Goal: Task Accomplishment & Management: Manage account settings

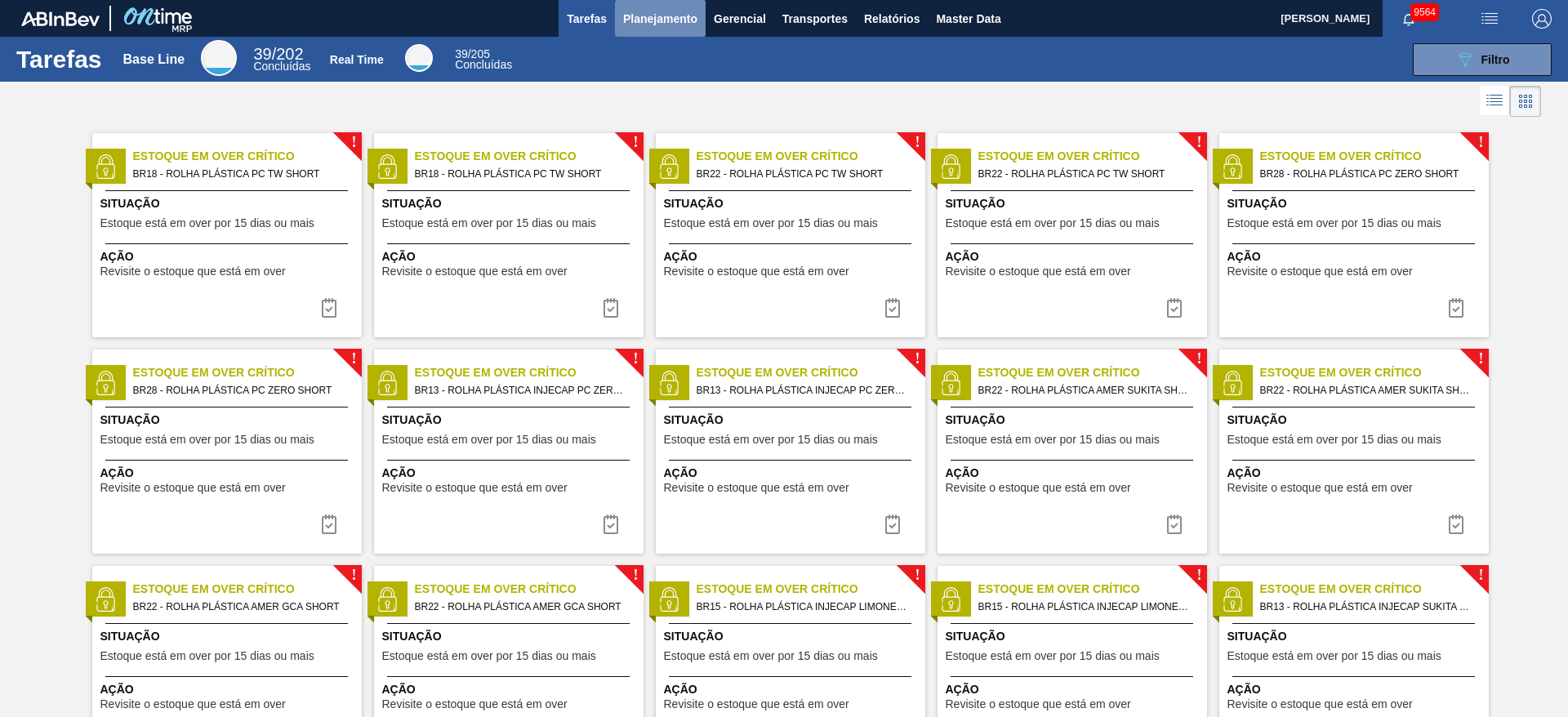
click at [661, 15] on span "Planejamento" at bounding box center [660, 18] width 75 height 19
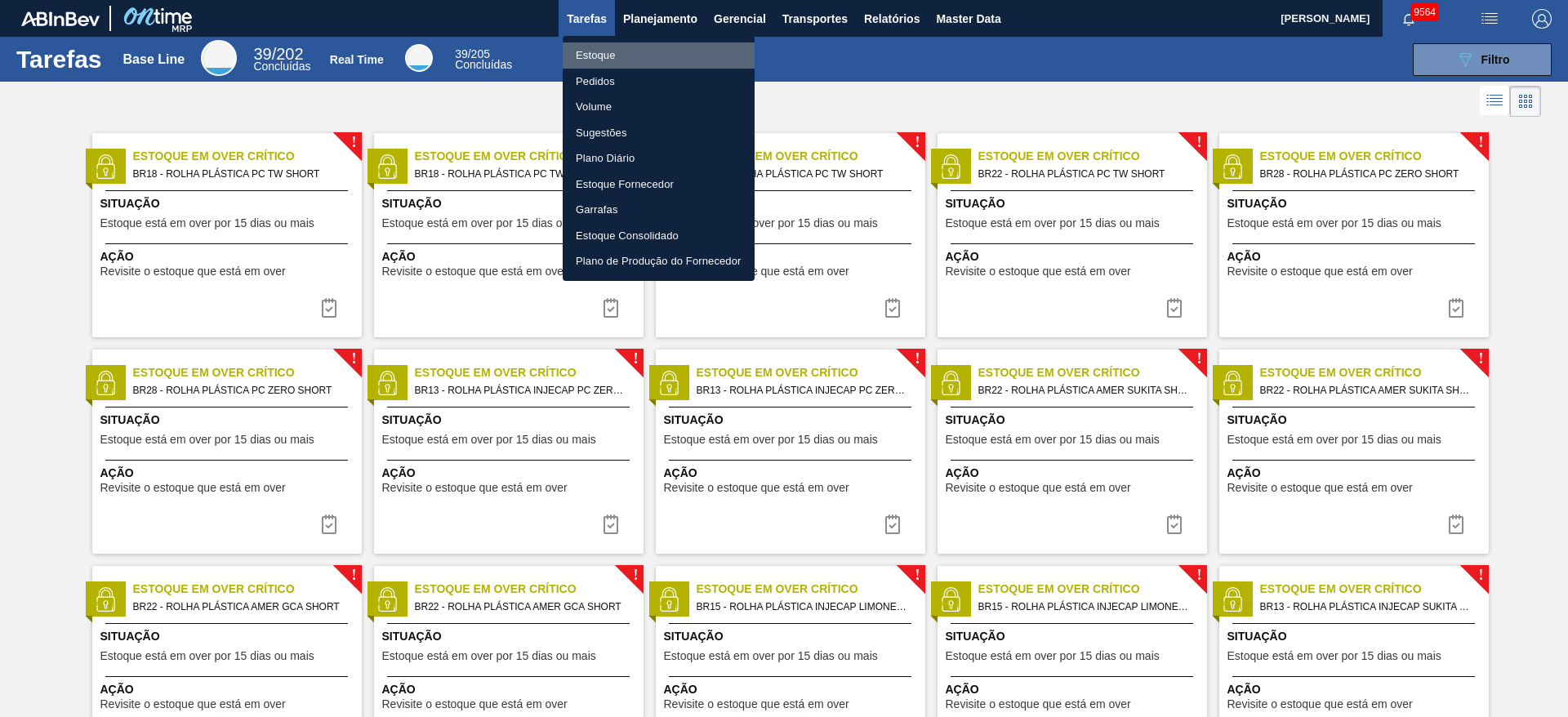
click at [646, 47] on li "Estoque" at bounding box center [658, 55] width 192 height 26
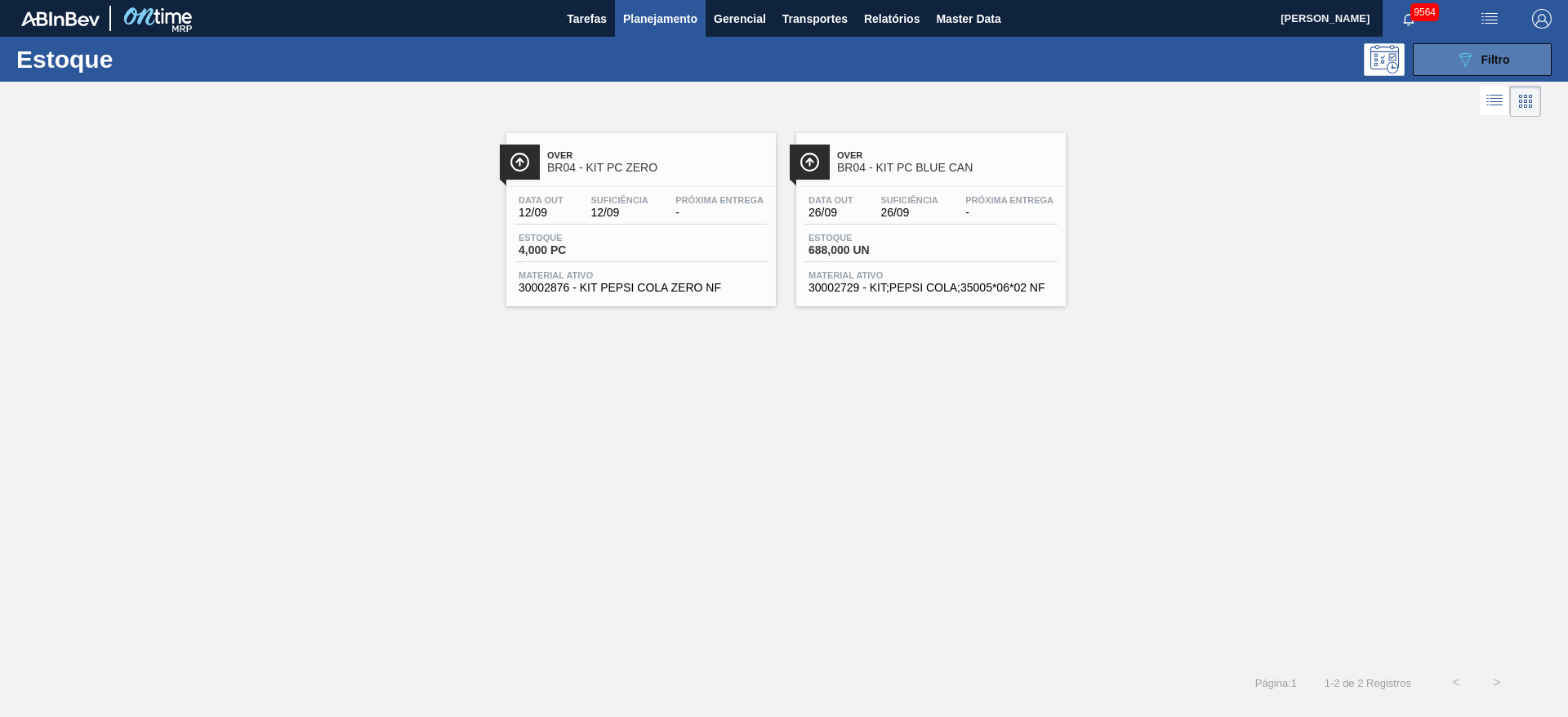
click at [1447, 65] on button "089F7B8B-B2A5-4AFE-B5C0-19BA573D28AC Filtro" at bounding box center [1483, 59] width 139 height 32
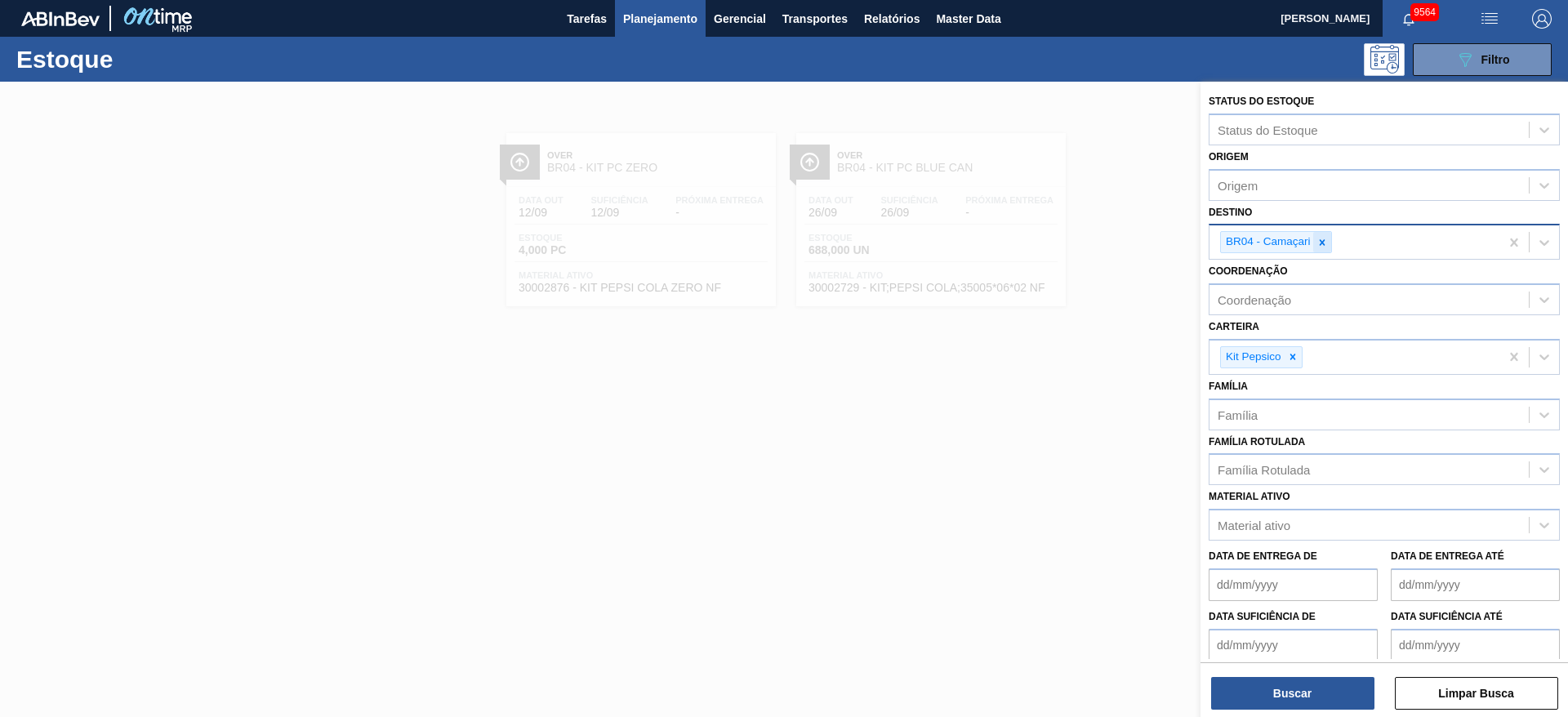
click at [1327, 250] on div at bounding box center [1322, 241] width 18 height 20
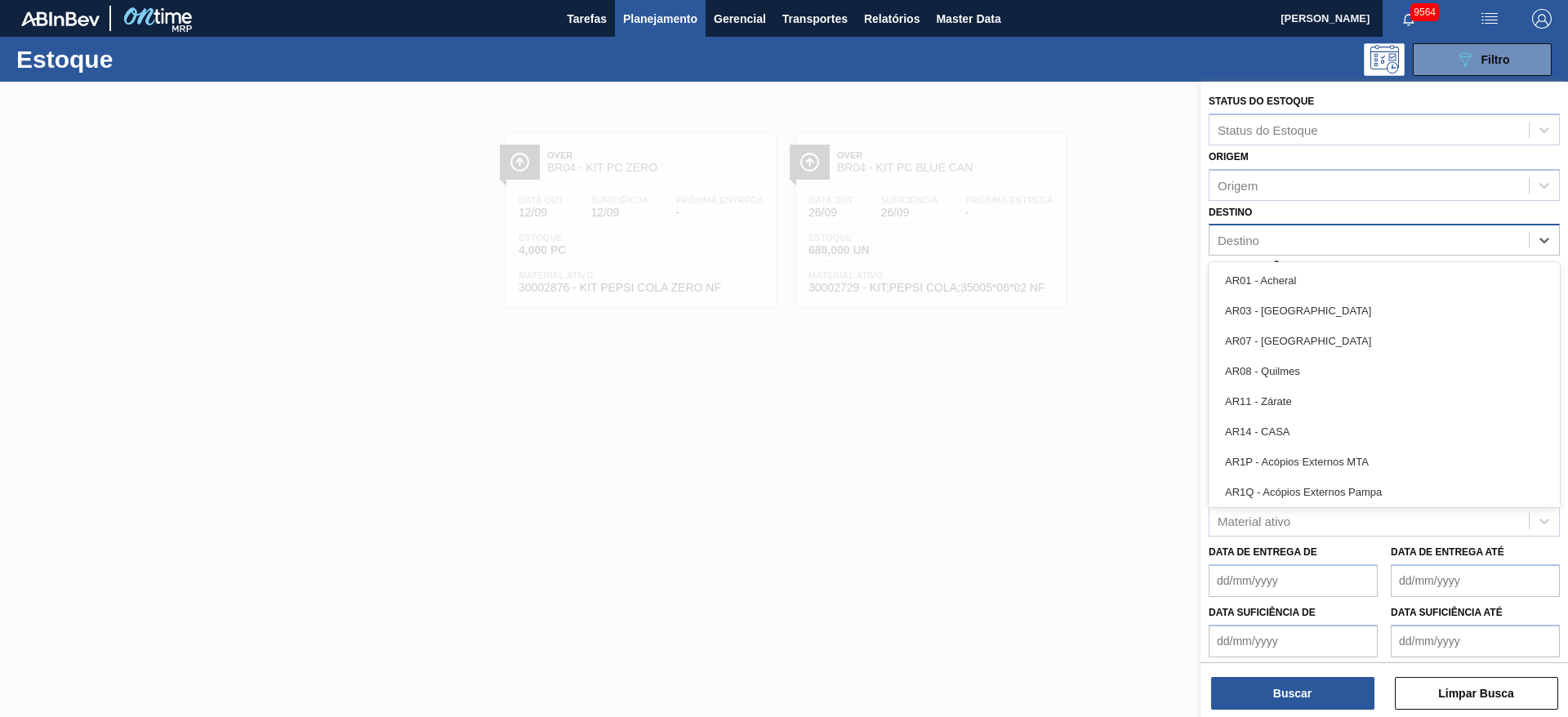
click at [1327, 250] on div "Destino" at bounding box center [1370, 240] width 319 height 24
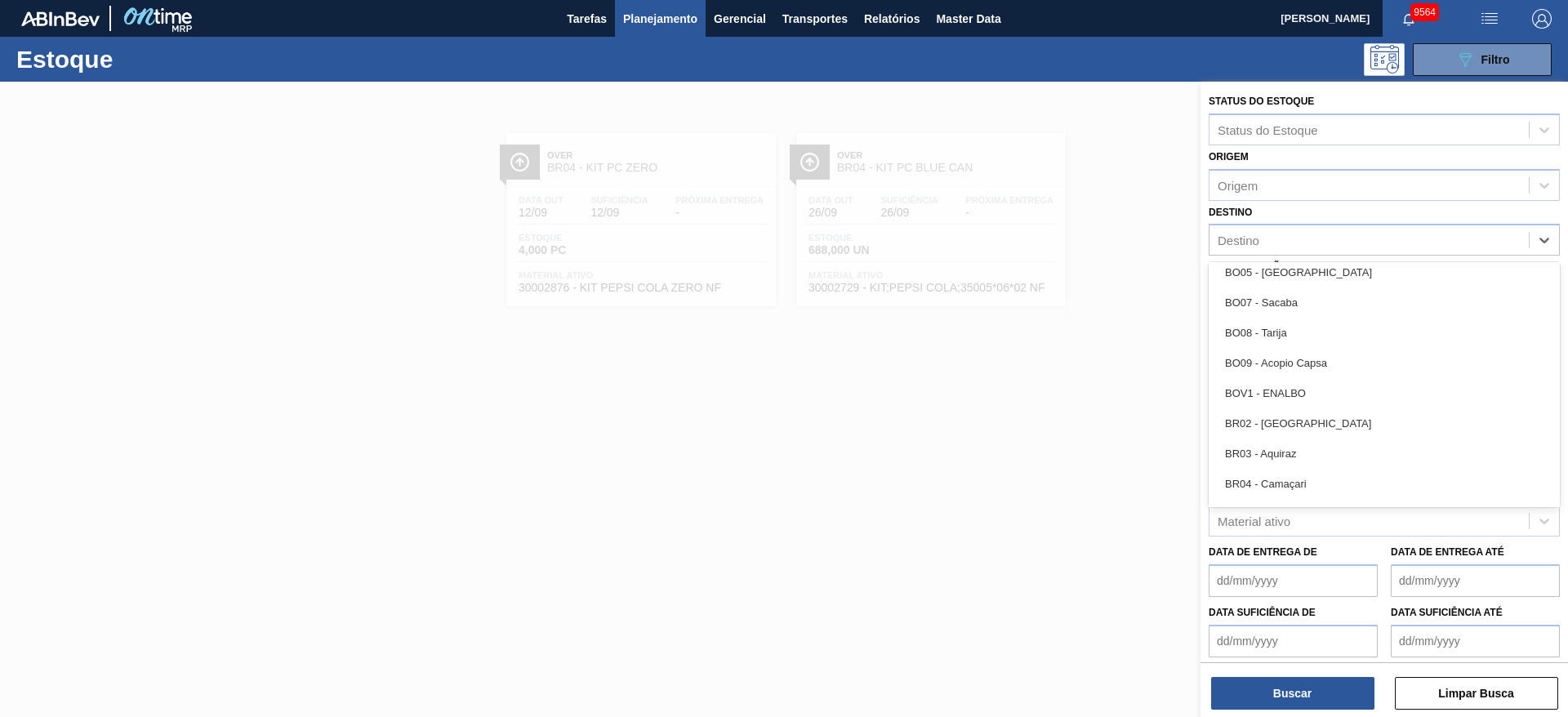
scroll to position [704, 0]
click at [1297, 401] on div "BR02 - Sergipe" at bounding box center [1385, 393] width 351 height 30
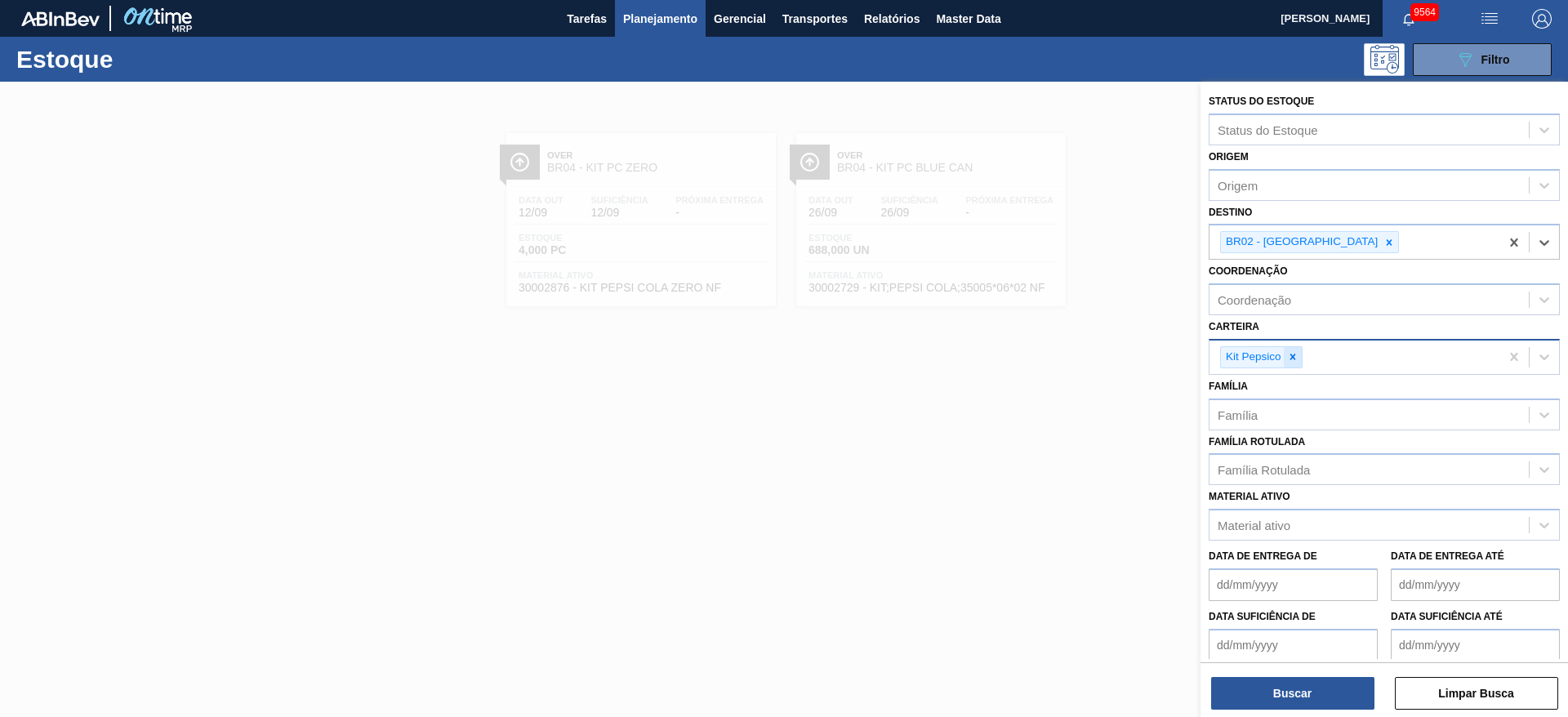
click at [1294, 359] on icon at bounding box center [1292, 357] width 6 height 6
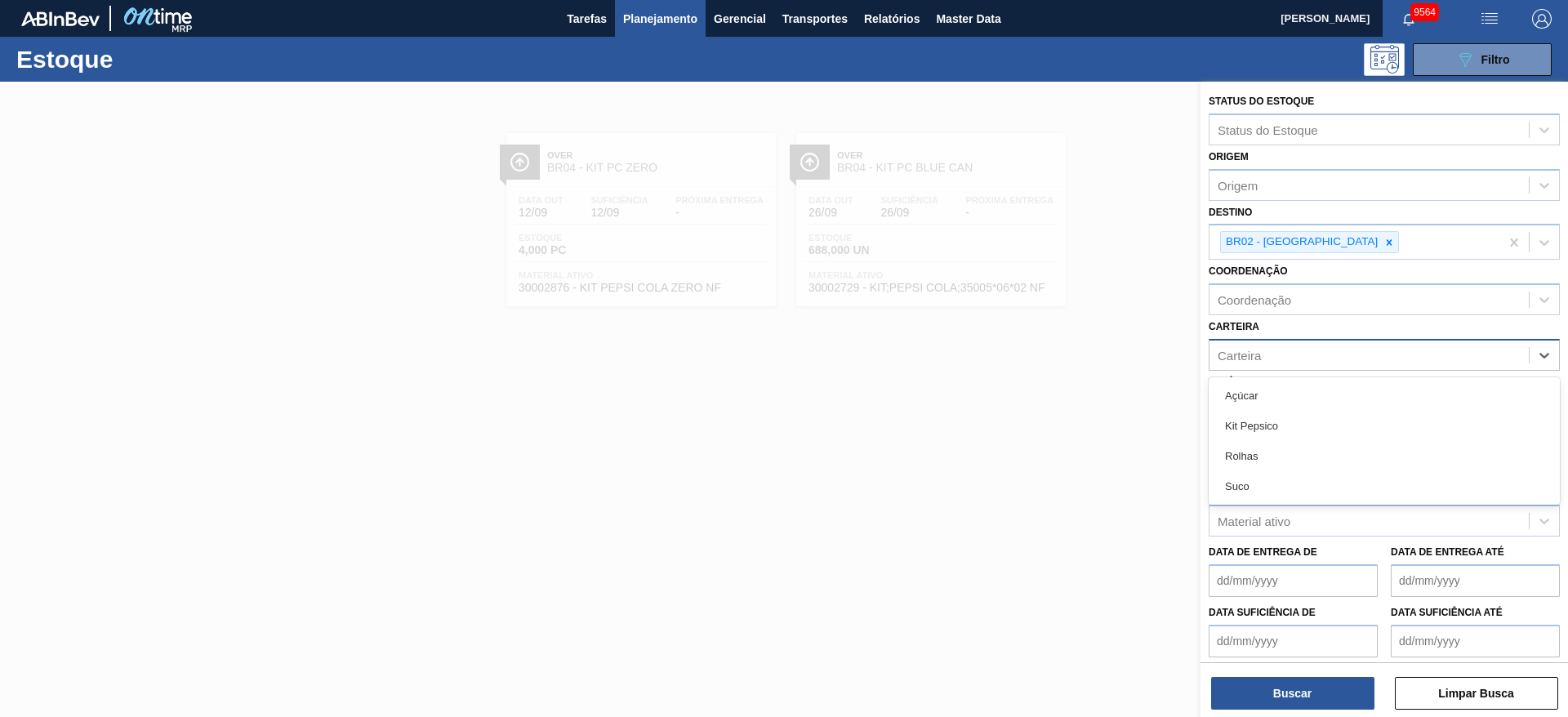
click at [1294, 359] on div "Carteira" at bounding box center [1370, 355] width 319 height 24
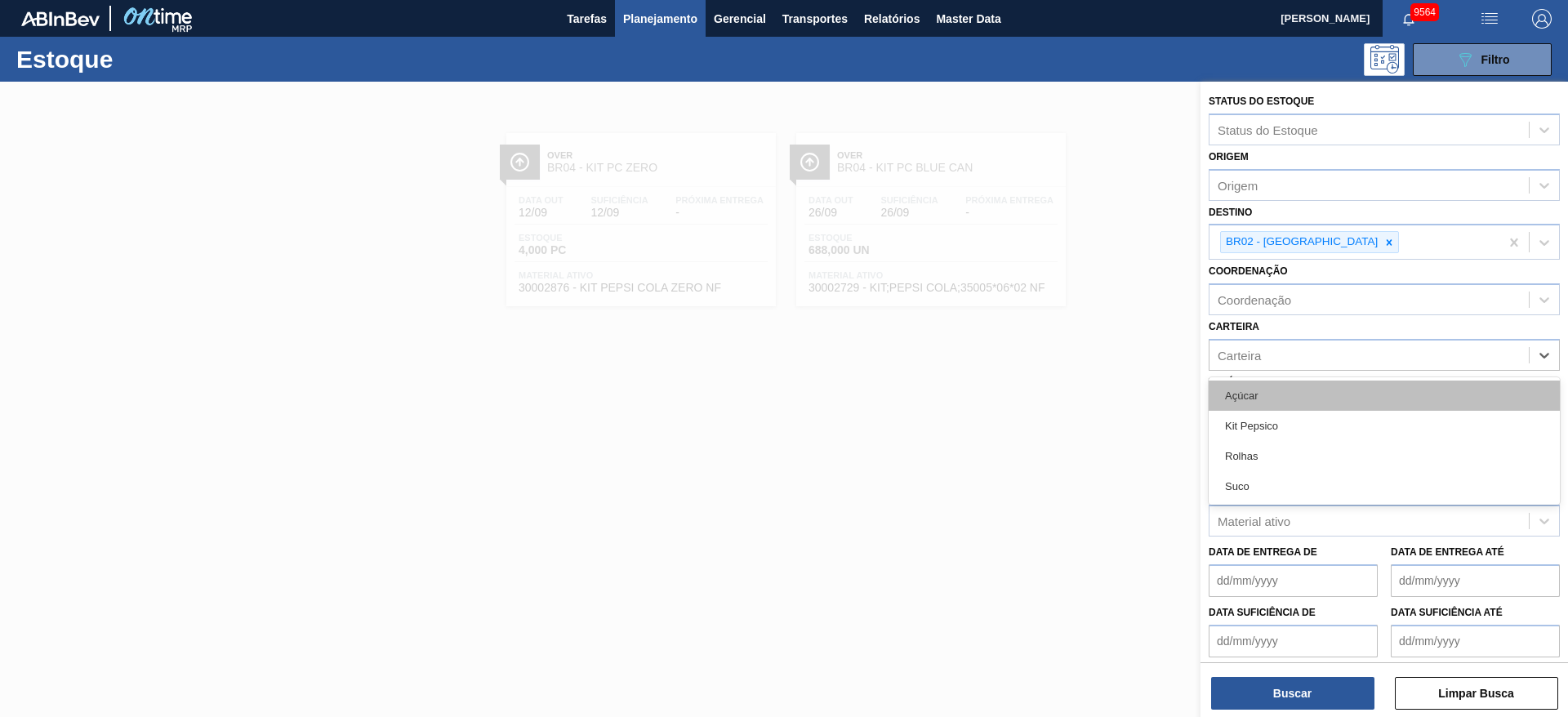
click at [1289, 381] on div "Açúcar" at bounding box center [1385, 396] width 351 height 30
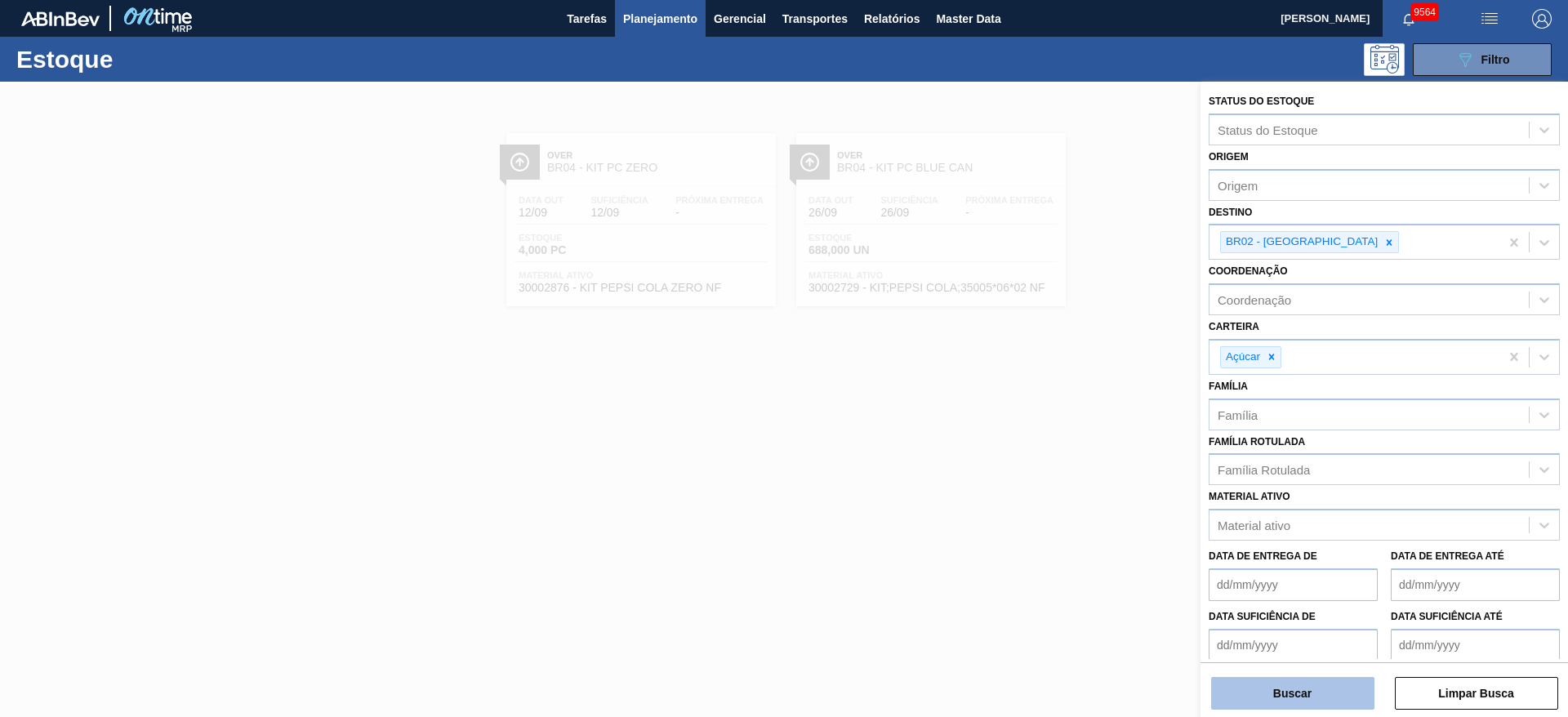
click at [1273, 709] on button "Buscar" at bounding box center [1293, 693] width 163 height 32
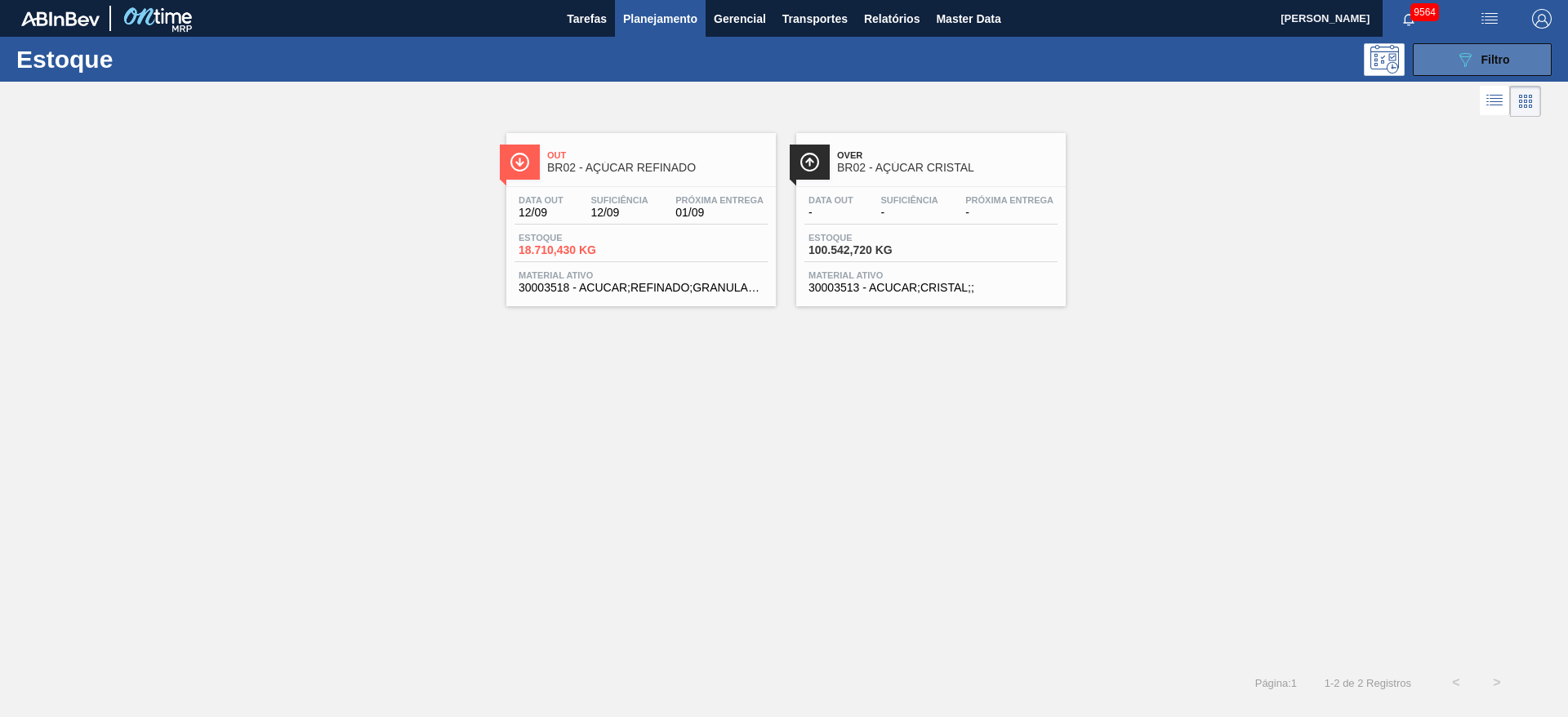
click at [1462, 67] on icon "089F7B8B-B2A5-4AFE-B5C0-19BA573D28AC" at bounding box center [1465, 60] width 19 height 19
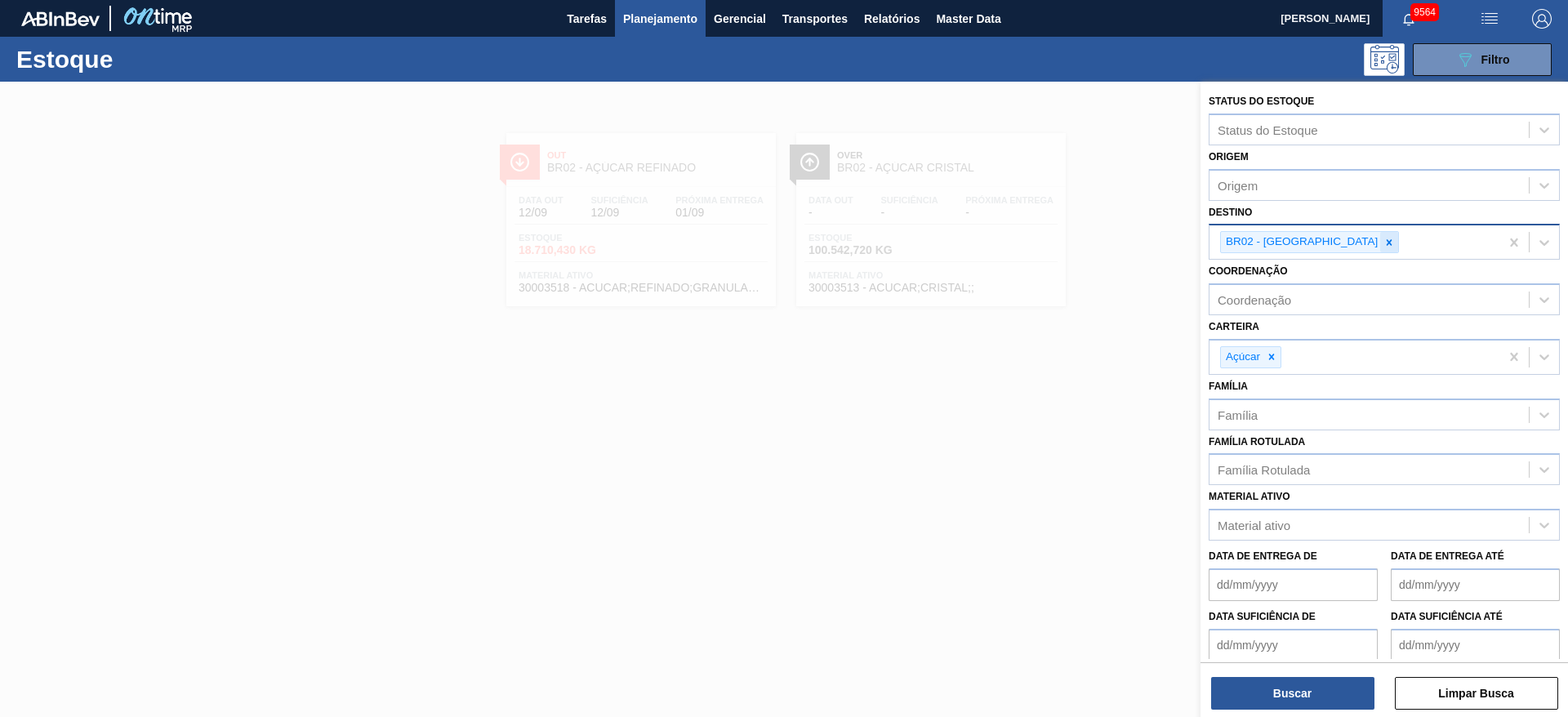
click at [1380, 243] on div at bounding box center [1389, 241] width 18 height 20
type input "3"
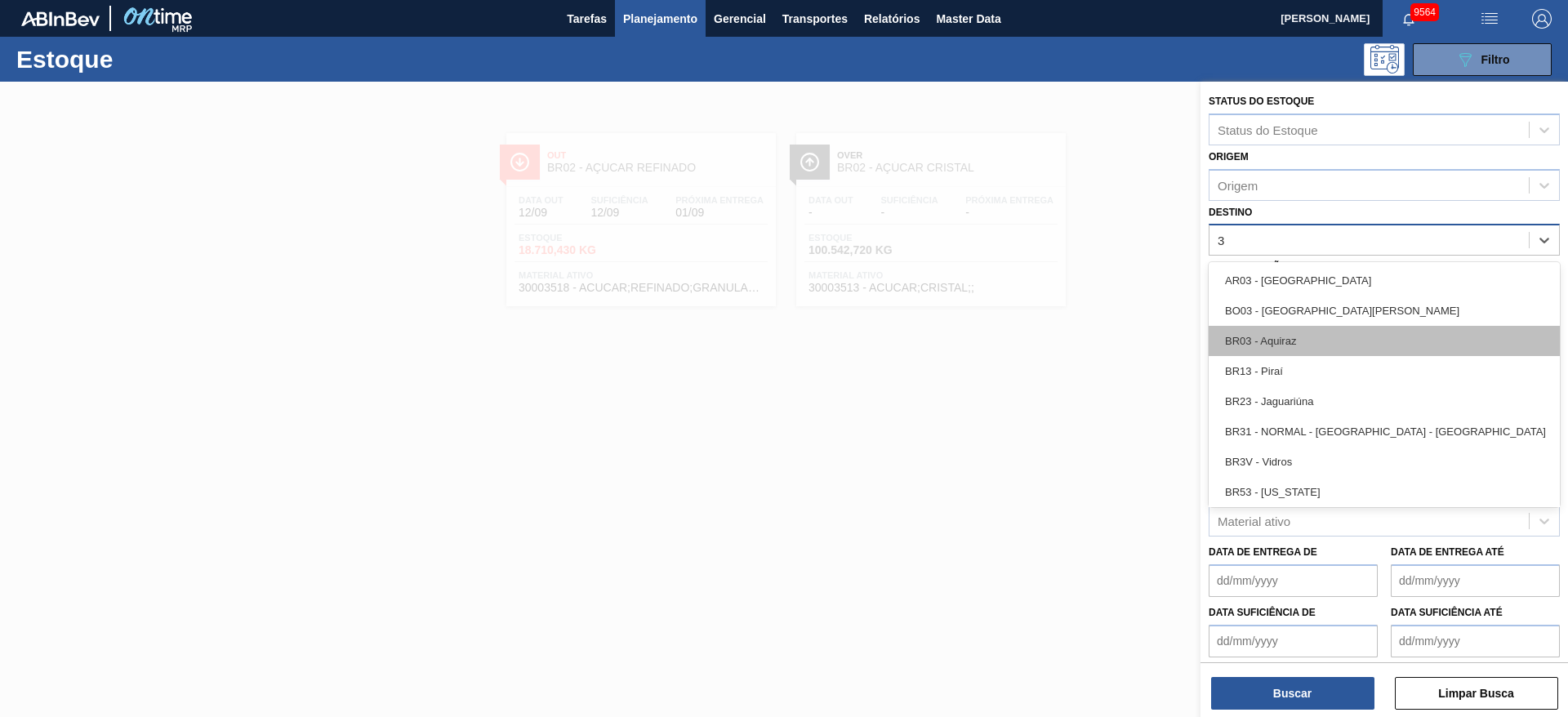
click at [1299, 331] on div "BR03 - Aquiraz" at bounding box center [1385, 341] width 351 height 30
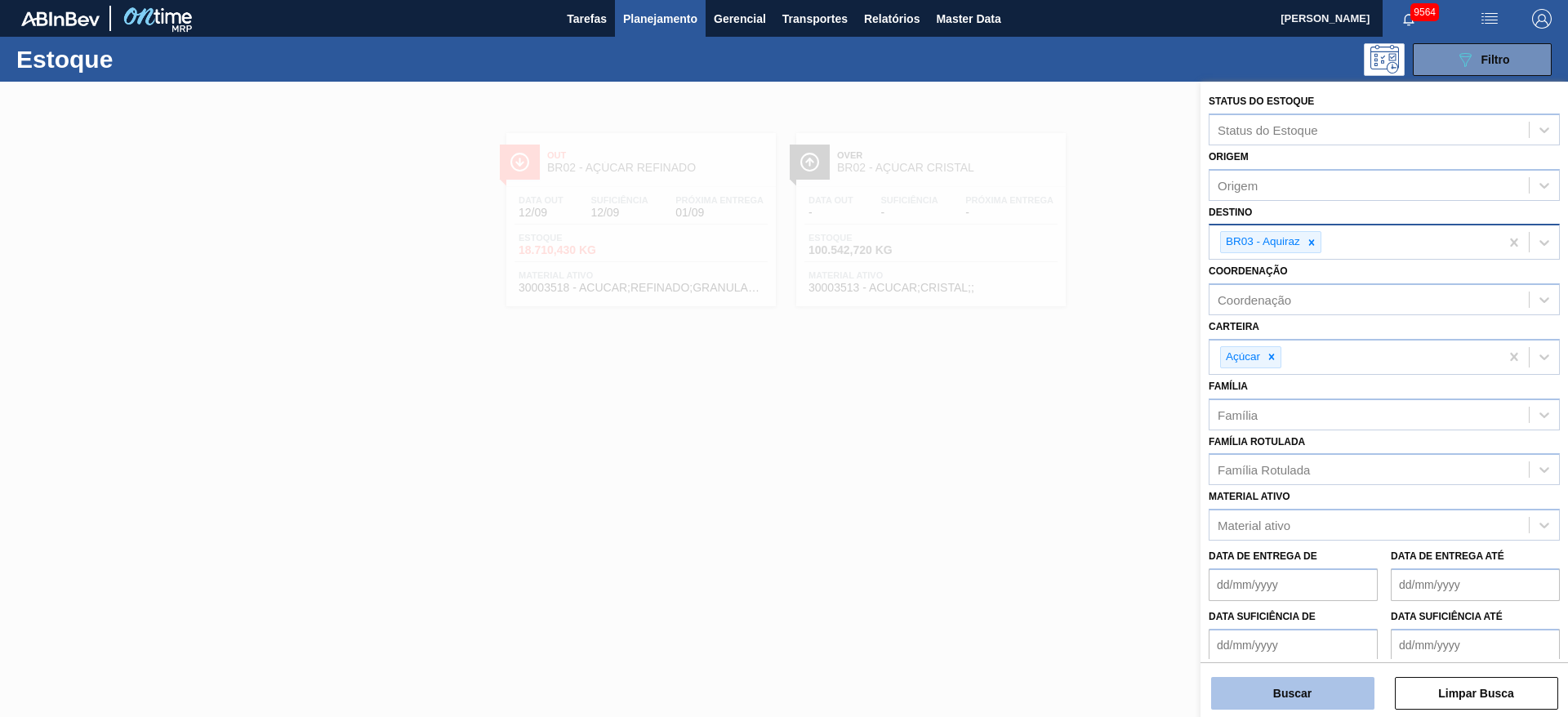
click at [1256, 704] on button "Buscar" at bounding box center [1293, 693] width 163 height 32
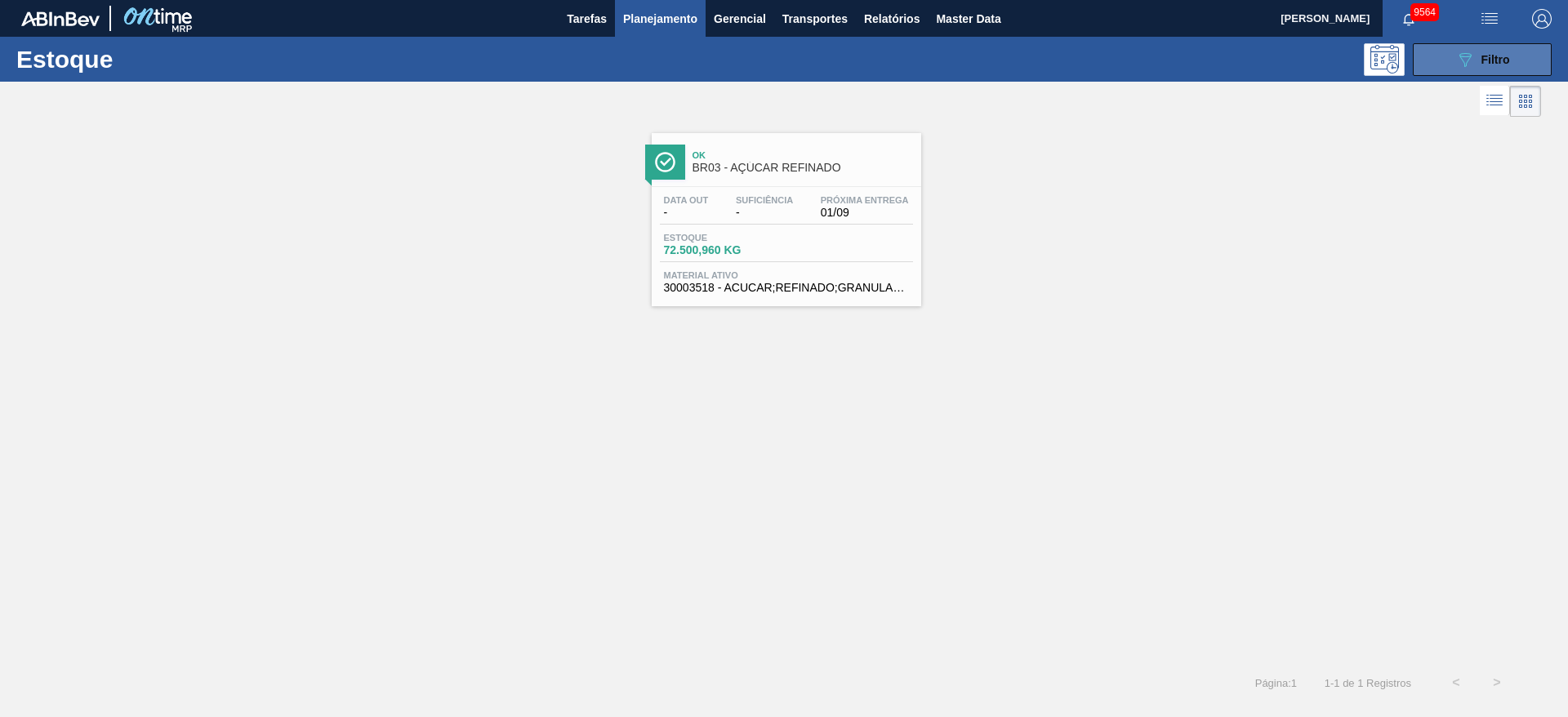
click at [1430, 47] on button "089F7B8B-B2A5-4AFE-B5C0-19BA573D28AC Filtro" at bounding box center [1483, 59] width 139 height 32
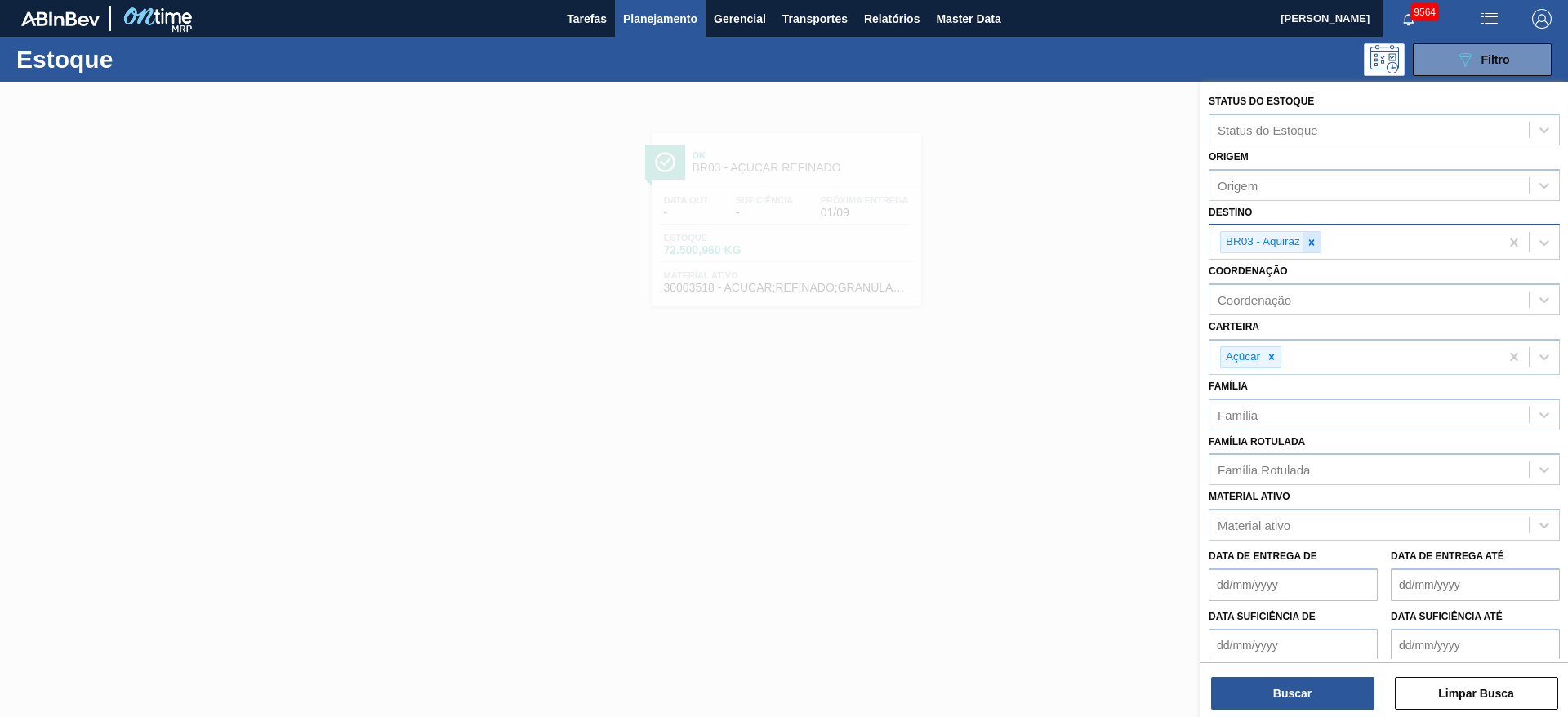
click at [1318, 233] on div at bounding box center [1312, 241] width 18 height 20
click at [1318, 233] on div "BR03 - Aquiraz" at bounding box center [1355, 242] width 290 height 33
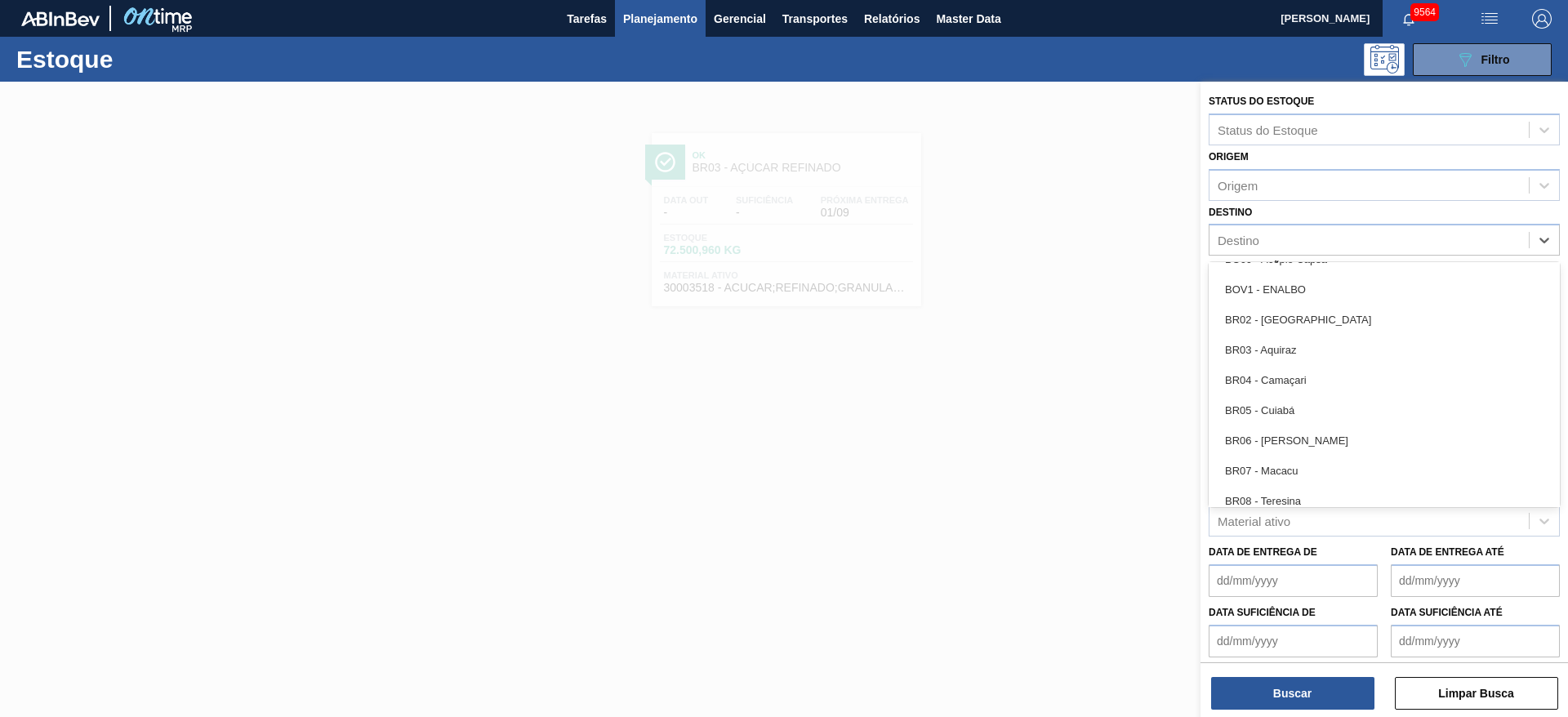
scroll to position [782, 0]
click at [1293, 379] on div "BR04 - Camaçari" at bounding box center [1385, 376] width 351 height 30
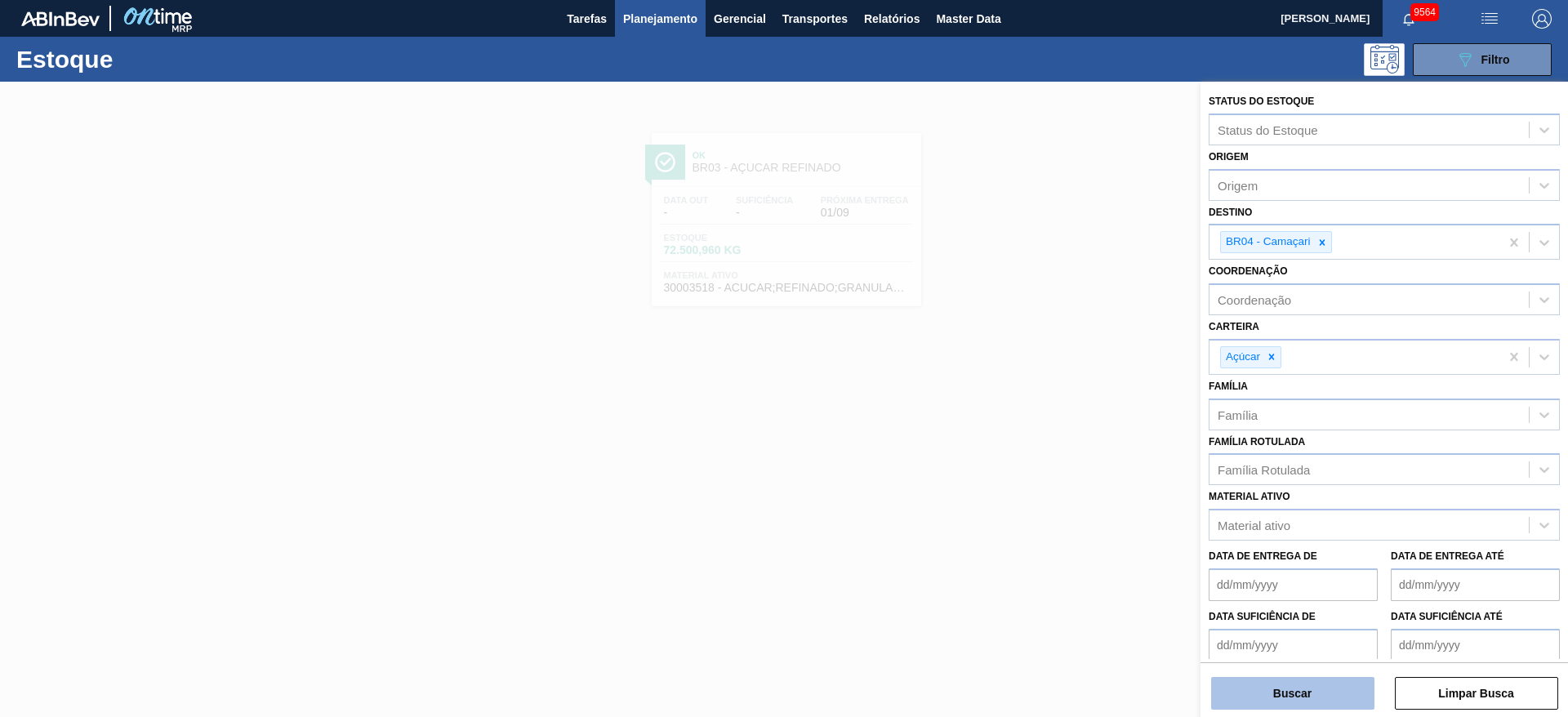
click at [1255, 681] on button "Buscar" at bounding box center [1293, 693] width 163 height 32
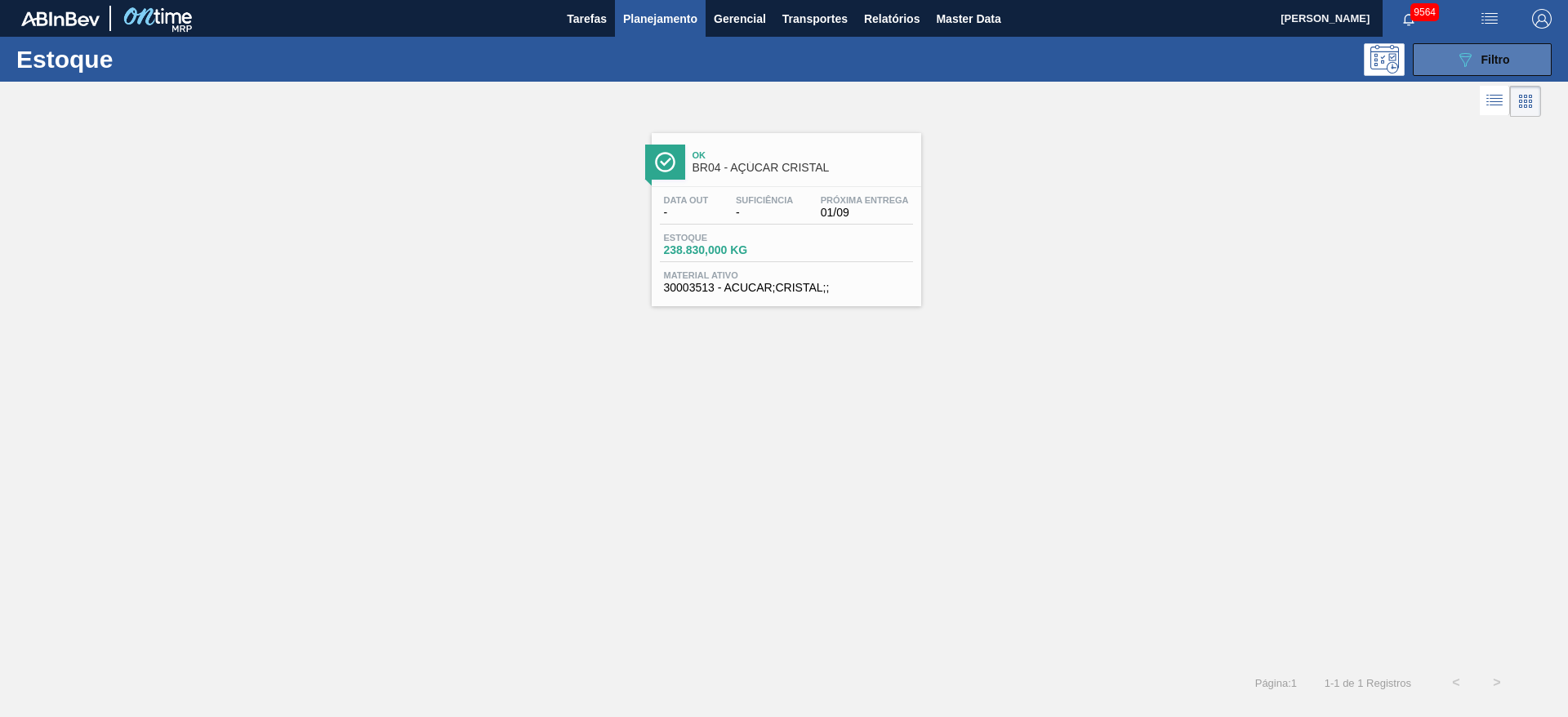
click at [1473, 54] on icon "089F7B8B-B2A5-4AFE-B5C0-19BA573D28AC" at bounding box center [1465, 60] width 19 height 19
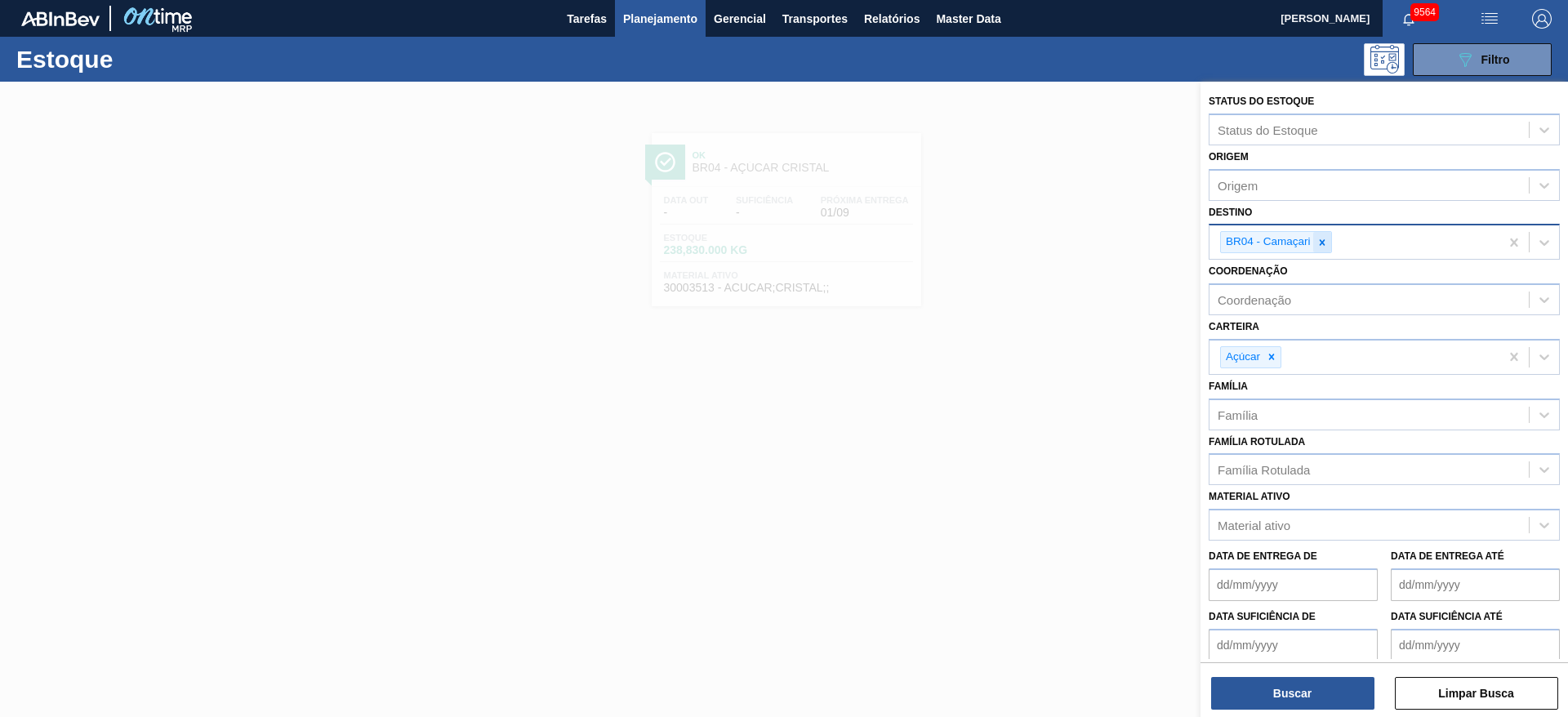
click at [1318, 246] on icon at bounding box center [1322, 242] width 11 height 11
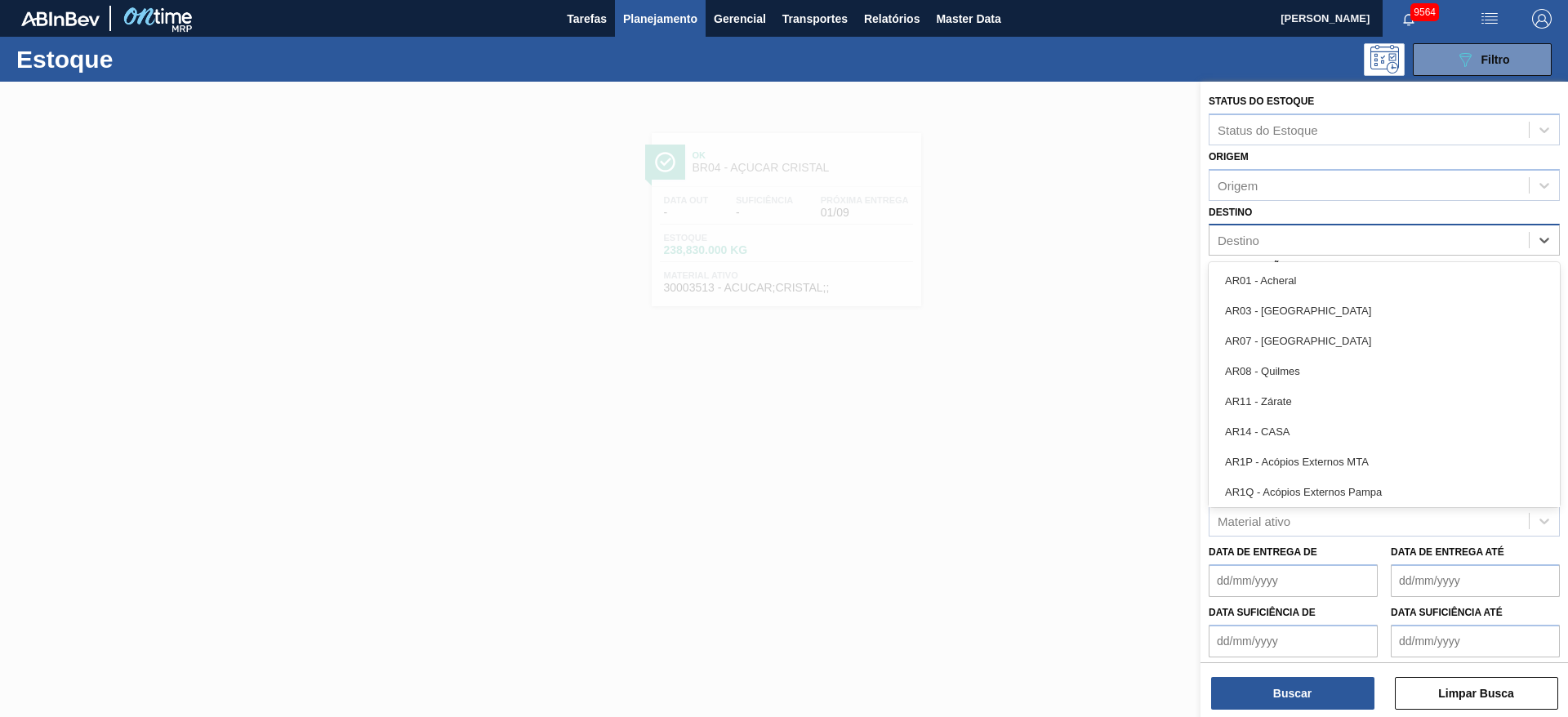
click at [1318, 246] on div "Destino" at bounding box center [1370, 240] width 319 height 24
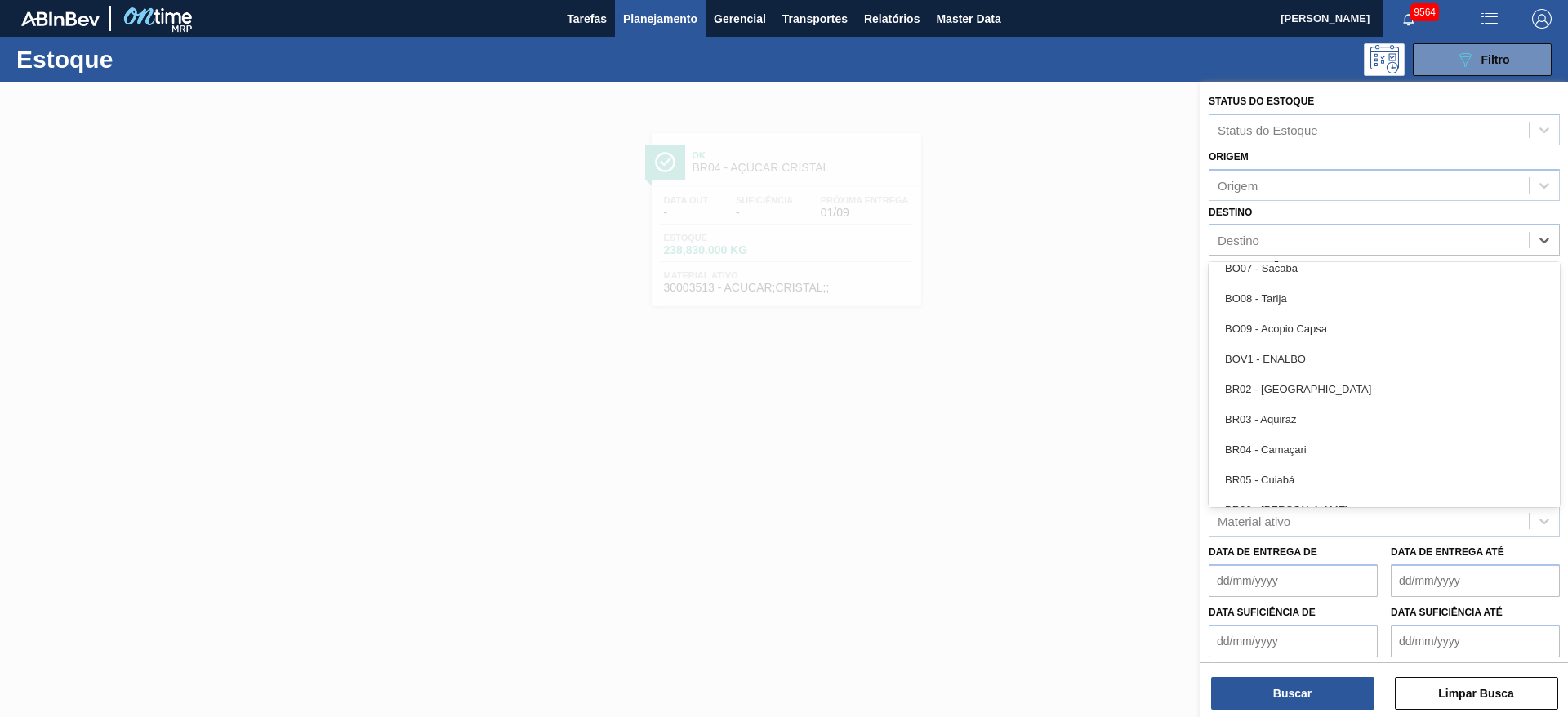
scroll to position [835, 0]
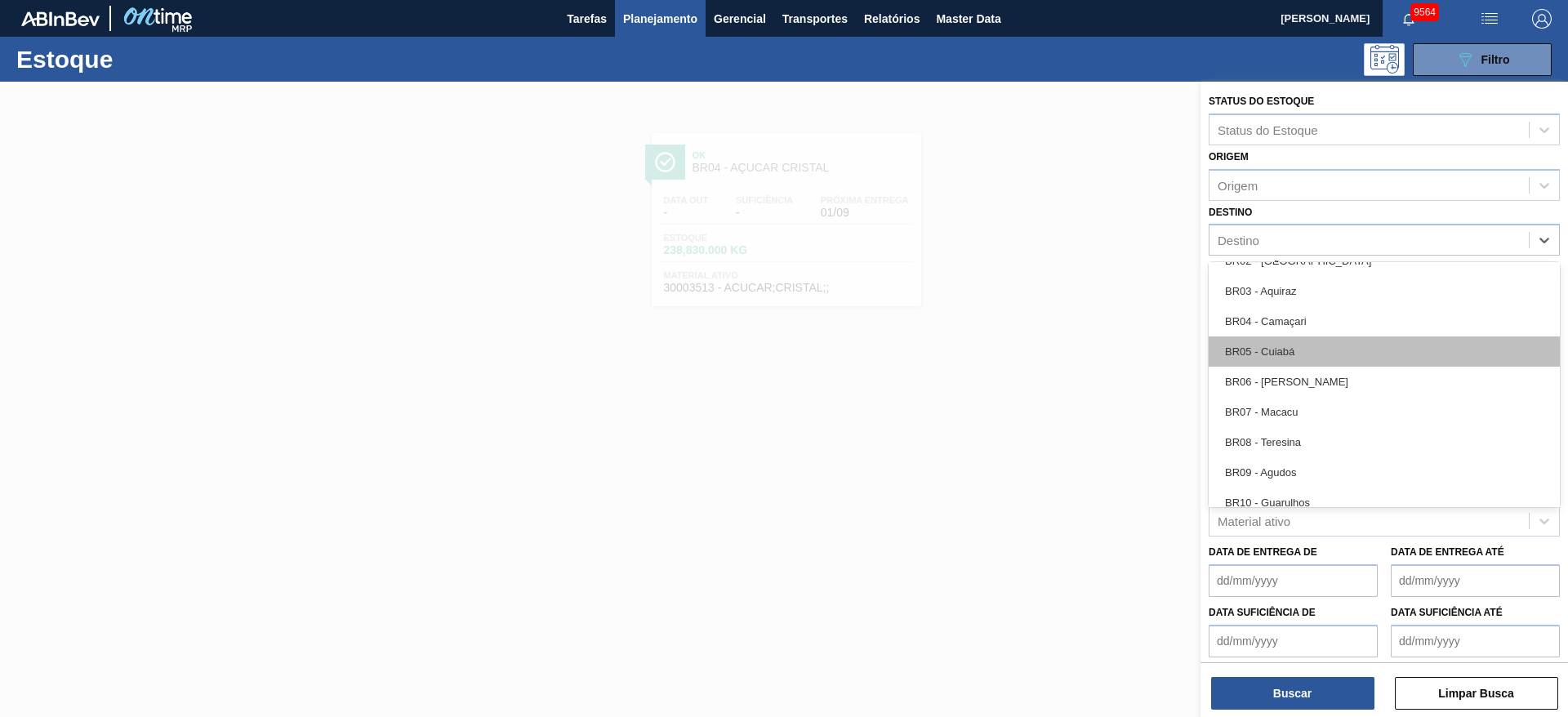
click at [1302, 345] on div "BR05 - Cuiabá" at bounding box center [1385, 352] width 351 height 30
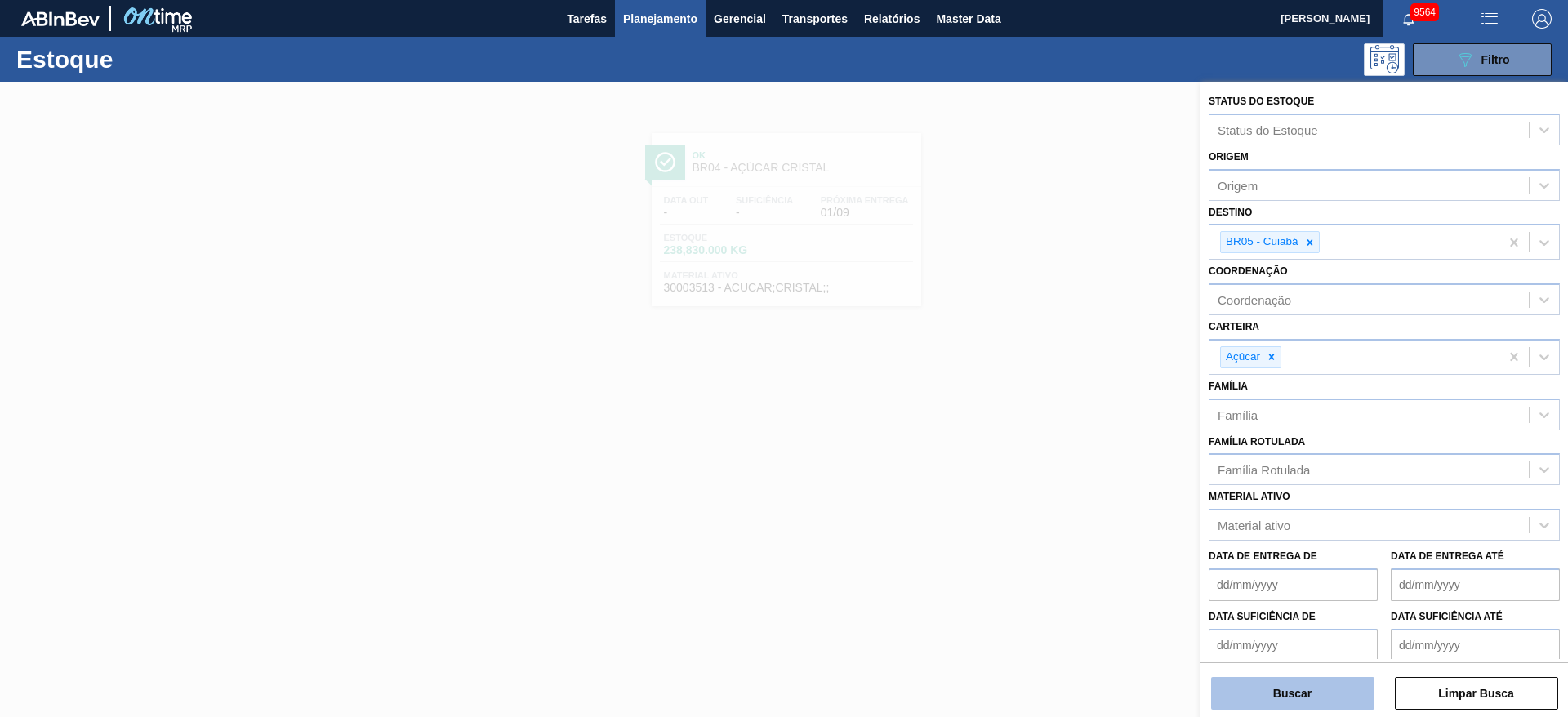
click at [1333, 685] on button "Buscar" at bounding box center [1293, 693] width 163 height 32
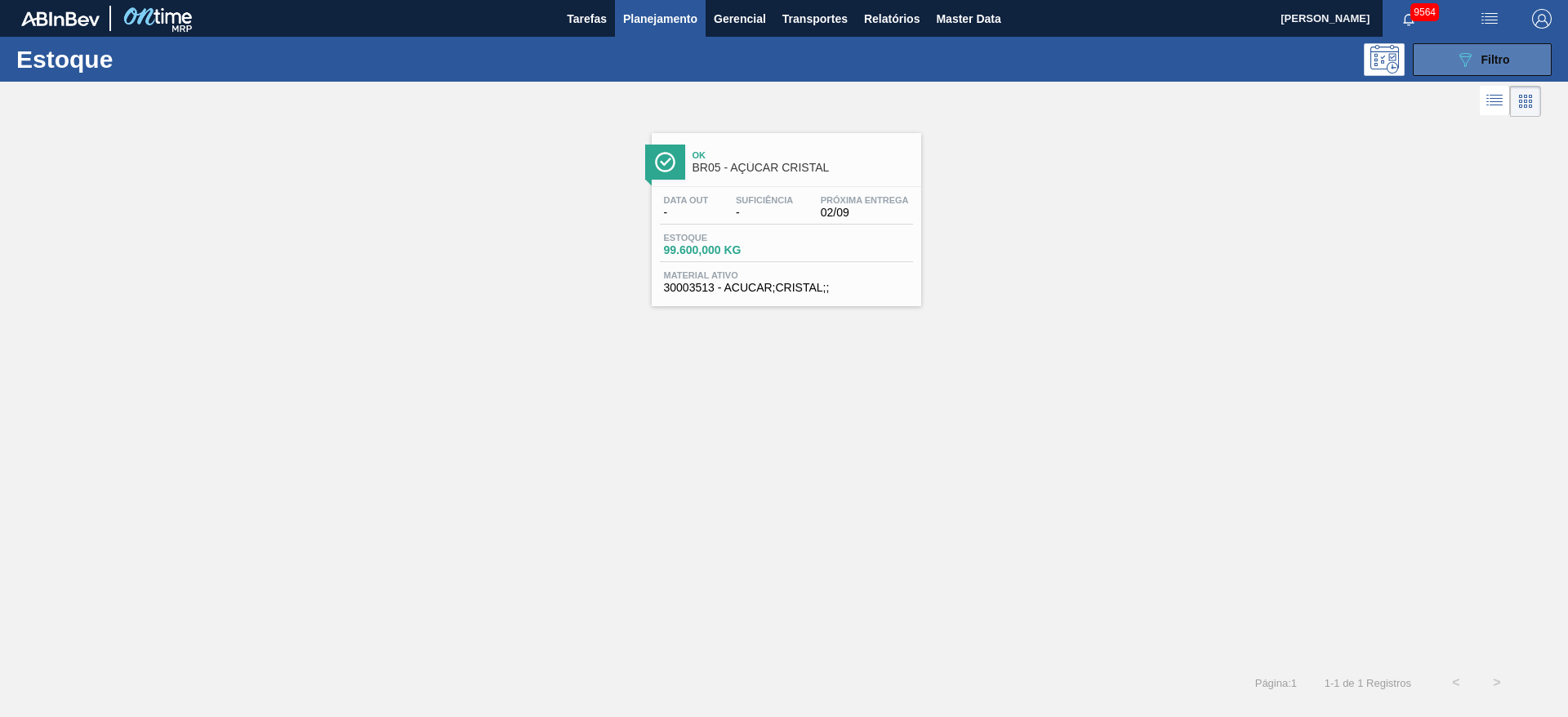
click at [1493, 47] on button "089F7B8B-B2A5-4AFE-B5C0-19BA573D28AC Filtro" at bounding box center [1483, 59] width 139 height 32
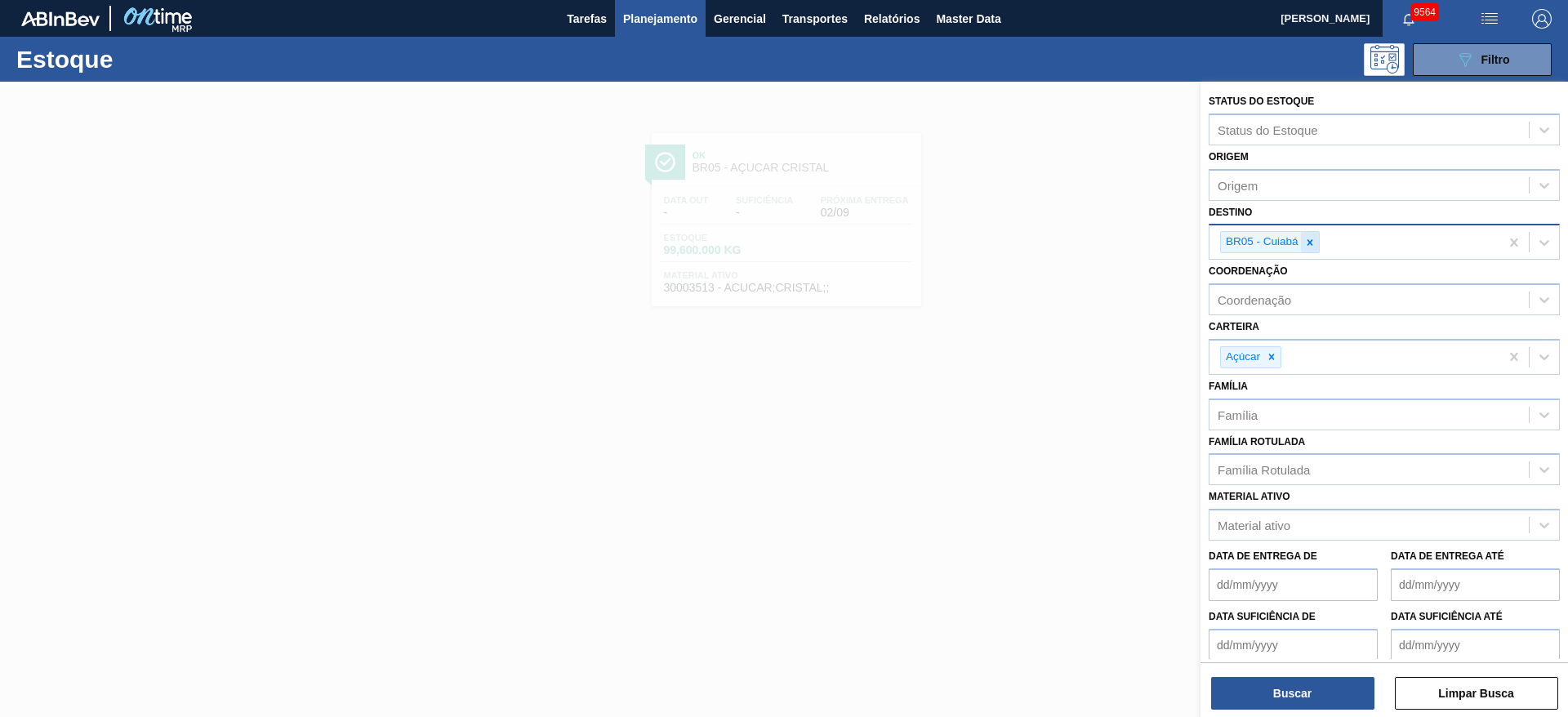
click at [1309, 244] on icon at bounding box center [1310, 242] width 11 height 11
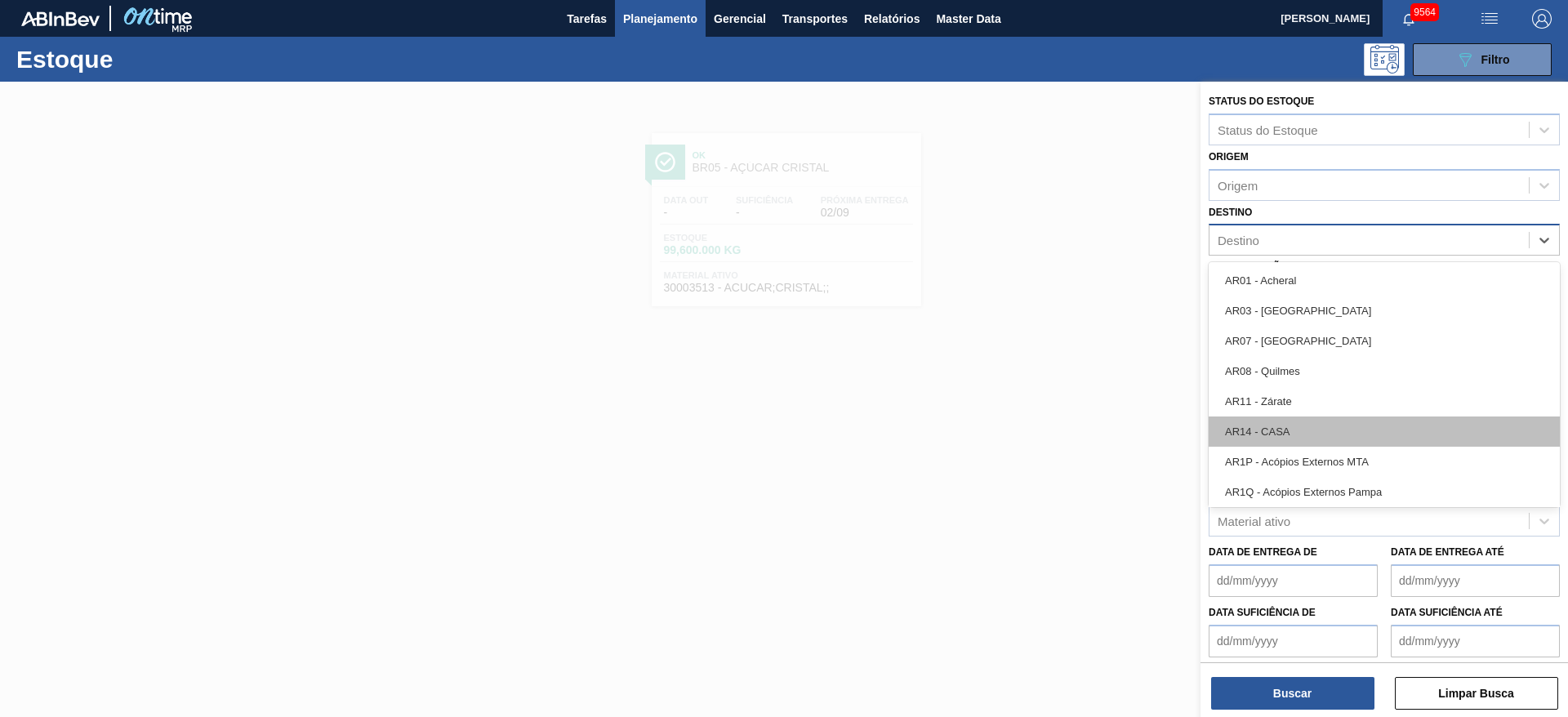
drag, startPoint x: 1309, startPoint y: 244, endPoint x: 1311, endPoint y: 427, distance: 183.0
click at [1311, 255] on div "option BR05 - Cuiabá, deselected. option AR01 - Acheral focused, 1 of 92. 92 re…" at bounding box center [1385, 240] width 351 height 32
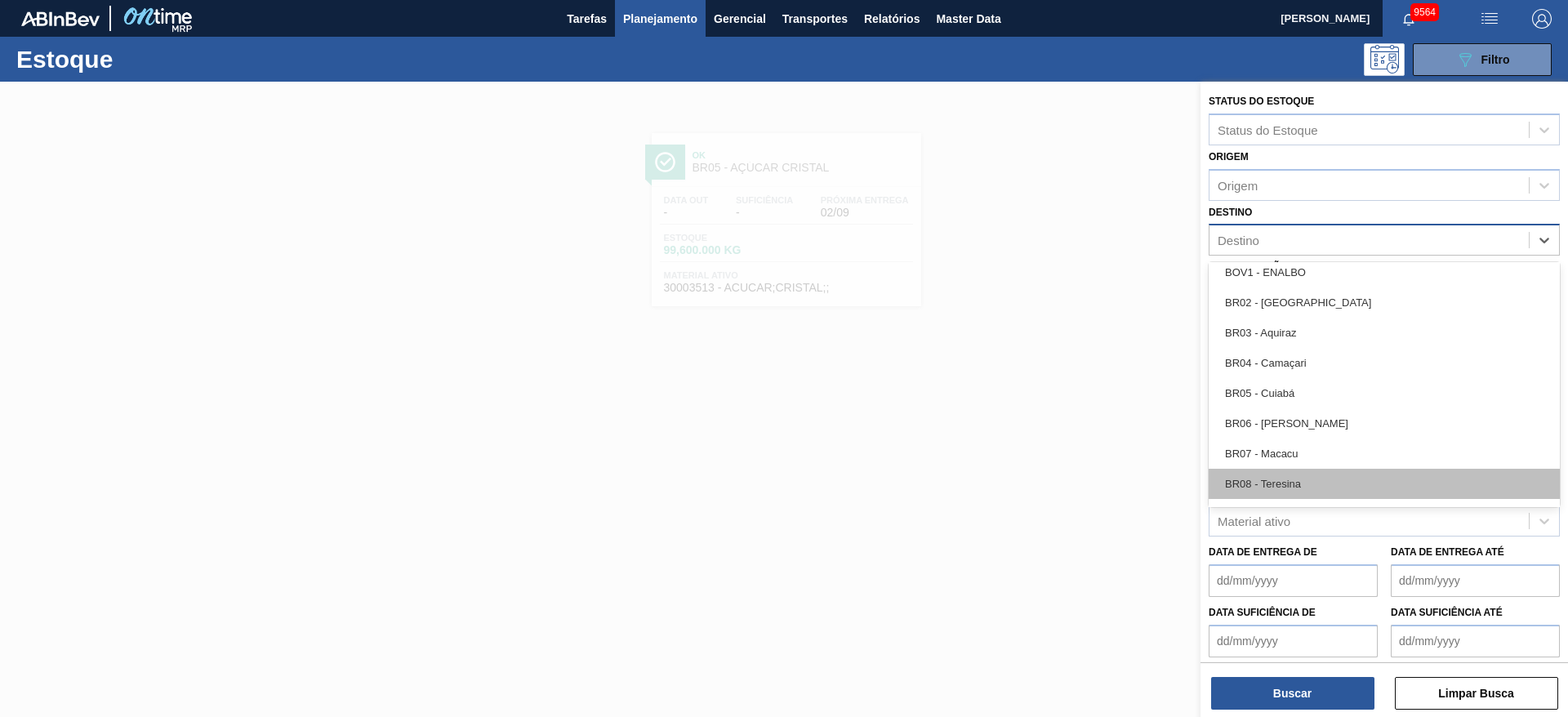
click at [1305, 477] on div "BR08 - Teresina" at bounding box center [1385, 484] width 351 height 30
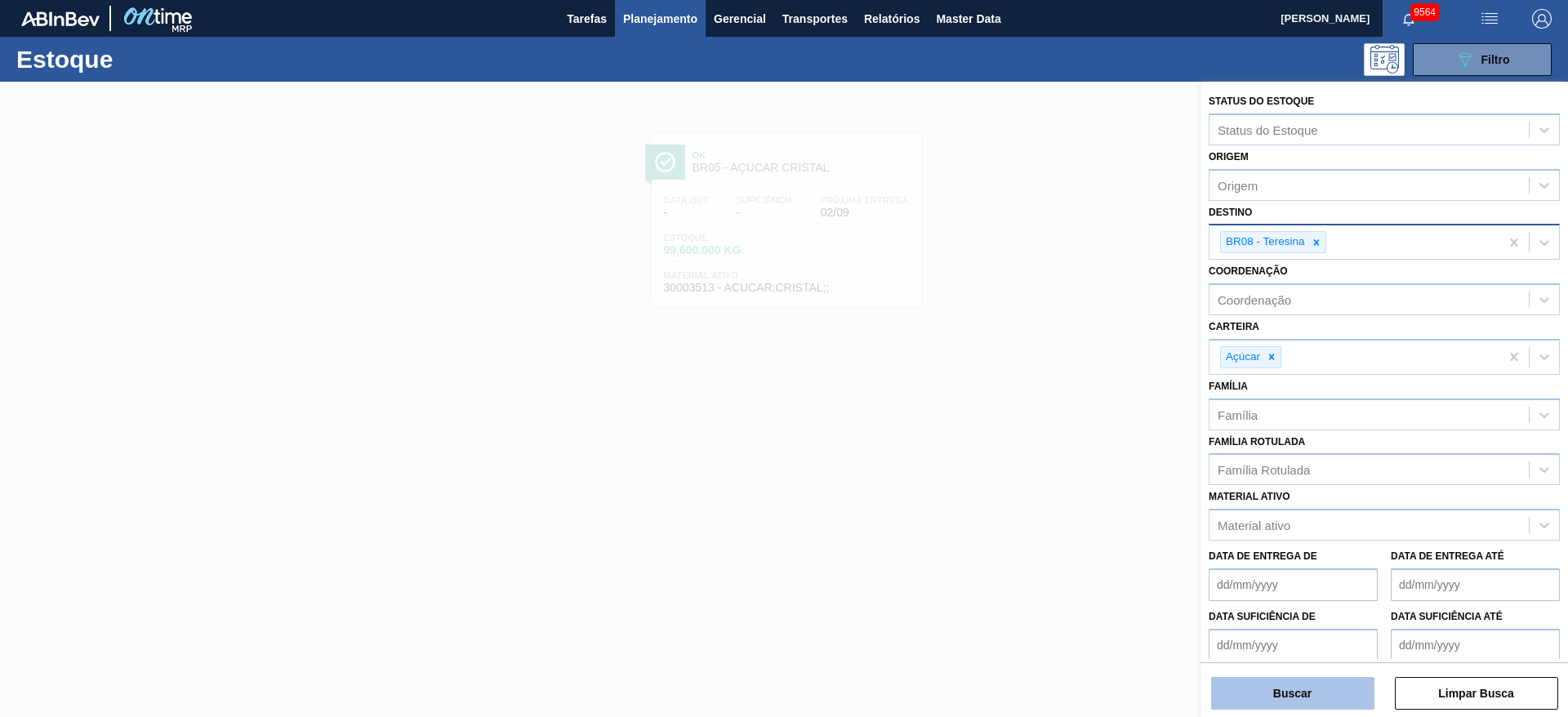
click at [1286, 689] on button "Buscar" at bounding box center [1293, 693] width 163 height 32
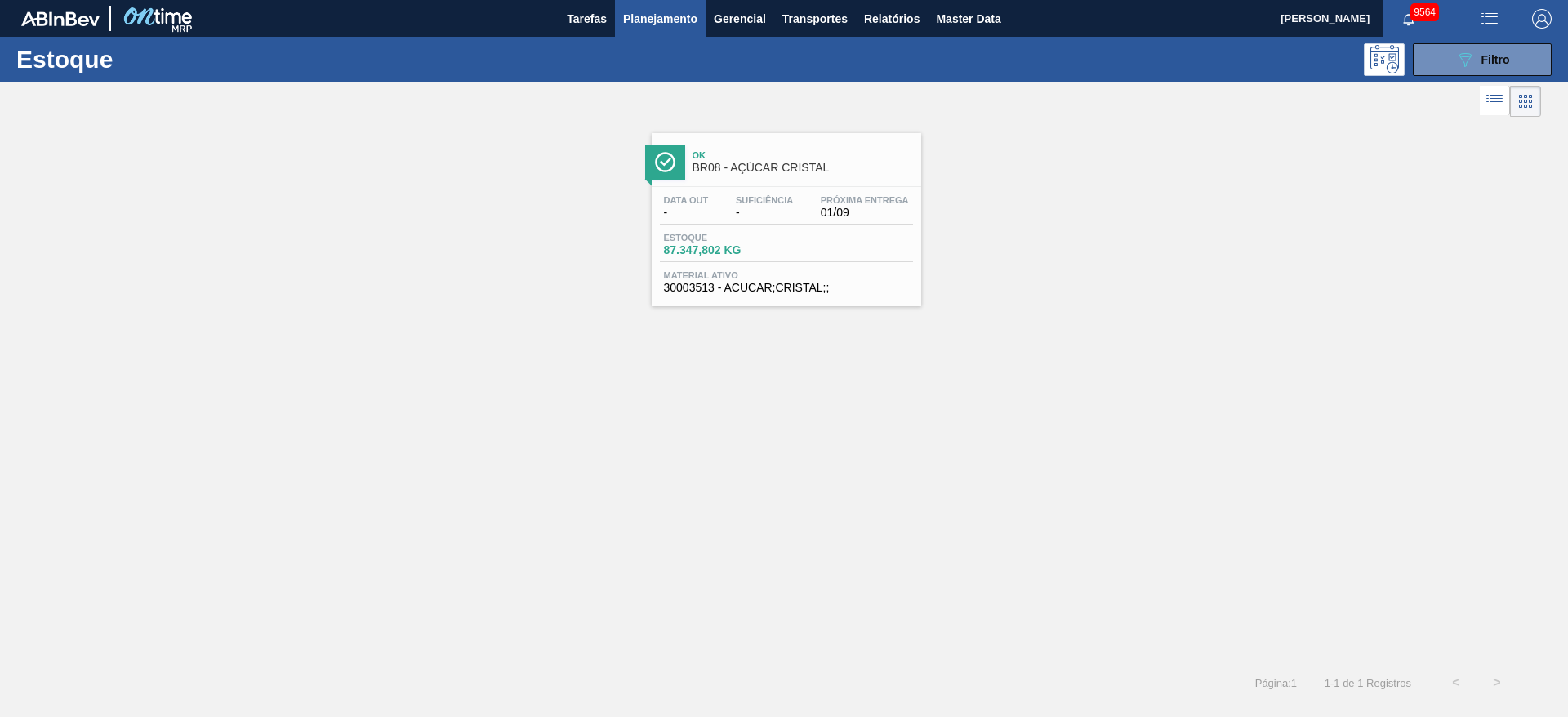
click at [1445, 77] on div "Estoque 089F7B8B-B2A5-4AFE-B5C0-19BA573D28AC Filtro" at bounding box center [784, 59] width 1568 height 45
drag, startPoint x: 1445, startPoint y: 77, endPoint x: 1457, endPoint y: 62, distance: 19.2
click at [1457, 62] on div "Estoque 089F7B8B-B2A5-4AFE-B5C0-19BA573D28AC Filtro" at bounding box center [784, 59] width 1568 height 45
click at [1457, 62] on icon "089F7B8B-B2A5-4AFE-B5C0-19BA573D28AC" at bounding box center [1465, 60] width 19 height 19
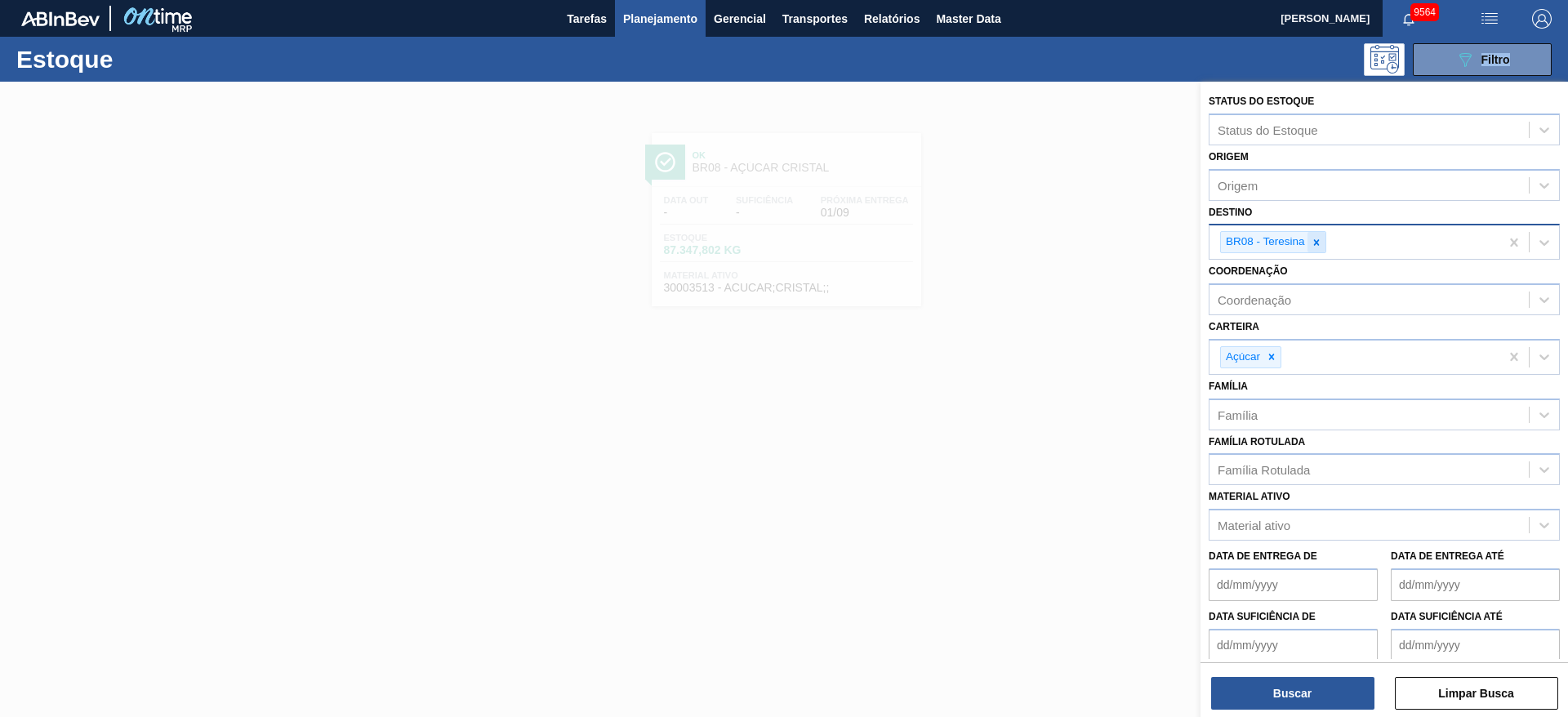
click at [1323, 243] on div at bounding box center [1317, 241] width 18 height 20
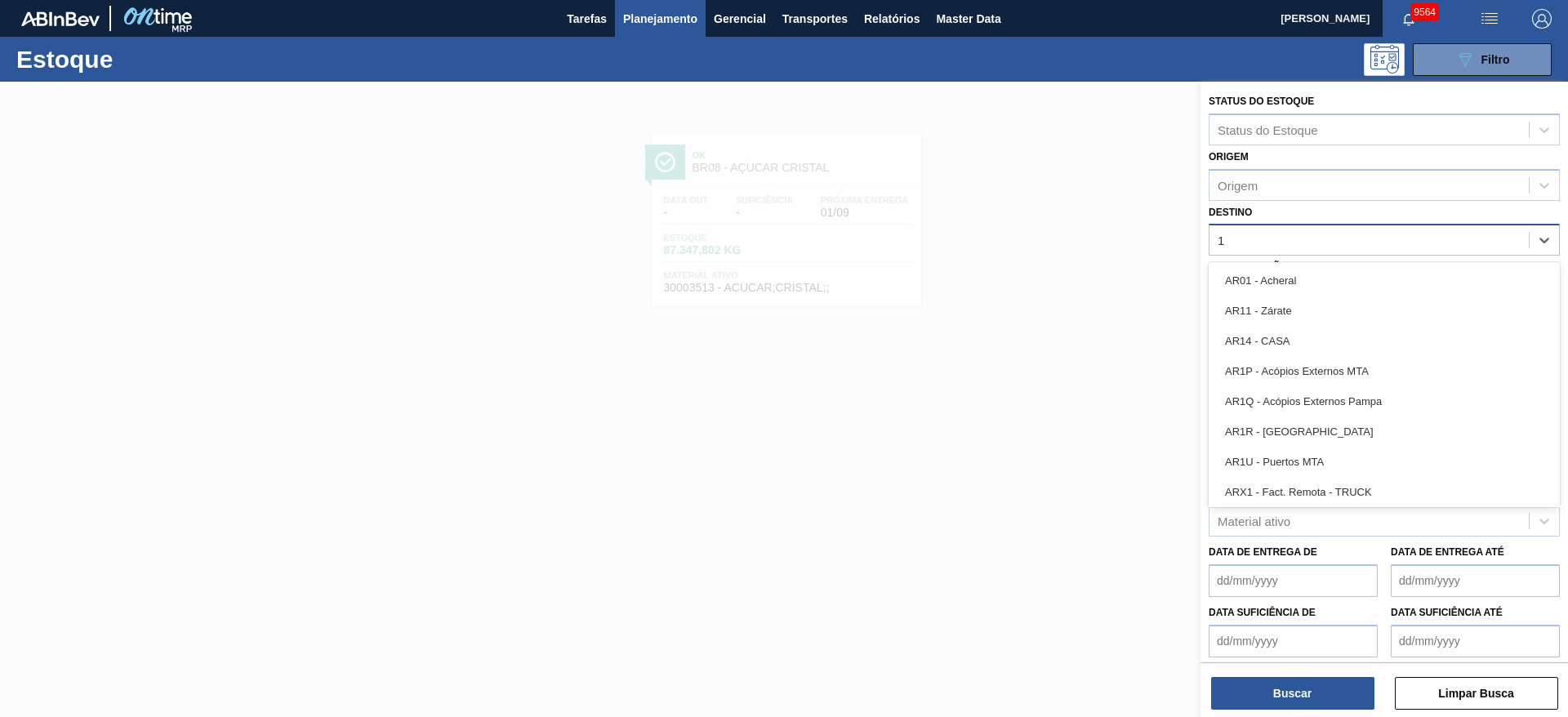
type input "12"
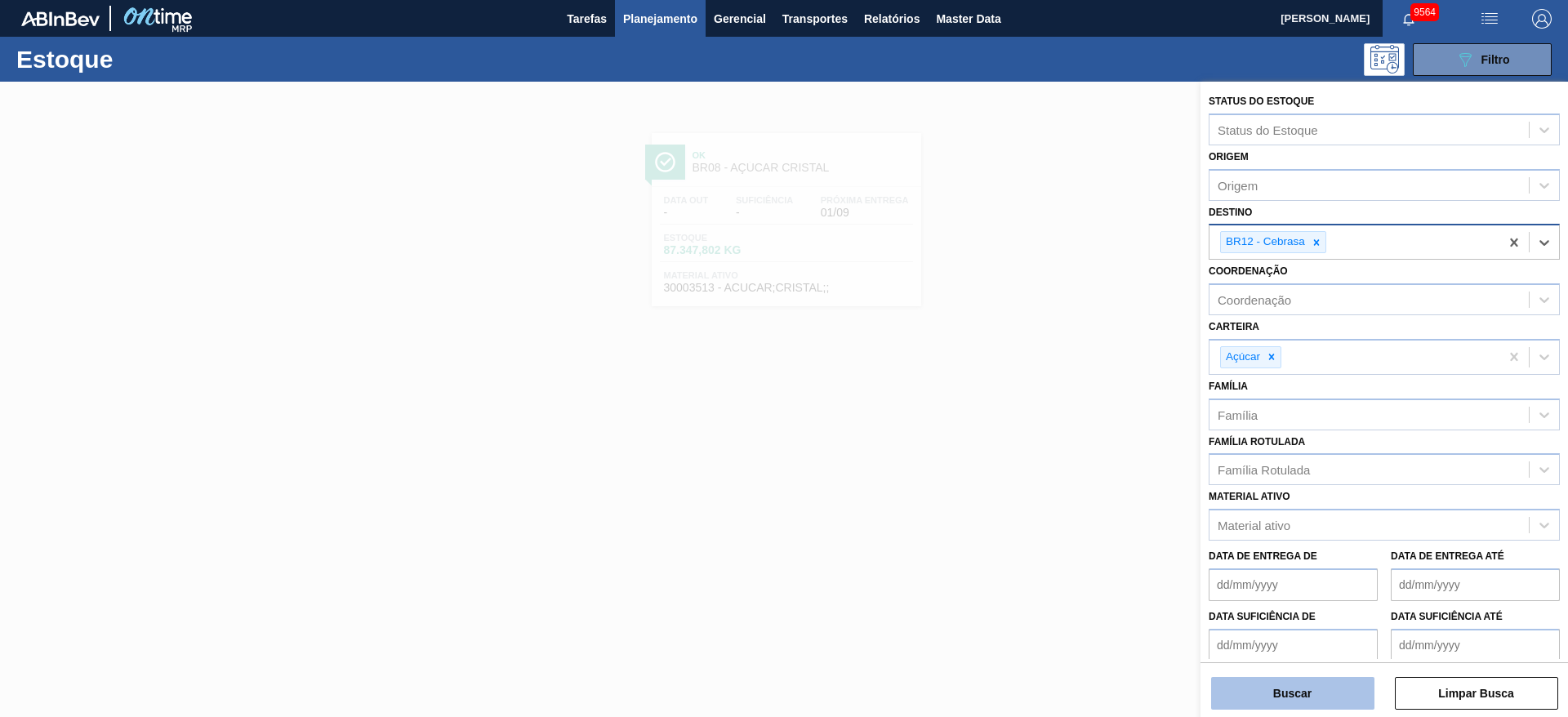
click at [1268, 706] on button "Buscar" at bounding box center [1293, 693] width 163 height 32
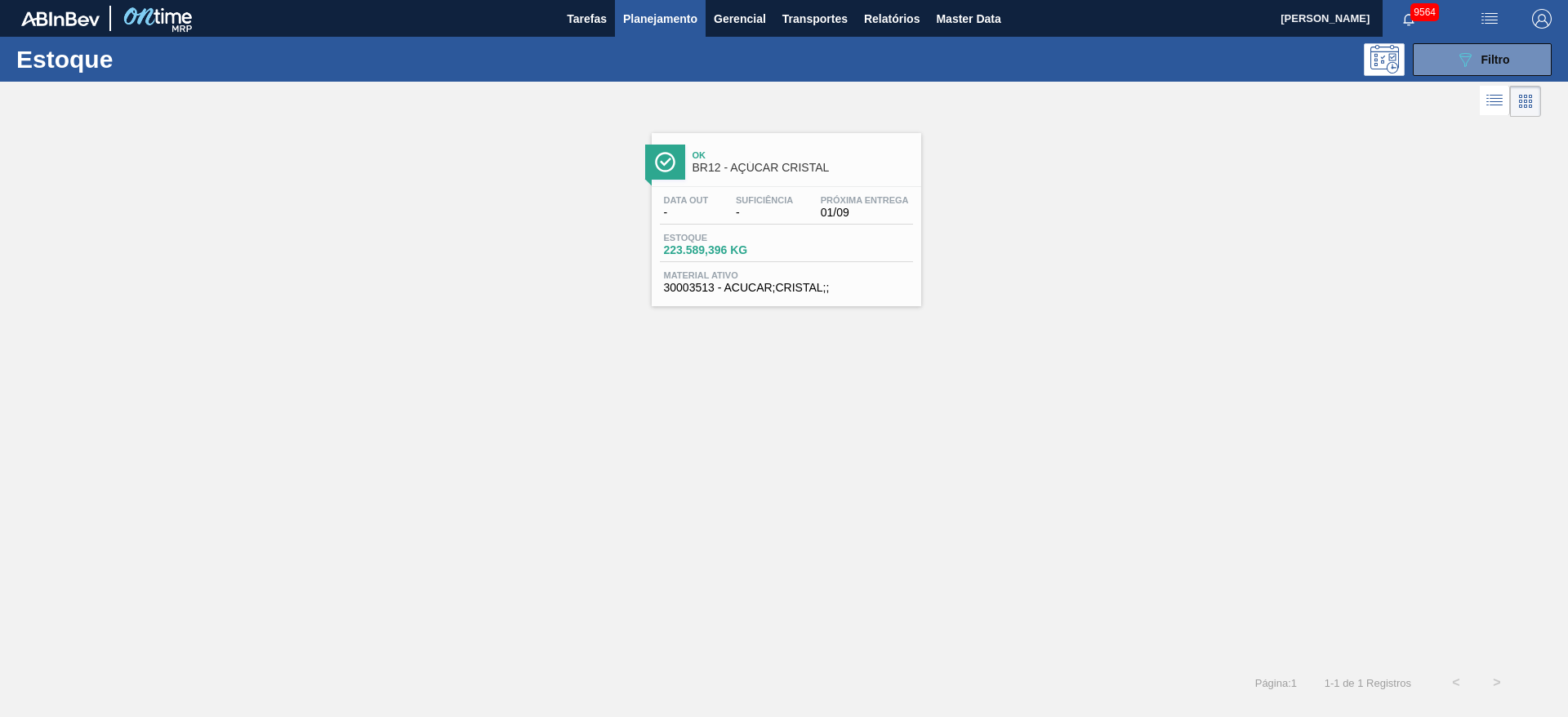
click at [1452, 75] on div "Estoque 089F7B8B-B2A5-4AFE-B5C0-19BA573D28AC Filtro" at bounding box center [784, 59] width 1568 height 45
click at [1451, 70] on button "089F7B8B-B2A5-4AFE-B5C0-19BA573D28AC Filtro" at bounding box center [1483, 59] width 139 height 32
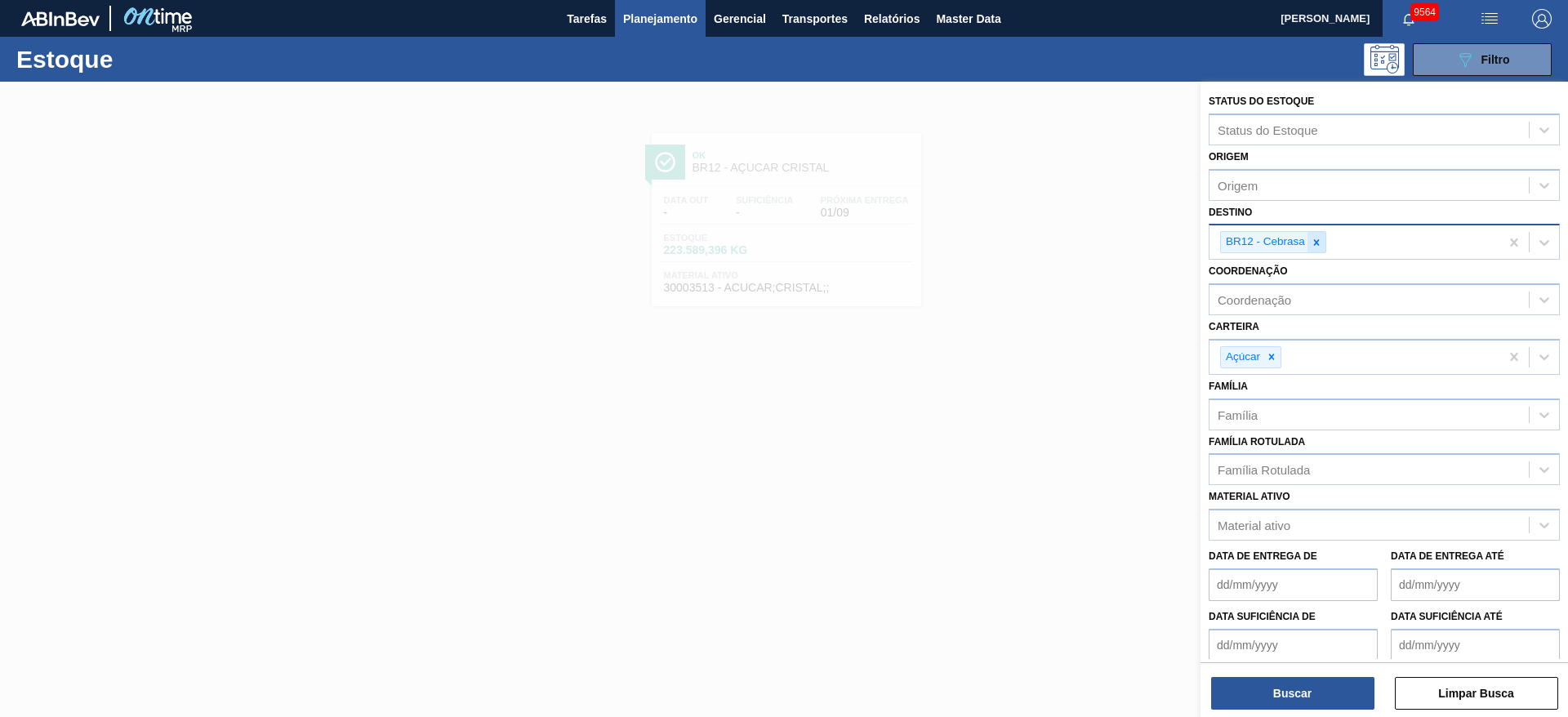
click at [1320, 232] on div at bounding box center [1317, 241] width 18 height 20
type input "4"
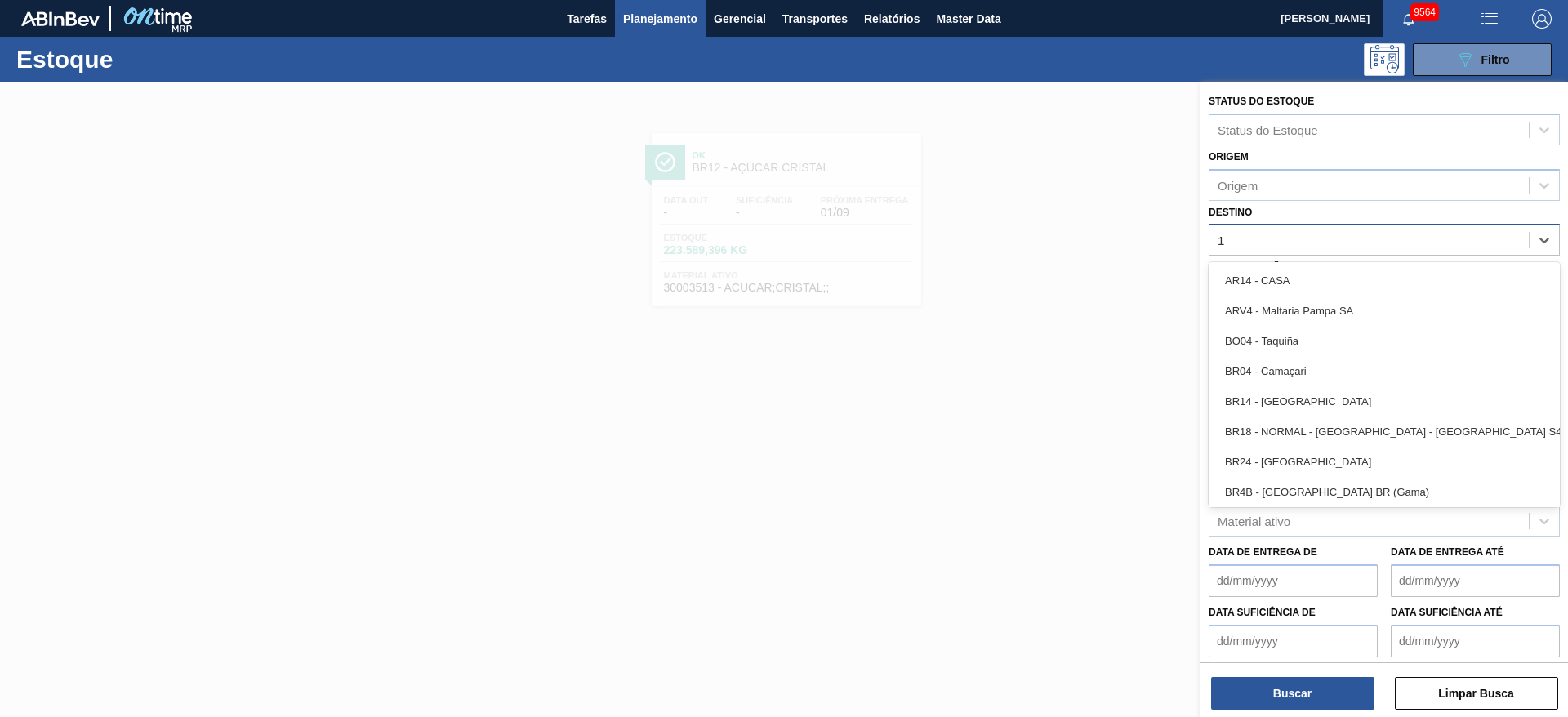
type input "14"
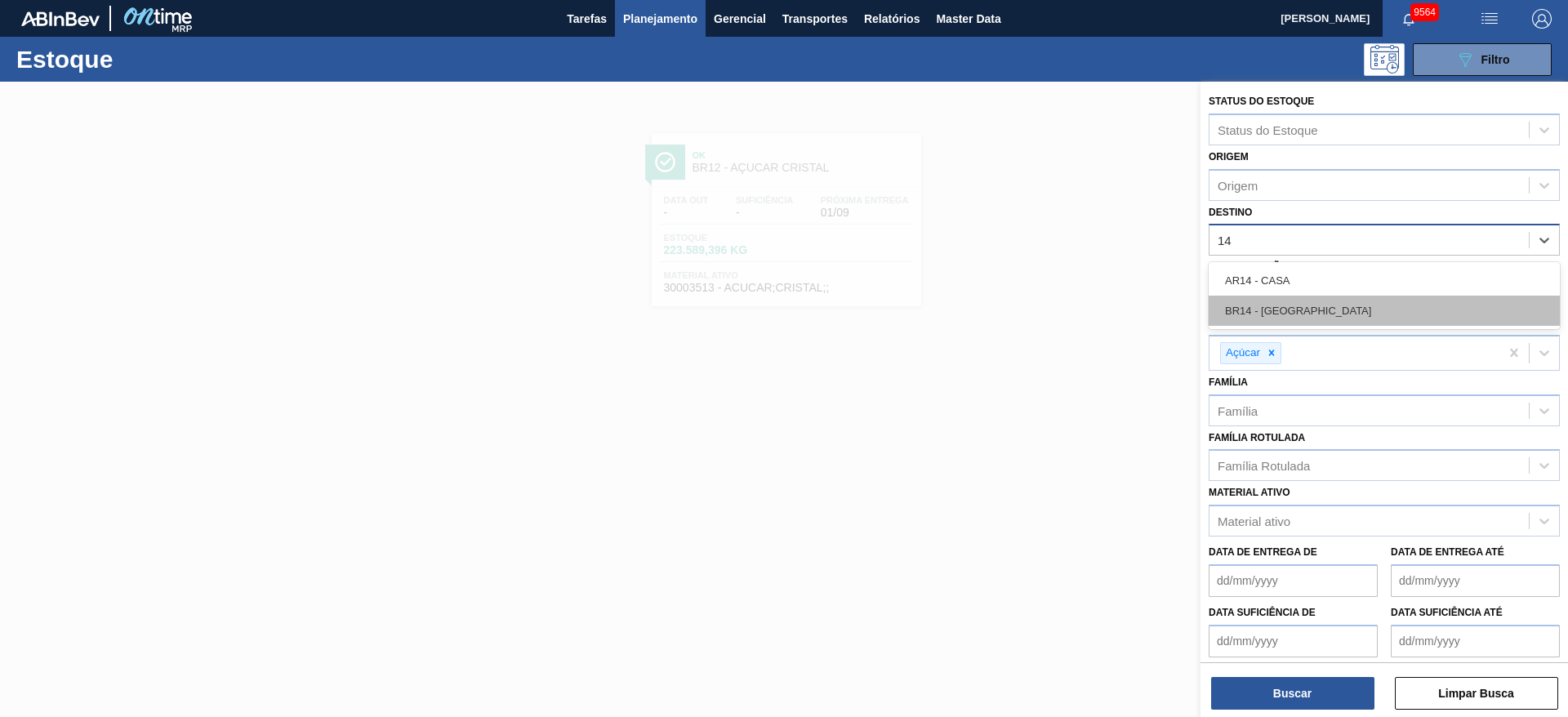
click at [1304, 324] on div "BR14 - Curitibana" at bounding box center [1385, 311] width 351 height 30
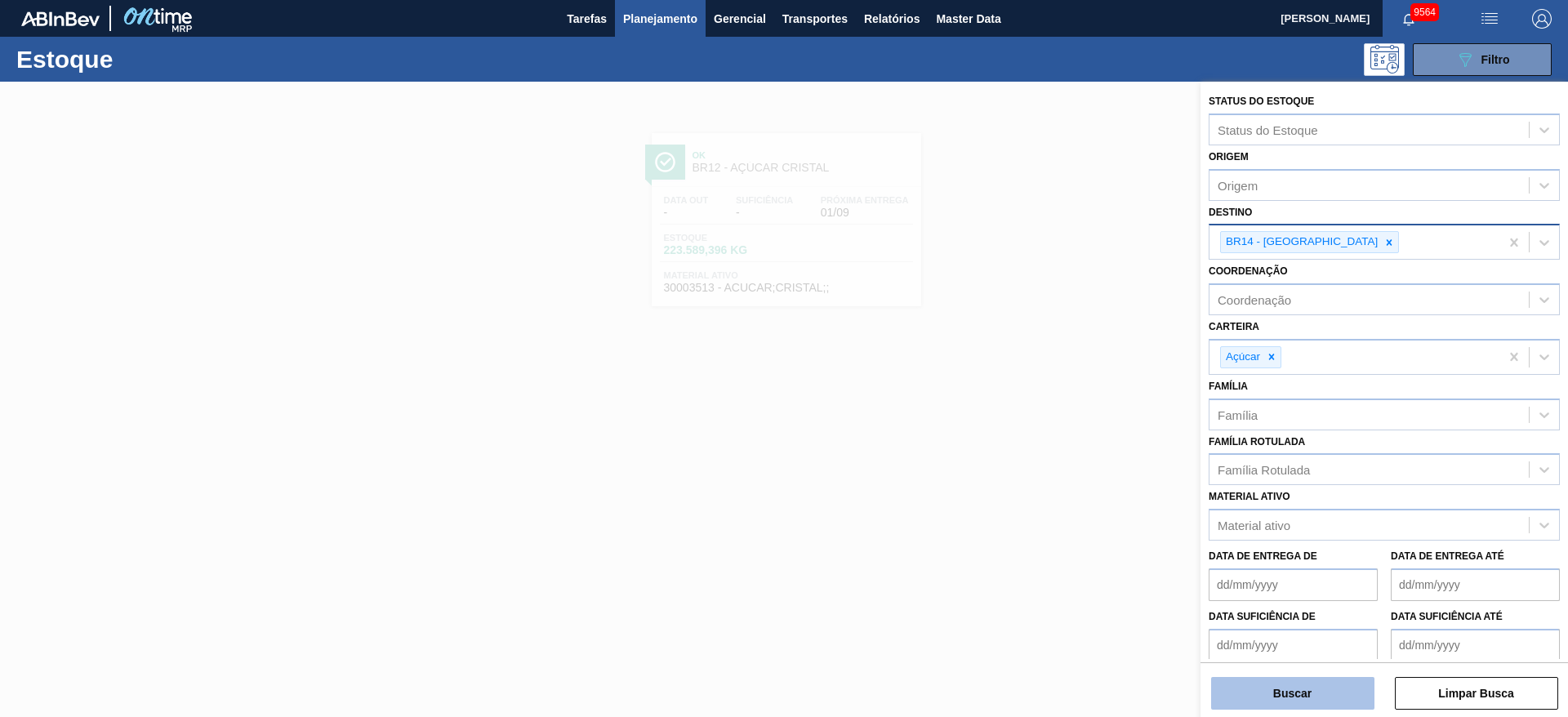
click at [1296, 697] on button "Buscar" at bounding box center [1293, 693] width 163 height 32
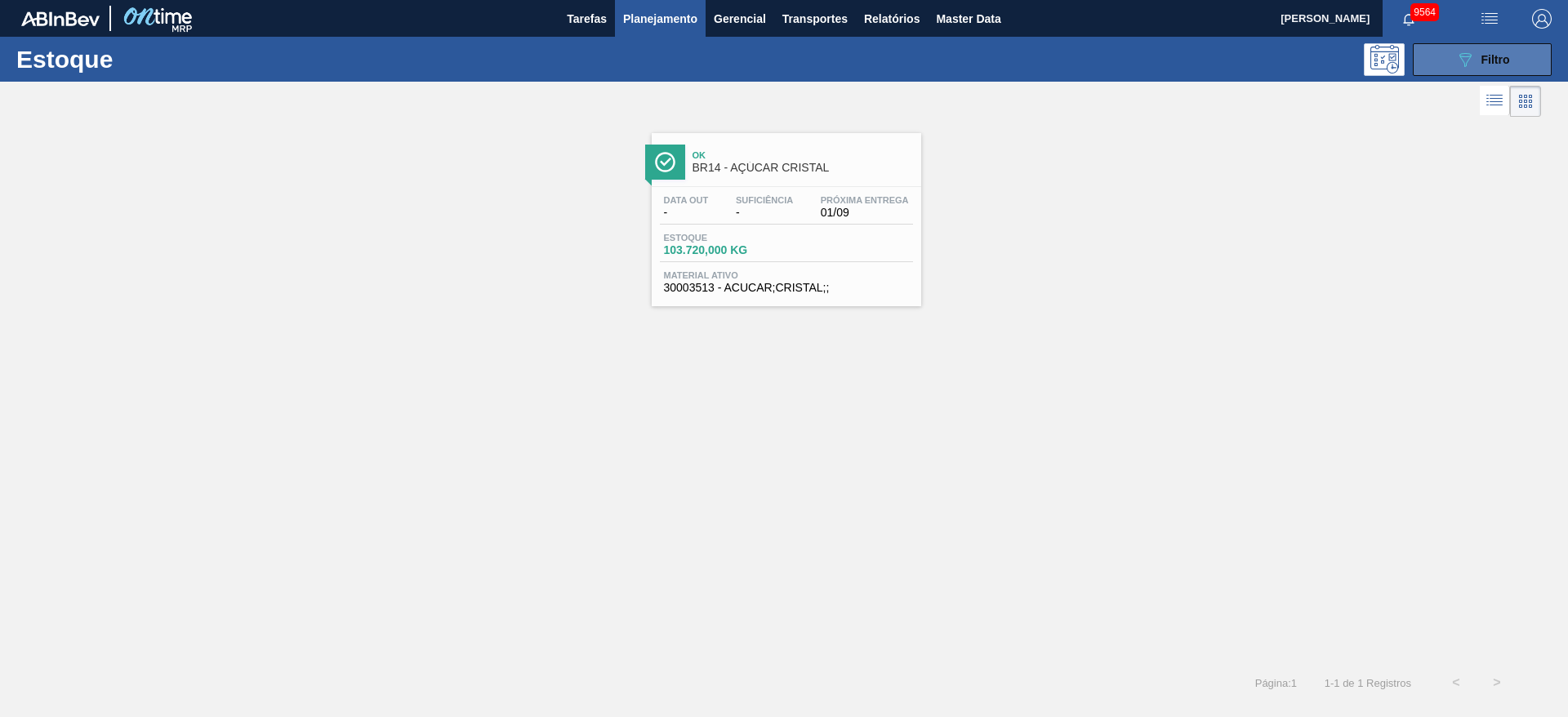
click at [1499, 54] on span "Filtro" at bounding box center [1496, 60] width 29 height 13
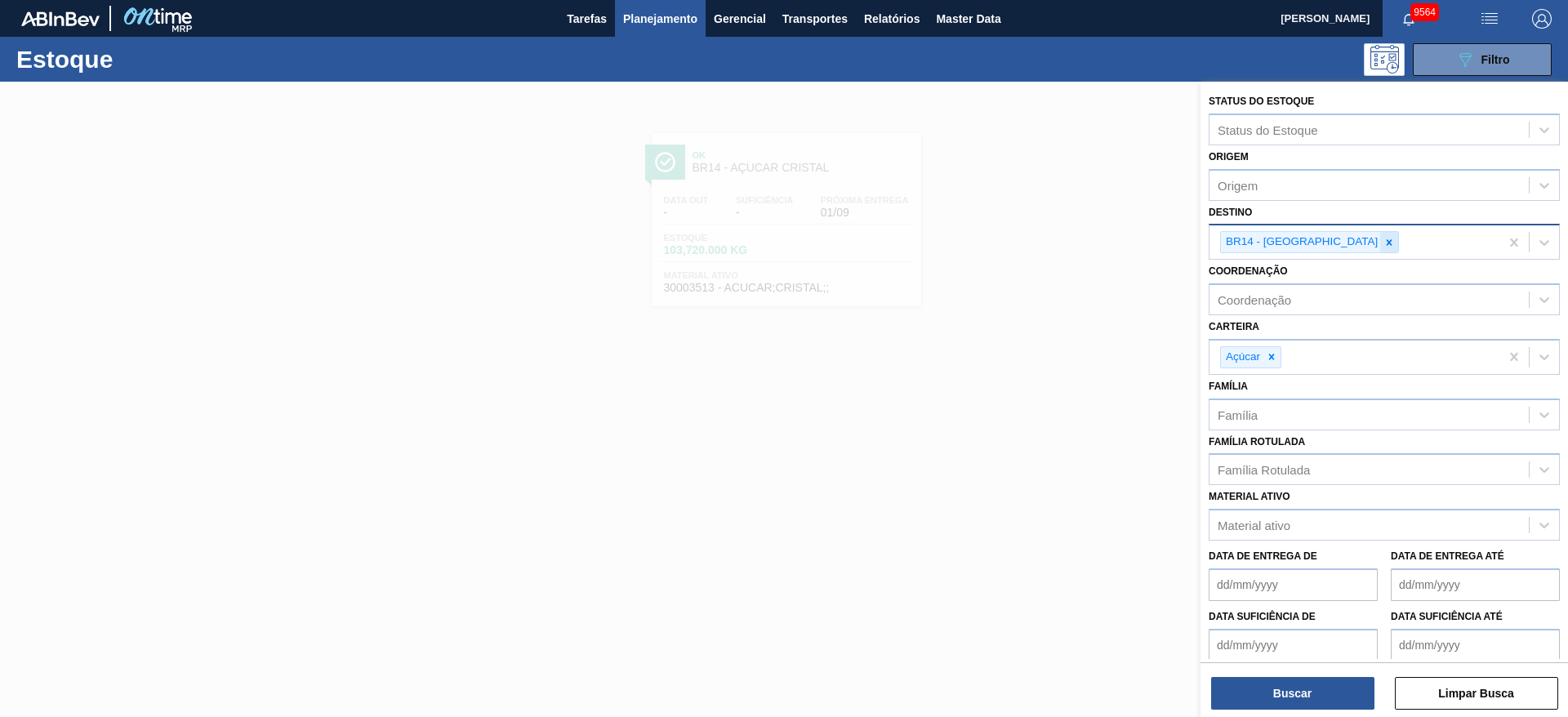
click at [1380, 251] on div at bounding box center [1389, 241] width 18 height 20
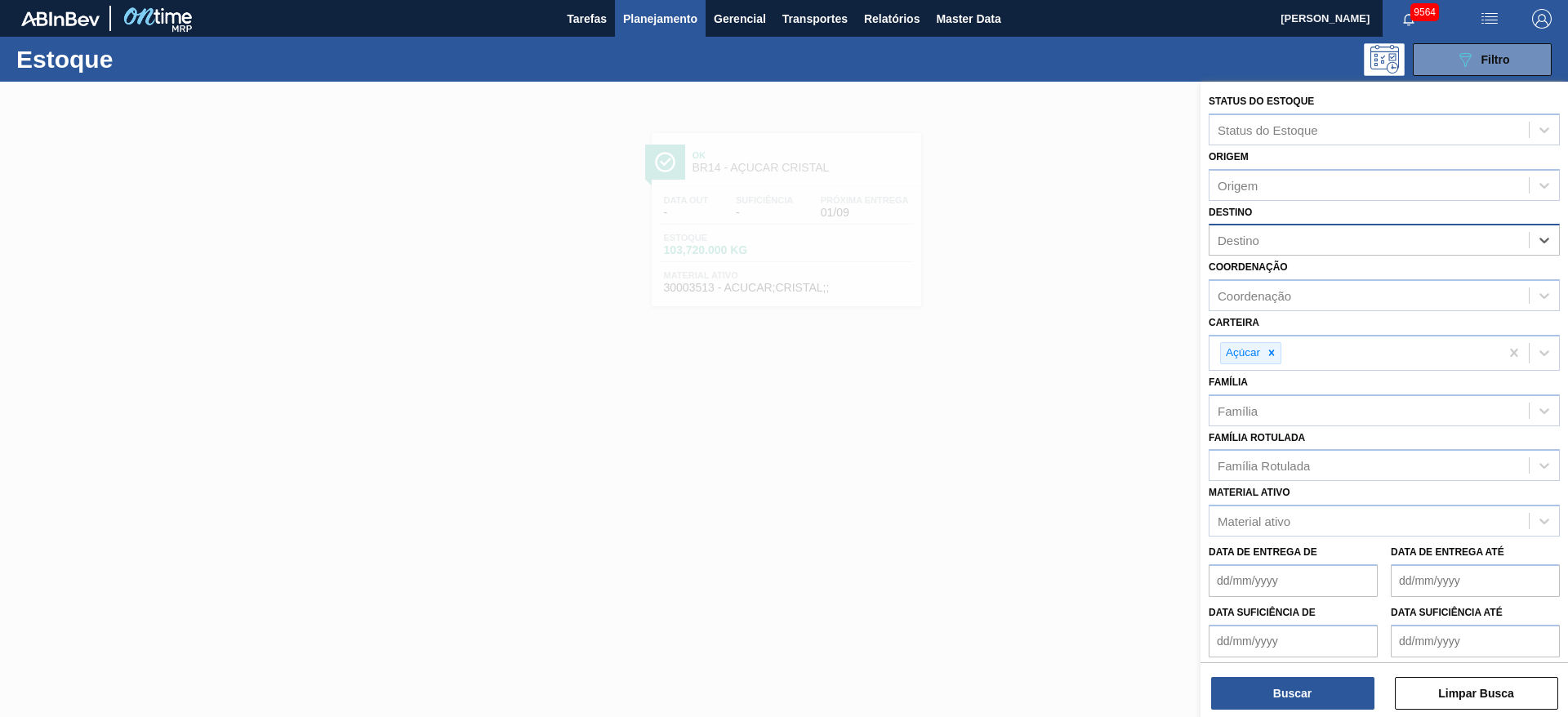
type input "19"
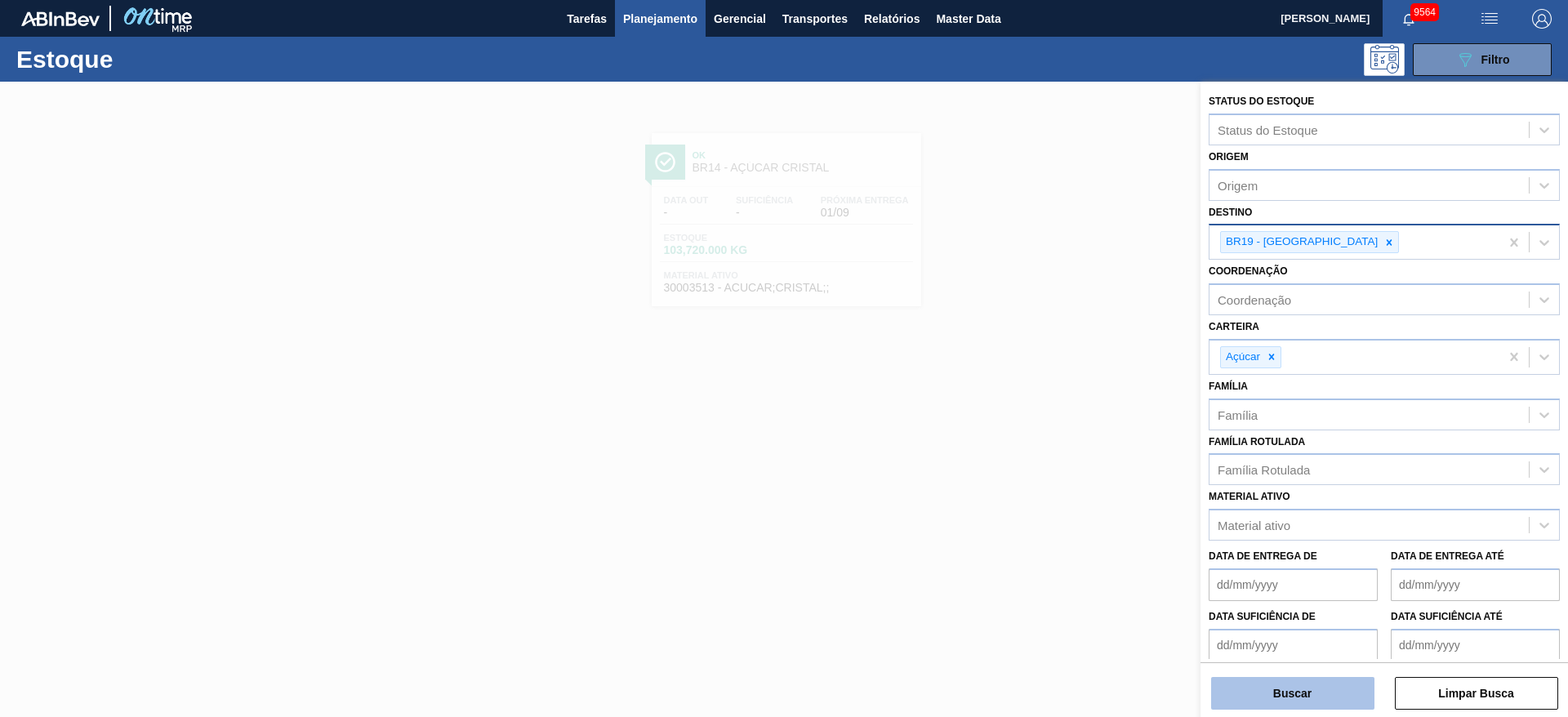
click at [1264, 687] on button "Buscar" at bounding box center [1293, 693] width 163 height 32
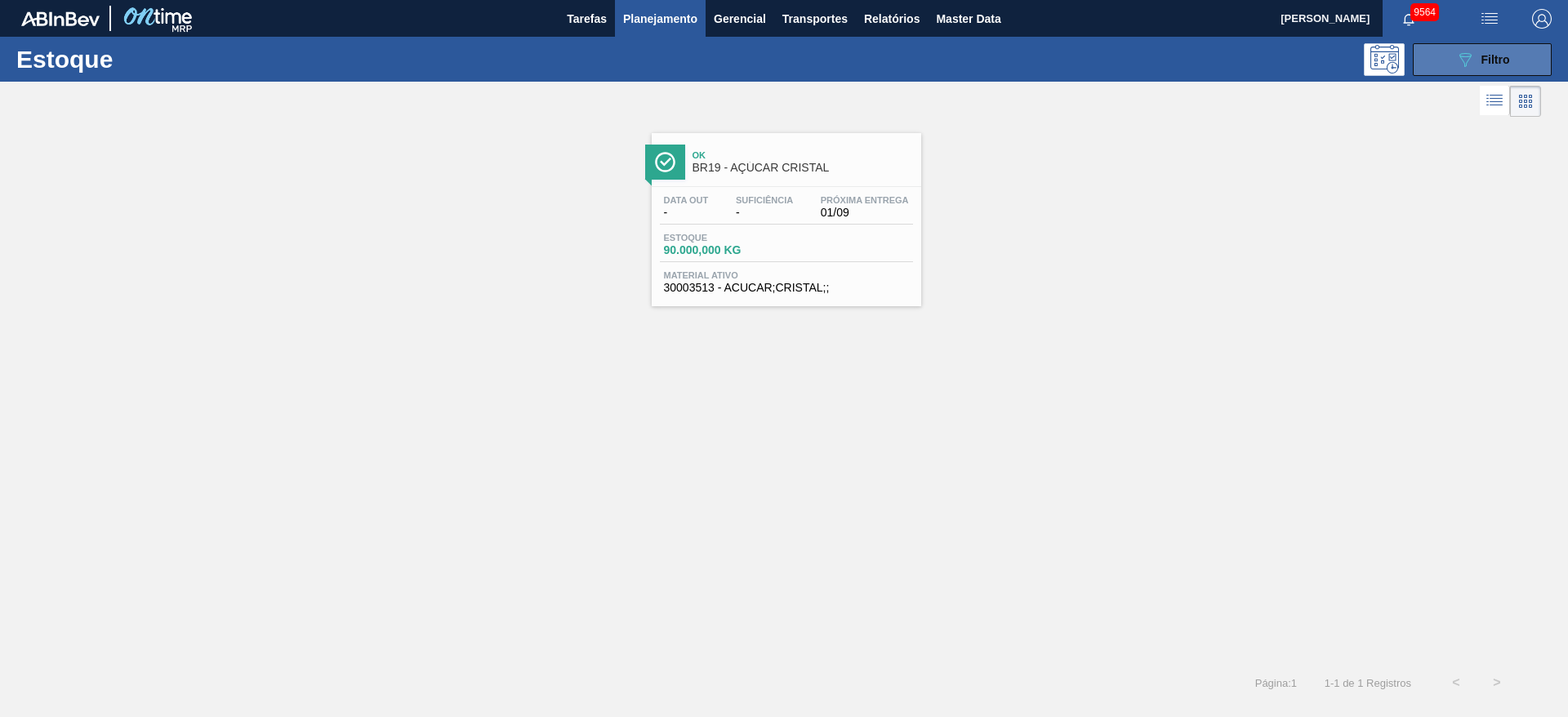
click at [1453, 70] on button "089F7B8B-B2A5-4AFE-B5C0-19BA573D28AC Filtro" at bounding box center [1483, 59] width 139 height 32
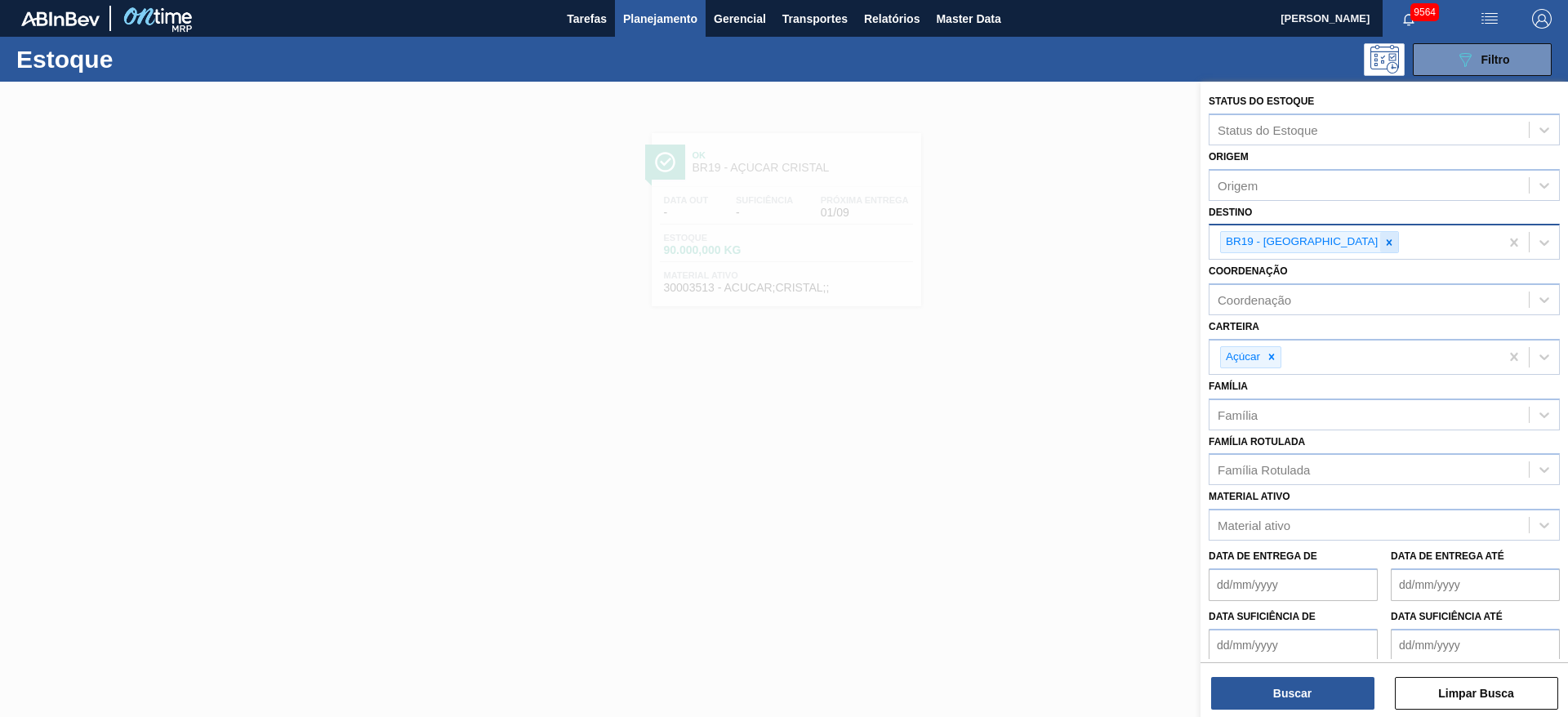
click at [1384, 240] on icon at bounding box center [1389, 242] width 11 height 11
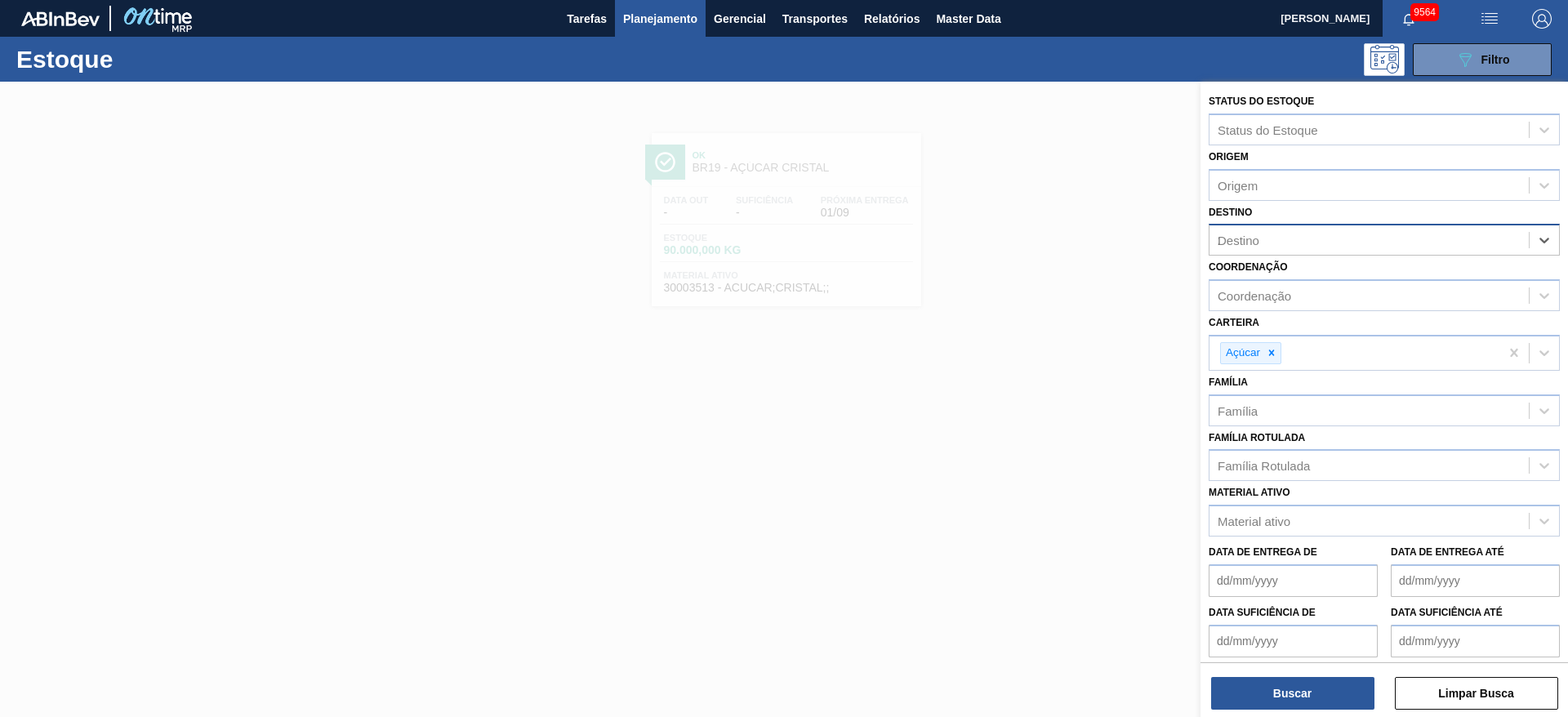
type input "20"
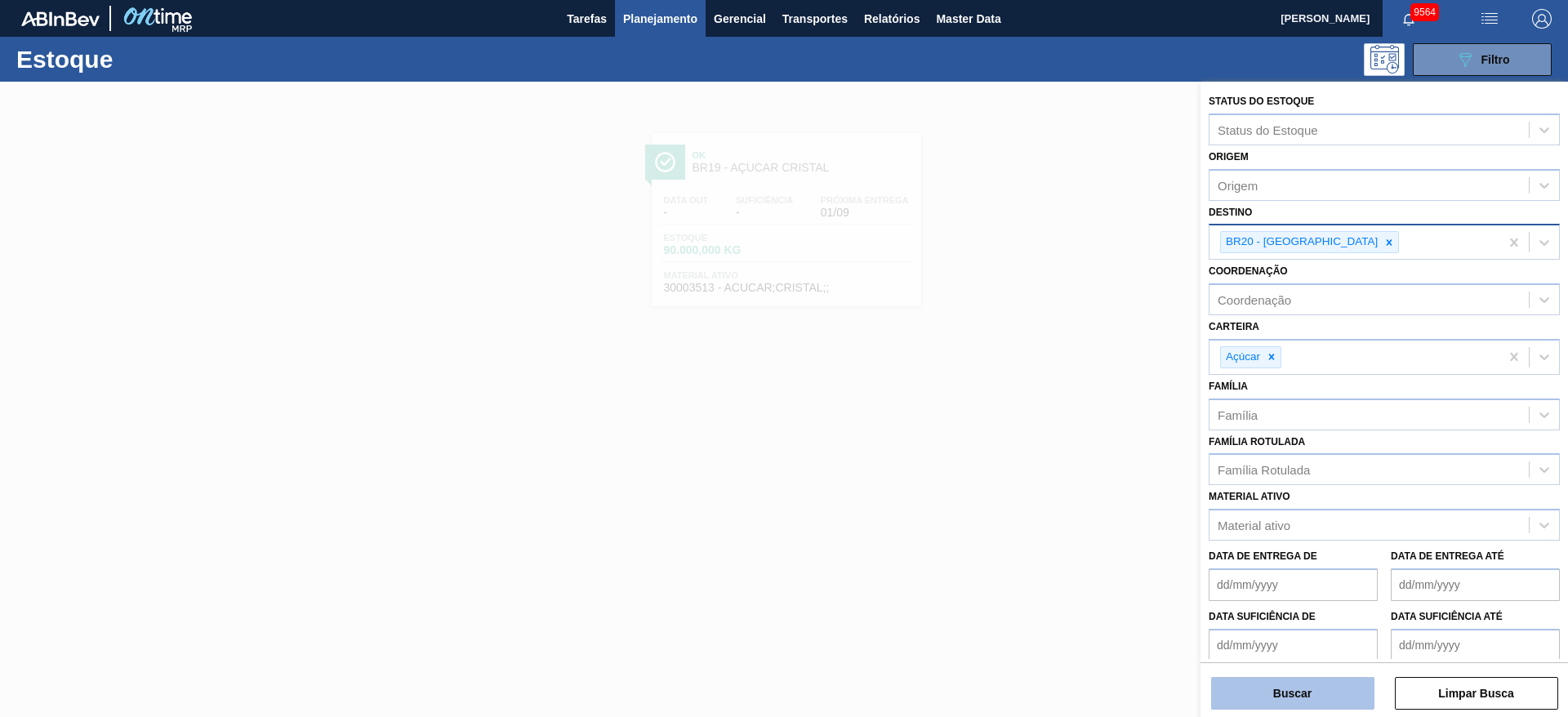
click at [1264, 705] on button "Buscar" at bounding box center [1293, 693] width 163 height 32
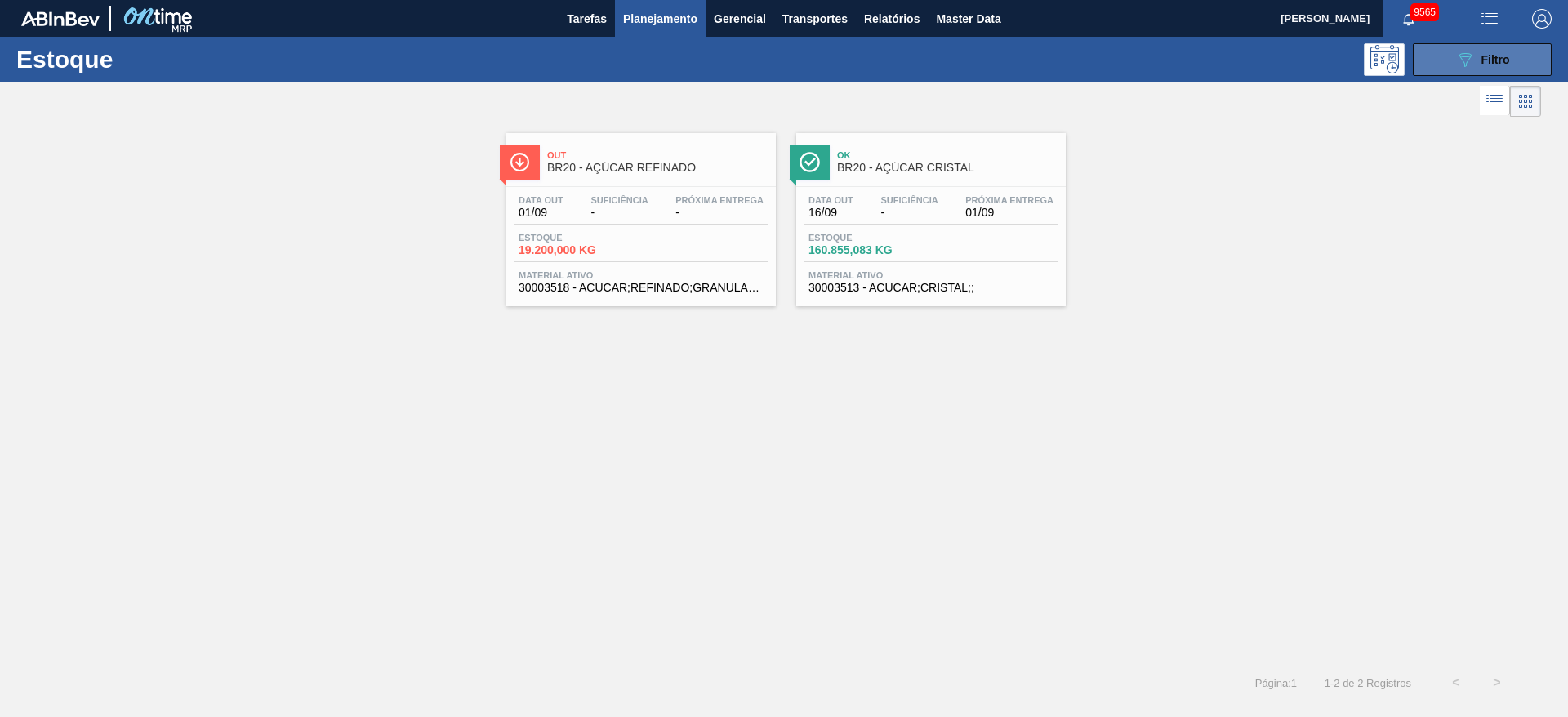
click at [1442, 49] on button "089F7B8B-B2A5-4AFE-B5C0-19BA573D28AC Filtro" at bounding box center [1483, 59] width 139 height 32
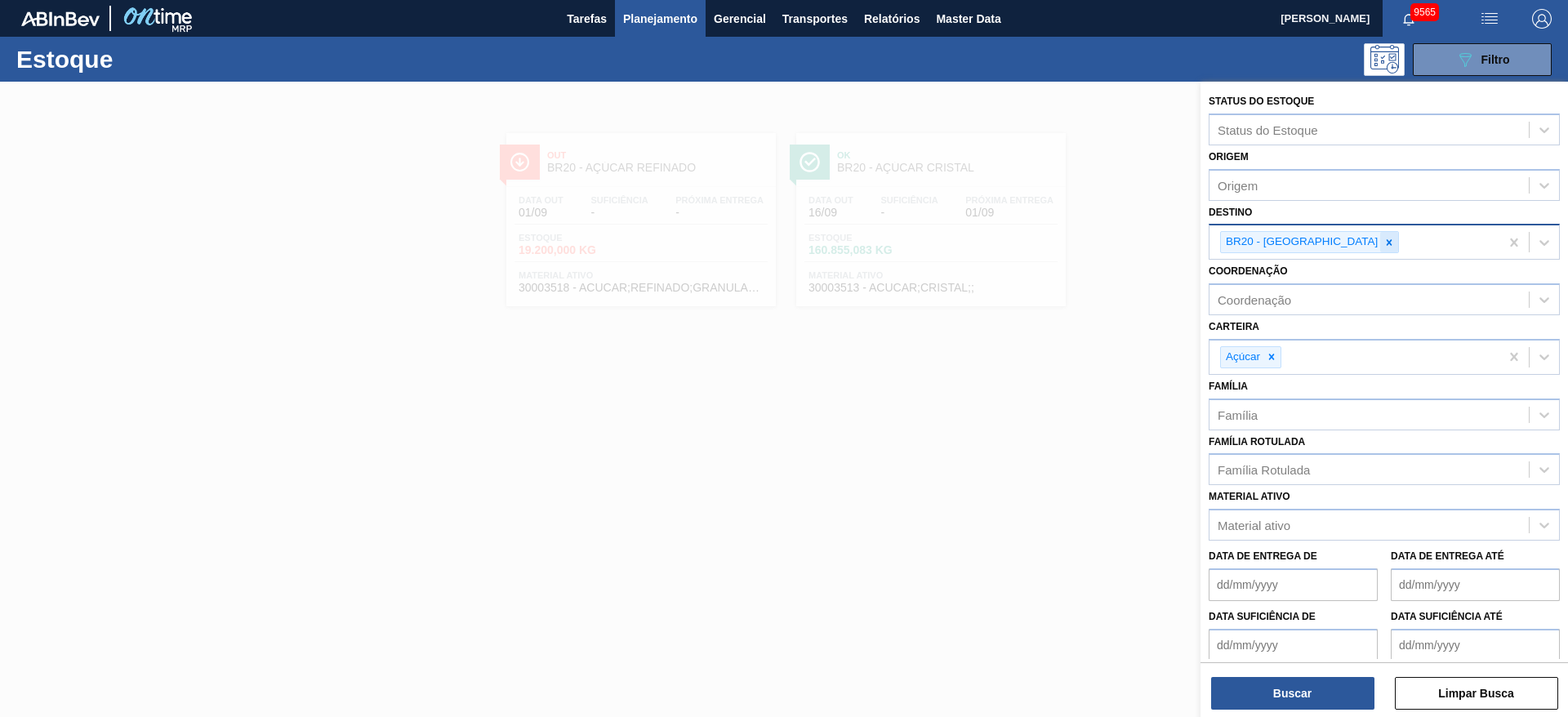
click at [1384, 247] on icon at bounding box center [1389, 242] width 11 height 11
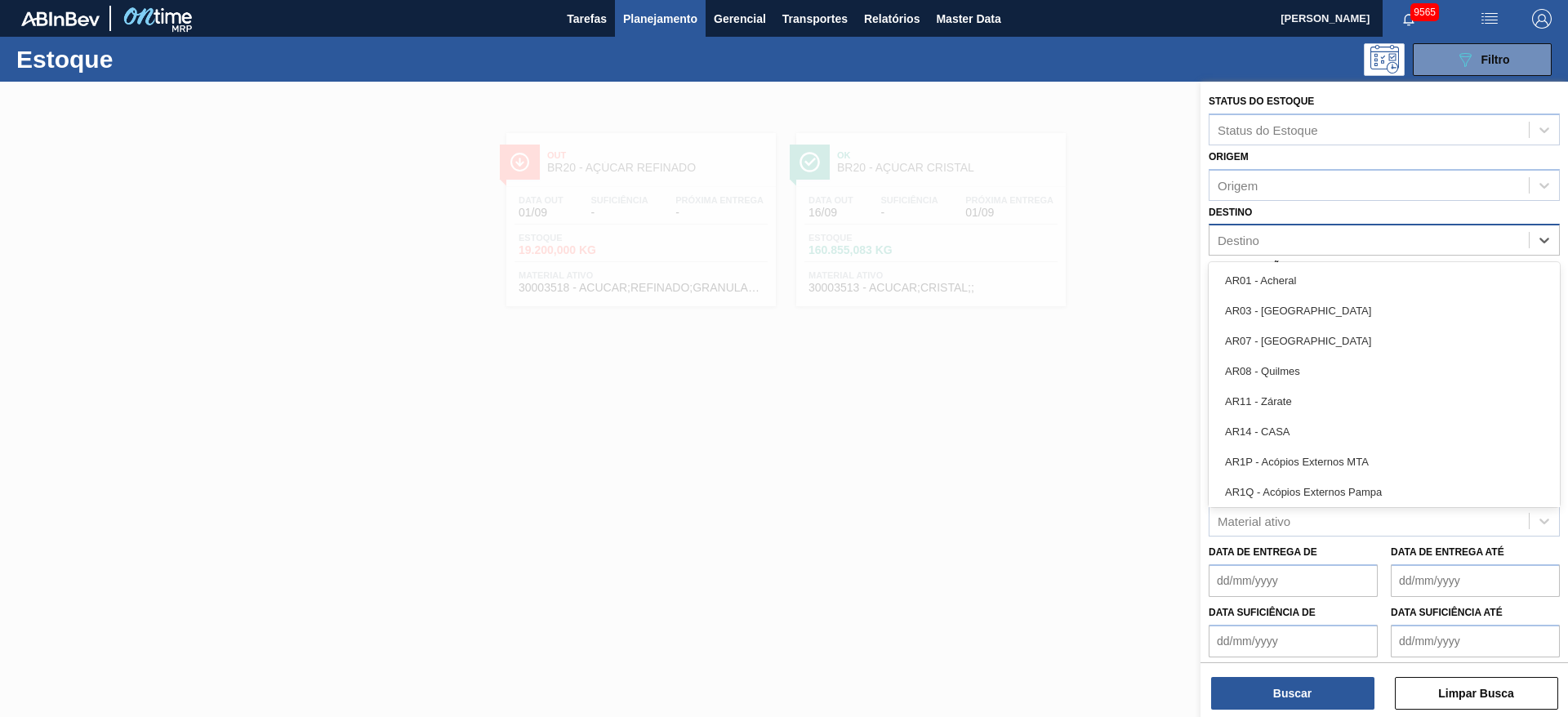
click at [1320, 247] on div "Destino" at bounding box center [1370, 240] width 319 height 24
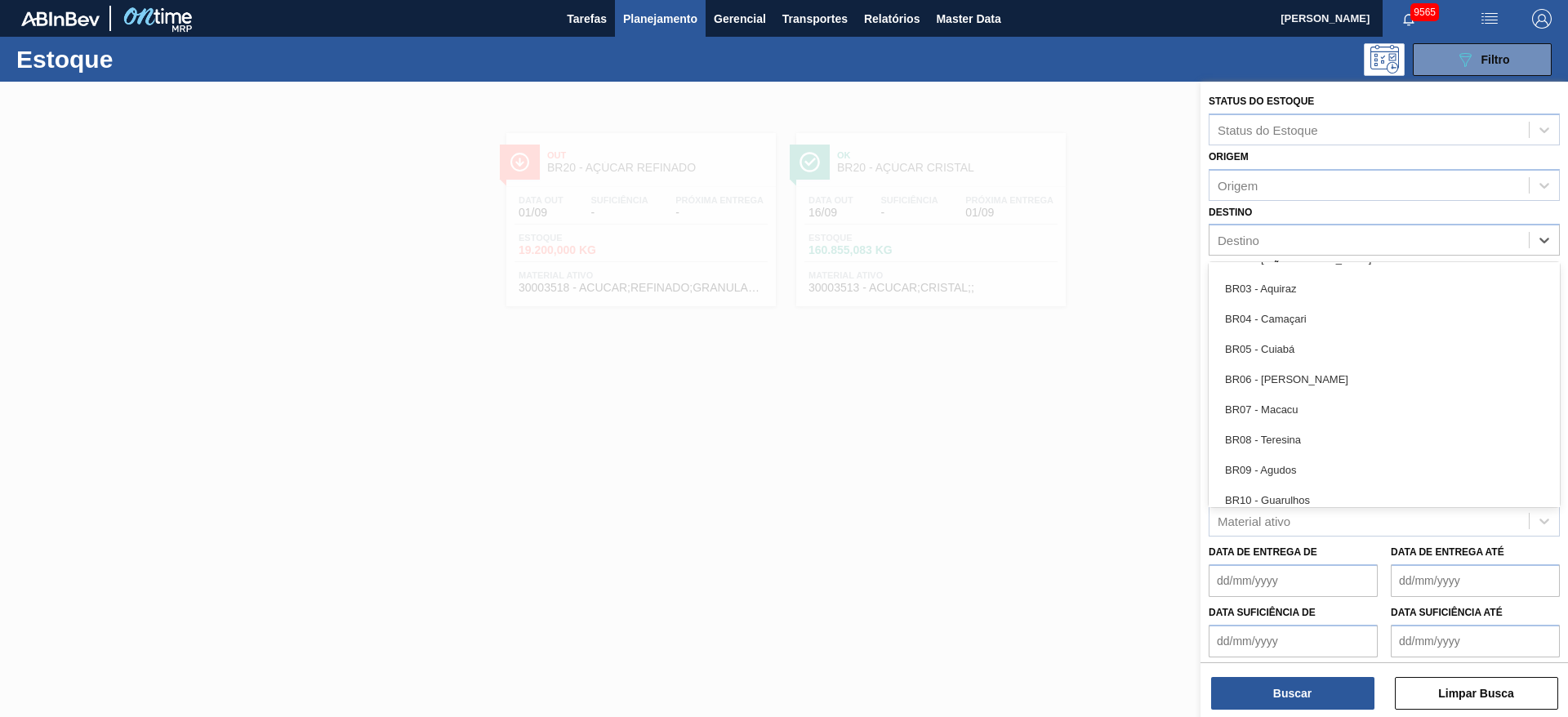
scroll to position [1325, 0]
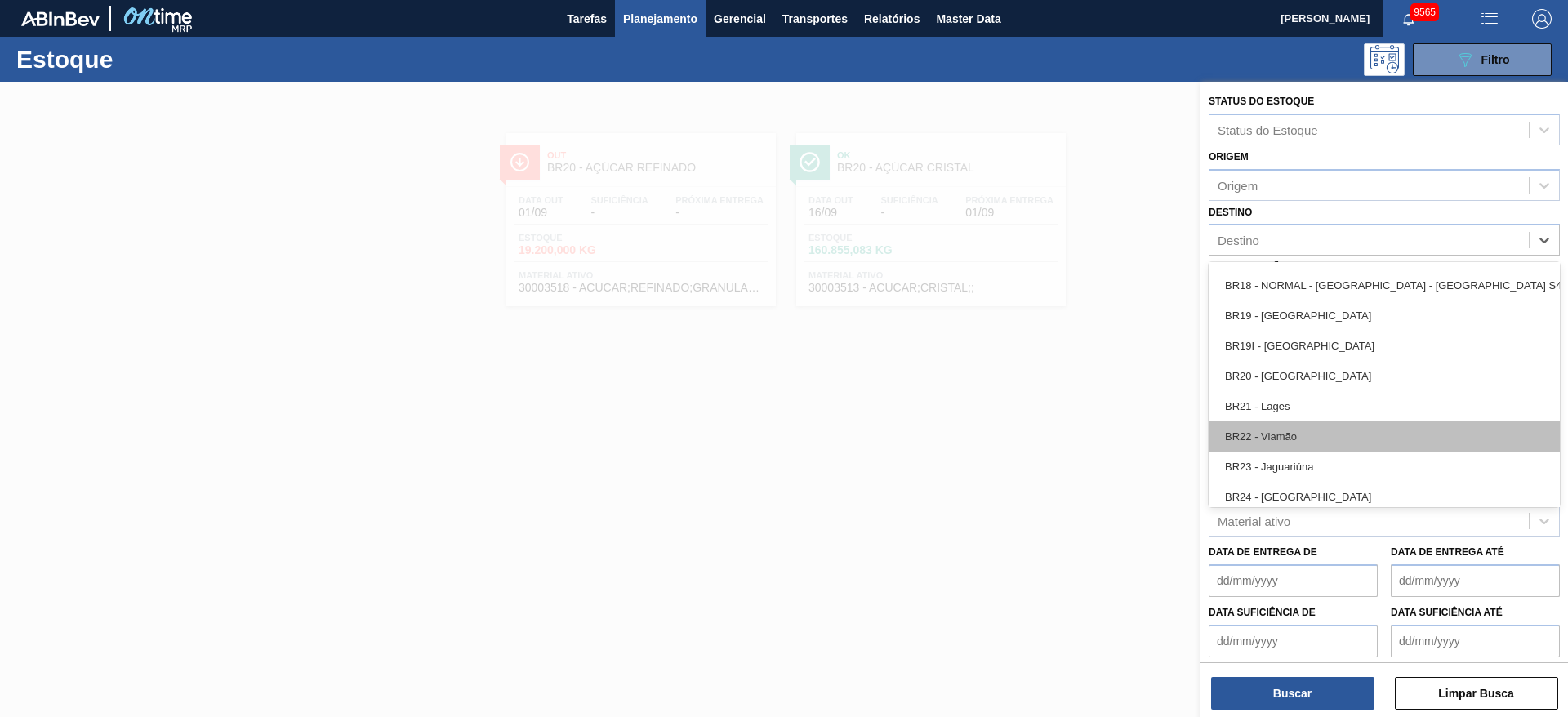
click at [1305, 427] on div "BR22 - Viamão" at bounding box center [1385, 436] width 351 height 30
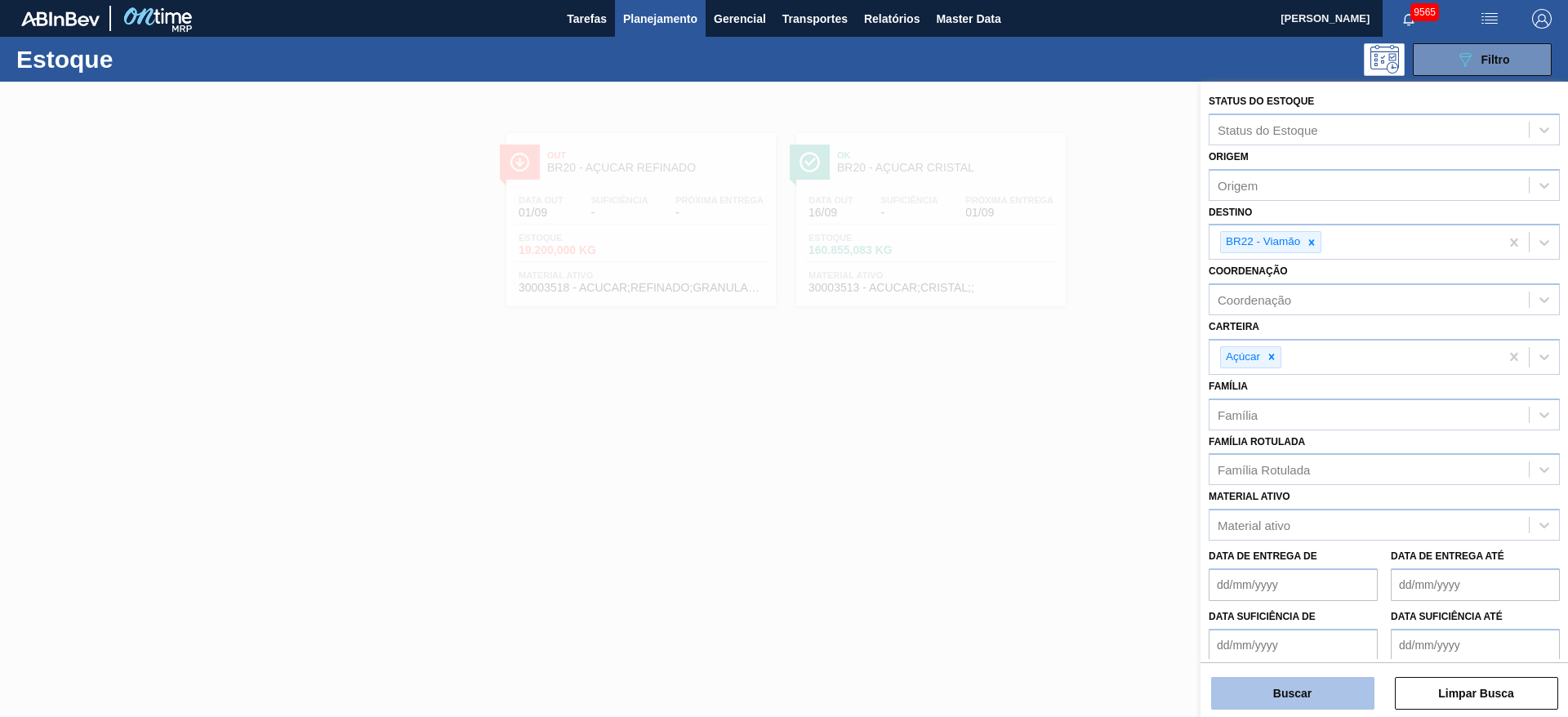
click at [1284, 685] on button "Buscar" at bounding box center [1293, 693] width 163 height 32
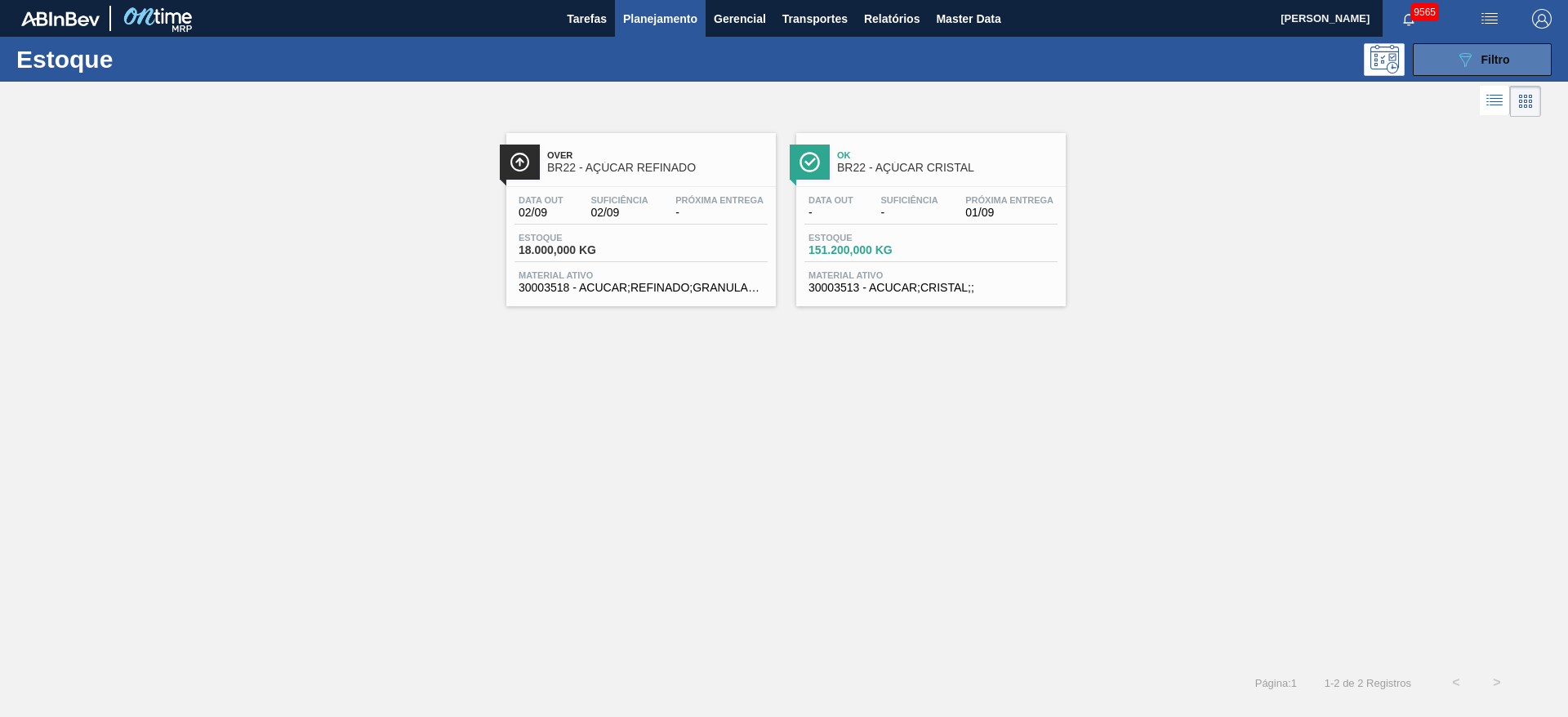
click at [1485, 51] on div "089F7B8B-B2A5-4AFE-B5C0-19BA573D28AC Filtro" at bounding box center [1483, 60] width 54 height 19
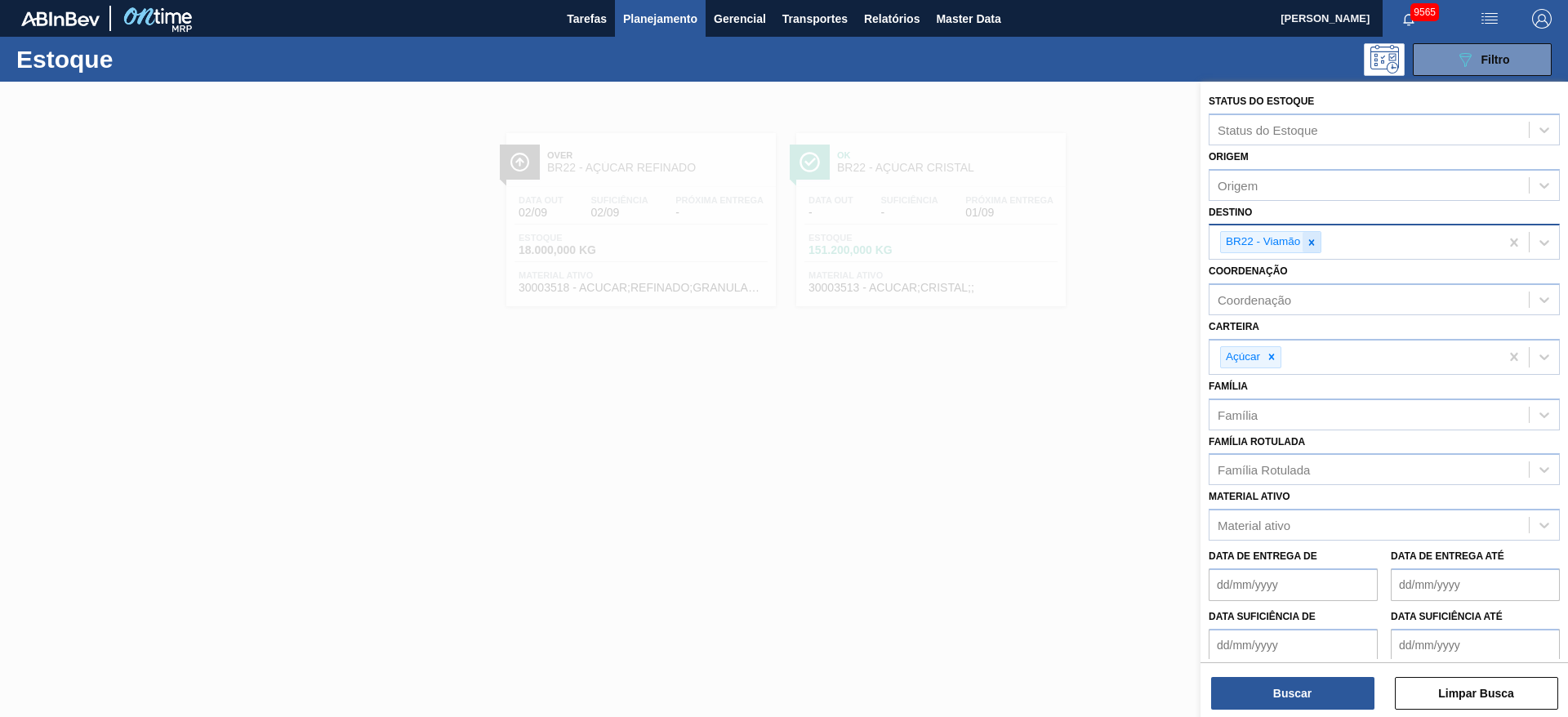
click at [1311, 244] on icon at bounding box center [1312, 242] width 6 height 6
type input "23"
click at [1306, 699] on button "Buscar" at bounding box center [1293, 693] width 163 height 32
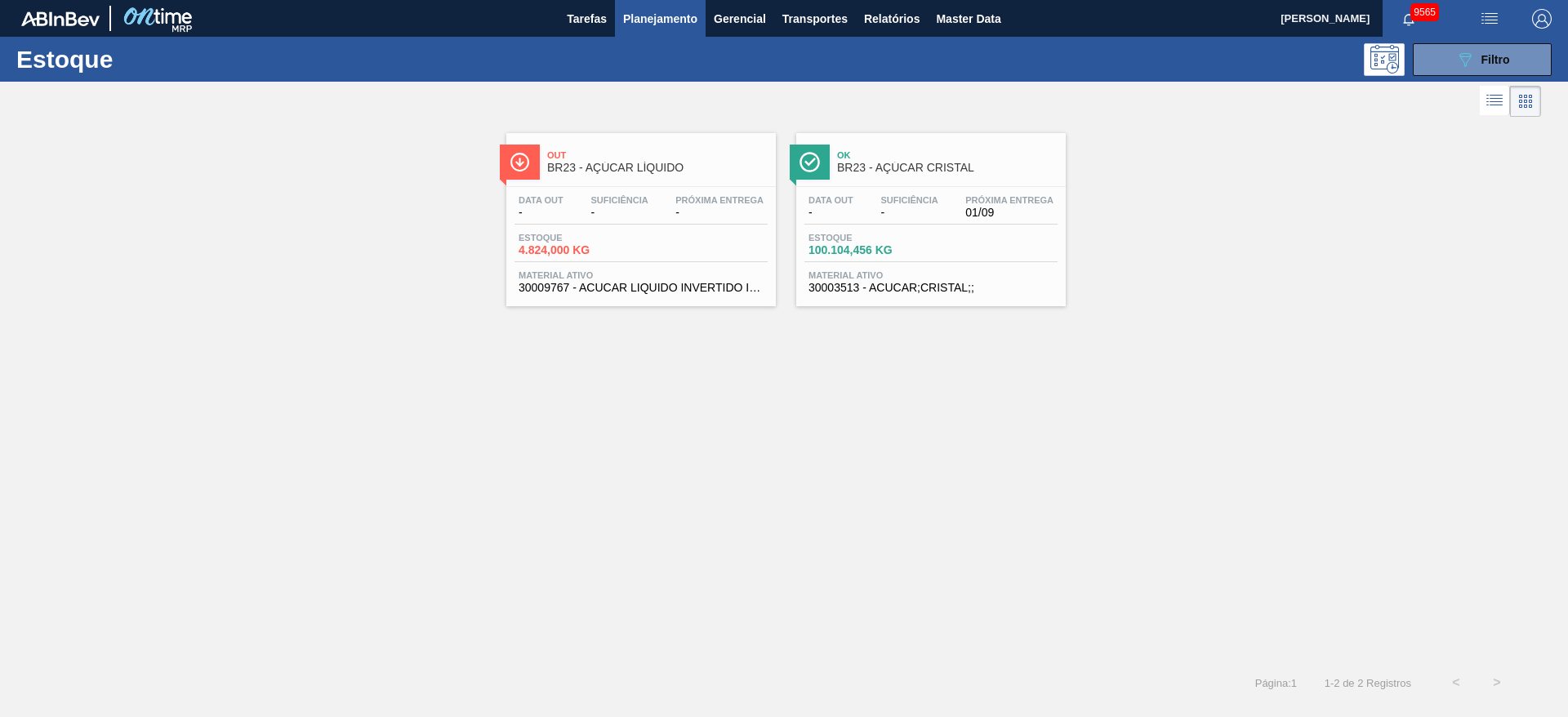
click at [870, 184] on div "Ok BR23 - AÇÚCAR CRISTAL Data out - Suficiência - Próxima Entrega 01/09 Estoque…" at bounding box center [931, 219] width 269 height 173
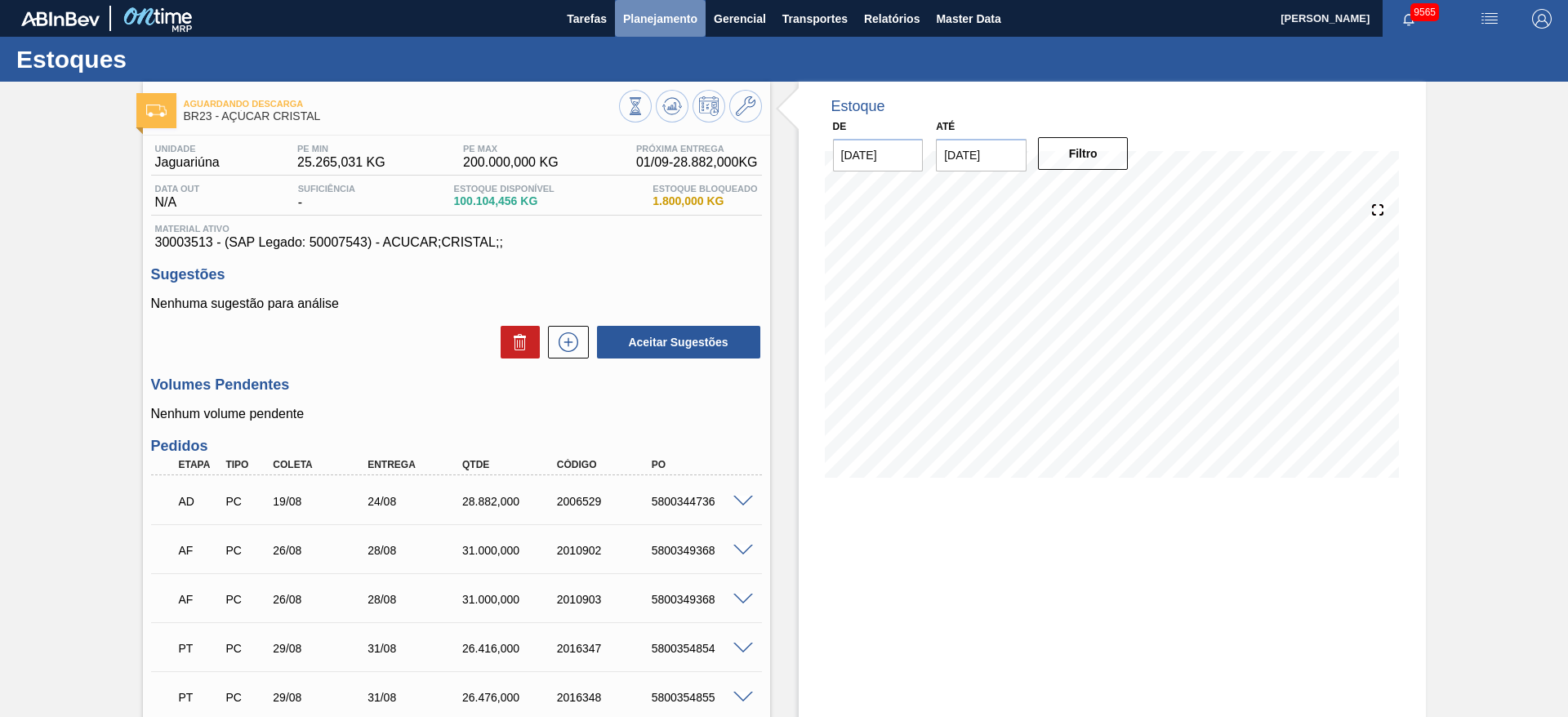
click at [655, 20] on span "Planejamento" at bounding box center [660, 18] width 75 height 19
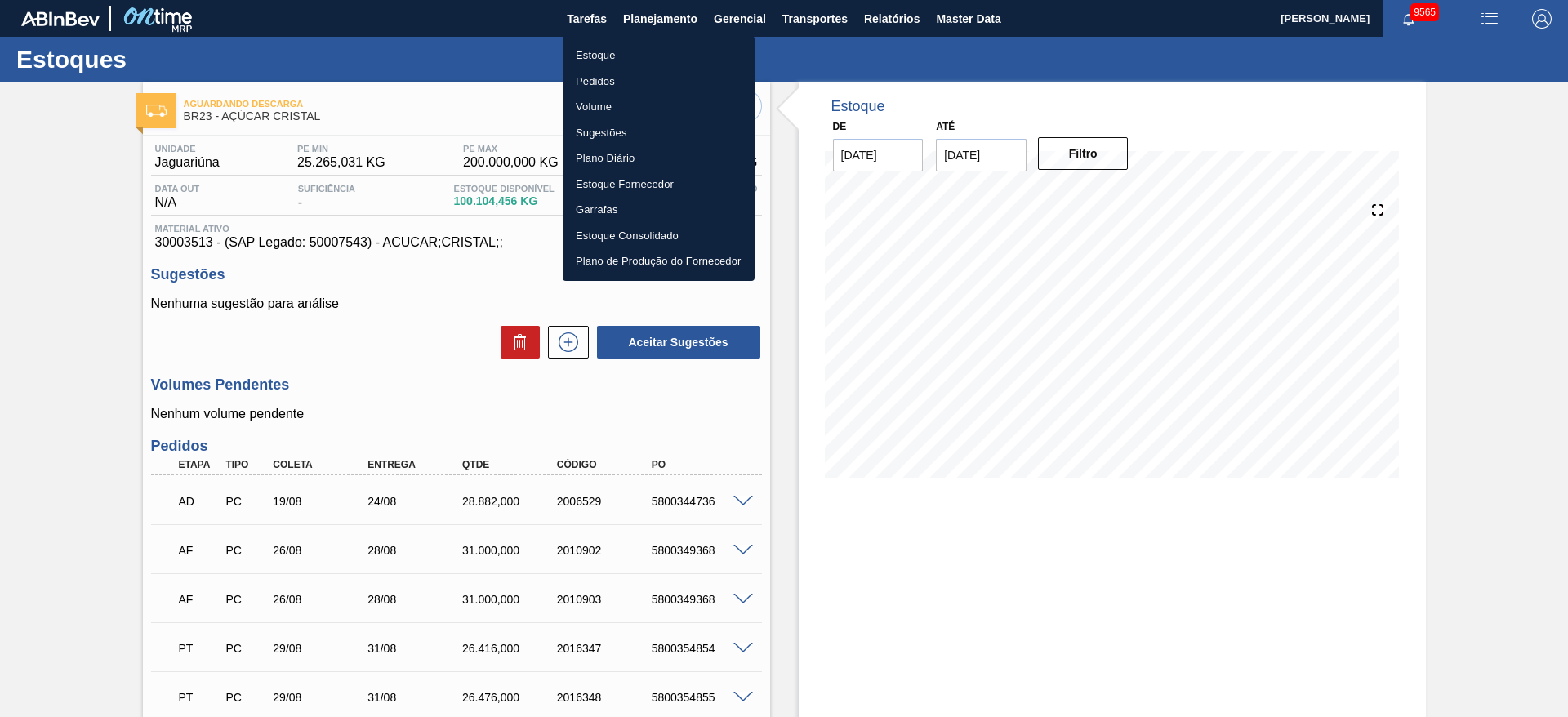
click at [426, 400] on div at bounding box center [784, 358] width 1568 height 717
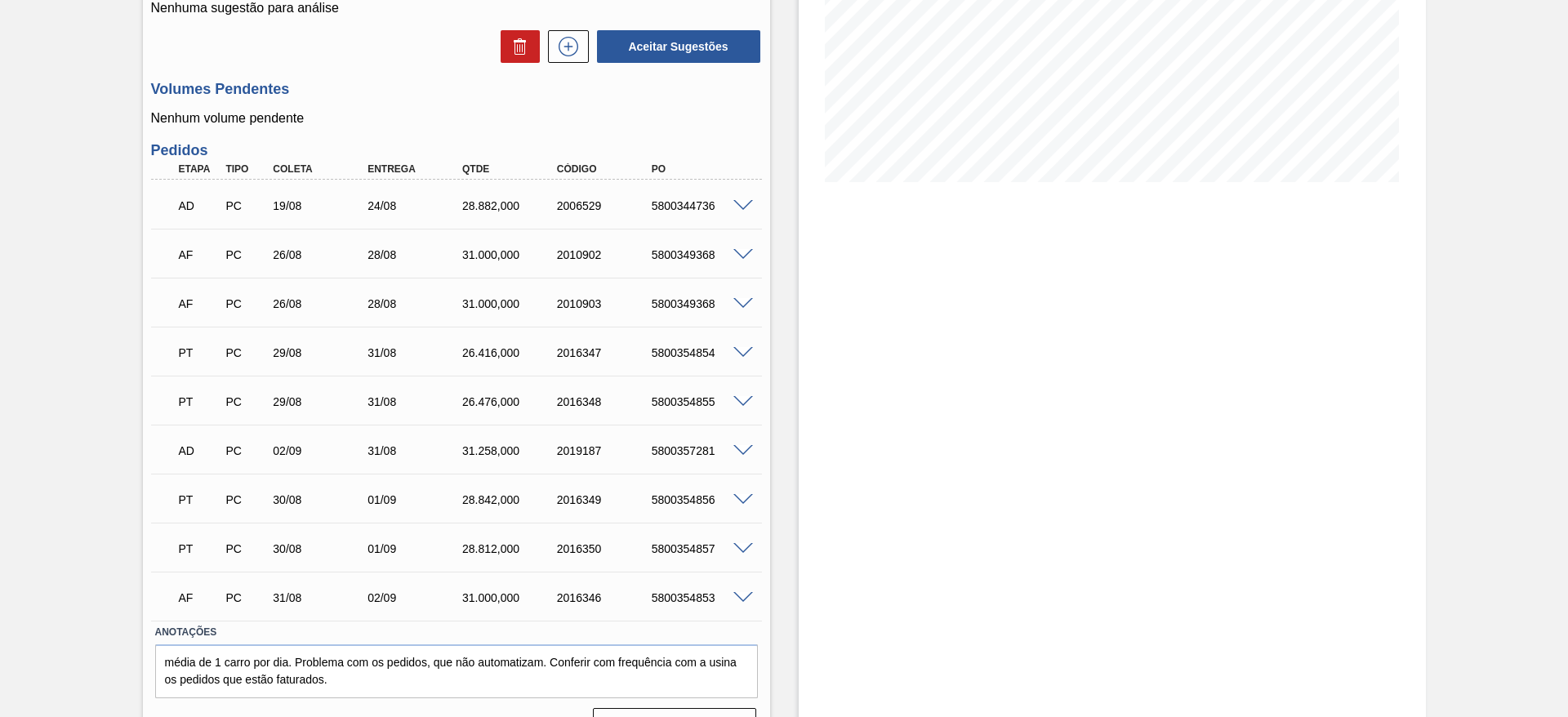
scroll to position [297, 0]
click at [746, 196] on div "AD PC 19/08 24/08 28.882,000 2006529 5800344736" at bounding box center [456, 204] width 611 height 41
click at [746, 199] on span at bounding box center [743, 205] width 19 height 12
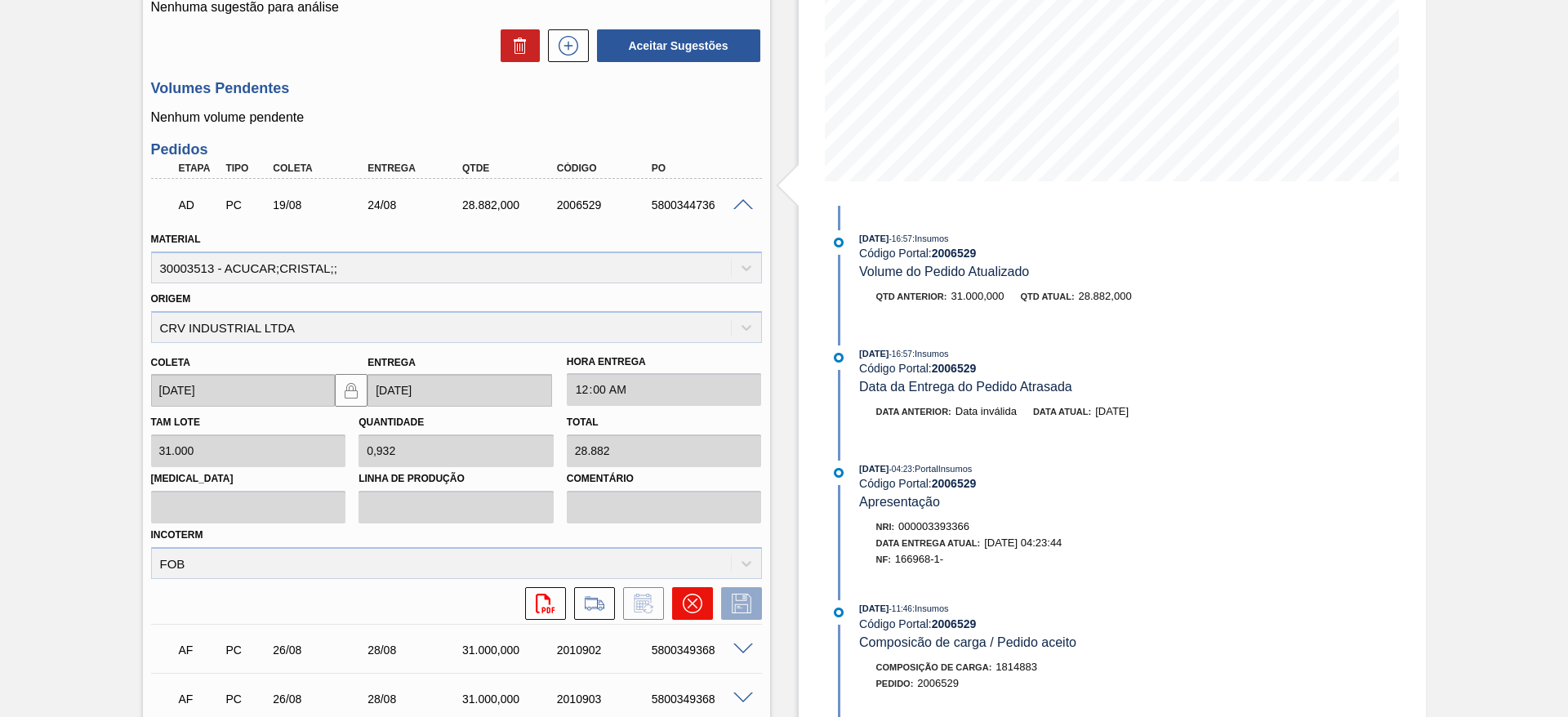
click at [695, 600] on icon at bounding box center [692, 604] width 19 height 19
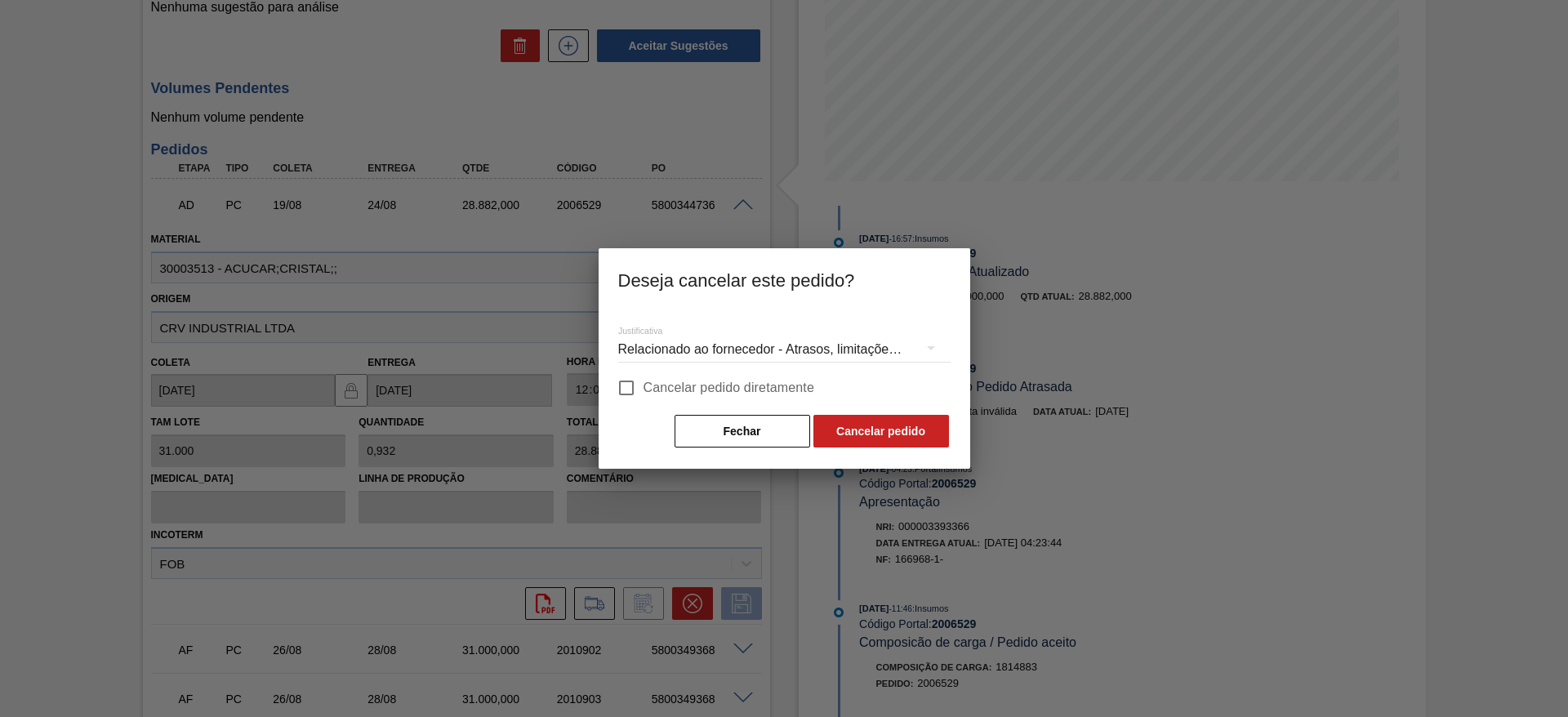
click at [653, 388] on span "Cancelar pedido diretamente" at bounding box center [730, 388] width 172 height 19
click at [644, 388] on input "Cancelar pedido diretamente" at bounding box center [626, 388] width 34 height 34
checkbox input "true"
click at [870, 432] on button "Cancelar pedido" at bounding box center [881, 431] width 136 height 32
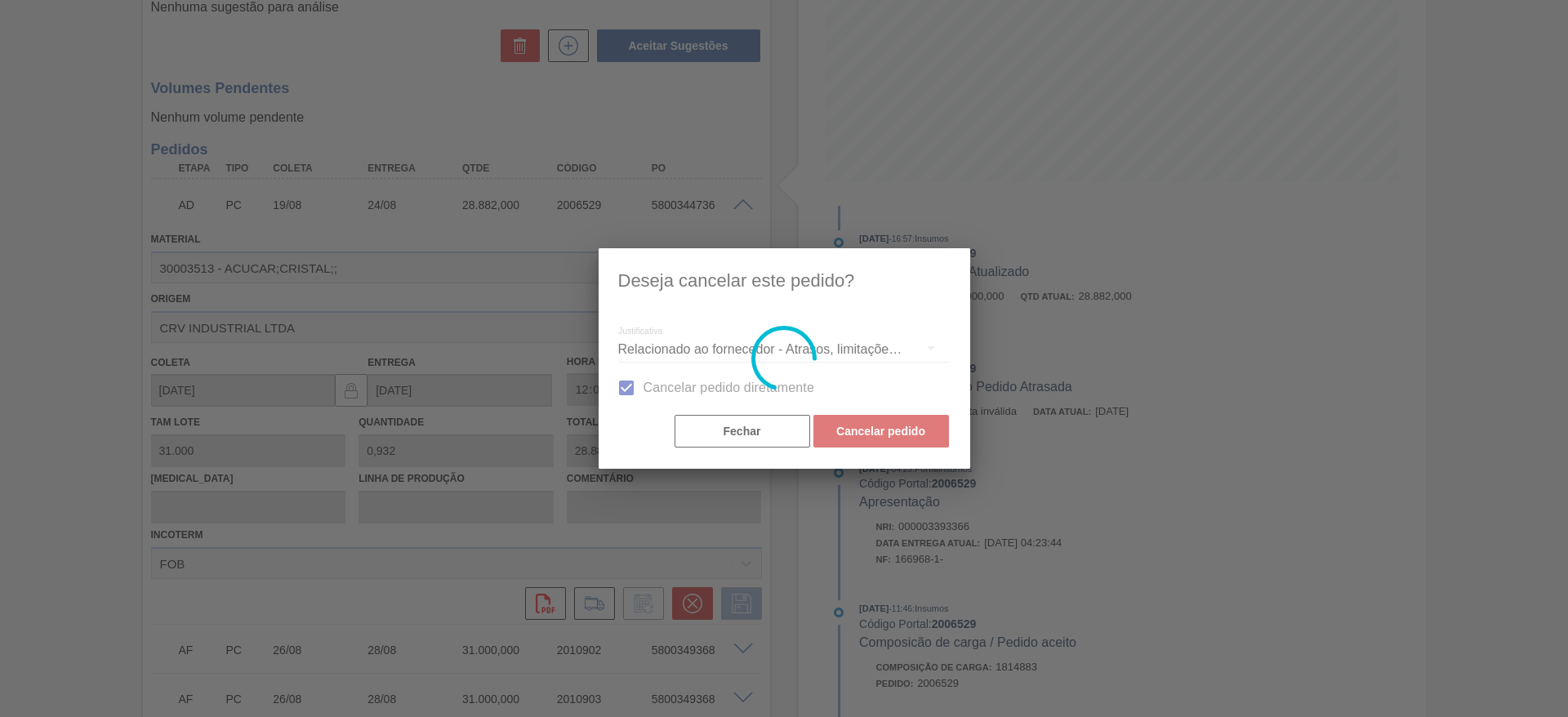
scroll to position [284, 0]
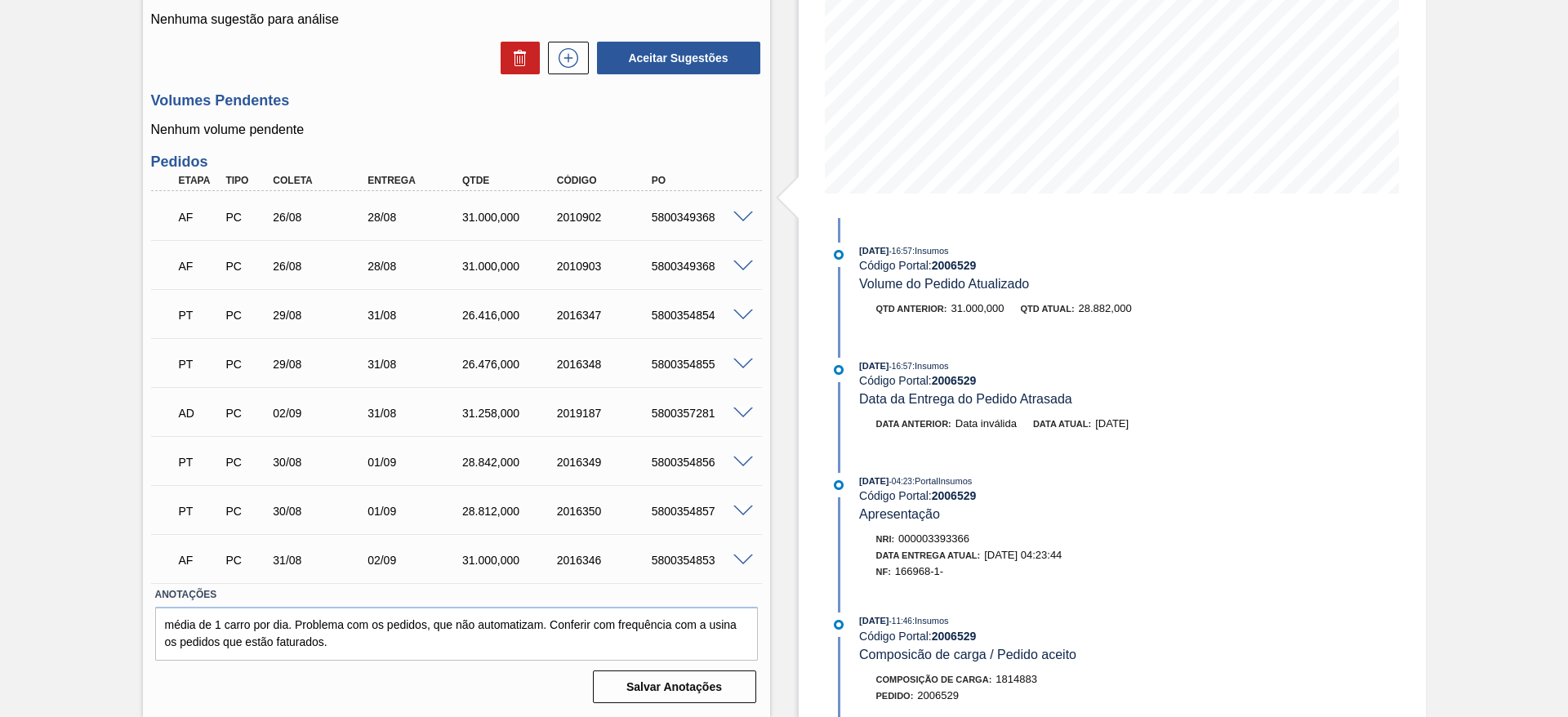
click at [736, 215] on span at bounding box center [743, 218] width 19 height 12
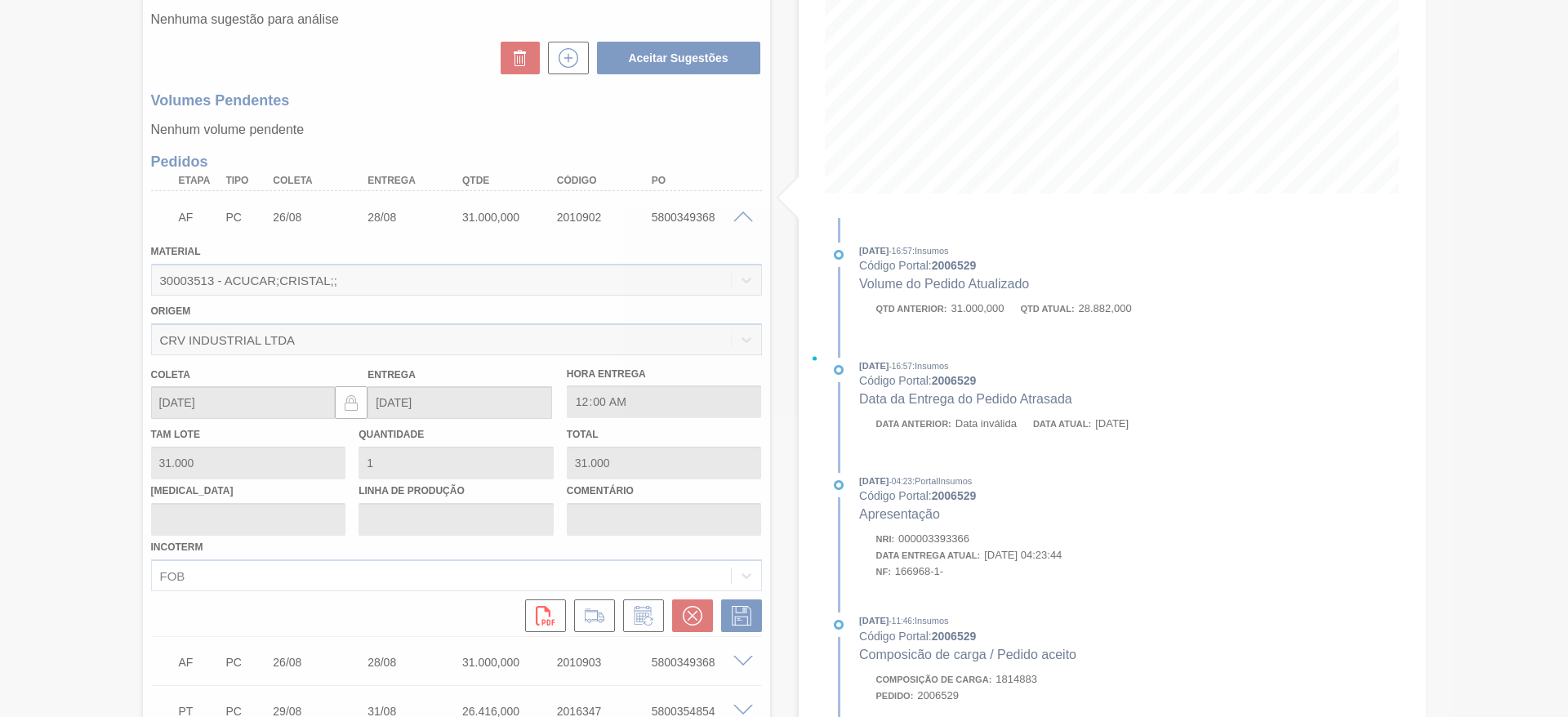
scroll to position [297, 0]
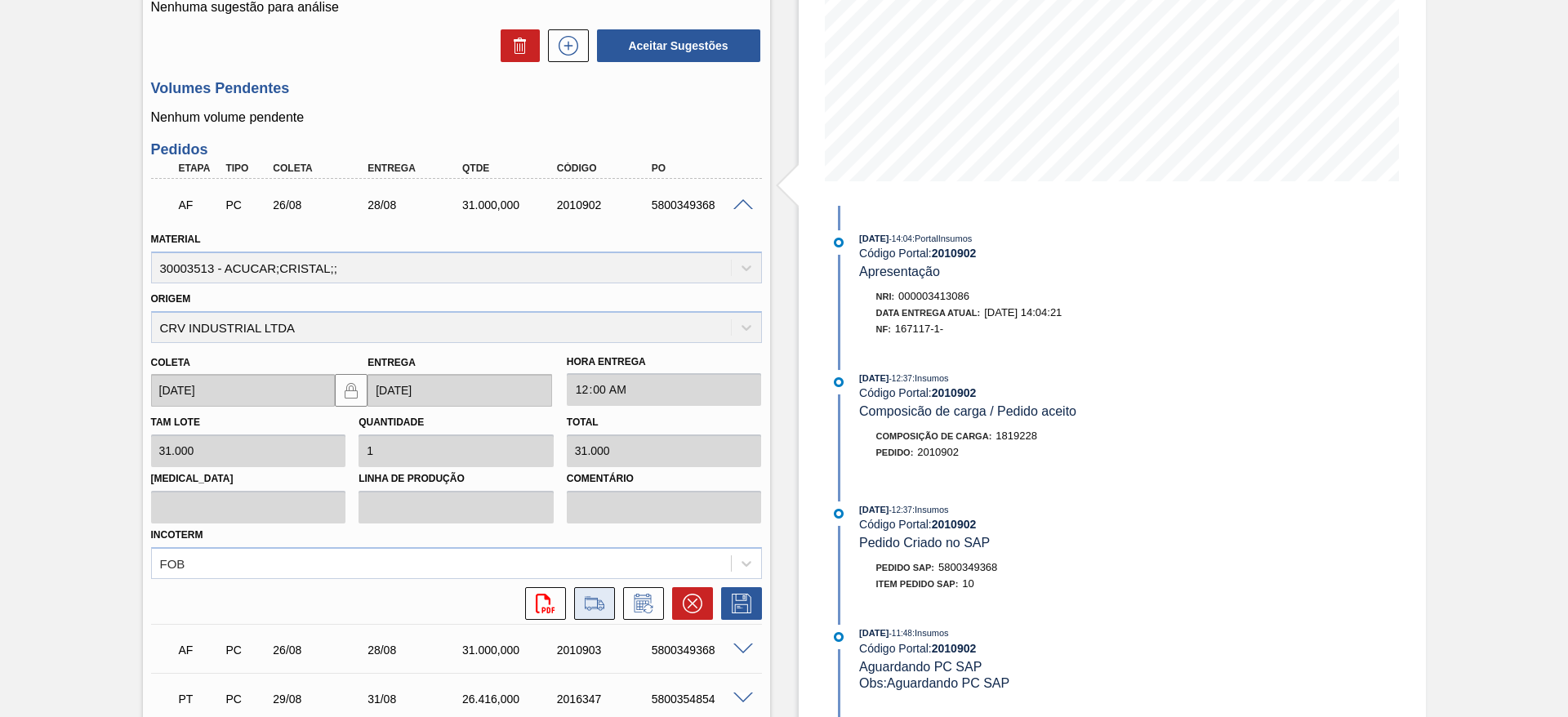
click at [598, 602] on icon at bounding box center [594, 603] width 18 height 11
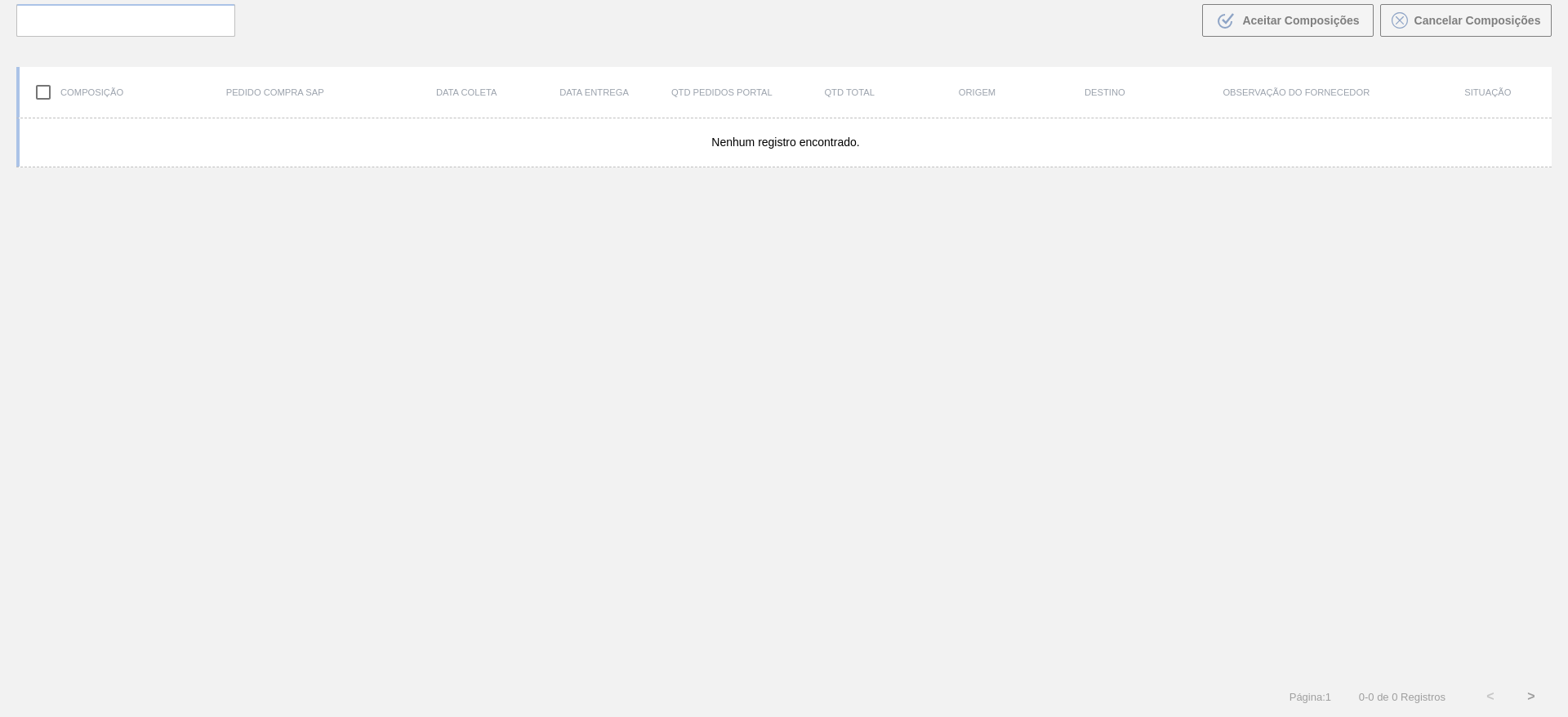
scroll to position [118, 0]
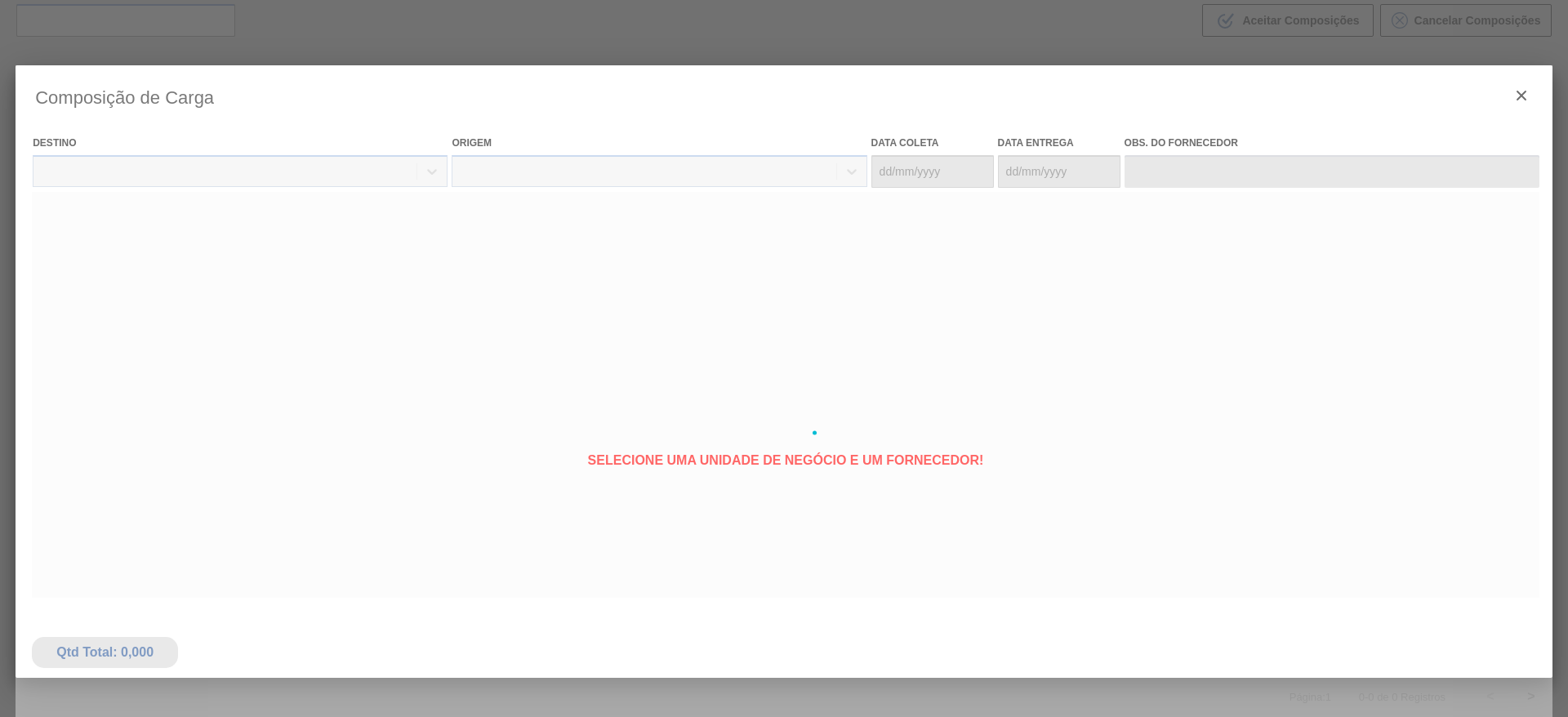
type coleta "26/08/2025"
type entrega "28/08/2025"
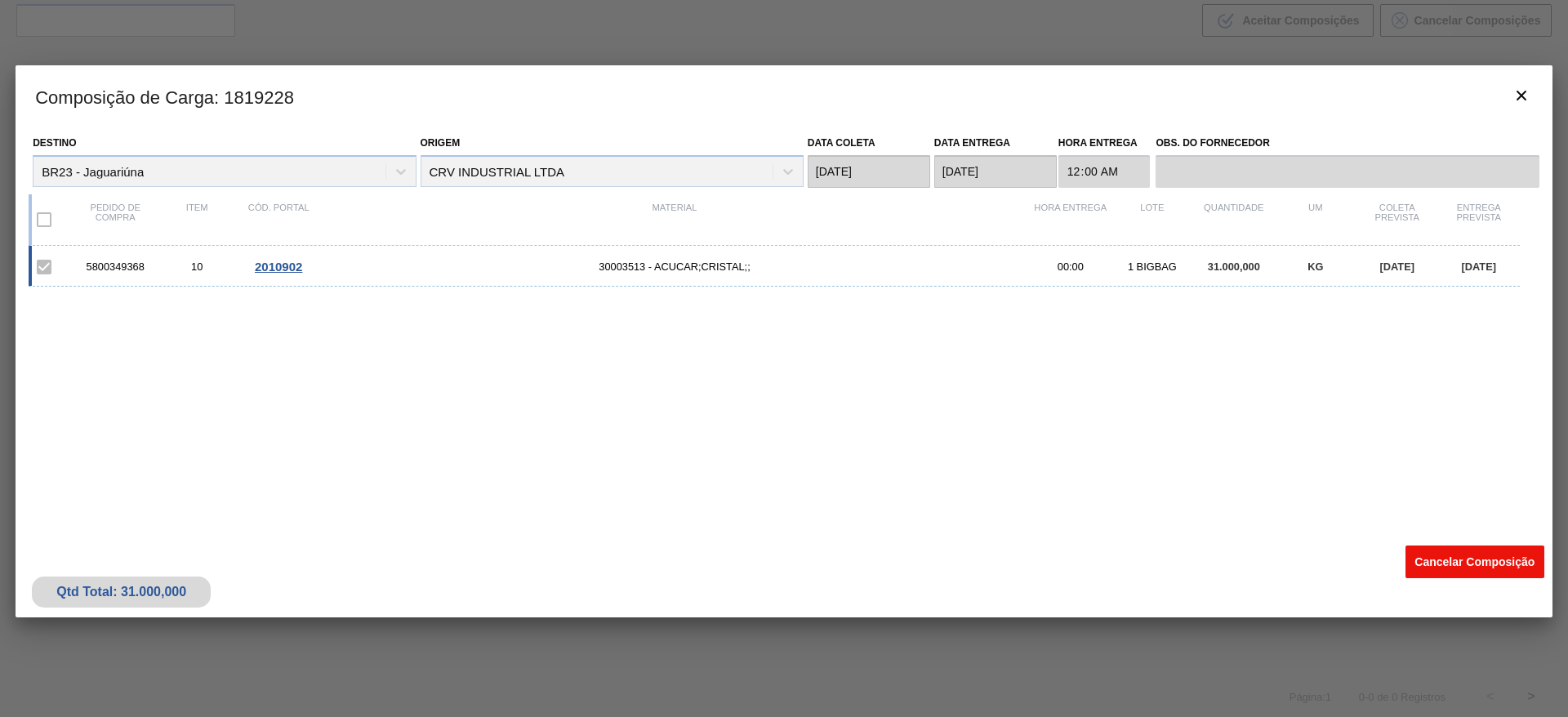
click at [1451, 567] on button "Cancelar Composição" at bounding box center [1475, 562] width 139 height 32
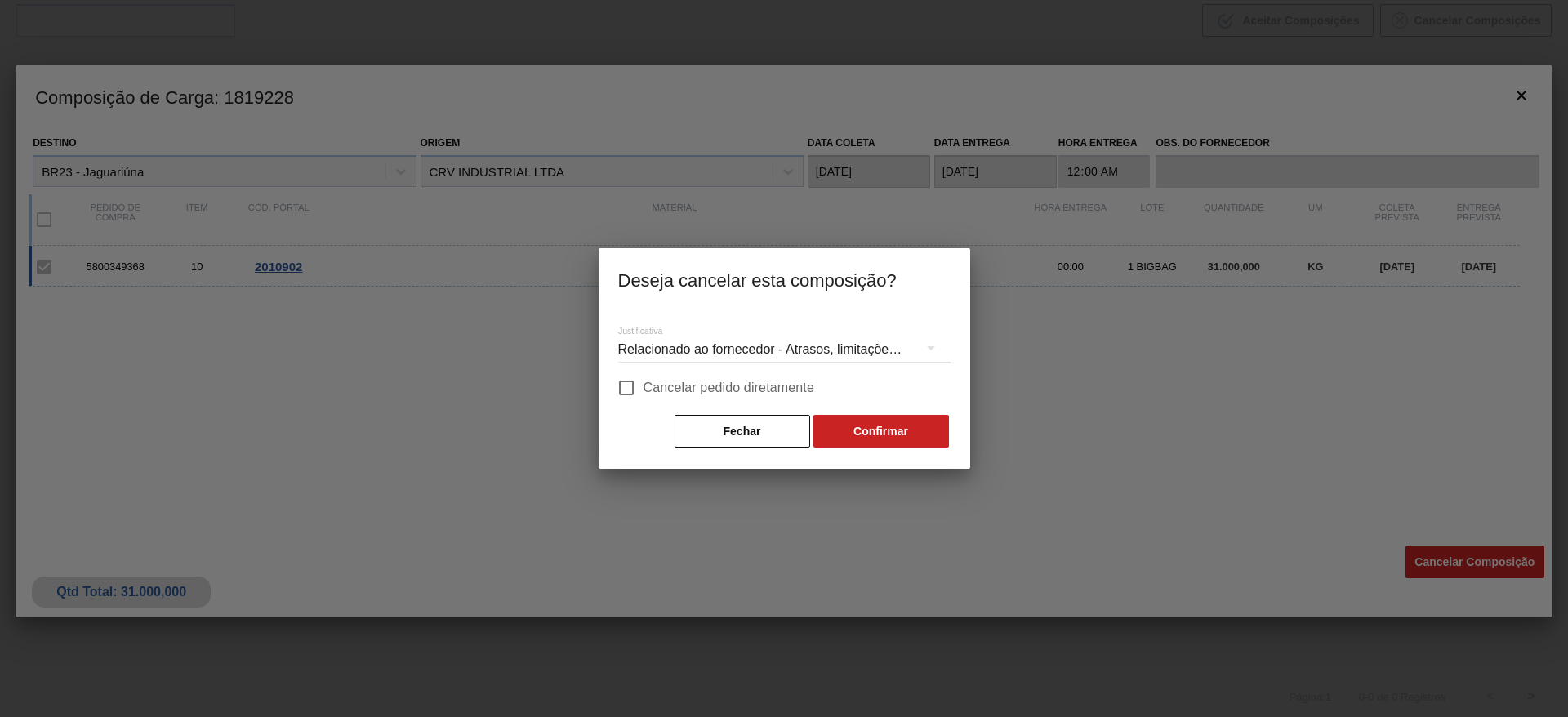
click at [757, 382] on span "Cancelar pedido diretamente" at bounding box center [730, 388] width 172 height 19
click at [644, 382] on input "Cancelar pedido diretamente" at bounding box center [626, 388] width 34 height 34
checkbox input "true"
click at [856, 425] on button "Confirmar" at bounding box center [881, 431] width 136 height 32
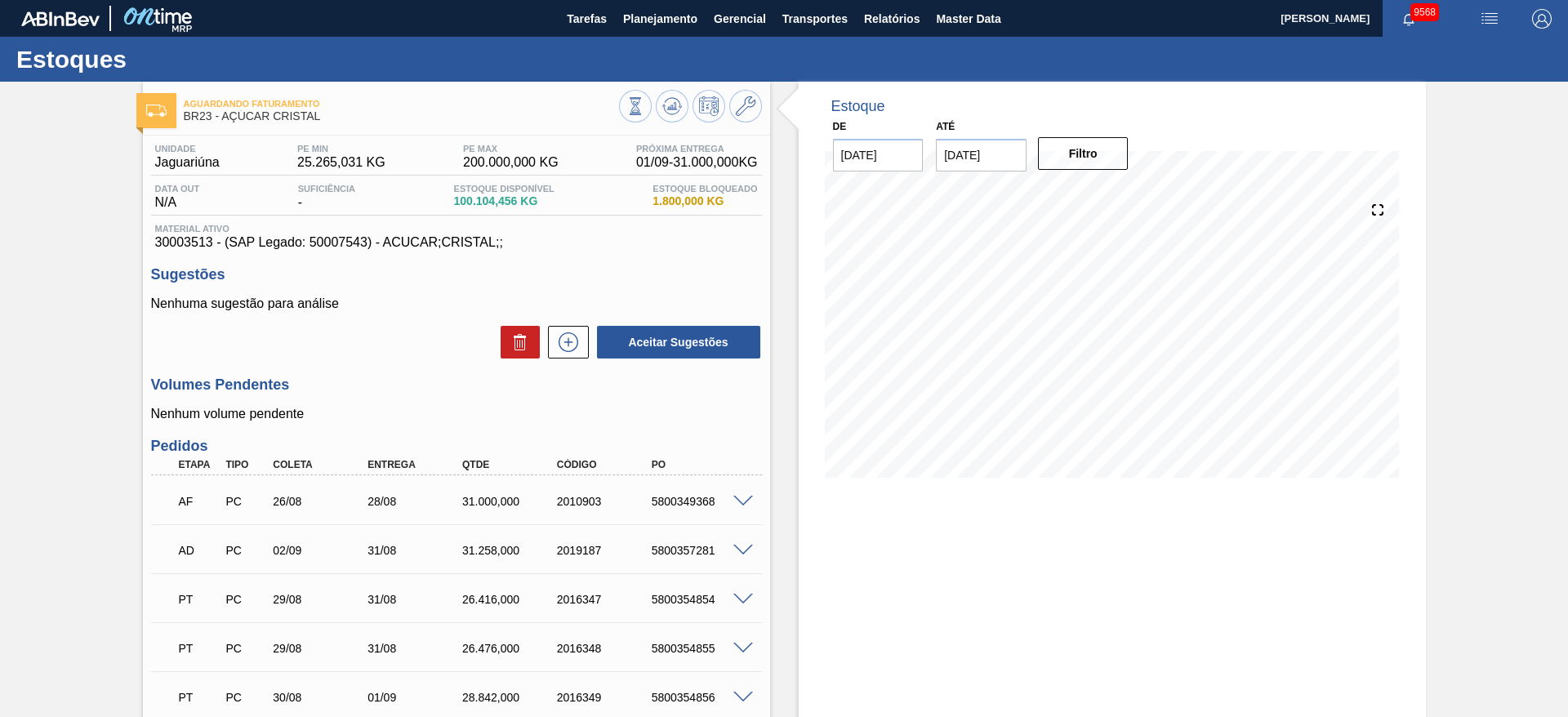
click at [737, 498] on span at bounding box center [743, 502] width 19 height 12
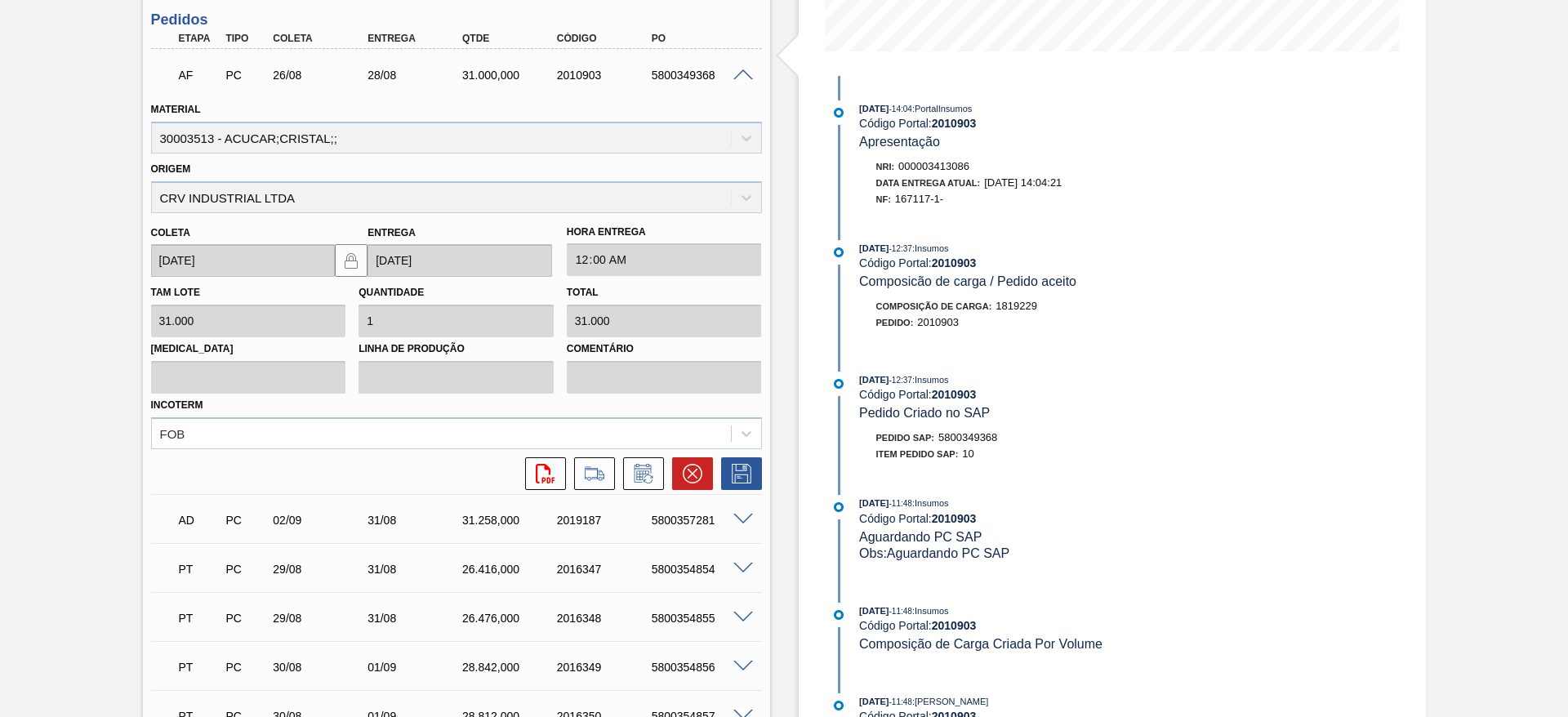
scroll to position [428, 0]
click at [588, 477] on icon at bounding box center [595, 472] width 26 height 19
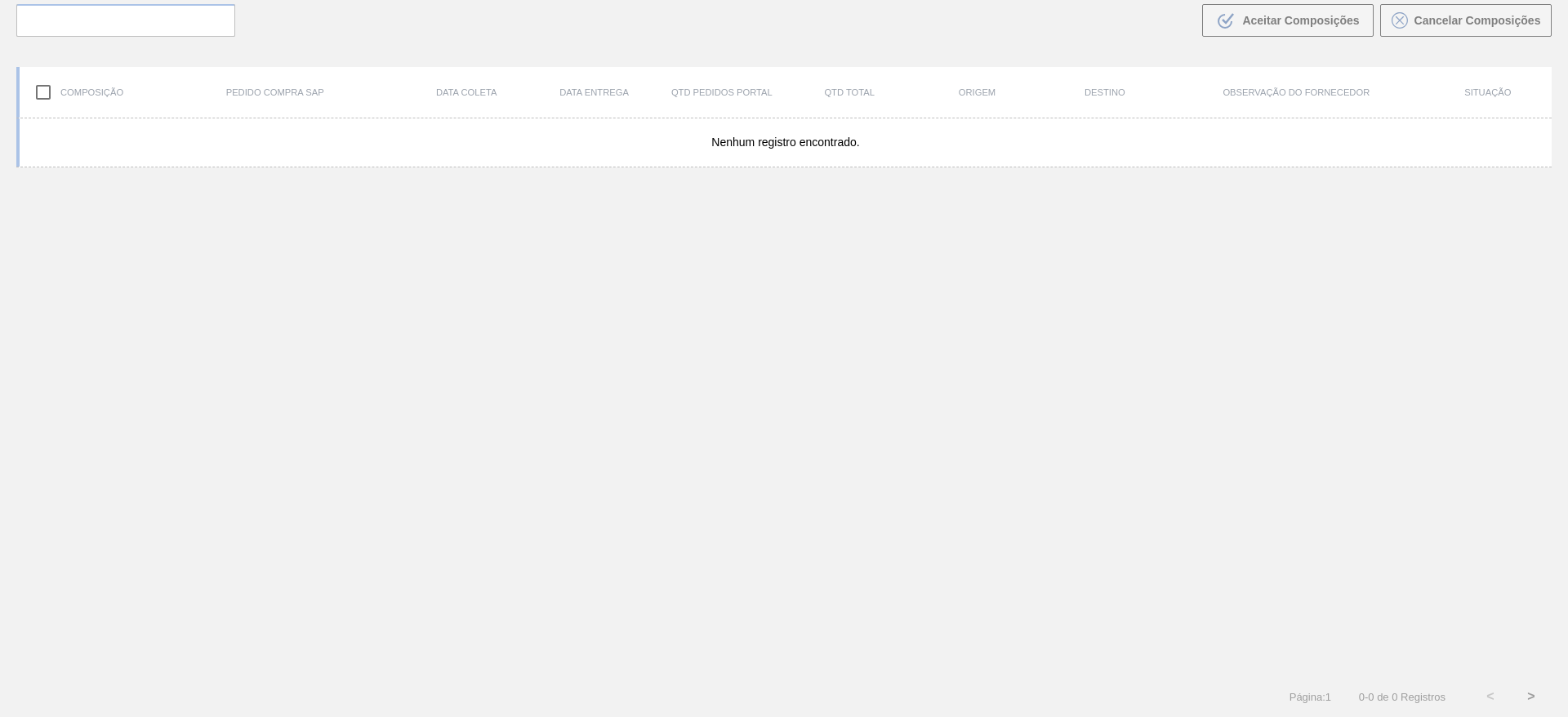
scroll to position [118, 0]
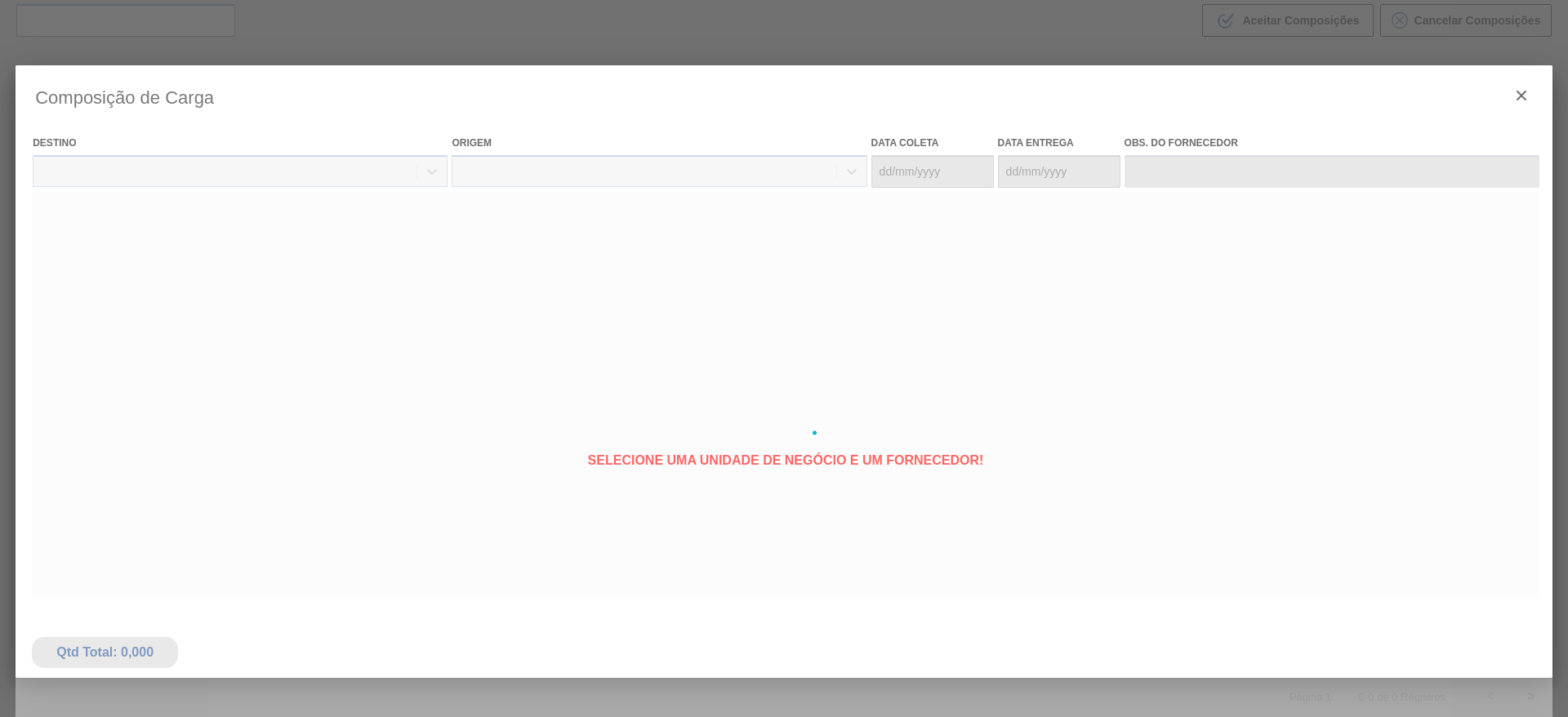
type coleta "26/08/2025"
type entrega "28/08/2025"
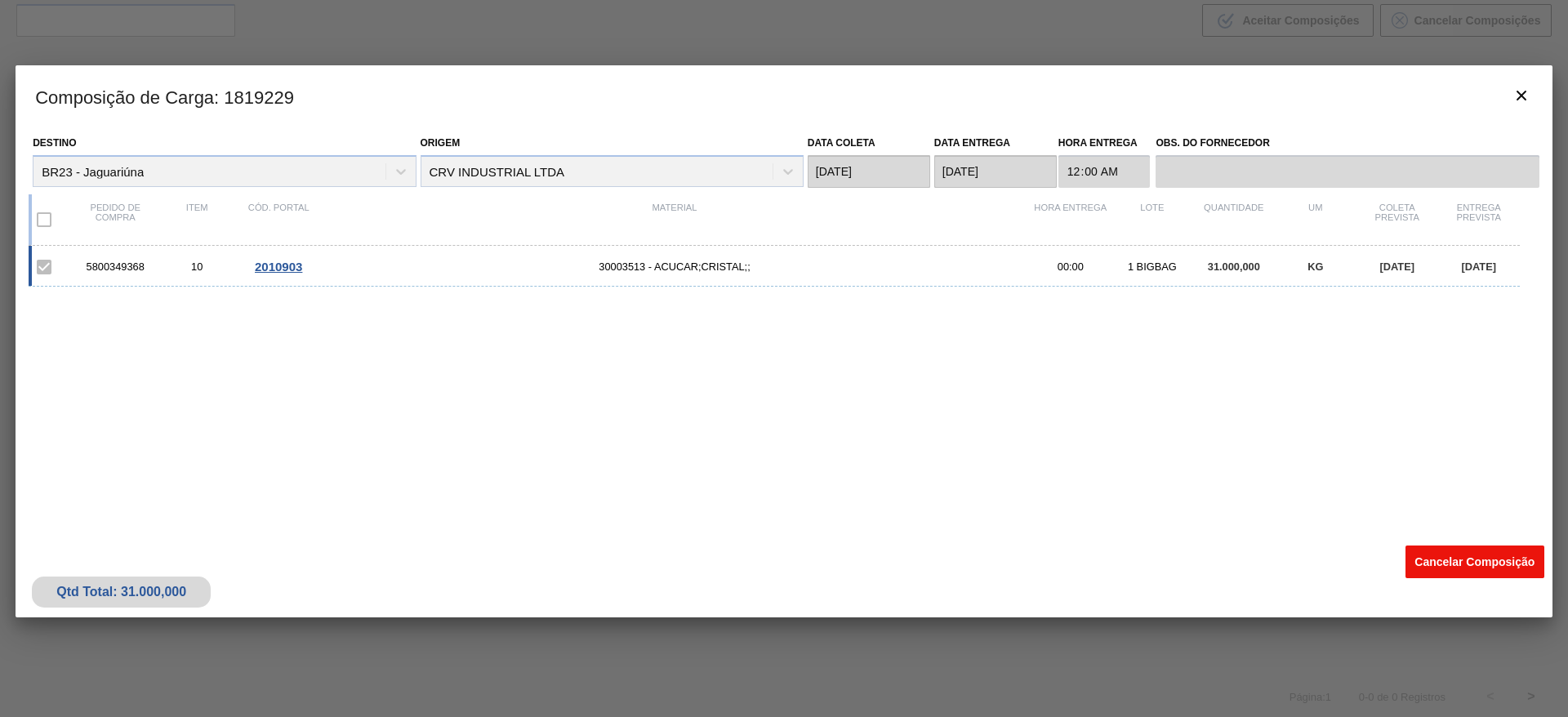
click at [1451, 554] on button "Cancelar Composição" at bounding box center [1475, 562] width 139 height 32
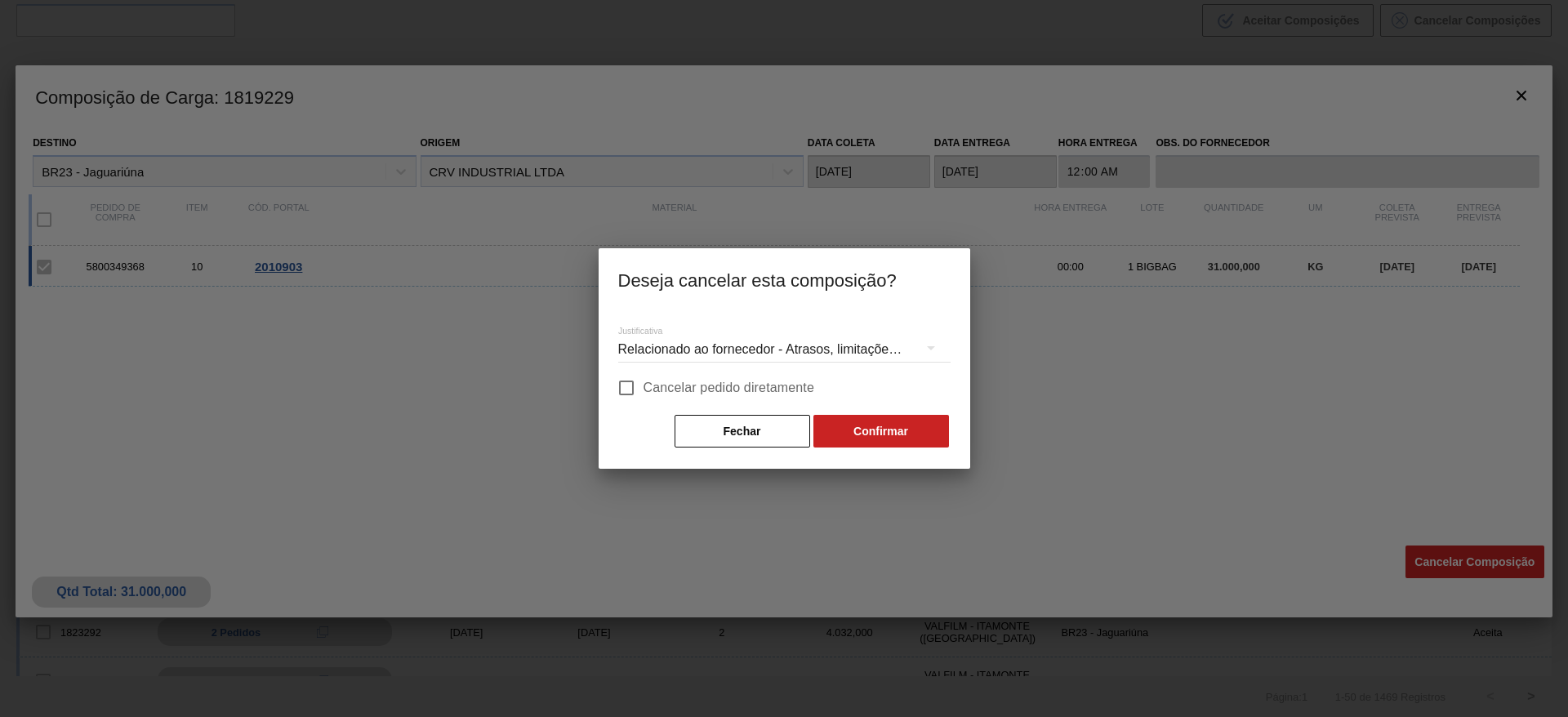
click at [728, 382] on span "Cancelar pedido diretamente" at bounding box center [730, 388] width 172 height 19
click at [644, 382] on input "Cancelar pedido diretamente" at bounding box center [626, 388] width 34 height 34
checkbox input "true"
click at [865, 441] on button "Confirmar" at bounding box center [881, 431] width 136 height 32
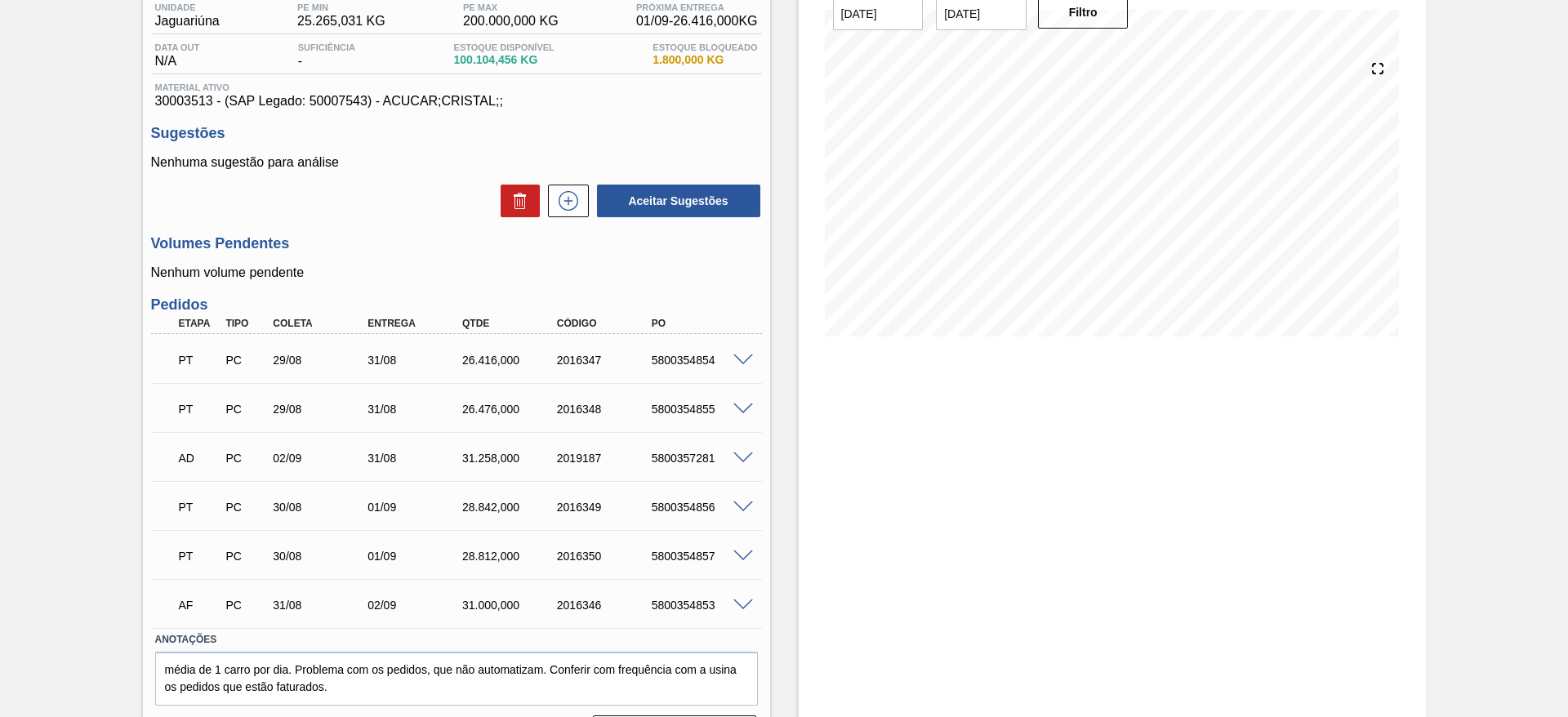
scroll to position [186, 0]
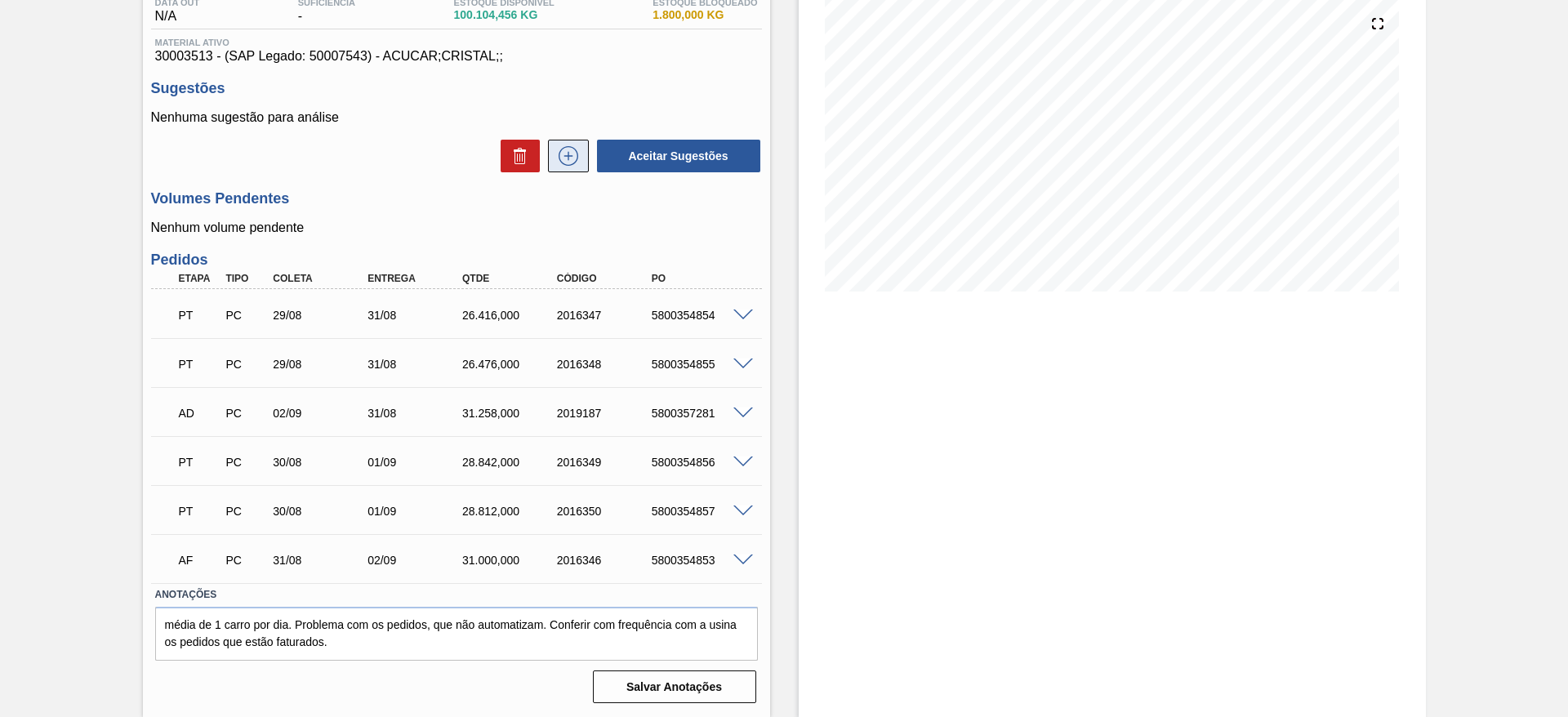
click at [573, 154] on icon at bounding box center [569, 156] width 26 height 19
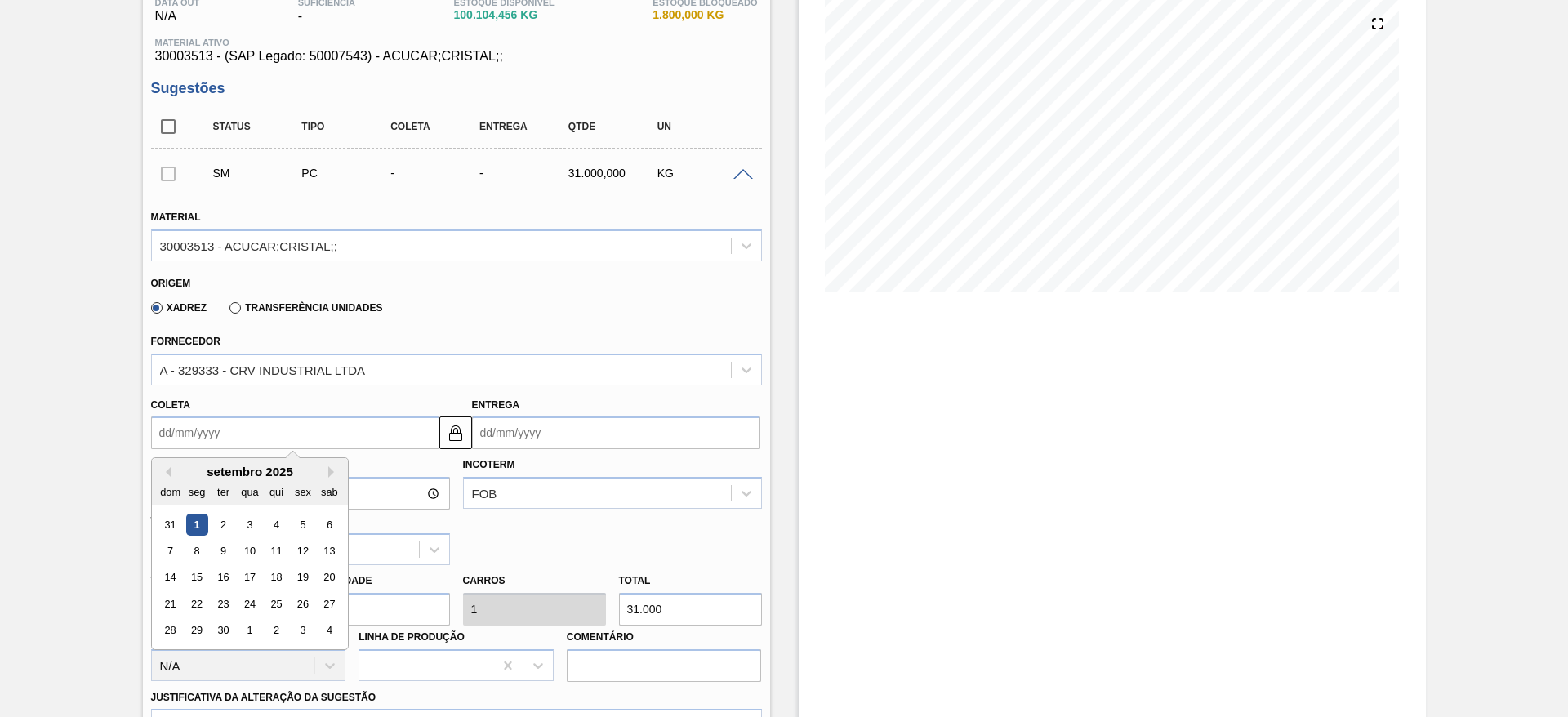
click at [210, 427] on input "Coleta" at bounding box center [295, 433] width 289 height 32
click at [171, 549] on div "7" at bounding box center [170, 550] width 22 height 22
type input "07/09/2025"
type input "09/09/2025"
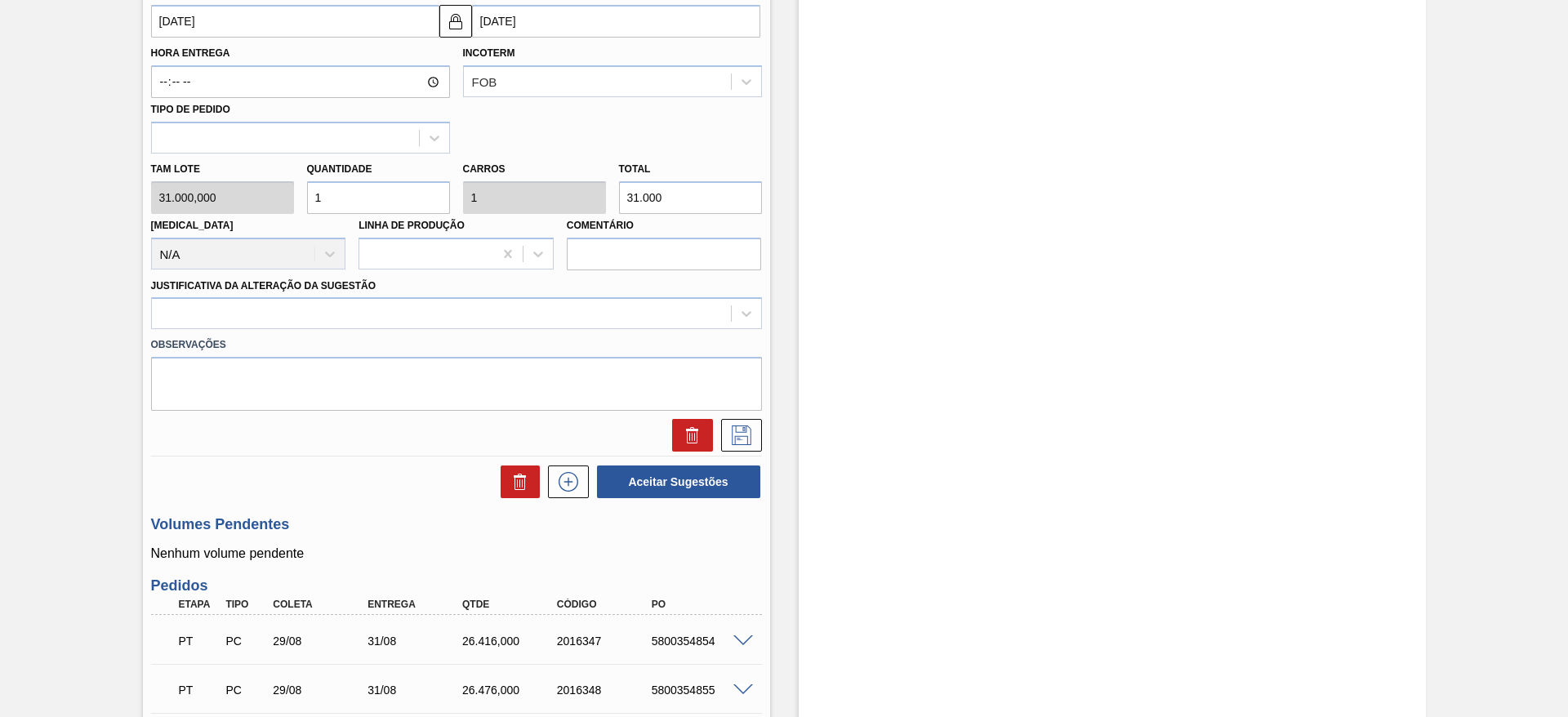
scroll to position [599, 0]
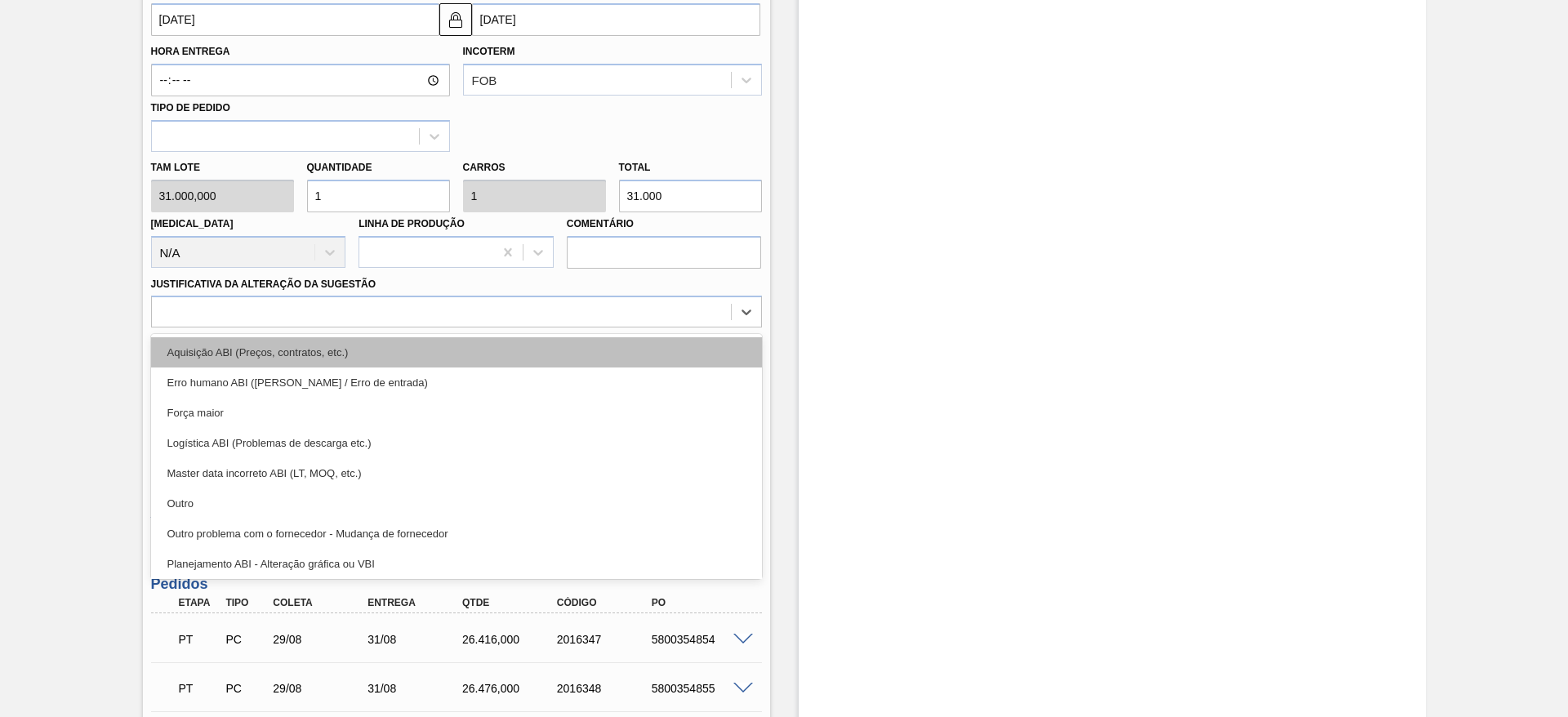
drag, startPoint x: 706, startPoint y: 319, endPoint x: 691, endPoint y: 354, distance: 38.1
click at [691, 327] on div "option Aquisição ABI (Preços, contratos, etc.) focused, 1 of 18. 18 results ava…" at bounding box center [456, 312] width 611 height 32
click at [691, 354] on div "Aquisição ABI (Preços, contratos, etc.)" at bounding box center [456, 352] width 611 height 30
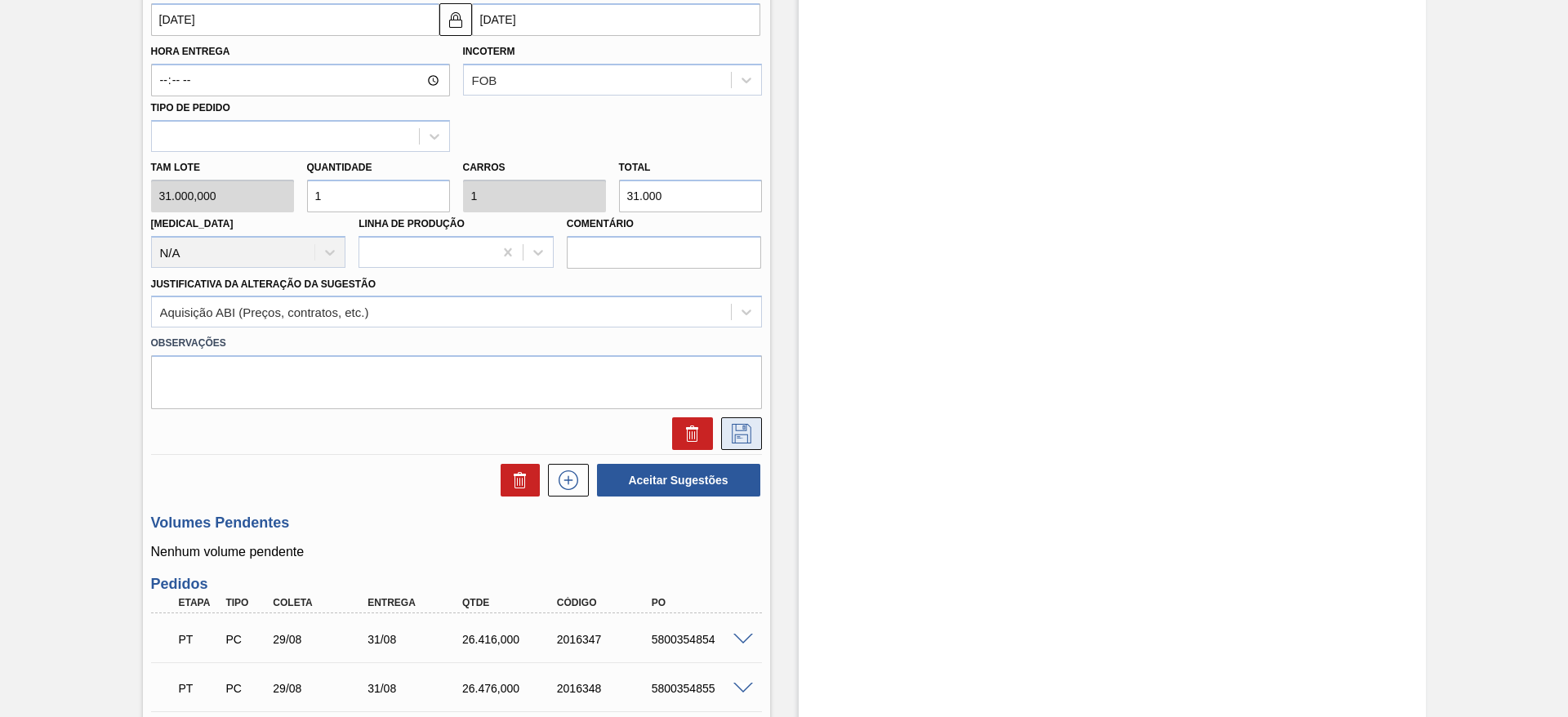
click at [744, 433] on icon at bounding box center [741, 434] width 26 height 19
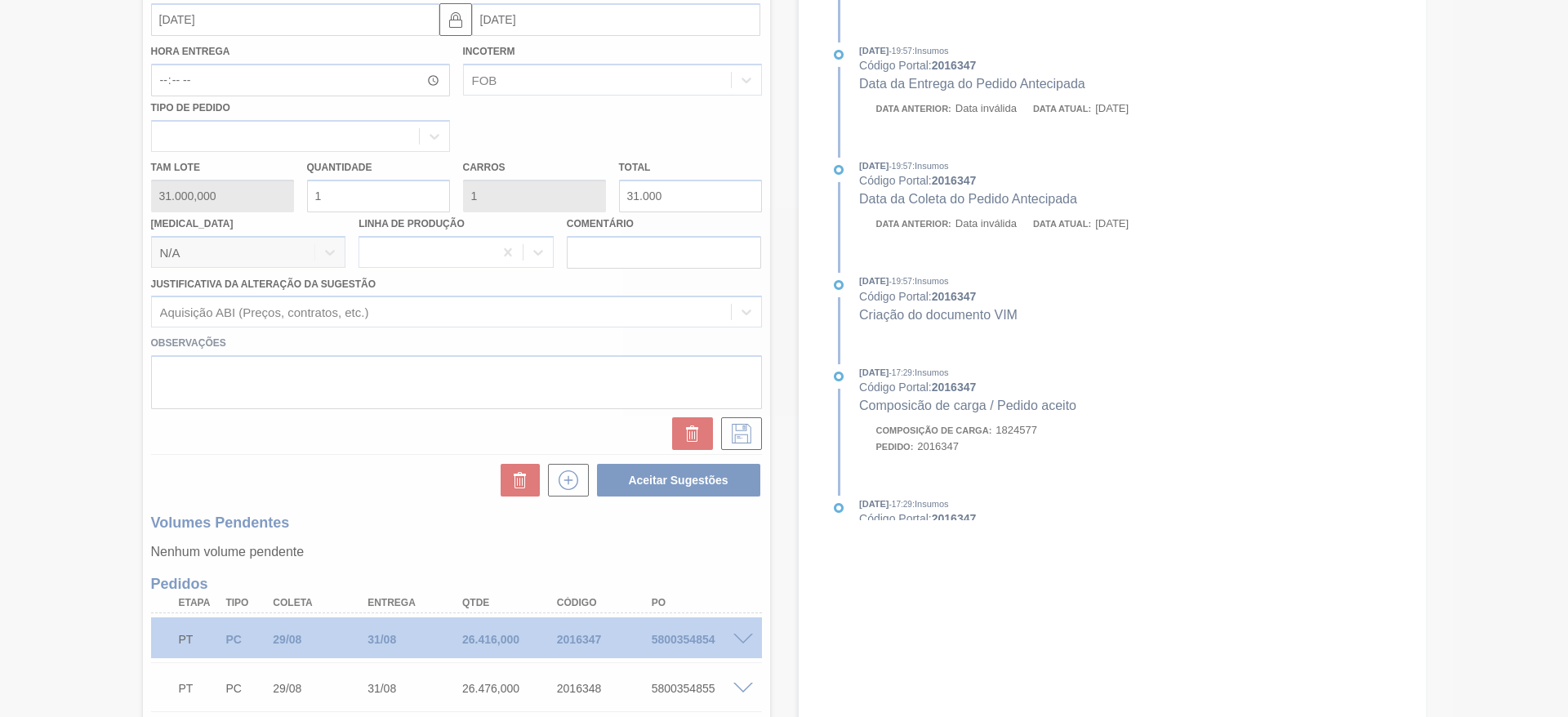
scroll to position [255, 0]
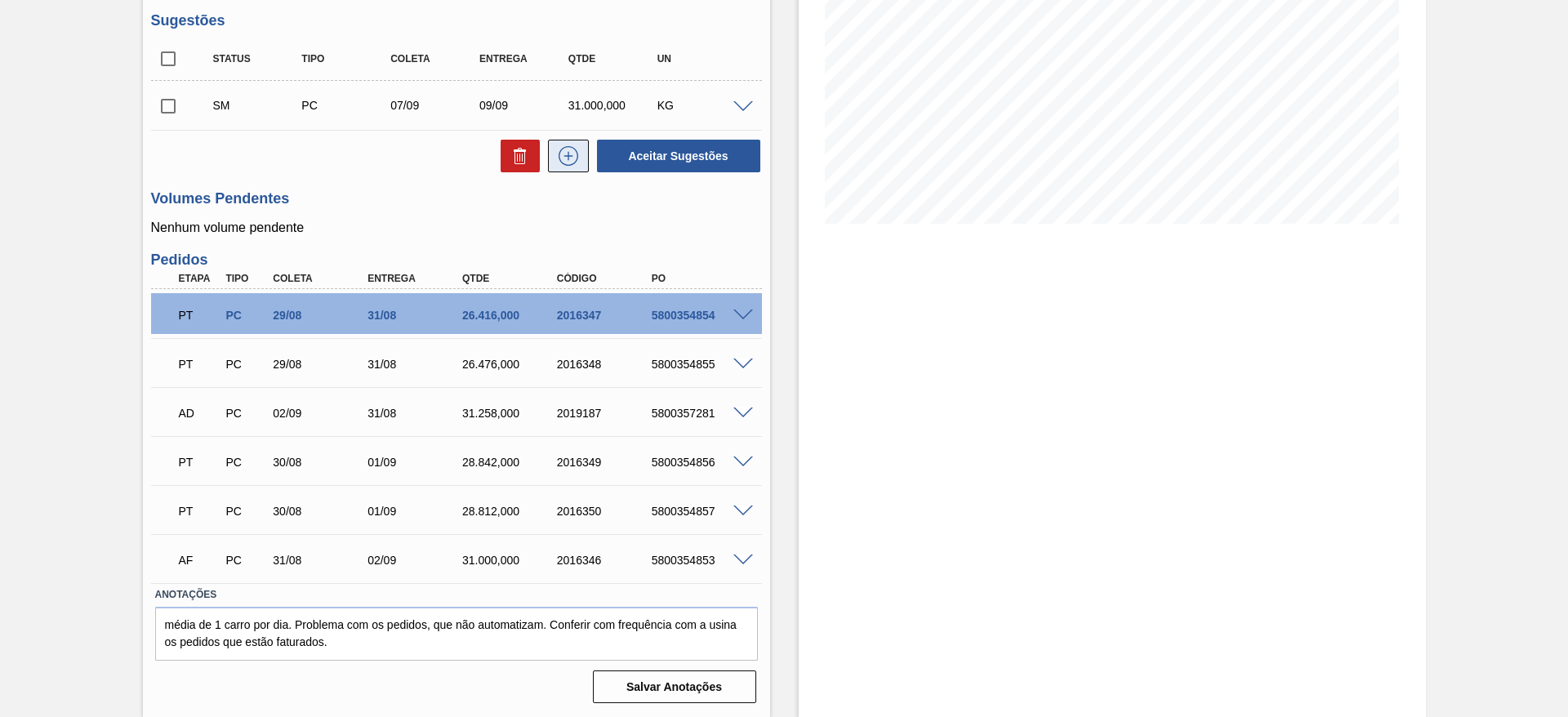
click at [553, 160] on button at bounding box center [569, 155] width 41 height 32
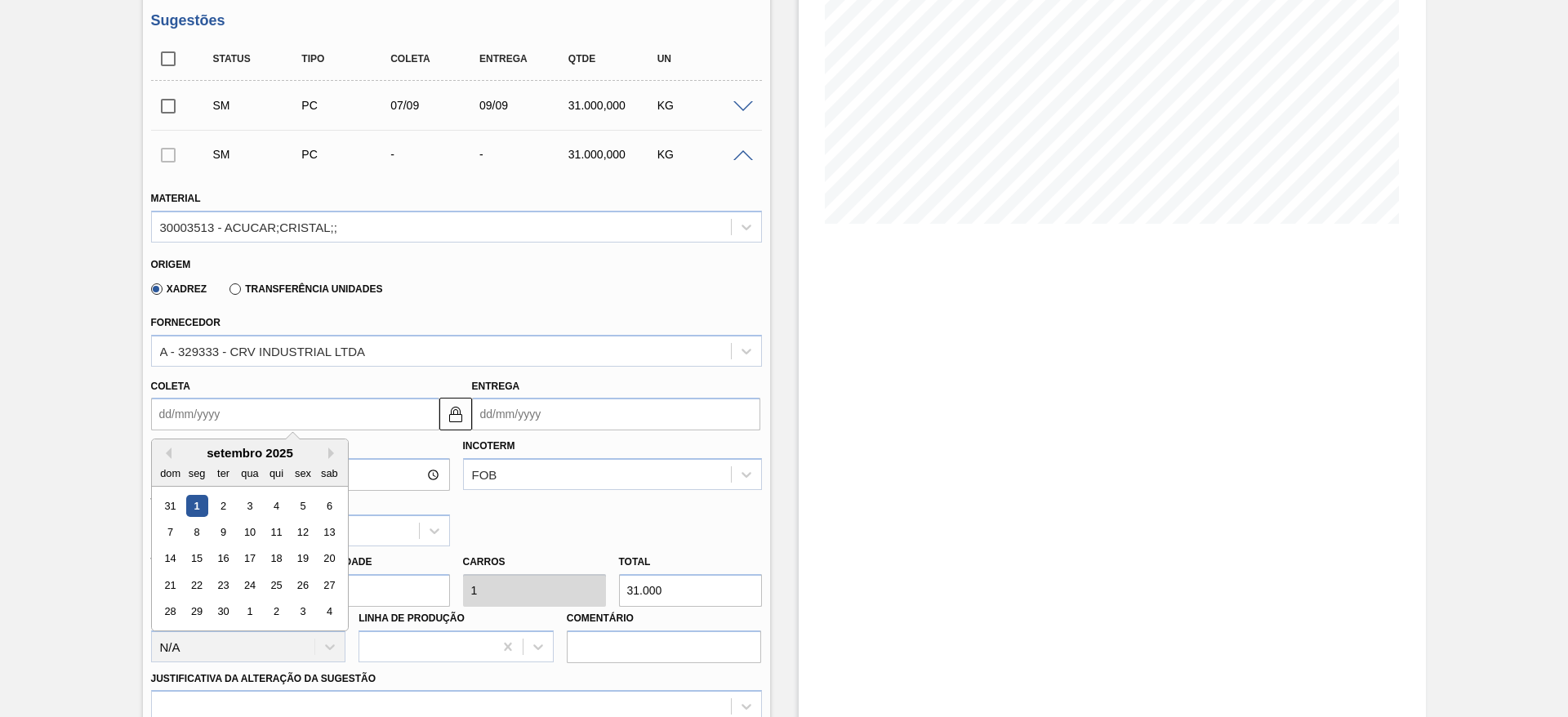
click at [196, 430] on input "Coleta" at bounding box center [295, 413] width 289 height 32
click at [195, 532] on div "8" at bounding box center [196, 532] width 22 height 22
type input "08/09/2025"
type input "10/09/2025"
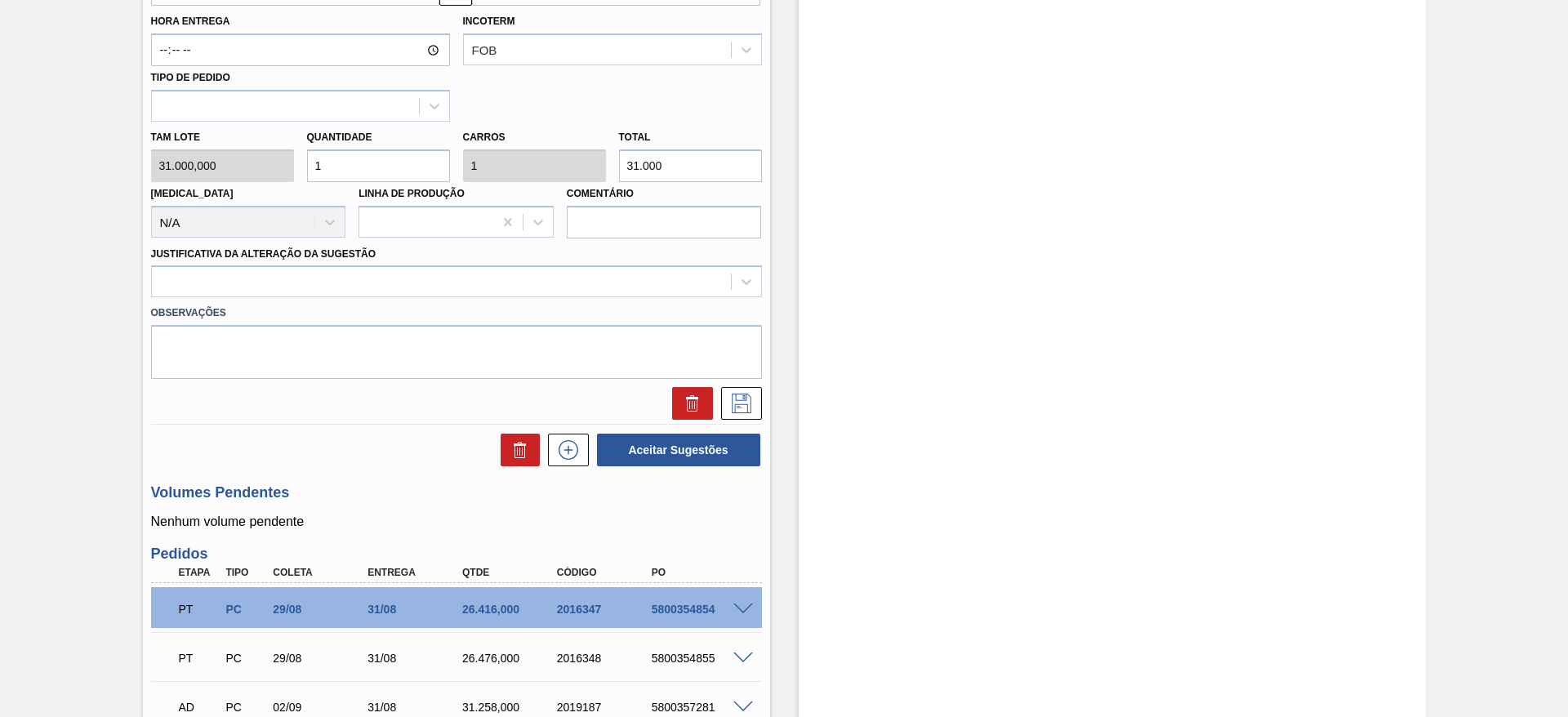
scroll to position [681, 0]
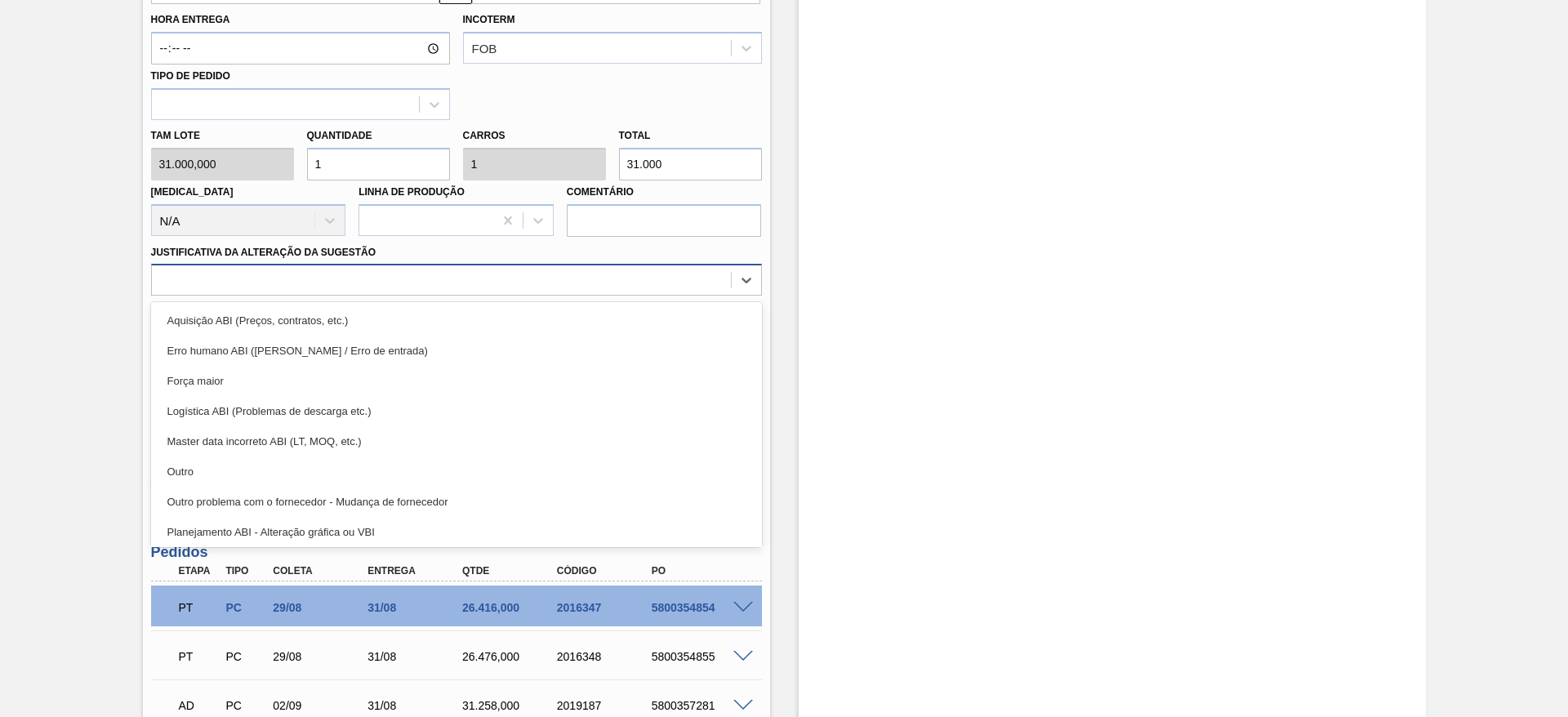
click at [542, 290] on div at bounding box center [441, 280] width 579 height 24
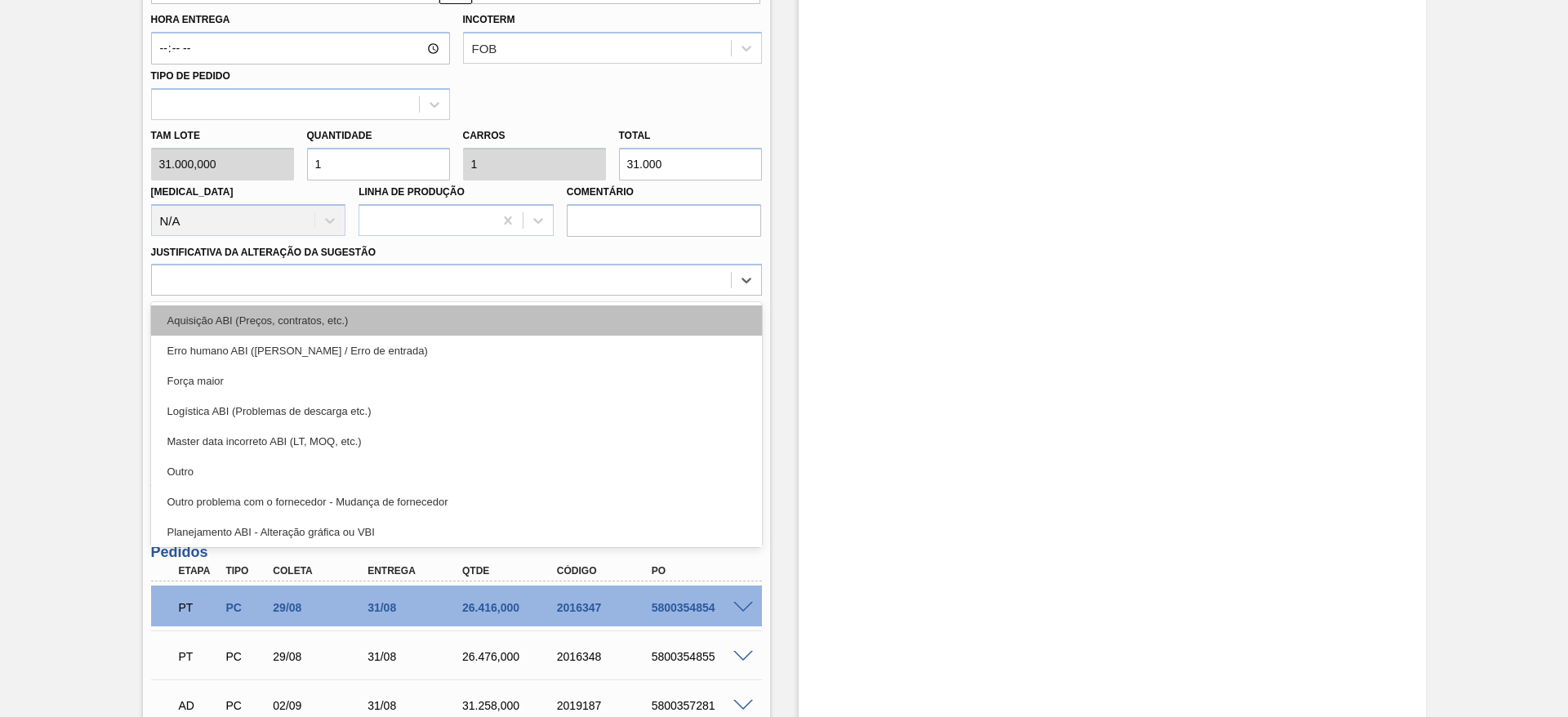
click at [541, 312] on div "Aquisição ABI (Preços, contratos, etc.)" at bounding box center [456, 320] width 611 height 30
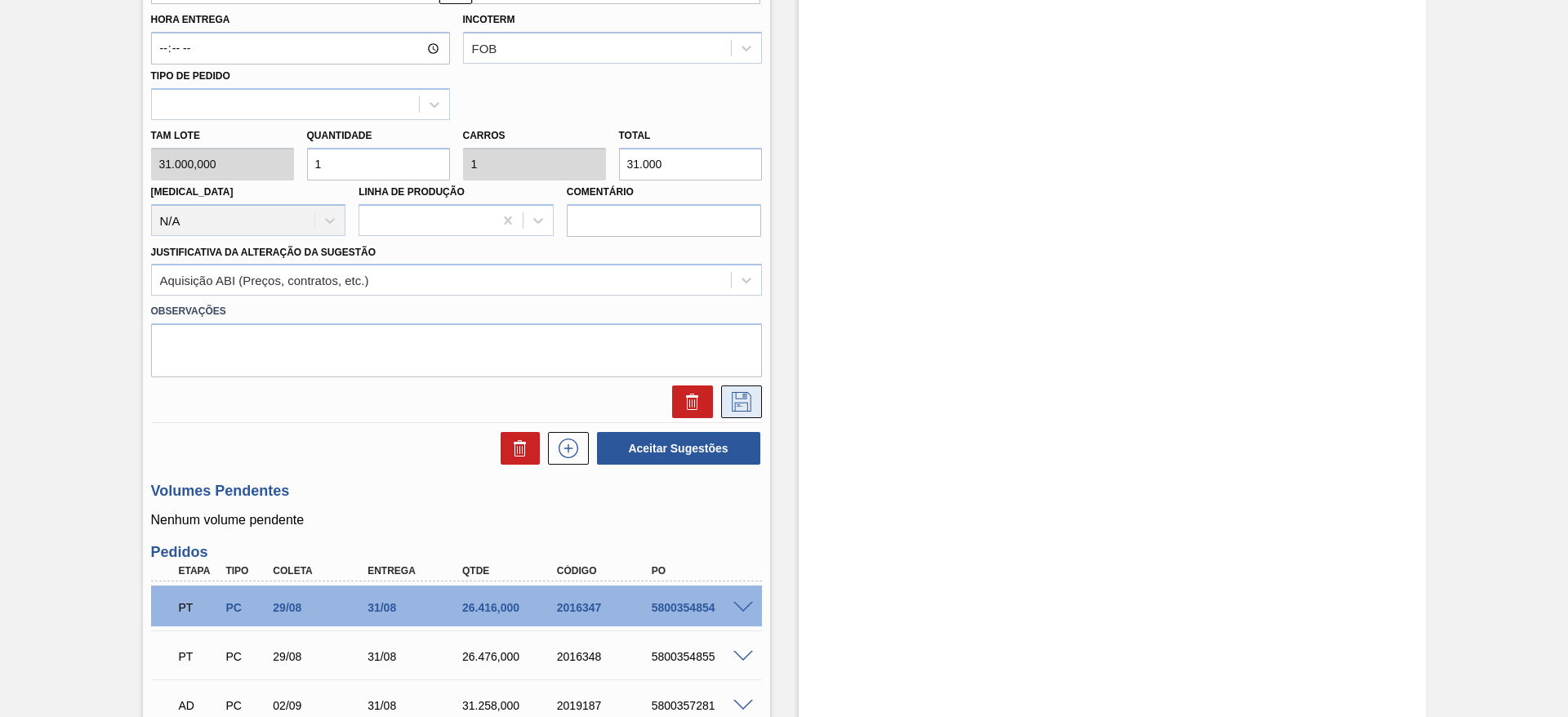
click at [741, 412] on button at bounding box center [741, 401] width 41 height 32
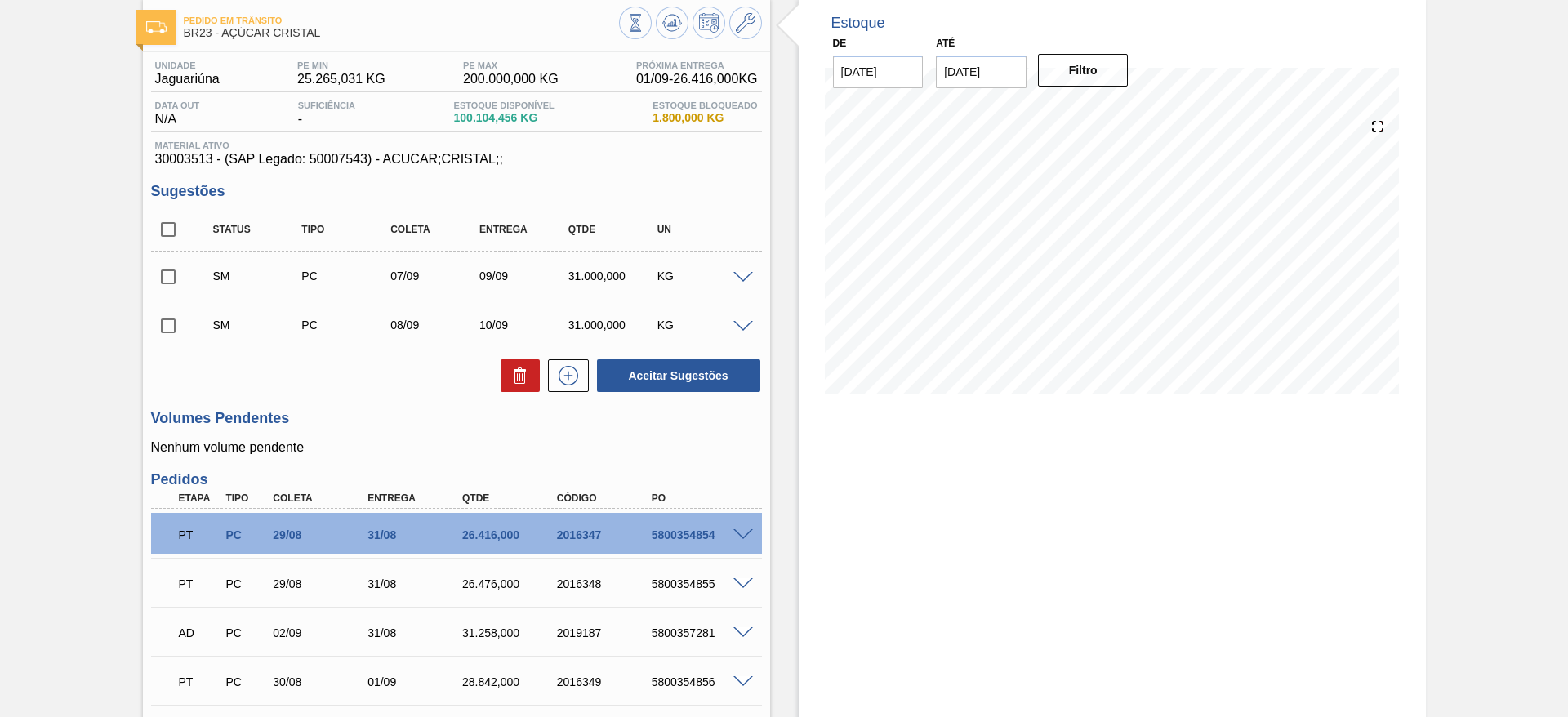
scroll to position [48, 0]
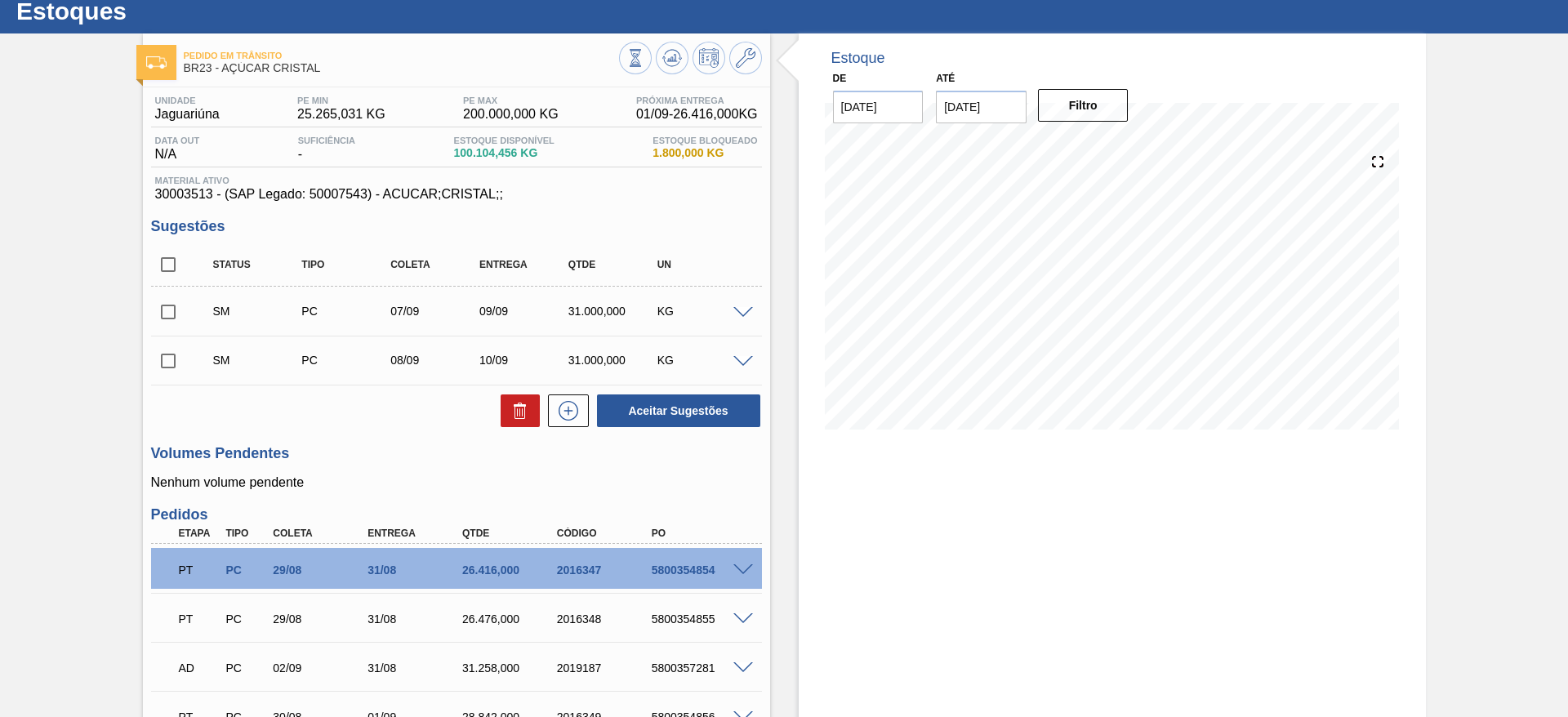
click at [738, 360] on span at bounding box center [743, 362] width 19 height 12
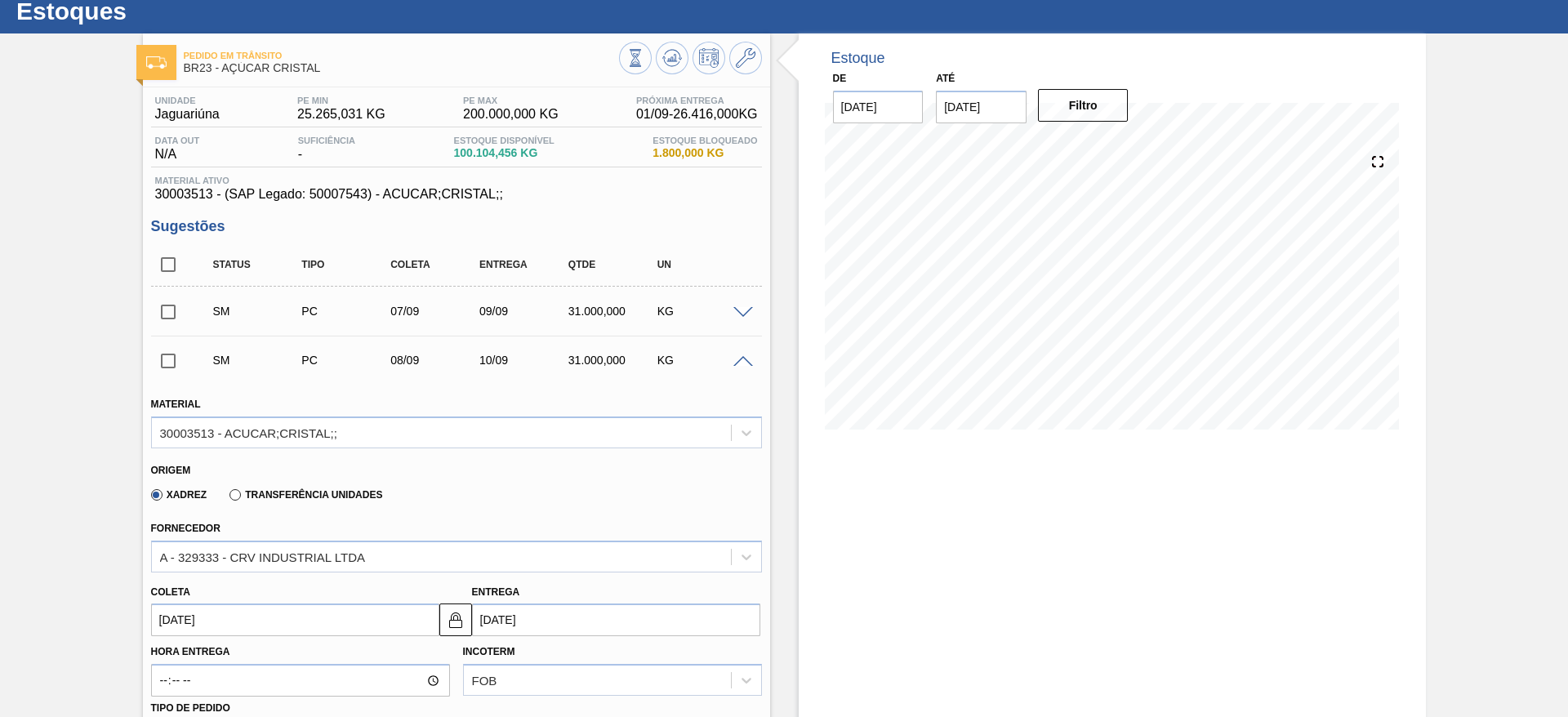
scroll to position [245, 0]
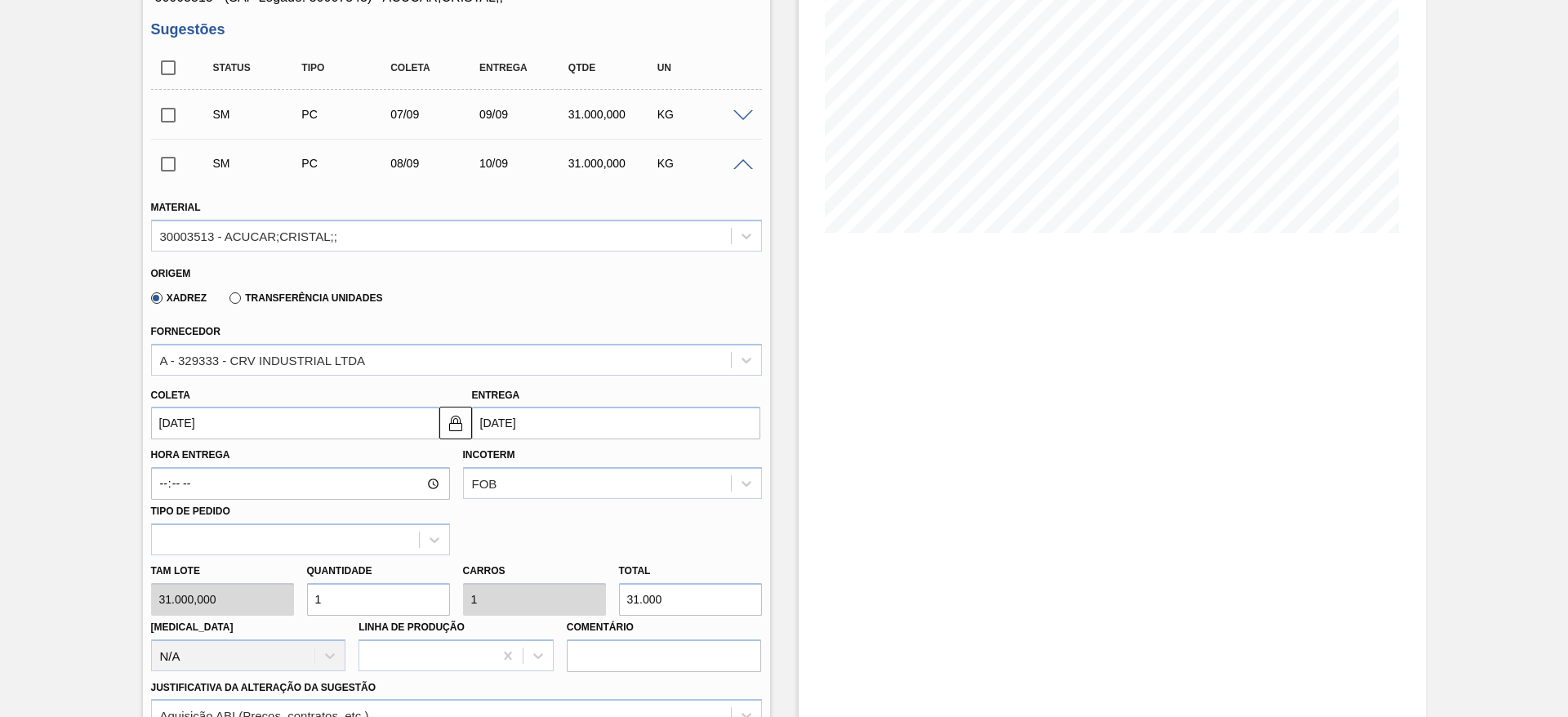
click at [347, 609] on input "1" at bounding box center [378, 599] width 143 height 32
type input "3"
type input "93.000"
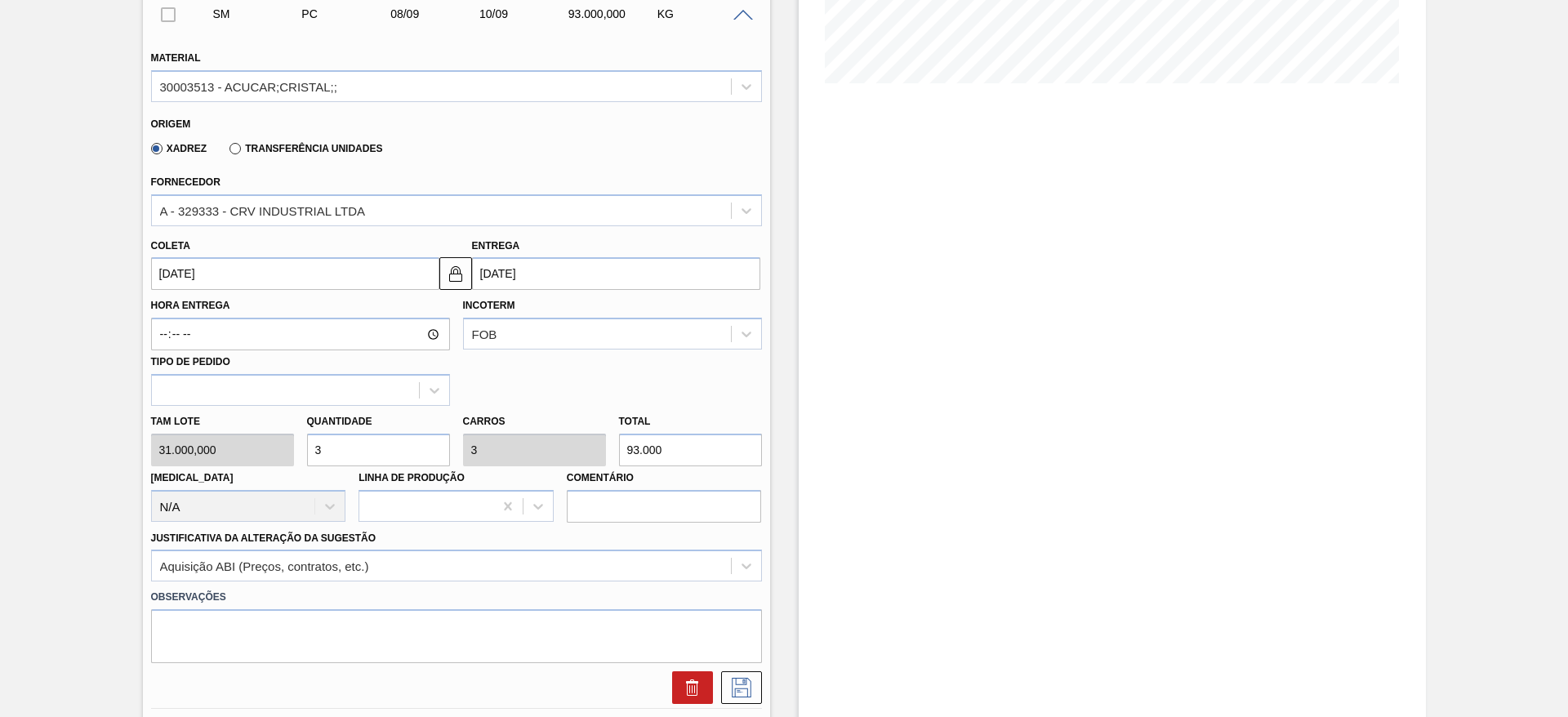
scroll to position [417, 0]
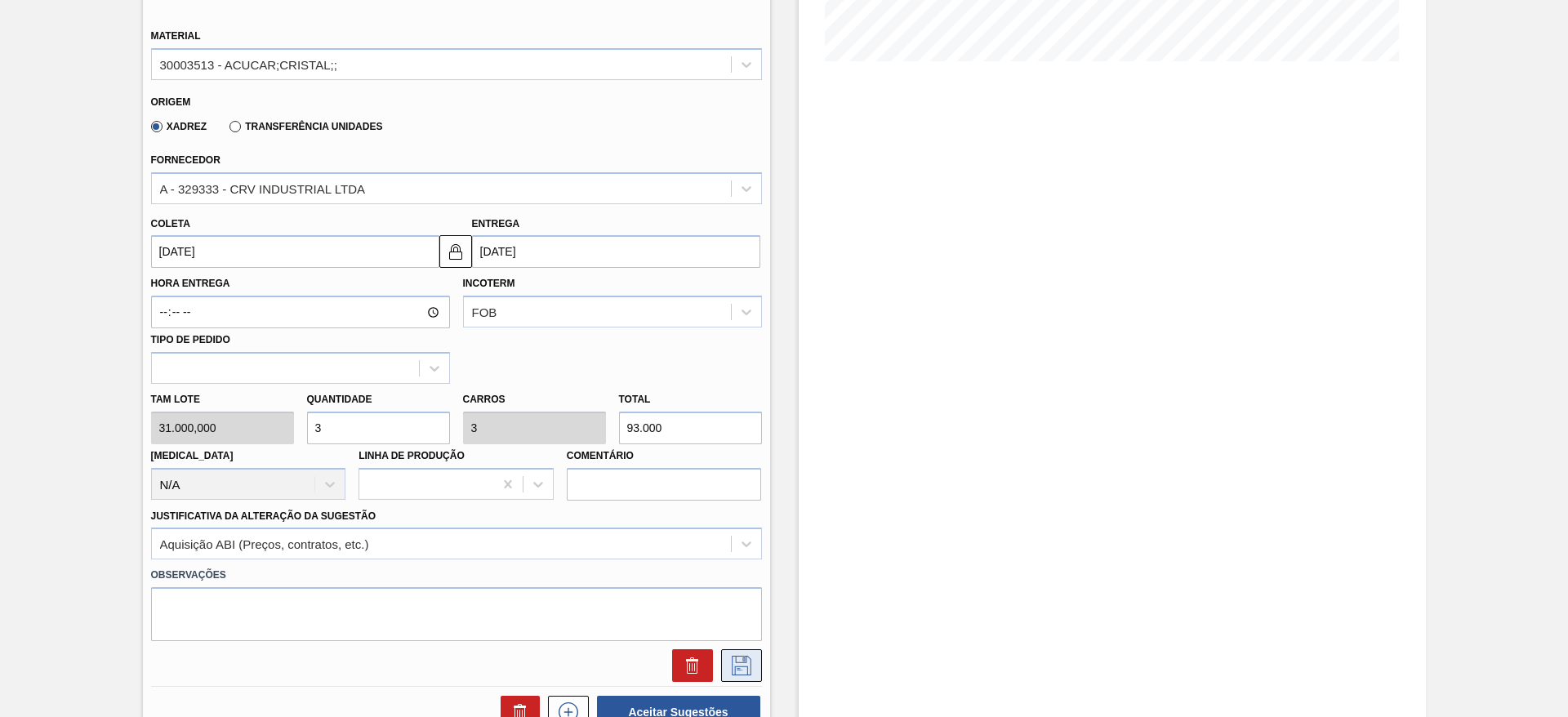
type input "3"
click at [726, 663] on button at bounding box center [741, 665] width 41 height 32
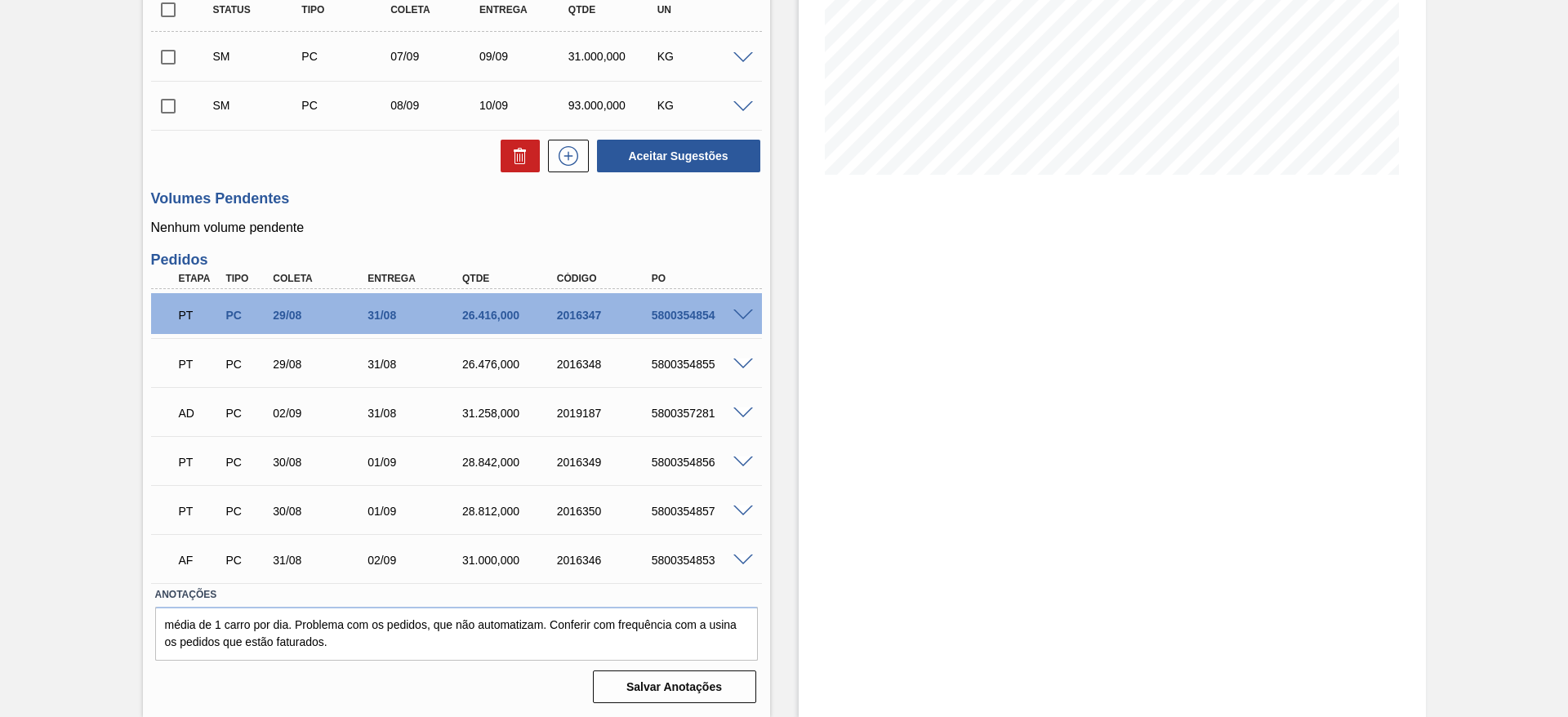
scroll to position [0, 0]
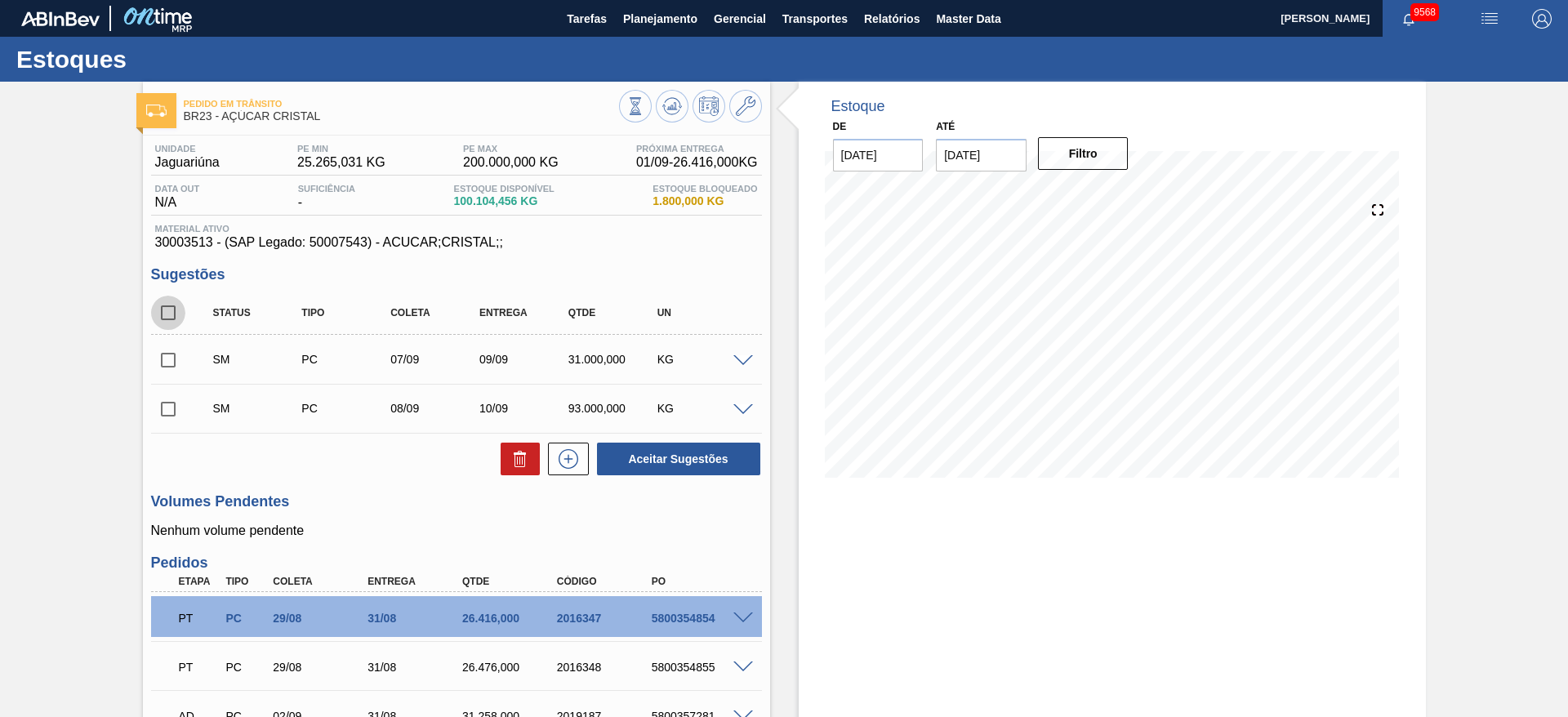
click at [170, 316] on input "checkbox" at bounding box center [168, 312] width 34 height 34
checkbox input "true"
click at [690, 460] on button "Aceitar Sugestões" at bounding box center [679, 459] width 163 height 32
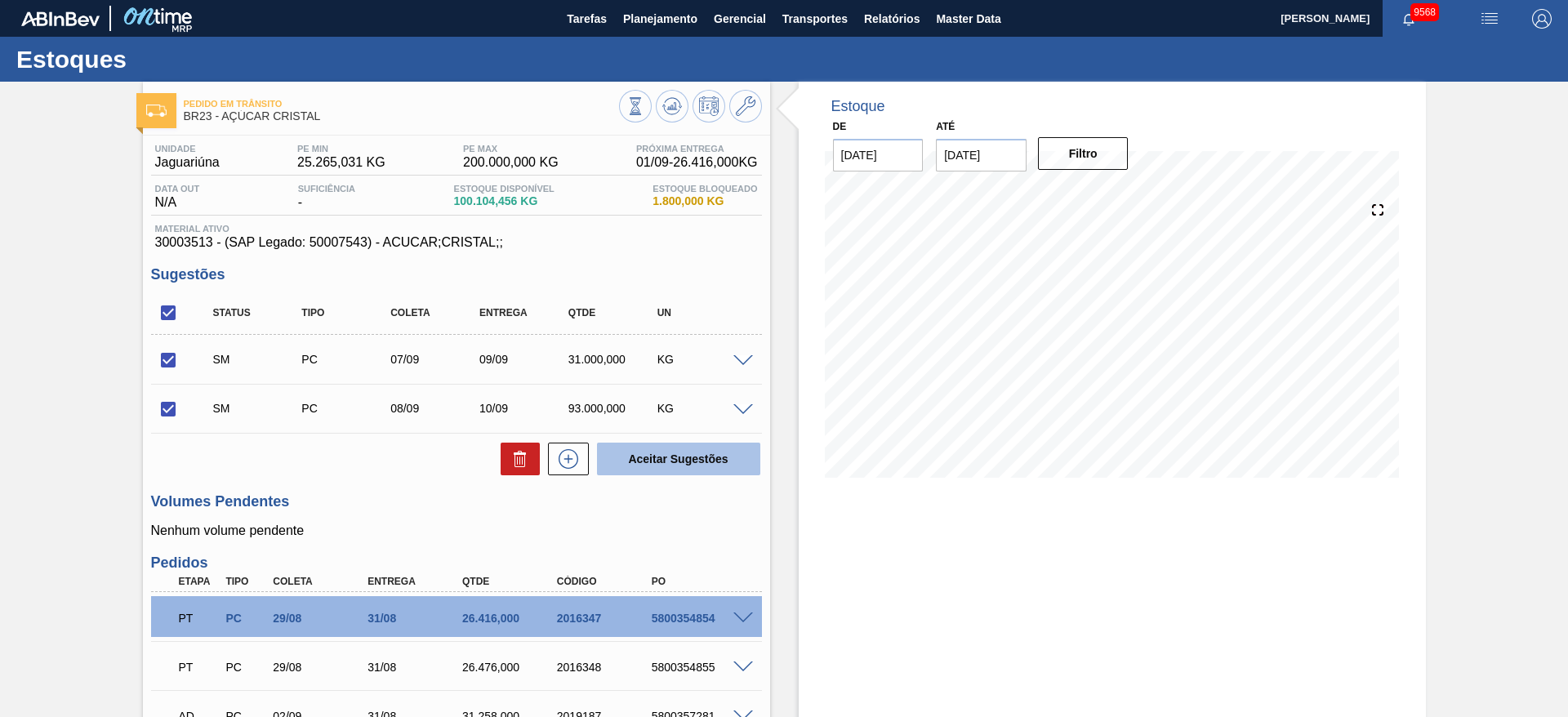
checkbox input "false"
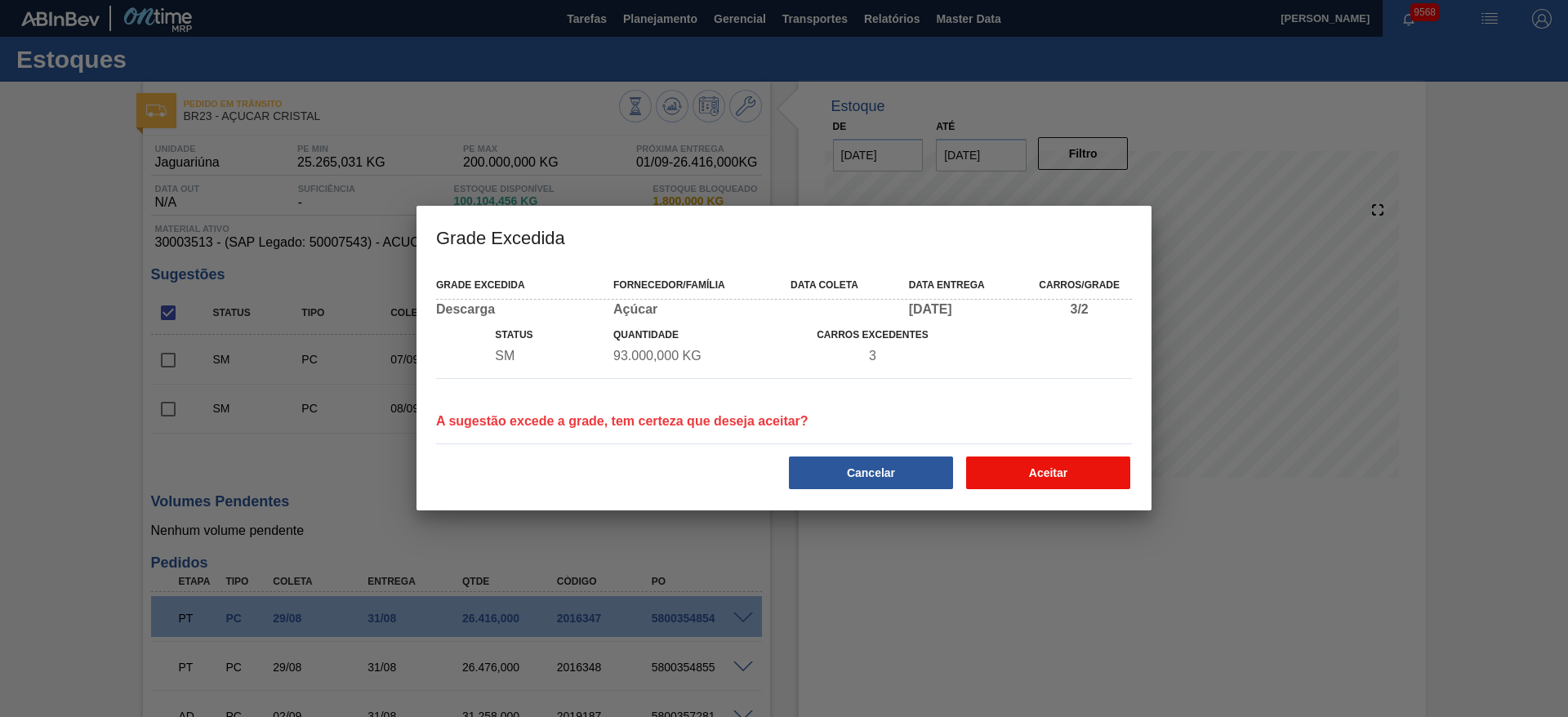
click at [1032, 469] on button "Aceitar" at bounding box center [1048, 472] width 164 height 32
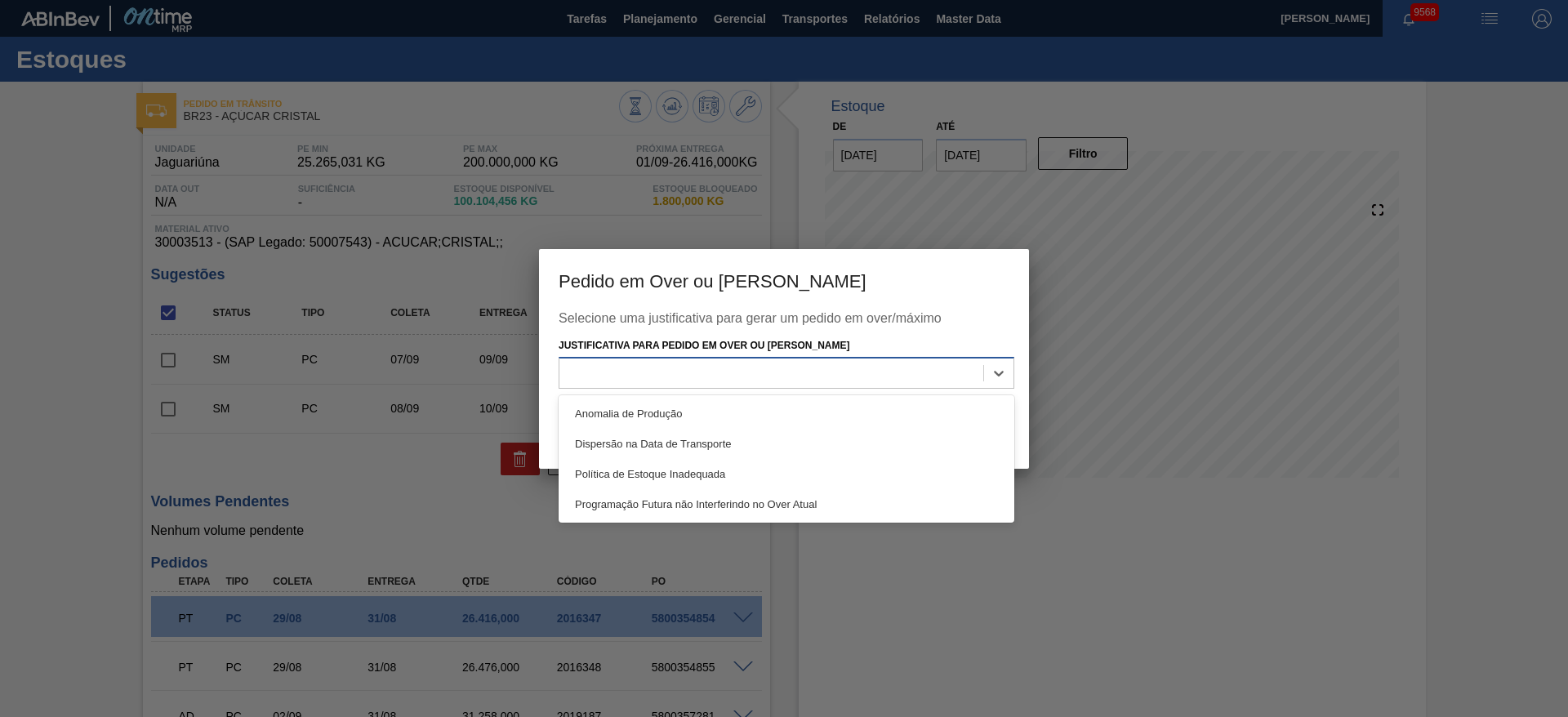
click at [890, 358] on div at bounding box center [786, 373] width 455 height 32
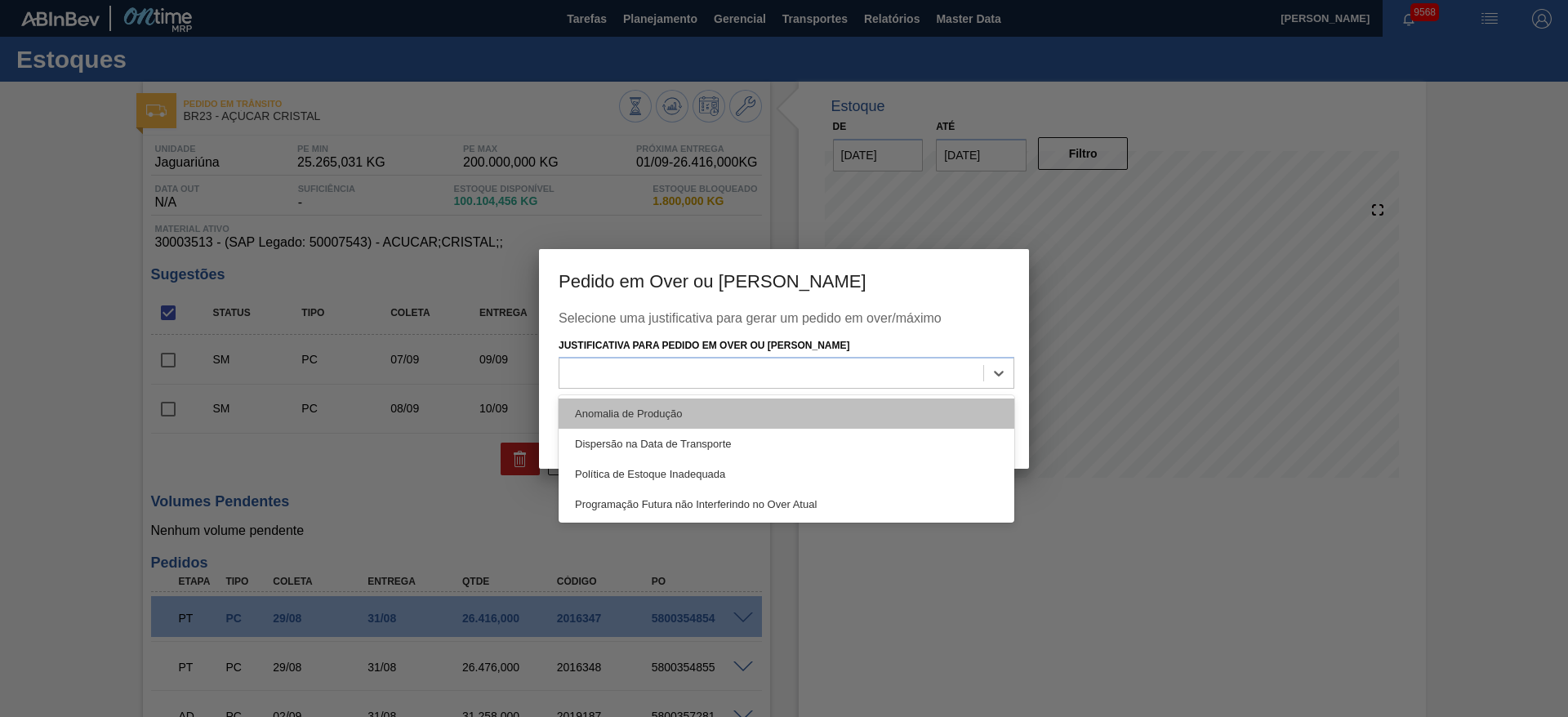
click at [888, 407] on div "Anomalia de Produção" at bounding box center [786, 413] width 455 height 30
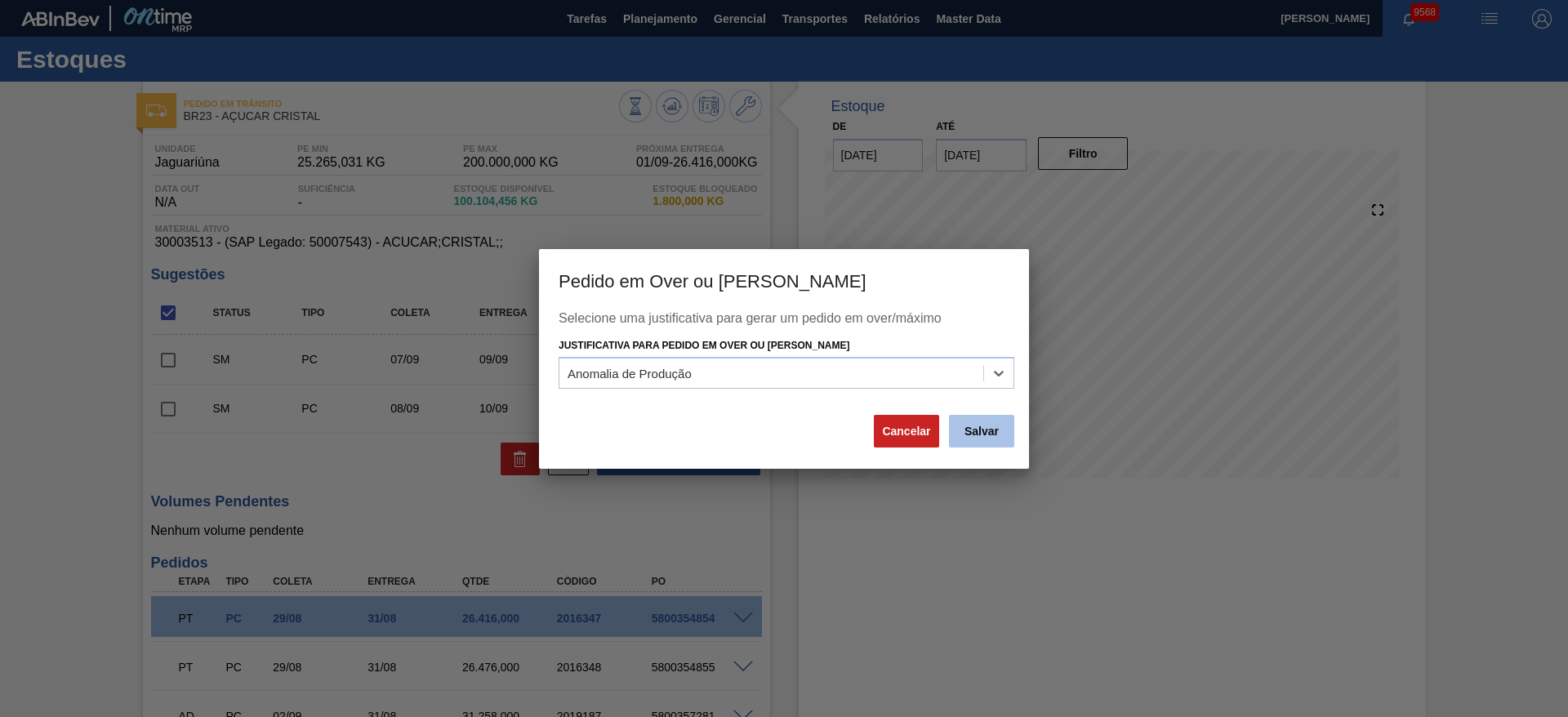
click at [961, 427] on button "Salvar" at bounding box center [982, 431] width 65 height 32
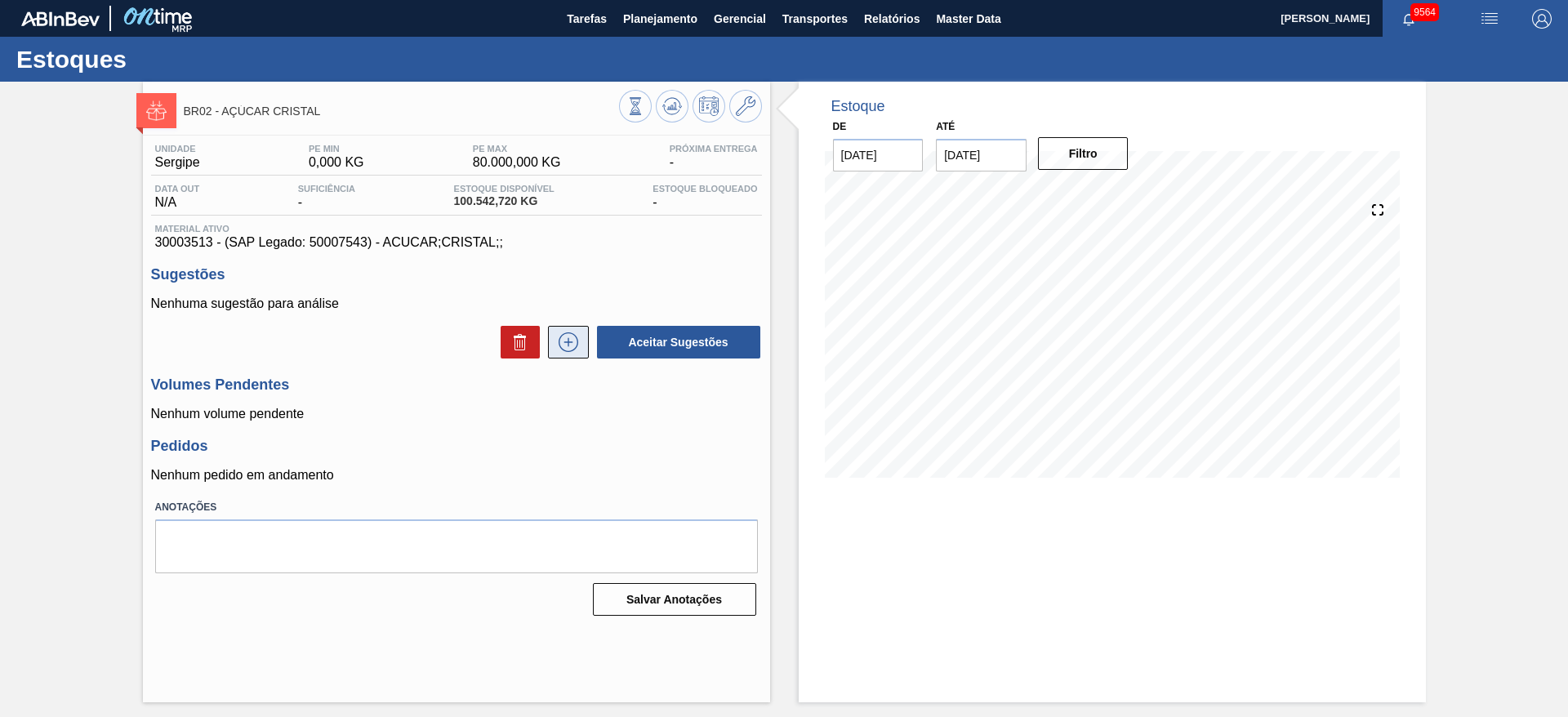
click at [574, 326] on button at bounding box center [569, 341] width 41 height 32
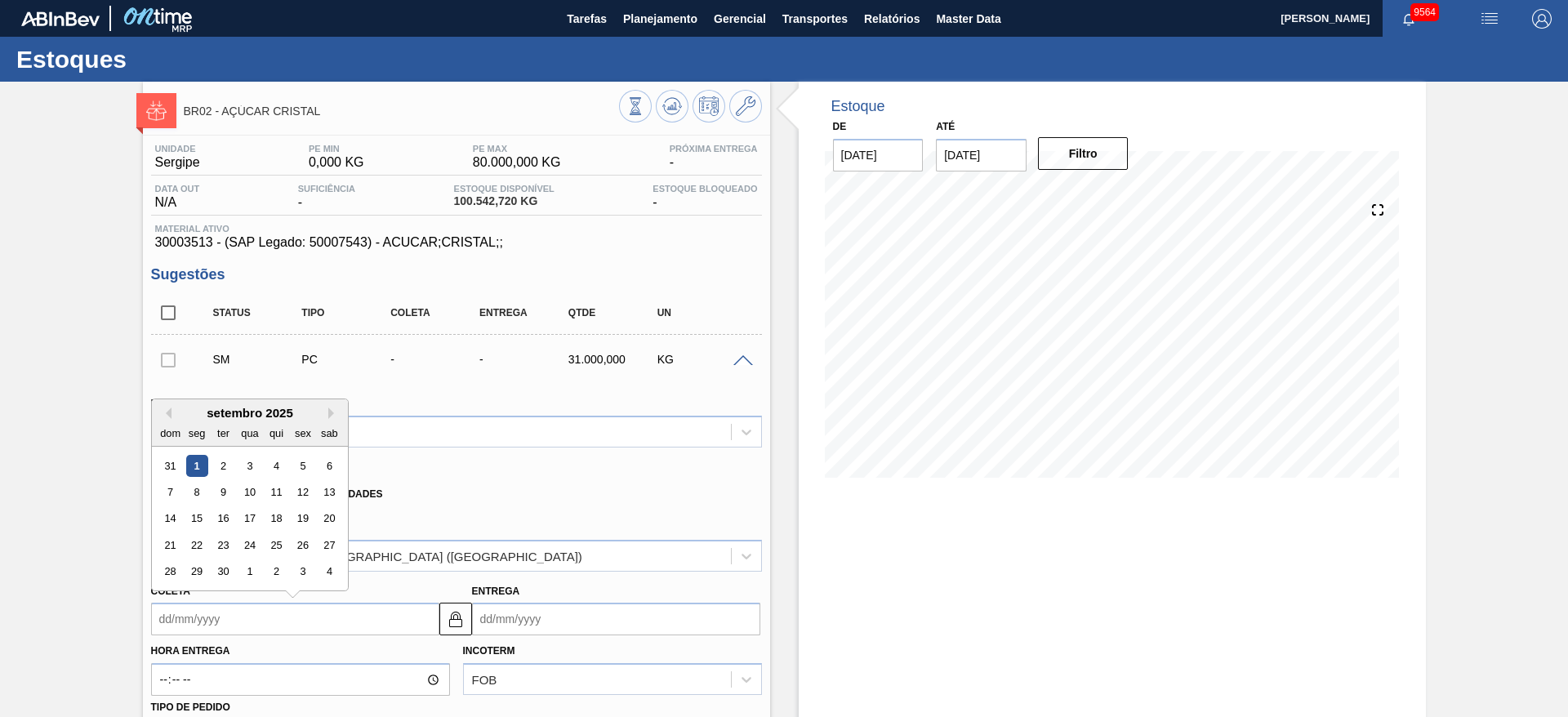
click at [183, 616] on input "Coleta" at bounding box center [295, 619] width 289 height 32
click at [185, 488] on div "8" at bounding box center [196, 491] width 22 height 22
type input "[DATE]"
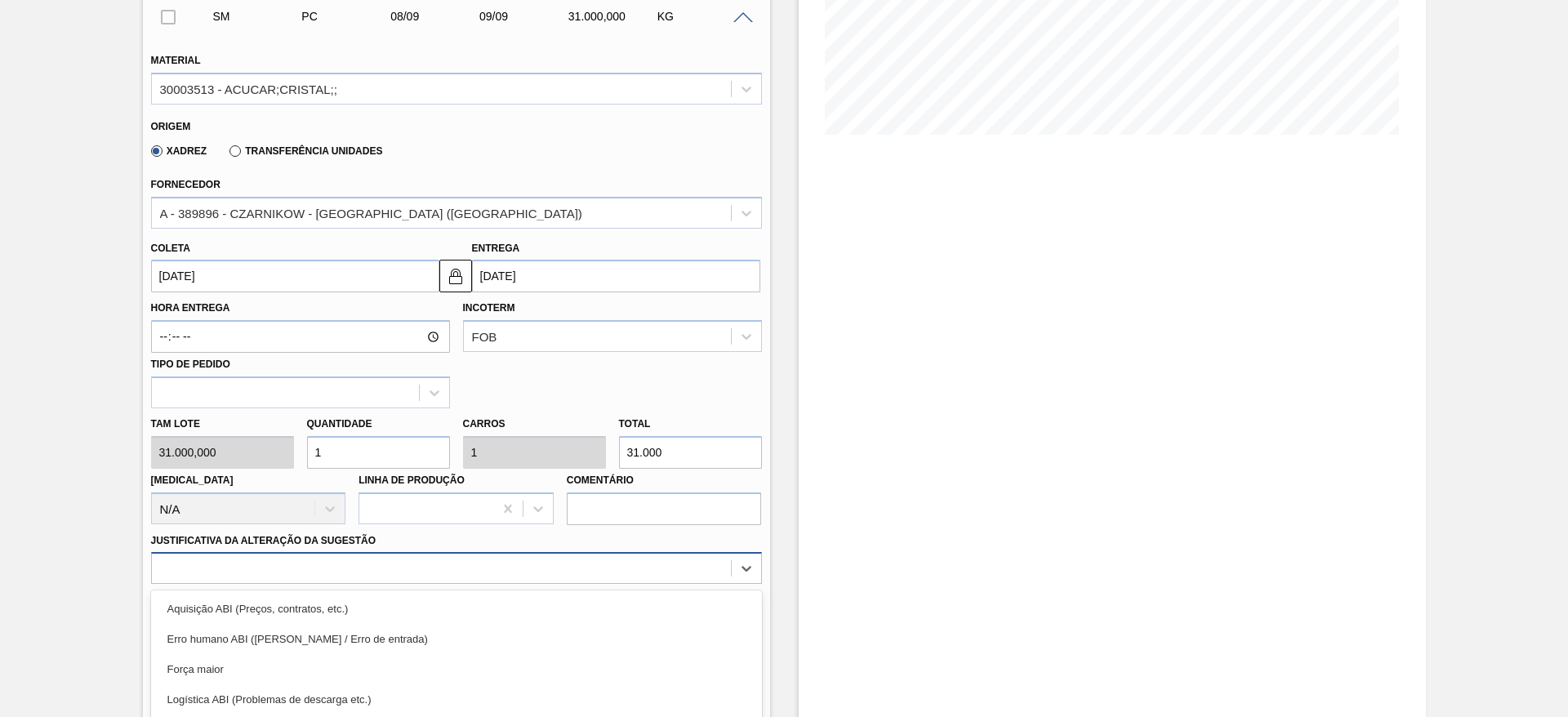
scroll to position [468, 0]
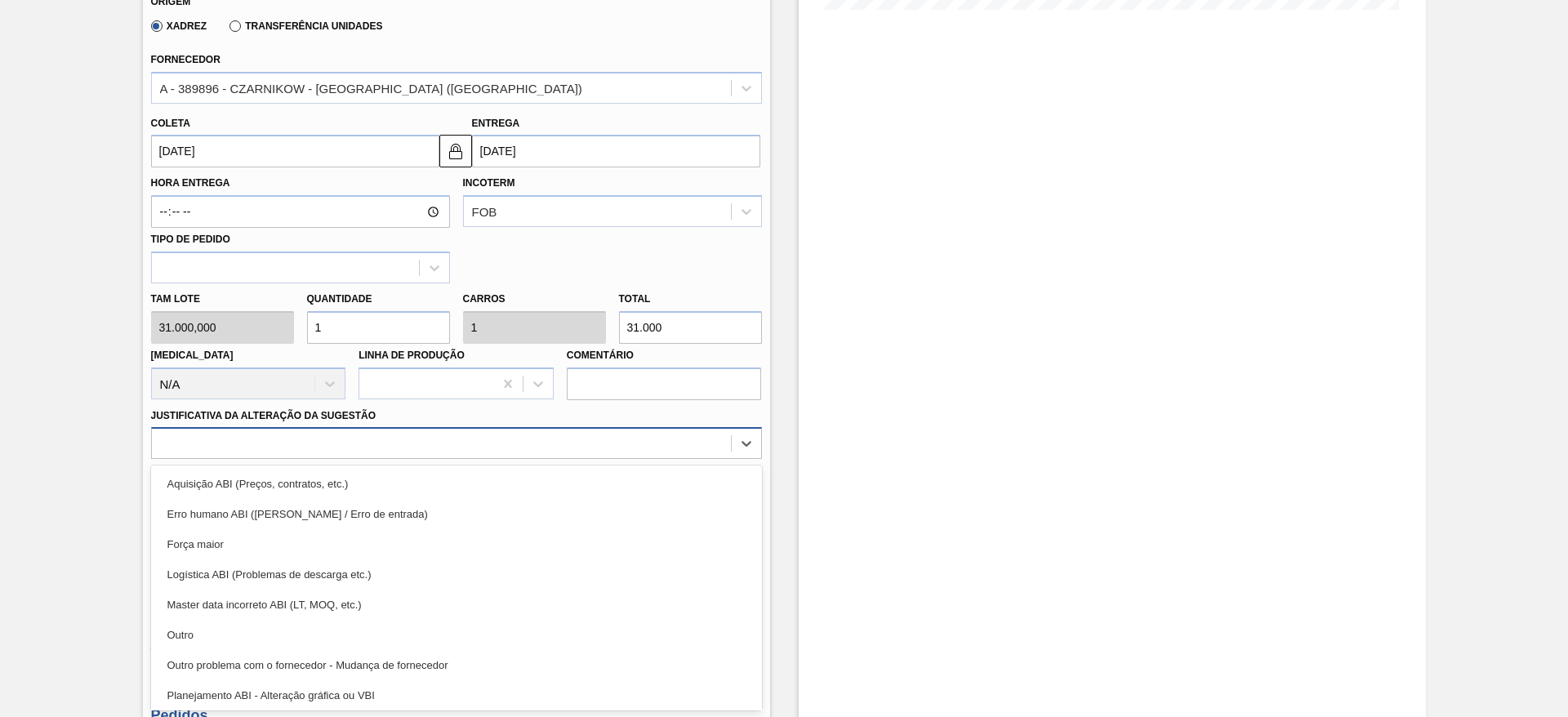
click at [564, 459] on div "option Logística ABI (Problemas de descarga etc.) focused, 4 of 18. 18 results …" at bounding box center [456, 443] width 611 height 32
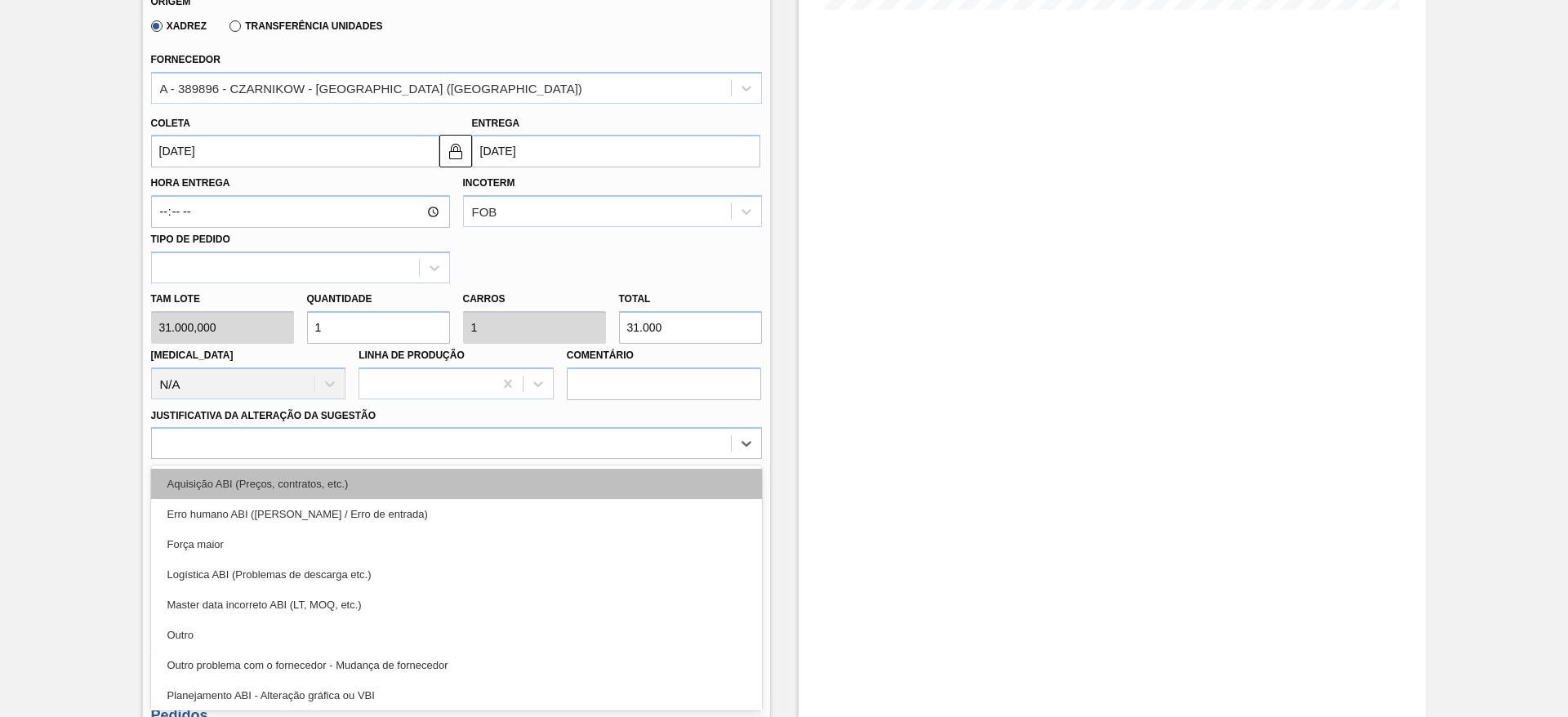
click at [635, 489] on div "Aquisição ABI (Preços, contratos, etc.)" at bounding box center [456, 484] width 611 height 30
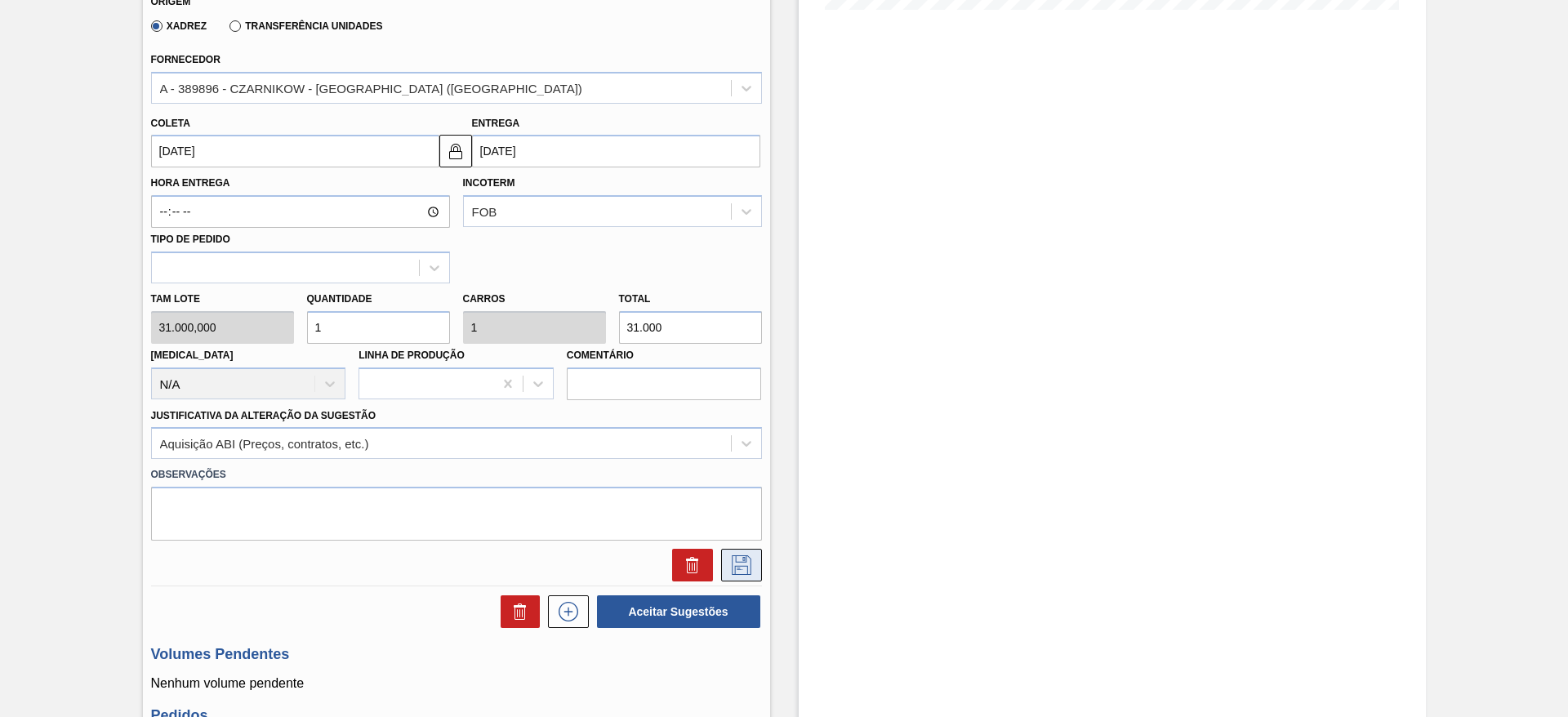
click at [721, 560] on button at bounding box center [741, 565] width 41 height 32
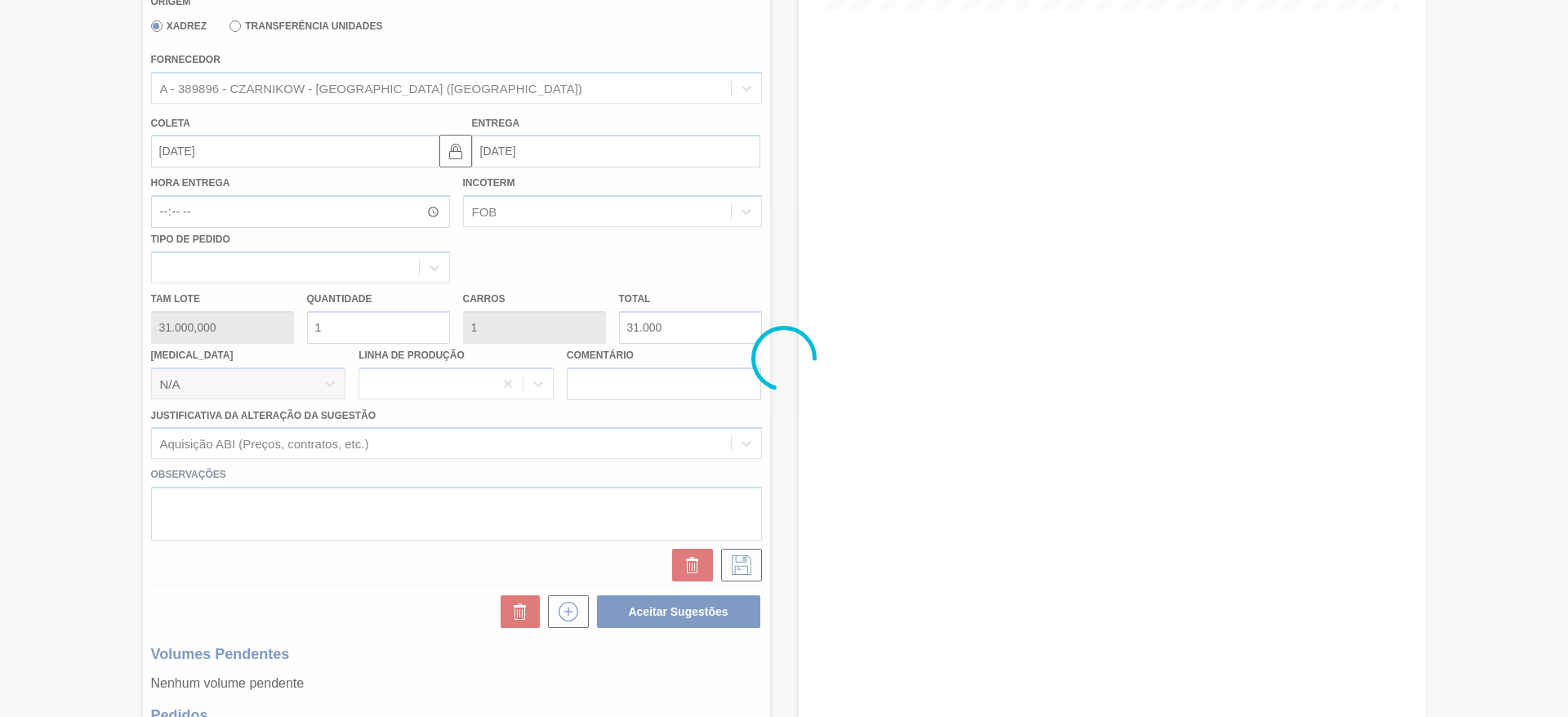
scroll to position [0, 0]
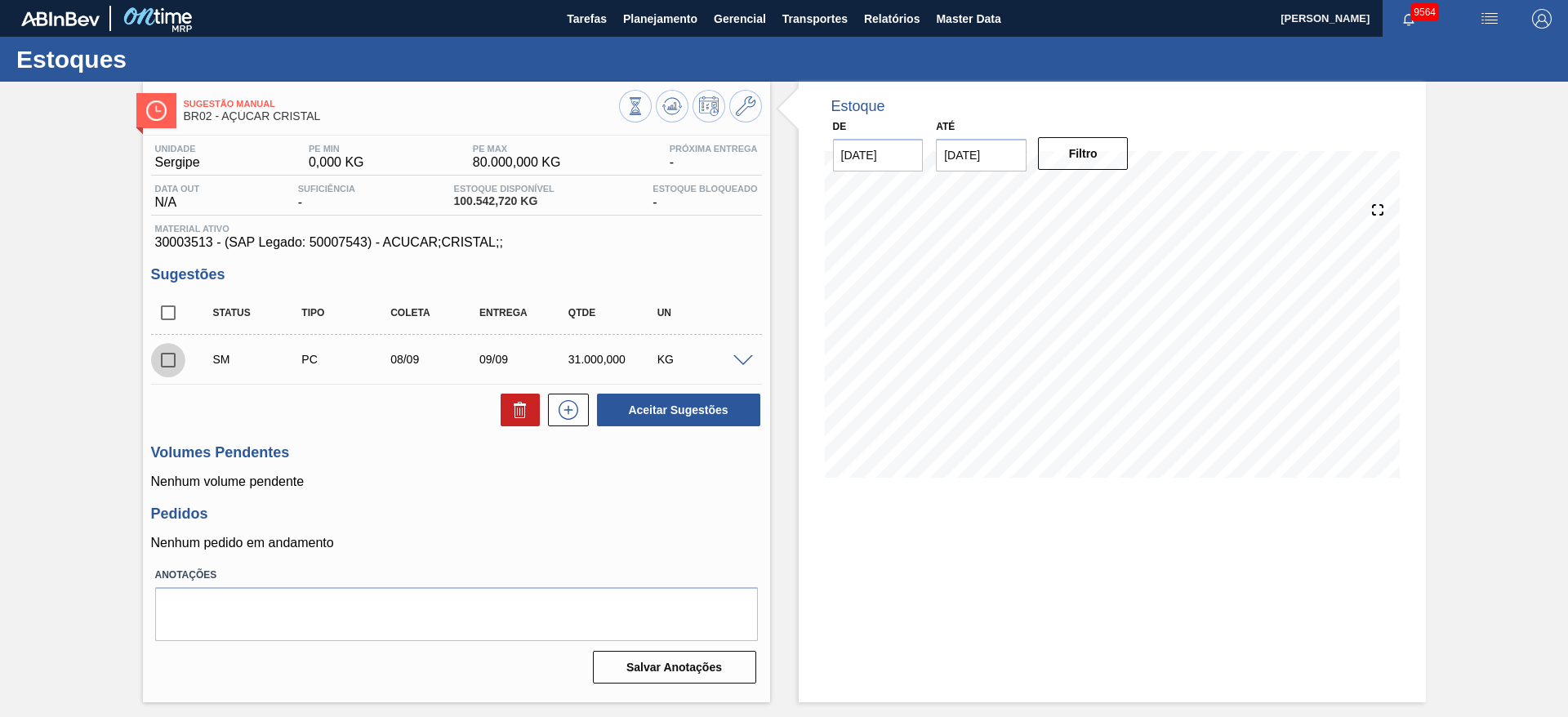
click at [167, 367] on input "checkbox" at bounding box center [168, 360] width 34 height 34
click at [646, 414] on button "Aceitar Sugestões" at bounding box center [679, 410] width 163 height 32
checkbox input "false"
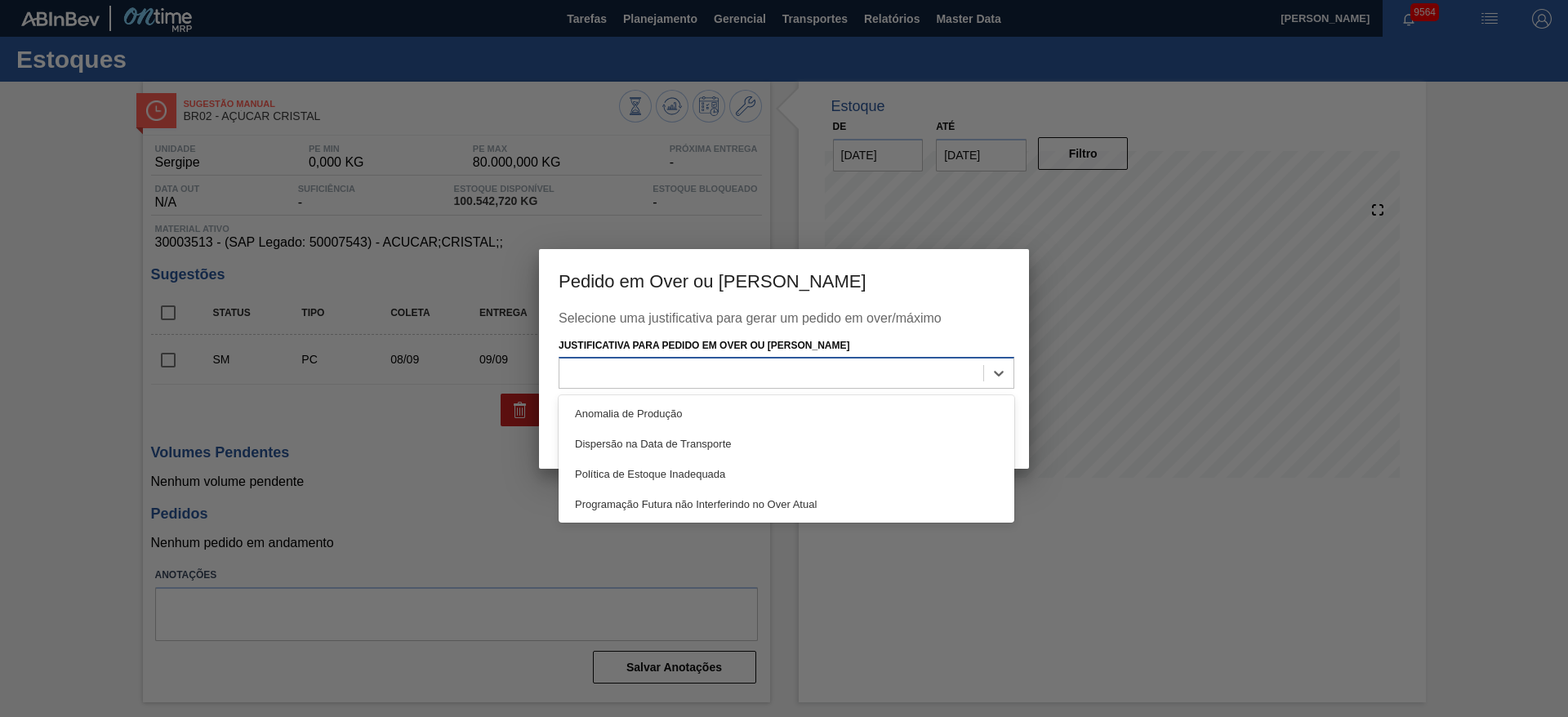
click at [712, 369] on div at bounding box center [771, 373] width 424 height 24
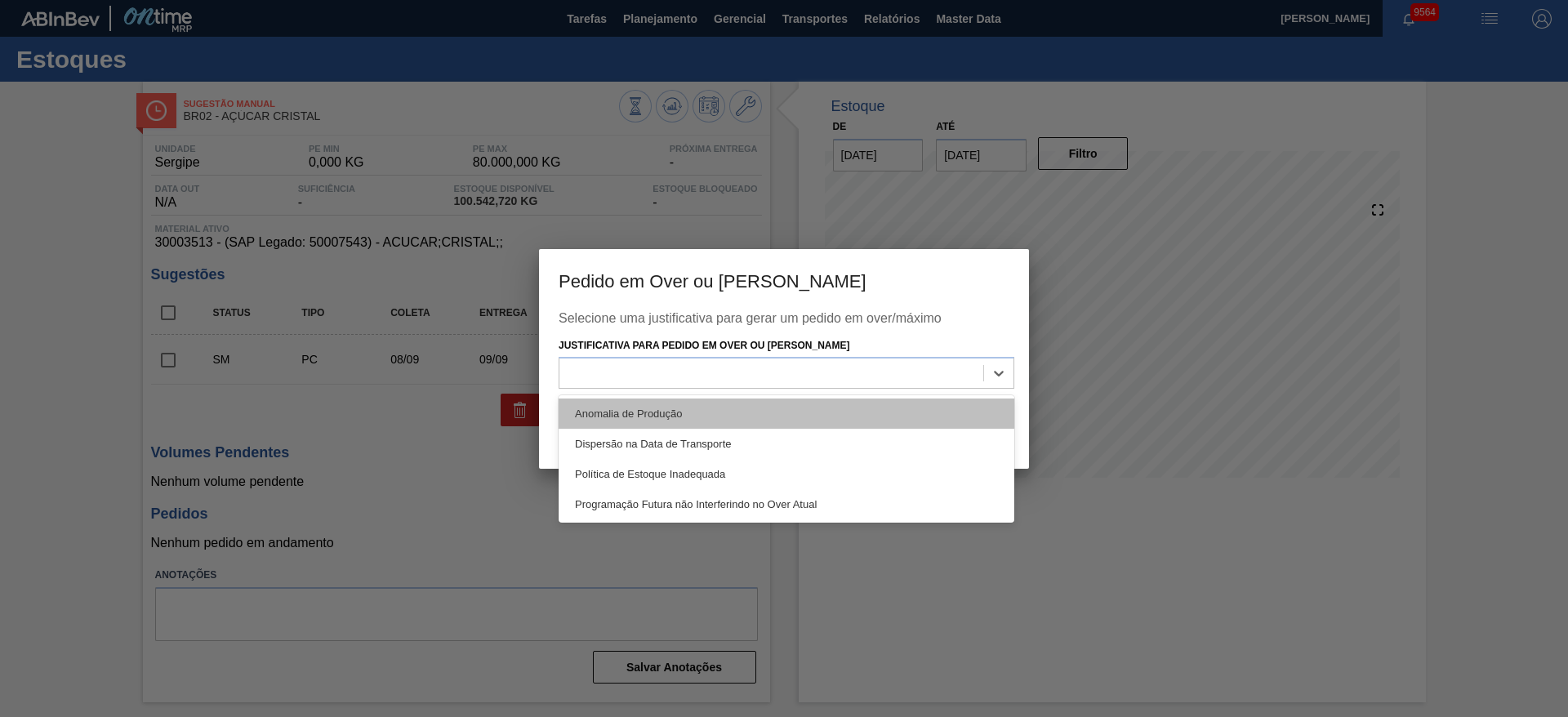
click at [743, 401] on div "Anomalia de Produção" at bounding box center [786, 413] width 455 height 30
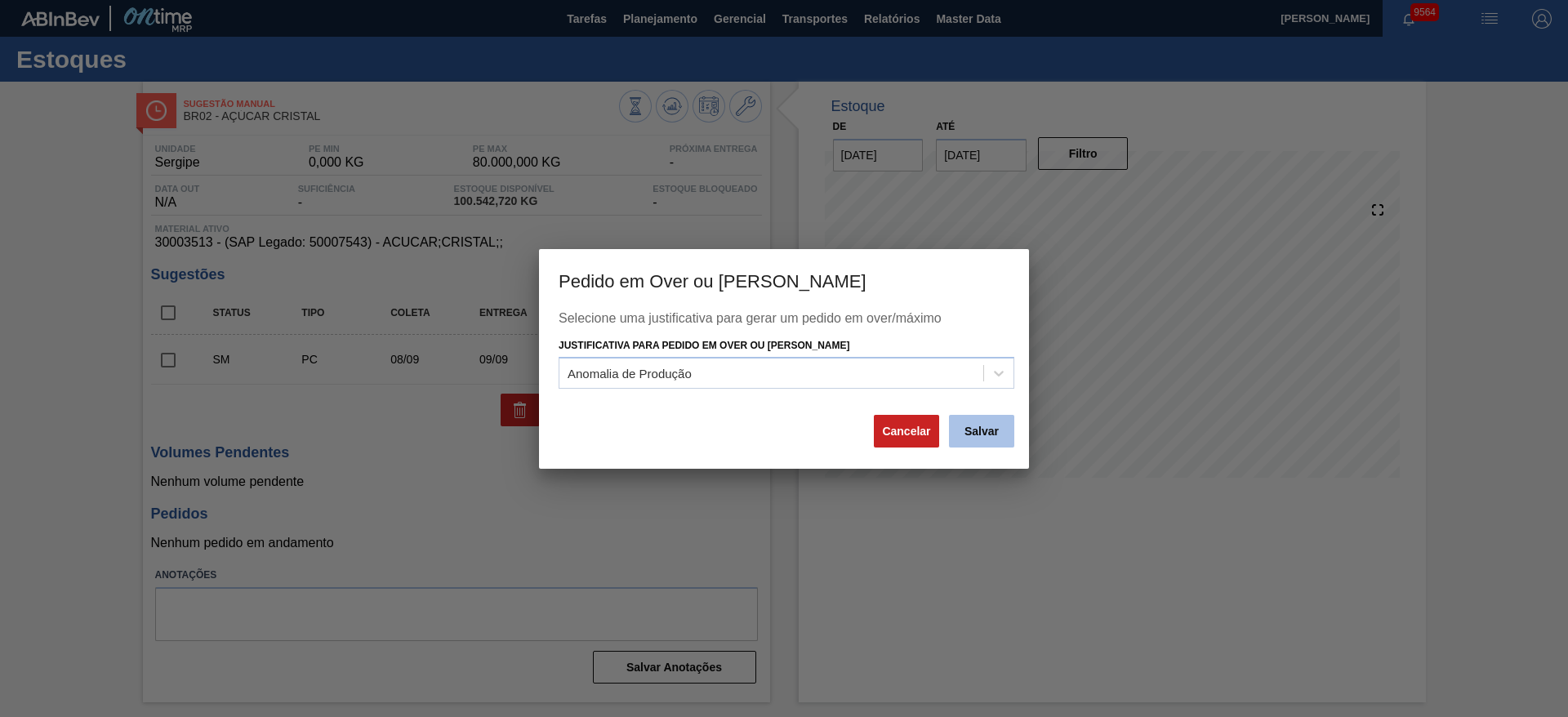
click at [1002, 437] on button "Salvar" at bounding box center [982, 431] width 65 height 32
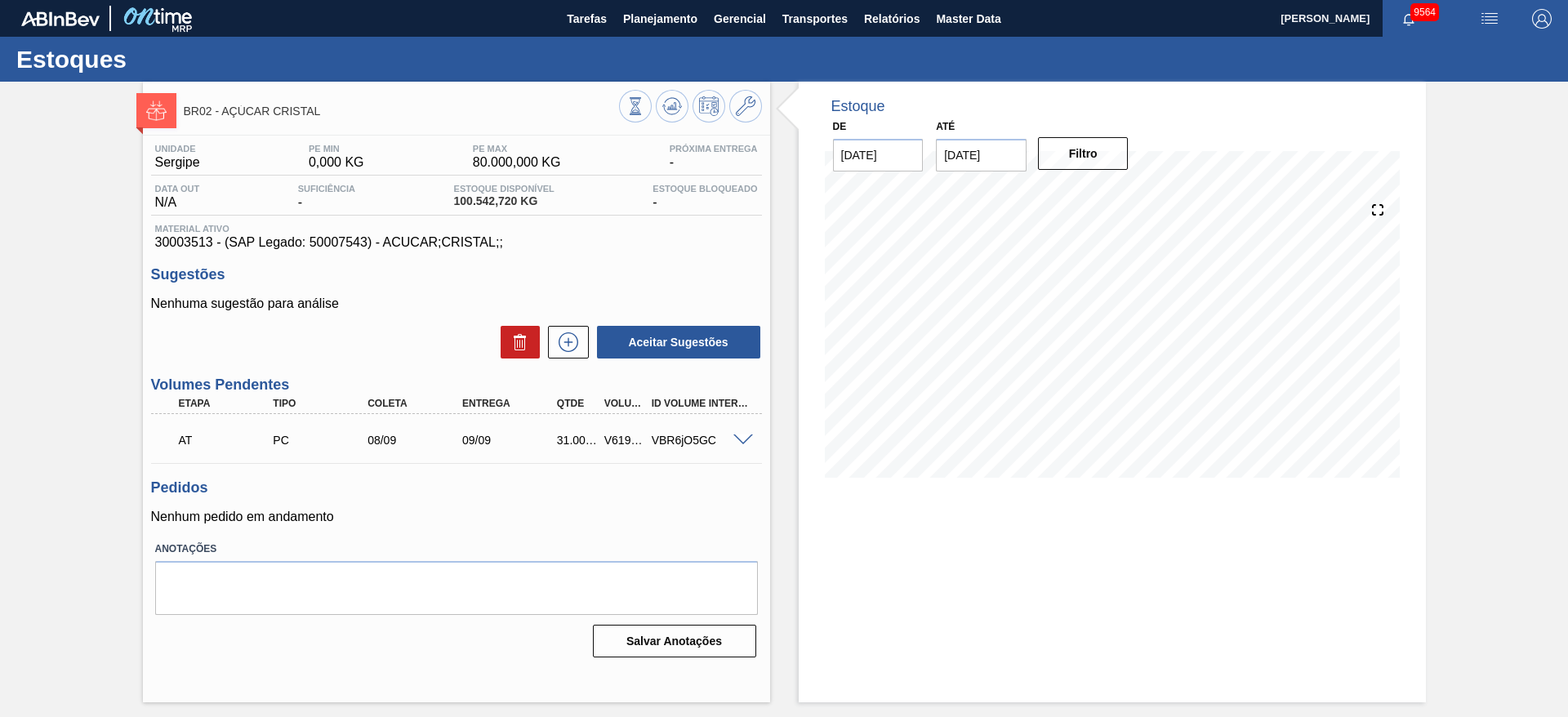
click at [742, 440] on span at bounding box center [743, 441] width 19 height 12
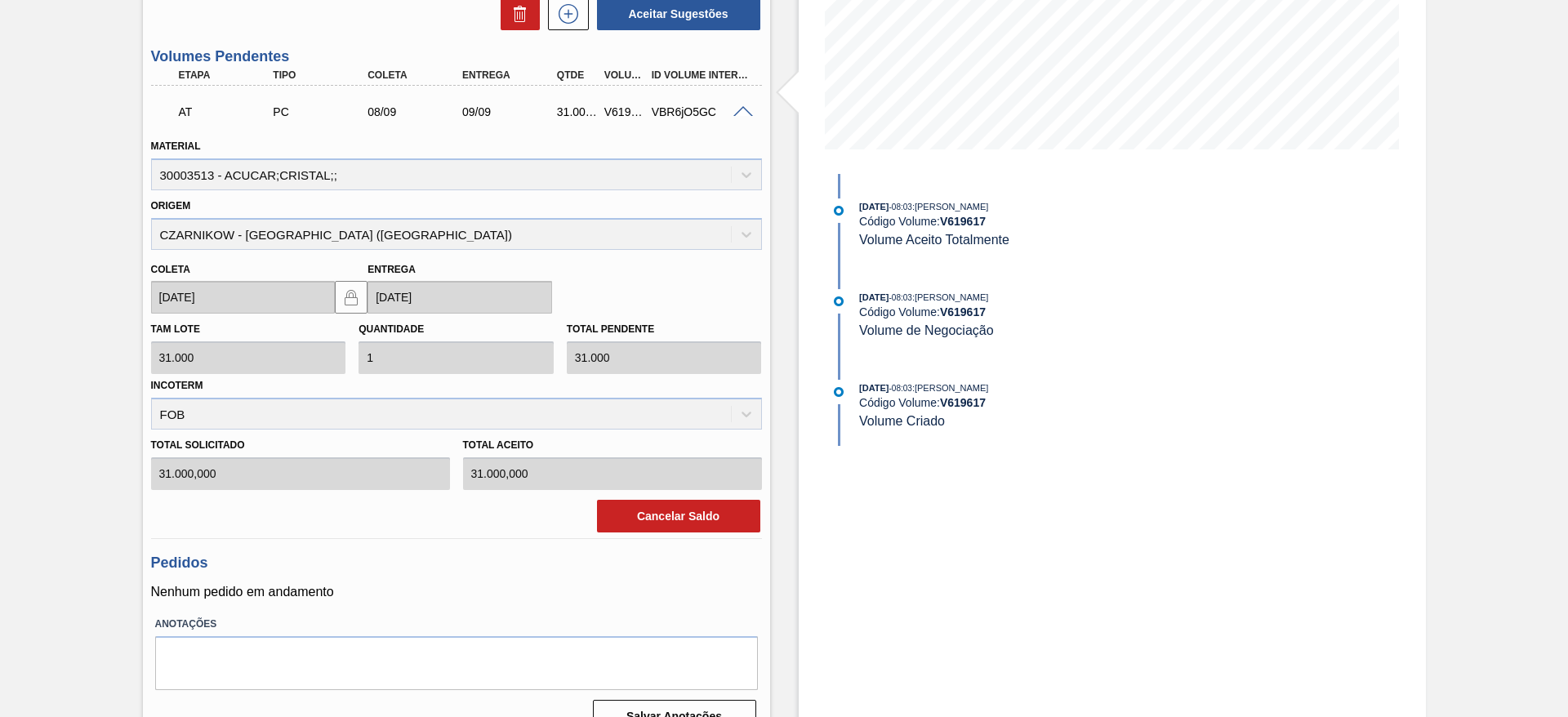
scroll to position [358, 0]
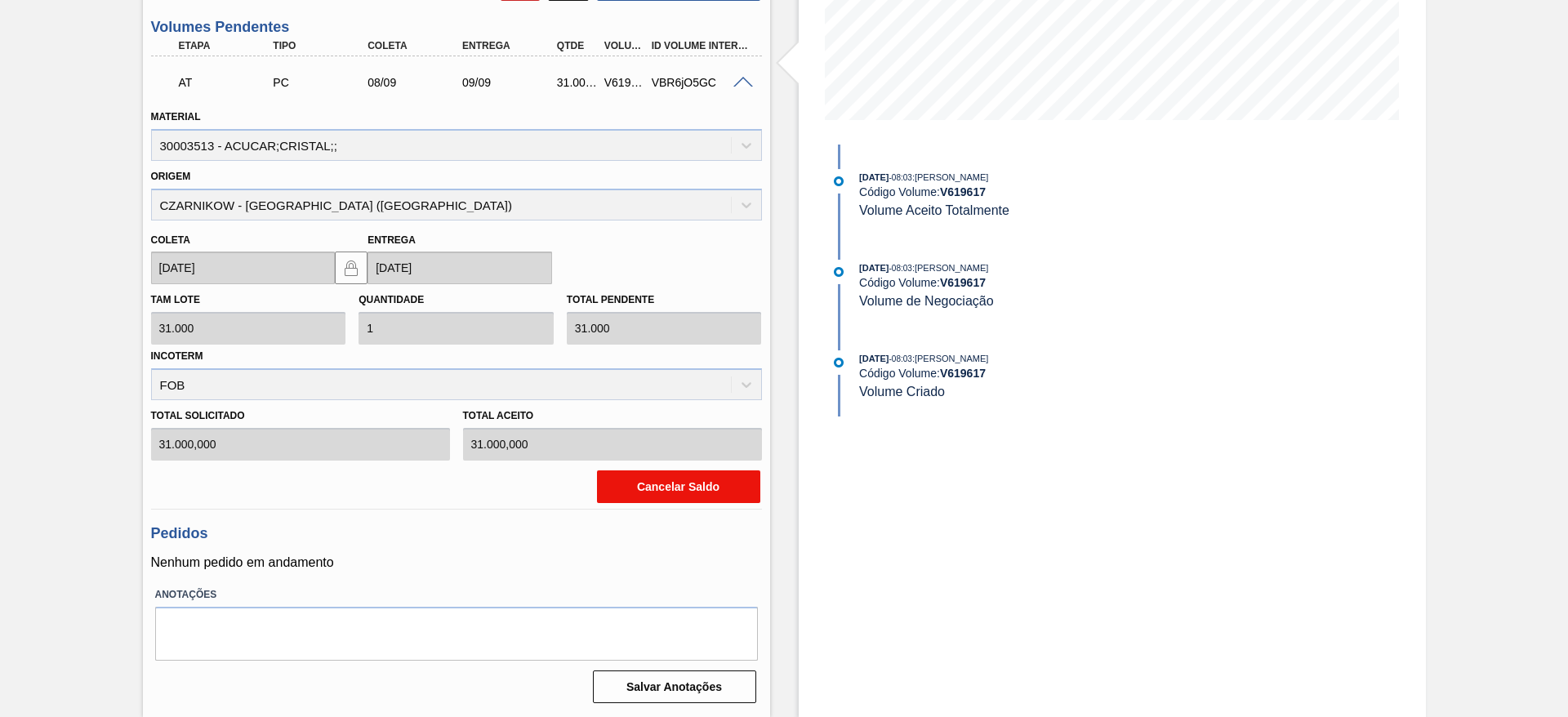
click at [637, 483] on button "Cancelar Saldo" at bounding box center [679, 486] width 163 height 32
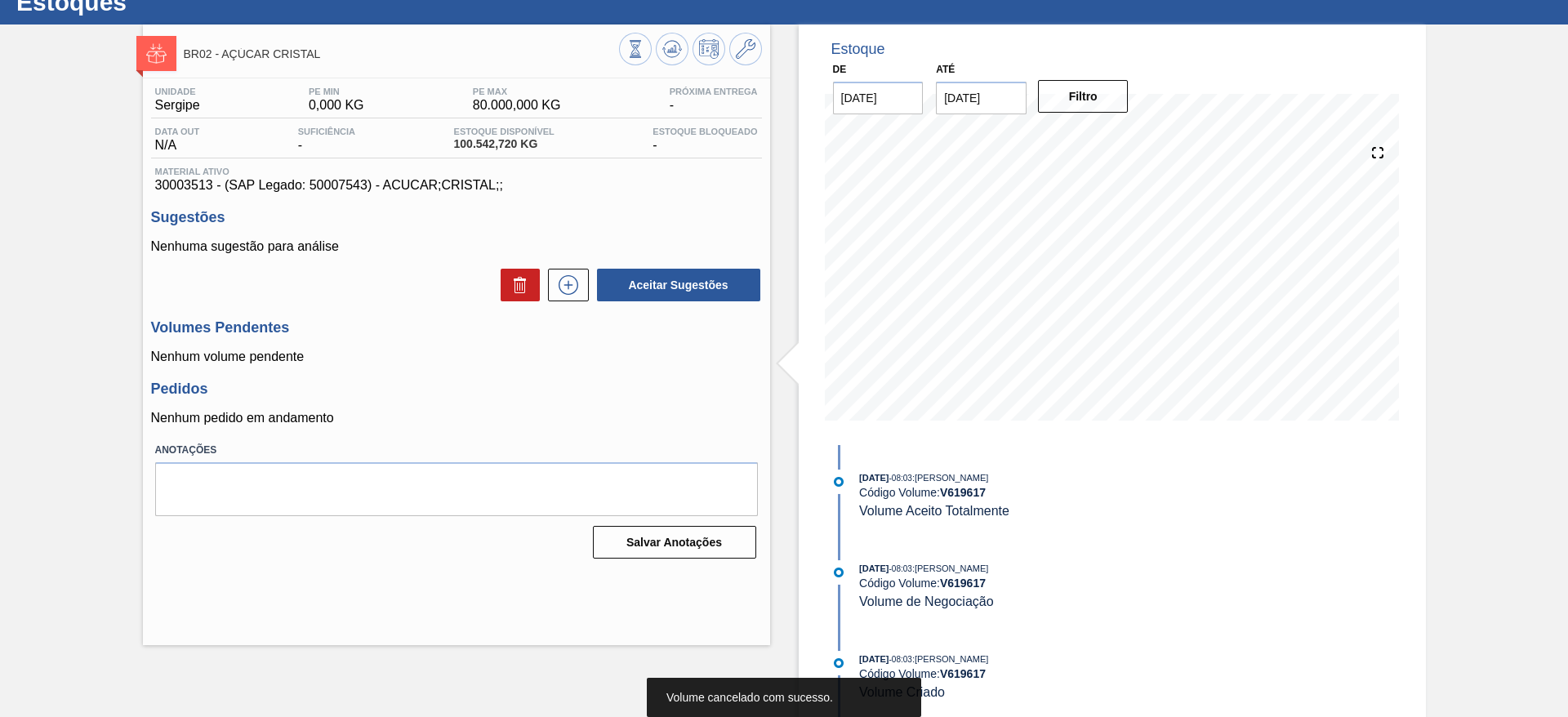
scroll to position [57, 0]
click at [564, 273] on button at bounding box center [569, 284] width 41 height 32
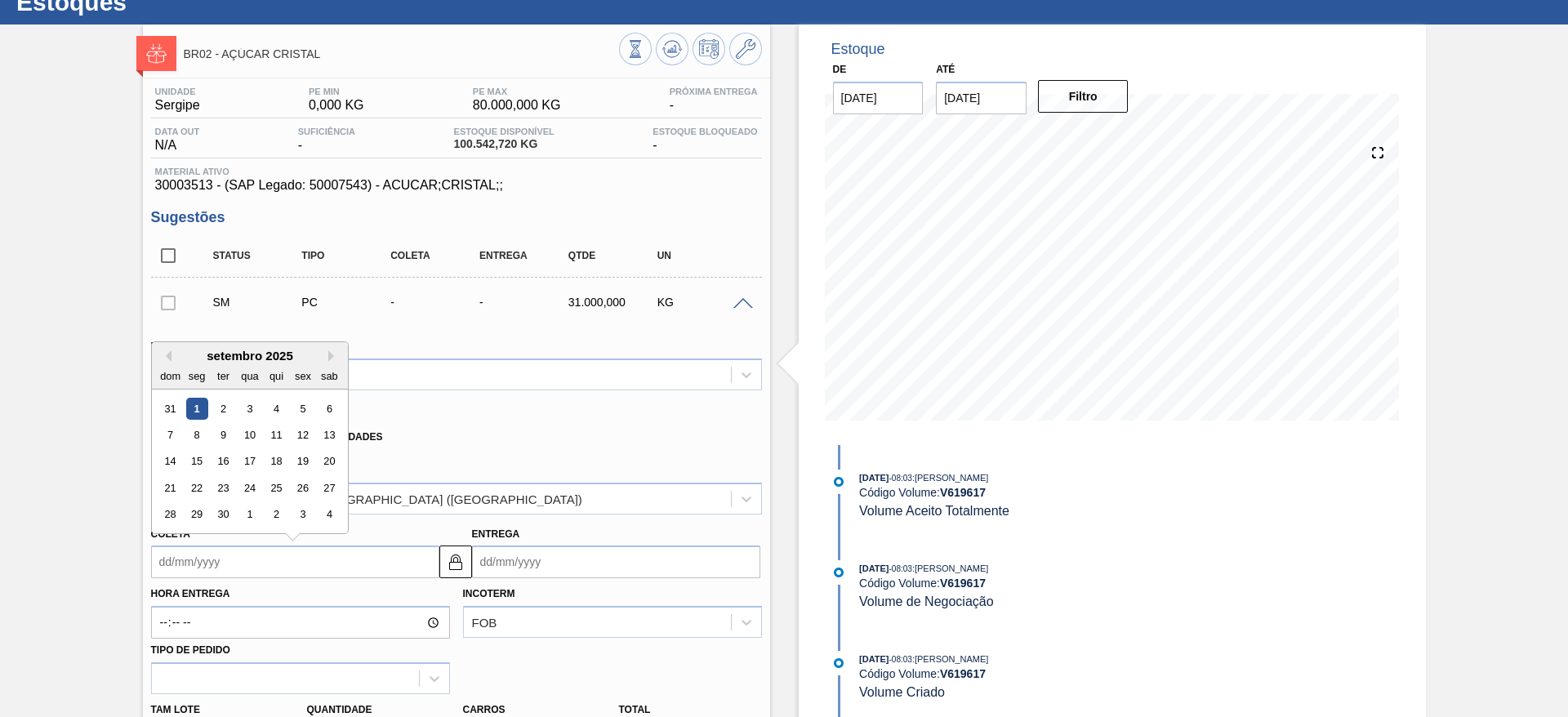
click at [185, 574] on input "Coleta" at bounding box center [295, 562] width 289 height 32
click at [310, 408] on div "5" at bounding box center [302, 408] width 22 height 22
type input "[DATE]"
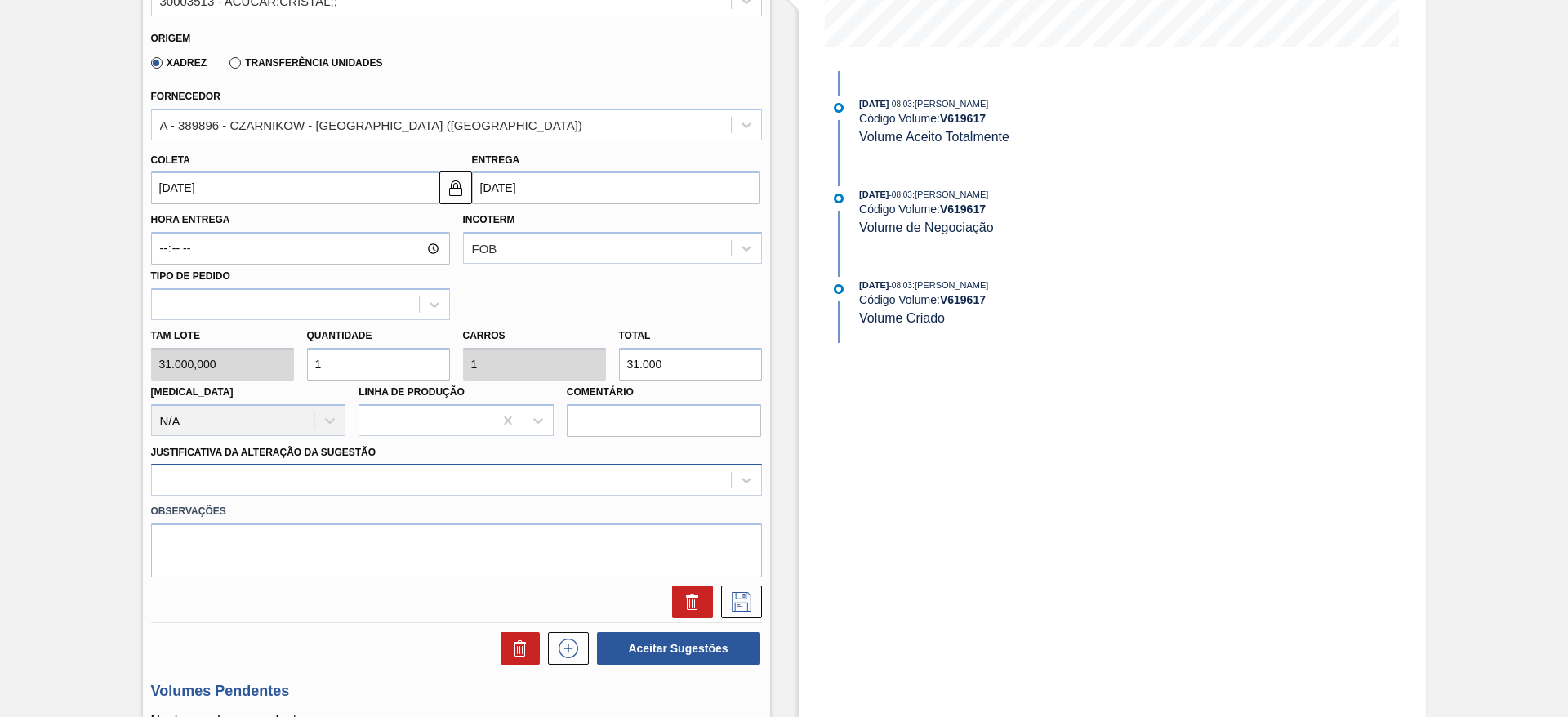
scroll to position [468, 0]
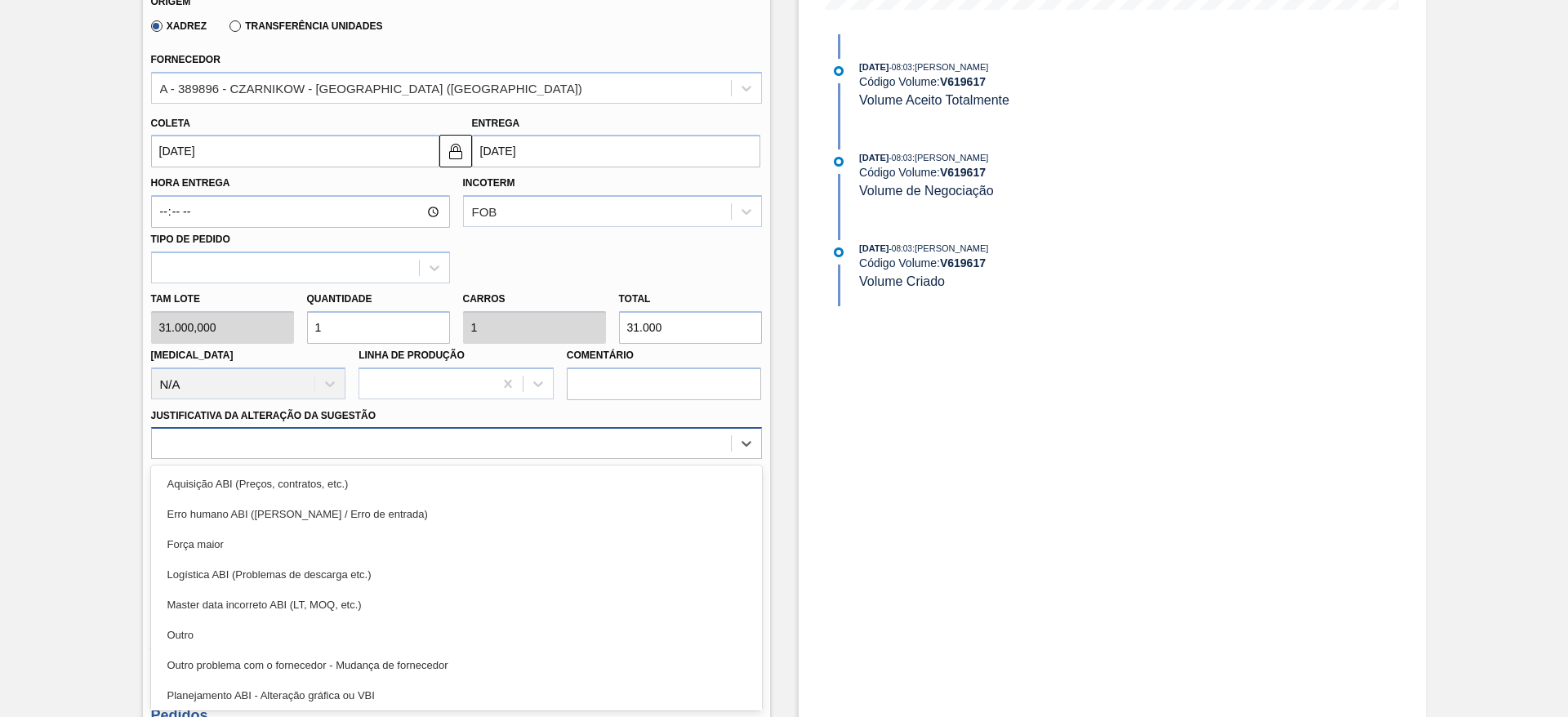
click at [491, 459] on div "option Aquisição ABI (Preços, contratos, etc.) focused, 1 of 18. 18 results ava…" at bounding box center [456, 443] width 611 height 32
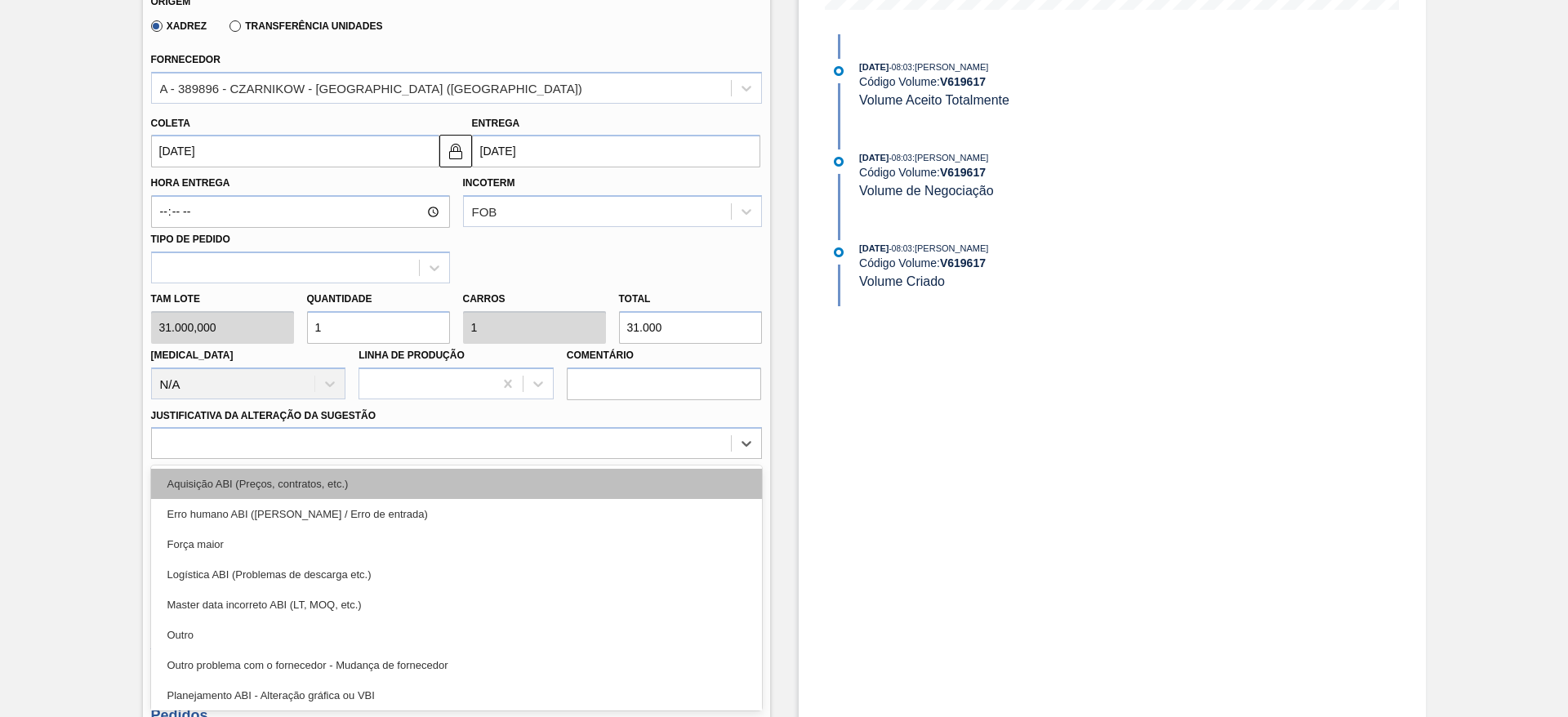
click at [526, 475] on div "Aquisição ABI (Preços, contratos, etc.)" at bounding box center [456, 484] width 611 height 30
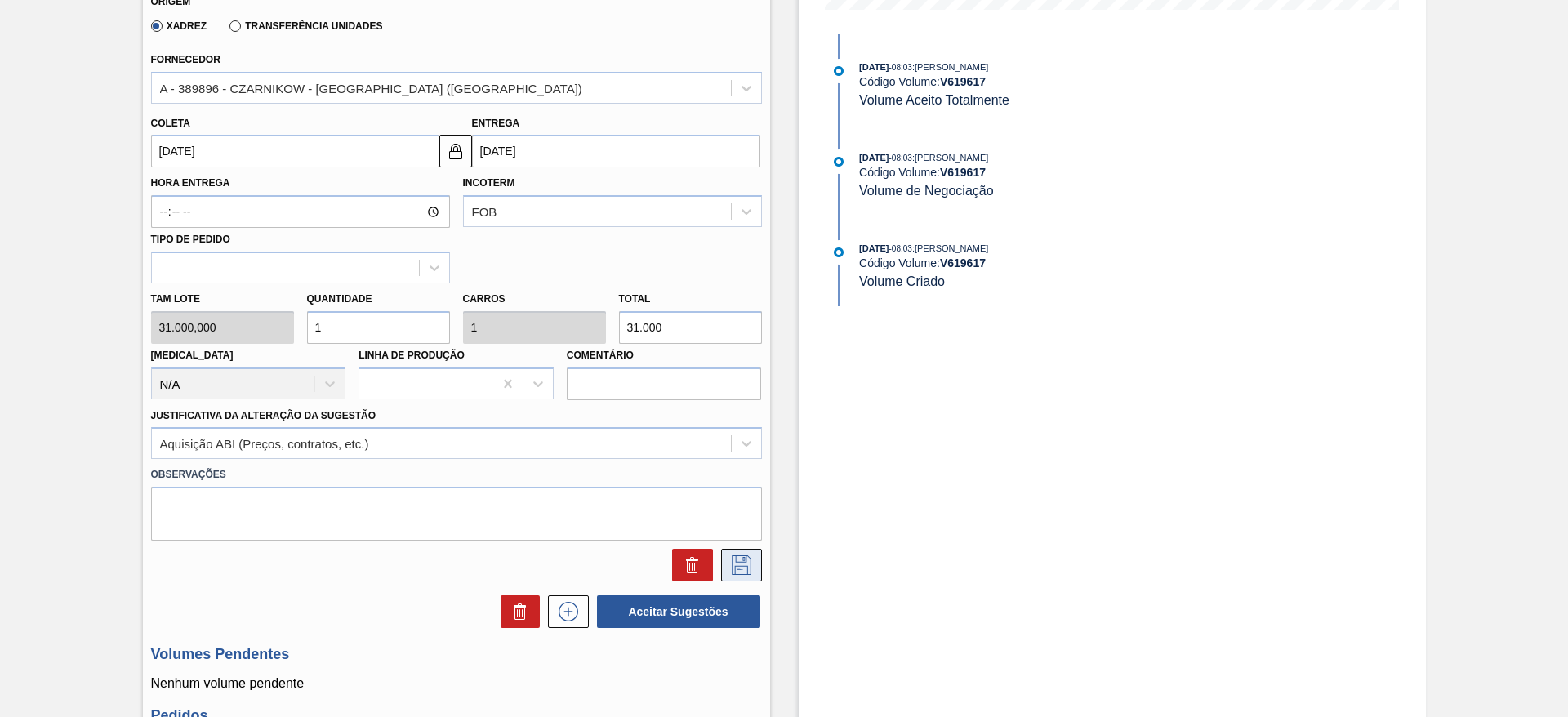
click at [732, 566] on icon at bounding box center [741, 565] width 26 height 19
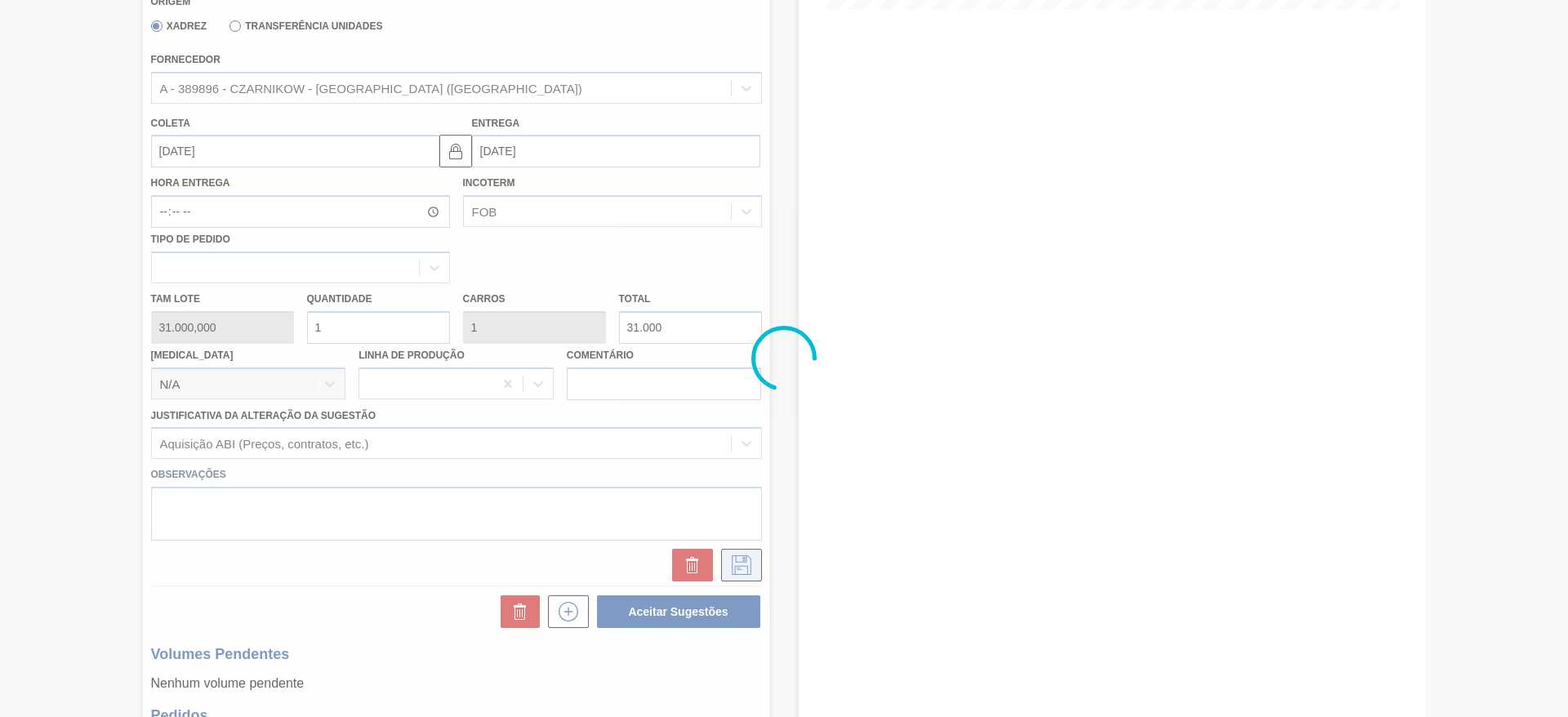
scroll to position [0, 0]
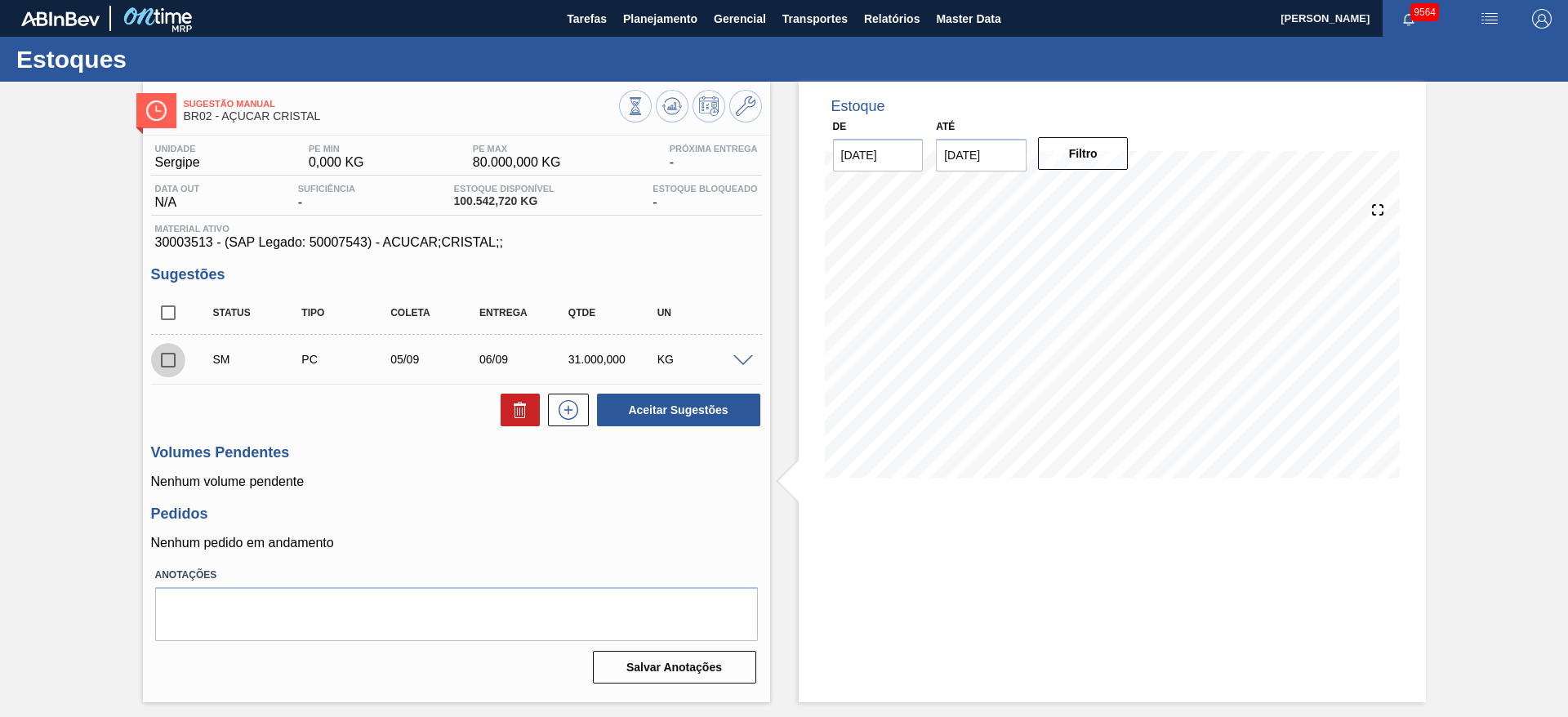
click at [173, 355] on input "checkbox" at bounding box center [168, 360] width 34 height 34
click at [653, 404] on button "Aceitar Sugestões" at bounding box center [679, 410] width 163 height 32
checkbox input "false"
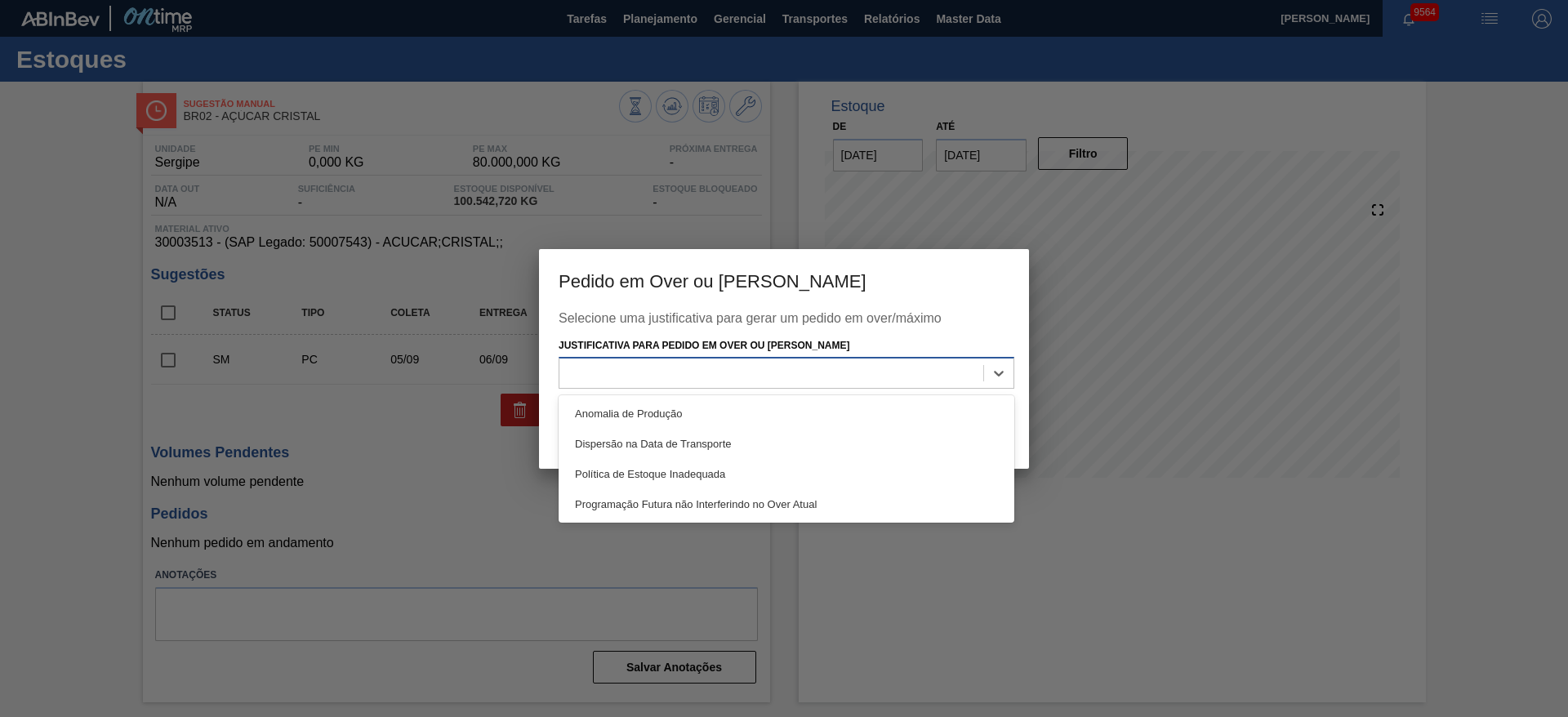
click at [778, 378] on div at bounding box center [771, 373] width 424 height 24
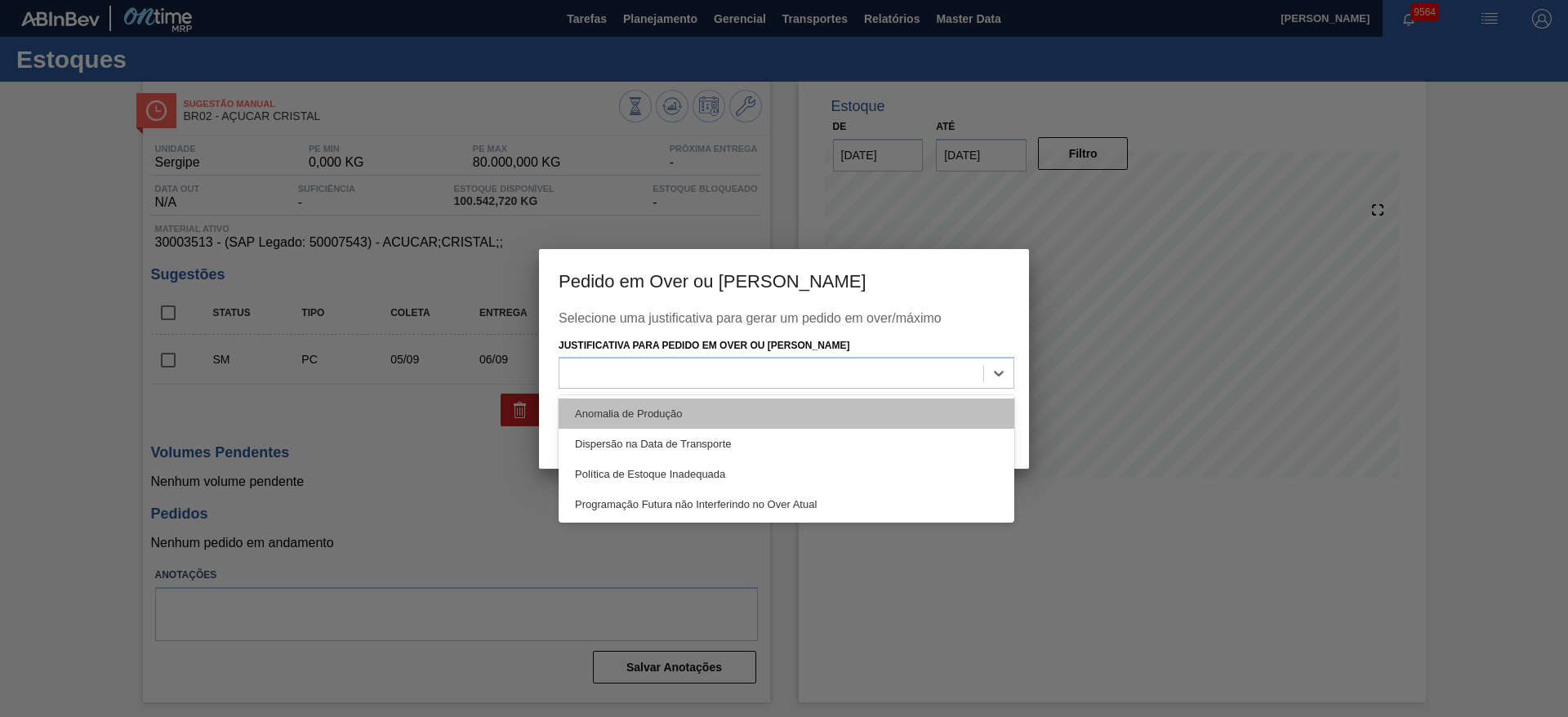
click at [800, 412] on div "Anomalia de Produção" at bounding box center [786, 413] width 455 height 30
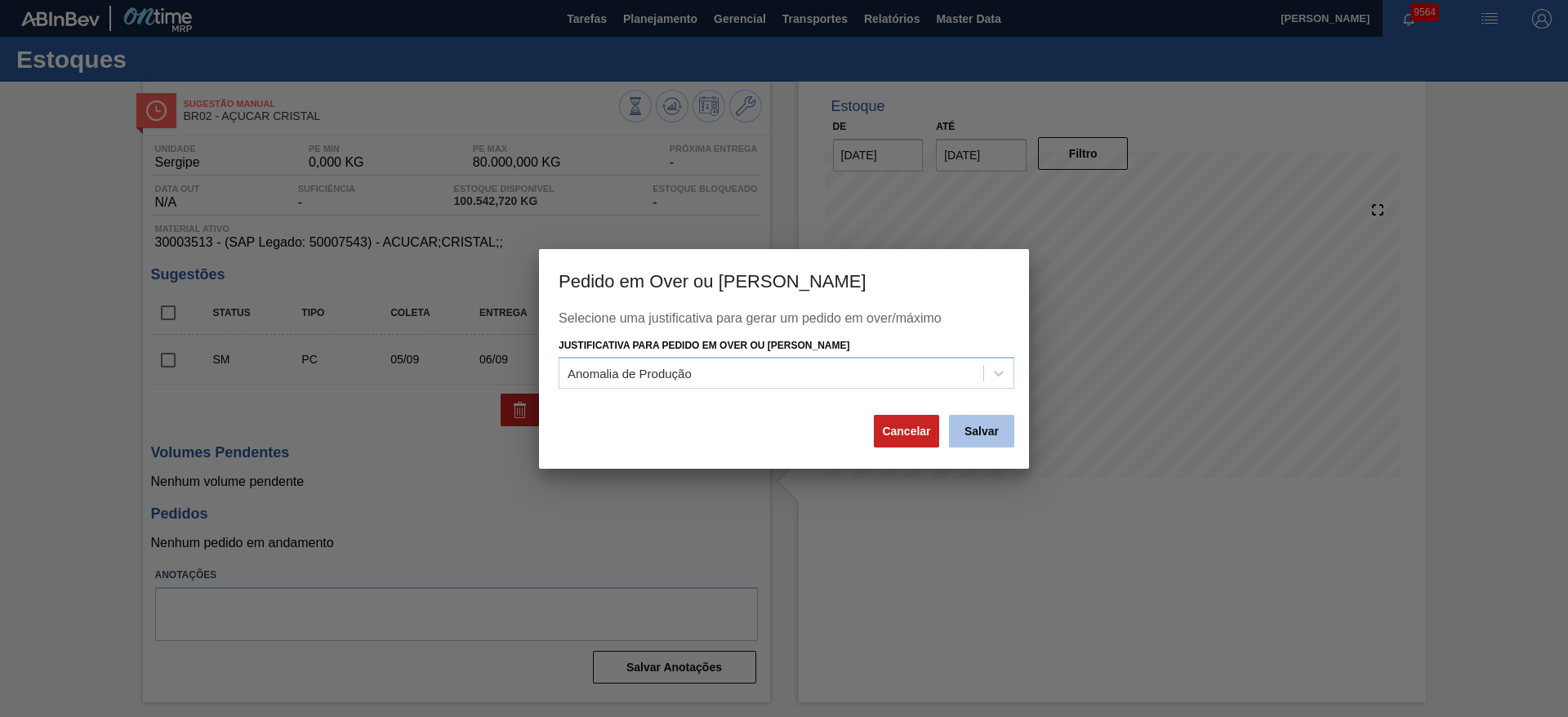
click at [1000, 442] on button "Salvar" at bounding box center [982, 431] width 65 height 32
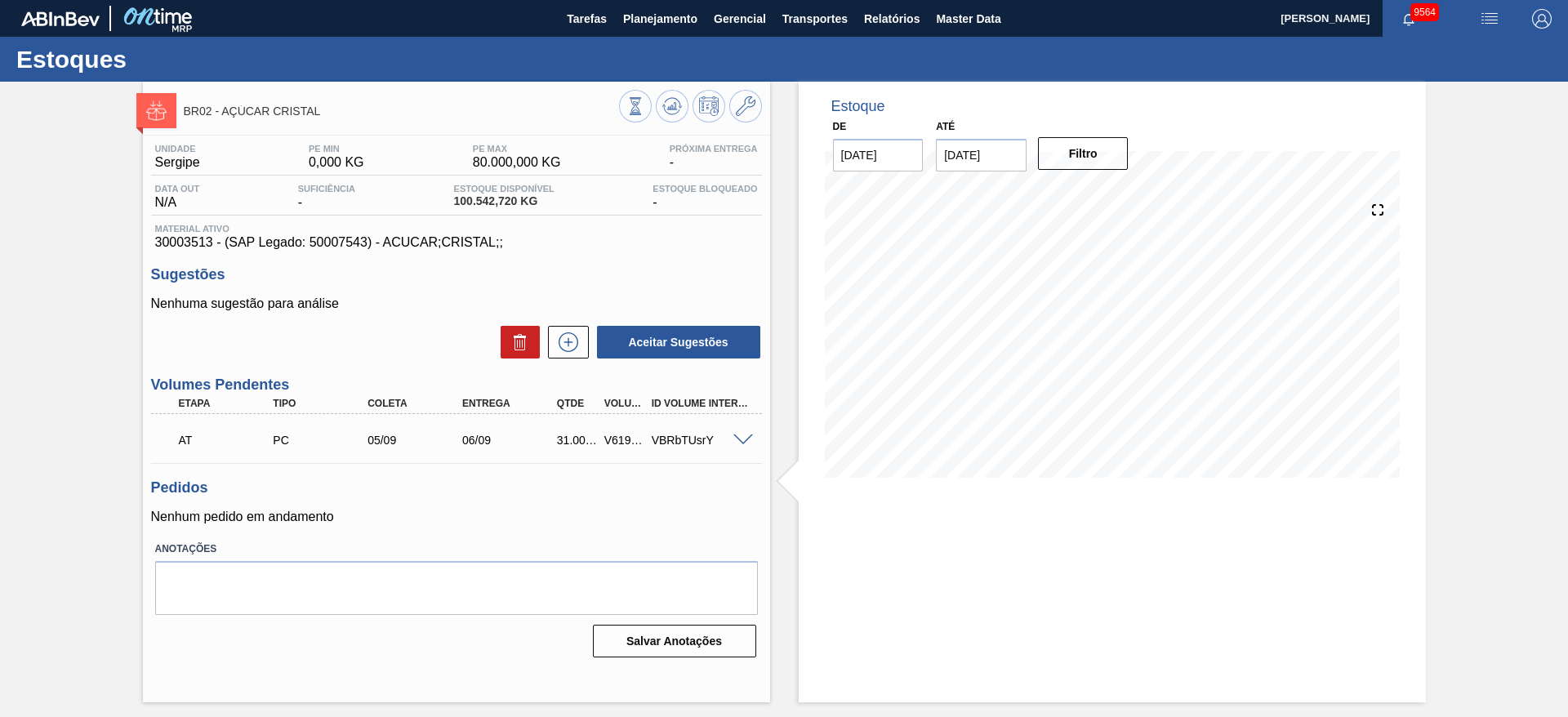
click at [740, 436] on span at bounding box center [743, 441] width 19 height 12
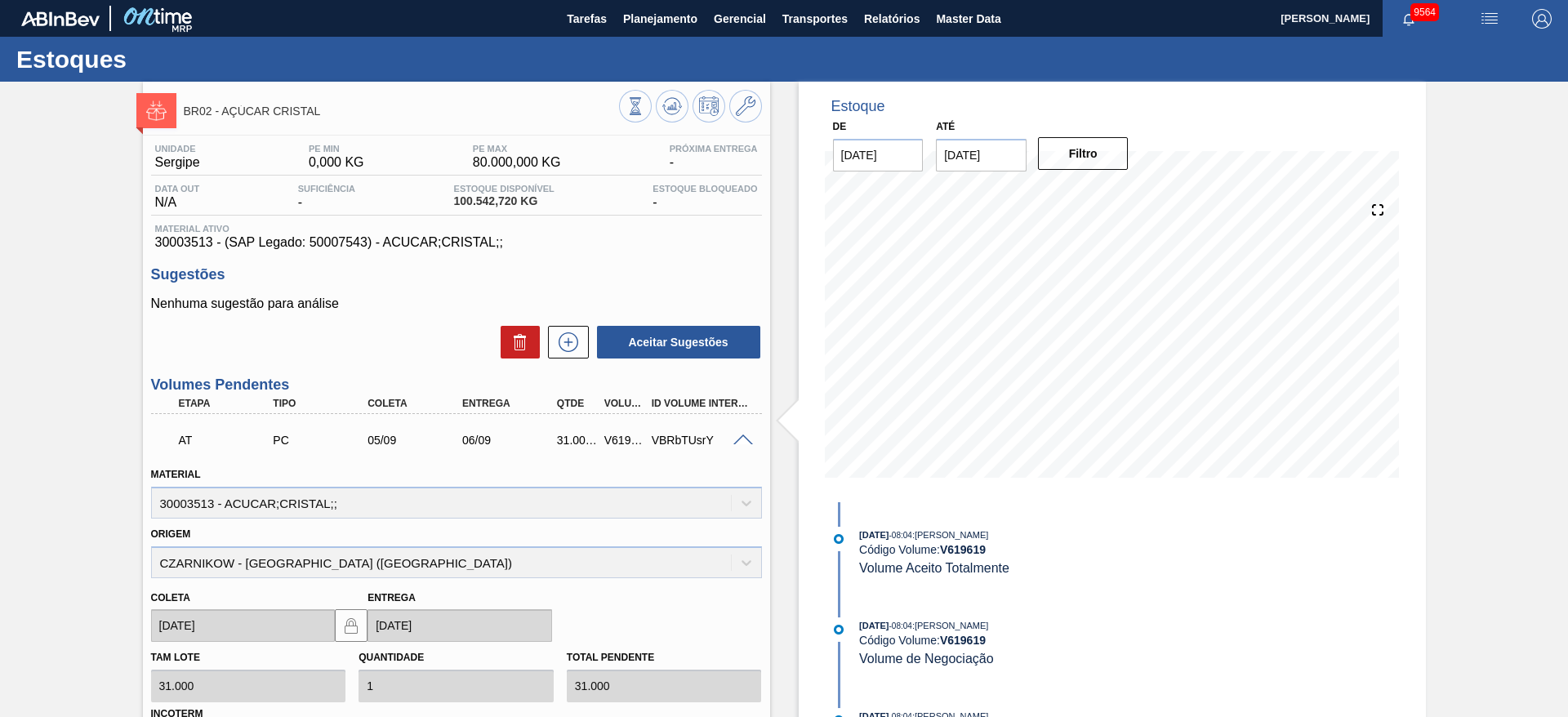
scroll to position [358, 0]
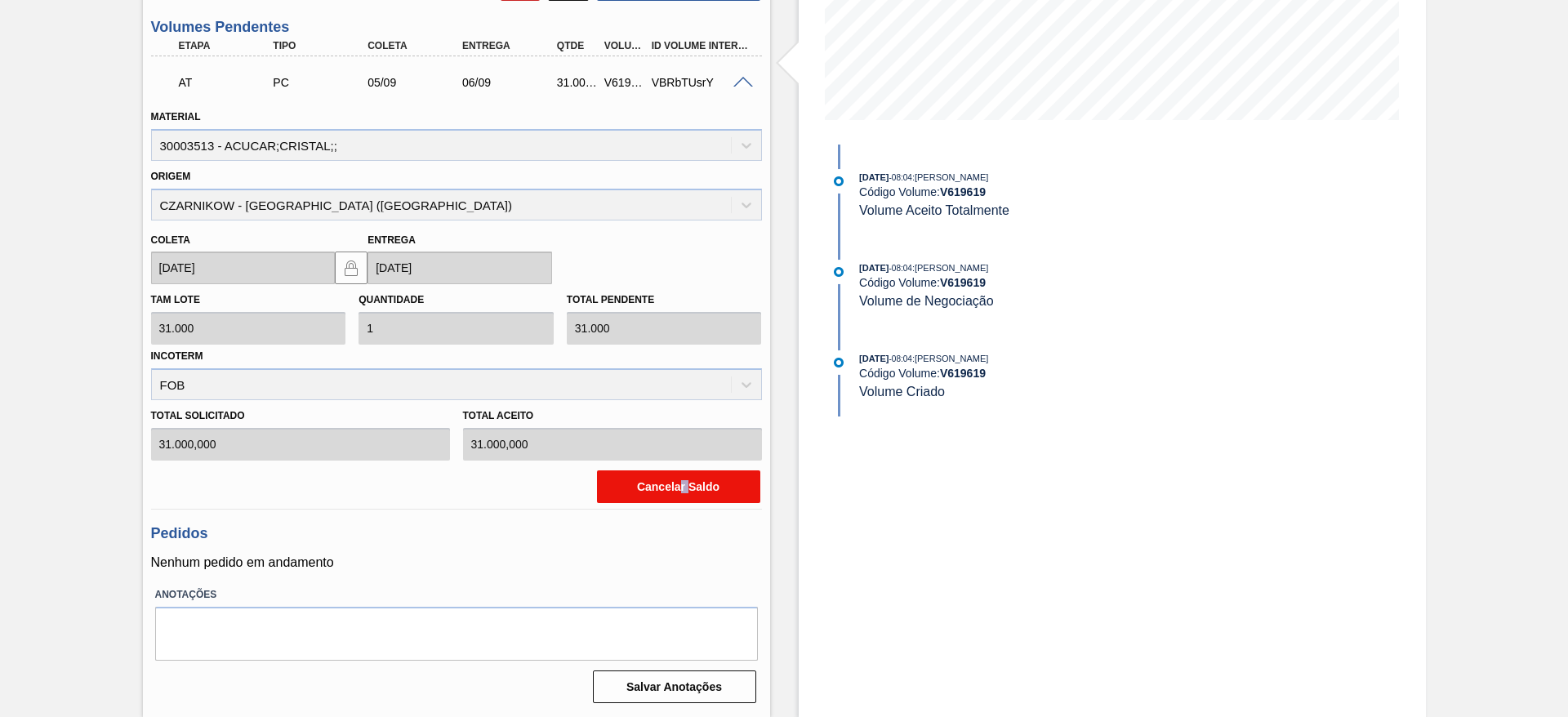
drag, startPoint x: 678, startPoint y: 505, endPoint x: 692, endPoint y: 492, distance: 19.1
click at [692, 492] on div "AT PC 05/09 06/09 31.000,000 V619619 VBRbTUsrY Material 30003513 - ACUCAR;CRIST…" at bounding box center [456, 283] width 611 height 453
click at [692, 492] on button "Cancelar Saldo" at bounding box center [679, 486] width 163 height 32
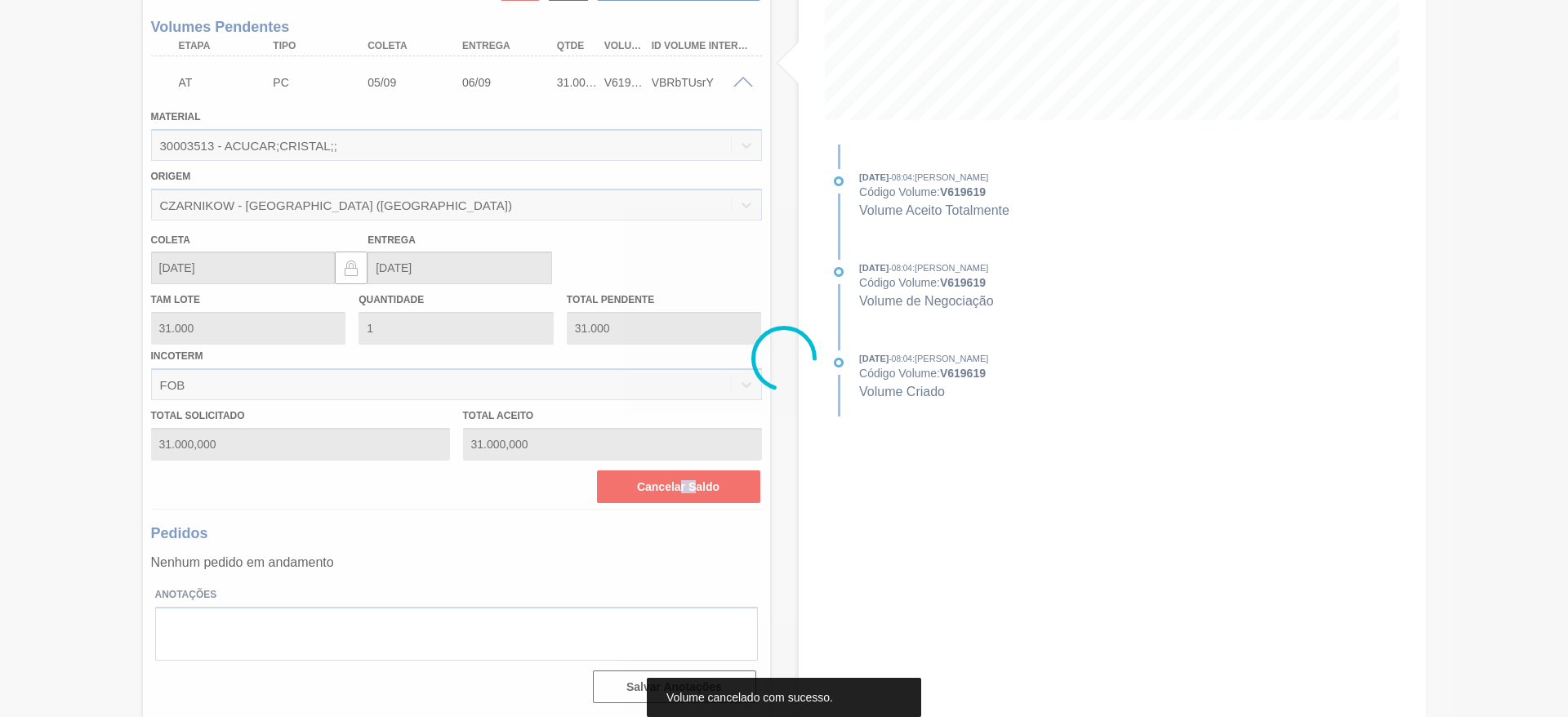
scroll to position [57, 0]
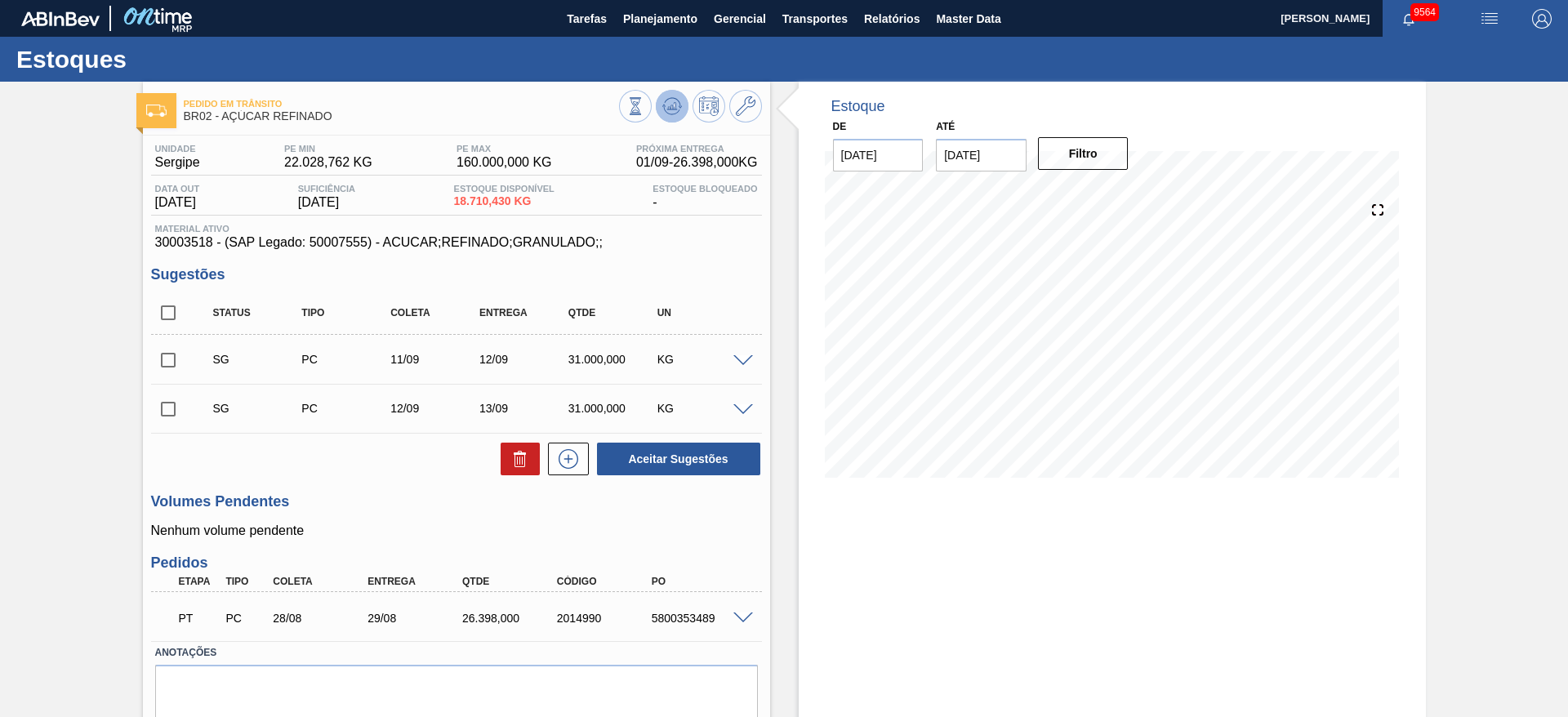
click at [679, 105] on icon at bounding box center [672, 103] width 17 height 9
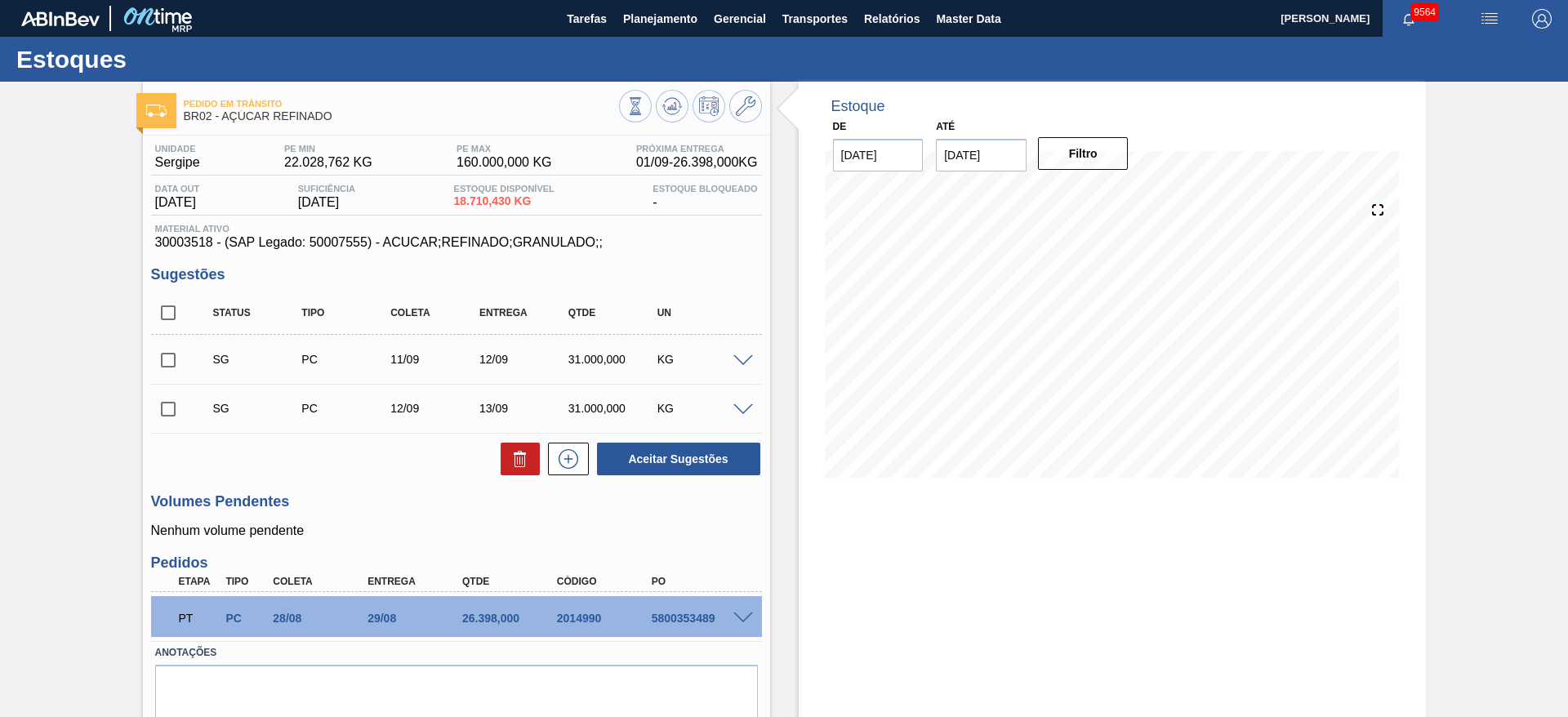
click at [735, 360] on span at bounding box center [743, 362] width 19 height 12
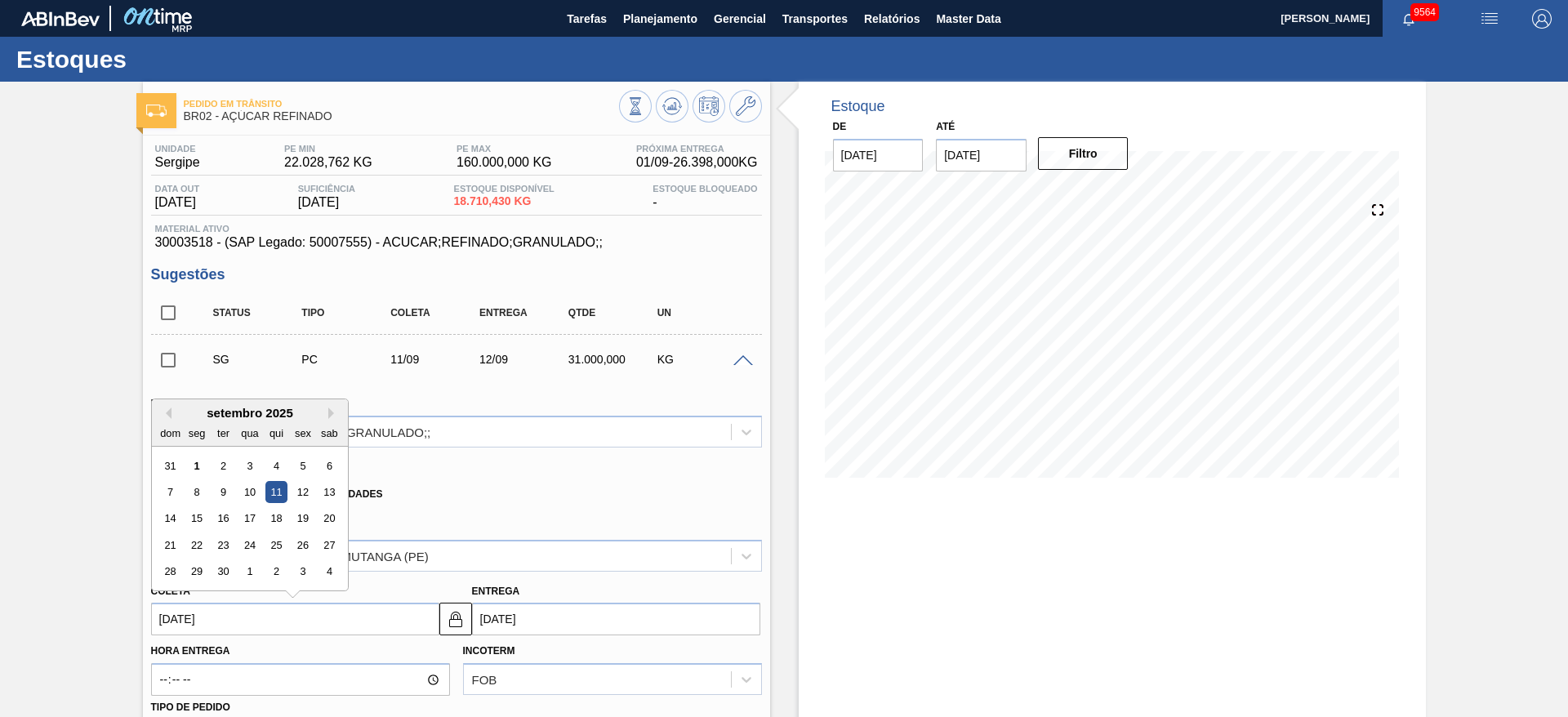
click at [166, 619] on input "[DATE]" at bounding box center [295, 619] width 289 height 32
click at [225, 487] on div "9" at bounding box center [222, 491] width 22 height 22
type input "[DATE]"
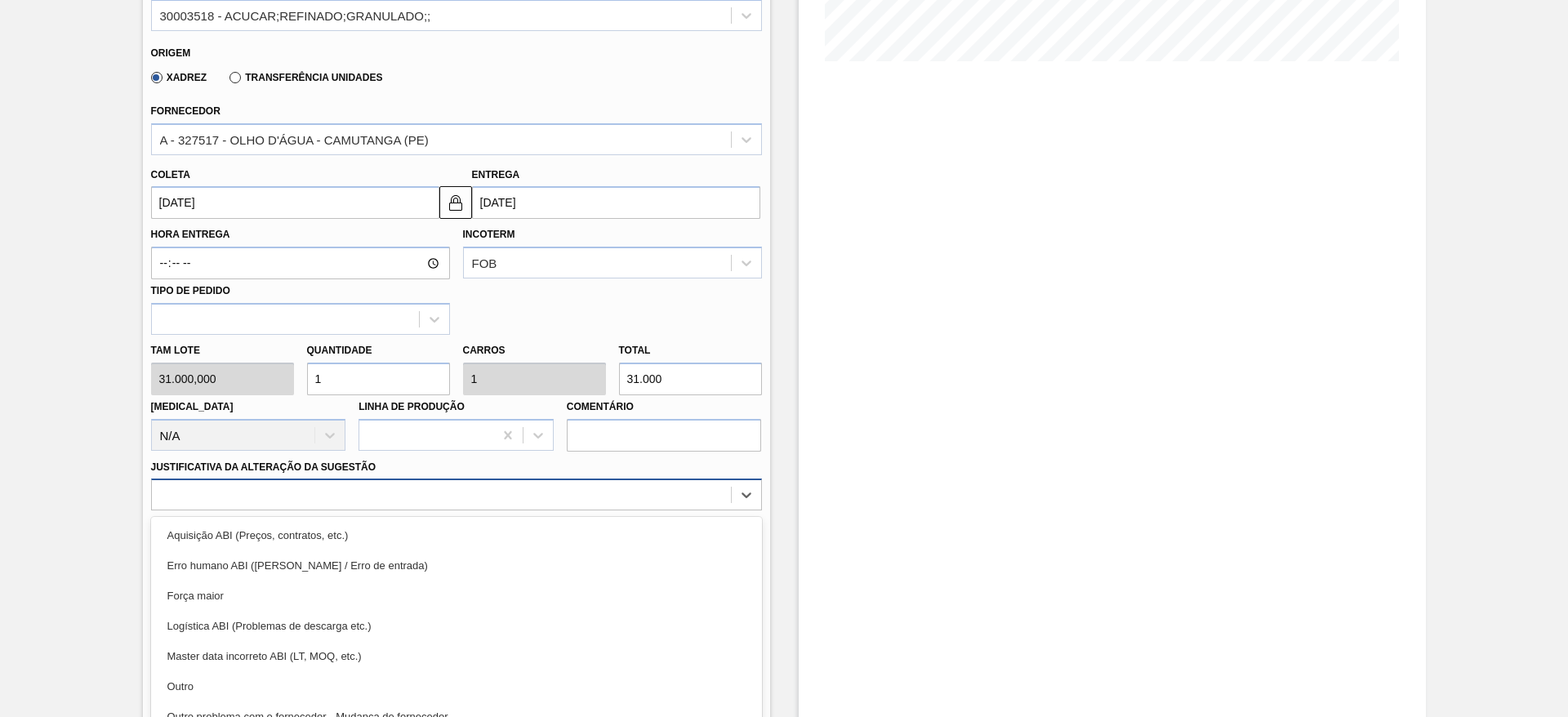
scroll to position [468, 0]
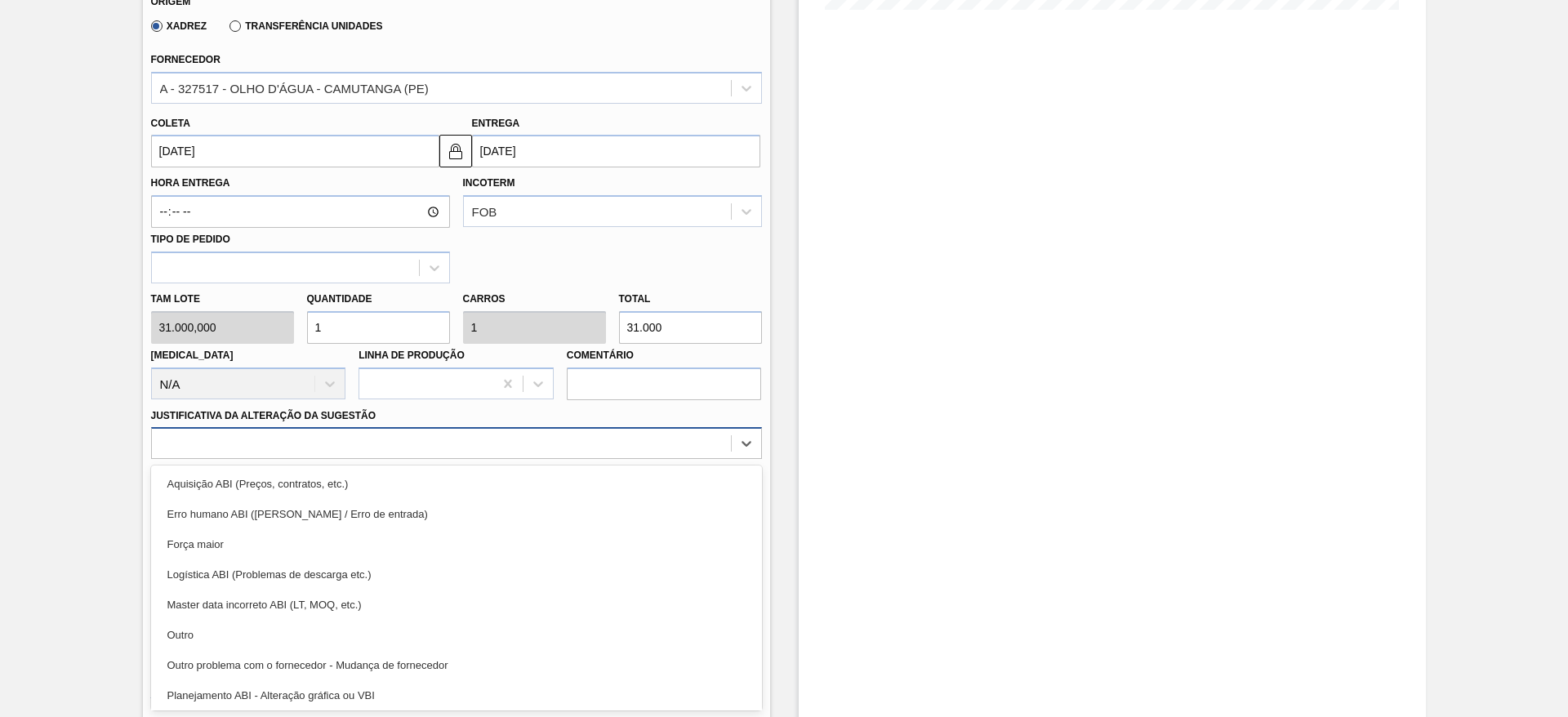
click at [402, 459] on div "option Aquisição ABI (Preços, contratos, etc.) focused, 1 of 18. 18 results ava…" at bounding box center [456, 443] width 611 height 32
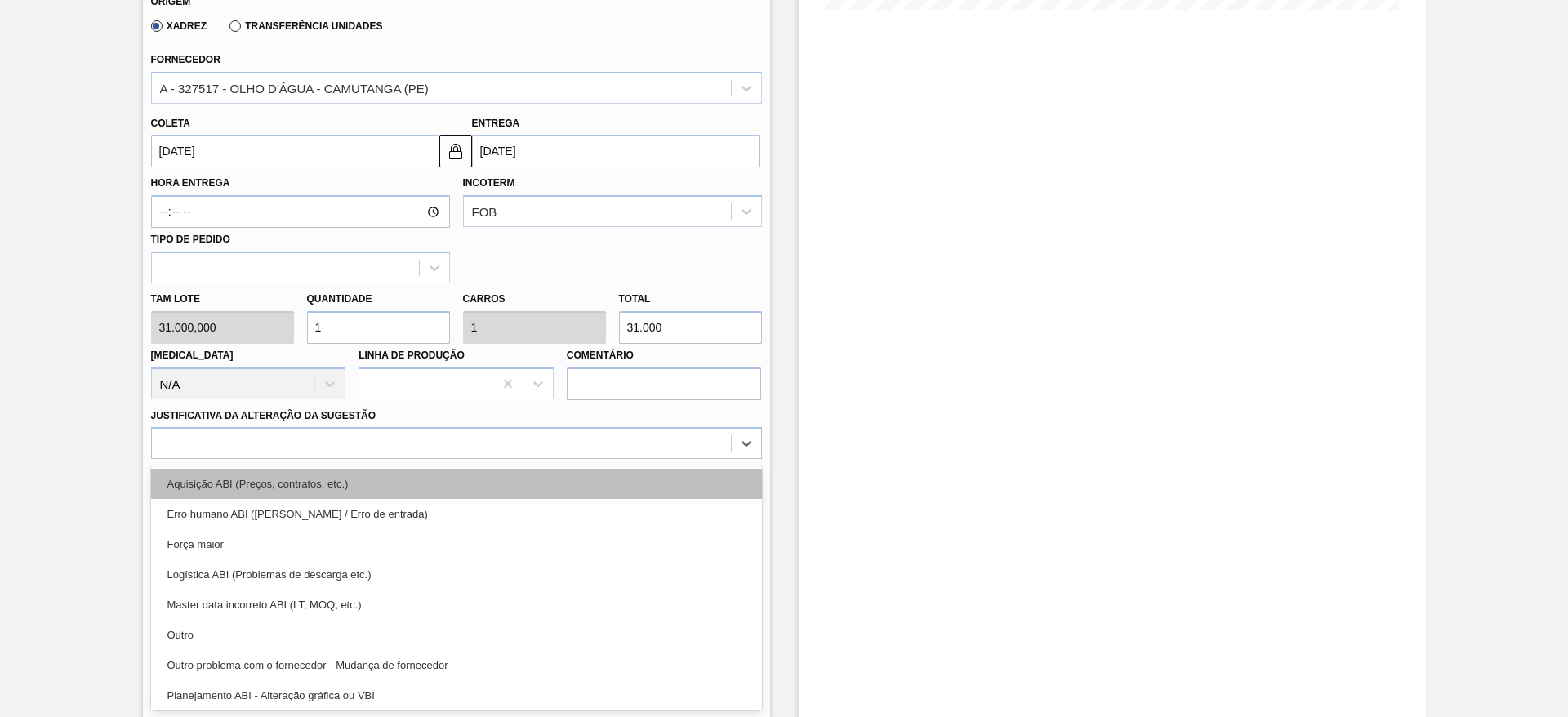
click at [470, 493] on div "Aquisição ABI (Preços, contratos, etc.)" at bounding box center [456, 484] width 611 height 30
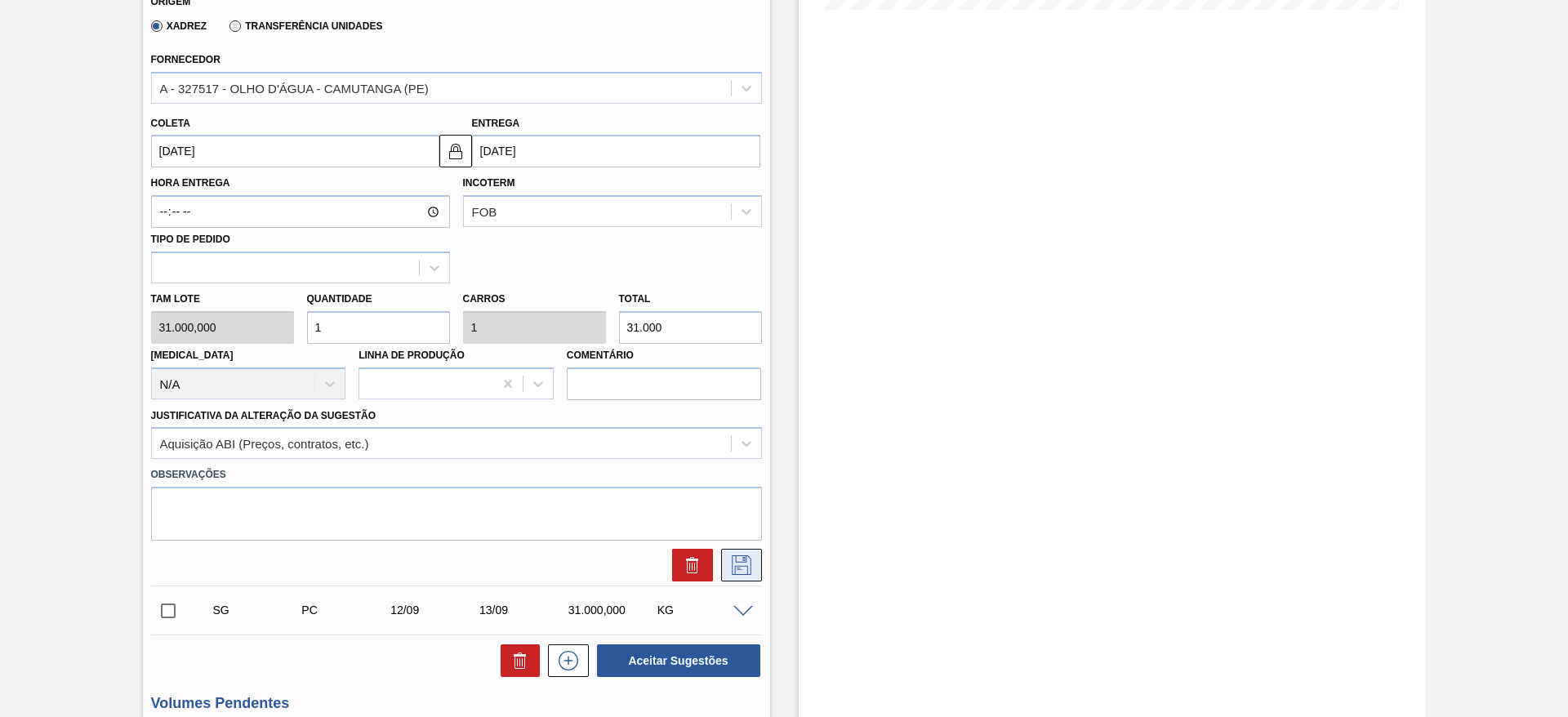
click at [725, 556] on button at bounding box center [741, 565] width 41 height 32
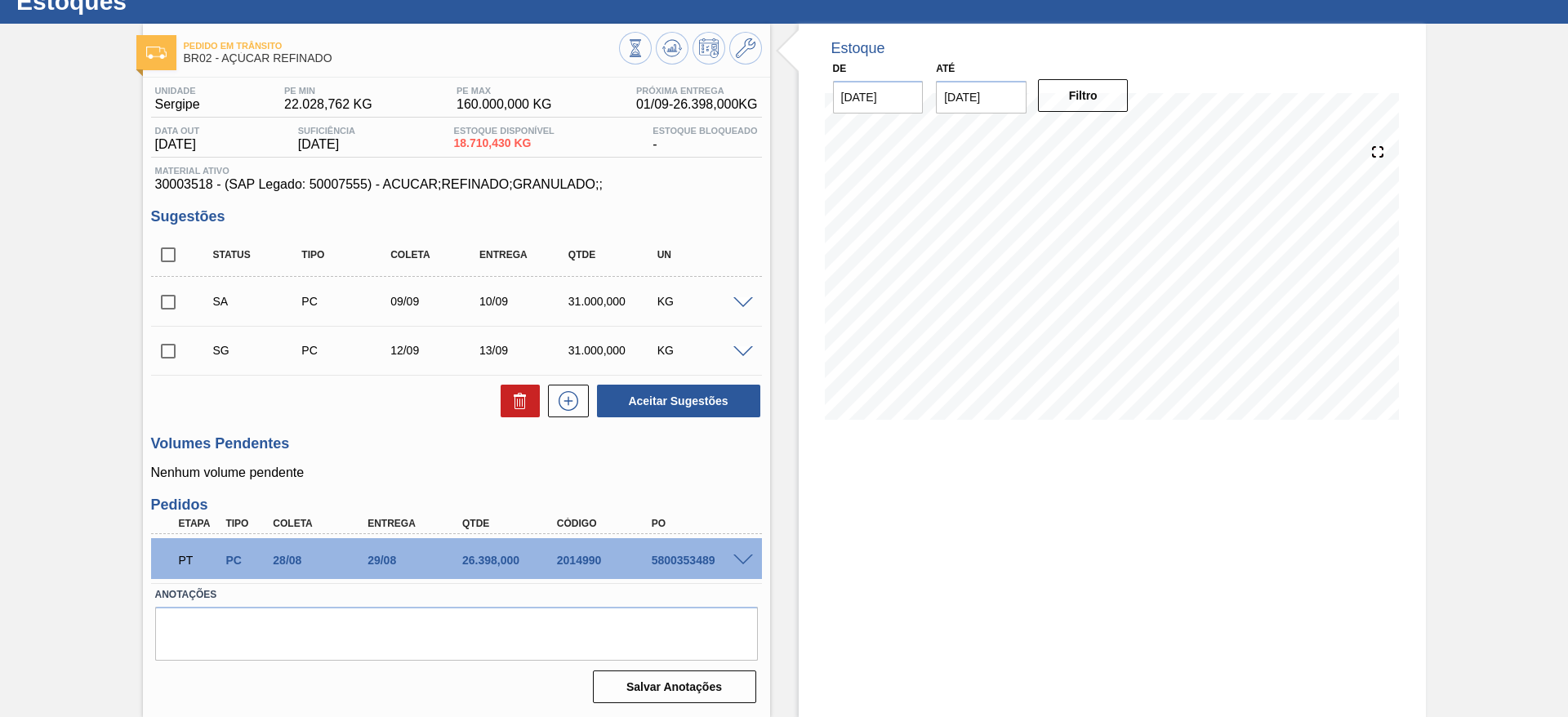
scroll to position [58, 0]
click at [175, 290] on input "checkbox" at bounding box center [168, 302] width 34 height 34
click at [746, 302] on span at bounding box center [743, 304] width 19 height 12
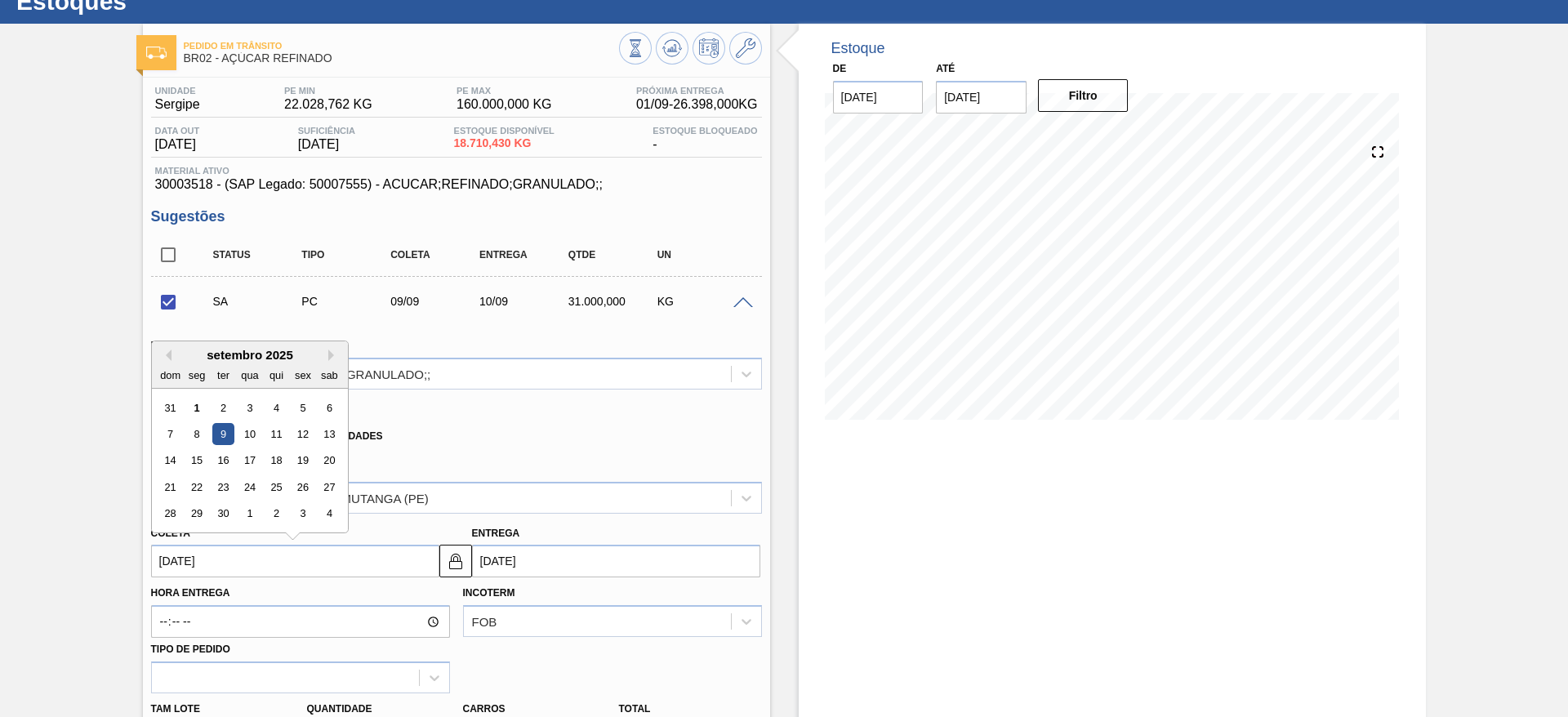
click at [189, 549] on input "[DATE]" at bounding box center [295, 561] width 289 height 32
click at [204, 437] on div "8" at bounding box center [196, 434] width 22 height 22
checkbox input "false"
type input "[DATE]"
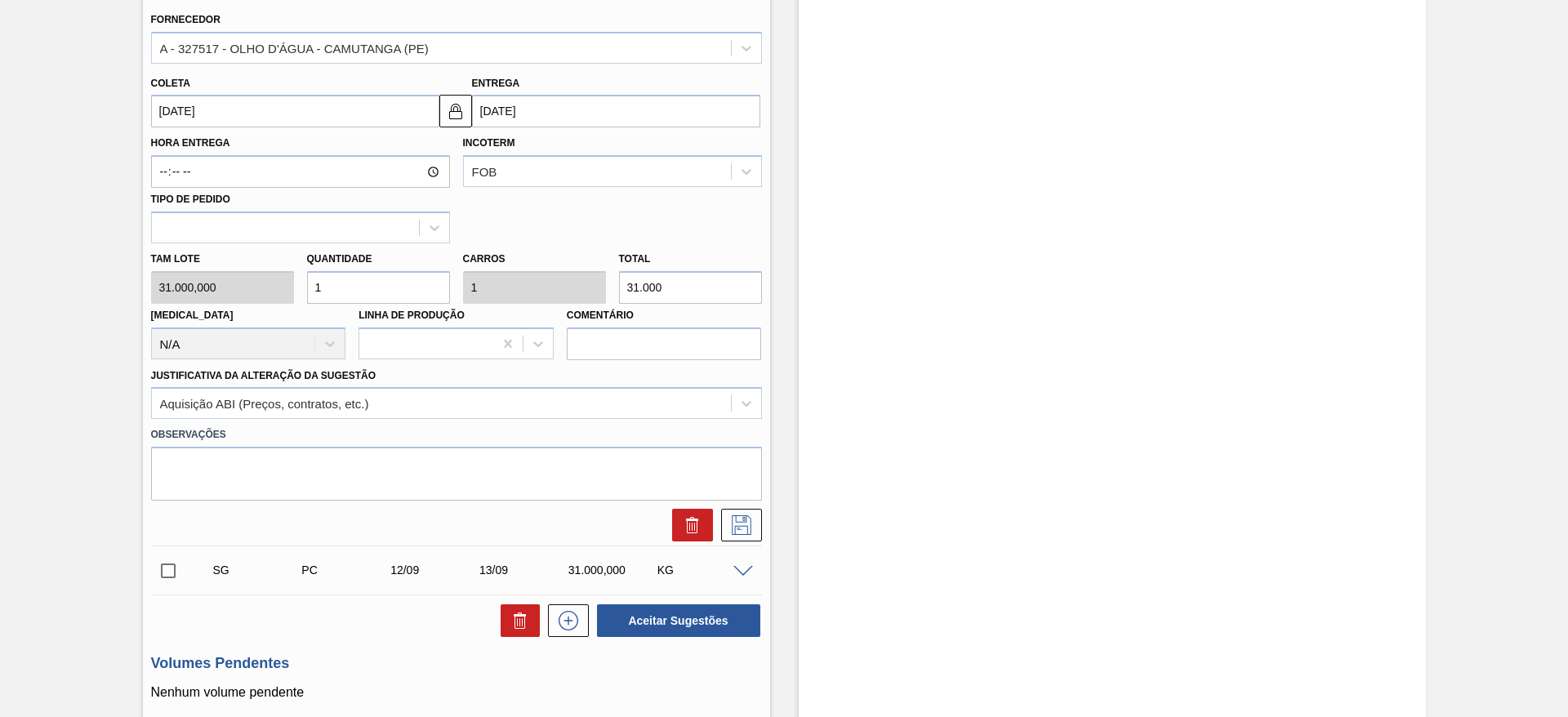
scroll to position [509, 0]
click at [729, 518] on icon at bounding box center [741, 525] width 26 height 19
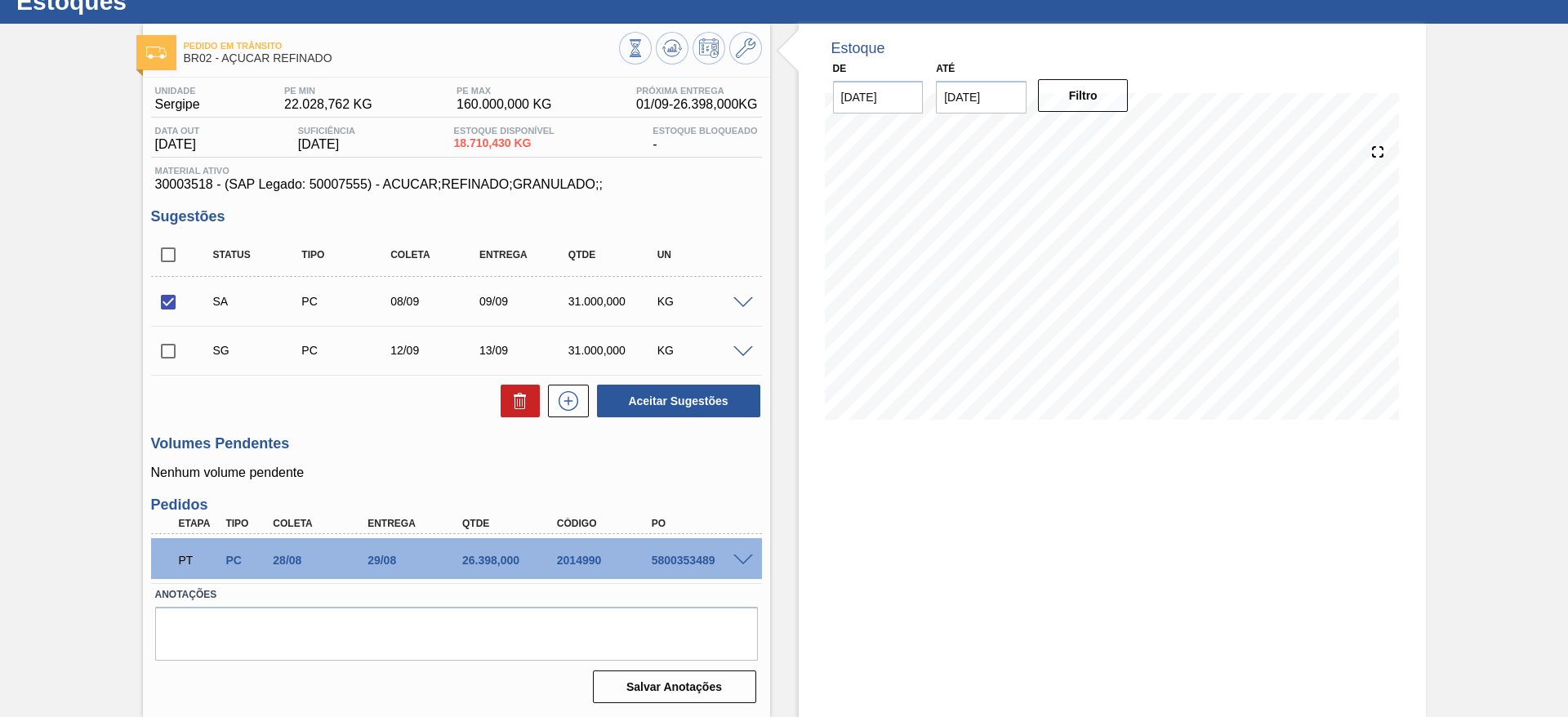
scroll to position [58, 0]
click at [629, 401] on button "Aceitar Sugestões" at bounding box center [679, 400] width 163 height 32
checkbox input "false"
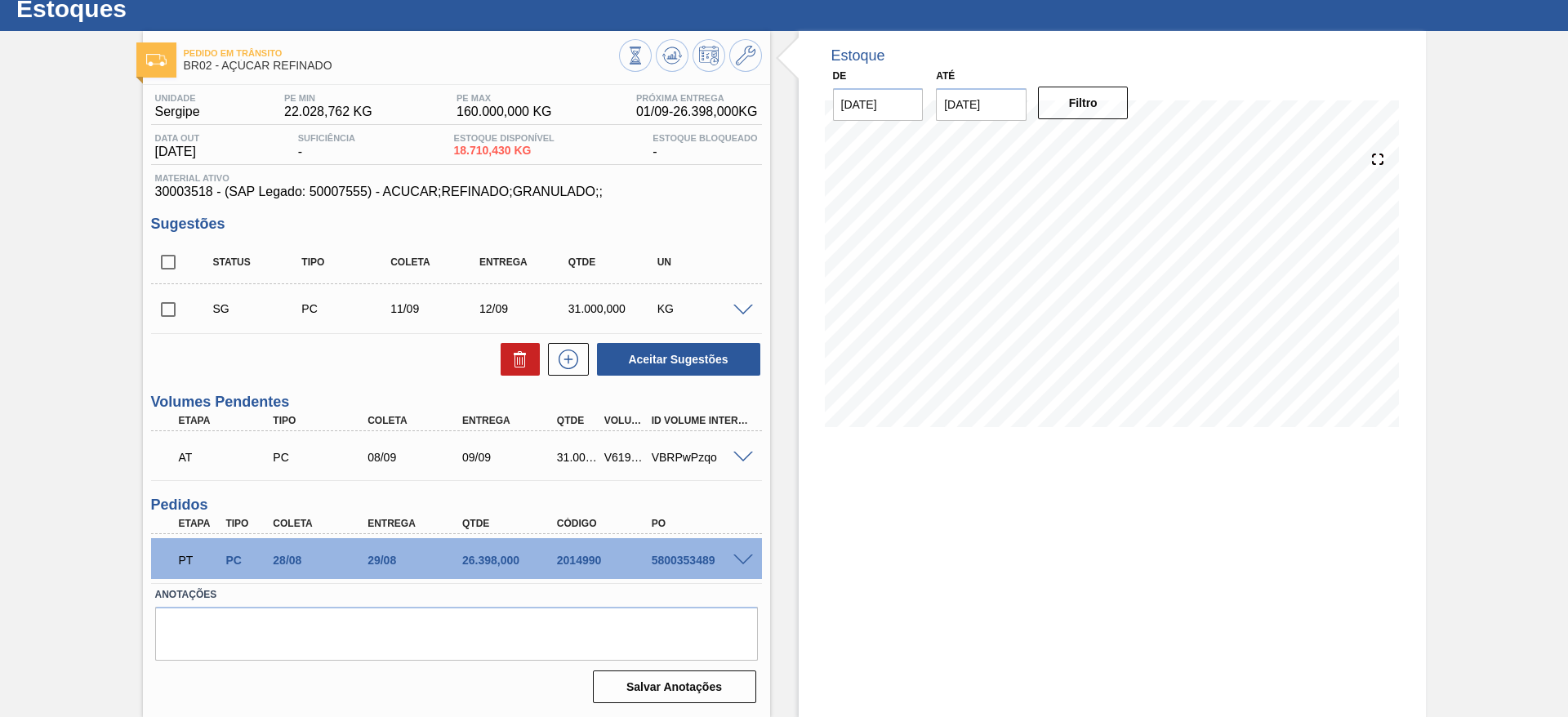
scroll to position [51, 0]
click at [737, 319] on div "SG PC 11/09 12/09 31.000,000 KG" at bounding box center [456, 309] width 611 height 41
click at [743, 313] on span at bounding box center [743, 311] width 19 height 12
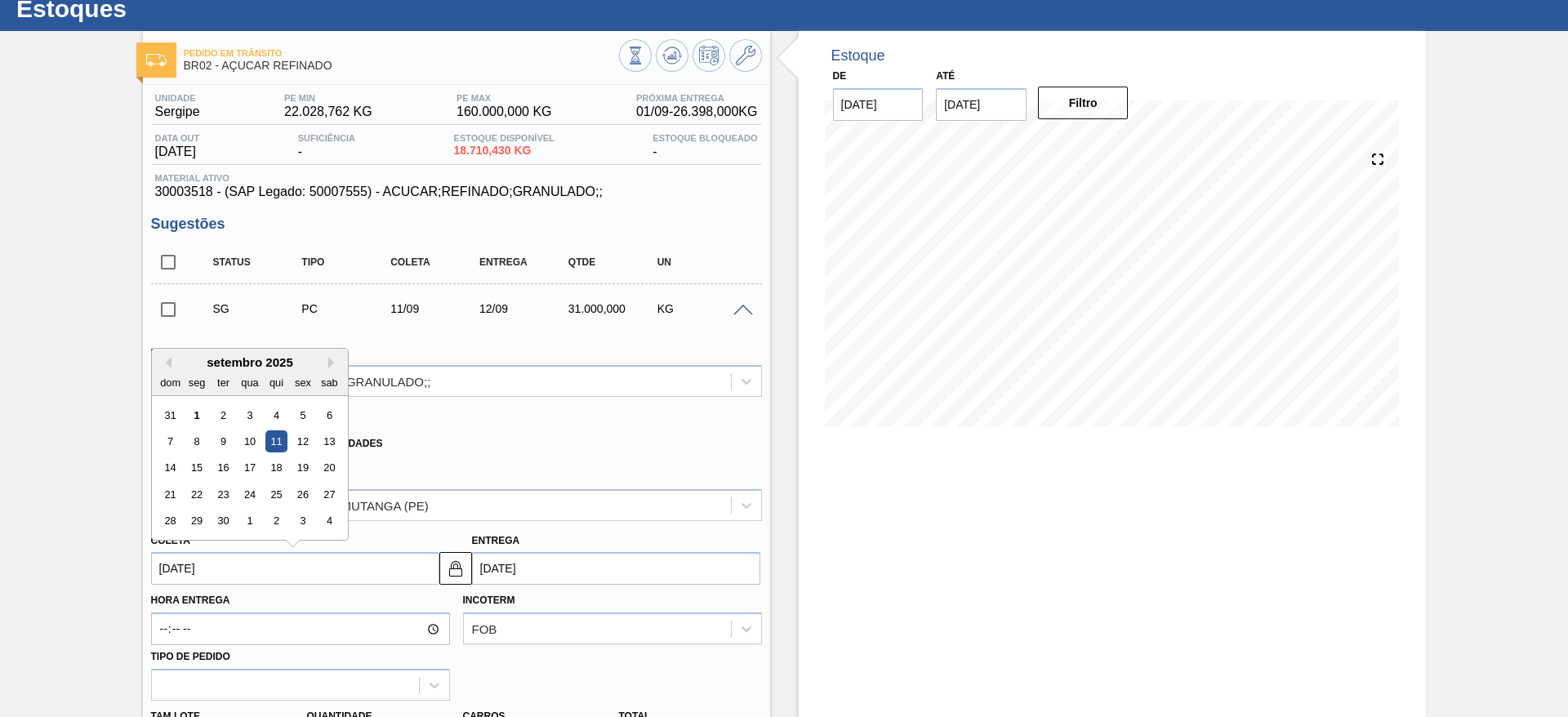
click at [198, 570] on input "11/09/2025" at bounding box center [295, 568] width 289 height 32
click at [304, 419] on div "5" at bounding box center [302, 415] width 22 height 22
type input "05/09/2025"
type input "06/09/2025"
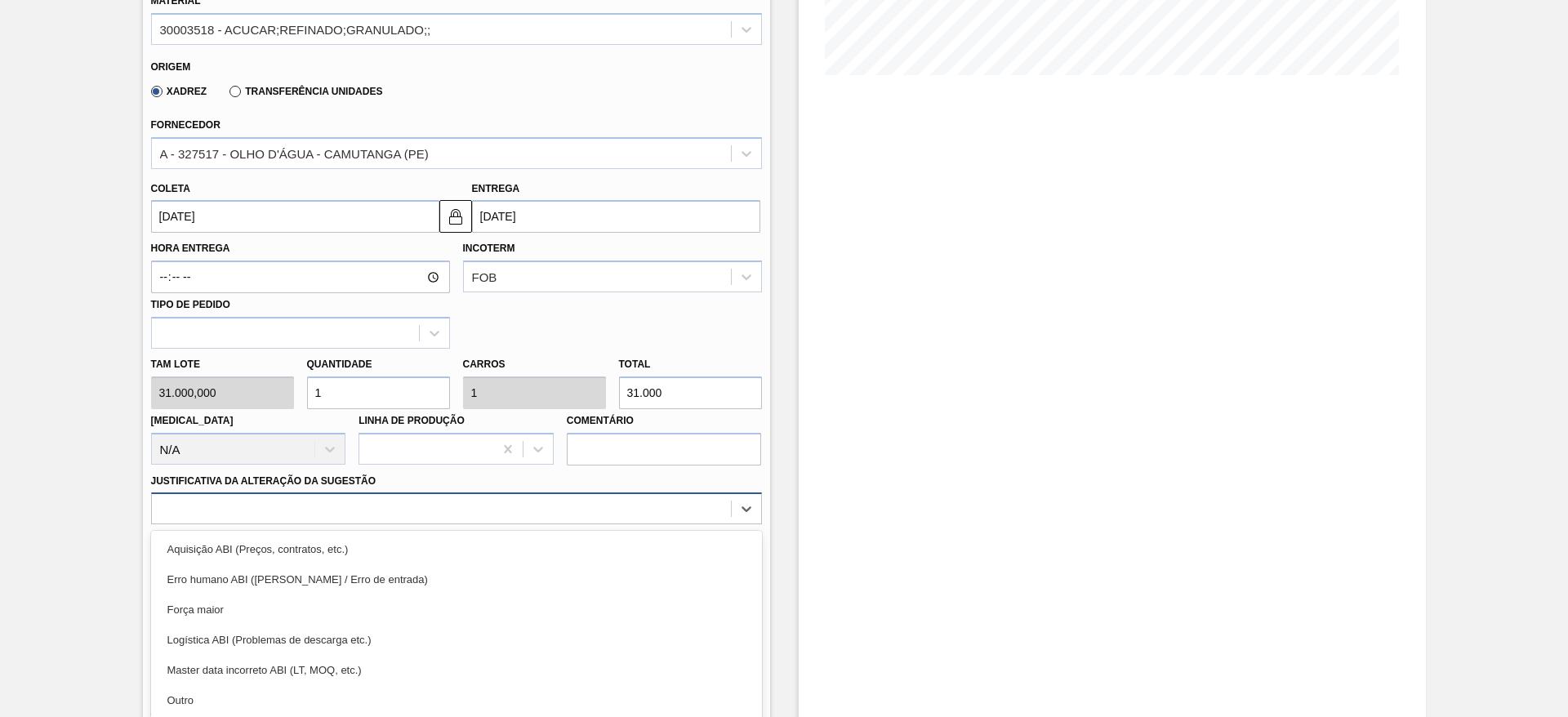
scroll to position [468, 0]
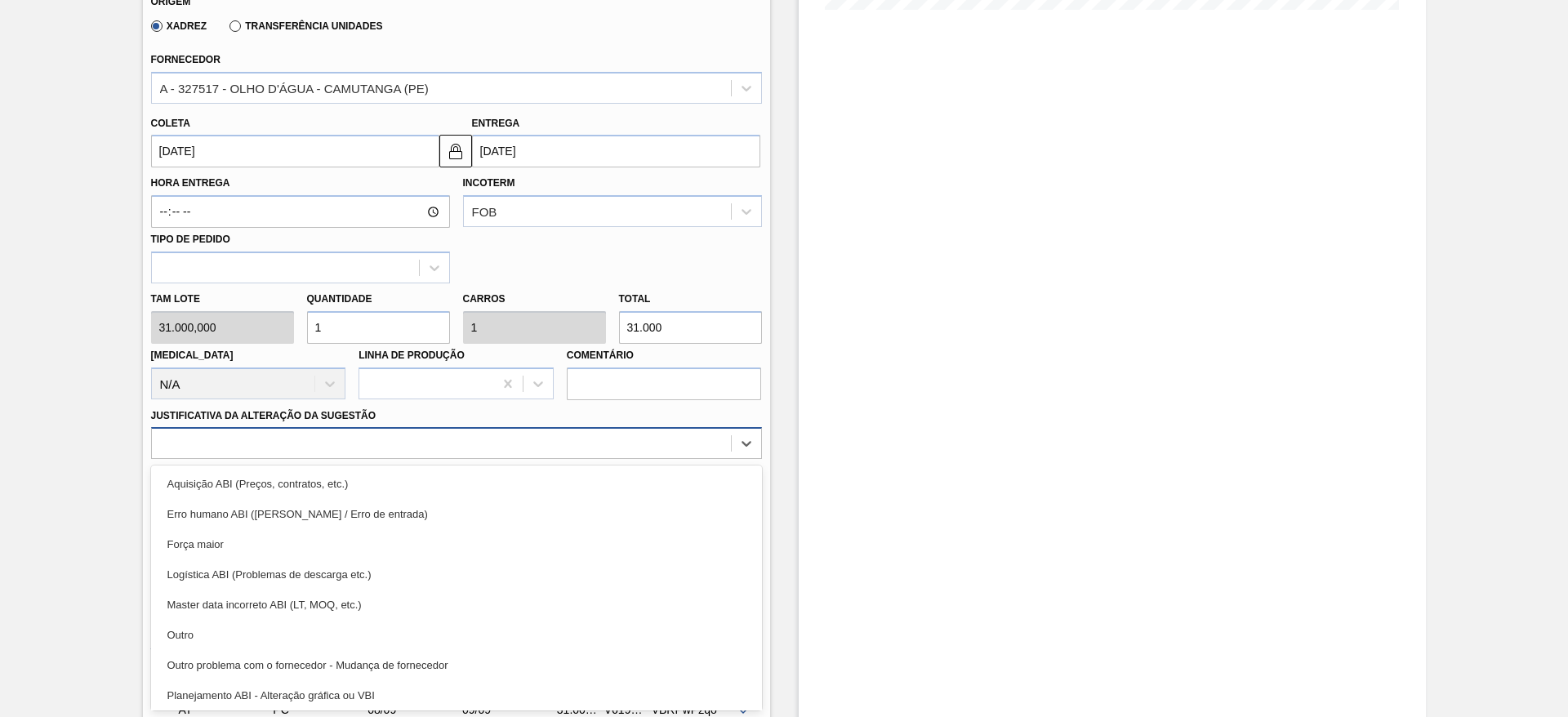
click at [622, 459] on div "option Erro humano ABI (Cálculo / Erro de entrada) focused, 2 of 18. 18 results…" at bounding box center [456, 443] width 611 height 32
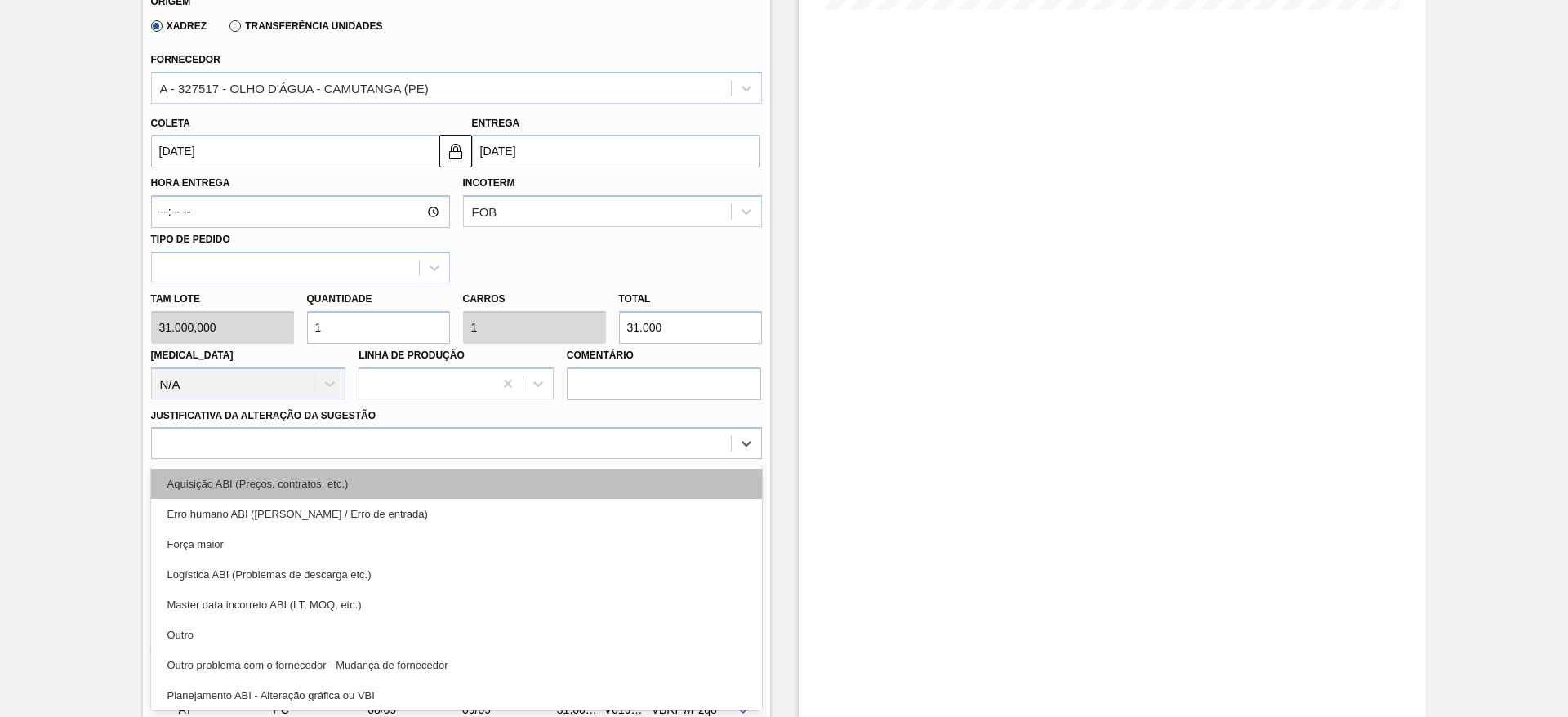
click at [658, 478] on div "Aquisição ABI (Preços, contratos, etc.)" at bounding box center [456, 484] width 611 height 30
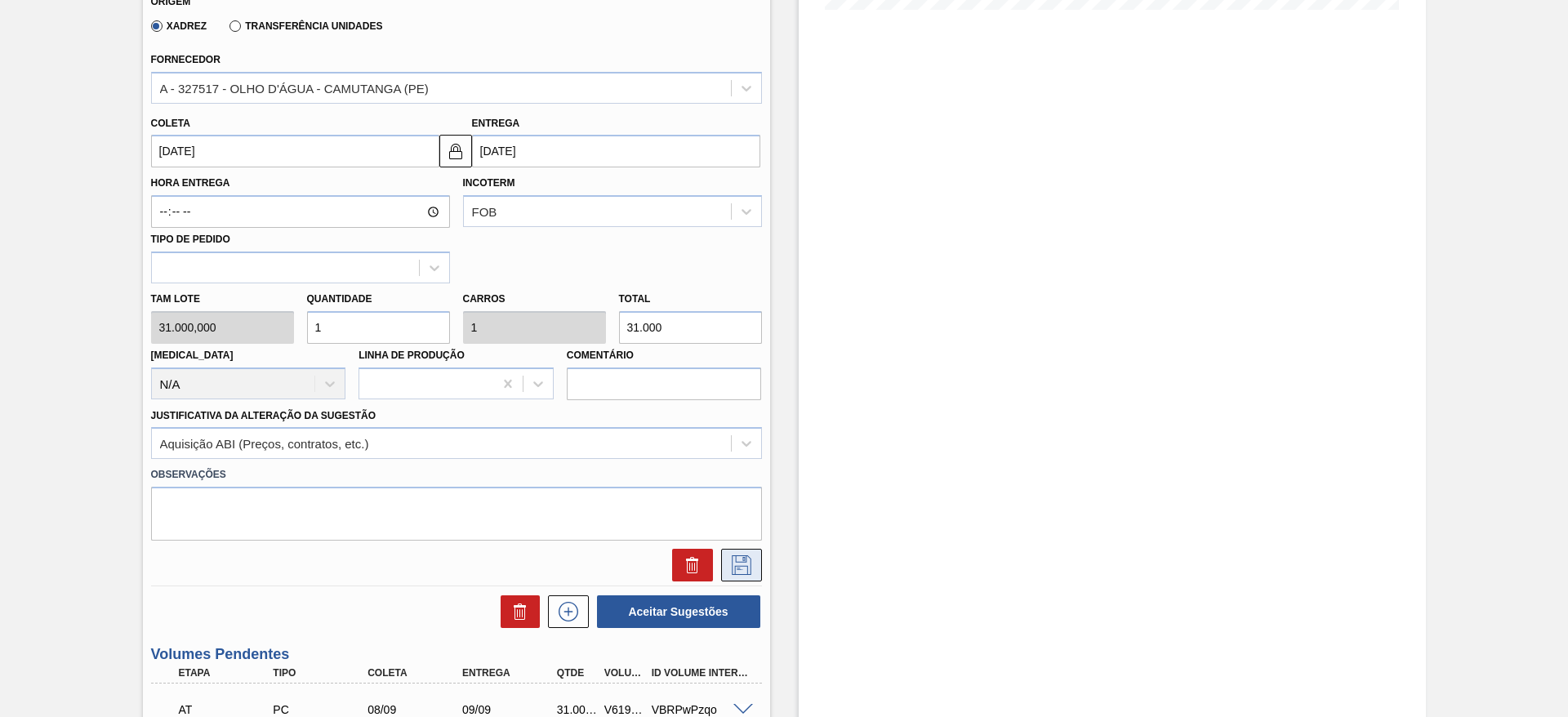
click at [736, 569] on icon at bounding box center [741, 565] width 26 height 19
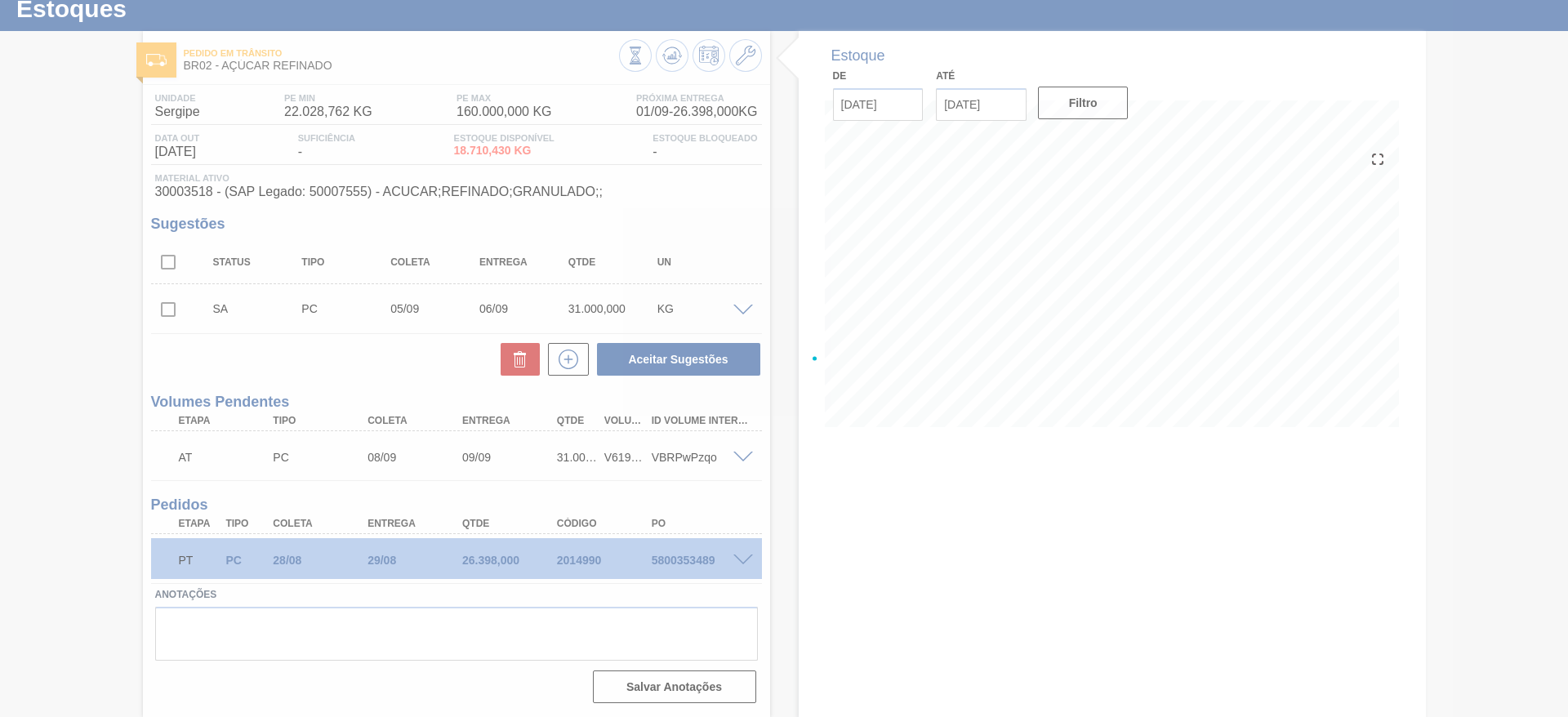
scroll to position [51, 0]
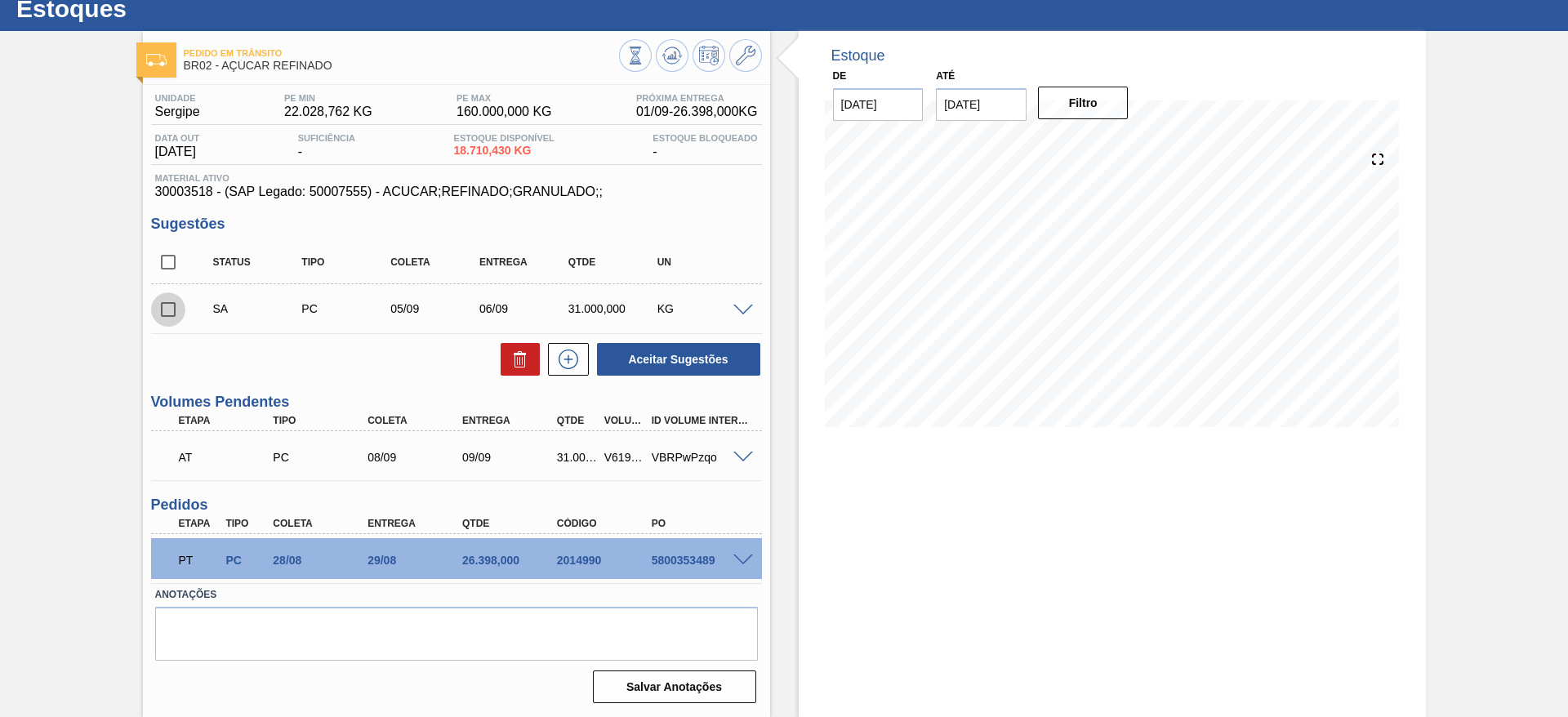
click at [172, 310] on input "checkbox" at bounding box center [168, 309] width 34 height 34
click at [640, 363] on button "Aceitar Sugestões" at bounding box center [679, 359] width 163 height 32
checkbox input "false"
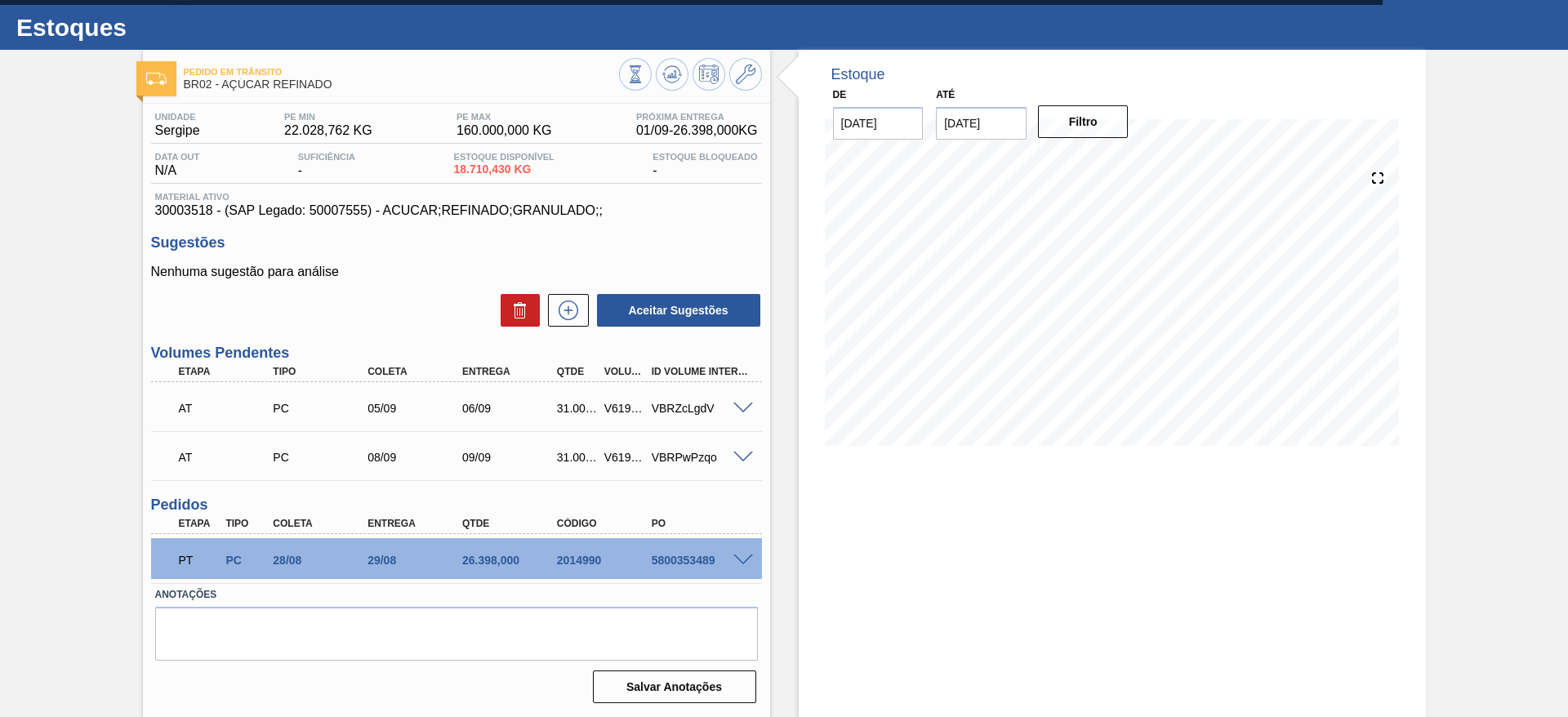
scroll to position [32, 0]
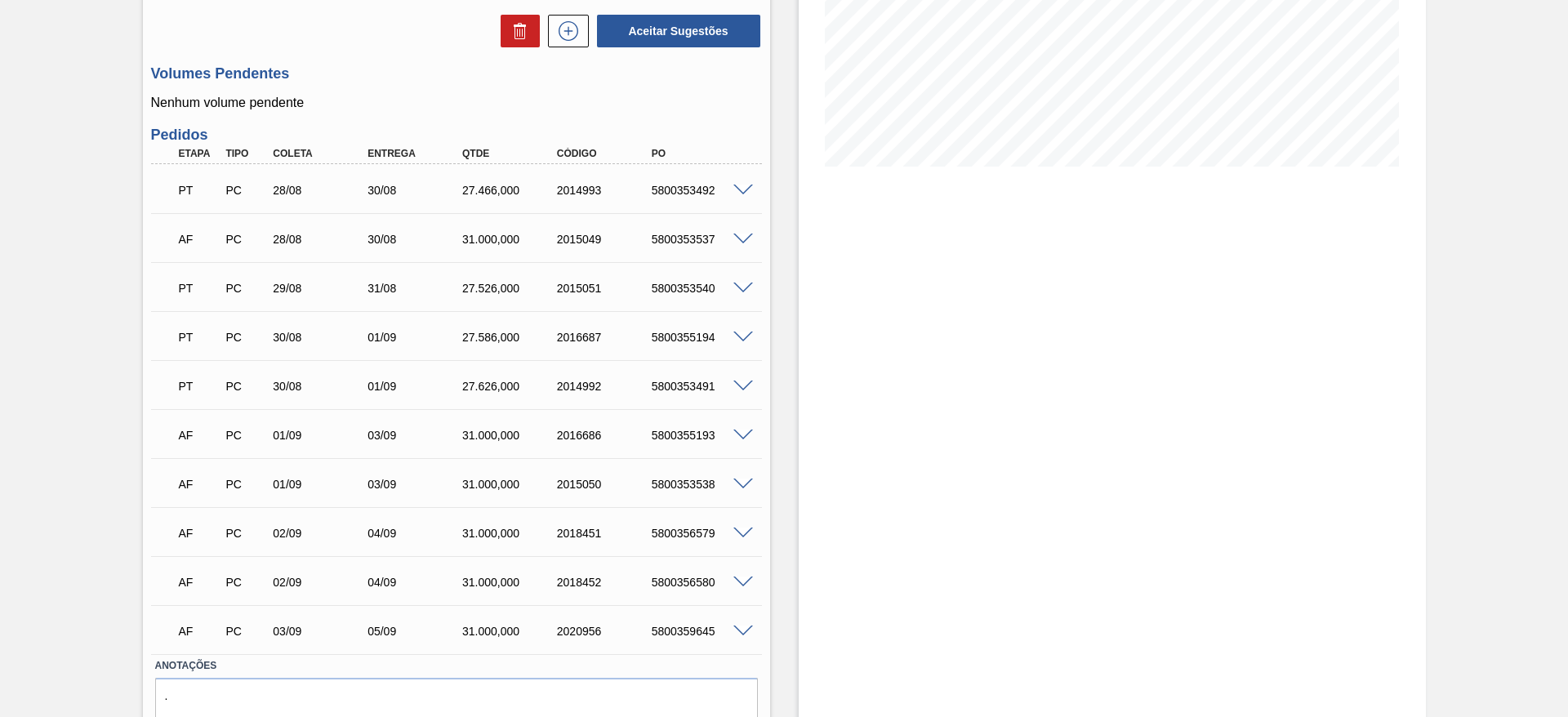
scroll to position [313, 0]
click at [741, 241] on span at bounding box center [743, 238] width 19 height 12
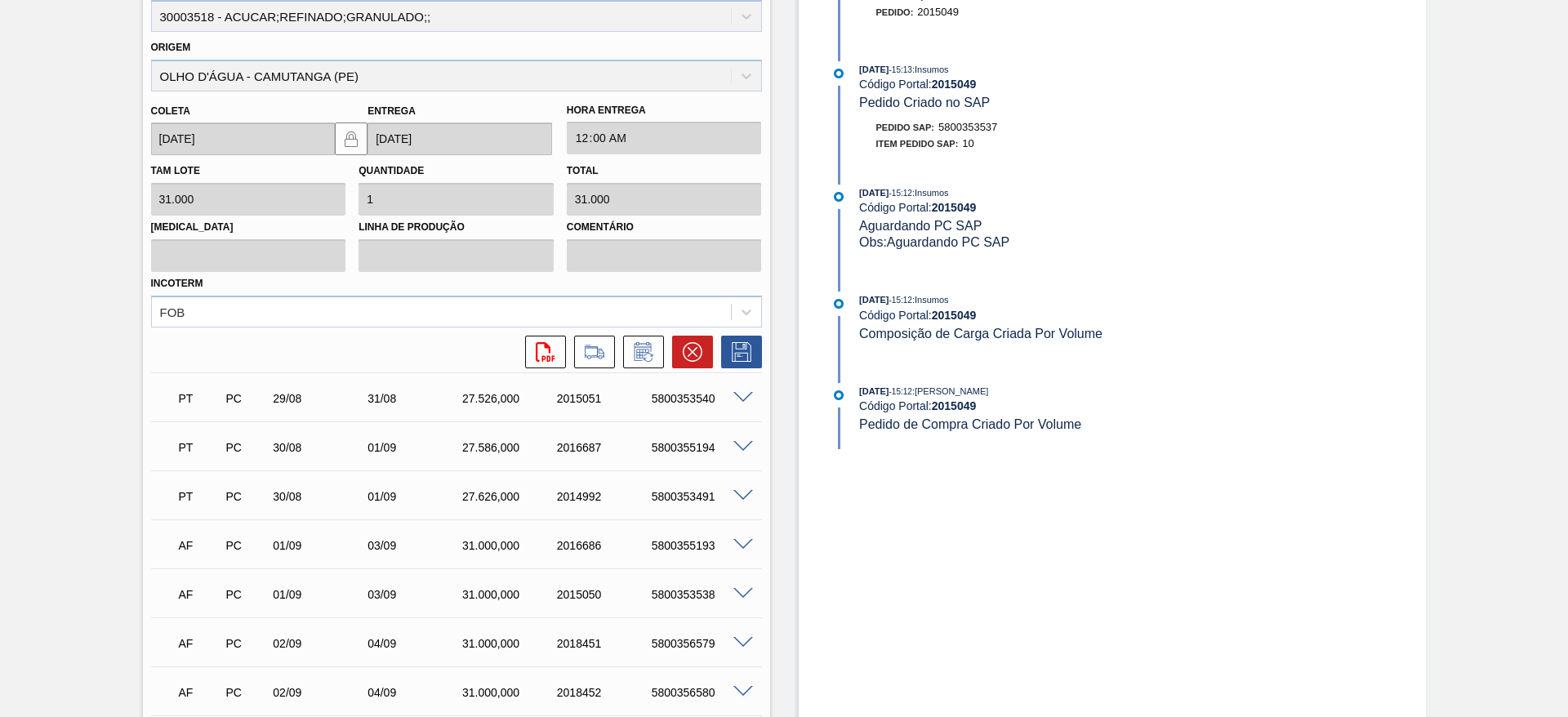
scroll to position [519, 0]
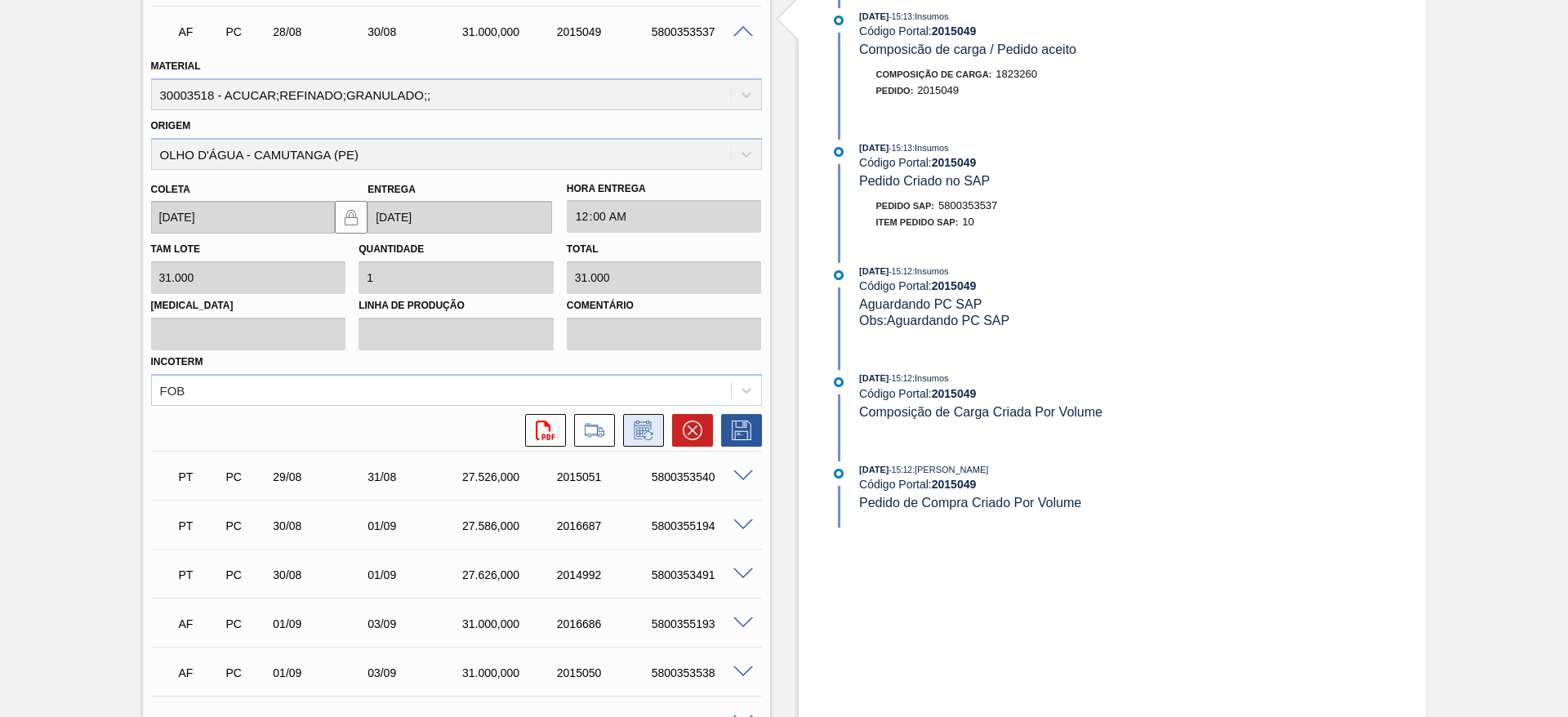
click at [646, 443] on button at bounding box center [643, 430] width 41 height 32
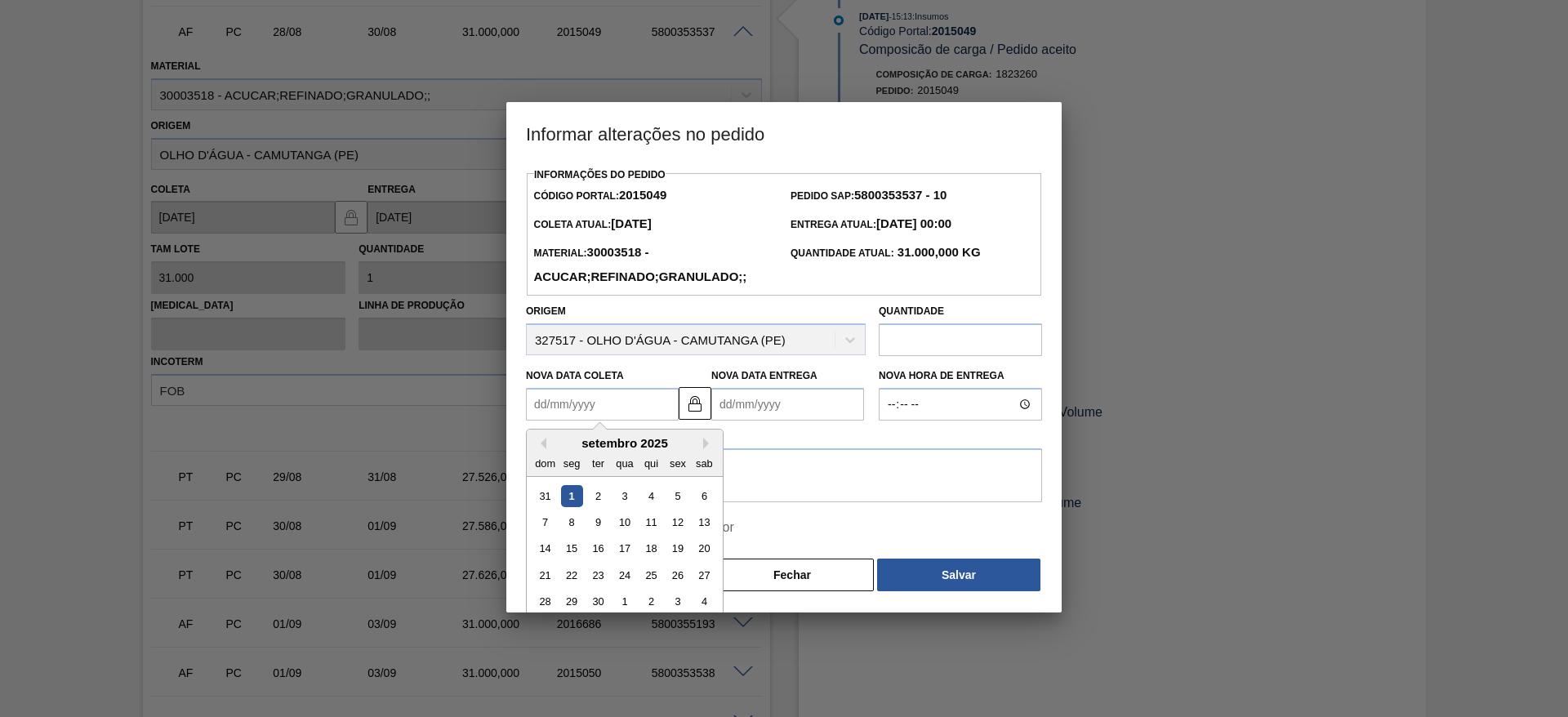
click at [578, 393] on Coleta2015049 "Nova Data Coleta" at bounding box center [603, 404] width 153 height 32
click at [590, 491] on div "2" at bounding box center [598, 496] width 22 height 22
type Coleta2015049 "02/09/2025"
type Entrega2015049 "04/09/2025"
click at [566, 420] on Coleta2015049 "02/09/2025" at bounding box center [603, 404] width 153 height 32
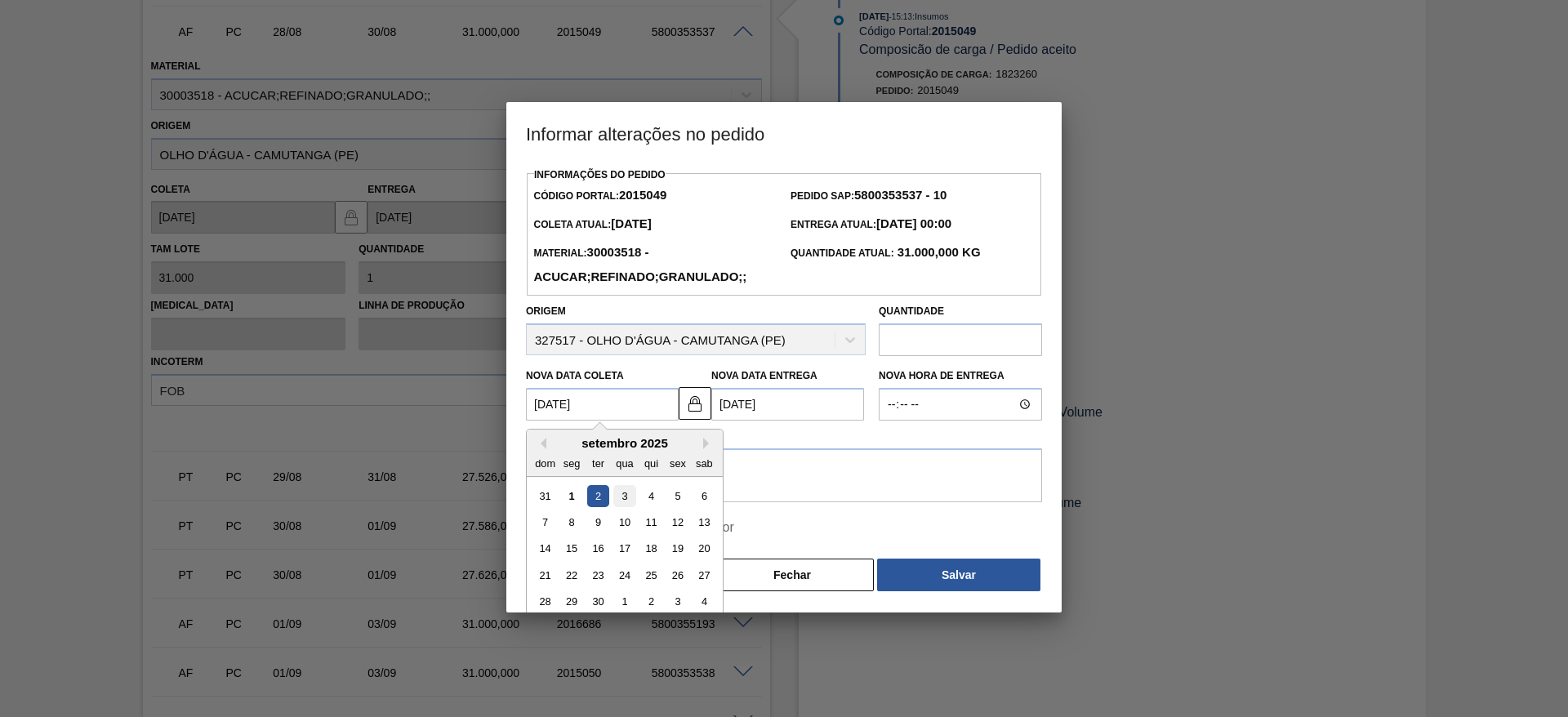
click at [618, 498] on div "3" at bounding box center [624, 496] width 22 height 22
type Coleta2015049 "03/09/2025"
type Entrega2015049 "[DATE]"
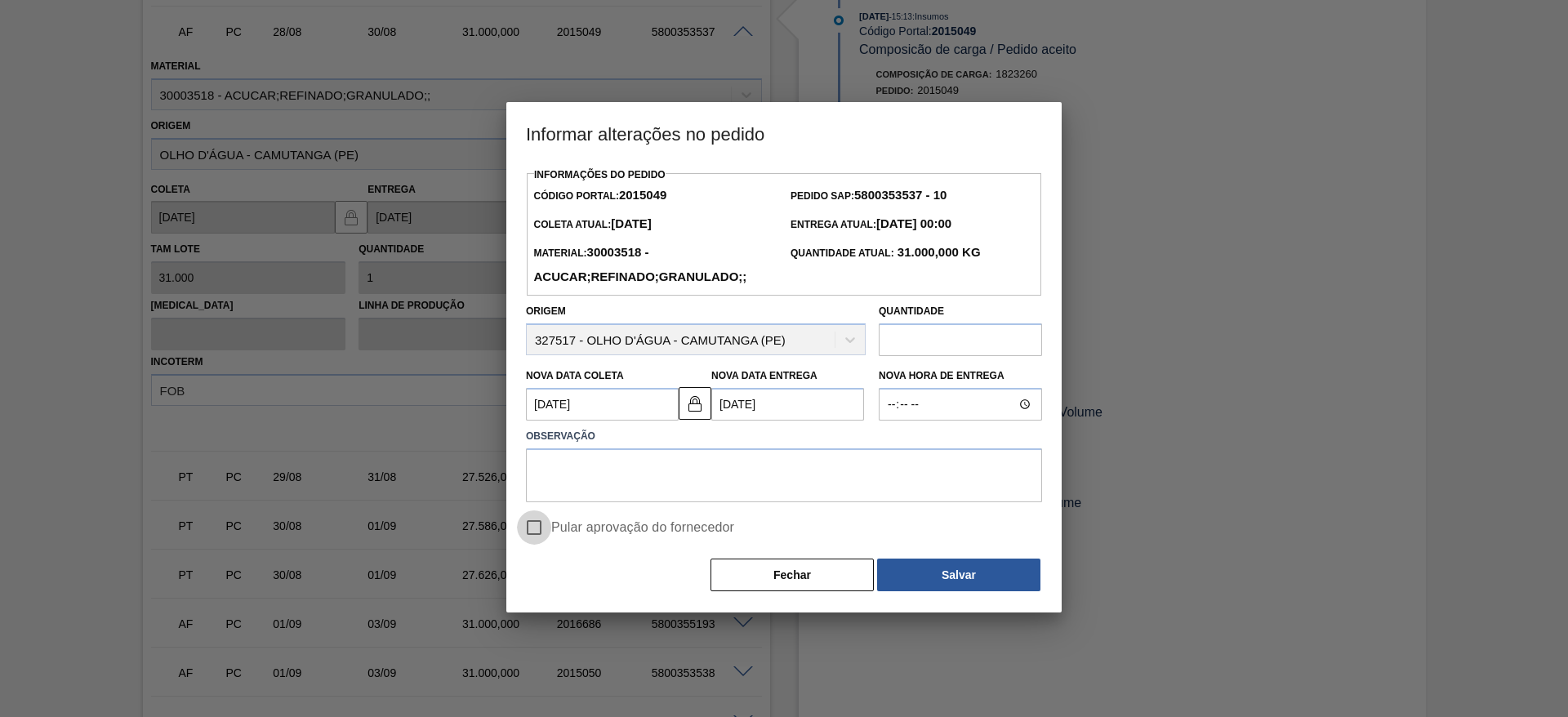
click at [542, 539] on input "Pular aprovação do fornecedor" at bounding box center [533, 527] width 34 height 34
checkbox input "true"
click at [562, 506] on div "Pular aprovação do fornecedor" at bounding box center [784, 524] width 529 height 42
click at [574, 493] on textarea at bounding box center [784, 475] width 516 height 54
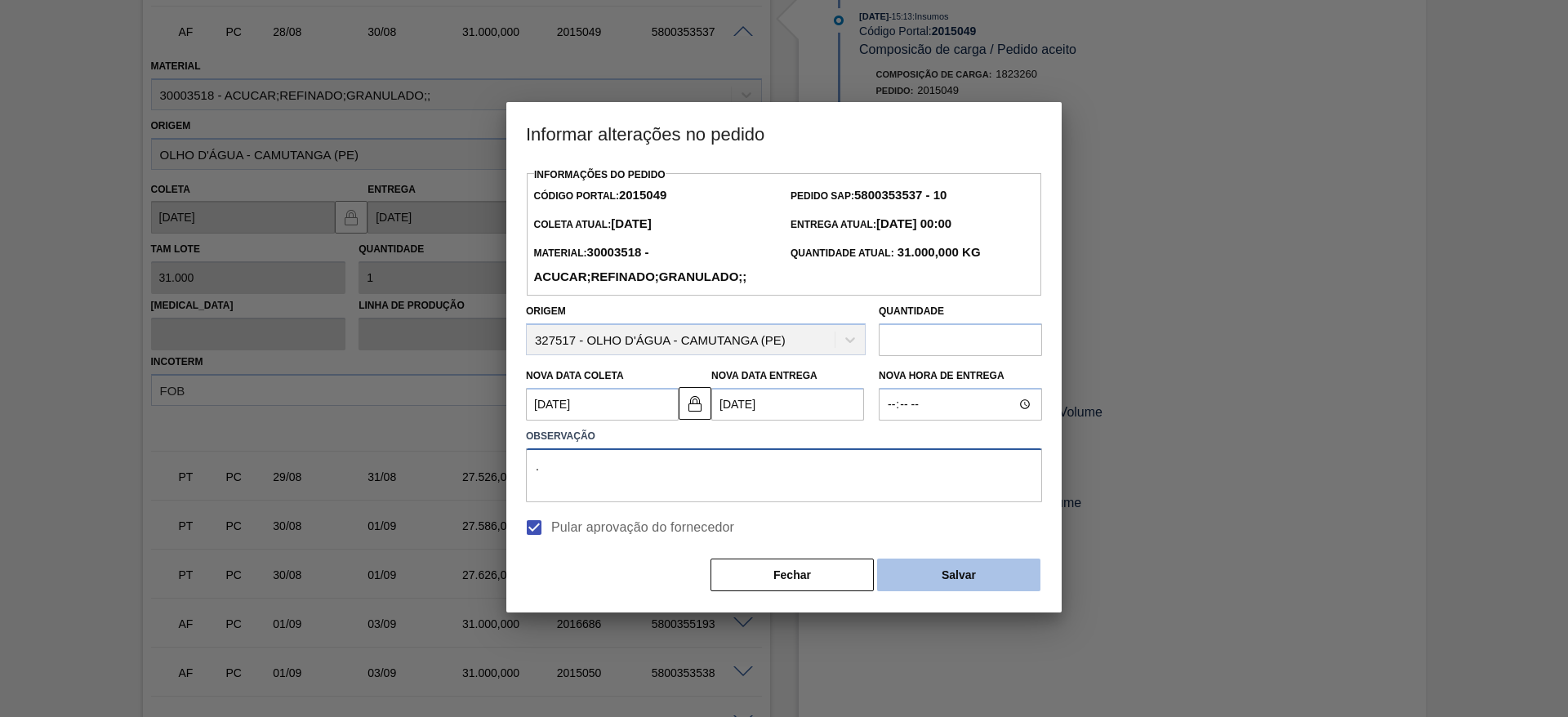
type textarea "."
click at [913, 578] on button "Salvar" at bounding box center [959, 575] width 163 height 32
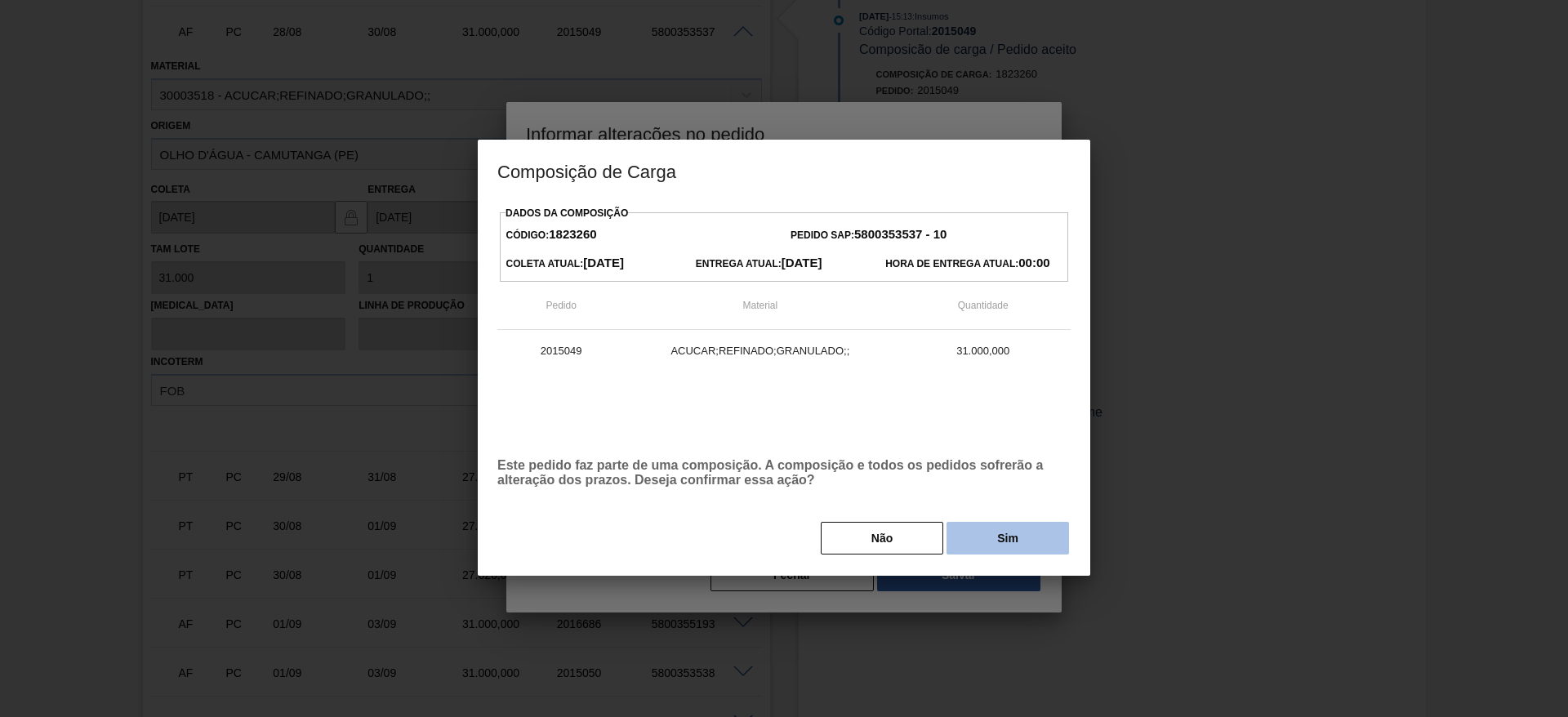
click at [964, 540] on button "Sim" at bounding box center [1008, 538] width 123 height 32
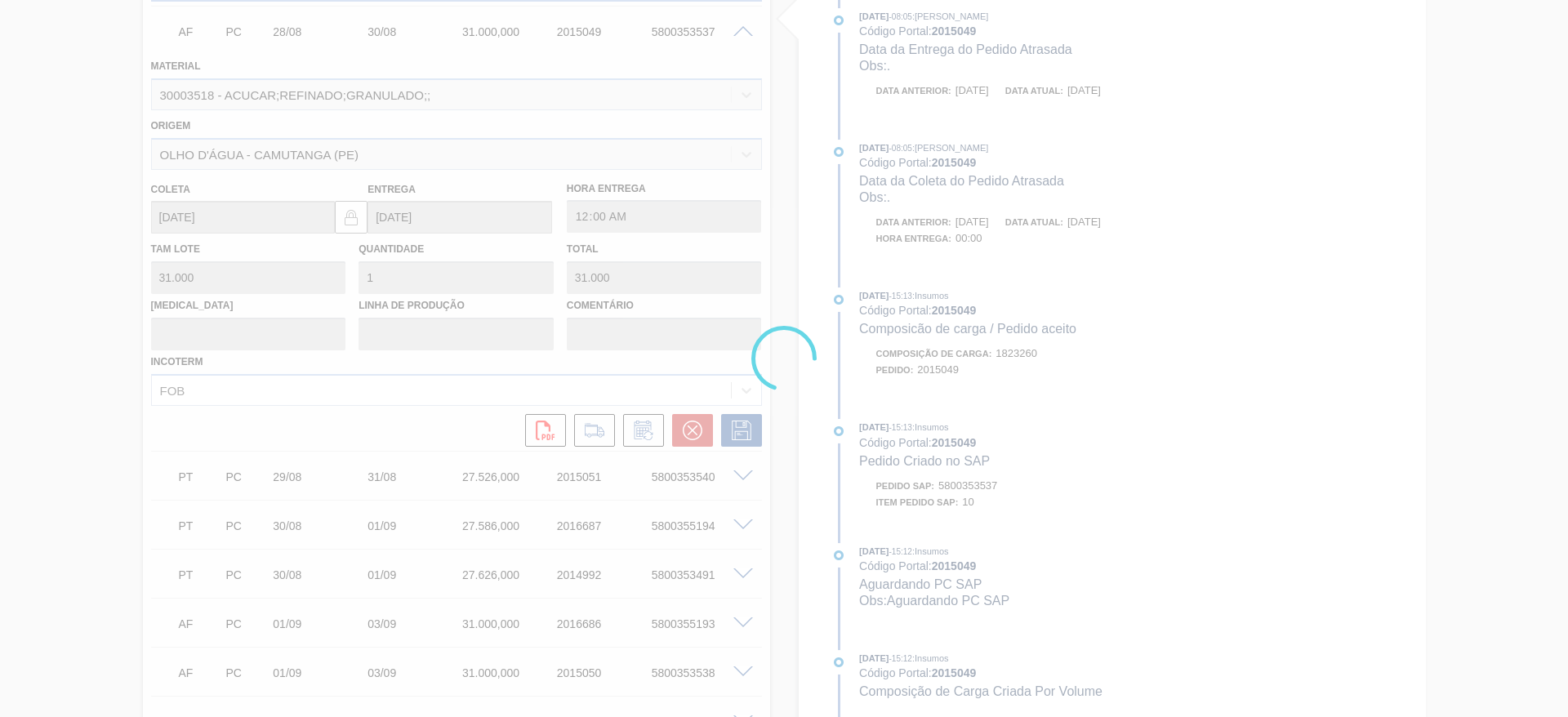
scroll to position [0, 0]
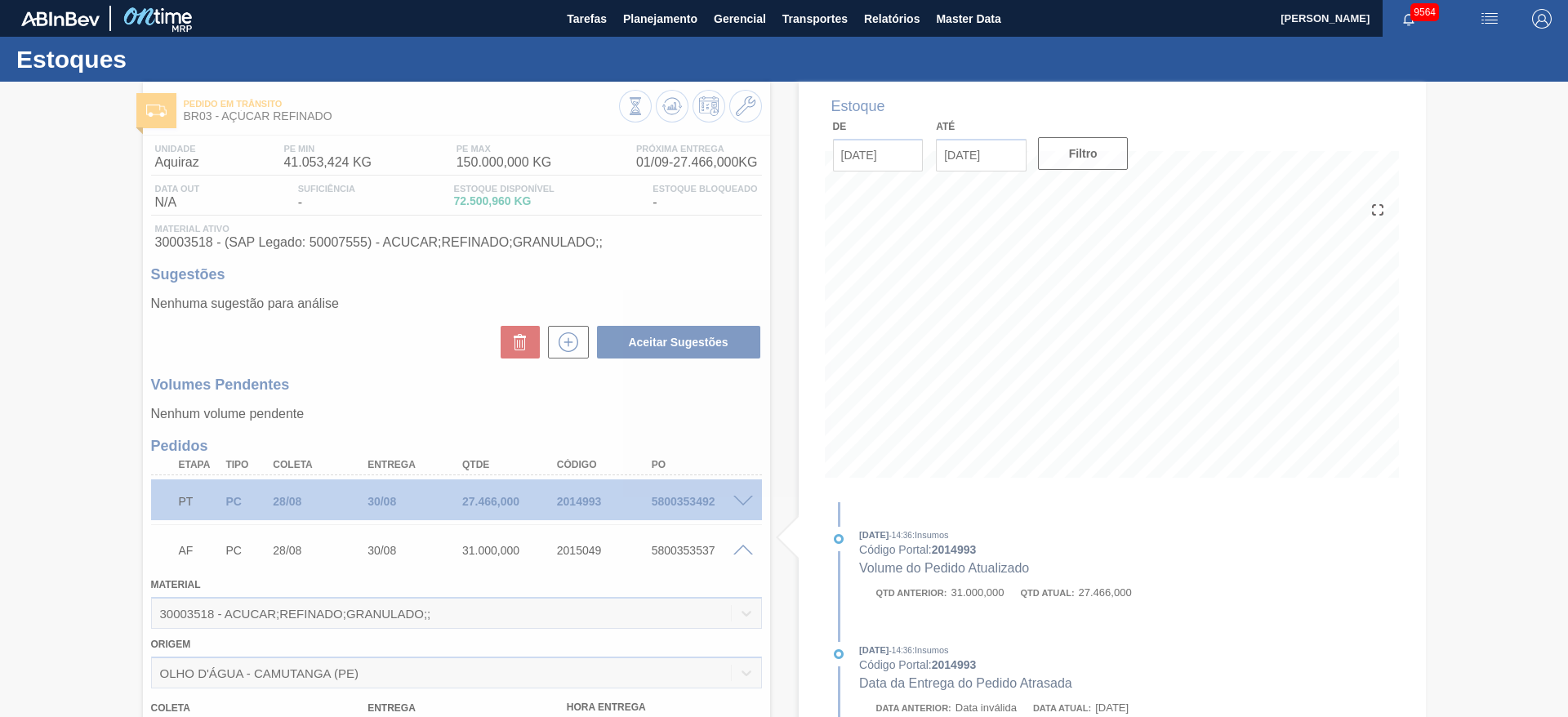
type input "."
type input "[DATE]"
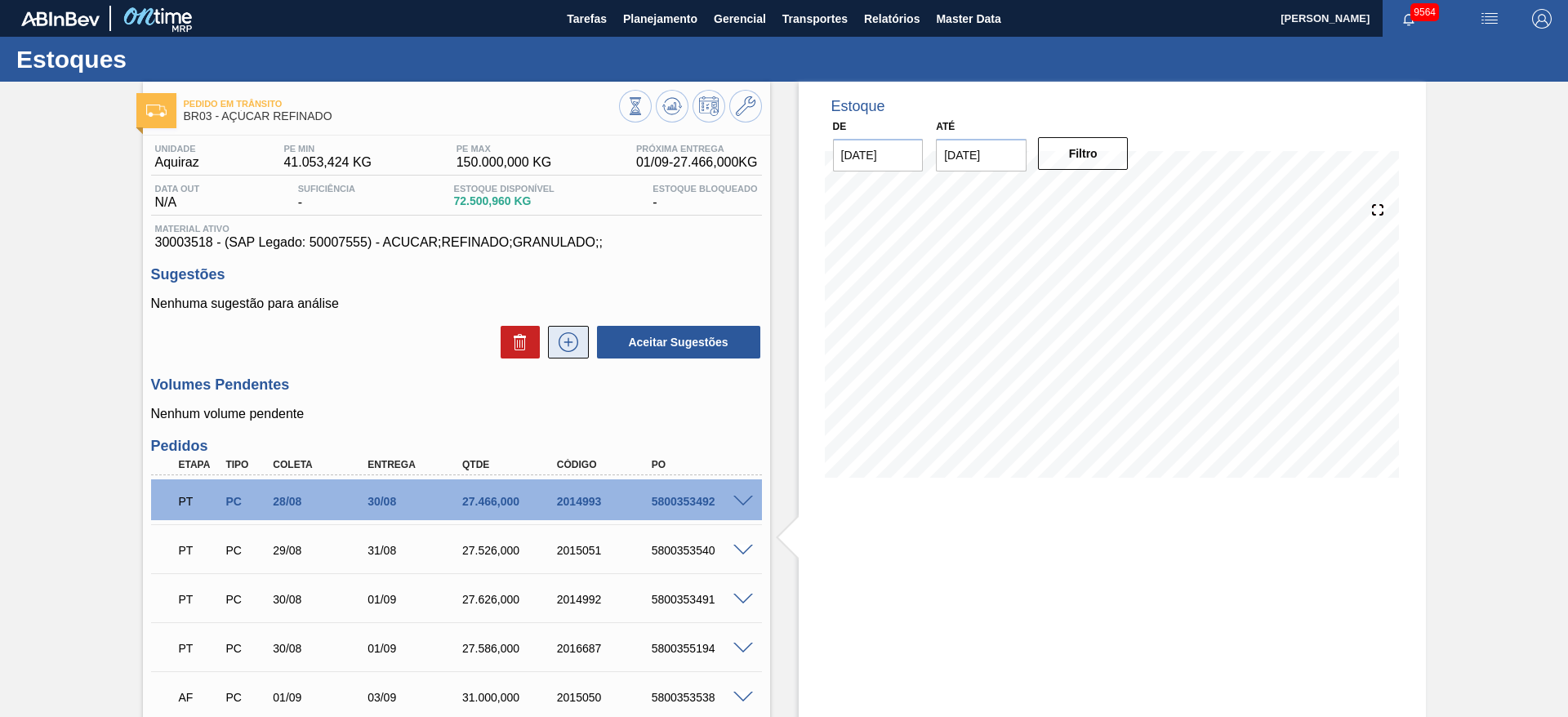
click at [576, 339] on icon at bounding box center [569, 342] width 19 height 19
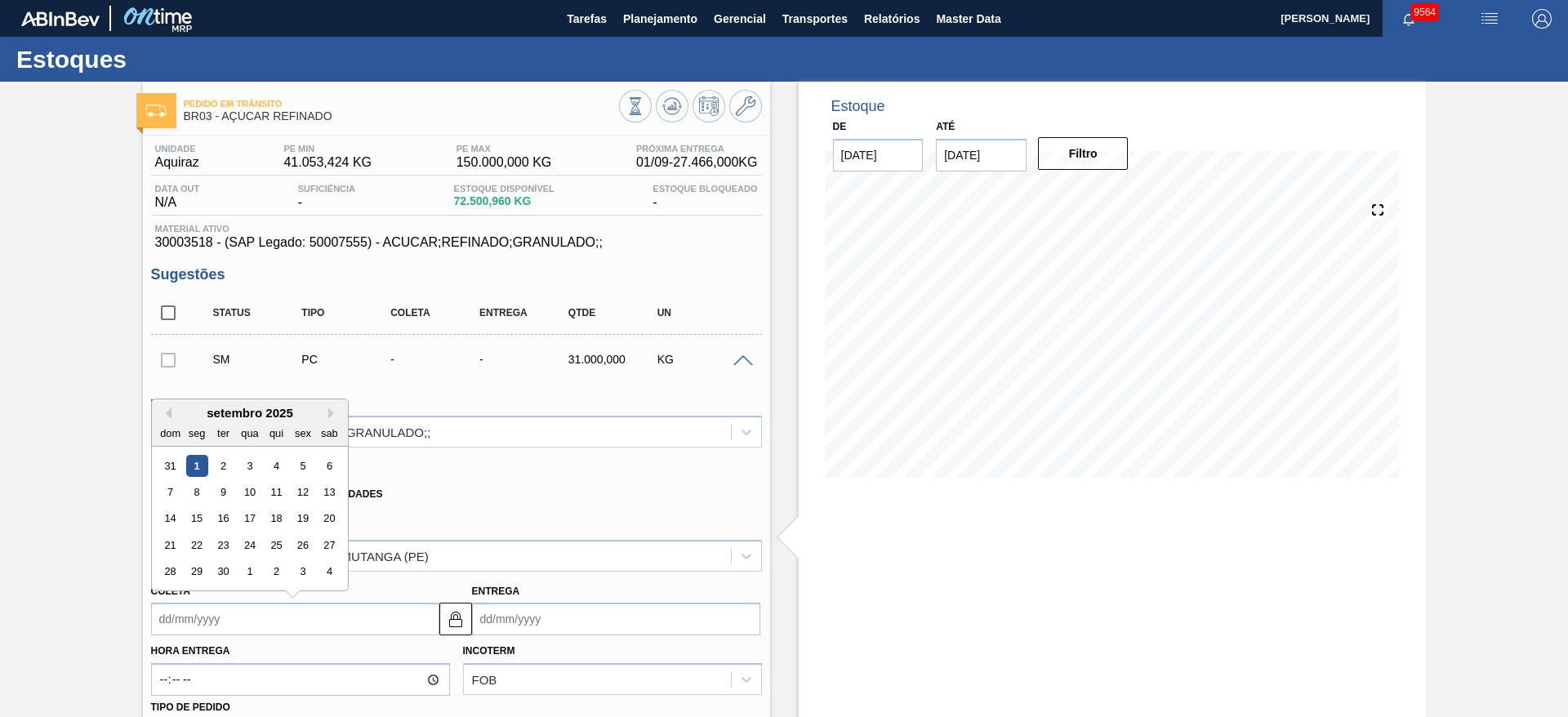
click at [174, 610] on input "Coleta" at bounding box center [295, 619] width 289 height 32
click at [306, 465] on div "5" at bounding box center [302, 466] width 22 height 22
type input "[DATE]"
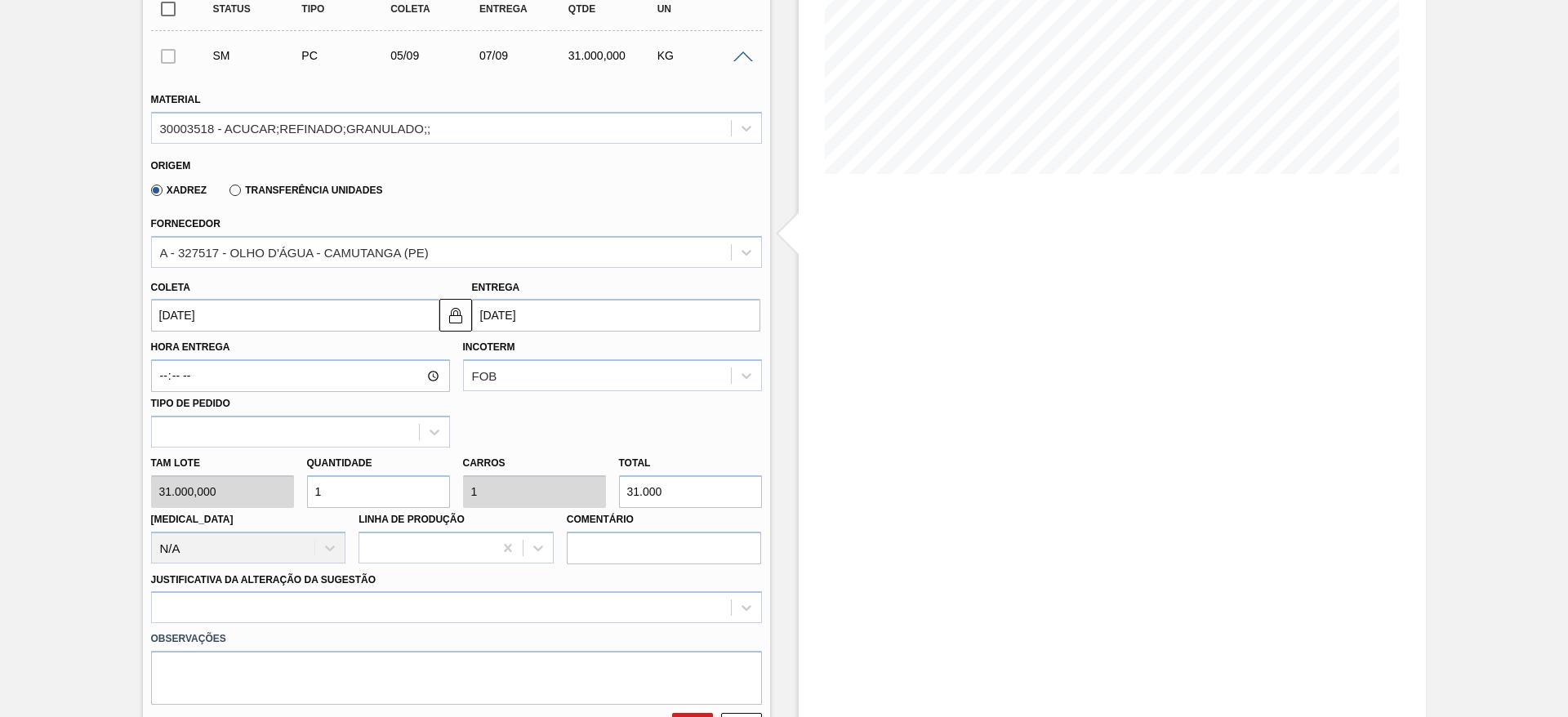
scroll to position [312, 0]
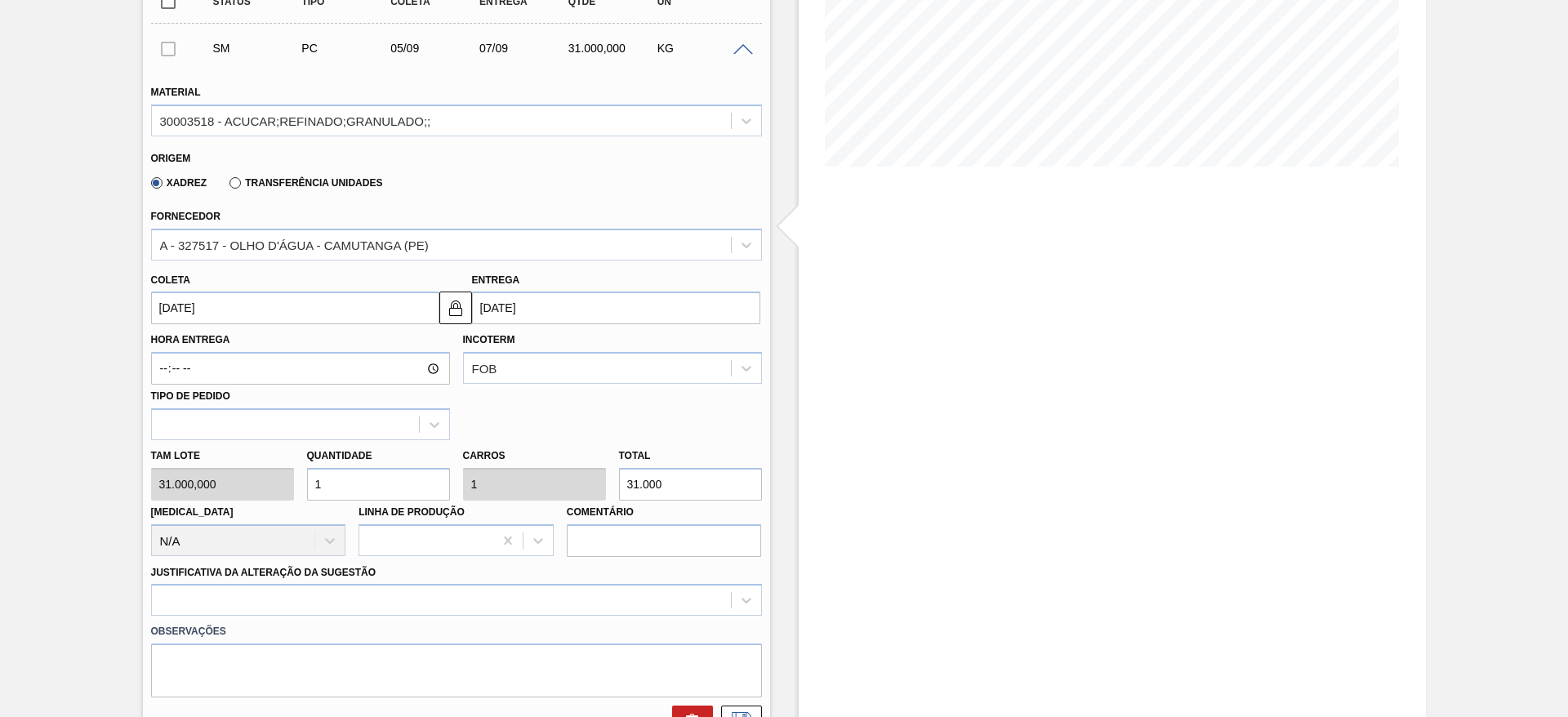
click at [369, 485] on input "1" at bounding box center [378, 484] width 143 height 32
type input "2"
type input "62.000"
click at [369, 485] on input "2" at bounding box center [378, 484] width 143 height 32
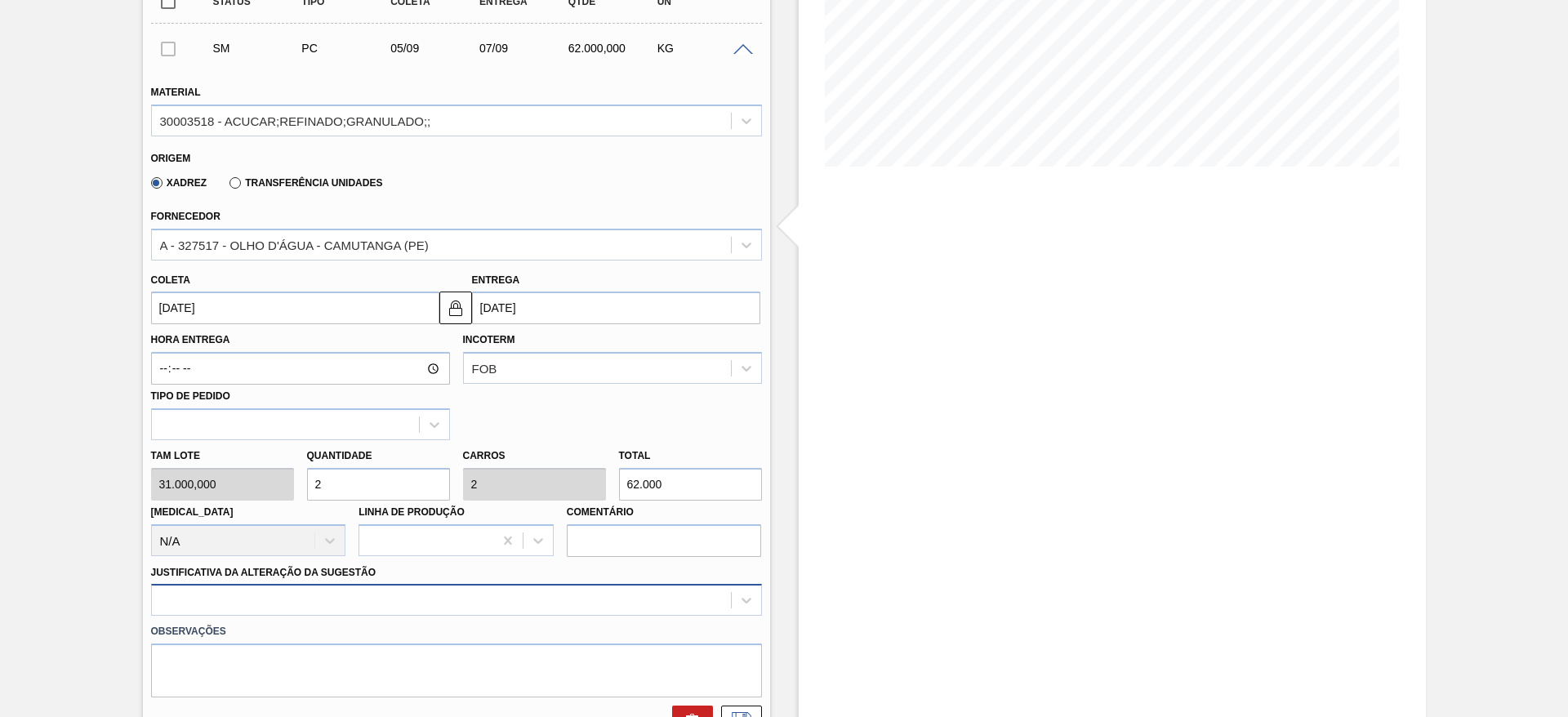
type input "2"
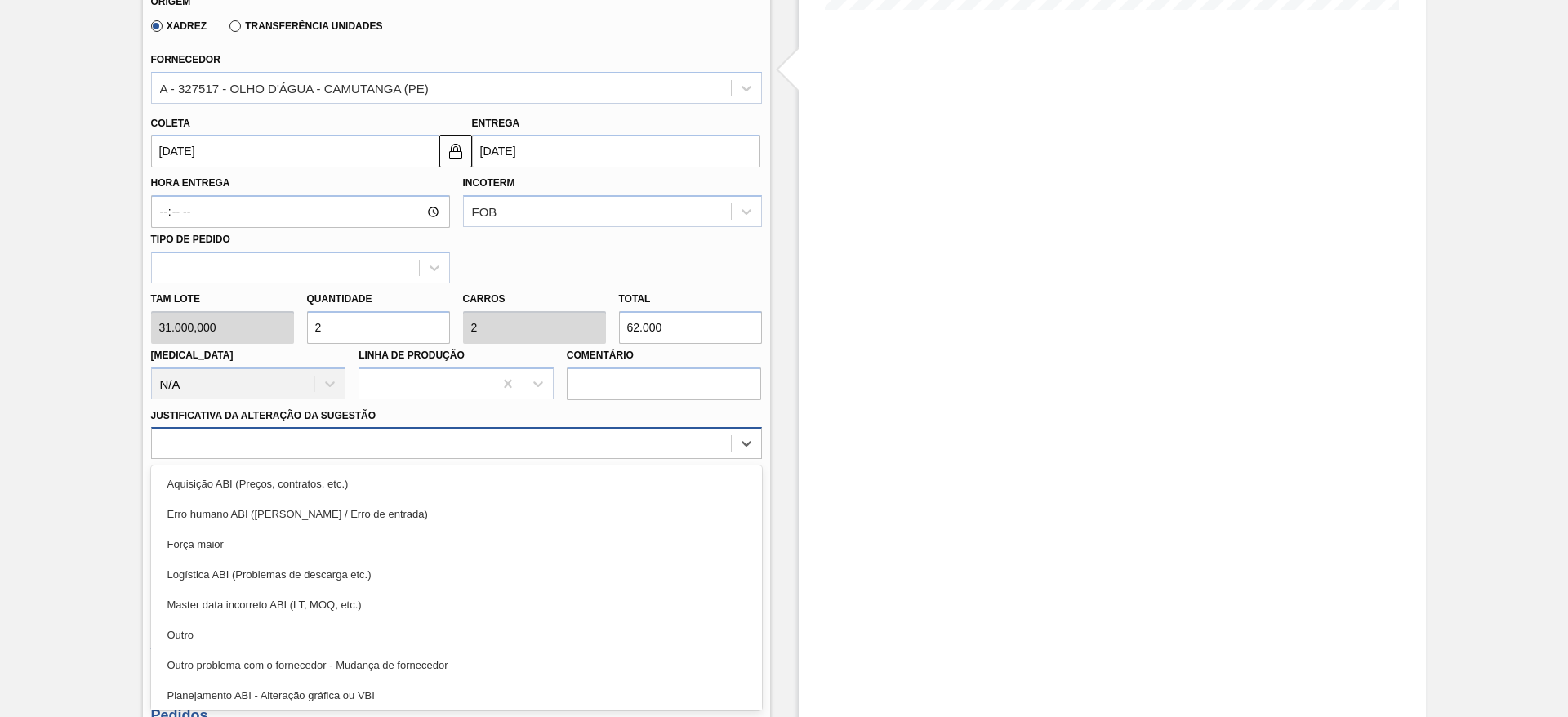
click at [607, 459] on div "option Logística ABI (Problemas de descarga etc.) focused, 4 of 18. 18 results …" at bounding box center [456, 443] width 611 height 32
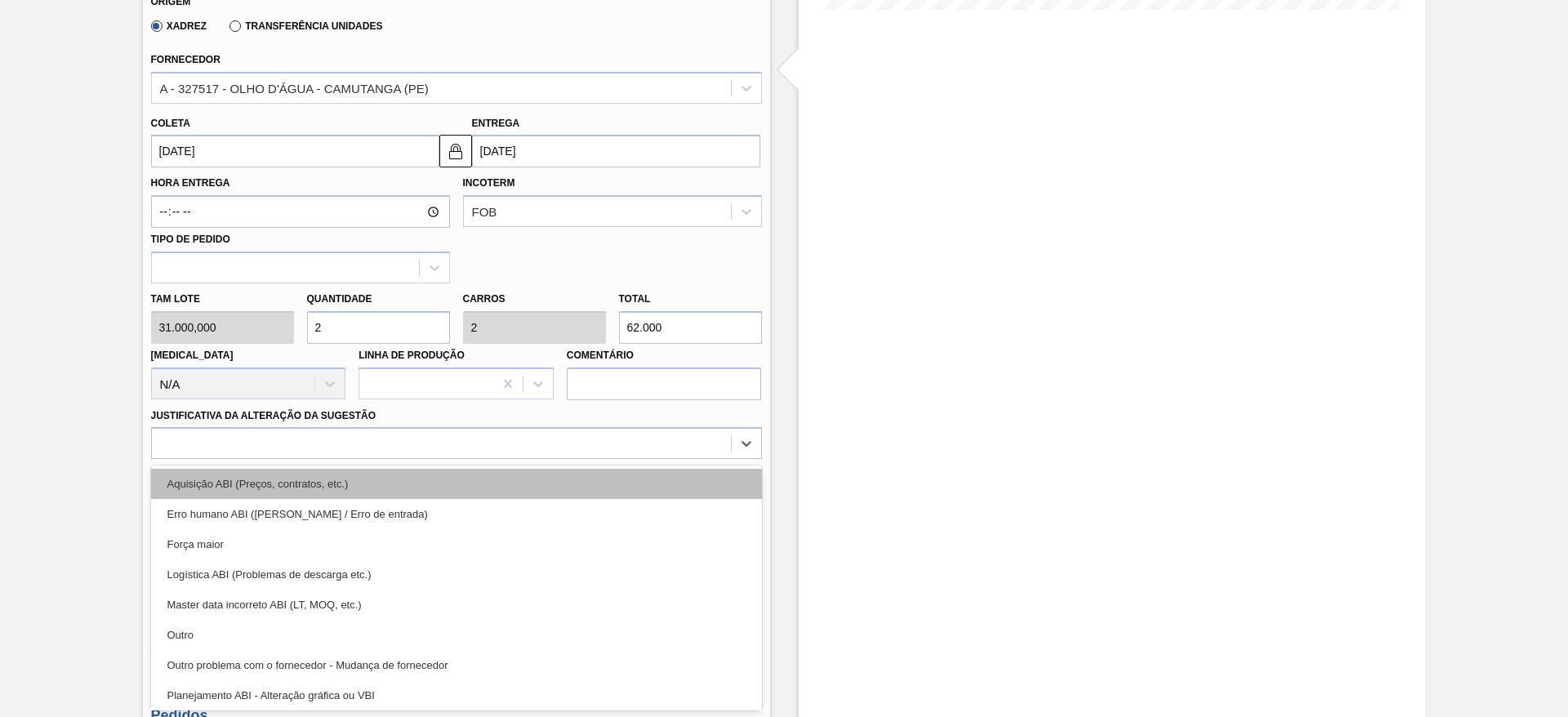
click at [671, 487] on div "Aquisição ABI (Preços, contratos, etc.)" at bounding box center [456, 484] width 611 height 30
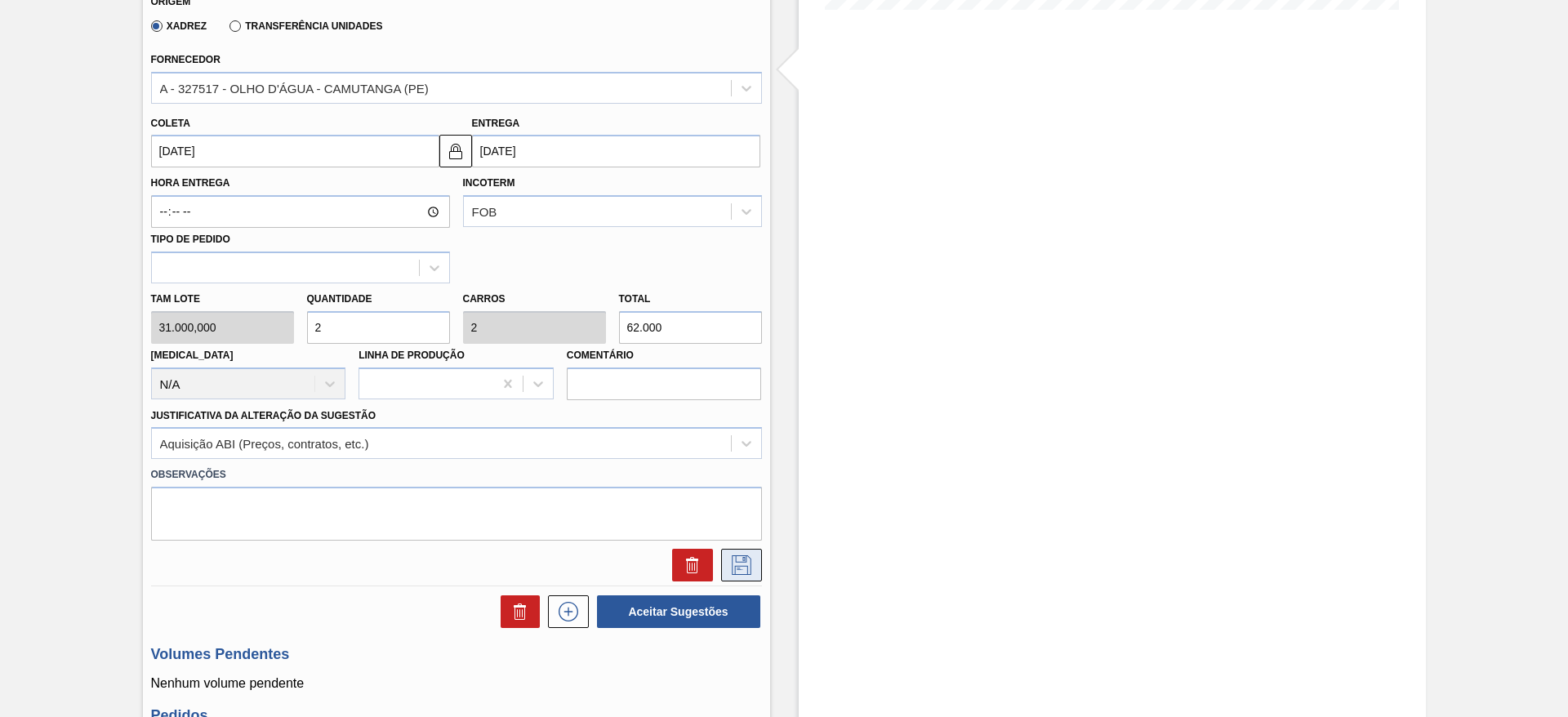
click at [735, 556] on icon at bounding box center [741, 565] width 26 height 19
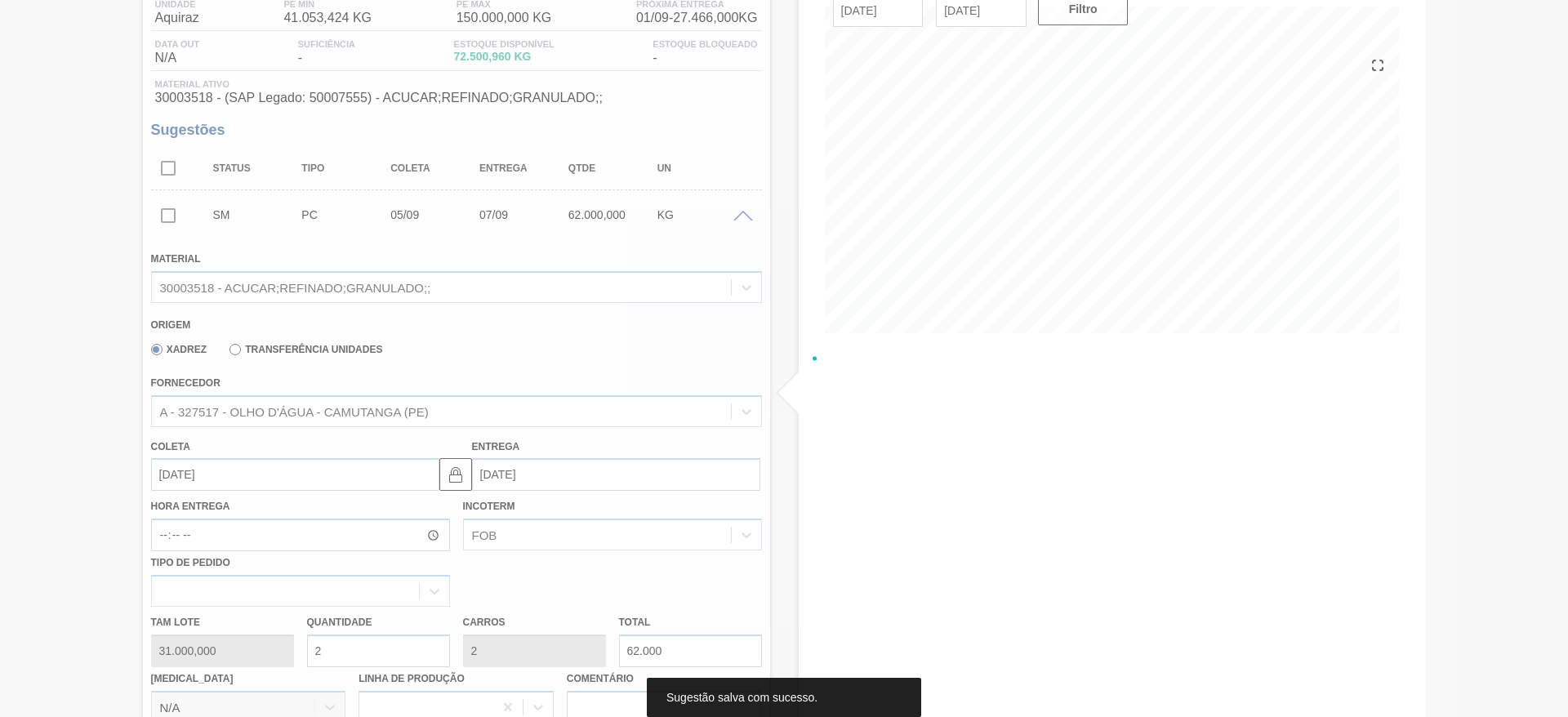
scroll to position [134, 0]
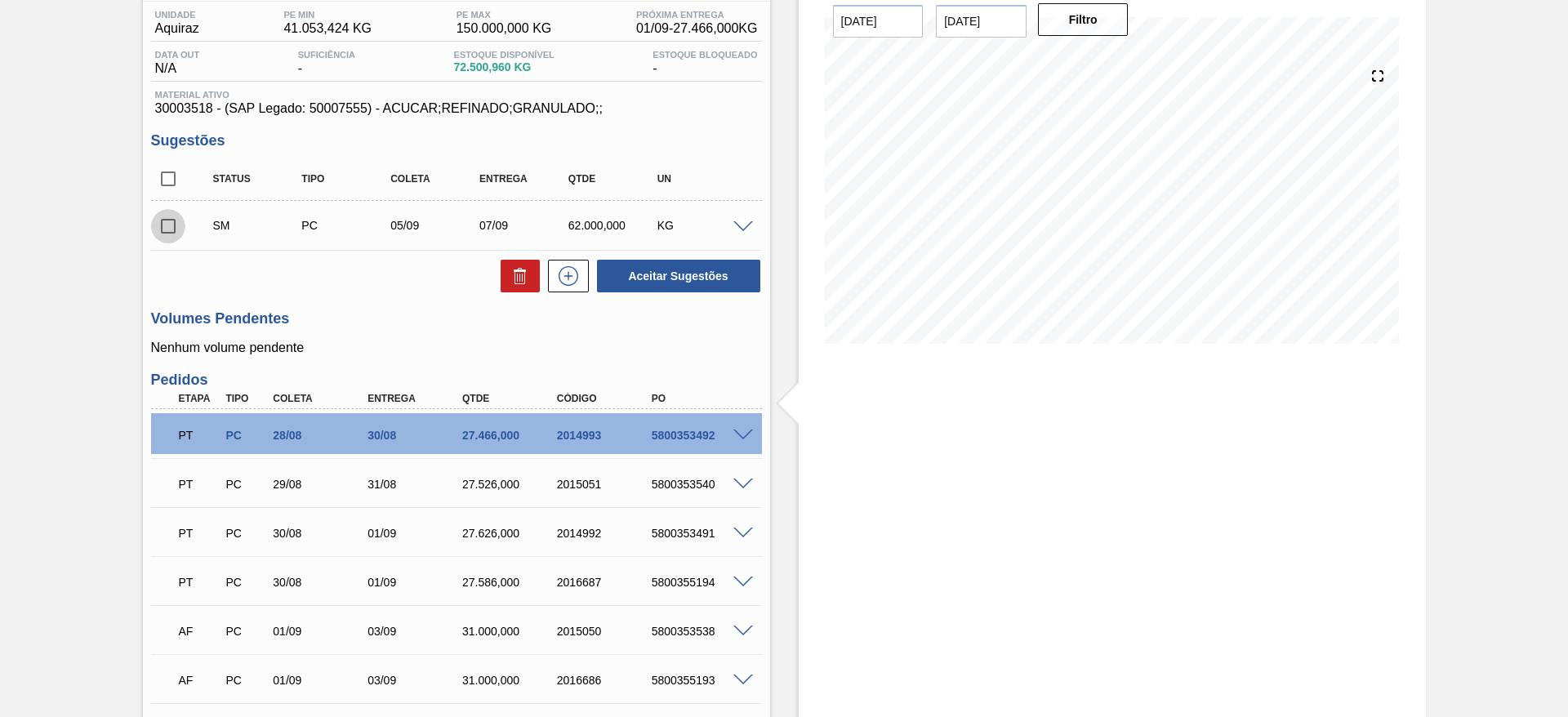
click at [165, 223] on input "checkbox" at bounding box center [168, 226] width 34 height 34
click at [643, 286] on button "Aceitar Sugestões" at bounding box center [679, 276] width 163 height 32
checkbox input "false"
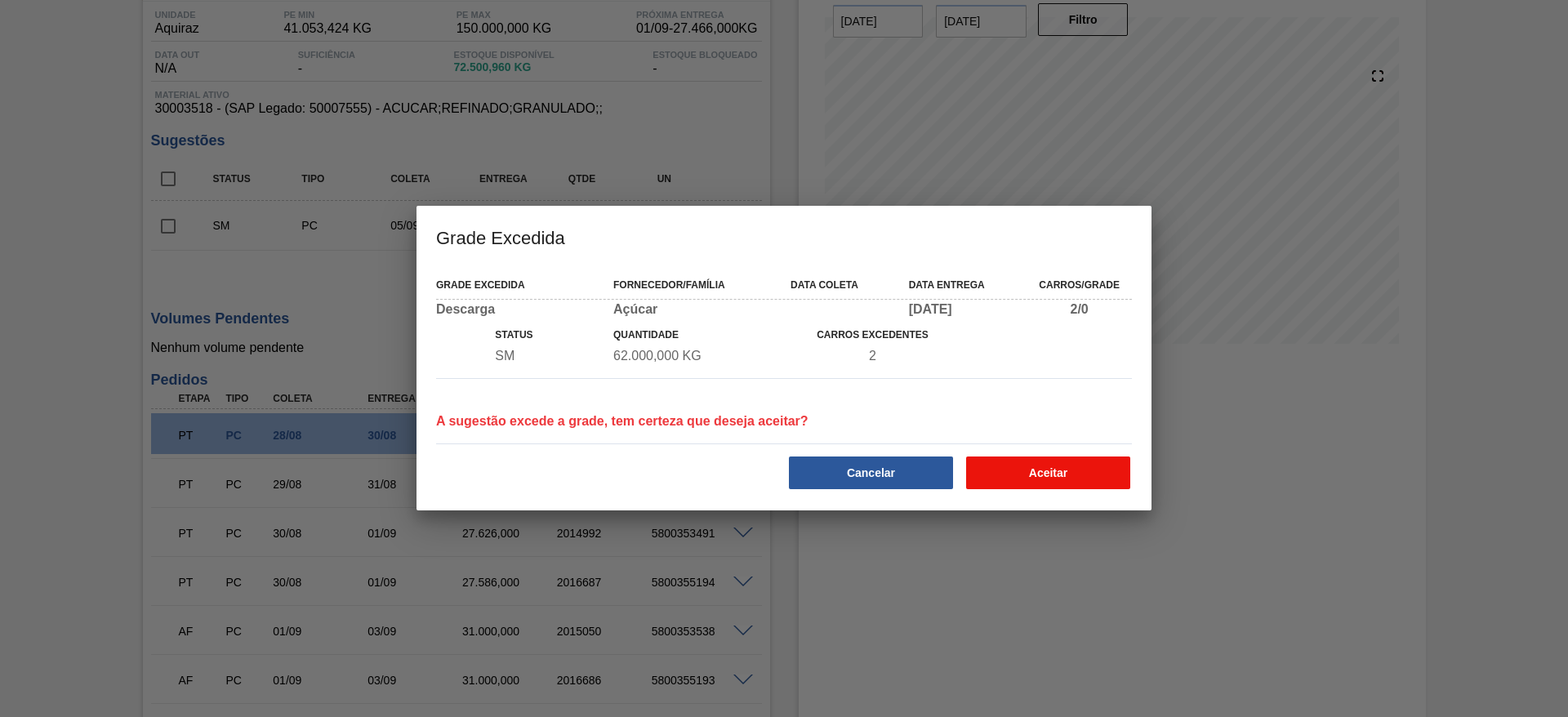
click at [1020, 457] on button "Aceitar" at bounding box center [1048, 472] width 164 height 32
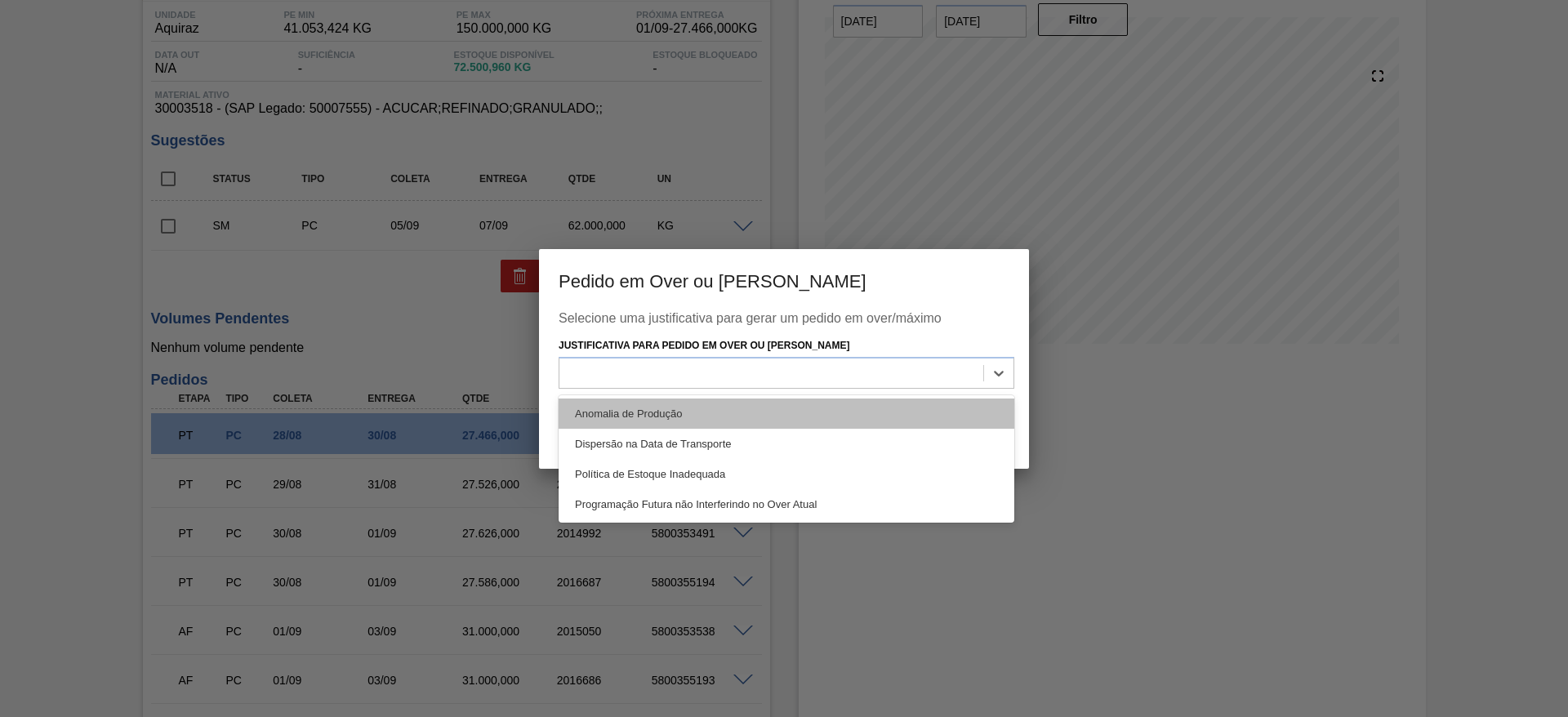
drag, startPoint x: 940, startPoint y: 376, endPoint x: 942, endPoint y: 398, distance: 22.1
click at [942, 389] on div "option Anomalia de Produção focused, 1 of 4. 4 results available. Use Up and Do…" at bounding box center [786, 373] width 455 height 32
click at [942, 398] on div "Anomalia de Produção" at bounding box center [786, 413] width 455 height 30
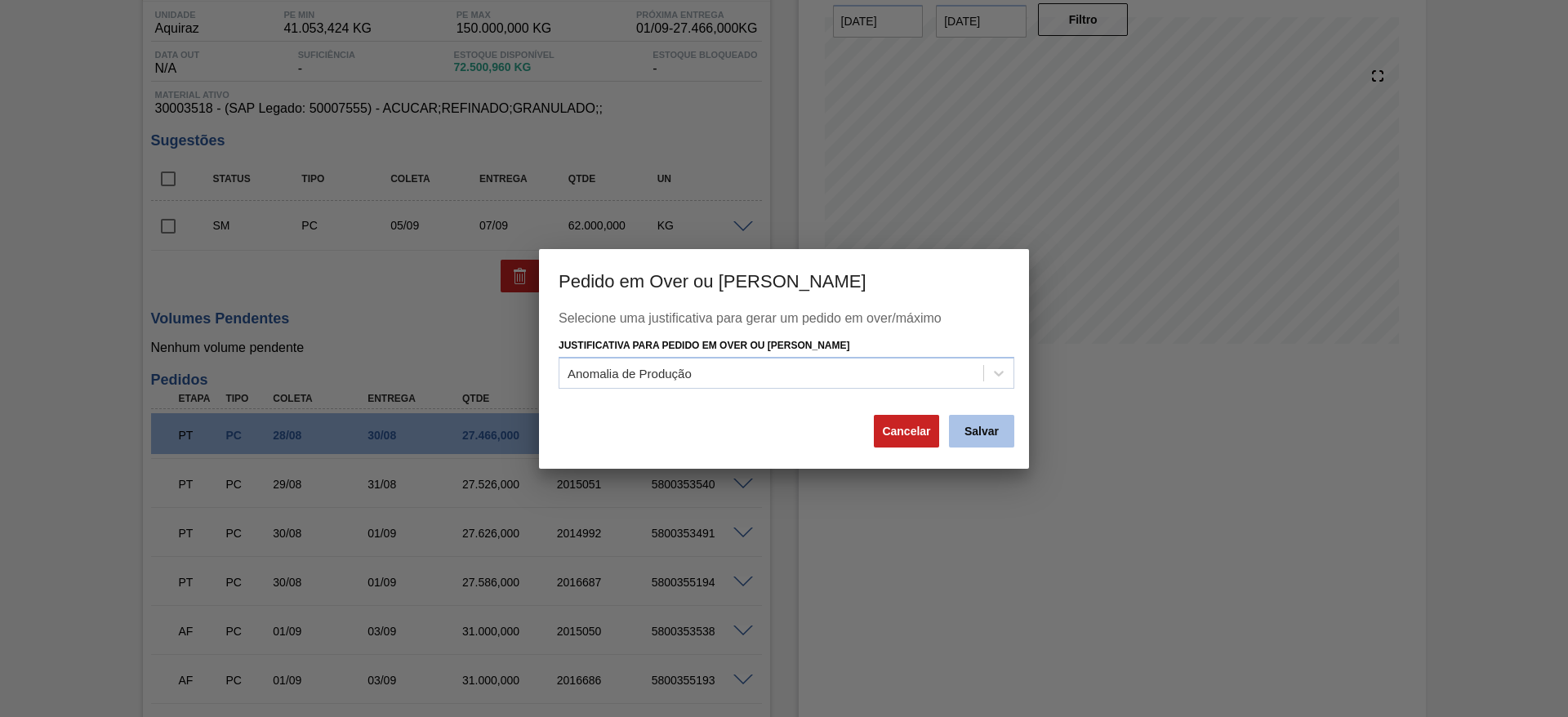
click at [997, 444] on button "Salvar" at bounding box center [982, 431] width 65 height 32
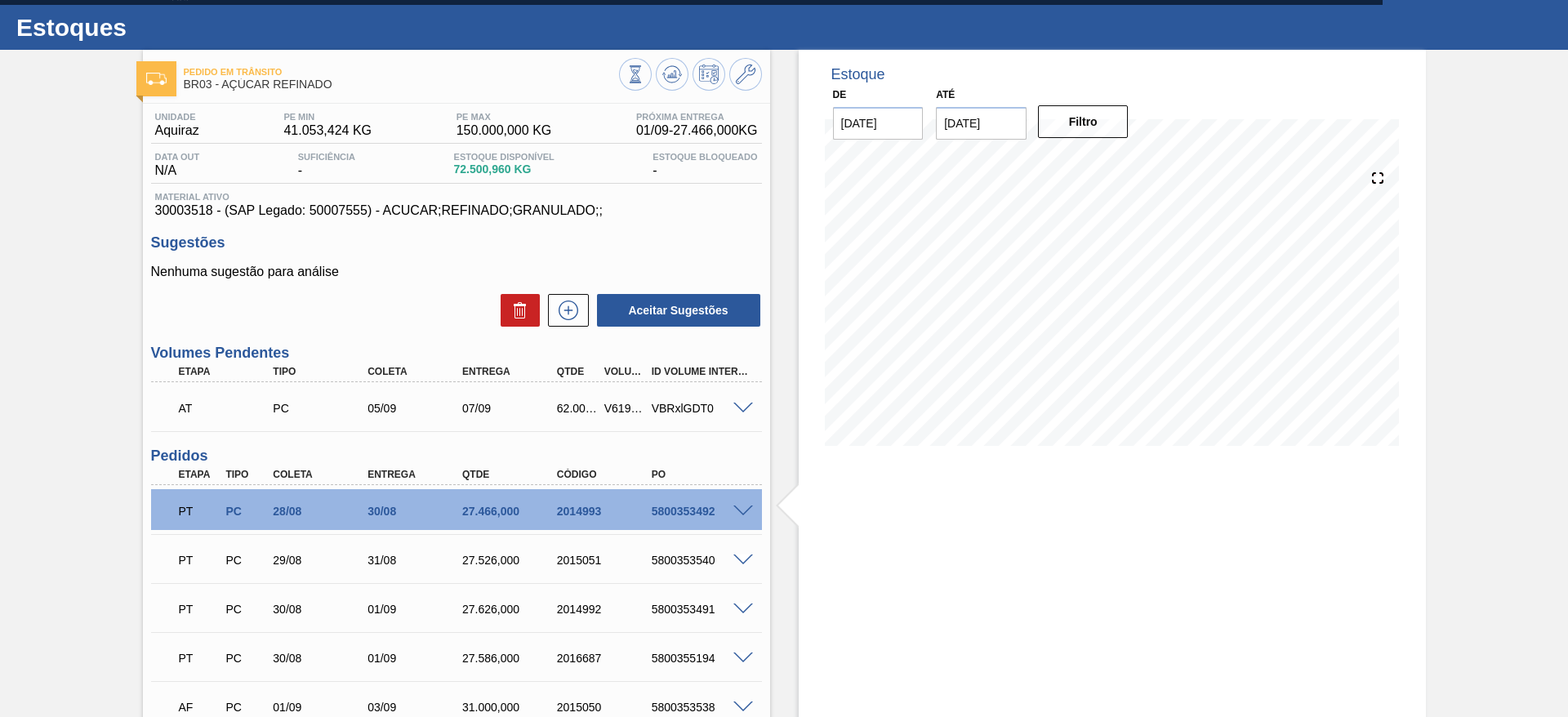
scroll to position [31, 0]
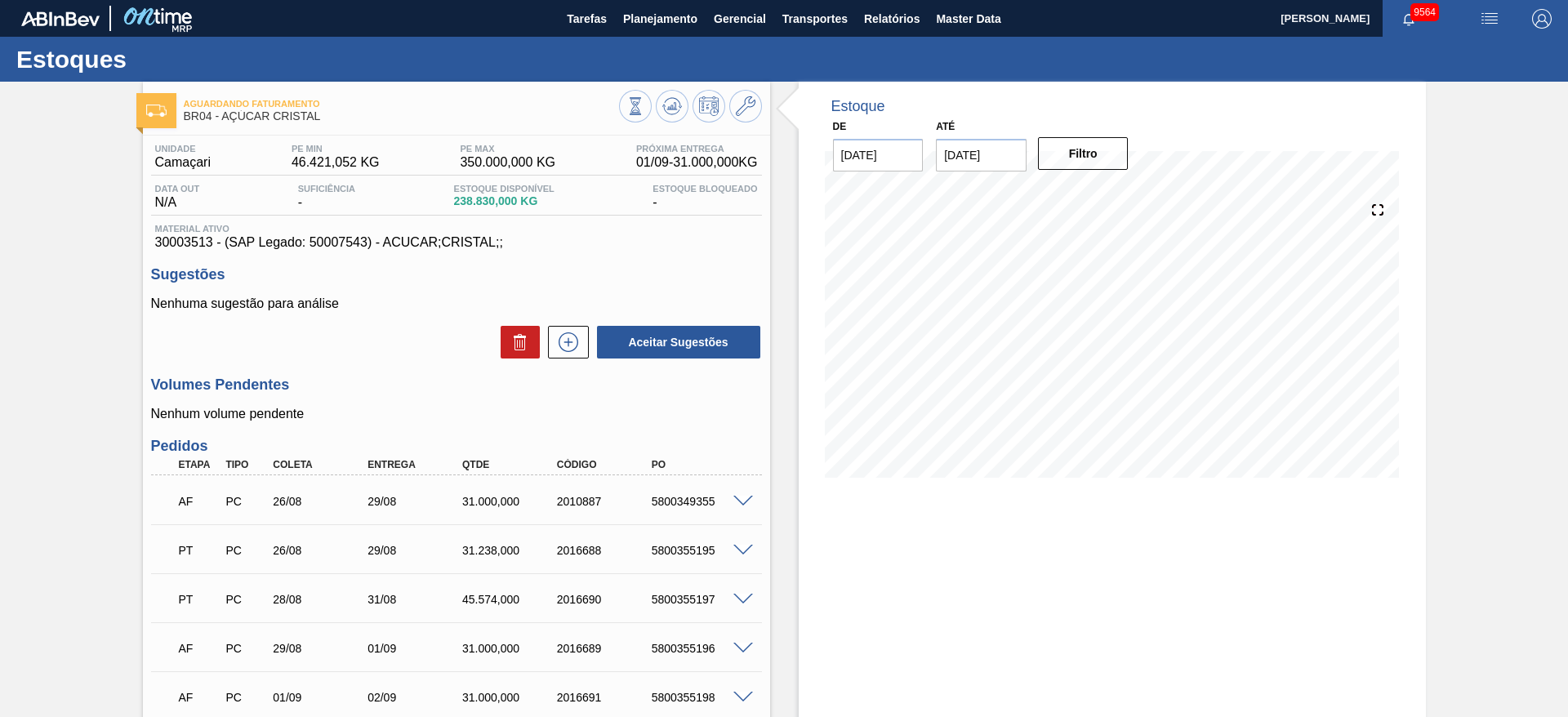
scroll to position [284, 0]
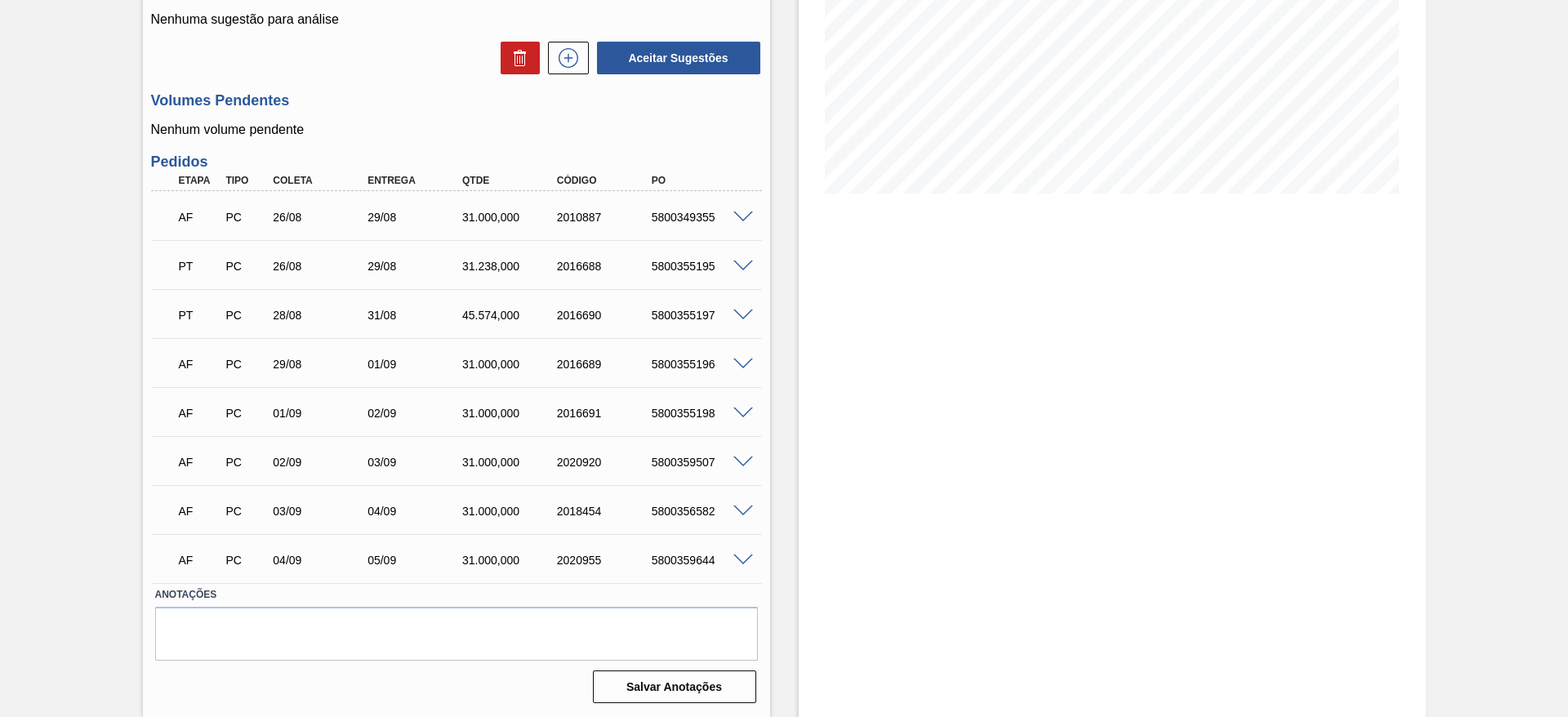
click at [746, 213] on span at bounding box center [743, 218] width 19 height 12
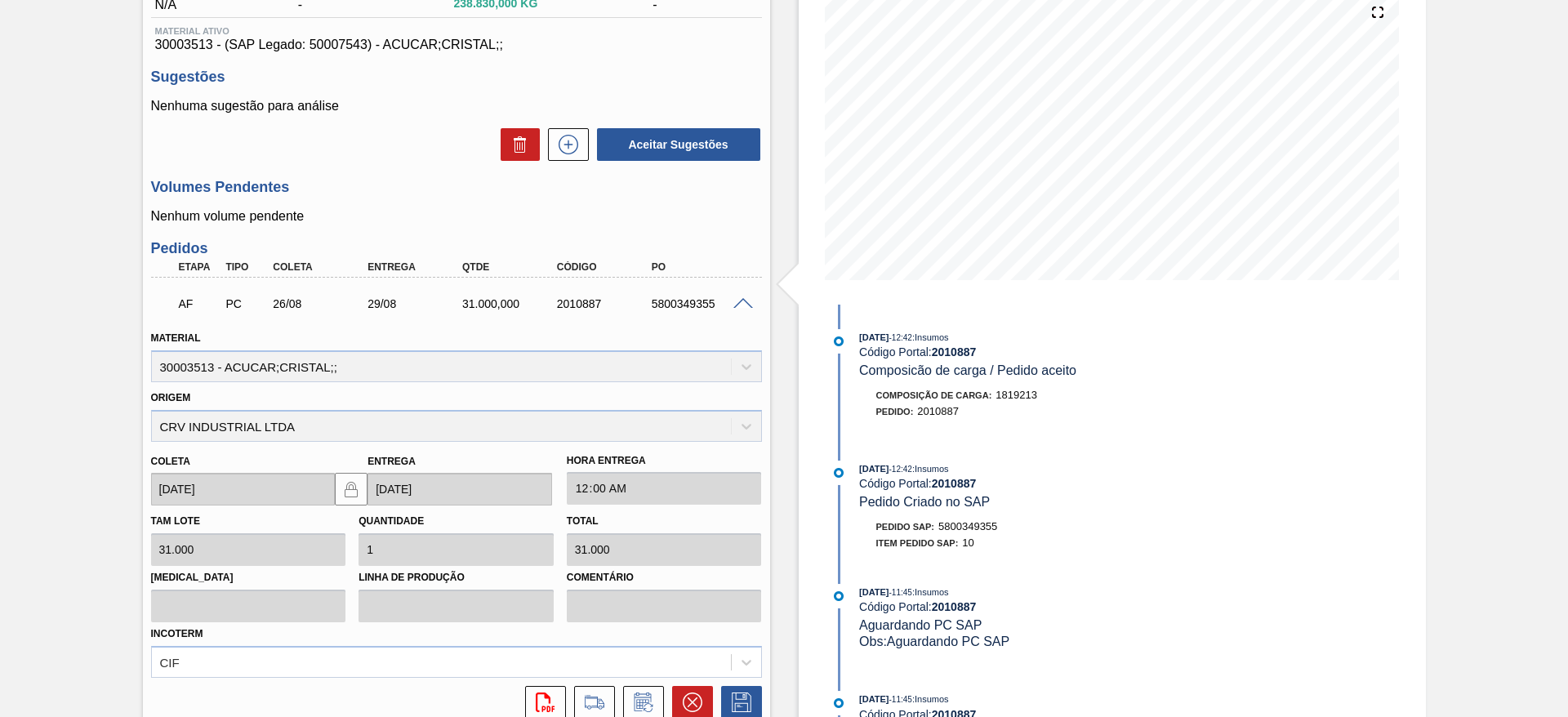
scroll to position [207, 0]
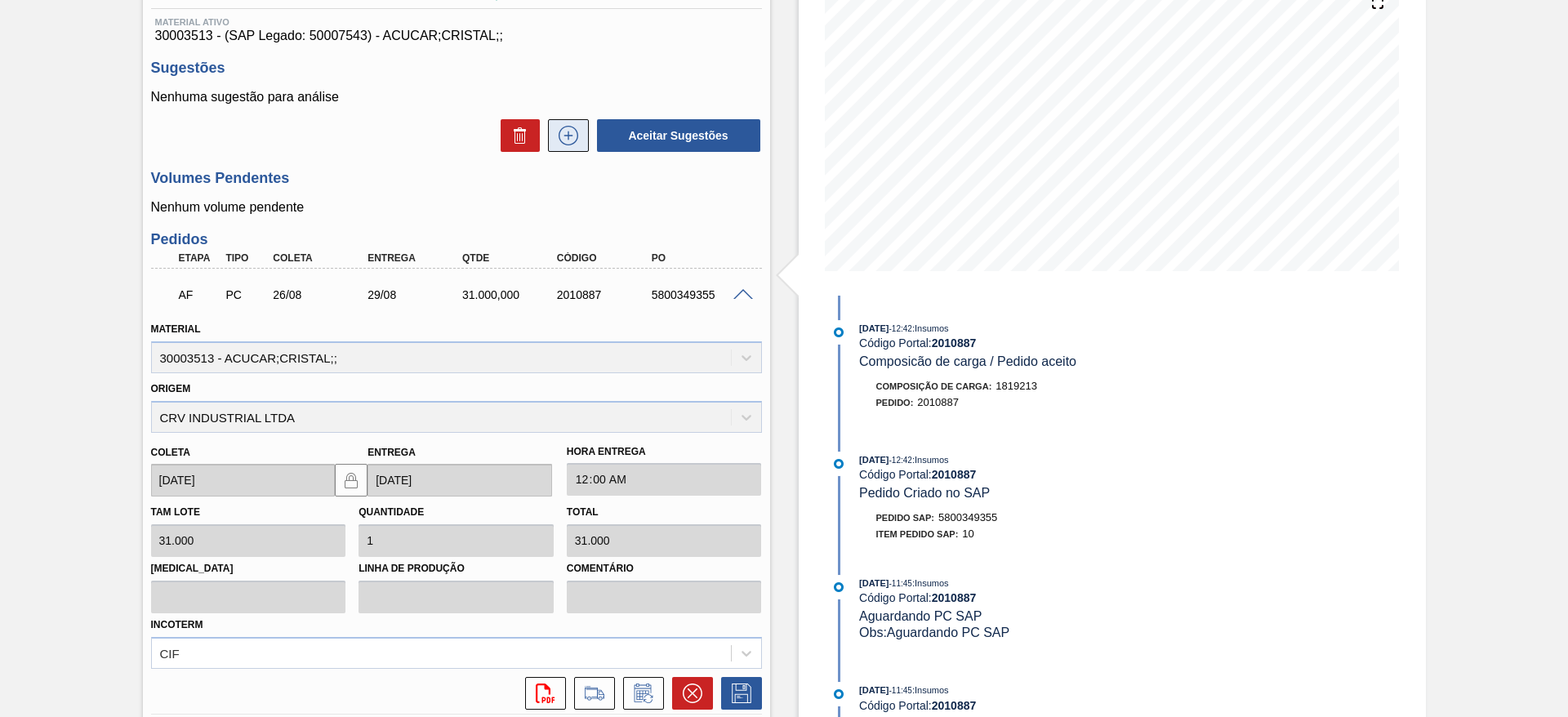
click at [563, 125] on icon at bounding box center [569, 135] width 26 height 19
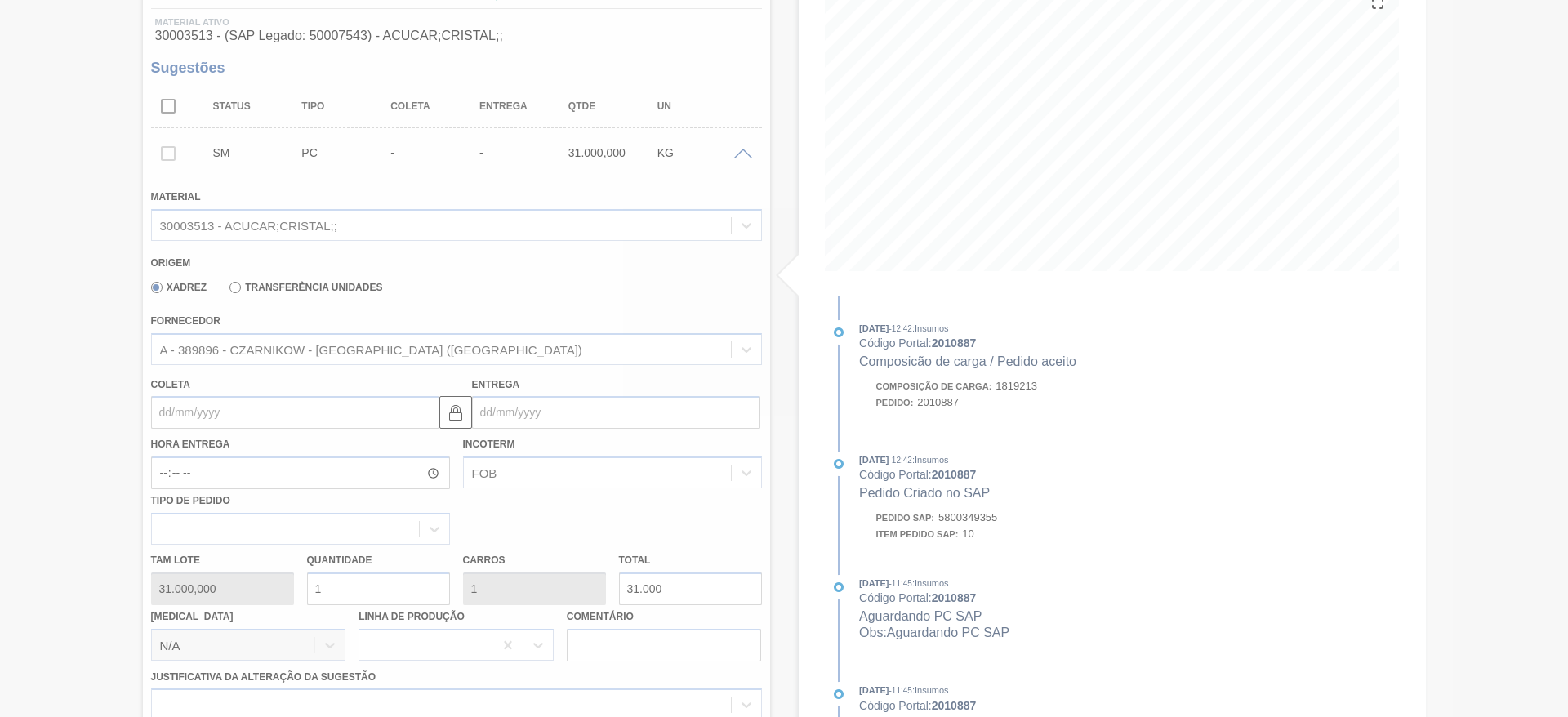
click at [196, 412] on div at bounding box center [784, 358] width 1568 height 717
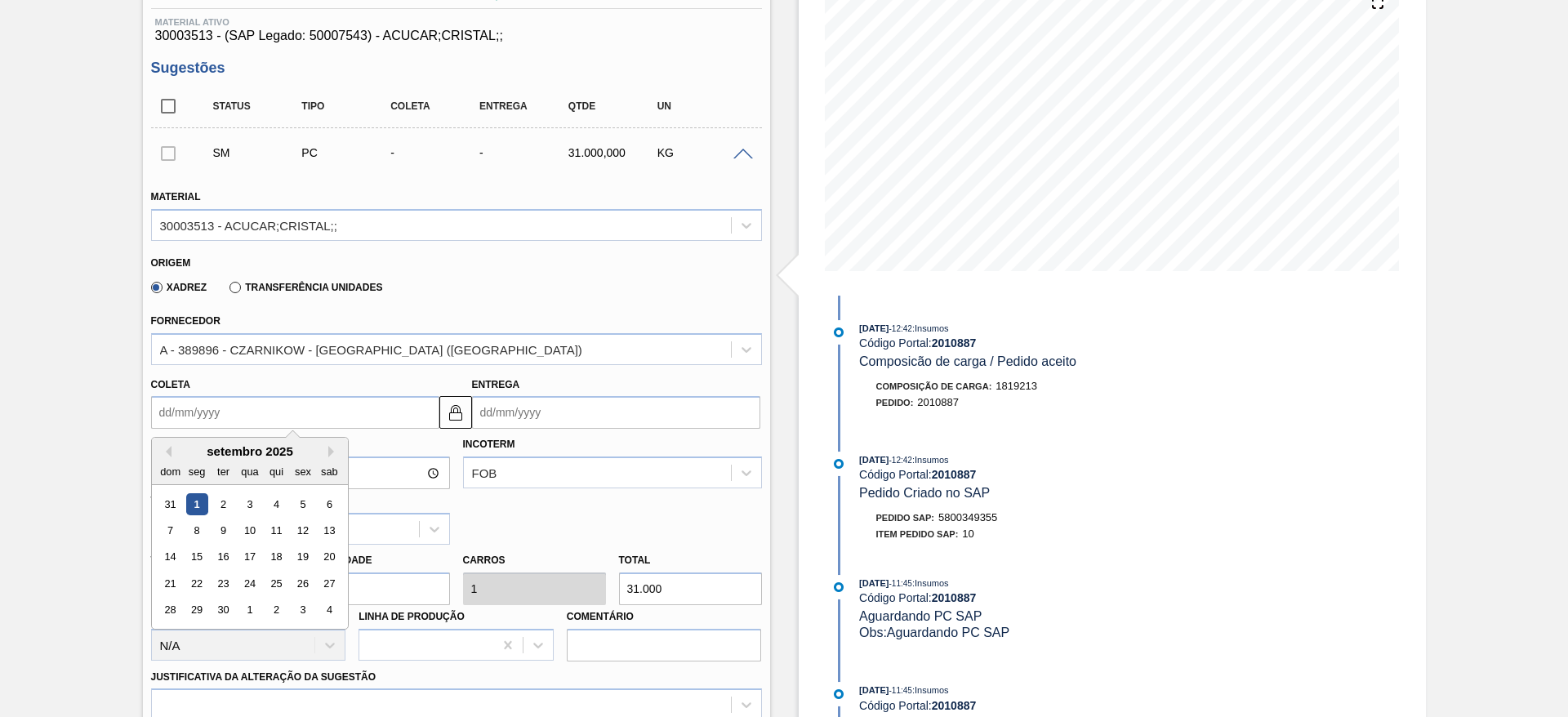
click at [196, 412] on input "Coleta" at bounding box center [295, 412] width 289 height 32
click at [316, 503] on div "31 1 2 3 4 5 6" at bounding box center [249, 505] width 185 height 26
click at [333, 503] on div "6" at bounding box center [328, 504] width 22 height 22
type input "[DATE]"
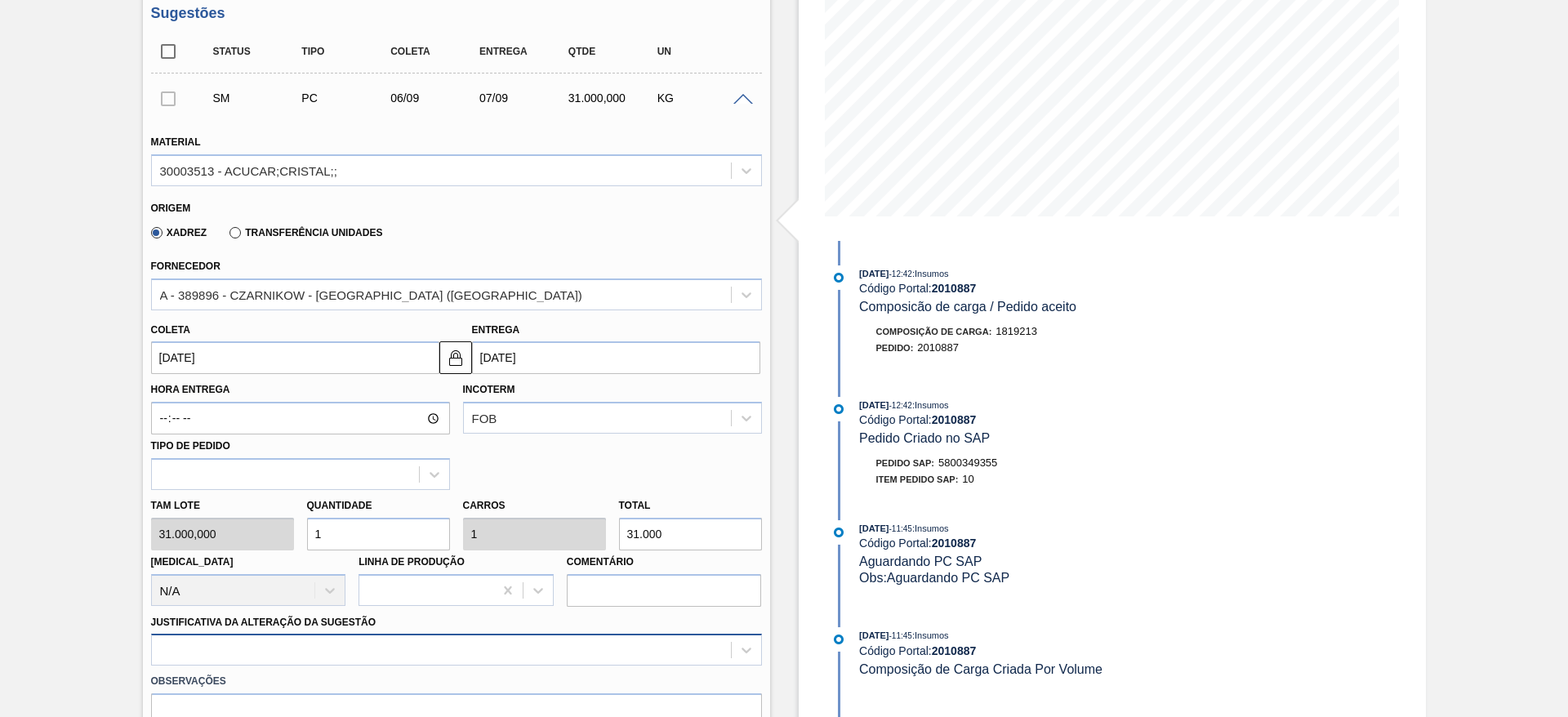
scroll to position [468, 0]
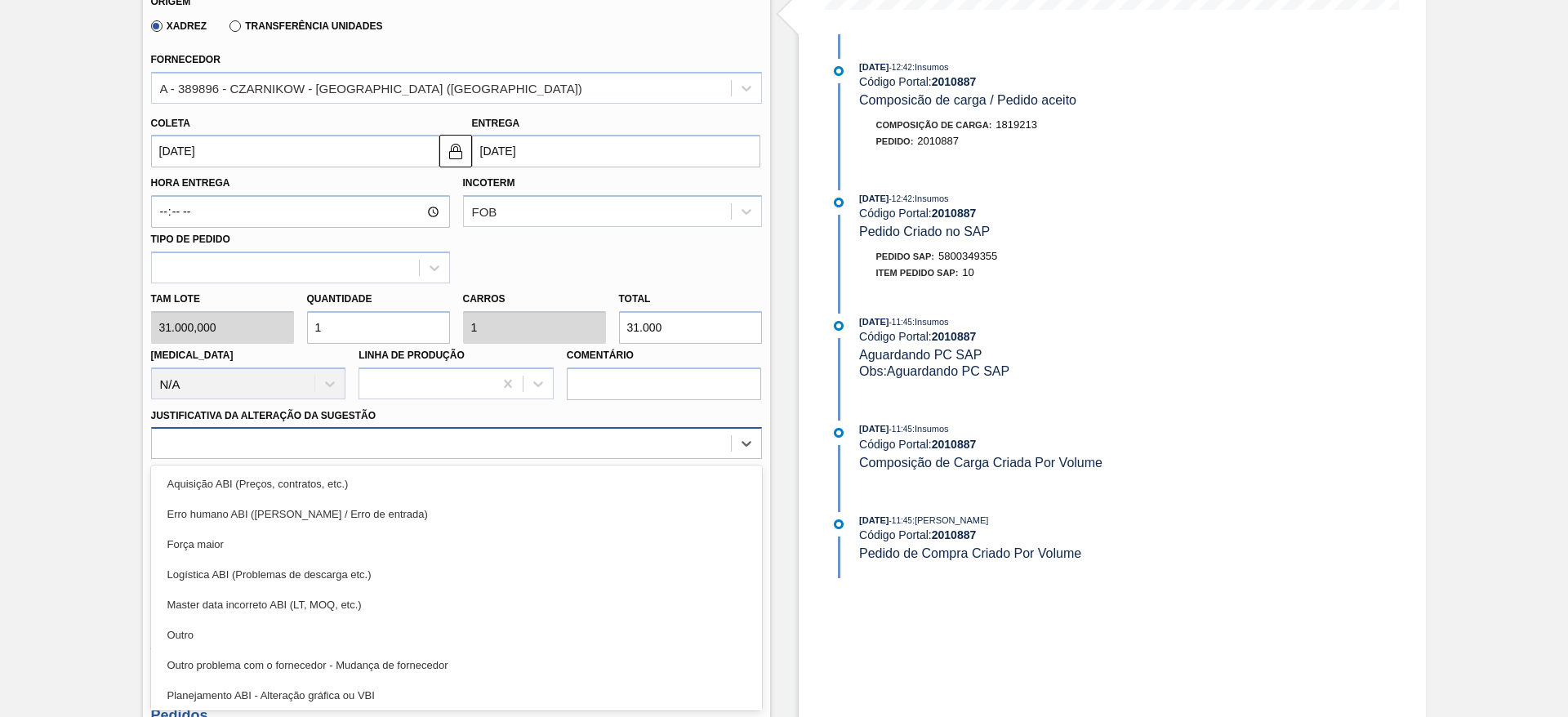
click at [569, 459] on div "option Outro problema com o fornecedor - Mudança de fornecedor focused, 7 of 18…" at bounding box center [456, 443] width 611 height 32
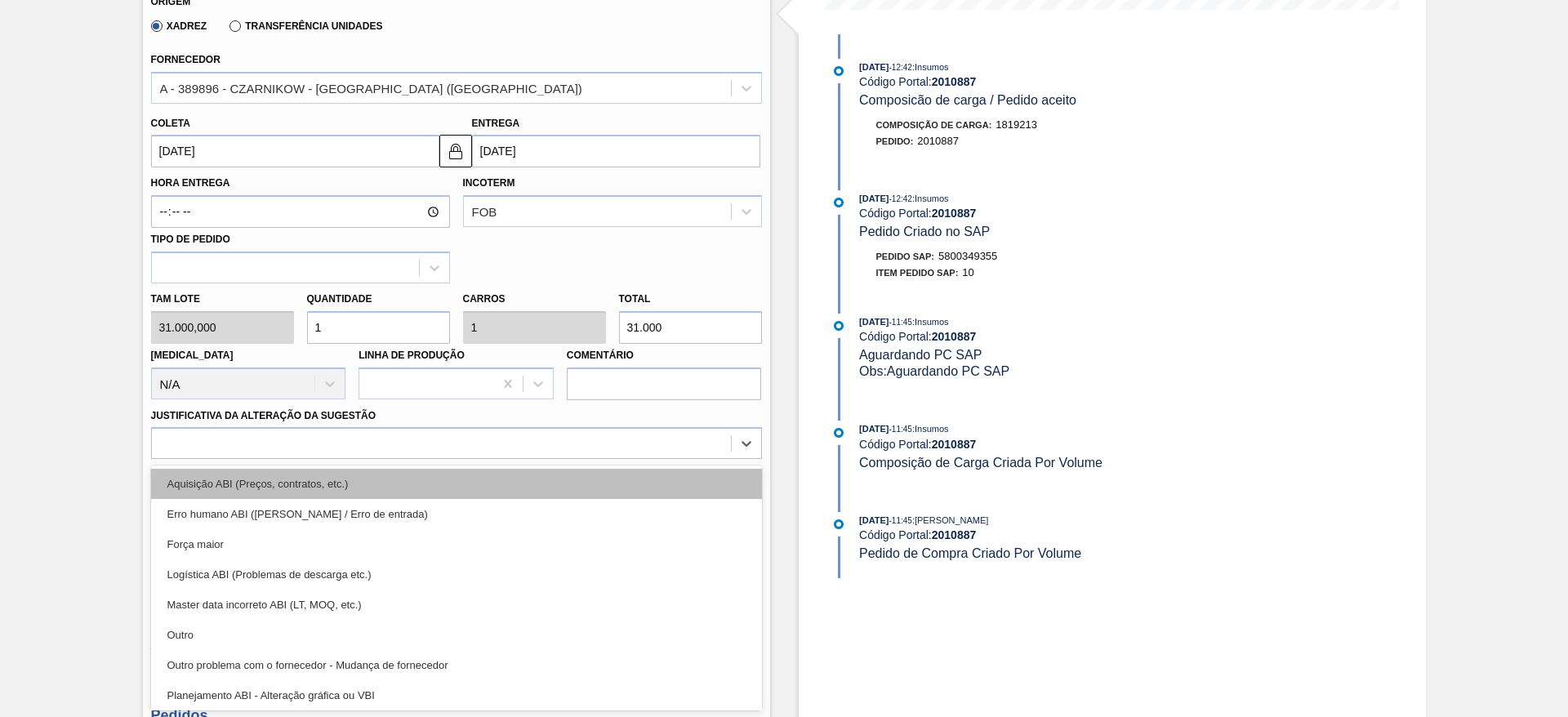
click at [651, 484] on div "Aquisição ABI (Preços, contratos, etc.)" at bounding box center [456, 484] width 611 height 30
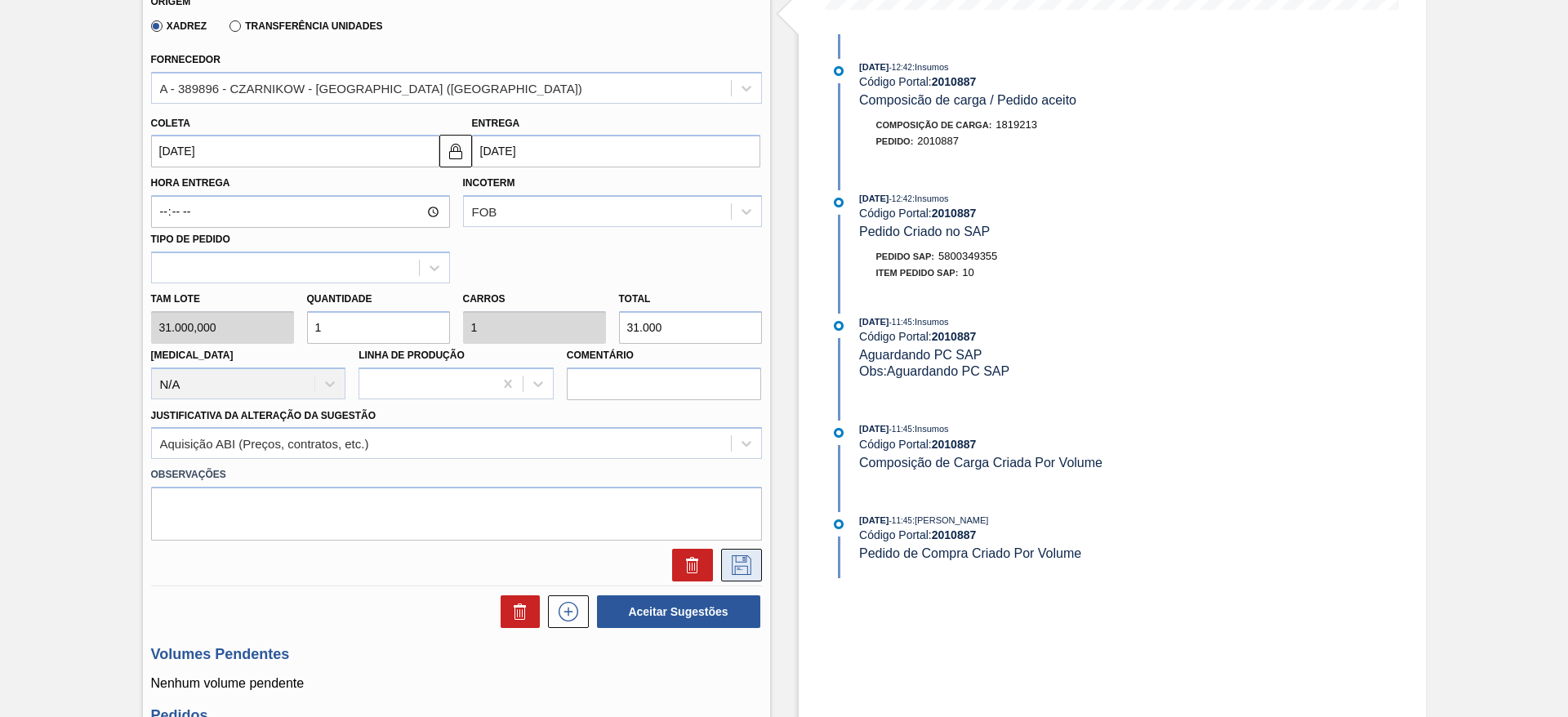
click at [748, 577] on button at bounding box center [741, 565] width 41 height 32
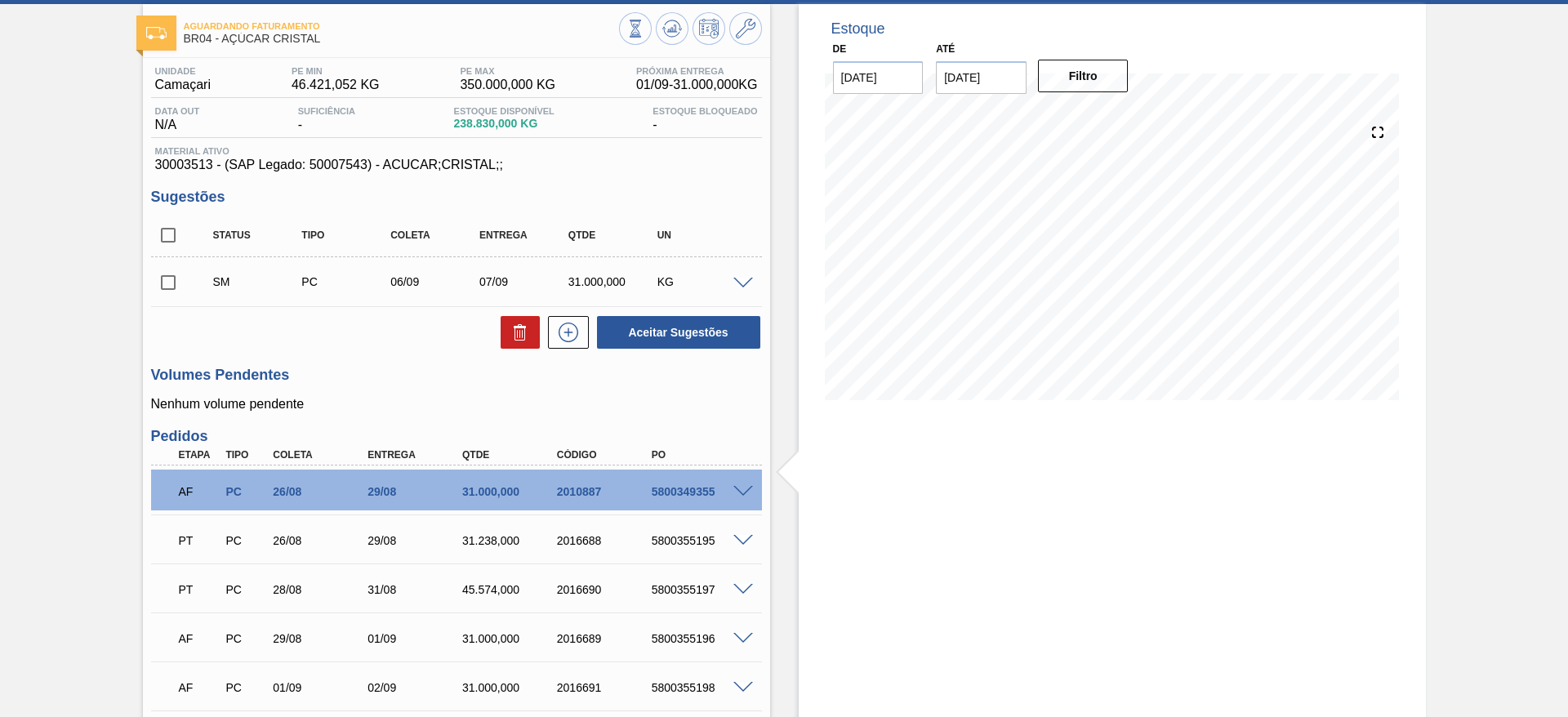
scroll to position [77, 0]
click at [571, 337] on icon at bounding box center [569, 333] width 26 height 19
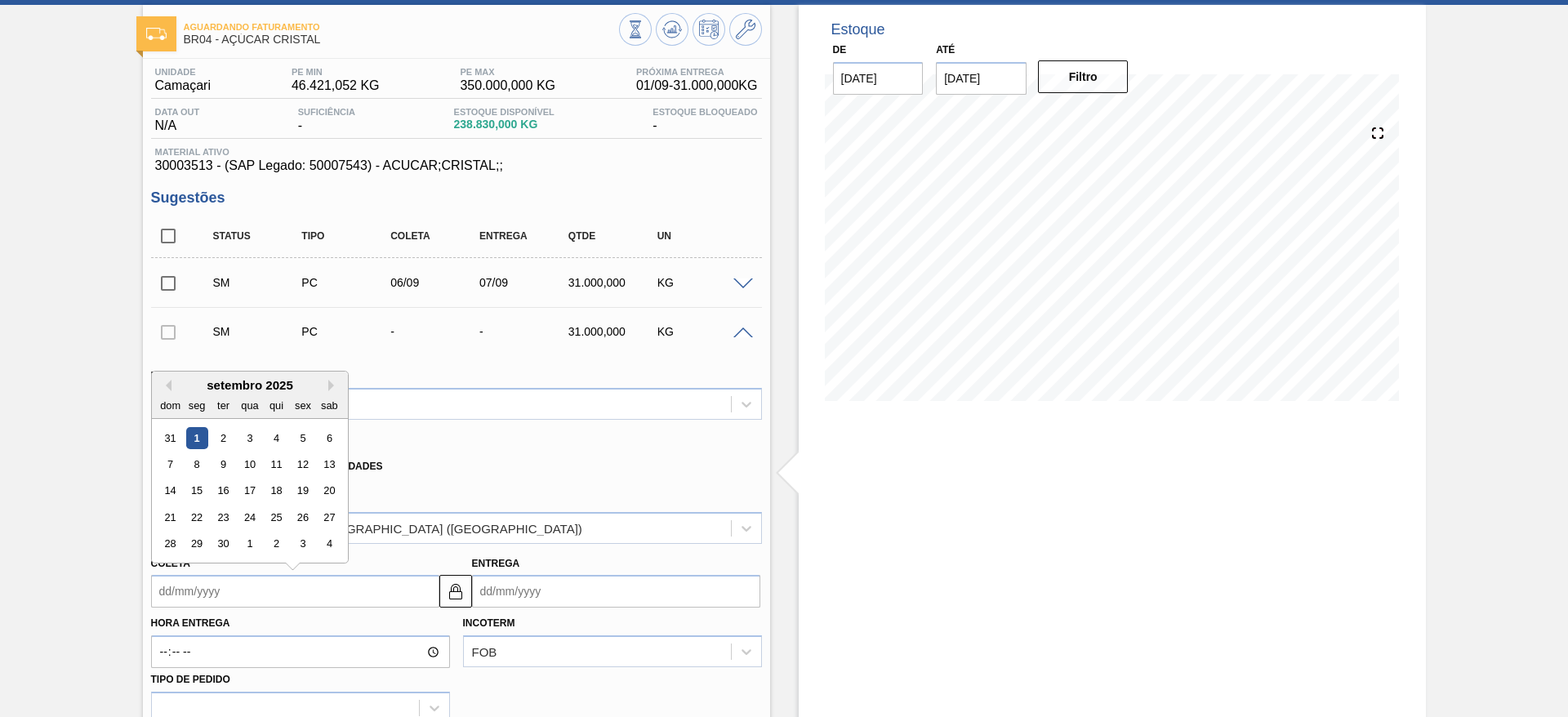
click at [234, 577] on input "Coleta" at bounding box center [295, 591] width 289 height 32
drag, startPoint x: 191, startPoint y: 479, endPoint x: 191, endPoint y: 467, distance: 12.0
click at [191, 467] on div "31 1 2 3 4 5 6 7 8 9 10 11 12 13 14 15 16 17 18 19 20 21 22 23 24 25 26 27 28 2…" at bounding box center [249, 491] width 185 height 133
click at [191, 467] on div "8" at bounding box center [196, 464] width 22 height 22
type input "[DATE]"
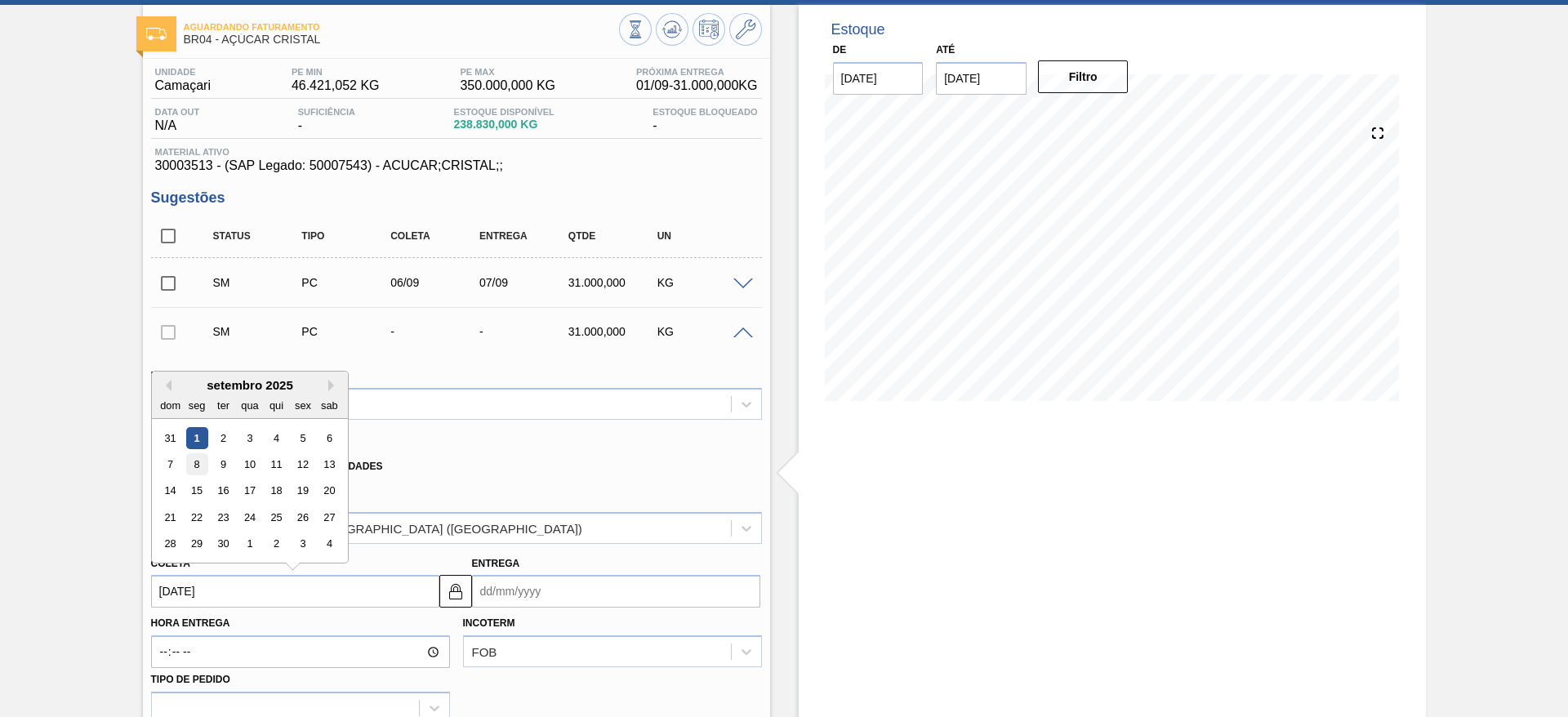
type input "[DATE]"
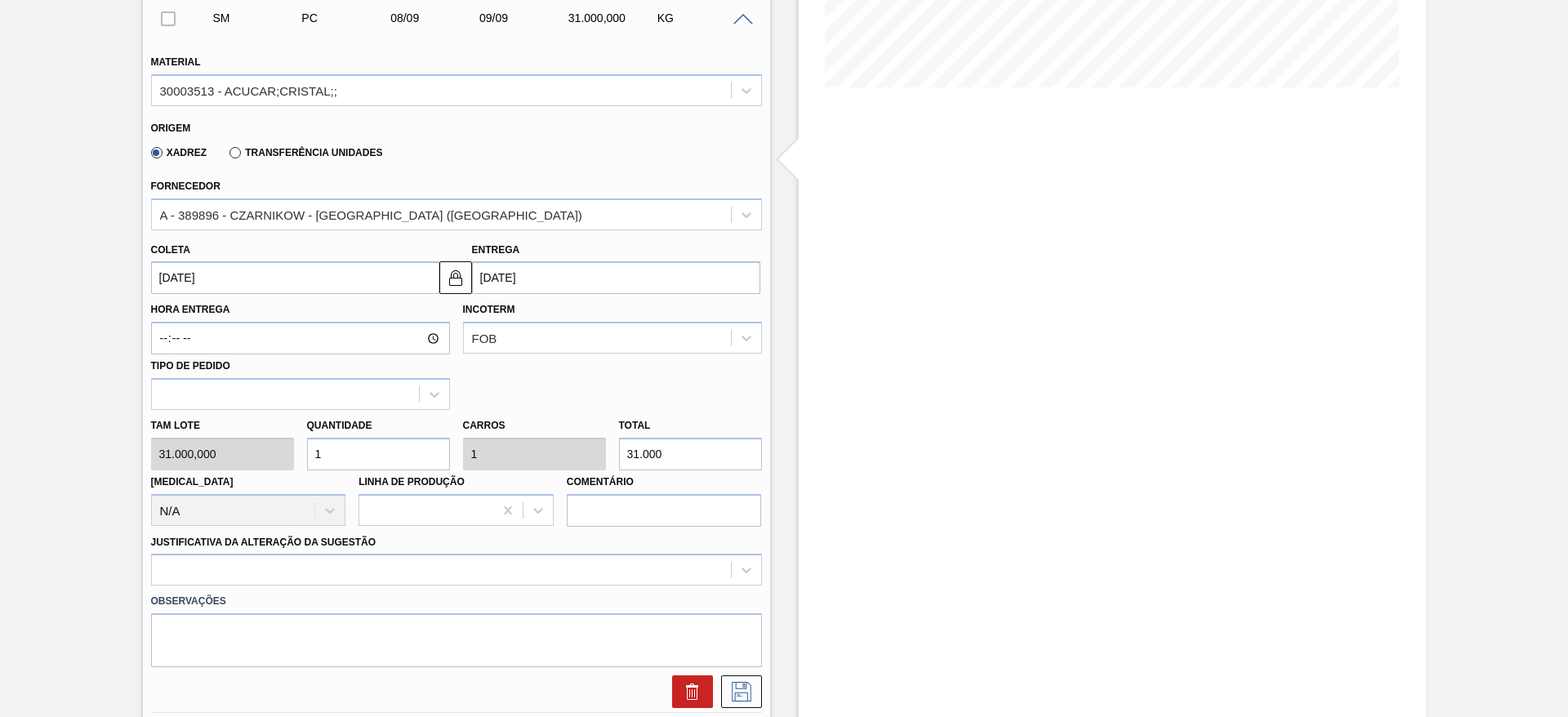
scroll to position [391, 0]
click at [354, 455] on input "1" at bounding box center [378, 453] width 143 height 32
type input "2"
type input "62.000"
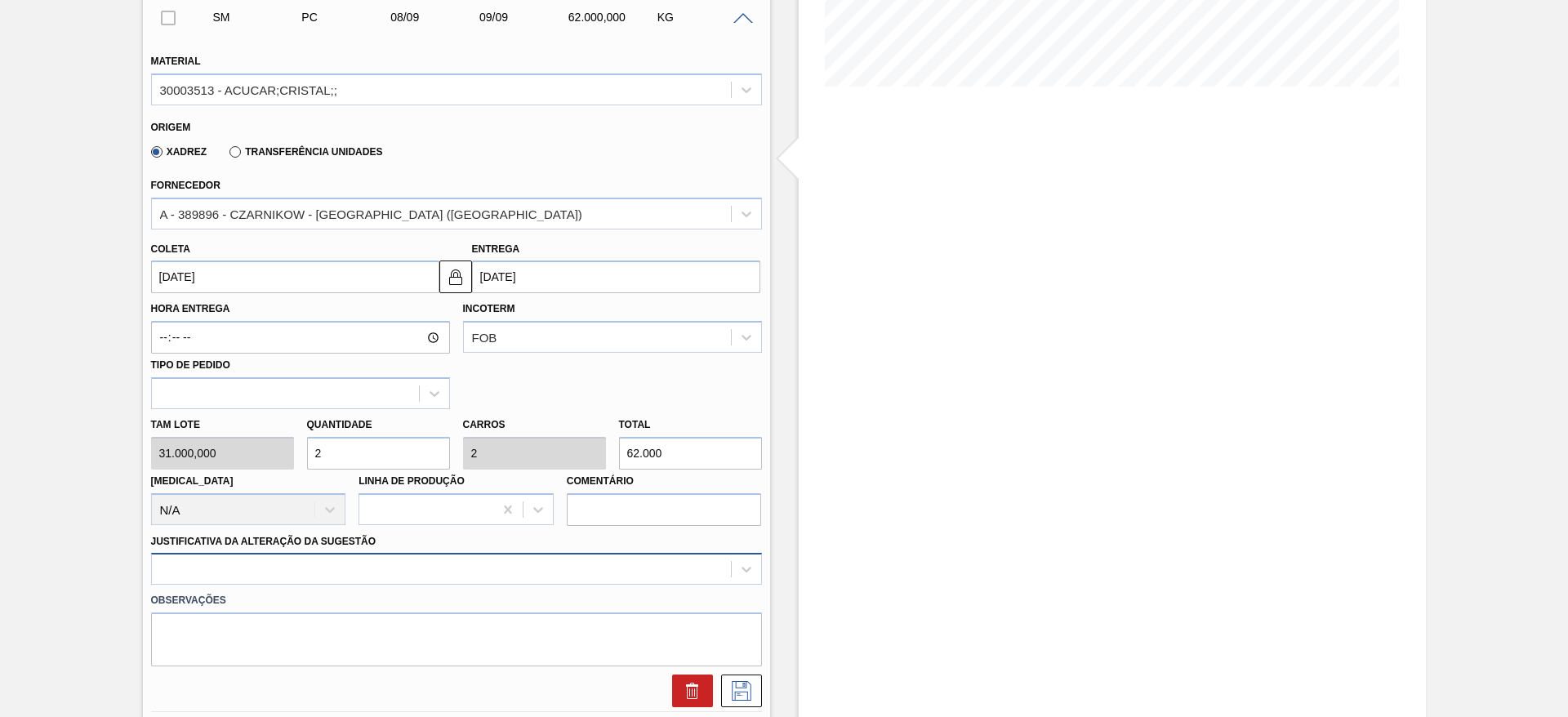
drag, startPoint x: 354, startPoint y: 455, endPoint x: 628, endPoint y: 572, distance: 297.9
click at [628, 572] on div "Material 30003513 - ACUCAR;CRISTAL;; Origem Xadrez Transferência Unidades Forne…" at bounding box center [456, 372] width 611 height 670
type input "2"
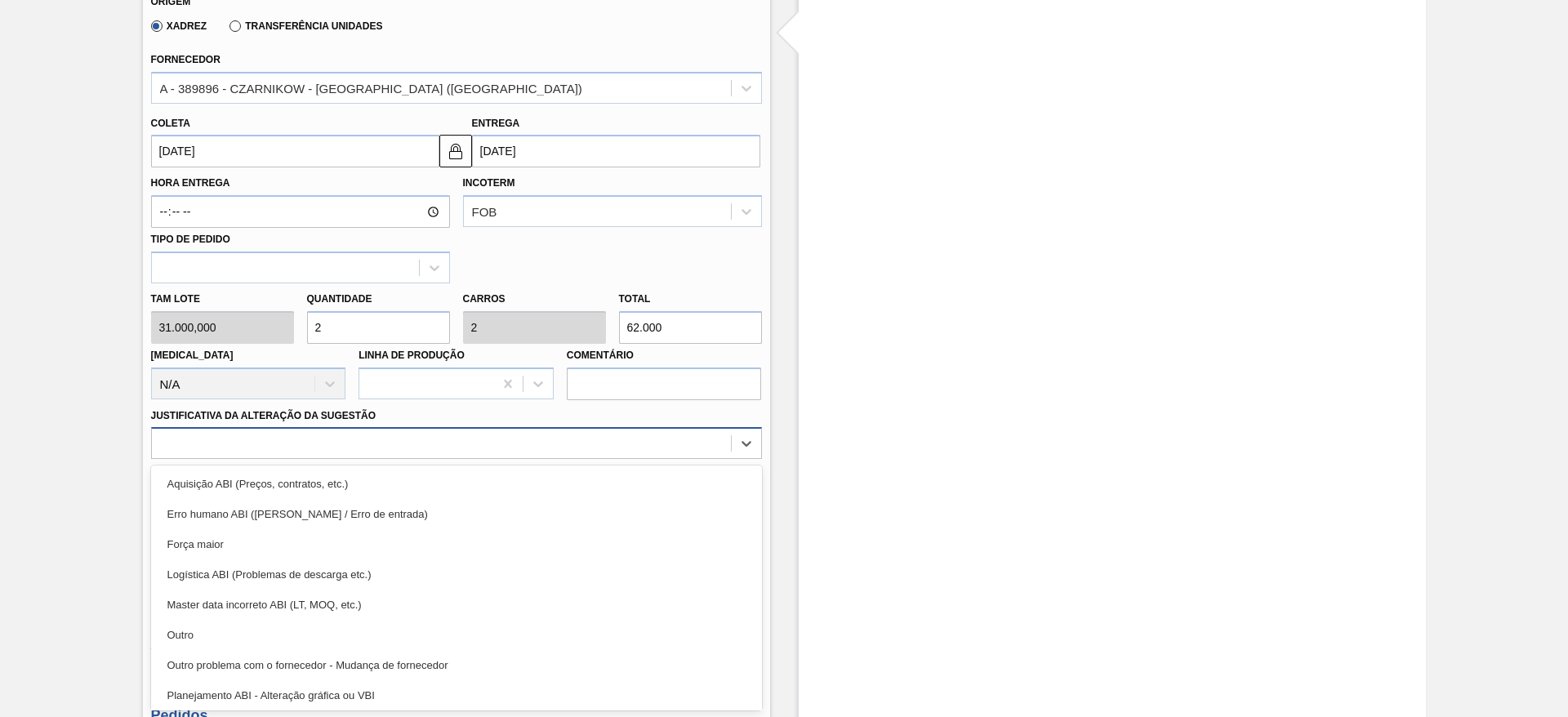
click at [659, 459] on div "option Logística ABI (Problemas de descarga etc.) focused, 4 of 18. 18 results …" at bounding box center [456, 443] width 611 height 32
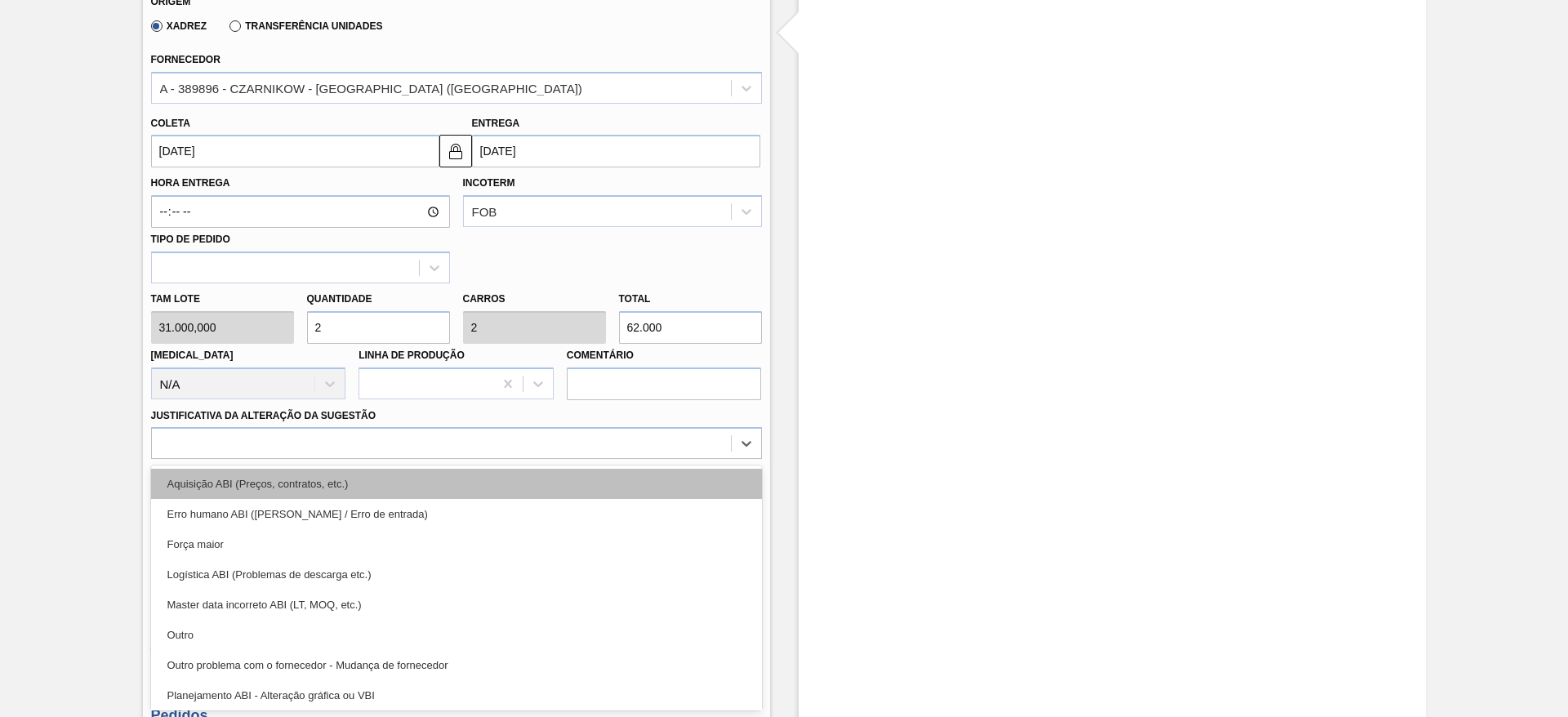
click at [711, 496] on div "Aquisição ABI (Preços, contratos, etc.)" at bounding box center [456, 484] width 611 height 30
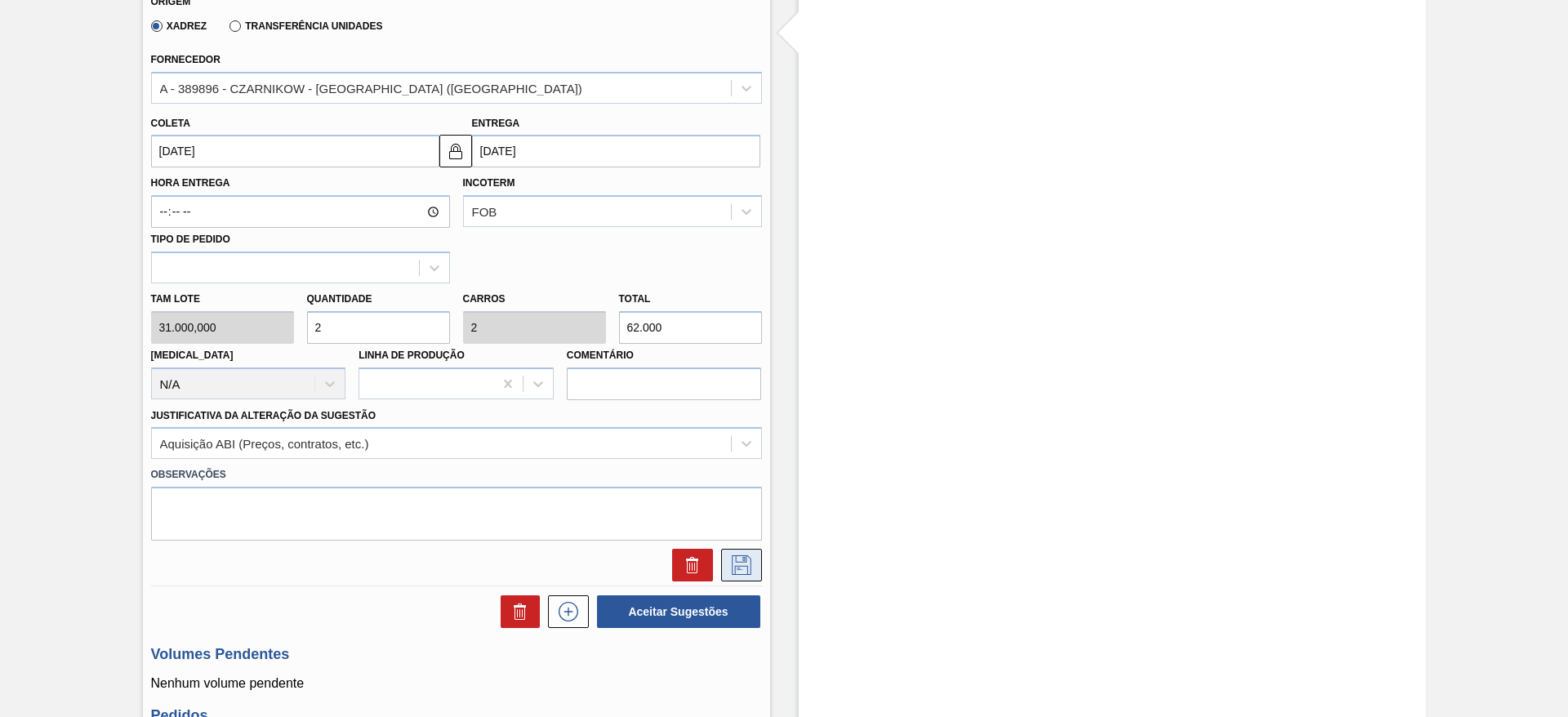
click at [737, 572] on icon at bounding box center [741, 565] width 26 height 19
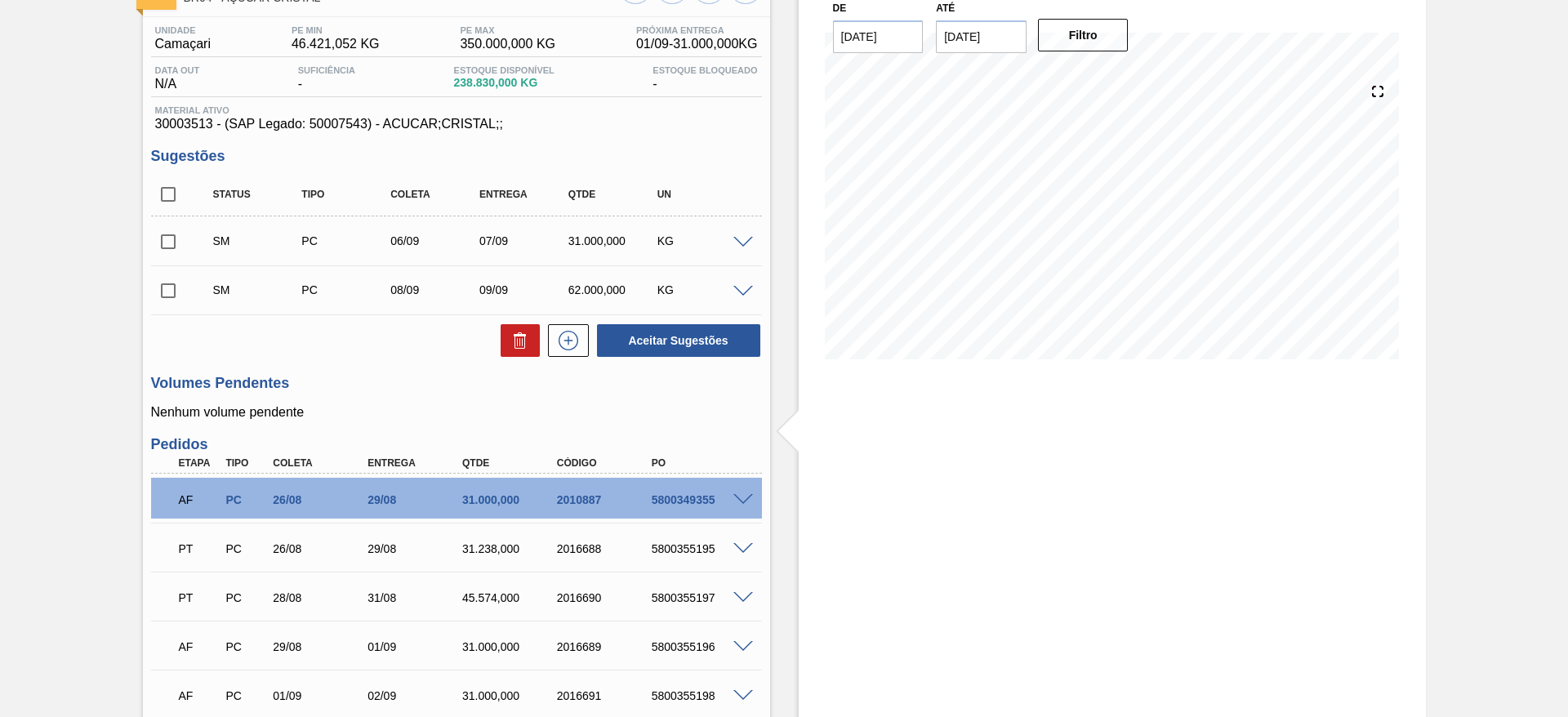
scroll to position [117, 0]
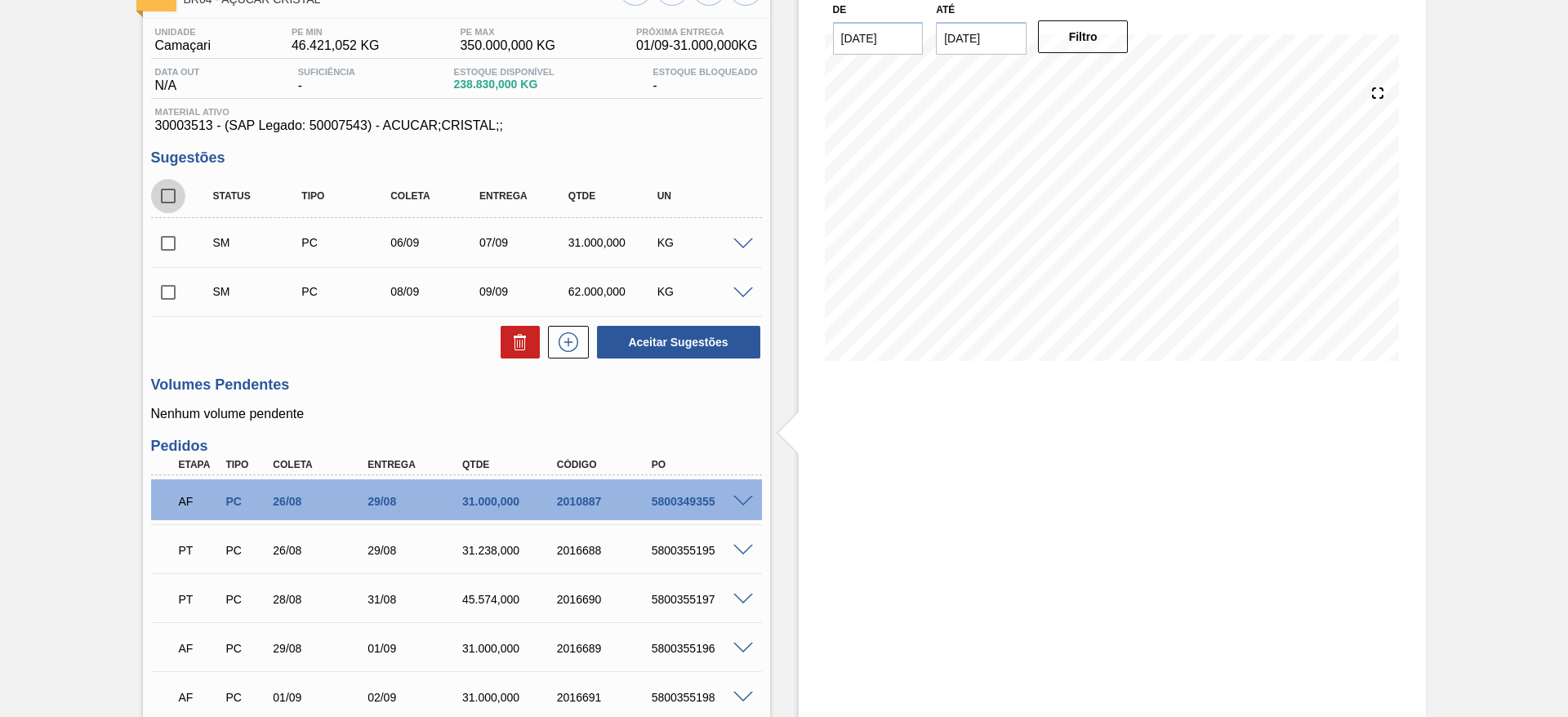
click at [172, 201] on input "checkbox" at bounding box center [168, 196] width 34 height 34
checkbox input "true"
click at [641, 355] on button "Aceitar Sugestões" at bounding box center [679, 341] width 163 height 32
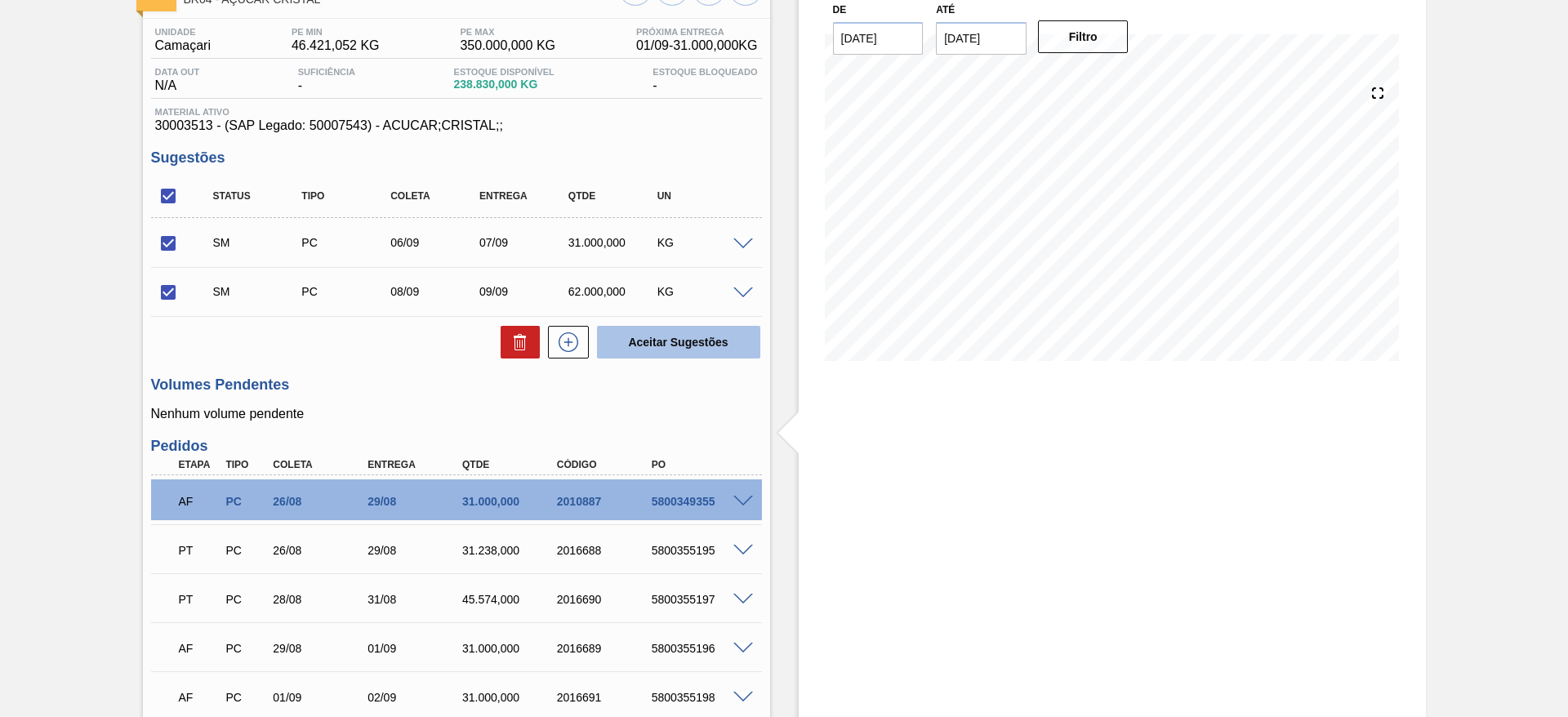
checkbox input "false"
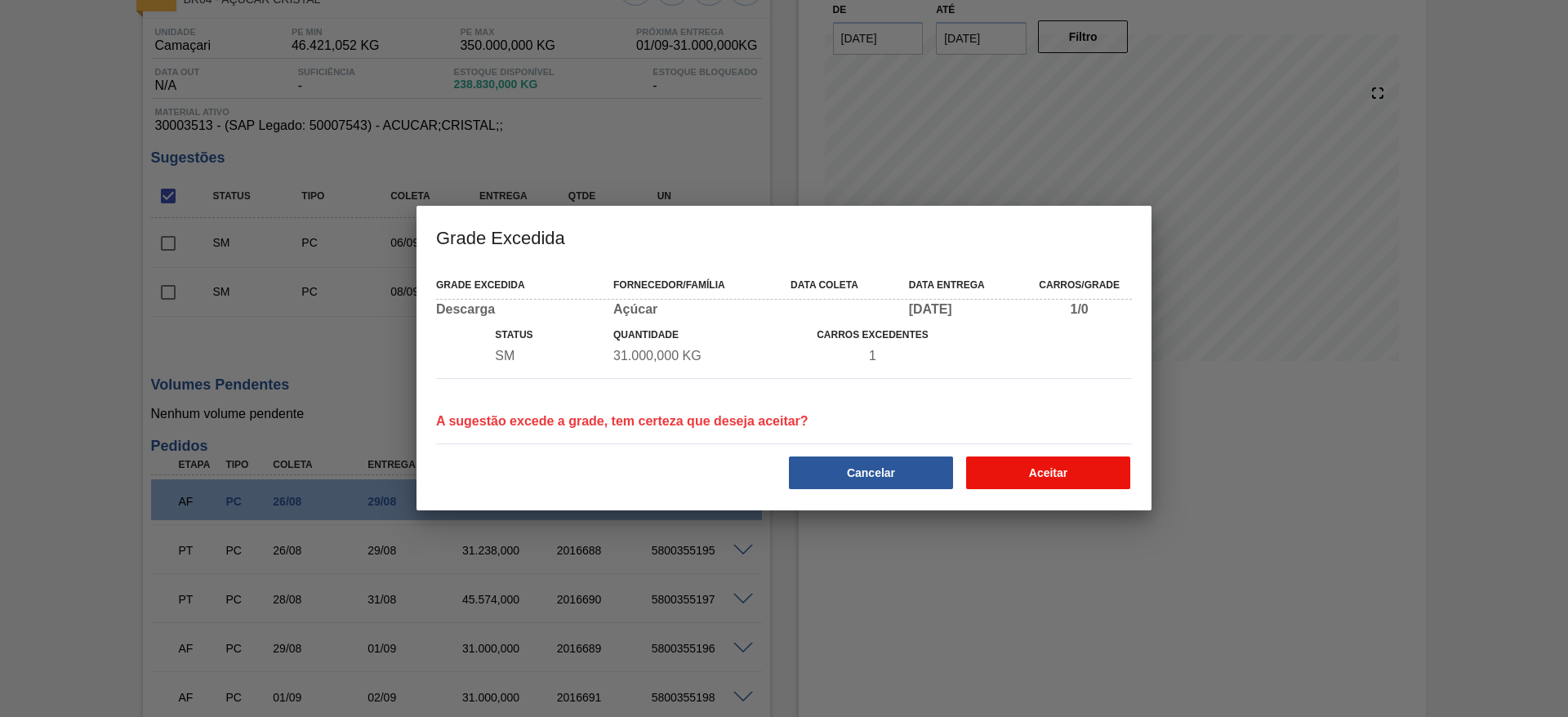
click at [1059, 485] on button "Aceitar" at bounding box center [1048, 472] width 164 height 32
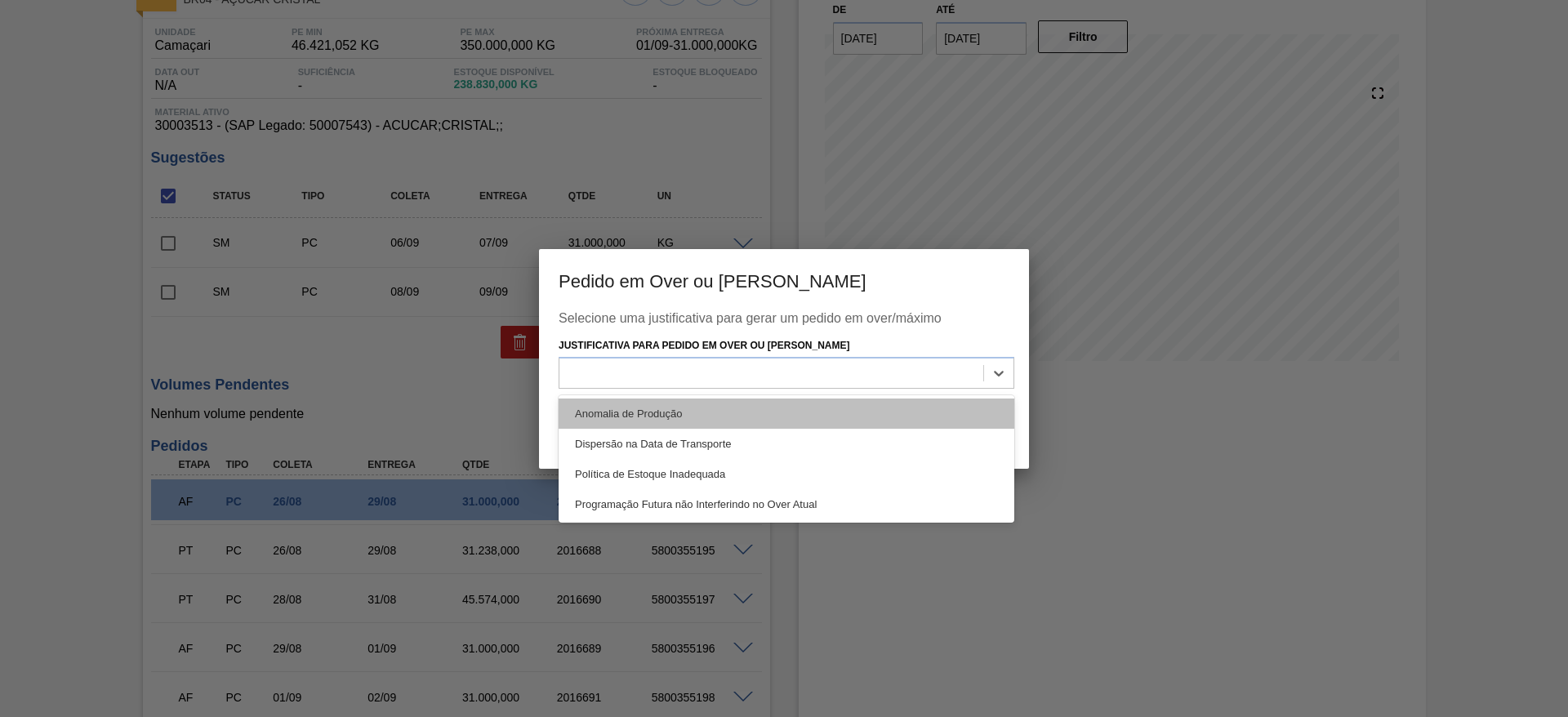
drag, startPoint x: 899, startPoint y: 369, endPoint x: 911, endPoint y: 427, distance: 59.2
click at [911, 389] on div "option Anomalia de Produção focused, 1 of 4. 4 results available. Use Up and Do…" at bounding box center [786, 373] width 455 height 32
click at [911, 427] on div "Anomalia de Produção" at bounding box center [786, 413] width 455 height 30
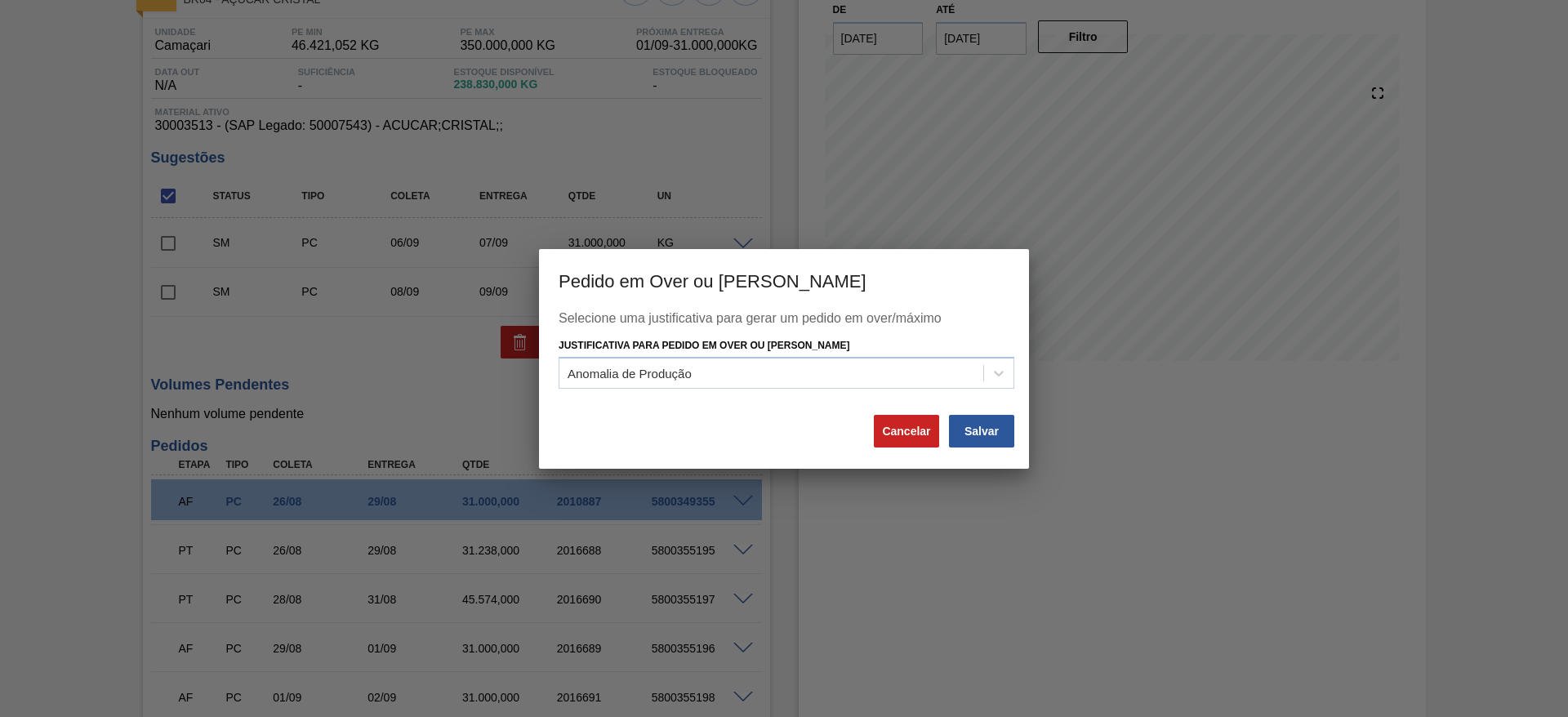
click at [988, 447] on div "Salvar" at bounding box center [982, 431] width 68 height 36
click at [984, 435] on button "Salvar" at bounding box center [982, 431] width 65 height 32
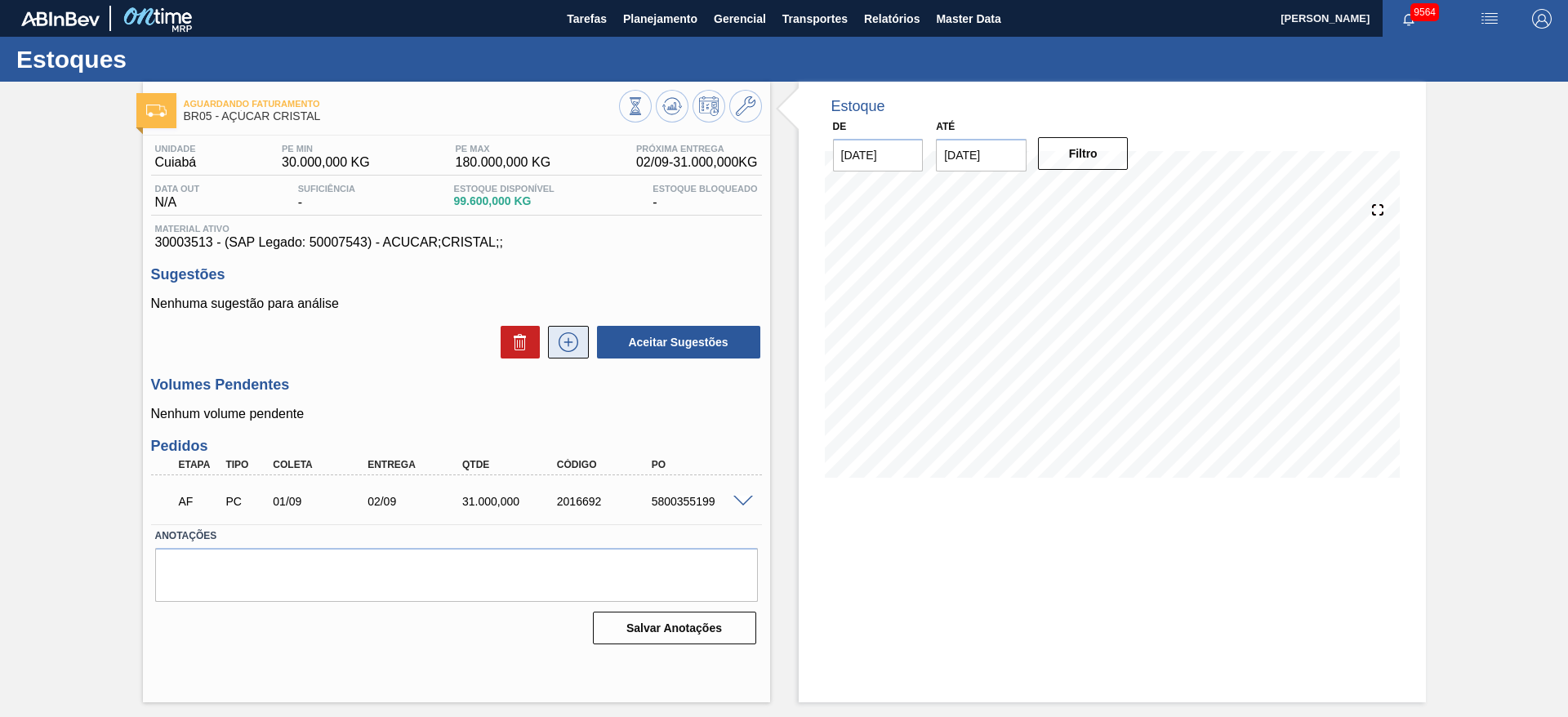
click at [582, 332] on button at bounding box center [569, 341] width 41 height 32
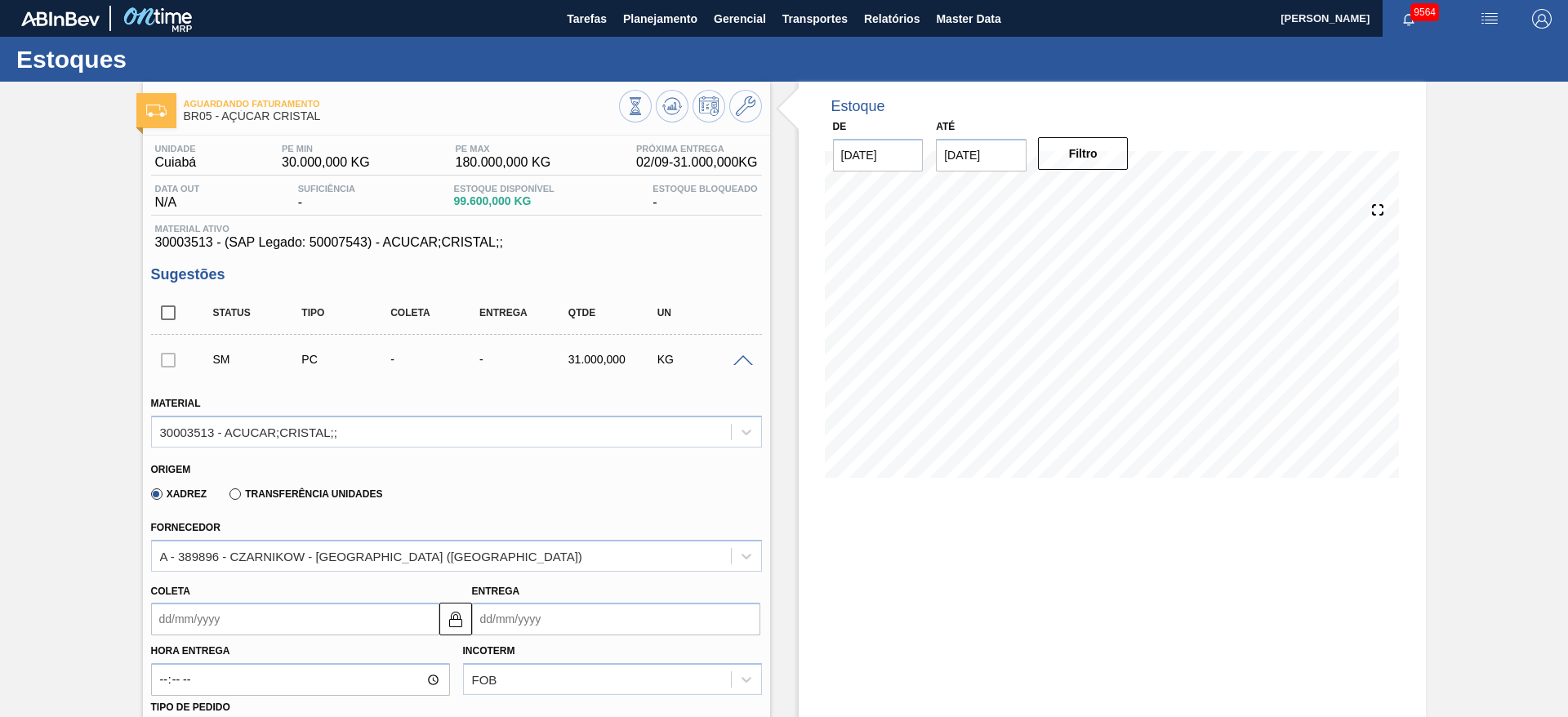
click at [192, 642] on label "Hora Entrega" at bounding box center [300, 651] width 299 height 24
click at [192, 663] on input "Hora Entrega" at bounding box center [300, 679] width 299 height 32
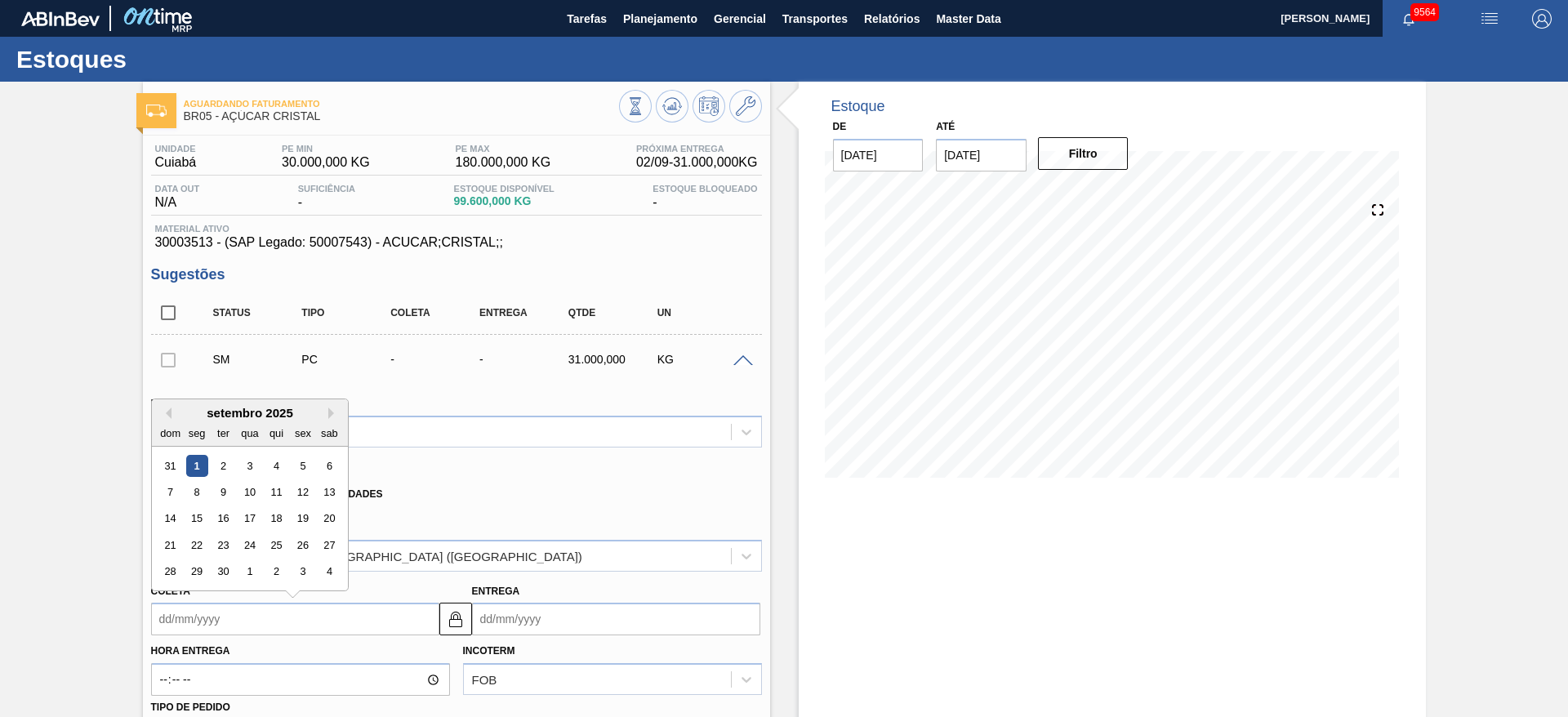
click at [196, 630] on input "Coleta" at bounding box center [295, 619] width 289 height 32
click at [197, 498] on div "8" at bounding box center [196, 491] width 22 height 22
type input "[DATE]"
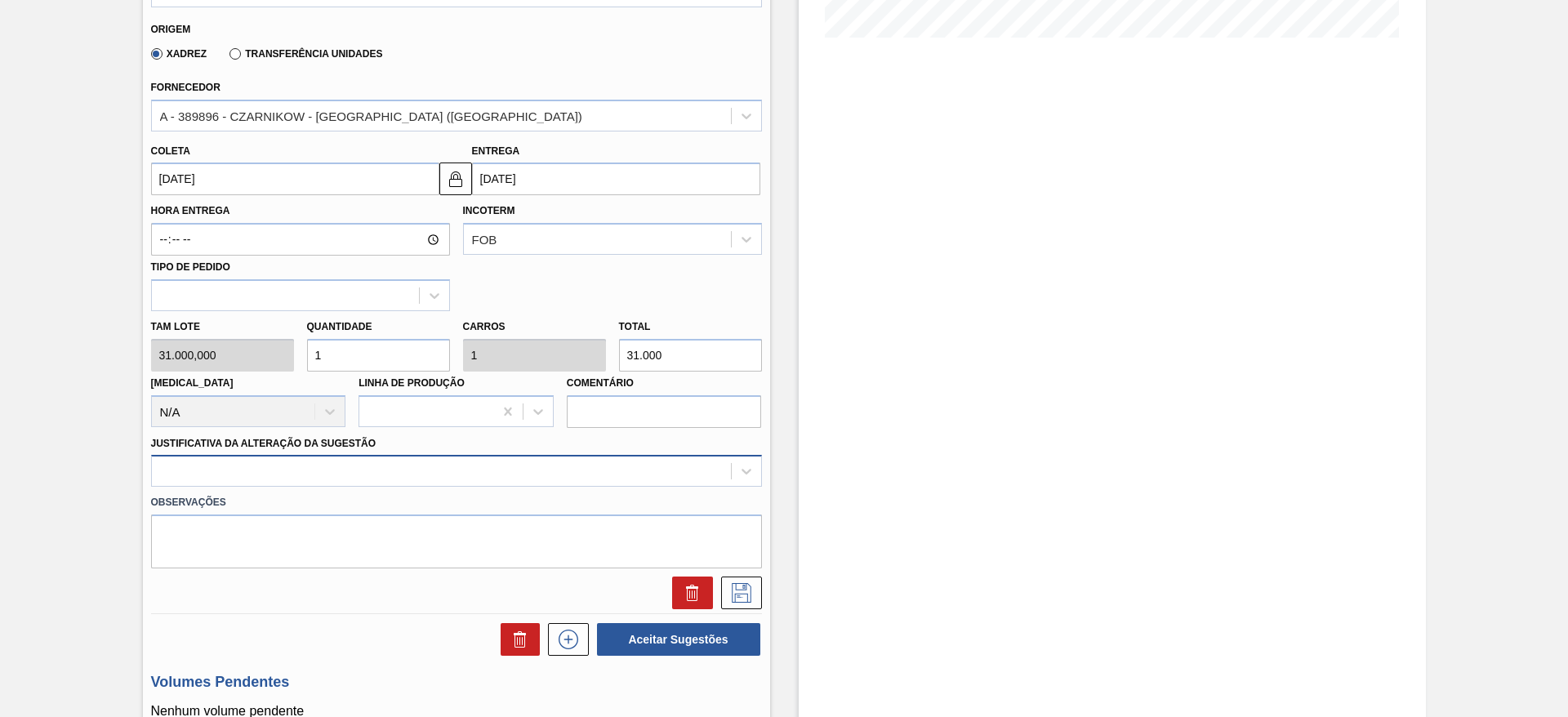
scroll to position [468, 0]
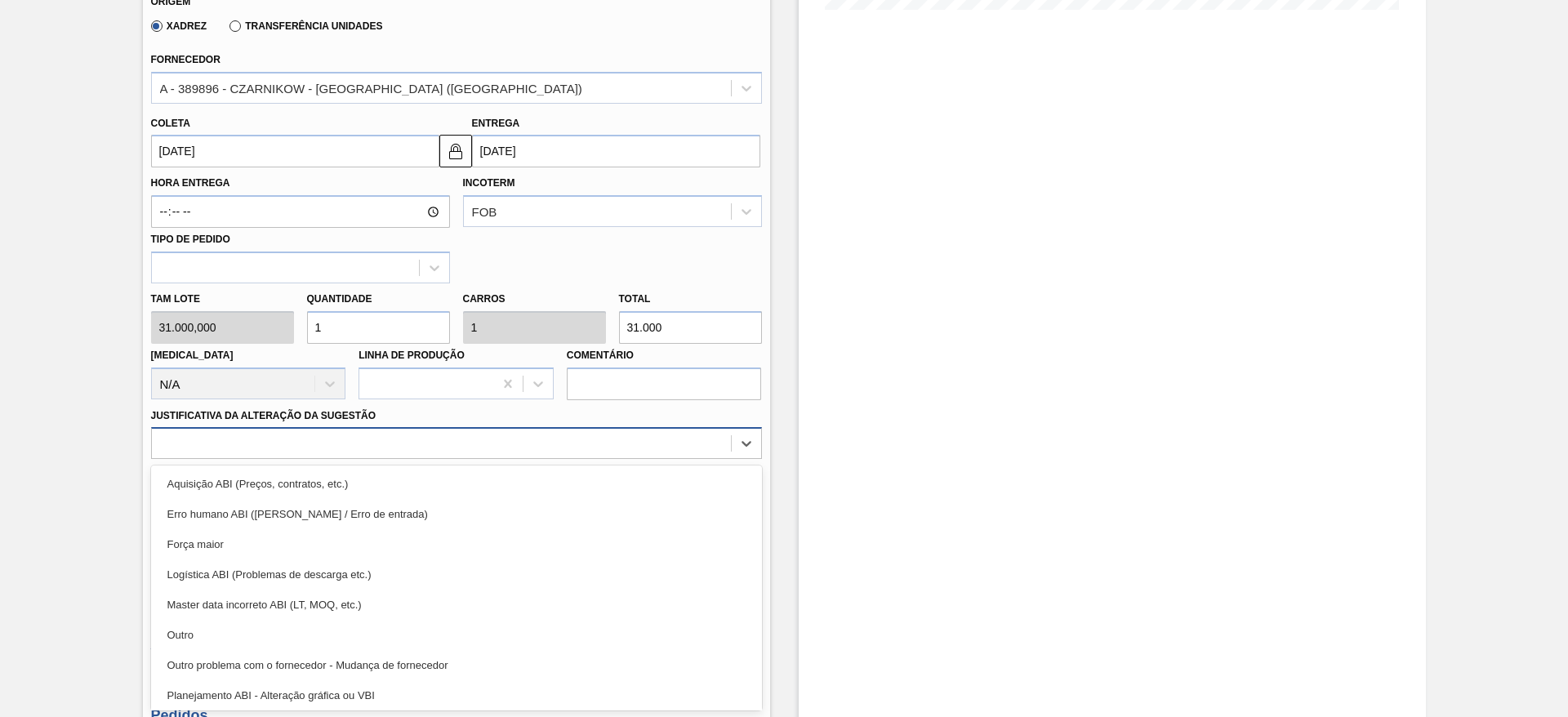
click at [518, 459] on div "option Aquisição ABI (Preços, contratos, etc.) focused, 1 of 18. 18 results ava…" at bounding box center [456, 443] width 611 height 32
click at [518, 471] on div "Aquisição ABI (Preços, contratos, etc.)" at bounding box center [456, 484] width 611 height 30
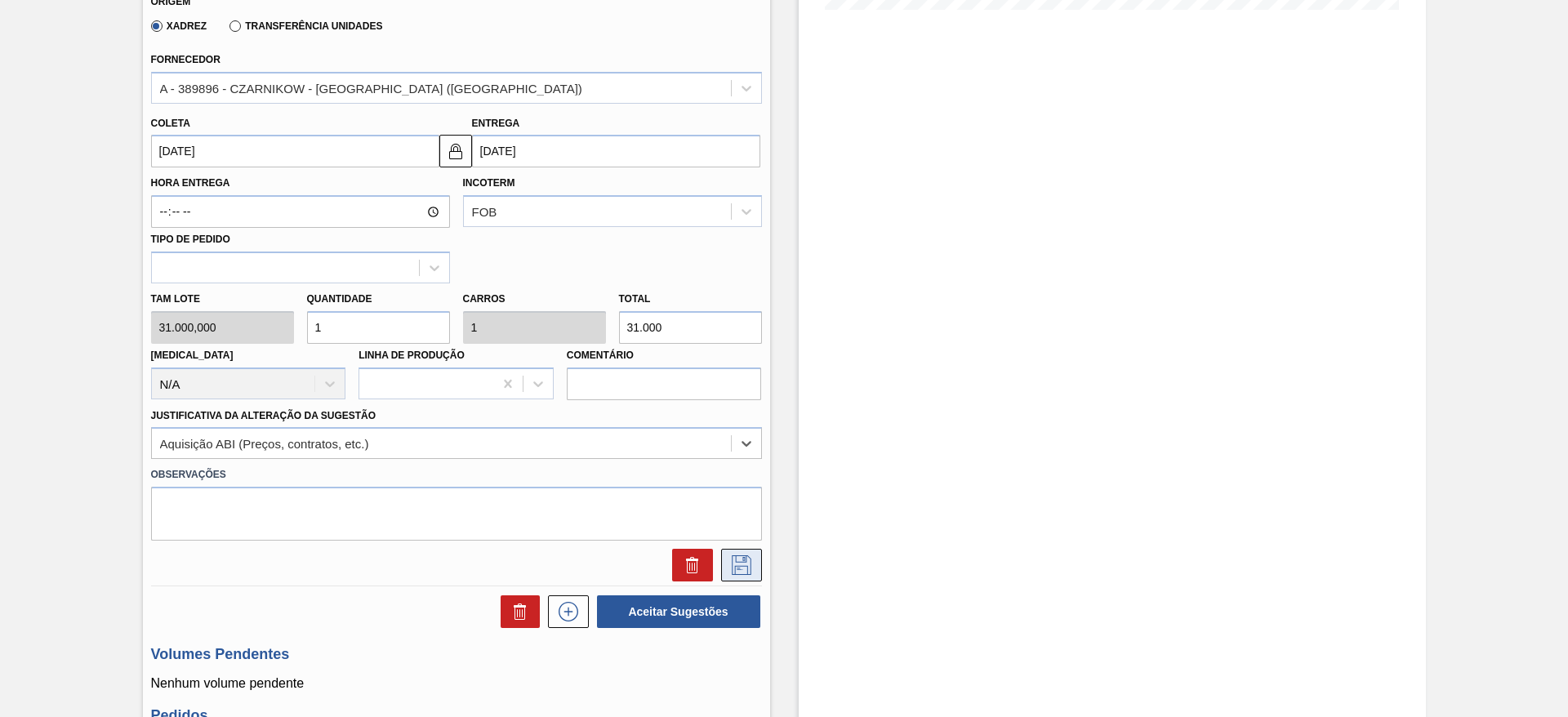
click at [734, 551] on button at bounding box center [741, 565] width 41 height 32
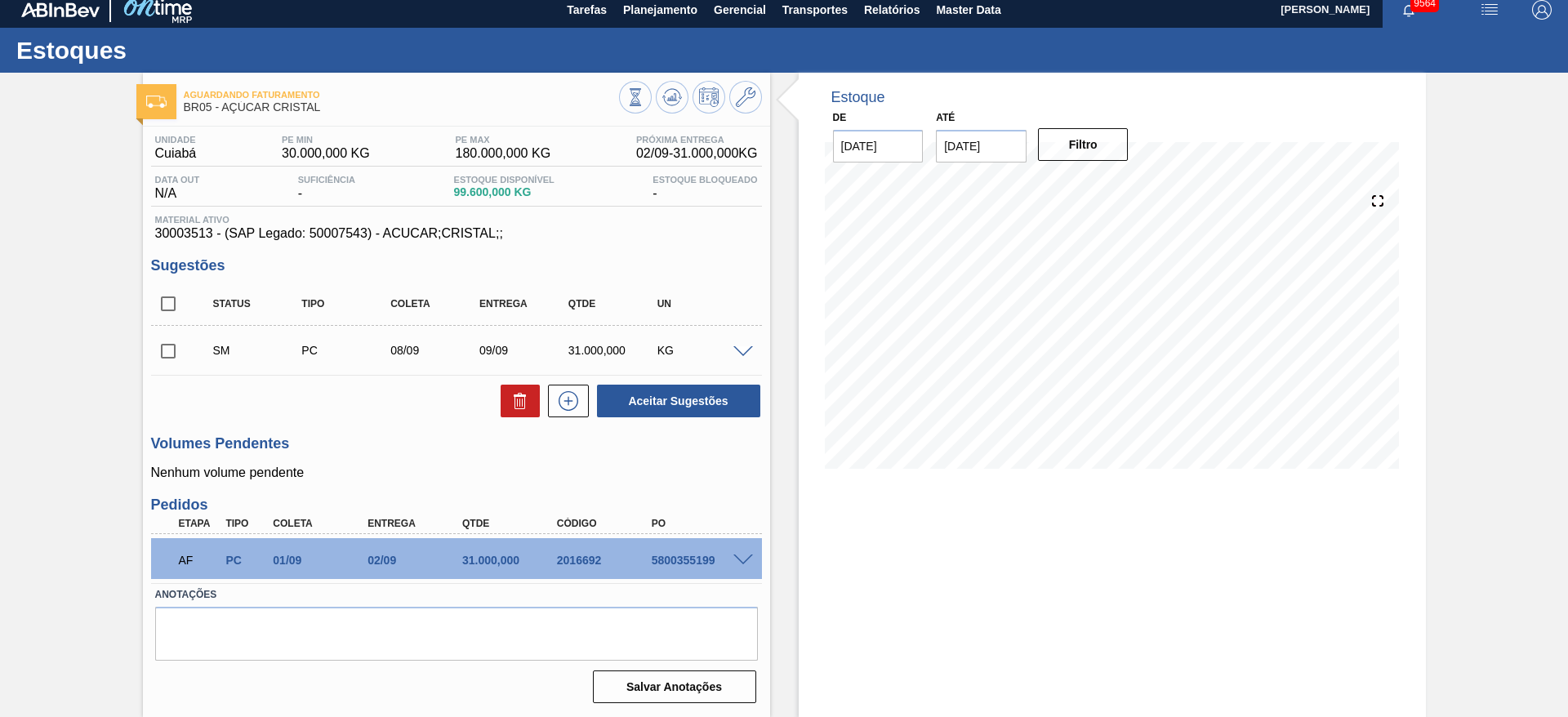
scroll to position [9, 0]
click at [172, 347] on input "checkbox" at bounding box center [168, 351] width 34 height 34
click at [657, 400] on button "Aceitar Sugestões" at bounding box center [679, 400] width 163 height 32
checkbox input "false"
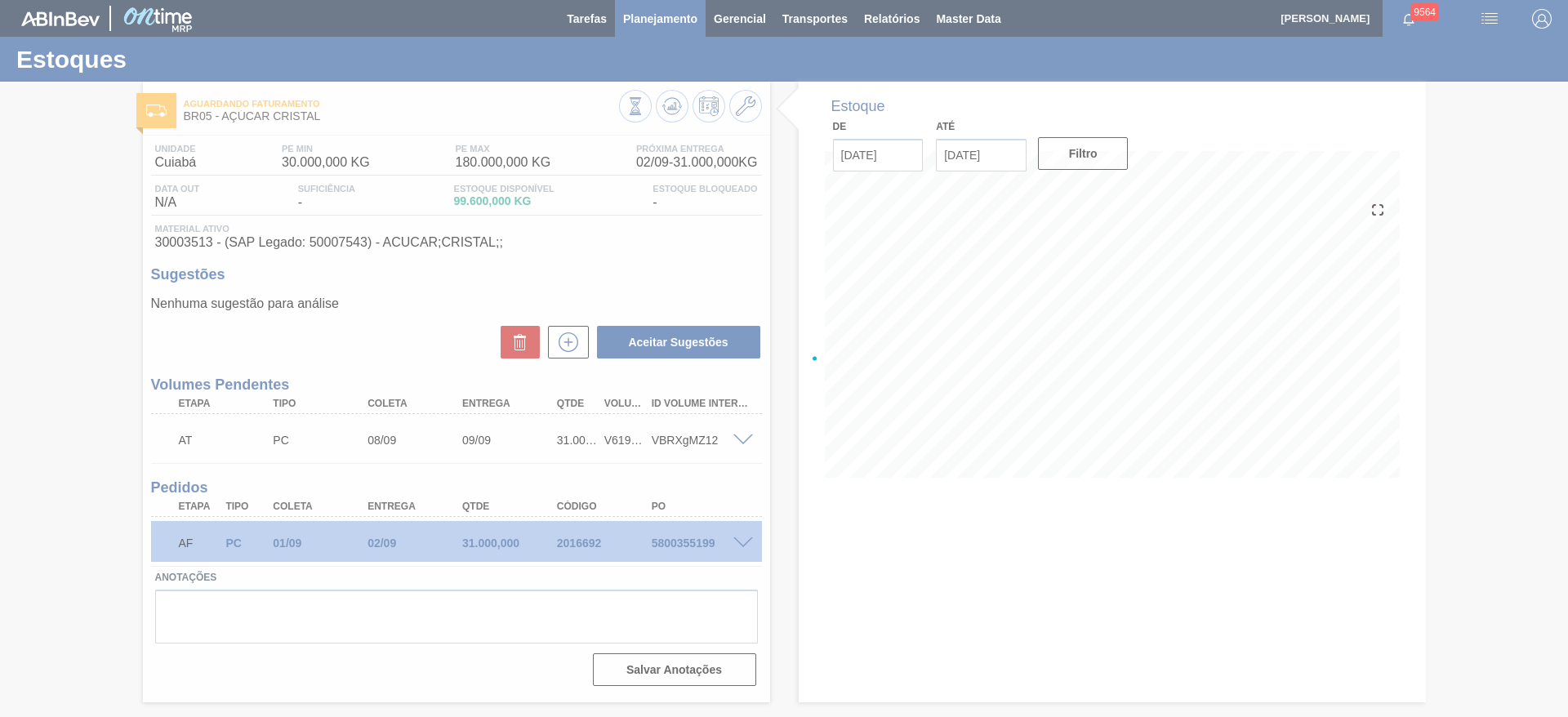
scroll to position [0, 0]
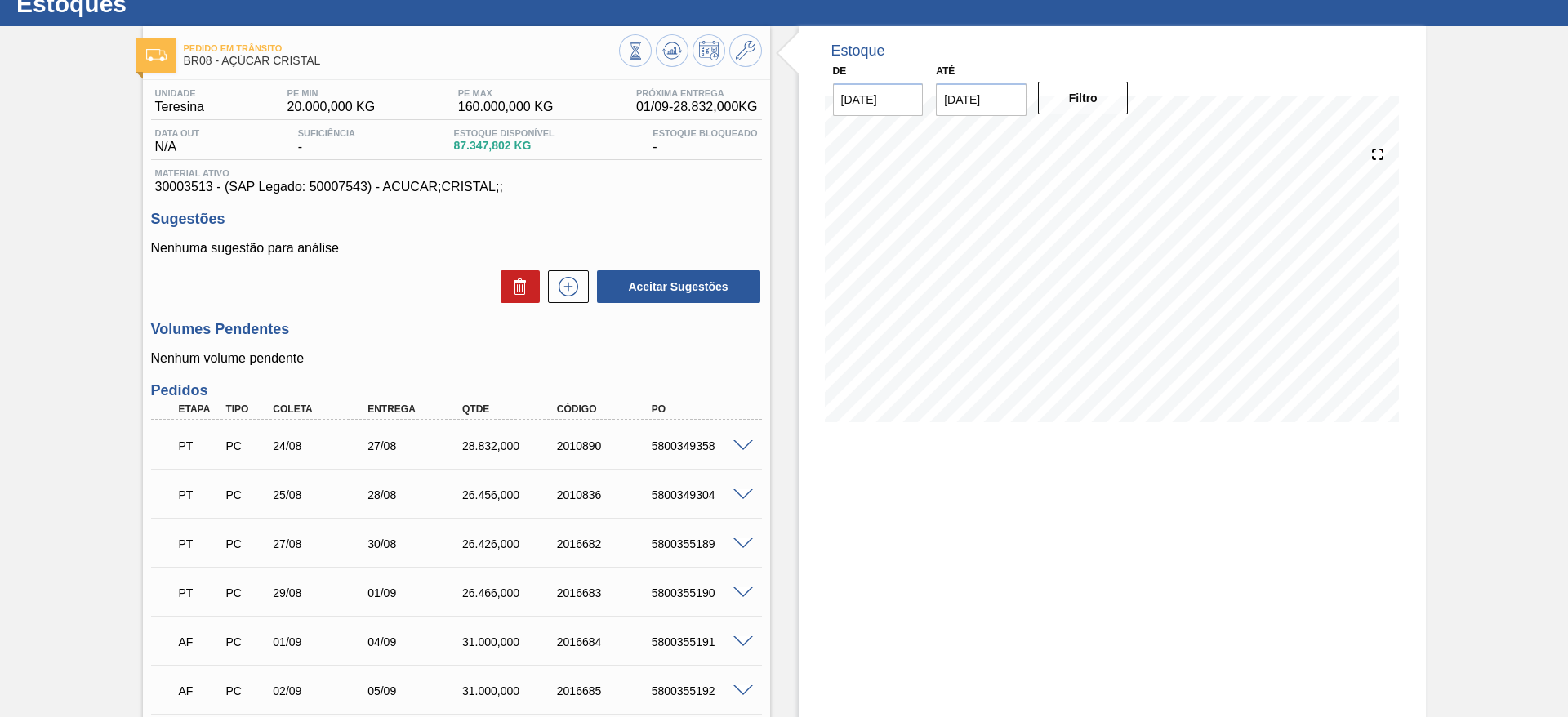
scroll to position [186, 0]
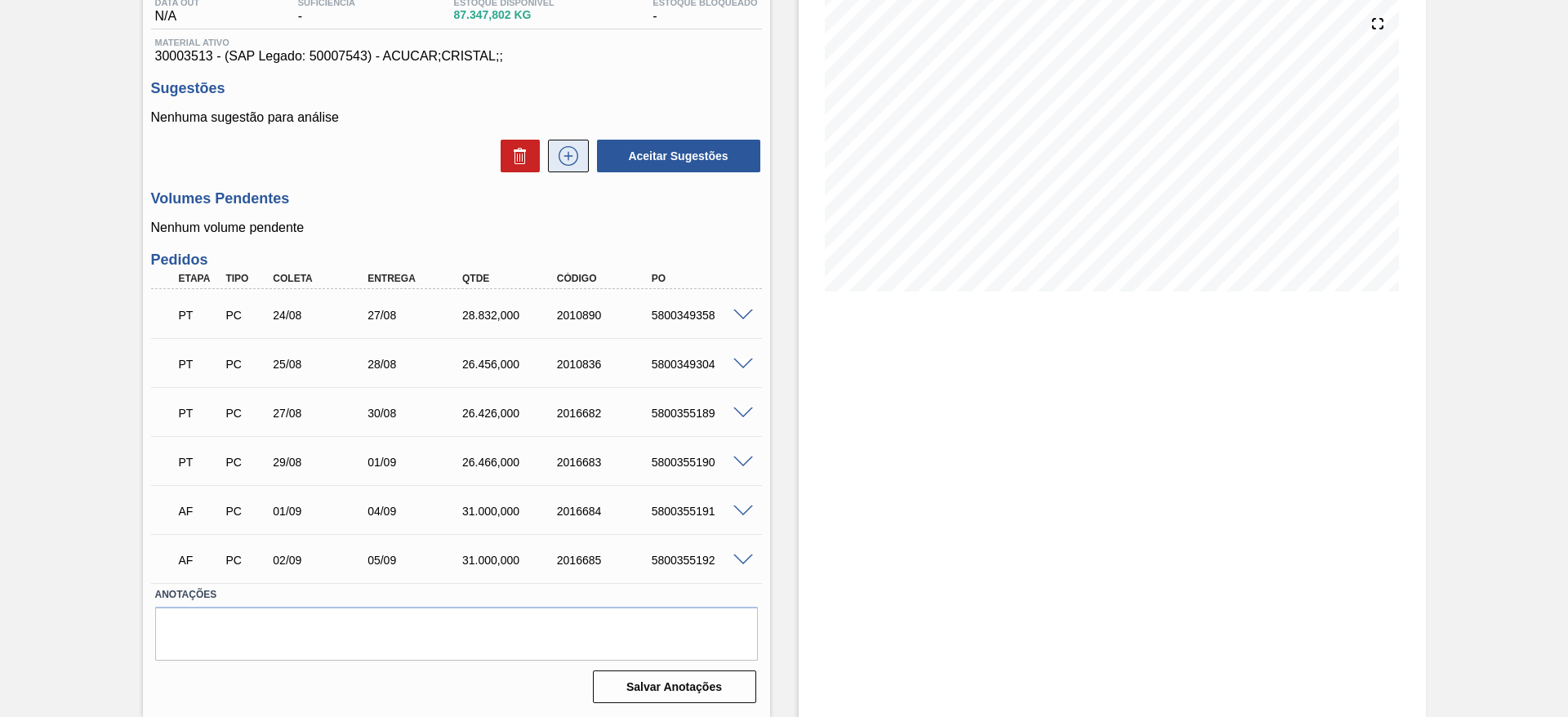
click at [574, 160] on icon at bounding box center [569, 156] width 26 height 19
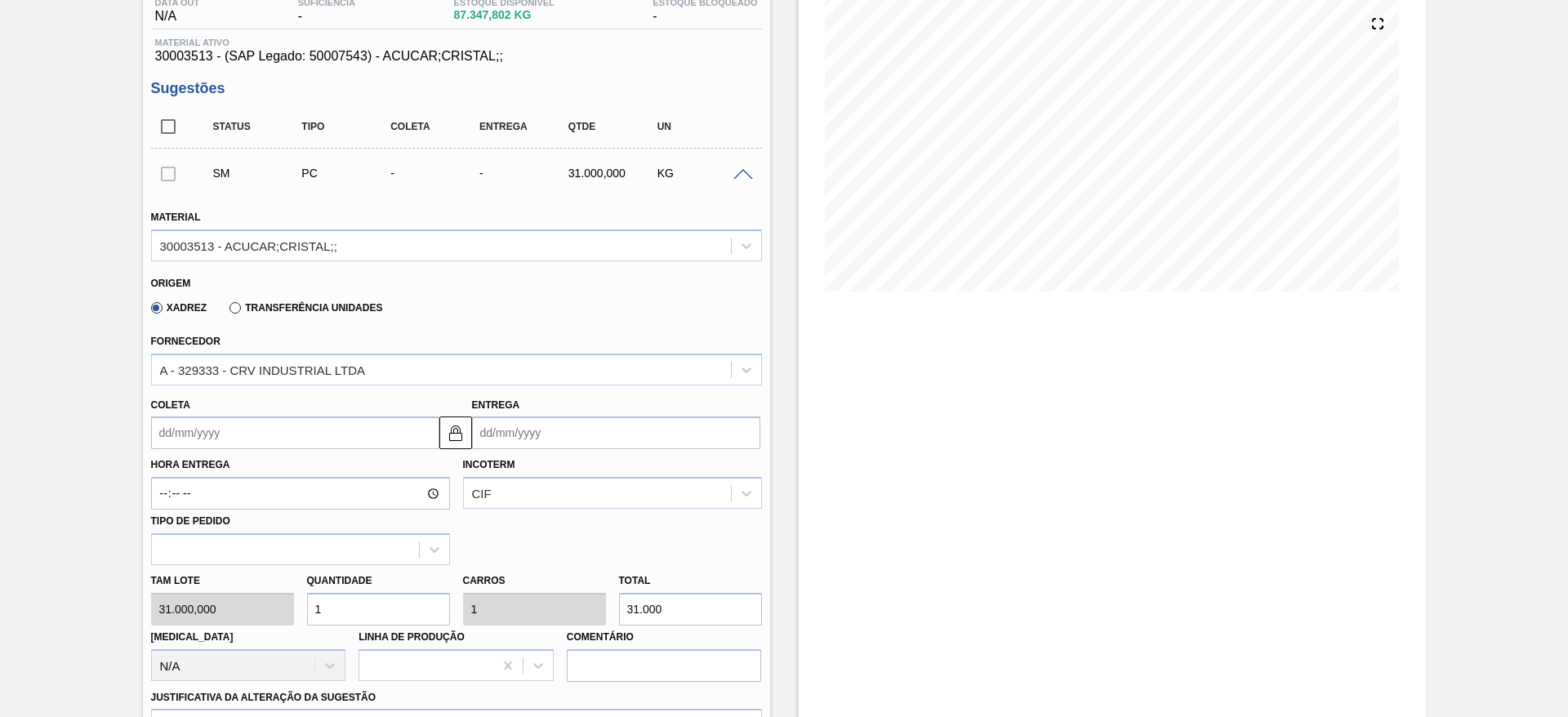
click at [352, 617] on input "1" at bounding box center [378, 609] width 143 height 32
type input "4"
type input "124.000"
click at [352, 617] on input "4" at bounding box center [378, 609] width 143 height 32
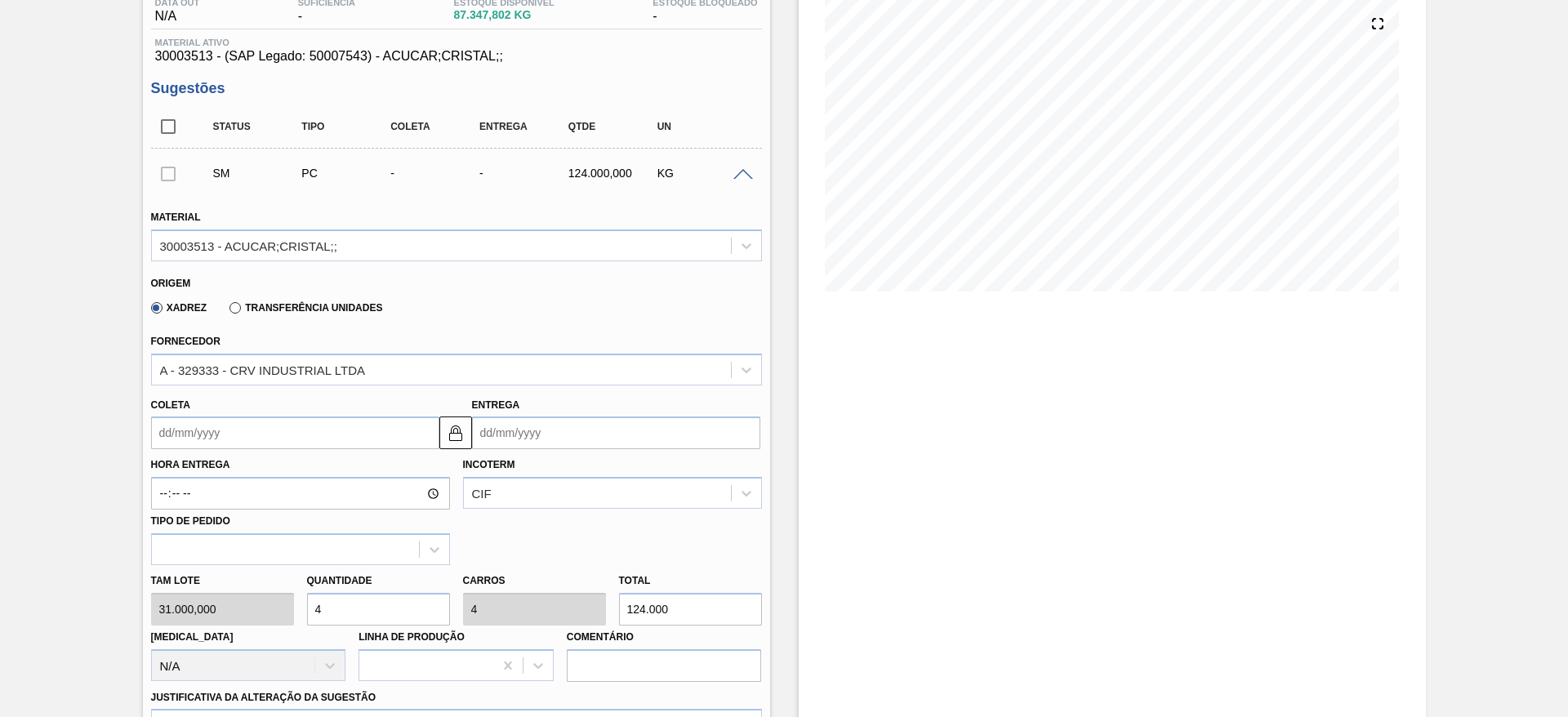
click at [182, 417] on input "Coleta" at bounding box center [295, 433] width 289 height 32
click at [363, 603] on input "4" at bounding box center [378, 609] width 143 height 32
click at [340, 599] on input "4" at bounding box center [378, 609] width 143 height 32
type input "1"
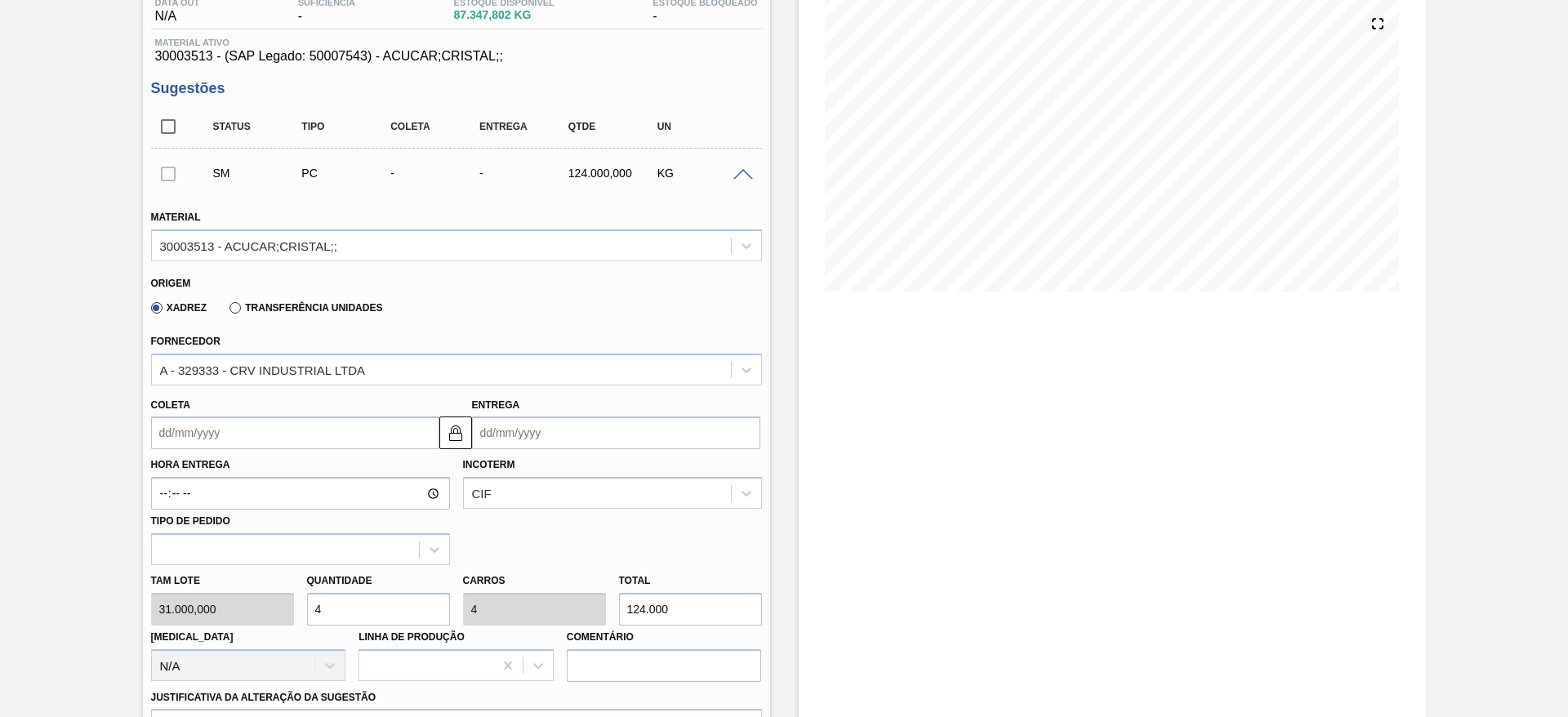
type input "31.000"
click at [340, 599] on input "1" at bounding box center [378, 609] width 143 height 32
type input "1"
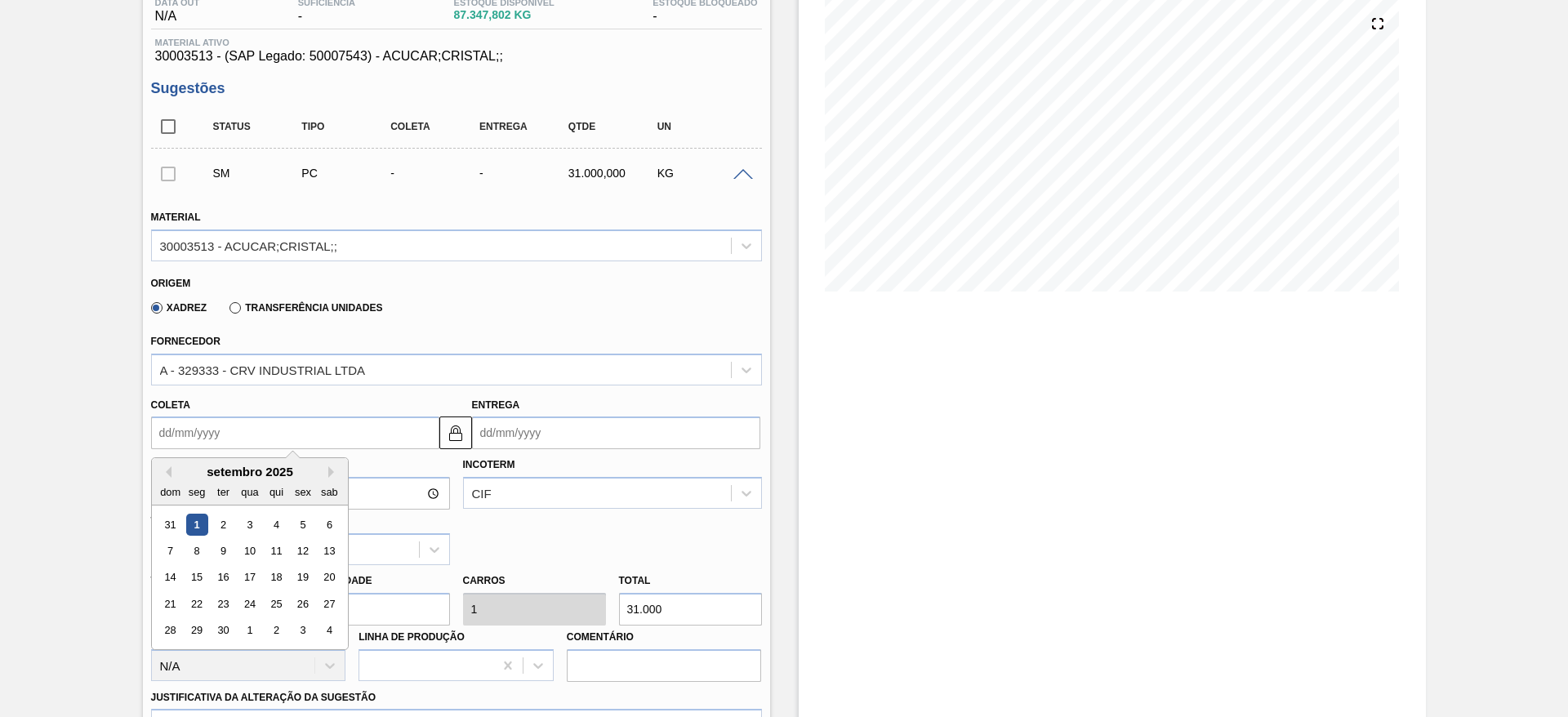
click at [188, 430] on input "Coleta" at bounding box center [295, 433] width 289 height 32
click at [299, 534] on div "5" at bounding box center [302, 525] width 22 height 22
type input "[DATE]"
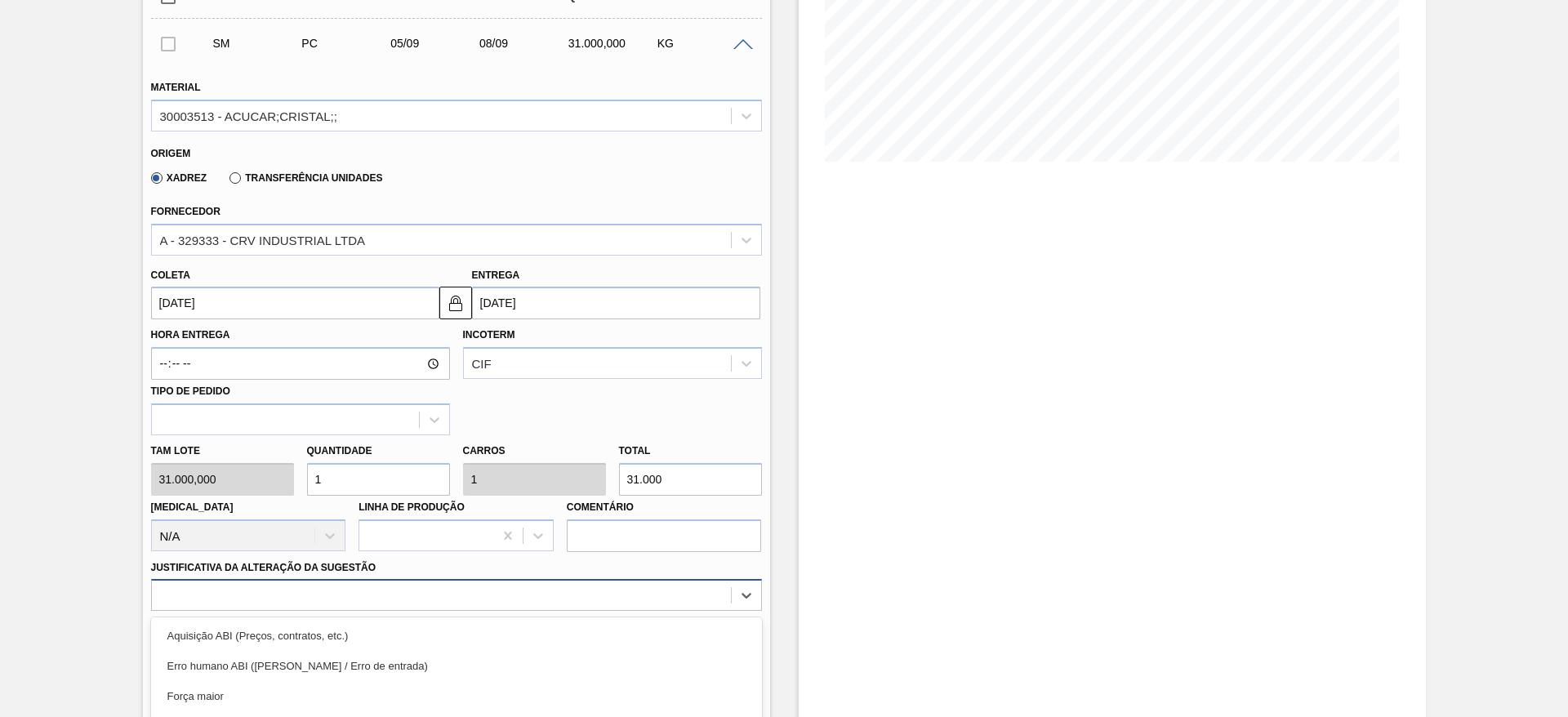
scroll to position [468, 0]
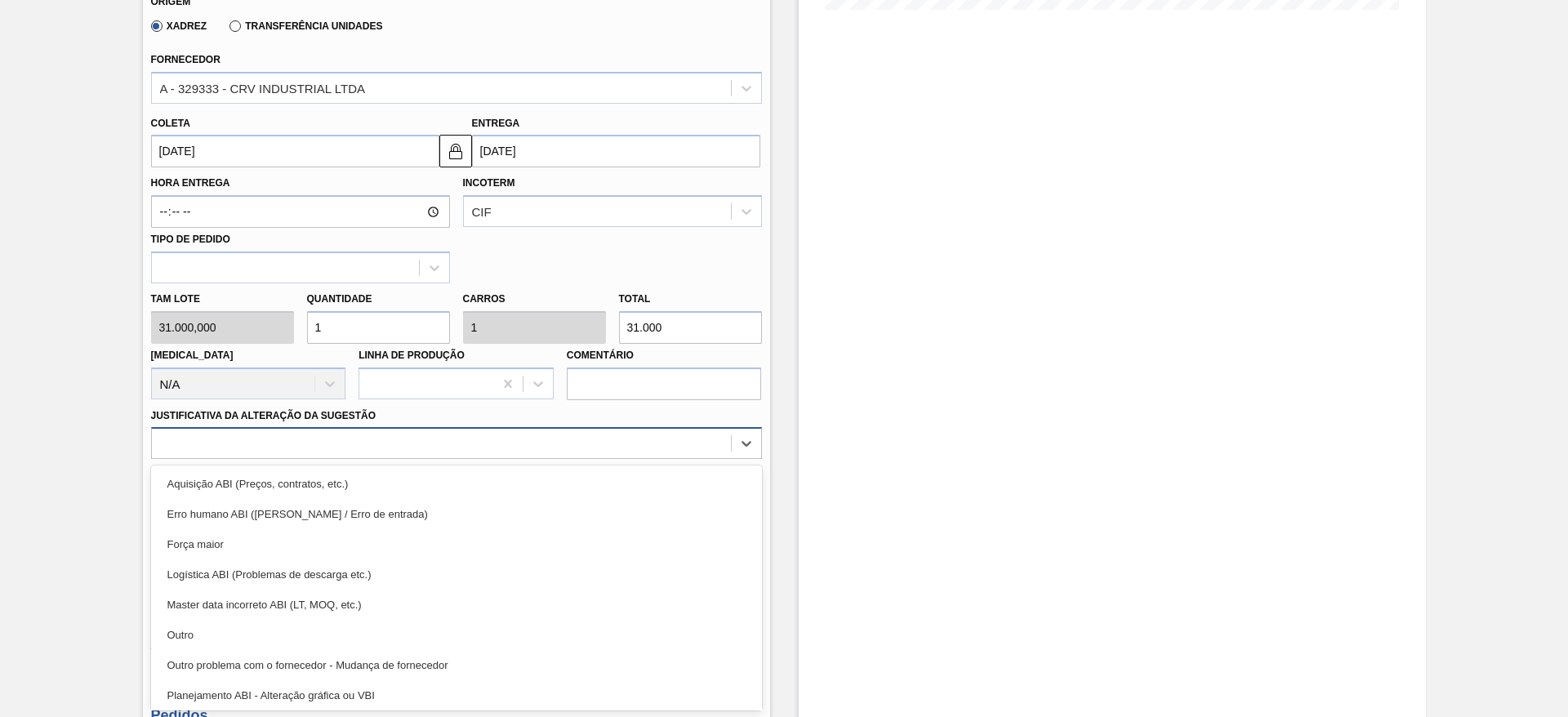
click at [498, 459] on div "option Master data incorreto ABI (LT, MOQ, etc.) focused, 5 of 18. 18 results a…" at bounding box center [456, 443] width 611 height 32
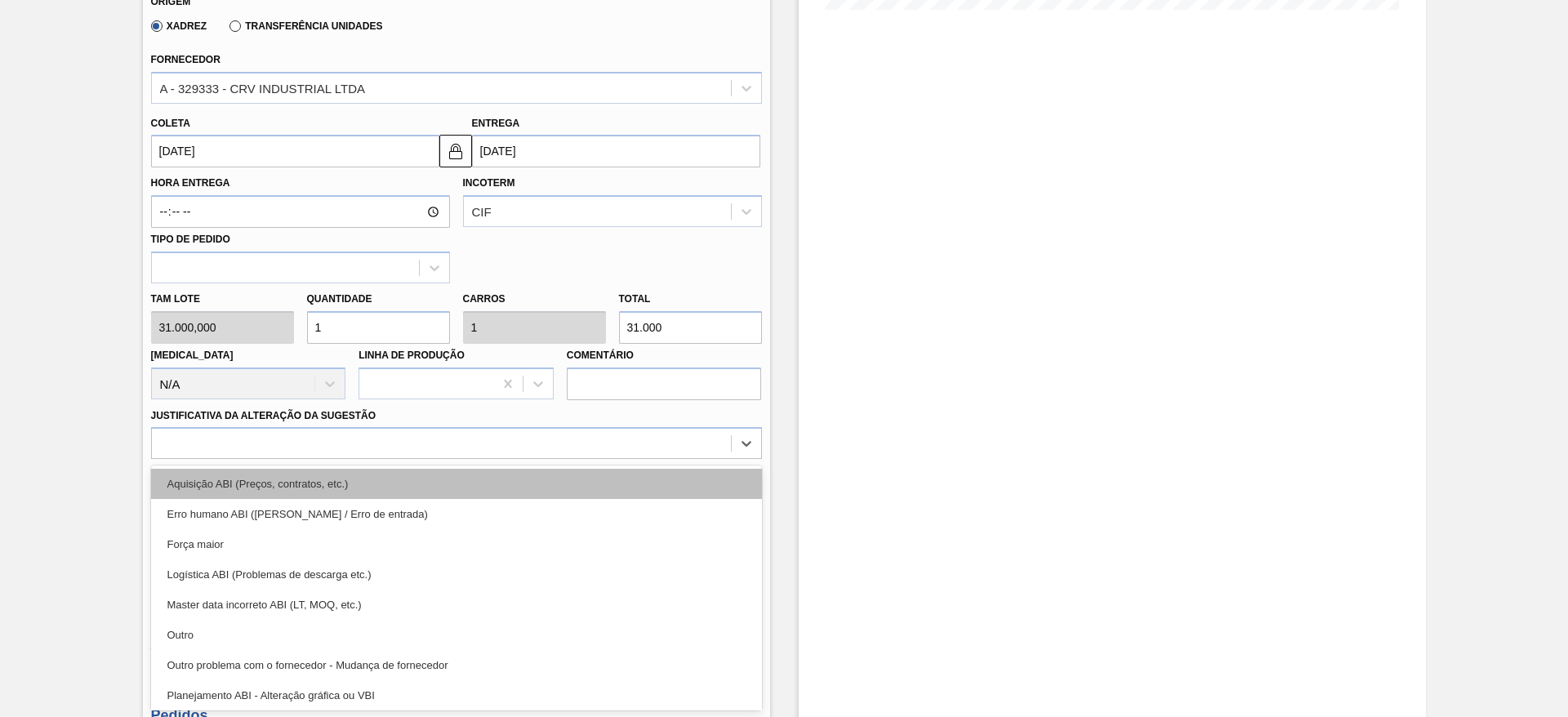
click at [562, 493] on div "Aquisição ABI (Preços, contratos, etc.)" at bounding box center [456, 484] width 611 height 30
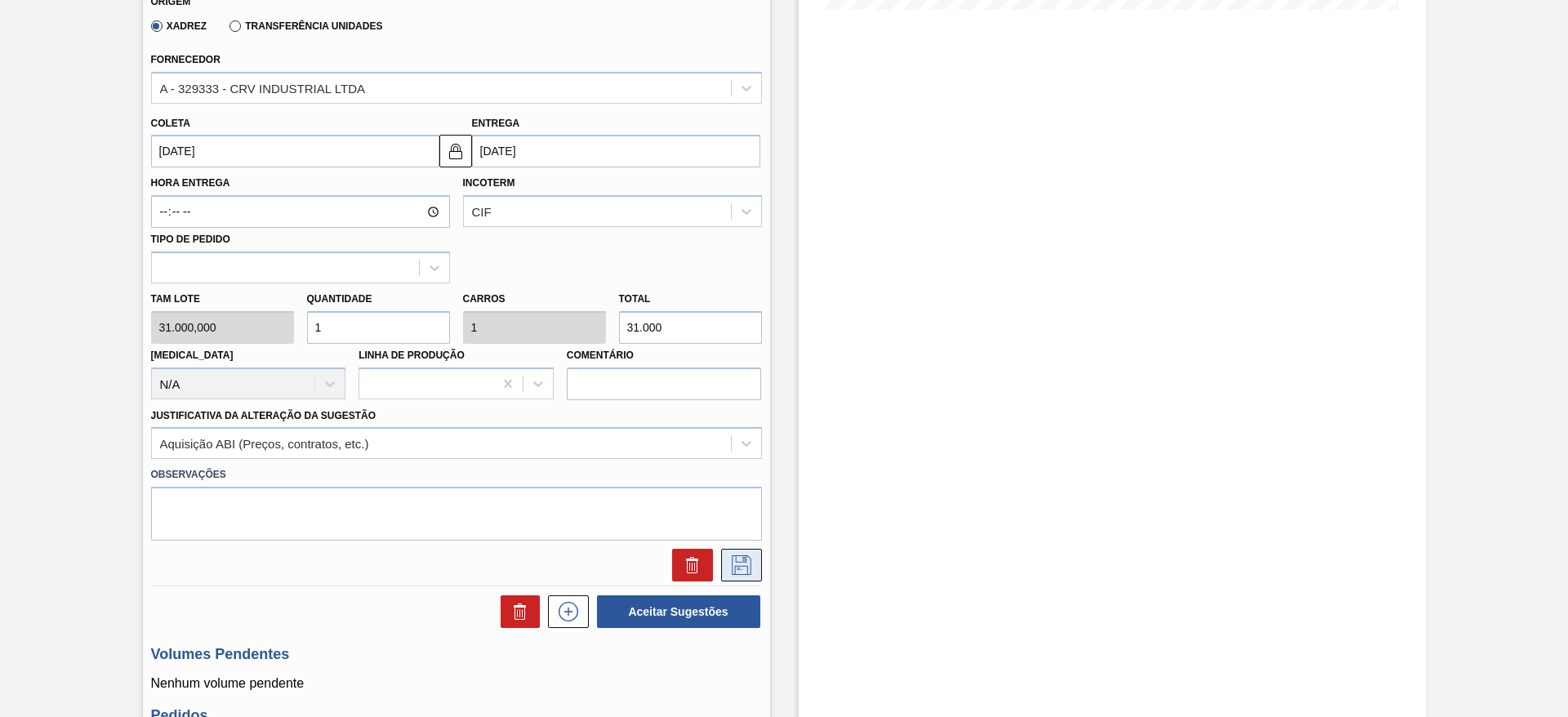
click at [755, 575] on button at bounding box center [741, 565] width 41 height 32
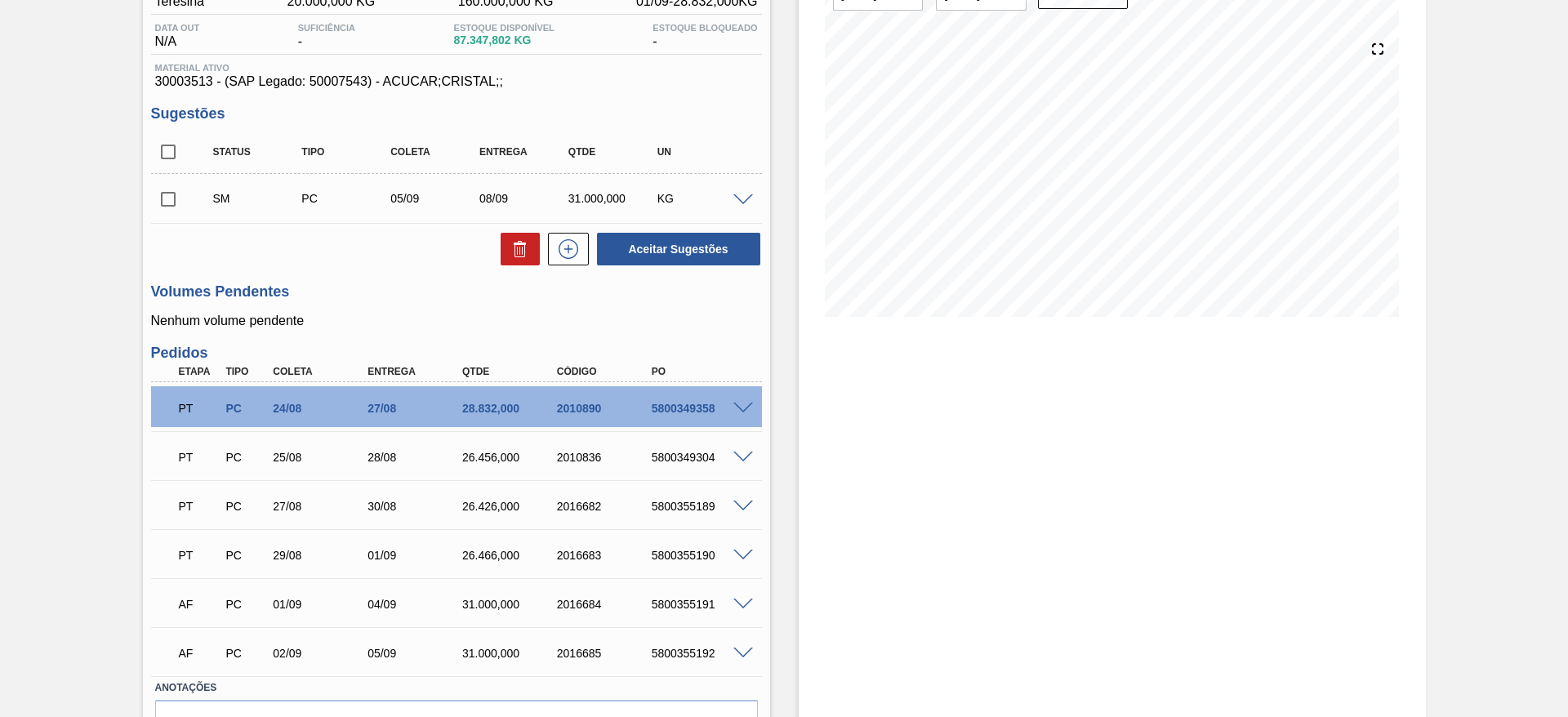
scroll to position [177, 0]
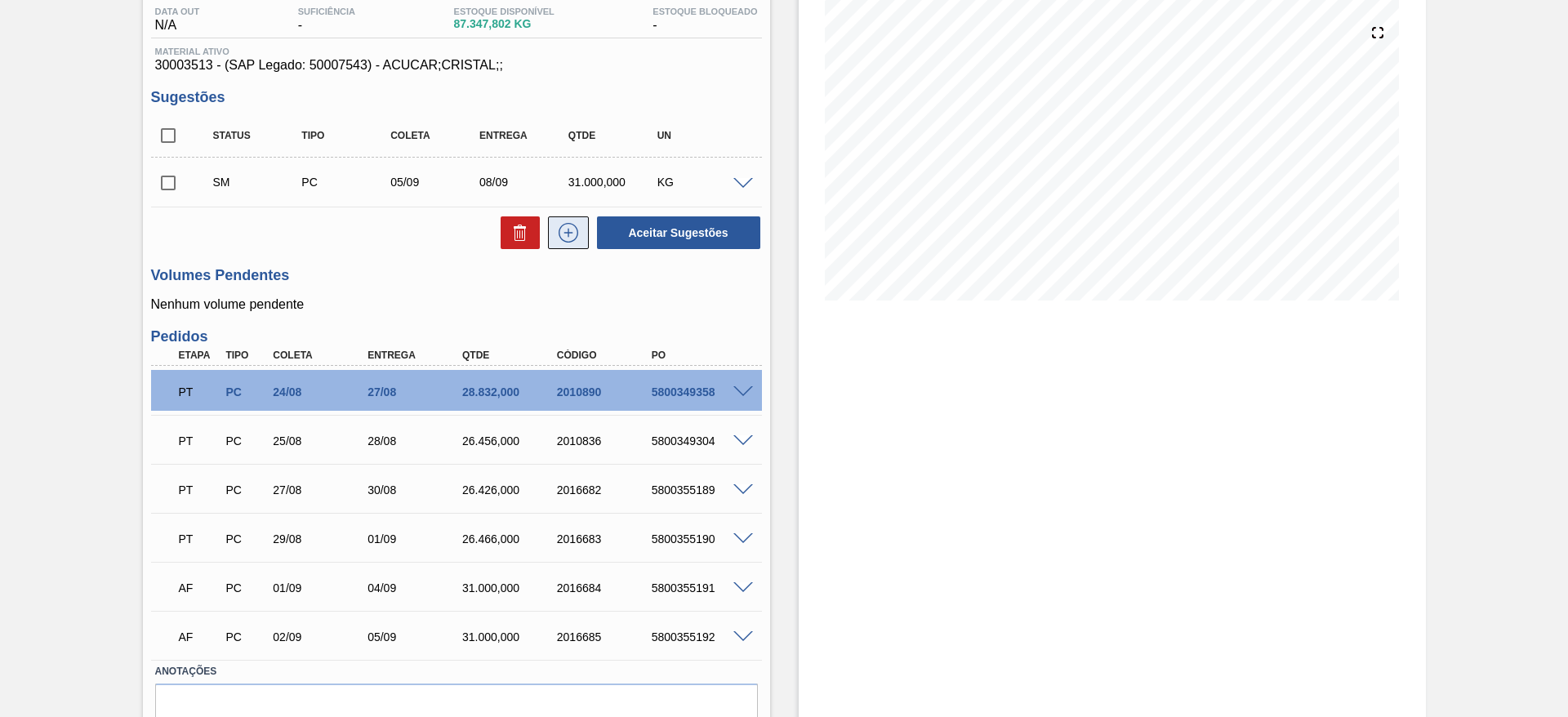
click at [568, 233] on icon at bounding box center [569, 233] width 26 height 19
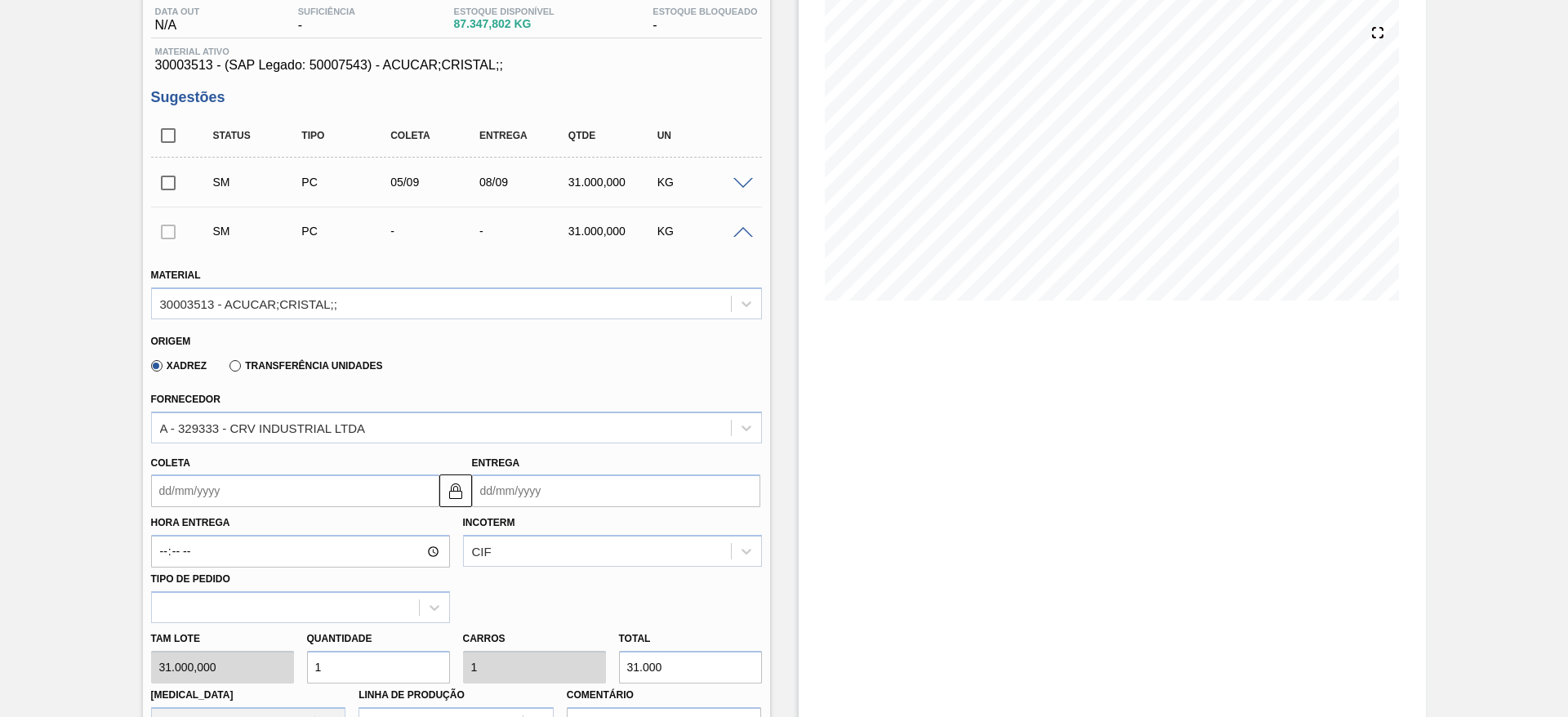
drag, startPoint x: 215, startPoint y: 473, endPoint x: 212, endPoint y: 497, distance: 24.2
click at [212, 497] on div "Coleta" at bounding box center [295, 480] width 289 height 56
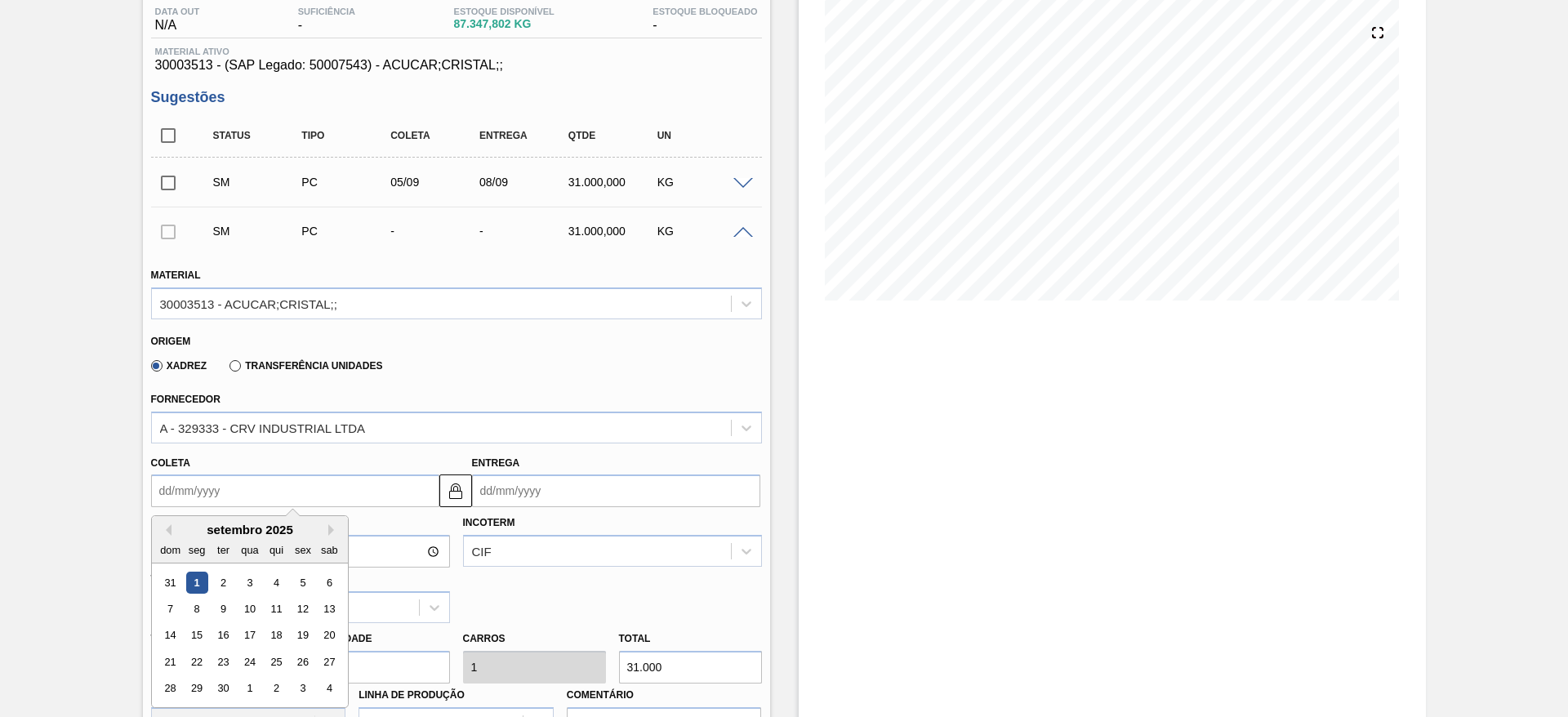
click at [212, 497] on input "Coleta" at bounding box center [295, 491] width 289 height 32
click at [327, 584] on div "6" at bounding box center [328, 583] width 22 height 22
type input "06/09/2025"
type input "[DATE]"
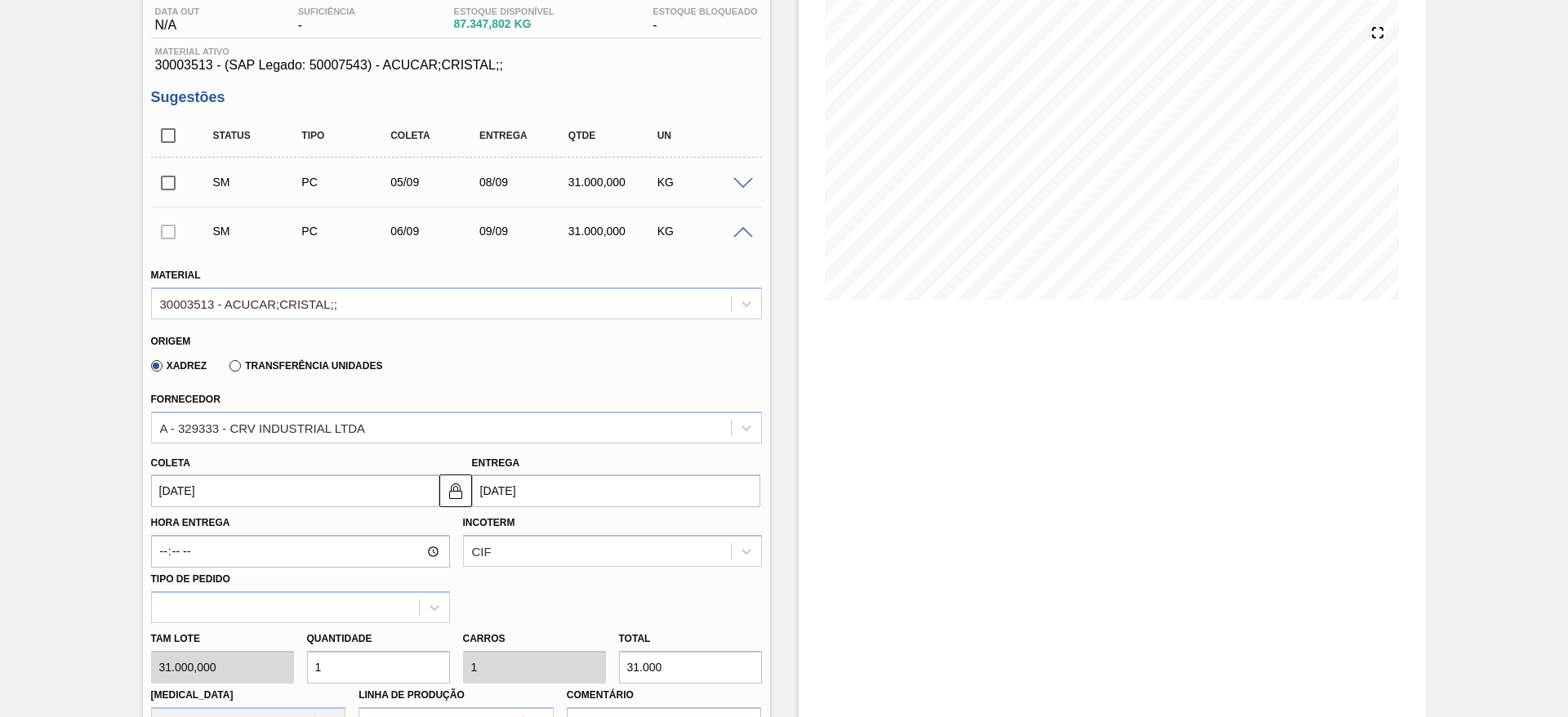
scroll to position [596, 0]
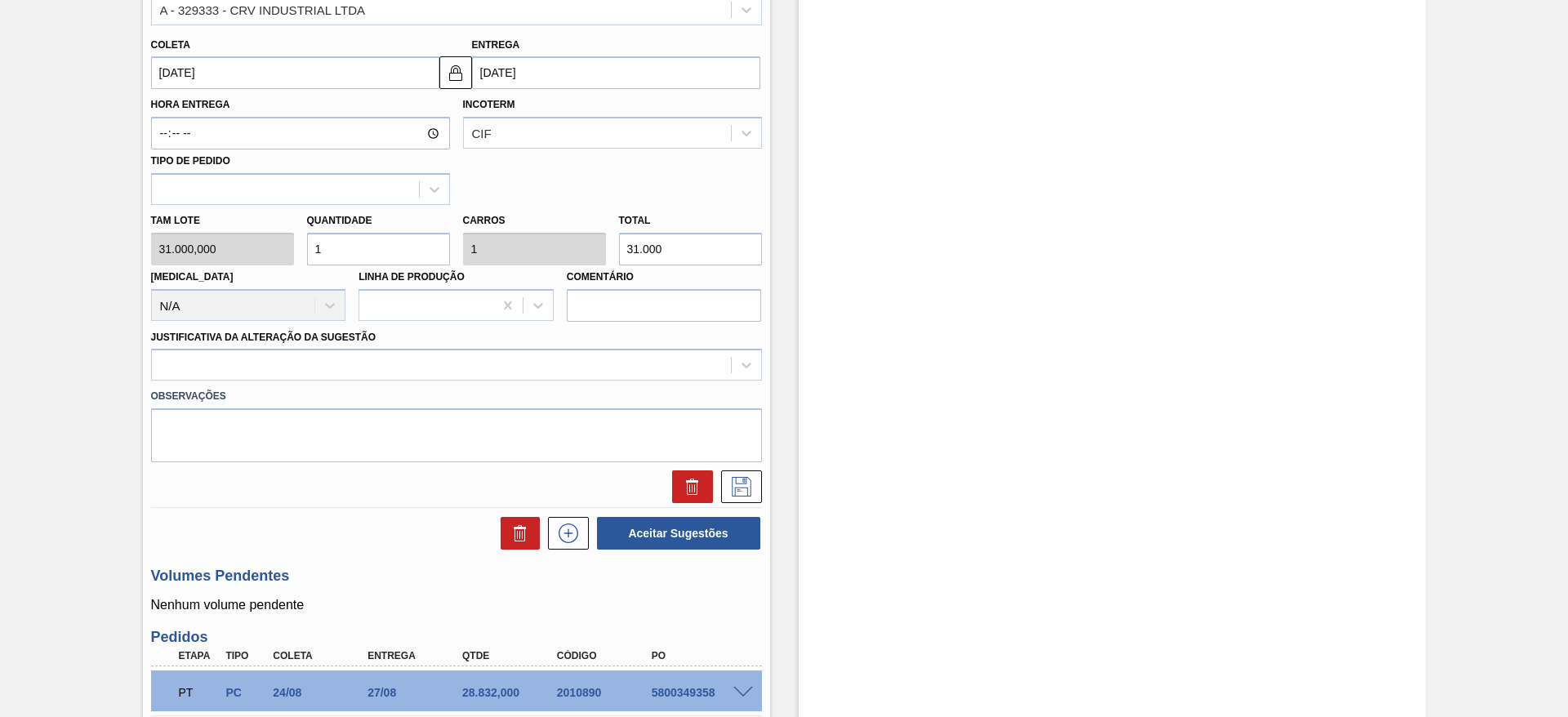
click at [562, 381] on div "Observações" at bounding box center [456, 421] width 624 height 82
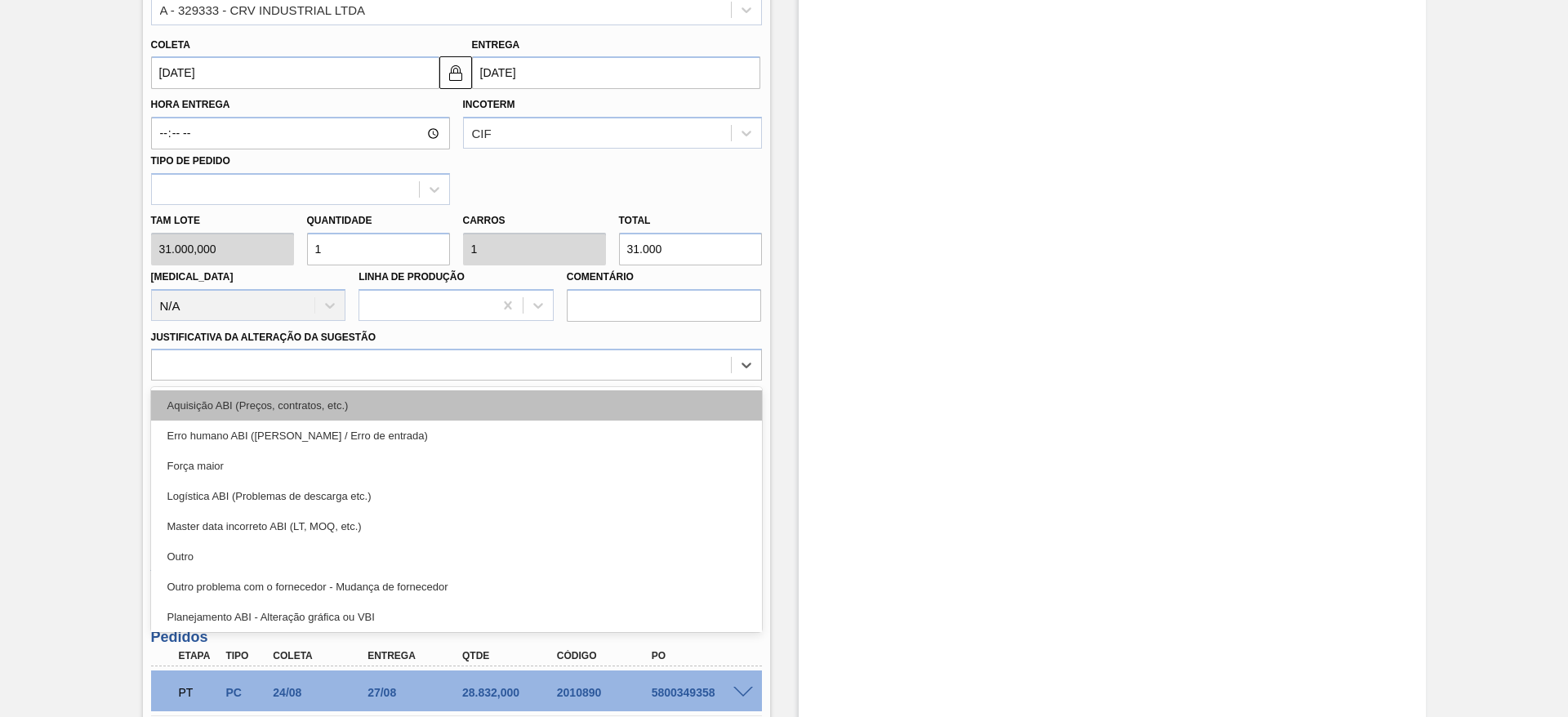
drag, startPoint x: 588, startPoint y: 373, endPoint x: 593, endPoint y: 401, distance: 28.4
click at [593, 381] on div "option Aquisição ABI (Preços, contratos, etc.) focused, 1 of 18. 18 results ava…" at bounding box center [456, 365] width 611 height 32
click at [593, 401] on div "Aquisição ABI (Preços, contratos, etc.)" at bounding box center [456, 405] width 611 height 30
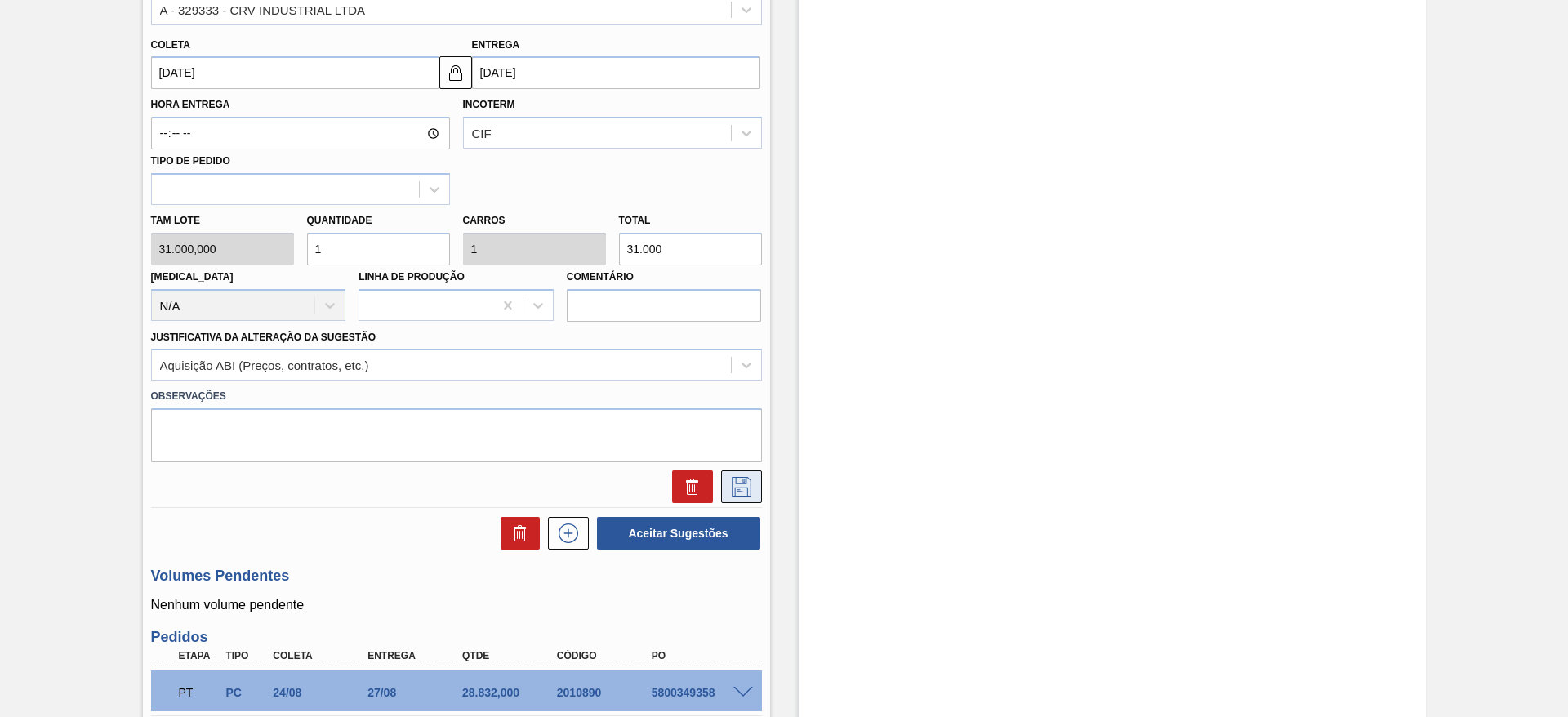
click at [748, 491] on icon at bounding box center [741, 487] width 26 height 19
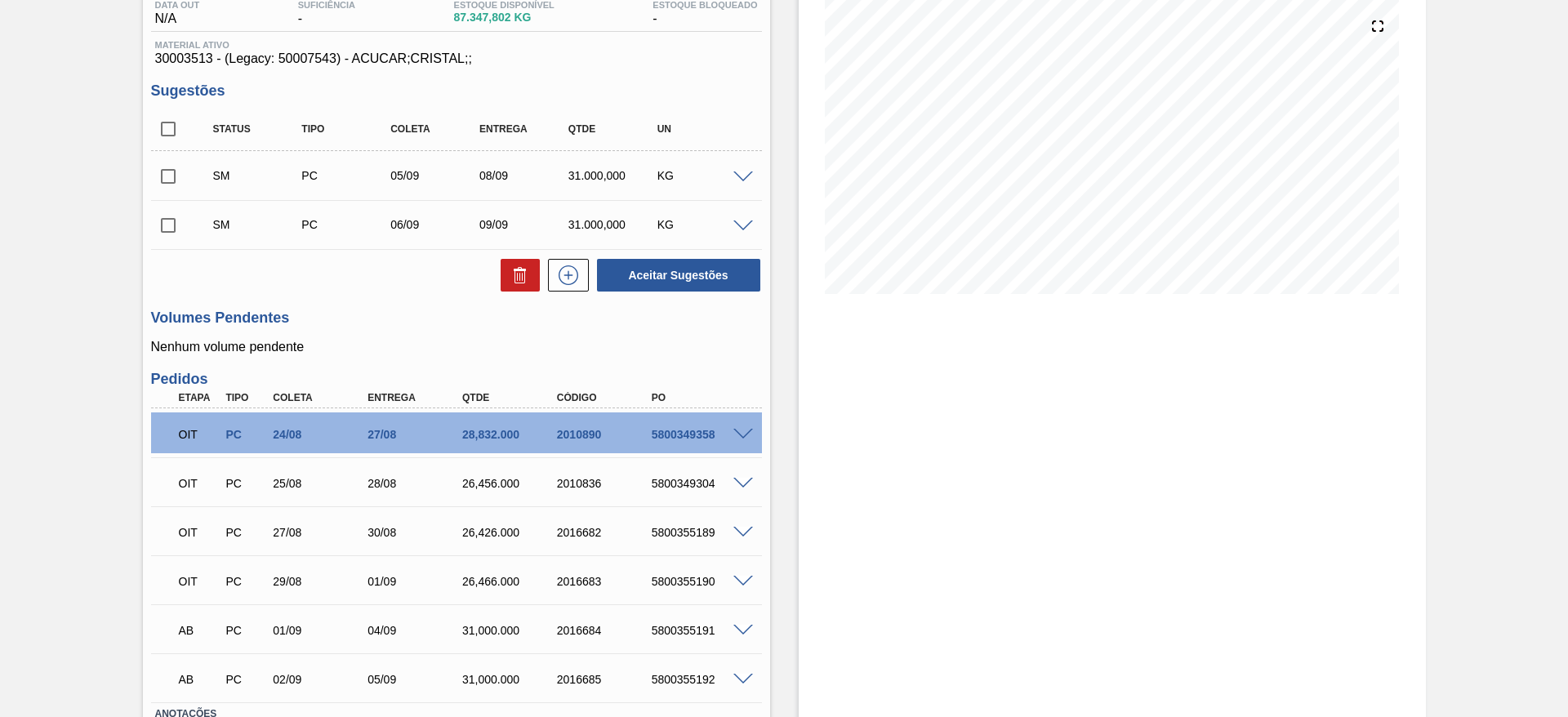
scroll to position [183, 0]
click at [577, 282] on icon at bounding box center [569, 276] width 26 height 19
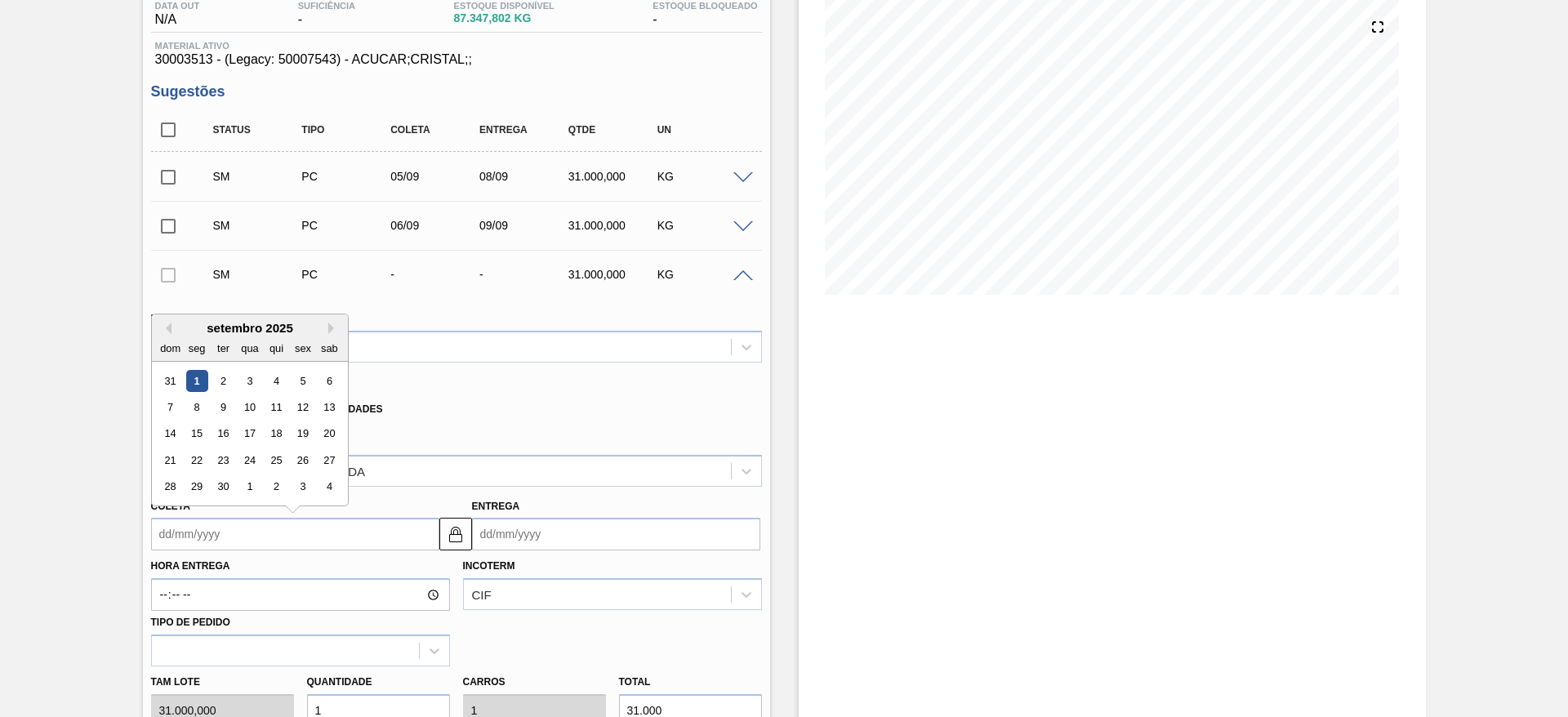
click at [213, 547] on input "Coleta" at bounding box center [295, 534] width 289 height 32
click at [202, 409] on div "8" at bounding box center [196, 407] width 22 height 22
type input "[DATE]"
type input "11/09/2025"
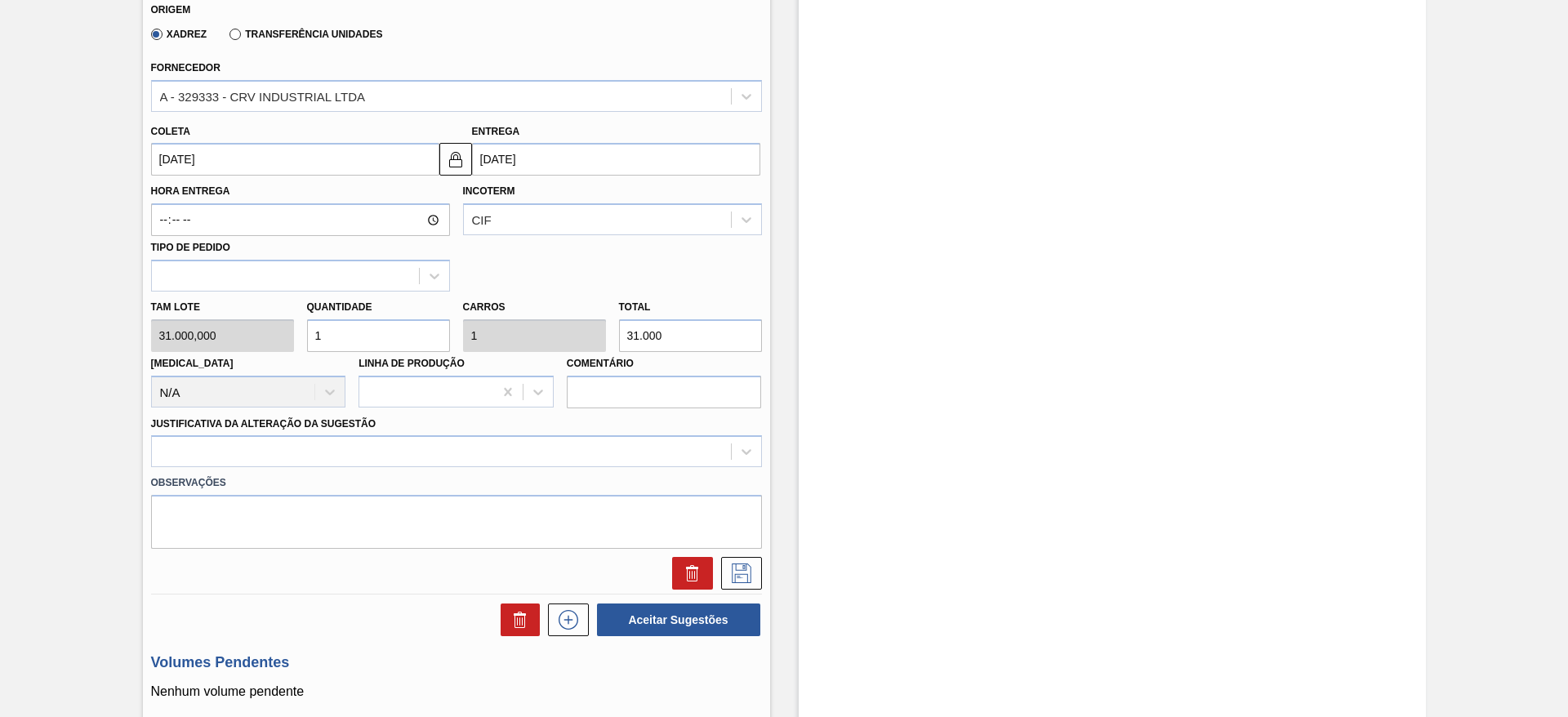
scroll to position [563, 0]
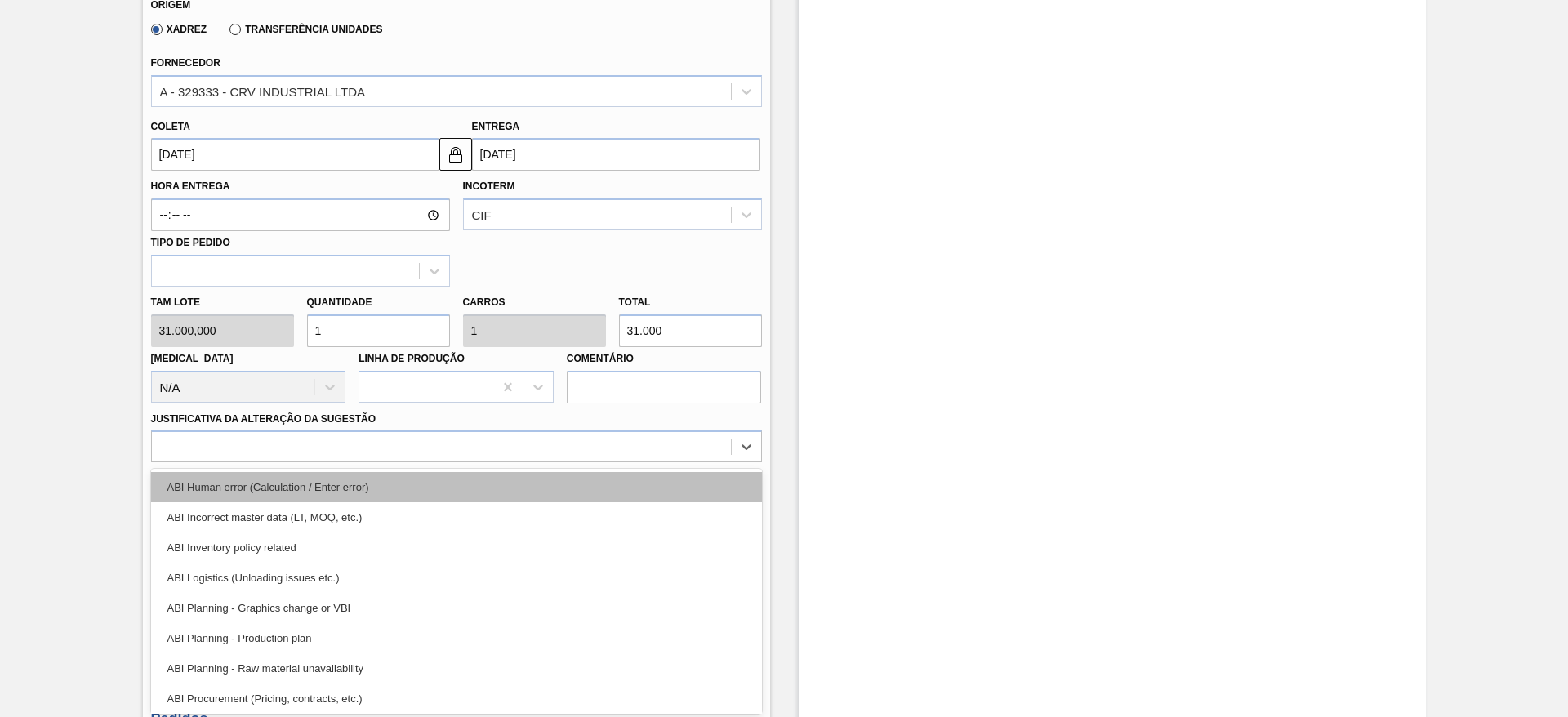
drag, startPoint x: 509, startPoint y: 443, endPoint x: 526, endPoint y: 485, distance: 45.3
click at [526, 462] on div "option ABI Human error (Calculation / Enter error) focused, 1 of 18. 18 results…" at bounding box center [456, 447] width 611 height 32
click at [526, 485] on div "ABI Human error (Calculation / Enter error)" at bounding box center [456, 487] width 611 height 30
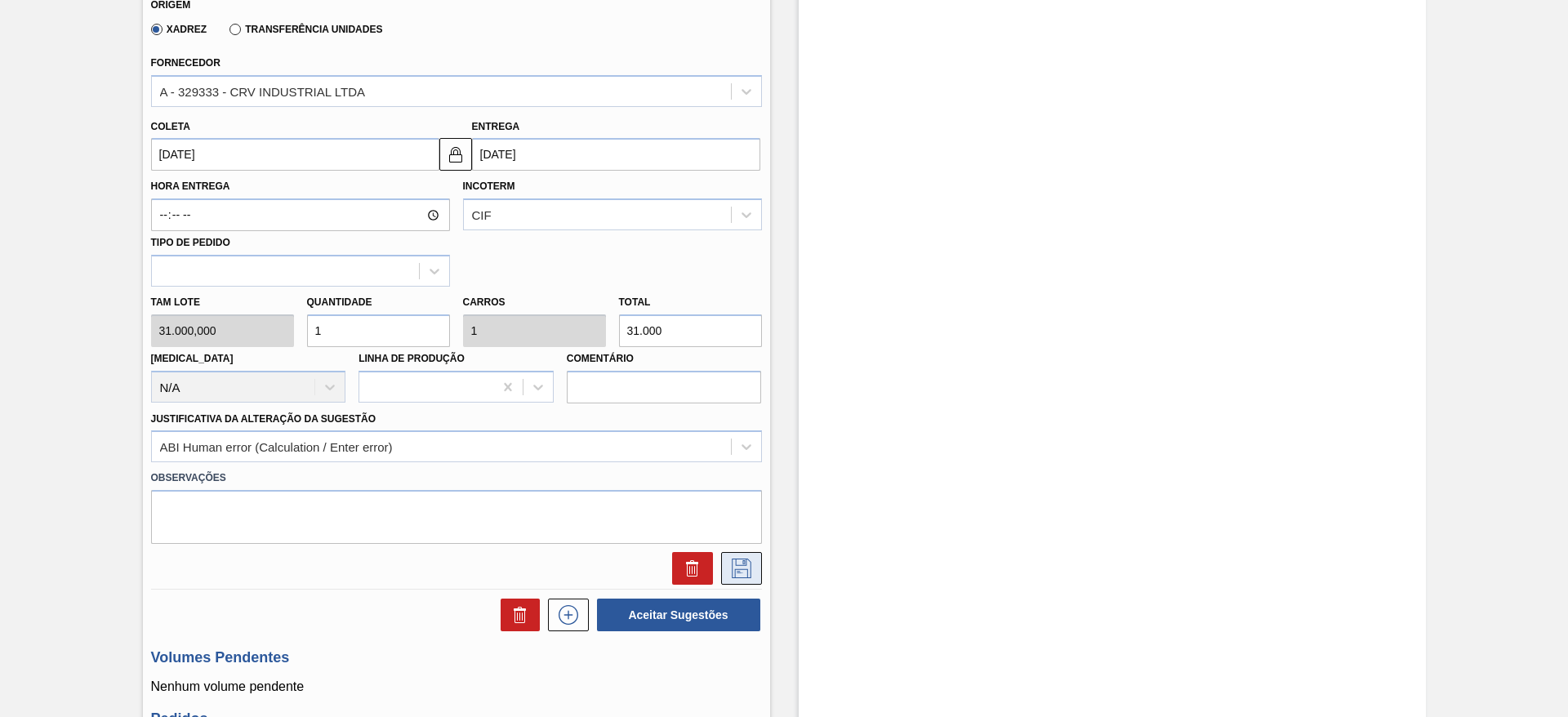
click at [746, 561] on icon at bounding box center [741, 569] width 26 height 19
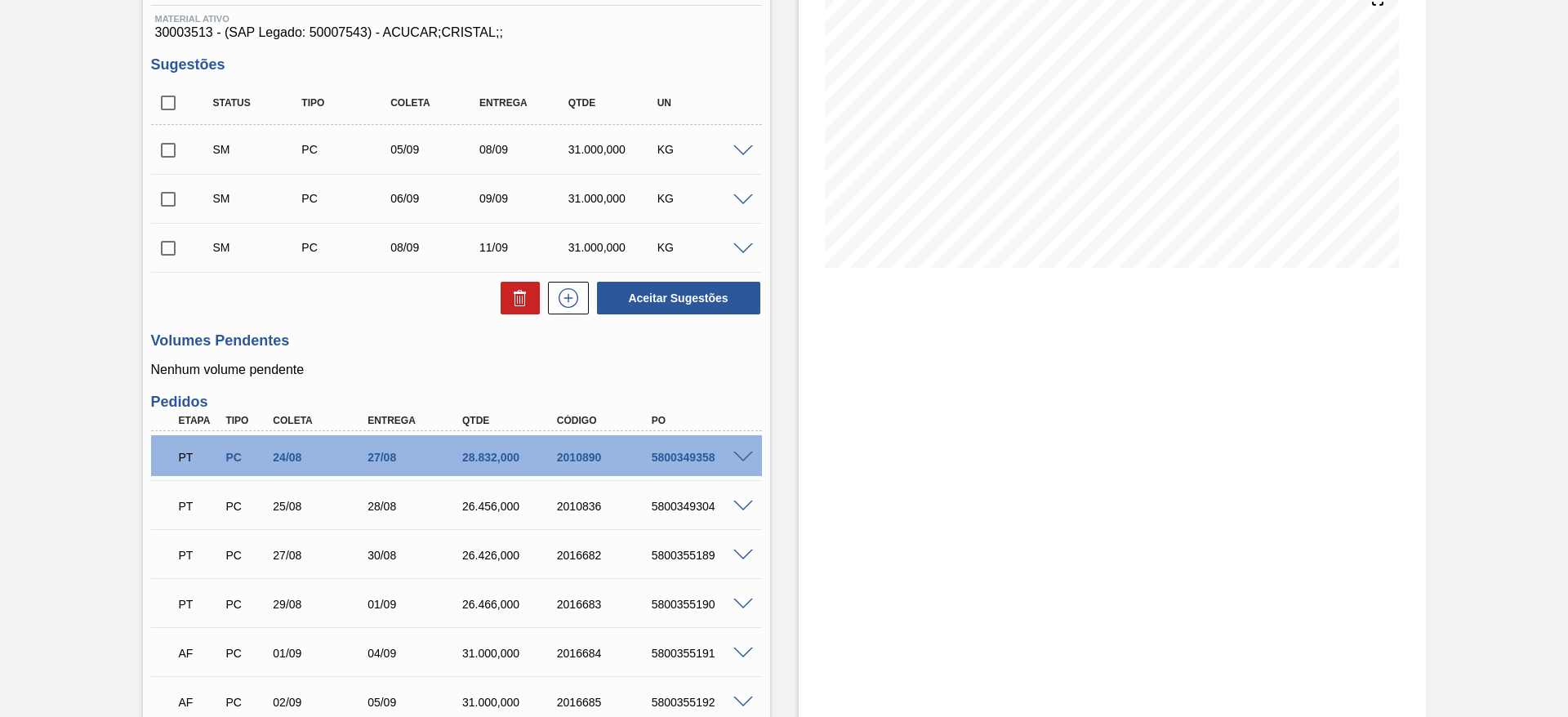
scroll to position [211, 0]
click at [573, 289] on icon at bounding box center [569, 298] width 26 height 19
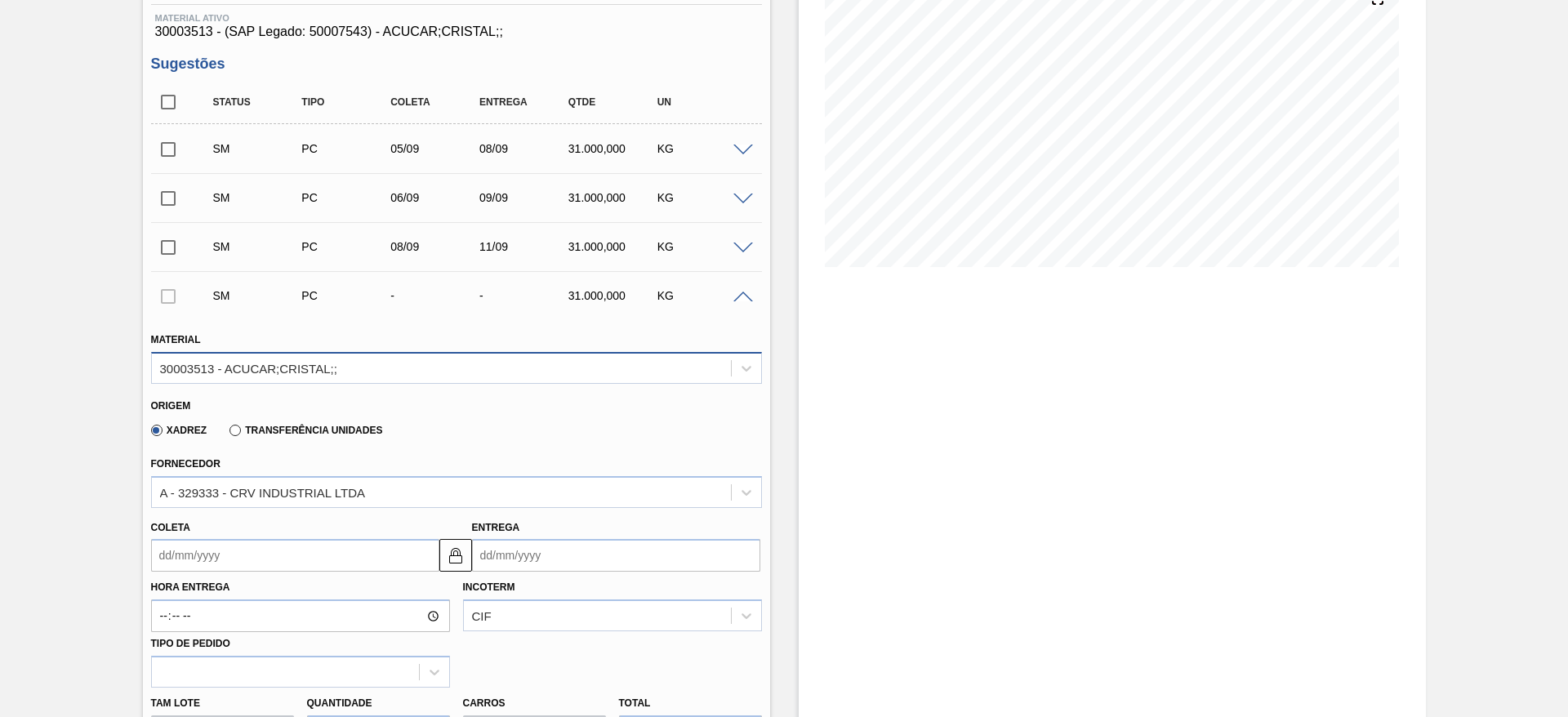
scroll to position [414, 0]
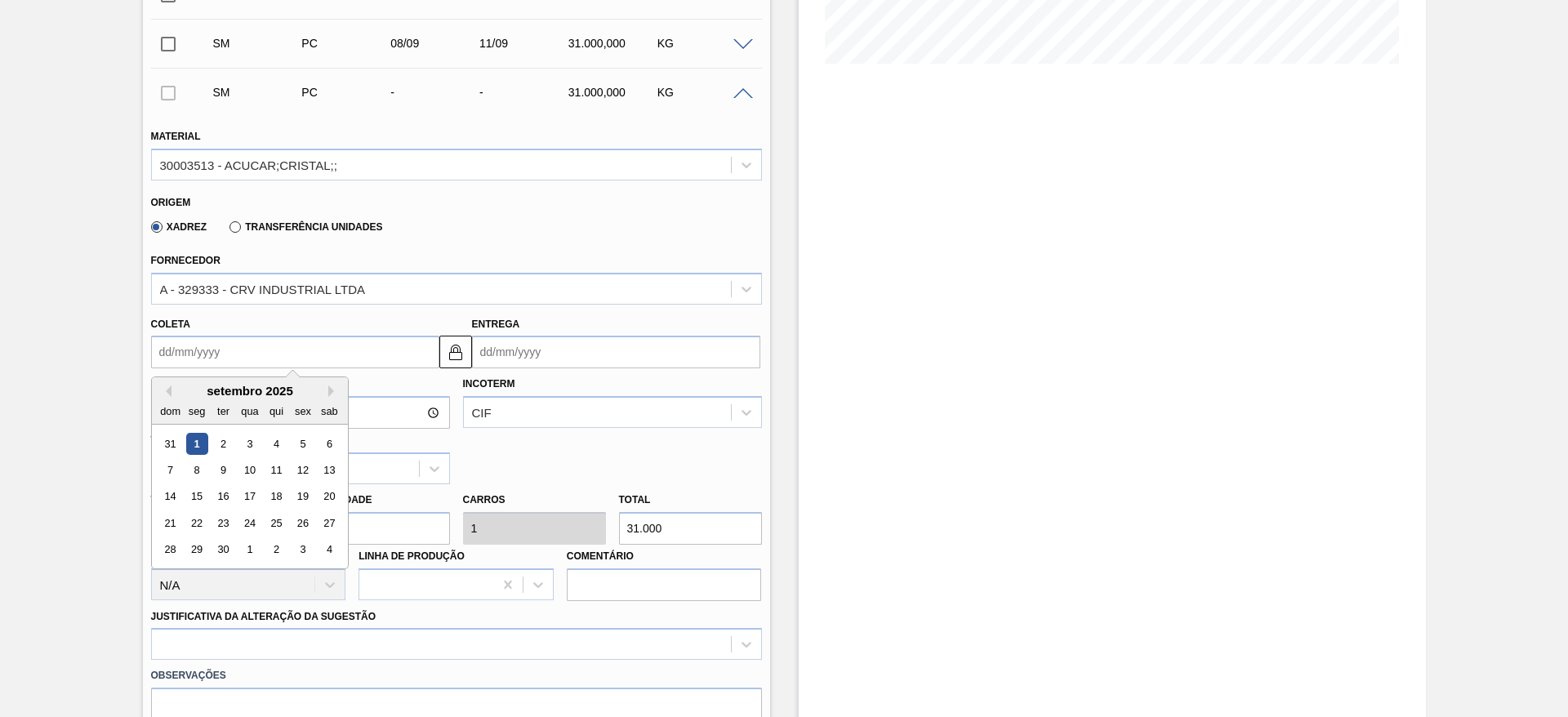
click at [192, 362] on input "Coleta" at bounding box center [295, 352] width 289 height 32
click at [219, 466] on div "9" at bounding box center [222, 470] width 22 height 22
type input "[DATE]"
type input "12/09/2025"
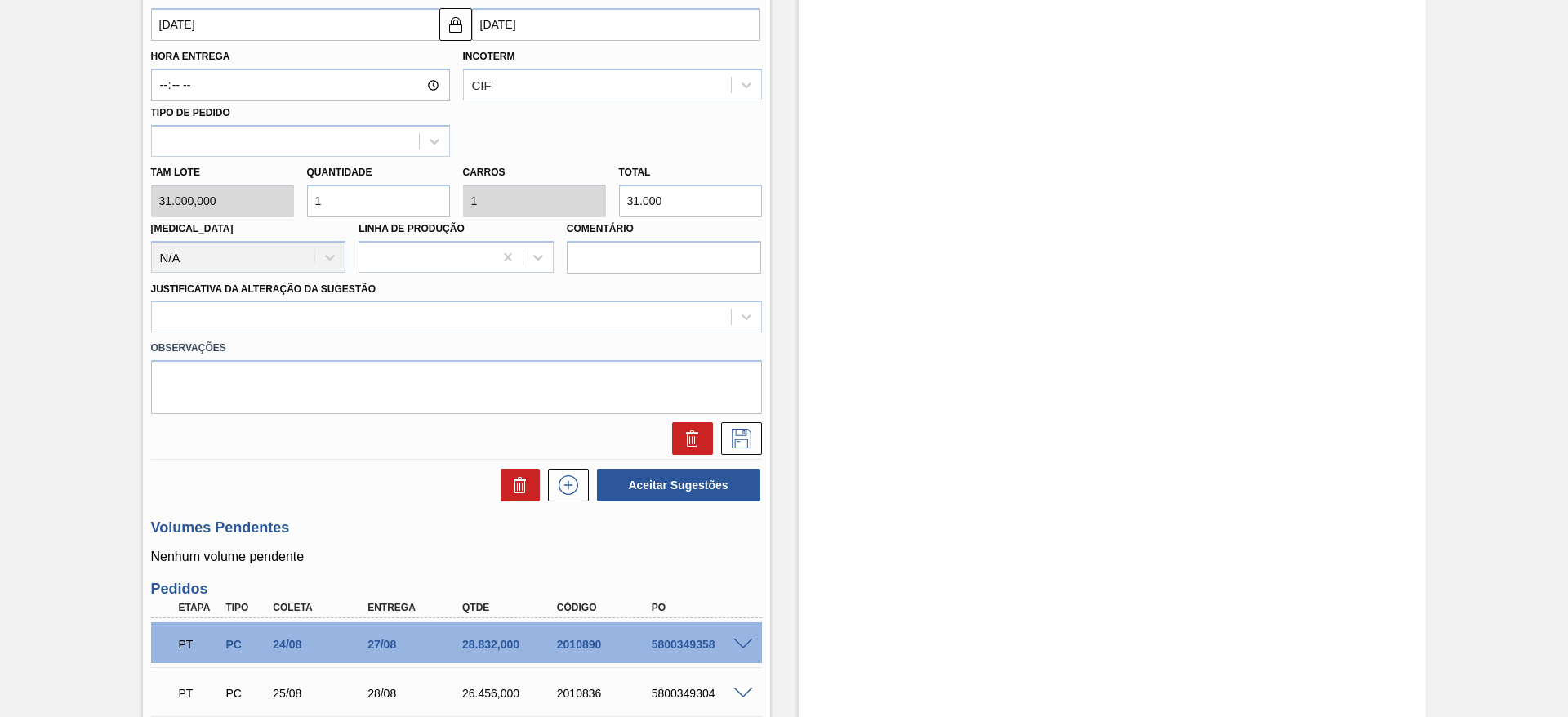
scroll to position [744, 0]
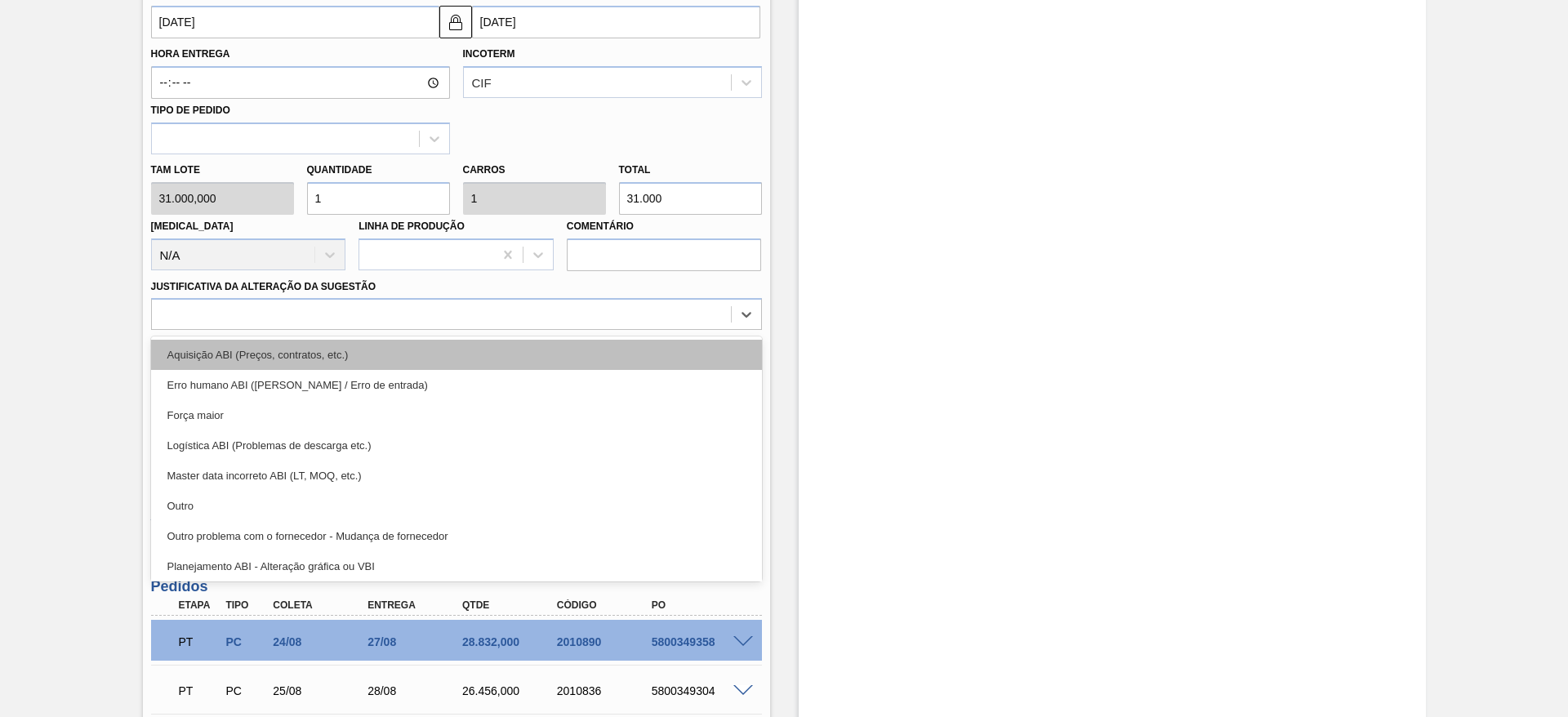
drag, startPoint x: 635, startPoint y: 326, endPoint x: 635, endPoint y: 350, distance: 24.0
click at [635, 330] on div "option Aquisição ABI (Preços, contratos, etc.) focused, 1 of 18. 18 results ava…" at bounding box center [456, 314] width 611 height 32
click at [635, 350] on div "Aquisição ABI (Preços, contratos, etc.)" at bounding box center [456, 355] width 611 height 30
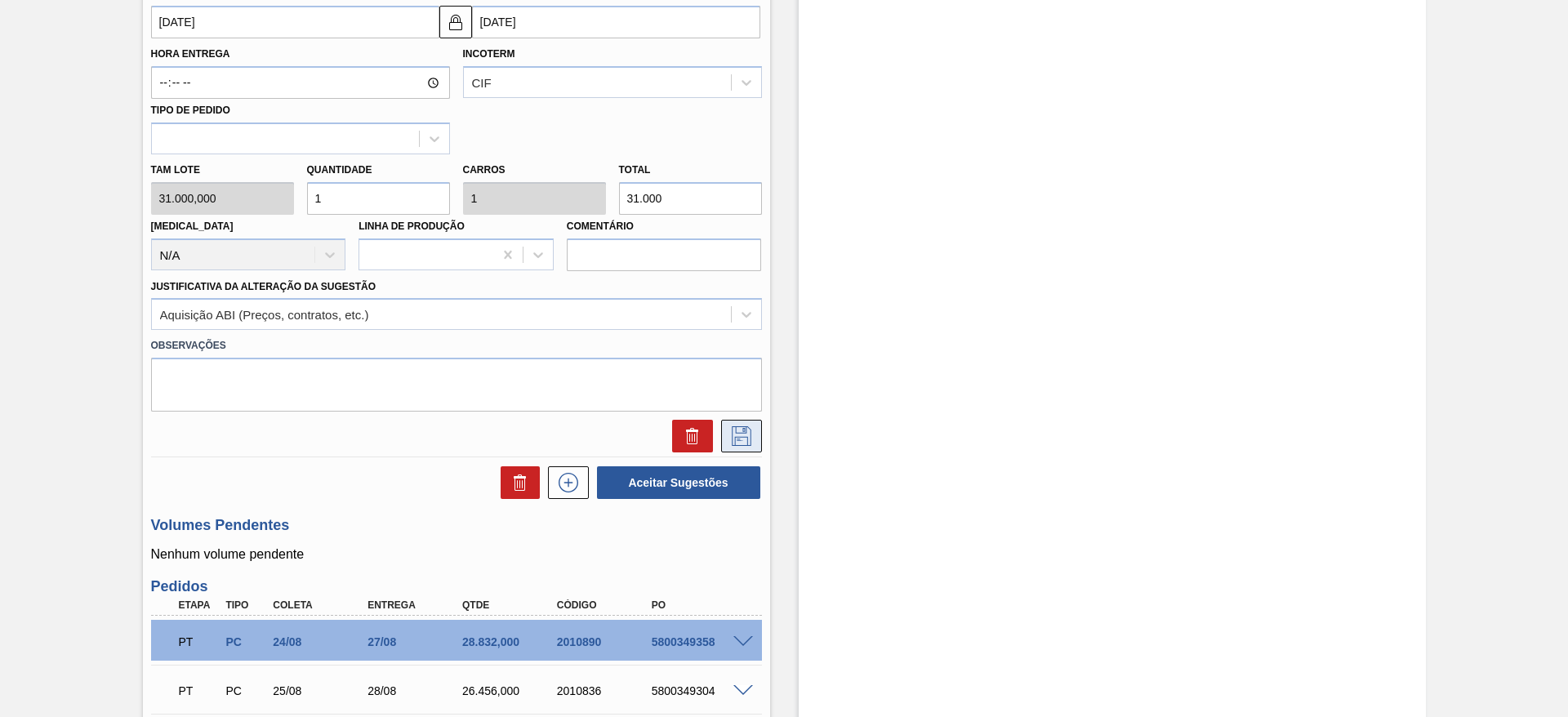
click at [737, 427] on icon at bounding box center [741, 436] width 26 height 19
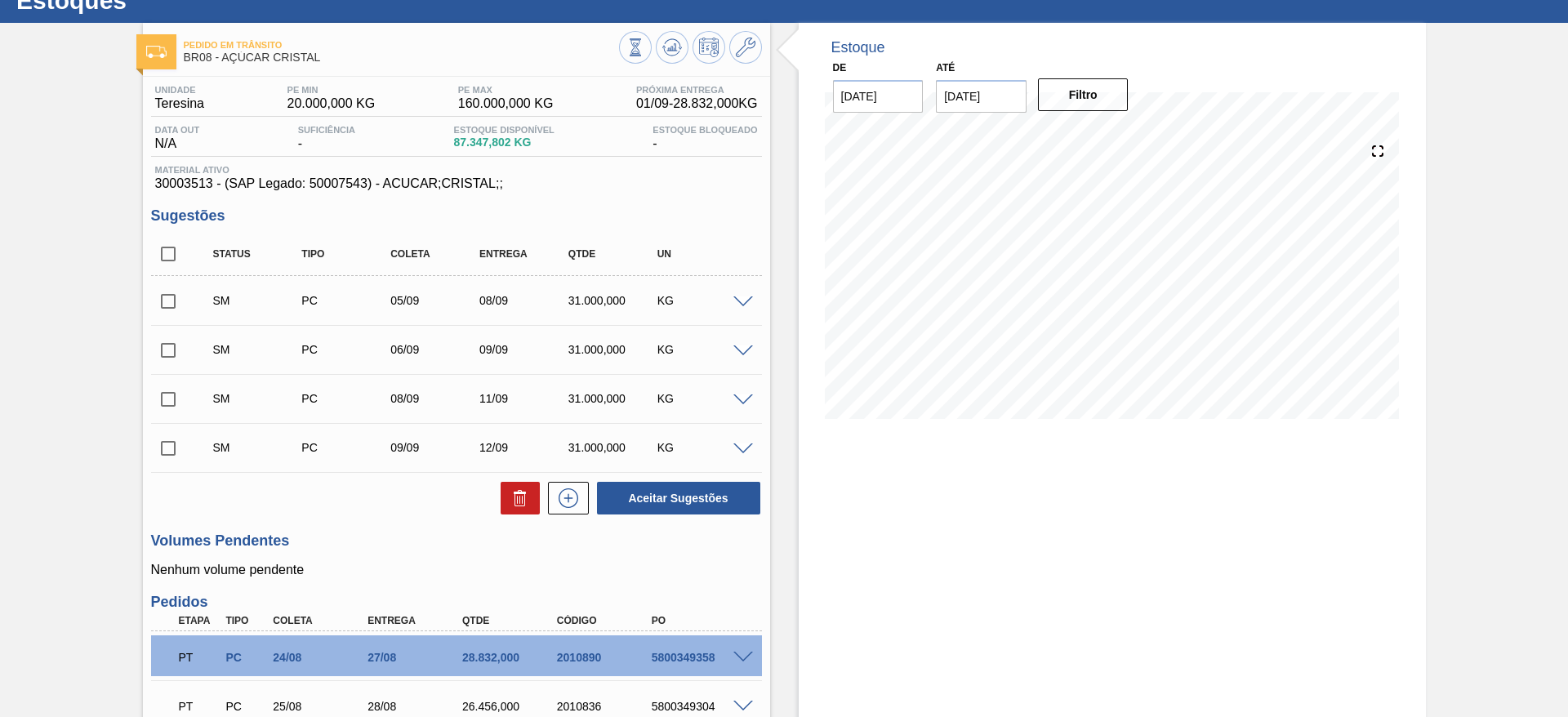
scroll to position [56, 0]
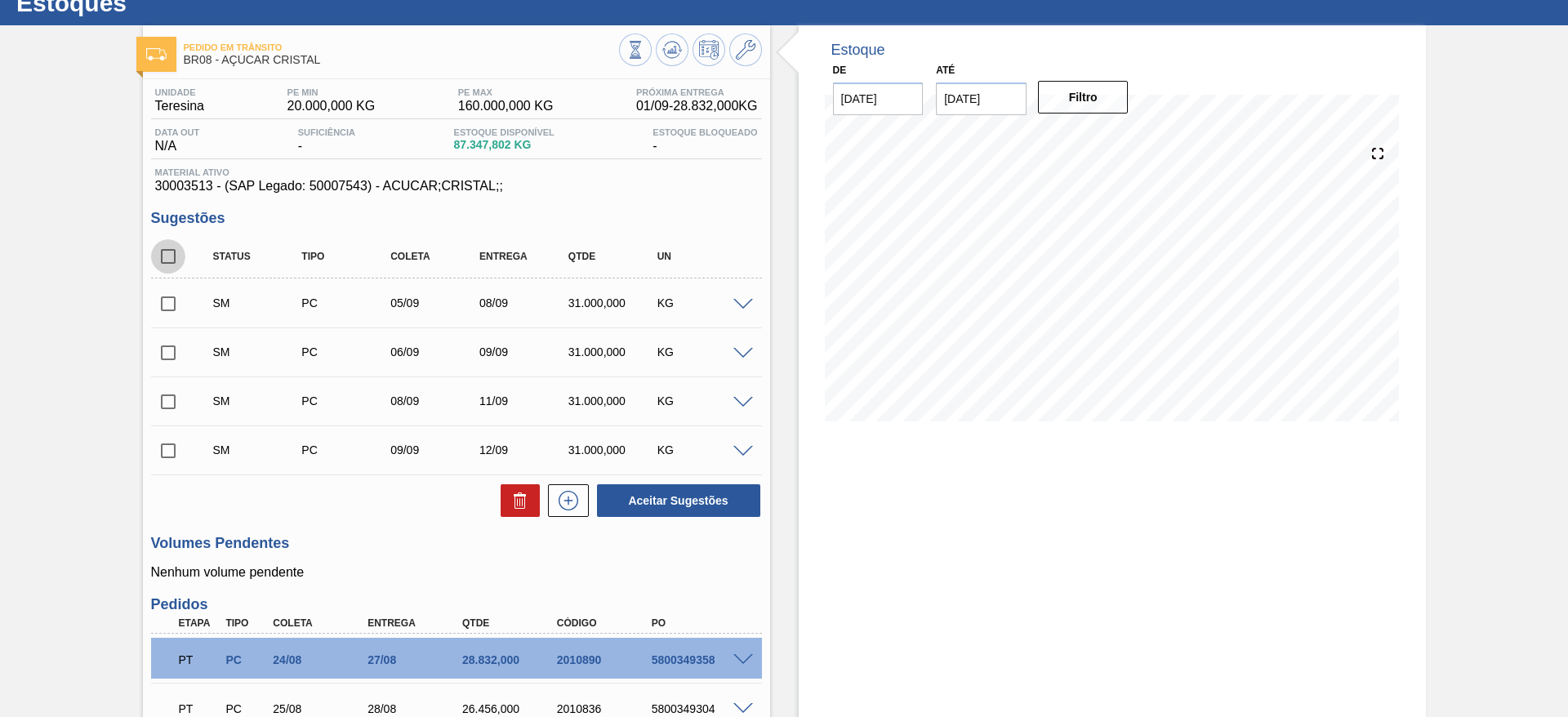
click at [163, 252] on input "checkbox" at bounding box center [168, 256] width 34 height 34
checkbox input "true"
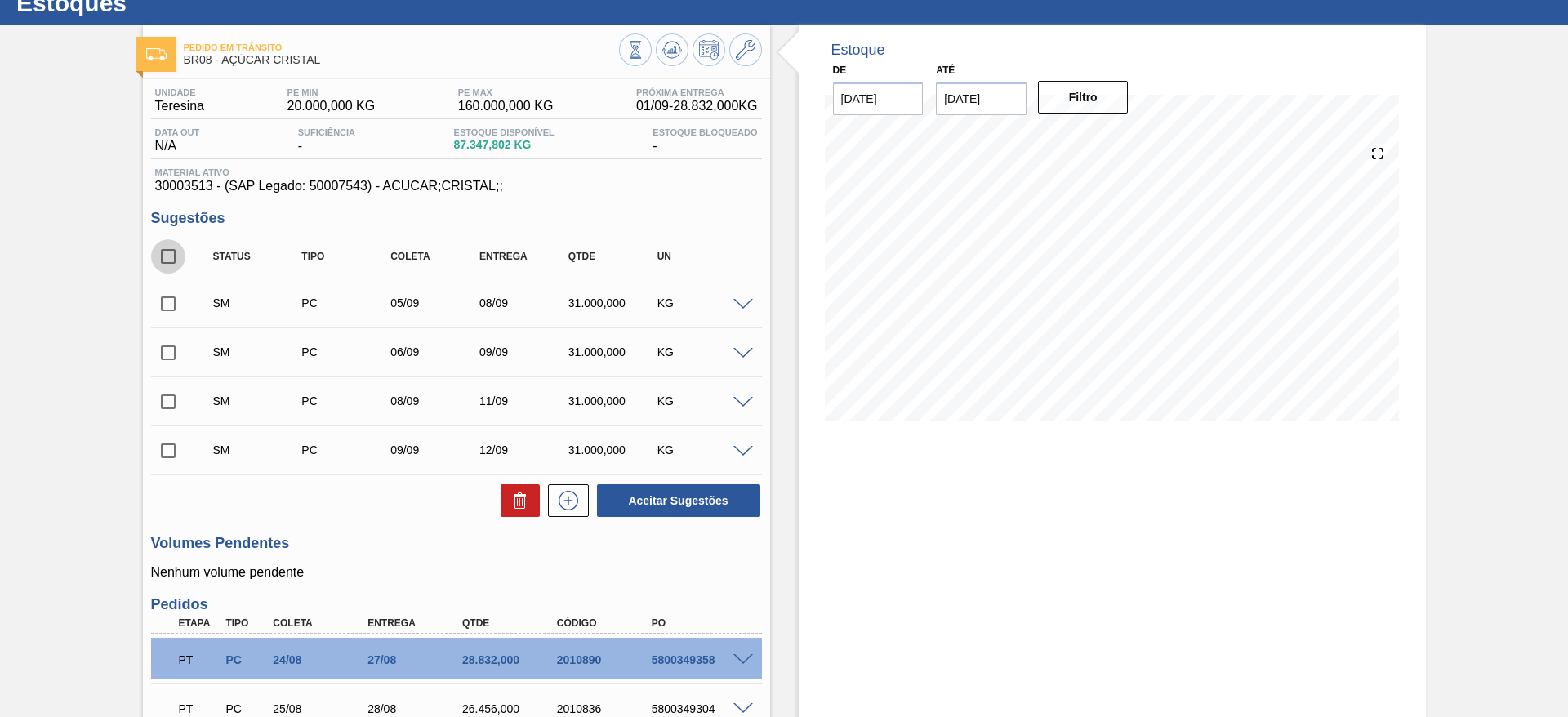
checkbox input "true"
click at [632, 495] on button "Aceitar Sugestões" at bounding box center [679, 500] width 163 height 32
checkbox input "false"
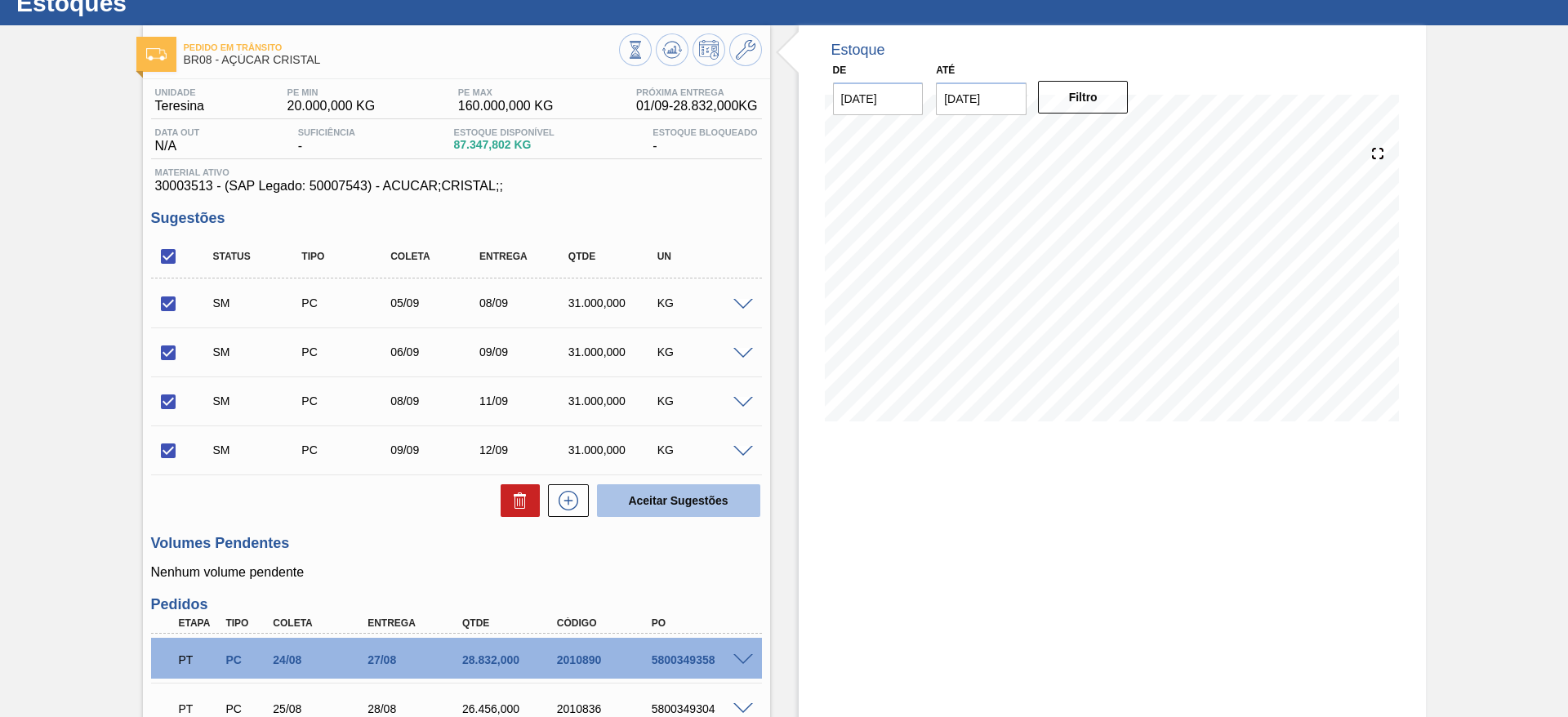
checkbox input "false"
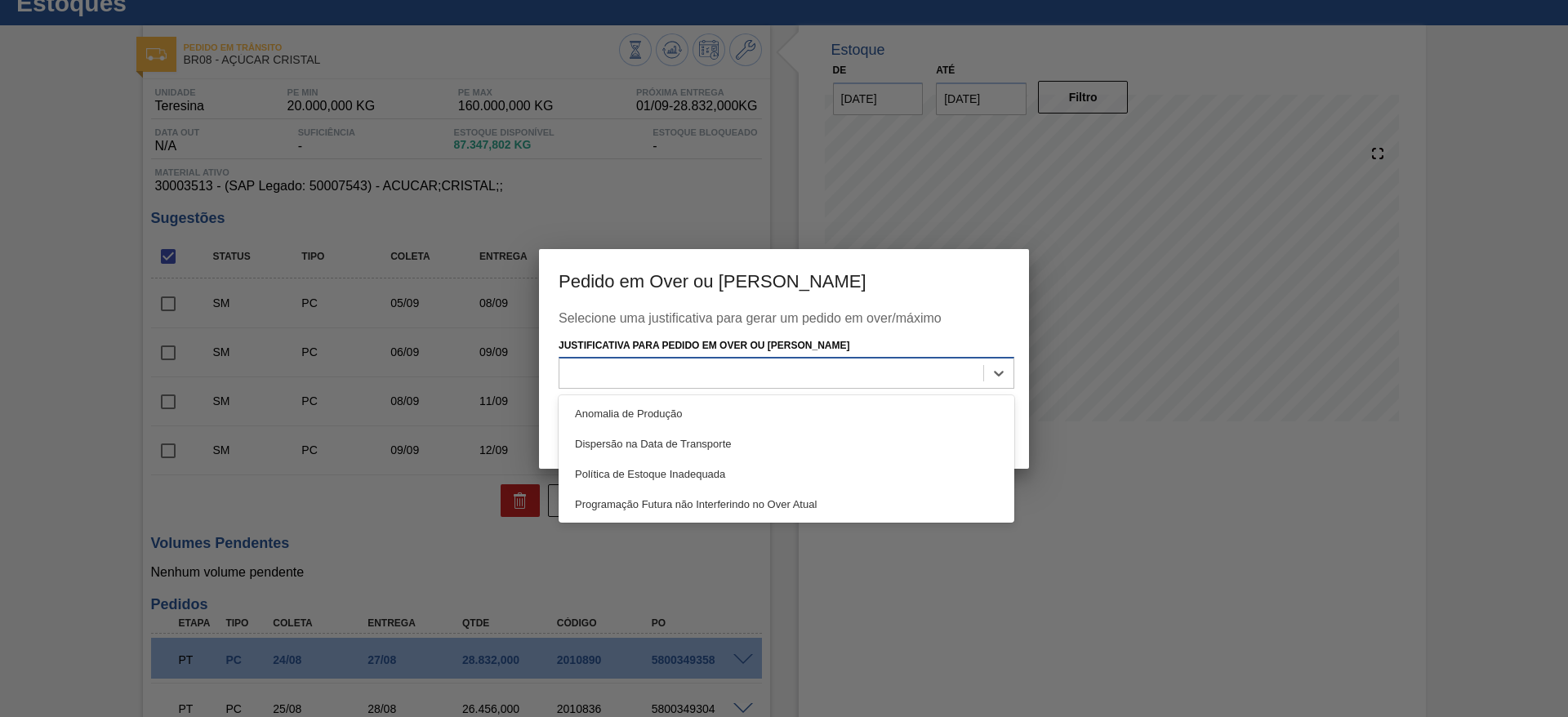
click at [718, 379] on div at bounding box center [771, 373] width 424 height 24
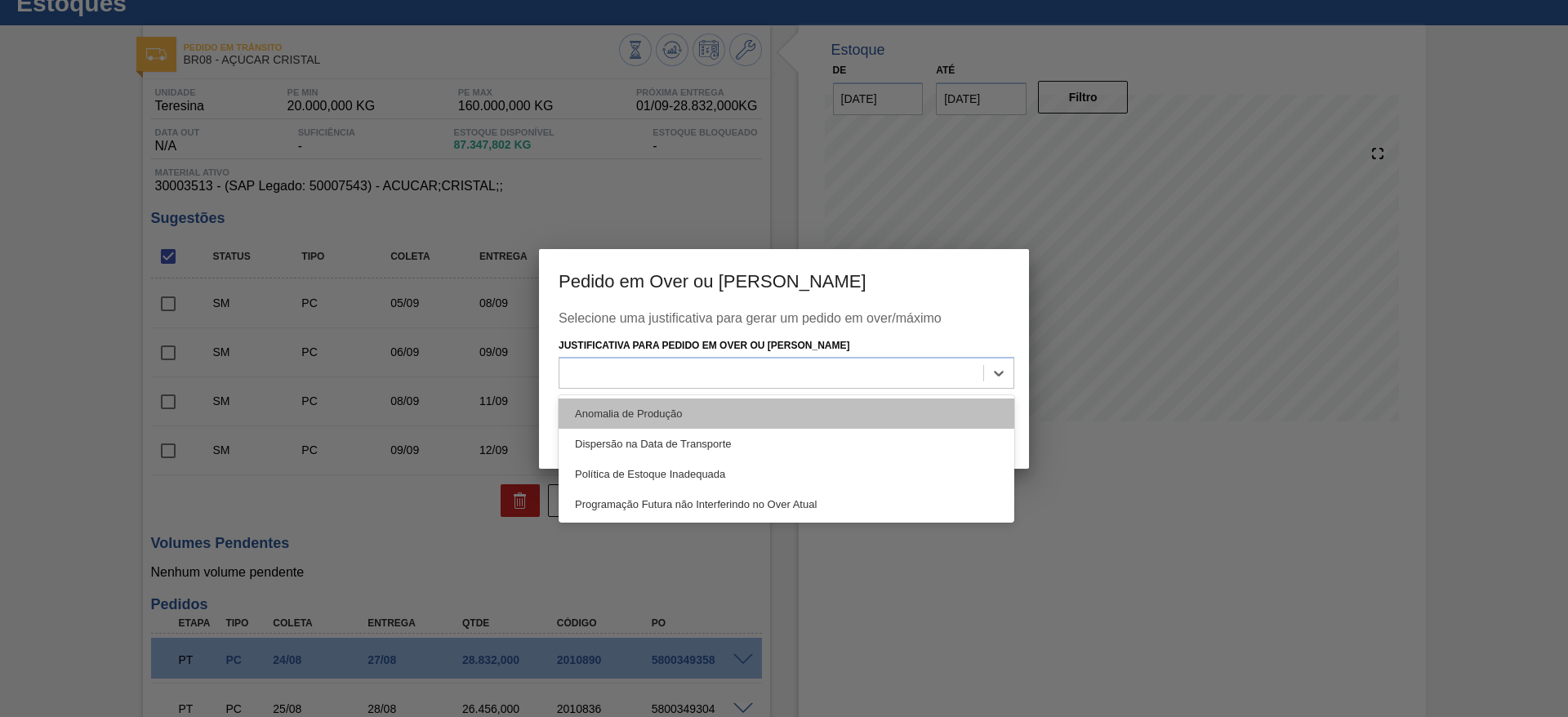
click at [732, 399] on div "Anomalia de Produção" at bounding box center [786, 413] width 455 height 30
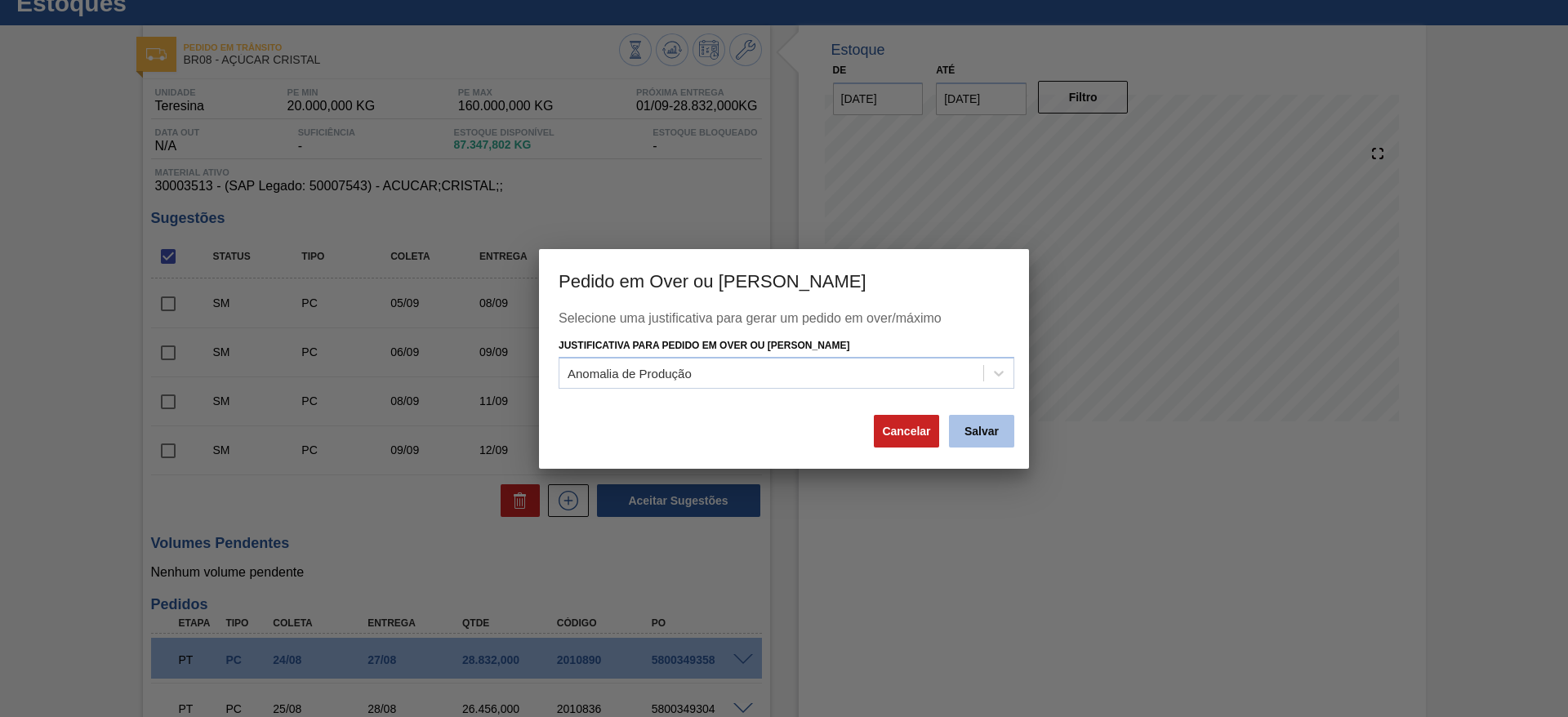
click at [977, 434] on button "Salvar" at bounding box center [982, 431] width 65 height 32
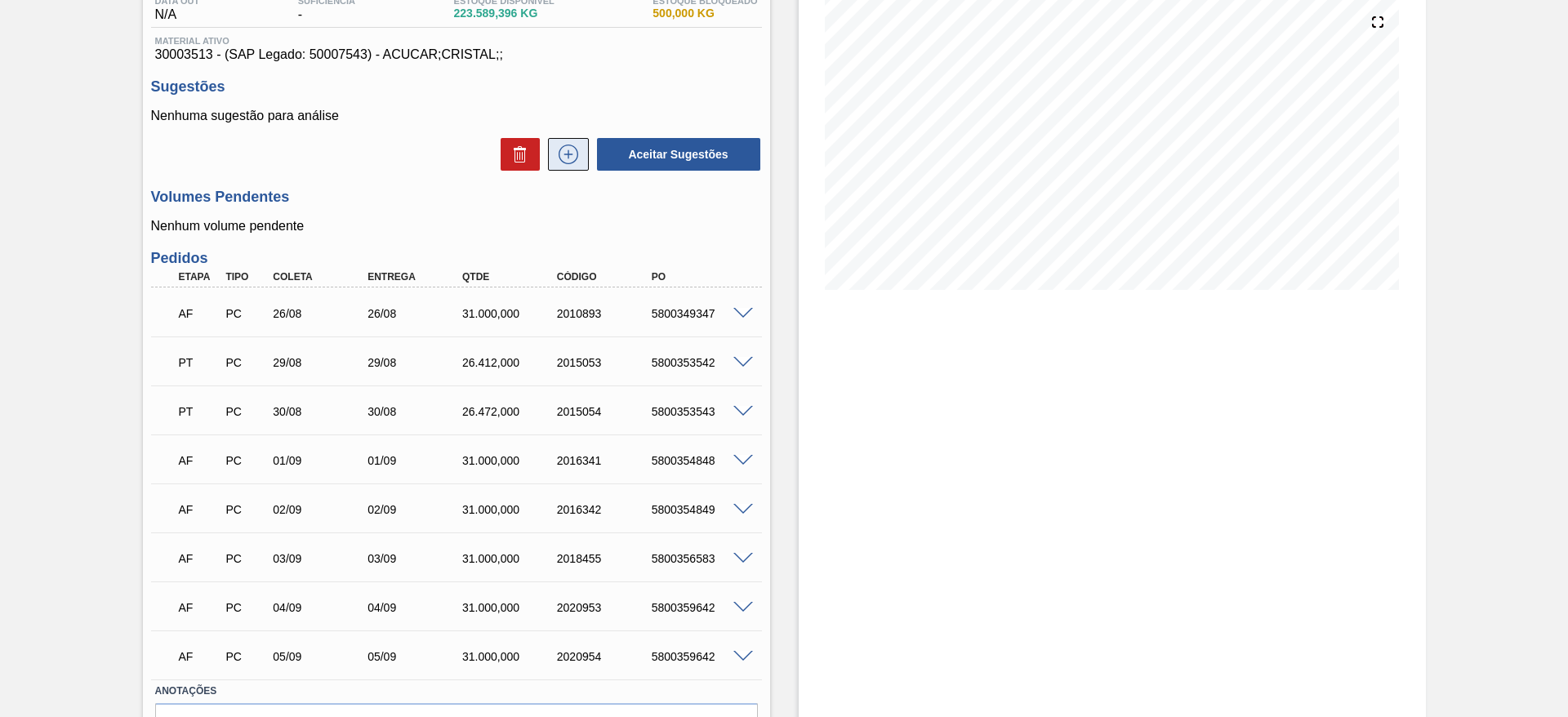
scroll to position [191, 0]
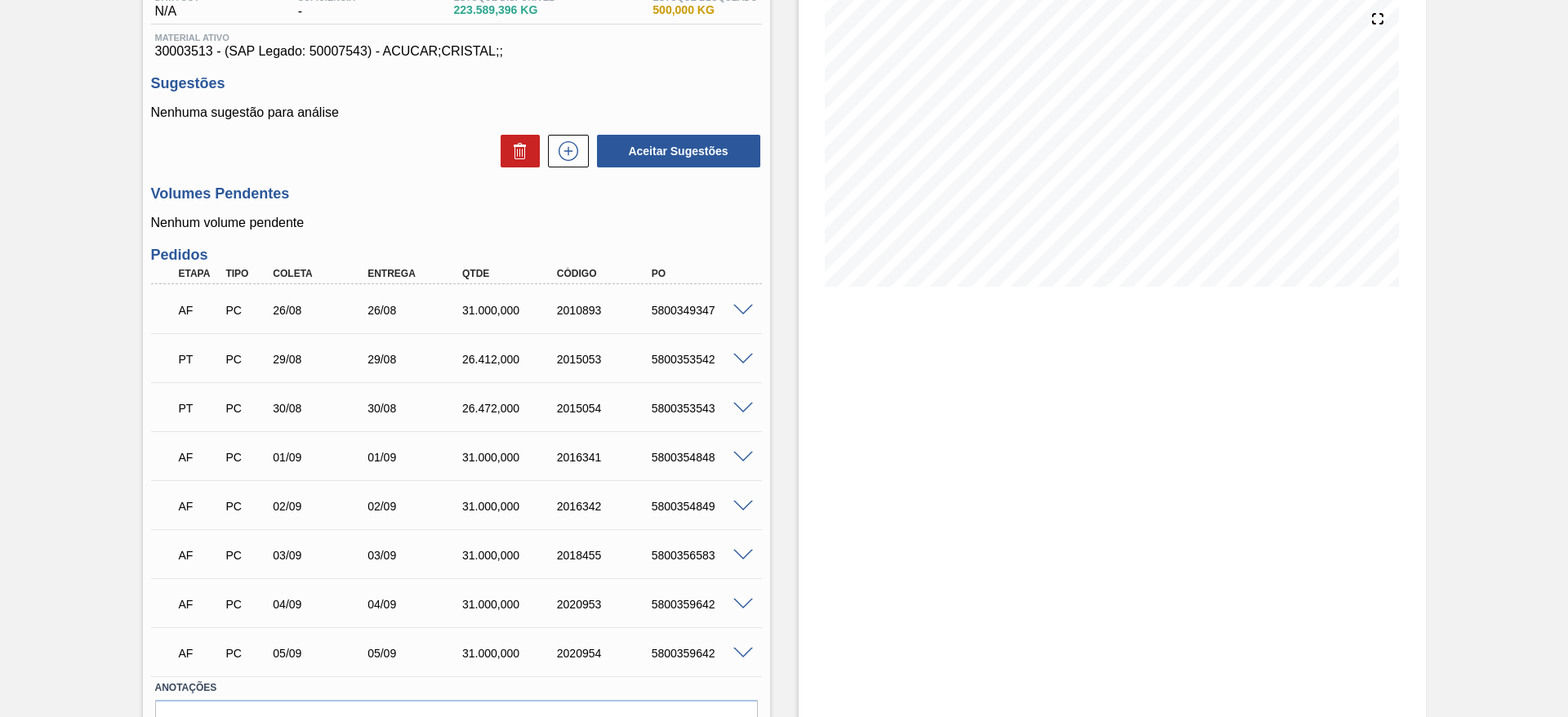
click at [740, 313] on span at bounding box center [743, 311] width 19 height 12
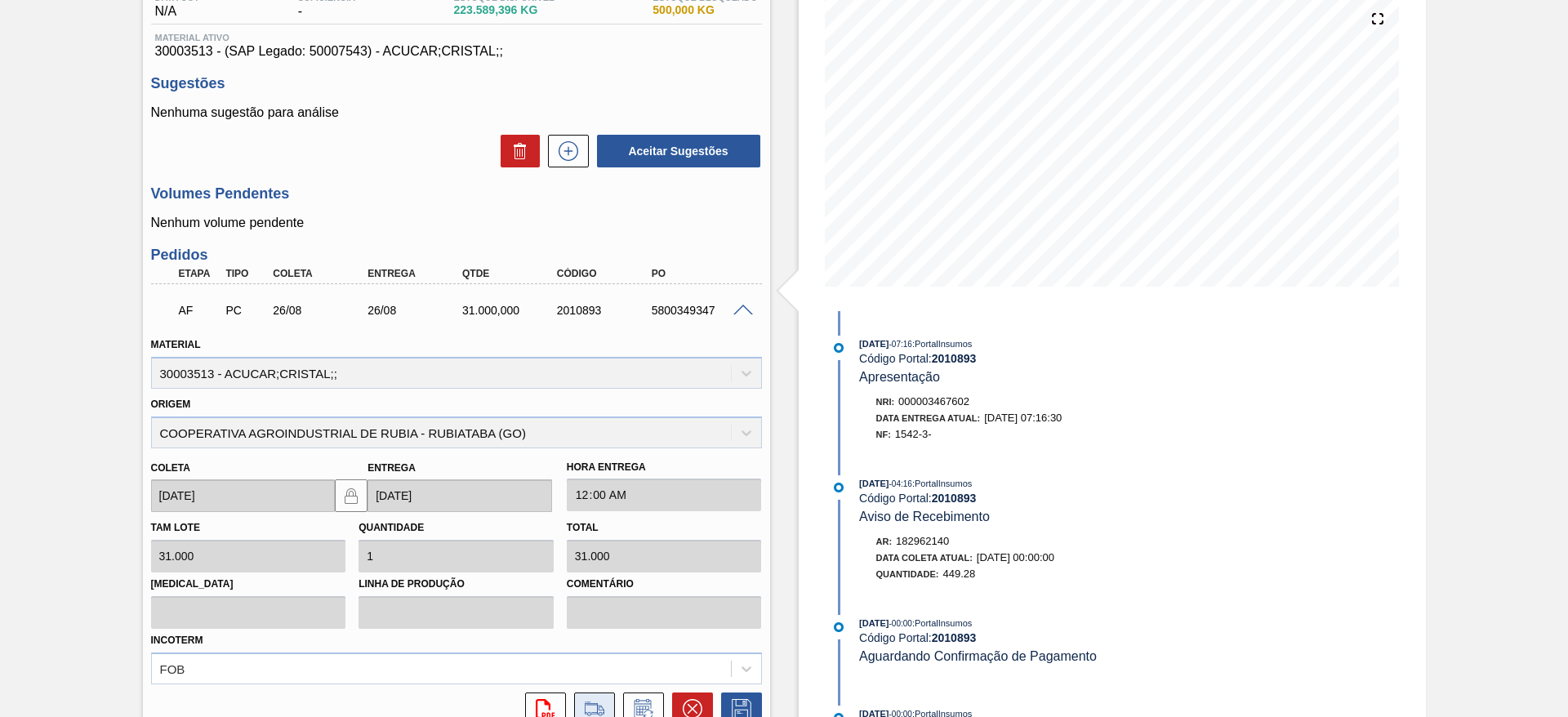
click at [592, 705] on icon at bounding box center [595, 708] width 19 height 12
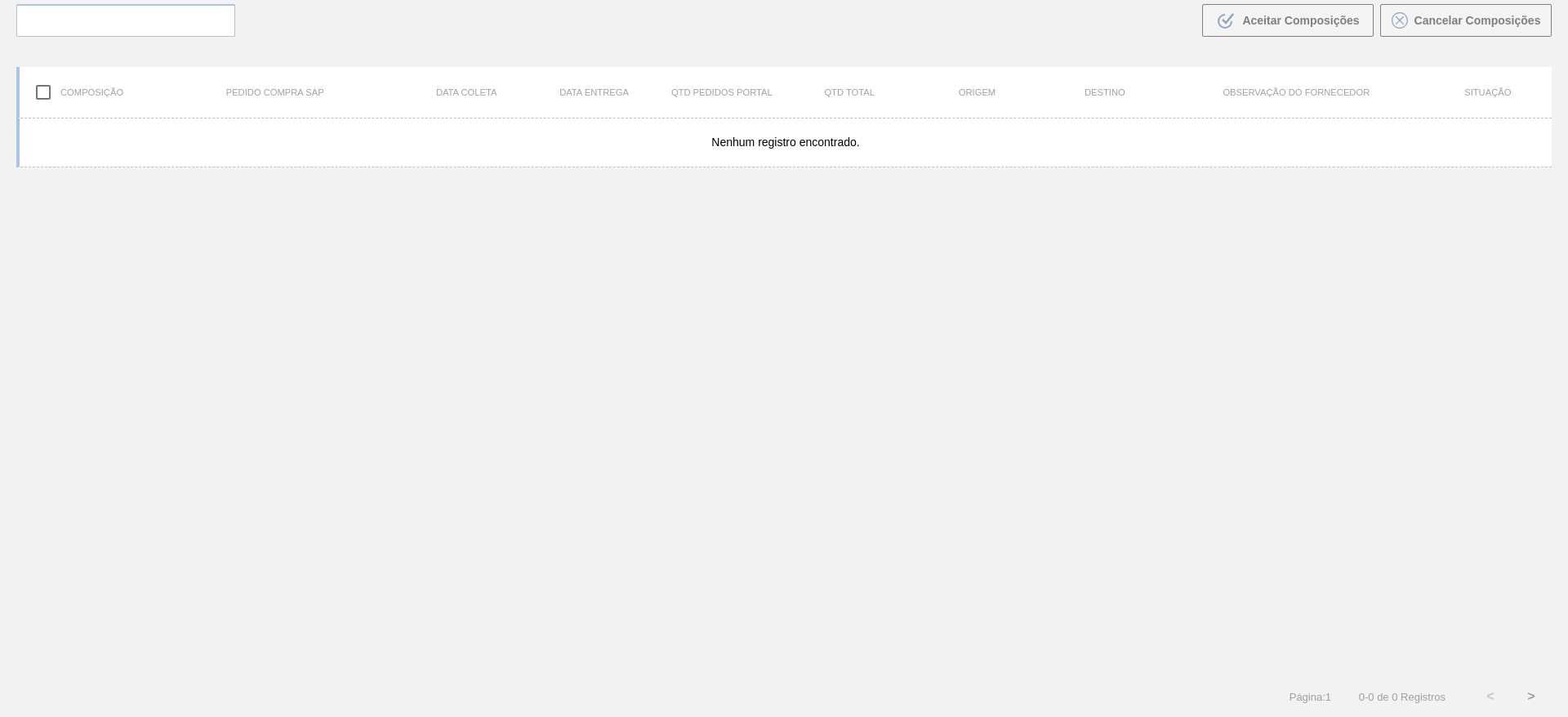
scroll to position [118, 0]
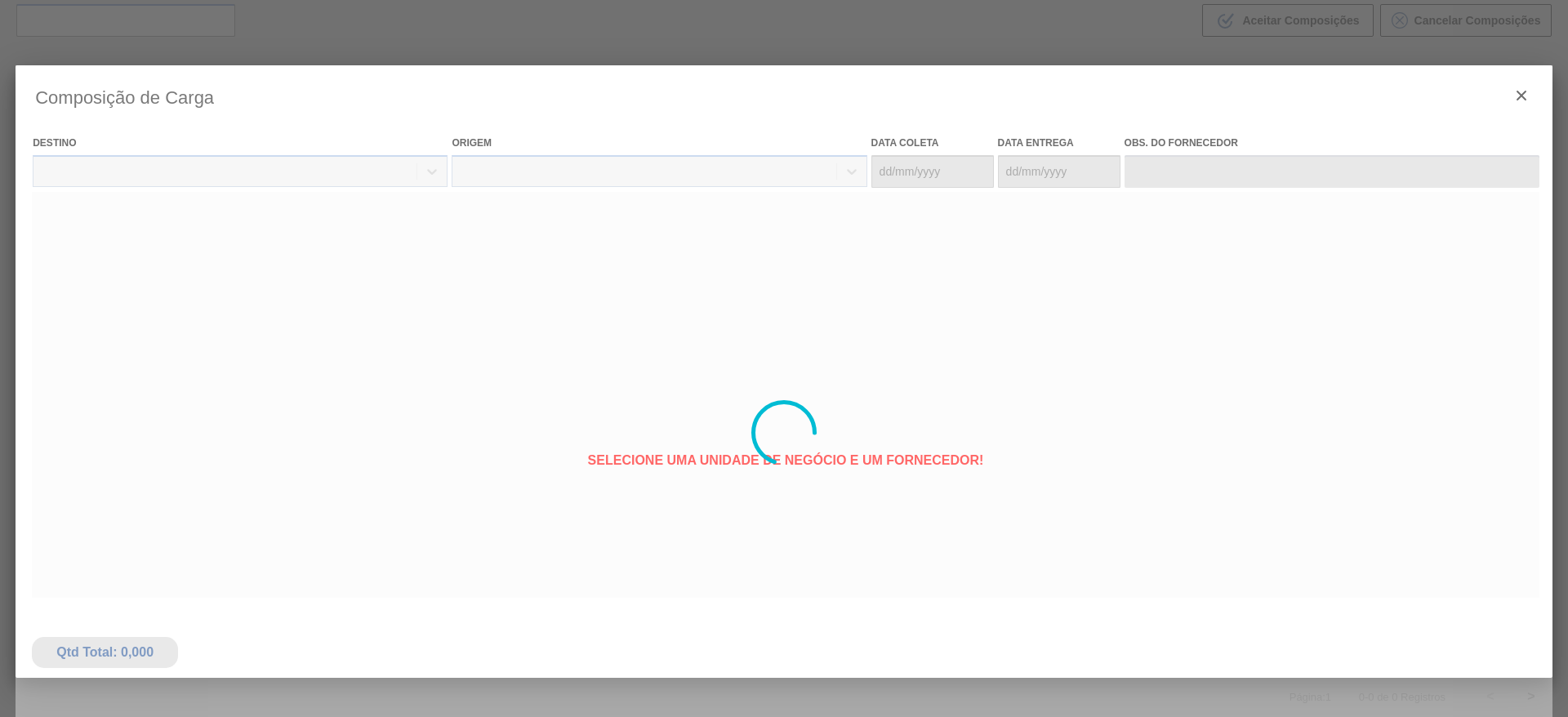
type coleta "[DATE]"
type entrega "[DATE]"
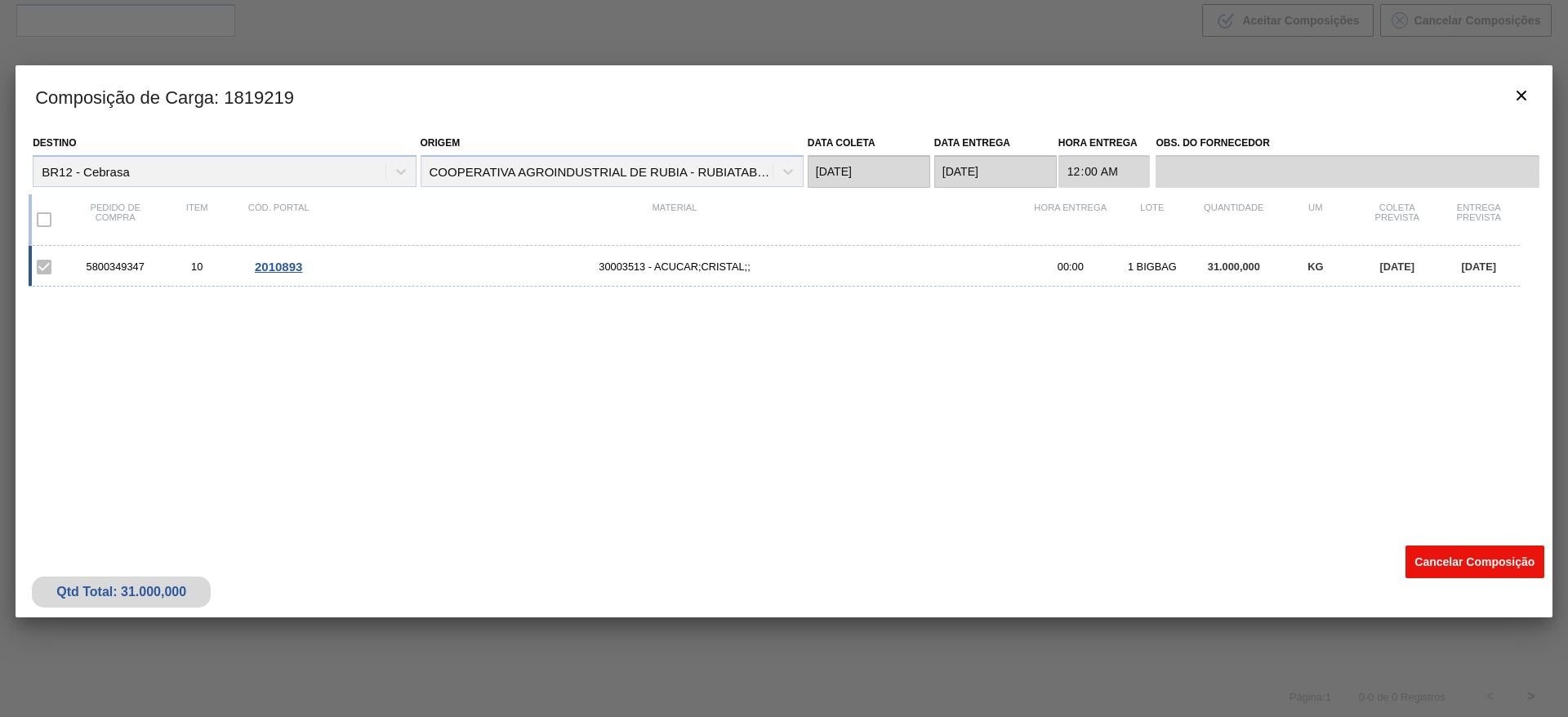
click at [1417, 562] on button "Cancelar Composição" at bounding box center [1475, 562] width 139 height 32
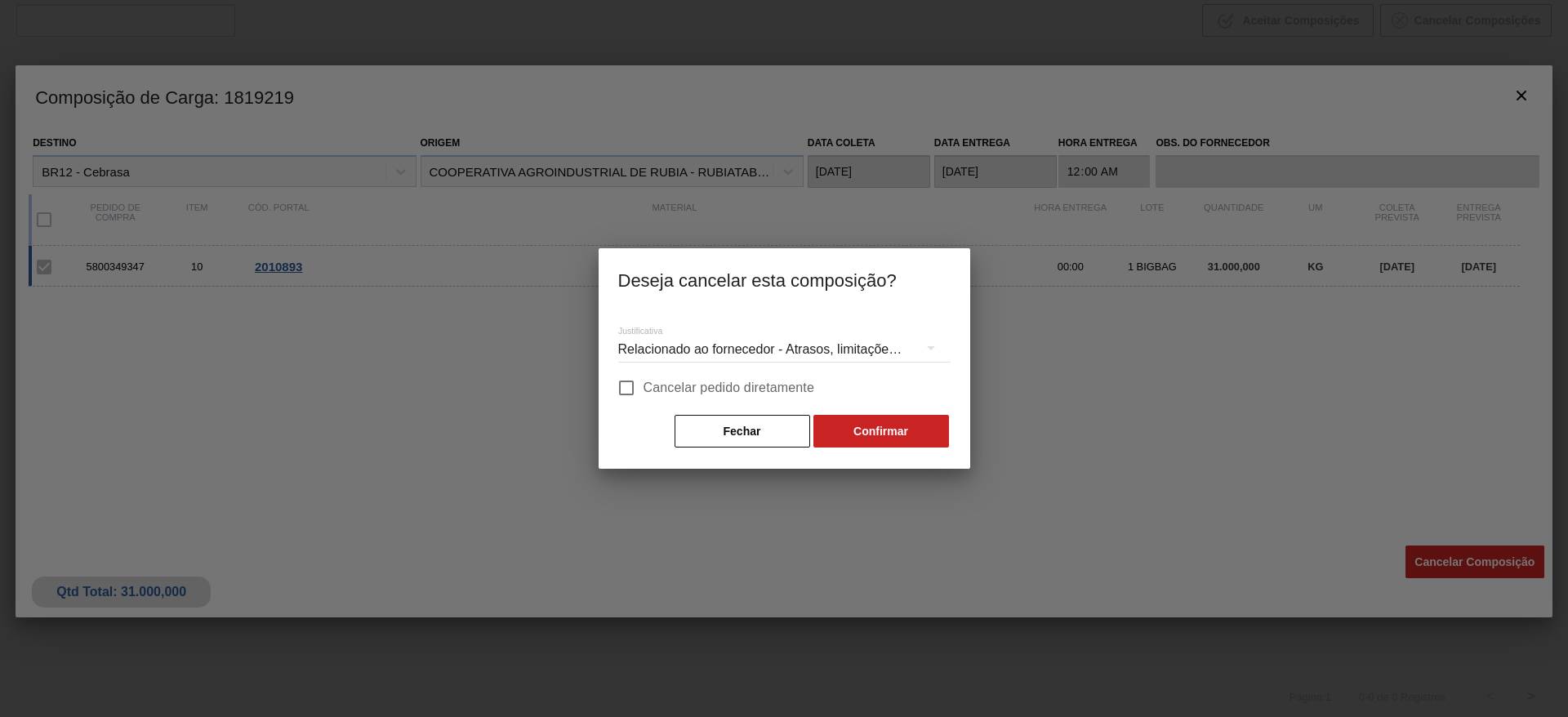
click at [715, 388] on span "Cancelar pedido diretamente" at bounding box center [730, 388] width 172 height 19
click at [644, 388] on input "Cancelar pedido diretamente" at bounding box center [626, 388] width 34 height 34
checkbox input "true"
click at [882, 435] on button "Confirmar" at bounding box center [881, 431] width 136 height 32
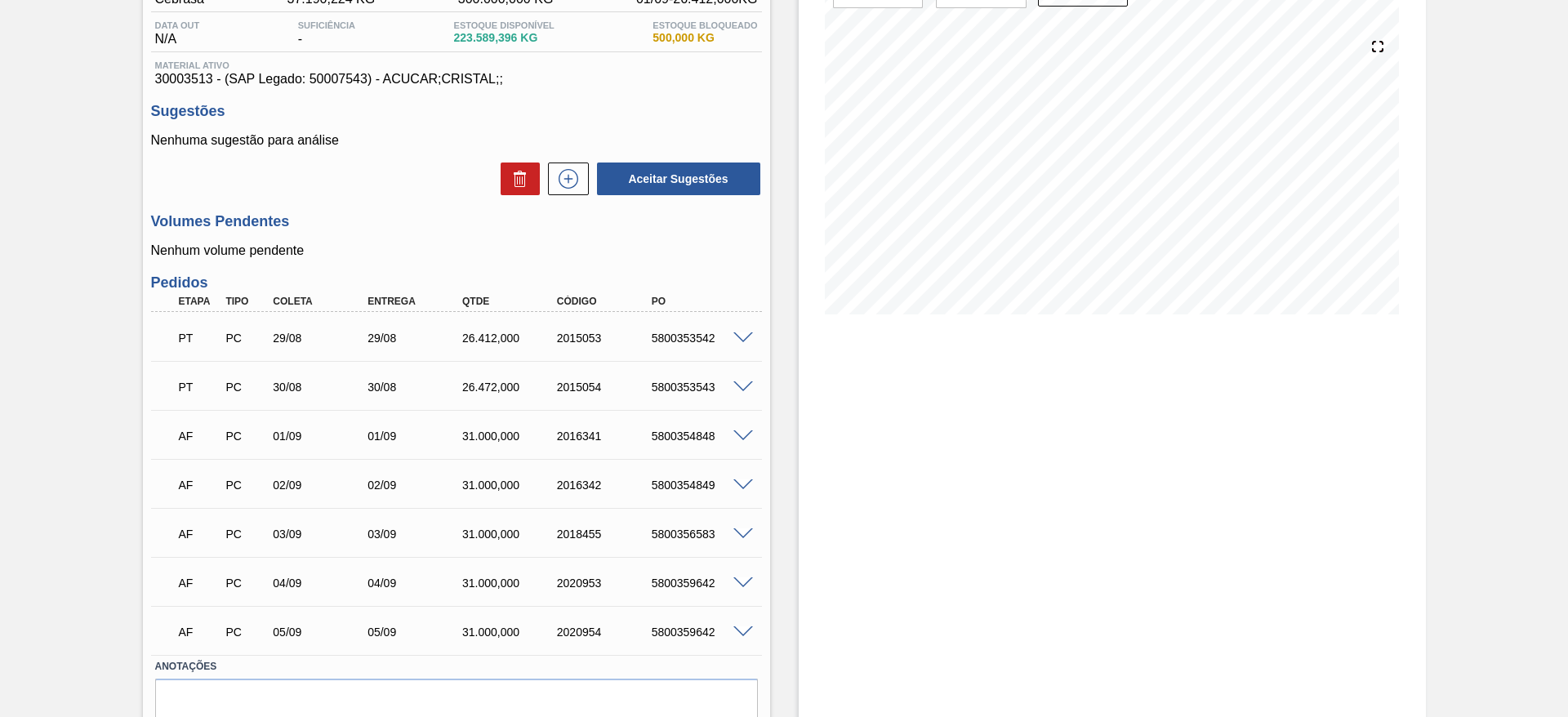
scroll to position [164, 0]
click at [576, 172] on icon at bounding box center [569, 178] width 26 height 19
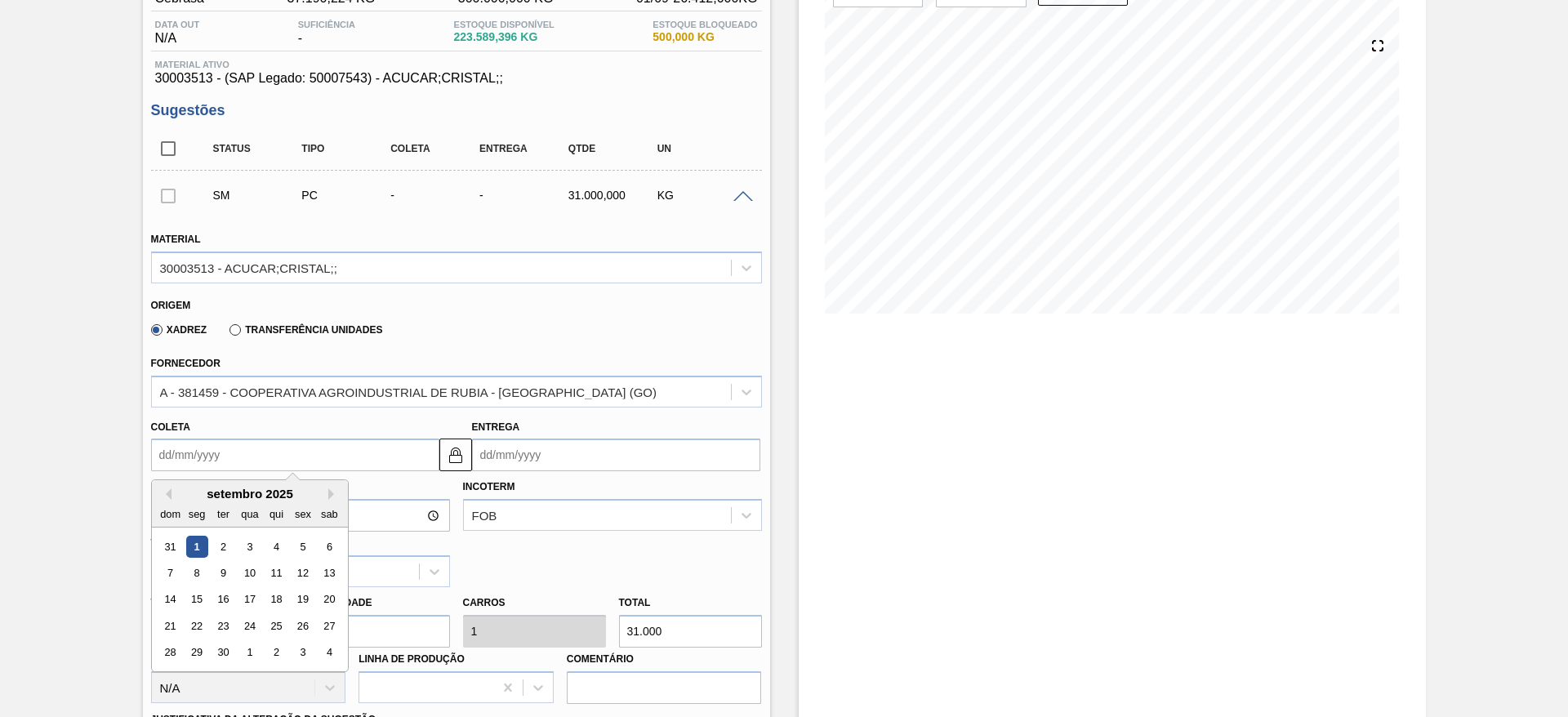
click at [175, 469] on input "Coleta" at bounding box center [295, 455] width 289 height 32
click at [193, 578] on div "8" at bounding box center [196, 573] width 22 height 22
type input "[DATE]"
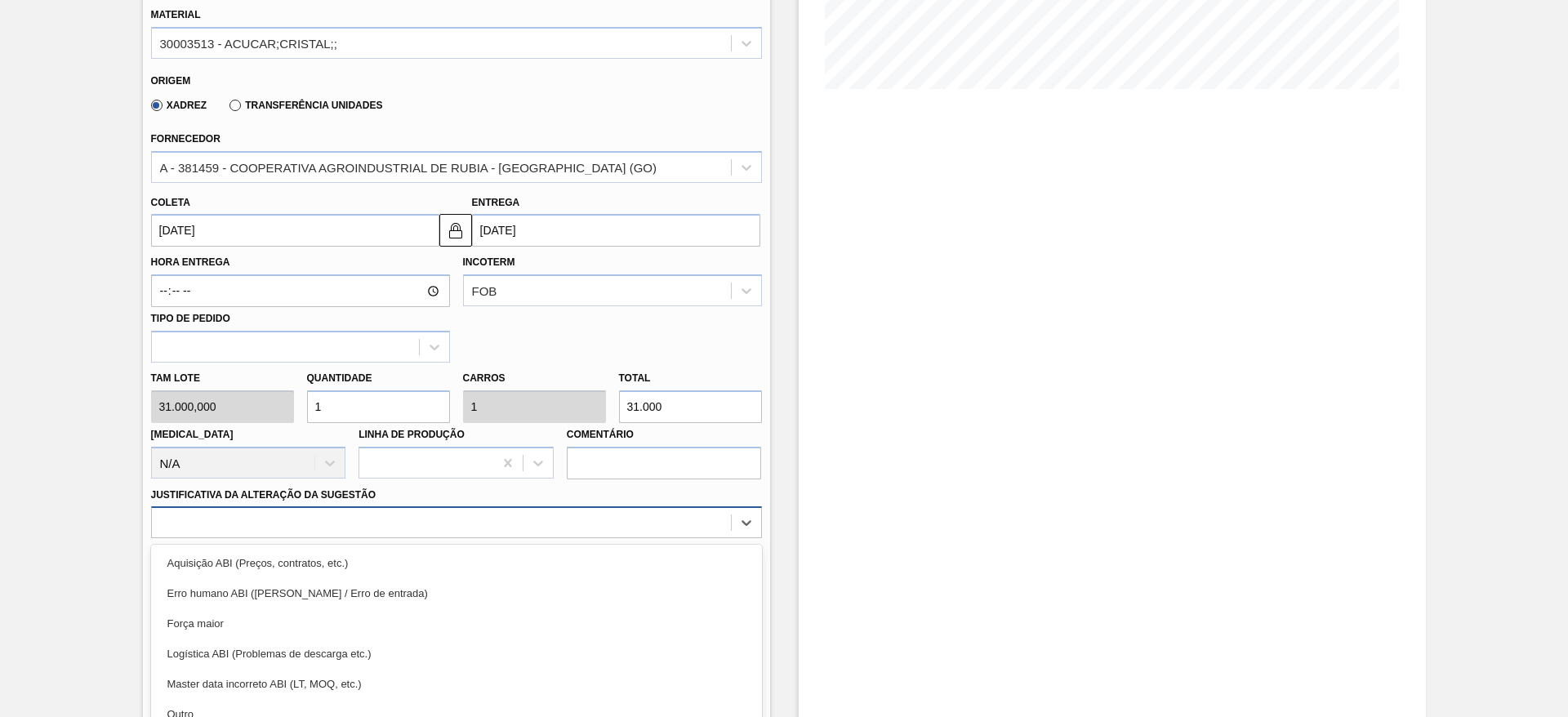
scroll to position [468, 0]
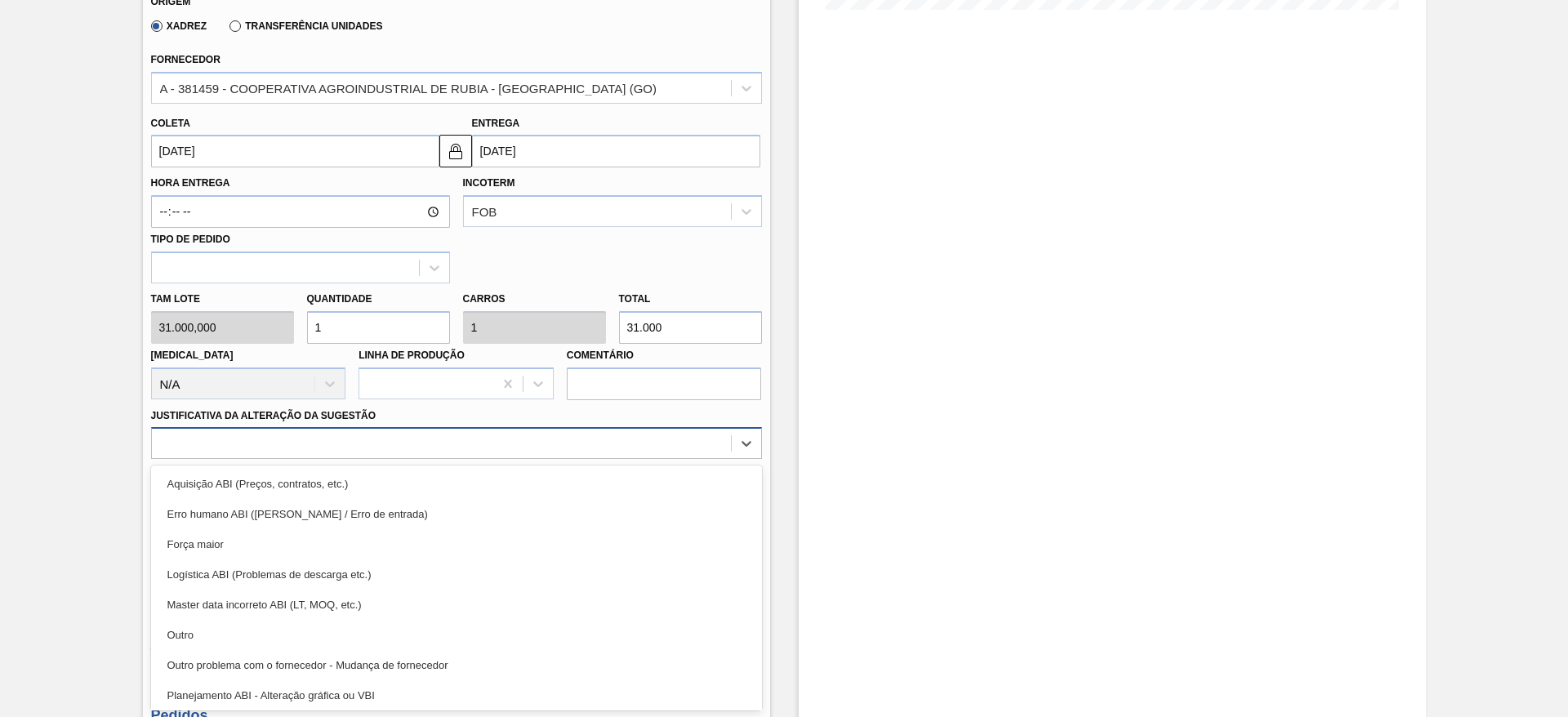
click at [390, 459] on div "option Força maior focused, 3 of 18. 18 results available. Use Up and Down to c…" at bounding box center [456, 443] width 611 height 32
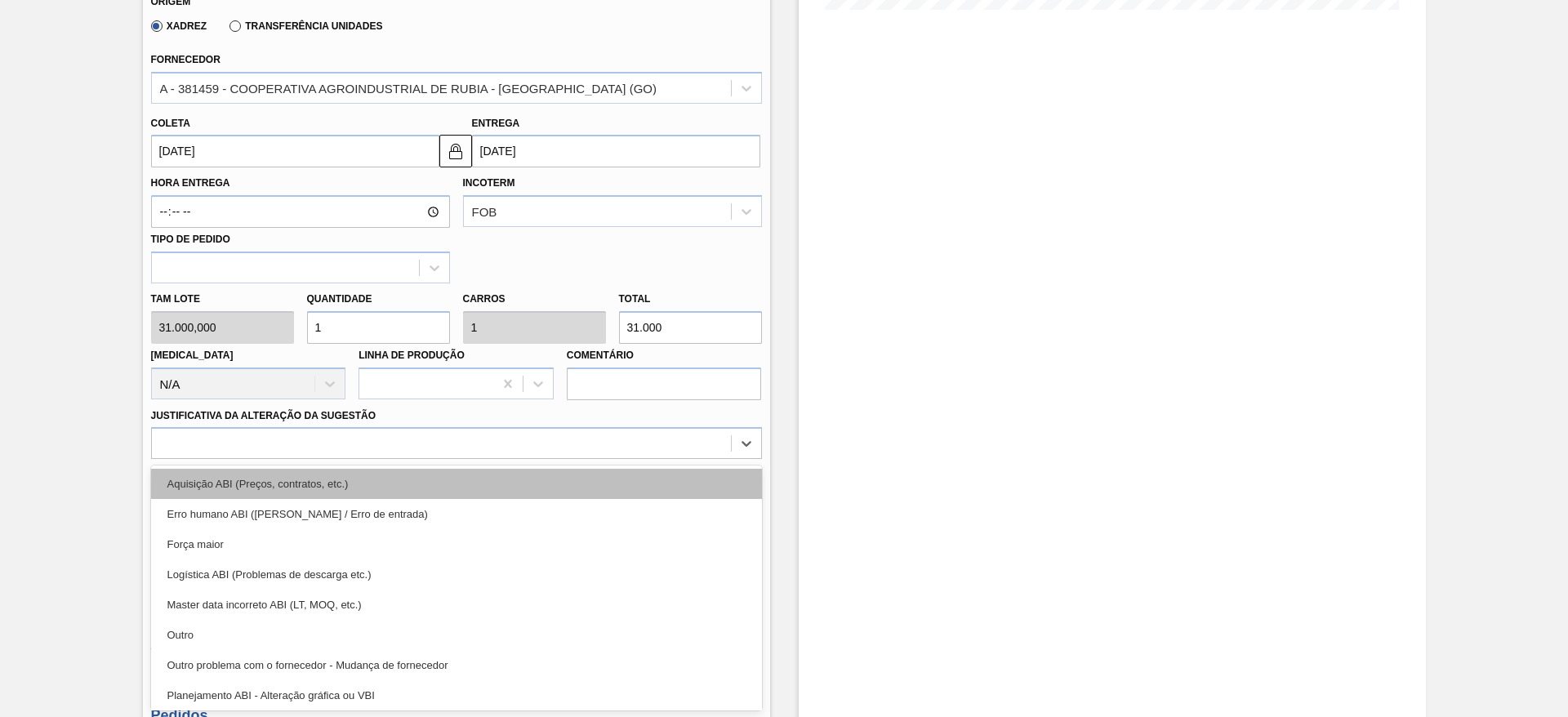
click at [451, 490] on div "Aquisição ABI (Preços, contratos, etc.)" at bounding box center [456, 484] width 611 height 30
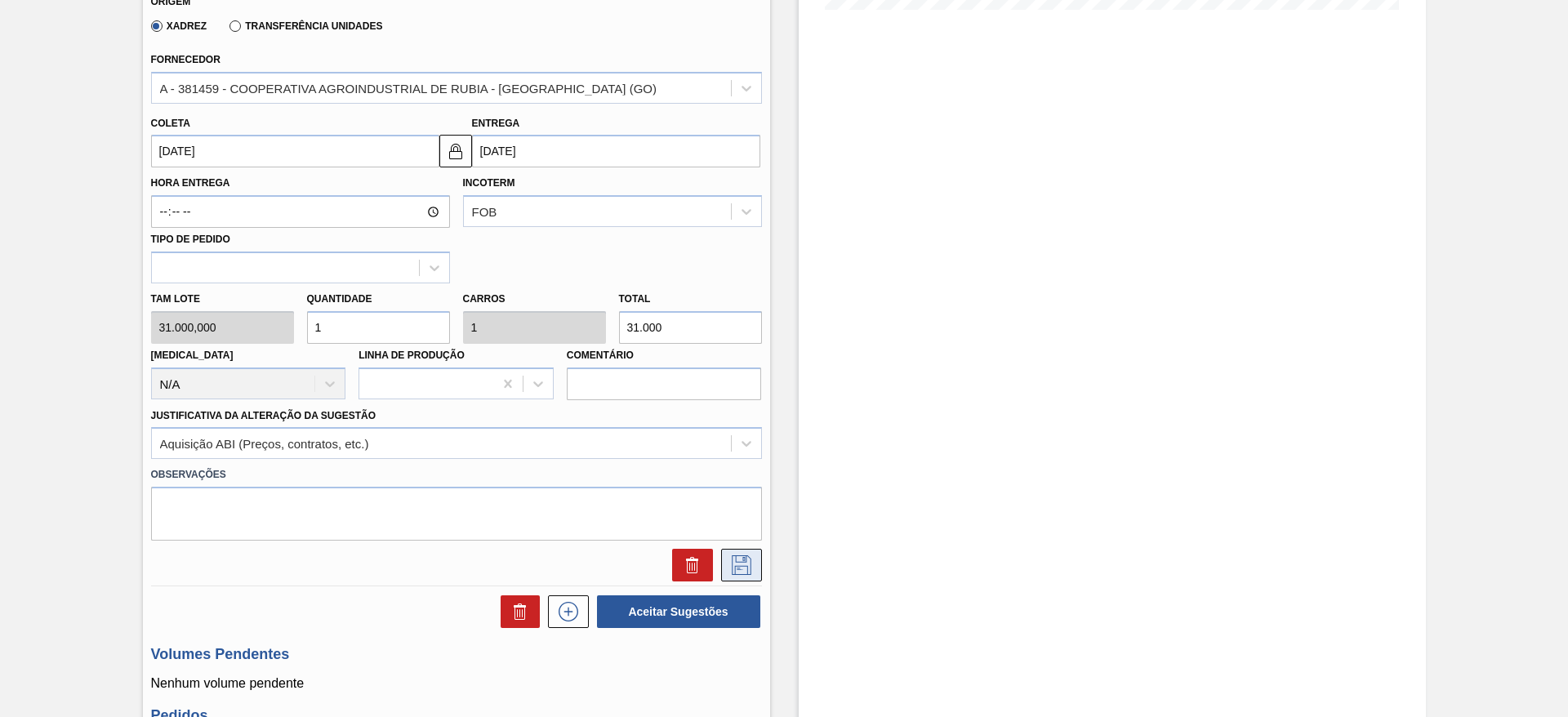
click at [733, 562] on icon at bounding box center [741, 565] width 26 height 19
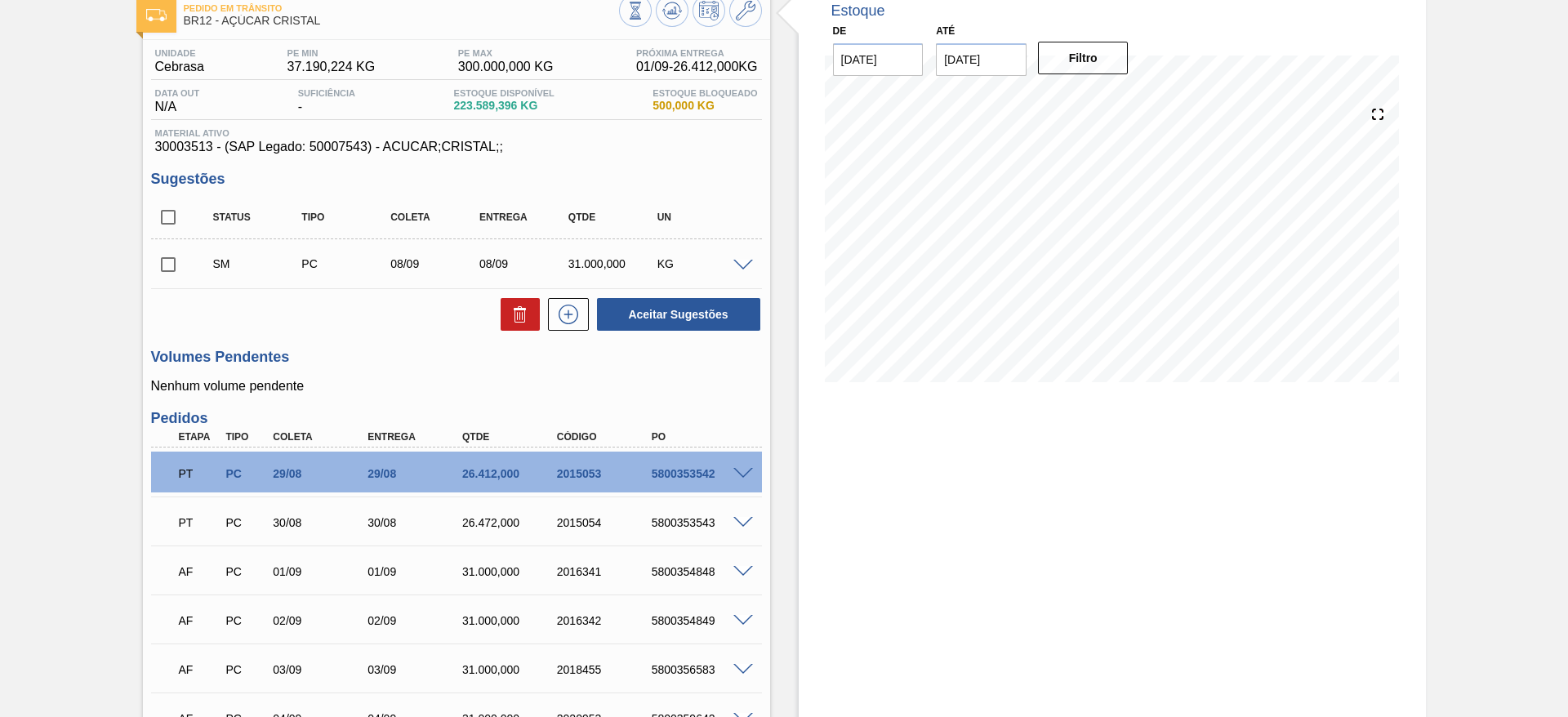
scroll to position [108, 0]
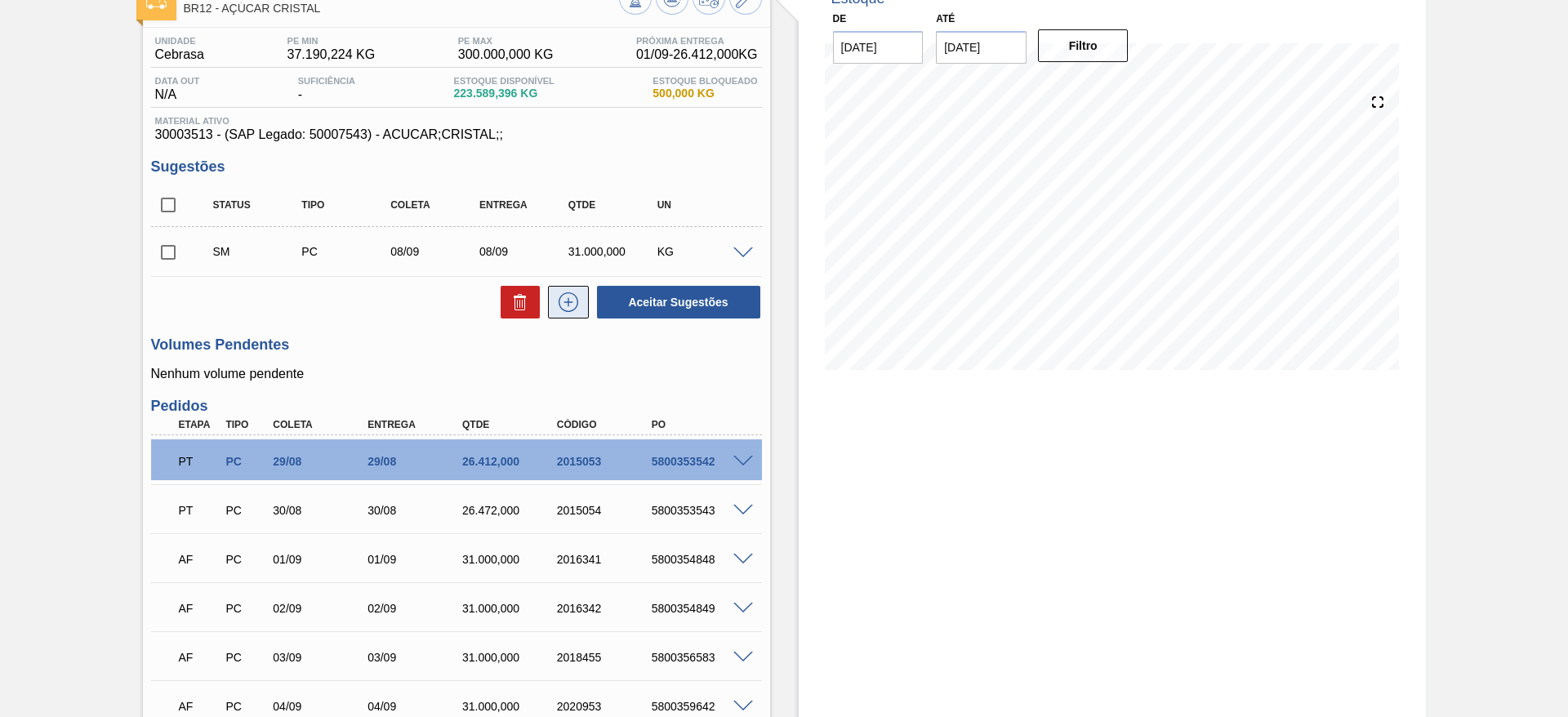
click at [555, 311] on icon at bounding box center [569, 302] width 26 height 19
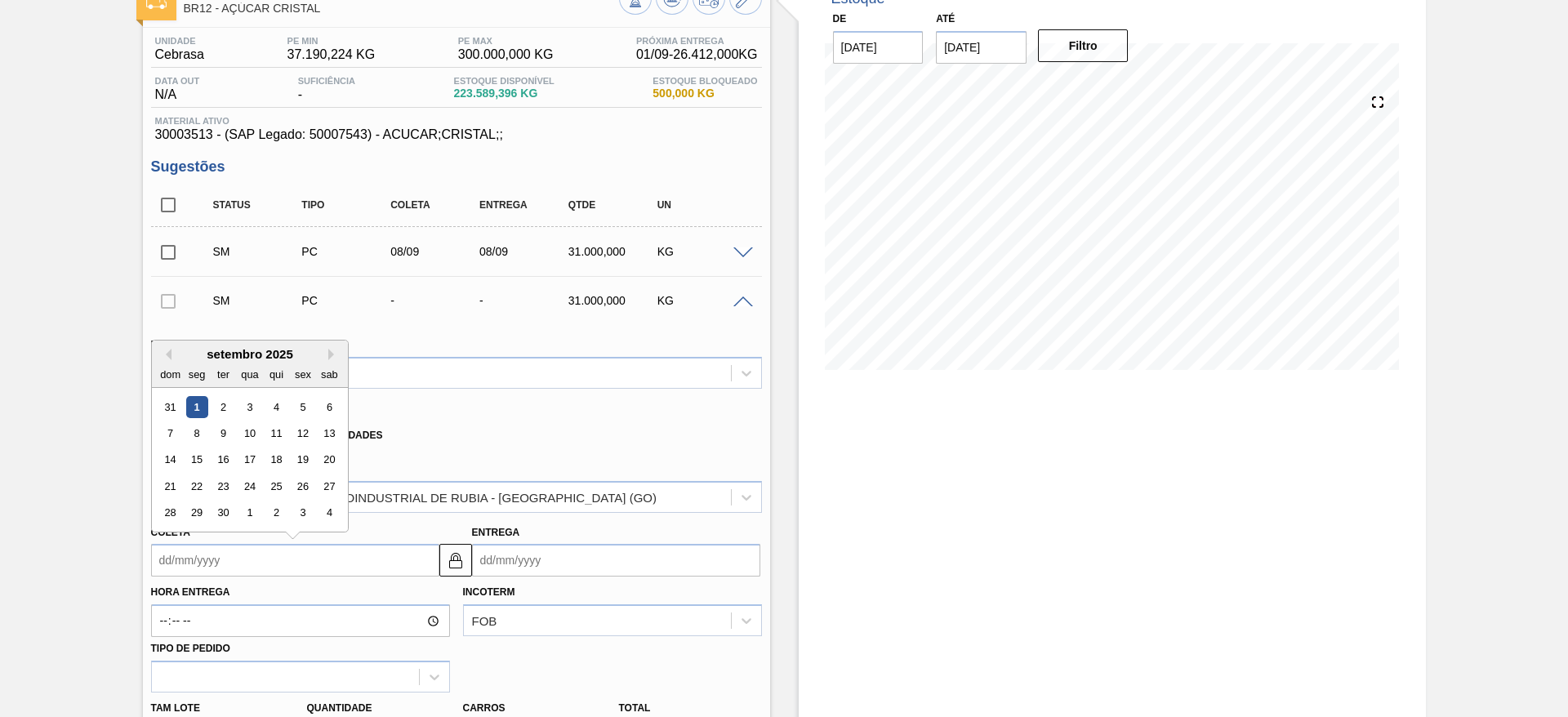
click at [180, 552] on input "Coleta" at bounding box center [295, 560] width 289 height 32
click at [225, 432] on div "9" at bounding box center [222, 433] width 22 height 22
type input "[DATE]"
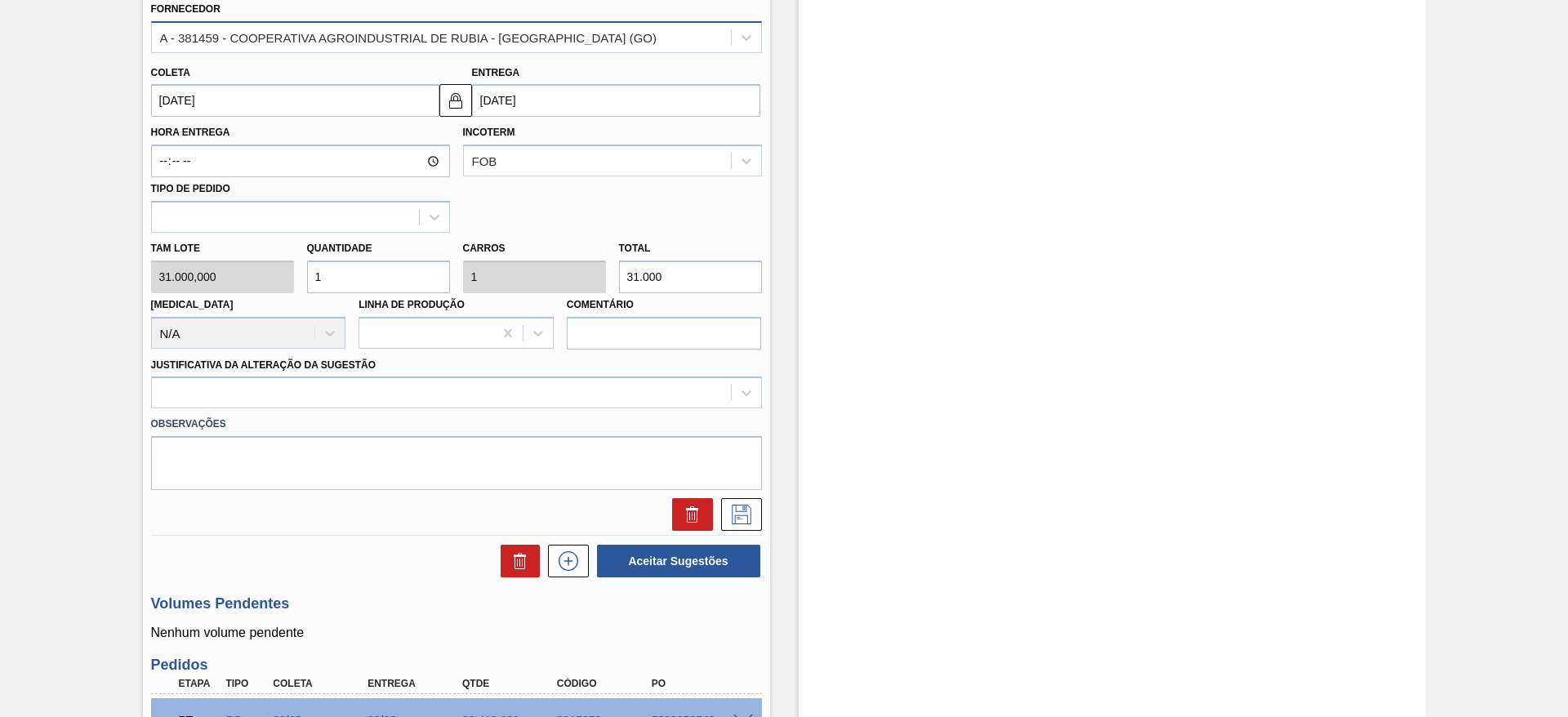
scroll to position [571, 0]
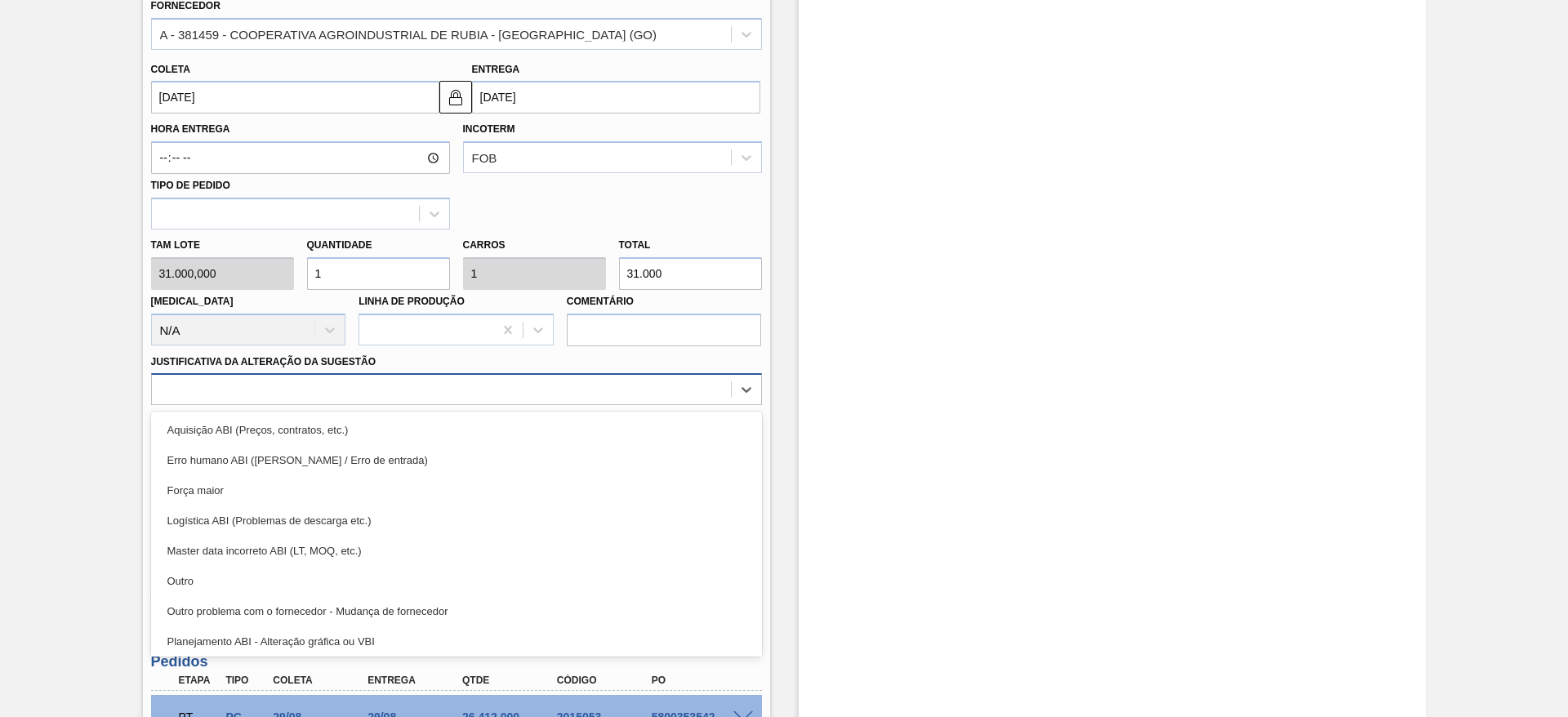
click at [566, 378] on div at bounding box center [441, 390] width 579 height 24
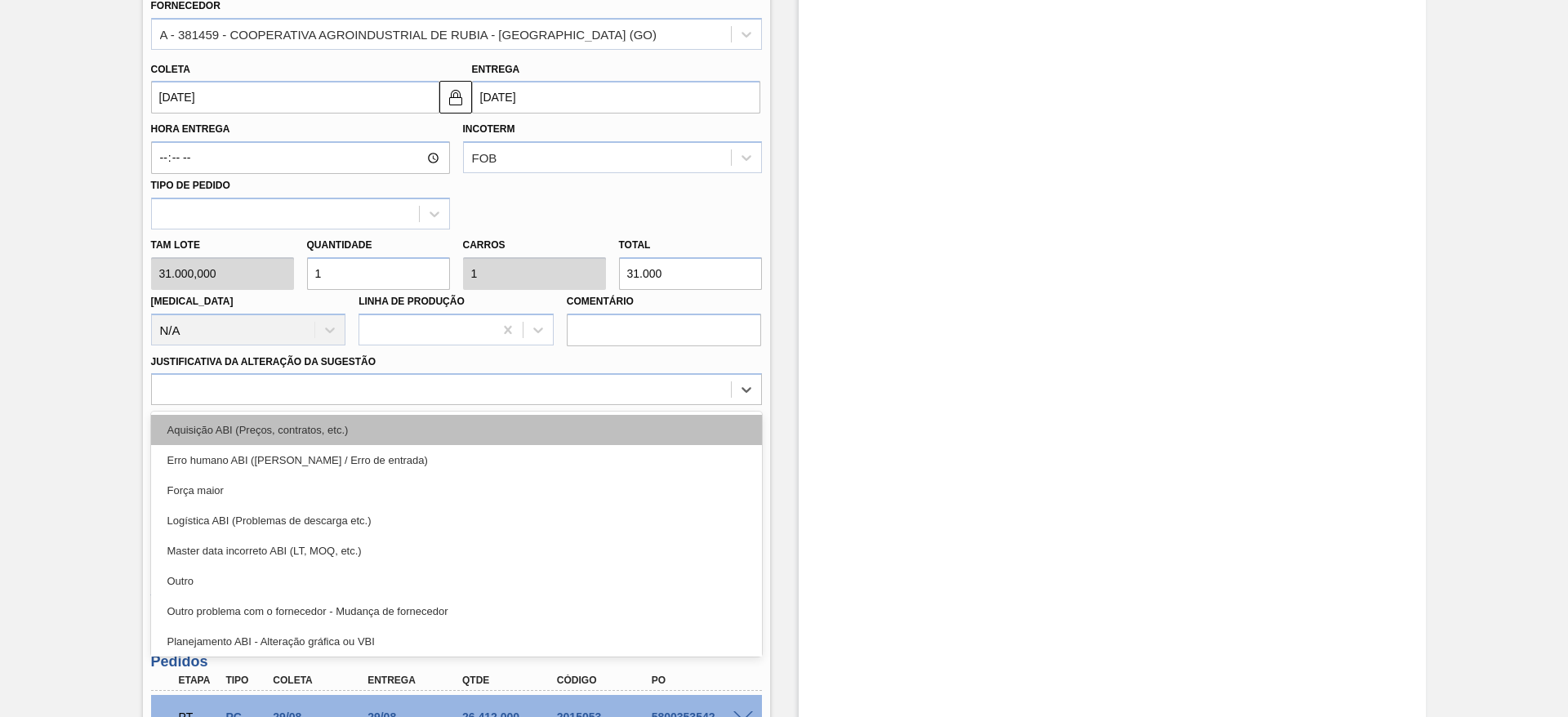
click at [583, 425] on div "Aquisição ABI (Preços, contratos, etc.)" at bounding box center [456, 430] width 611 height 30
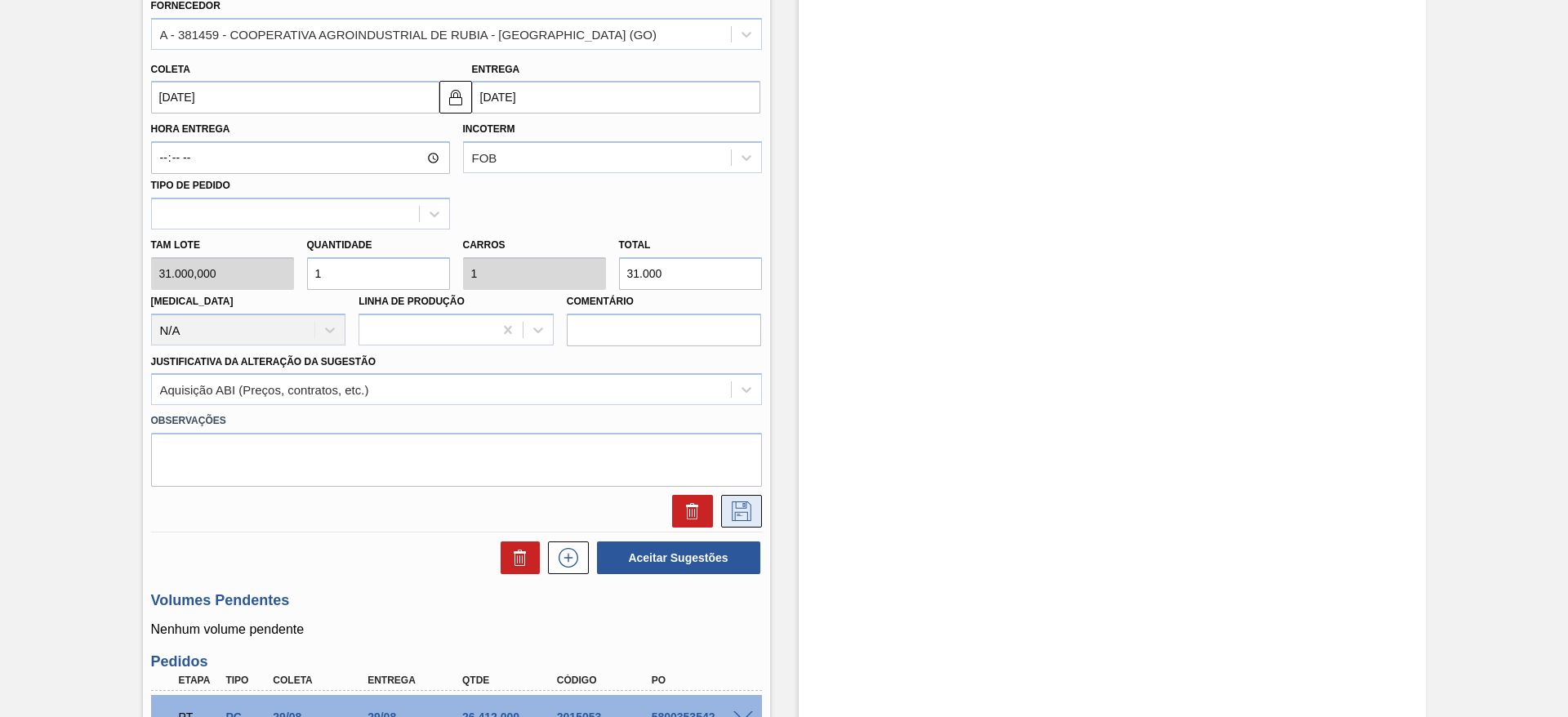
click at [737, 515] on icon at bounding box center [741, 512] width 26 height 19
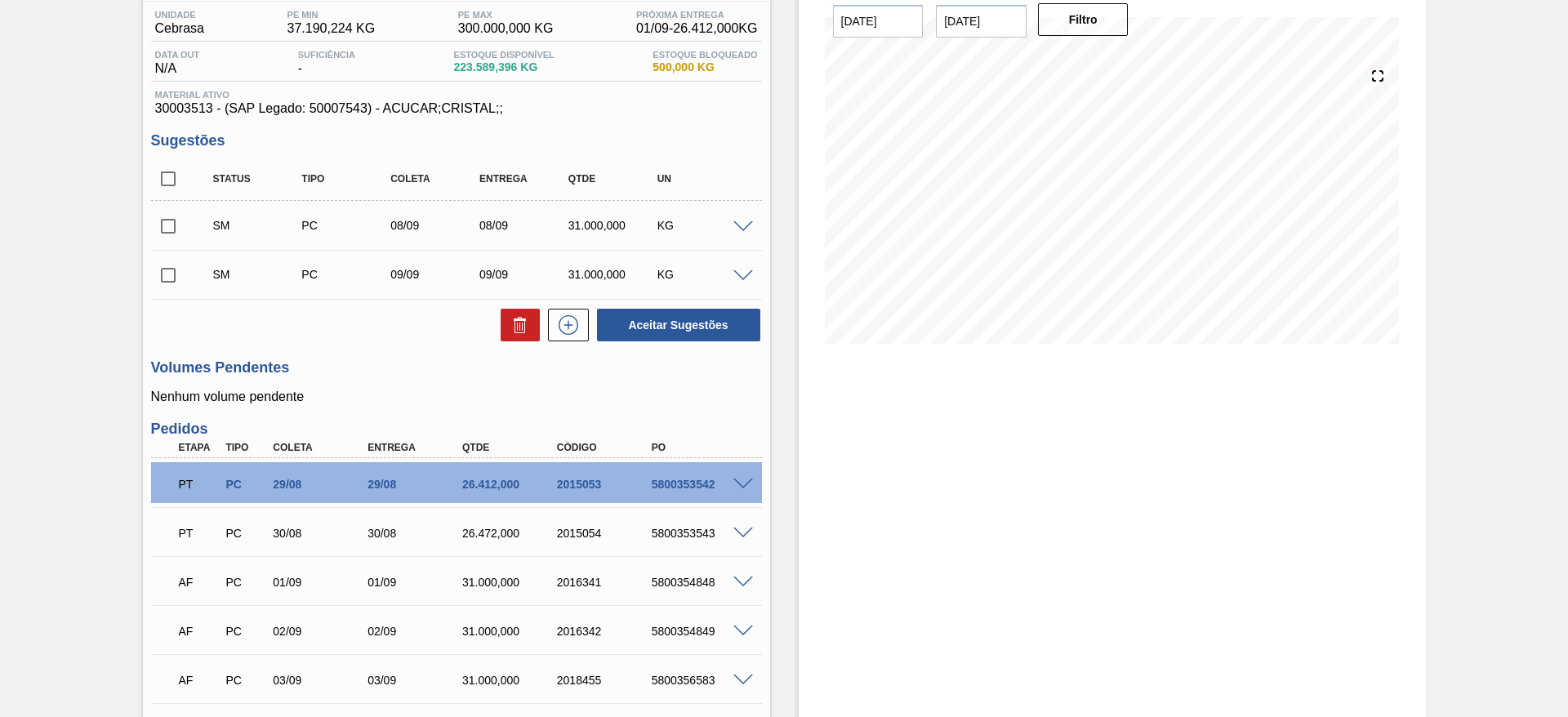
scroll to position [121, 0]
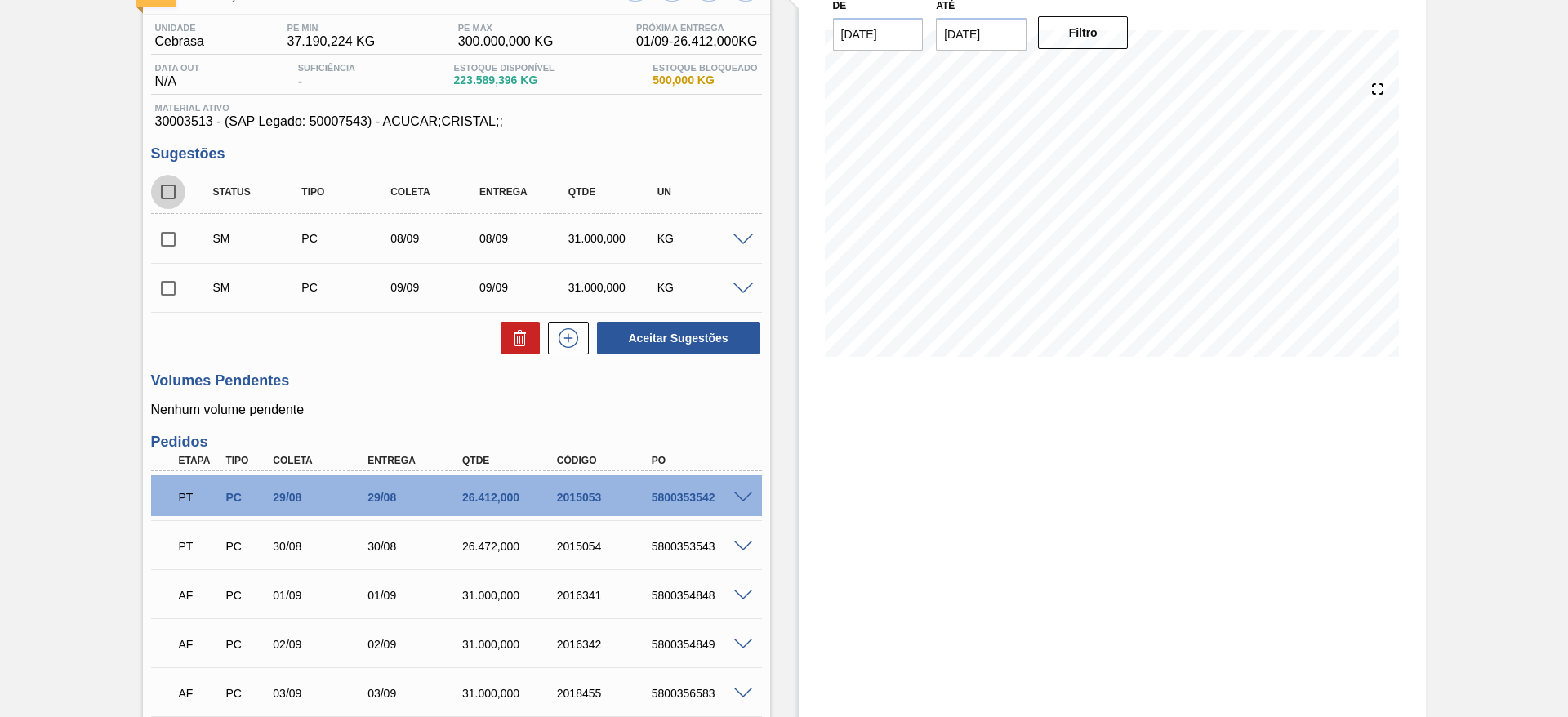
click at [177, 186] on input "checkbox" at bounding box center [168, 191] width 34 height 34
checkbox input "true"
click at [652, 353] on button "Aceitar Sugestões" at bounding box center [679, 338] width 163 height 32
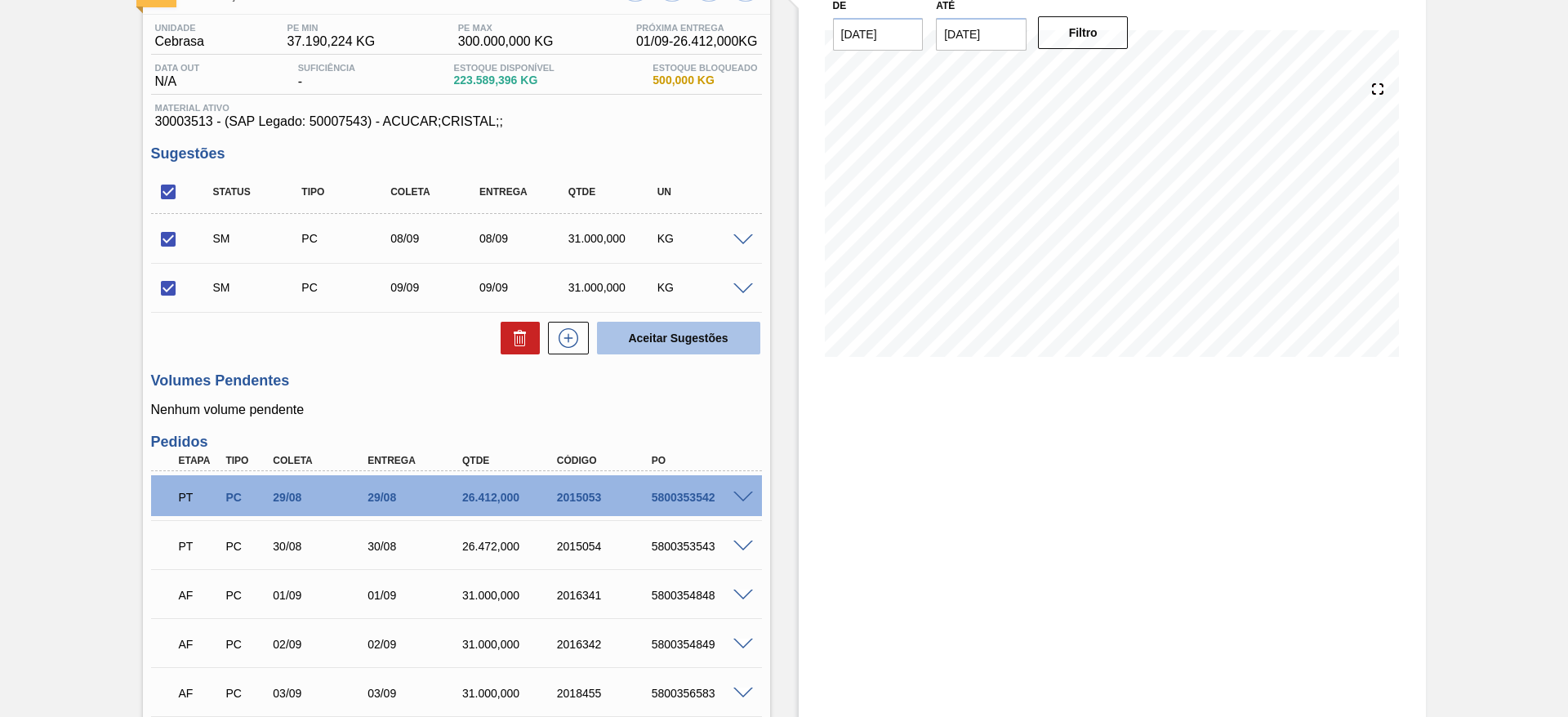
checkbox input "false"
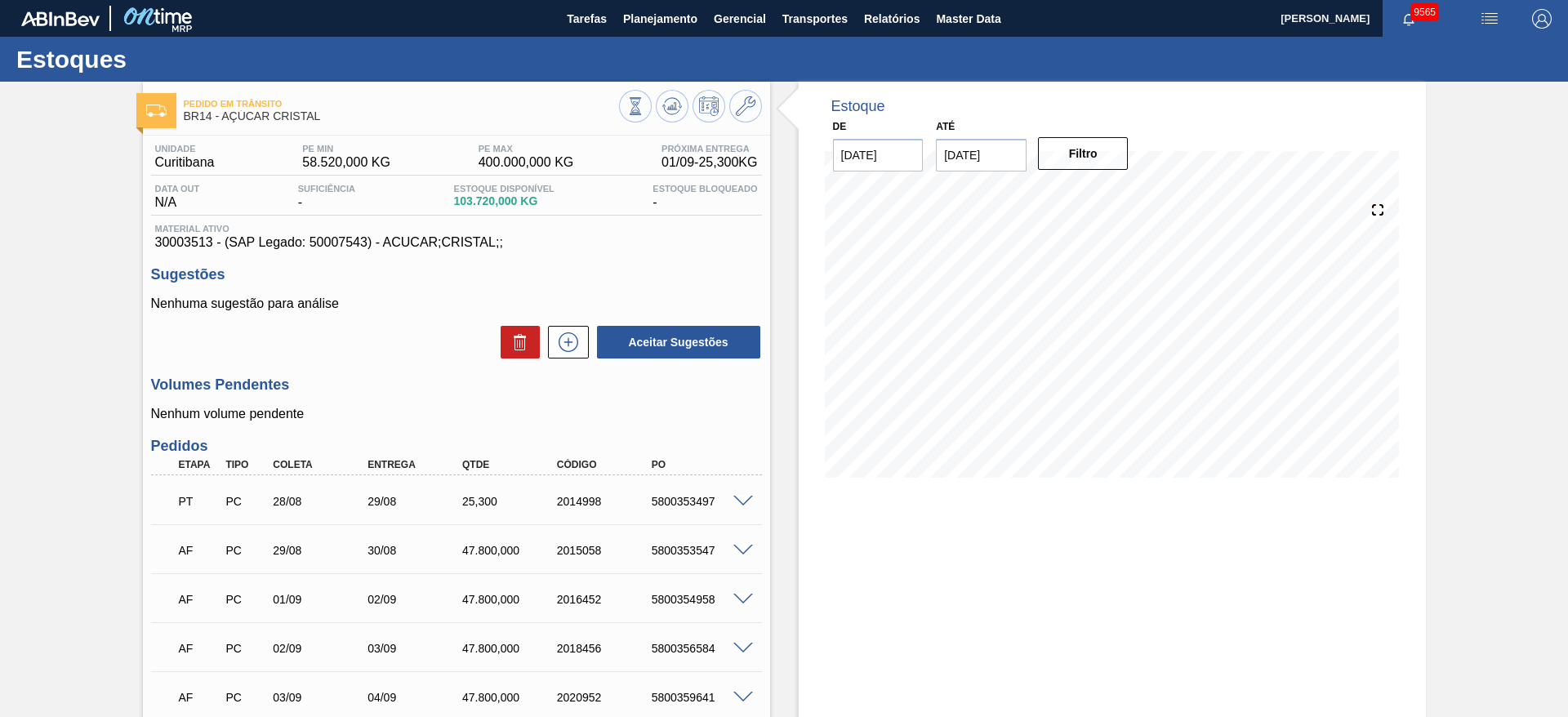
scroll to position [137, 0]
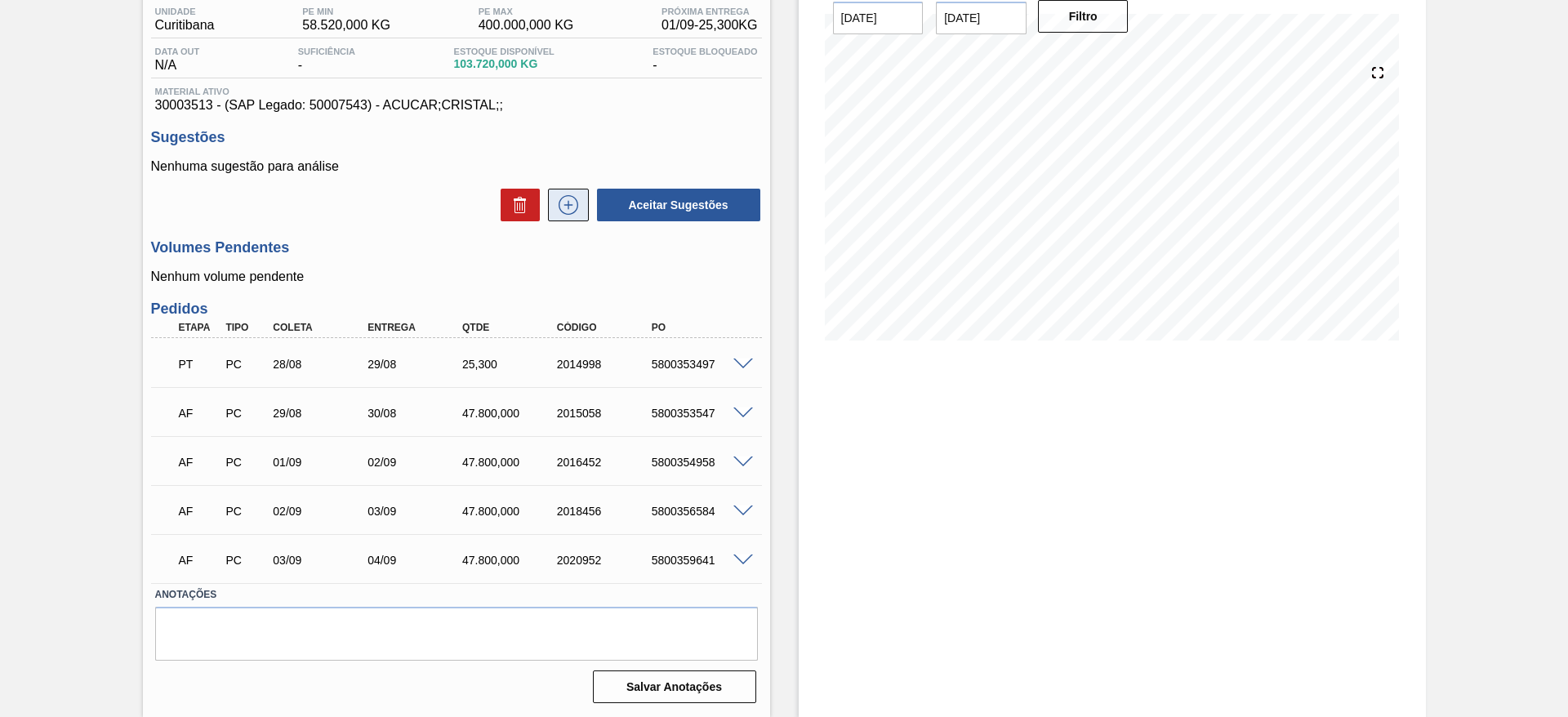
click at [571, 212] on icon at bounding box center [569, 205] width 19 height 19
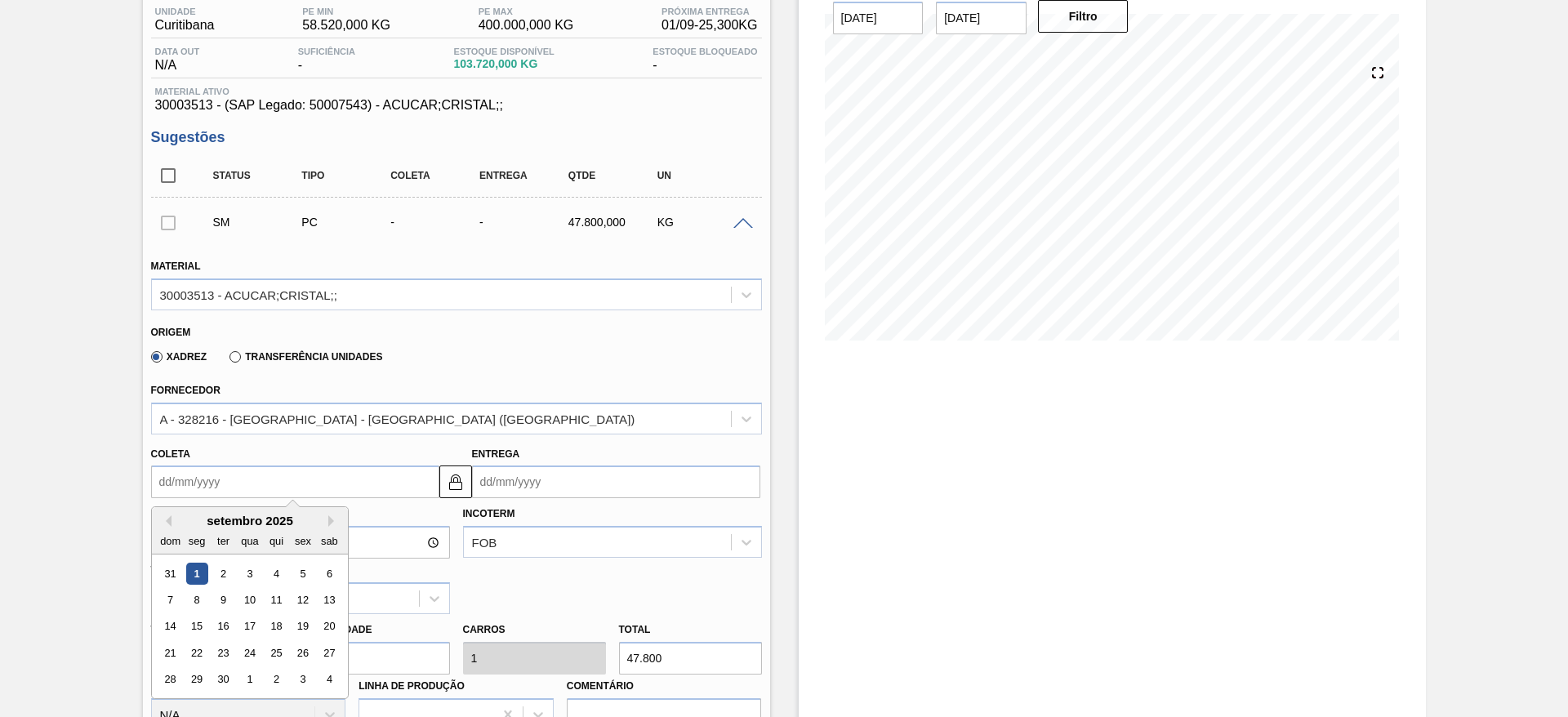
click at [182, 483] on input "Coleta" at bounding box center [295, 482] width 289 height 32
click at [190, 600] on div "8" at bounding box center [196, 599] width 22 height 22
type input "[DATE]"
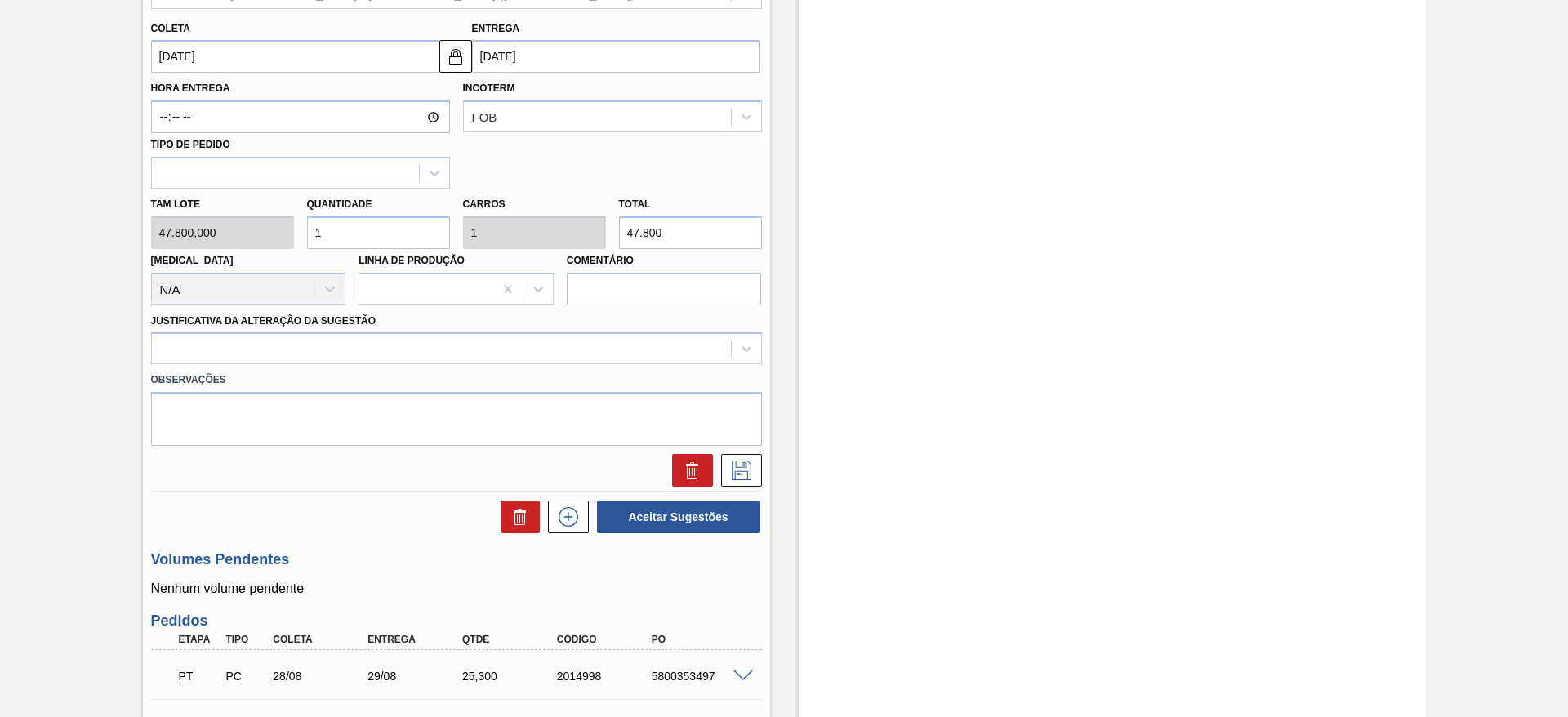
scroll to position [565, 0]
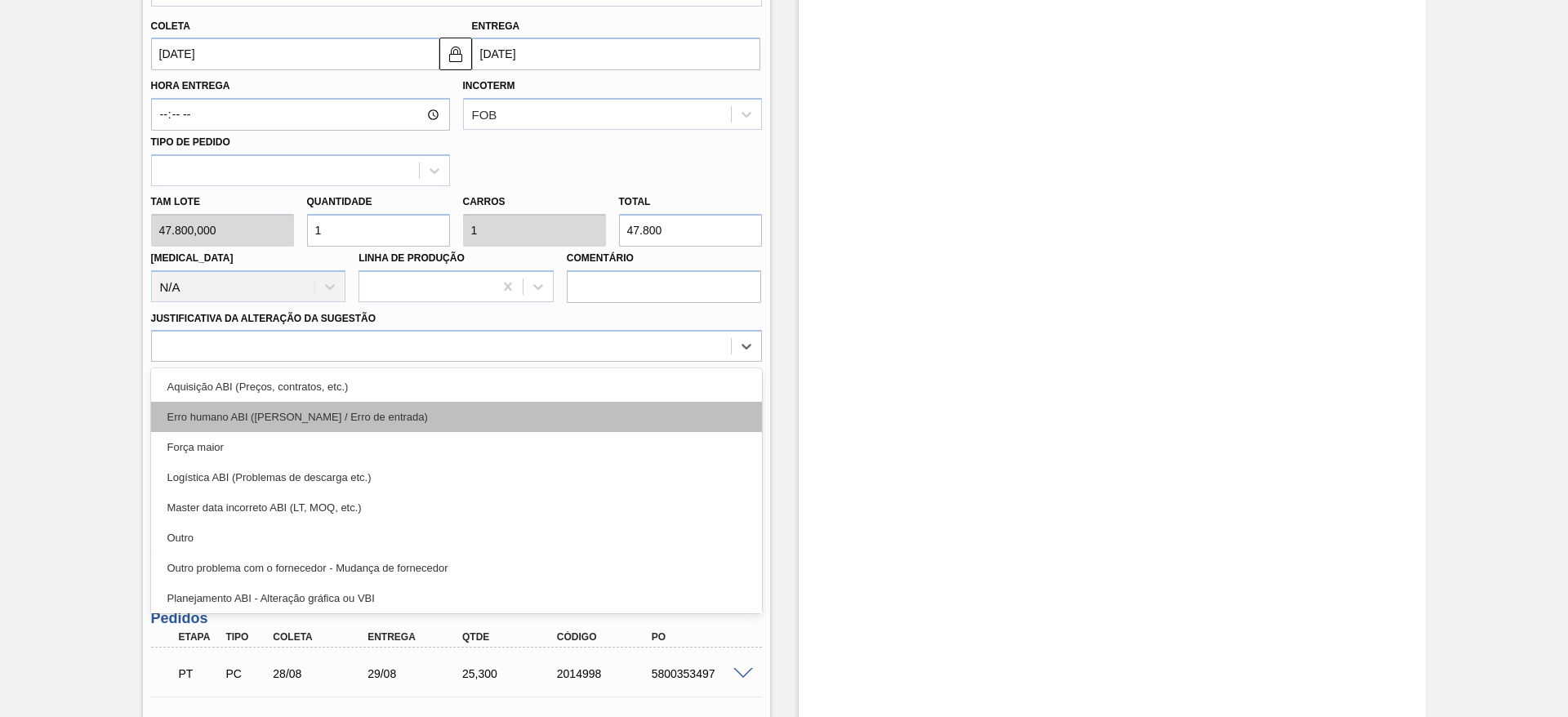
drag, startPoint x: 497, startPoint y: 343, endPoint x: 495, endPoint y: 401, distance: 58.0
click at [495, 362] on div "option Aquisição ABI (Preços, contratos, etc.) focused, 1 of 18. 18 results ava…" at bounding box center [456, 346] width 611 height 32
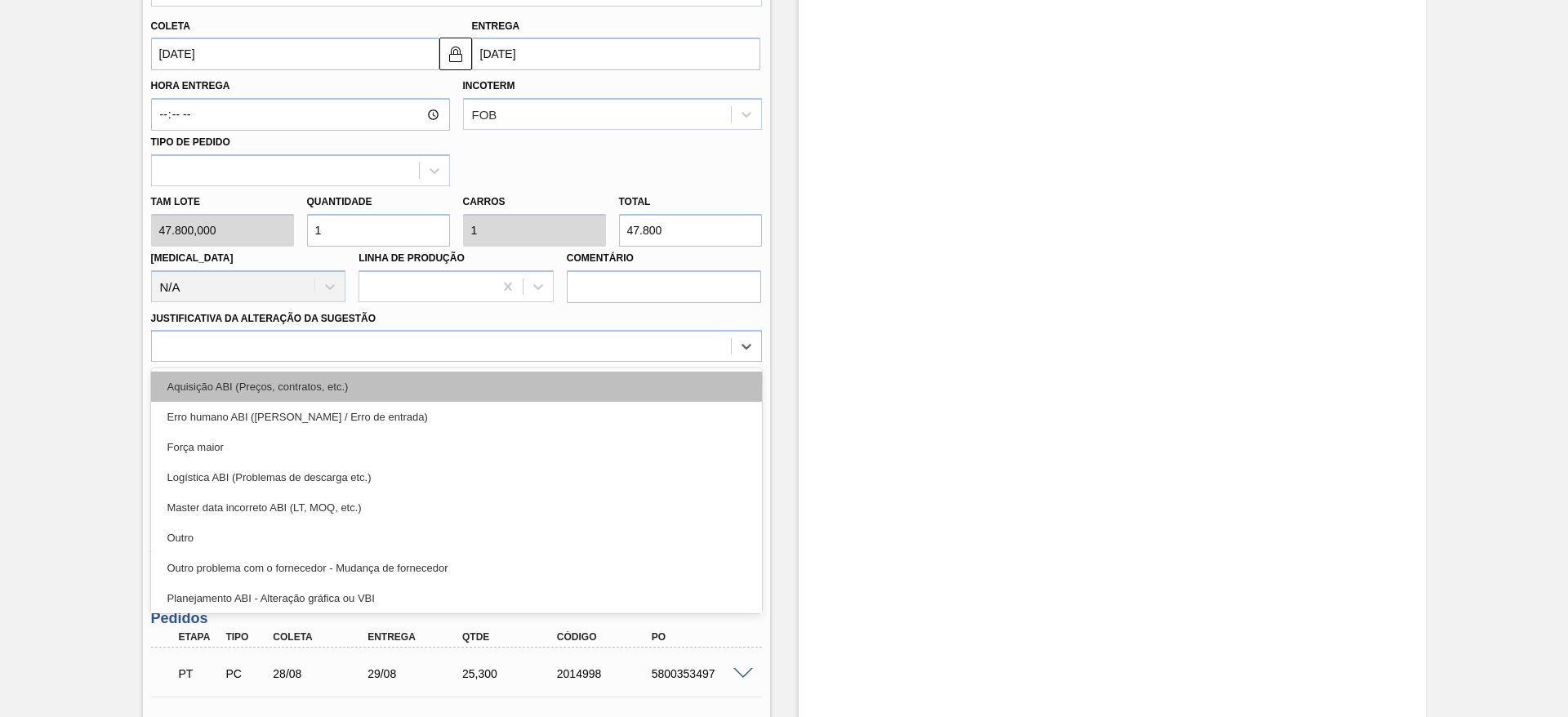
drag, startPoint x: 495, startPoint y: 401, endPoint x: 495, endPoint y: 386, distance: 15.0
click at [495, 386] on div "Aquisição ABI (Preços, contratos, etc.) Erro humano ABI (Cálculo / Erro de entr…" at bounding box center [456, 491] width 611 height 245
click at [495, 386] on div "Aquisição ABI (Preços, contratos, etc.)" at bounding box center [456, 387] width 611 height 30
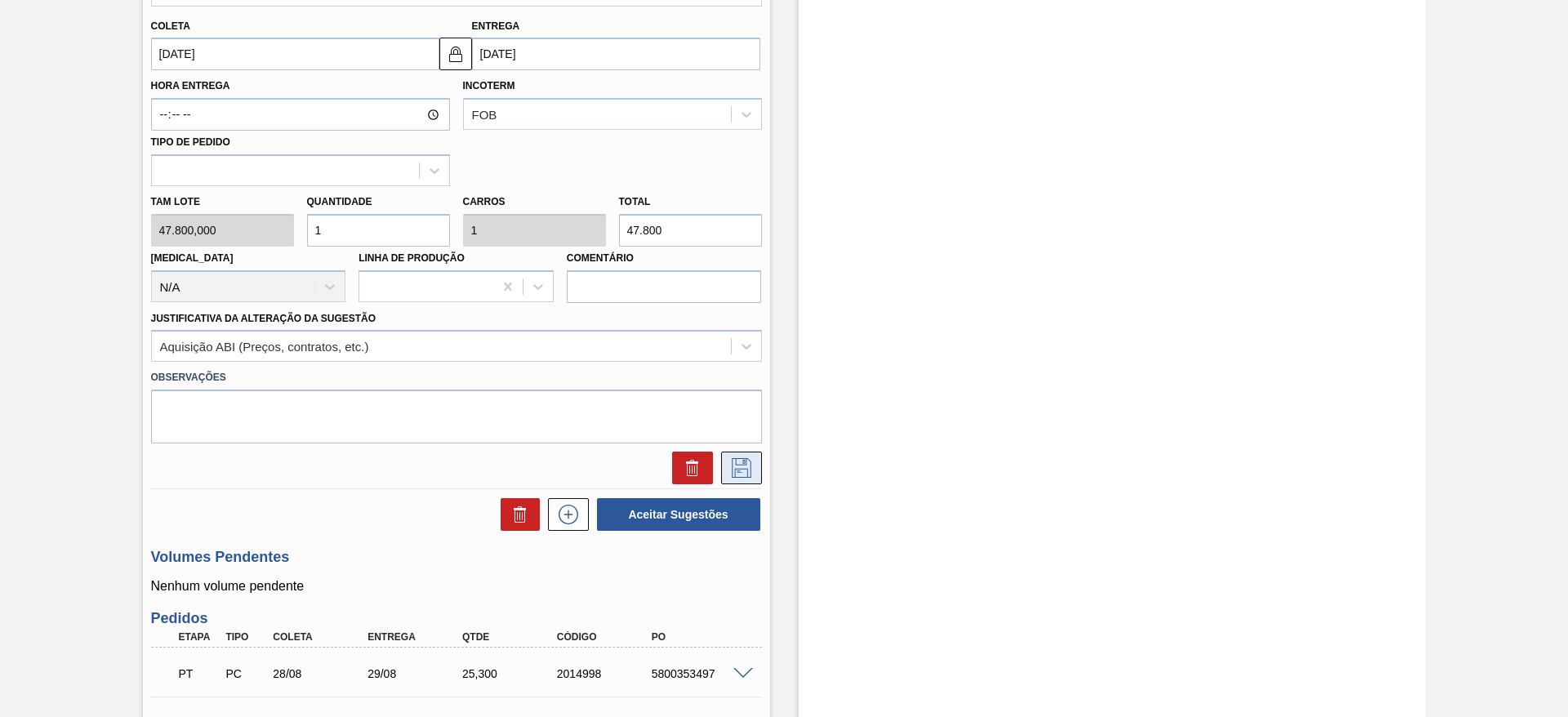
click at [732, 475] on icon at bounding box center [741, 468] width 26 height 19
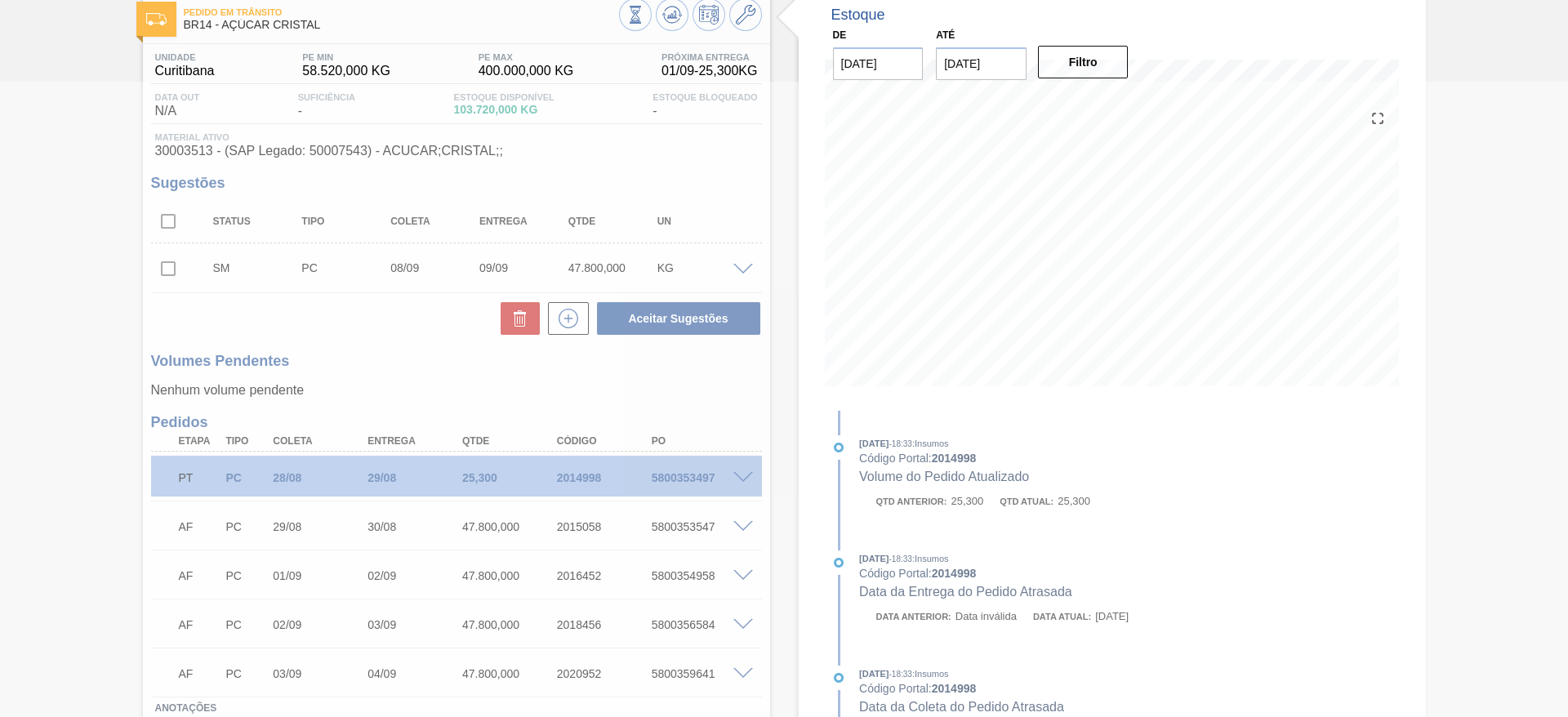
scroll to position [94, 0]
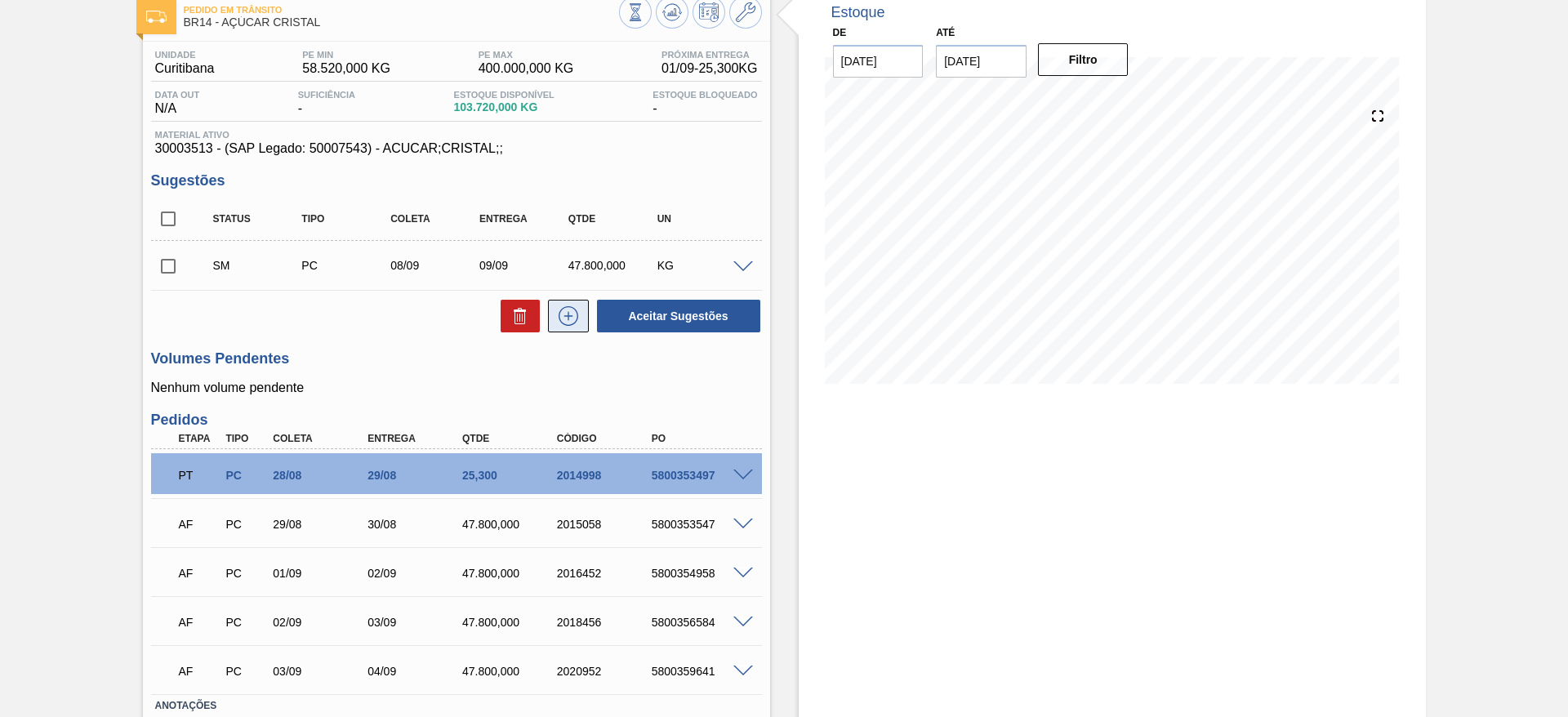
click at [584, 324] on button at bounding box center [569, 316] width 41 height 32
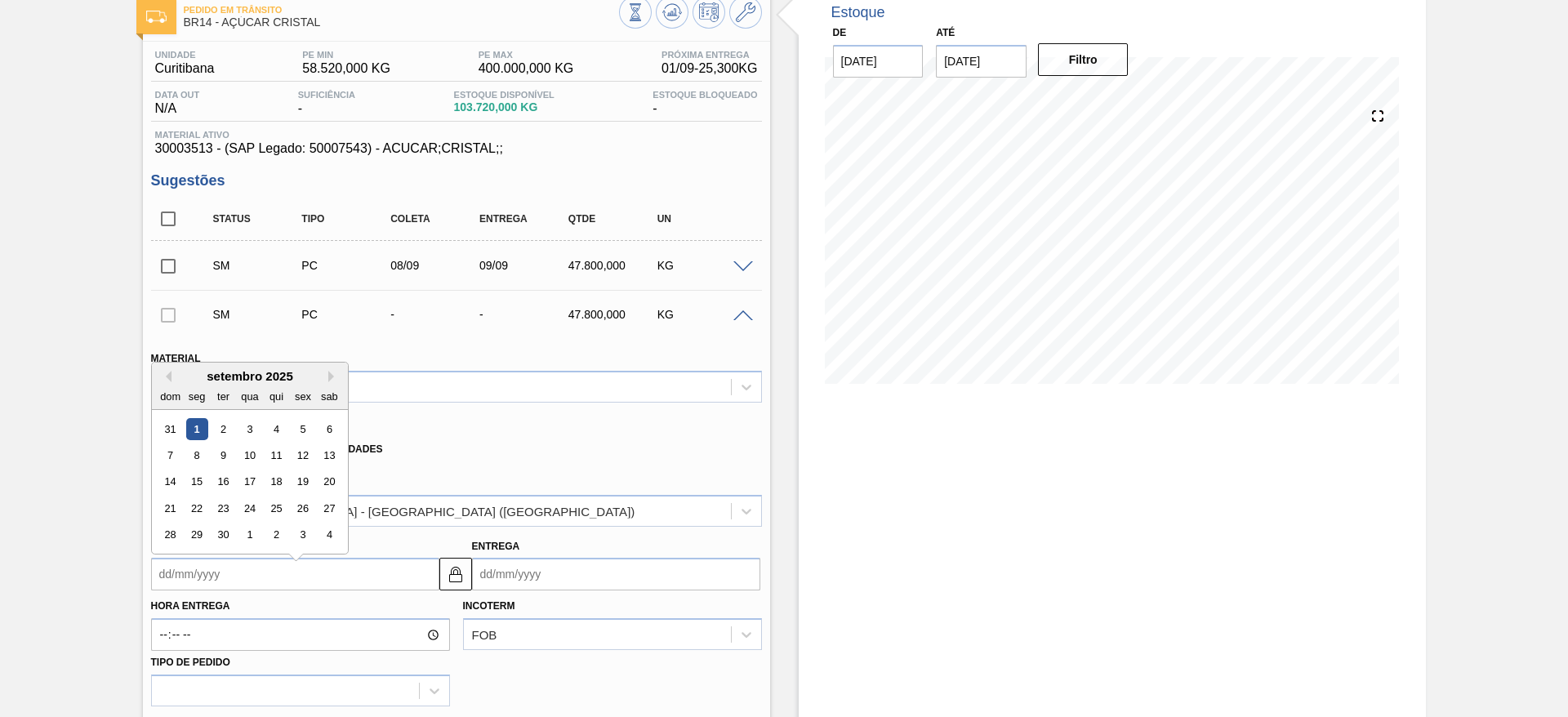
click at [183, 563] on input "Coleta" at bounding box center [295, 574] width 289 height 32
click at [224, 451] on div "9" at bounding box center [222, 447] width 22 height 22
type input "09/09/2025"
type input "[DATE]"
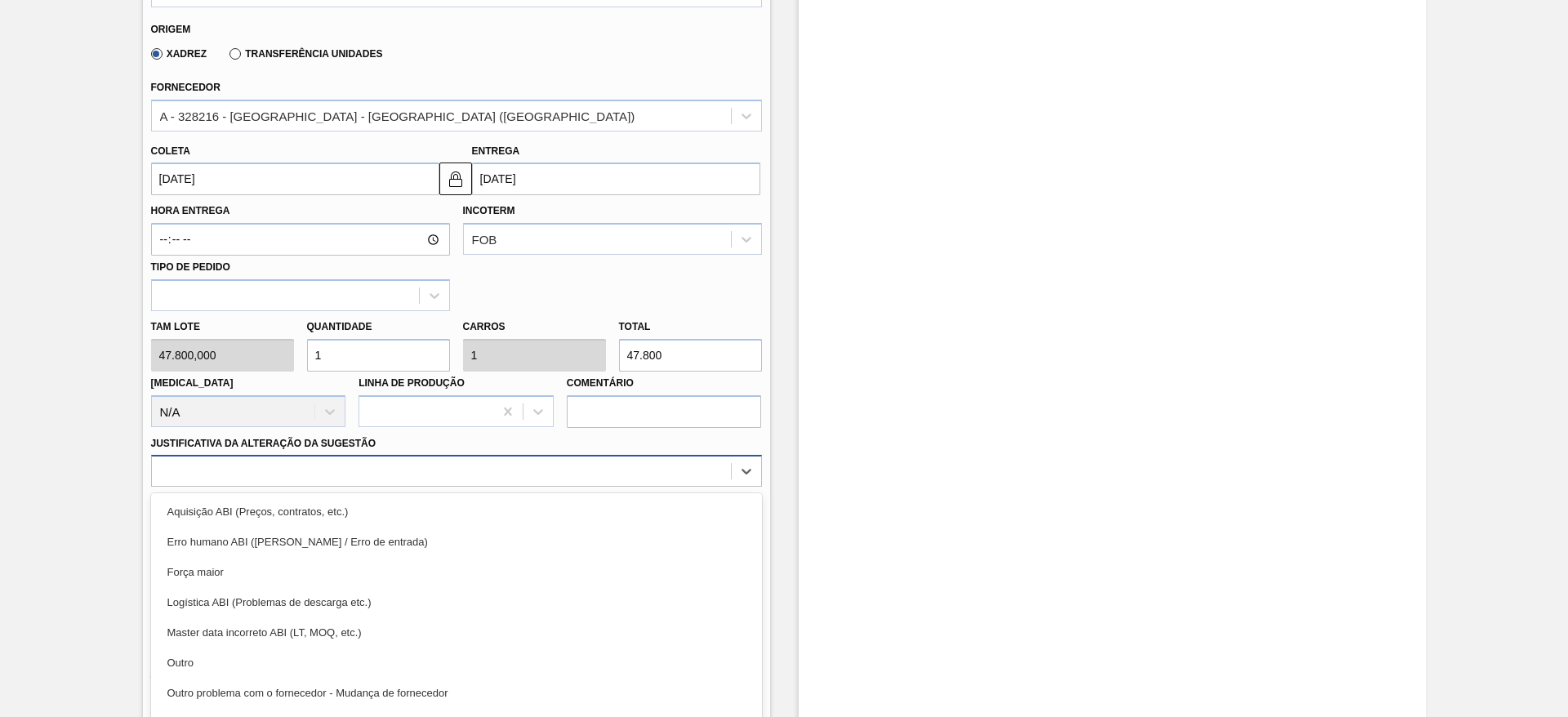
scroll to position [517, 0]
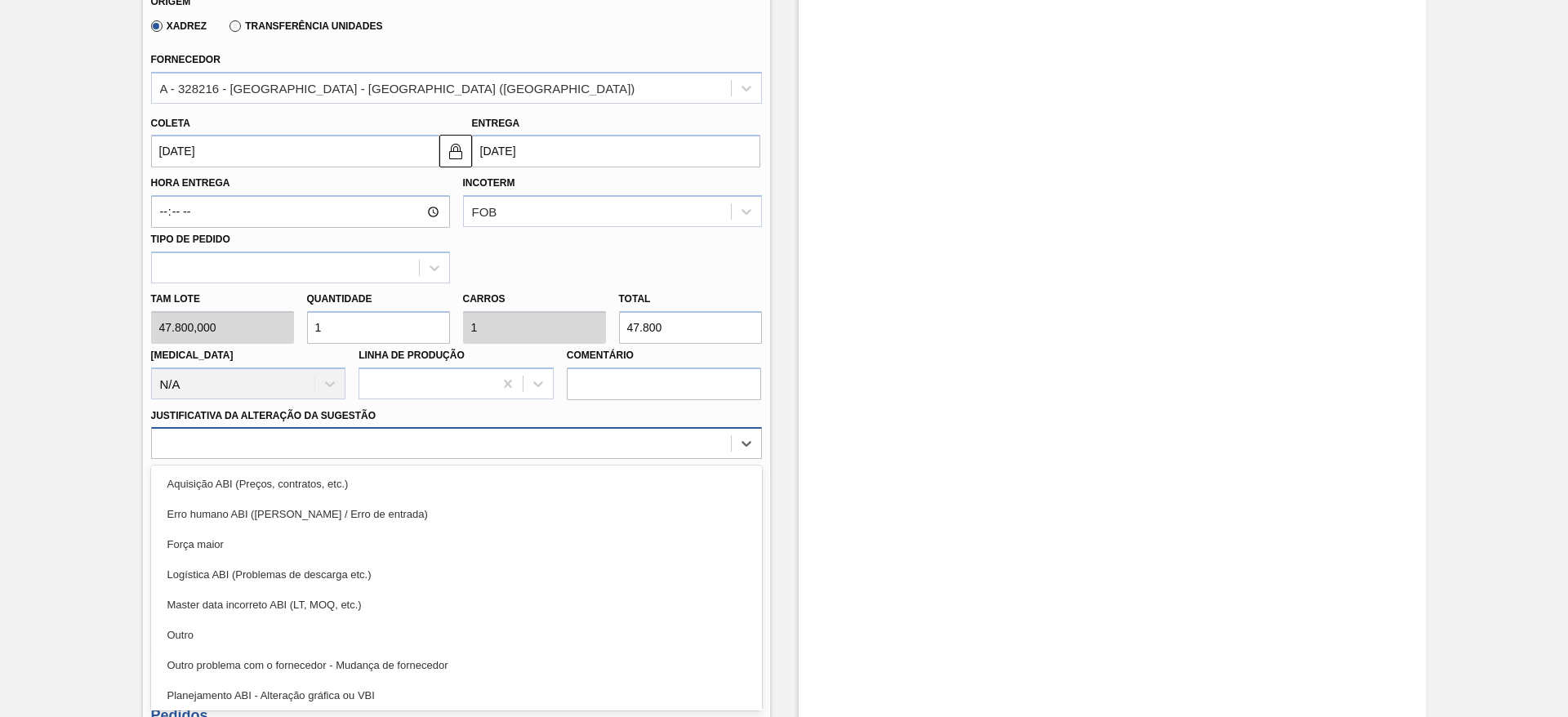
click at [503, 459] on div "option Aquisição ABI (Preços, contratos, etc.) focused, 1 of 18. 18 results ava…" at bounding box center [456, 443] width 611 height 32
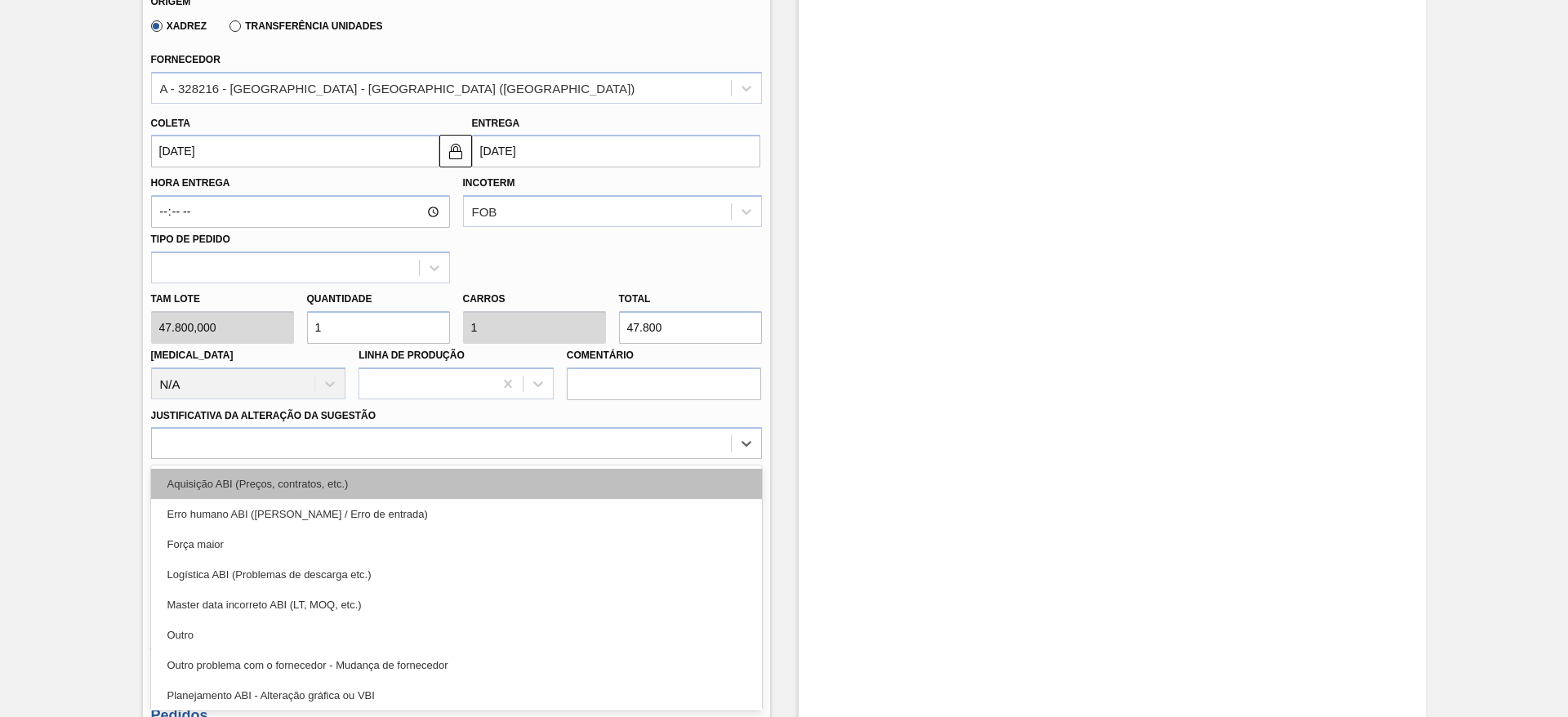
click at [531, 492] on div "Aquisição ABI (Preços, contratos, etc.)" at bounding box center [456, 484] width 611 height 30
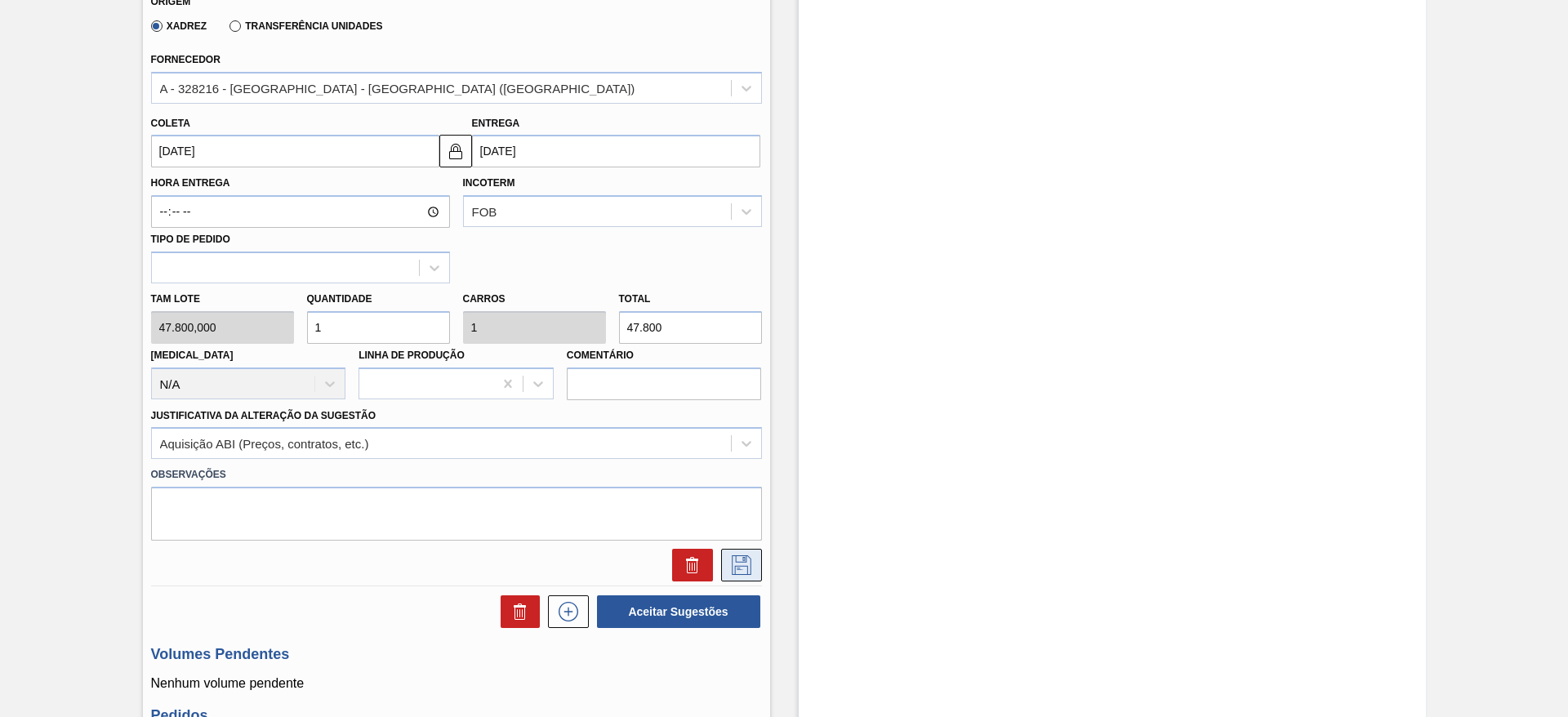
click at [746, 560] on icon at bounding box center [741, 565] width 26 height 19
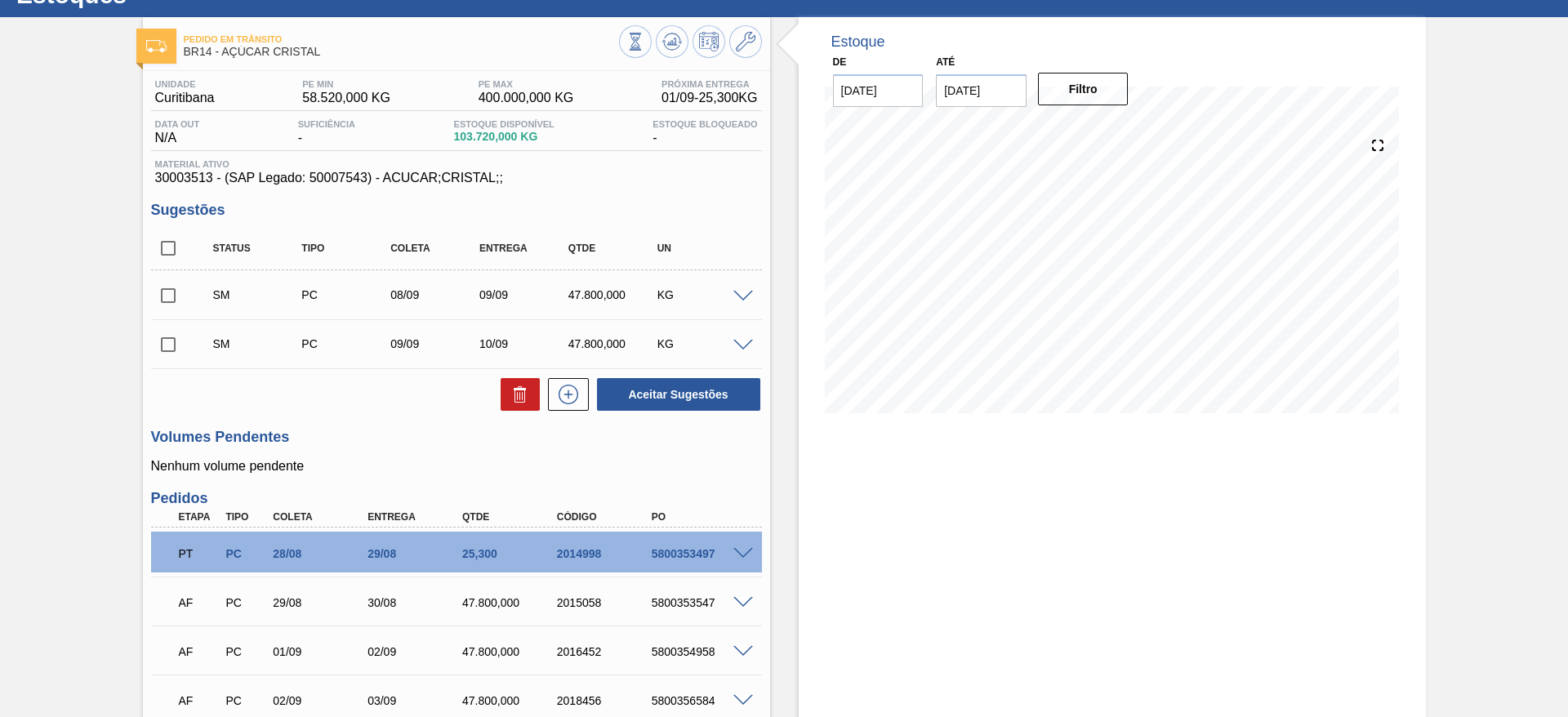
scroll to position [0, 0]
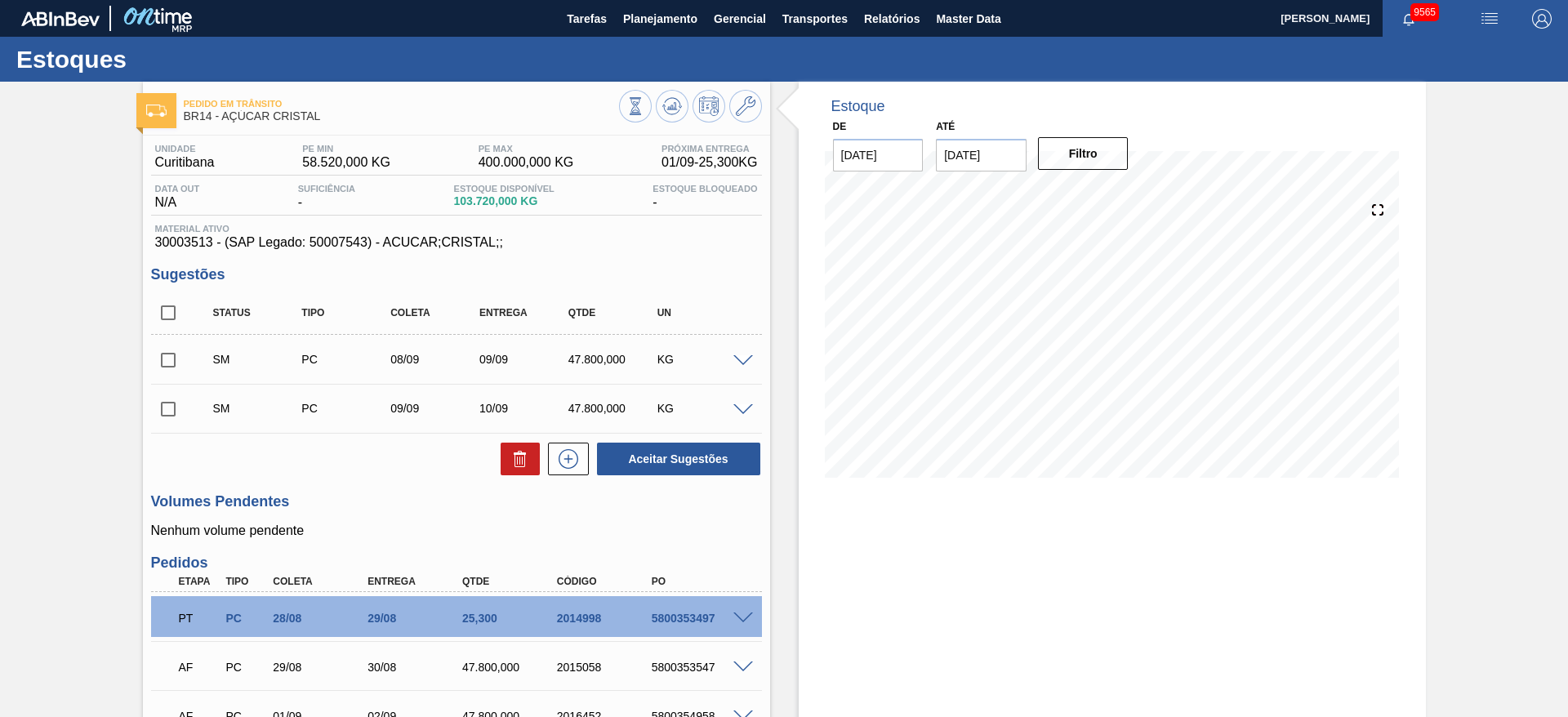
click at [178, 324] on input "checkbox" at bounding box center [168, 312] width 34 height 34
checkbox input "true"
click at [741, 460] on button "Aceitar Sugestões" at bounding box center [679, 459] width 163 height 32
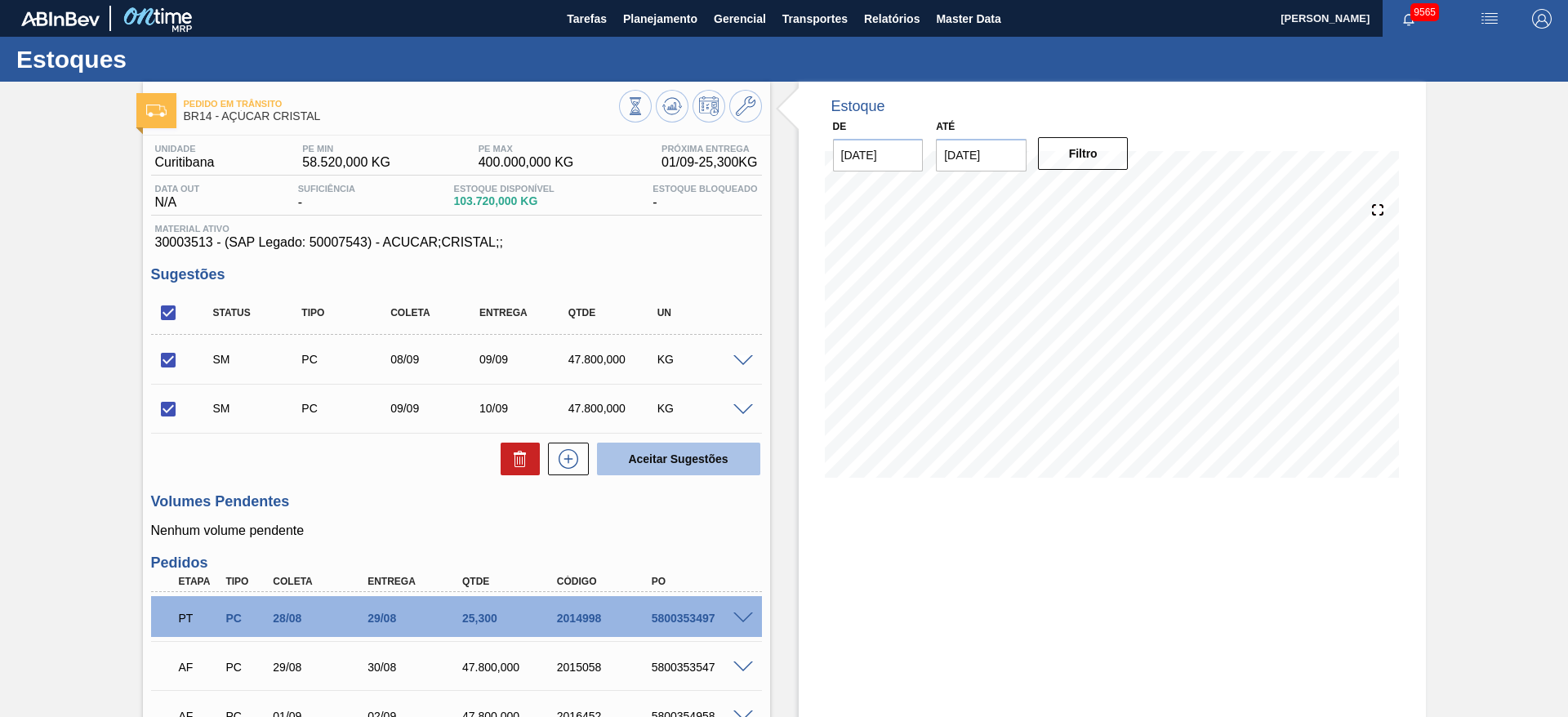
checkbox input "false"
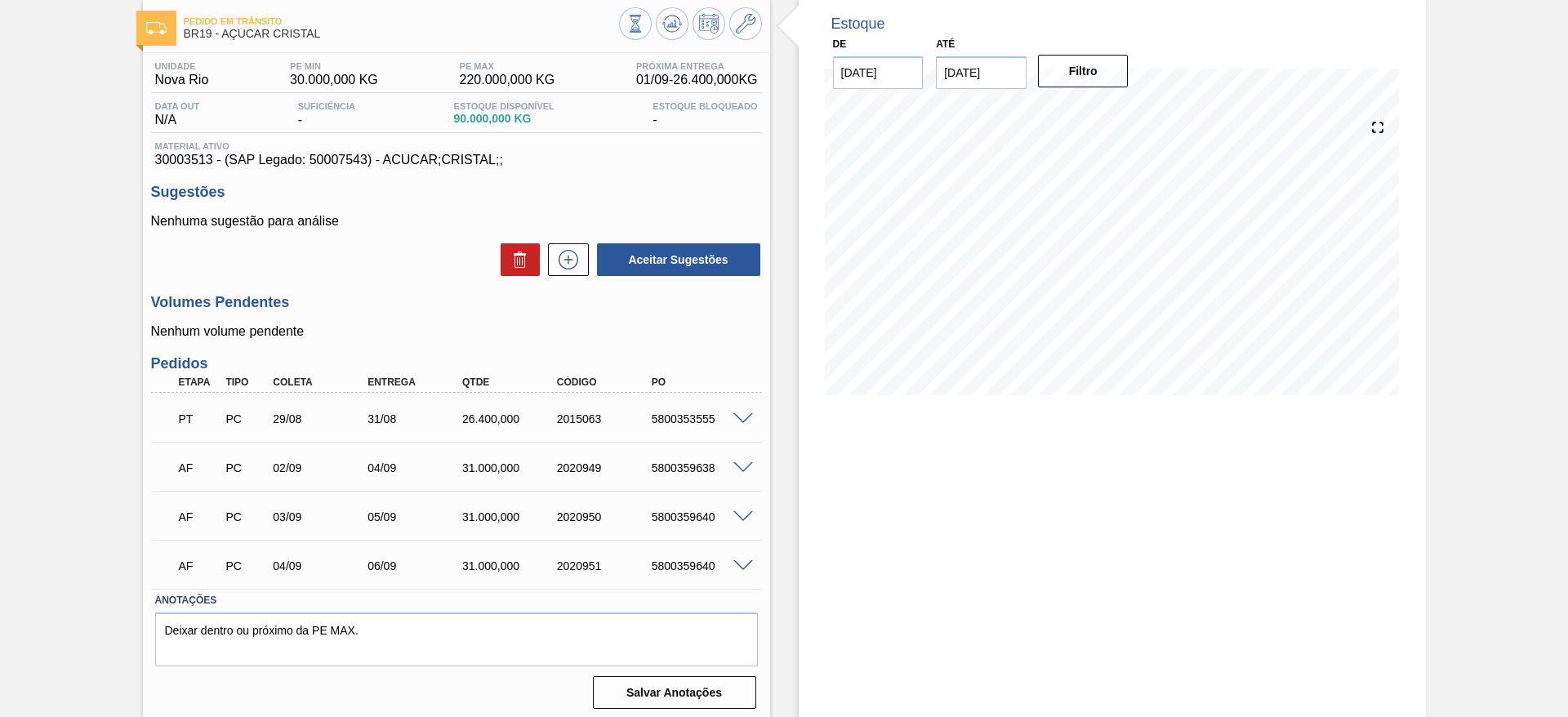
scroll to position [89, 0]
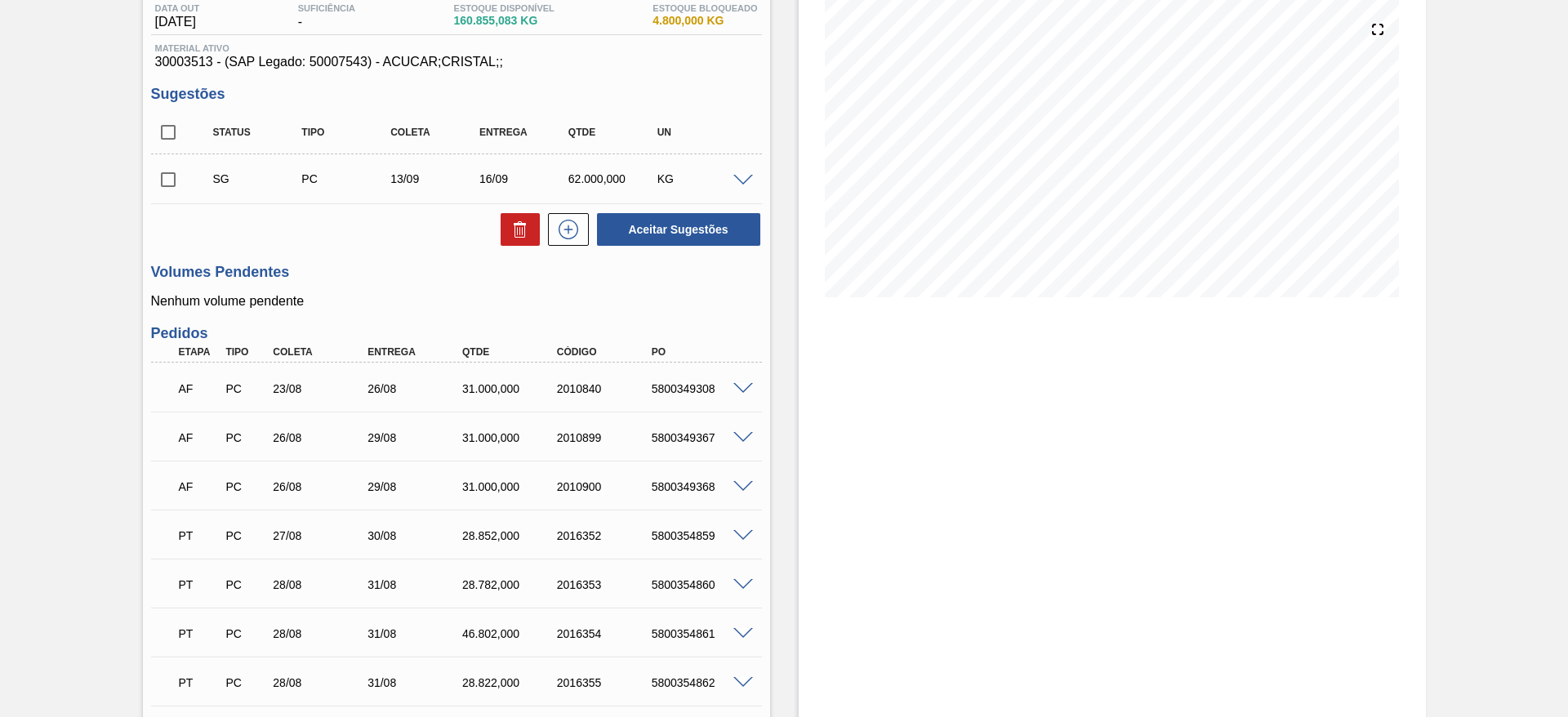
scroll to position [179, 0]
click at [747, 442] on span at bounding box center [743, 440] width 19 height 12
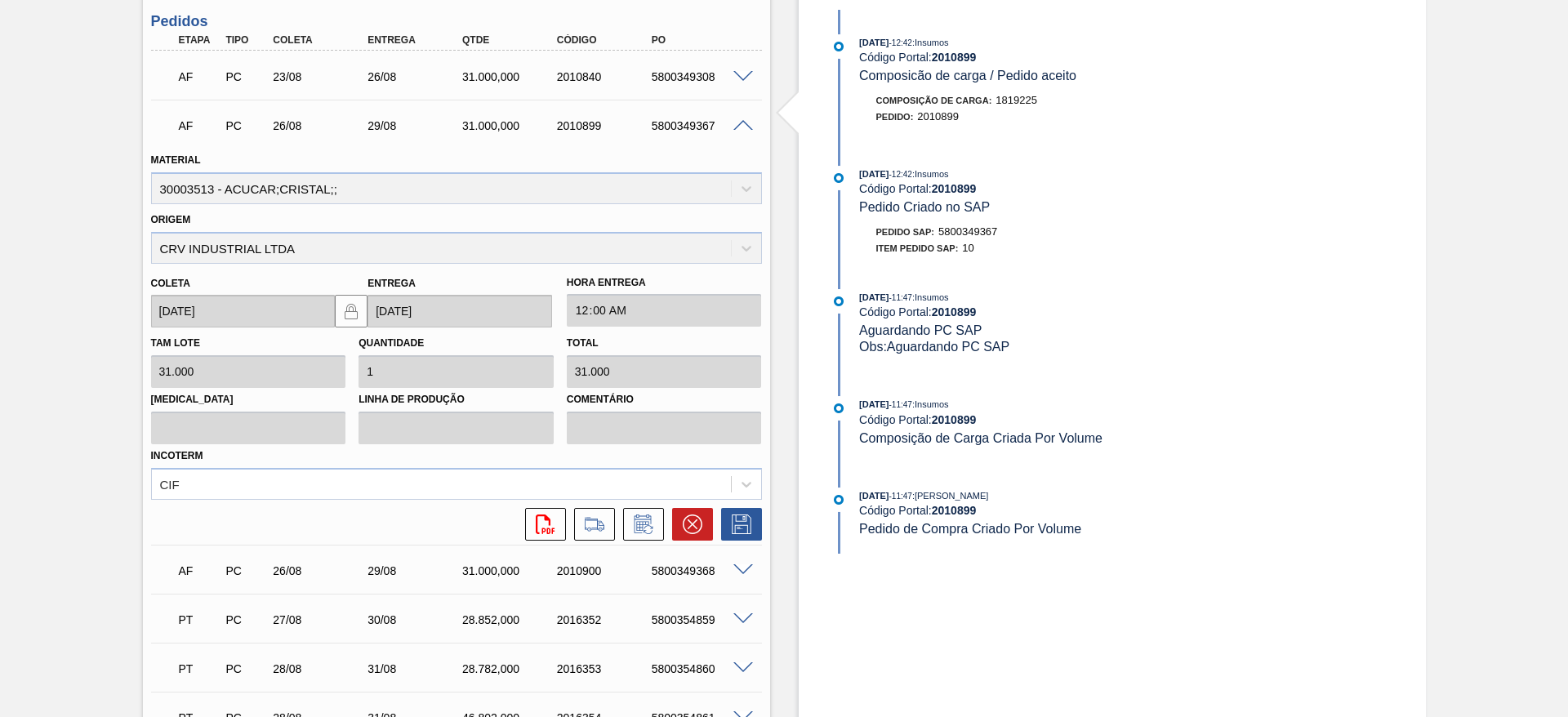
scroll to position [499, 0]
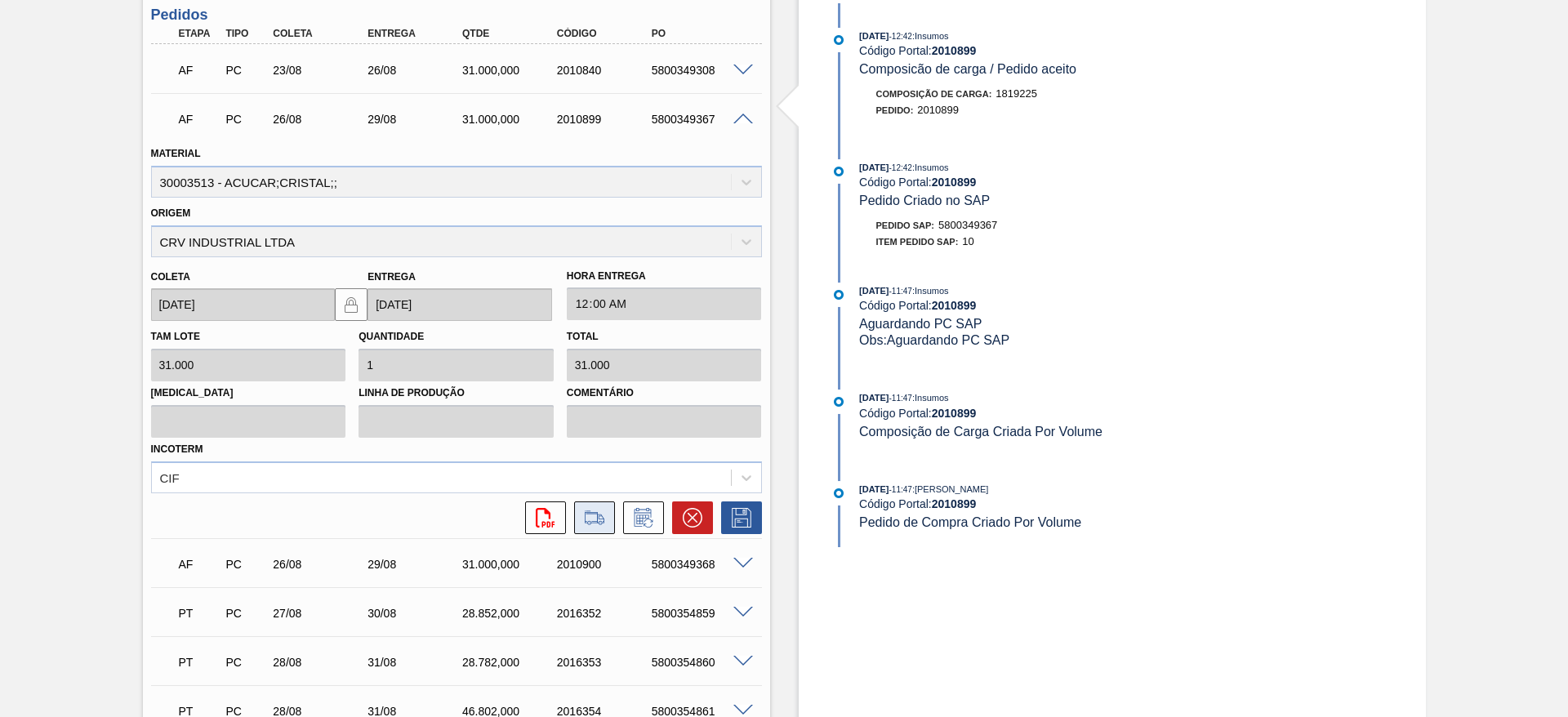
click at [598, 519] on icon at bounding box center [594, 518] width 18 height 11
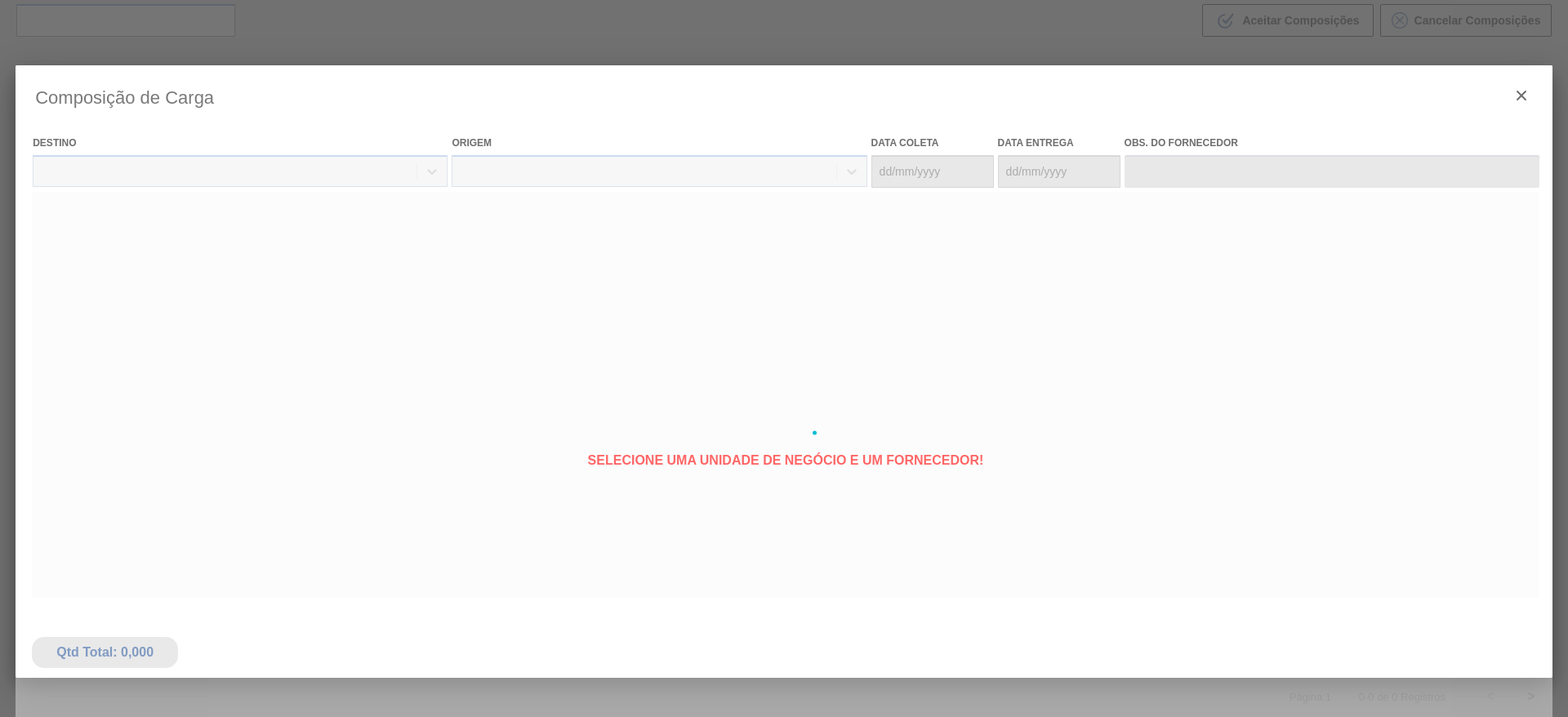
type coleta "26/08/2025"
type entrega "29/08/2025"
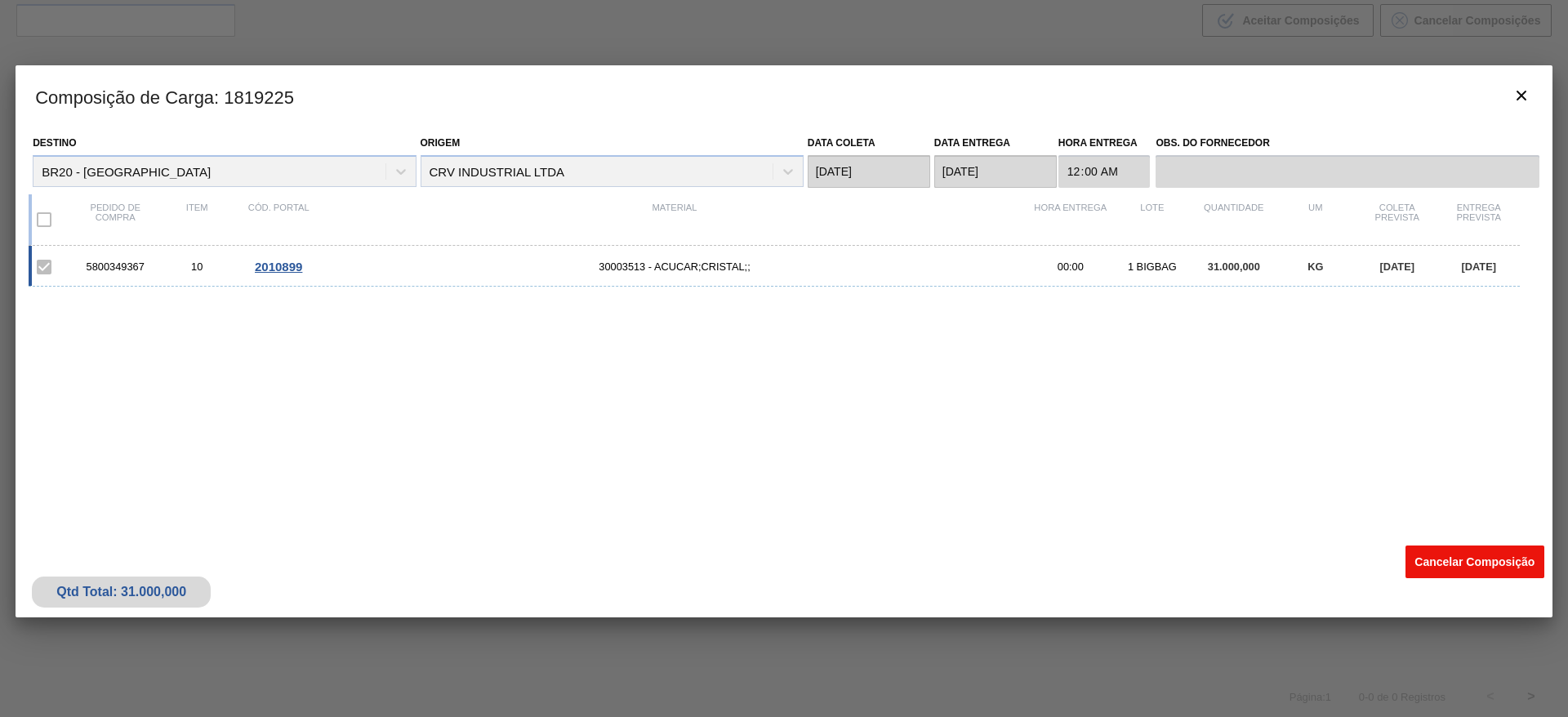
click at [1439, 561] on button "Cancelar Composição" at bounding box center [1475, 562] width 139 height 32
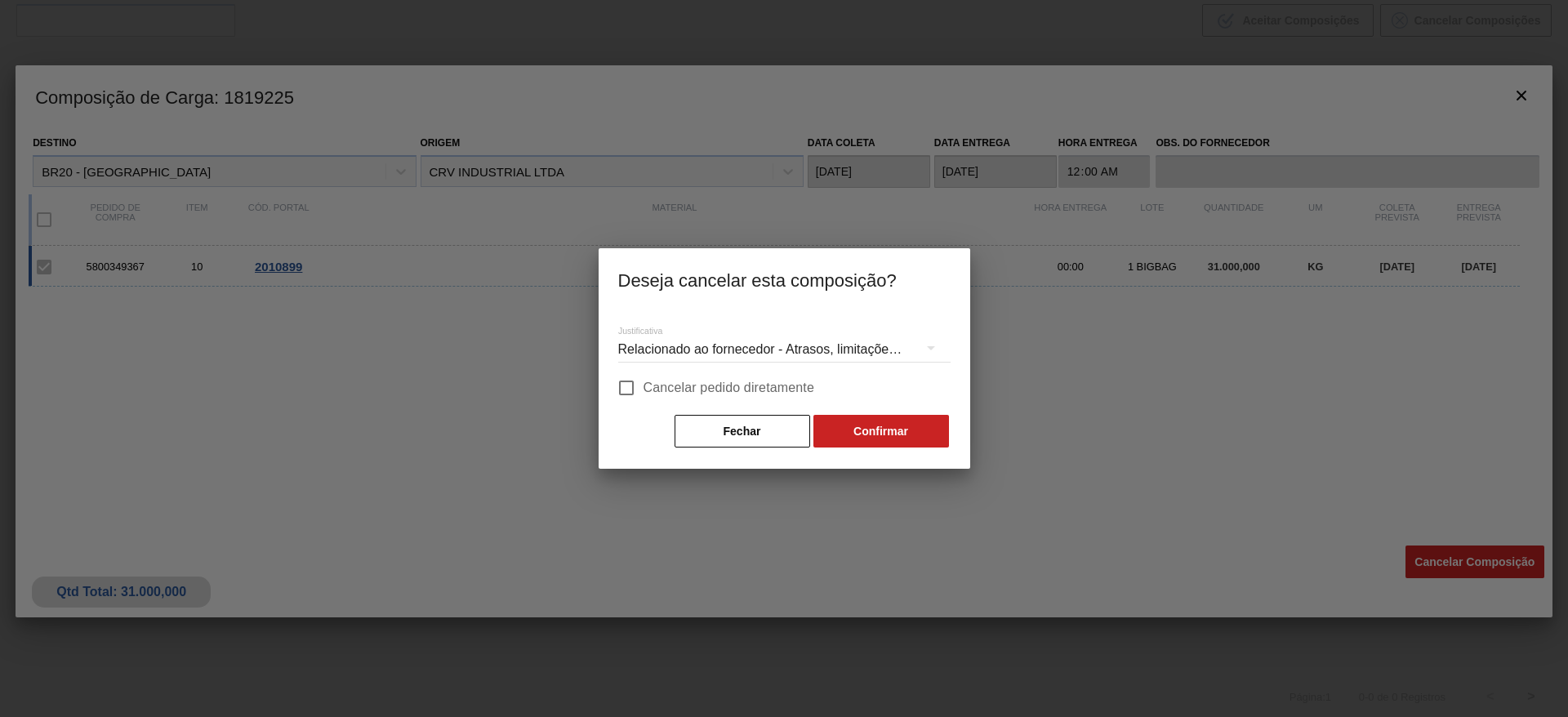
click at [779, 383] on span "Cancelar pedido diretamente" at bounding box center [730, 388] width 172 height 19
click at [644, 383] on input "Cancelar pedido diretamente" at bounding box center [626, 388] width 34 height 34
checkbox input "true"
click at [864, 427] on button "Confirmar" at bounding box center [881, 431] width 136 height 32
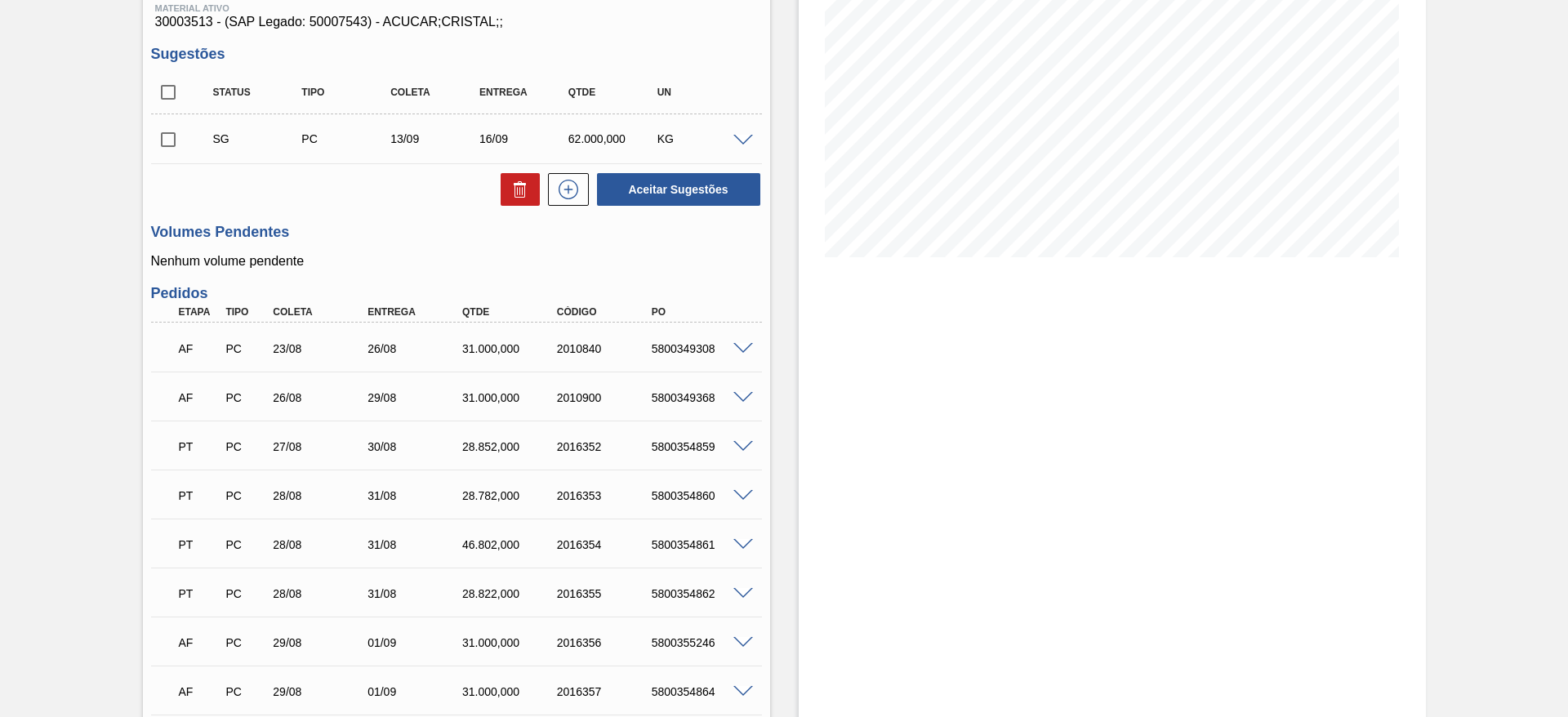
scroll to position [219, 0]
click at [741, 344] on span at bounding box center [743, 350] width 19 height 12
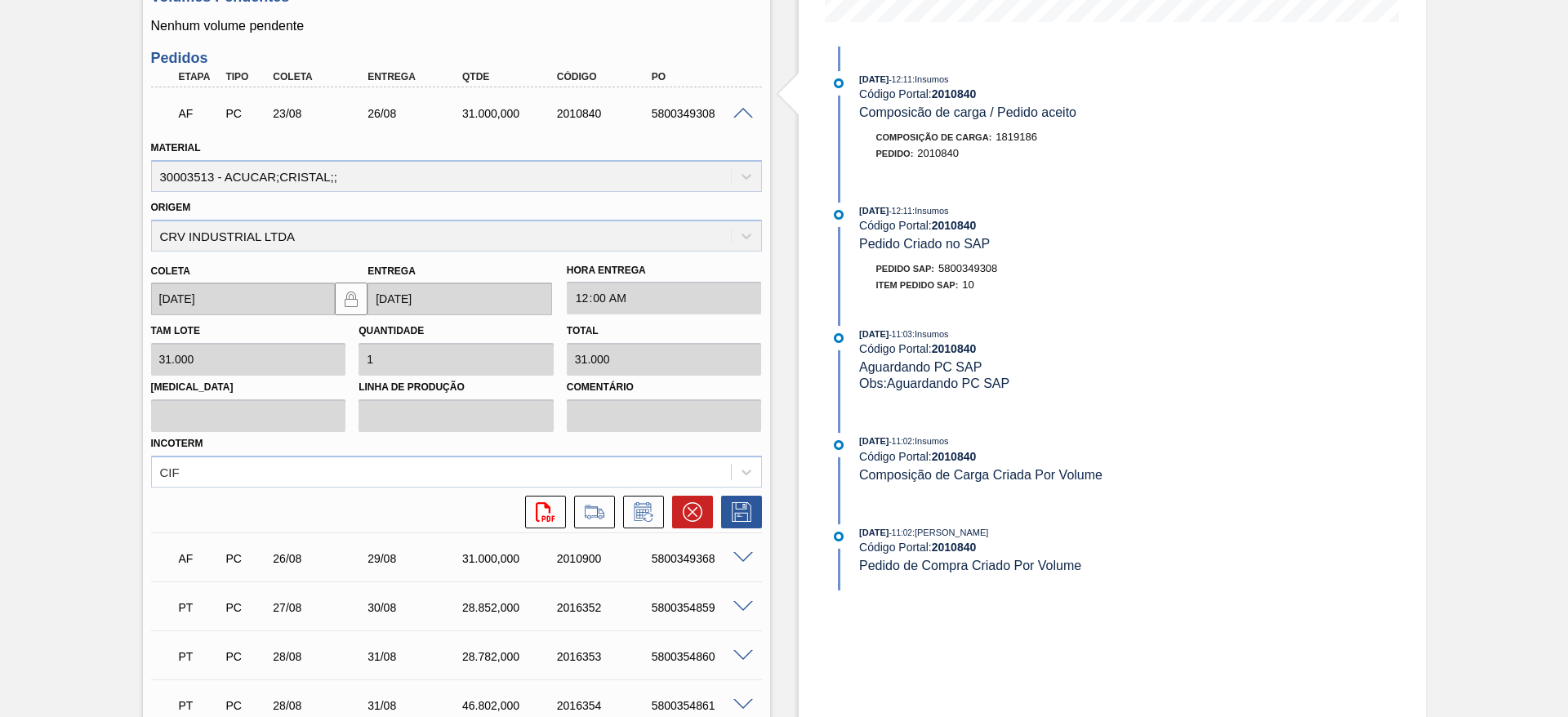
scroll to position [466, 0]
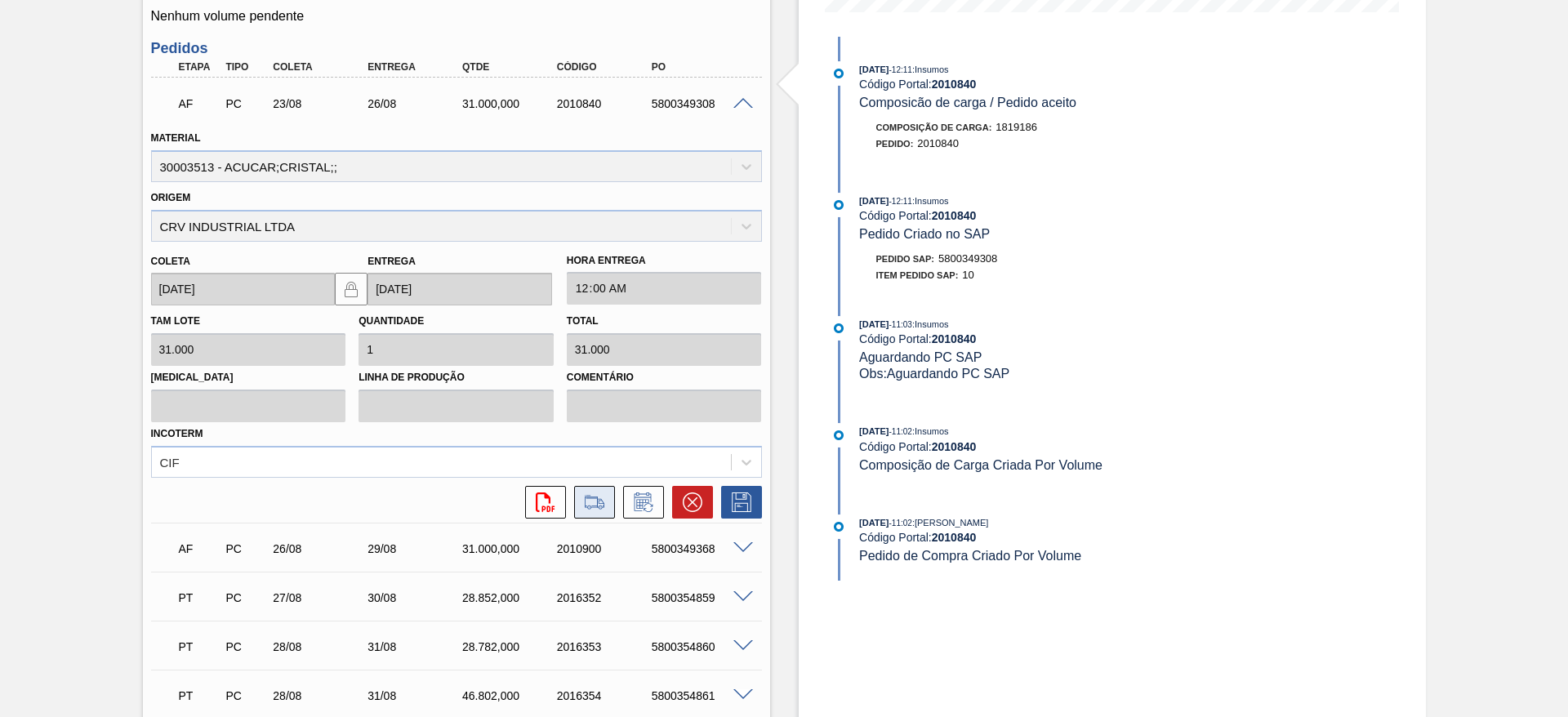
click at [591, 501] on icon at bounding box center [595, 502] width 26 height 19
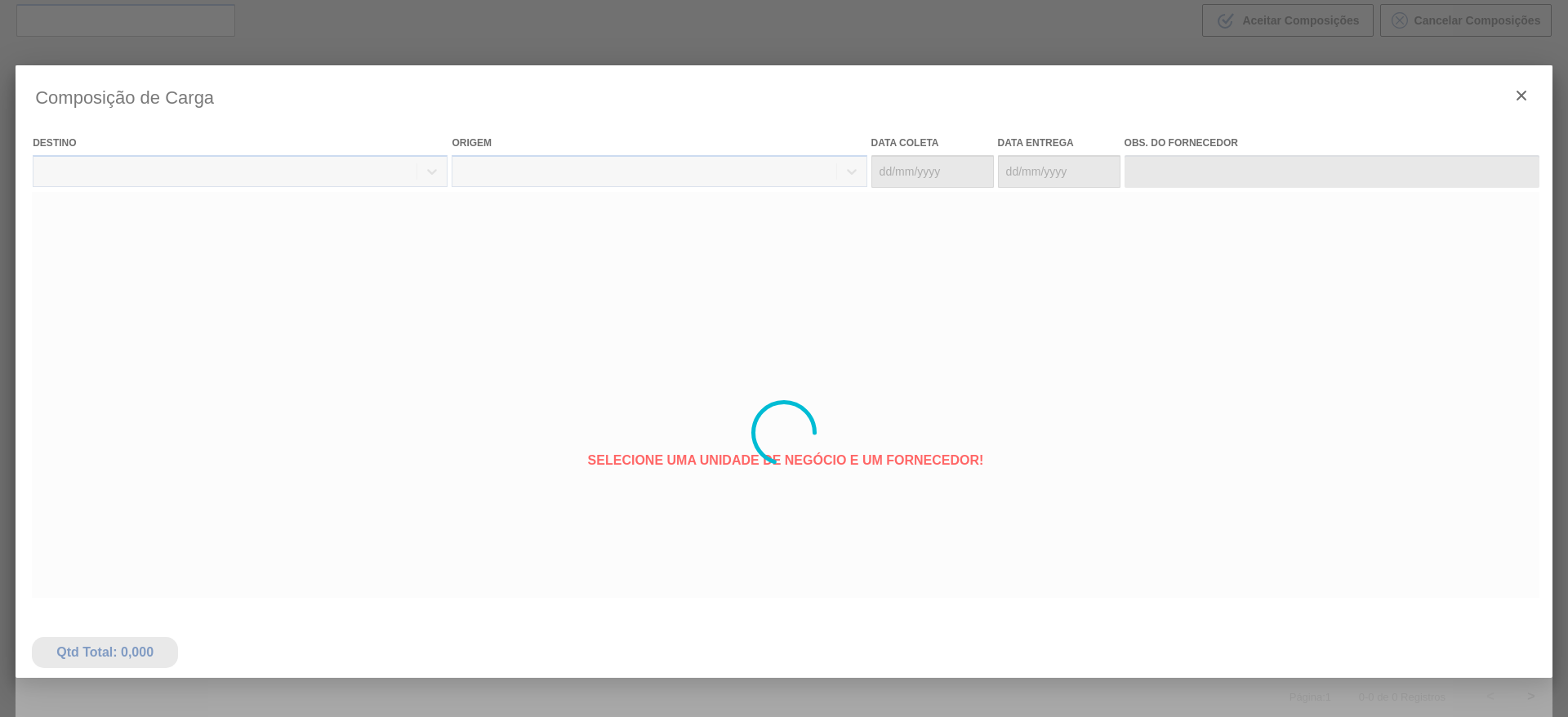
type coleta "23/08/2025"
type entrega "26/08/2025"
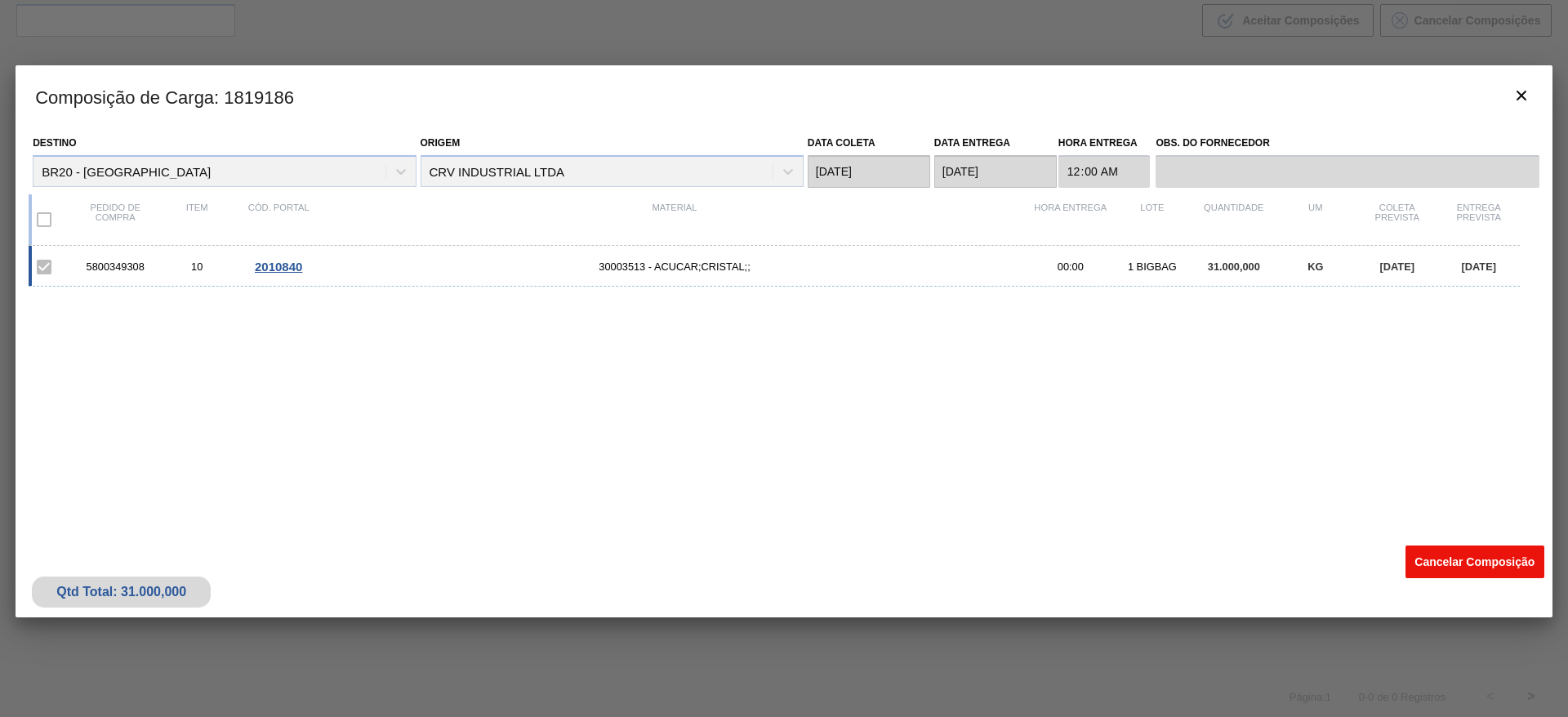
click at [1450, 554] on button "Cancelar Composição" at bounding box center [1475, 562] width 139 height 32
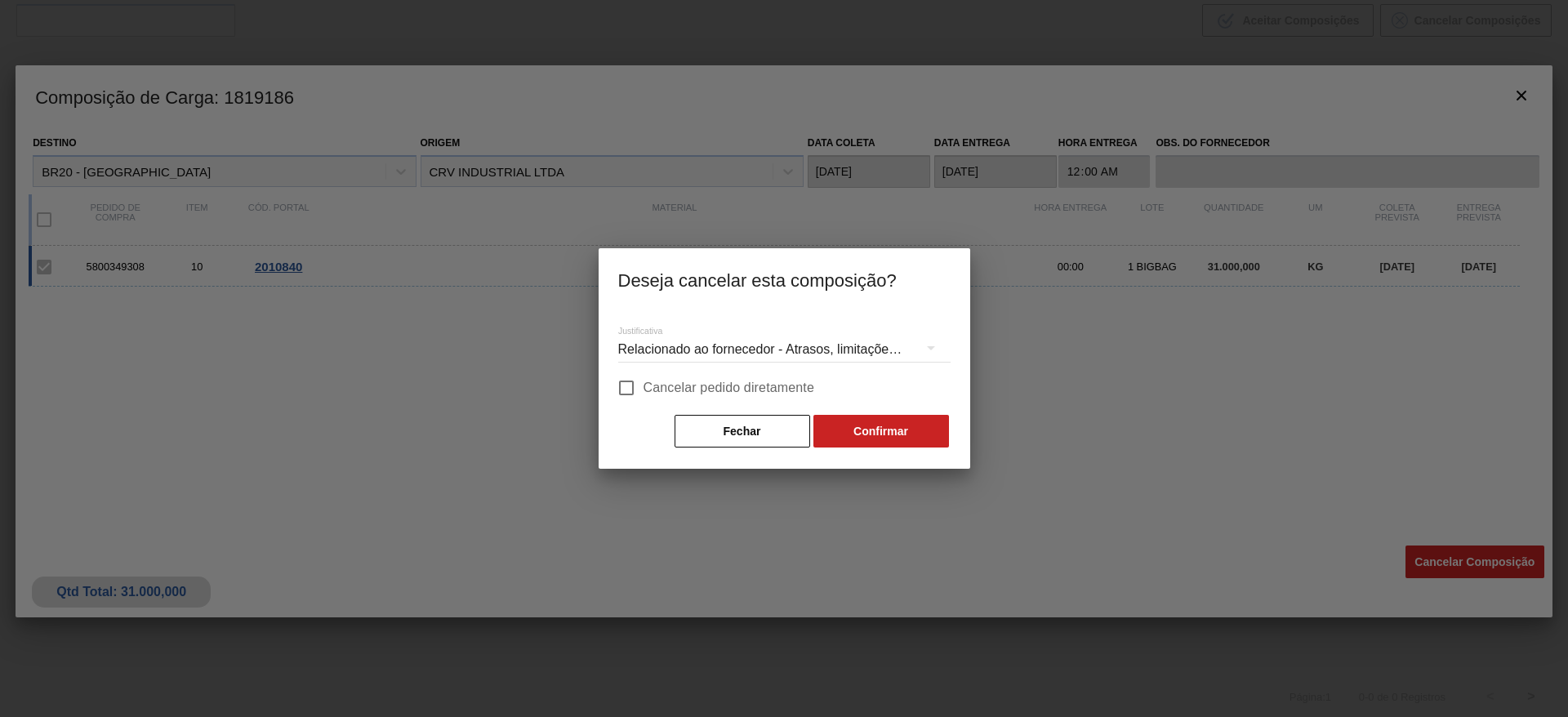
click at [697, 384] on span "Cancelar pedido diretamente" at bounding box center [730, 388] width 172 height 19
click at [644, 384] on input "Cancelar pedido diretamente" at bounding box center [626, 388] width 34 height 34
checkbox input "true"
click at [882, 438] on button "Confirmar" at bounding box center [881, 431] width 136 height 32
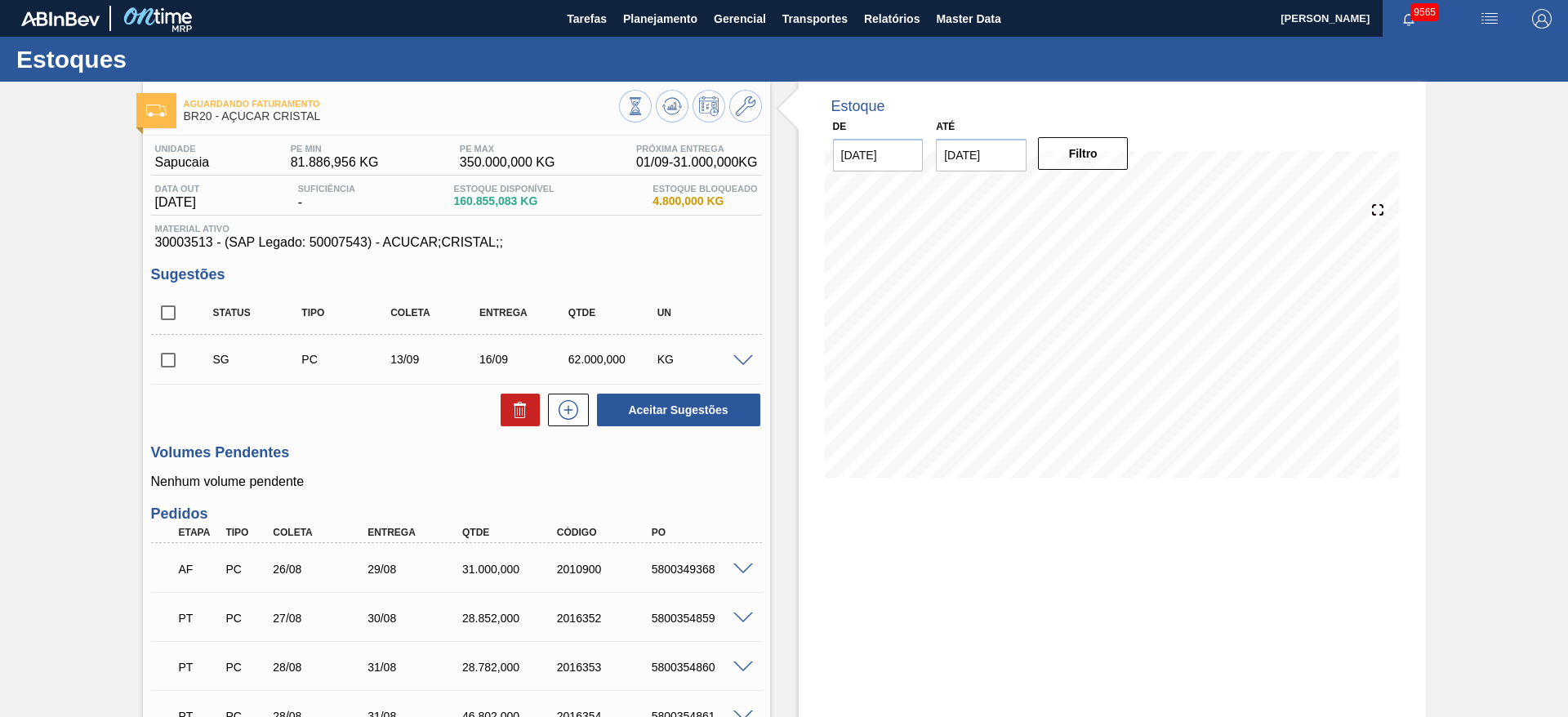
click at [743, 570] on span at bounding box center [743, 570] width 19 height 12
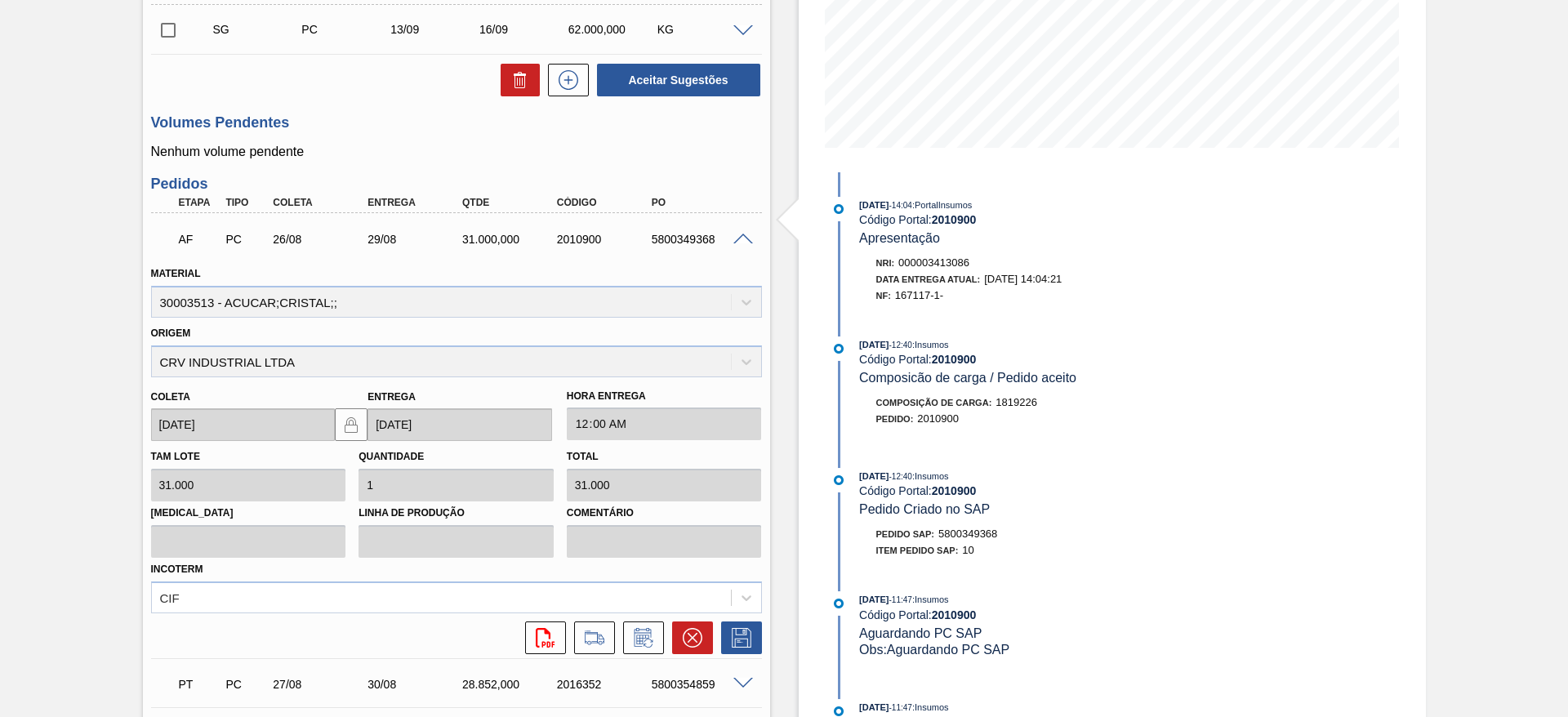
scroll to position [331, 0]
click at [603, 642] on icon at bounding box center [595, 637] width 26 height 19
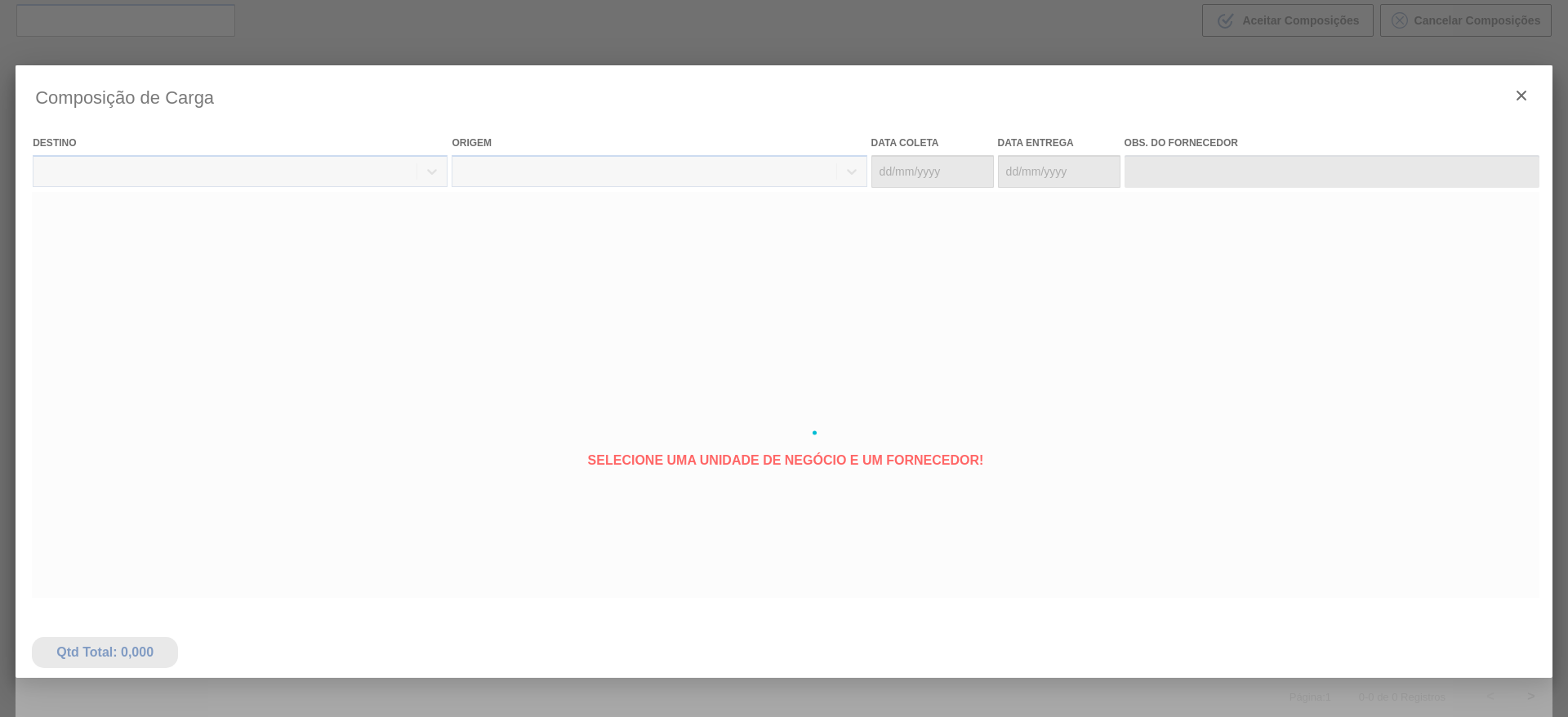
type coleta "26/08/2025"
type entrega "[DATE]"
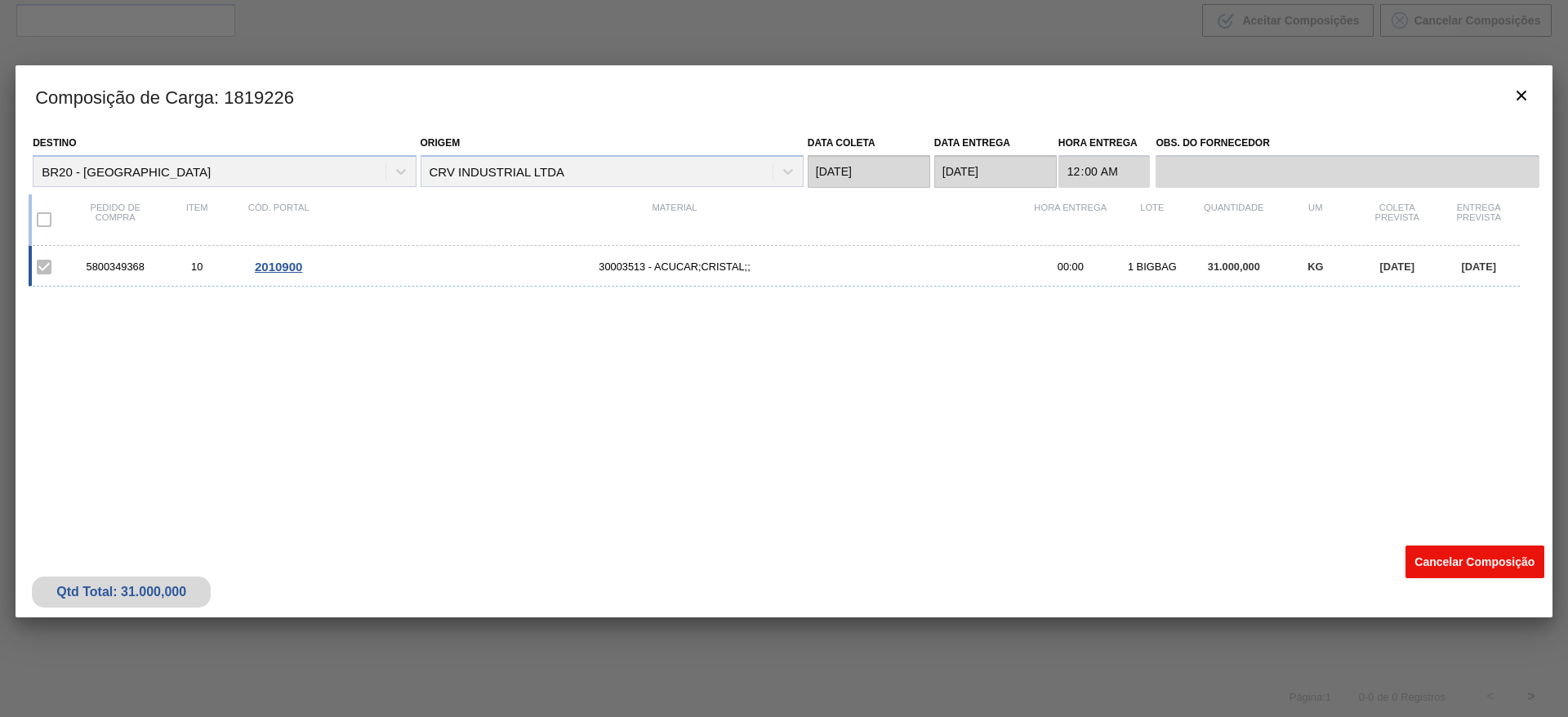
click at [1443, 567] on button "Cancelar Composição" at bounding box center [1475, 562] width 139 height 32
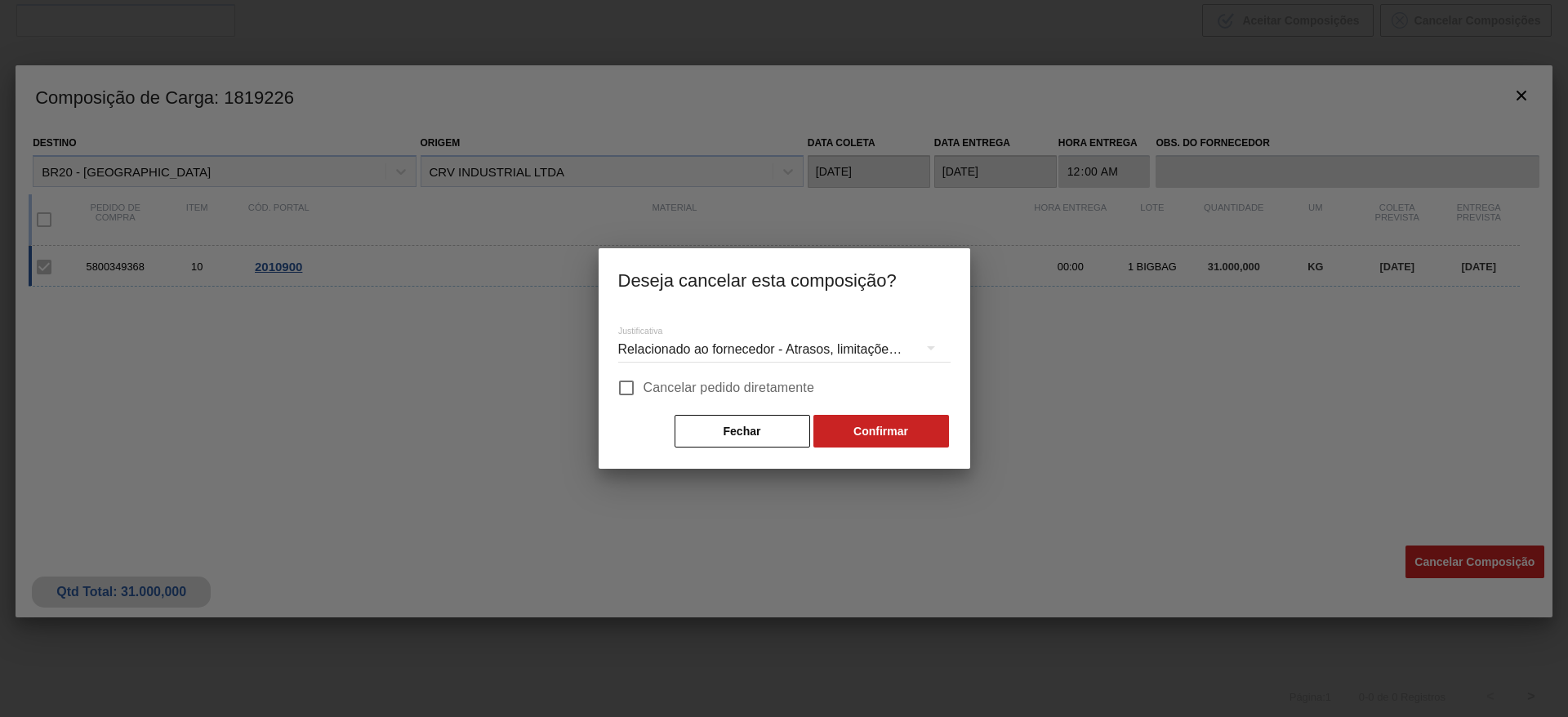
click at [768, 389] on span "Cancelar pedido diretamente" at bounding box center [730, 388] width 172 height 19
click at [644, 389] on input "Cancelar pedido diretamente" at bounding box center [626, 388] width 34 height 34
checkbox input "true"
click at [863, 430] on button "Confirmar" at bounding box center [881, 431] width 136 height 32
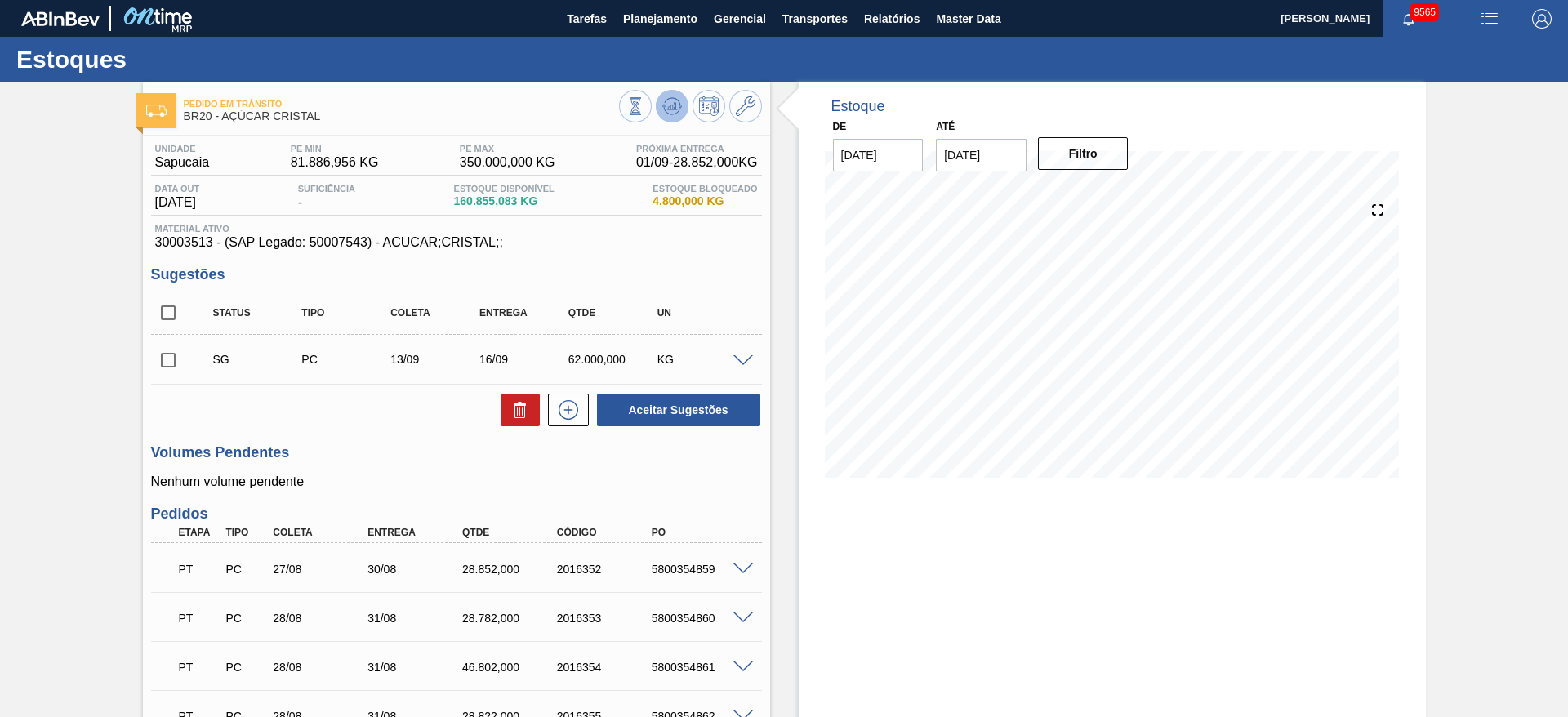
click at [663, 107] on icon at bounding box center [671, 110] width 17 height 8
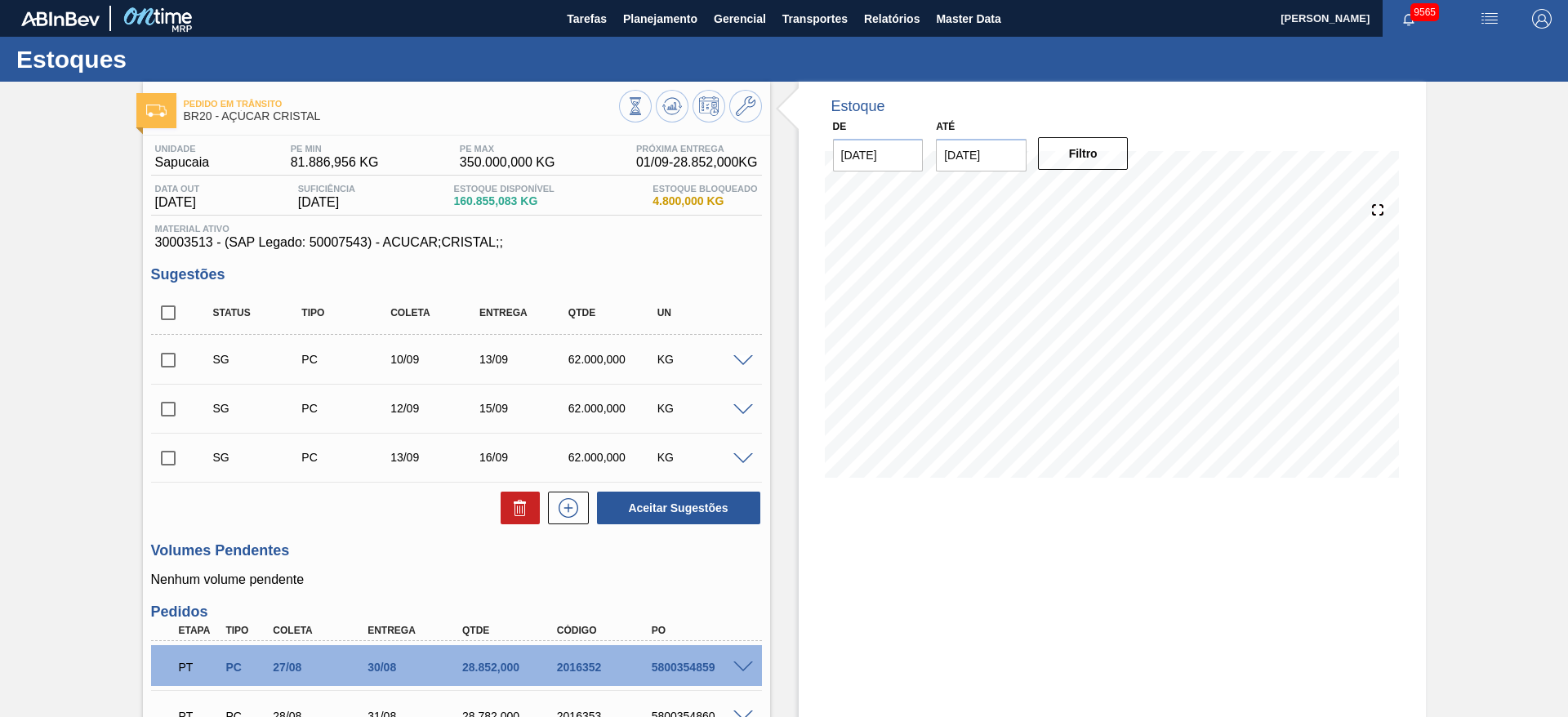
click at [734, 361] on span at bounding box center [743, 362] width 19 height 12
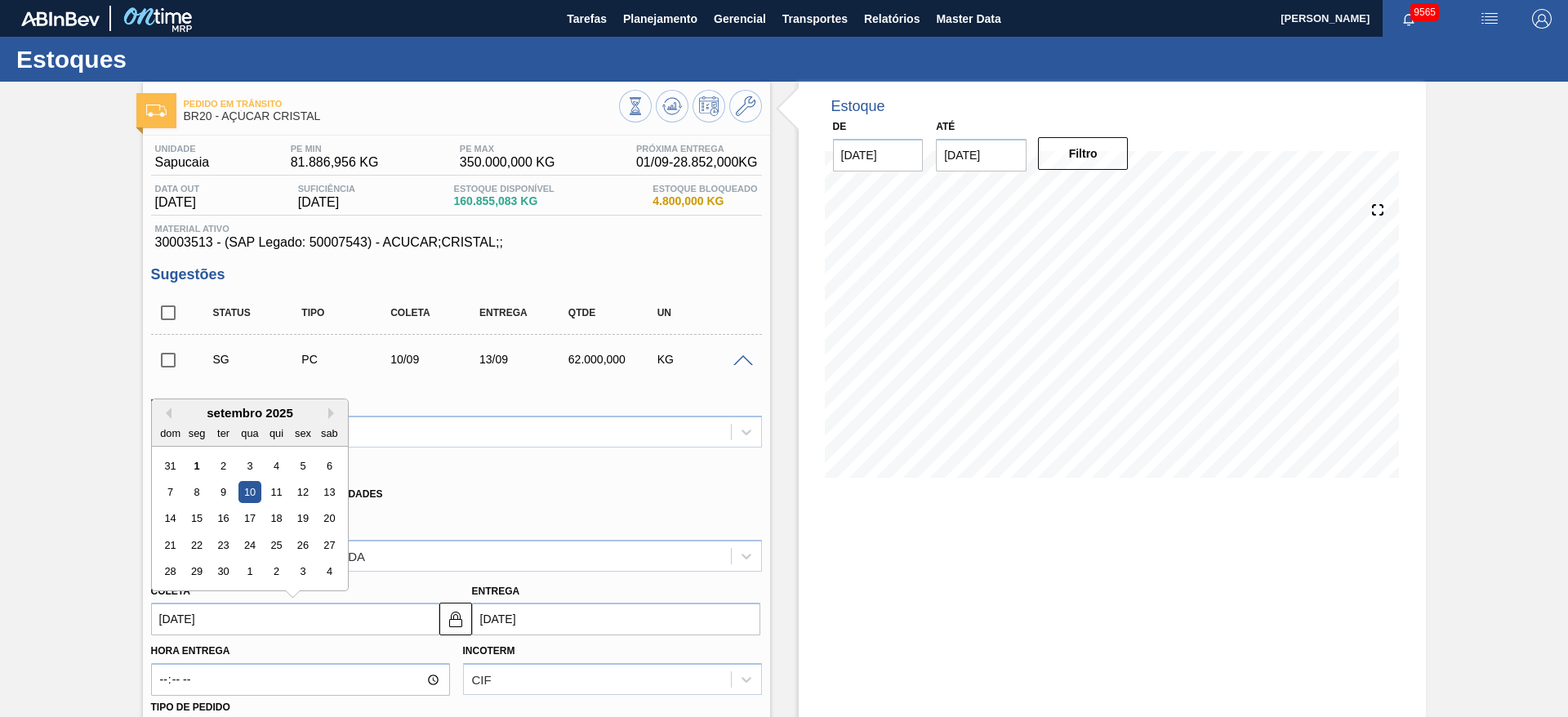
click at [173, 606] on input "10/09/2025" at bounding box center [295, 619] width 289 height 32
click at [302, 467] on div "5" at bounding box center [302, 466] width 22 height 22
type input "[DATE]"
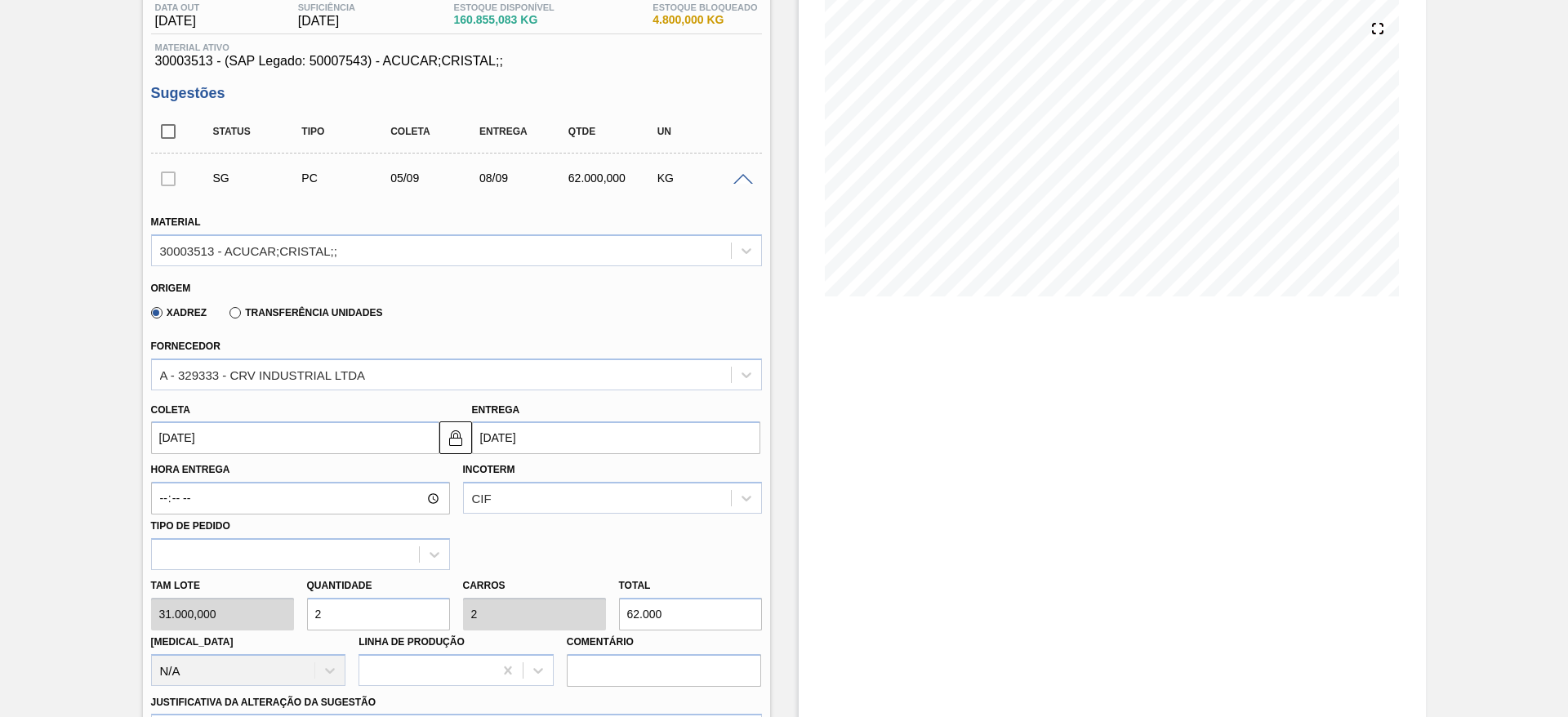
scroll to position [182, 0]
click at [354, 610] on input "2" at bounding box center [378, 613] width 143 height 32
type input "1"
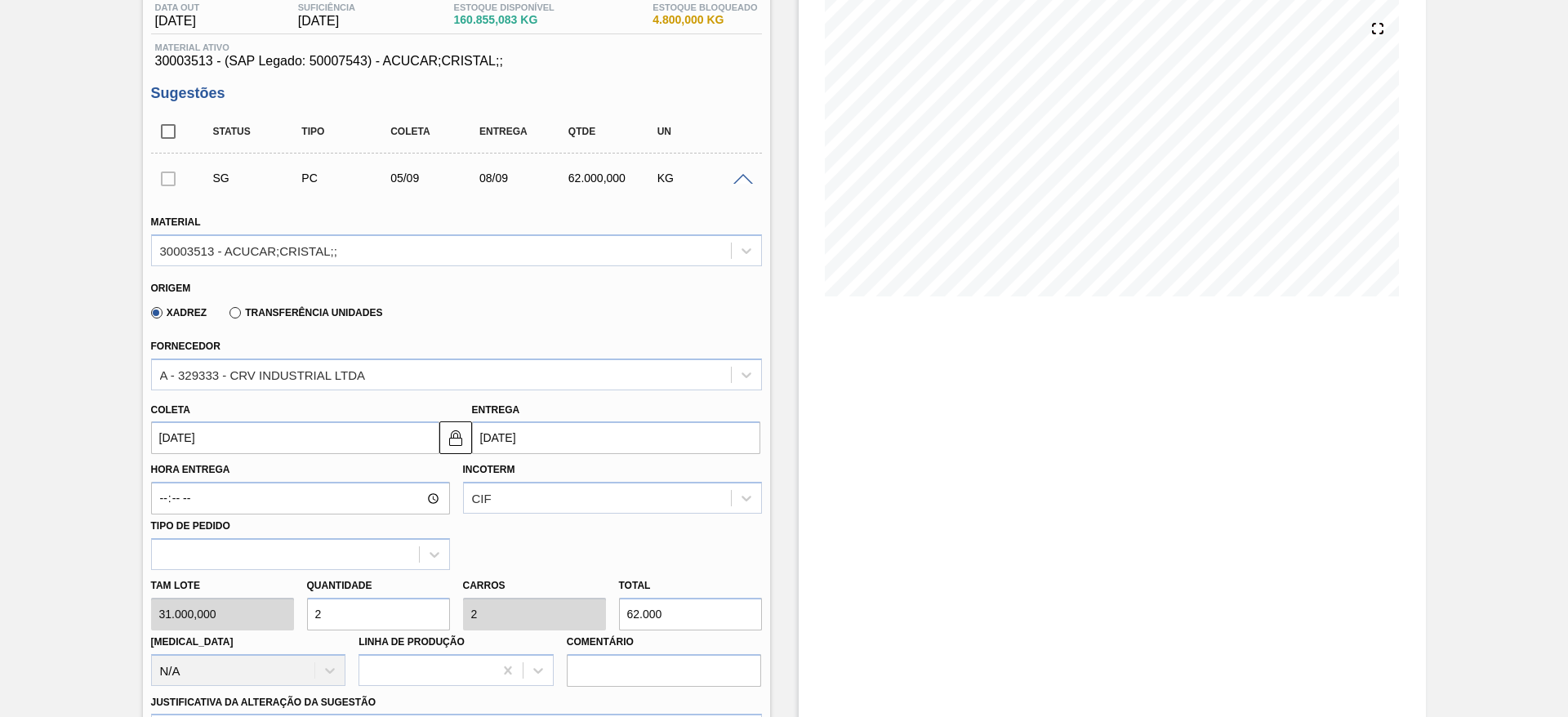
type input "1"
type input "31.000"
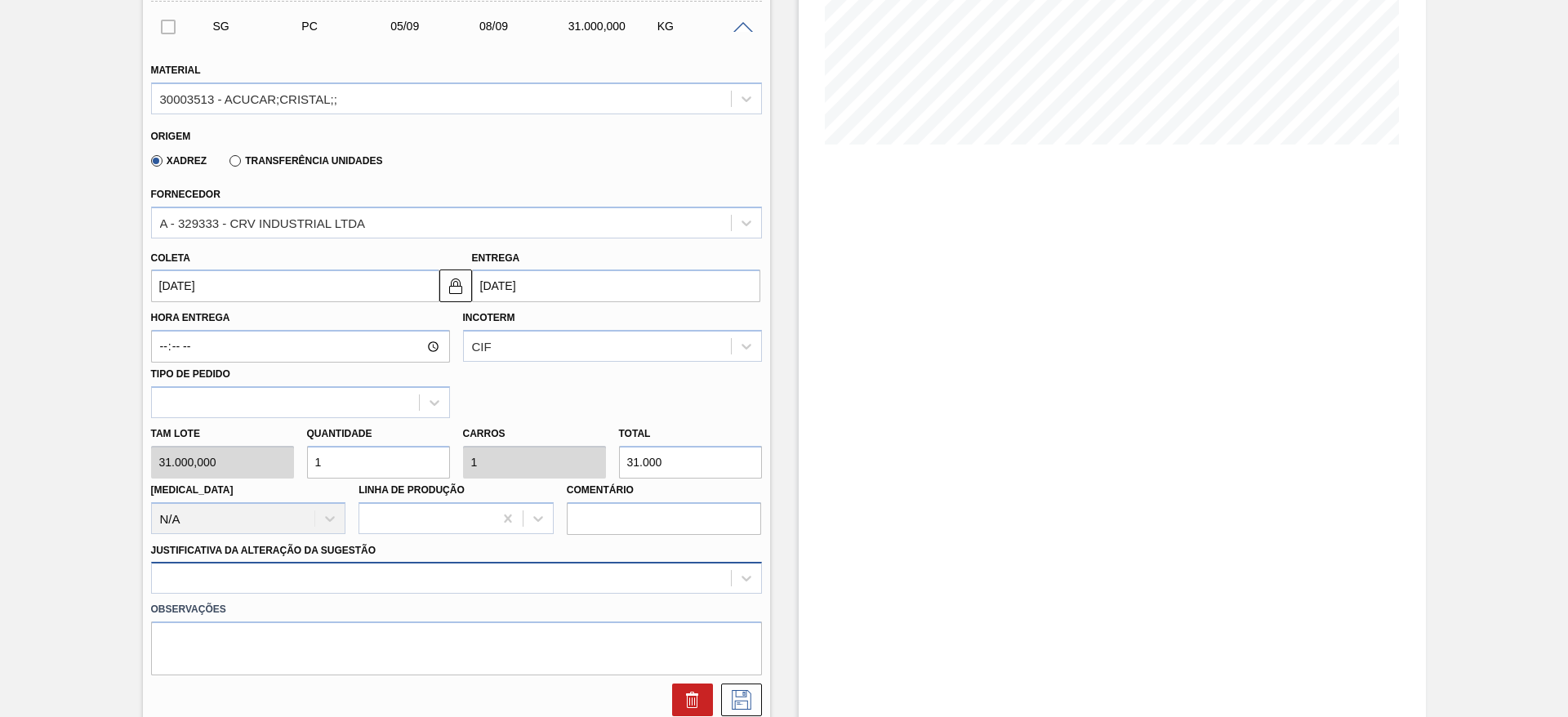
type input "1"
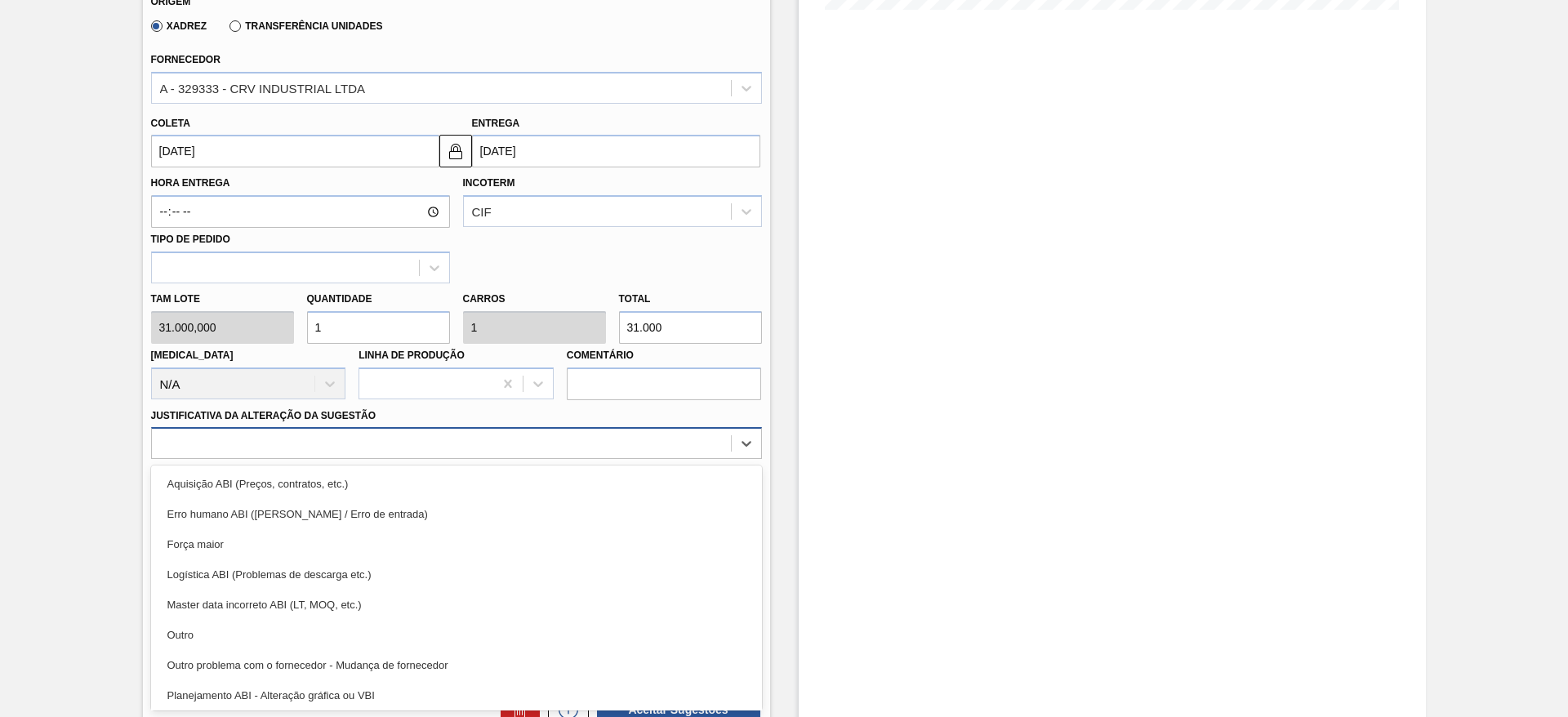
click at [569, 459] on div "option Logística ABI (Problemas de descarga etc.) focused, 4 of 18. 18 results …" at bounding box center [456, 443] width 611 height 32
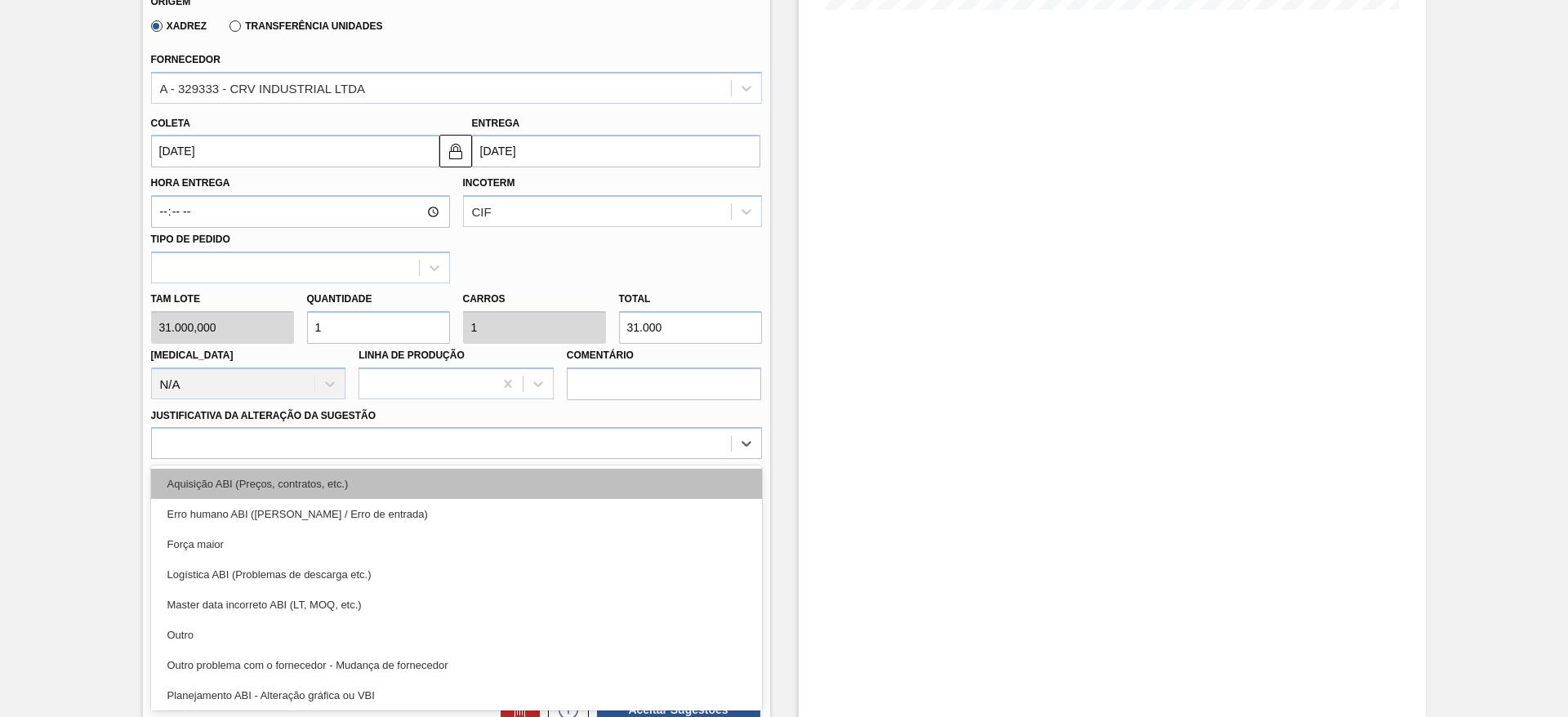
click at [656, 479] on div "Aquisição ABI (Preços, contratos, etc.)" at bounding box center [456, 484] width 611 height 30
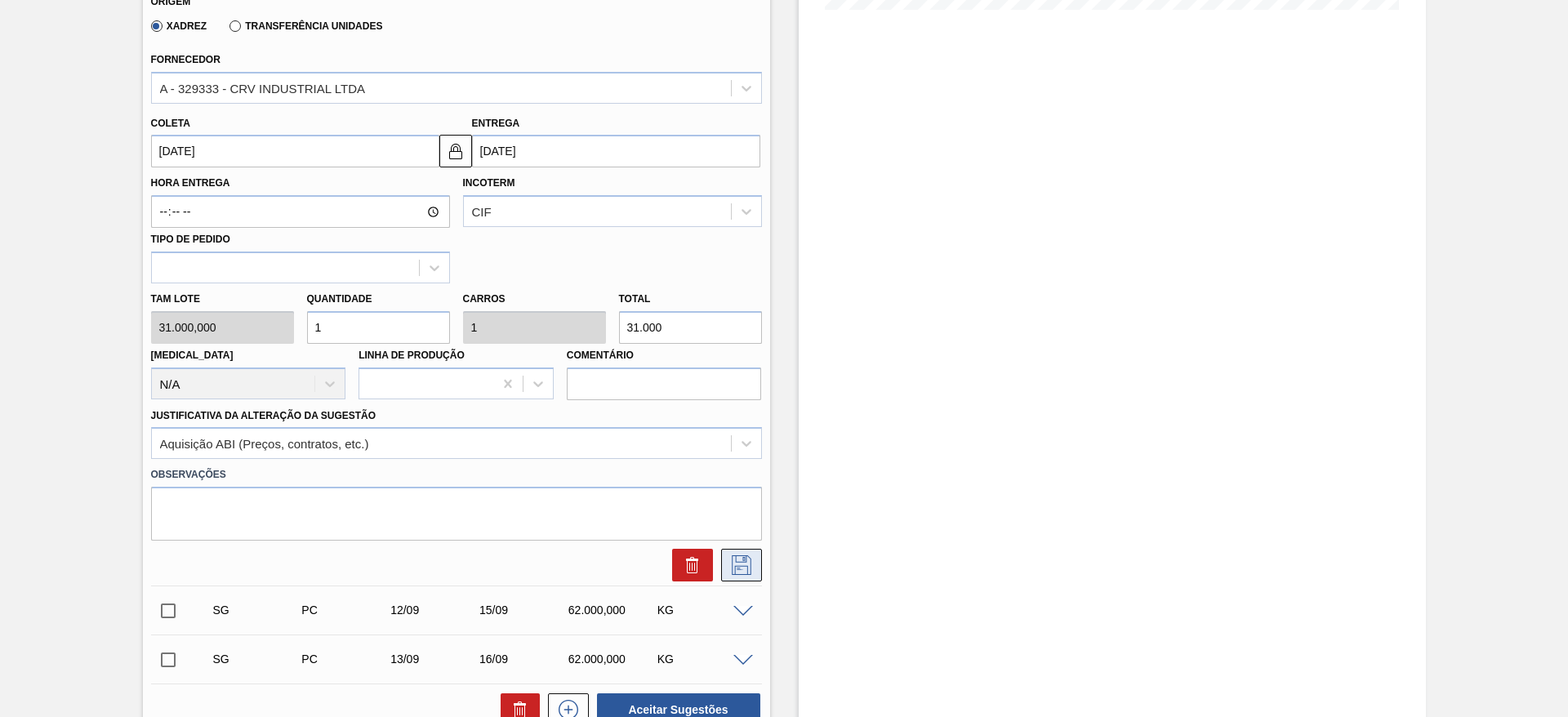
click at [752, 554] on button at bounding box center [741, 565] width 41 height 32
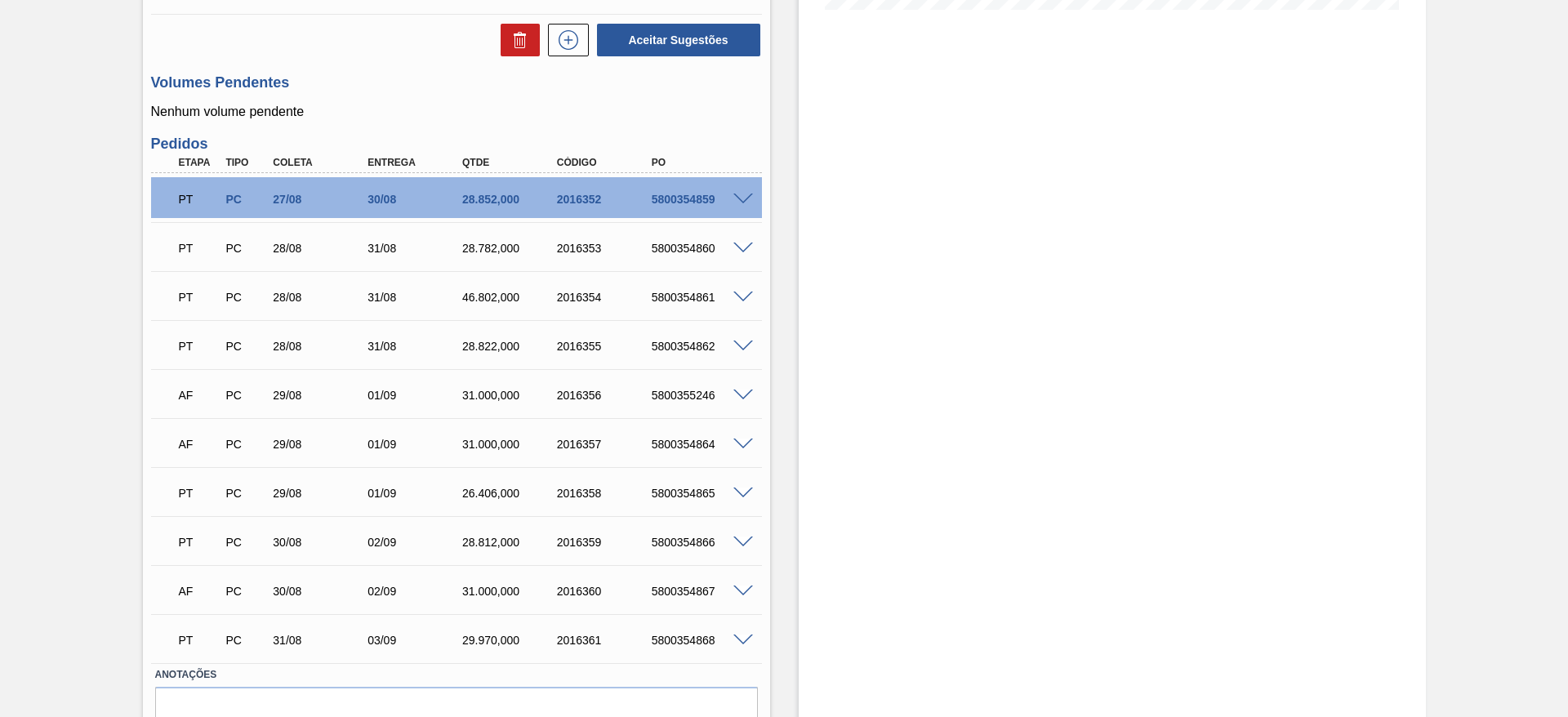
scroll to position [0, 0]
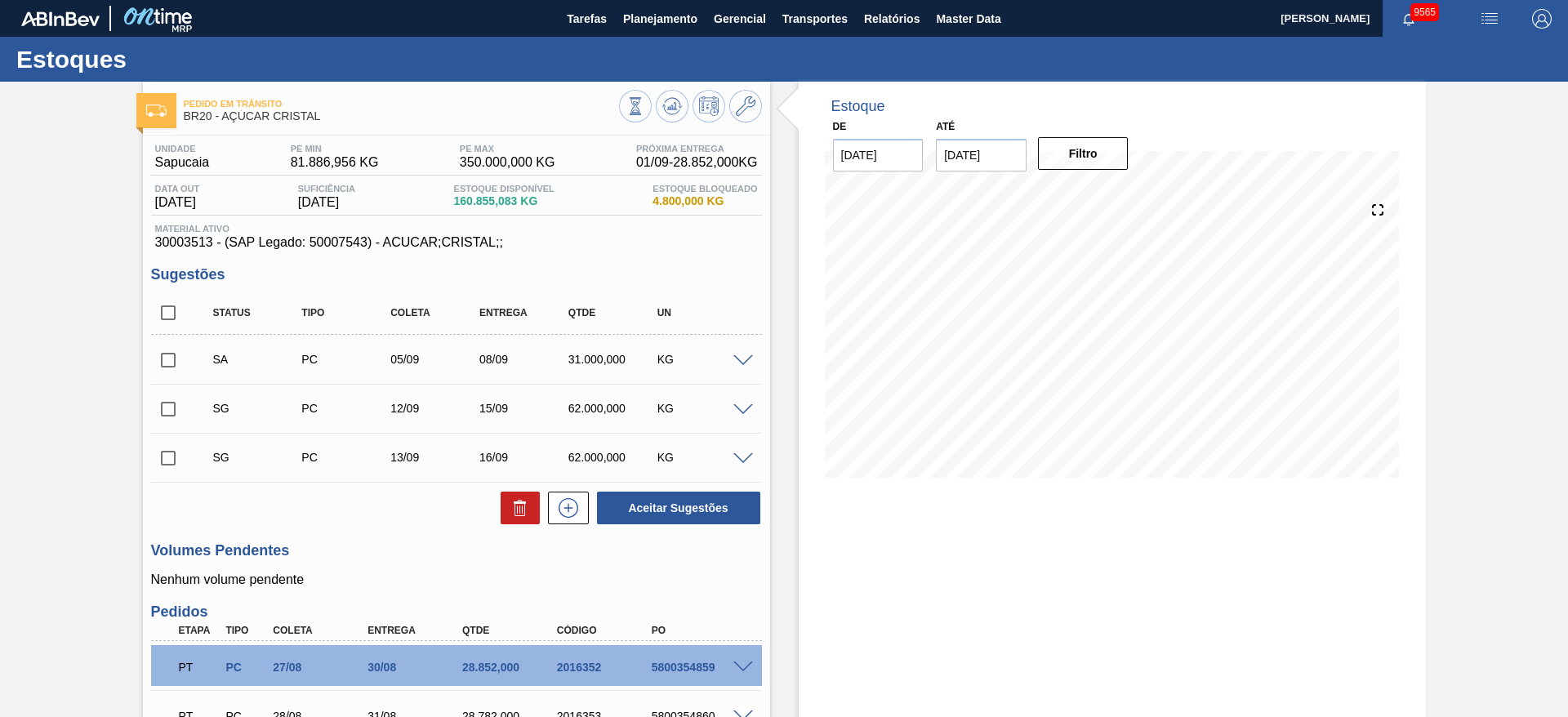
click at [734, 406] on span at bounding box center [743, 411] width 19 height 12
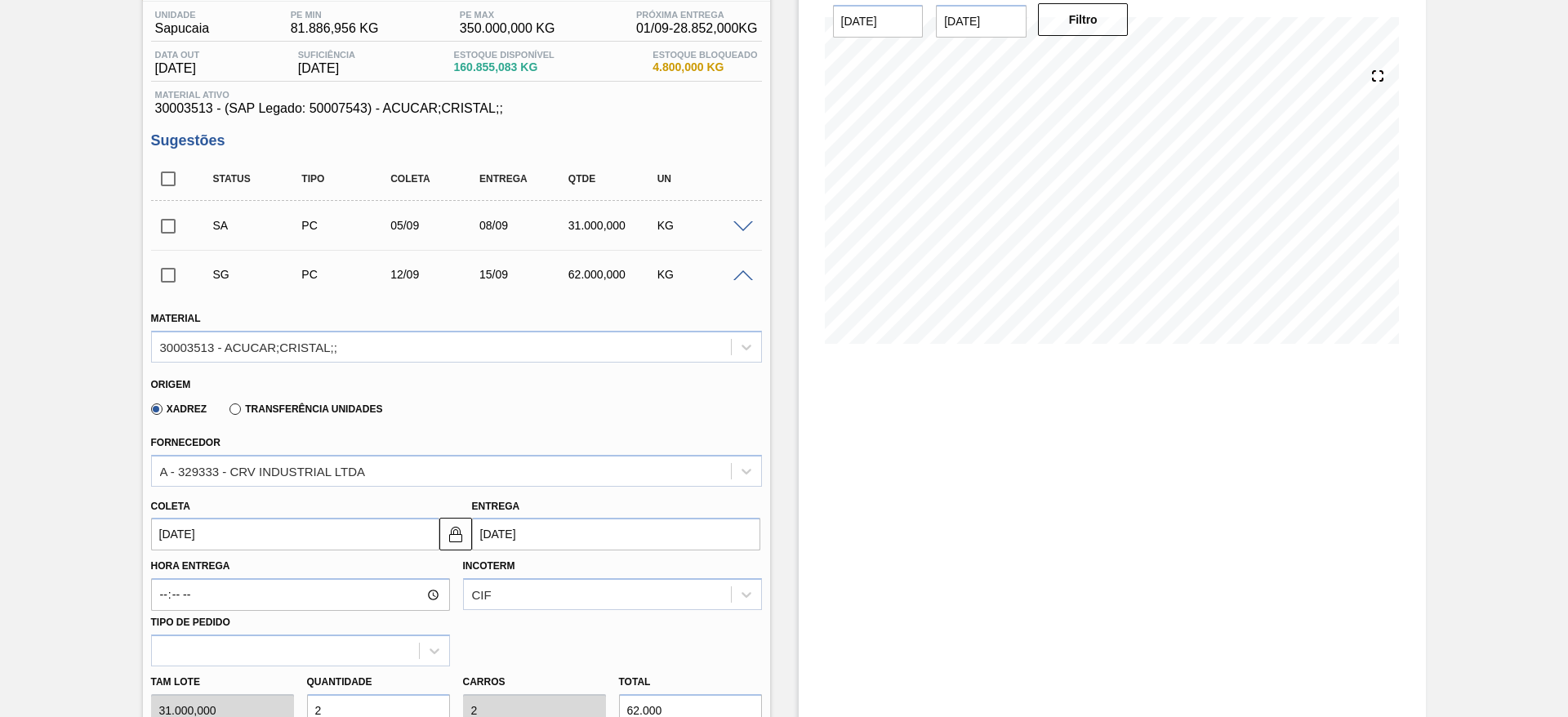
scroll to position [161, 0]
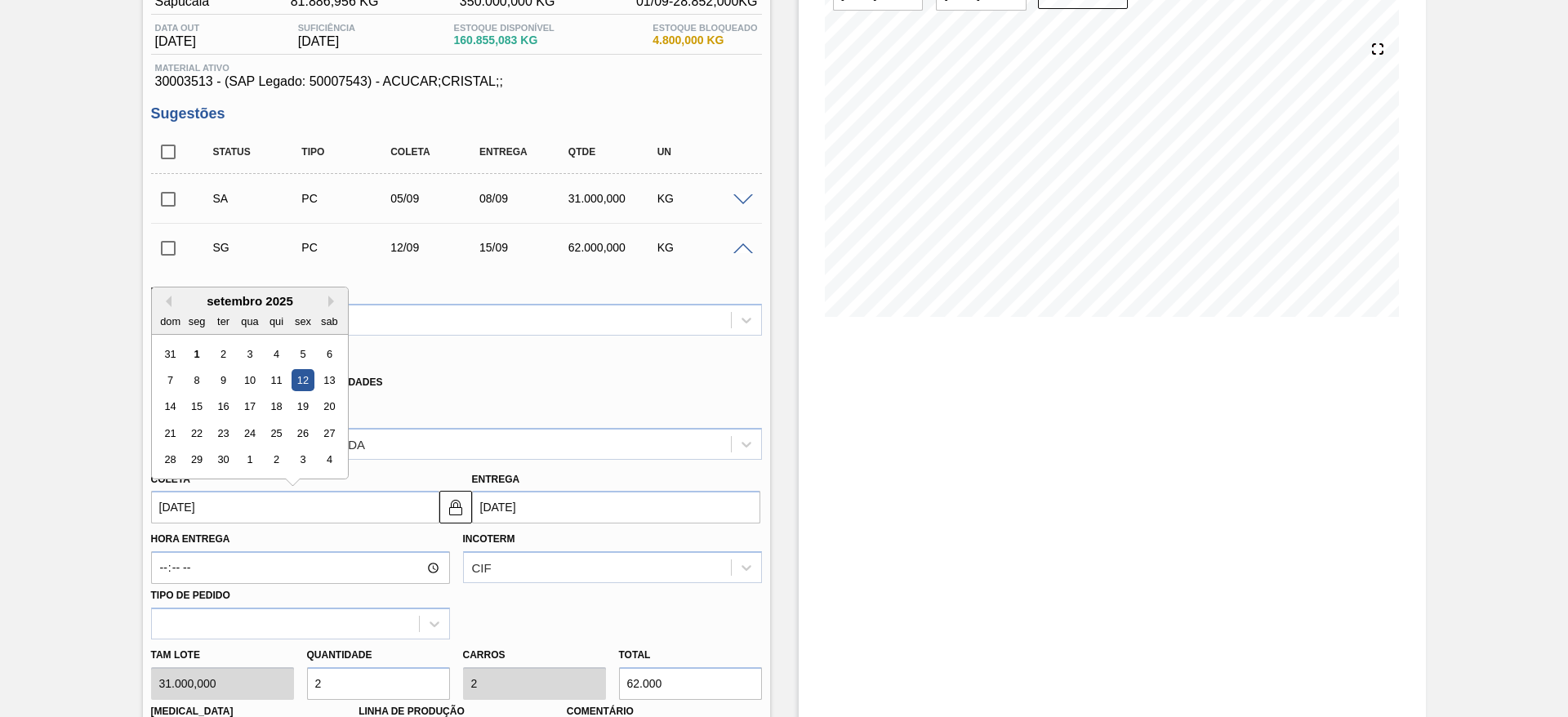
click at [183, 510] on input "[DATE]" at bounding box center [295, 507] width 289 height 32
click at [323, 362] on div "6" at bounding box center [328, 354] width 22 height 22
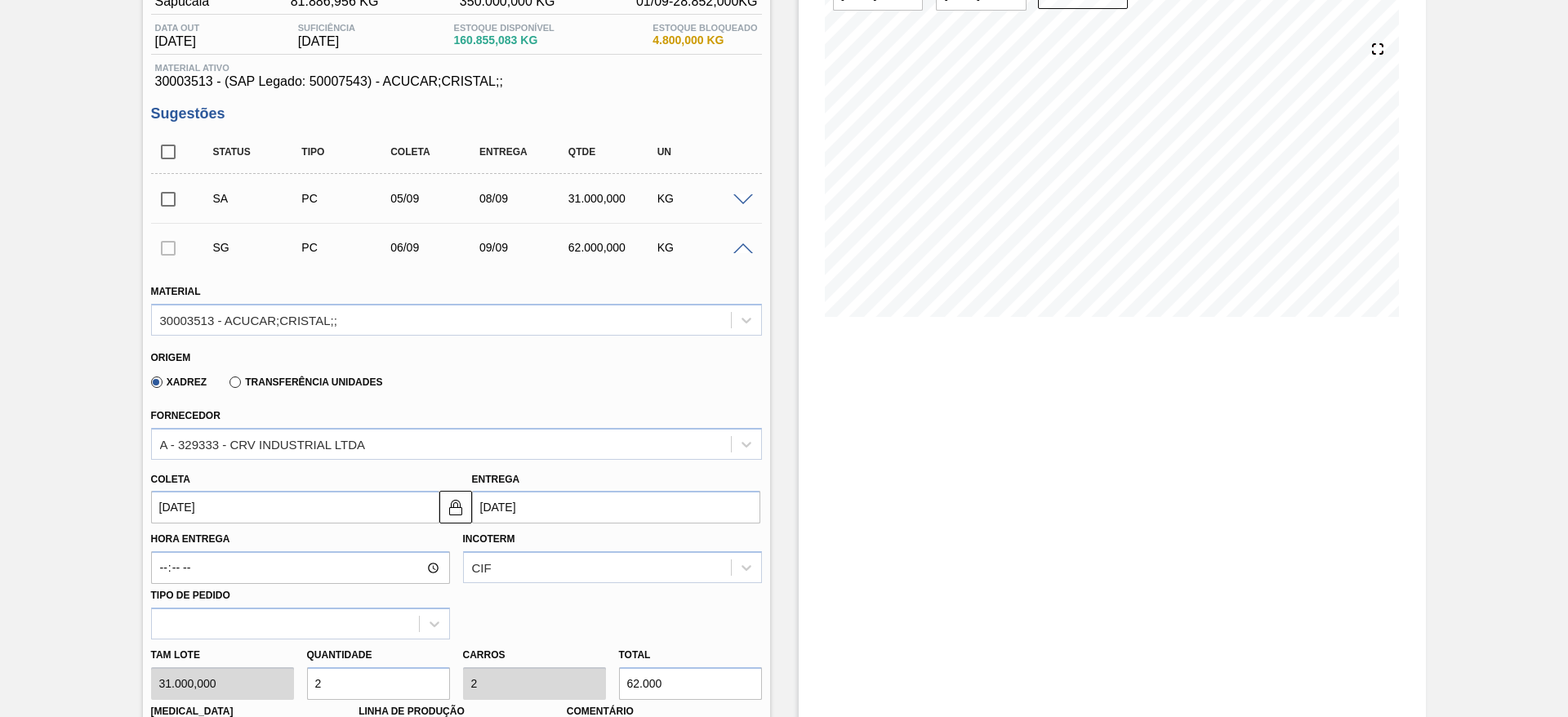
type input "06/09/2025"
type input "09/09/2025"
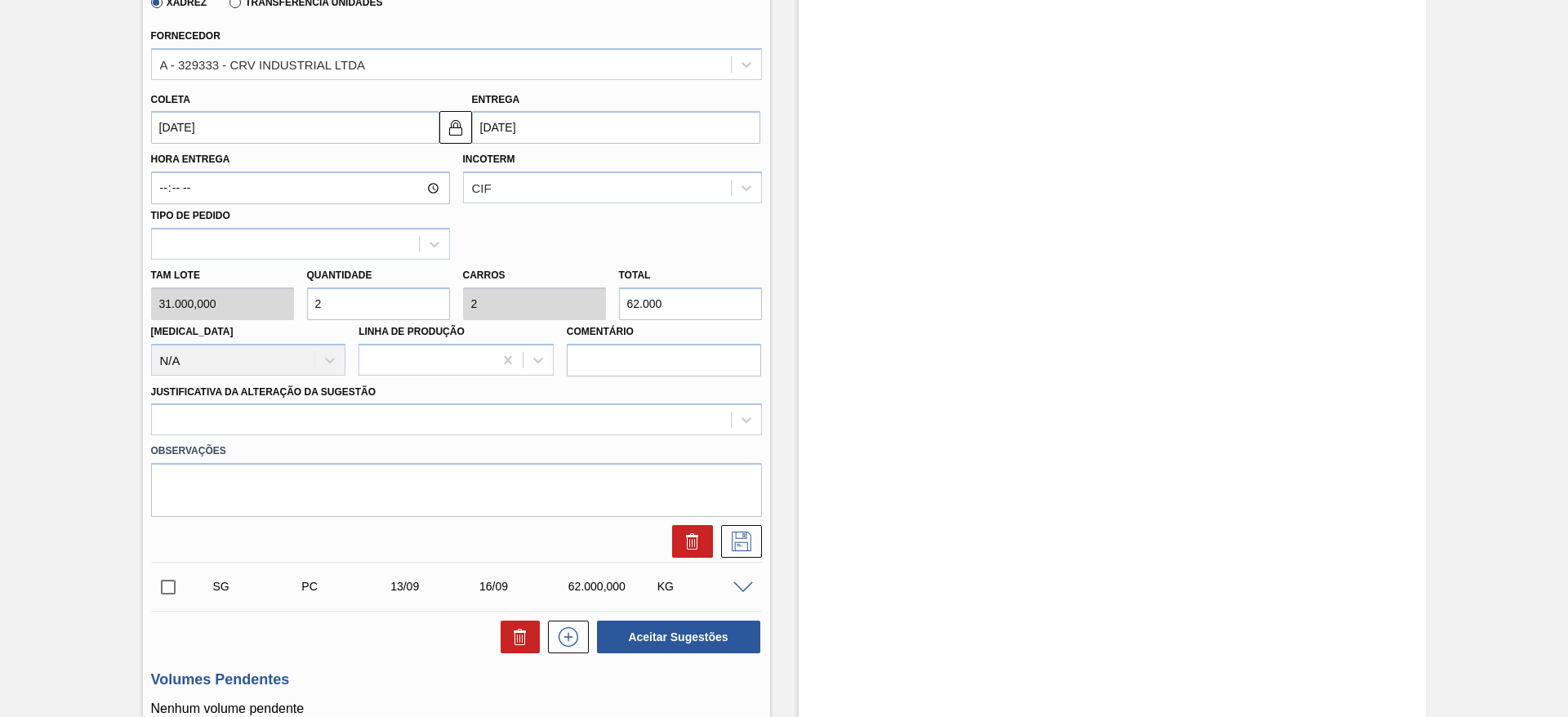
scroll to position [549, 0]
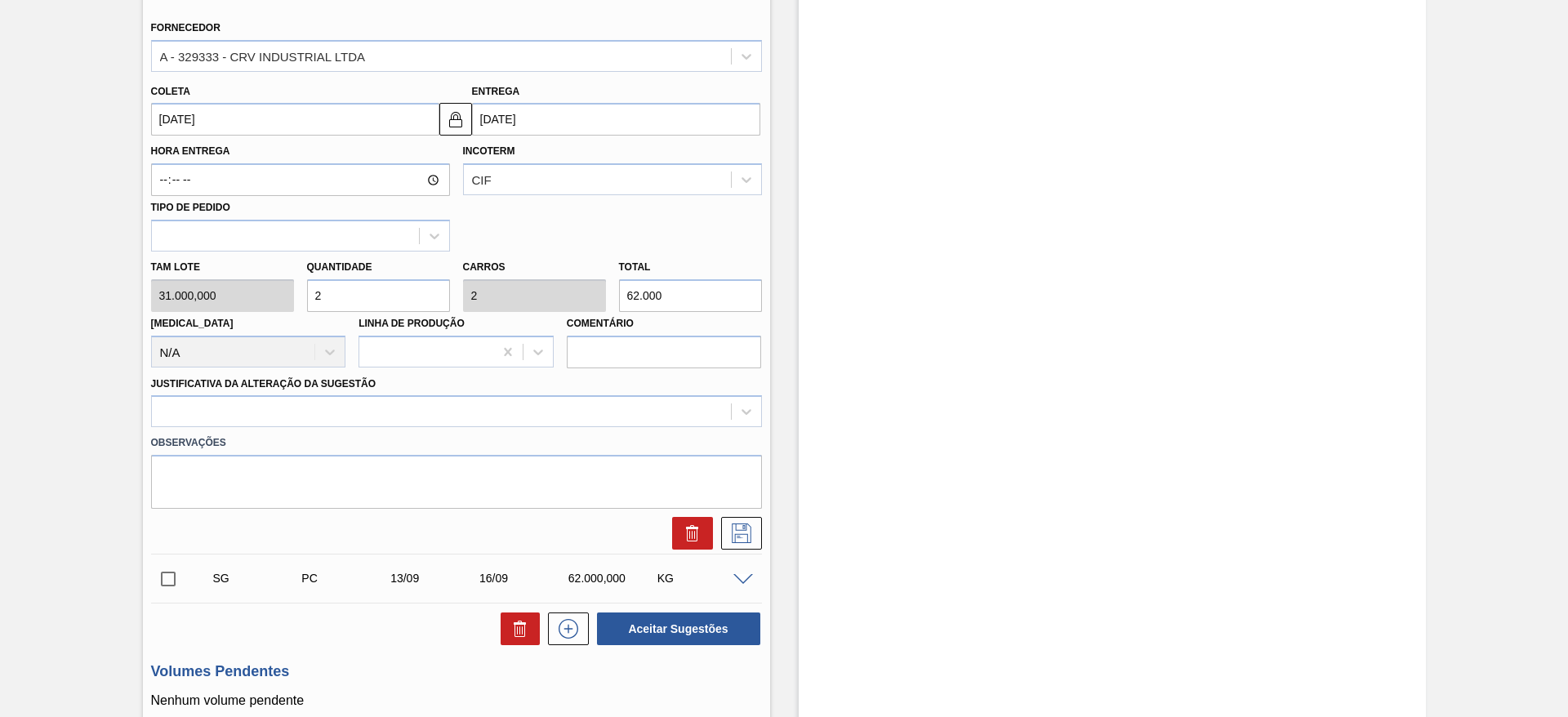
click at [397, 305] on input "2" at bounding box center [378, 295] width 143 height 32
type input "1"
type input "31.000"
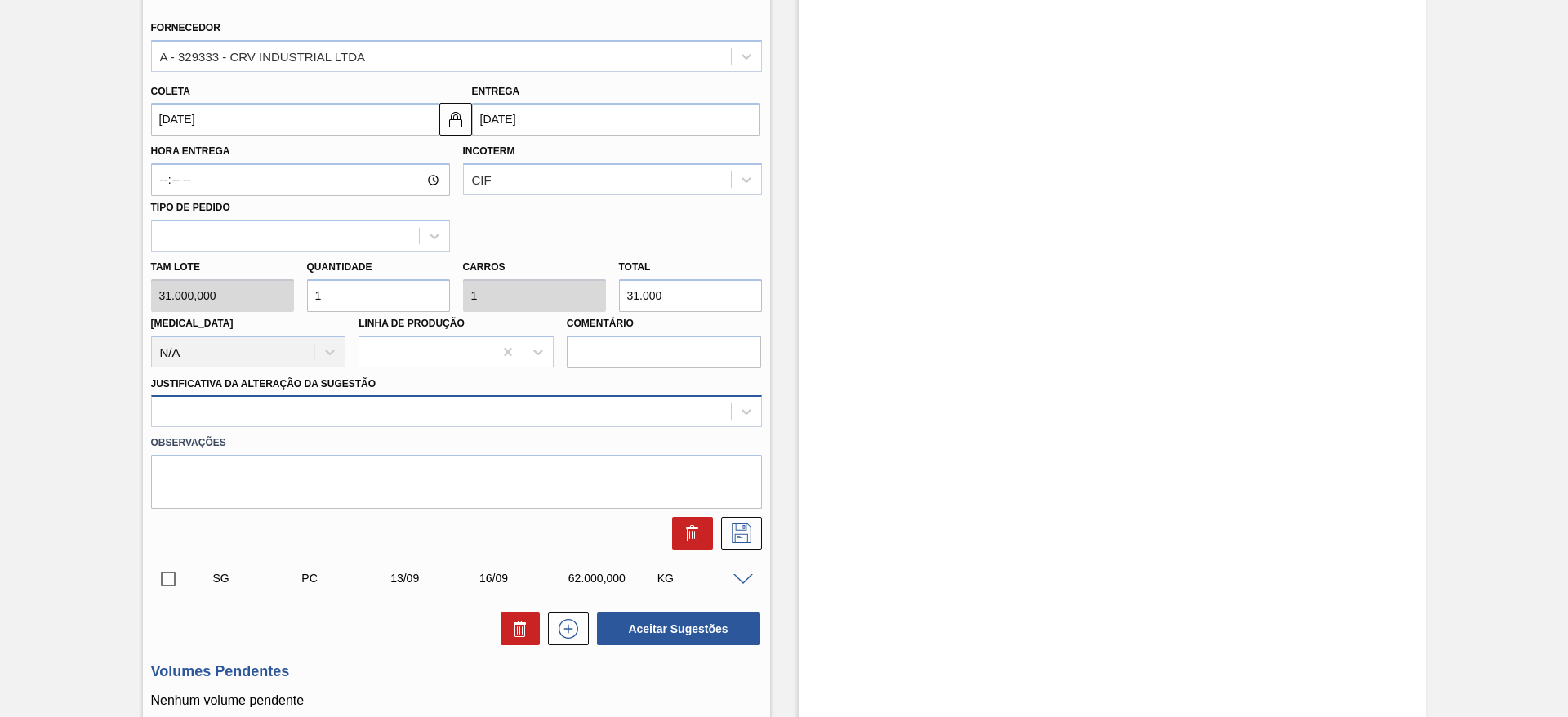
type input "1"
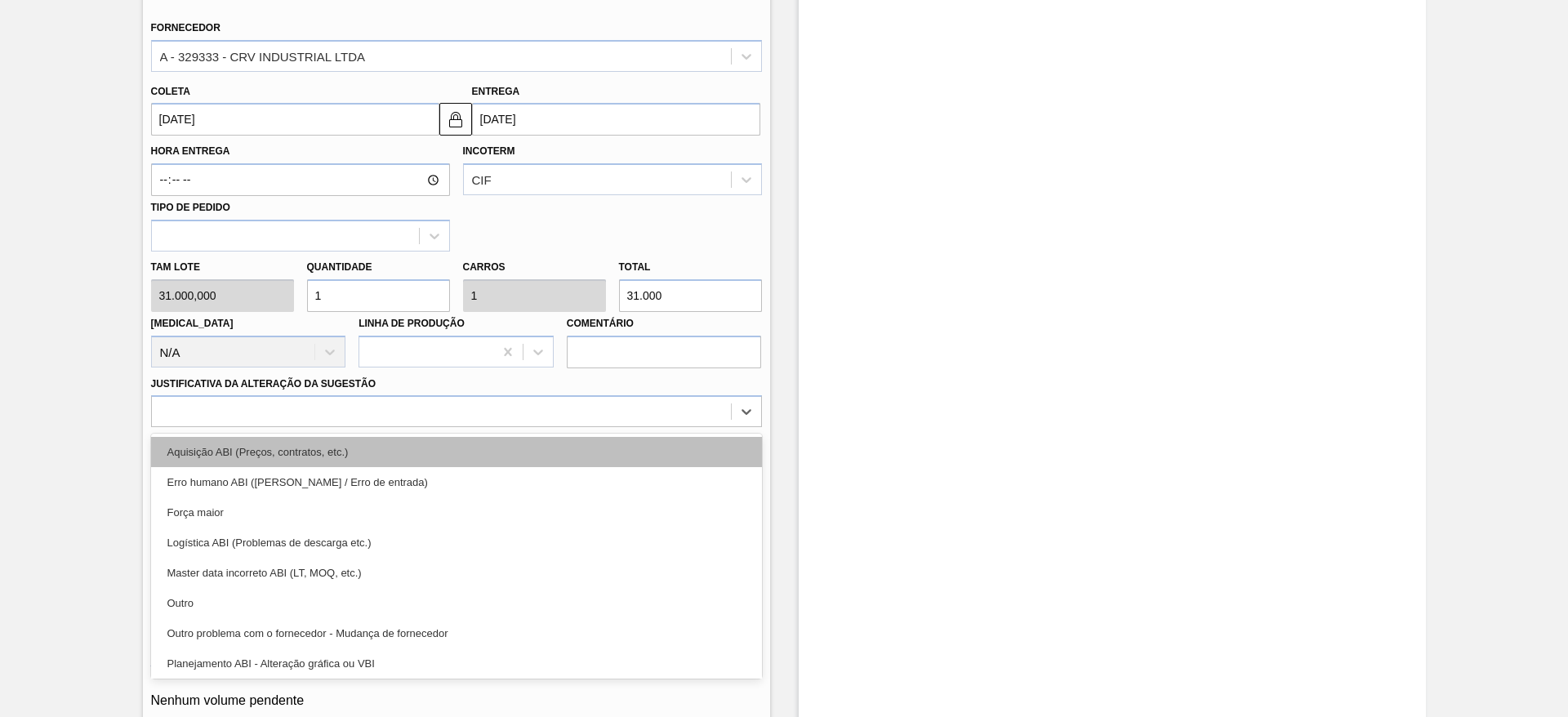
drag, startPoint x: 625, startPoint y: 419, endPoint x: 637, endPoint y: 451, distance: 34.2
click at [637, 427] on div "option Aquisição ABI (Preços, contratos, etc.) focused, 1 of 18. 18 results ava…" at bounding box center [456, 412] width 611 height 32
click at [637, 451] on div "Aquisição ABI (Preços, contratos, etc.)" at bounding box center [456, 452] width 611 height 30
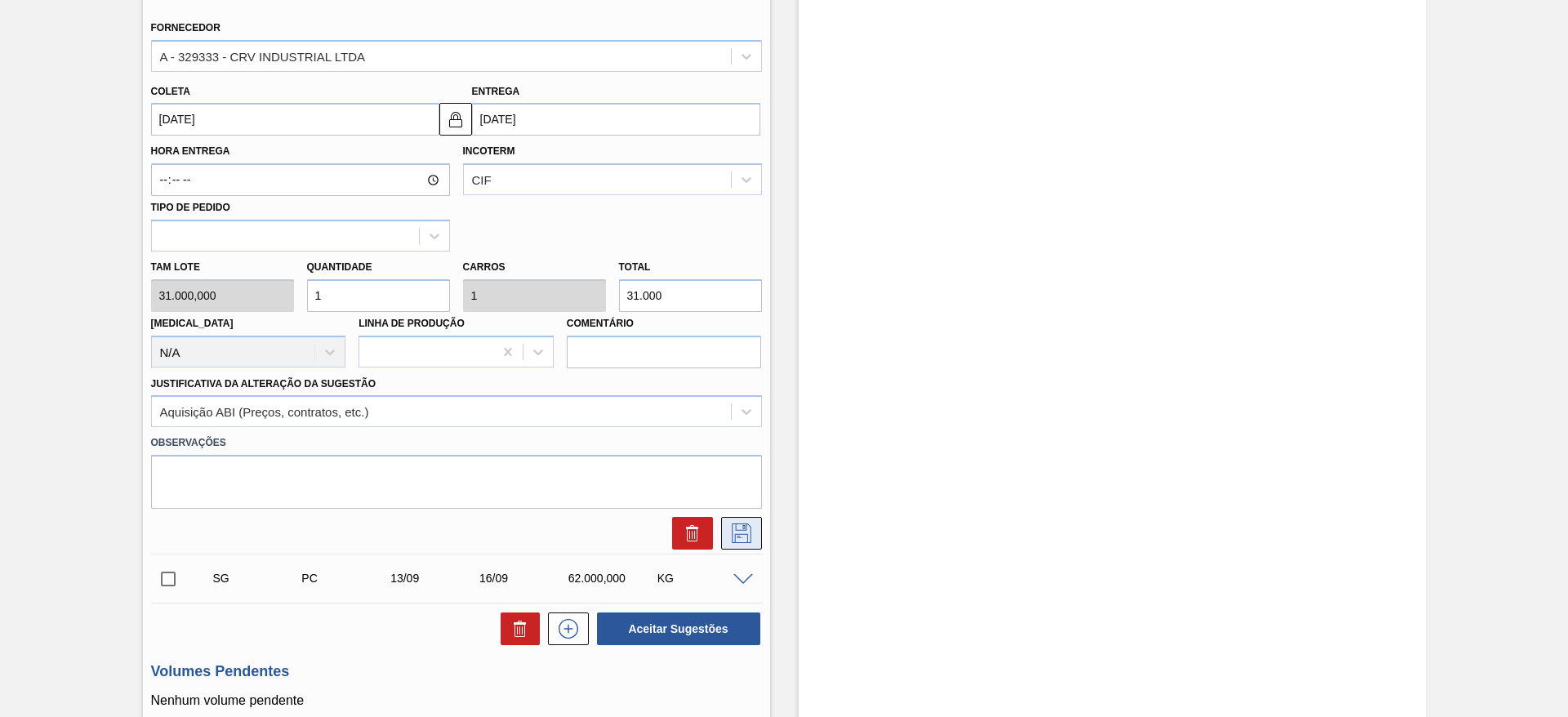
click at [759, 539] on button at bounding box center [741, 533] width 41 height 32
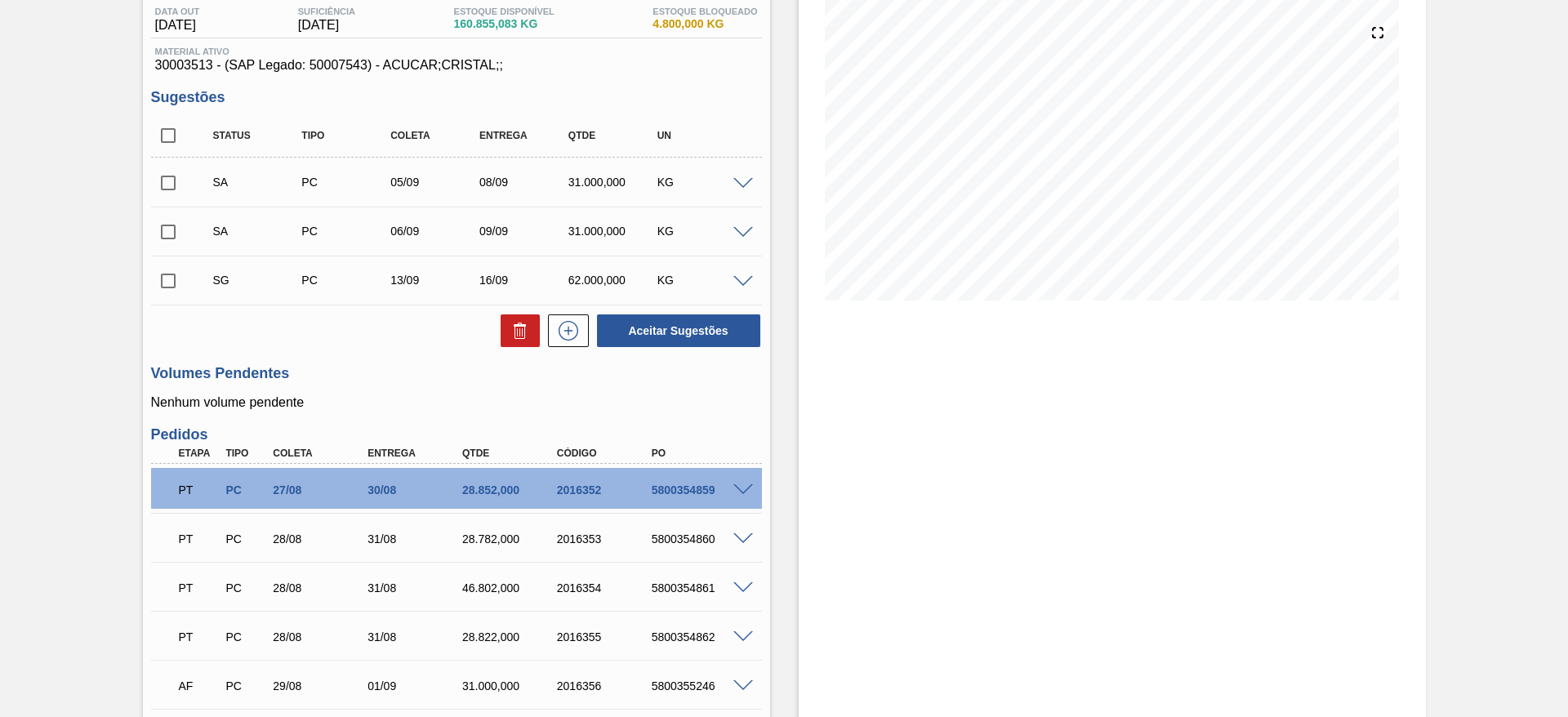
scroll to position [171, 0]
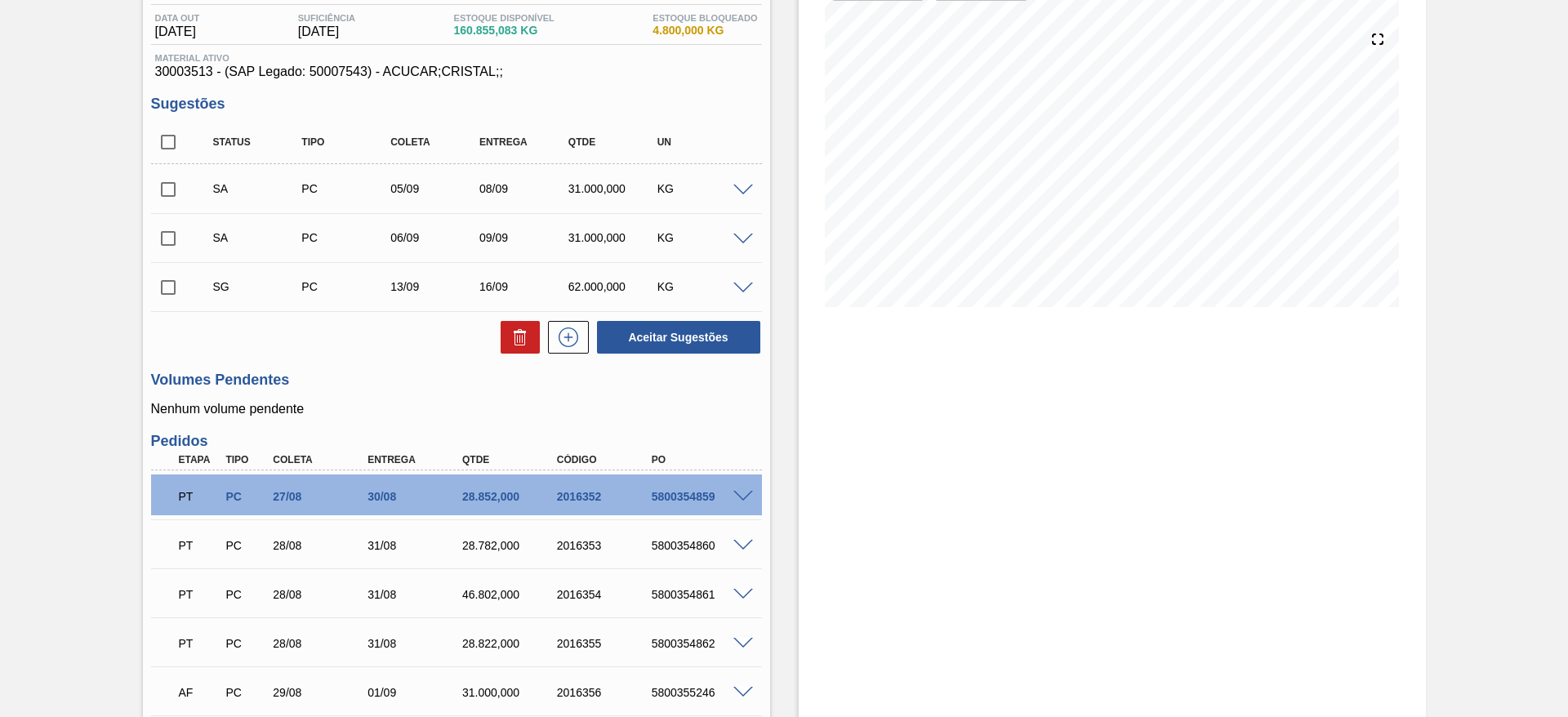
click at [741, 287] on span at bounding box center [743, 289] width 19 height 12
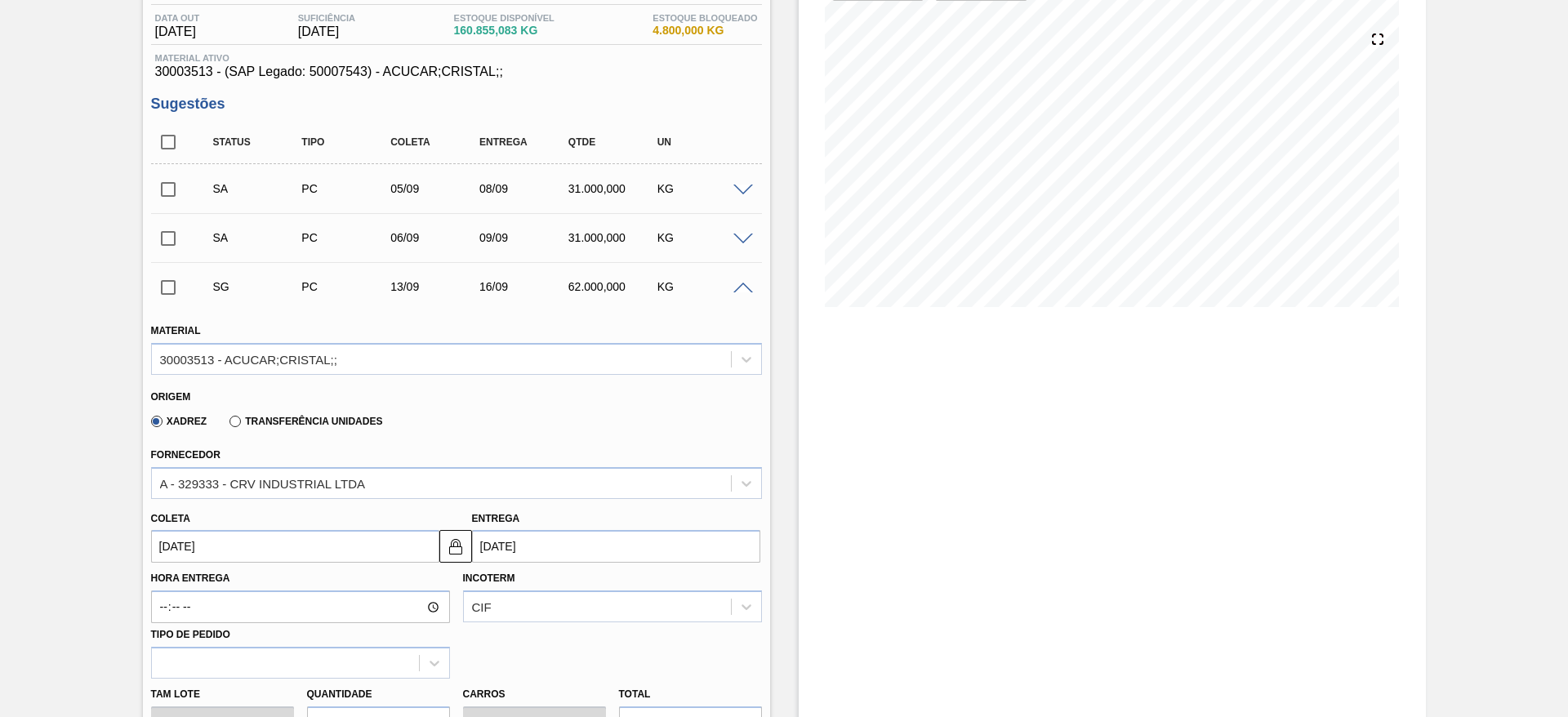
scroll to position [367, 0]
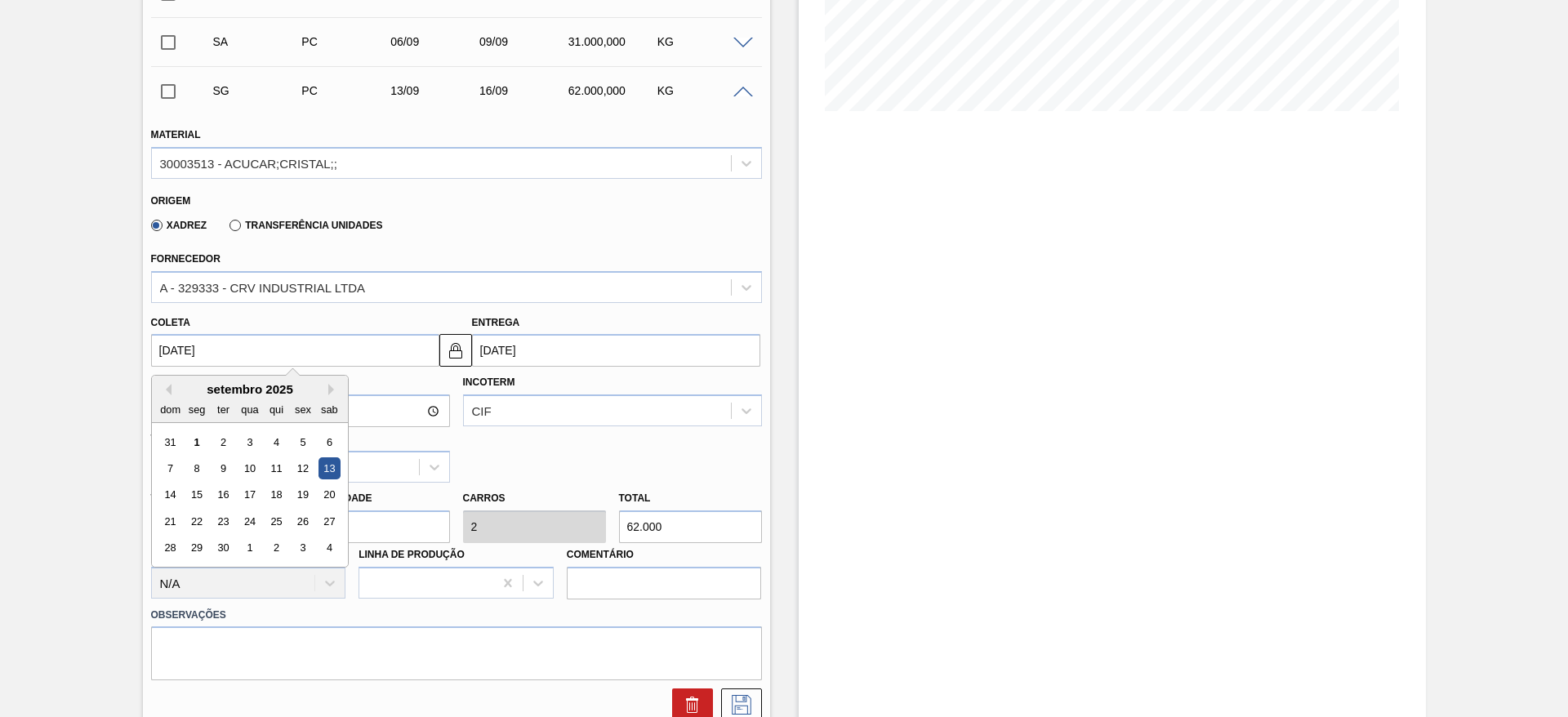
click at [197, 361] on input "13/09/2025" at bounding box center [295, 350] width 289 height 32
click at [175, 469] on div "7" at bounding box center [170, 468] width 22 height 22
type input "07/09/2025"
type input "10/09/2025"
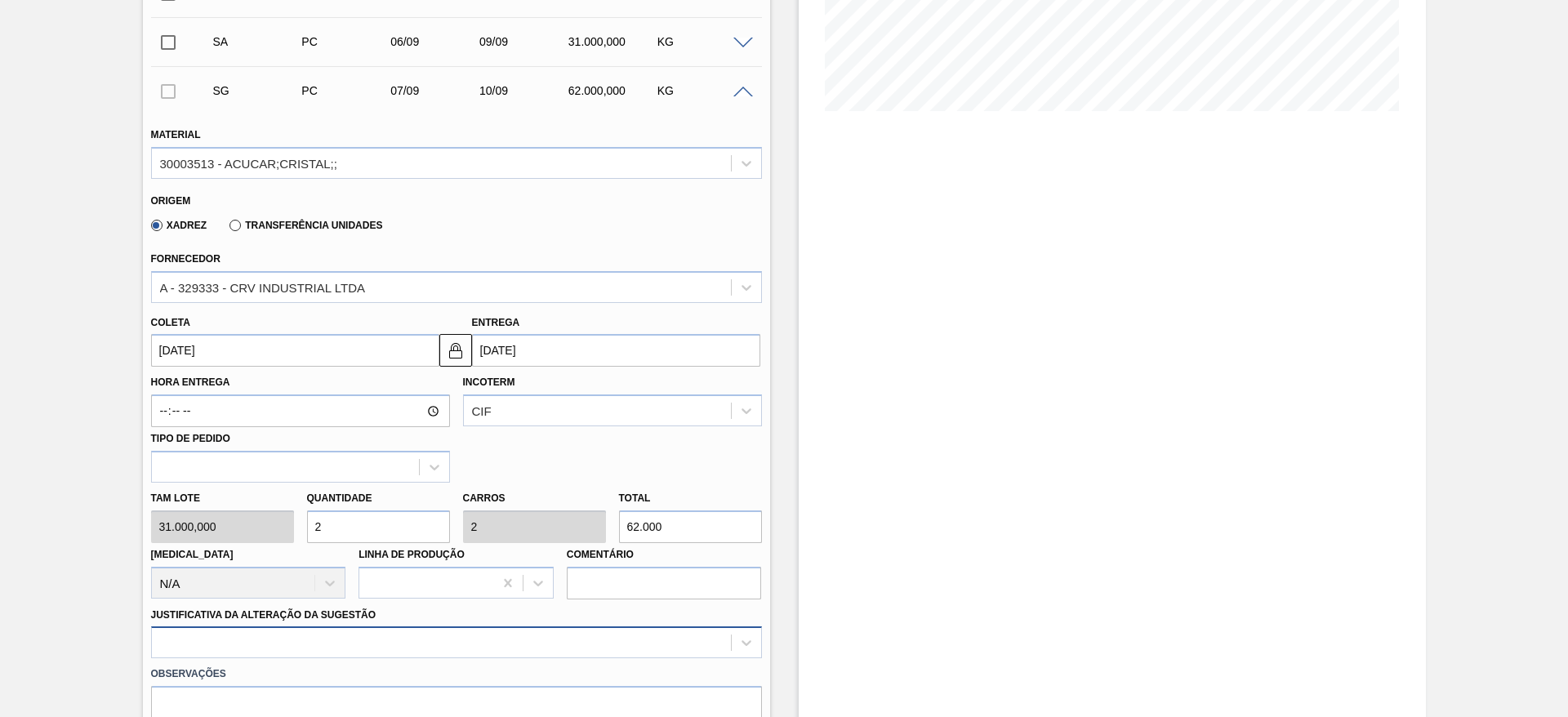
scroll to position [566, 0]
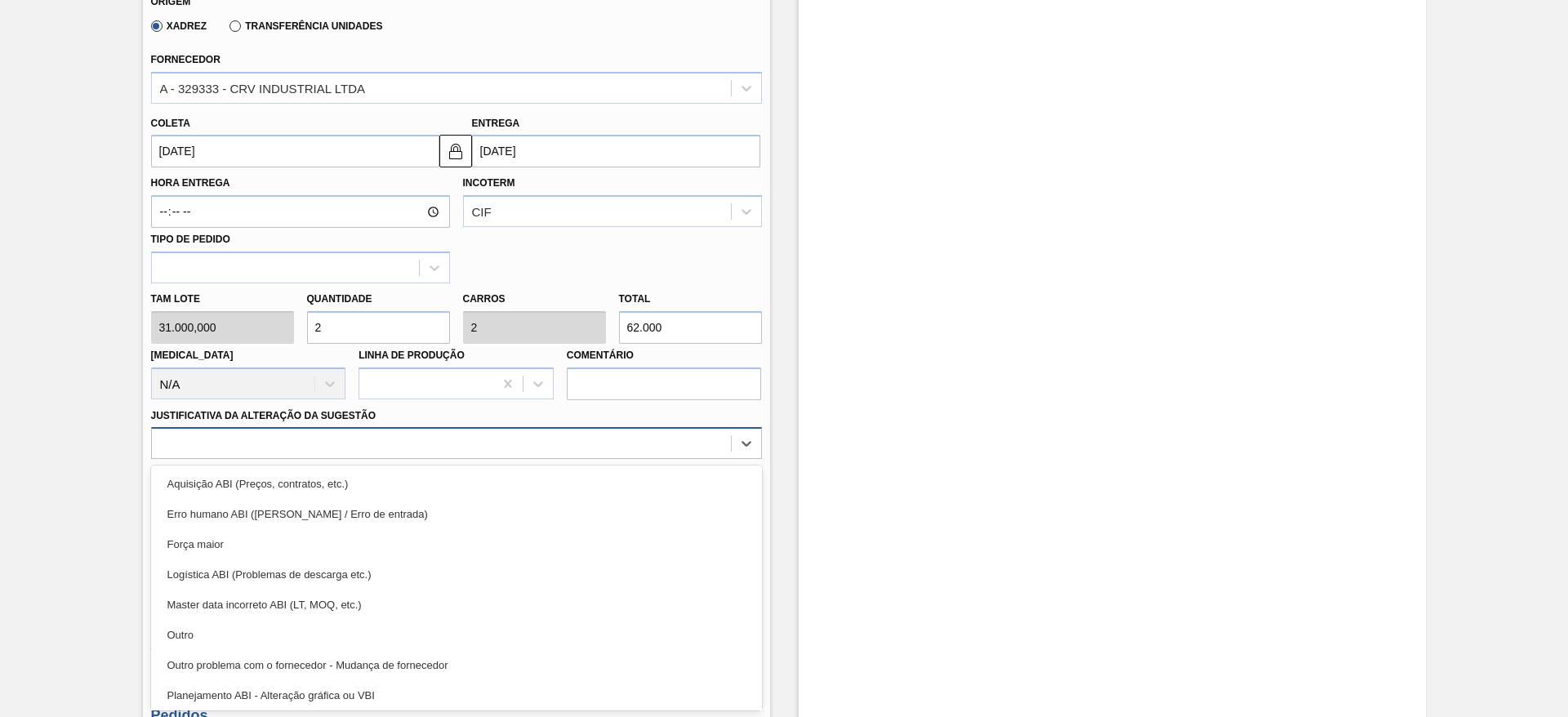
click at [581, 459] on div "option Outro focused, 6 of 18. 18 results available. Use Up and Down to choose …" at bounding box center [456, 443] width 611 height 32
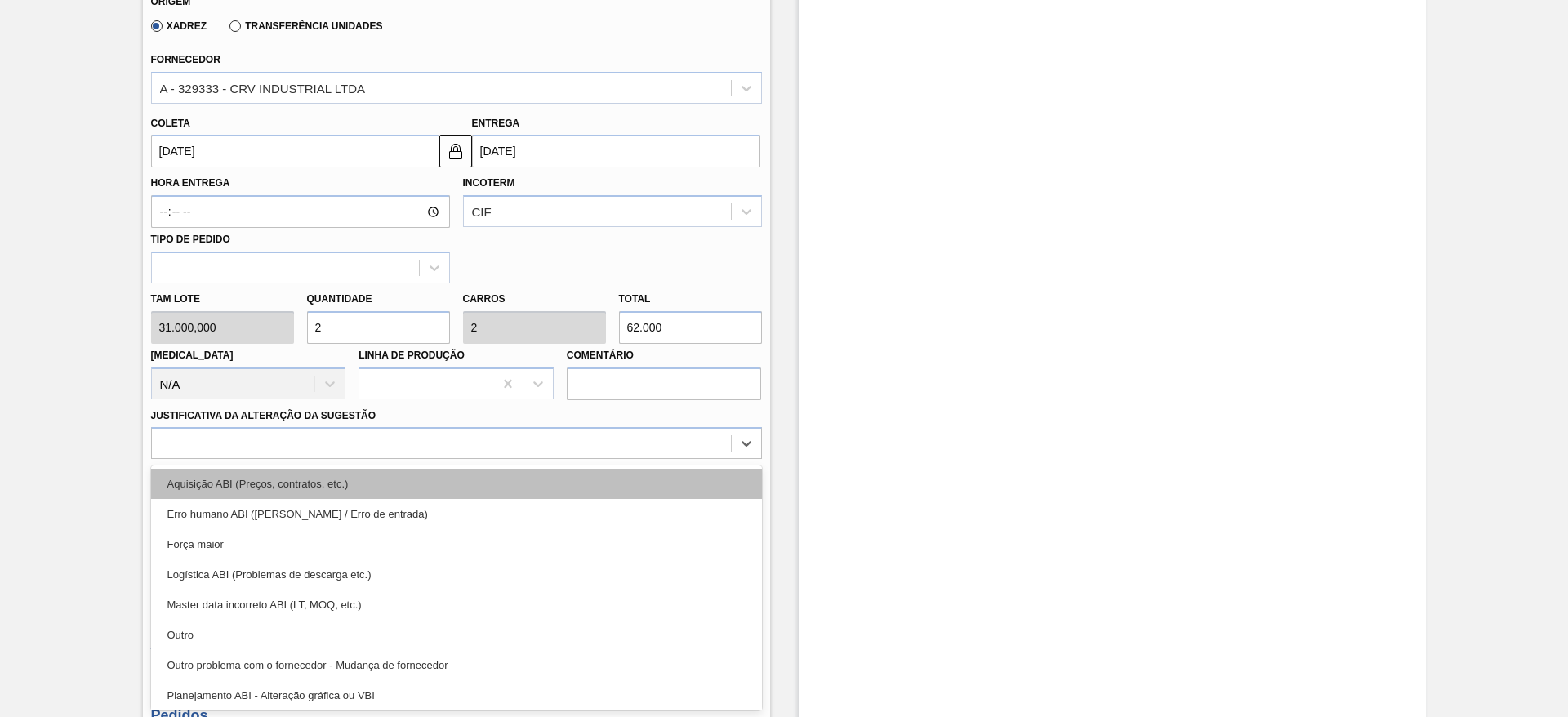
click at [677, 474] on div "Aquisição ABI (Preços, contratos, etc.)" at bounding box center [456, 484] width 611 height 30
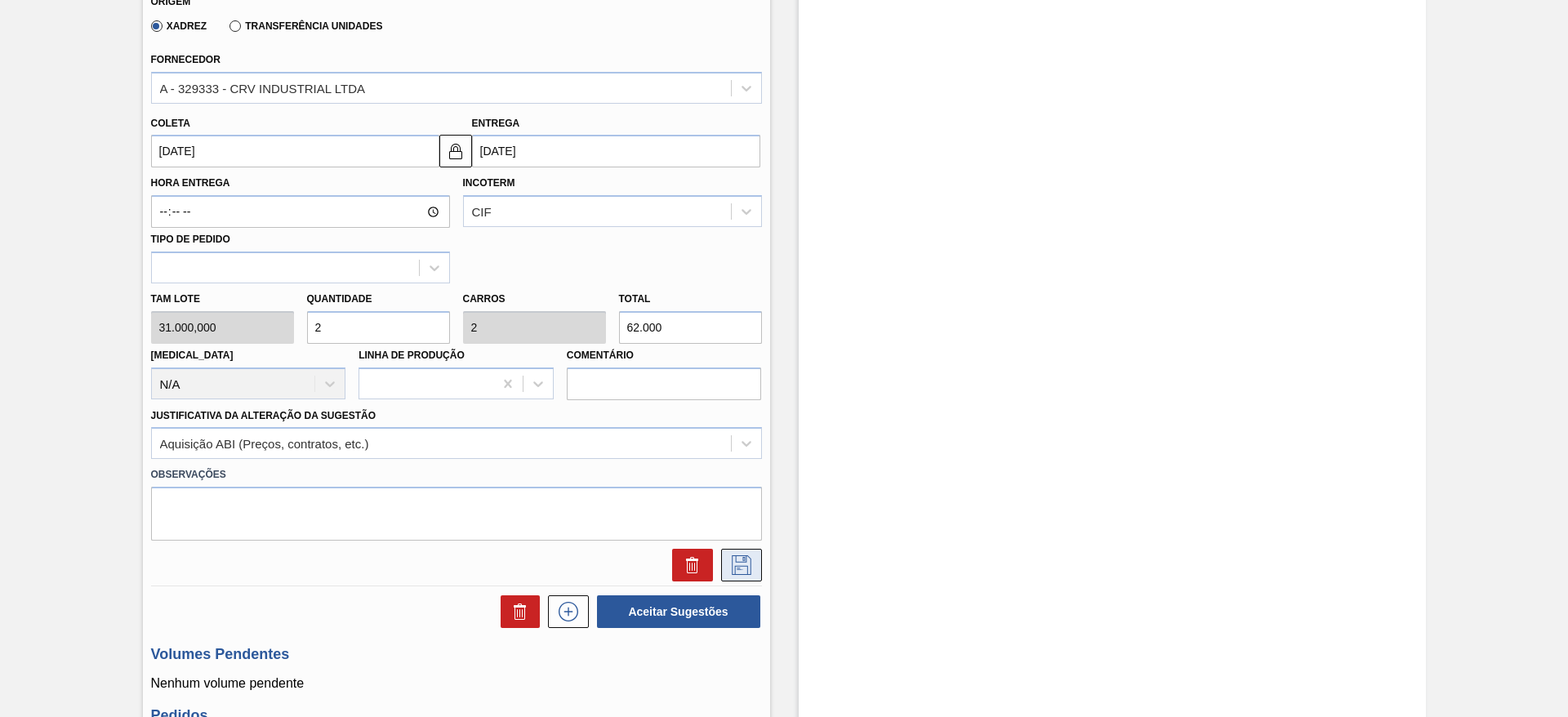
click at [756, 576] on button at bounding box center [741, 565] width 41 height 32
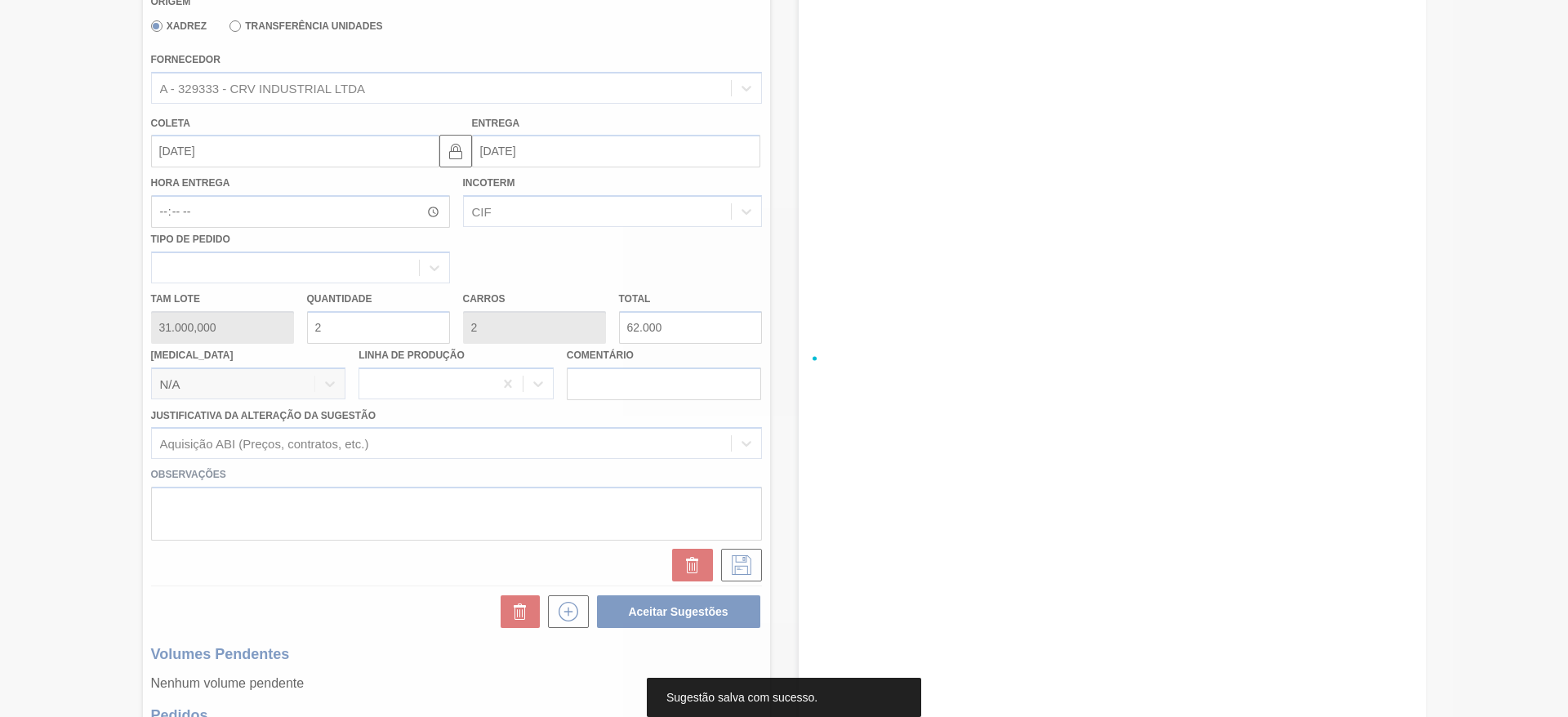
scroll to position [0, 0]
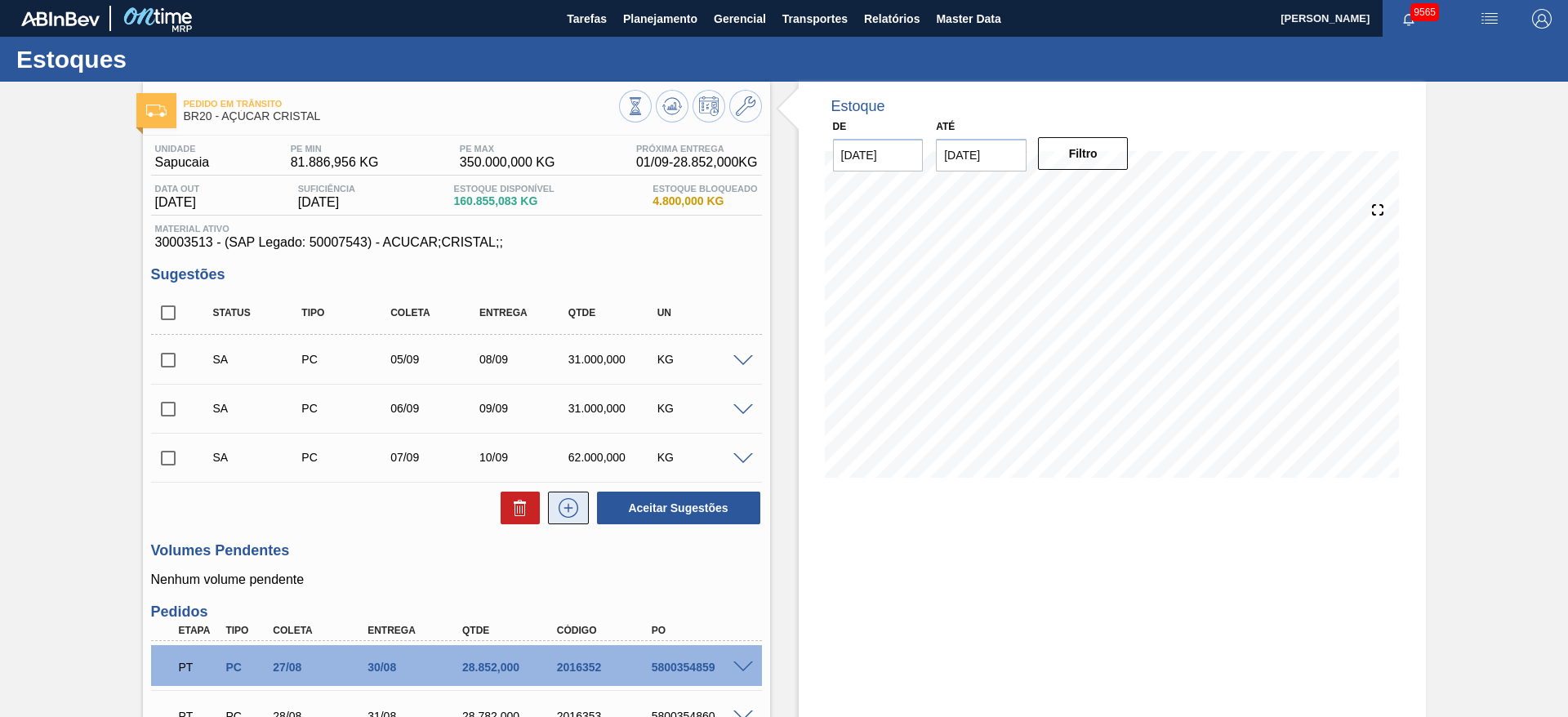
click at [573, 514] on icon at bounding box center [569, 508] width 26 height 19
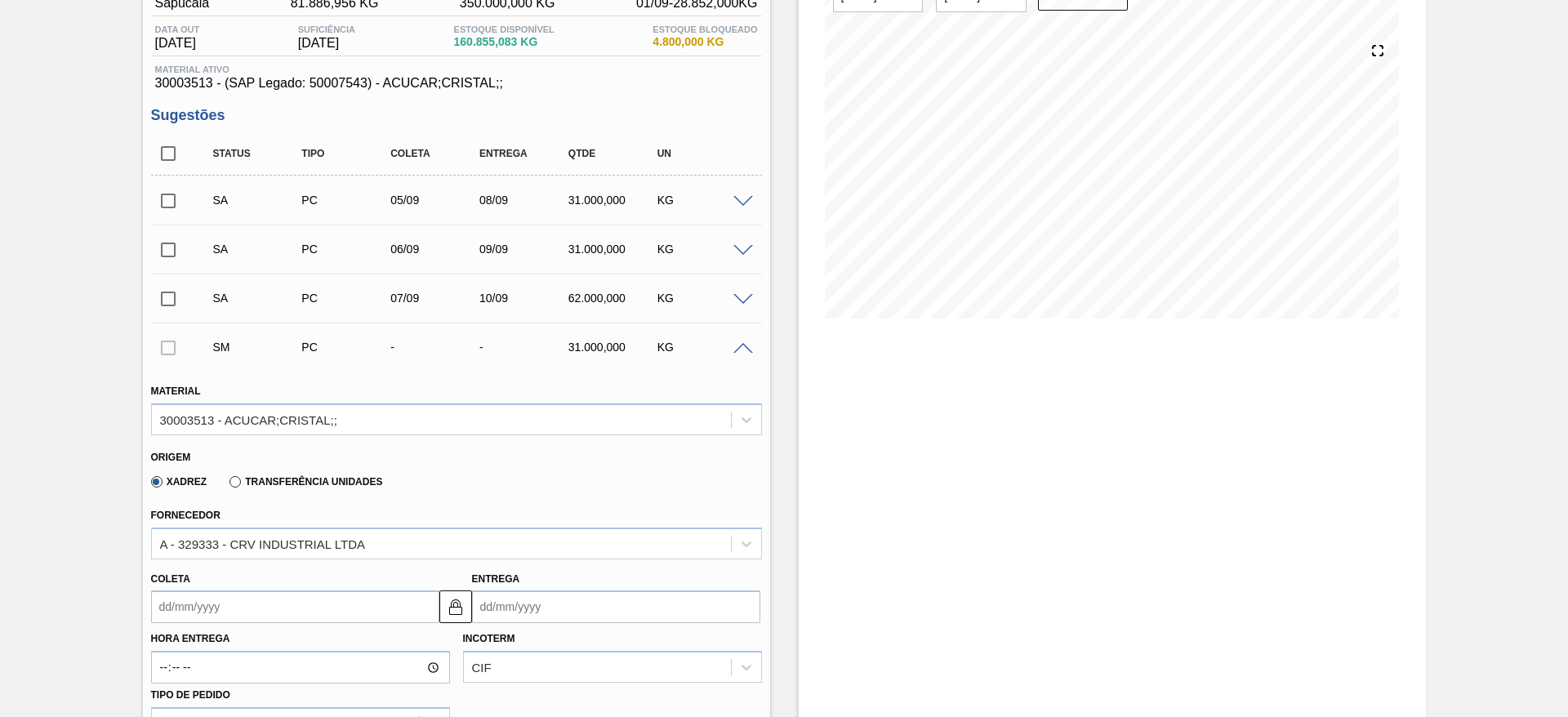
scroll to position [255, 0]
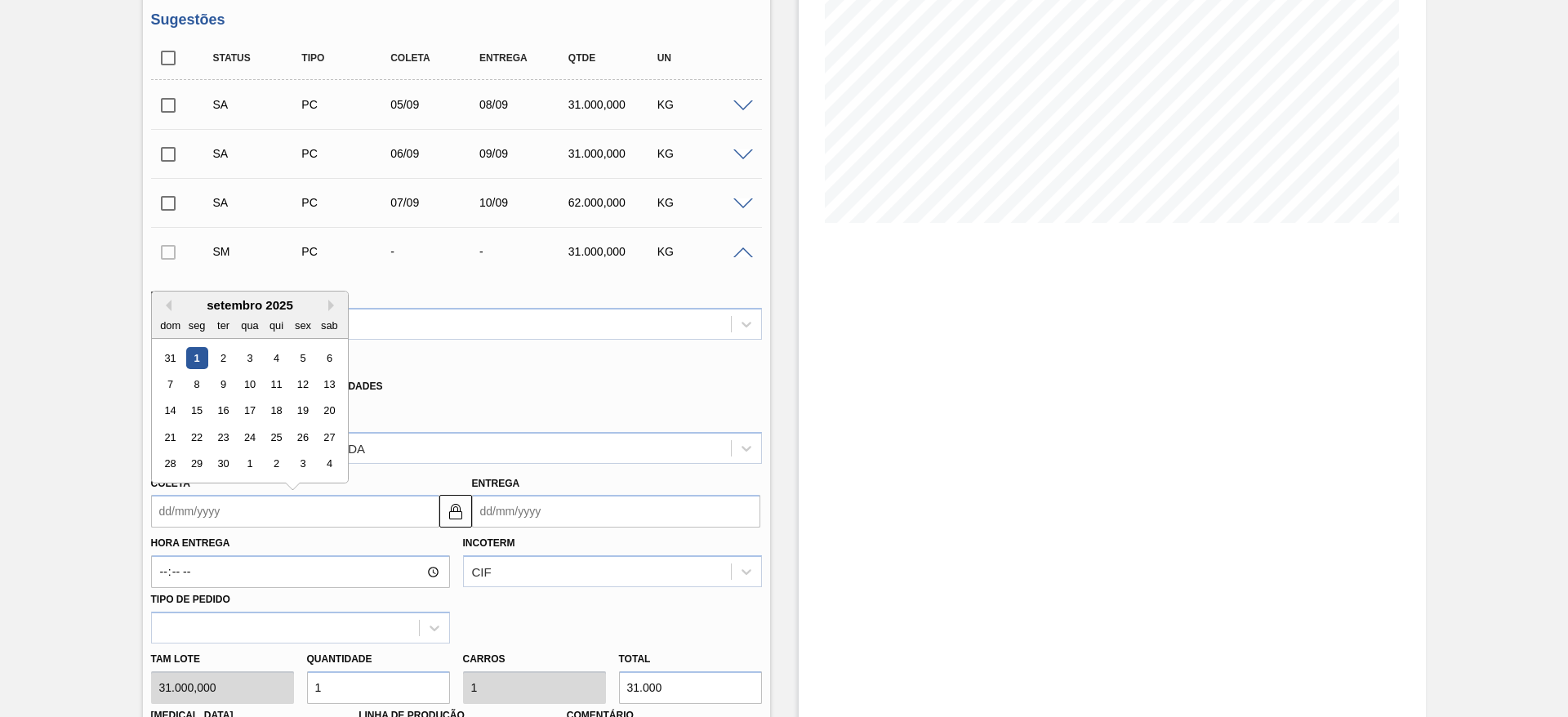
click at [205, 508] on input "Coleta" at bounding box center [295, 511] width 289 height 32
click at [197, 390] on div "8" at bounding box center [196, 384] width 22 height 22
type input "08/09/2025"
type input "11/09/2025"
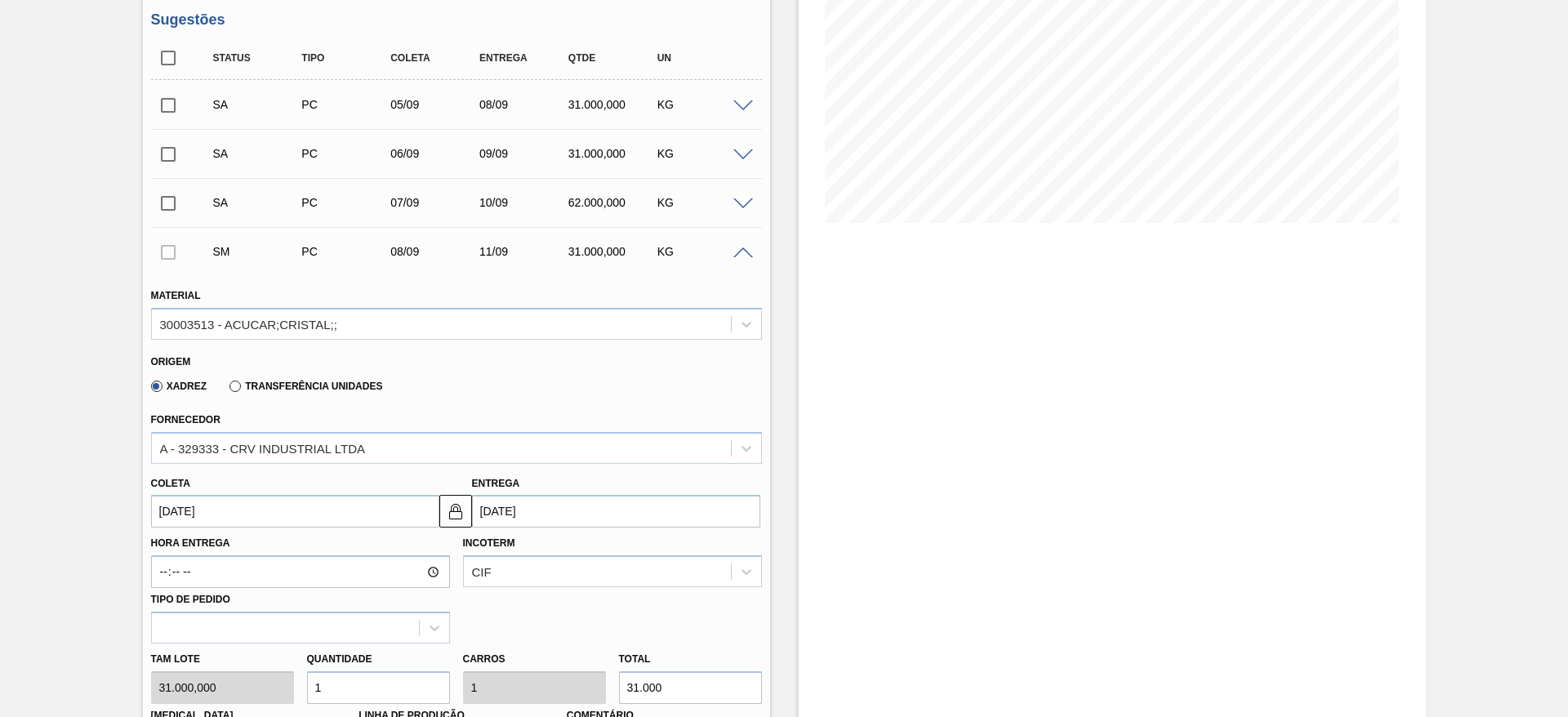
click at [352, 683] on input "1" at bounding box center [378, 687] width 143 height 32
type input "4"
type input "124.000"
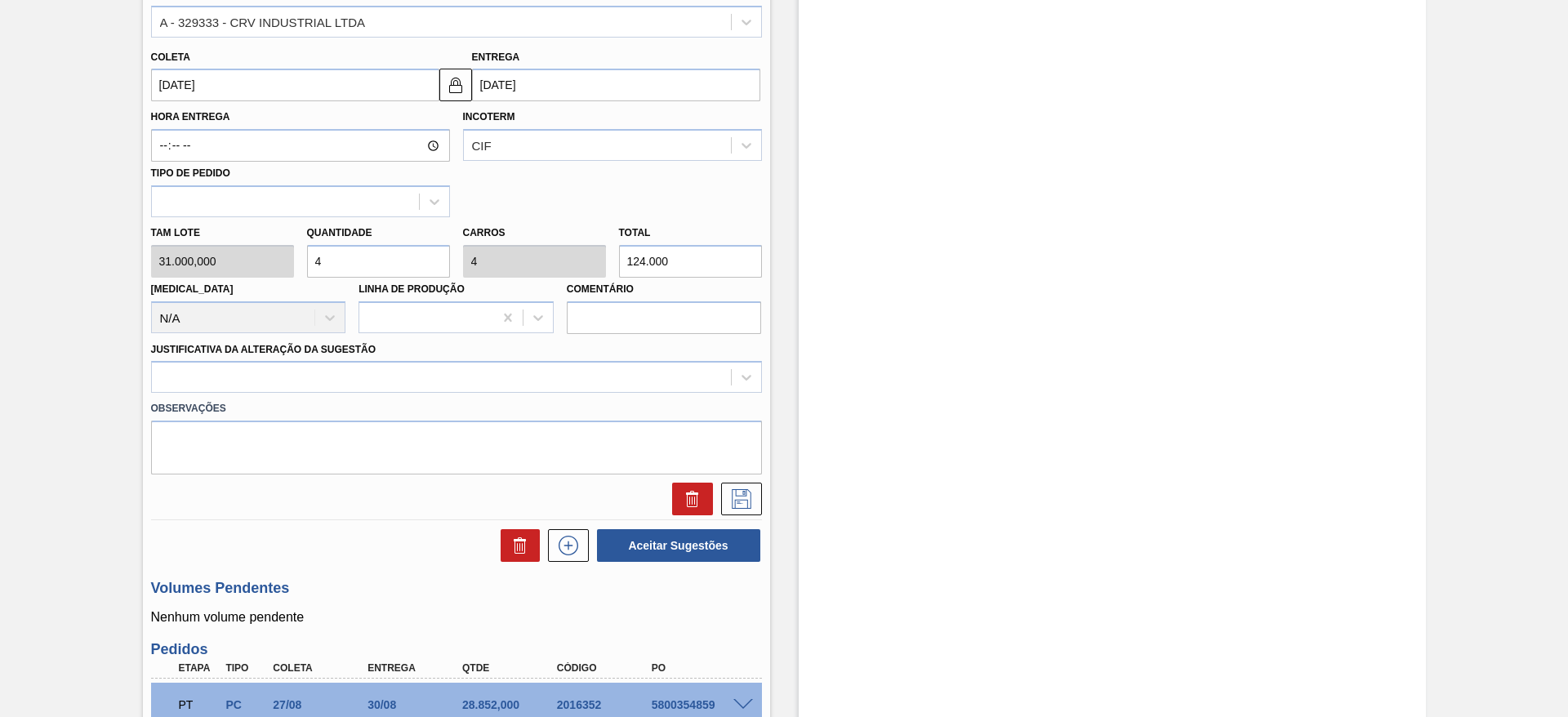
scroll to position [695, 0]
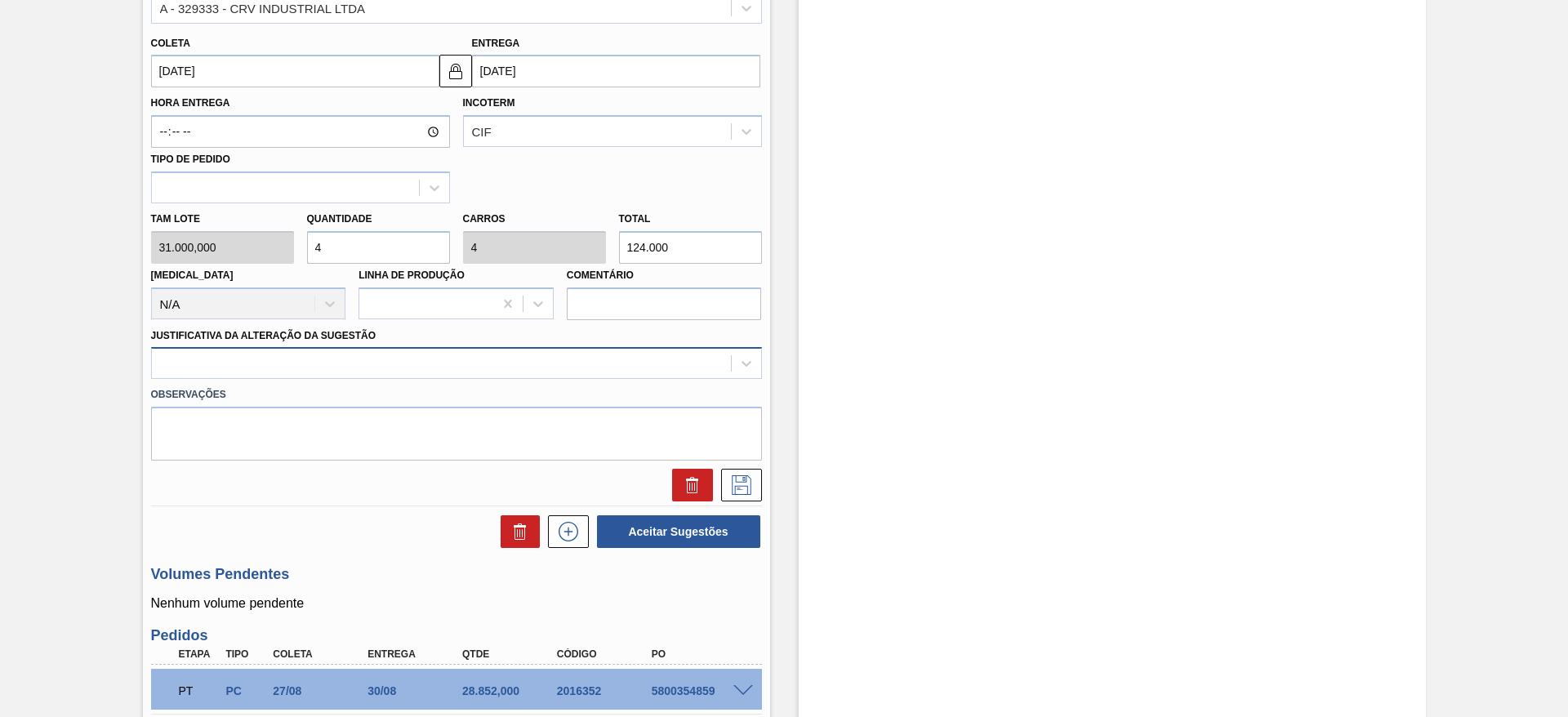
type input "4"
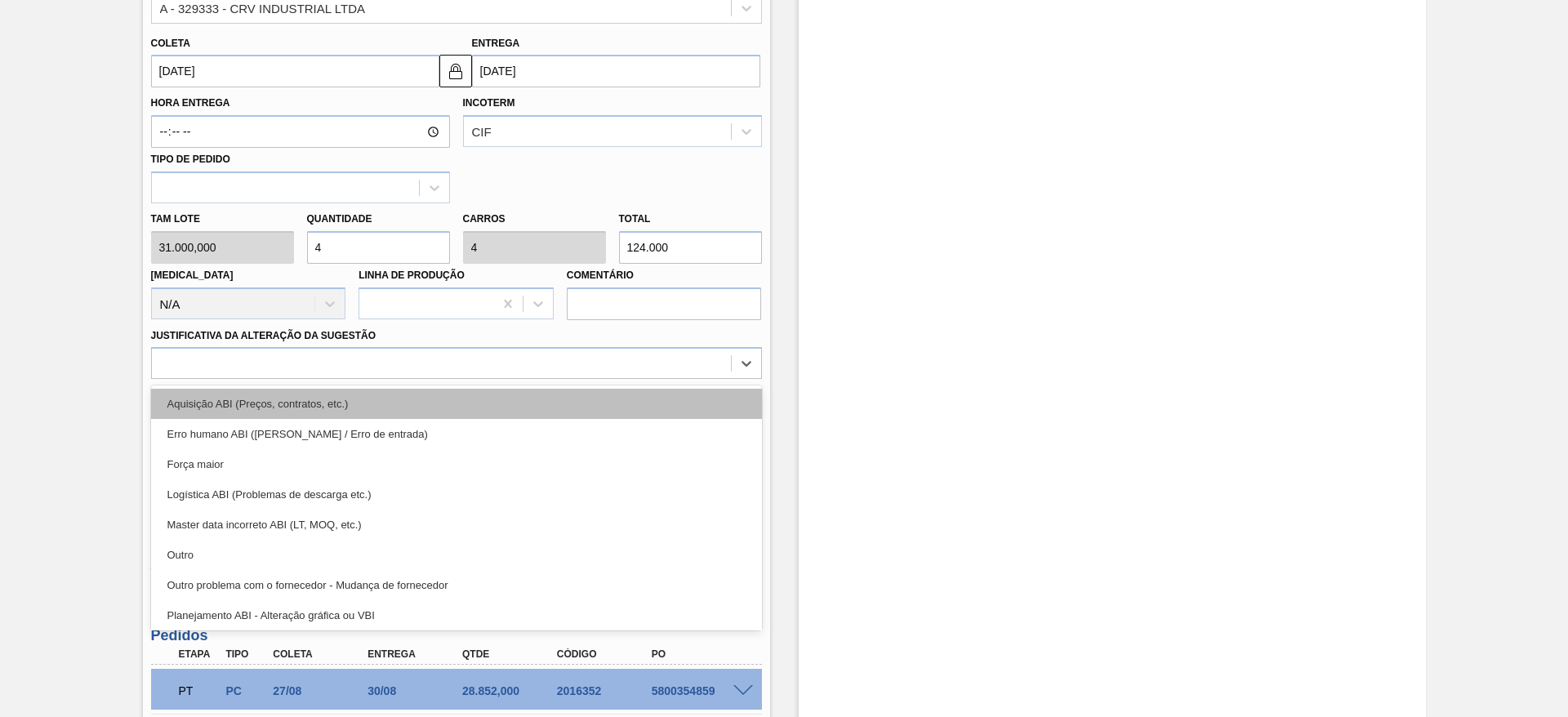
drag, startPoint x: 651, startPoint y: 358, endPoint x: 651, endPoint y: 403, distance: 45.0
click at [651, 379] on div "option Aquisição ABI (Preços, contratos, etc.) focused, 1 of 18. 18 results ava…" at bounding box center [456, 363] width 611 height 32
click at [651, 403] on div "Aquisição ABI (Preços, contratos, etc.)" at bounding box center [456, 404] width 611 height 30
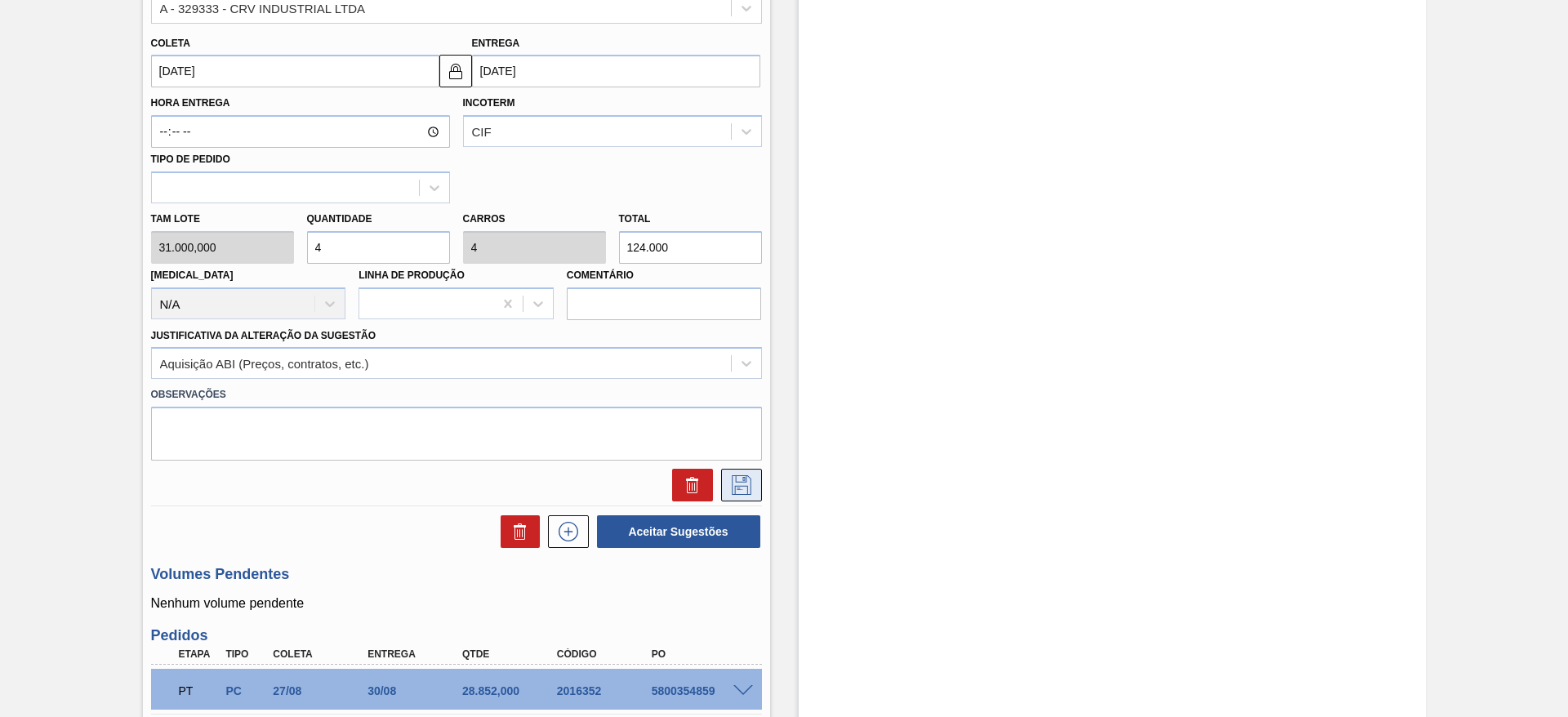
click at [740, 477] on icon at bounding box center [741, 485] width 26 height 19
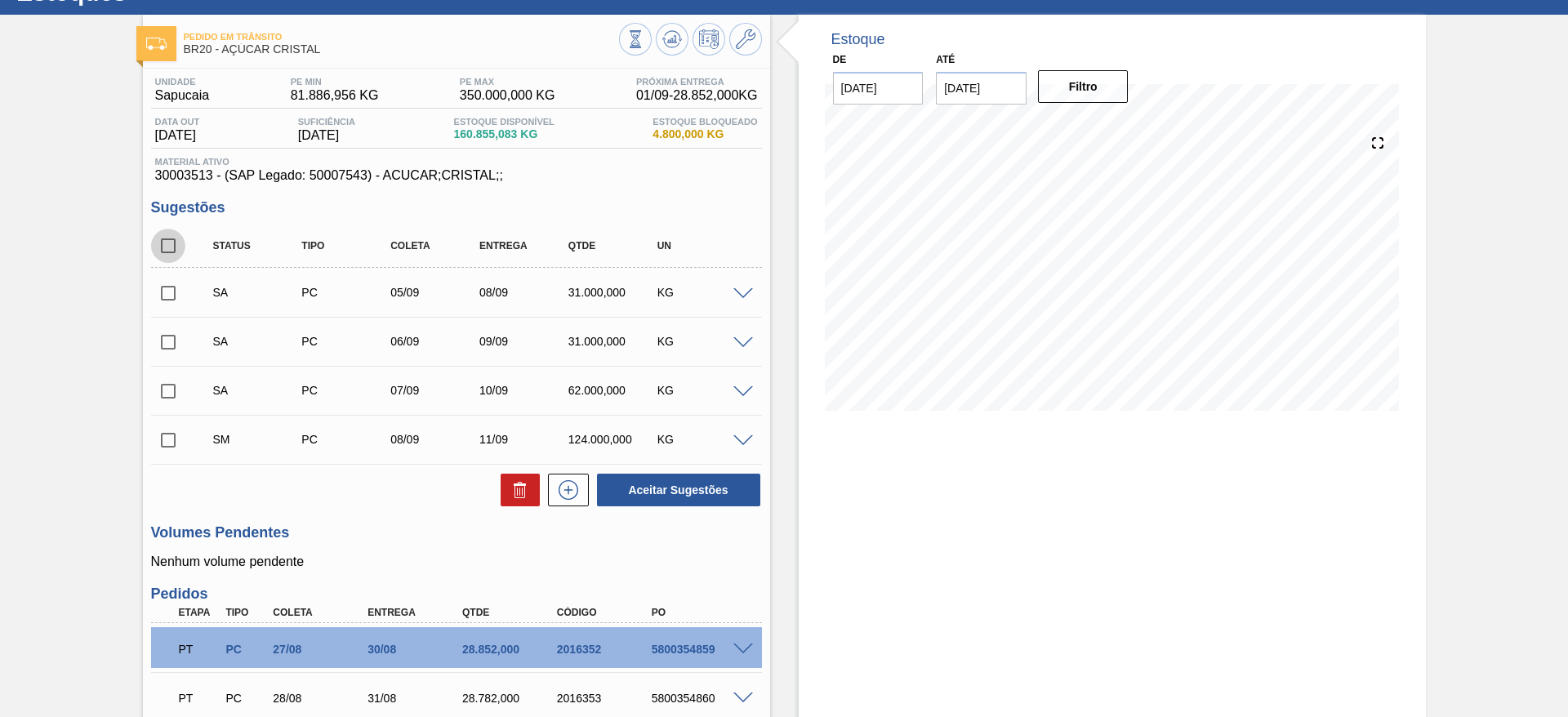
click at [160, 245] on input "checkbox" at bounding box center [168, 246] width 34 height 34
checkbox input "true"
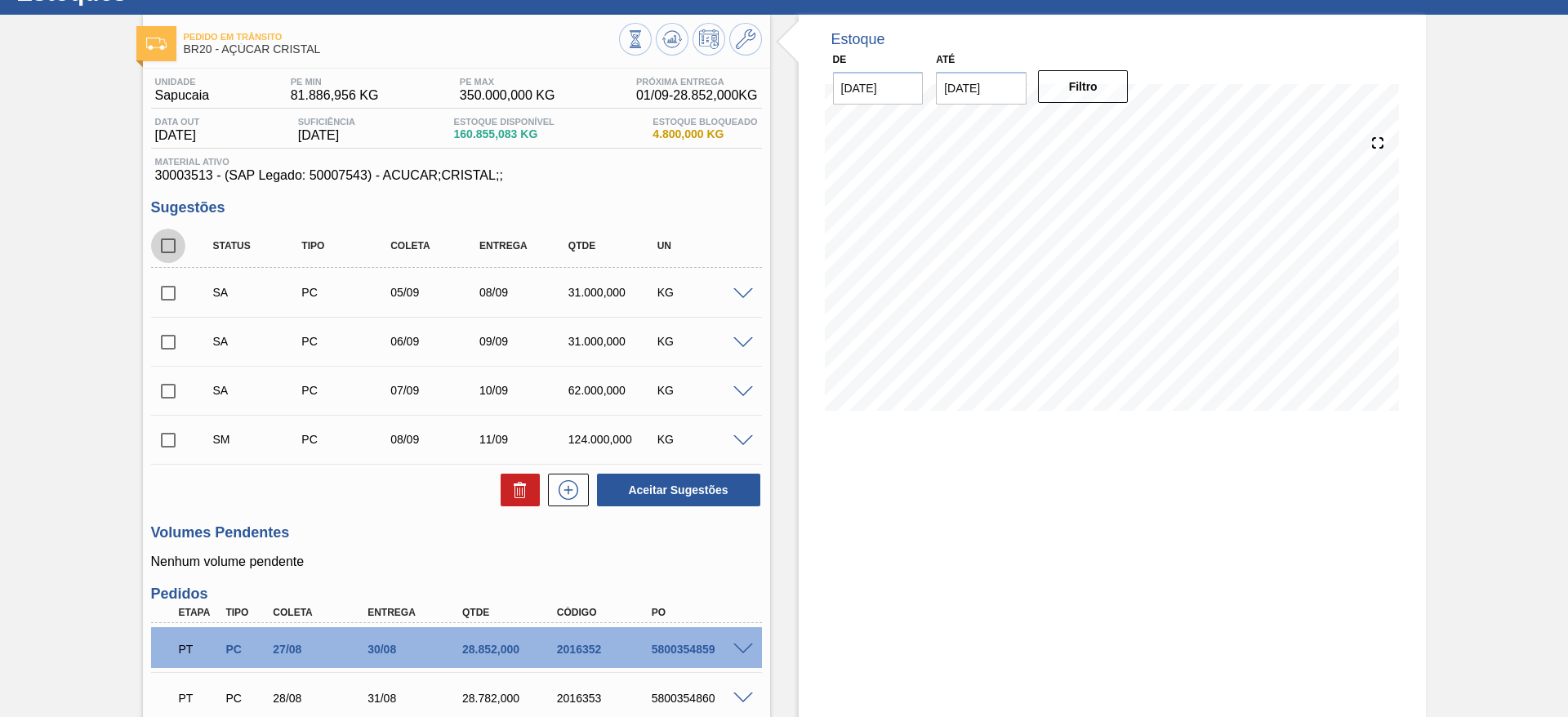
checkbox input "true"
click at [708, 465] on div "Status Tipo Coleta Entrega Qtde UN SA PC 05/09 08/09 31.000,000 KG Material 300…" at bounding box center [456, 366] width 611 height 283
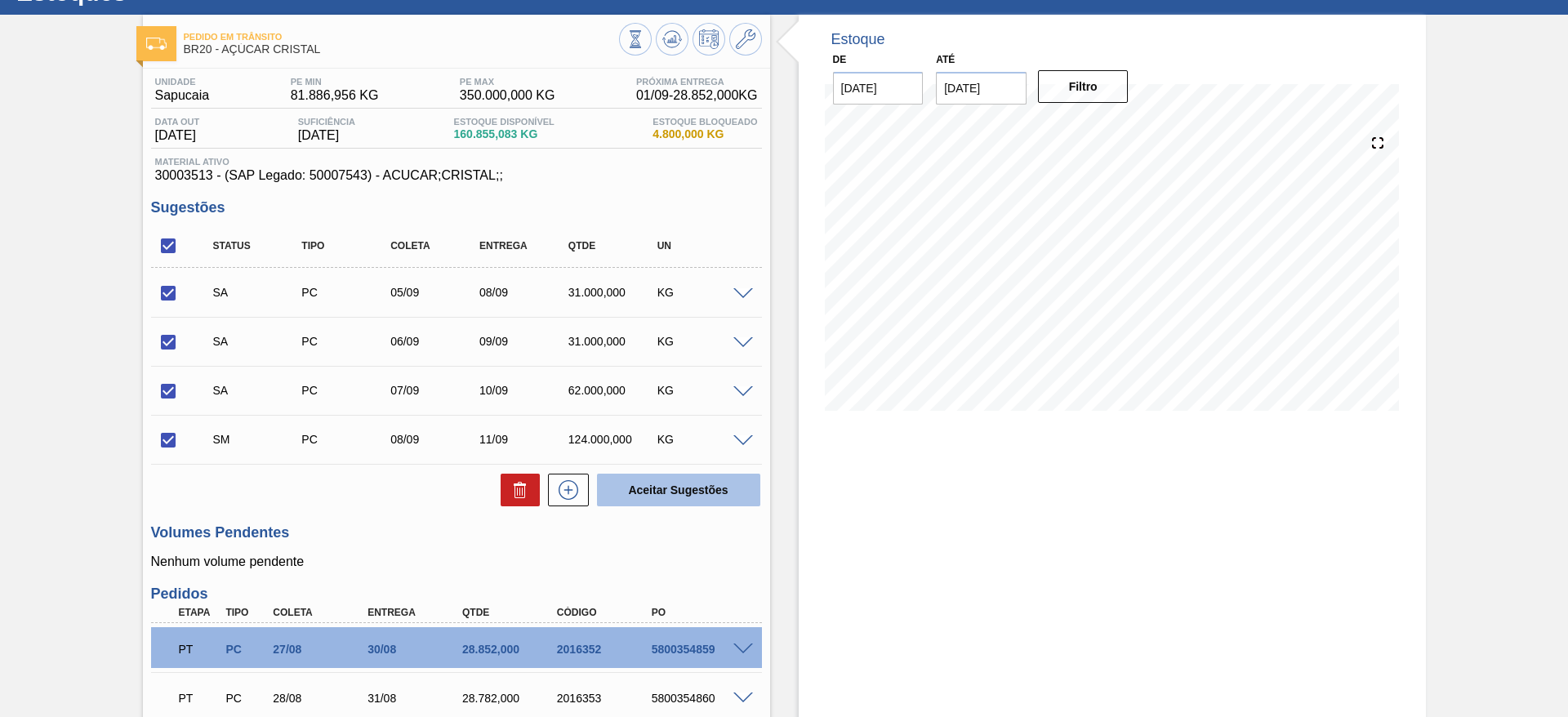
click at [705, 475] on button "Aceitar Sugestões" at bounding box center [679, 490] width 163 height 32
checkbox input "false"
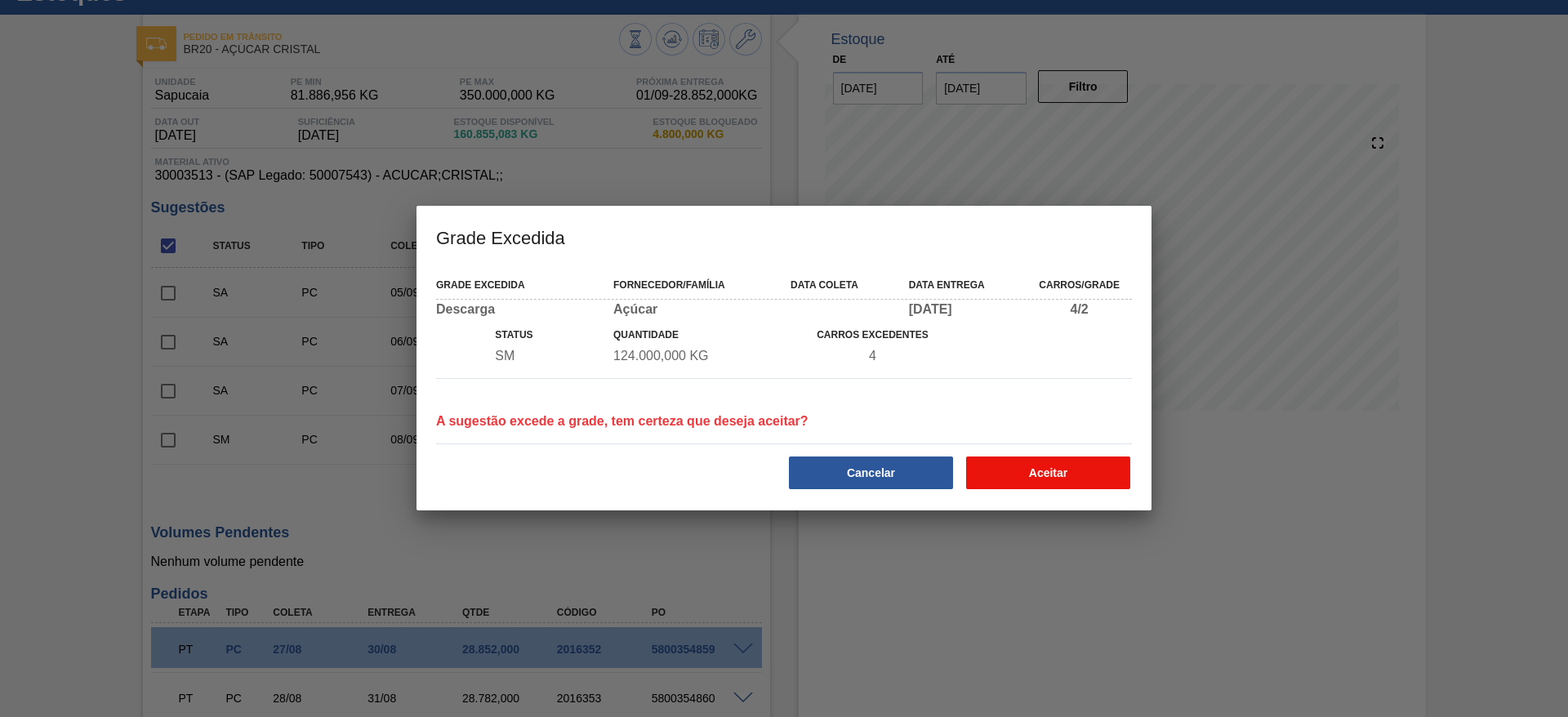
click at [1042, 458] on button "Aceitar" at bounding box center [1048, 472] width 164 height 32
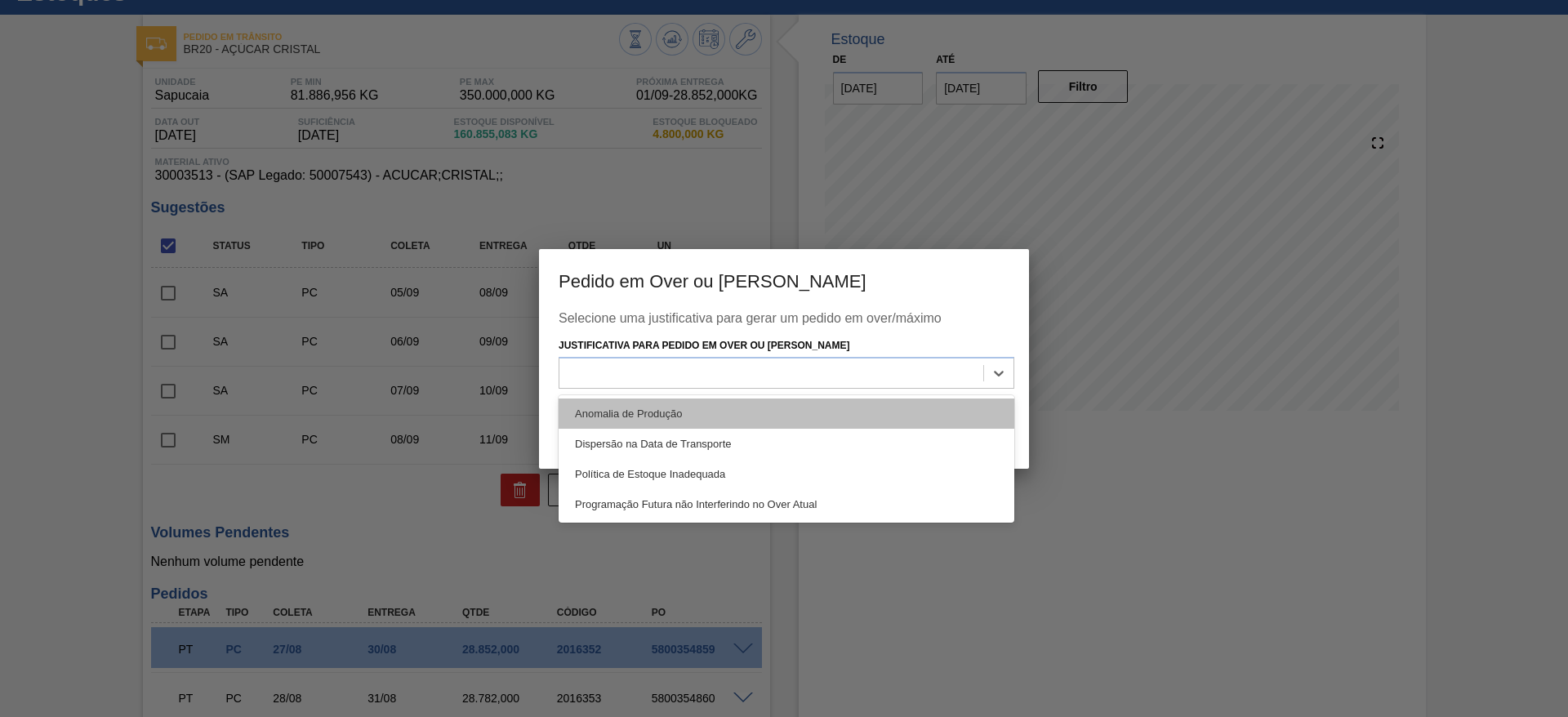
drag, startPoint x: 949, startPoint y: 371, endPoint x: 939, endPoint y: 412, distance: 42.2
click at [939, 389] on div "option Anomalia de Produção focused, 1 of 4. 4 results available. Use Up and Do…" at bounding box center [786, 373] width 455 height 32
click at [939, 412] on div "Anomalia de Produção" at bounding box center [786, 413] width 455 height 30
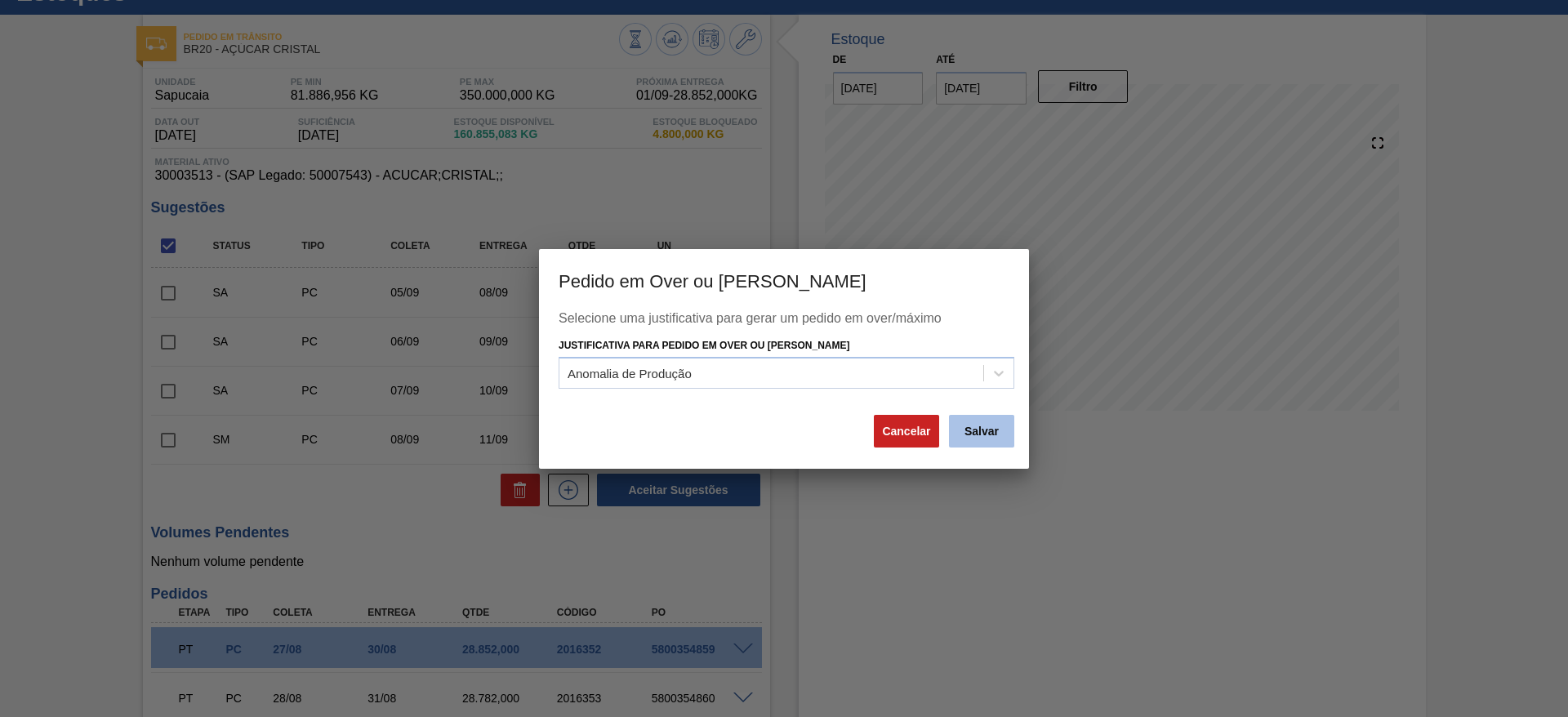
click at [965, 427] on button "Salvar" at bounding box center [982, 431] width 65 height 32
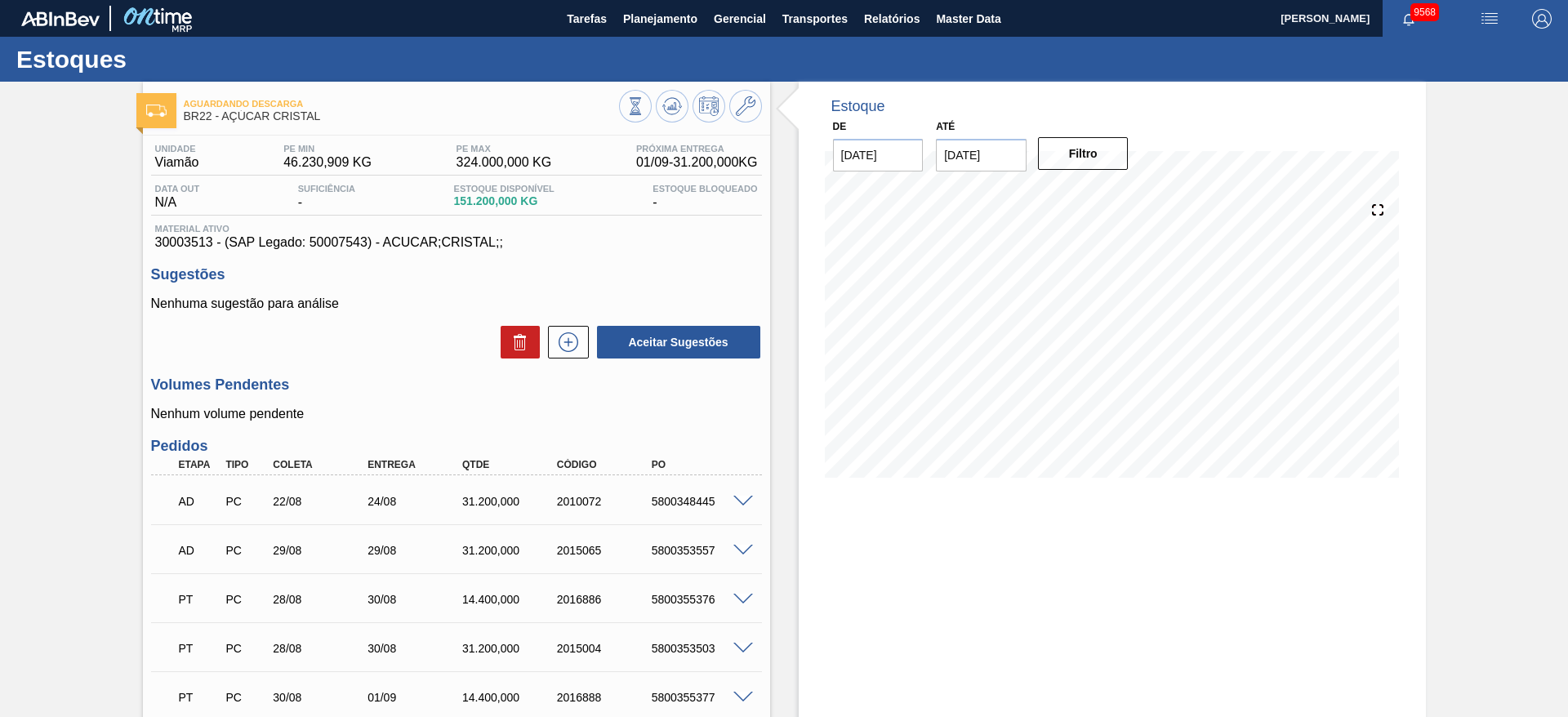
scroll to position [432, 0]
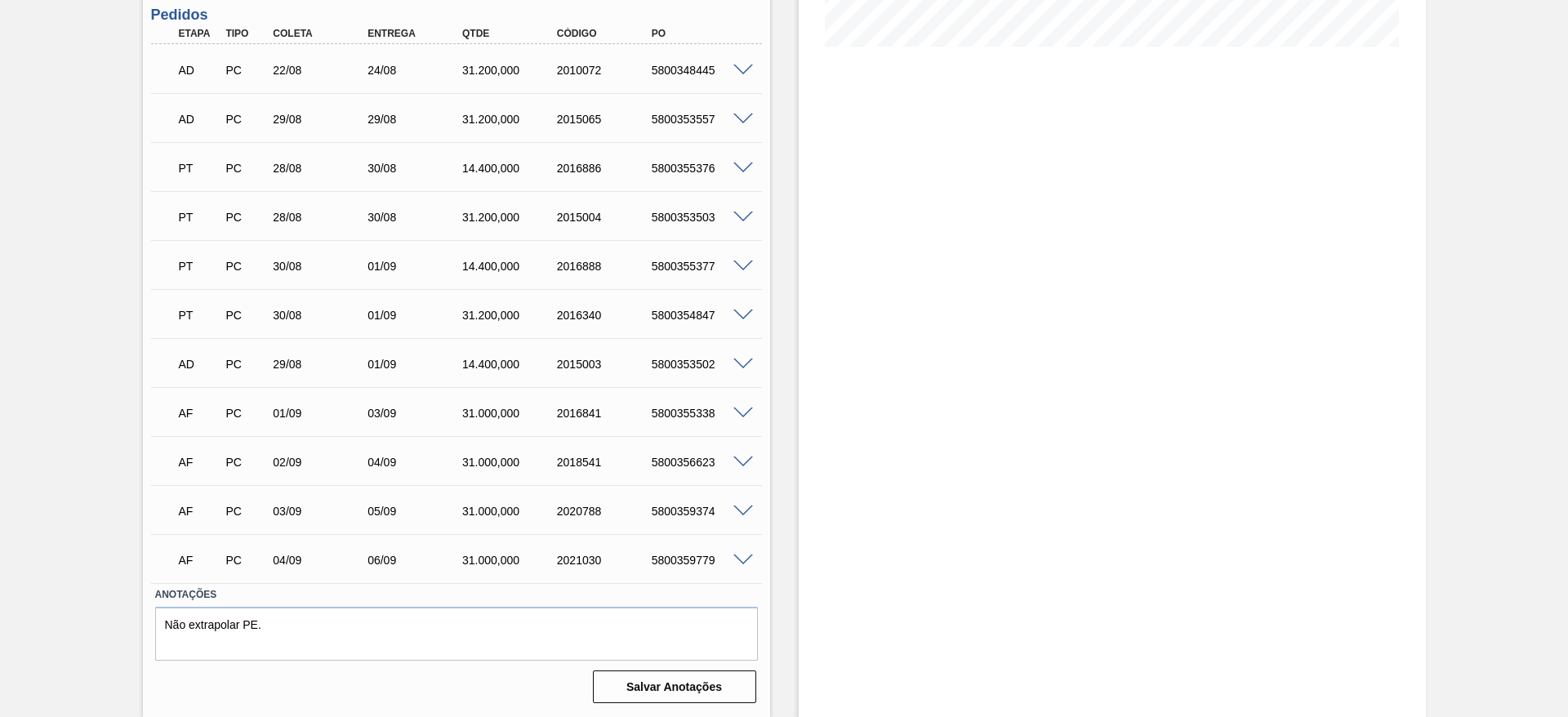
click at [700, 270] on div "5800355377" at bounding box center [700, 266] width 106 height 13
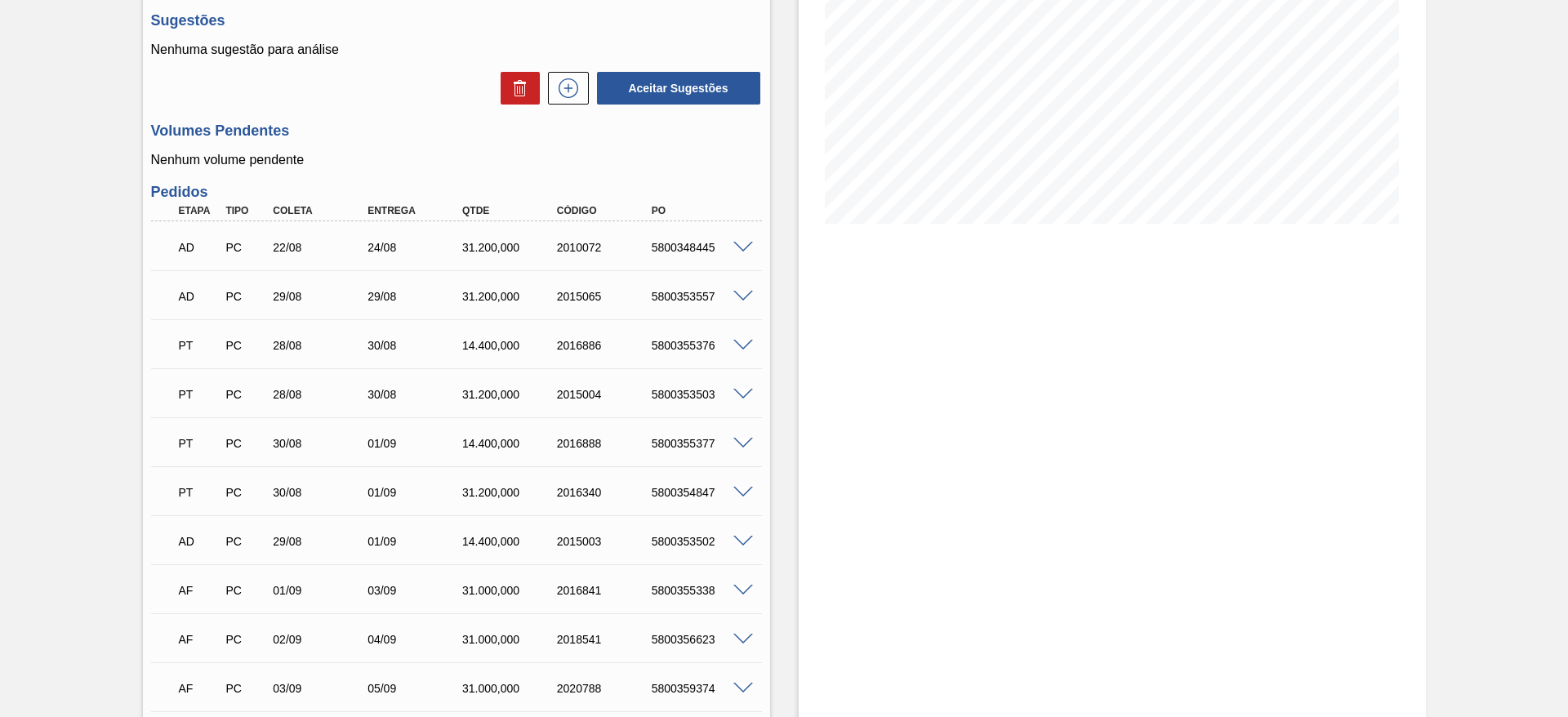
scroll to position [0, 0]
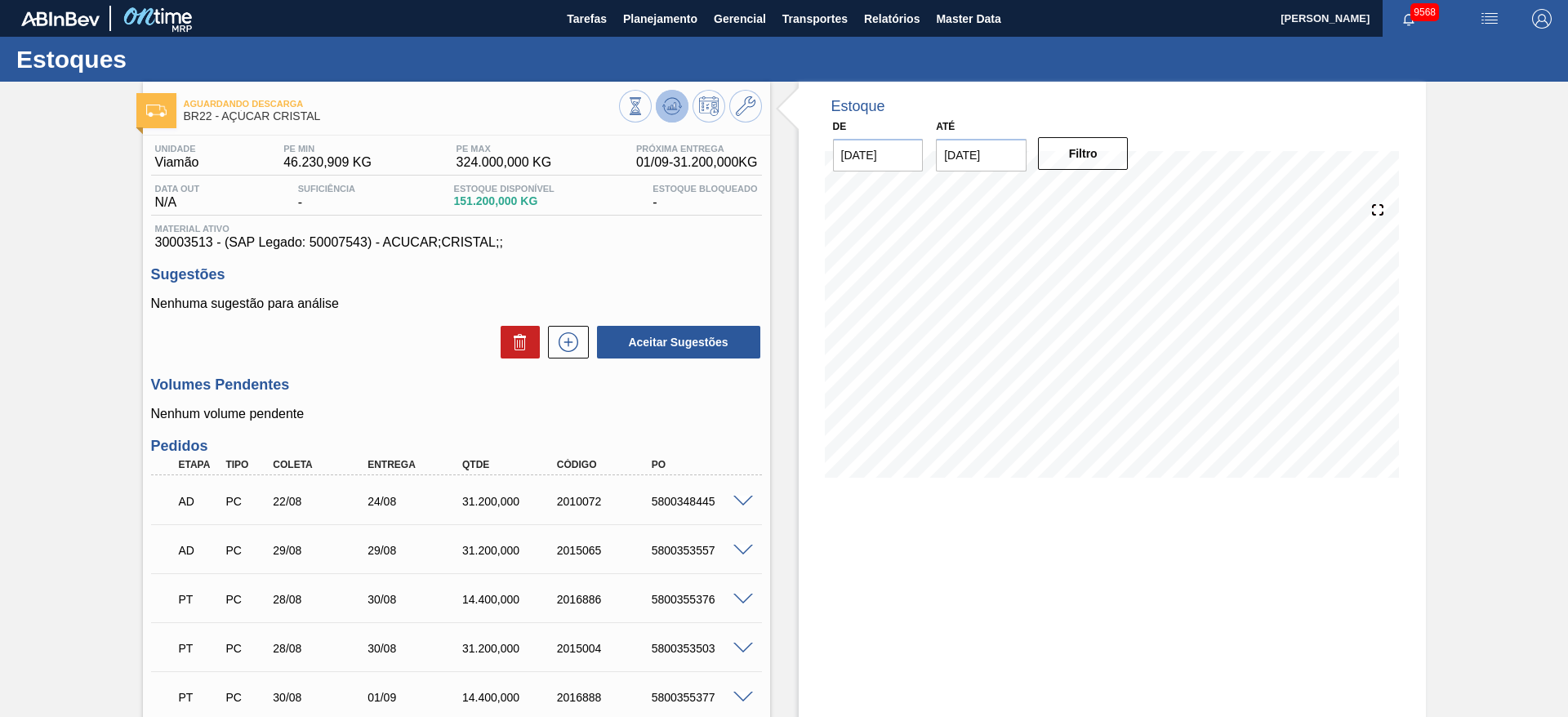
click at [681, 112] on button at bounding box center [672, 105] width 32 height 32
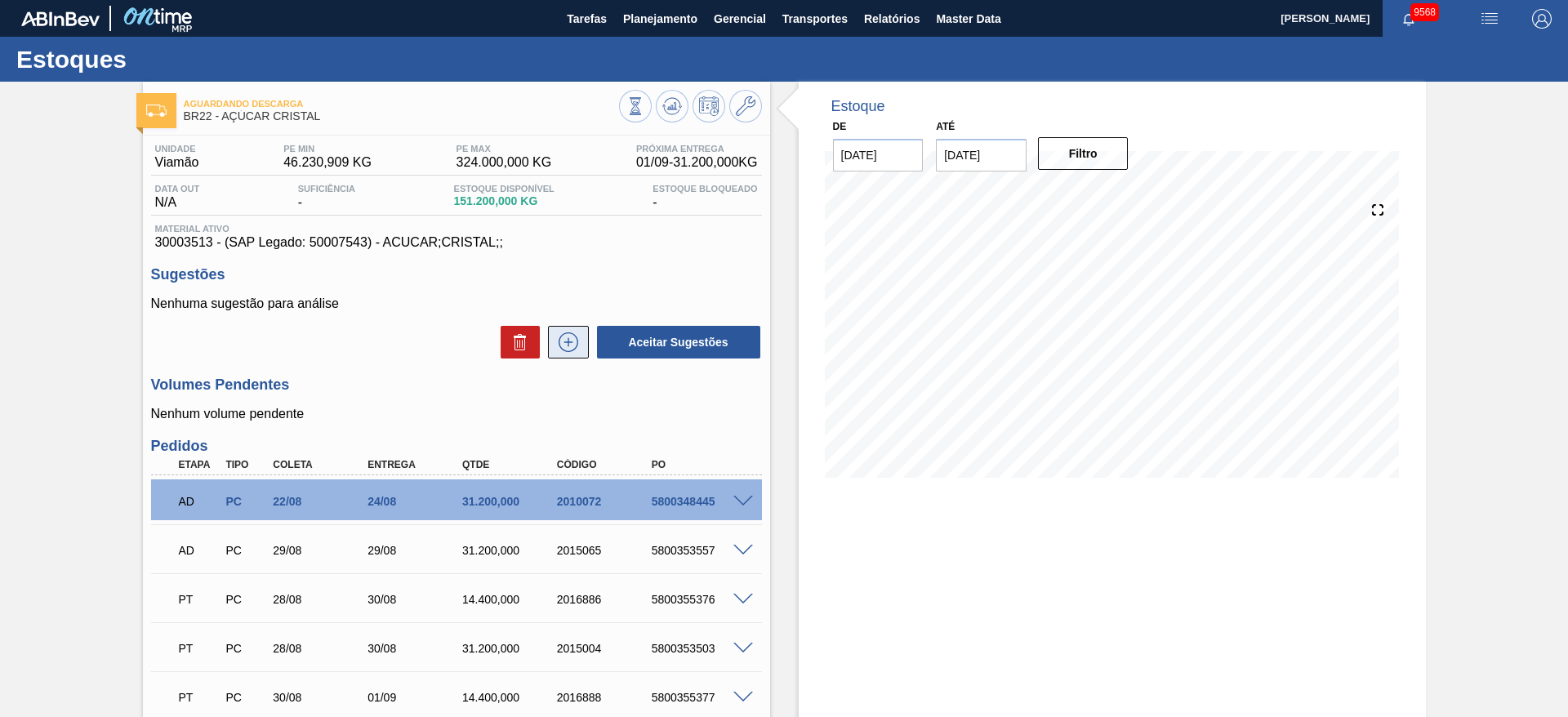
click at [584, 354] on button at bounding box center [569, 341] width 41 height 32
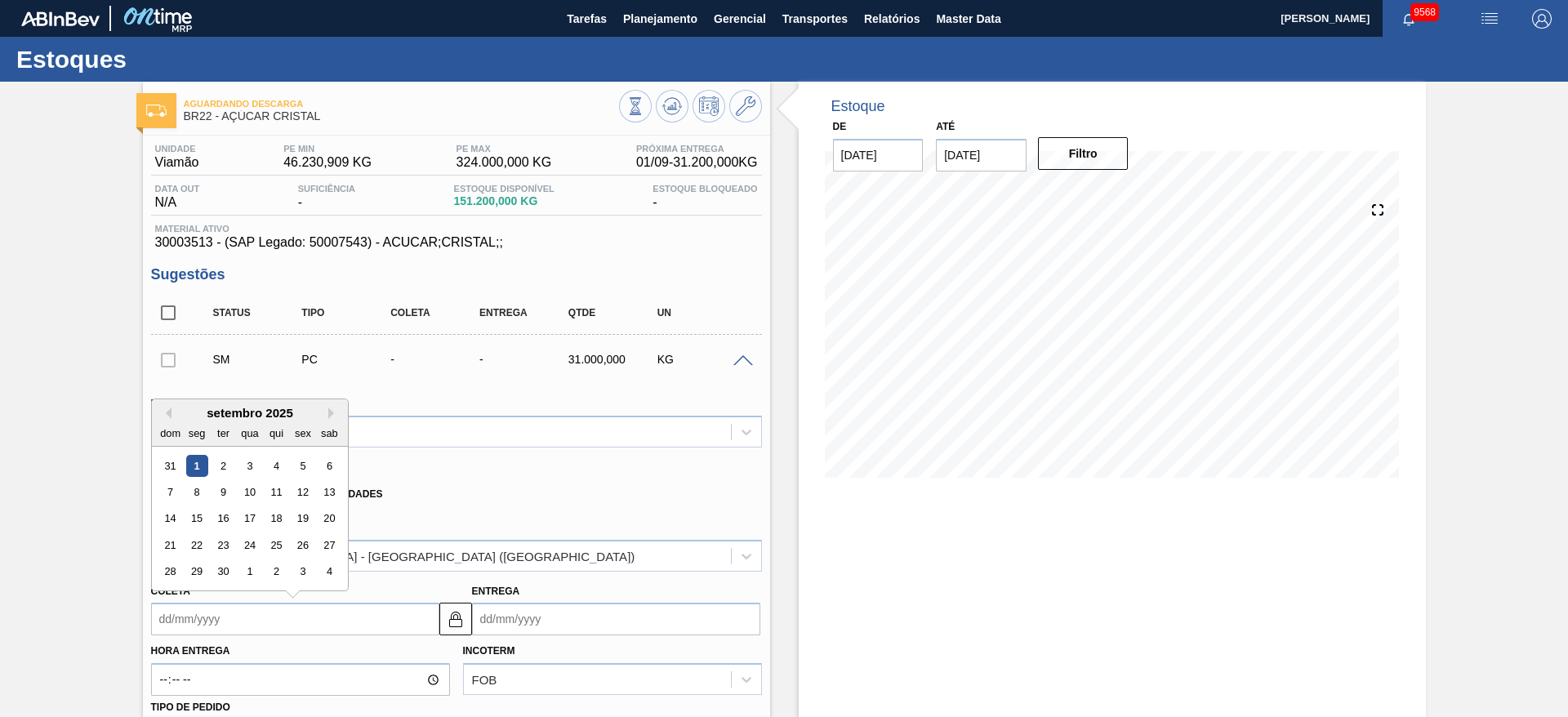
click at [165, 623] on input "Coleta" at bounding box center [295, 619] width 289 height 32
click at [201, 488] on div "8" at bounding box center [196, 491] width 22 height 22
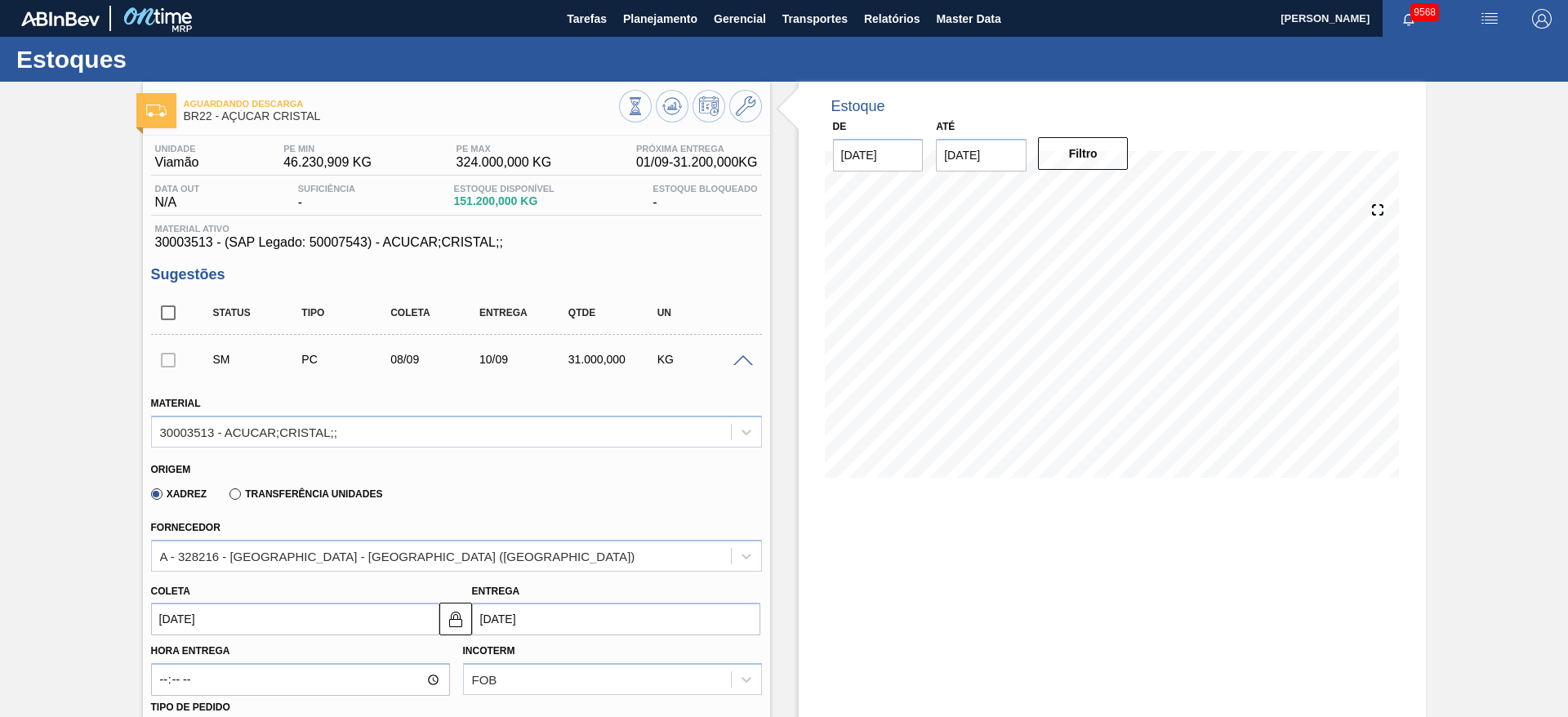
type input "08/09/2025"
type input "10/09/2025"
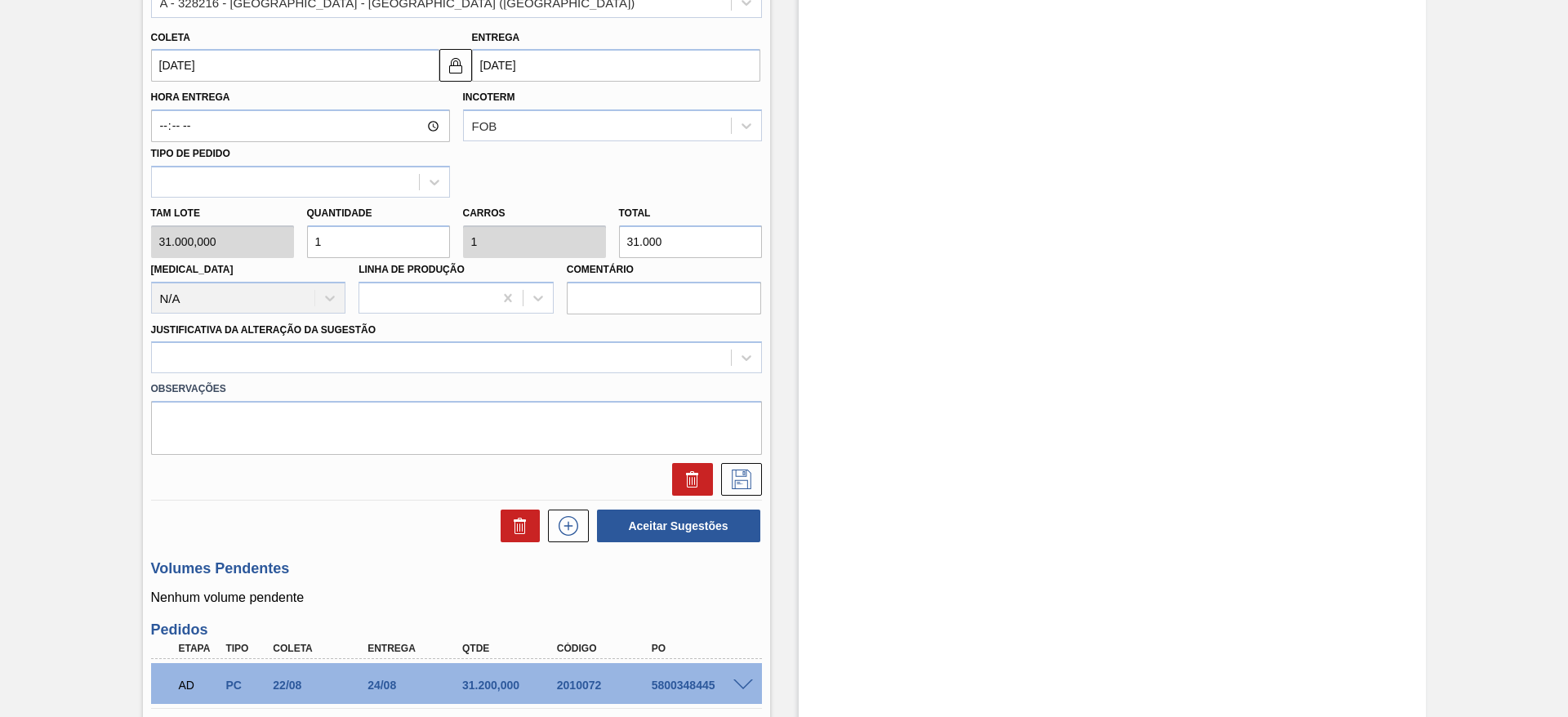
scroll to position [556, 0]
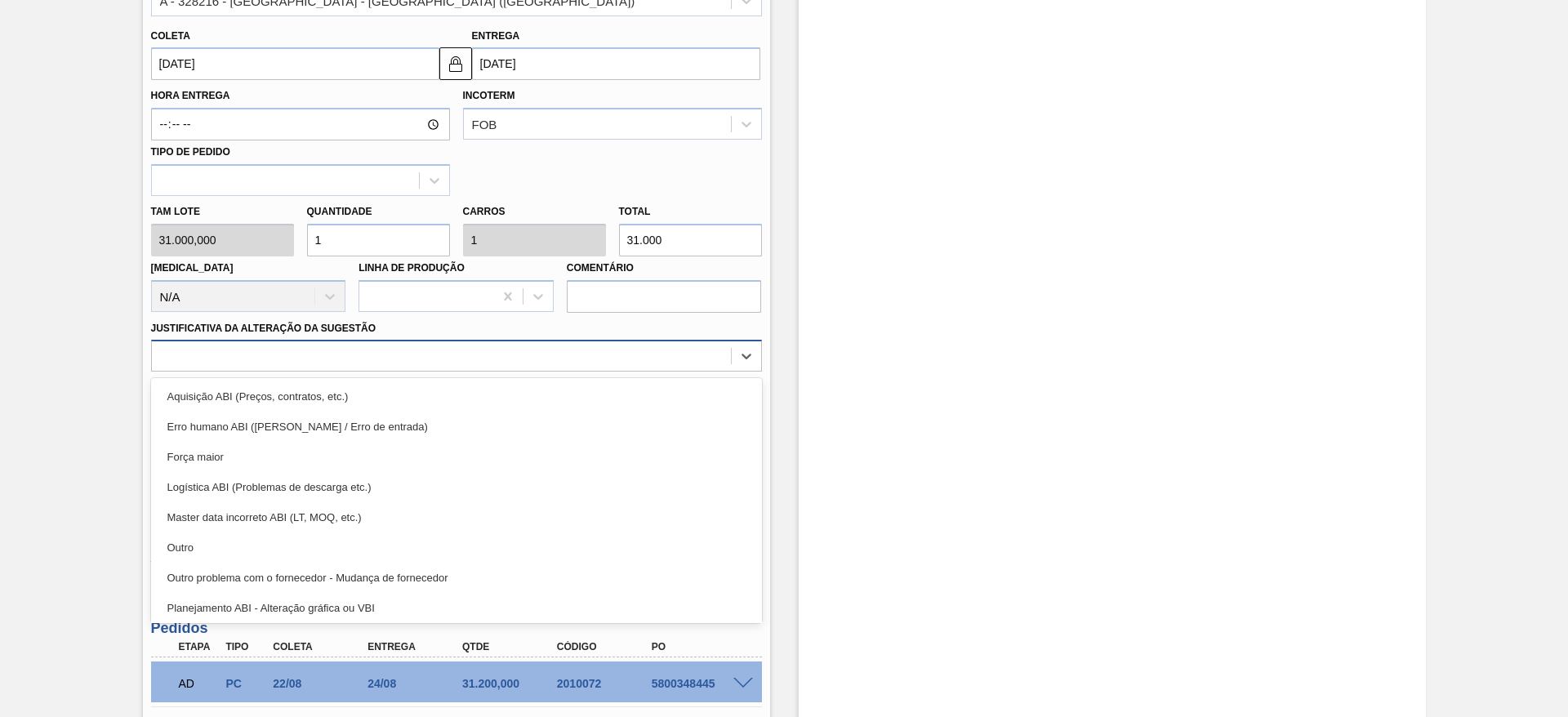
click at [504, 352] on div at bounding box center [441, 356] width 579 height 24
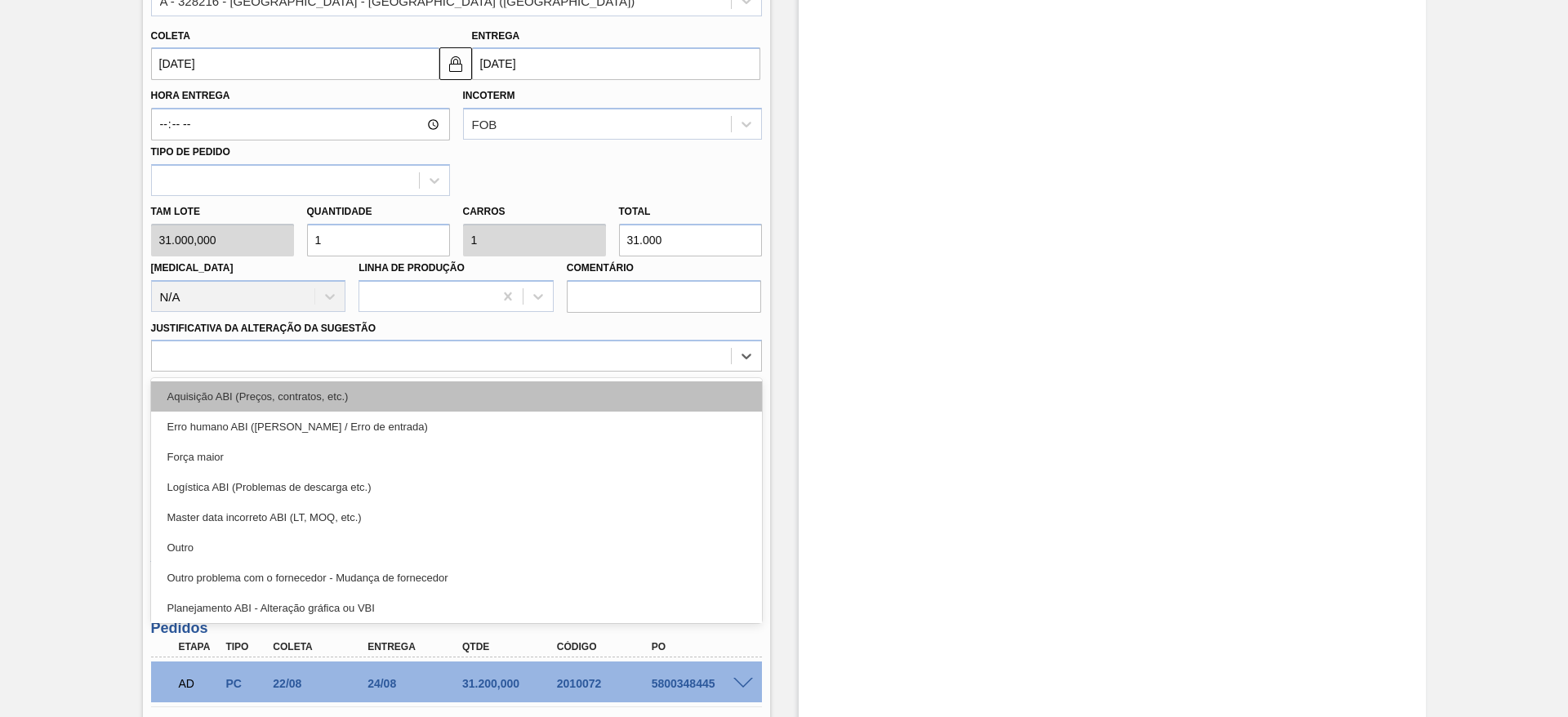
click at [502, 398] on div "Aquisição ABI (Preços, contratos, etc.)" at bounding box center [456, 397] width 611 height 30
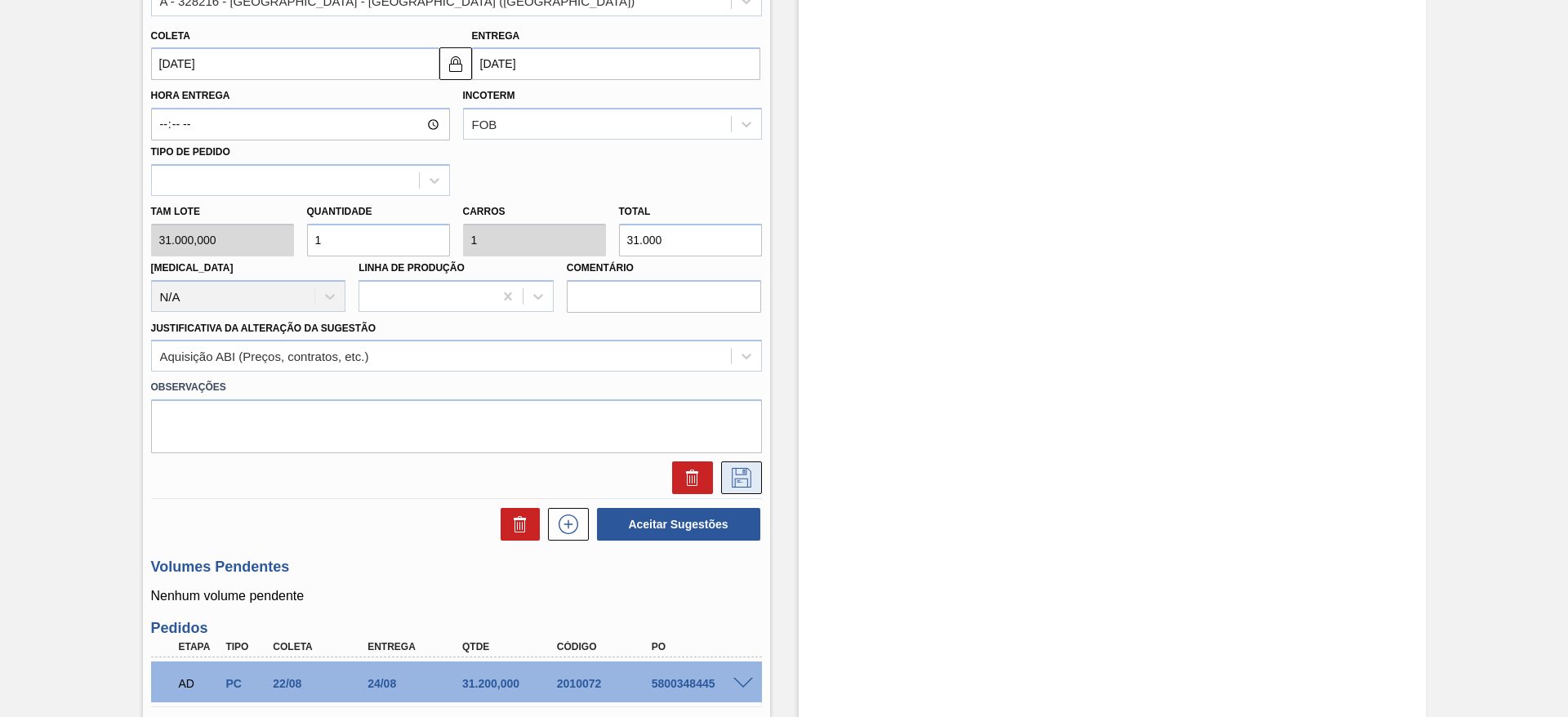
click at [740, 480] on icon at bounding box center [741, 477] width 26 height 19
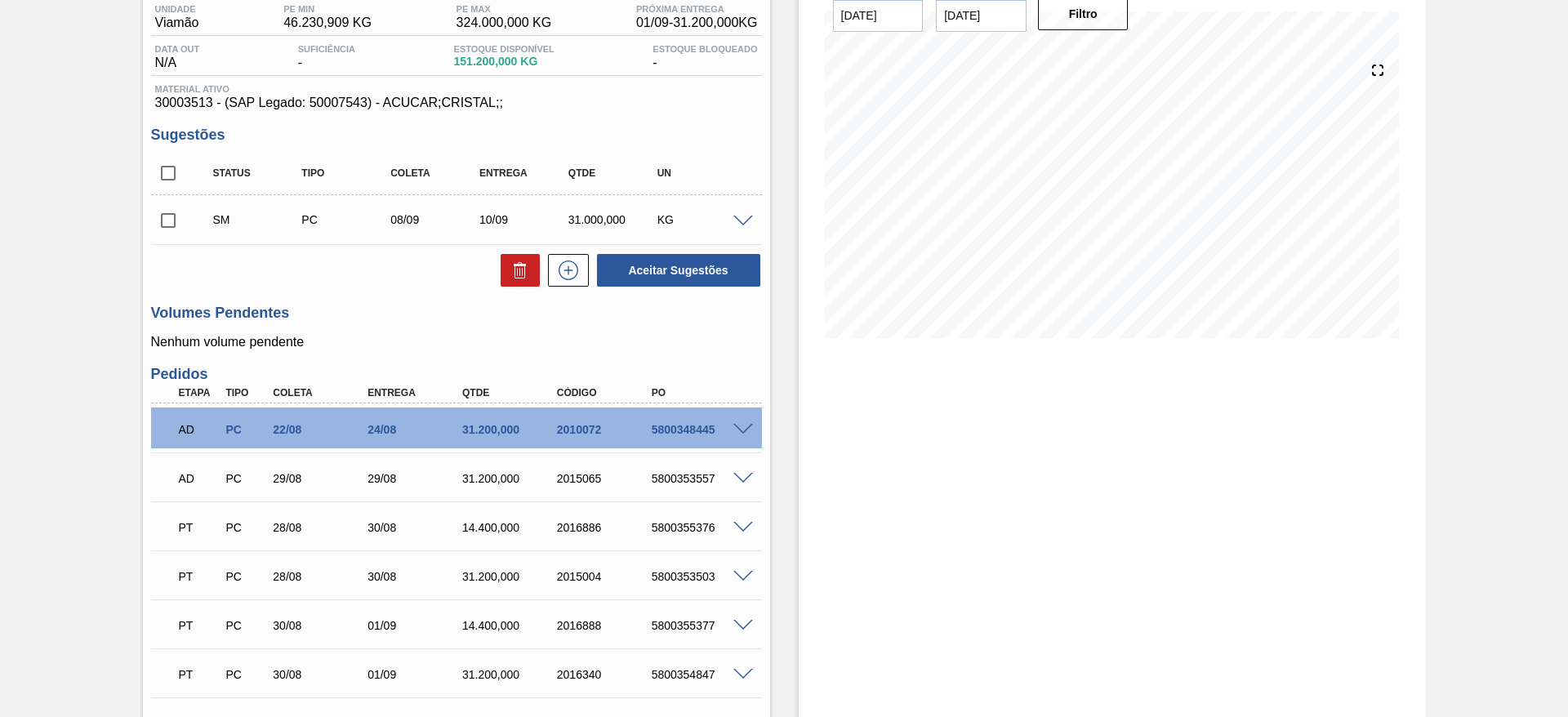
scroll to position [0, 0]
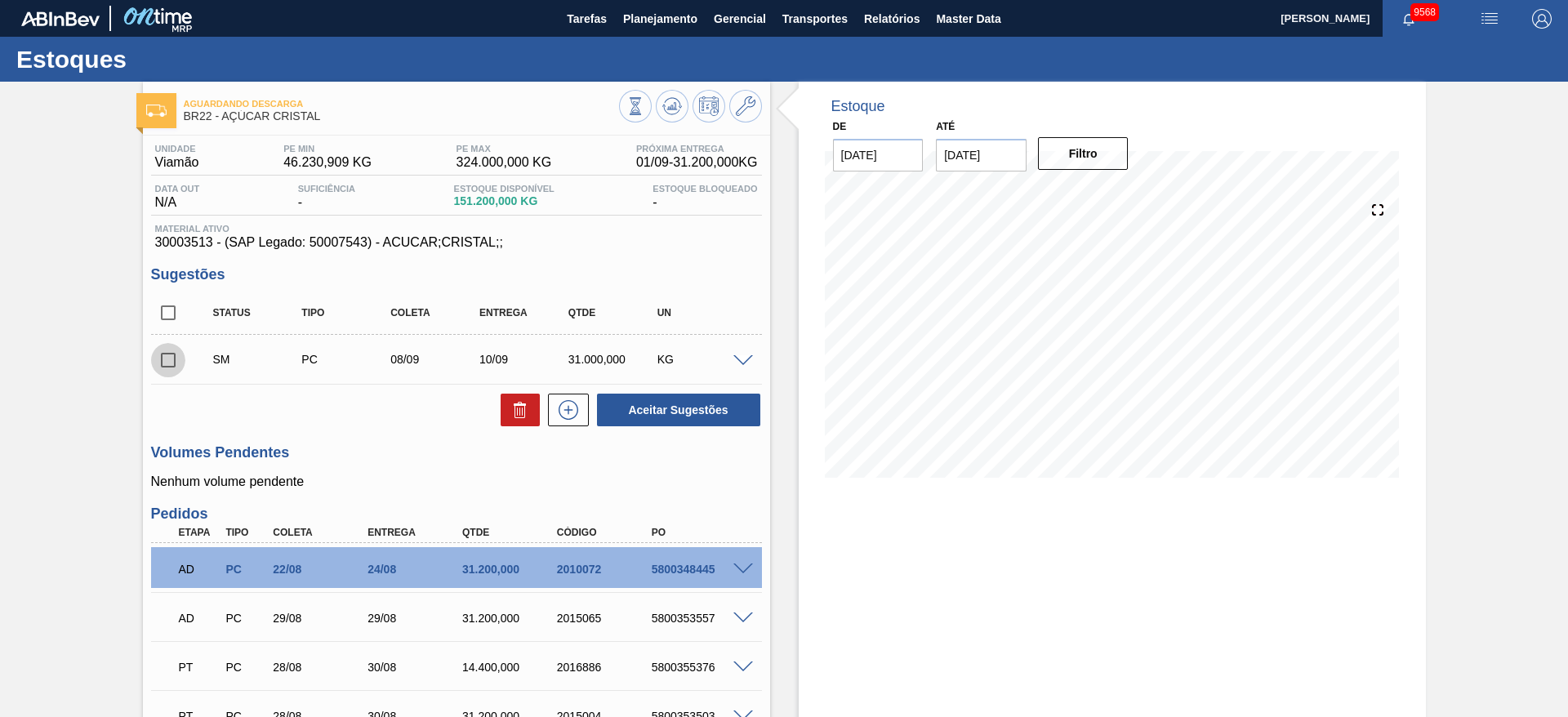
click at [169, 361] on input "checkbox" at bounding box center [168, 360] width 34 height 34
click at [658, 397] on button "Aceitar Sugestões" at bounding box center [679, 410] width 163 height 32
checkbox input "false"
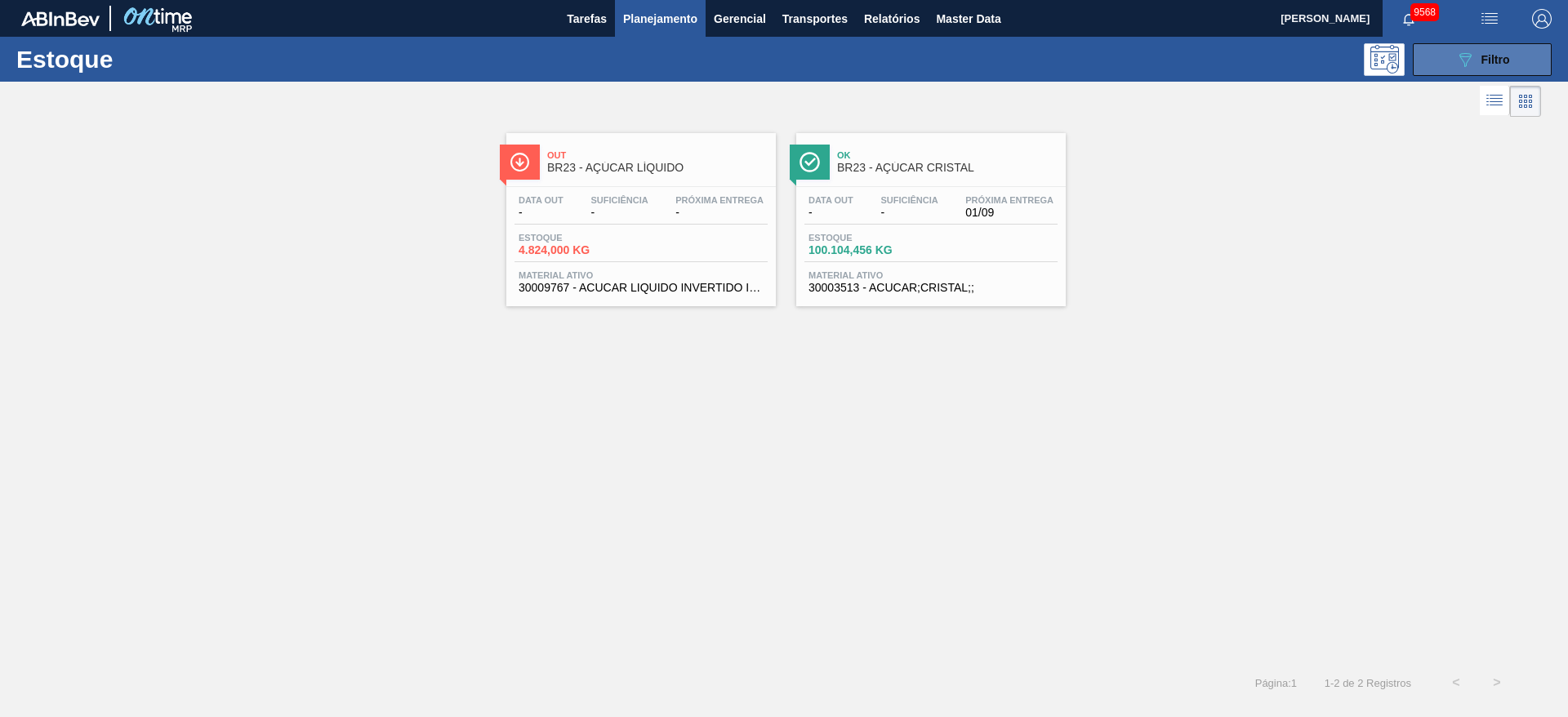
click at [1451, 61] on button "089F7B8B-B2A5-4AFE-B5C0-19BA573D28AC Filtro" at bounding box center [1483, 59] width 139 height 32
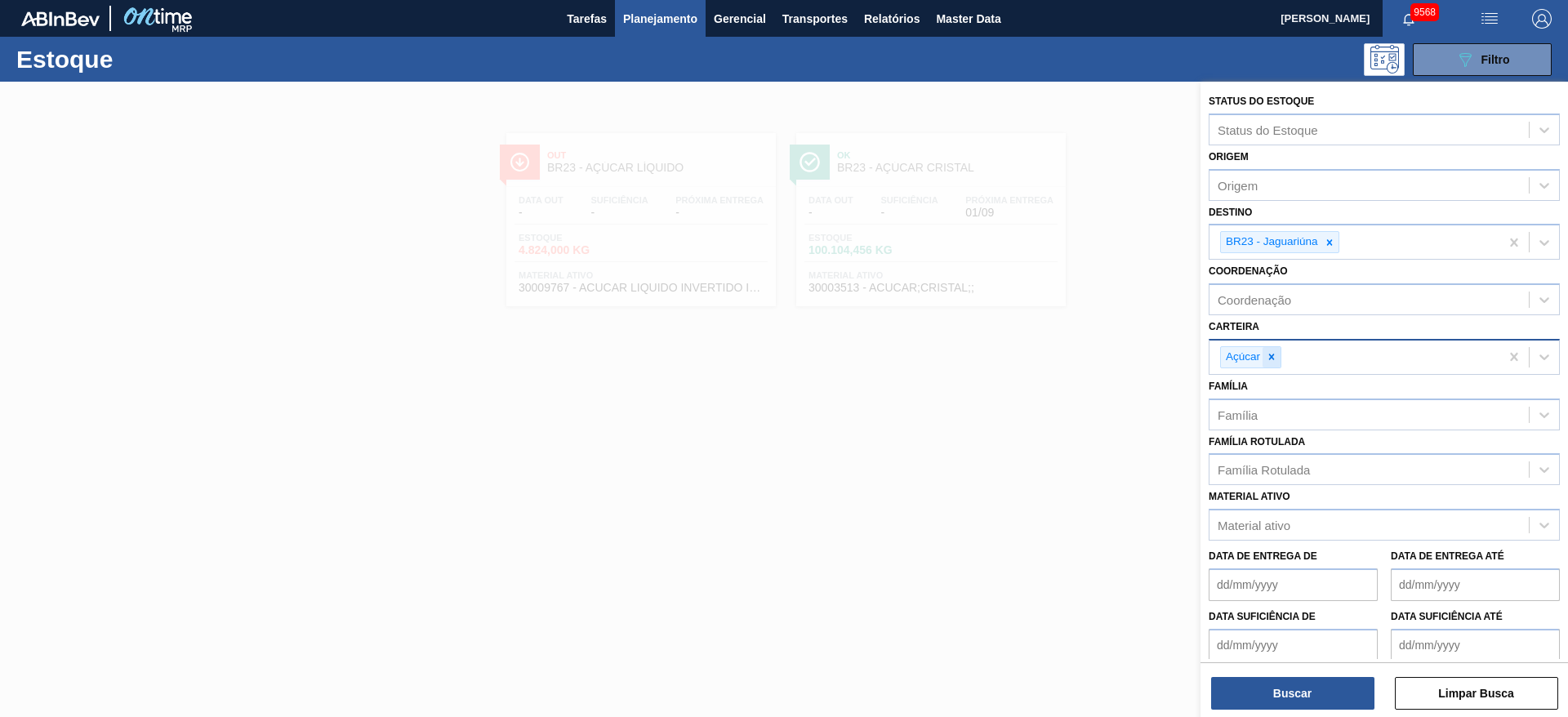
click at [1269, 362] on div at bounding box center [1271, 357] width 18 height 20
click at [1269, 362] on div "Carteira" at bounding box center [1370, 355] width 319 height 24
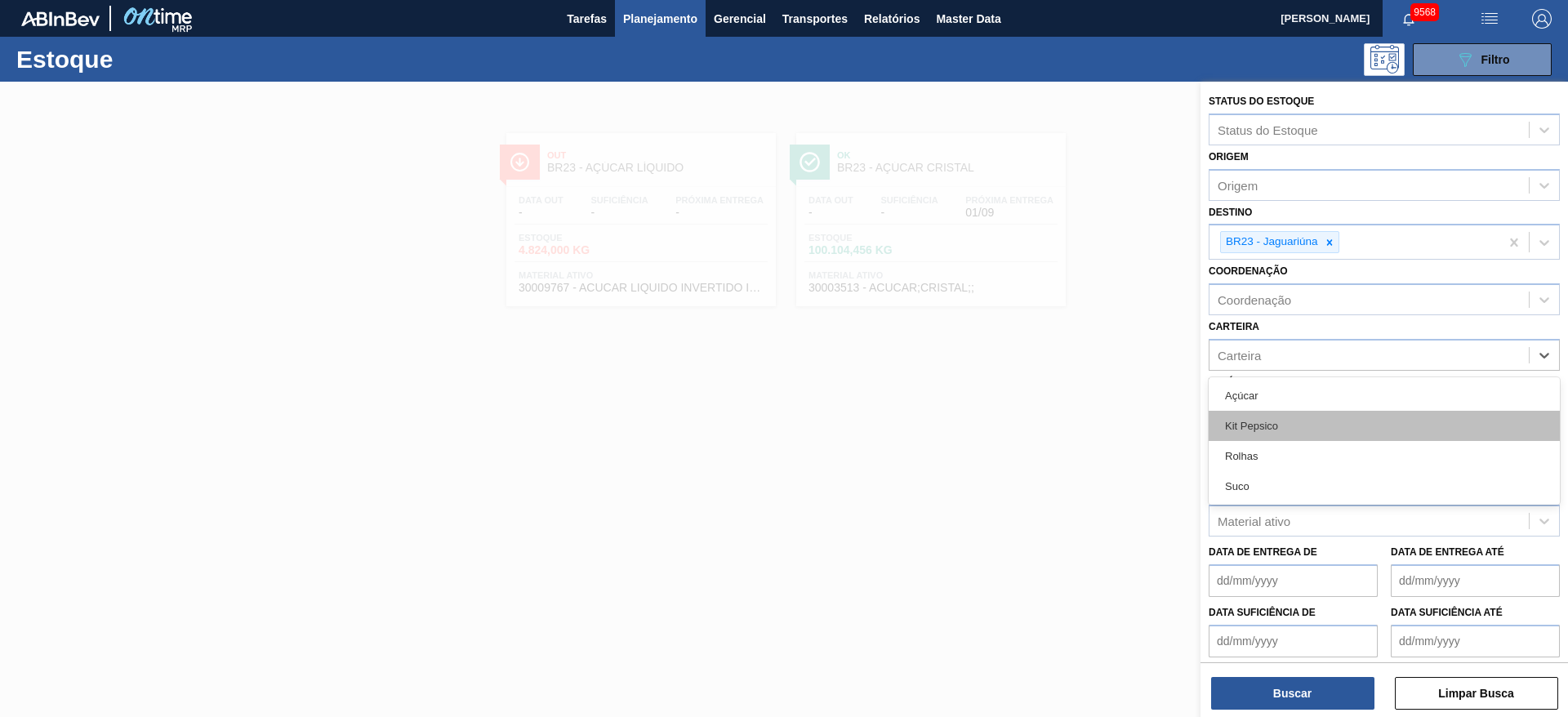
click at [1275, 414] on div "Kit Pepsico" at bounding box center [1385, 426] width 351 height 30
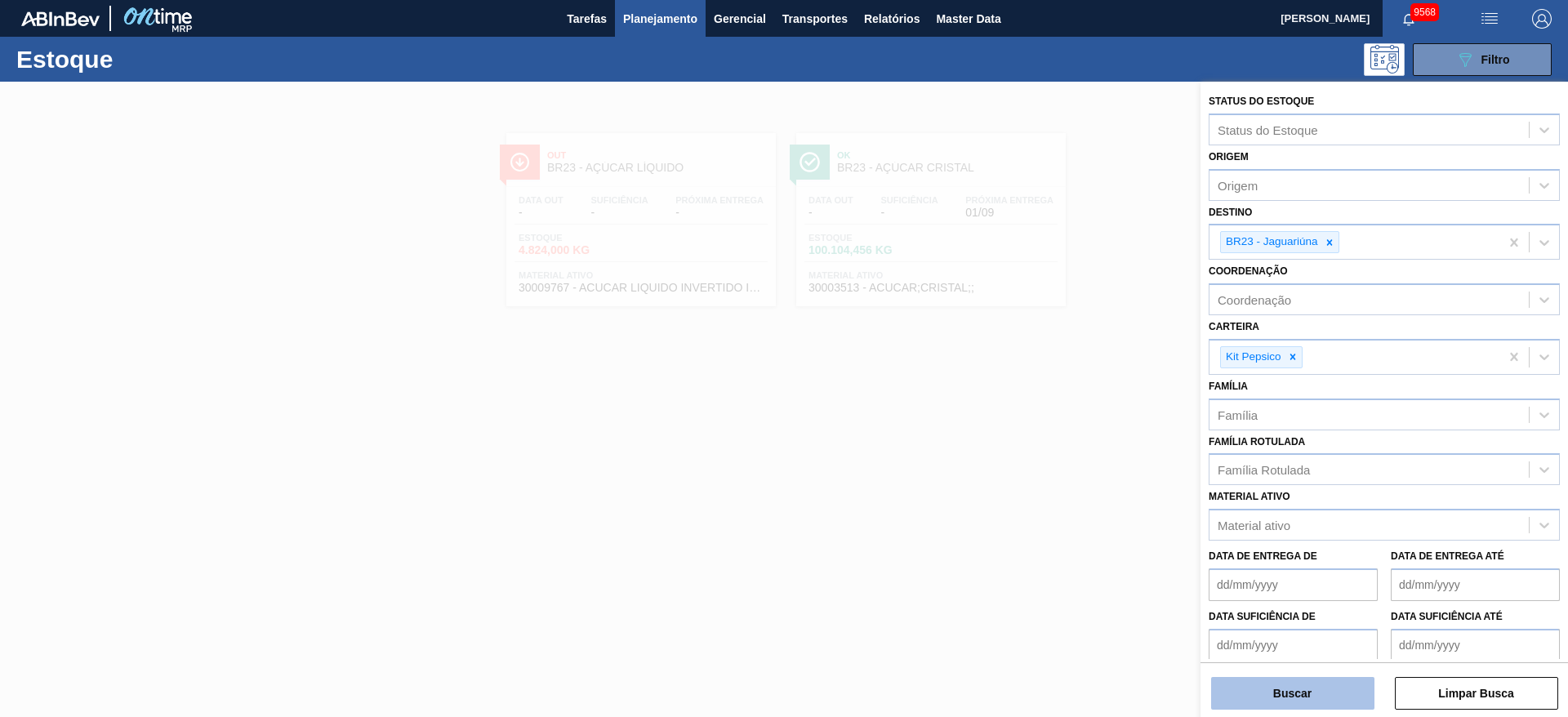
click at [1277, 689] on button "Buscar" at bounding box center [1293, 693] width 163 height 32
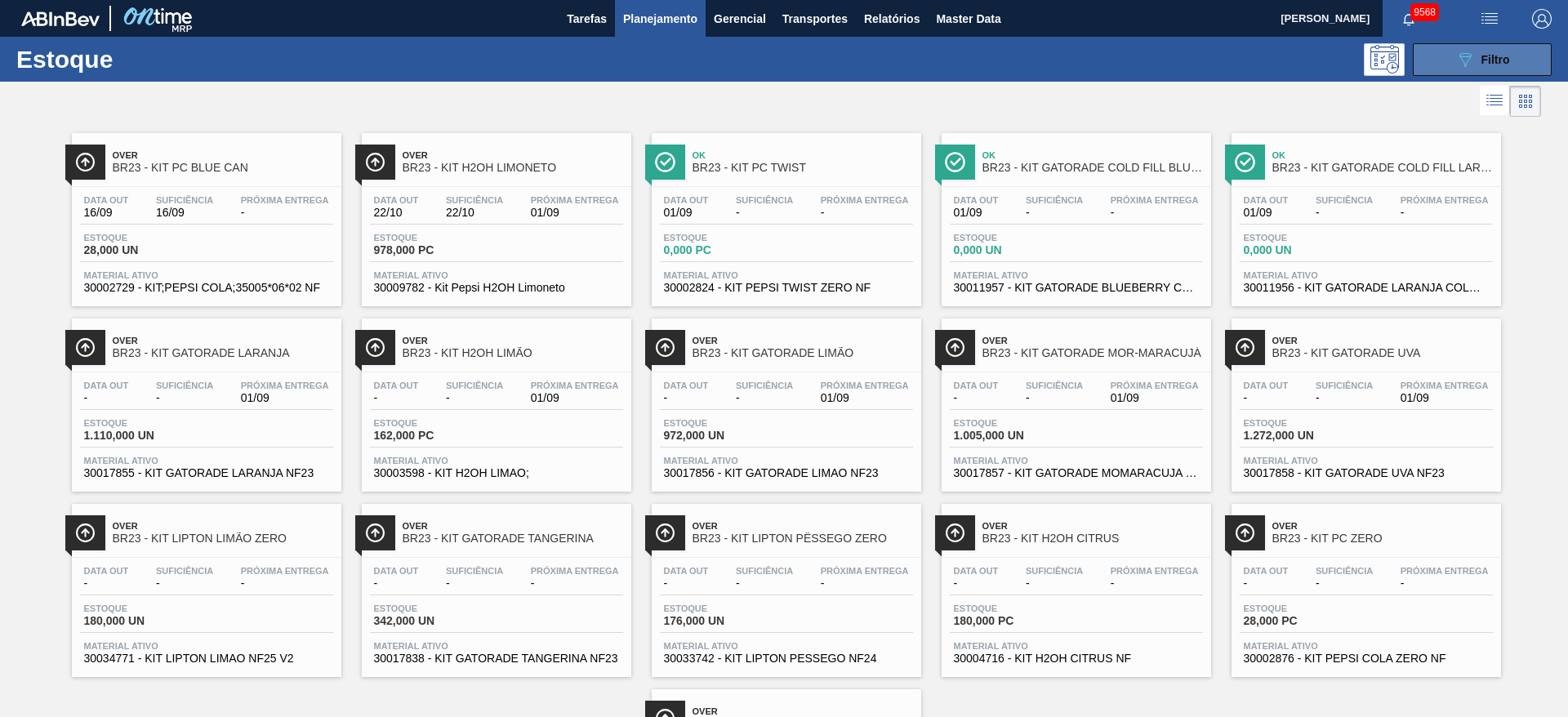
click at [1439, 60] on button "089F7B8B-B2A5-4AFE-B5C0-19BA573D28AC Filtro" at bounding box center [1483, 59] width 139 height 32
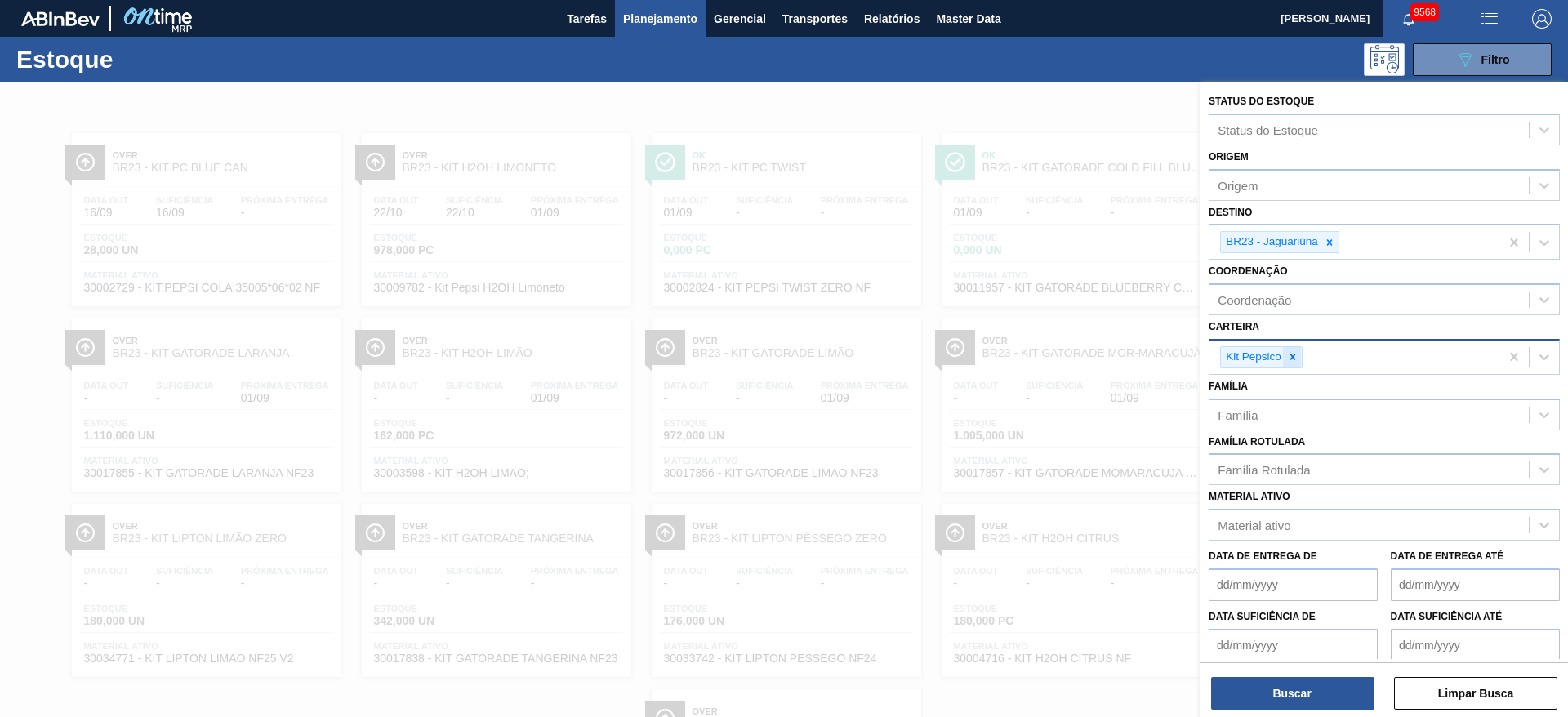
click at [1290, 358] on icon at bounding box center [1292, 356] width 11 height 11
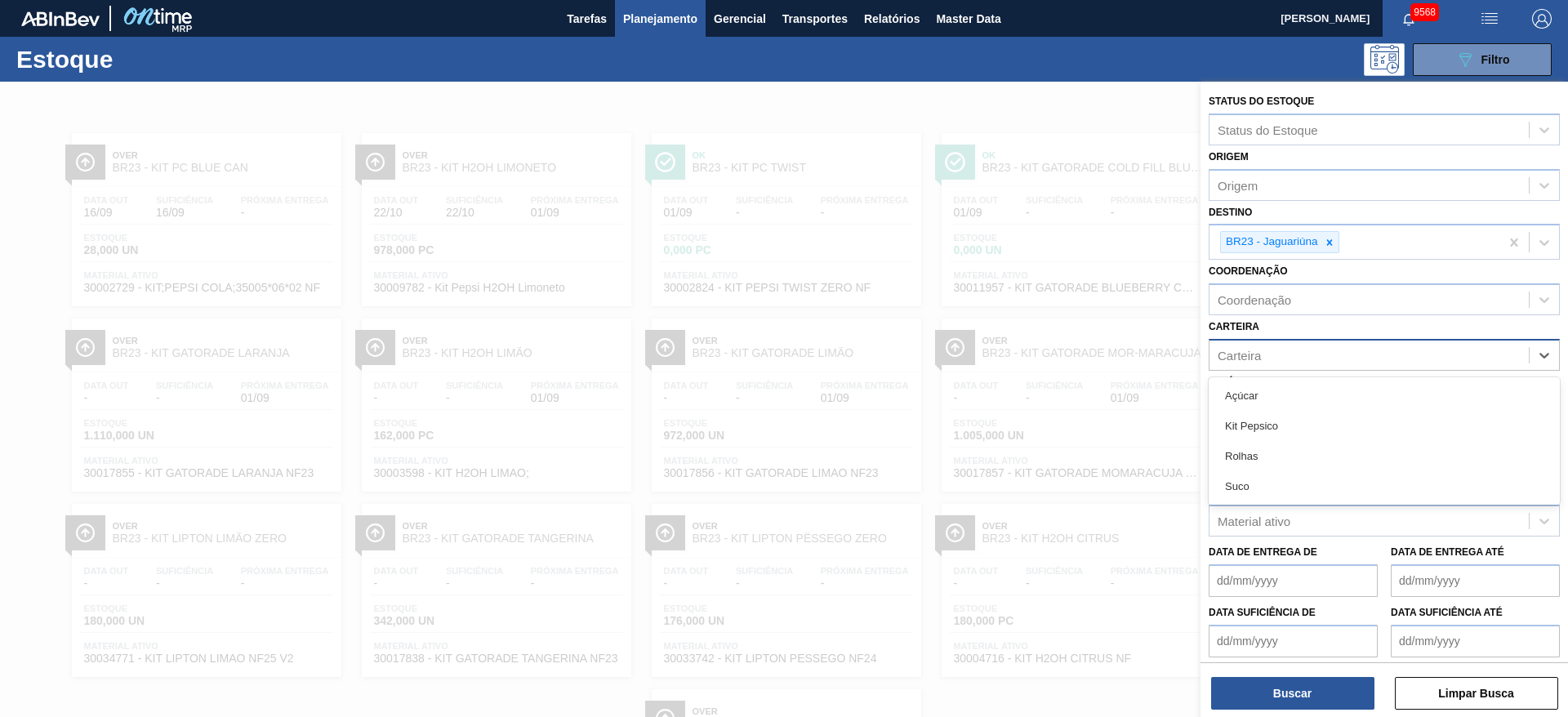
click at [1292, 339] on div "Carteira" at bounding box center [1385, 355] width 351 height 32
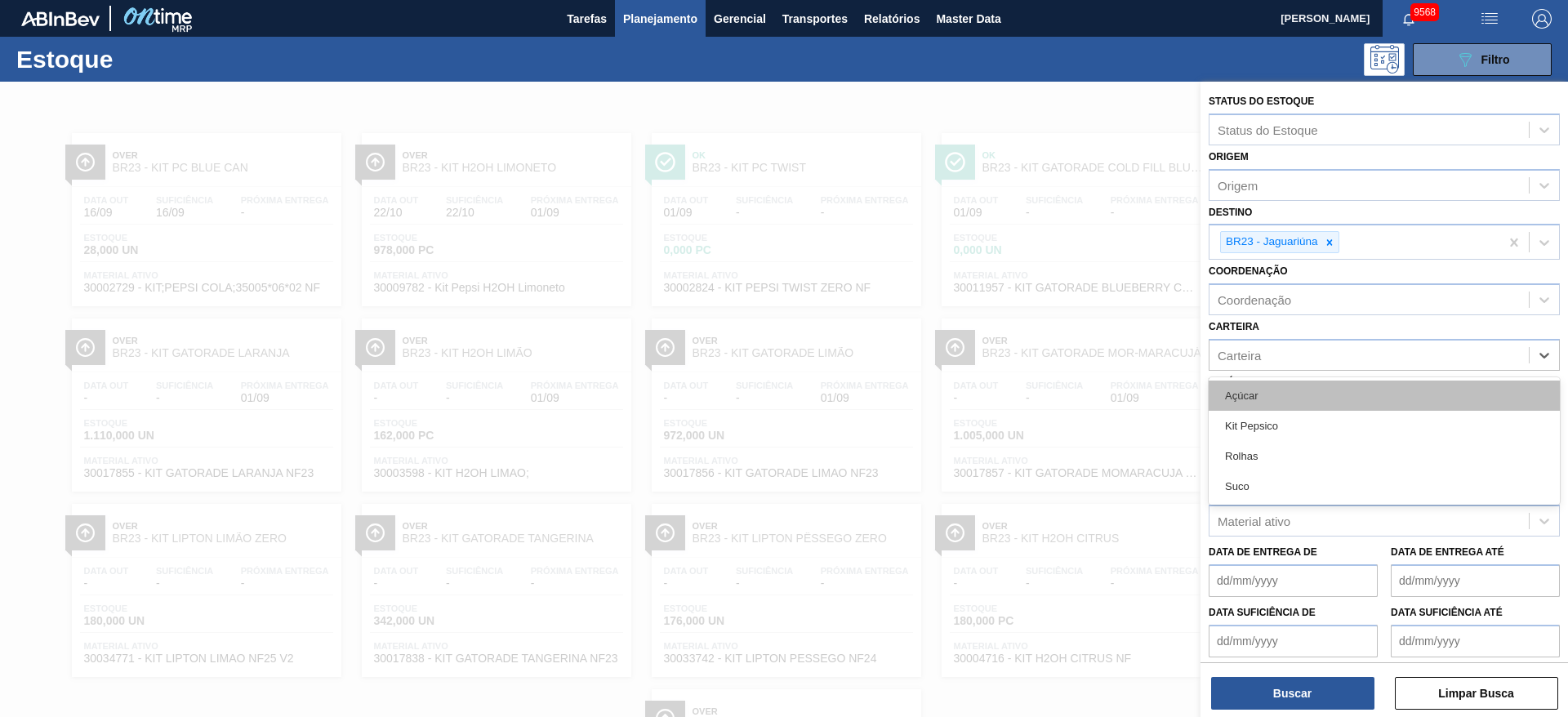
click at [1296, 386] on div "Açúcar" at bounding box center [1385, 396] width 351 height 30
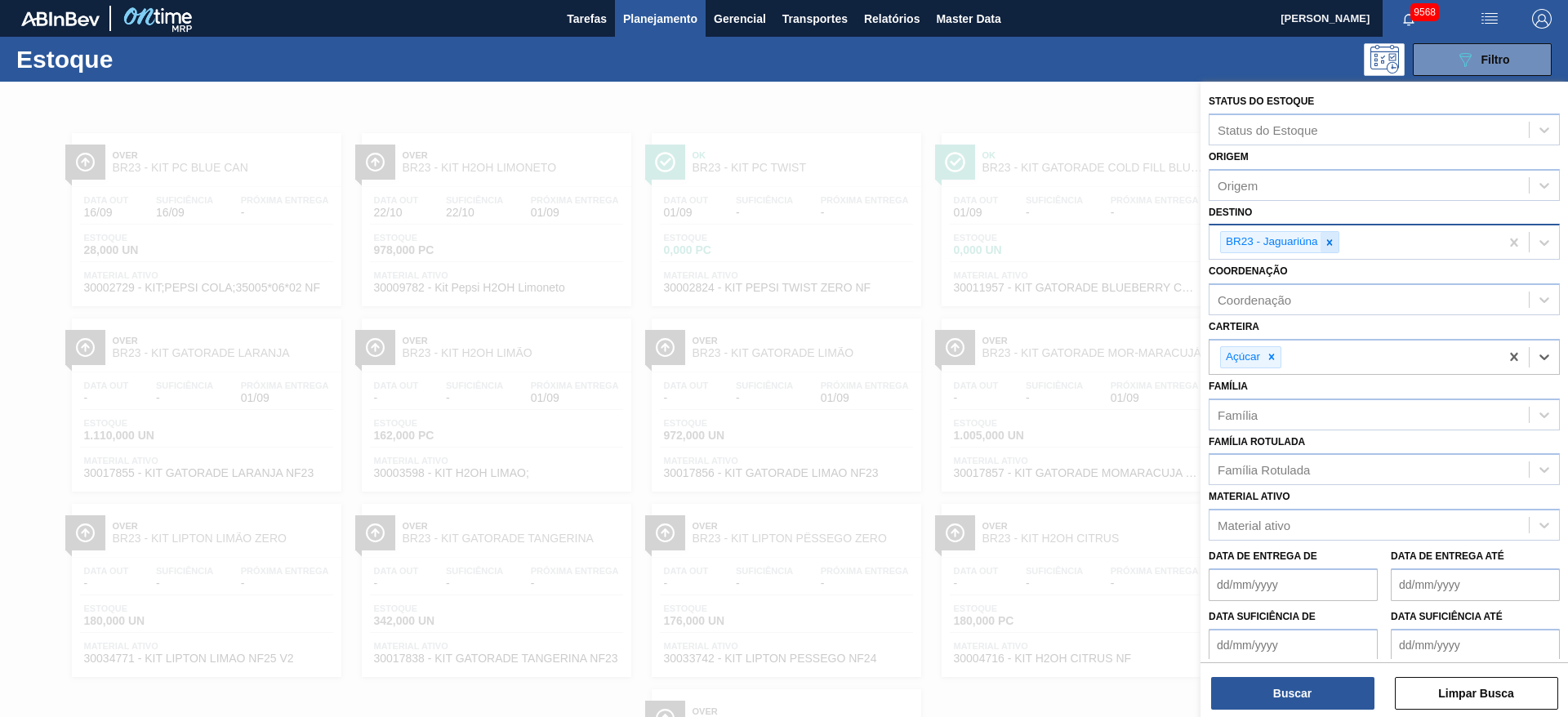
click at [1328, 242] on icon at bounding box center [1329, 242] width 11 height 11
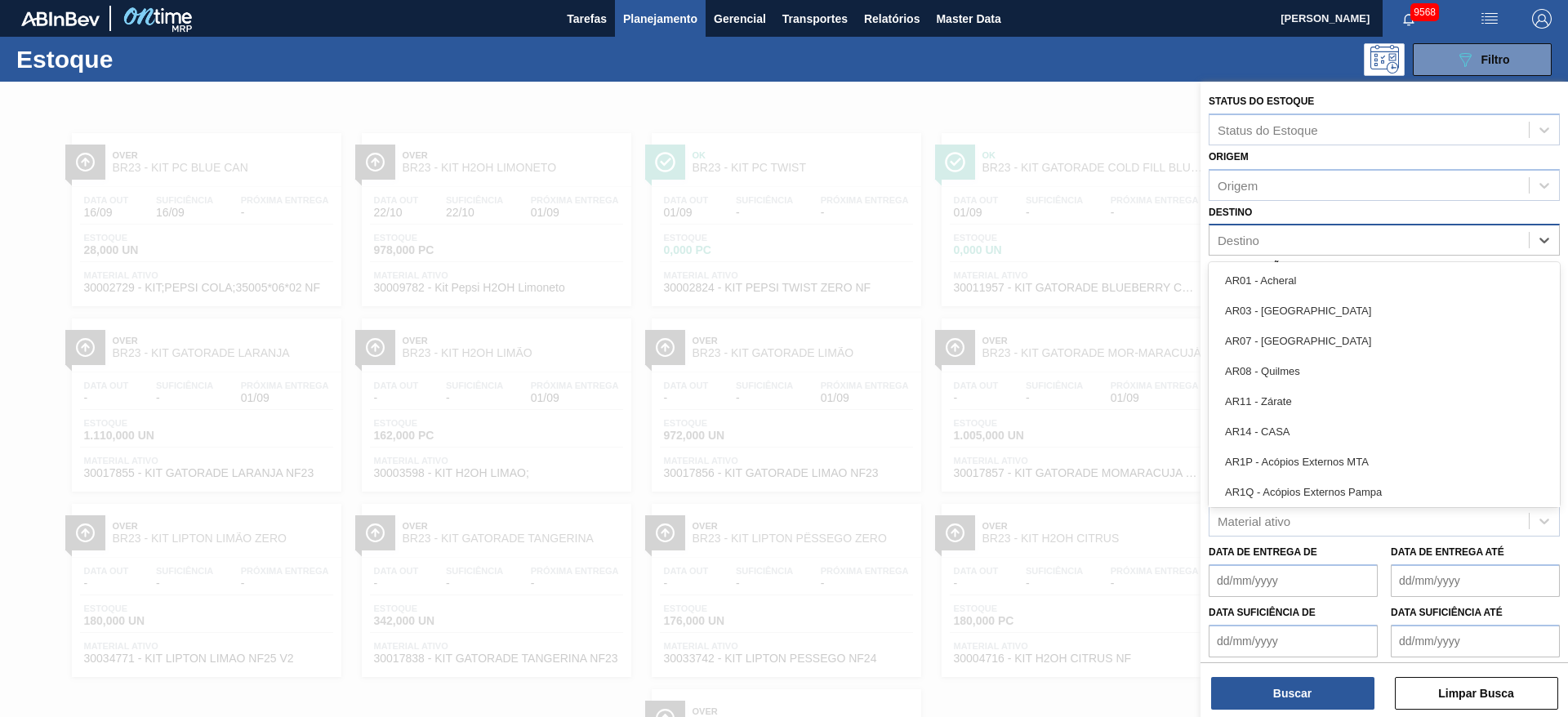
click at [1328, 242] on div "Destino" at bounding box center [1370, 240] width 319 height 24
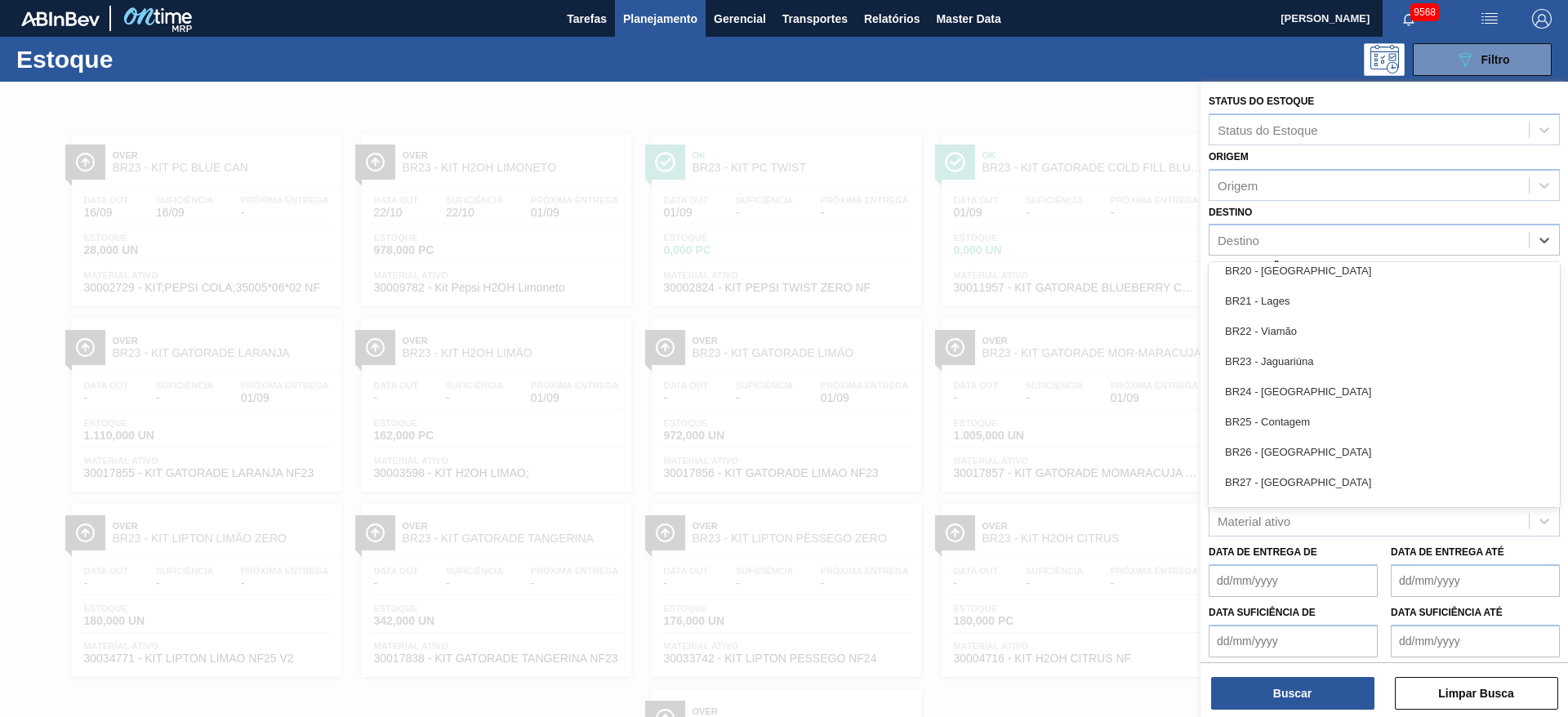
scroll to position [1431, 0]
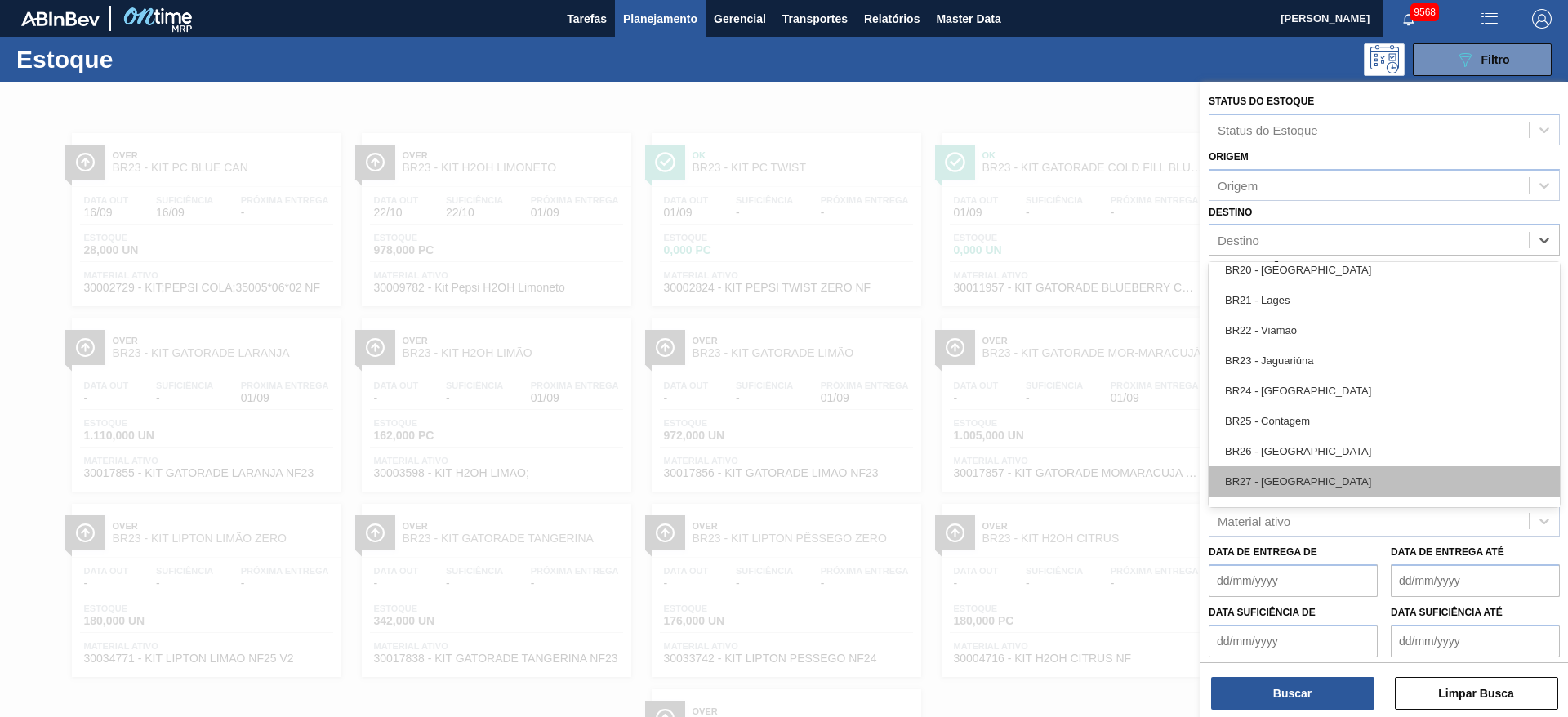
click at [1319, 479] on div "BR27 - [GEOGRAPHIC_DATA]" at bounding box center [1385, 482] width 351 height 30
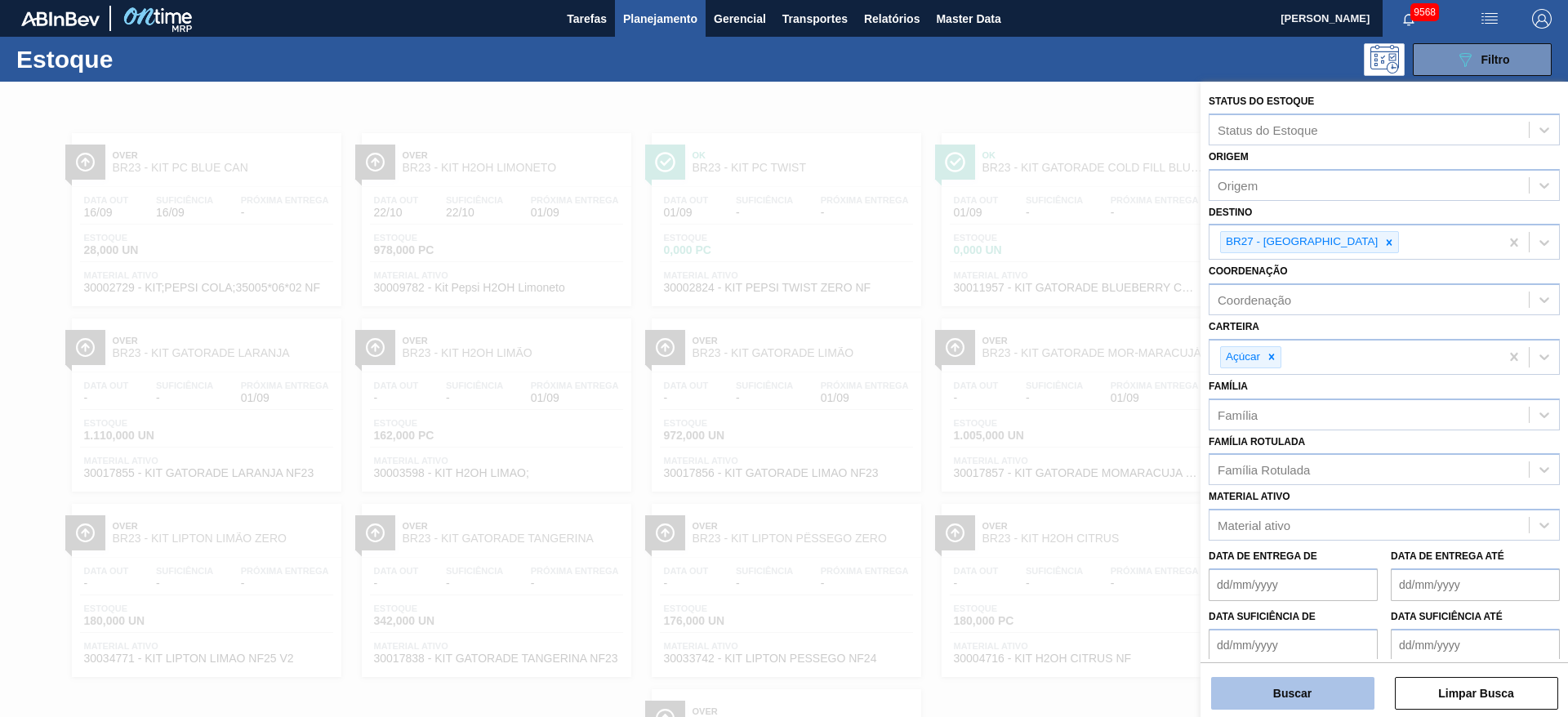
click at [1278, 690] on button "Buscar" at bounding box center [1293, 693] width 163 height 32
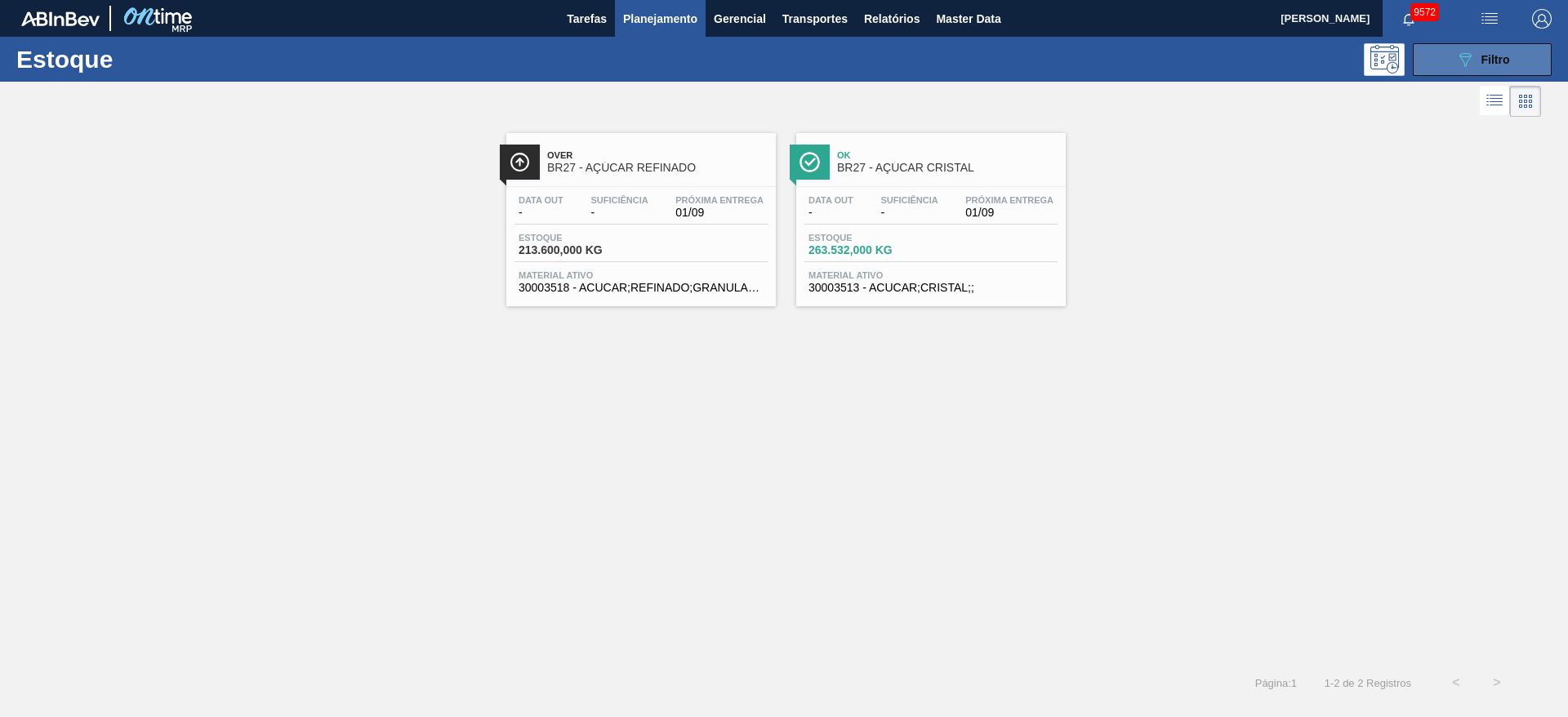
click at [1493, 54] on span "Filtro" at bounding box center [1496, 60] width 29 height 13
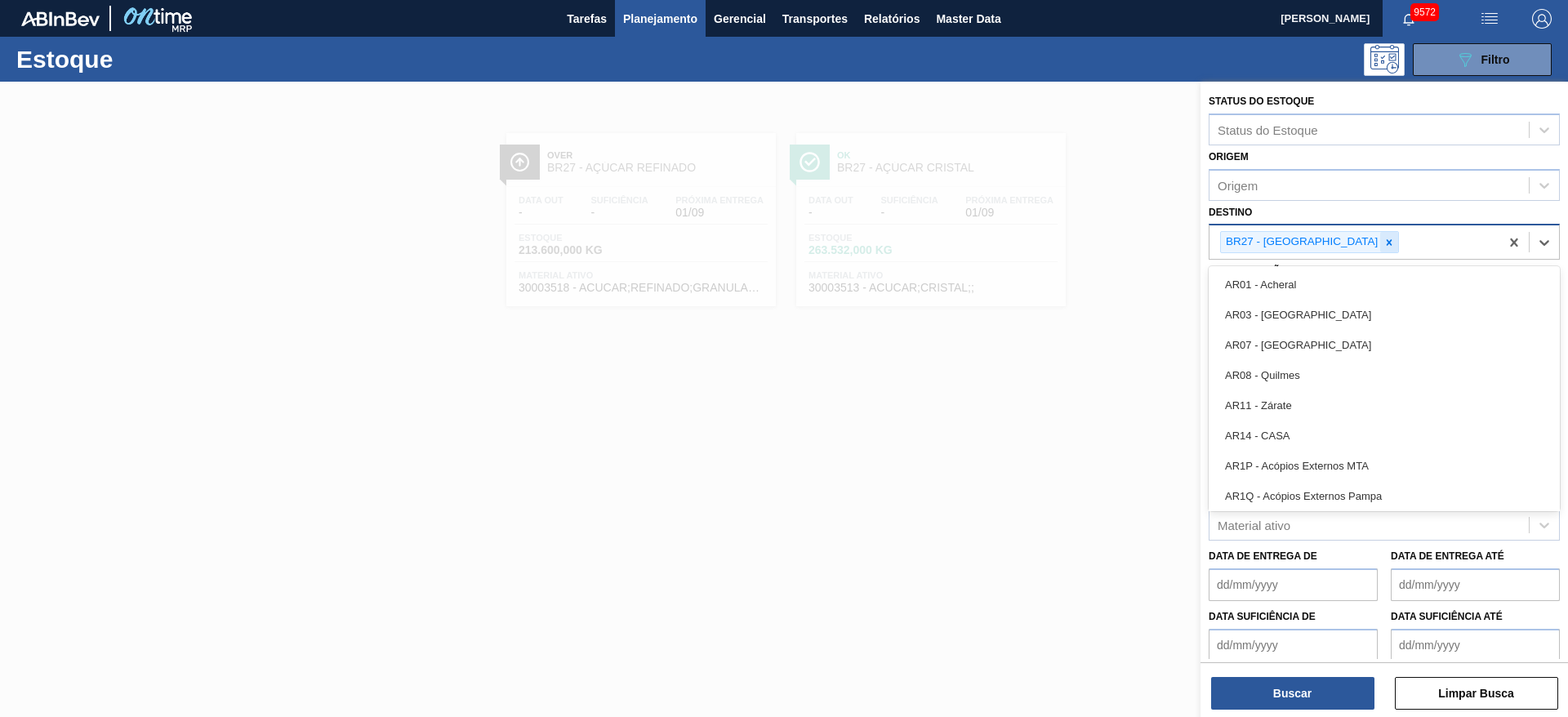
drag, startPoint x: 1322, startPoint y: 237, endPoint x: 1334, endPoint y: 244, distance: 13.9
click at [1334, 244] on div "BR27 - Nova Minas" at bounding box center [1310, 241] width 179 height 22
click at [1384, 244] on icon at bounding box center [1389, 242] width 11 height 11
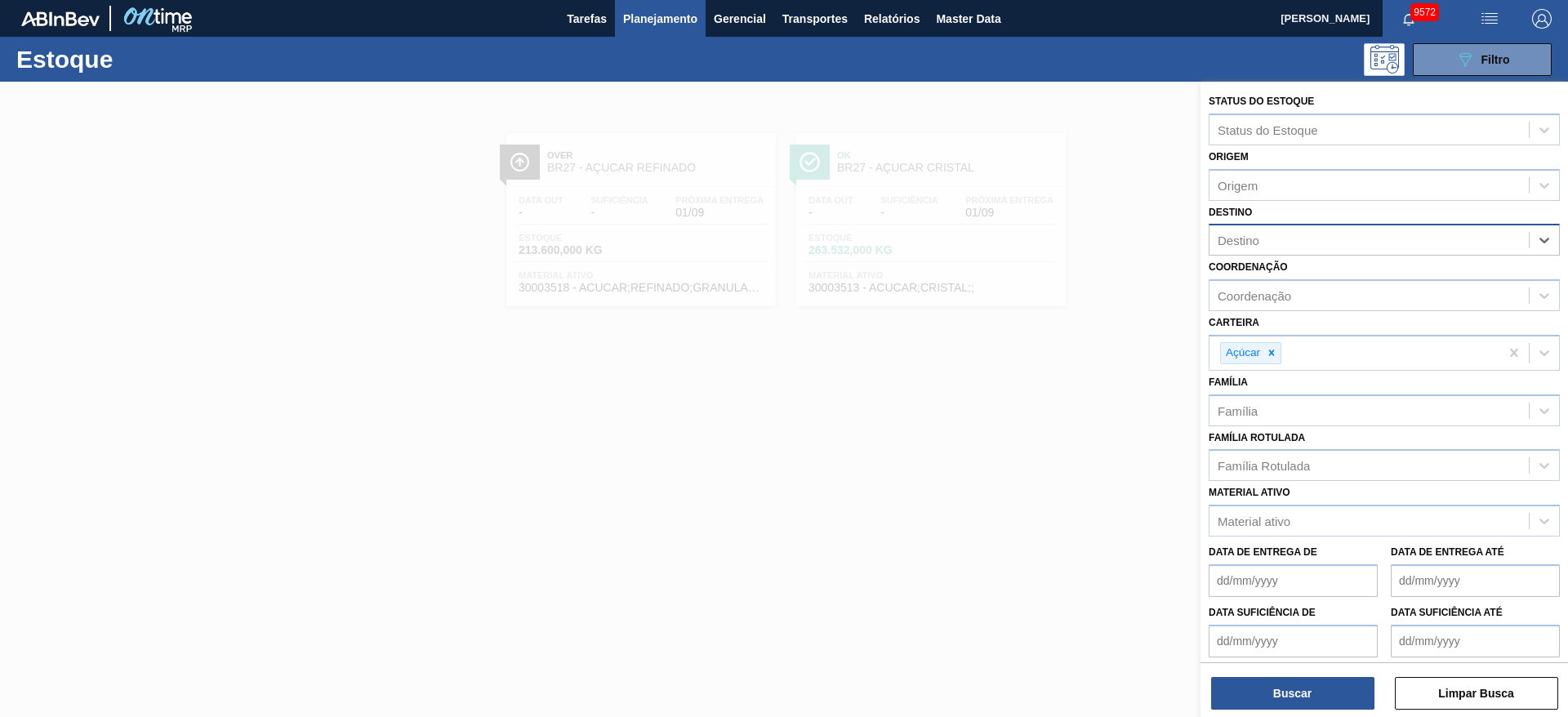
click at [1334, 244] on div "Destino" at bounding box center [1370, 240] width 319 height 24
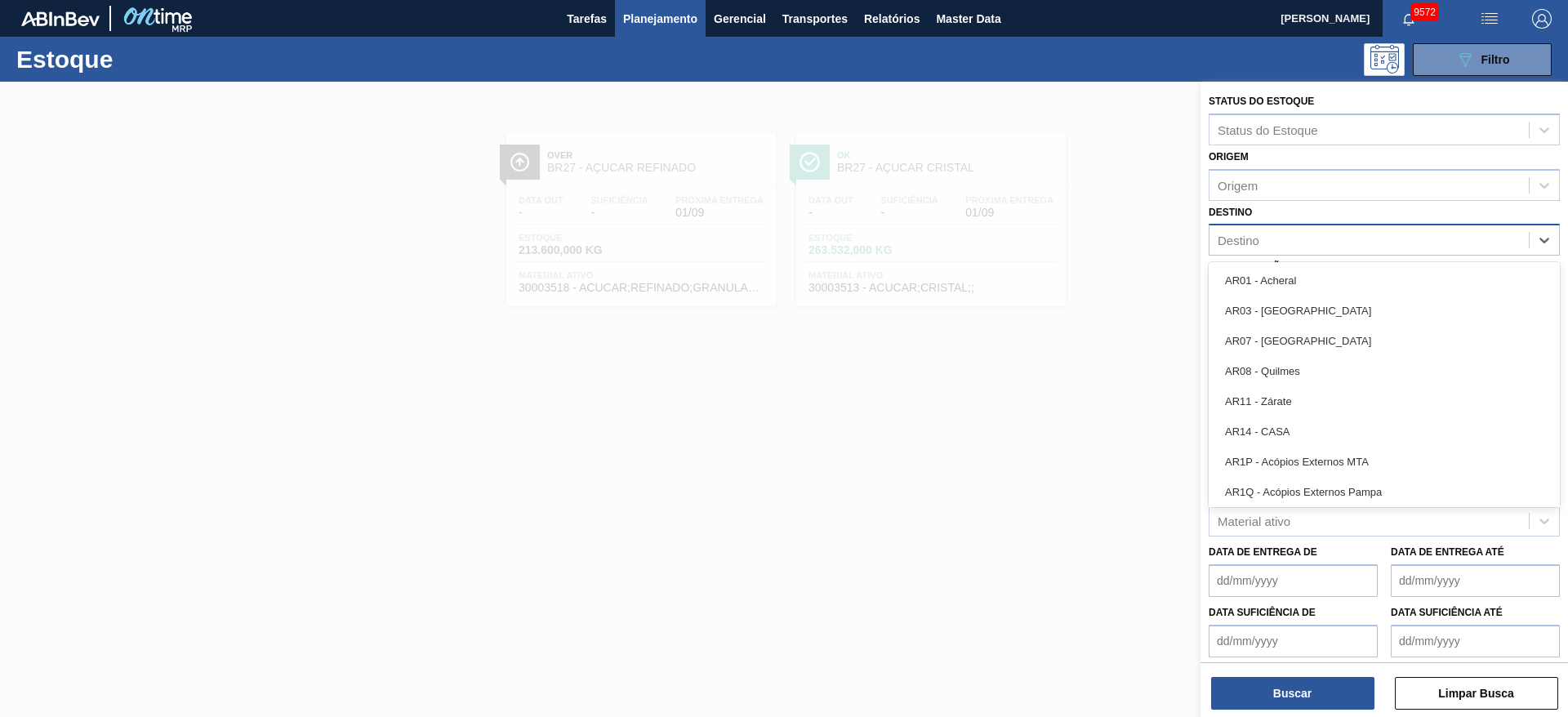
click at [1334, 244] on div "Destino" at bounding box center [1370, 240] width 319 height 24
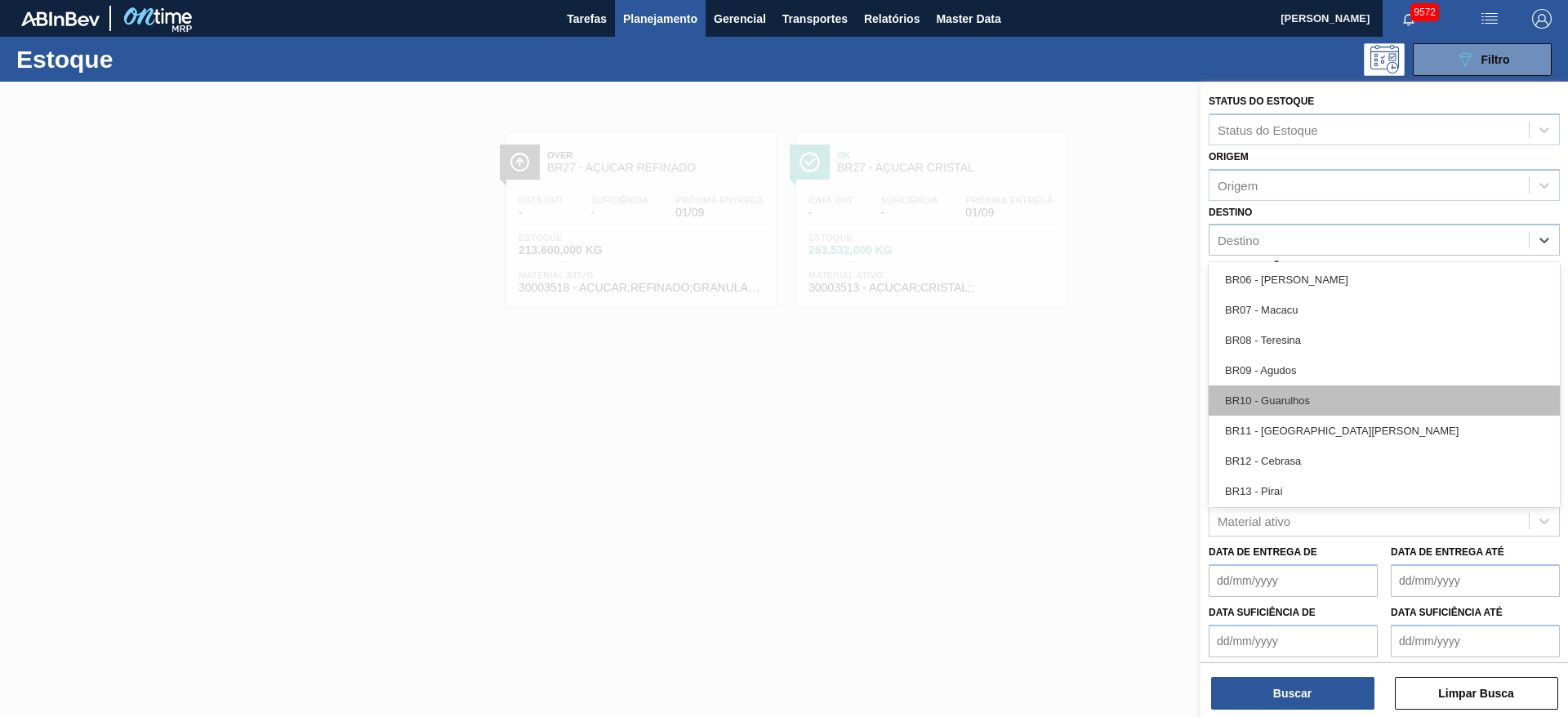
scroll to position [1205, 0]
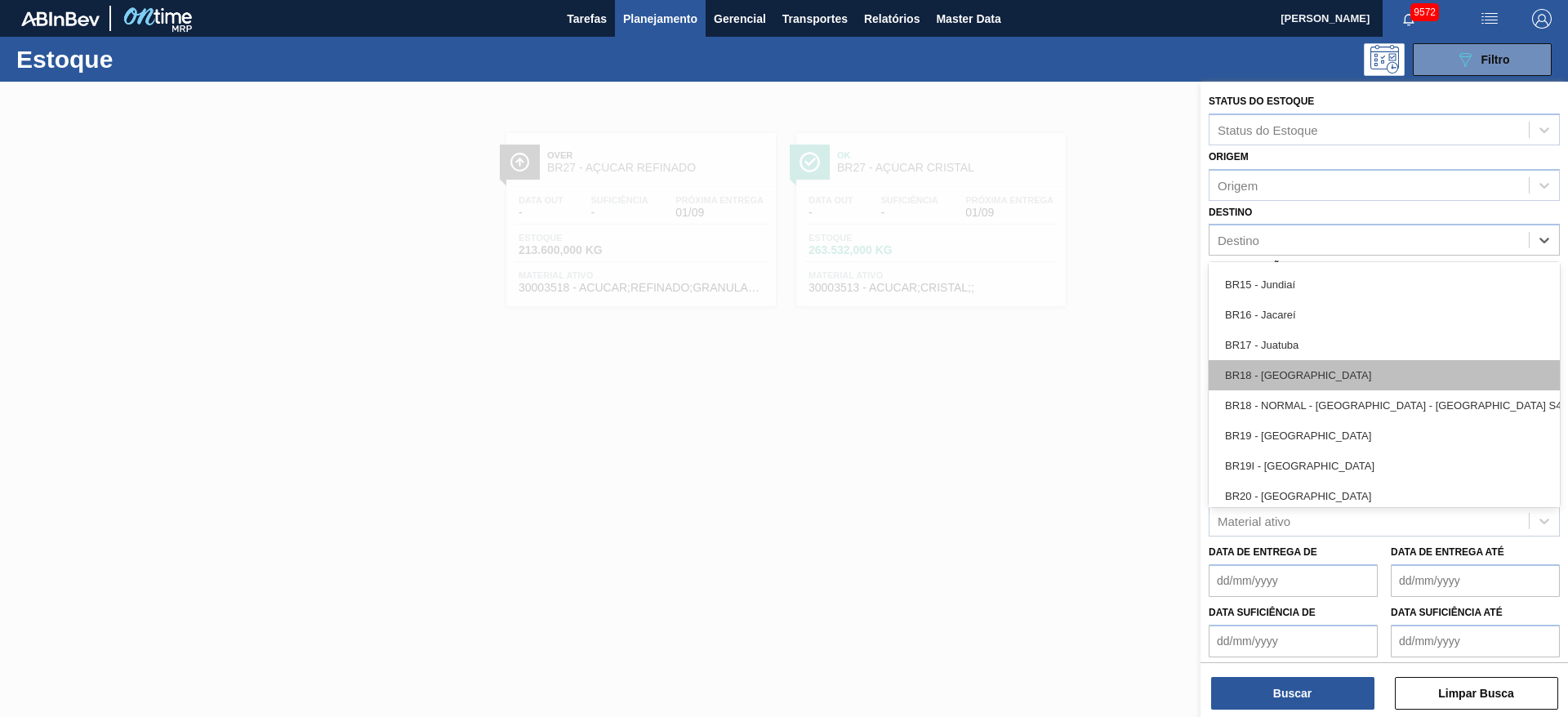
click at [1335, 381] on div "BR18 - Pernambuco" at bounding box center [1385, 376] width 351 height 30
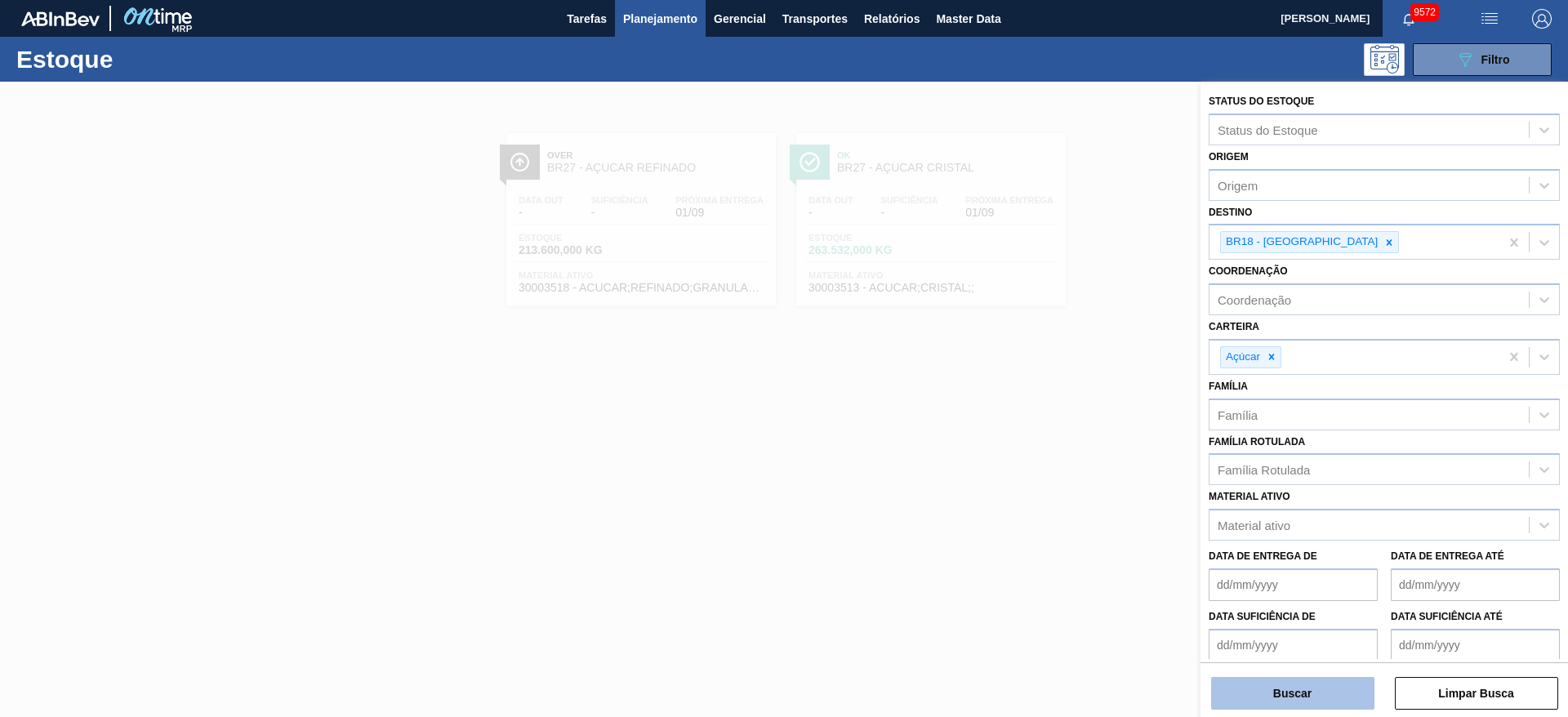
click at [1279, 685] on button "Buscar" at bounding box center [1293, 693] width 163 height 32
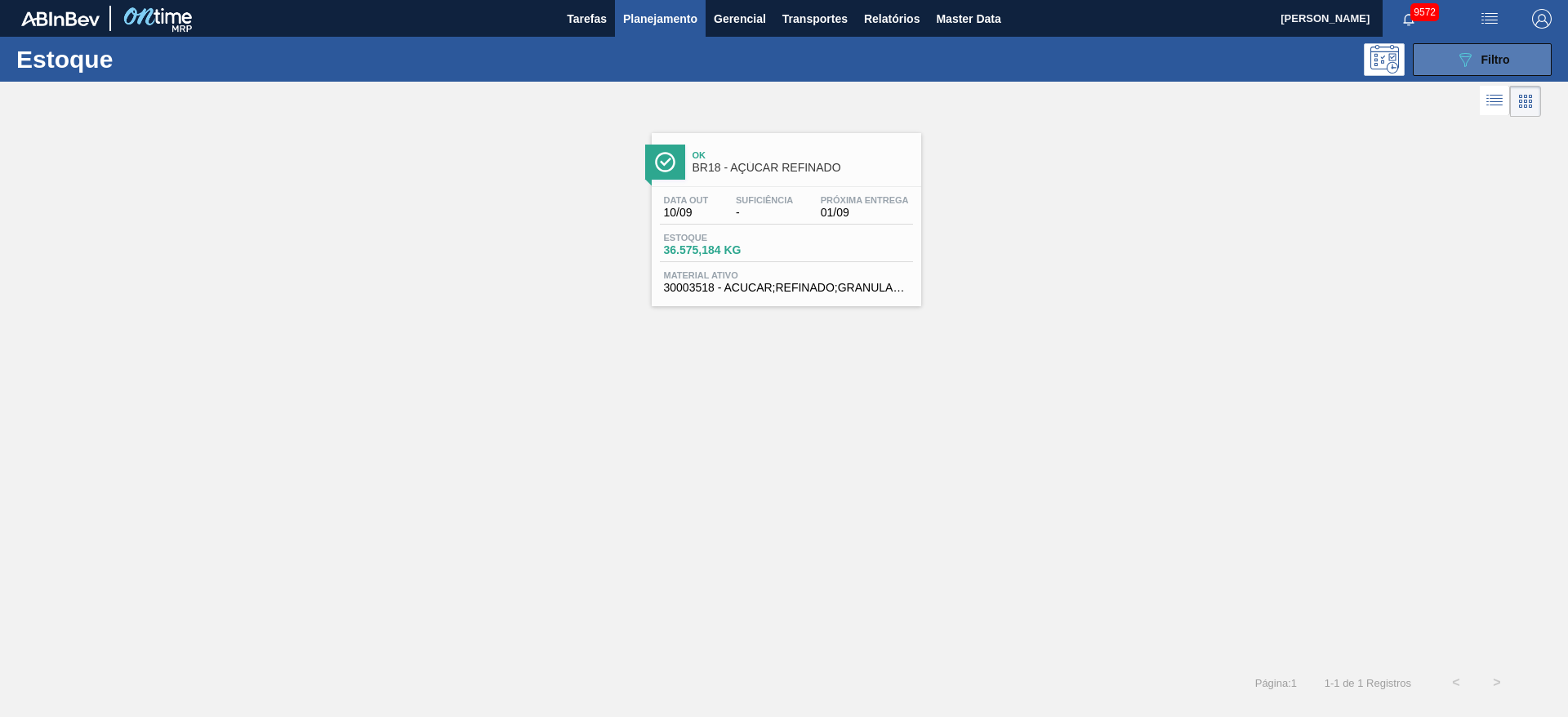
click at [1463, 57] on icon "089F7B8B-B2A5-4AFE-B5C0-19BA573D28AC" at bounding box center [1465, 60] width 19 height 19
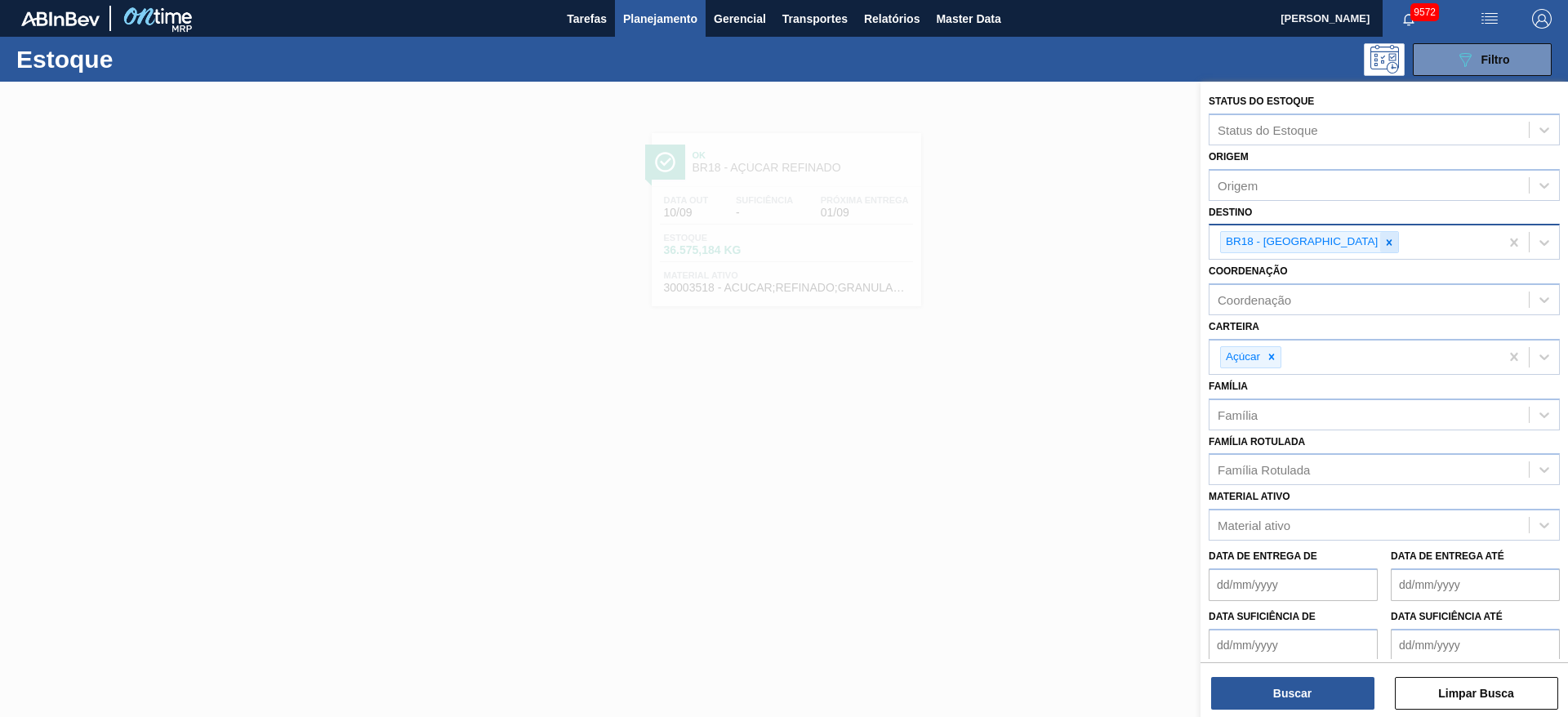
click at [1387, 240] on icon at bounding box center [1390, 242] width 6 height 6
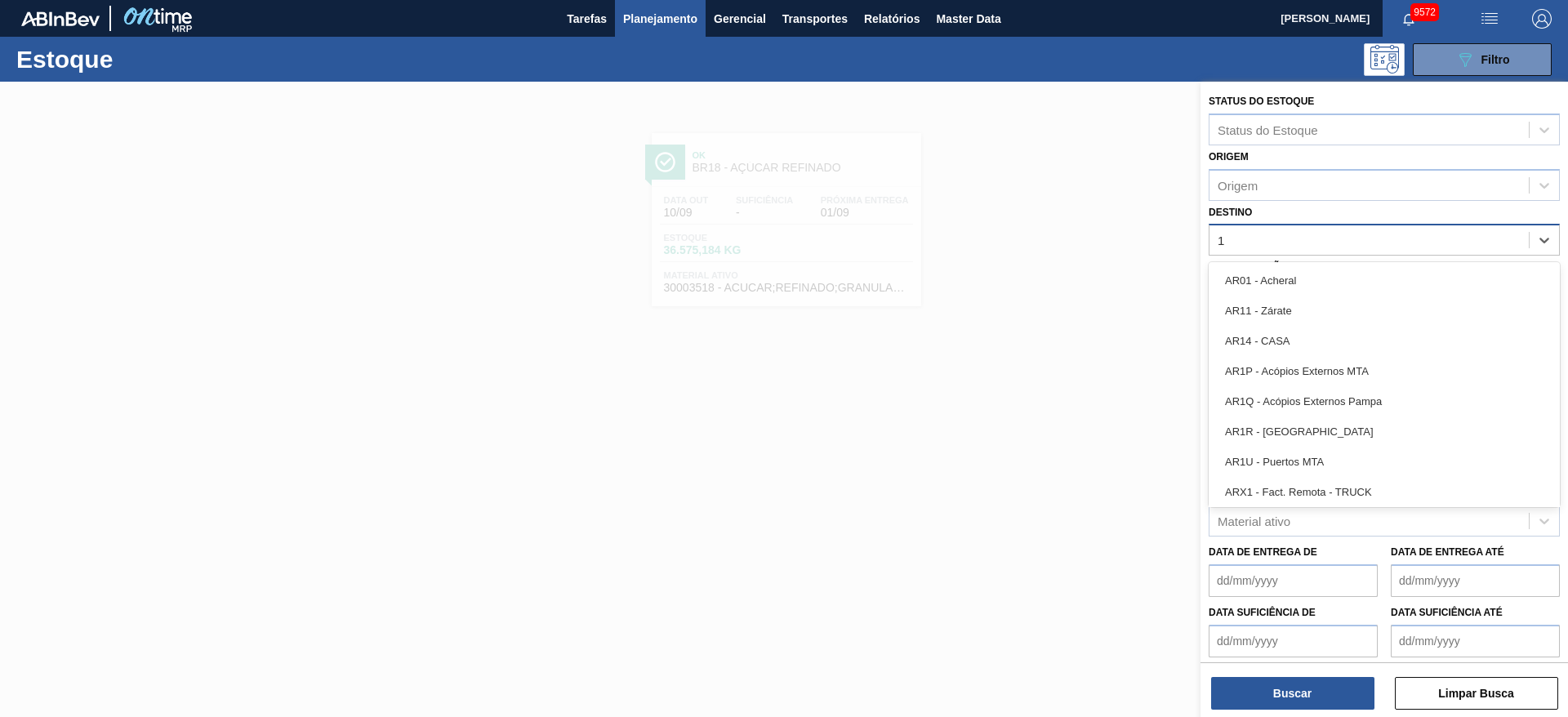
type input "13"
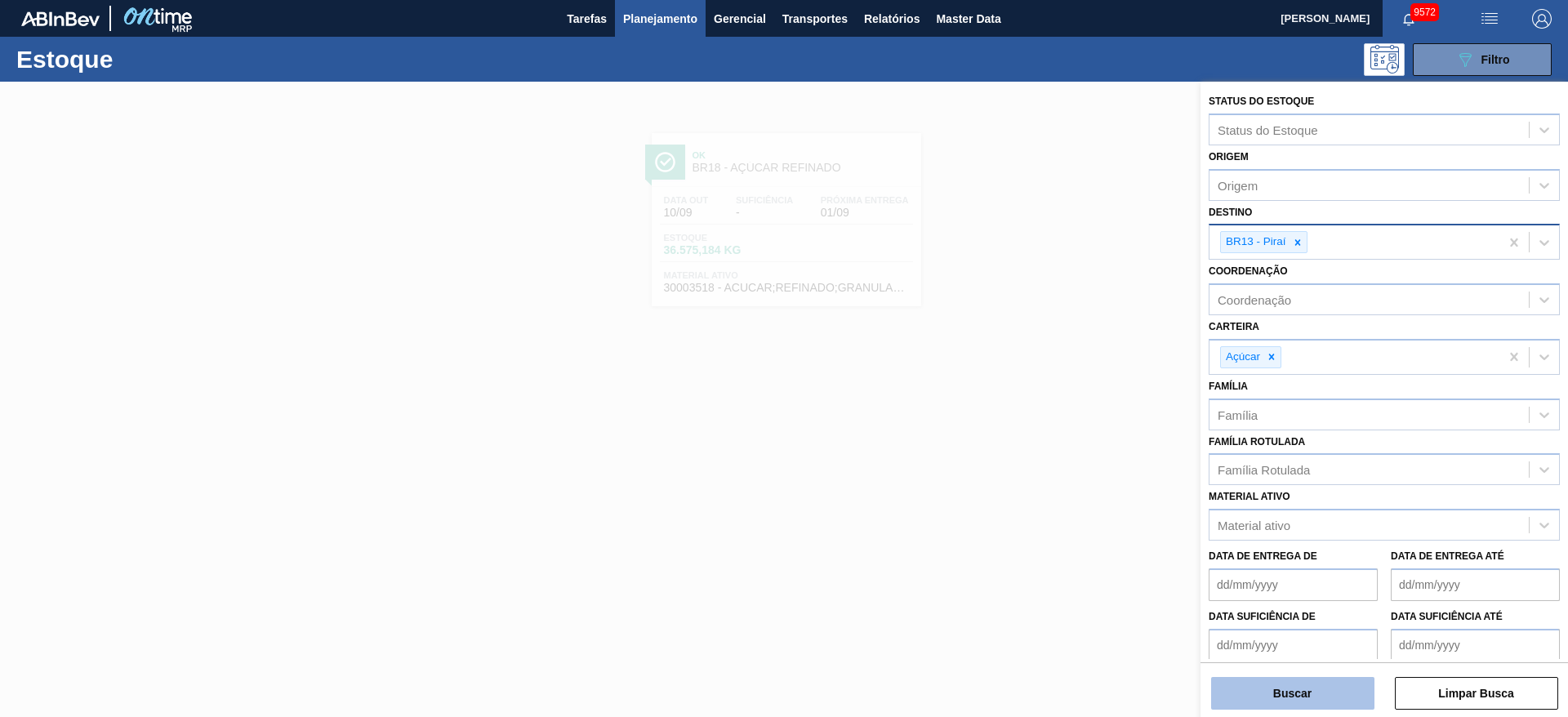
click at [1278, 698] on button "Buscar" at bounding box center [1293, 693] width 163 height 32
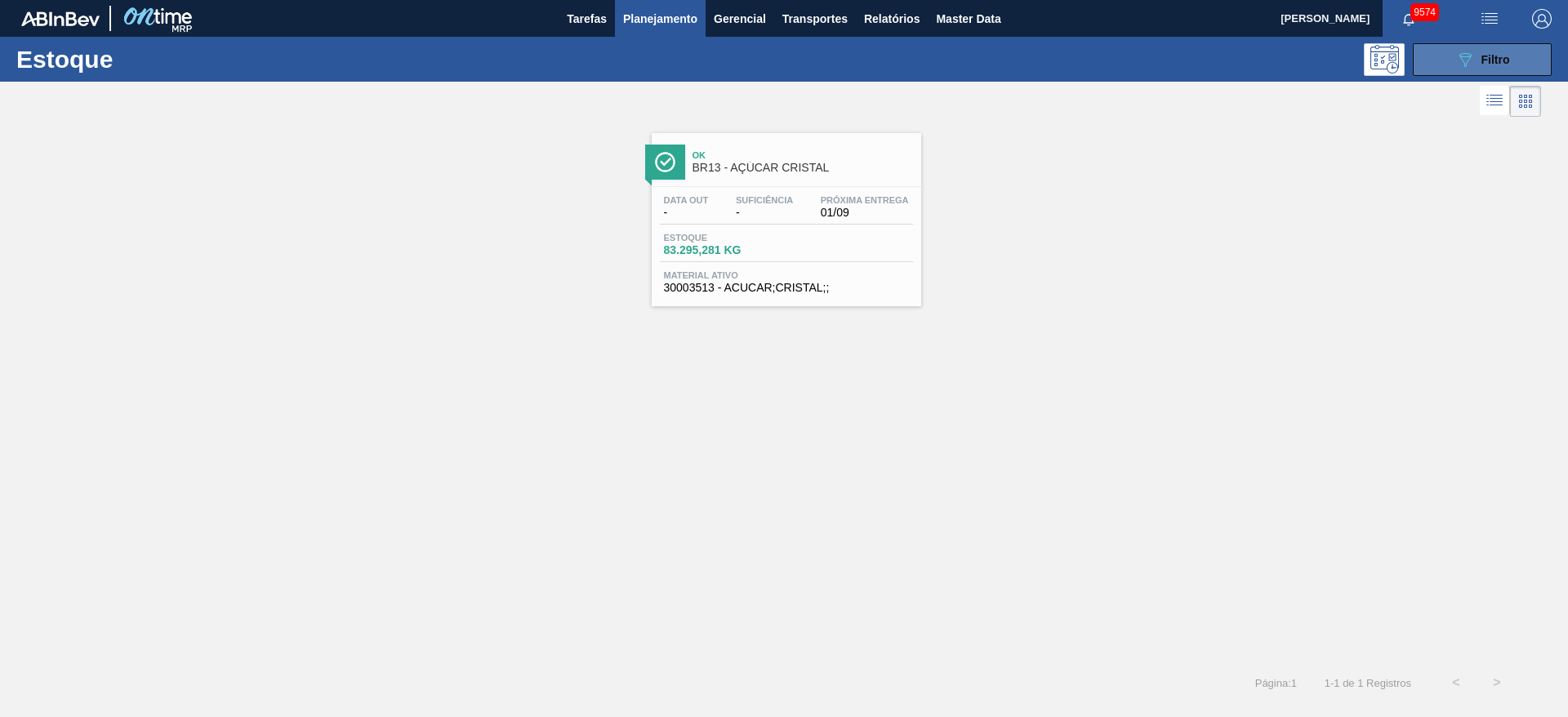
click at [1505, 54] on span "Filtro" at bounding box center [1496, 60] width 29 height 13
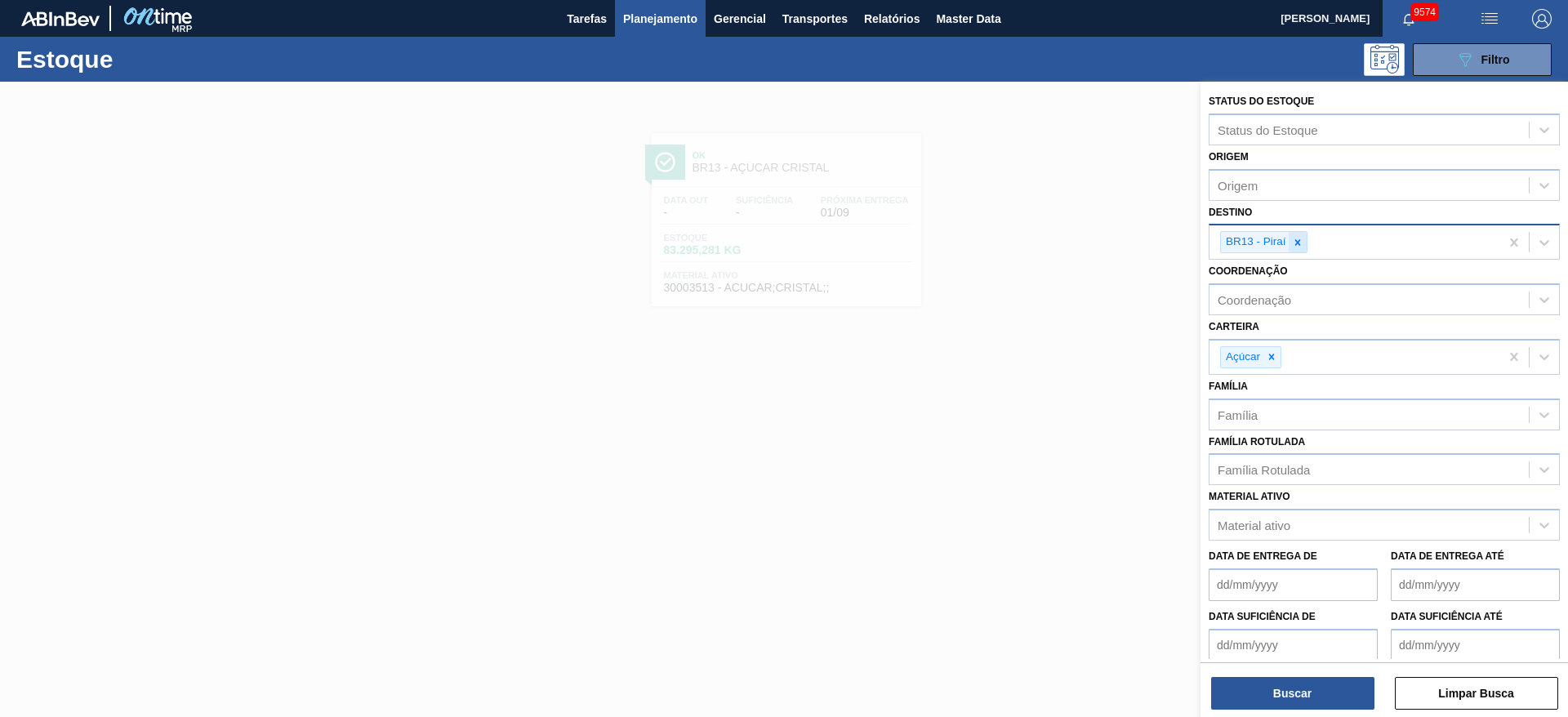
click at [1302, 246] on icon at bounding box center [1298, 242] width 11 height 11
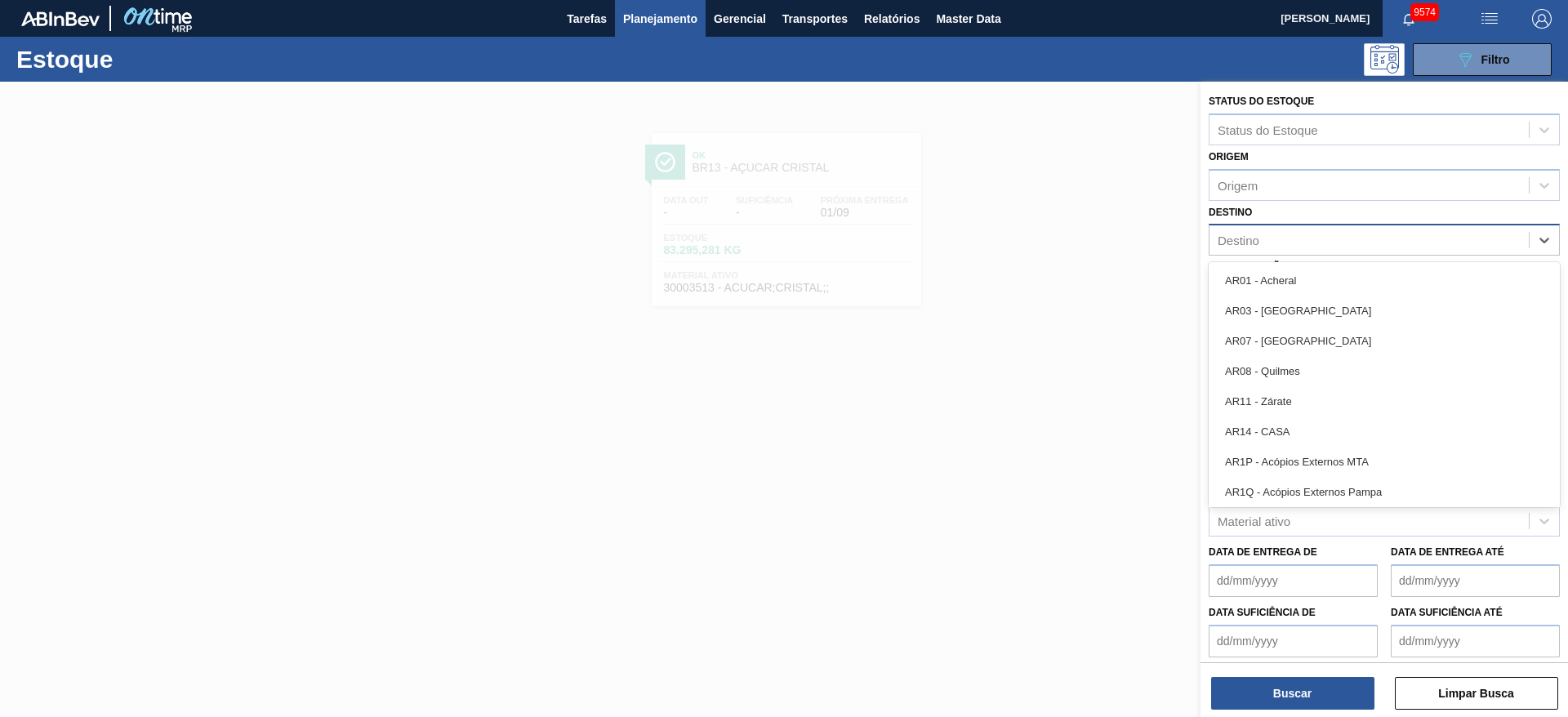
click at [1302, 246] on div "Destino" at bounding box center [1370, 240] width 319 height 24
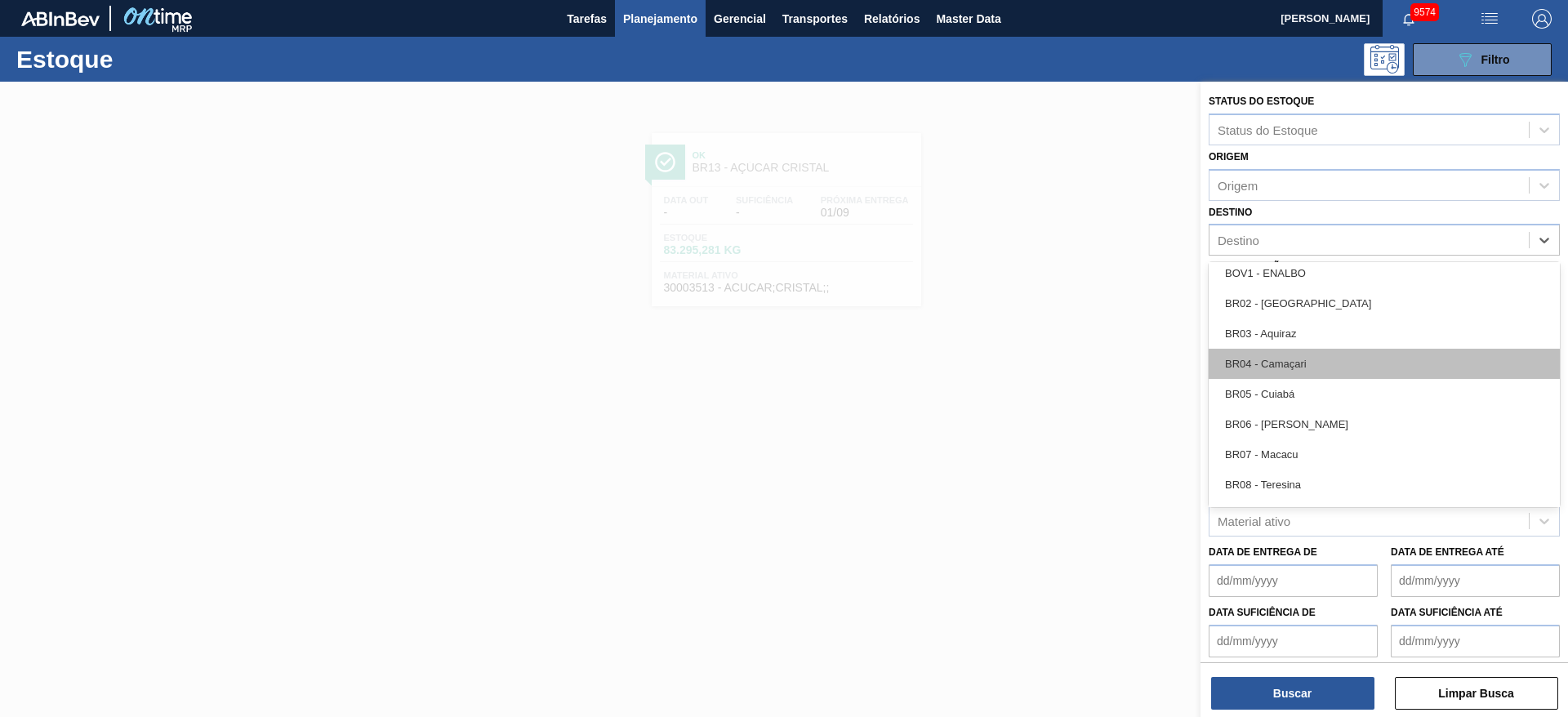
scroll to position [801, 0]
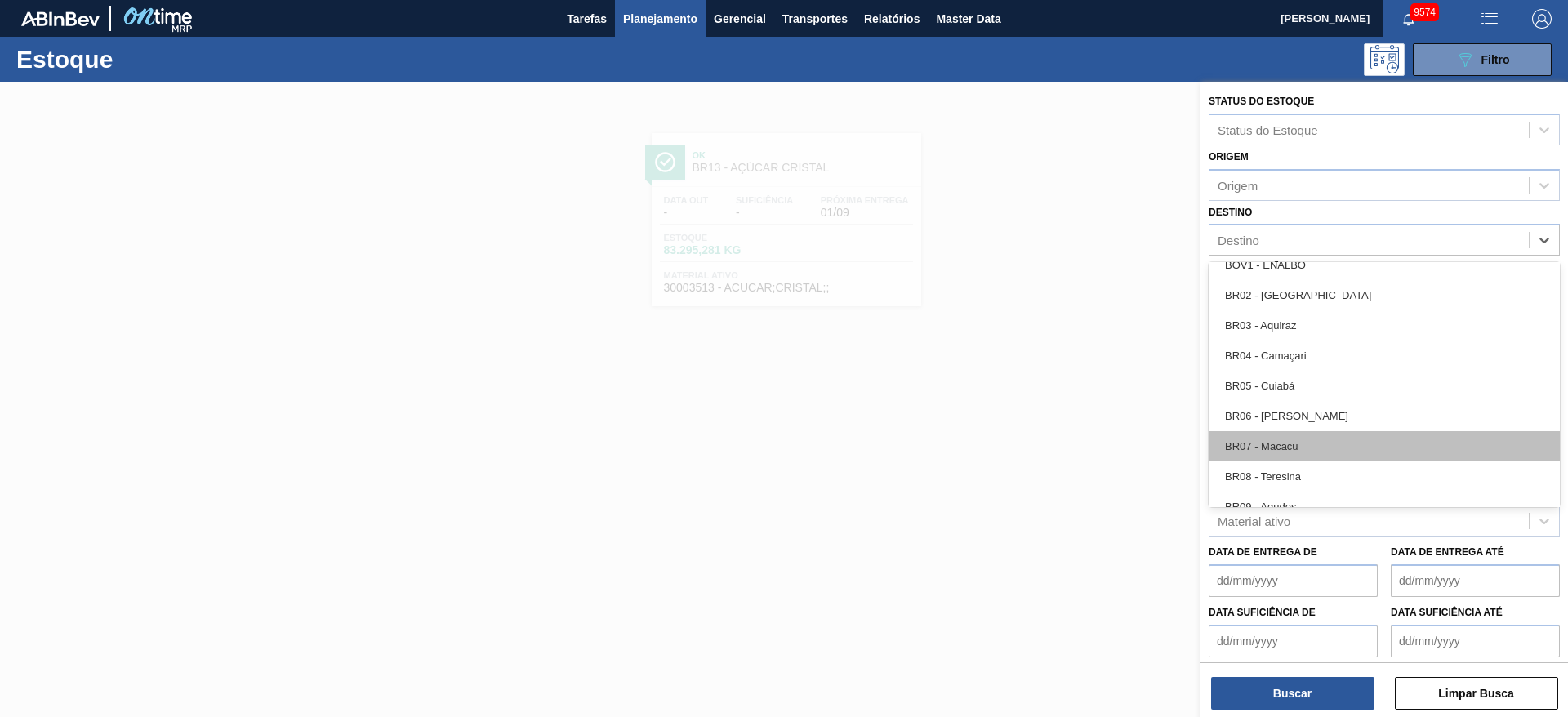
click at [1313, 437] on div "BR07 - Macacu" at bounding box center [1385, 447] width 351 height 30
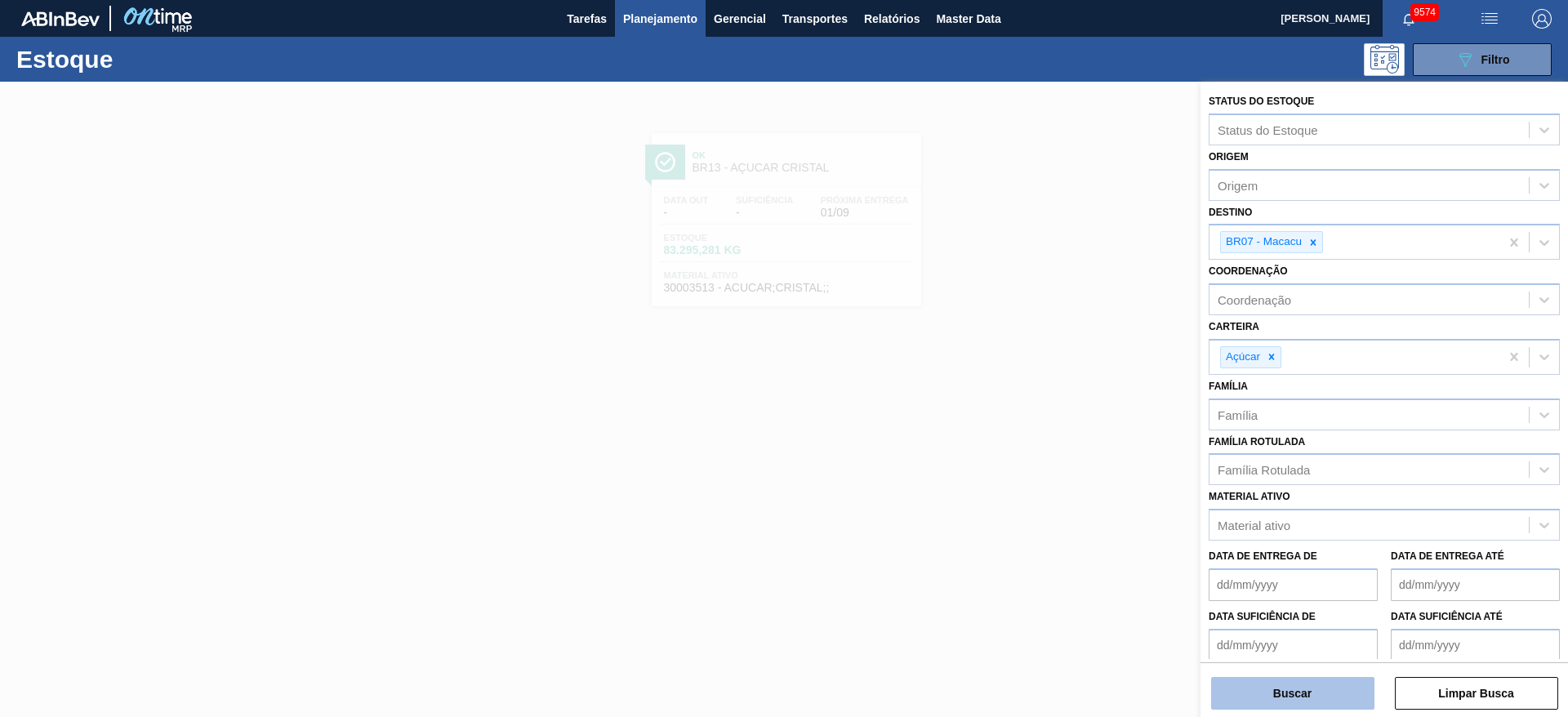
click at [1271, 678] on button "Buscar" at bounding box center [1293, 693] width 163 height 32
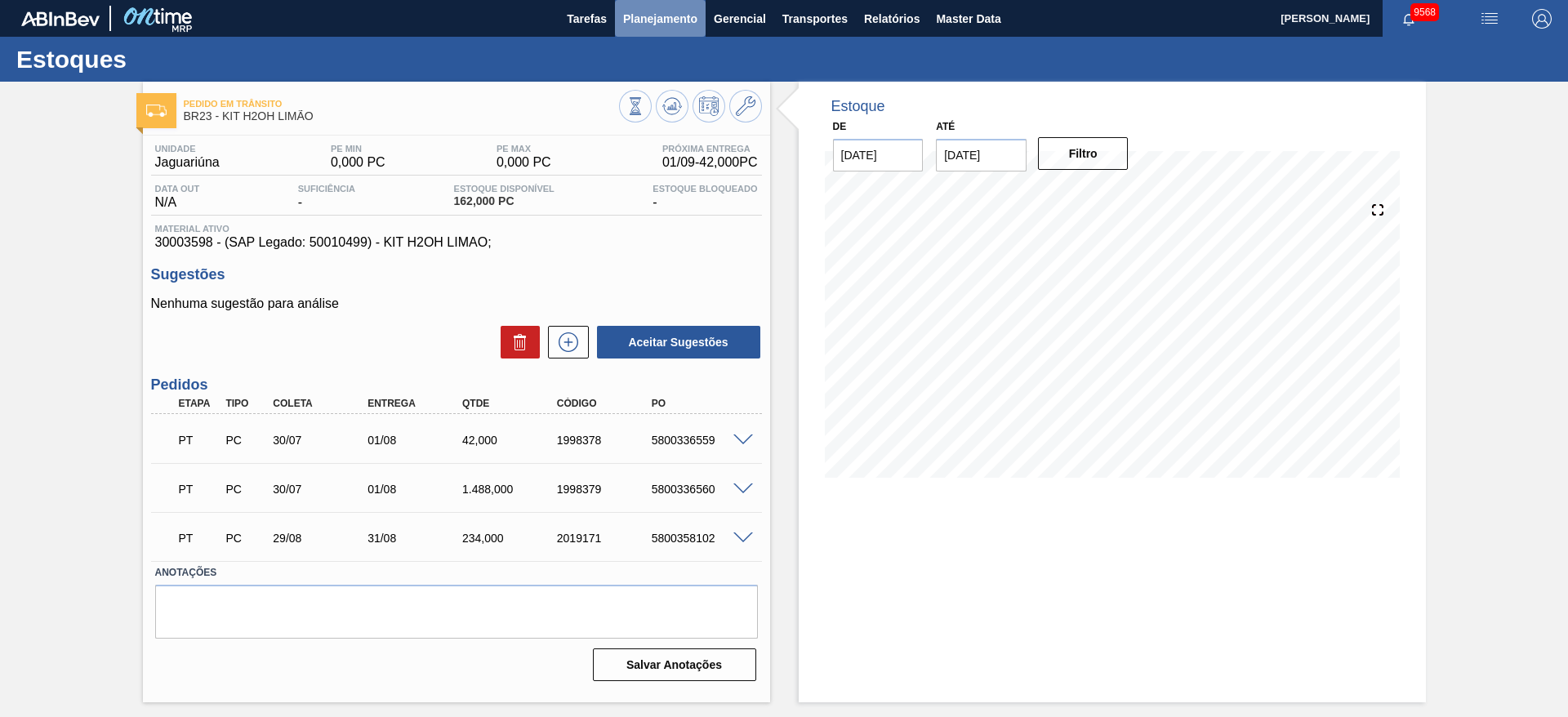
click at [683, 19] on span "Planejamento" at bounding box center [660, 18] width 75 height 19
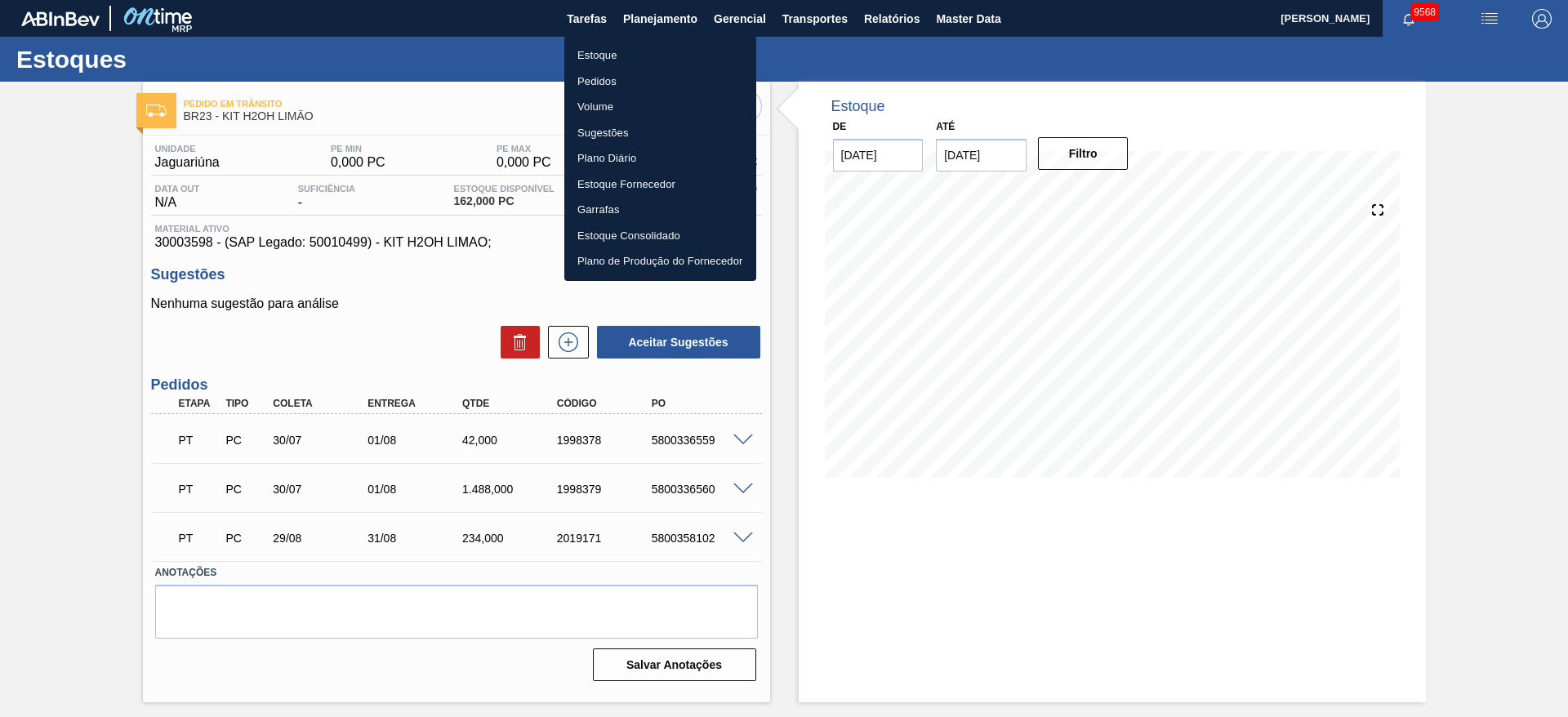
click at [653, 83] on li "Pedidos" at bounding box center [660, 82] width 192 height 26
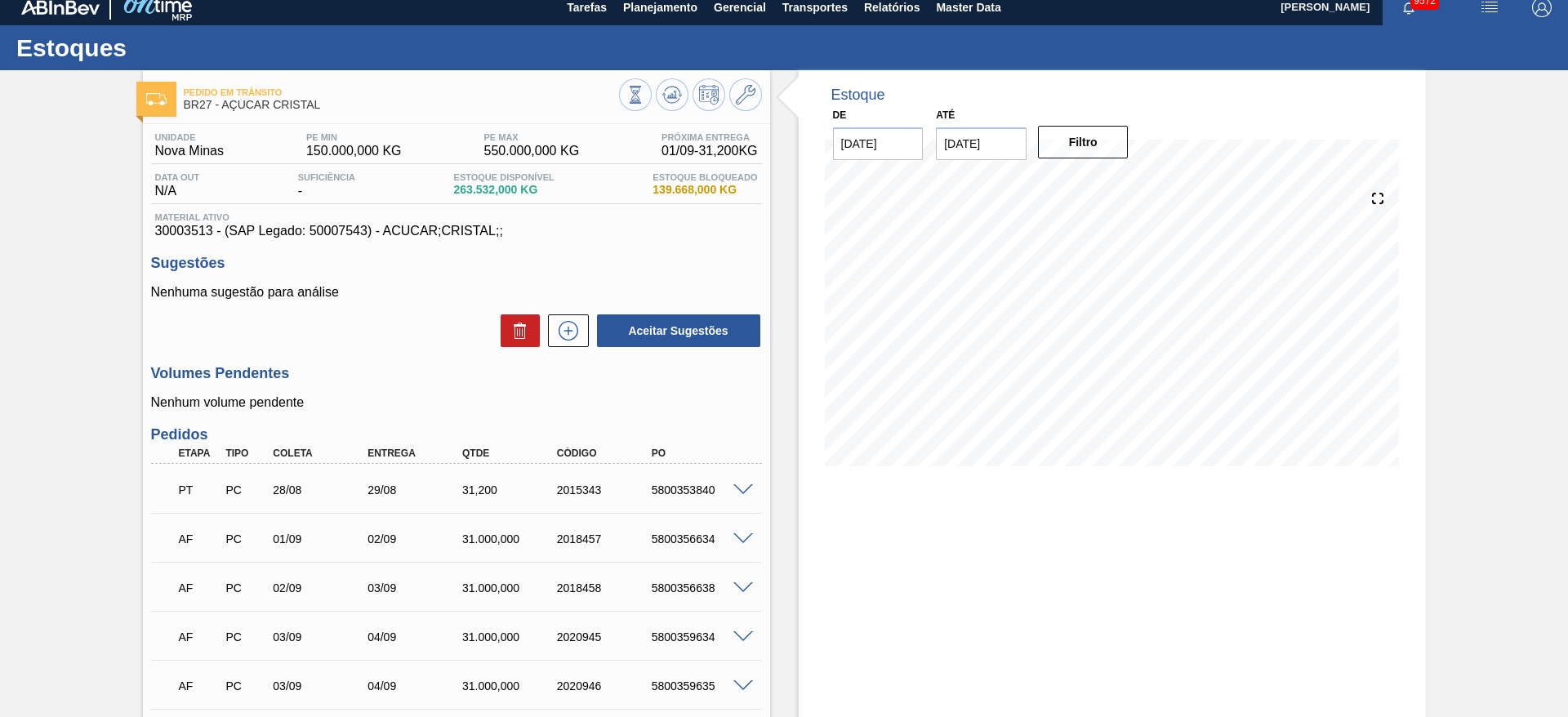
scroll to position [7, 0]
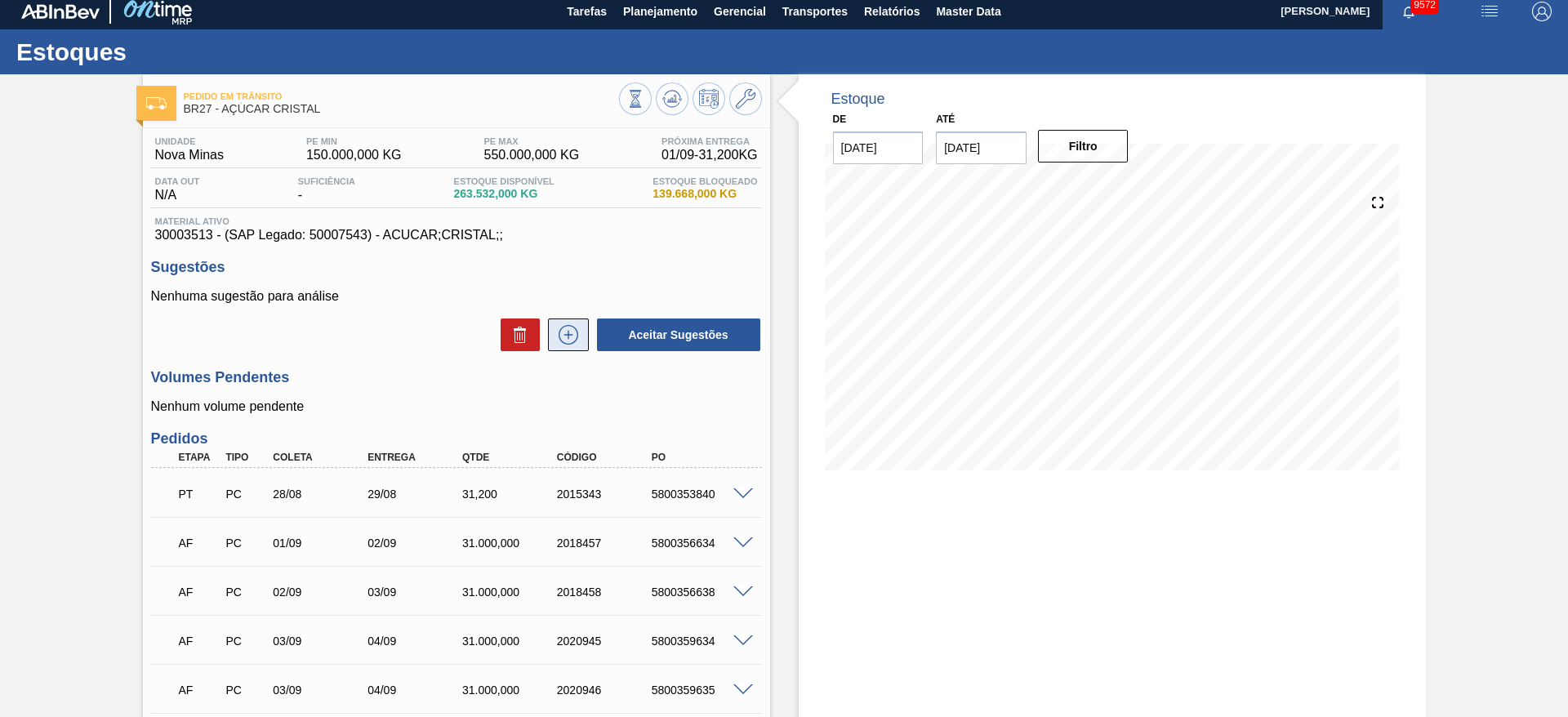
click at [586, 330] on button at bounding box center [569, 334] width 41 height 32
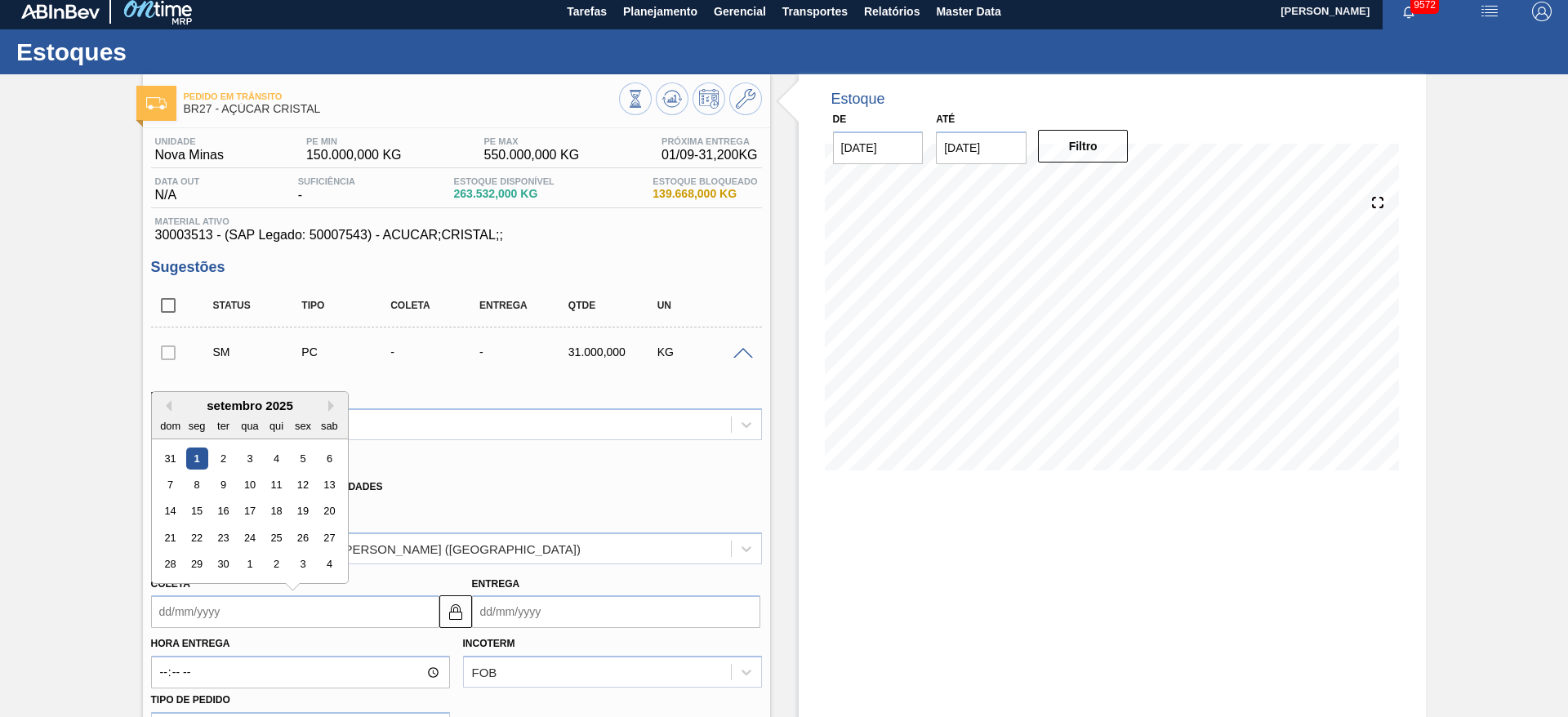
click at [196, 610] on input "Coleta" at bounding box center [295, 612] width 289 height 32
click at [194, 483] on div "8" at bounding box center [196, 484] width 22 height 22
type input "[DATE]"
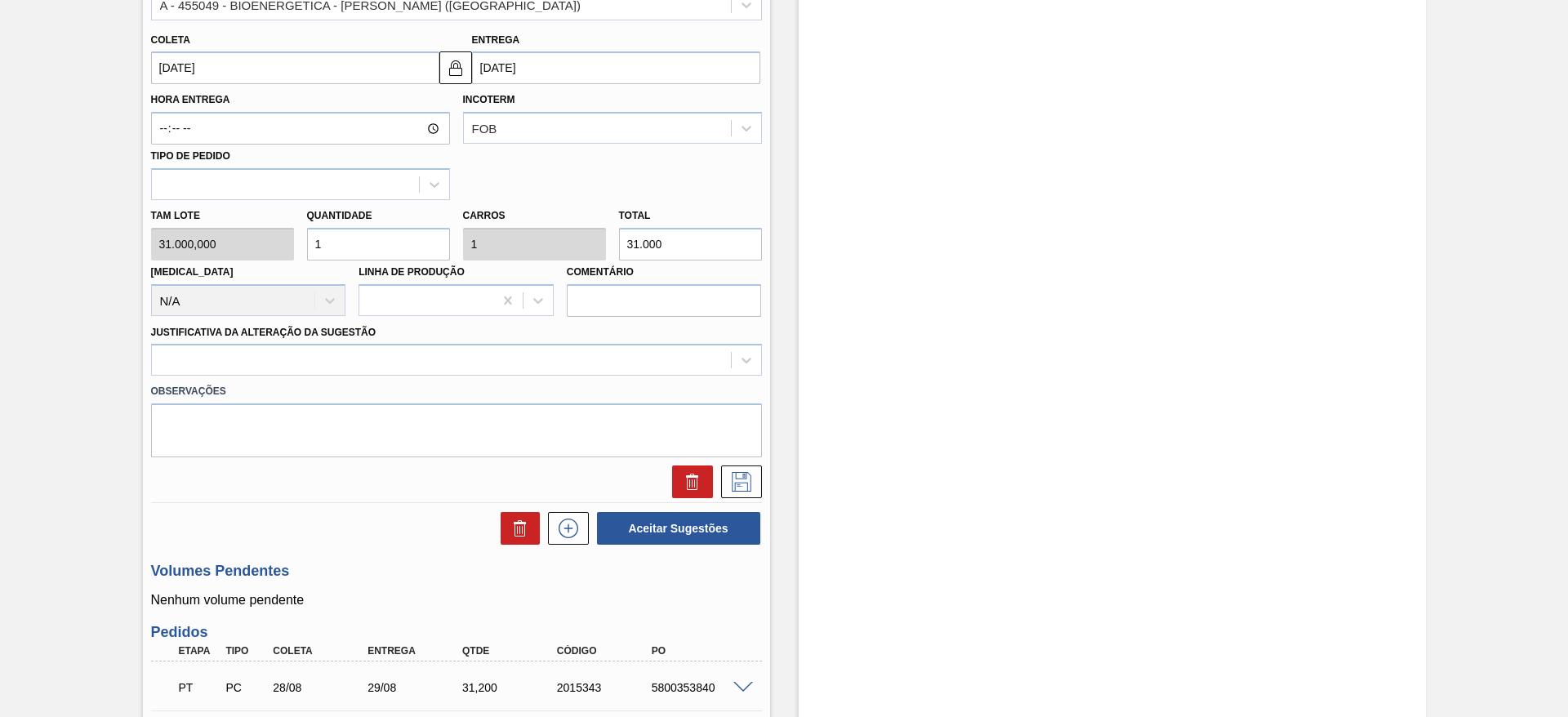
scroll to position [565, 0]
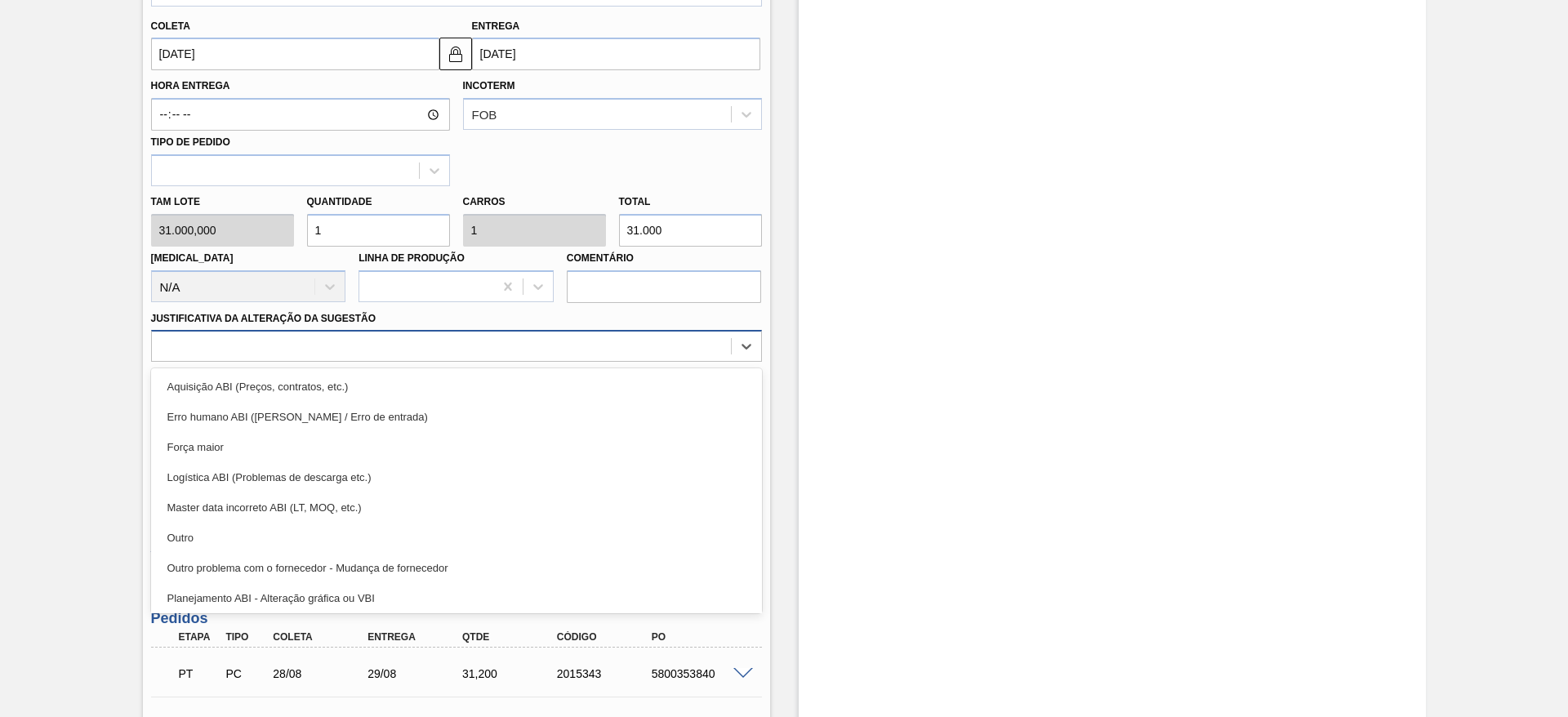
click at [520, 345] on div at bounding box center [441, 347] width 579 height 24
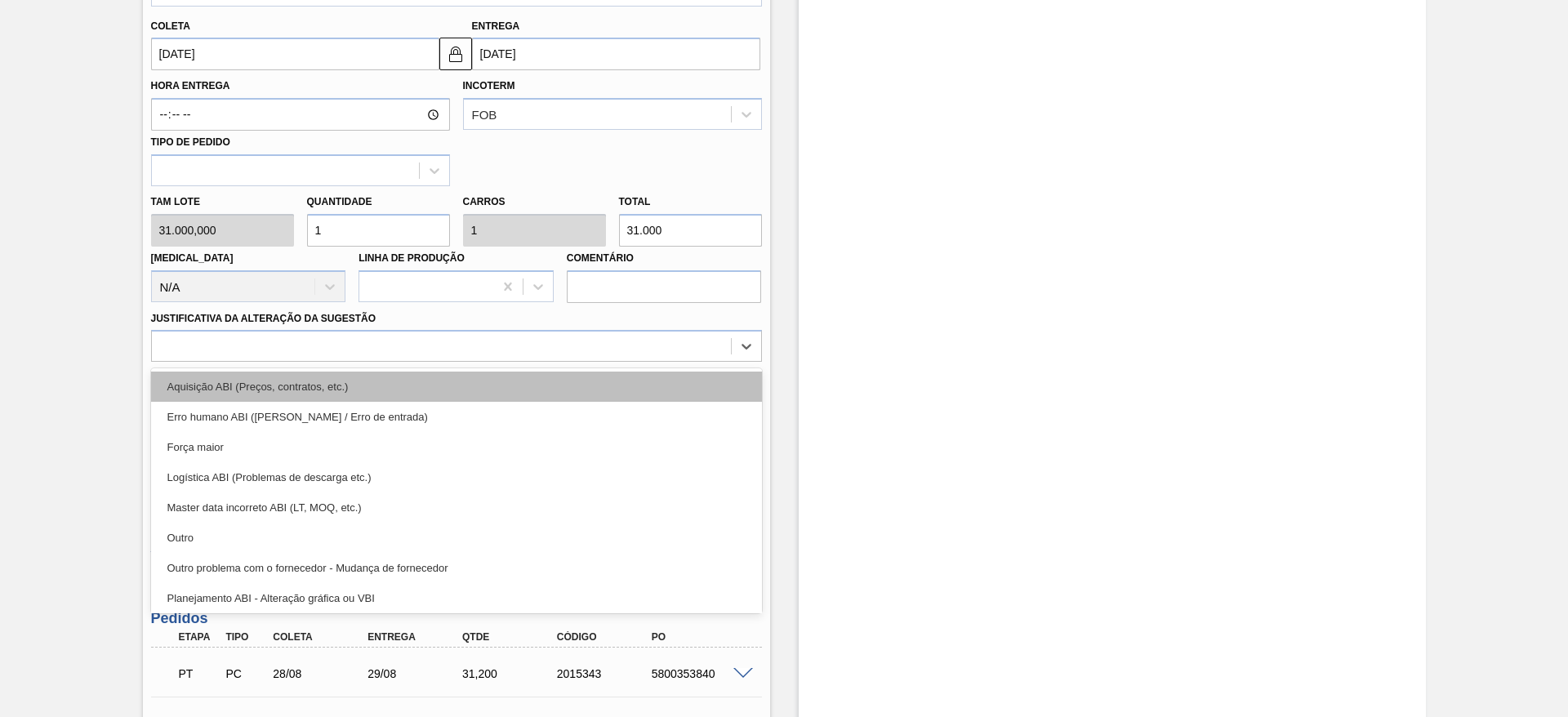
click at [526, 377] on div "Aquisição ABI (Preços, contratos, etc.)" at bounding box center [456, 387] width 611 height 30
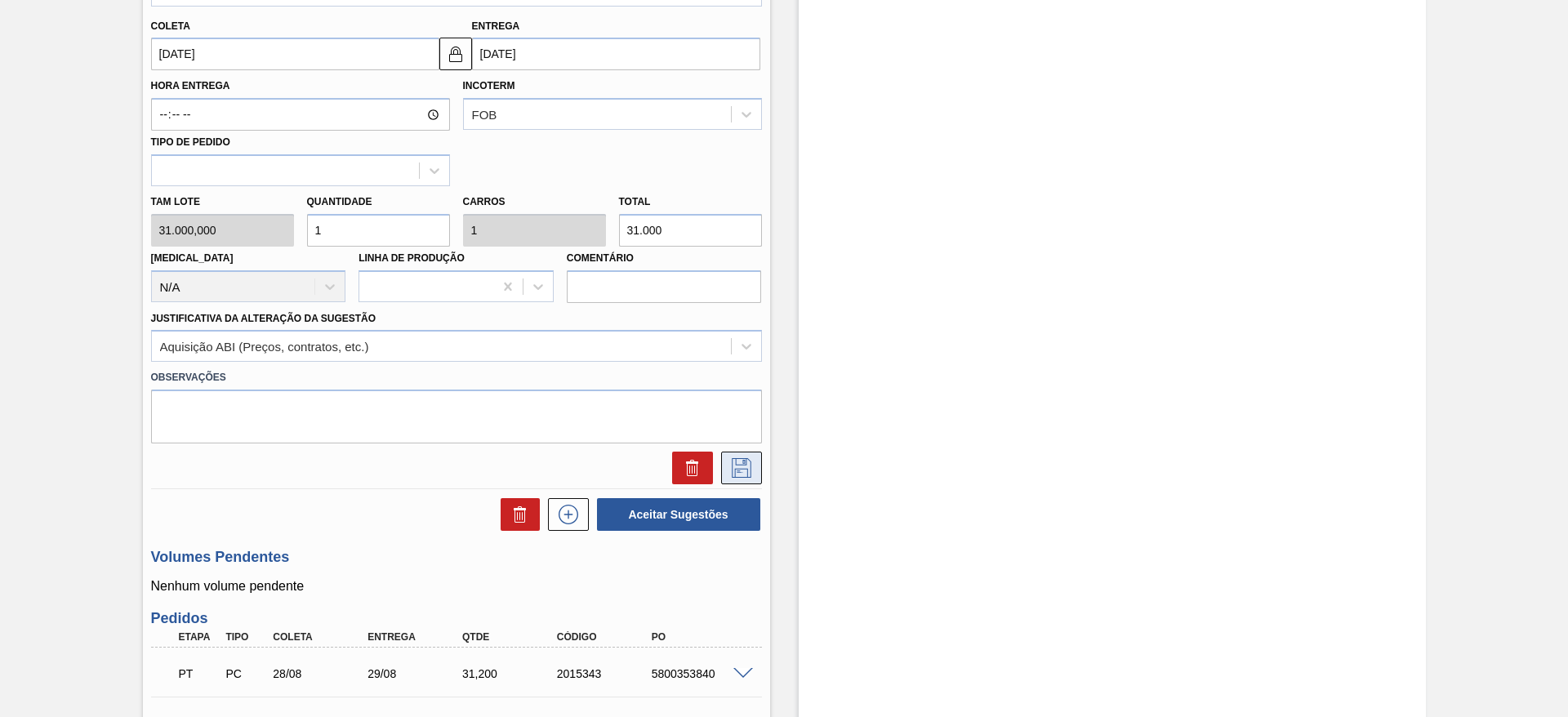
click at [727, 454] on button at bounding box center [741, 468] width 41 height 32
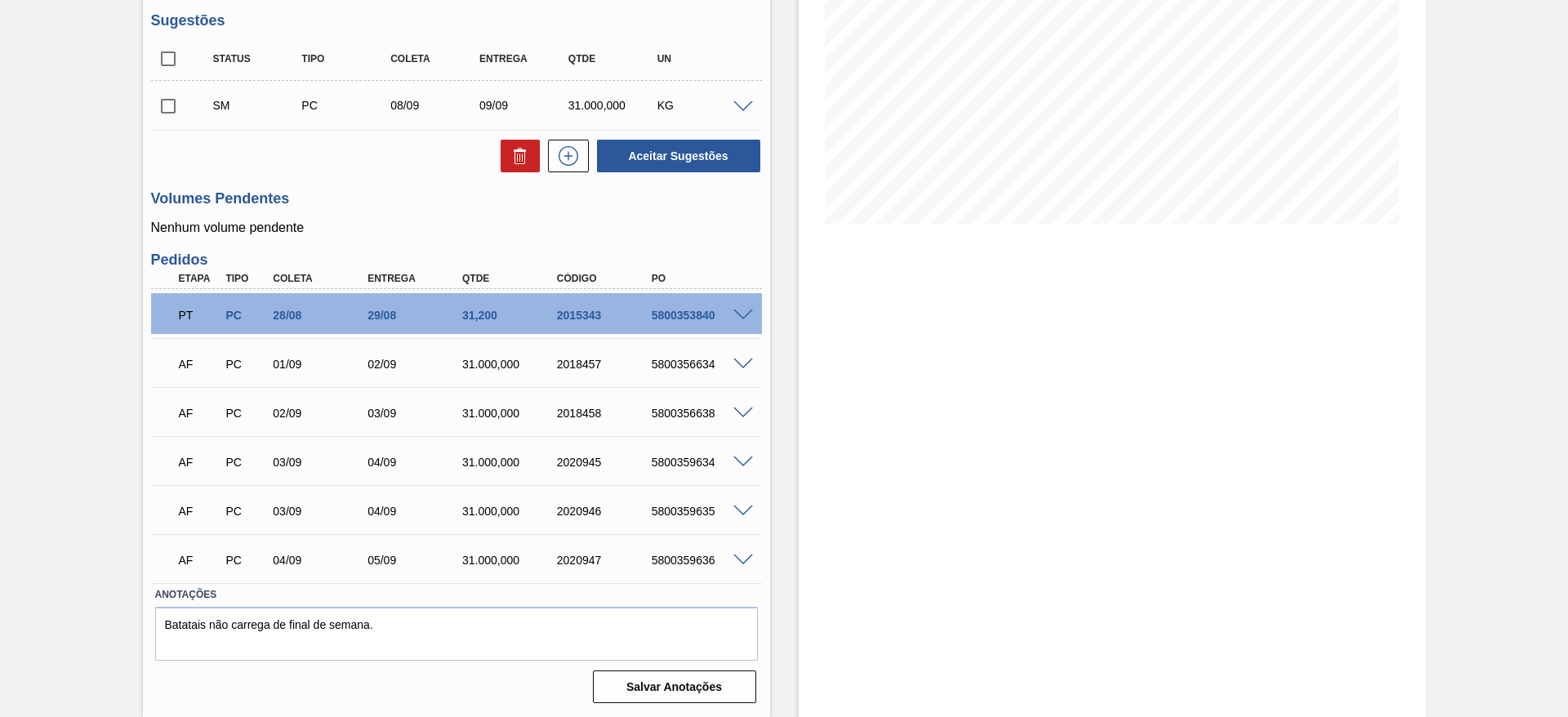
scroll to position [255, 0]
click at [168, 98] on input "checkbox" at bounding box center [168, 105] width 34 height 34
click at [681, 154] on button "Aceitar Sugestões" at bounding box center [679, 155] width 163 height 32
checkbox input "false"
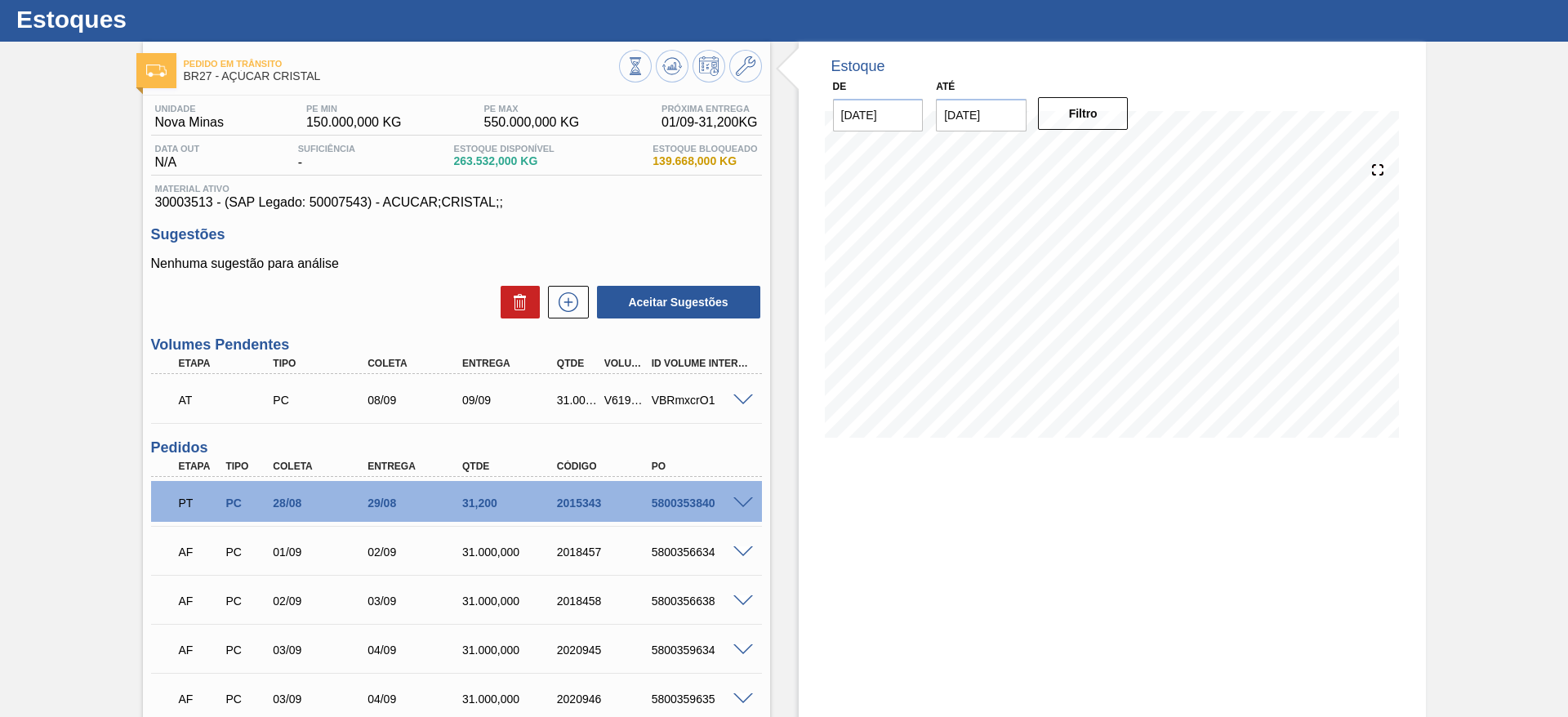
scroll to position [37, 0]
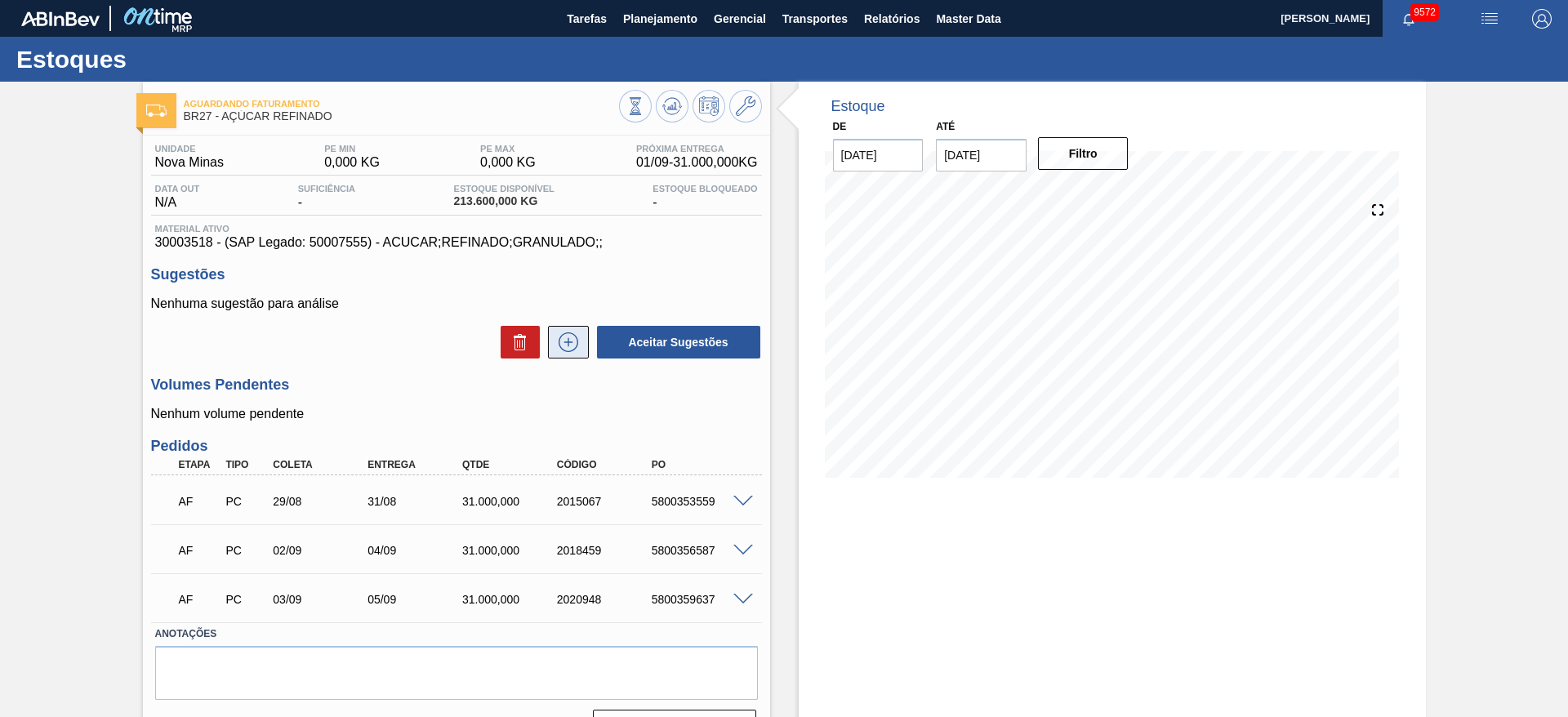
click at [571, 348] on icon at bounding box center [569, 342] width 26 height 19
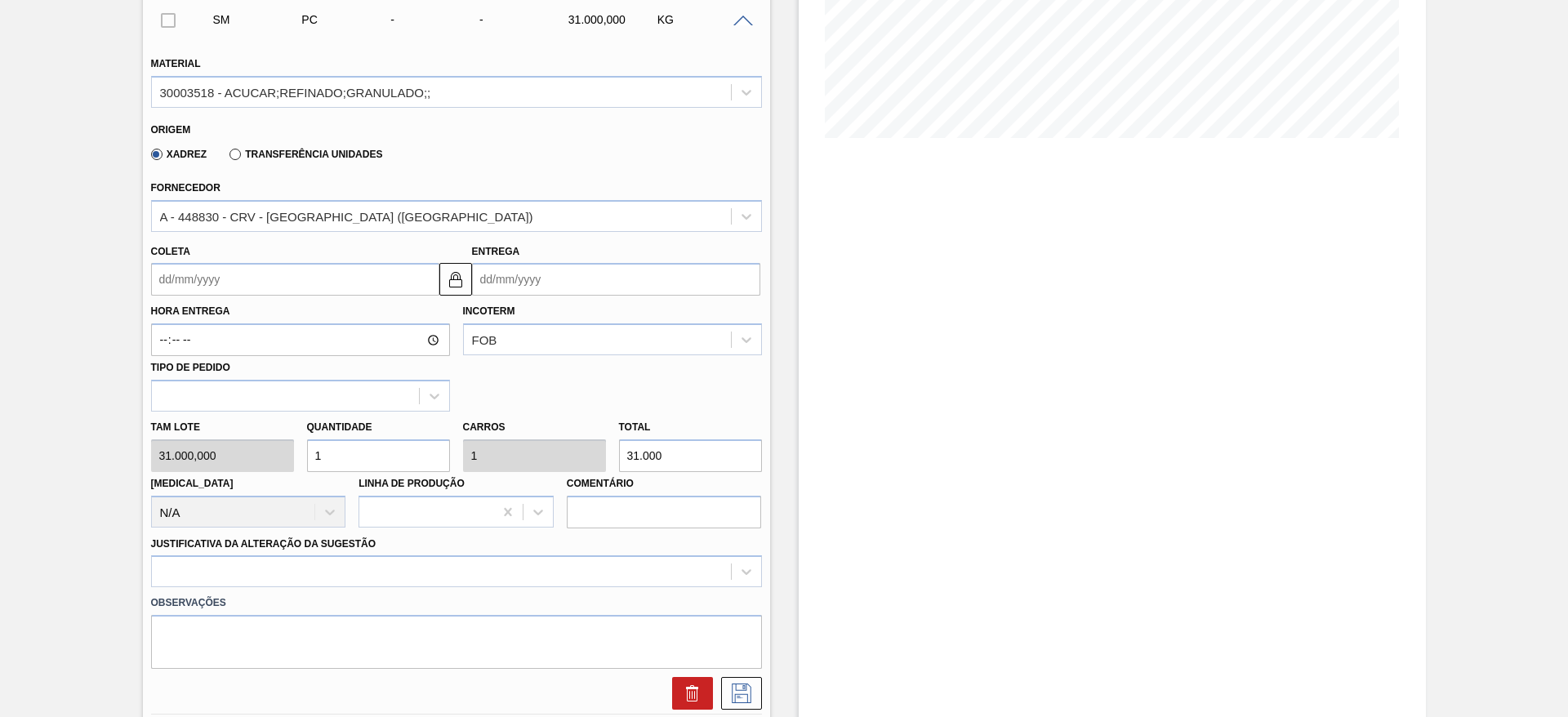
scroll to position [335, 0]
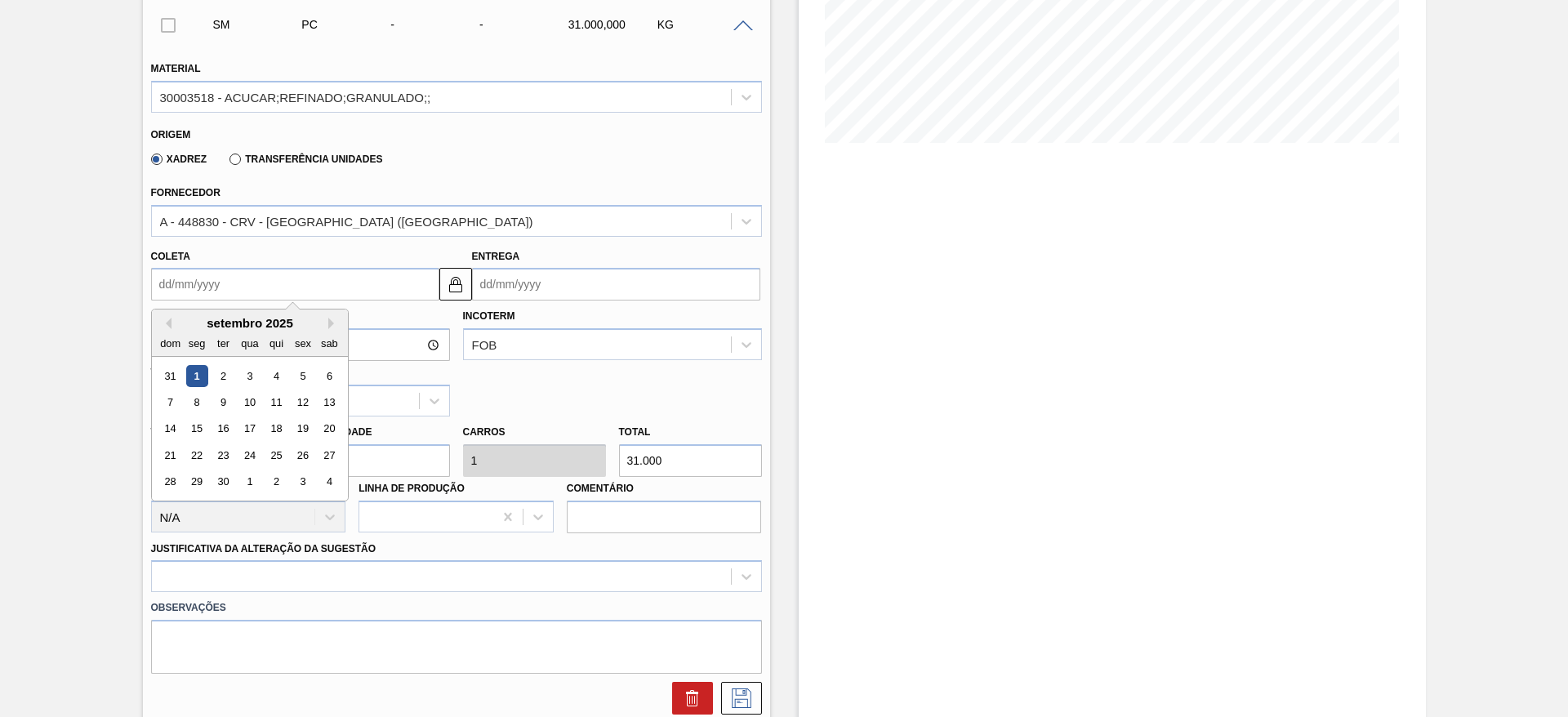
click at [226, 283] on input "Coleta" at bounding box center [295, 283] width 289 height 32
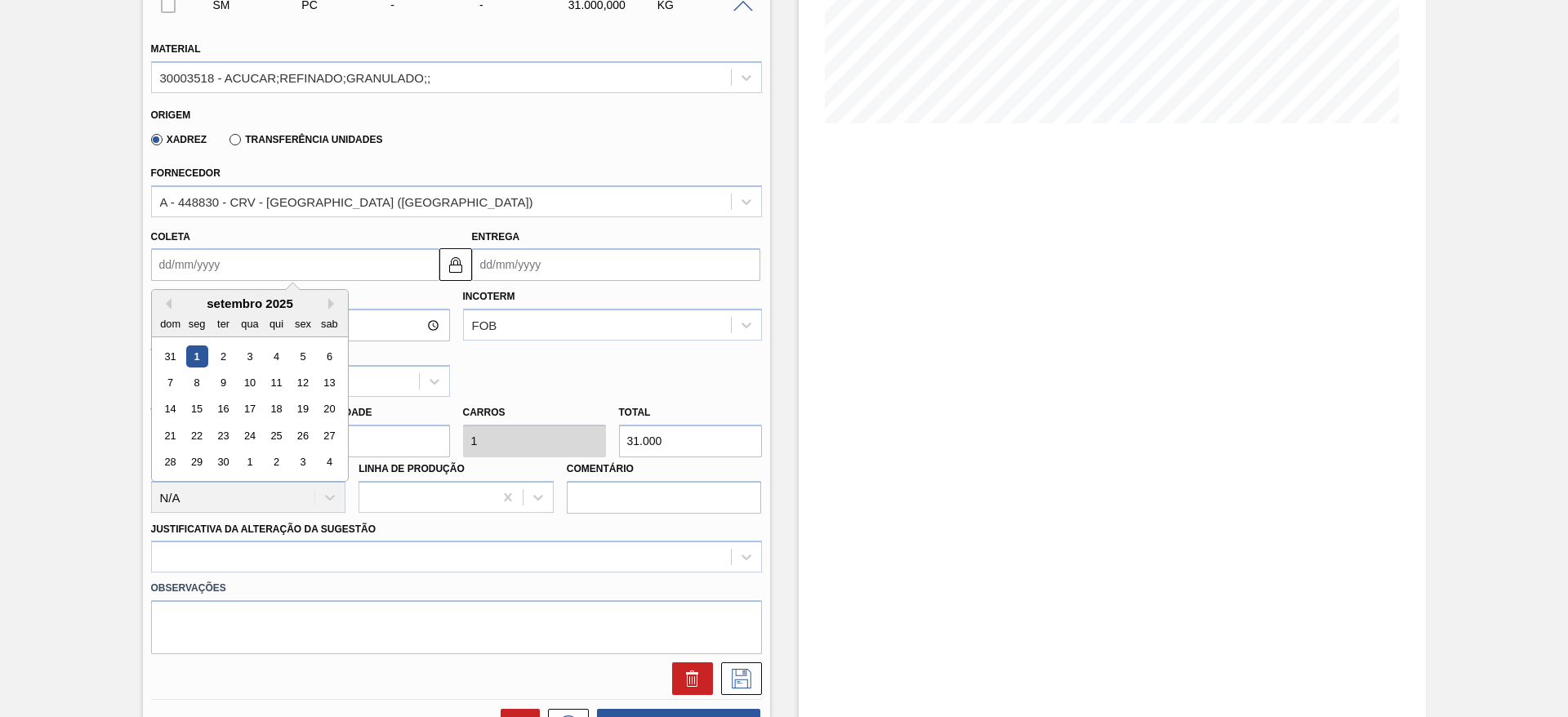
scroll to position [353, 0]
click at [279, 354] on div "4" at bounding box center [276, 358] width 22 height 22
type input "[DATE]"
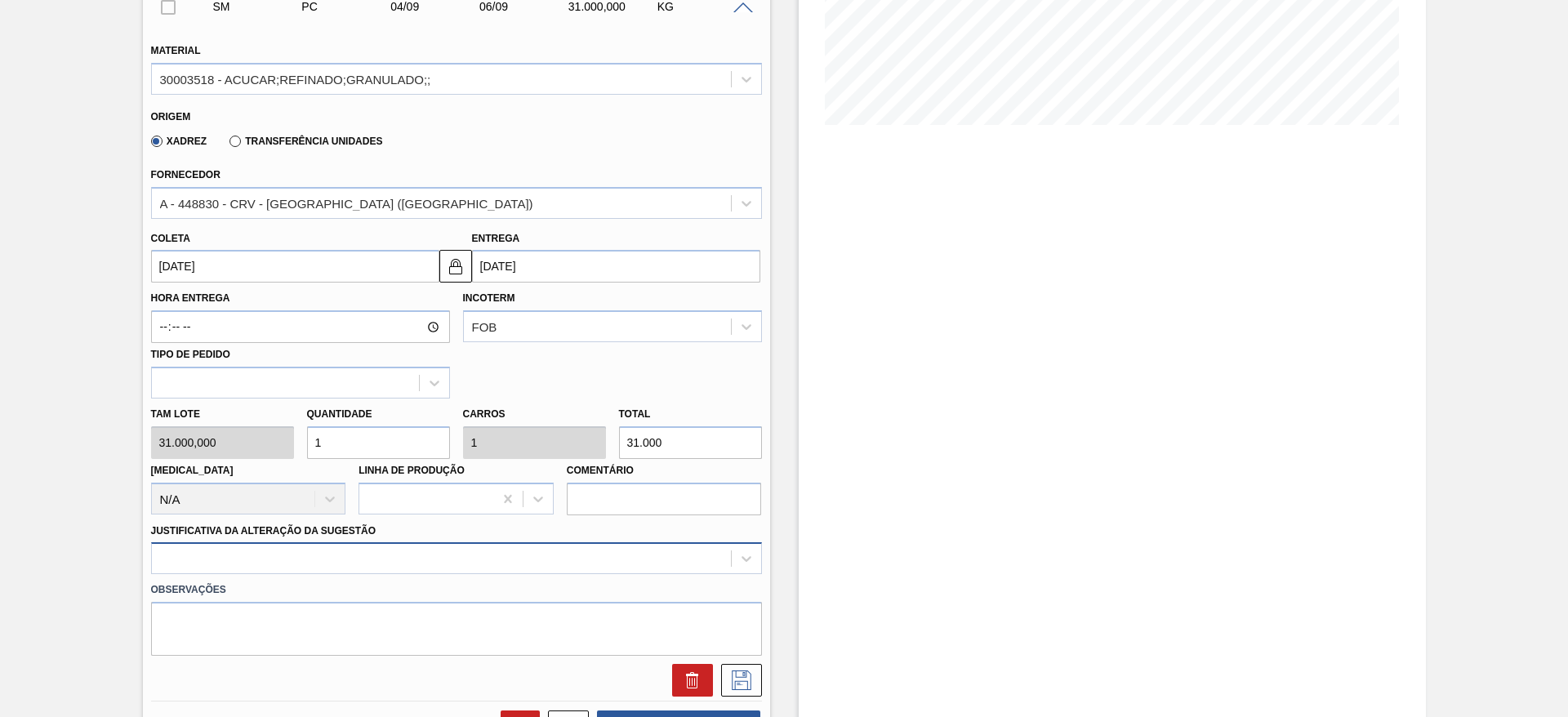
scroll to position [468, 0]
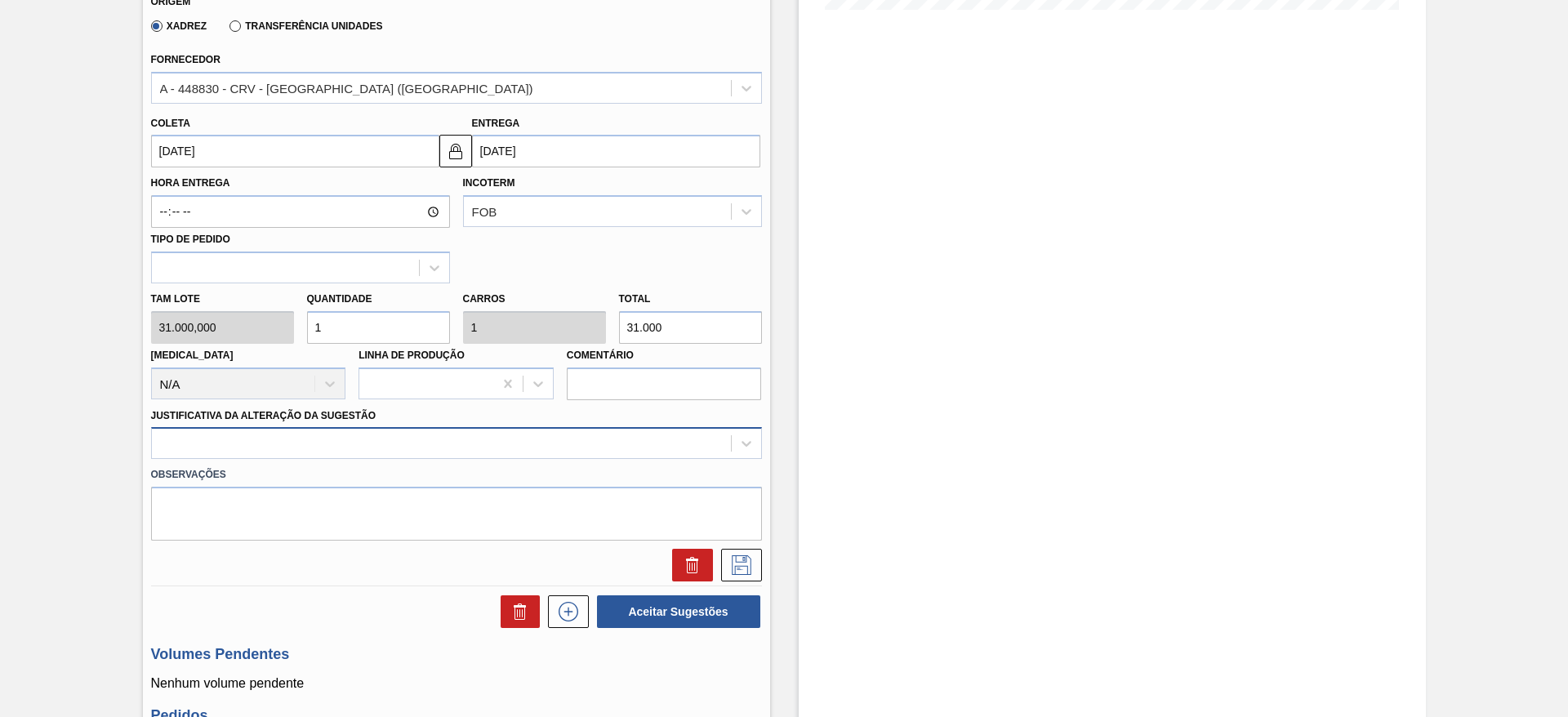
click at [455, 459] on div at bounding box center [456, 443] width 611 height 32
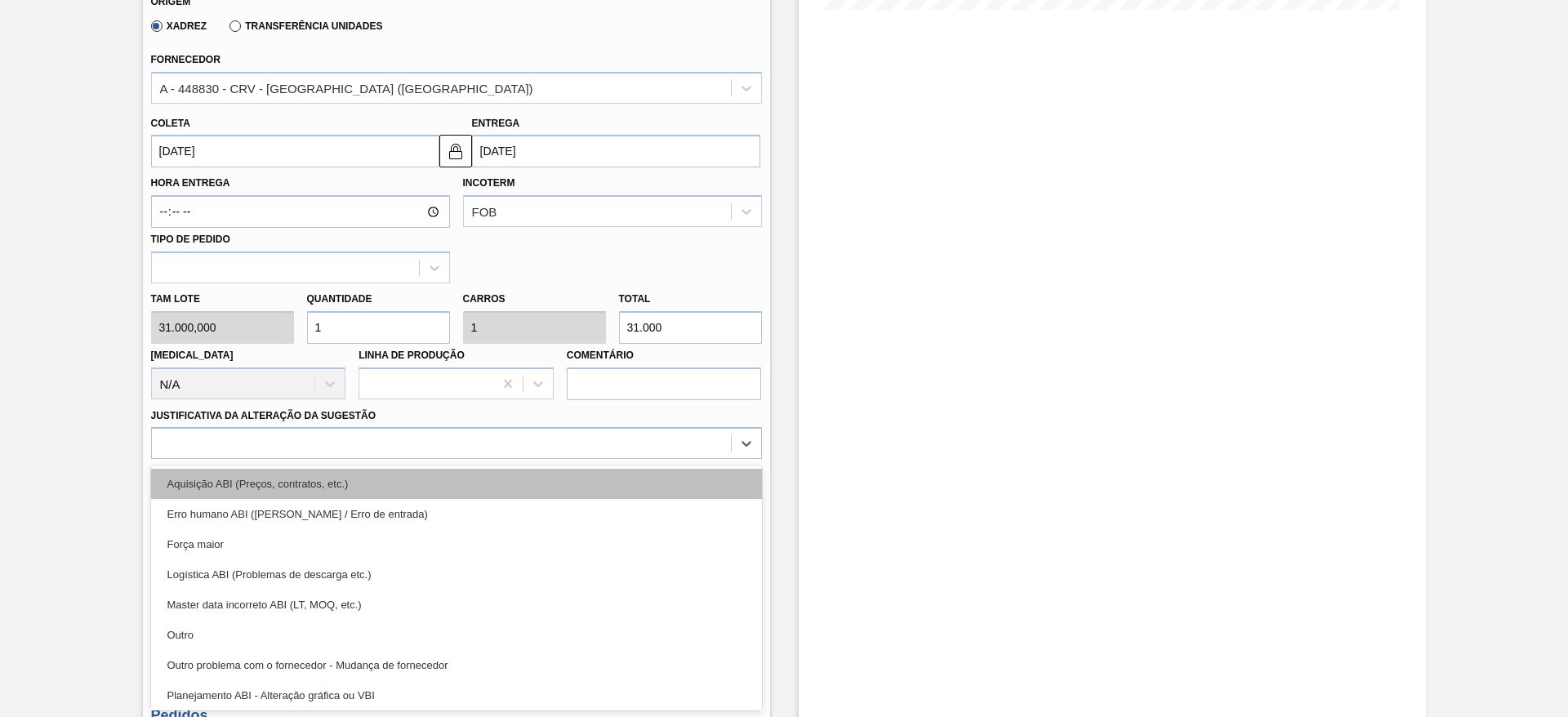
click at [529, 491] on div "Aquisição ABI (Preços, contratos, etc.)" at bounding box center [456, 484] width 611 height 30
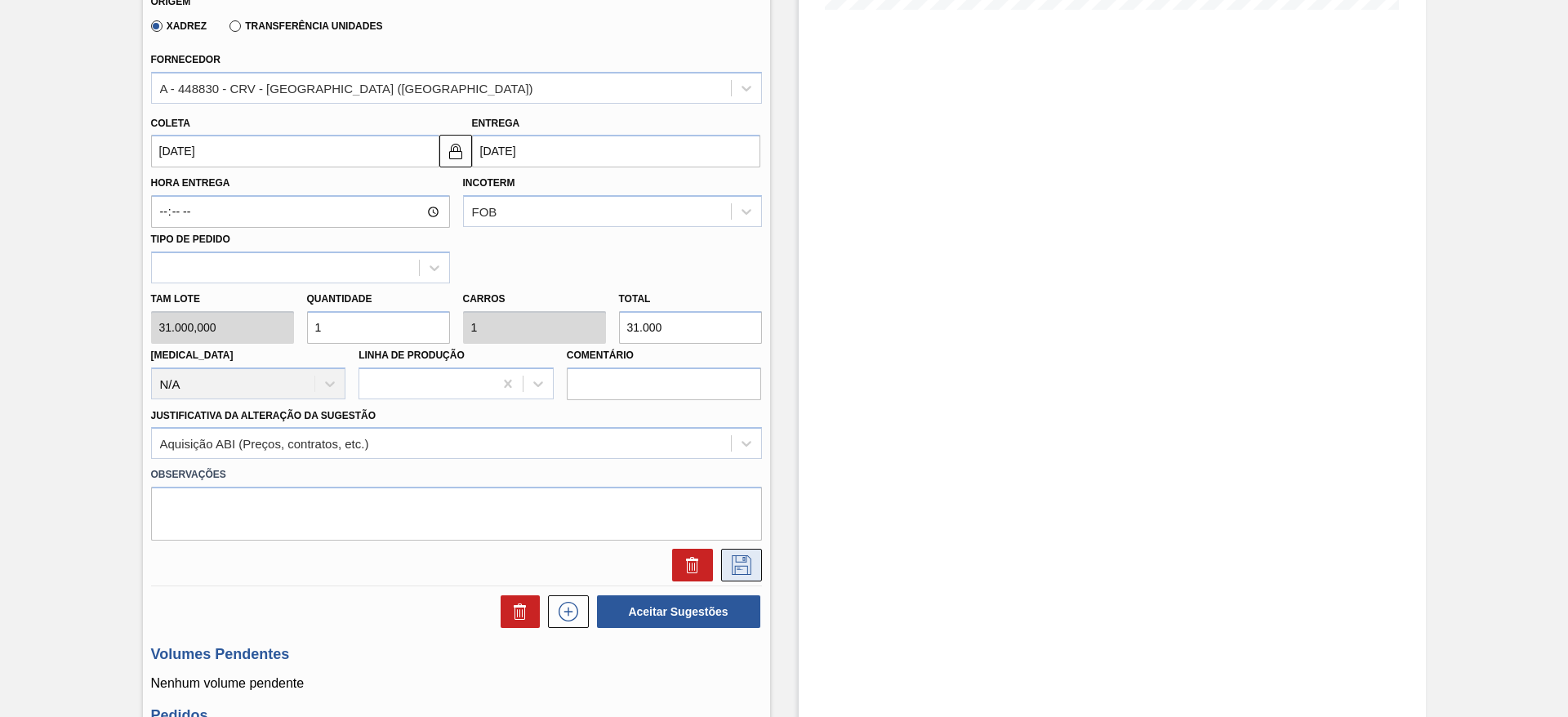
click at [736, 566] on icon at bounding box center [741, 565] width 19 height 19
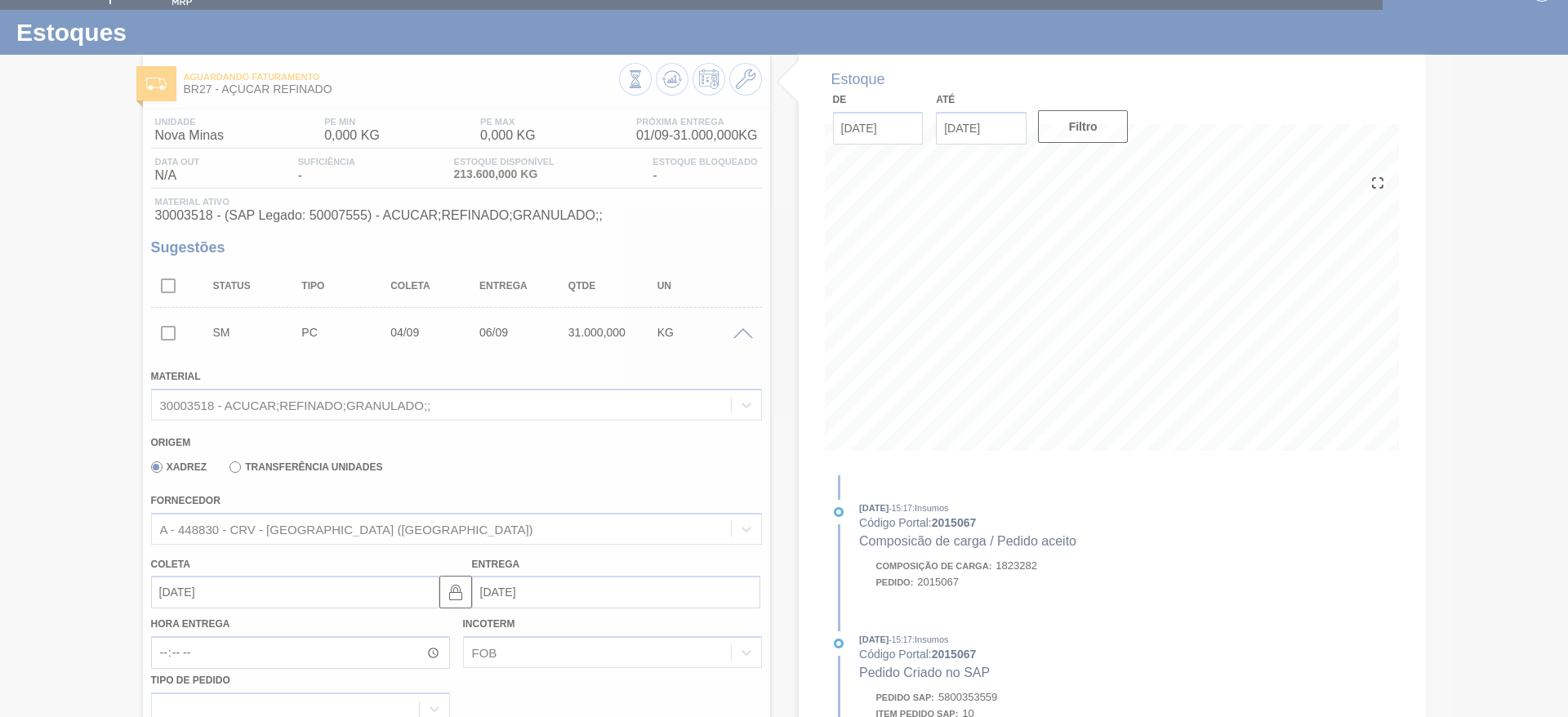
scroll to position [0, 0]
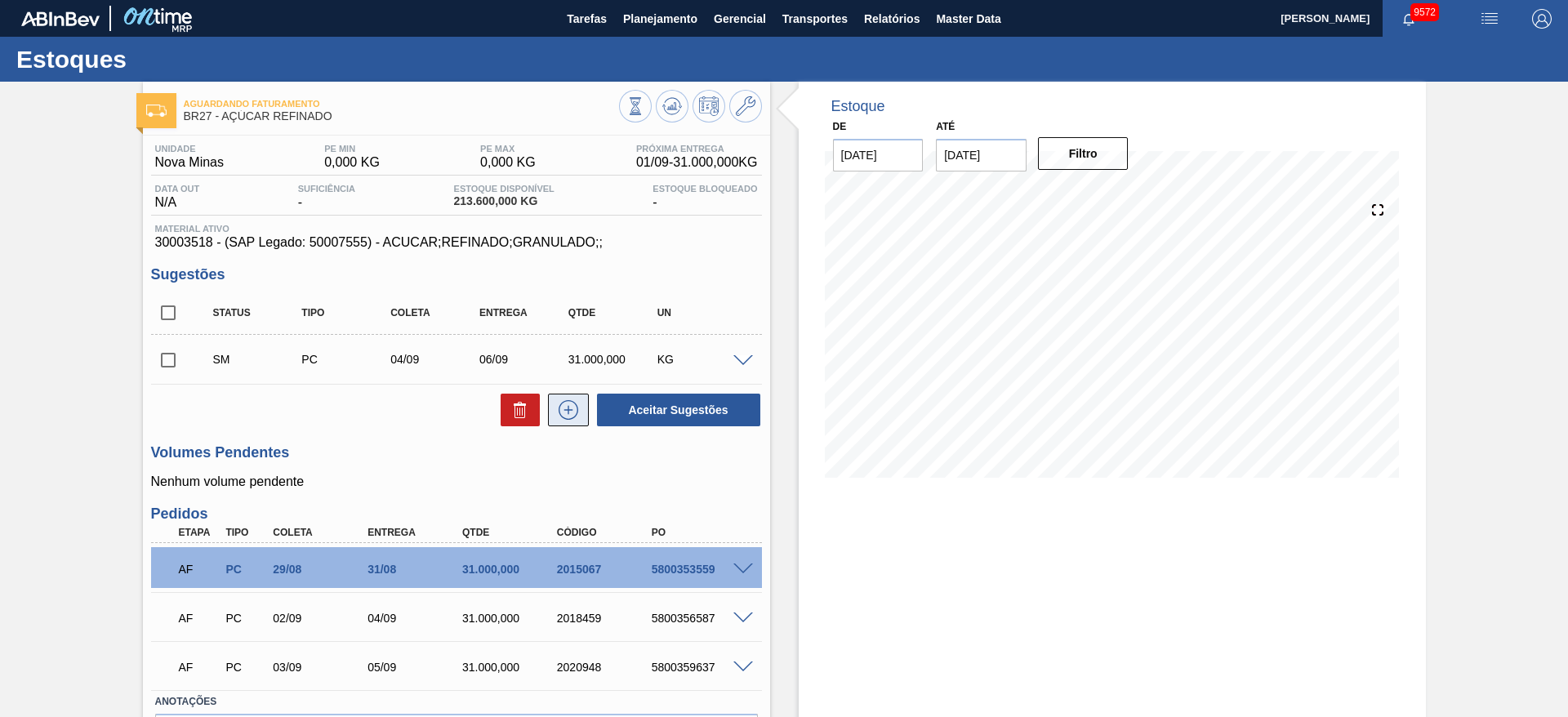
click at [562, 408] on icon at bounding box center [569, 410] width 26 height 19
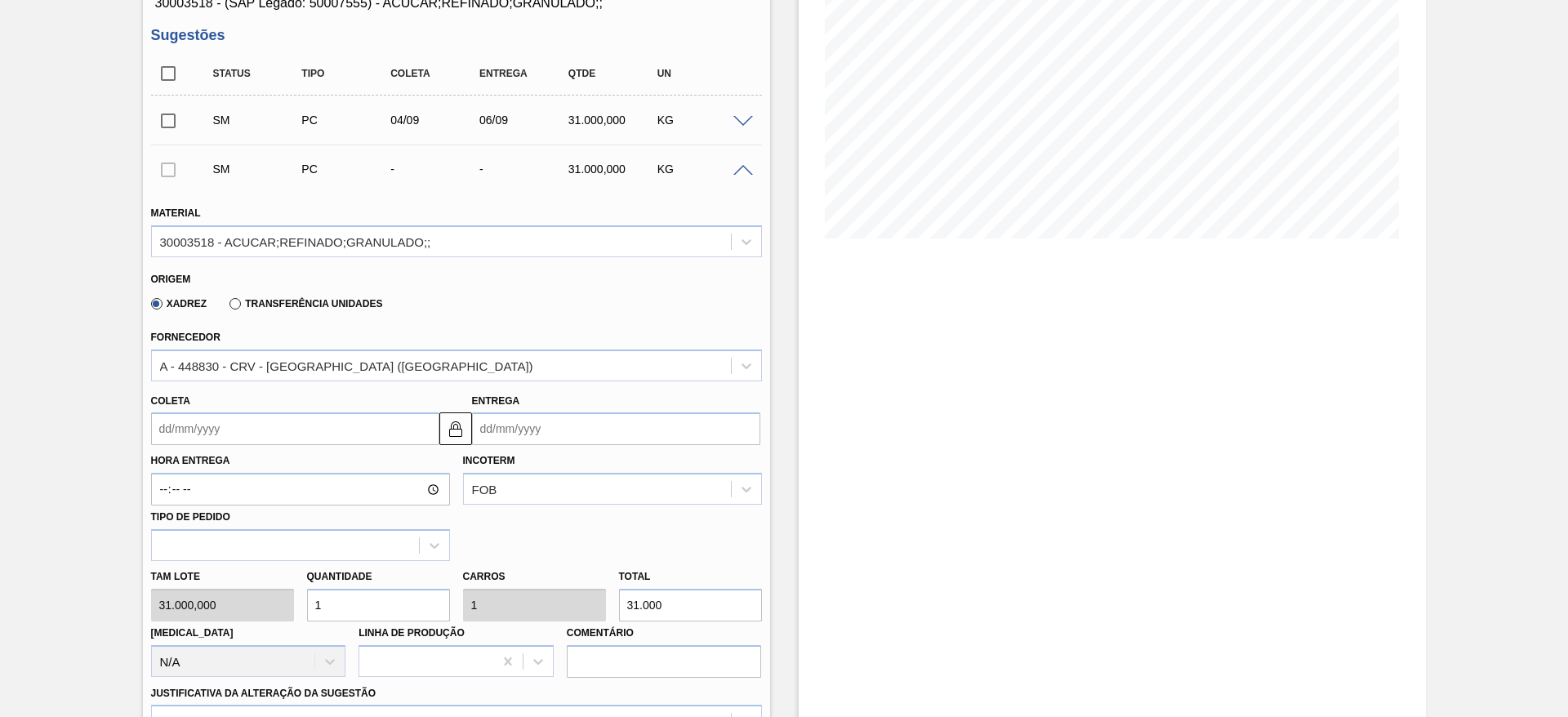
scroll to position [240, 0]
click at [204, 410] on div "Coleta" at bounding box center [295, 417] width 289 height 56
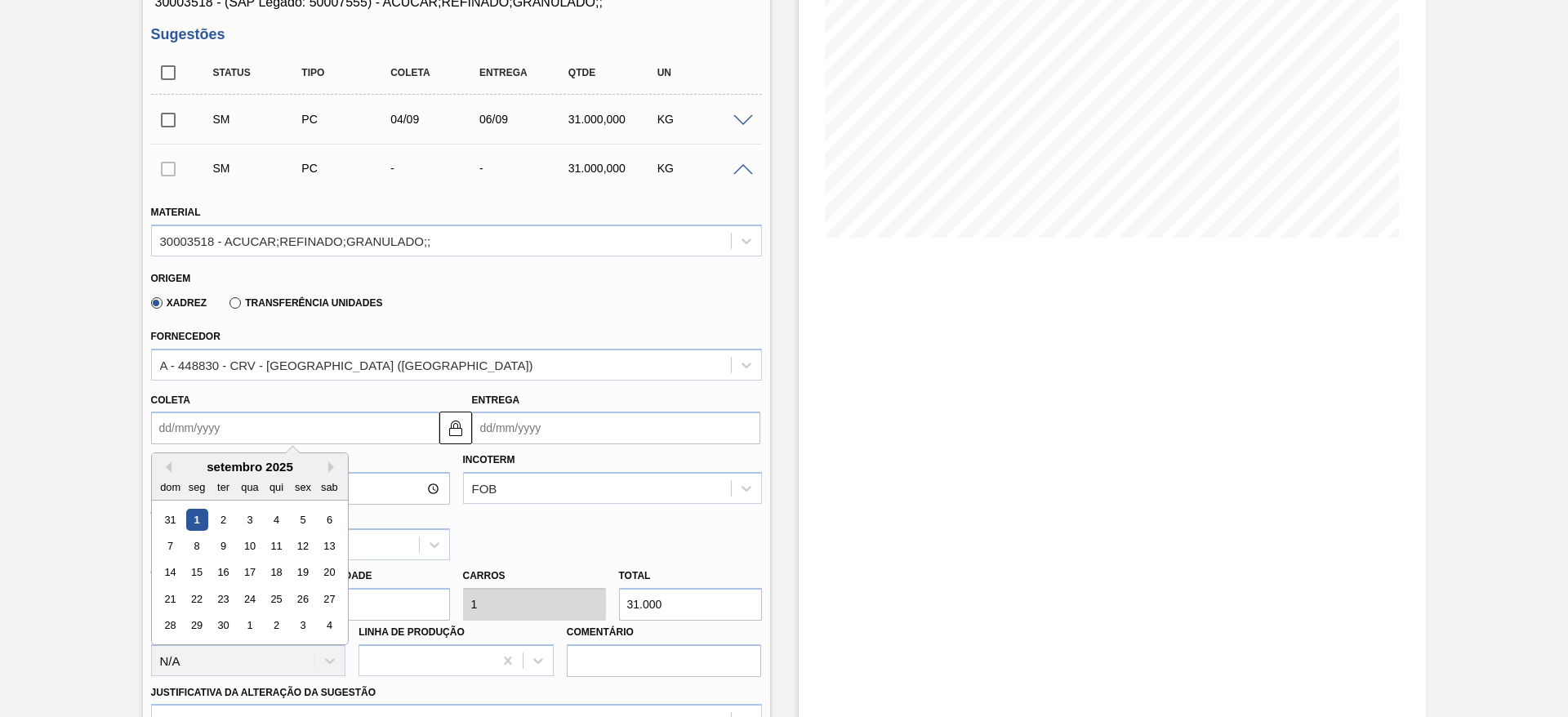
click at [204, 415] on input "Coleta" at bounding box center [295, 427] width 289 height 32
click at [297, 519] on div "5" at bounding box center [302, 520] width 22 height 22
type input "[DATE]"
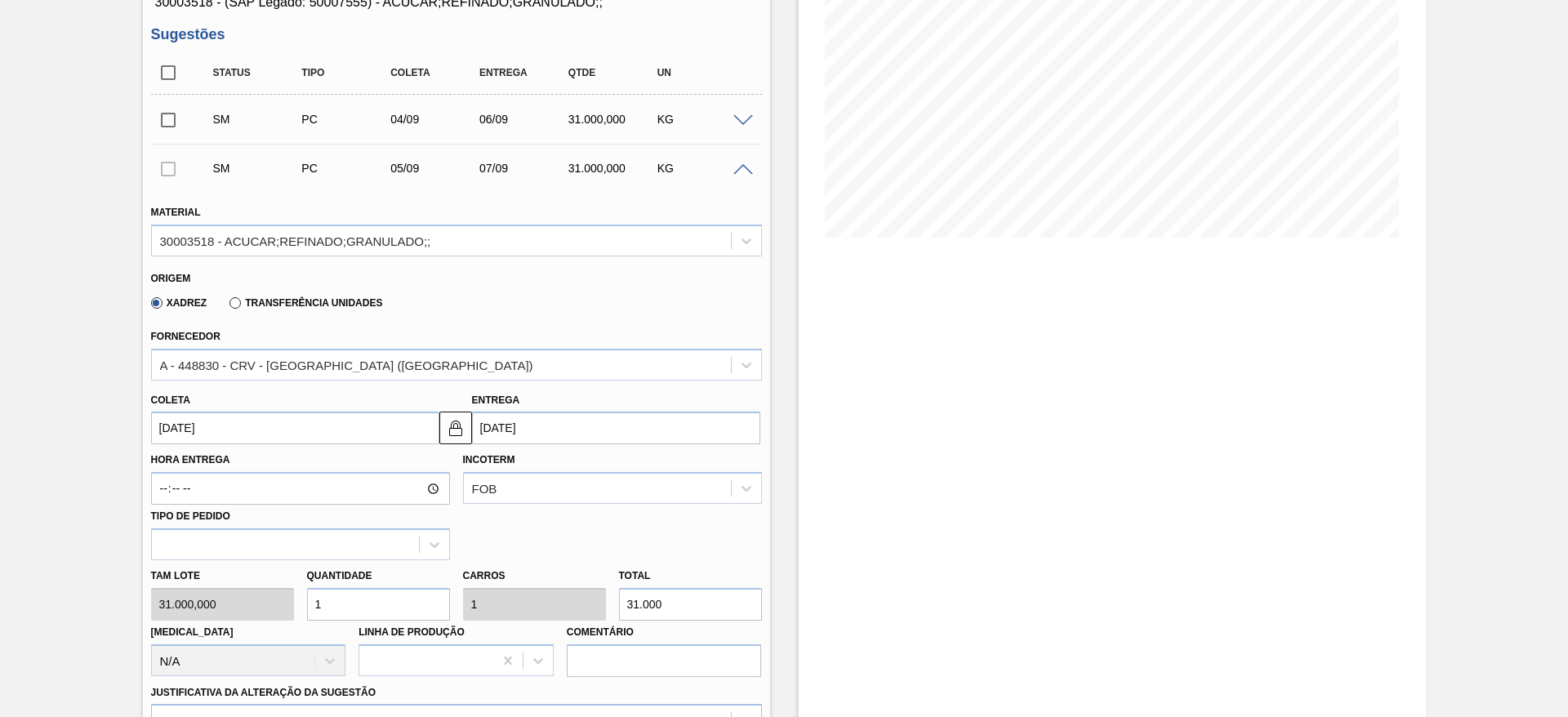
scroll to position [517, 0]
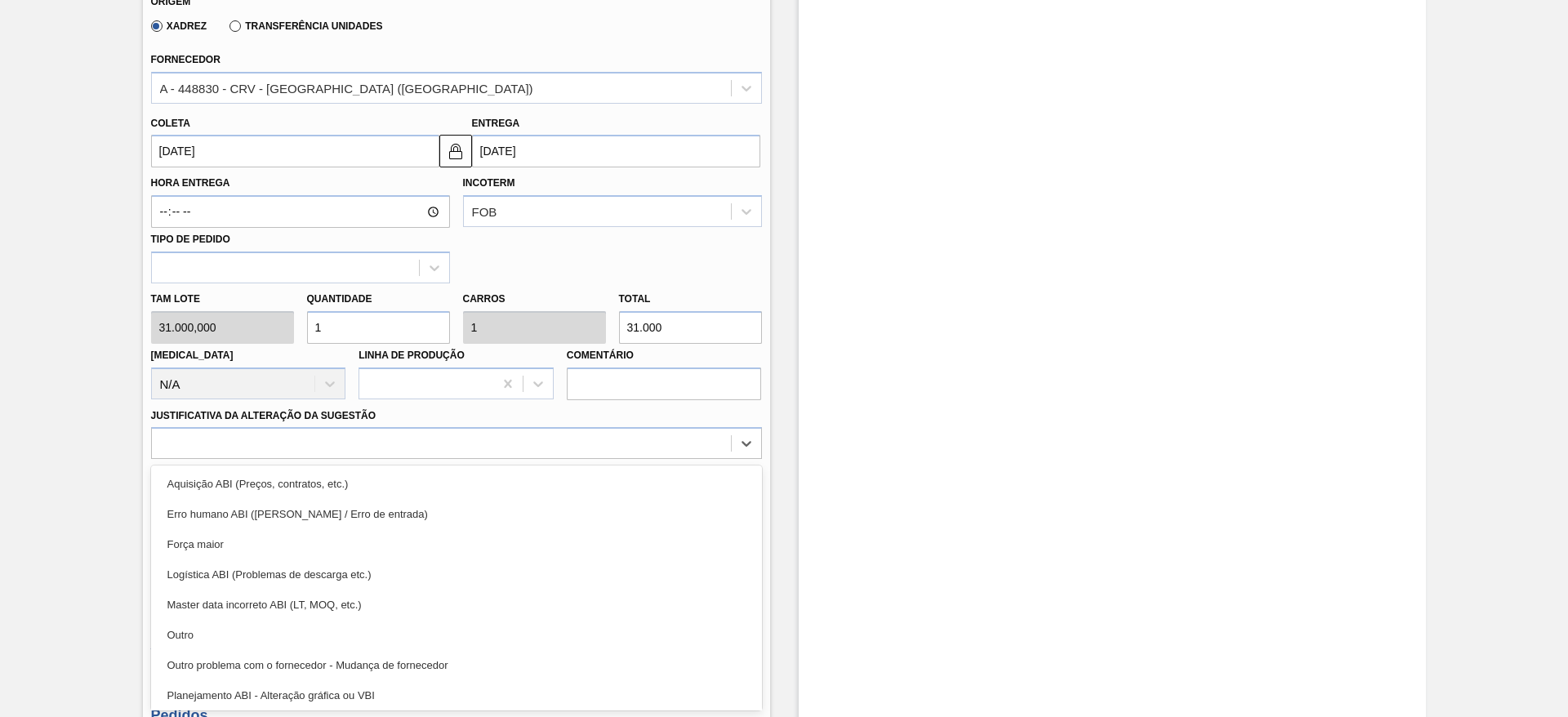
click at [596, 711] on div "Unidade Nova Minas PE MIN 0,000 KG PE MAX 0,000 KG Próxima Entrega 01/09 - 31.0…" at bounding box center [456, 318] width 627 height 1400
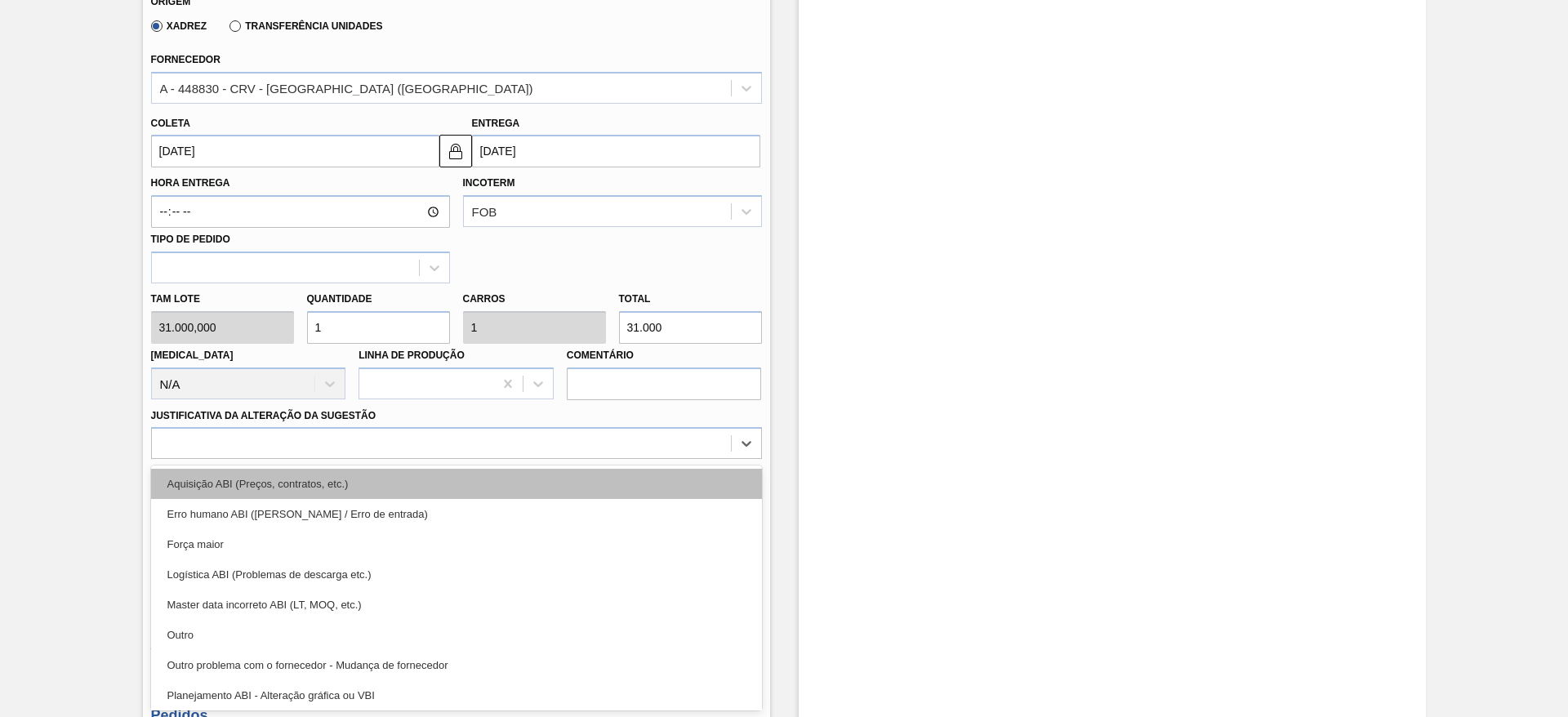
click at [702, 492] on div "Aquisição ABI (Preços, contratos, etc.)" at bounding box center [456, 484] width 611 height 30
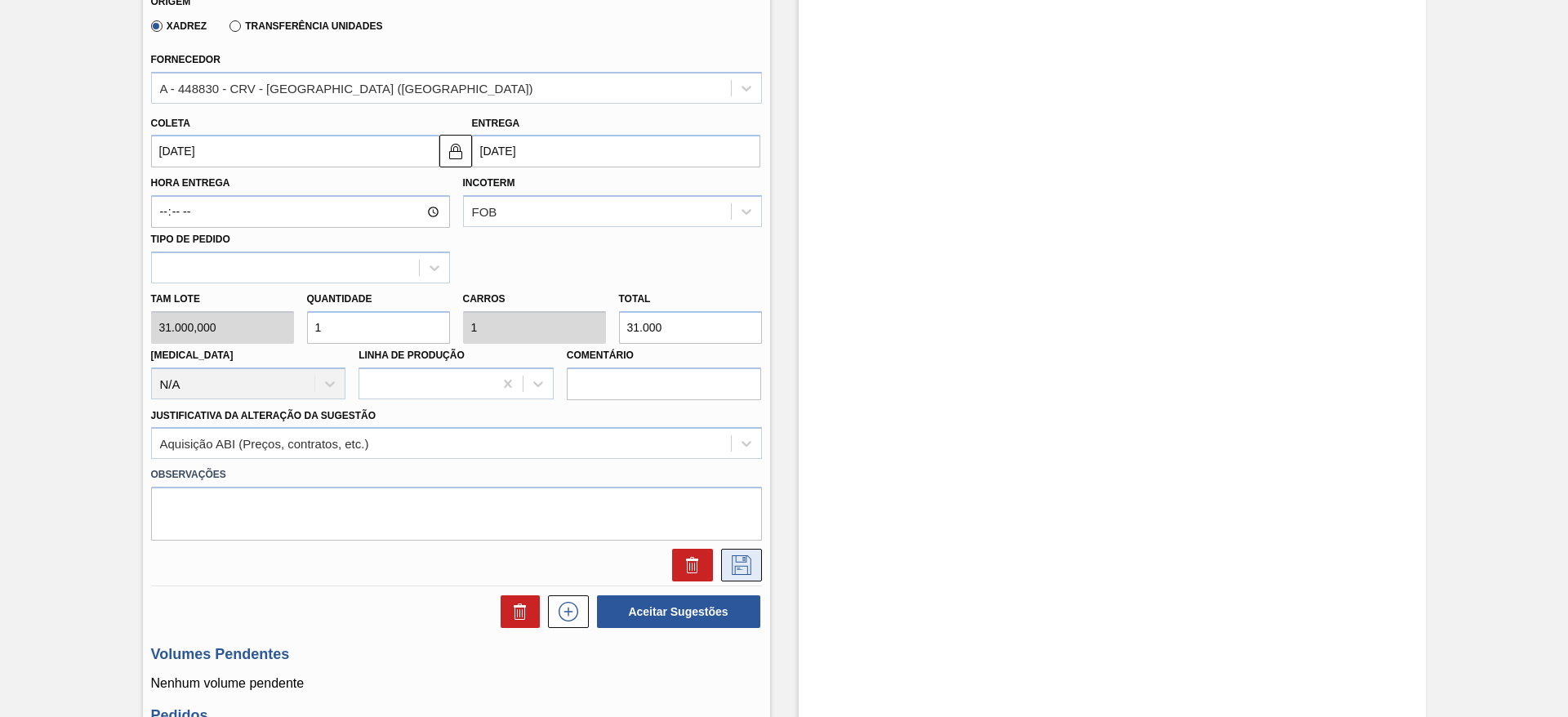
click at [752, 554] on button at bounding box center [741, 565] width 41 height 32
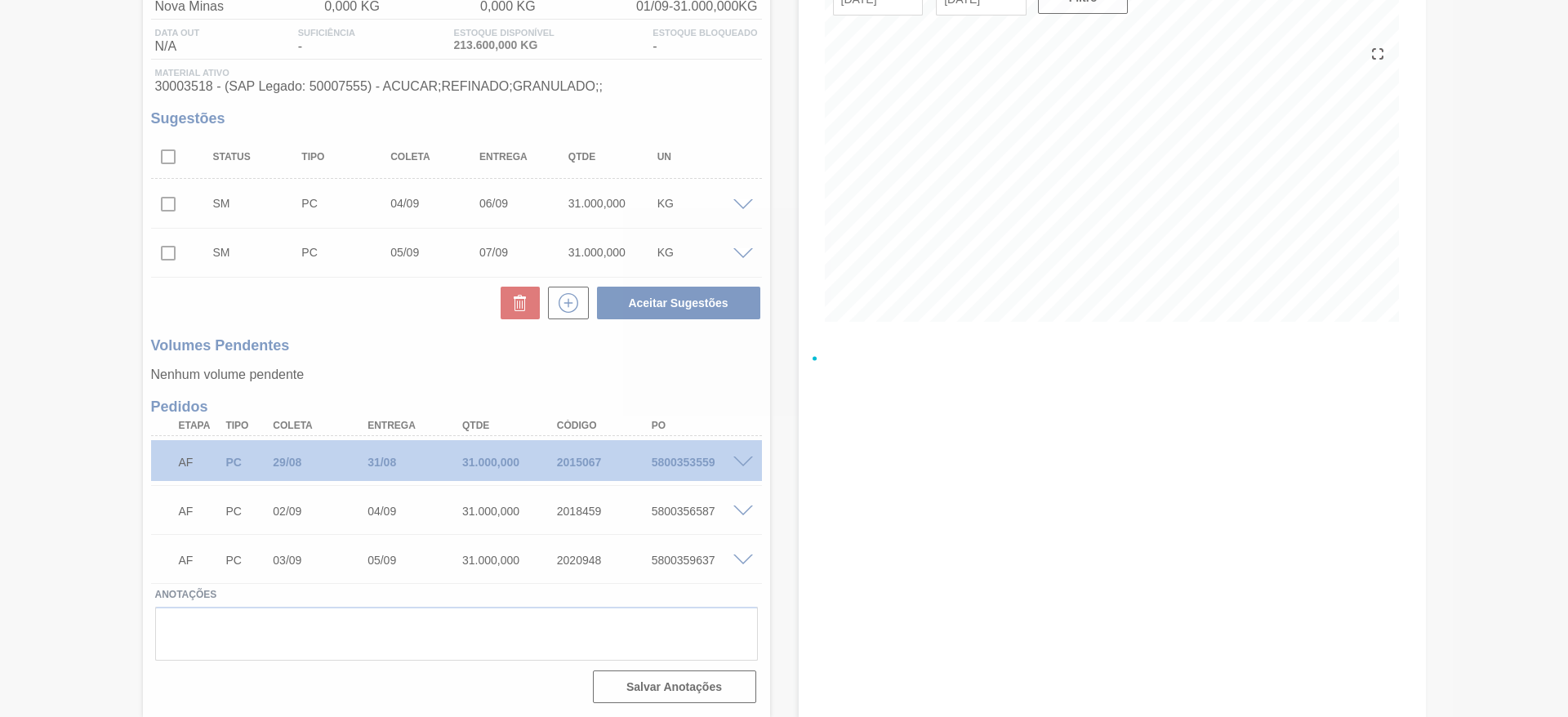
scroll to position [156, 0]
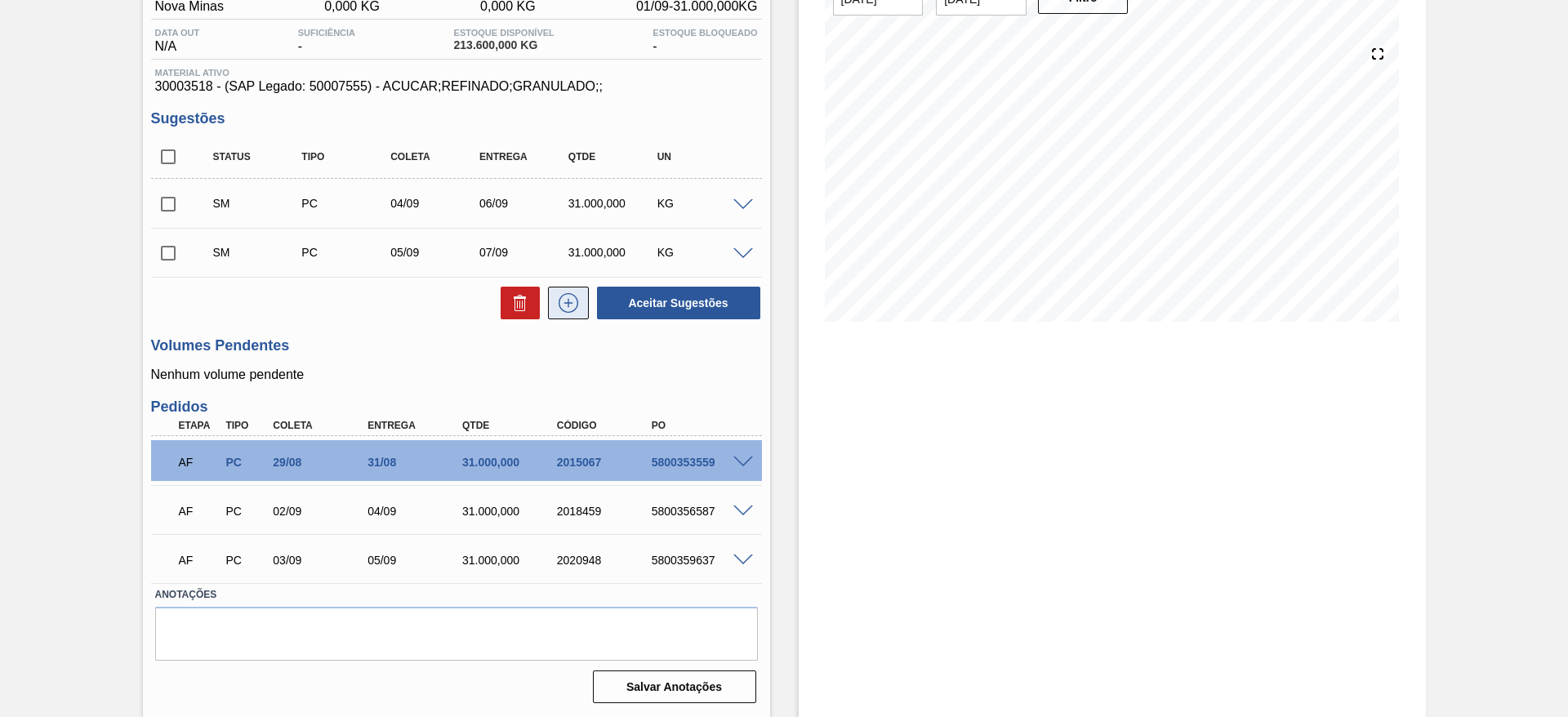
click at [570, 300] on icon at bounding box center [569, 303] width 26 height 19
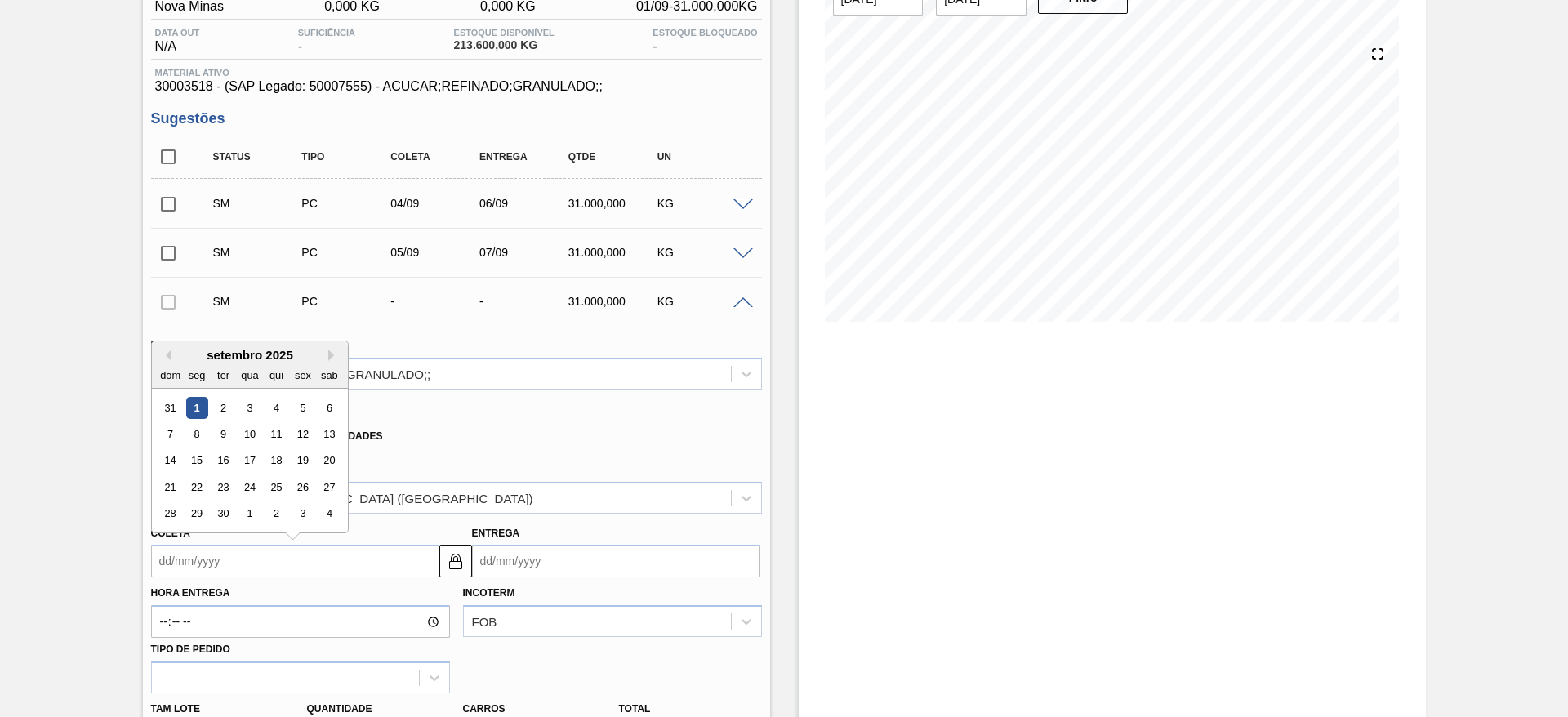
click at [169, 556] on input "Coleta" at bounding box center [295, 561] width 289 height 32
click at [329, 414] on div "6" at bounding box center [328, 407] width 22 height 22
type input "[DATE]"
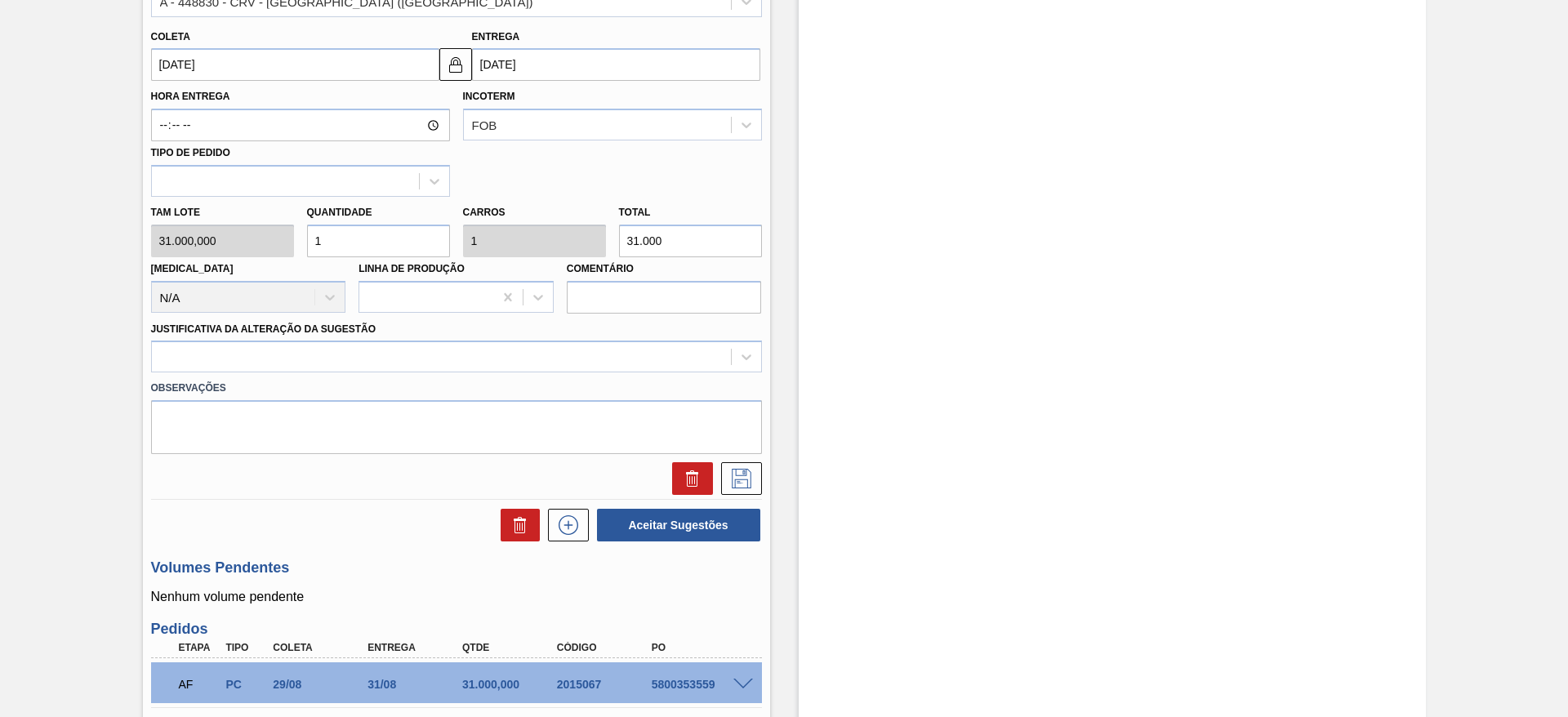
scroll to position [654, 0]
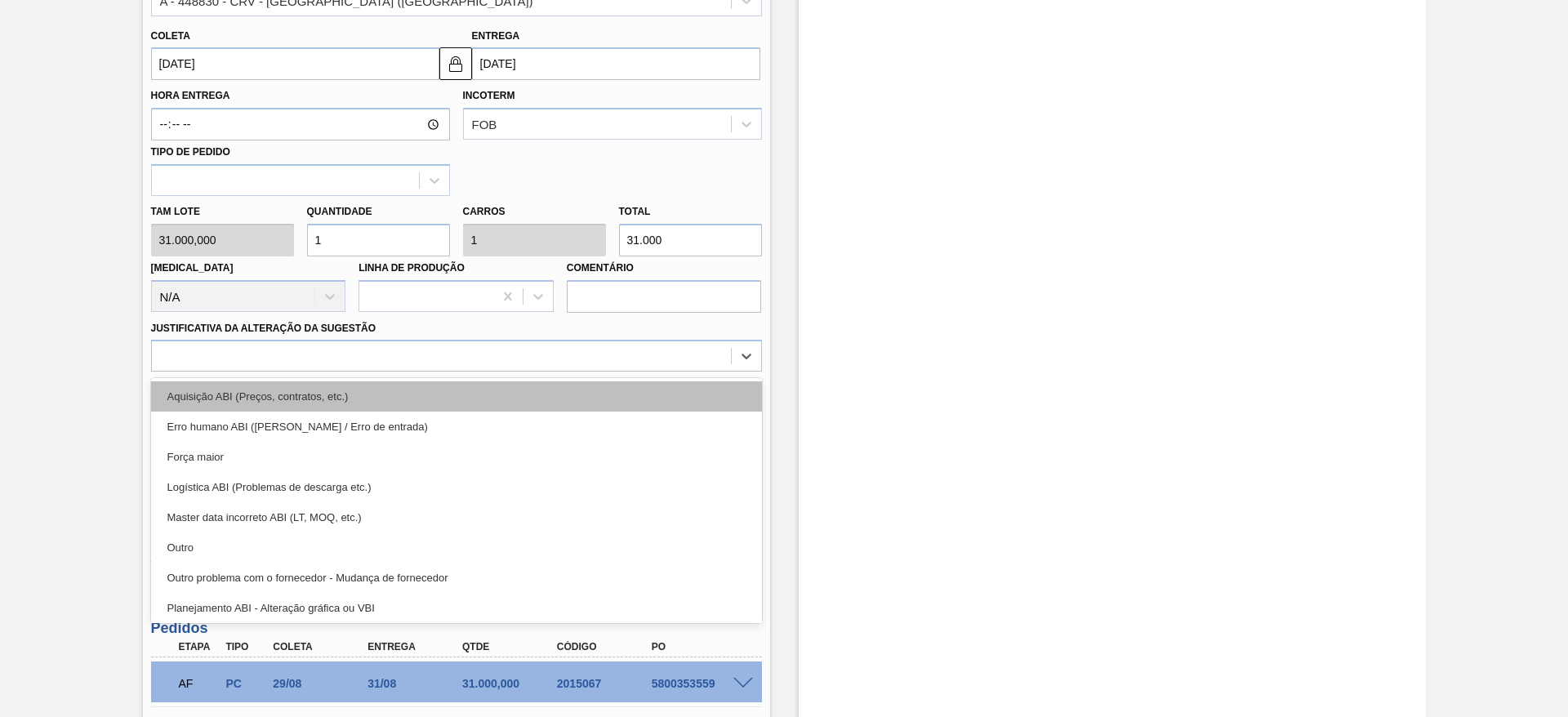
drag, startPoint x: 648, startPoint y: 359, endPoint x: 655, endPoint y: 385, distance: 26.9
click at [655, 372] on div "option Aquisição ABI (Preços, contratos, etc.) focused, 1 of 18. 18 results ava…" at bounding box center [456, 355] width 611 height 32
click at [655, 385] on div "Aquisição ABI (Preços, contratos, etc.)" at bounding box center [456, 397] width 611 height 30
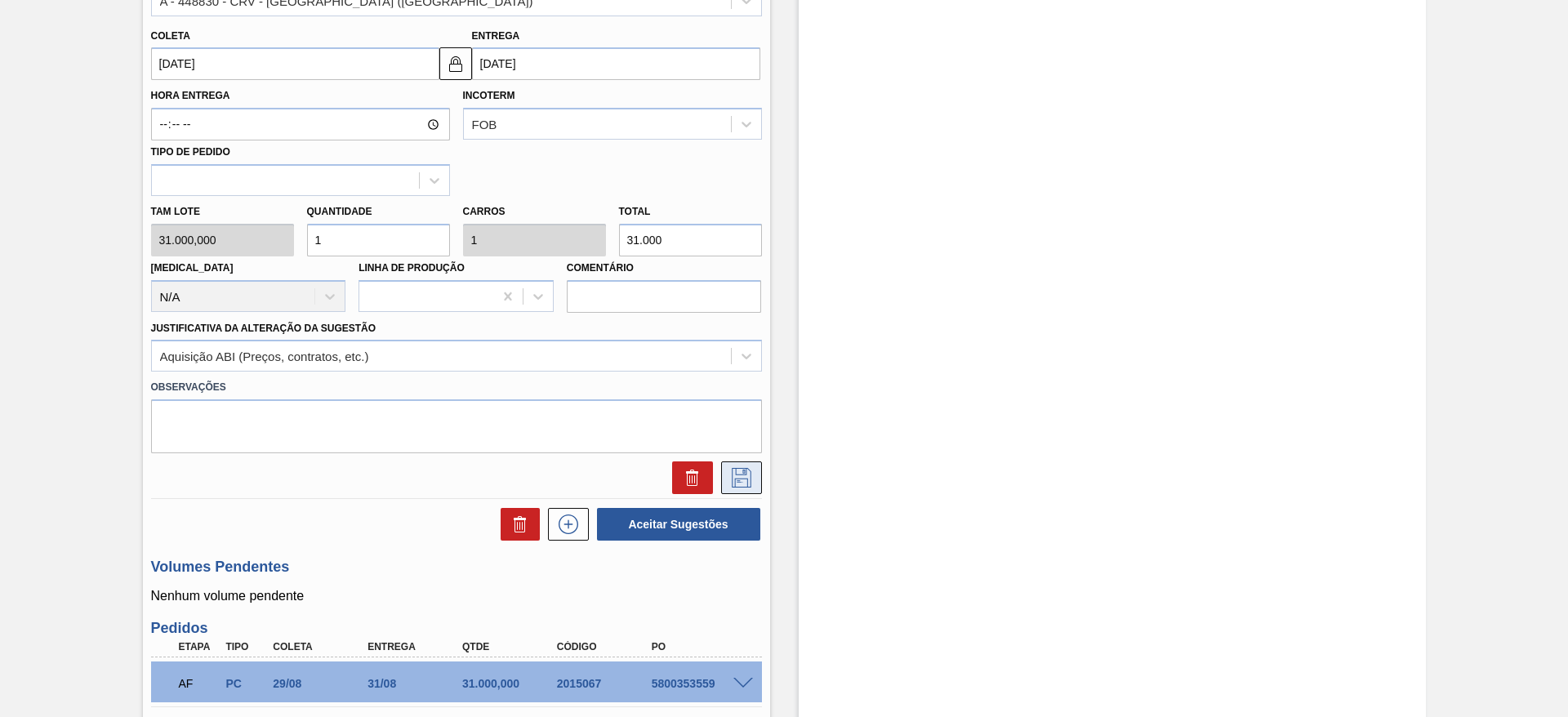
click at [735, 470] on icon at bounding box center [741, 477] width 26 height 19
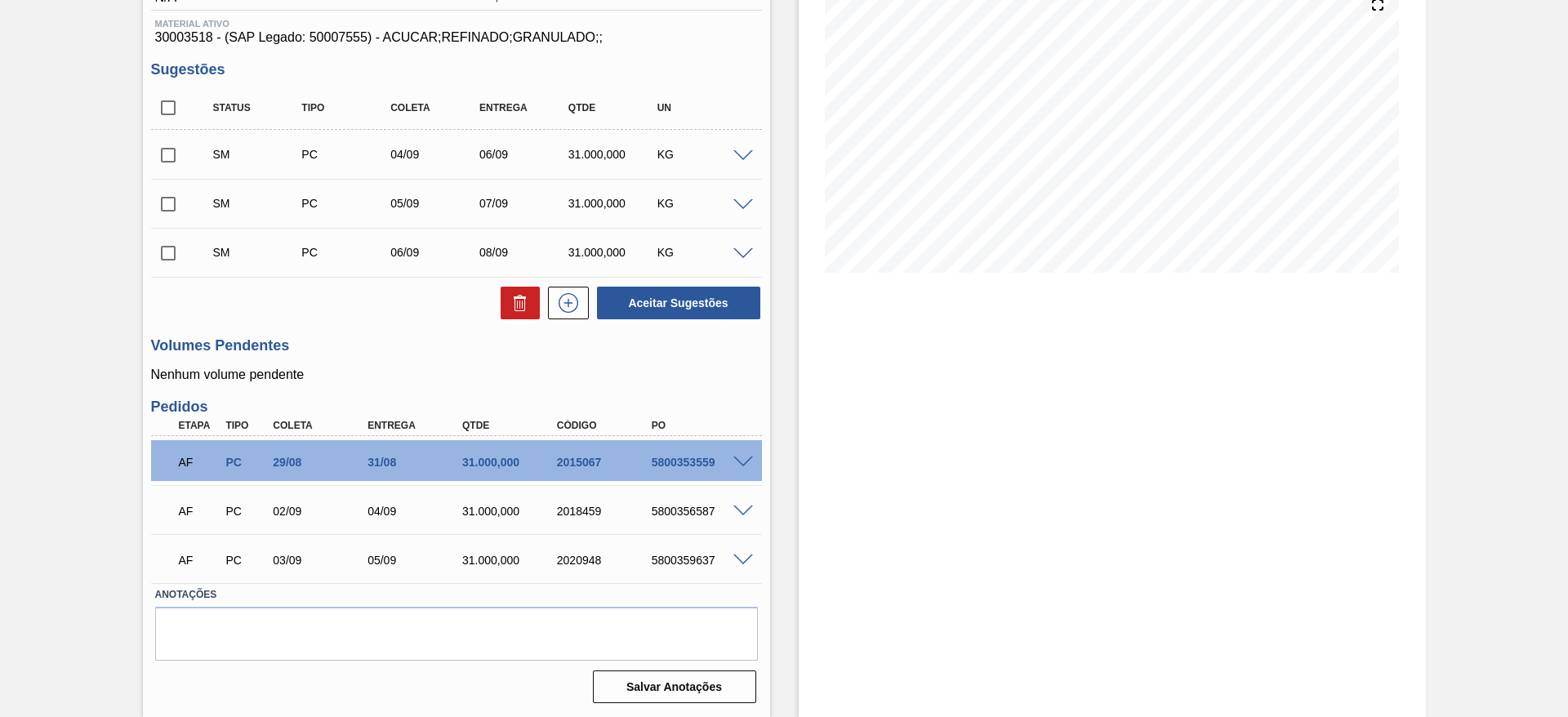
scroll to position [205, 0]
click at [567, 295] on icon at bounding box center [569, 303] width 26 height 19
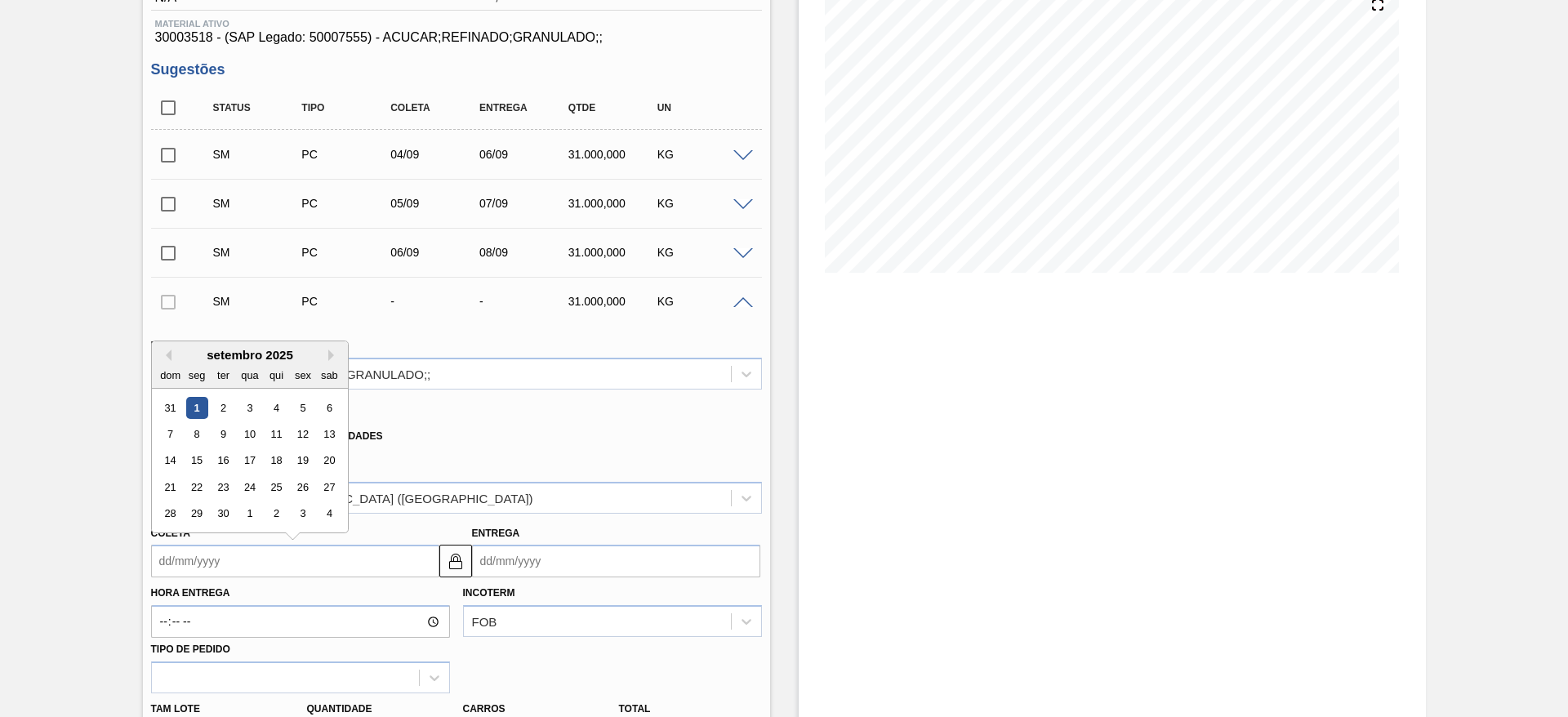
click at [164, 570] on input "Coleta" at bounding box center [295, 561] width 289 height 32
click at [187, 444] on div "8" at bounding box center [196, 434] width 22 height 22
type input "[DATE]"
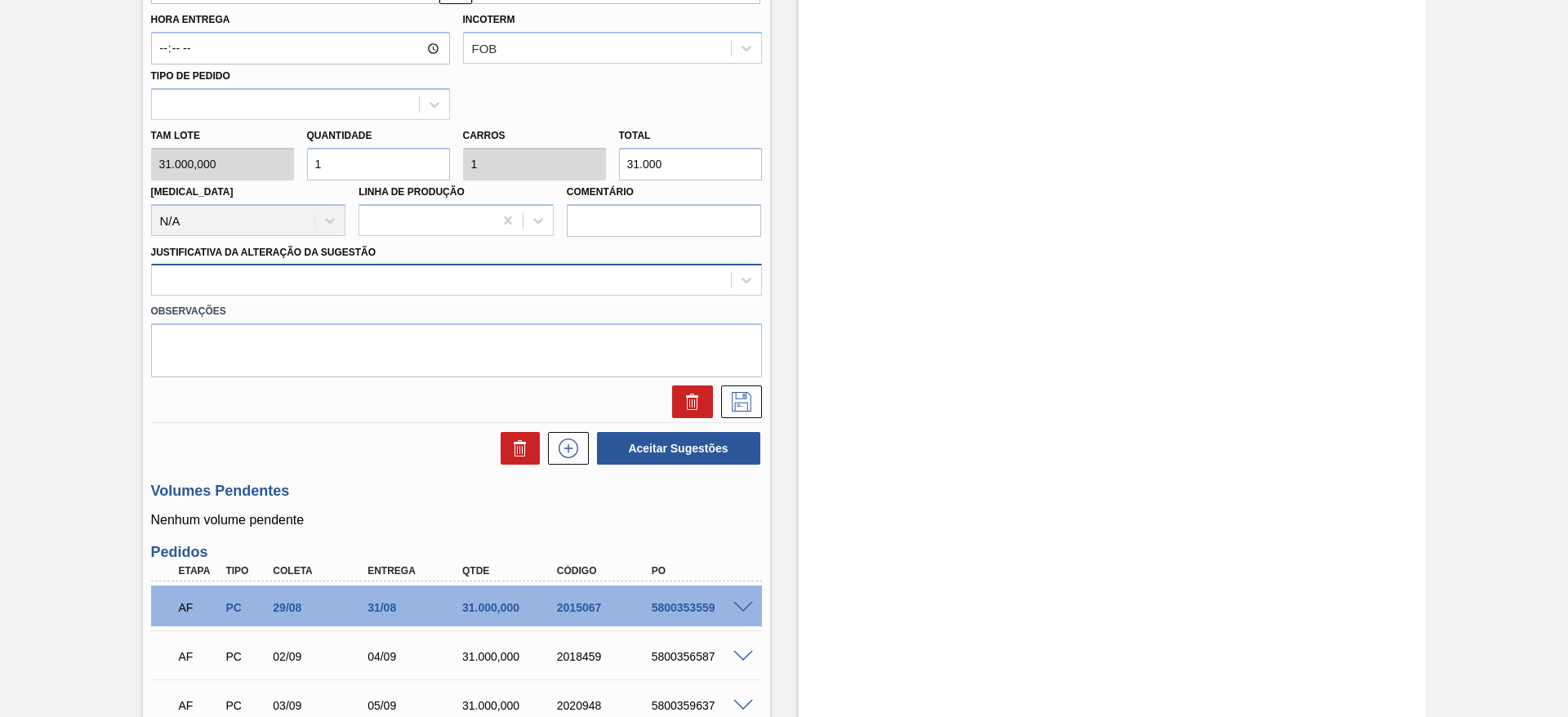
scroll to position [780, 0]
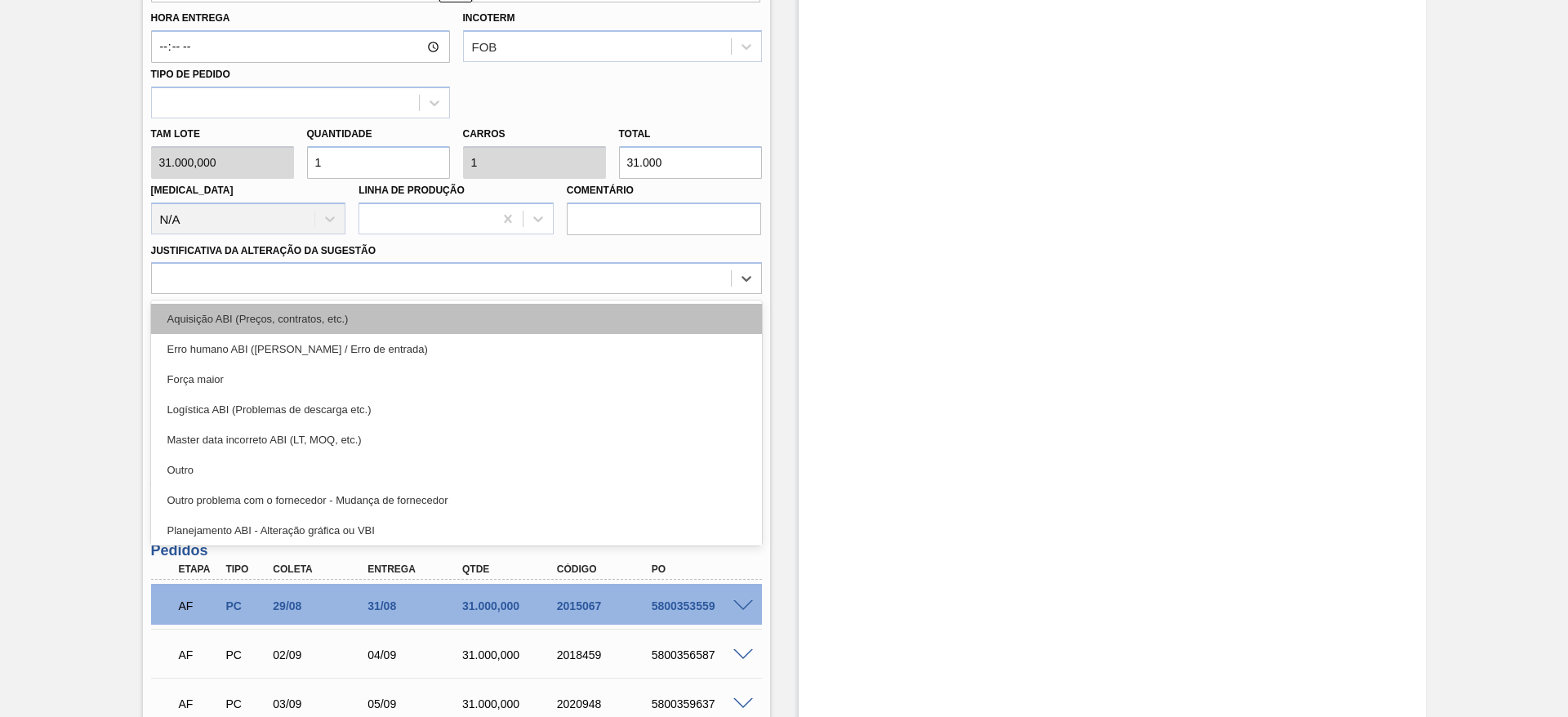
drag, startPoint x: 637, startPoint y: 276, endPoint x: 640, endPoint y: 326, distance: 50.1
click at [640, 294] on div "option Aquisição ABI (Preços, contratos, etc.) focused, 1 of 18. 18 results ava…" at bounding box center [456, 278] width 611 height 32
click at [640, 326] on div "Aquisição ABI (Preços, contratos, etc.)" at bounding box center [456, 319] width 611 height 30
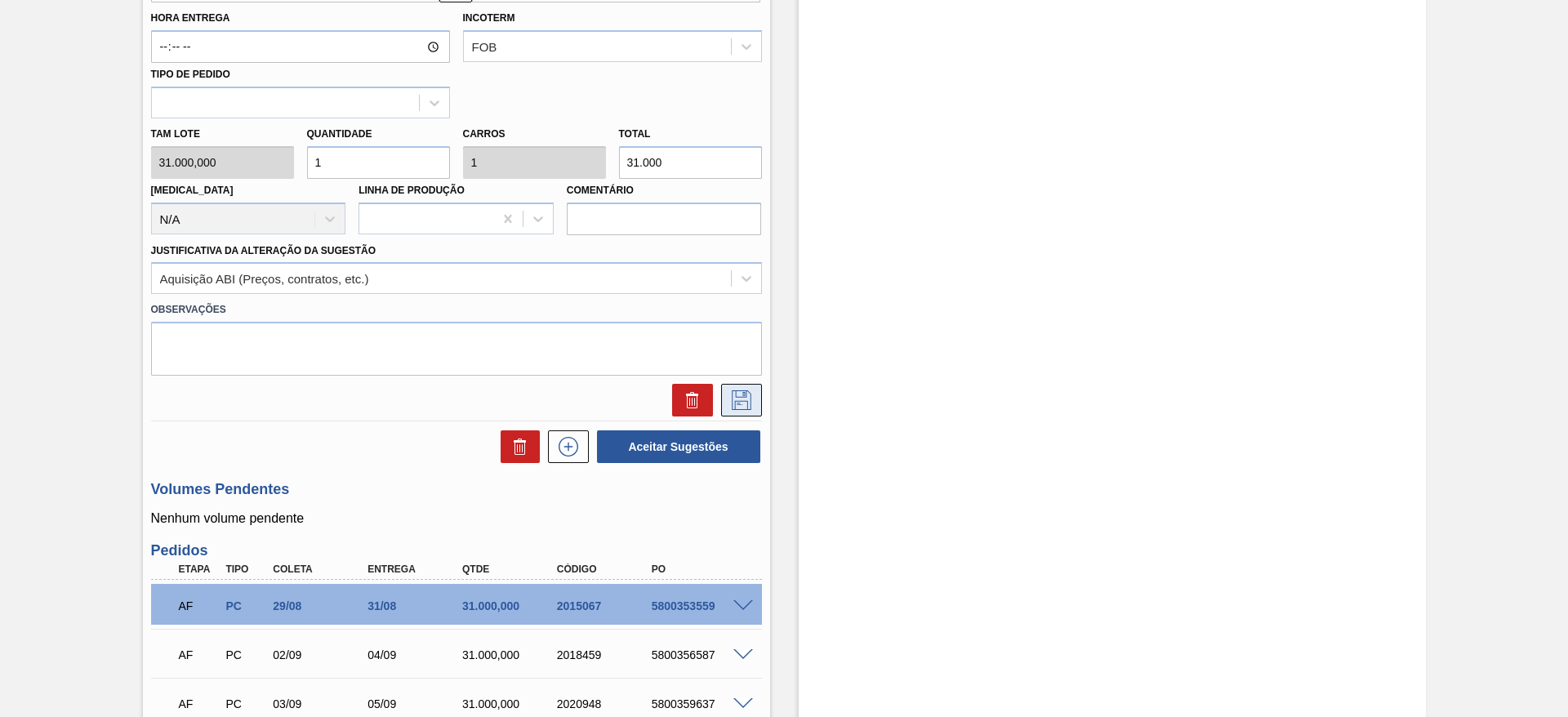
click at [732, 391] on icon at bounding box center [741, 400] width 19 height 19
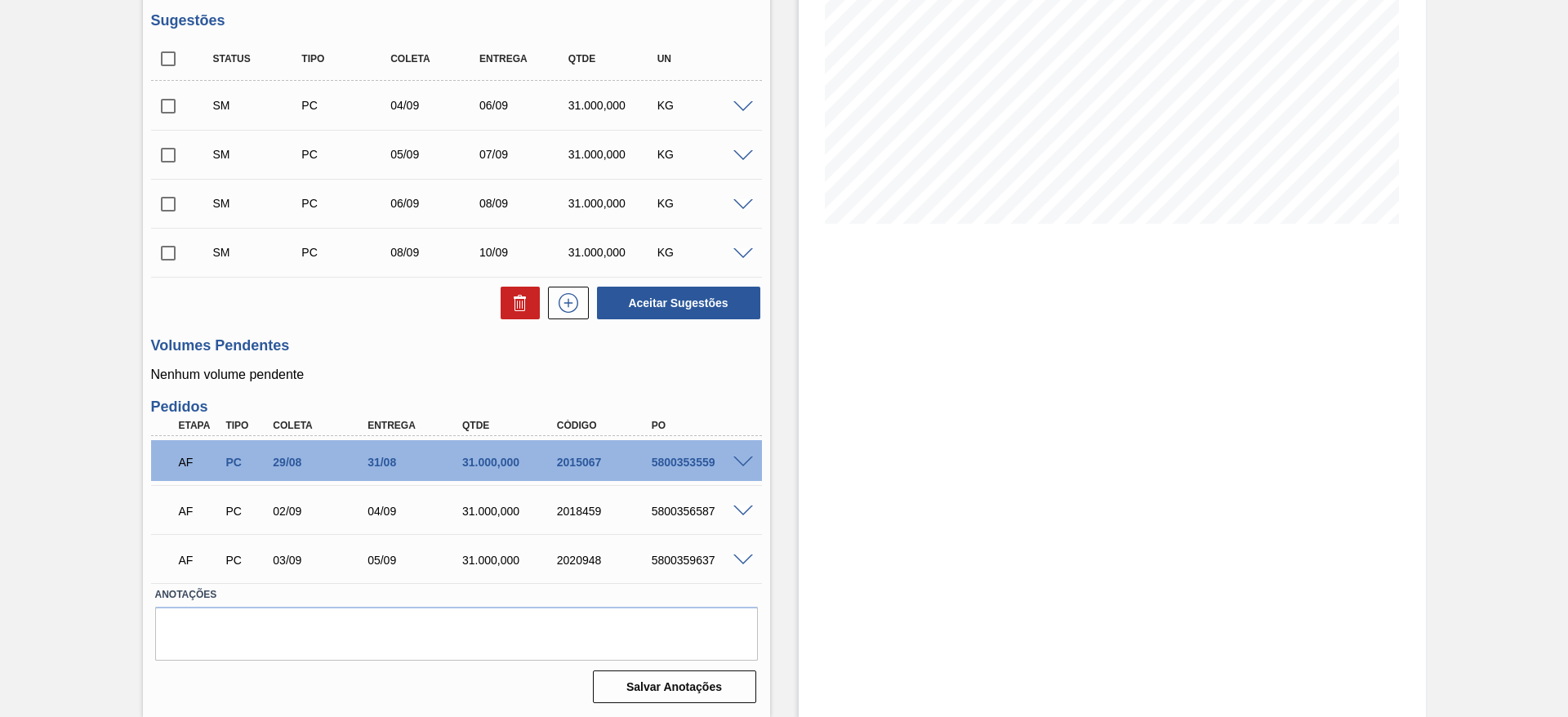
scroll to position [255, 0]
click at [169, 56] on input "checkbox" at bounding box center [168, 58] width 34 height 34
checkbox input "true"
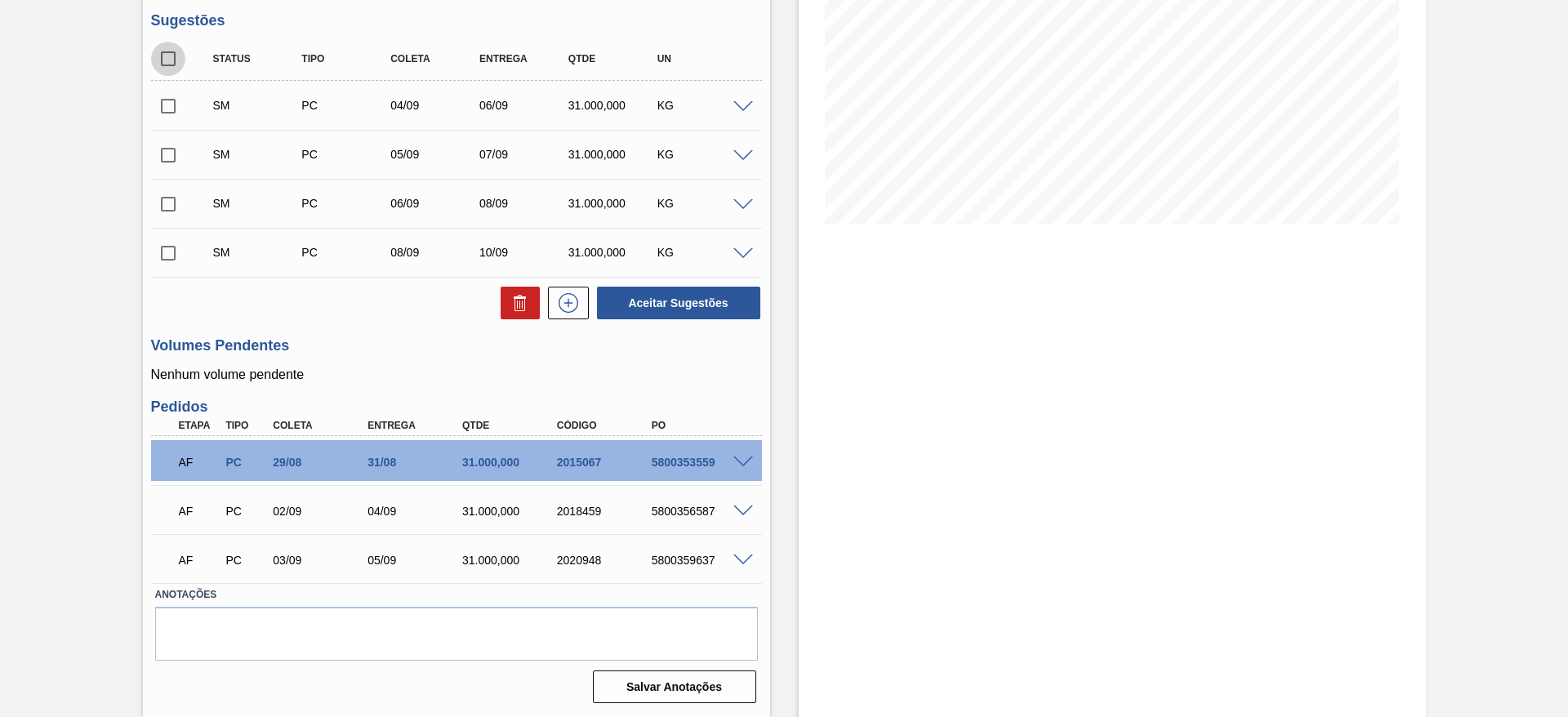
checkbox input "true"
click at [640, 293] on button "Aceitar Sugestões" at bounding box center [679, 303] width 163 height 32
checkbox input "false"
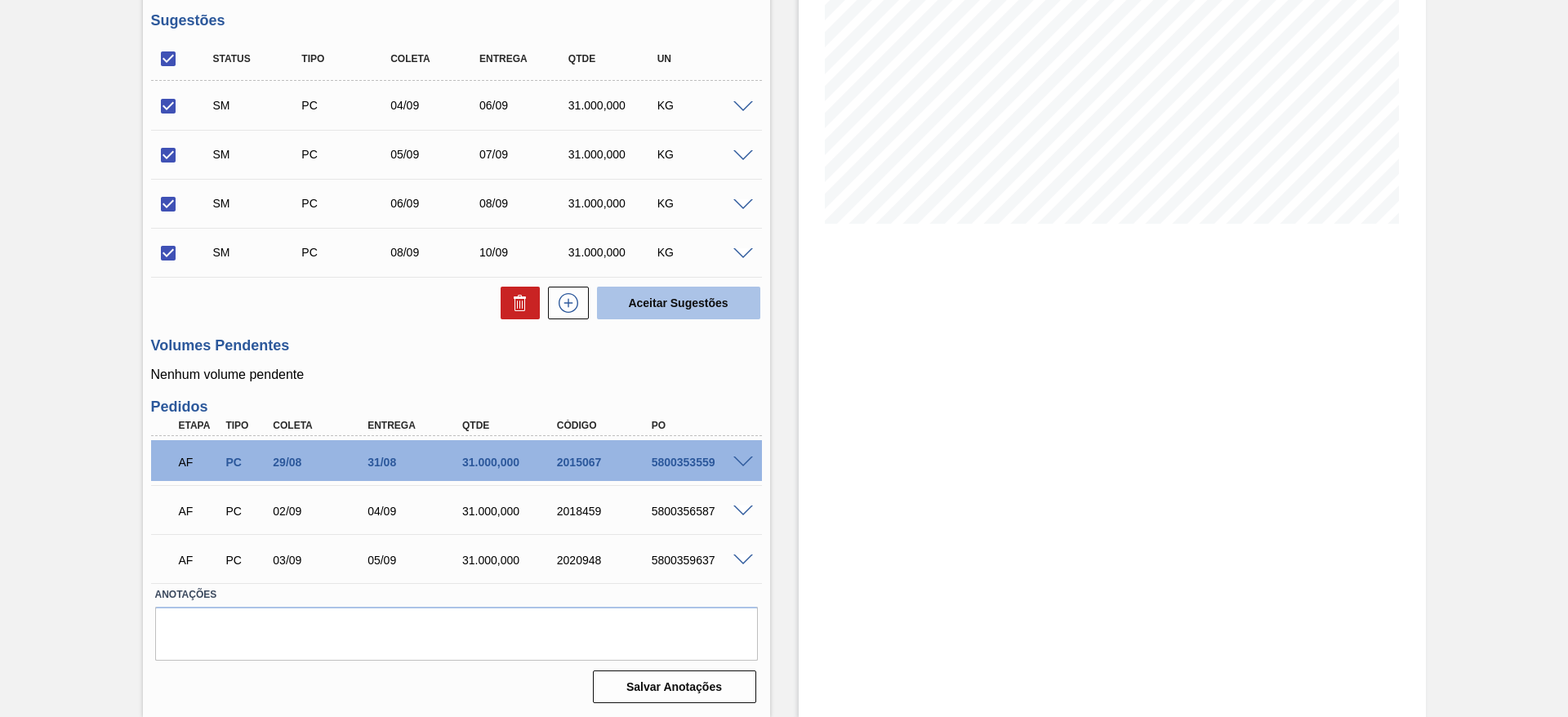
checkbox input "false"
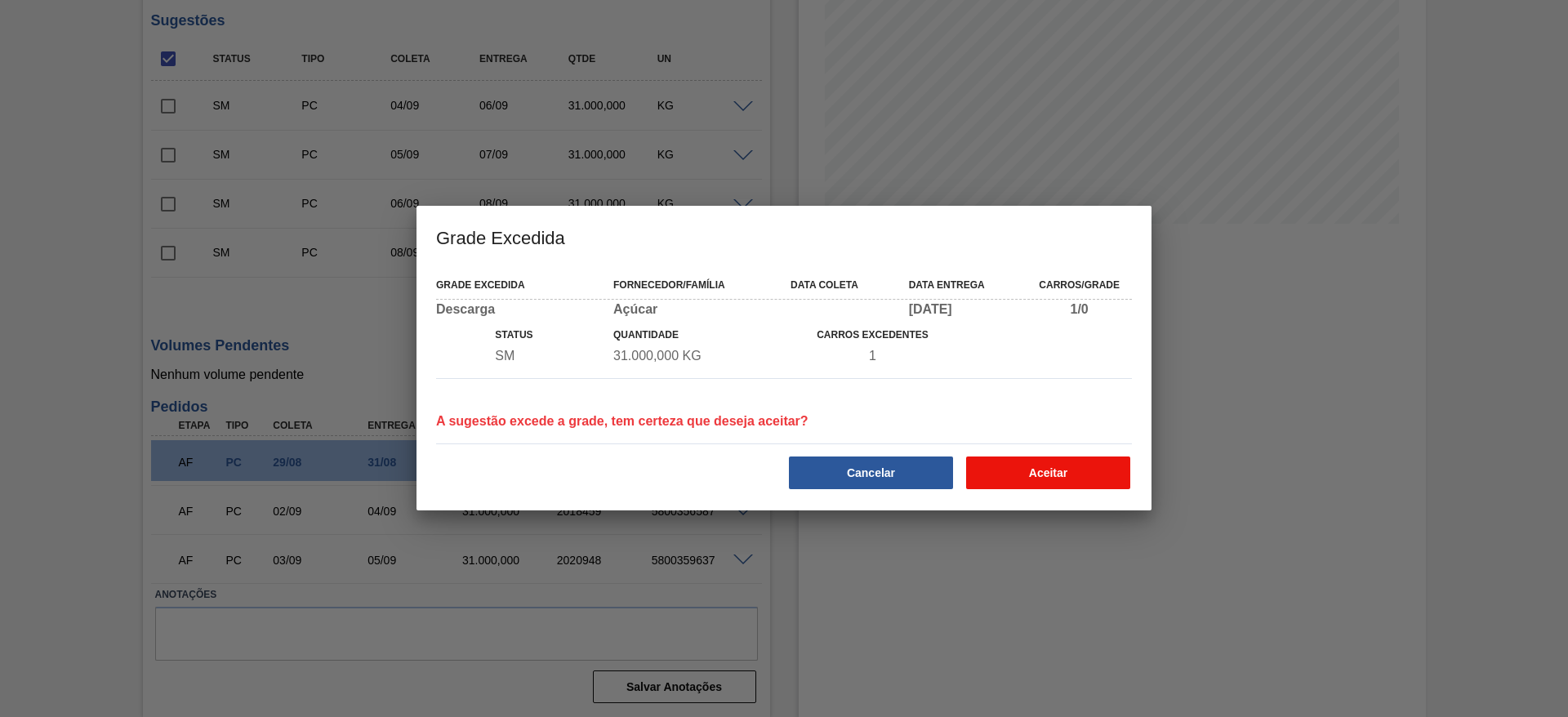
click at [1032, 474] on button "Aceitar" at bounding box center [1048, 472] width 164 height 32
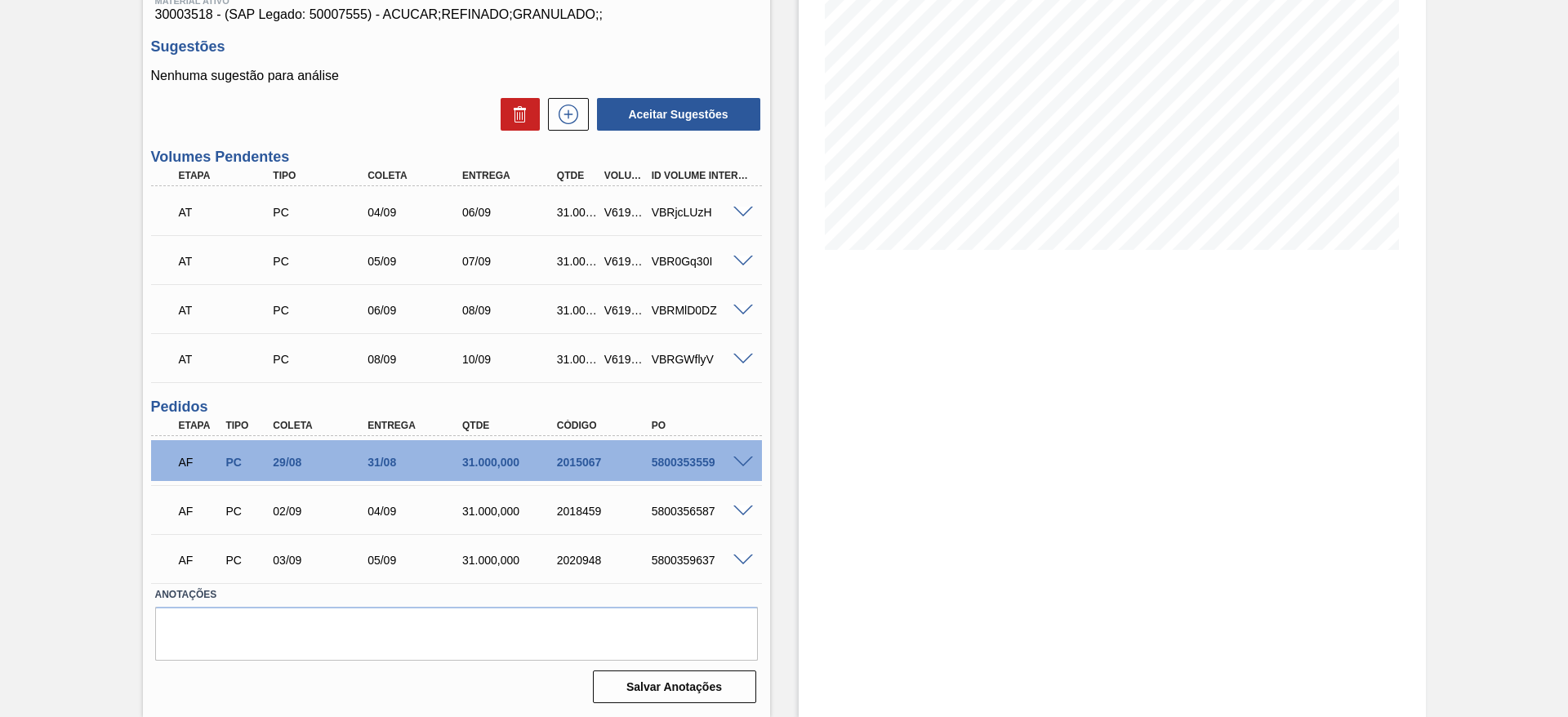
scroll to position [228, 0]
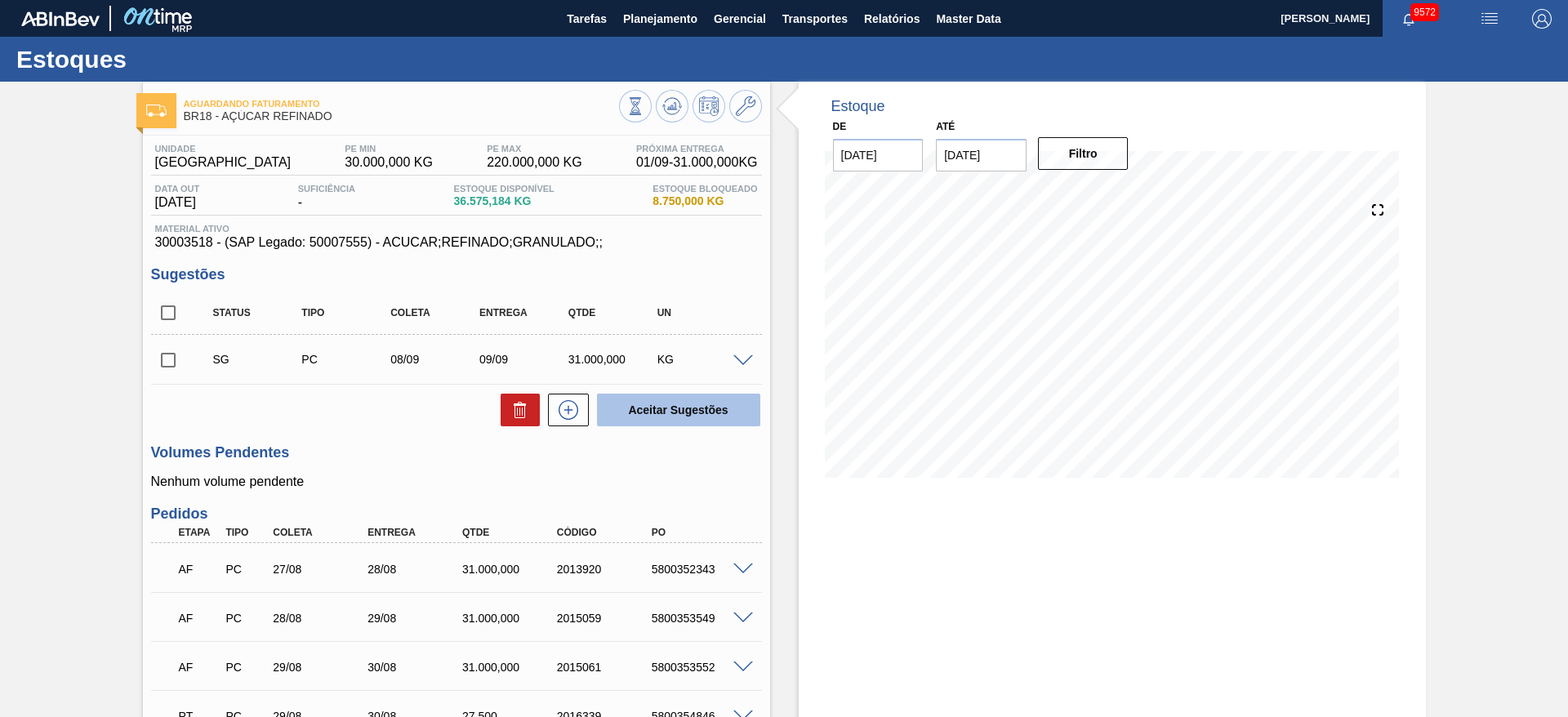
click at [600, 419] on button "Aceitar Sugestões" at bounding box center [679, 410] width 163 height 32
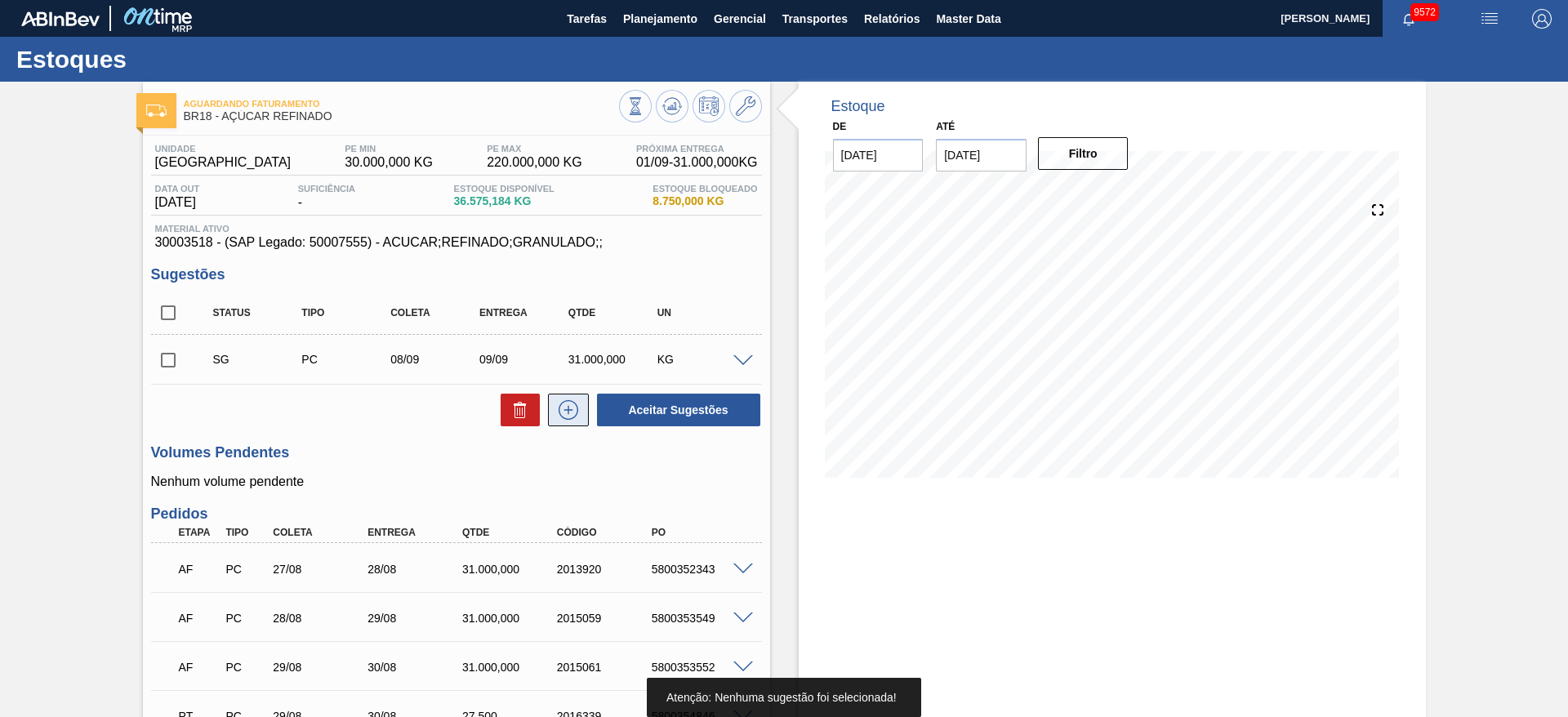
click at [562, 415] on icon at bounding box center [569, 410] width 26 height 19
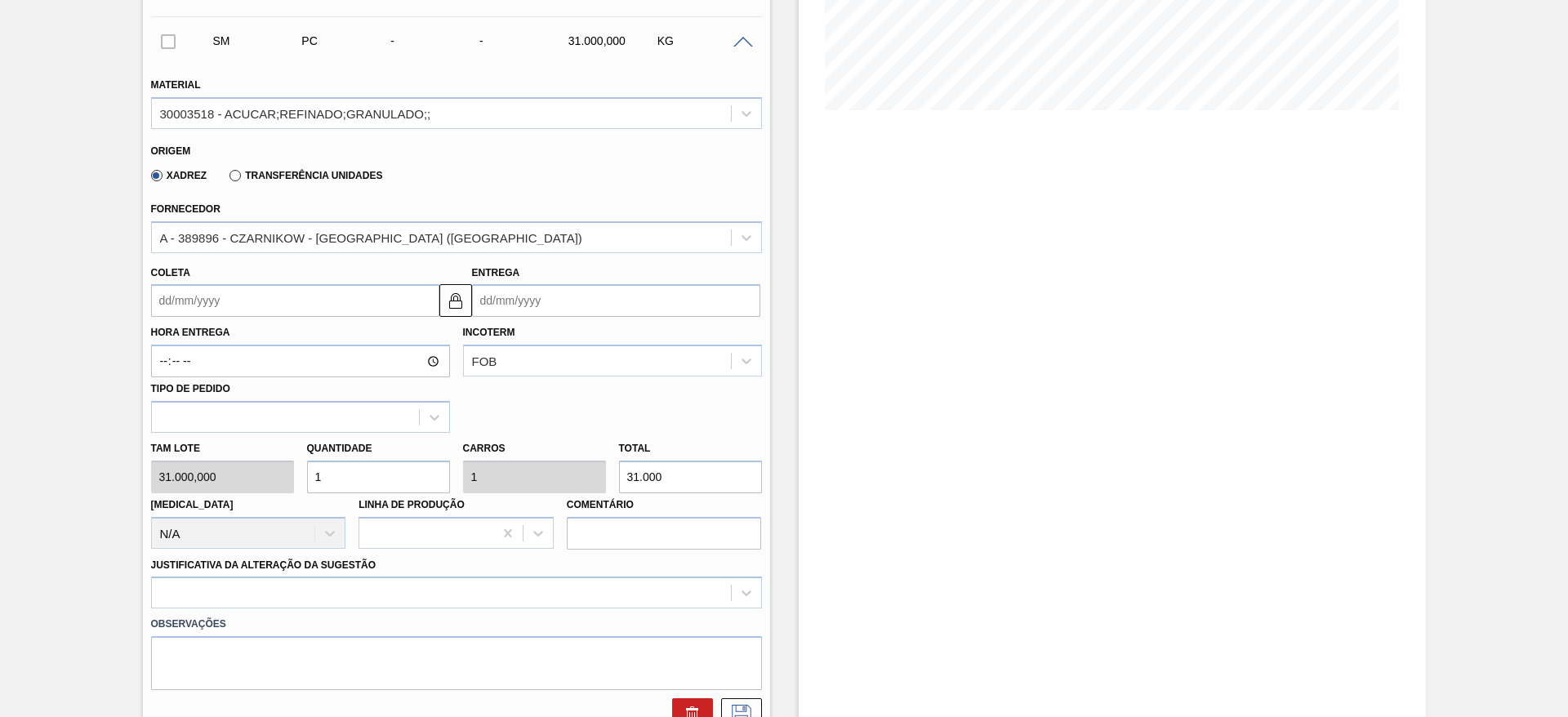
scroll to position [369, 0]
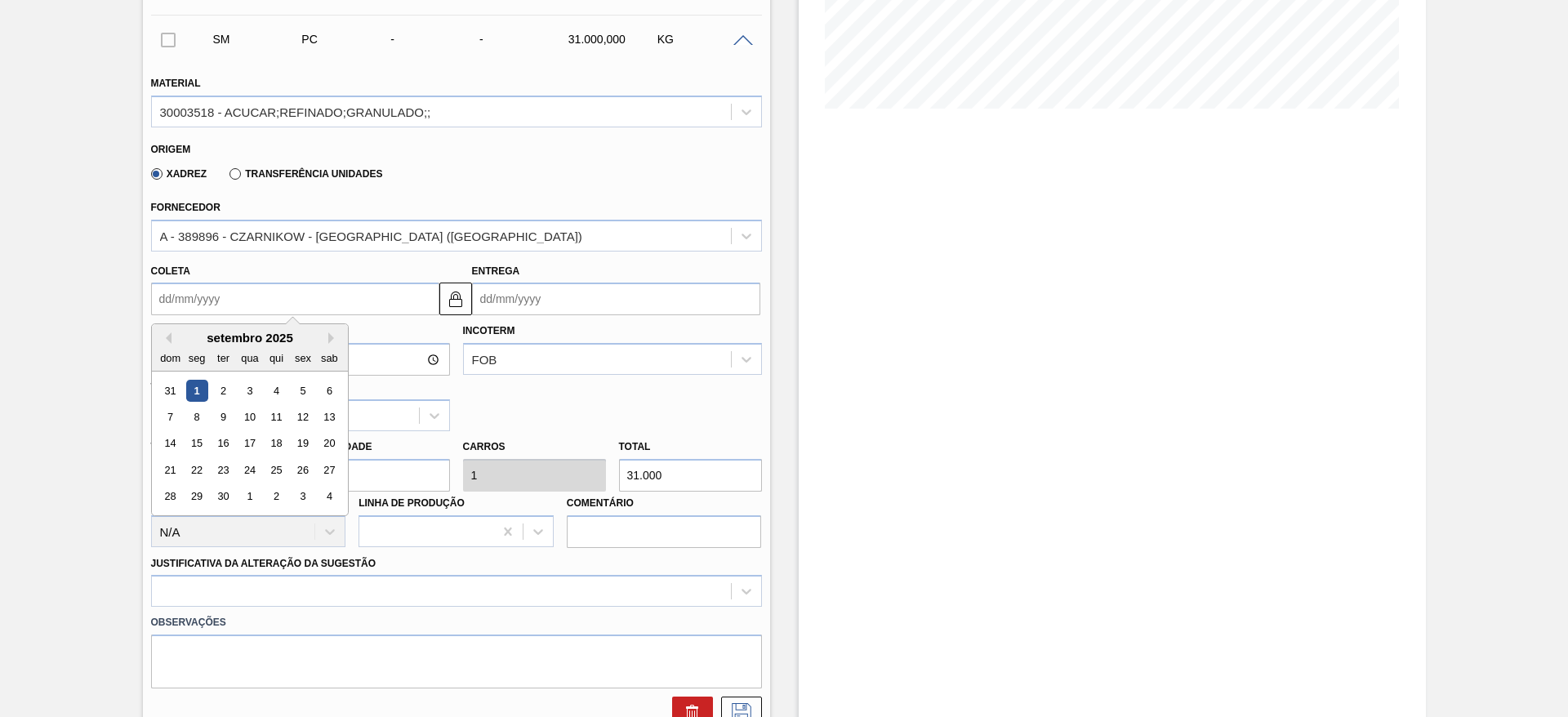
click at [209, 301] on input "Coleta" at bounding box center [295, 298] width 289 height 32
click at [260, 390] on div "3" at bounding box center [249, 391] width 22 height 22
type input "[DATE]"
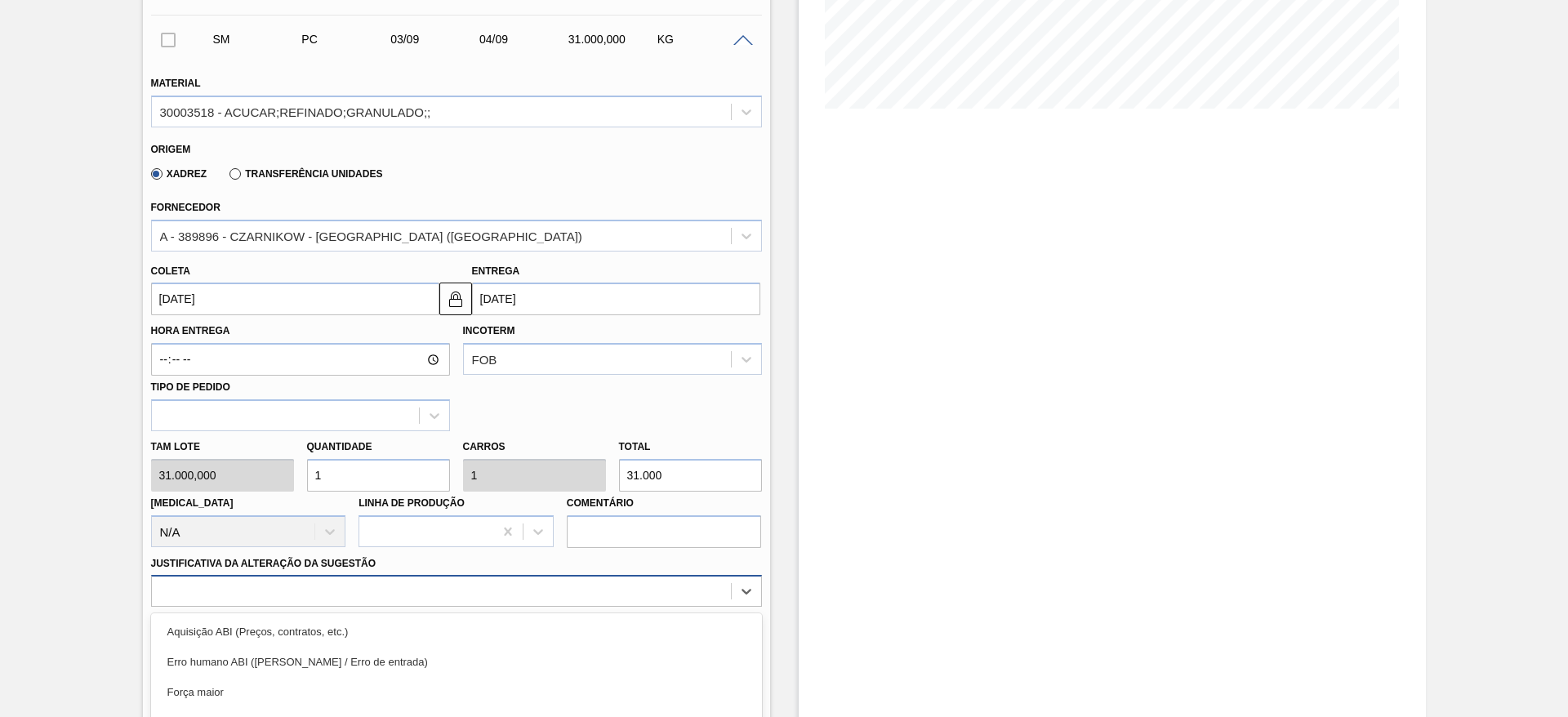
scroll to position [517, 0]
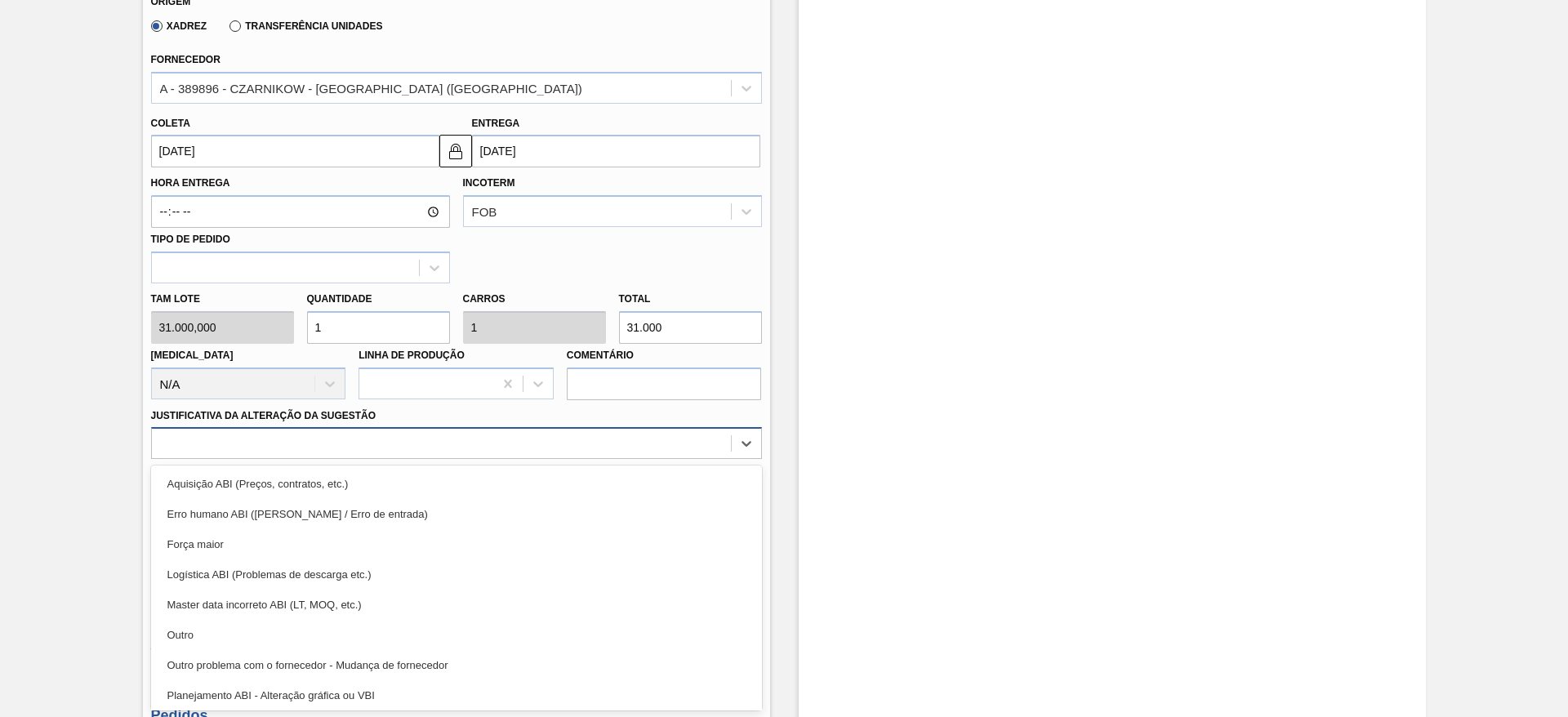
click at [559, 459] on div "option Logística ABI (Problemas de descarga etc.) focused, 4 of 18. 18 results …" at bounding box center [456, 443] width 611 height 32
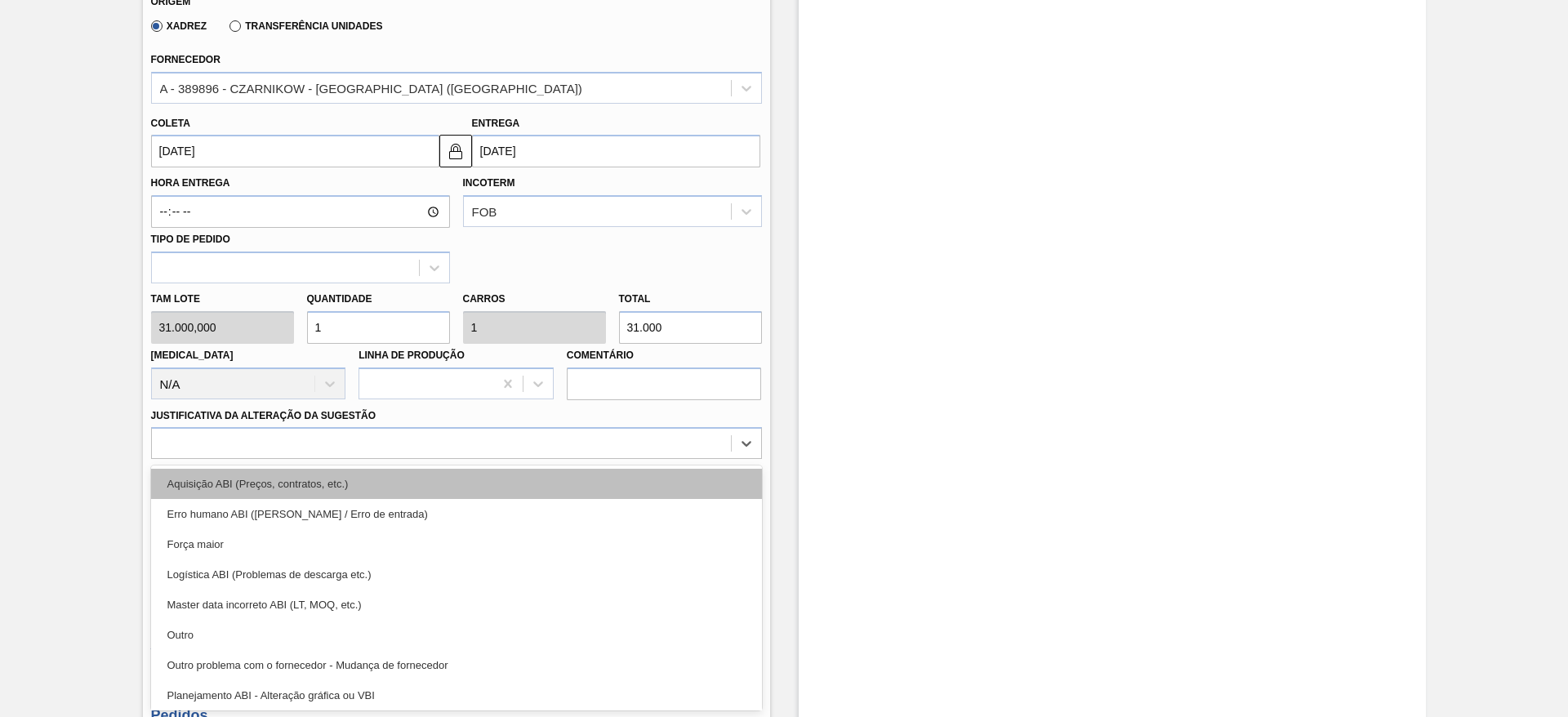
click at [673, 486] on div "Aquisição ABI (Preços, contratos, etc.)" at bounding box center [456, 484] width 611 height 30
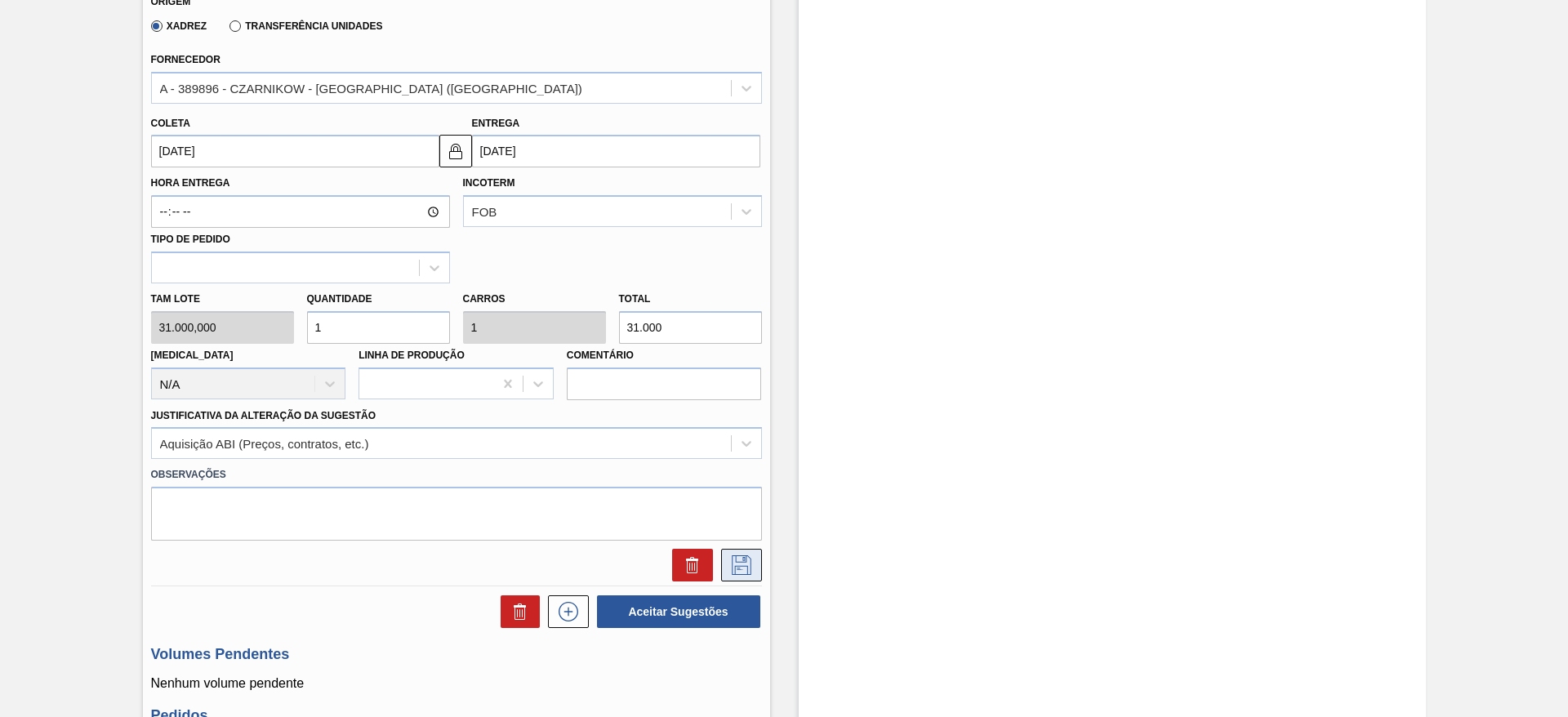
click at [728, 552] on button at bounding box center [741, 565] width 41 height 32
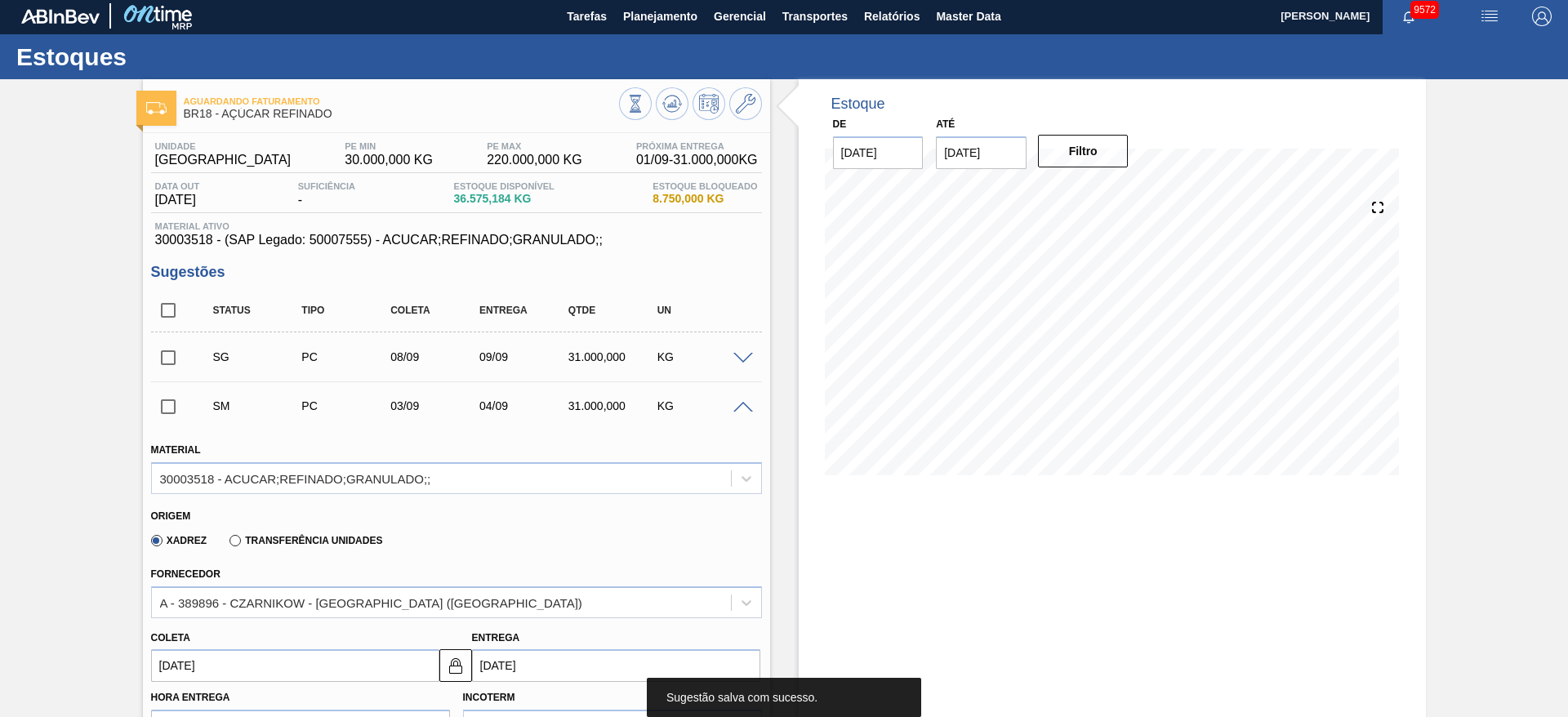
scroll to position [0, 0]
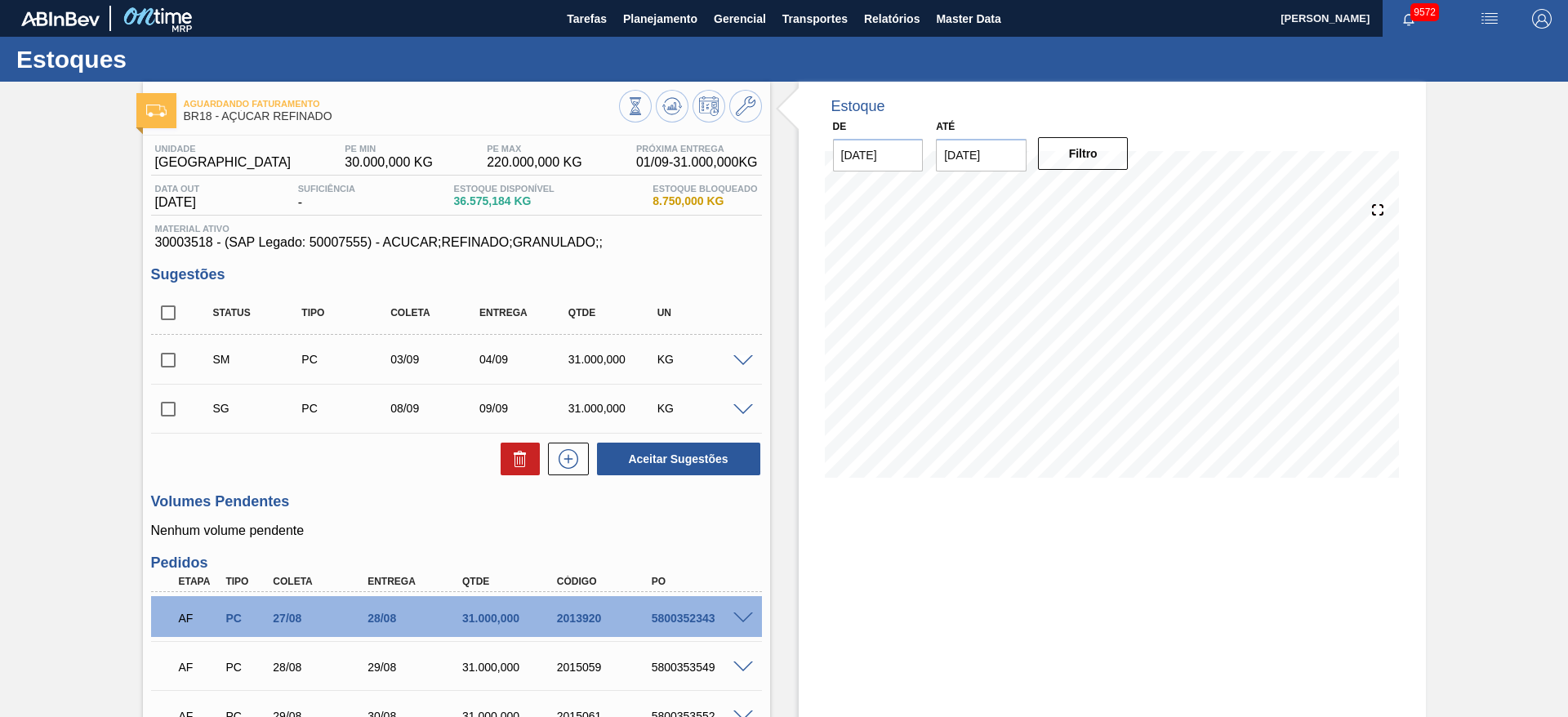
click at [741, 411] on span at bounding box center [743, 411] width 19 height 12
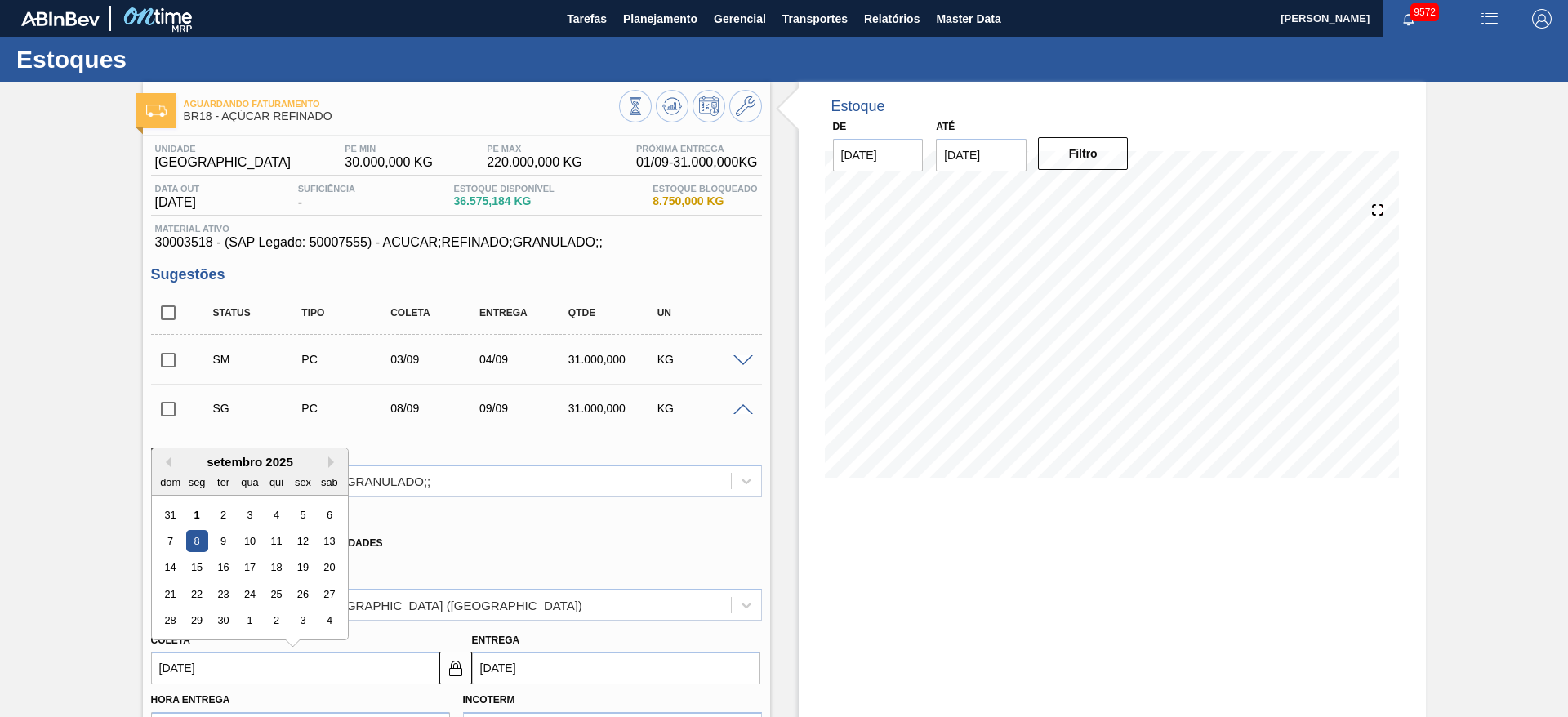
click at [188, 680] on input "08/09/2025" at bounding box center [295, 668] width 289 height 32
click at [274, 515] on div "4" at bounding box center [276, 514] width 22 height 22
type input "04/09/2025"
type input "05/09/2025"
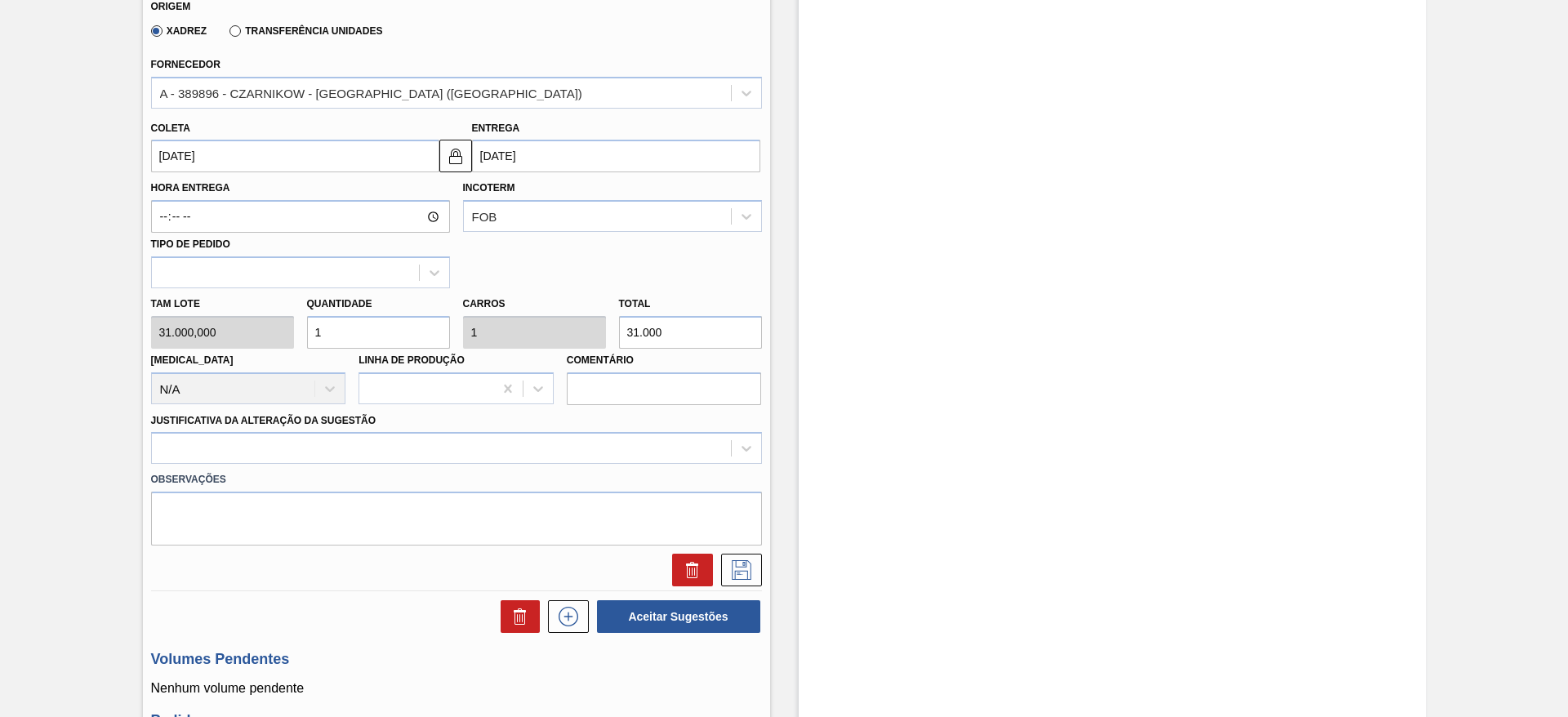
scroll to position [514, 0]
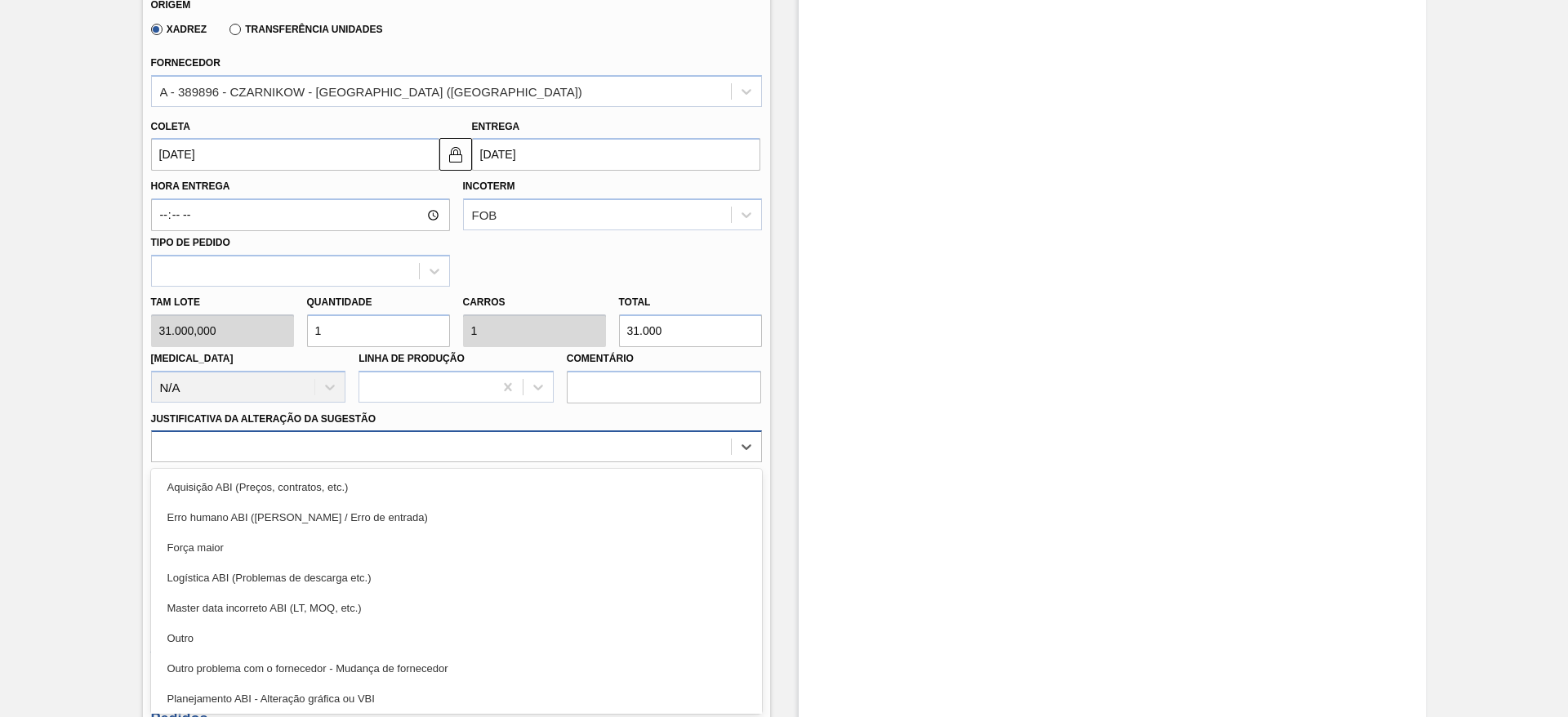
click at [531, 441] on div at bounding box center [441, 447] width 579 height 24
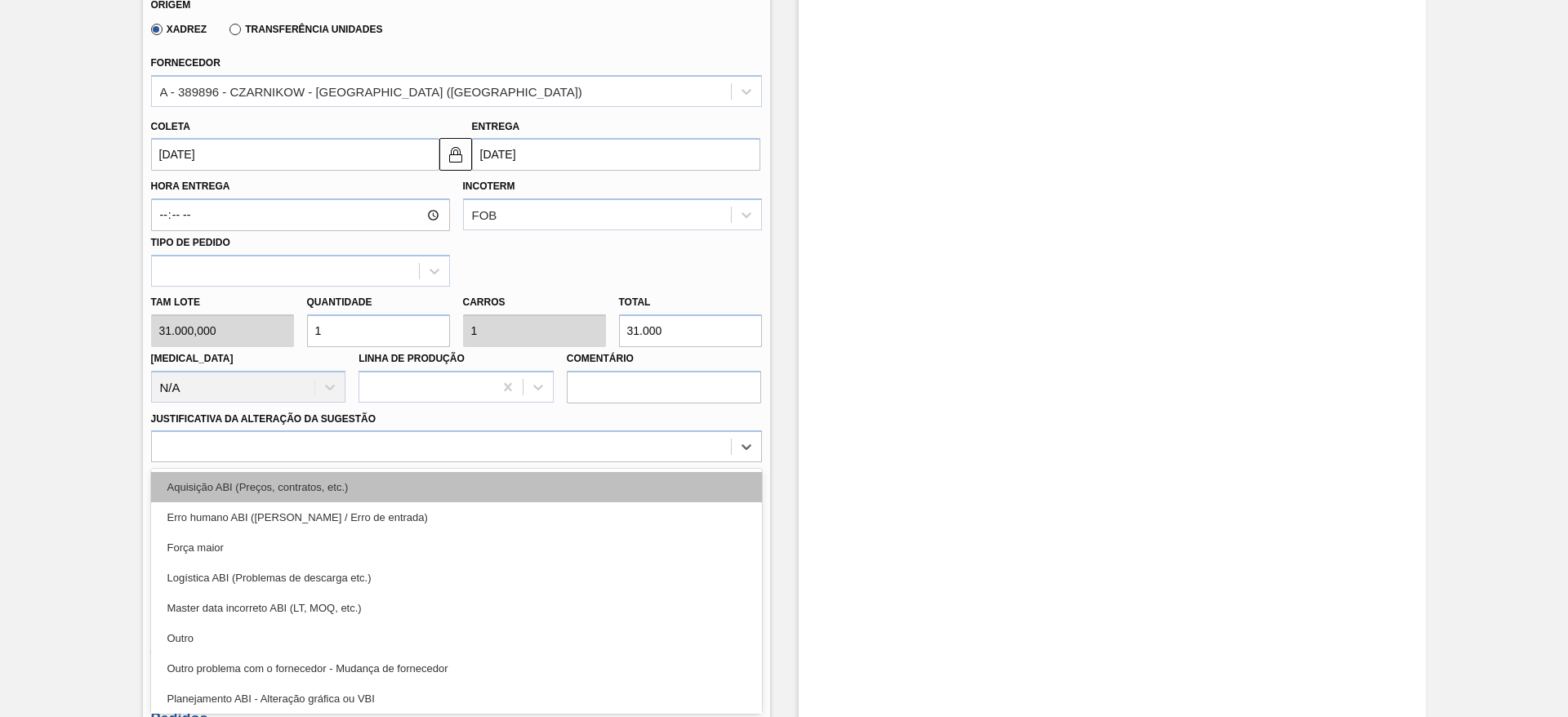
click at [545, 480] on div "Aquisição ABI (Preços, contratos, etc.)" at bounding box center [456, 487] width 611 height 30
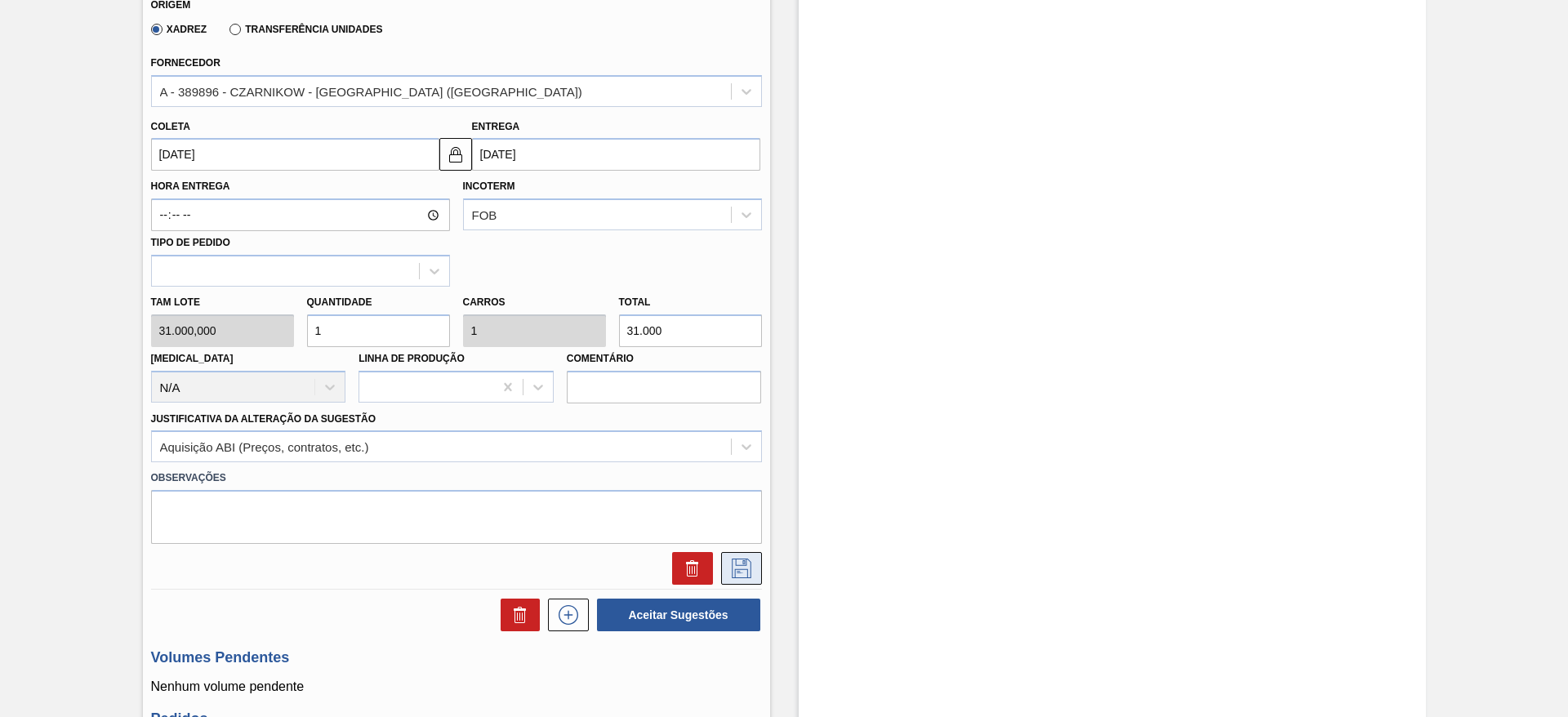
click at [735, 573] on icon at bounding box center [741, 569] width 26 height 19
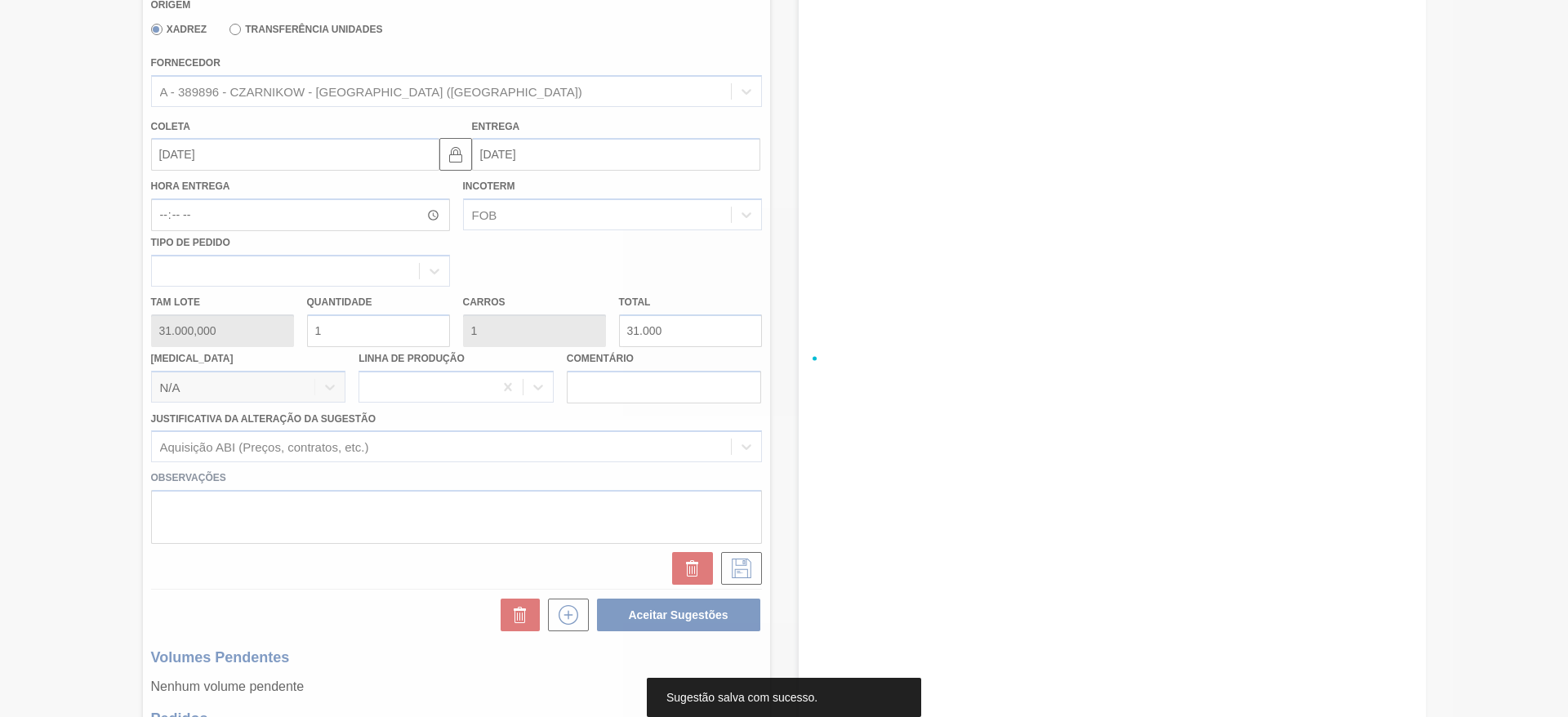
scroll to position [0, 0]
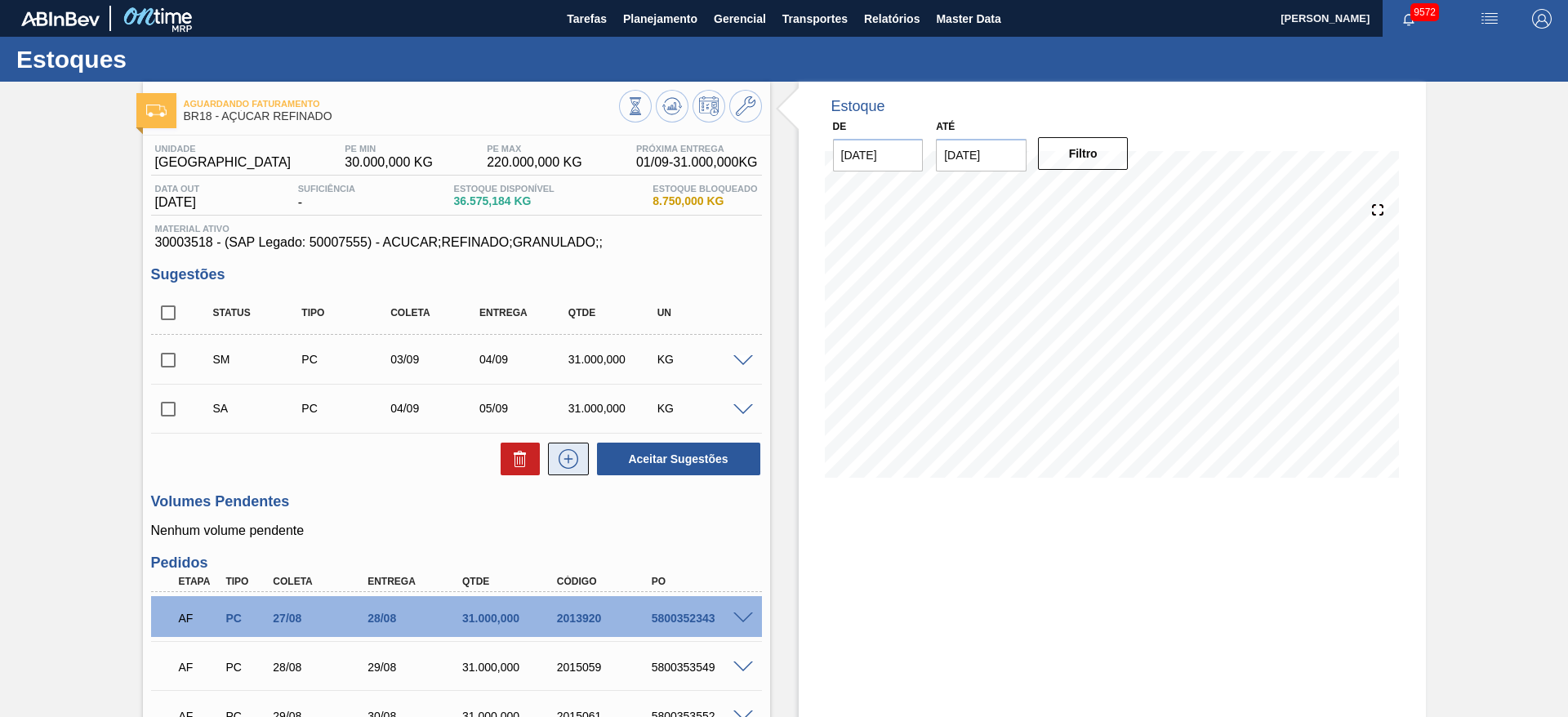
click at [571, 468] on icon at bounding box center [569, 459] width 26 height 19
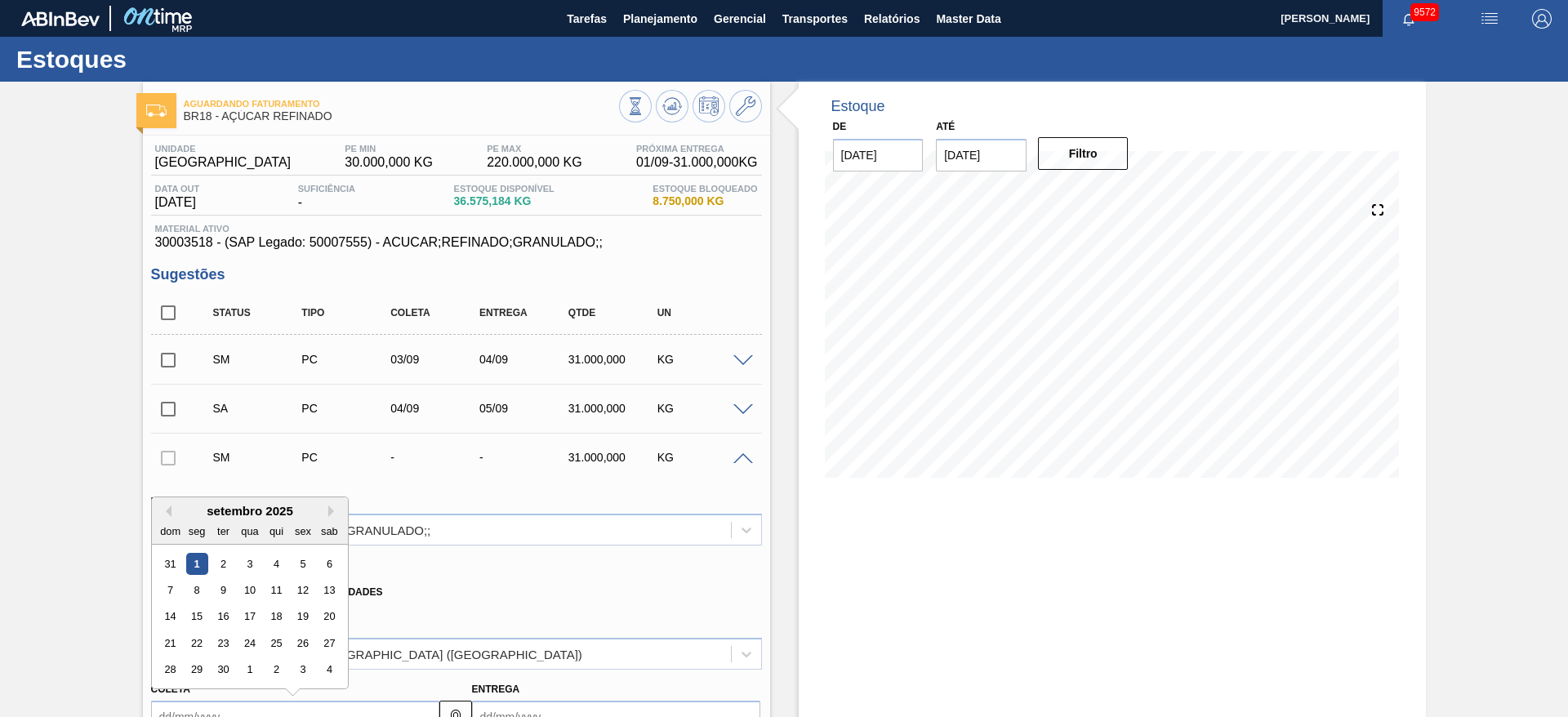
click at [180, 715] on input "Coleta" at bounding box center [295, 717] width 289 height 32
click at [326, 560] on div "6" at bounding box center [328, 563] width 22 height 22
type input "06/09/2025"
type input "07/09/2025"
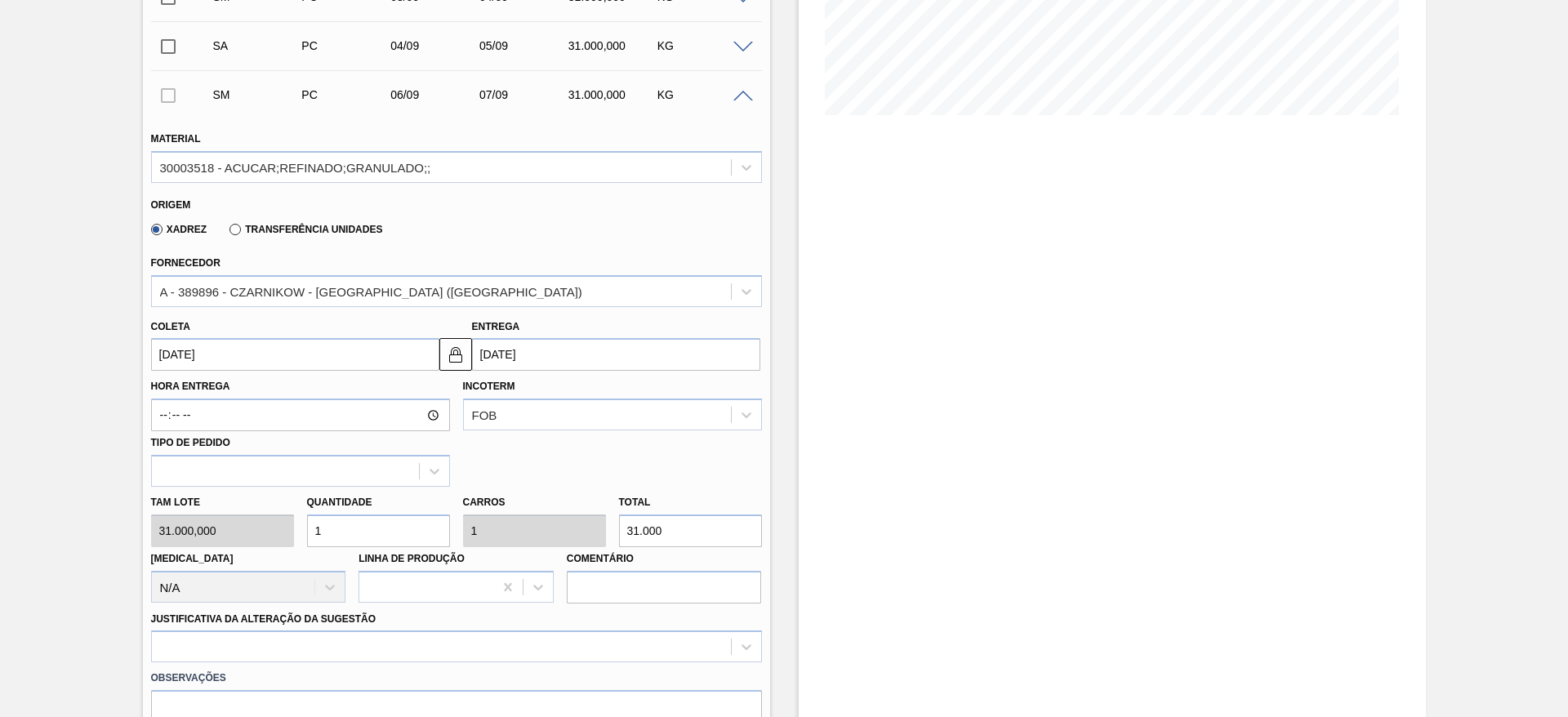
scroll to position [364, 0]
click at [349, 520] on input "1" at bounding box center [378, 529] width 143 height 32
type input "2"
type input "62.000"
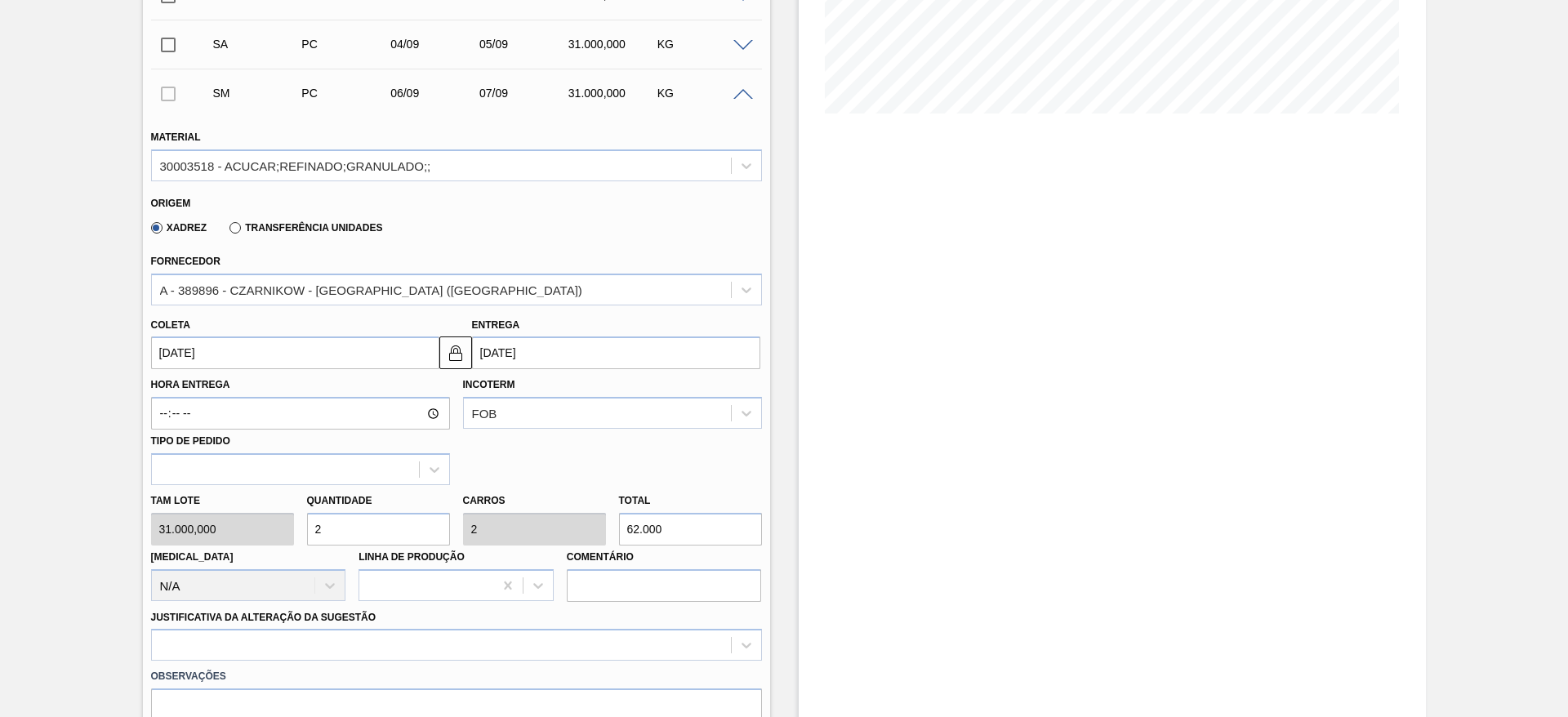
click at [349, 520] on input "2" at bounding box center [378, 529] width 143 height 32
type input "2"
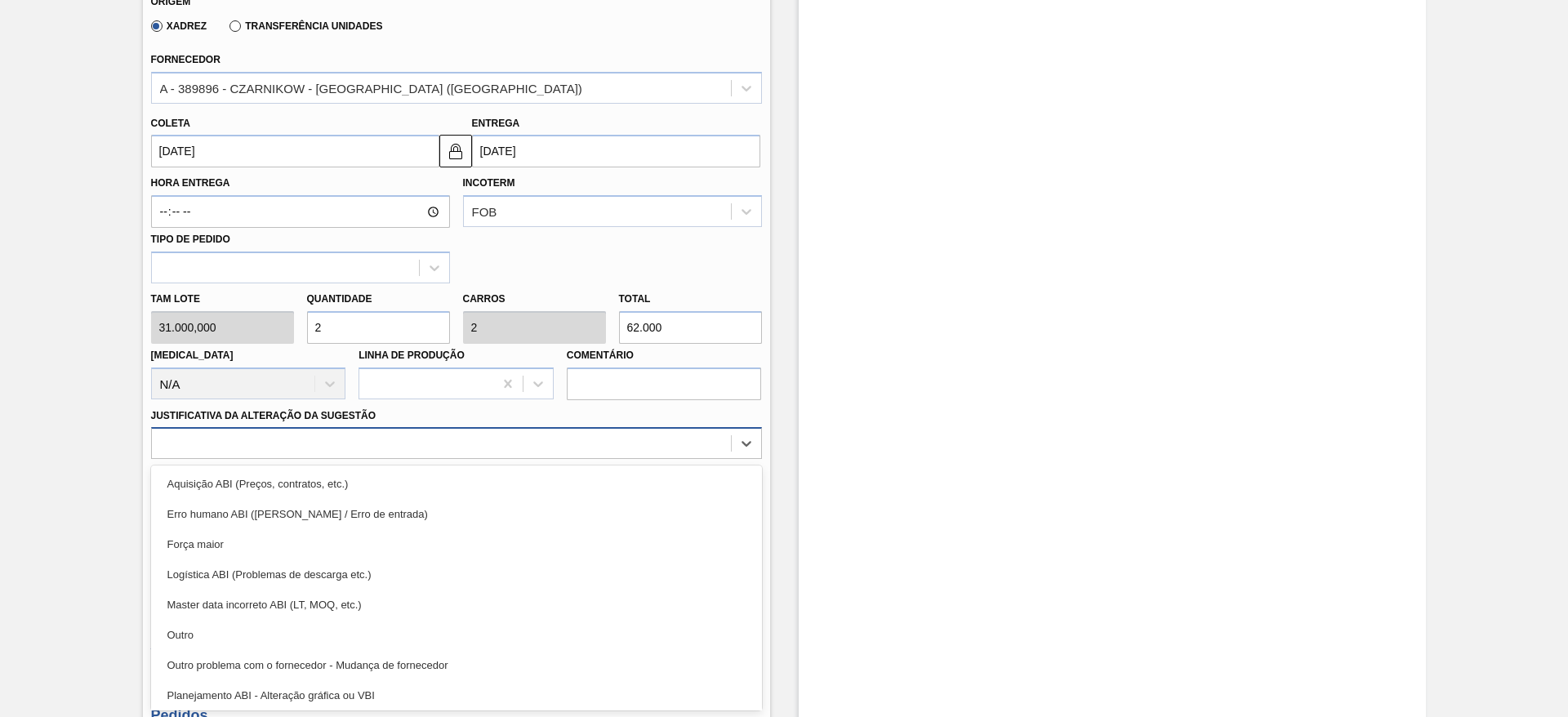
click at [562, 459] on div "option Outro focused, 6 of 18. 18 results available. Use Up and Down to choose …" at bounding box center [456, 443] width 611 height 32
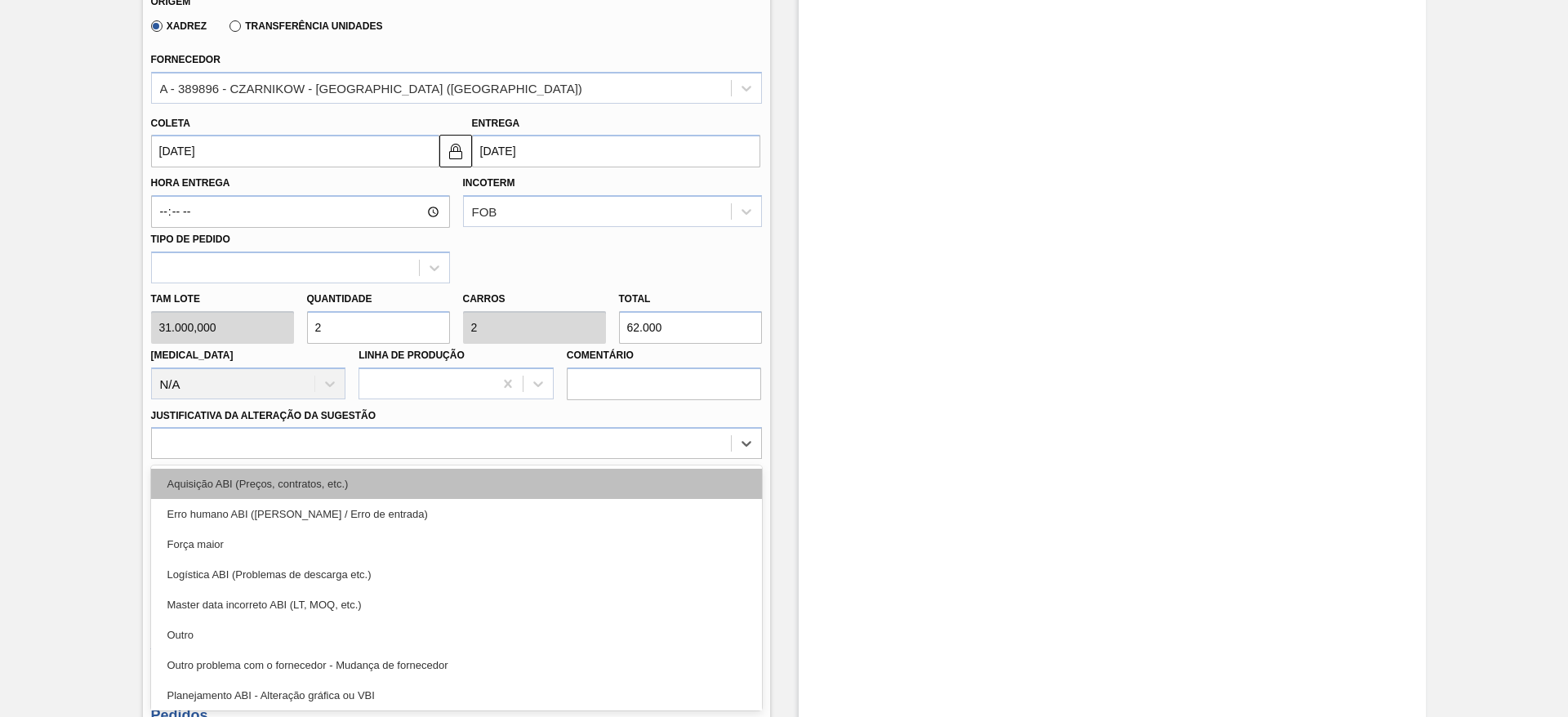
click at [657, 480] on div "Aquisição ABI (Preços, contratos, etc.)" at bounding box center [456, 484] width 611 height 30
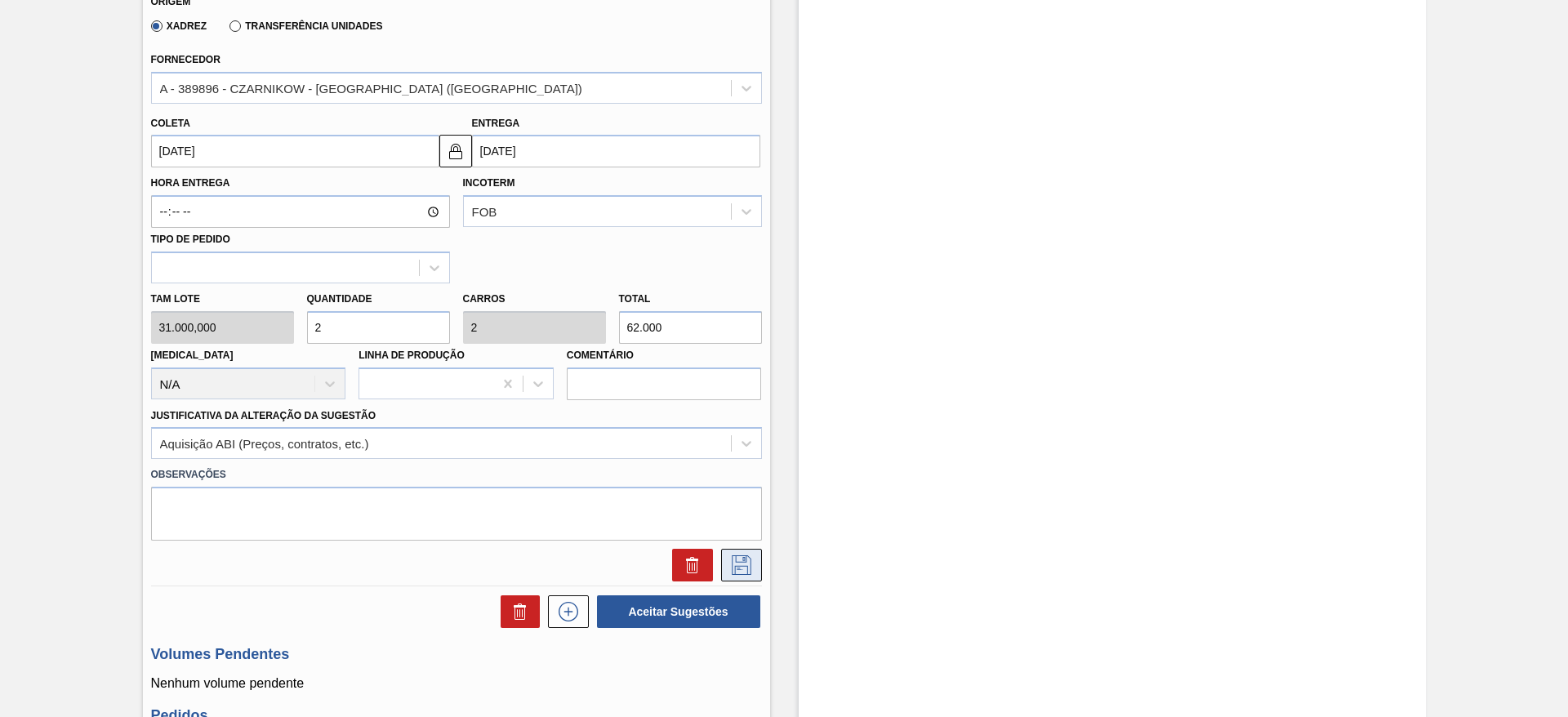
click at [752, 569] on icon at bounding box center [741, 565] width 26 height 19
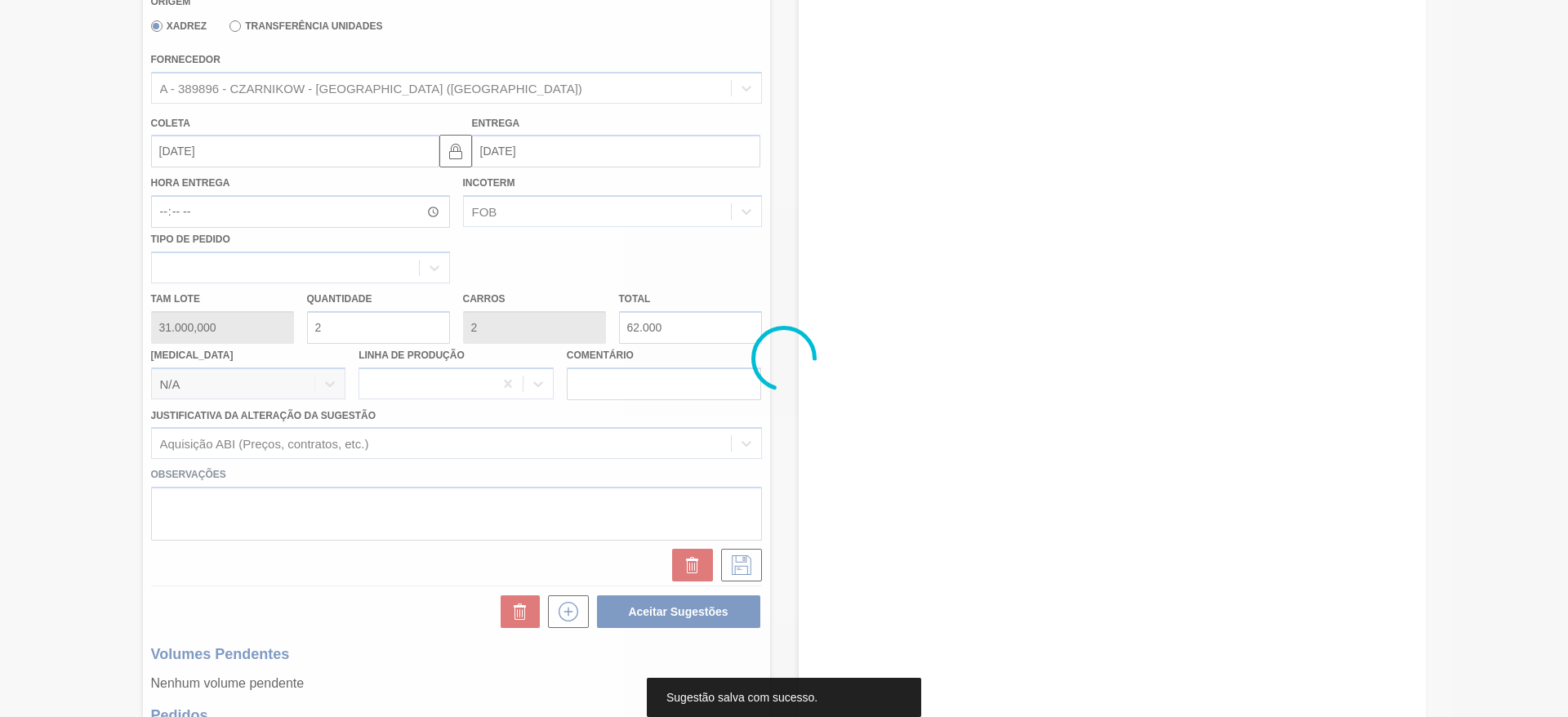
scroll to position [0, 0]
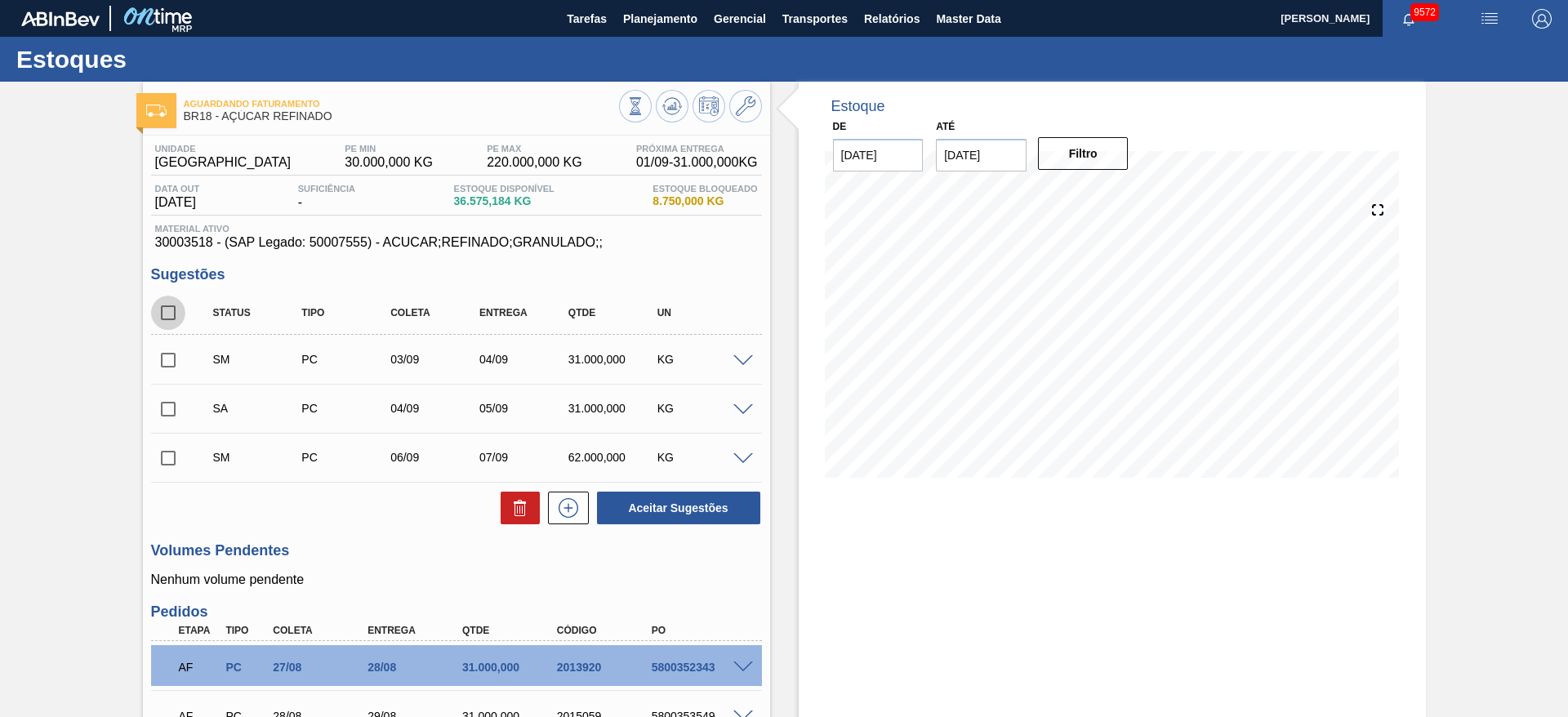
click at [166, 313] on input "checkbox" at bounding box center [168, 312] width 34 height 34
checkbox input "true"
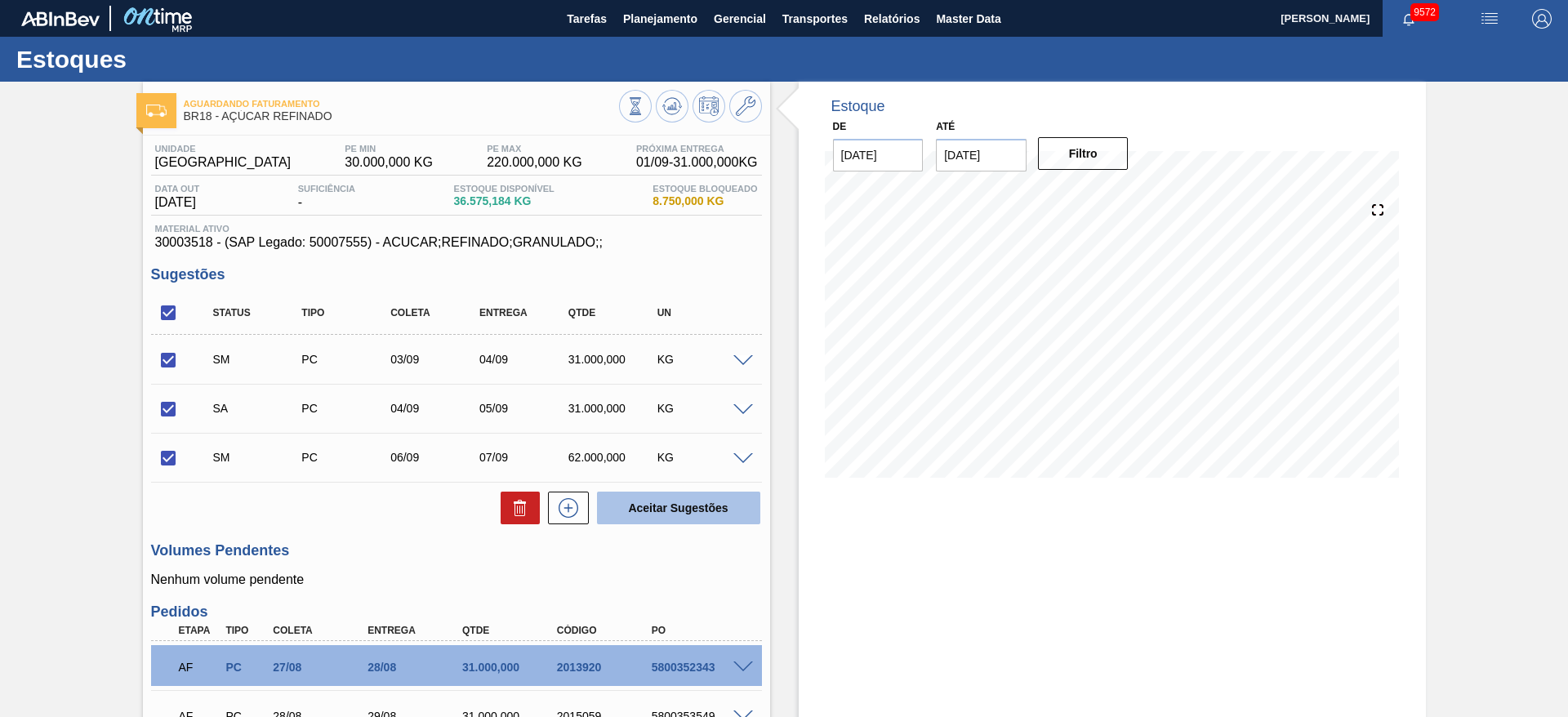
click at [676, 508] on button "Aceitar Sugestões" at bounding box center [679, 507] width 163 height 32
checkbox input "false"
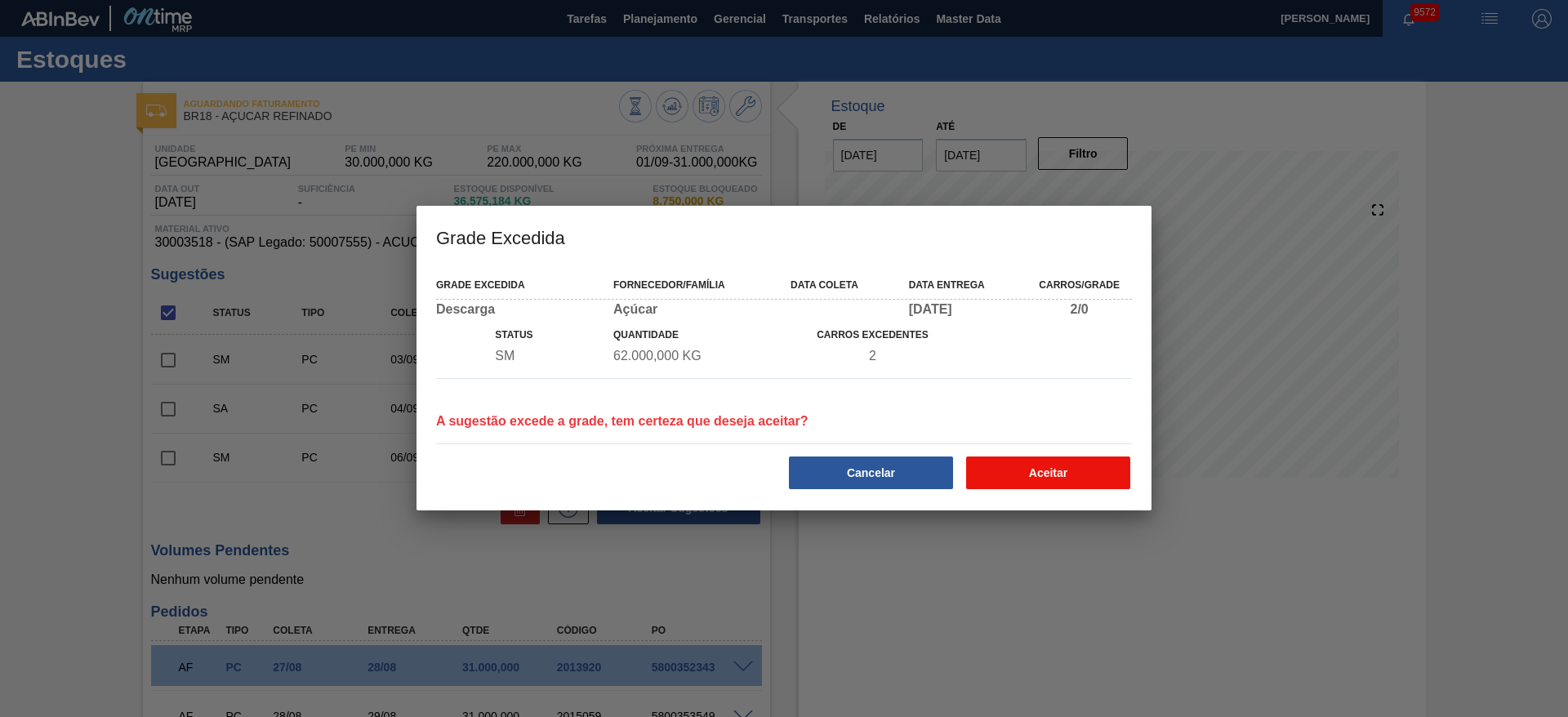
click at [1095, 478] on button "Aceitar" at bounding box center [1048, 472] width 164 height 32
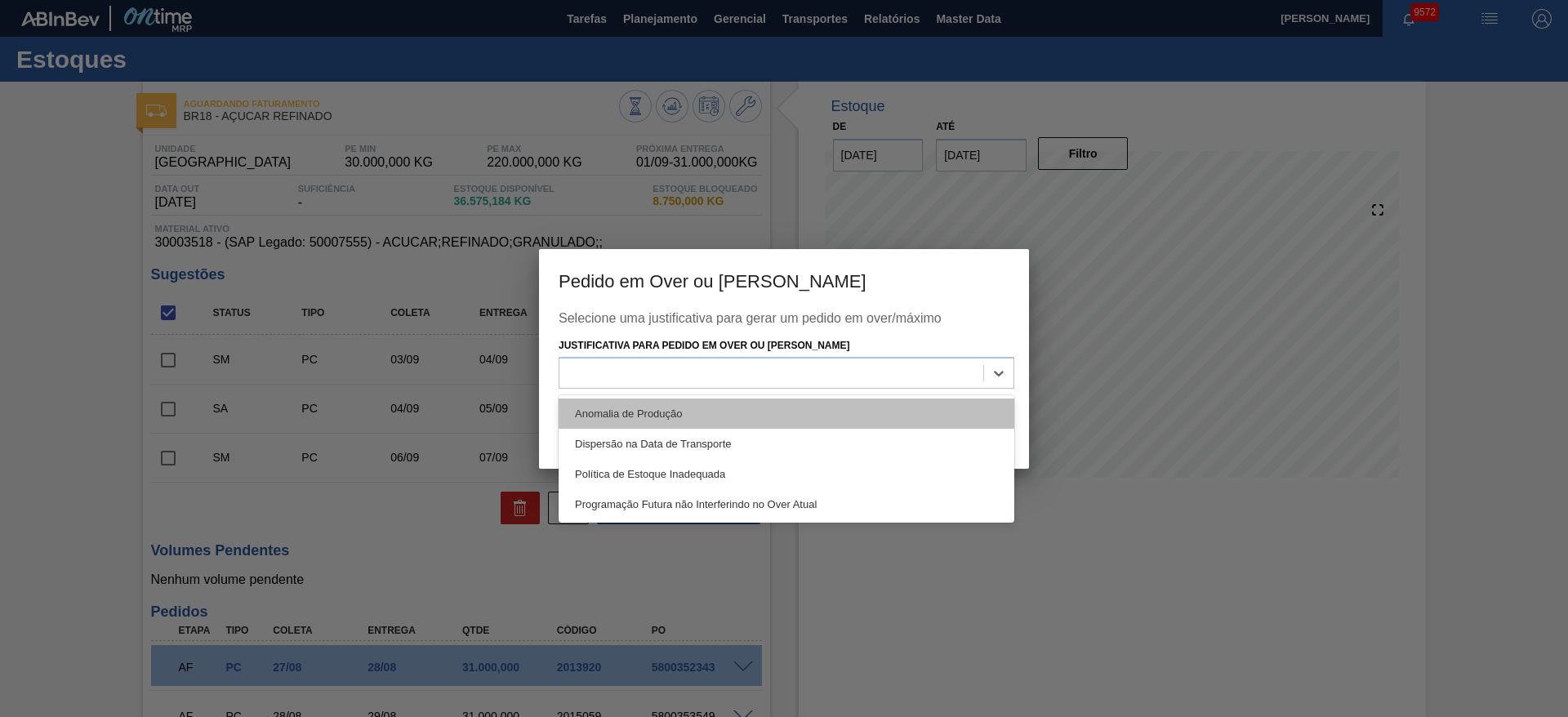
drag, startPoint x: 952, startPoint y: 384, endPoint x: 947, endPoint y: 407, distance: 23.5
click at [947, 389] on div "option Anomalia de Produção focused, 1 of 4. 4 results available. Use Up and Do…" at bounding box center [786, 373] width 455 height 32
click at [947, 407] on div "Anomalia de Produção" at bounding box center [786, 413] width 455 height 30
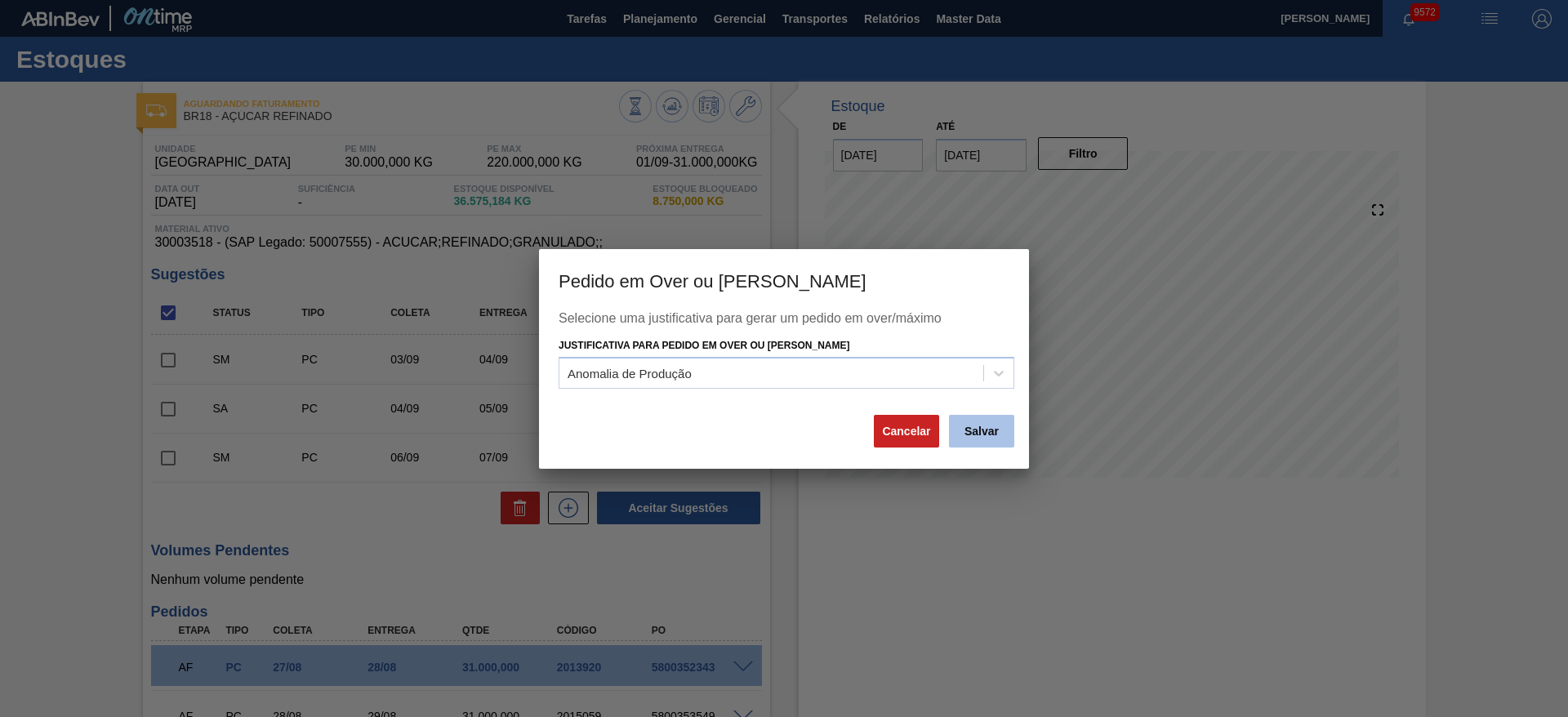
click at [978, 433] on button "Salvar" at bounding box center [982, 431] width 65 height 32
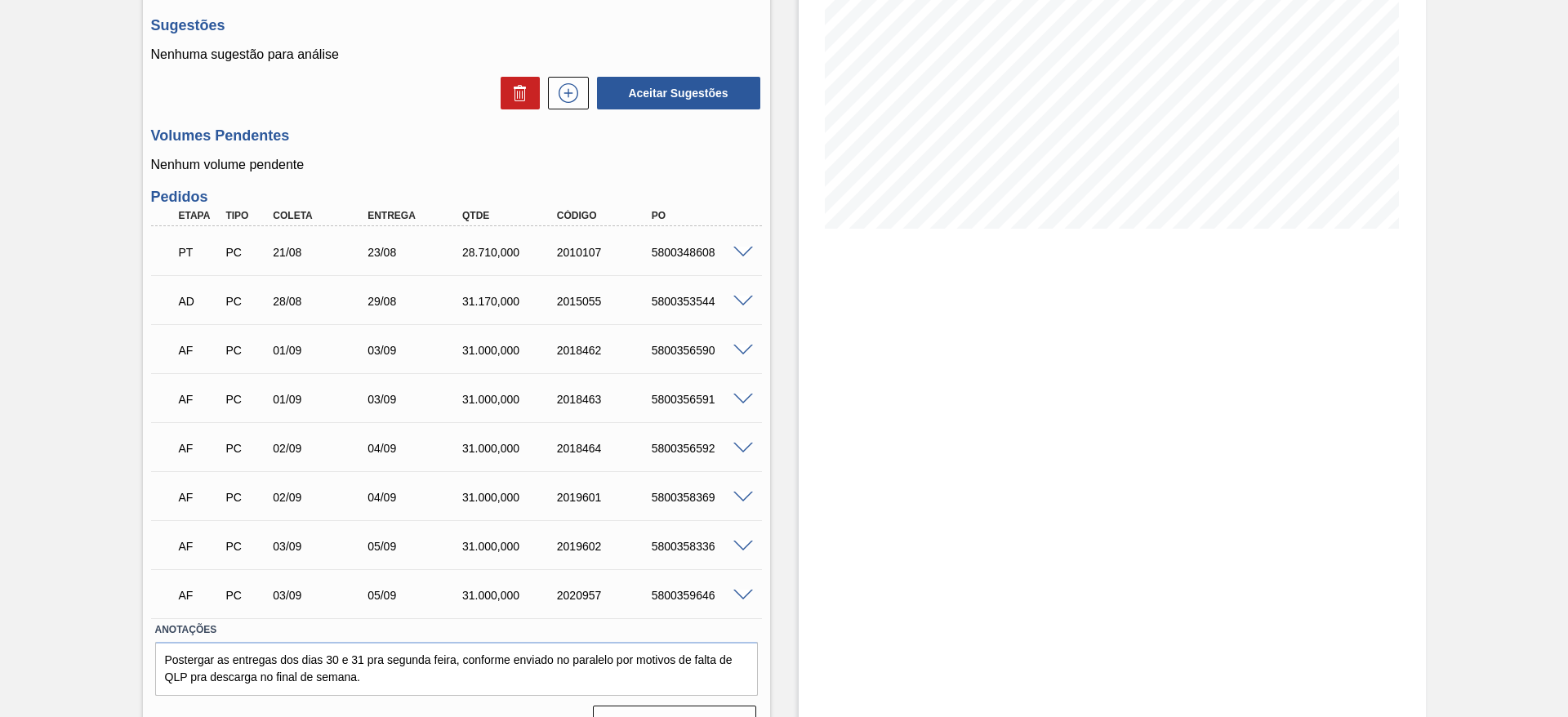
scroll to position [284, 0]
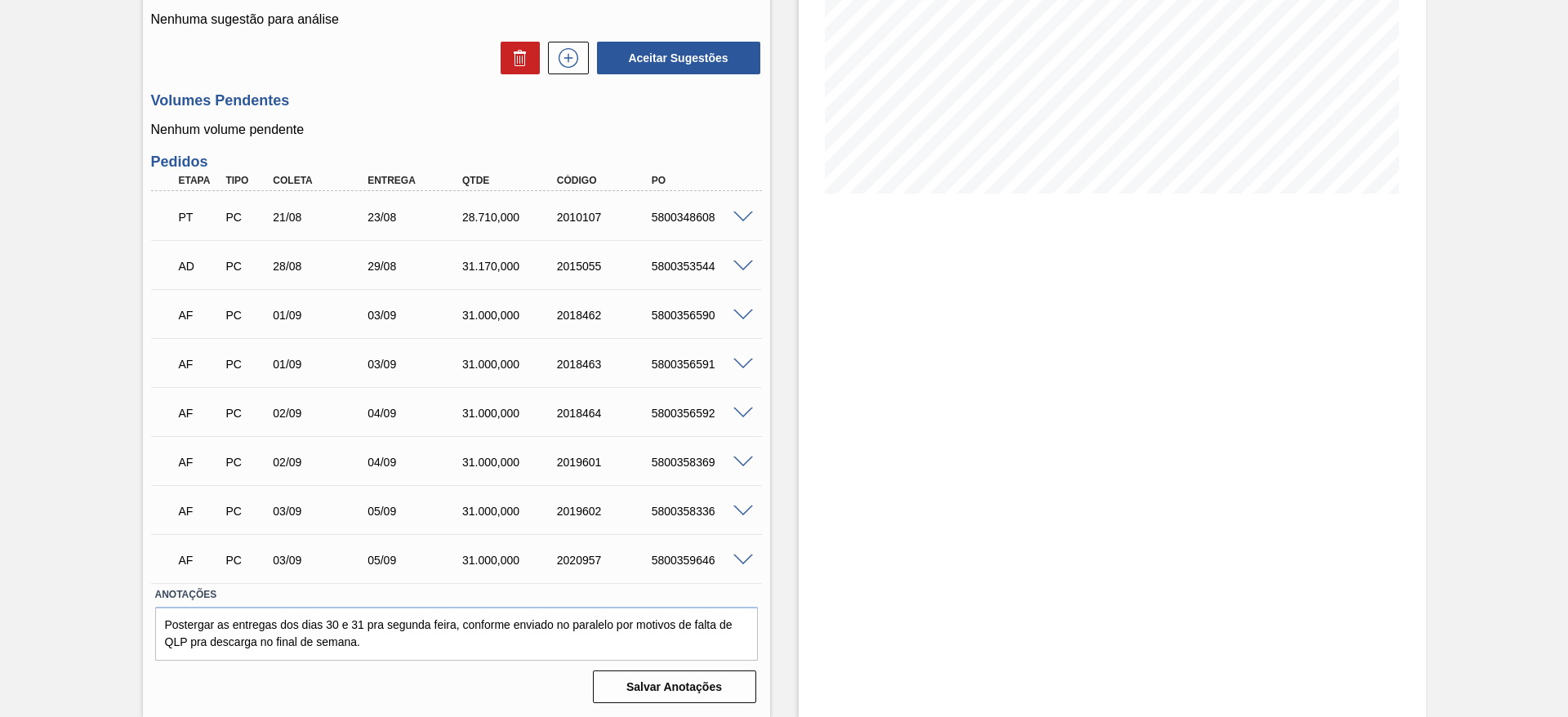
click at [743, 220] on span at bounding box center [743, 218] width 19 height 12
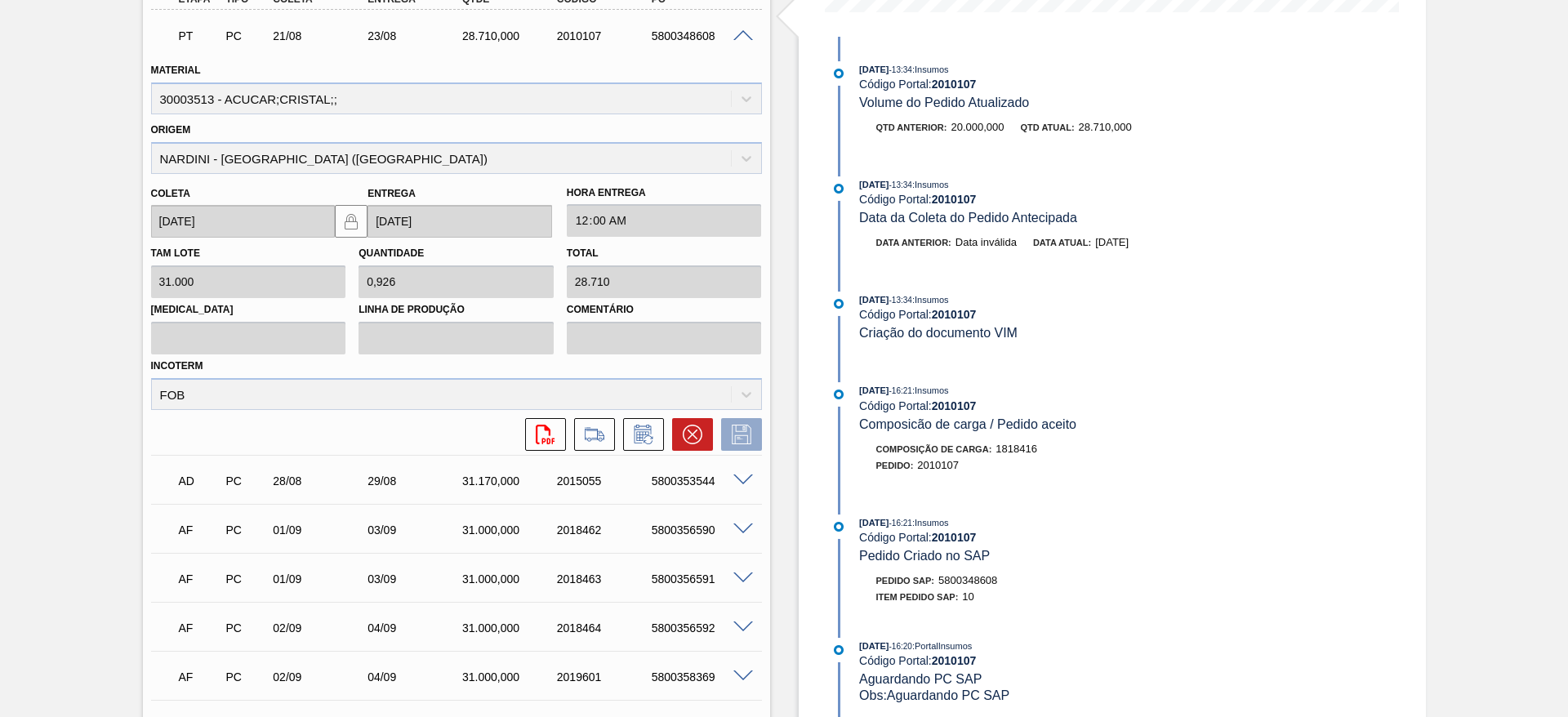
scroll to position [470, 0]
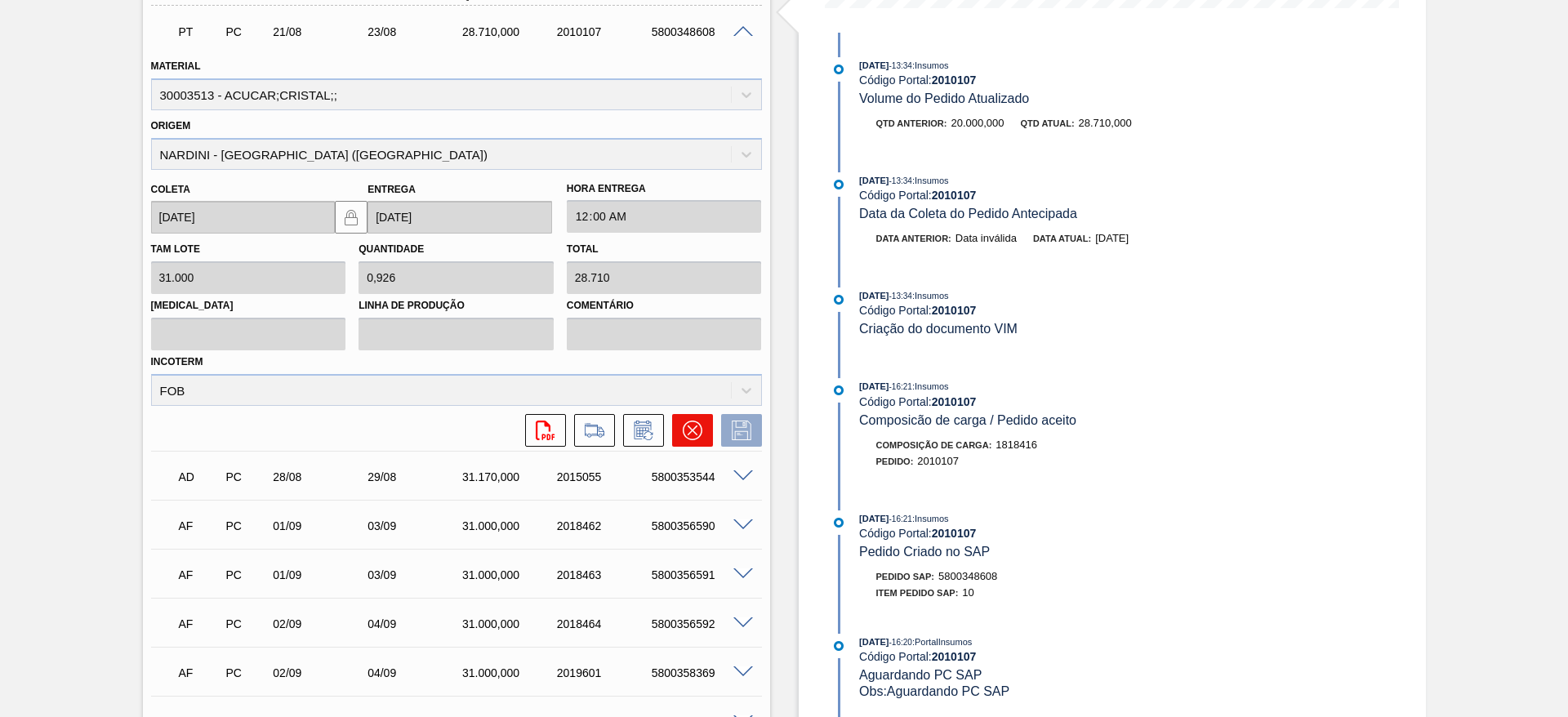
click at [688, 423] on icon at bounding box center [692, 430] width 19 height 19
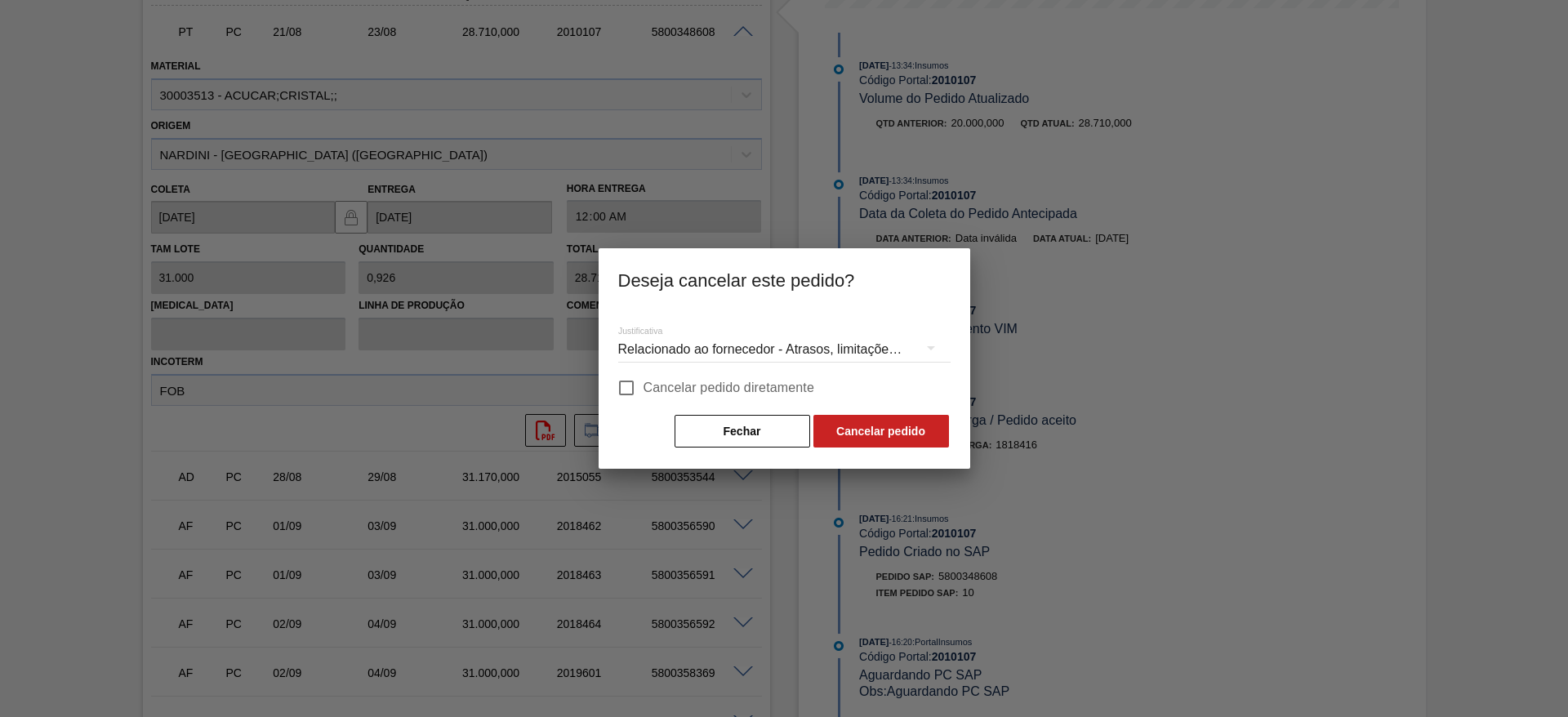
click at [763, 386] on span "Cancelar pedido diretamente" at bounding box center [730, 388] width 172 height 19
click at [644, 386] on input "Cancelar pedido diretamente" at bounding box center [626, 388] width 34 height 34
checkbox input "true"
click at [882, 434] on button "Cancelar pedido" at bounding box center [881, 431] width 136 height 32
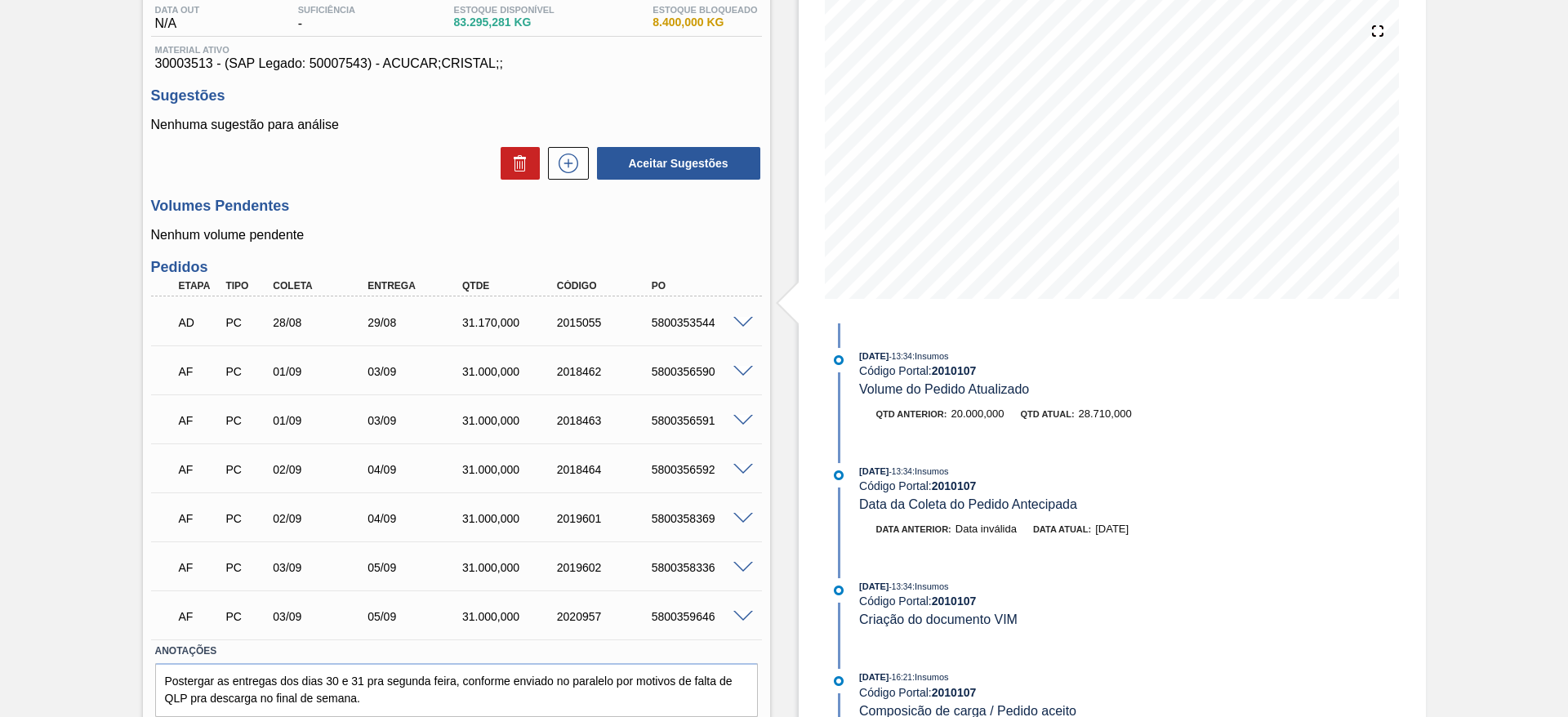
scroll to position [201, 0]
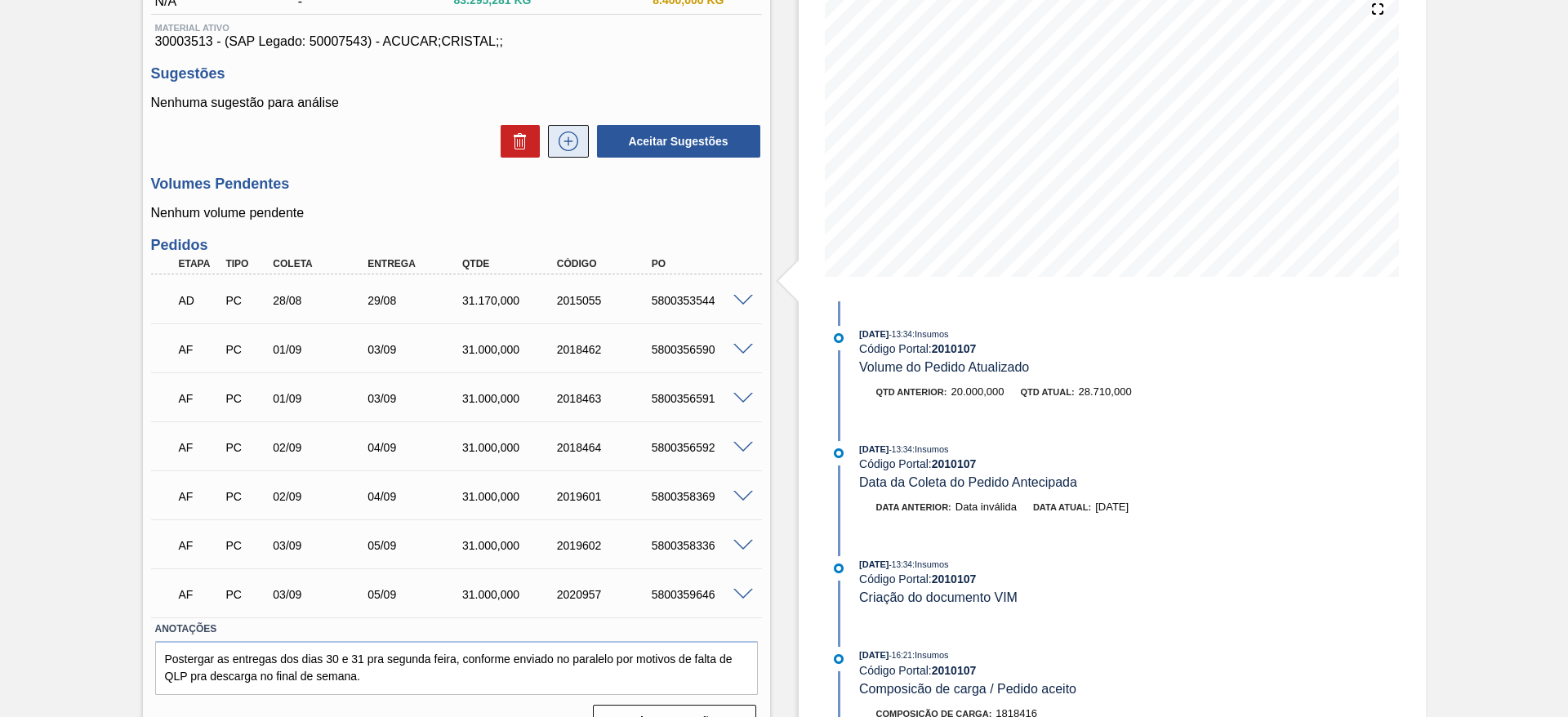
click at [566, 146] on icon at bounding box center [569, 141] width 26 height 19
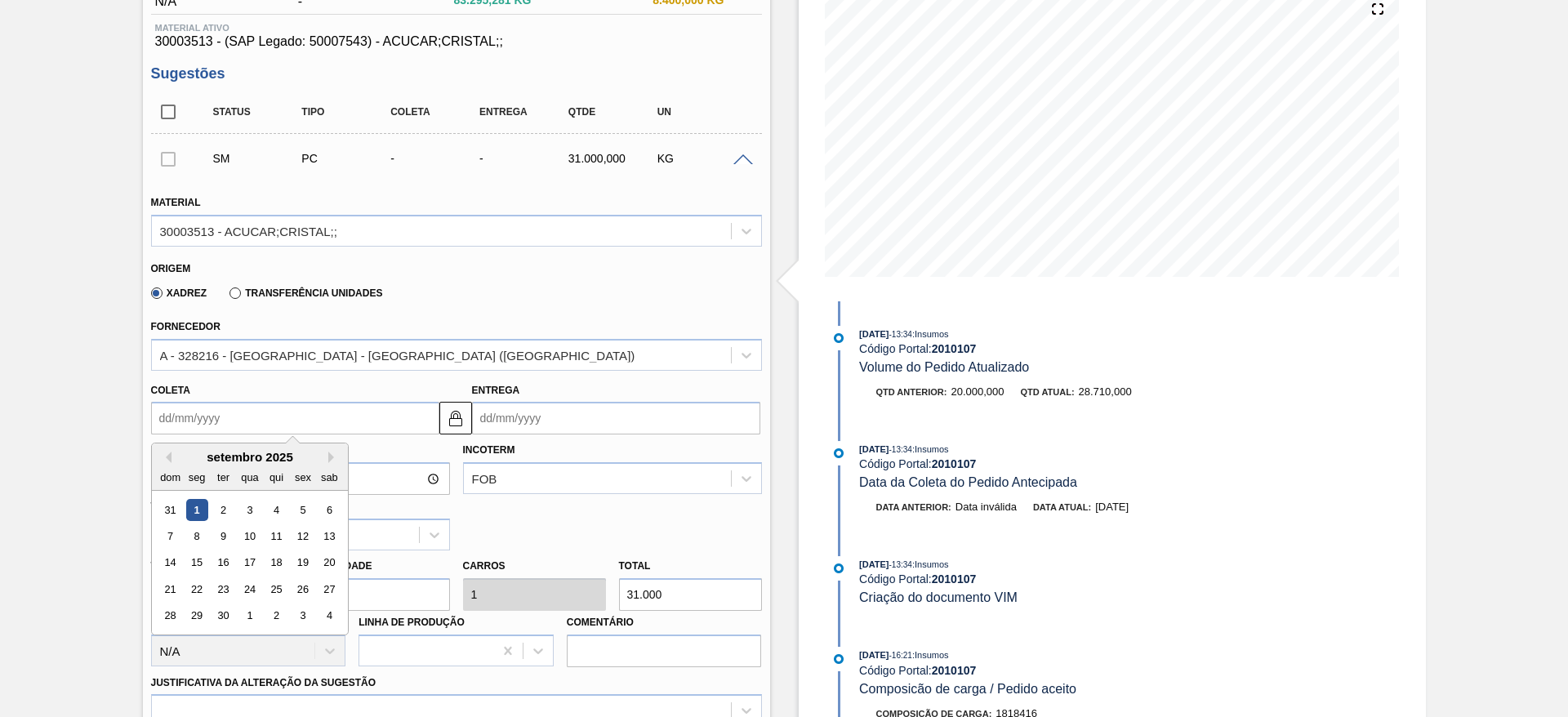
click at [197, 414] on input "Coleta" at bounding box center [295, 418] width 289 height 32
click at [299, 514] on div "5" at bounding box center [302, 510] width 22 height 22
type input "[DATE]"
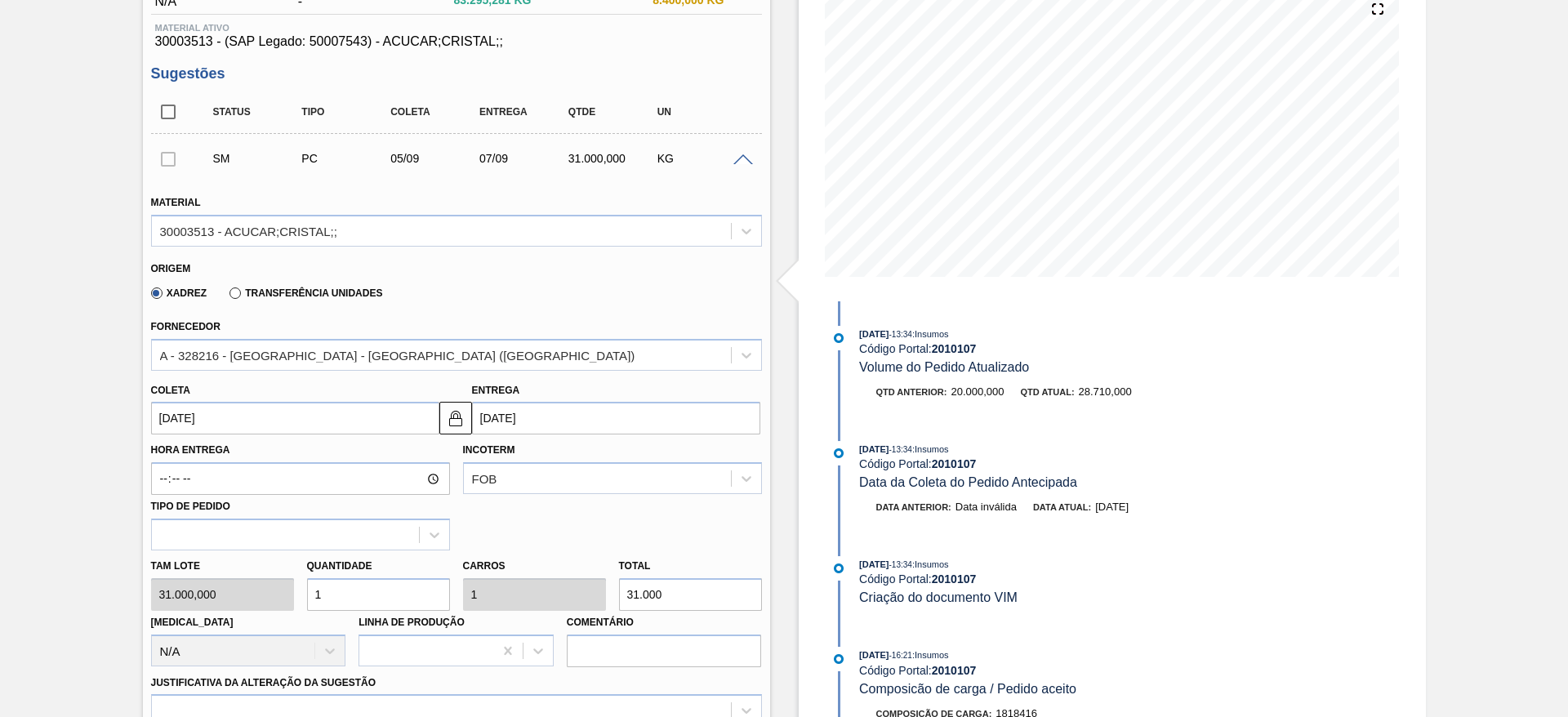
click at [384, 588] on input "1" at bounding box center [378, 594] width 143 height 32
type input "2"
type input "62.000"
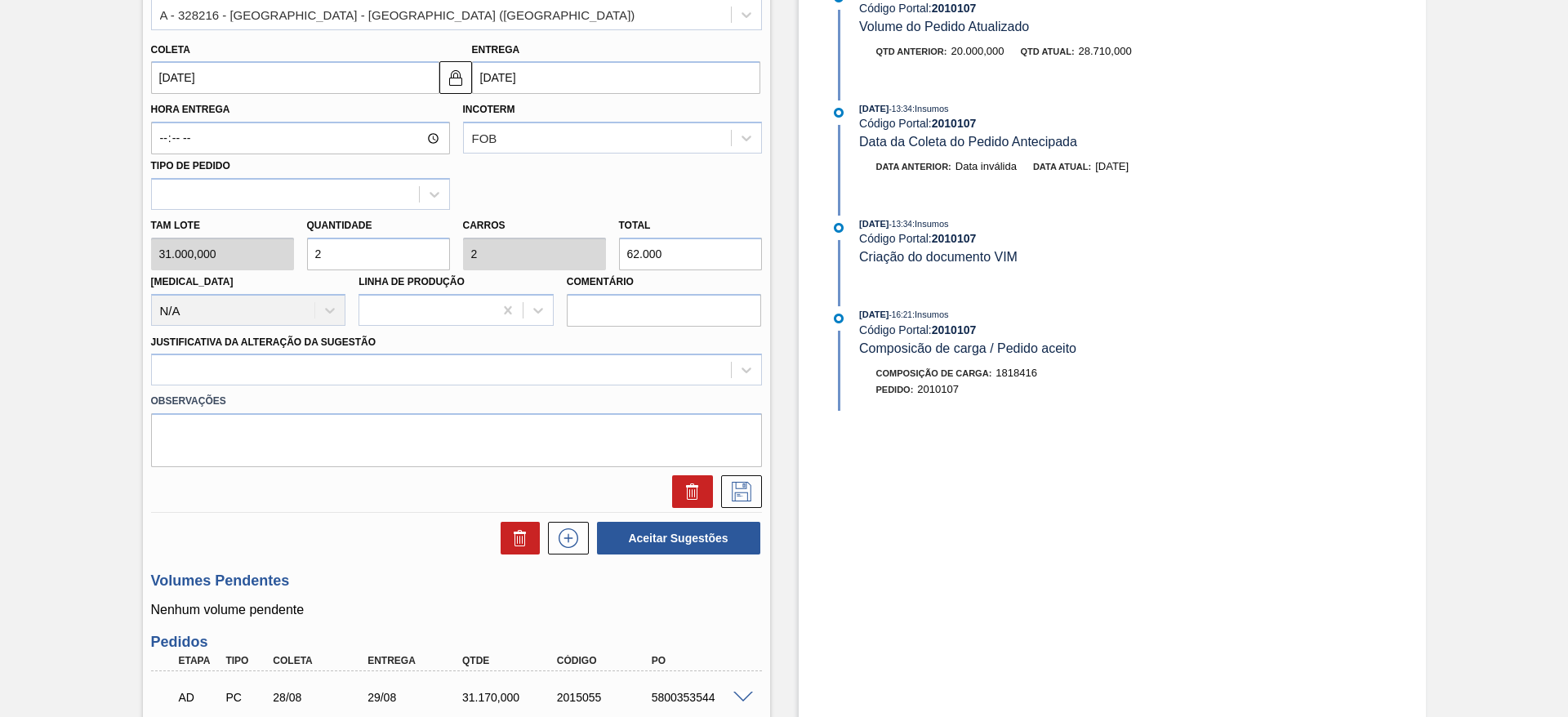
scroll to position [544, 0]
type input "2"
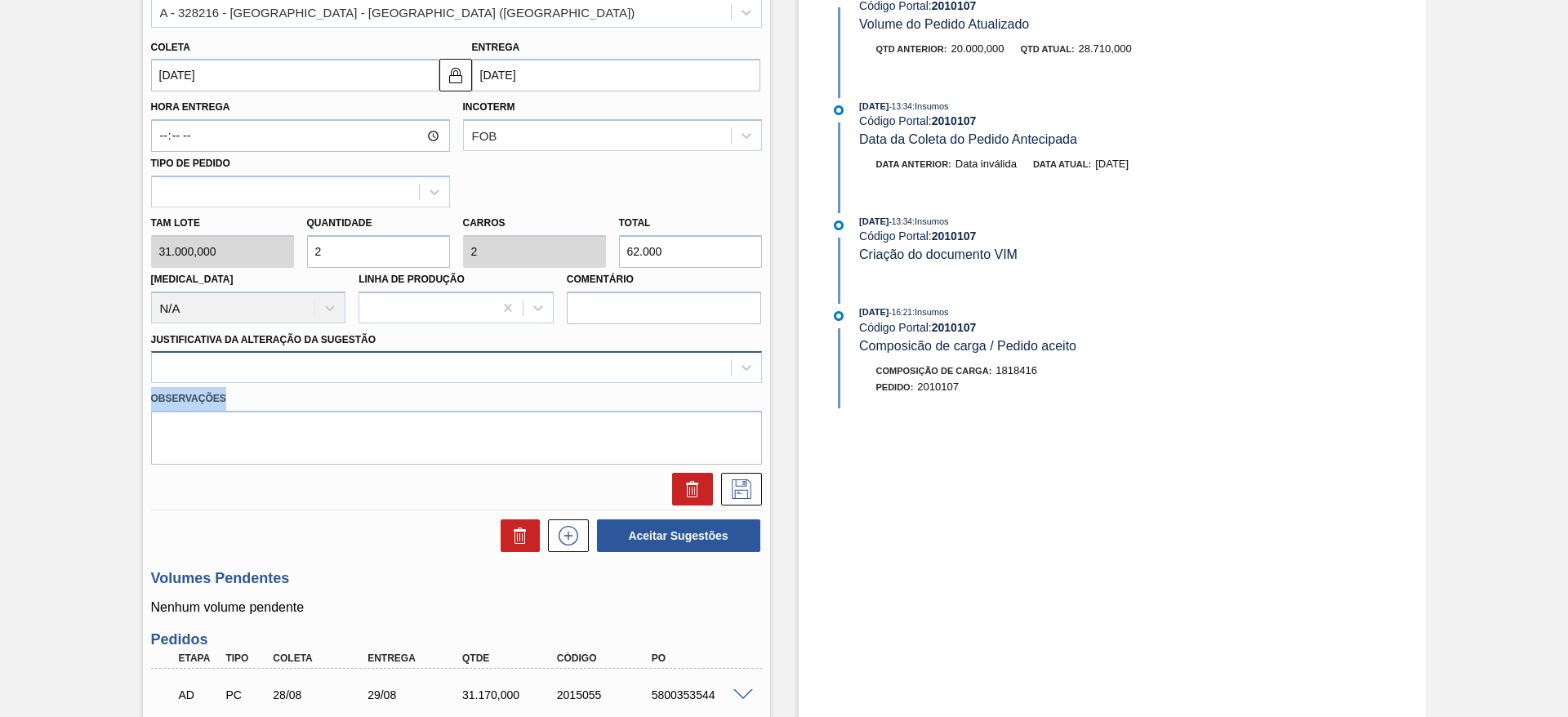
drag, startPoint x: 638, startPoint y: 389, endPoint x: 669, endPoint y: 355, distance: 46.0
click at [669, 355] on div "Material 30003513 - ACUCAR;CRISTAL;; Origem Xadrez Transferência Unidades Forne…" at bounding box center [456, 170] width 611 height 670
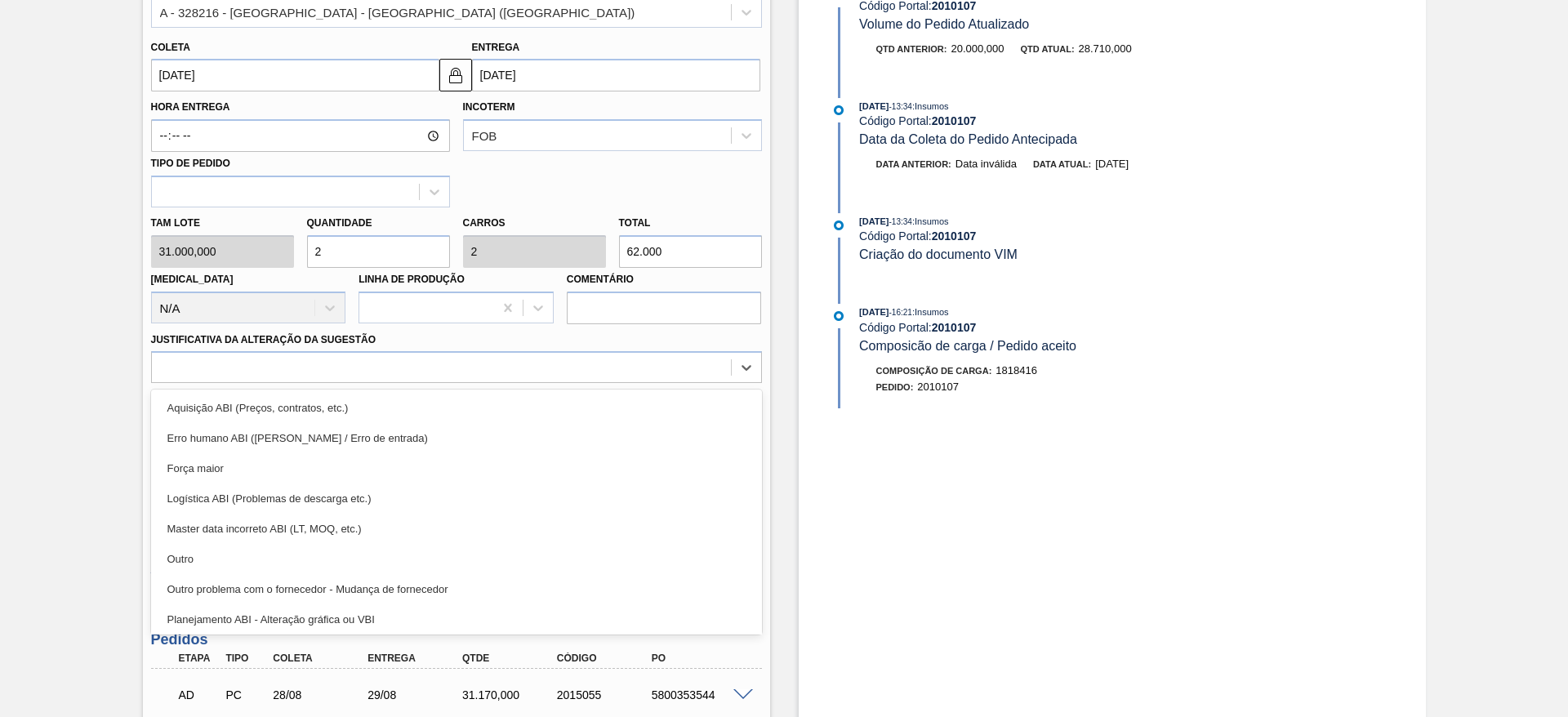
drag, startPoint x: 669, startPoint y: 355, endPoint x: 662, endPoint y: 389, distance: 34.7
click at [662, 384] on div "option Aquisição ABI (Preços, contratos, etc.) focused, 1 of 18. 18 results ava…" at bounding box center [456, 367] width 611 height 32
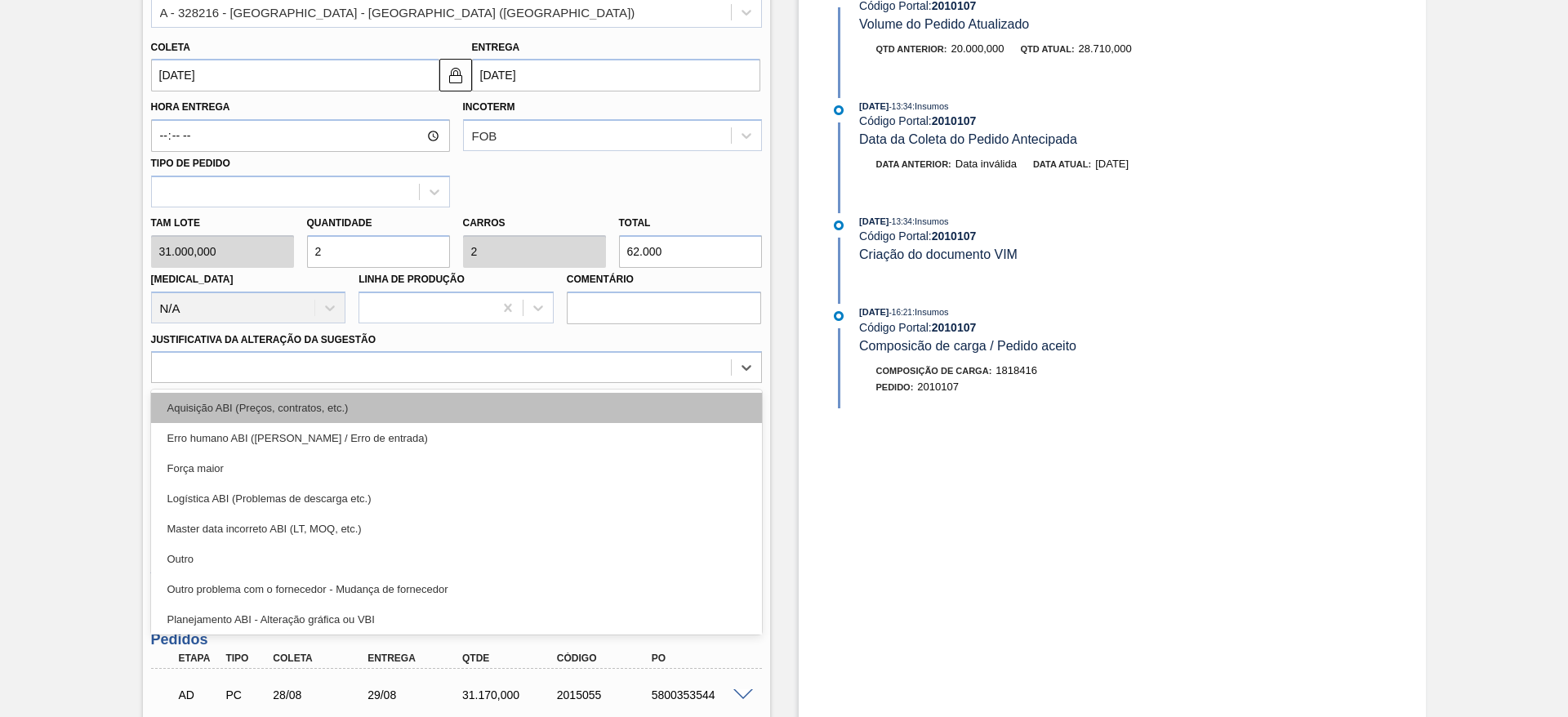
click at [662, 403] on div "Aquisição ABI (Preços, contratos, etc.)" at bounding box center [456, 408] width 611 height 30
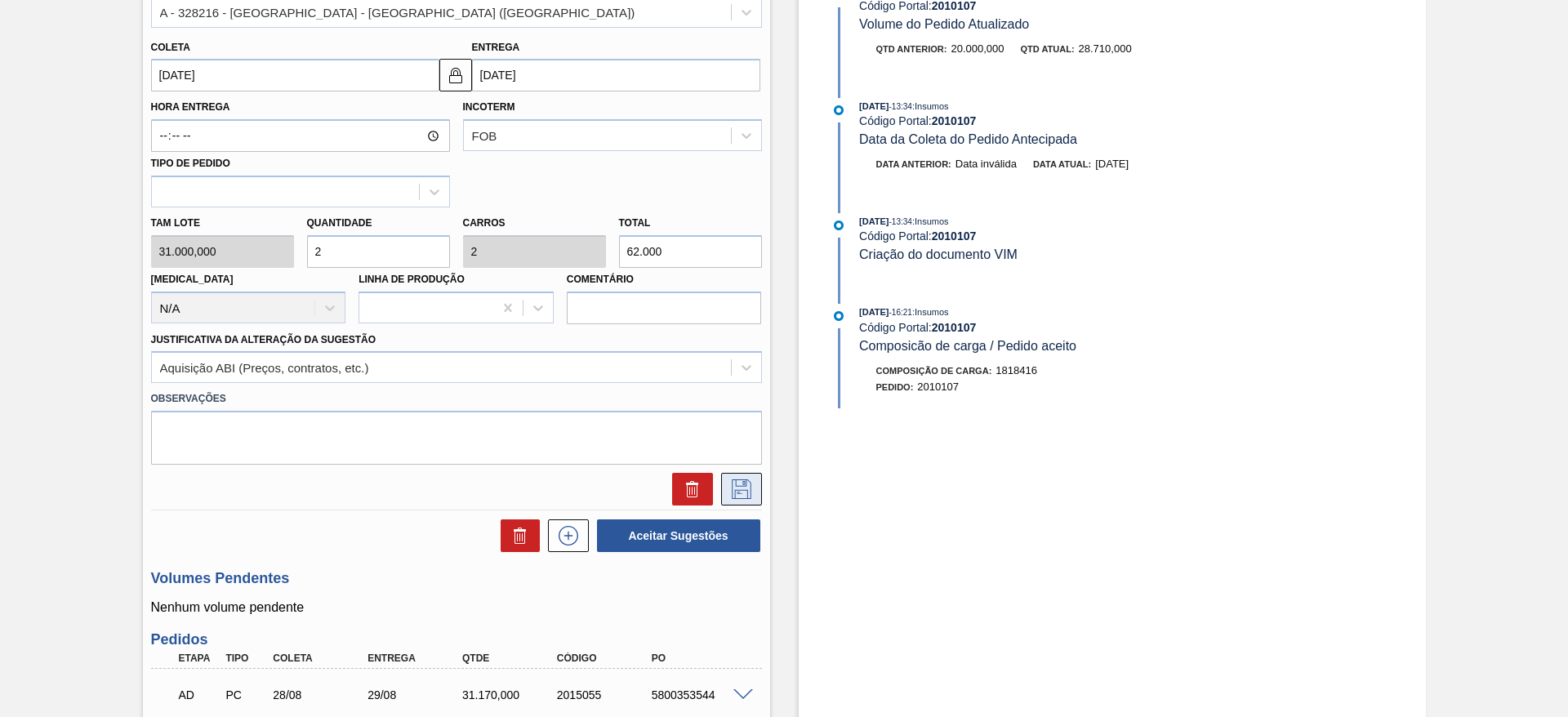
click at [740, 473] on button at bounding box center [741, 489] width 41 height 32
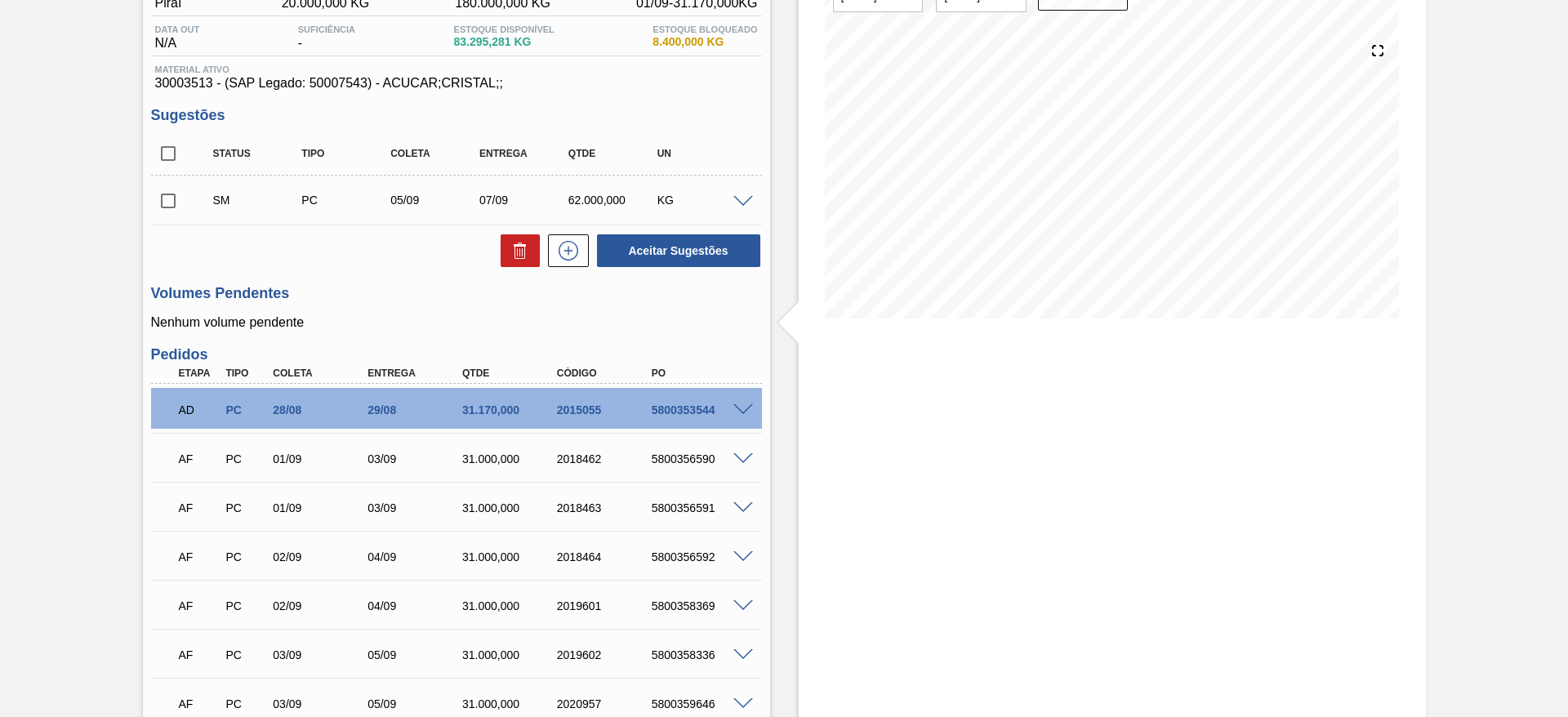
scroll to position [154, 0]
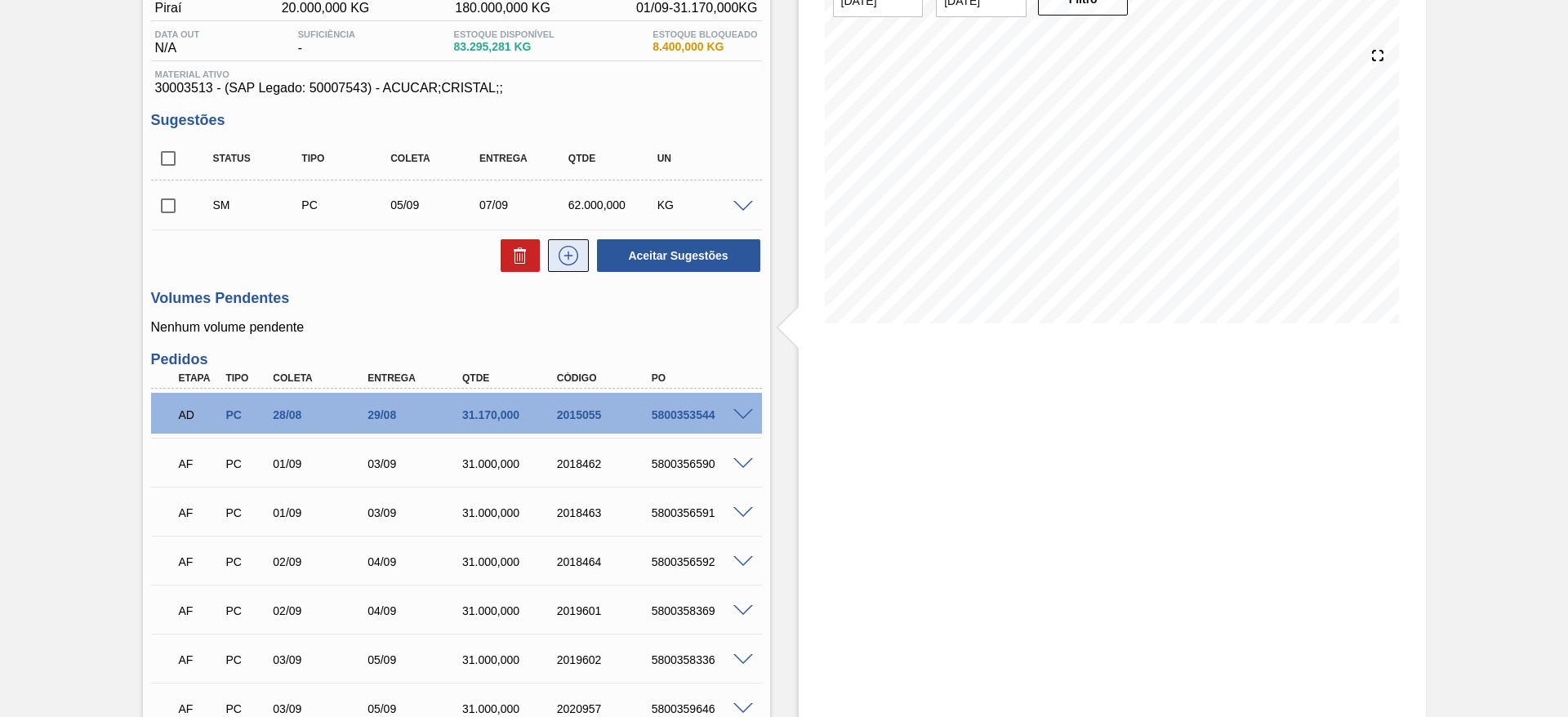
click at [558, 247] on icon at bounding box center [569, 255] width 26 height 19
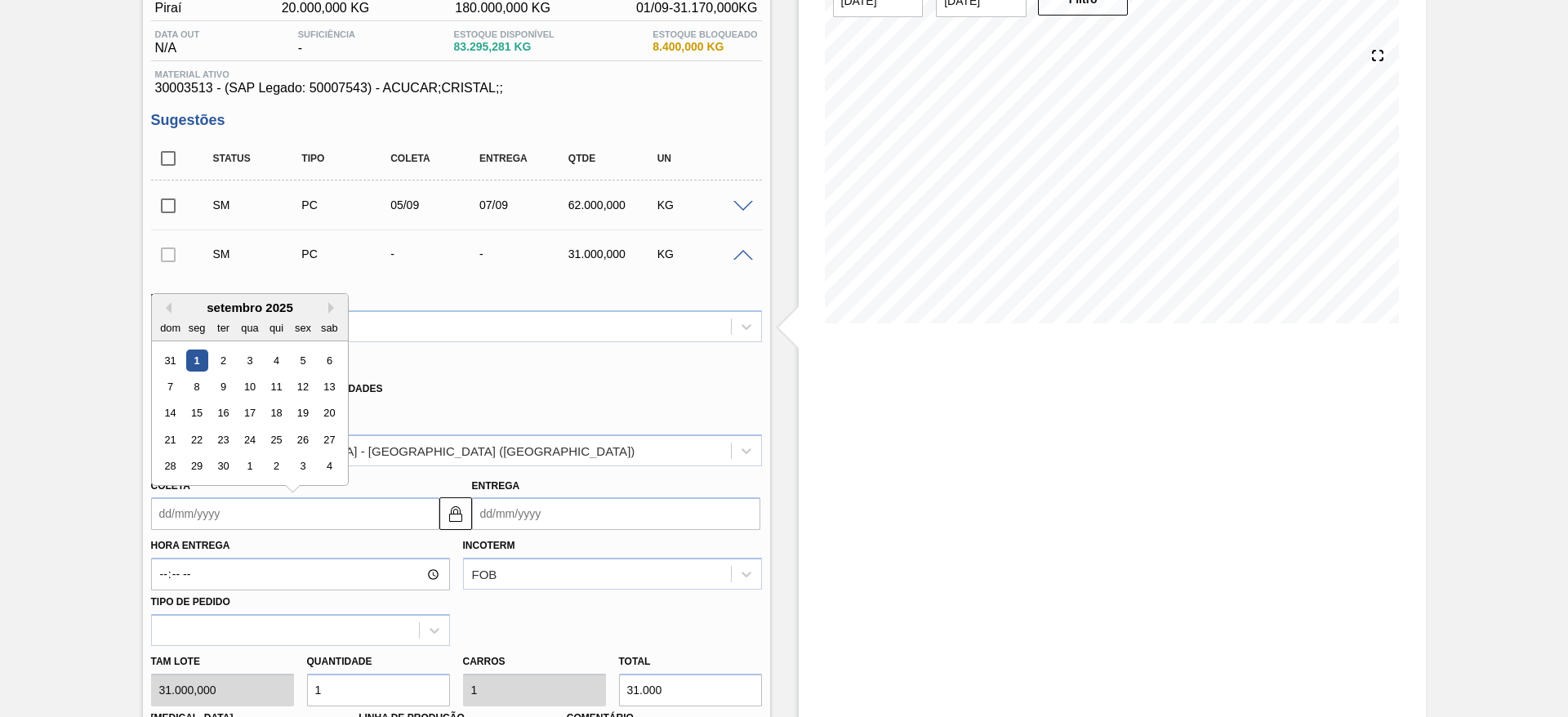
click at [188, 523] on input "Coleta" at bounding box center [295, 513] width 289 height 32
click at [201, 387] on div "8" at bounding box center [196, 386] width 22 height 22
type input "[DATE]"
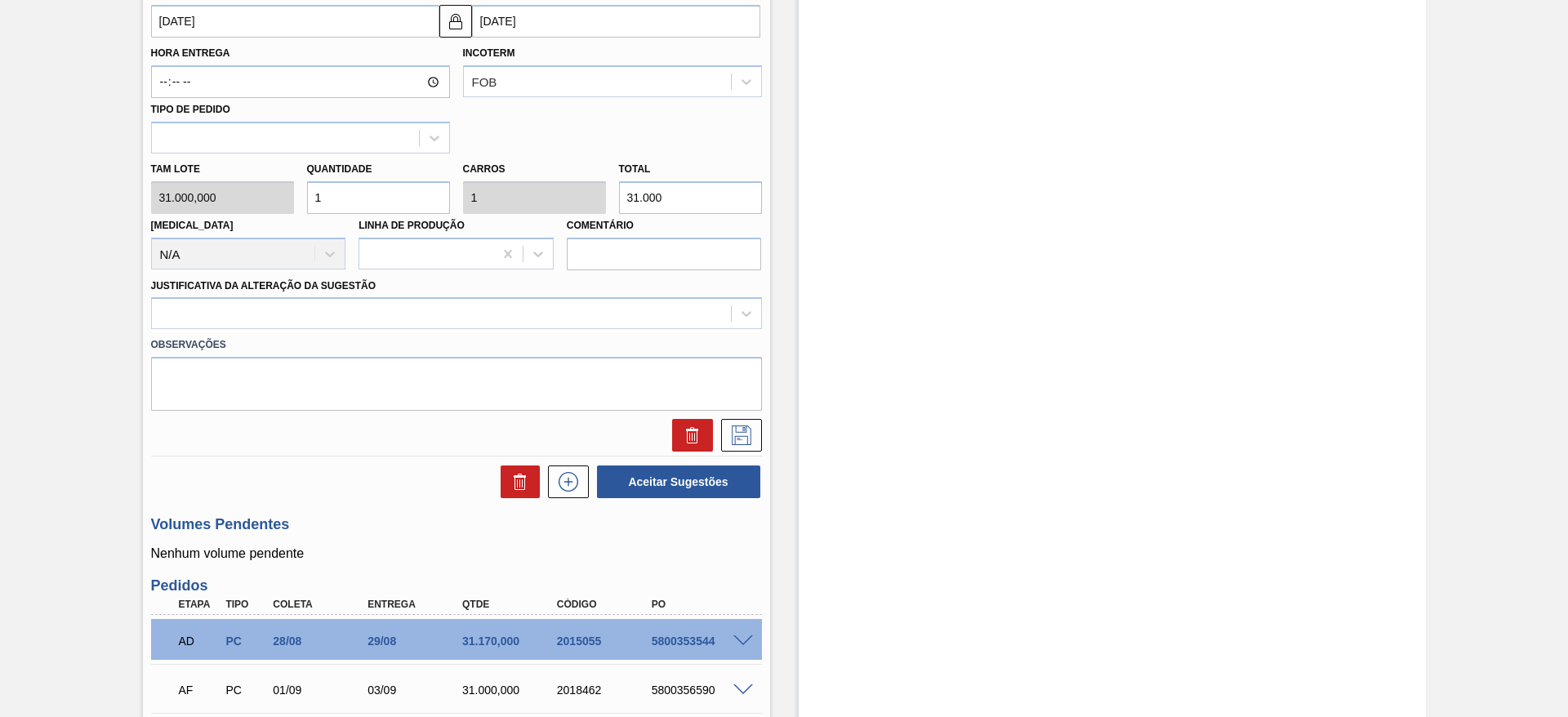
scroll to position [652, 0]
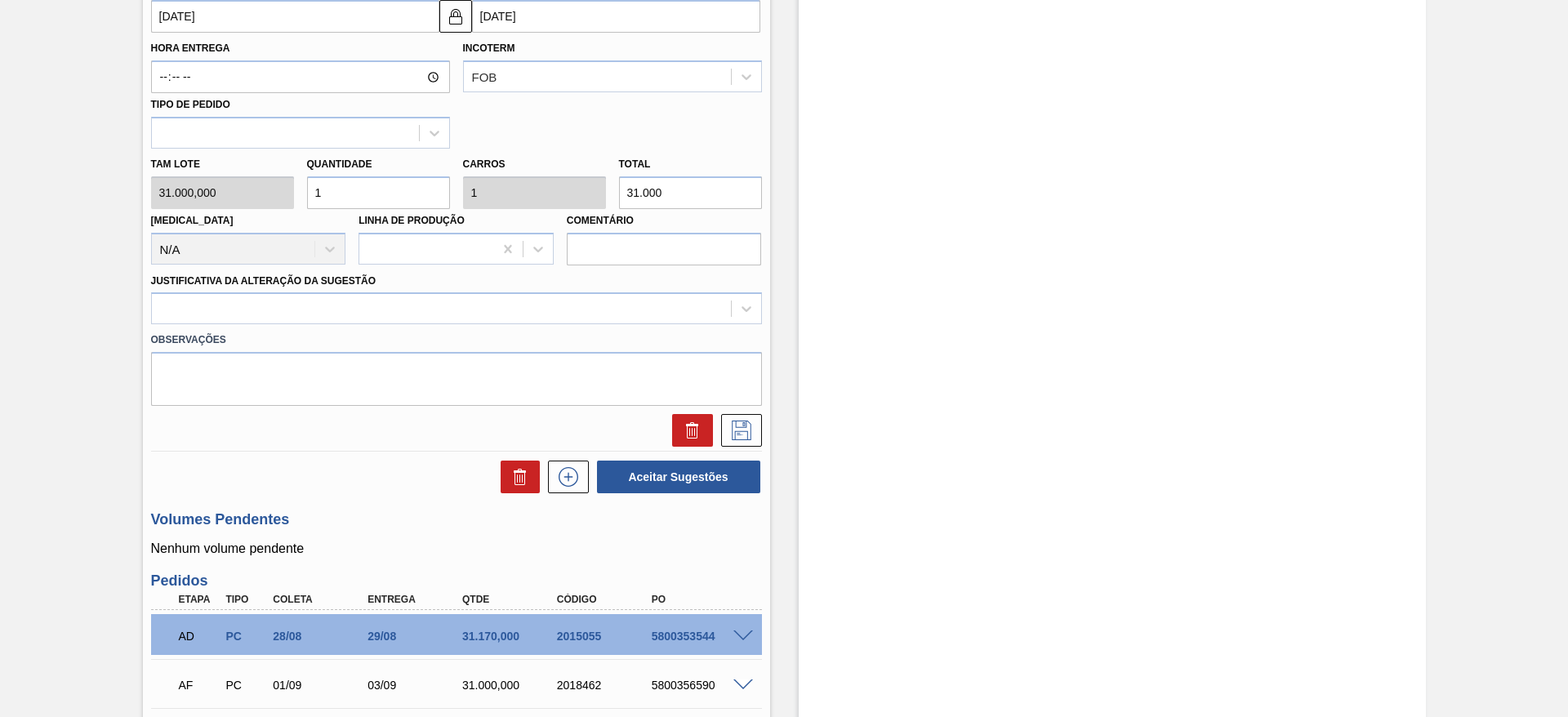
click at [372, 198] on input "1" at bounding box center [378, 192] width 143 height 32
type input "2"
type input "62.000"
click at [372, 198] on input "2" at bounding box center [378, 192] width 143 height 32
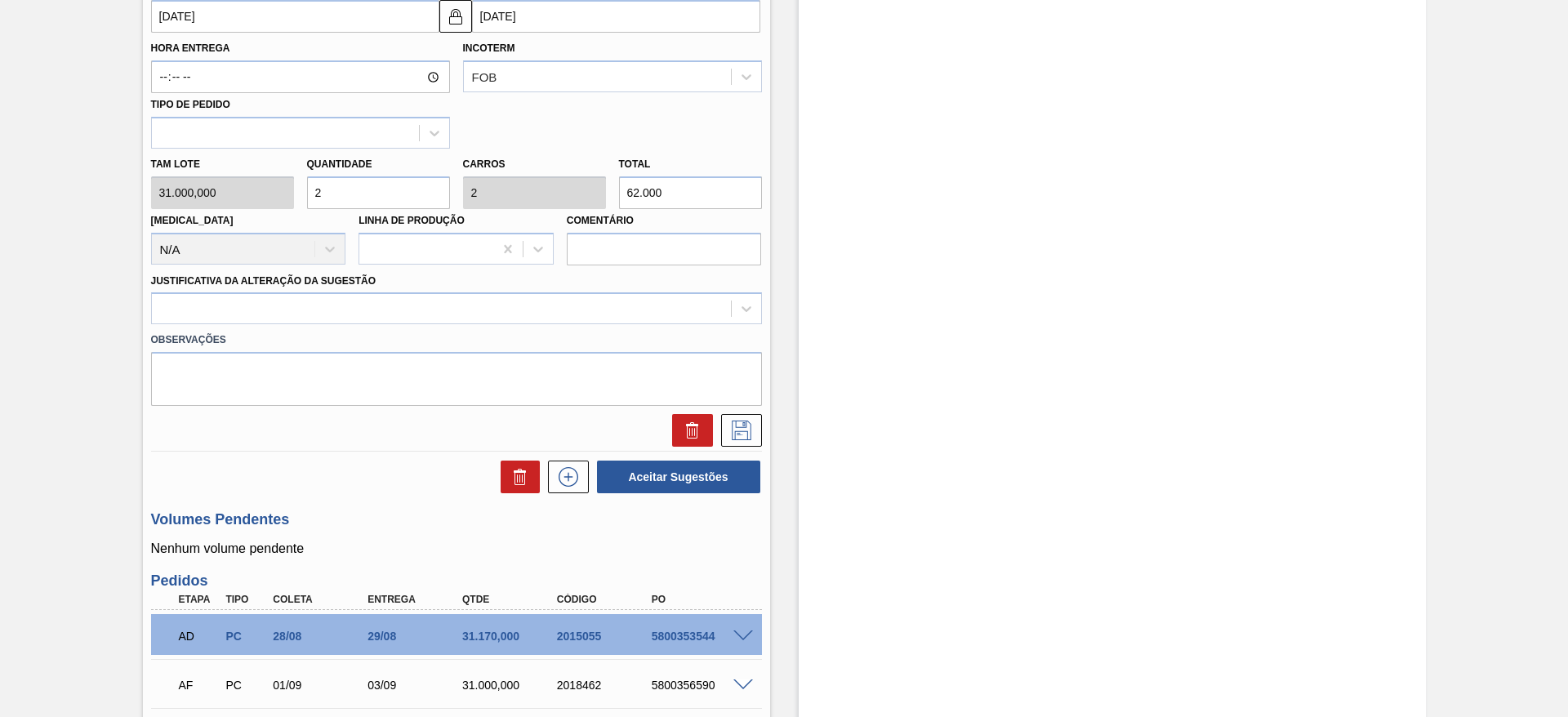
type input "2"
click at [658, 326] on div "Observações" at bounding box center [456, 365] width 624 height 82
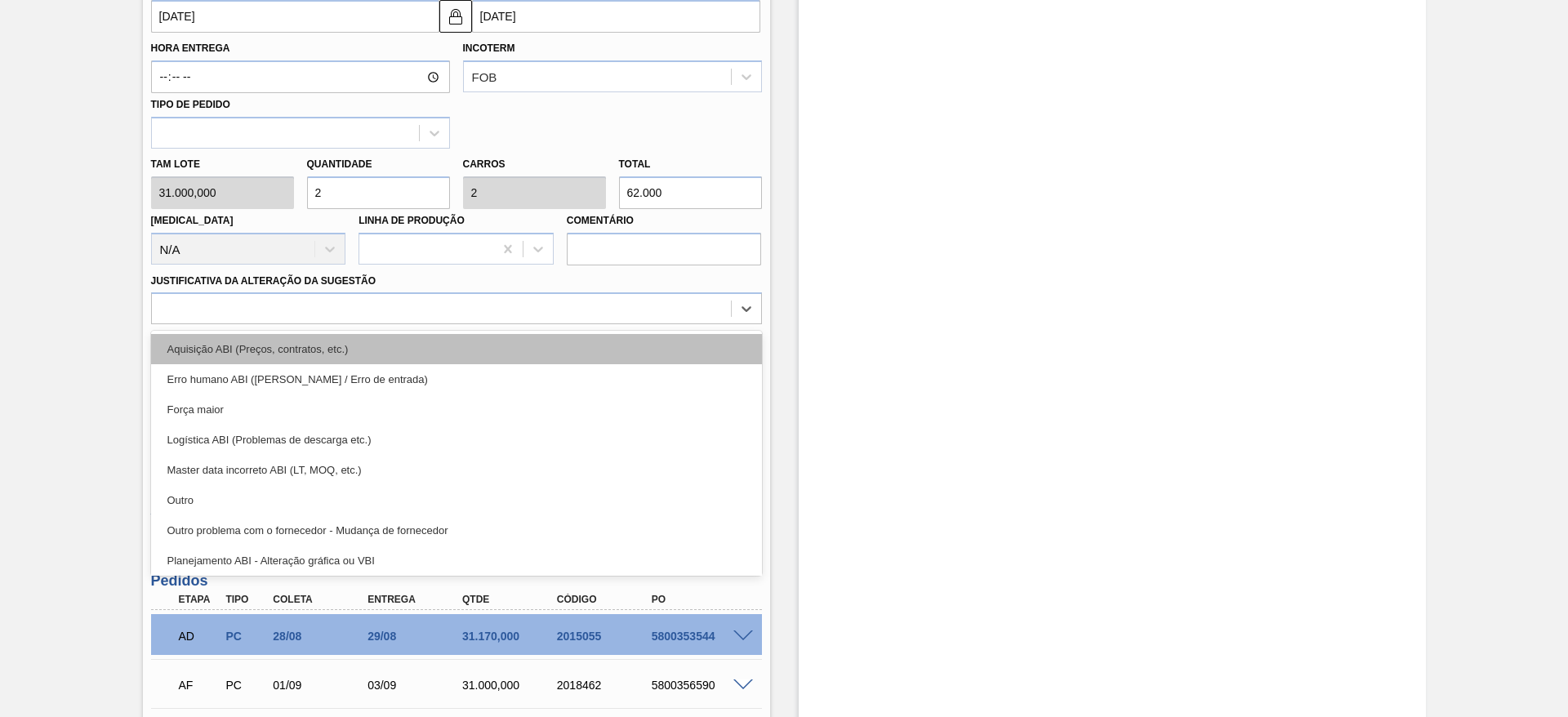
drag, startPoint x: 671, startPoint y: 320, endPoint x: 679, endPoint y: 346, distance: 27.2
click at [679, 325] on div "option Aquisição ABI (Preços, contratos, etc.) focused, 1 of 18. 18 results ava…" at bounding box center [456, 308] width 611 height 32
click at [679, 346] on div "Aquisição ABI (Preços, contratos, etc.)" at bounding box center [456, 349] width 611 height 30
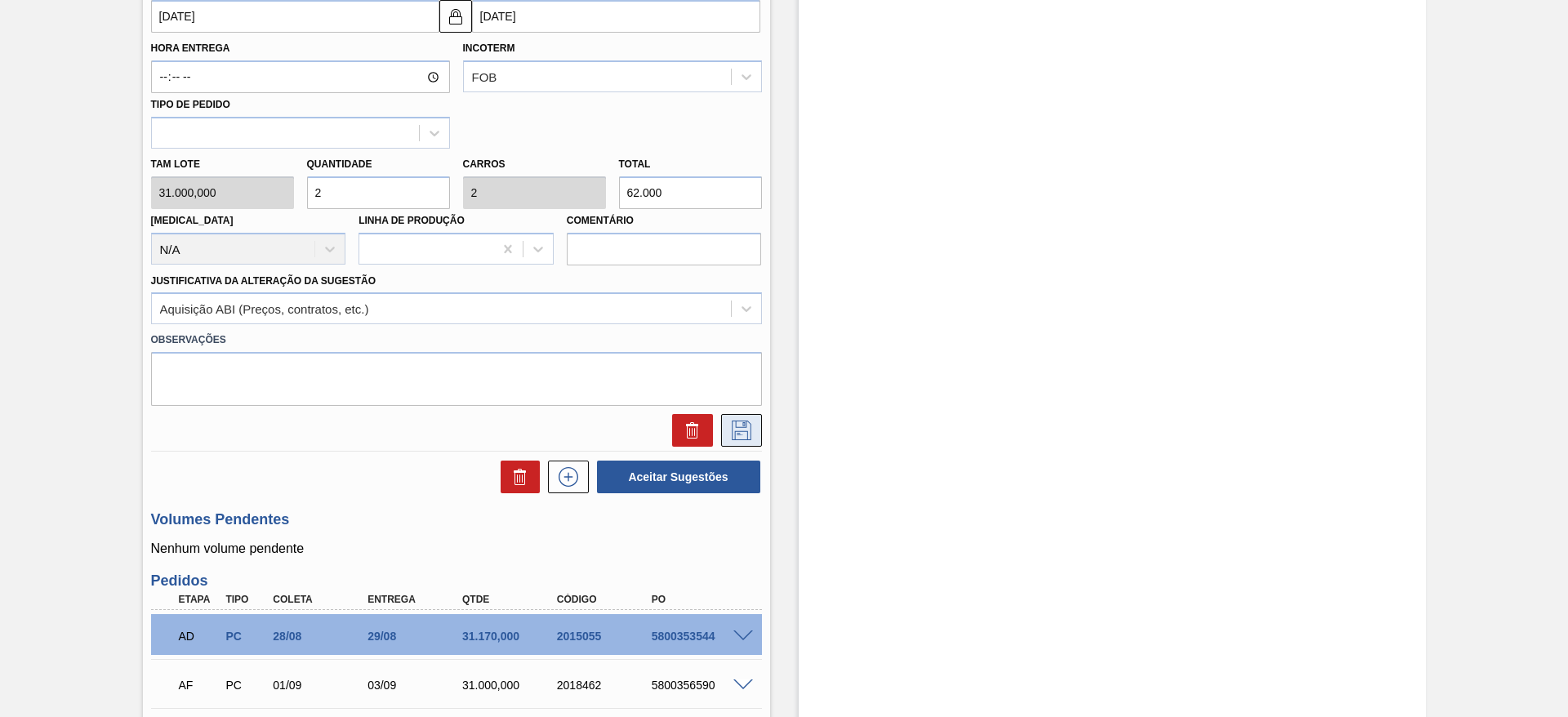
click at [740, 426] on icon at bounding box center [741, 430] width 26 height 19
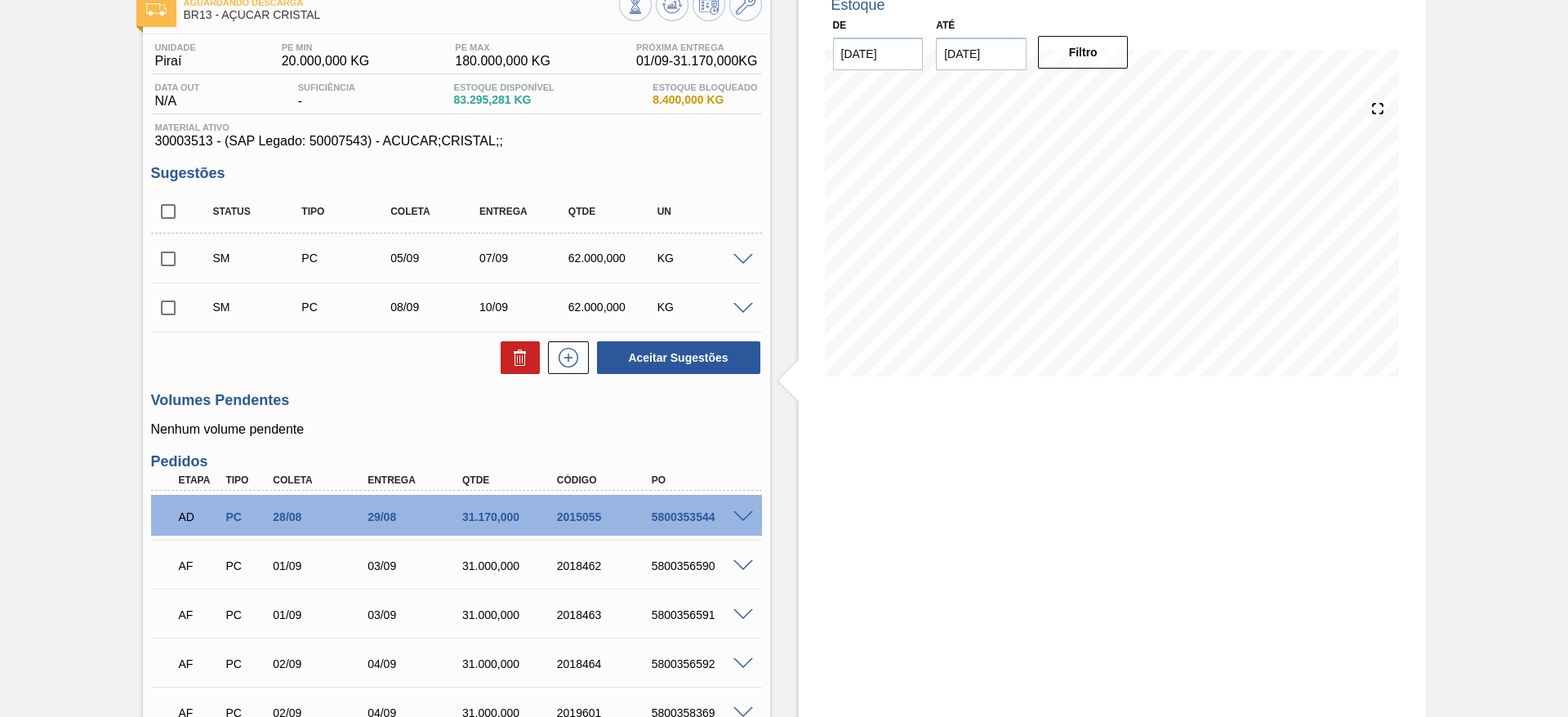
scroll to position [100, 0]
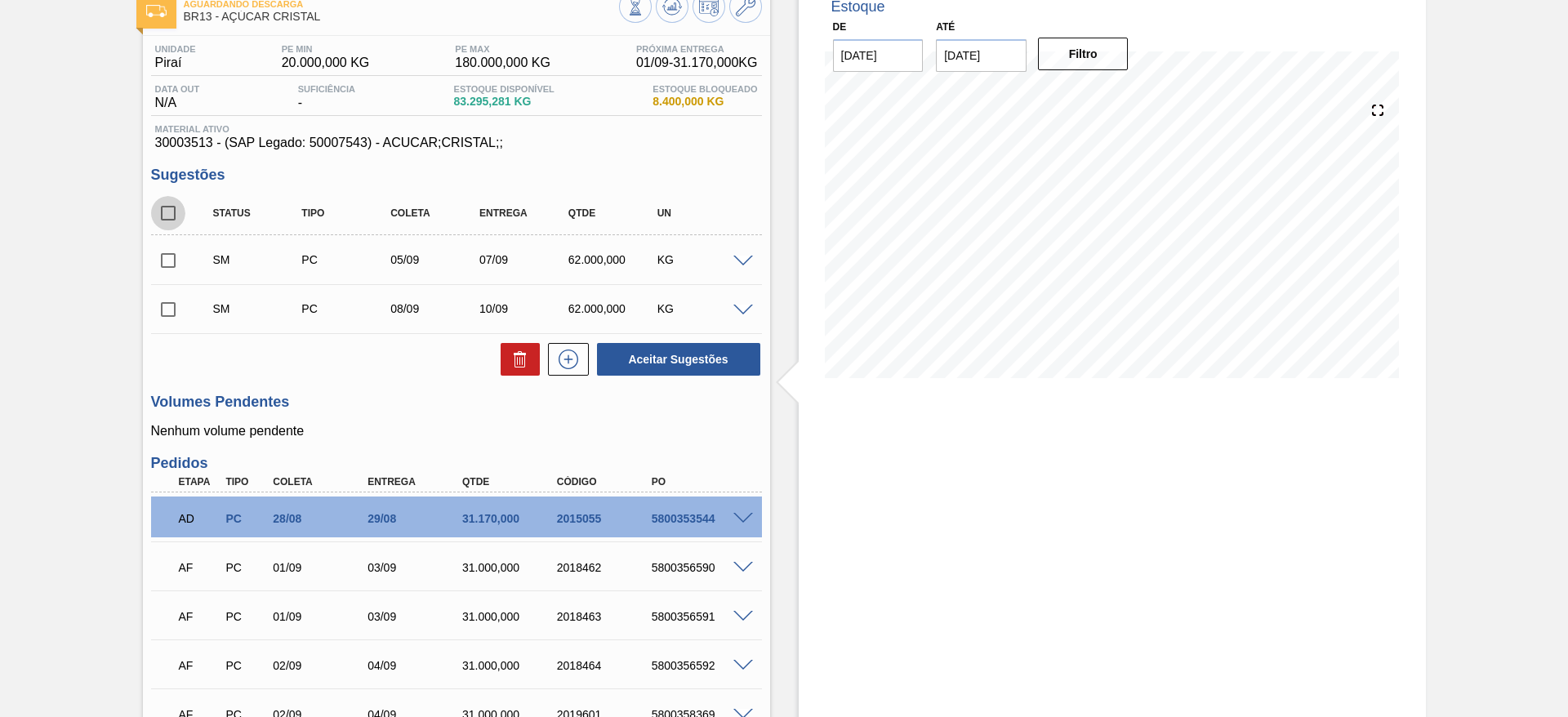
click at [175, 213] on input "checkbox" at bounding box center [168, 212] width 34 height 34
checkbox input "true"
click at [671, 355] on button "Aceitar Sugestões" at bounding box center [679, 359] width 163 height 32
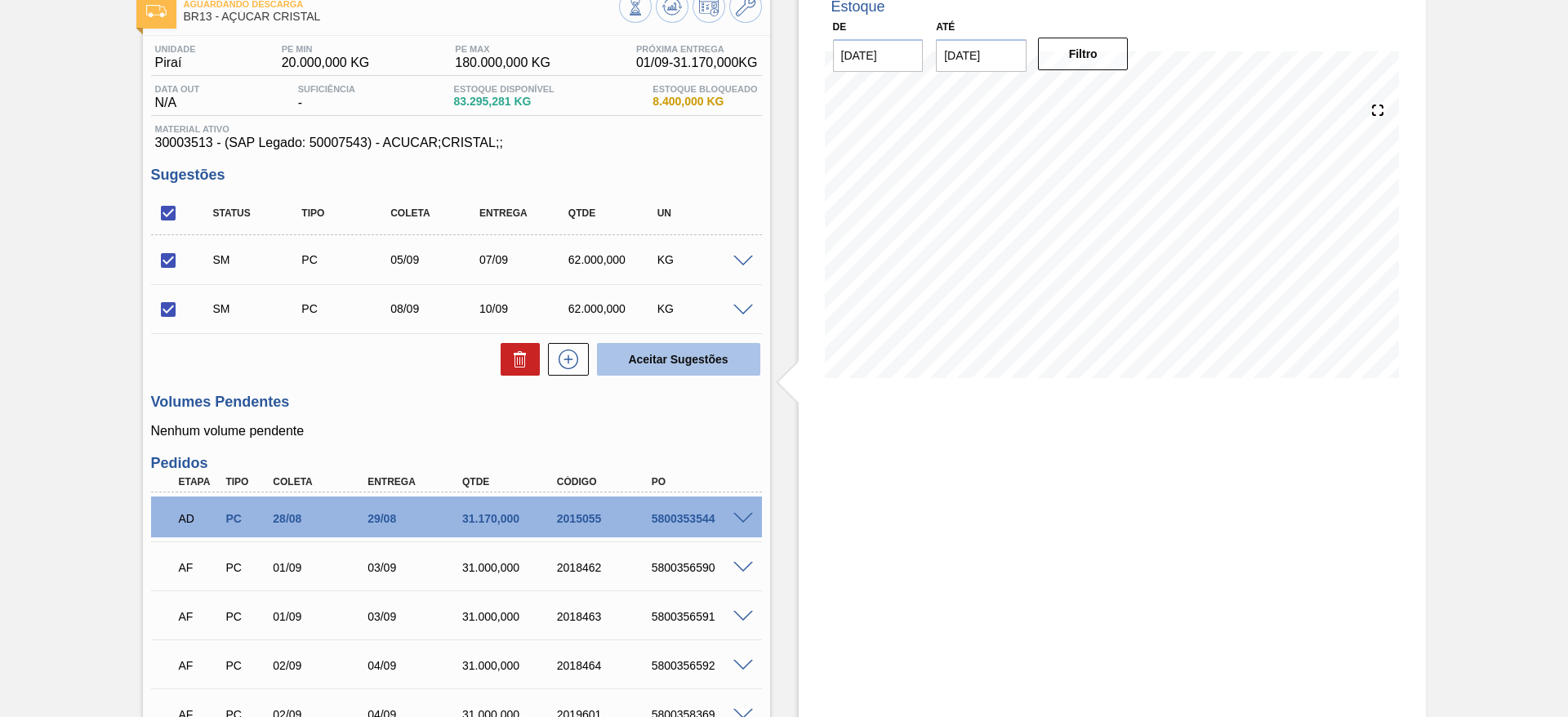
checkbox input "false"
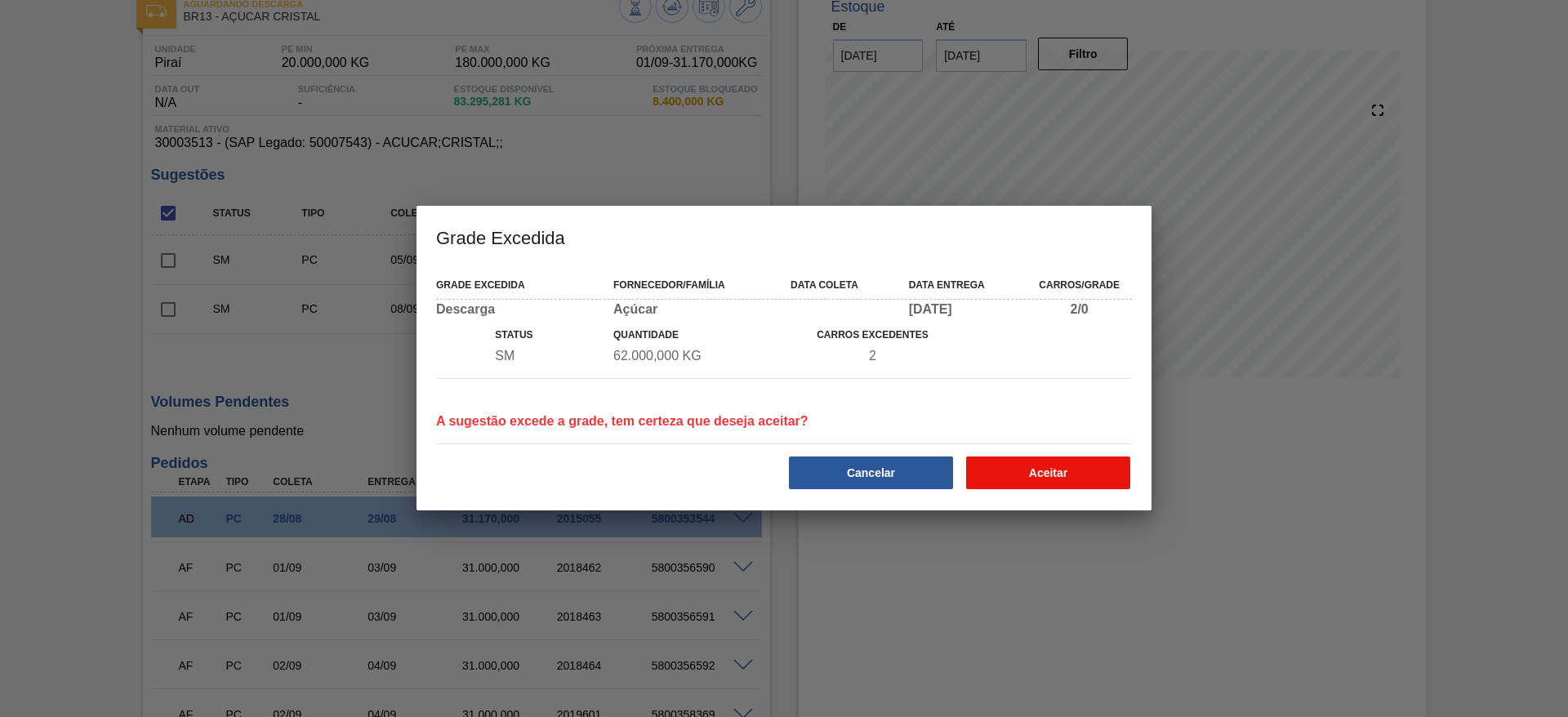
click at [1061, 468] on button "Aceitar" at bounding box center [1048, 472] width 164 height 32
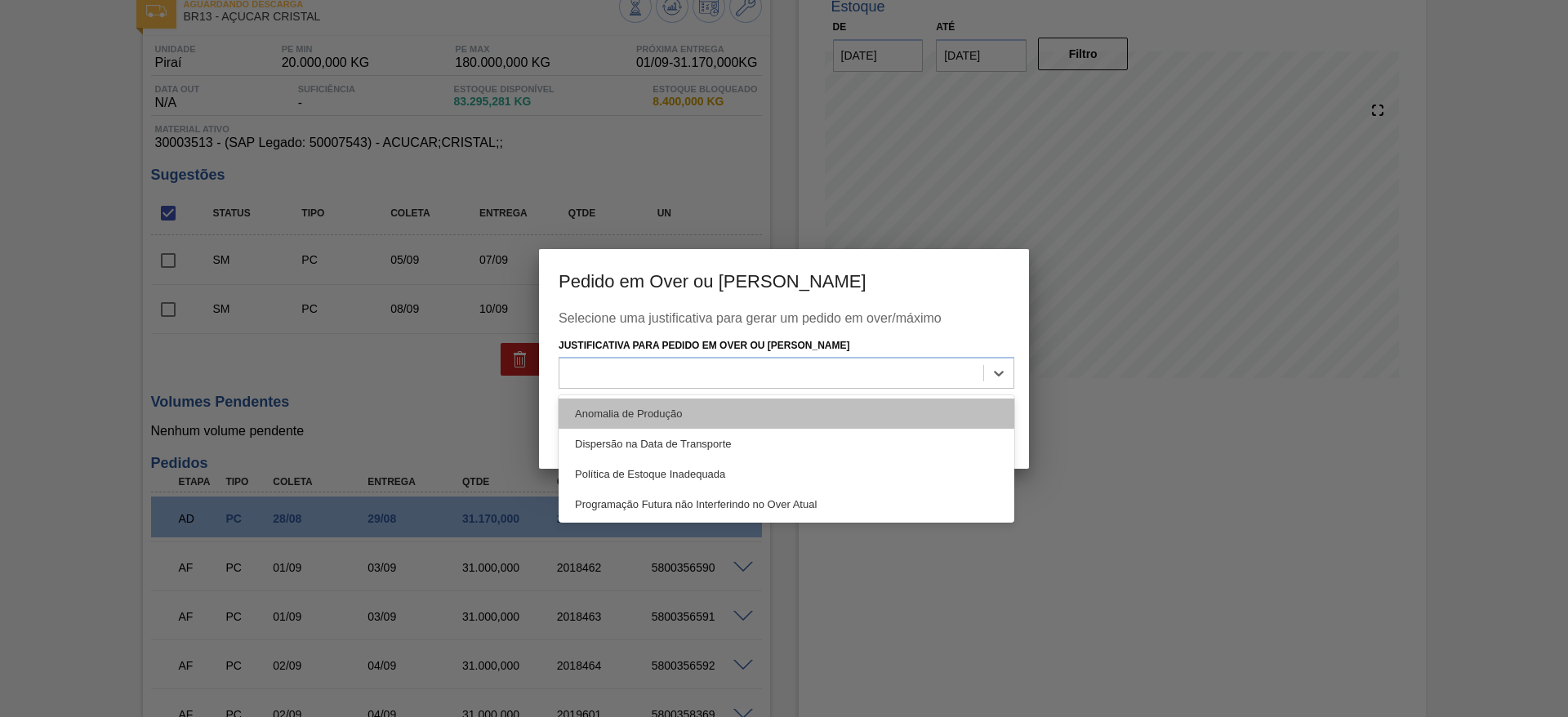
drag, startPoint x: 954, startPoint y: 365, endPoint x: 936, endPoint y: 399, distance: 38.5
click at [936, 389] on div "option Anomalia de Produção focused, 1 of 4. 4 results available. Use Up and Do…" at bounding box center [786, 373] width 455 height 32
click at [936, 399] on div "Anomalia de Produção" at bounding box center [786, 413] width 455 height 30
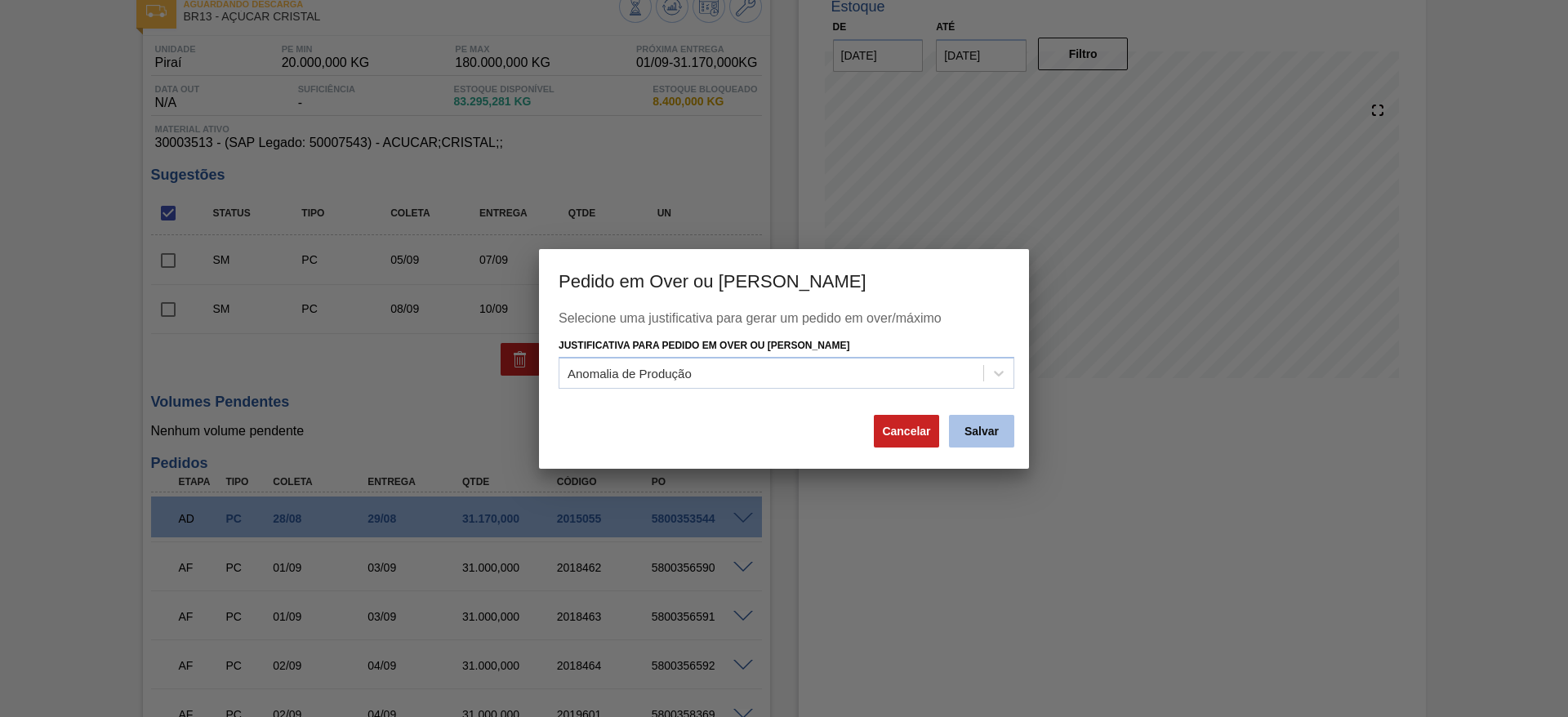
click at [972, 436] on button "Salvar" at bounding box center [982, 431] width 65 height 32
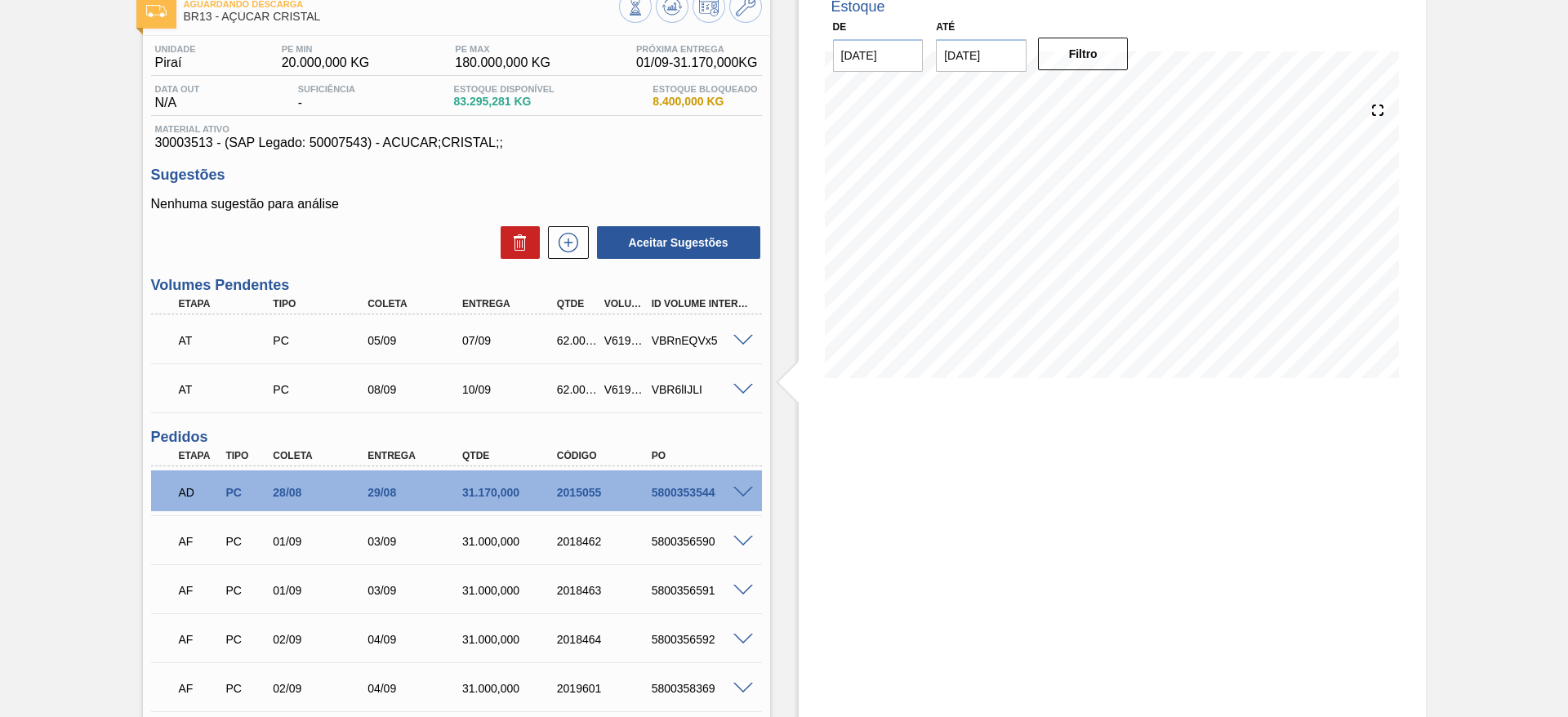
scroll to position [0, 0]
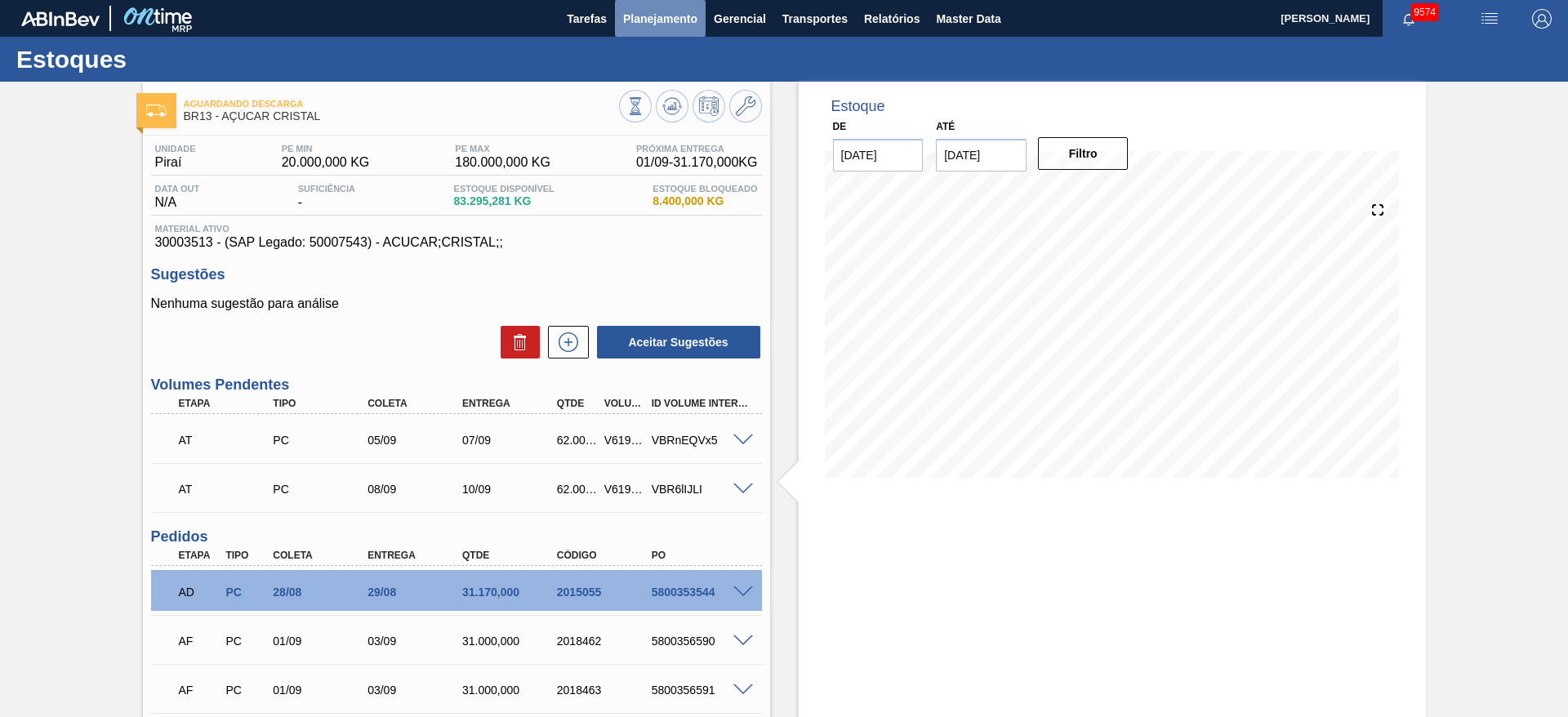
click at [655, 17] on span "Planejamento" at bounding box center [660, 18] width 75 height 19
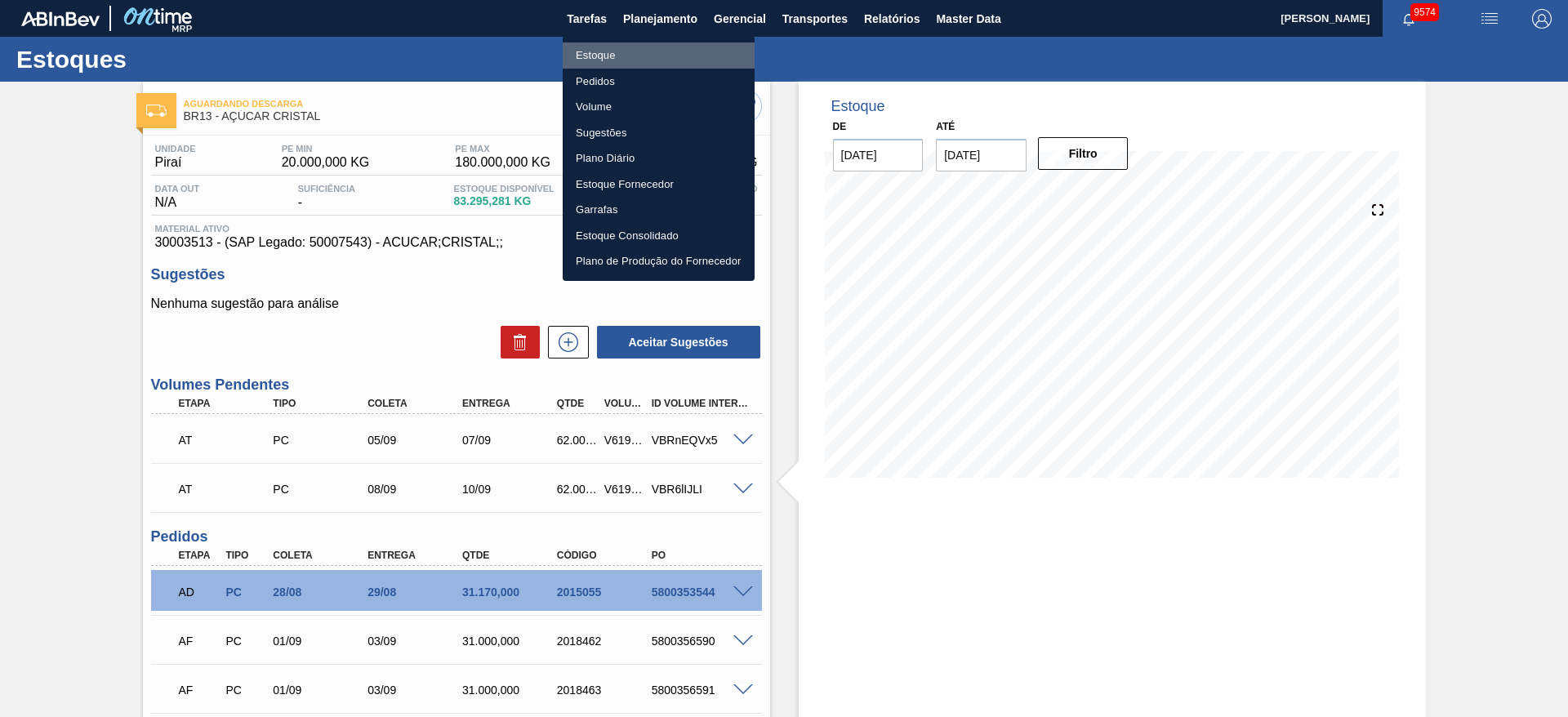
click at [648, 54] on li "Estoque" at bounding box center [658, 55] width 192 height 26
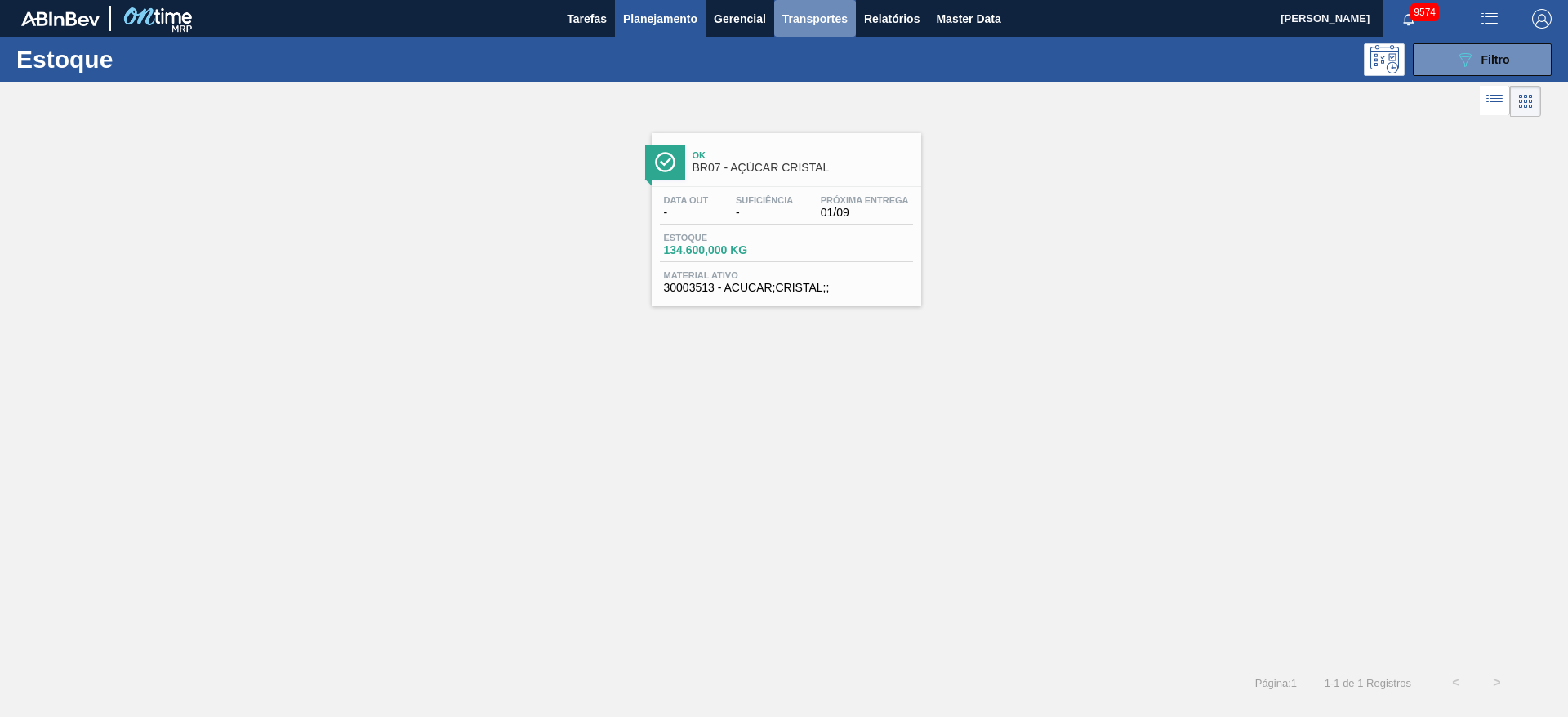
click at [834, 22] on span "Transportes" at bounding box center [815, 18] width 65 height 19
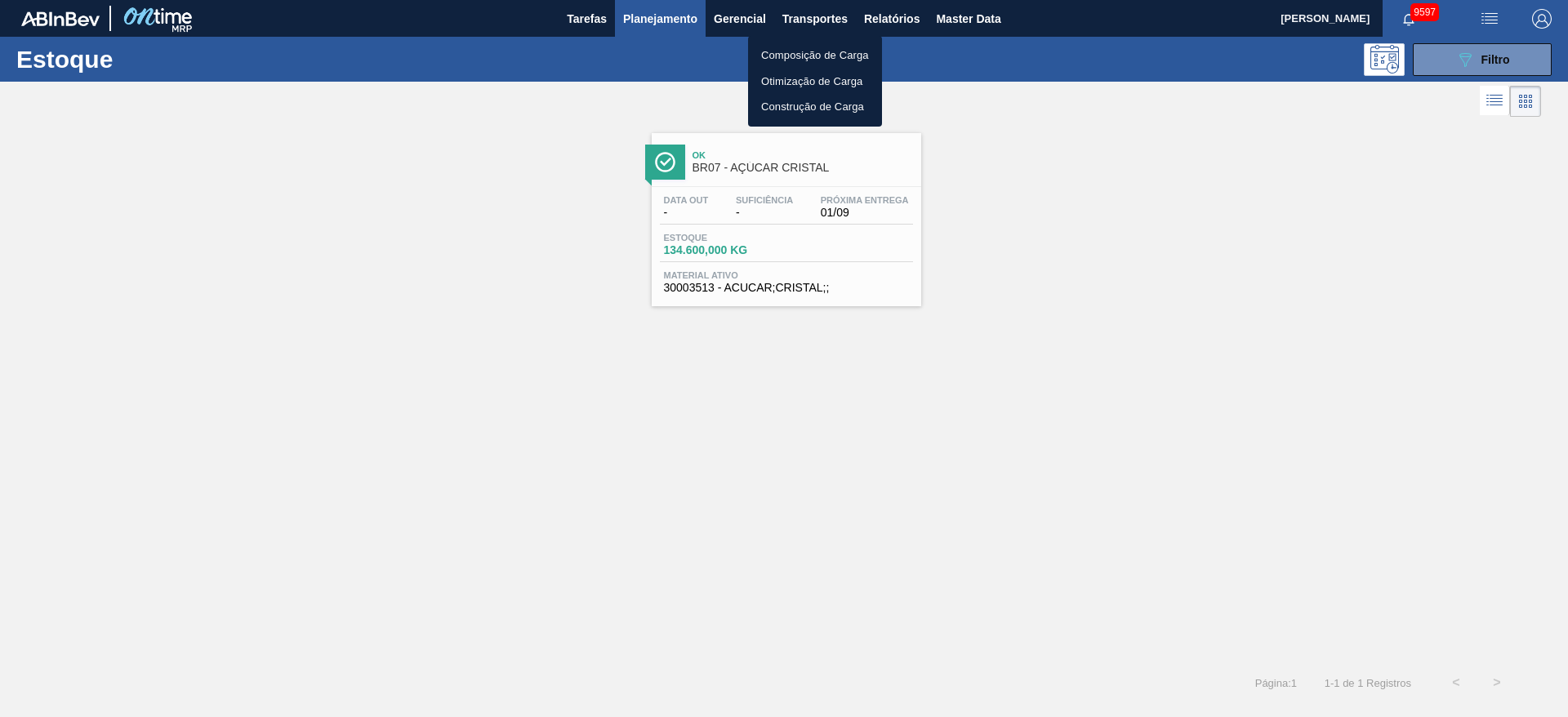
click at [1487, 54] on div at bounding box center [784, 358] width 1568 height 717
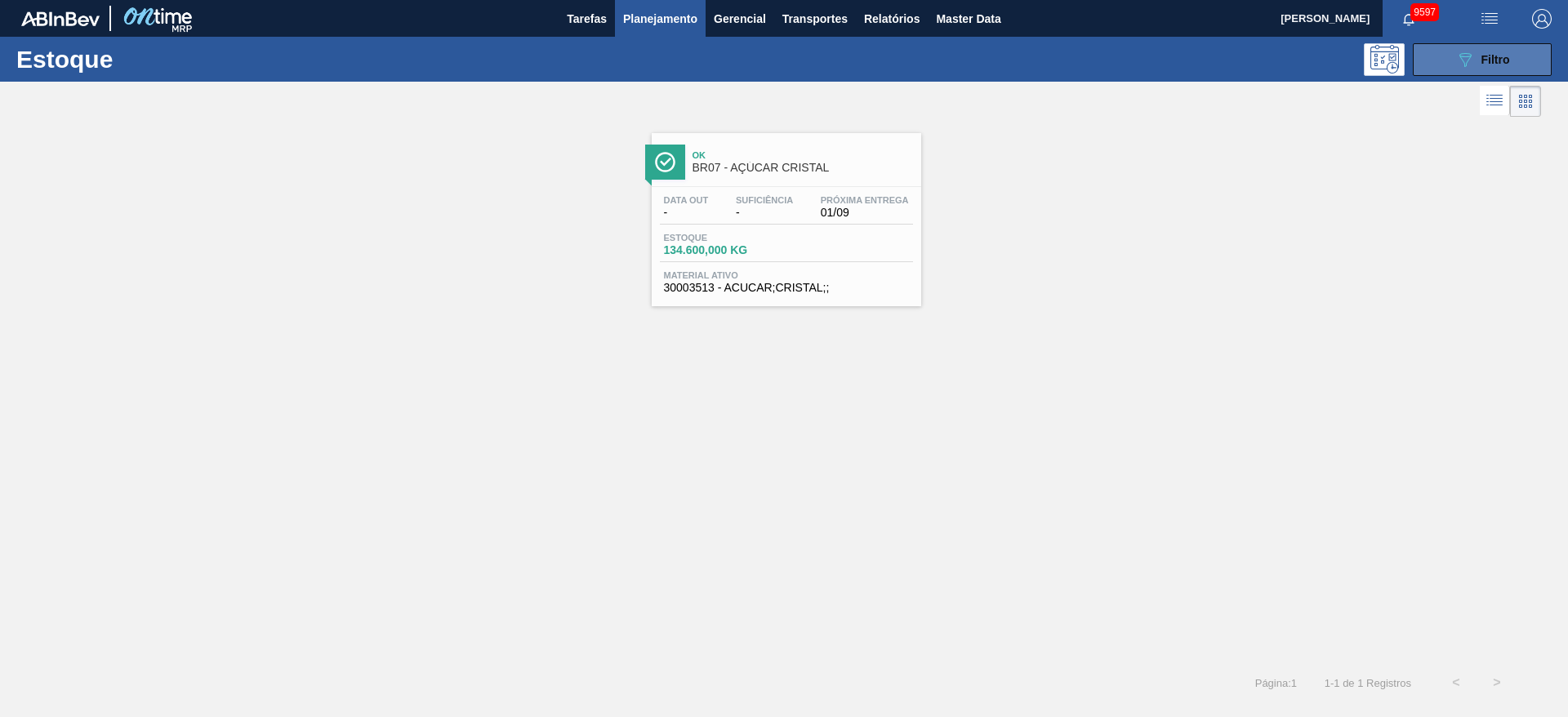
click at [1457, 64] on icon "089F7B8B-B2A5-4AFE-B5C0-19BA573D28AC" at bounding box center [1465, 60] width 19 height 19
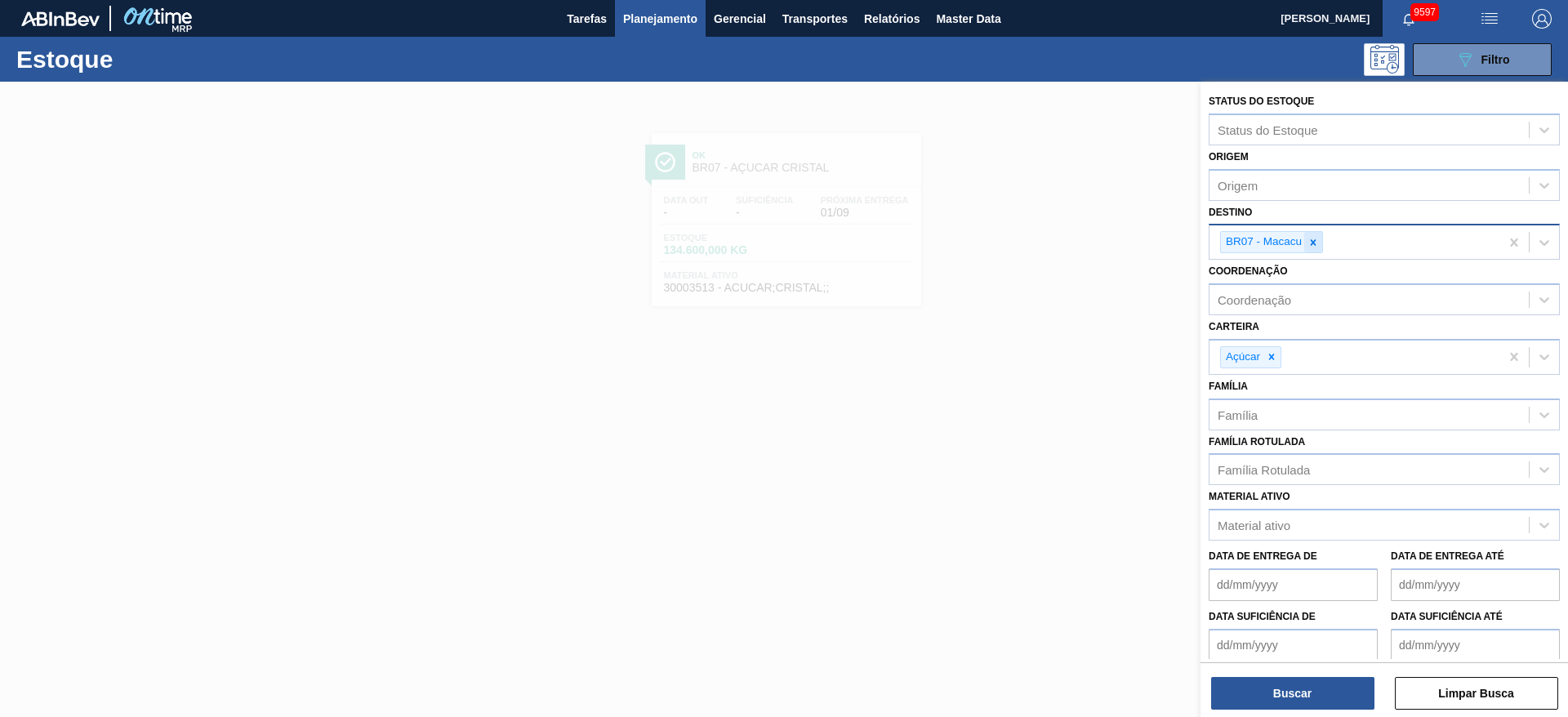
click at [1319, 242] on icon at bounding box center [1314, 242] width 11 height 11
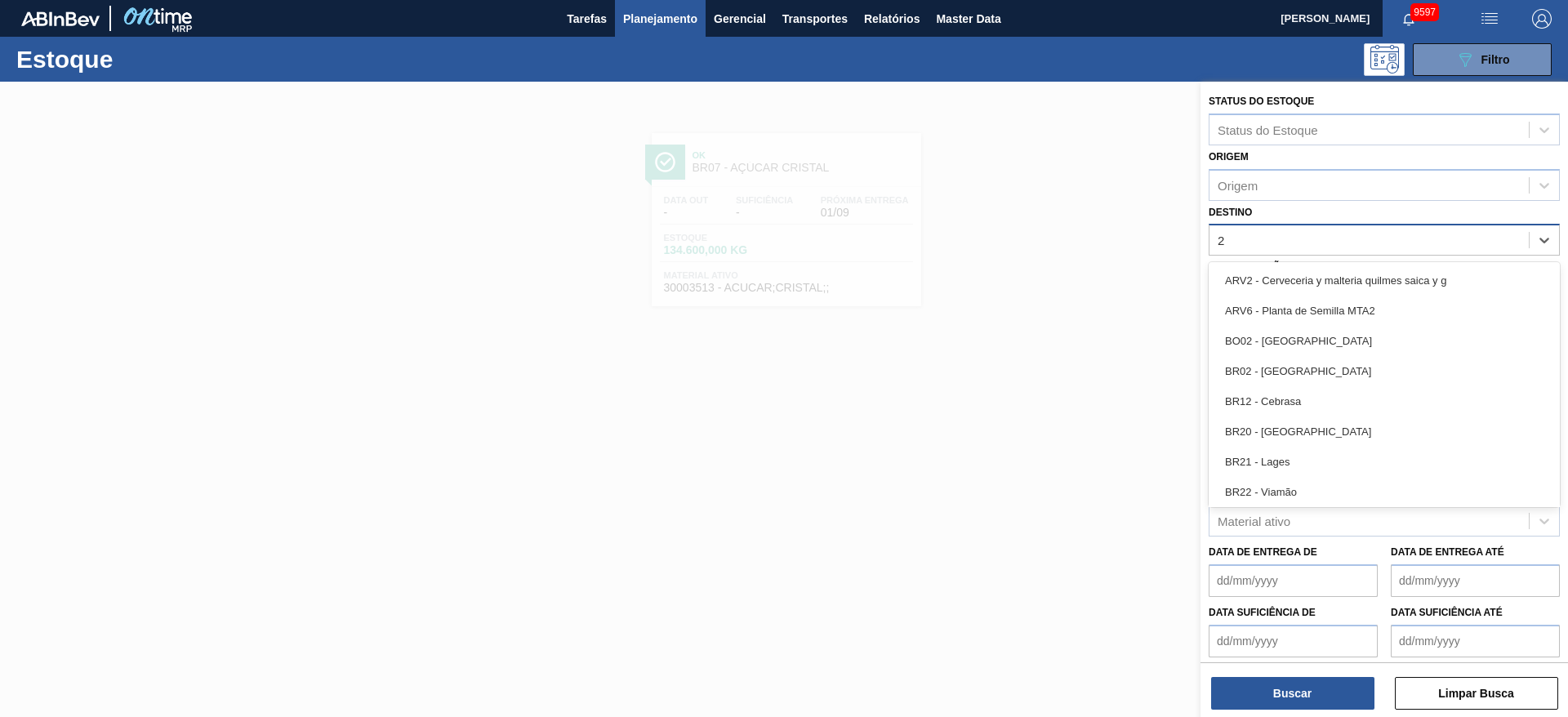
type input "23"
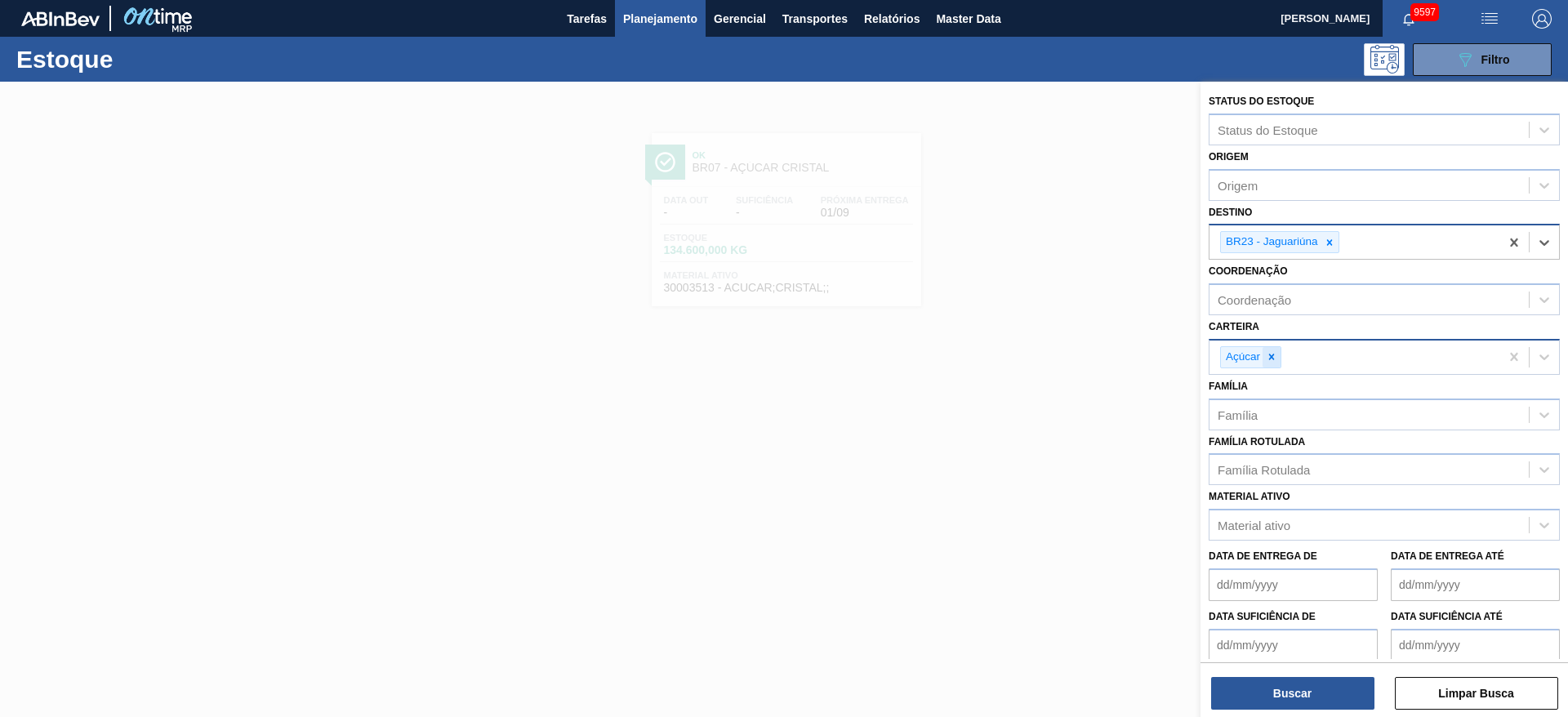
click at [1267, 352] on div at bounding box center [1271, 357] width 18 height 20
click at [1267, 352] on div "Carteira" at bounding box center [1370, 355] width 319 height 24
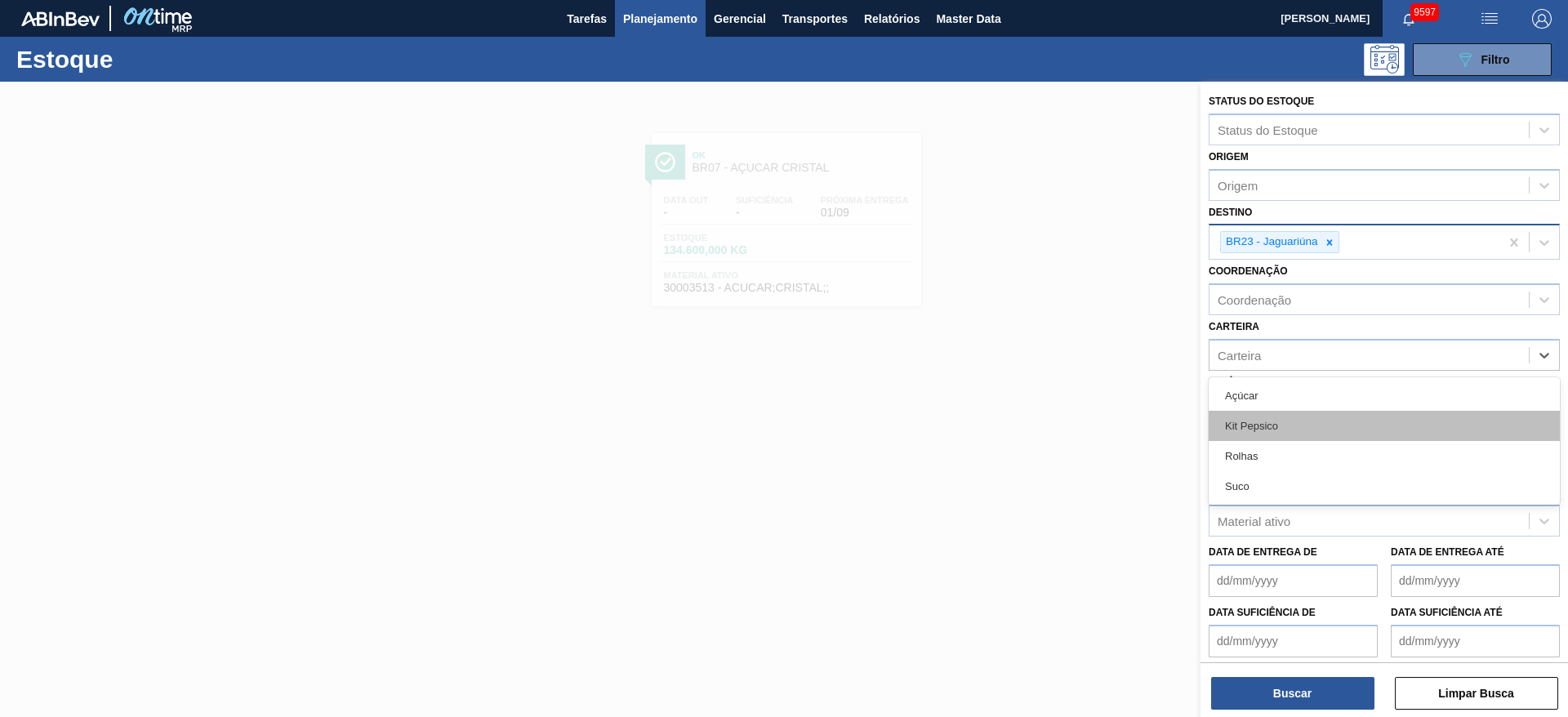
click at [1271, 423] on div "Kit Pepsico" at bounding box center [1385, 426] width 351 height 30
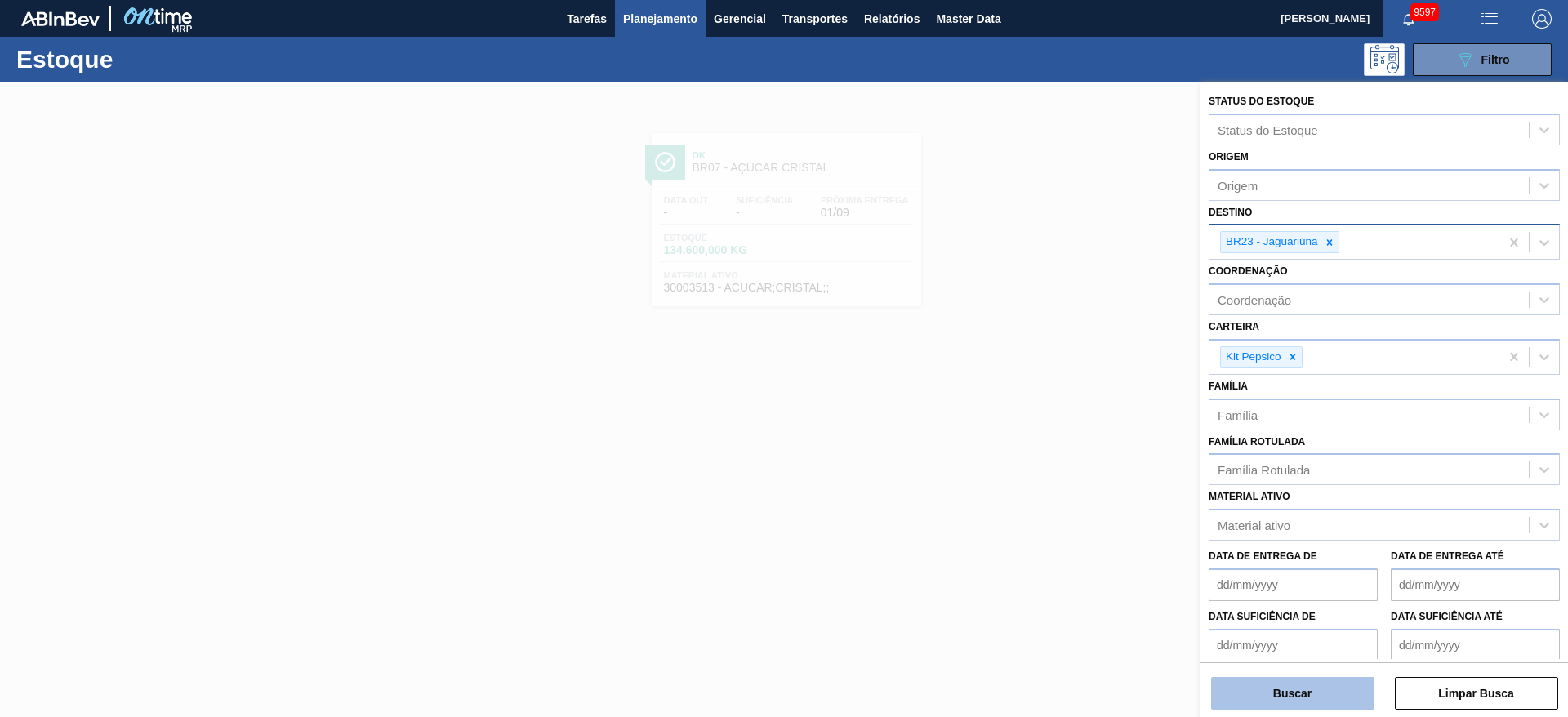
click at [1271, 687] on button "Buscar" at bounding box center [1293, 693] width 163 height 32
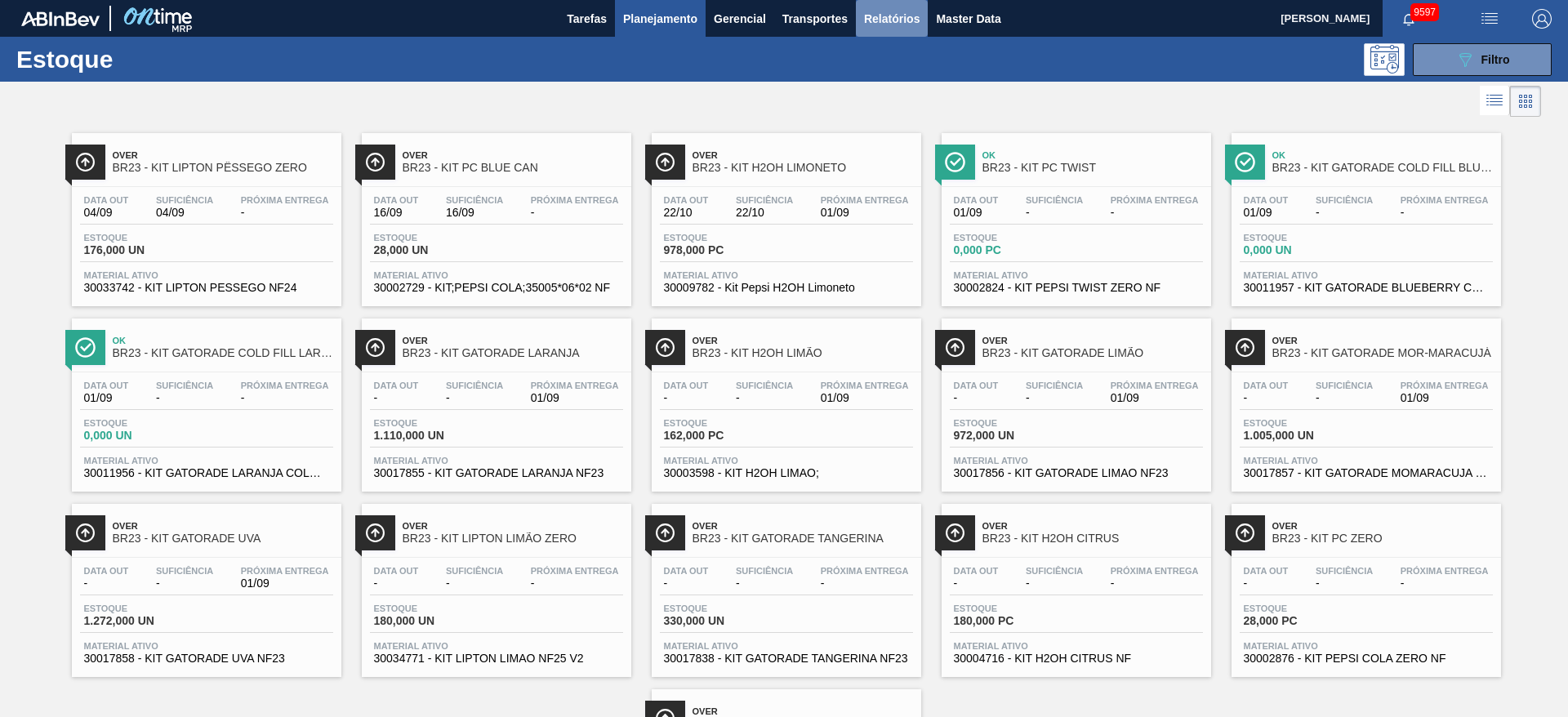
click at [882, 27] on span "Relatórios" at bounding box center [891, 18] width 55 height 19
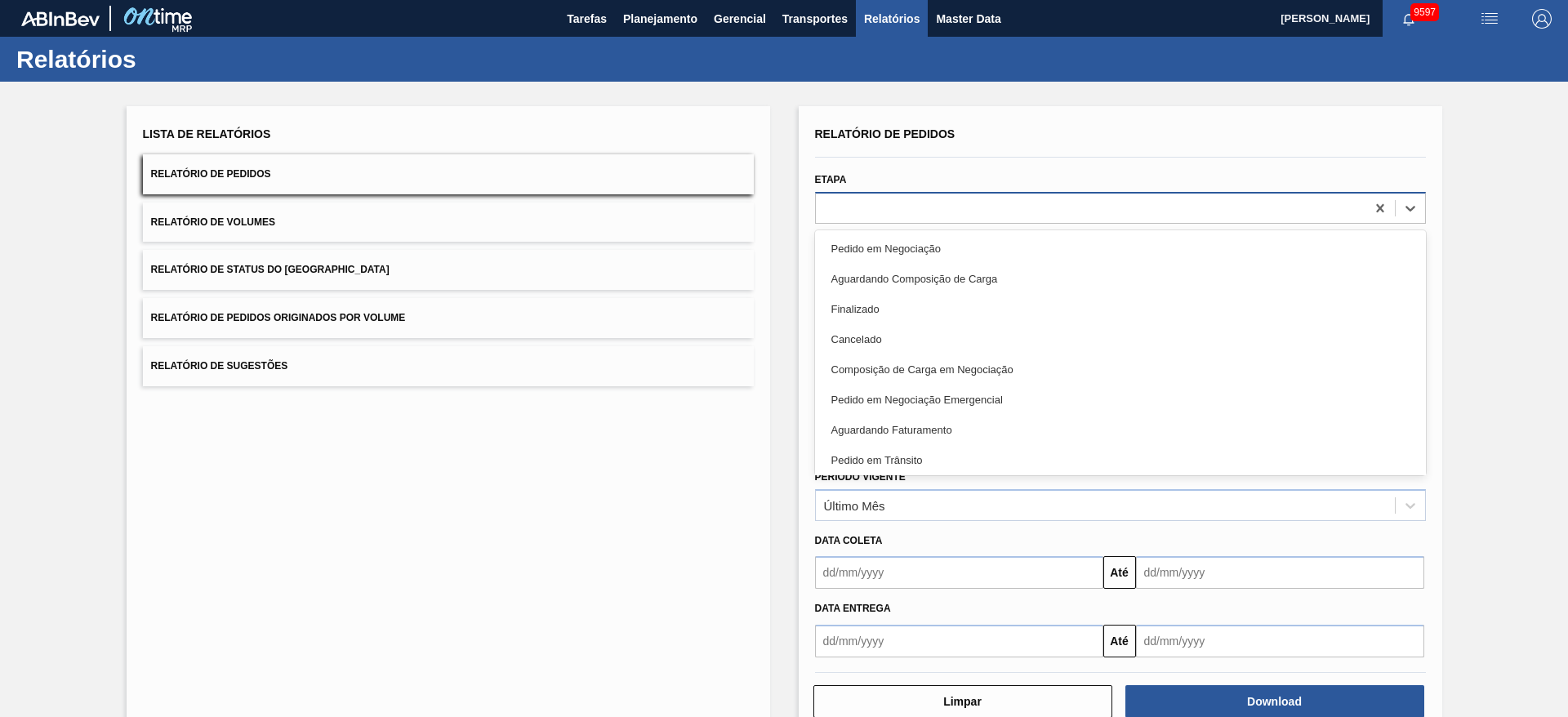
click at [882, 205] on div at bounding box center [1091, 207] width 550 height 24
click at [586, 290] on div "Lista de Relatórios Relatório de Pedidos Relatório de Volumes Relatório de Stat…" at bounding box center [448, 255] width 611 height 264
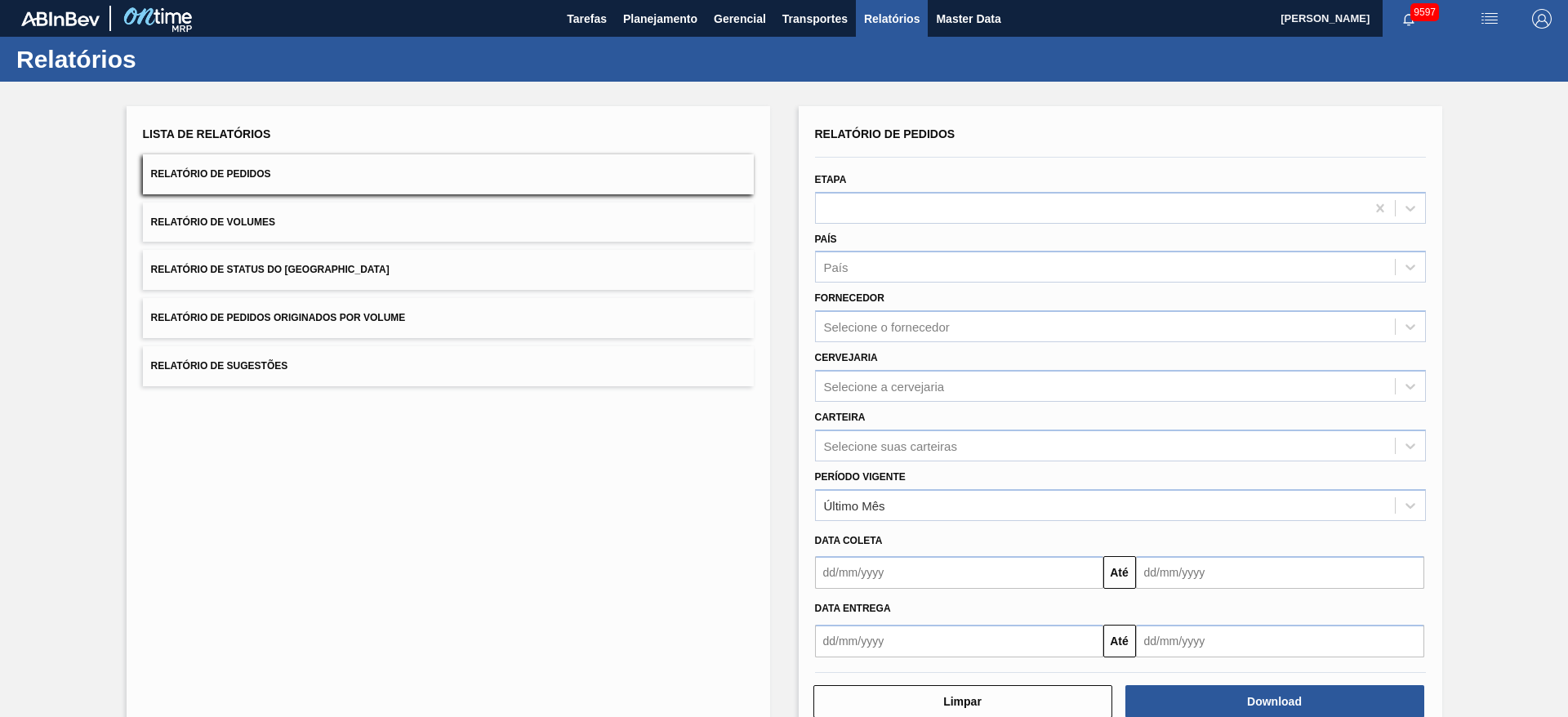
click at [609, 278] on button "Relatório de Status do [GEOGRAPHIC_DATA]" at bounding box center [448, 270] width 611 height 40
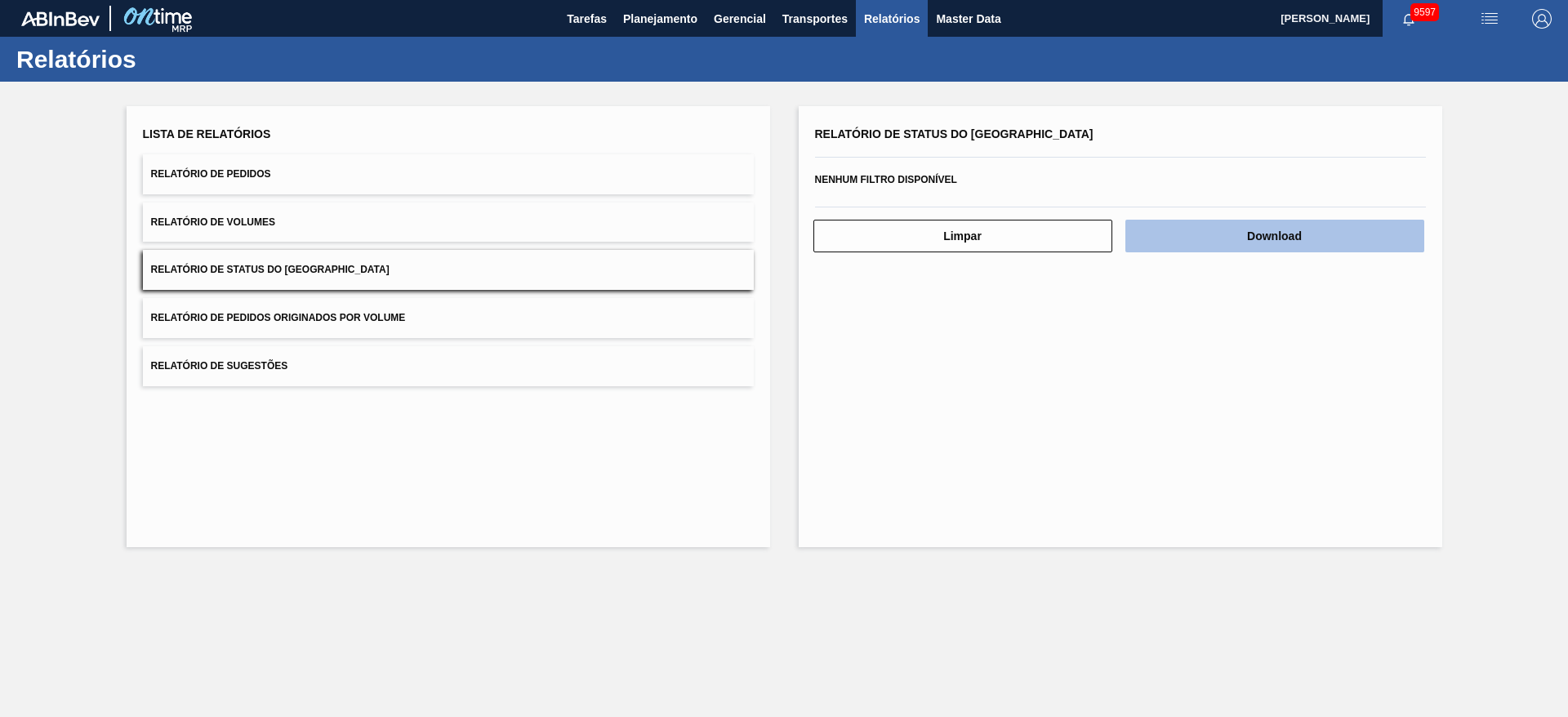
click at [1164, 227] on button "Download" at bounding box center [1275, 235] width 299 height 32
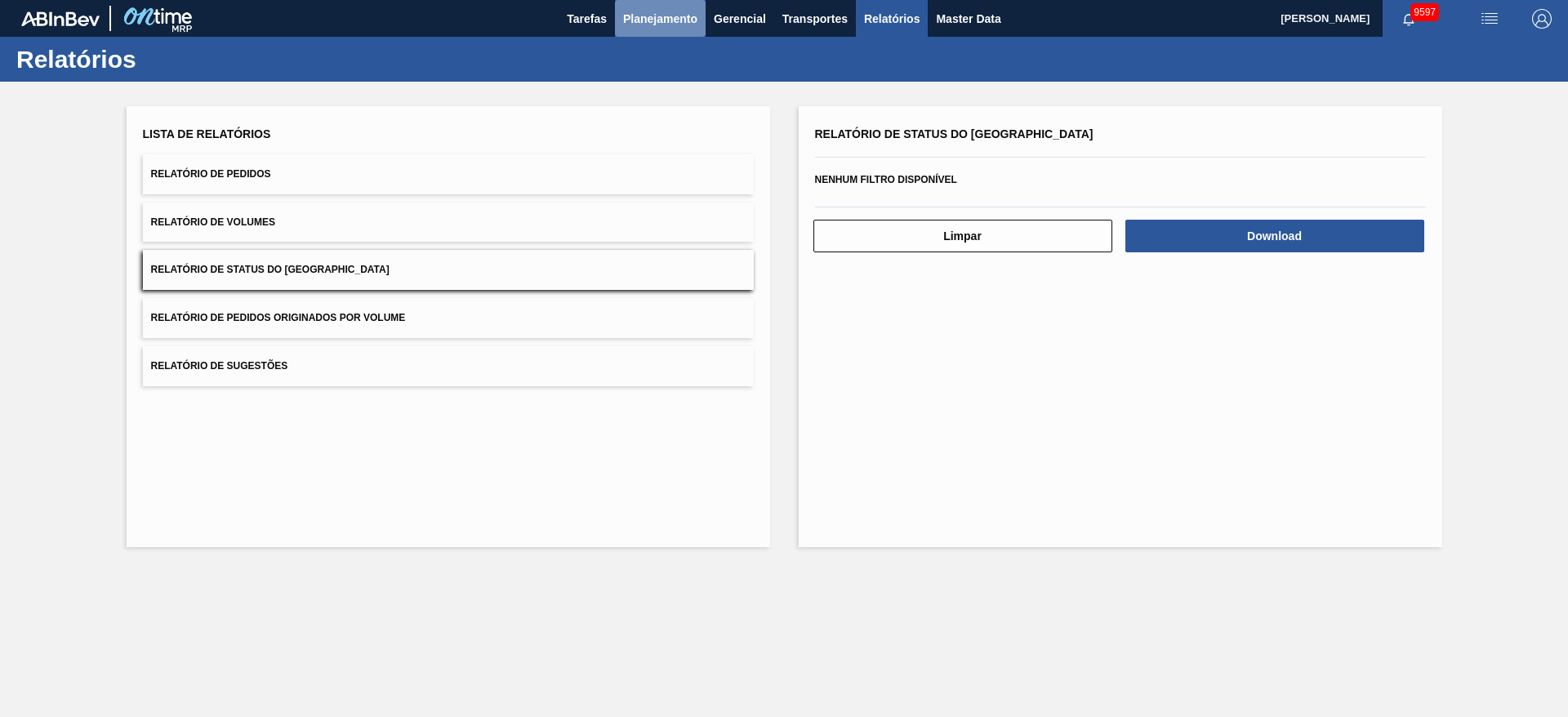
click at [648, 32] on button "Planejamento" at bounding box center [660, 18] width 90 height 37
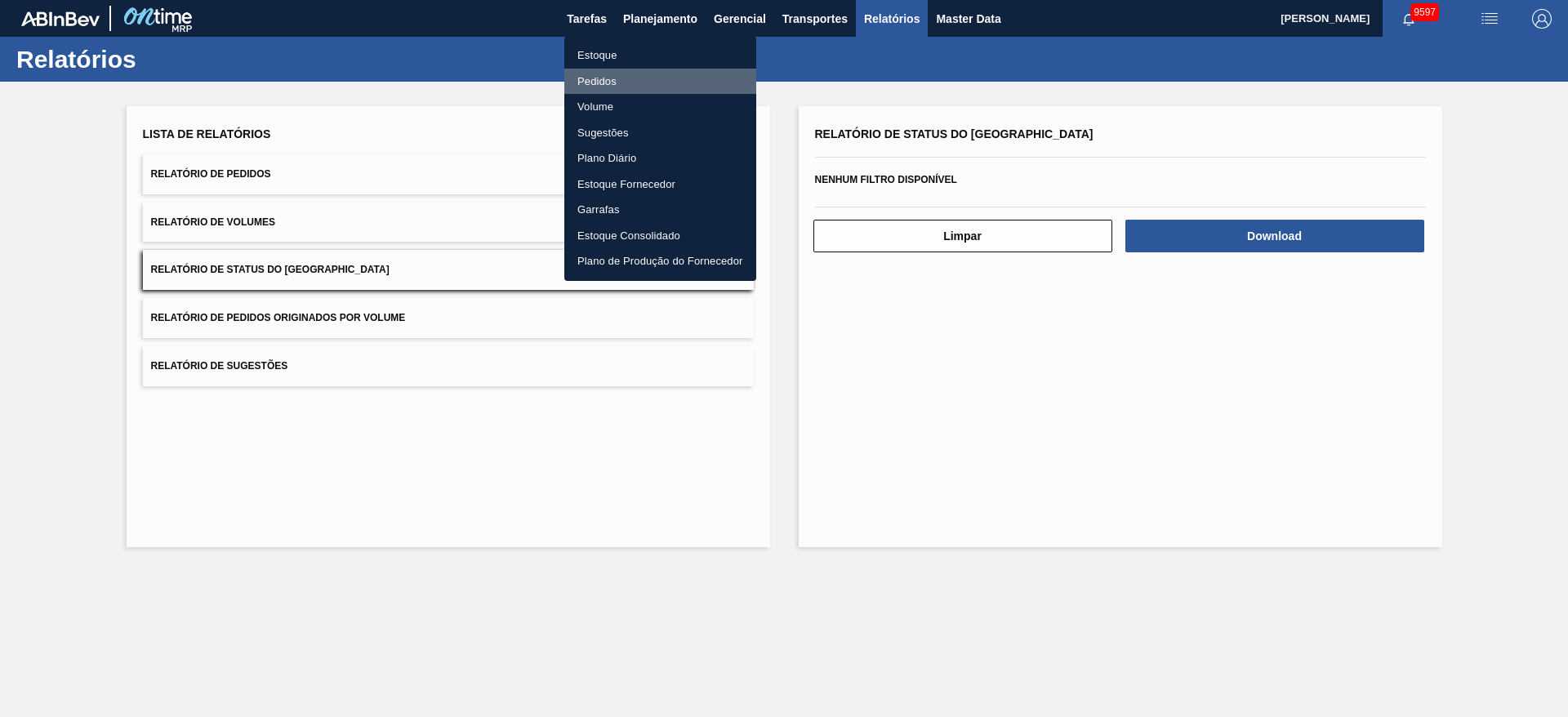
click at [628, 75] on li "Pedidos" at bounding box center [660, 82] width 192 height 26
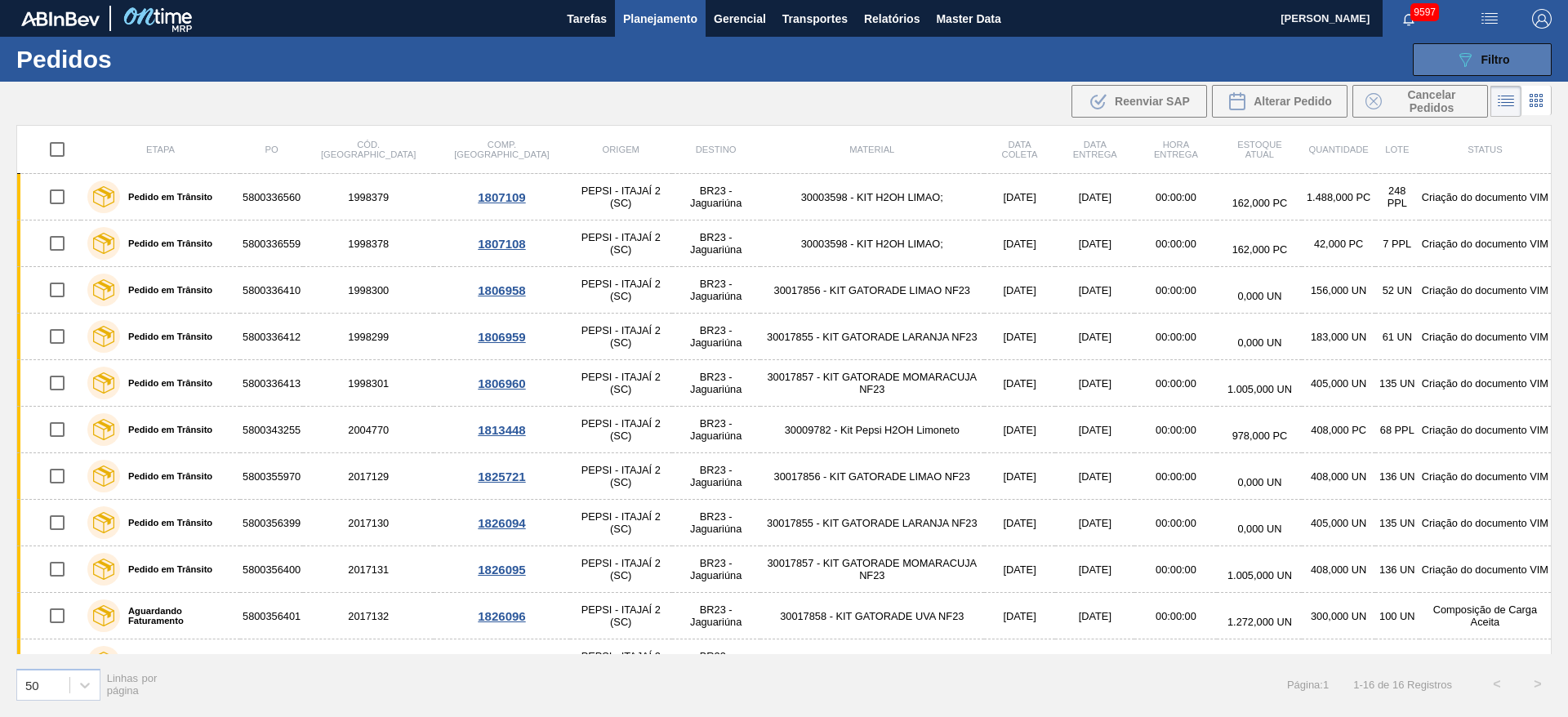
click at [1474, 52] on icon "089F7B8B-B2A5-4AFE-B5C0-19BA573D28AC" at bounding box center [1465, 60] width 19 height 19
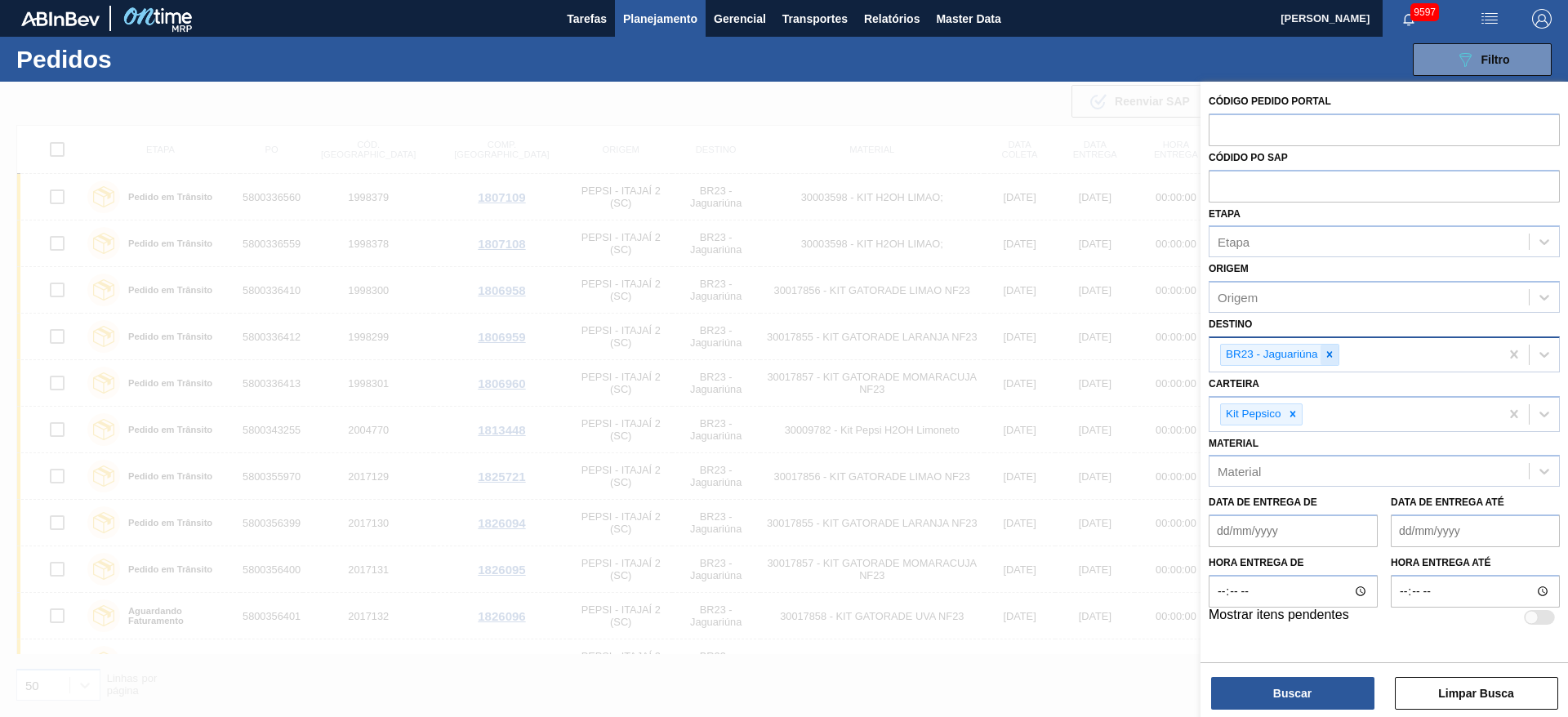
click at [1329, 360] on icon at bounding box center [1329, 355] width 11 height 11
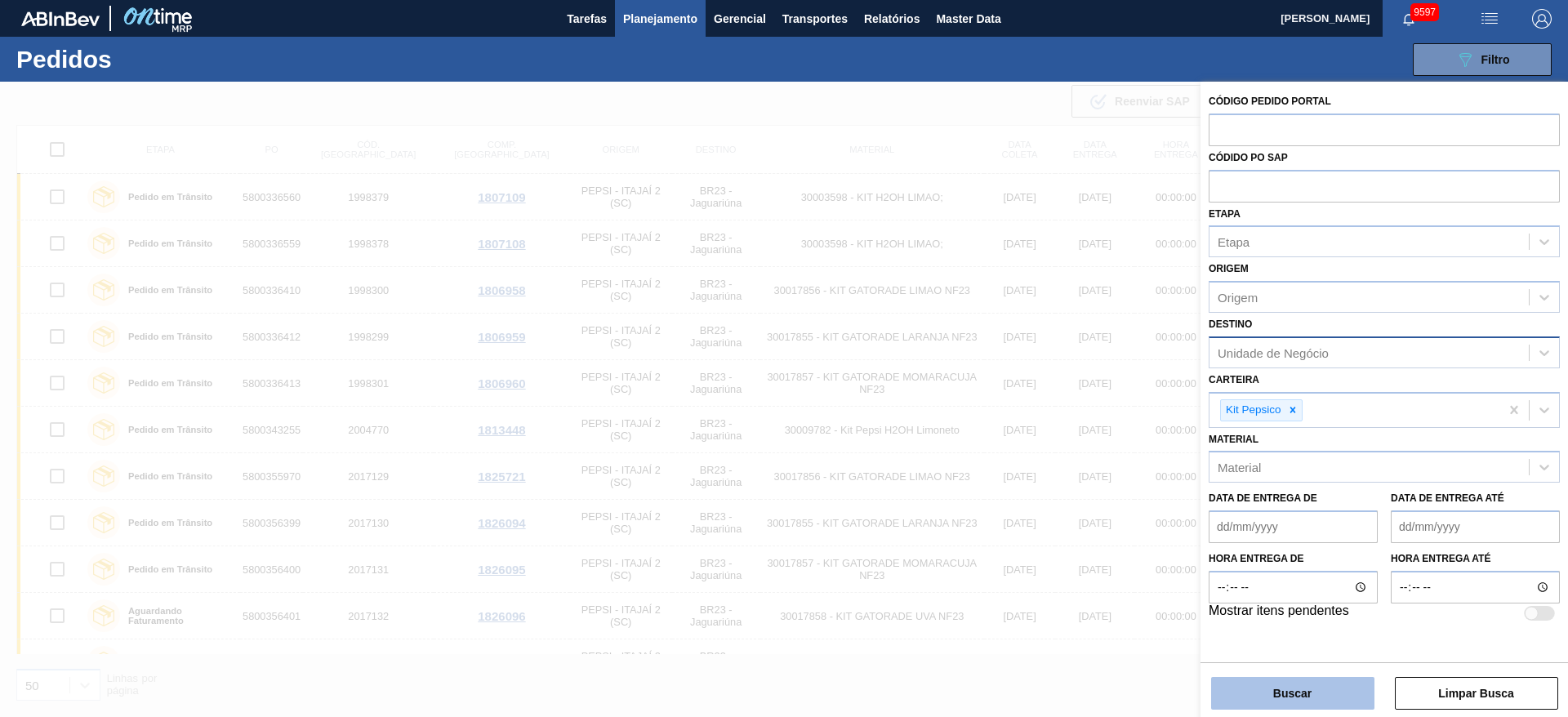
click at [1284, 686] on button "Buscar" at bounding box center [1293, 693] width 163 height 32
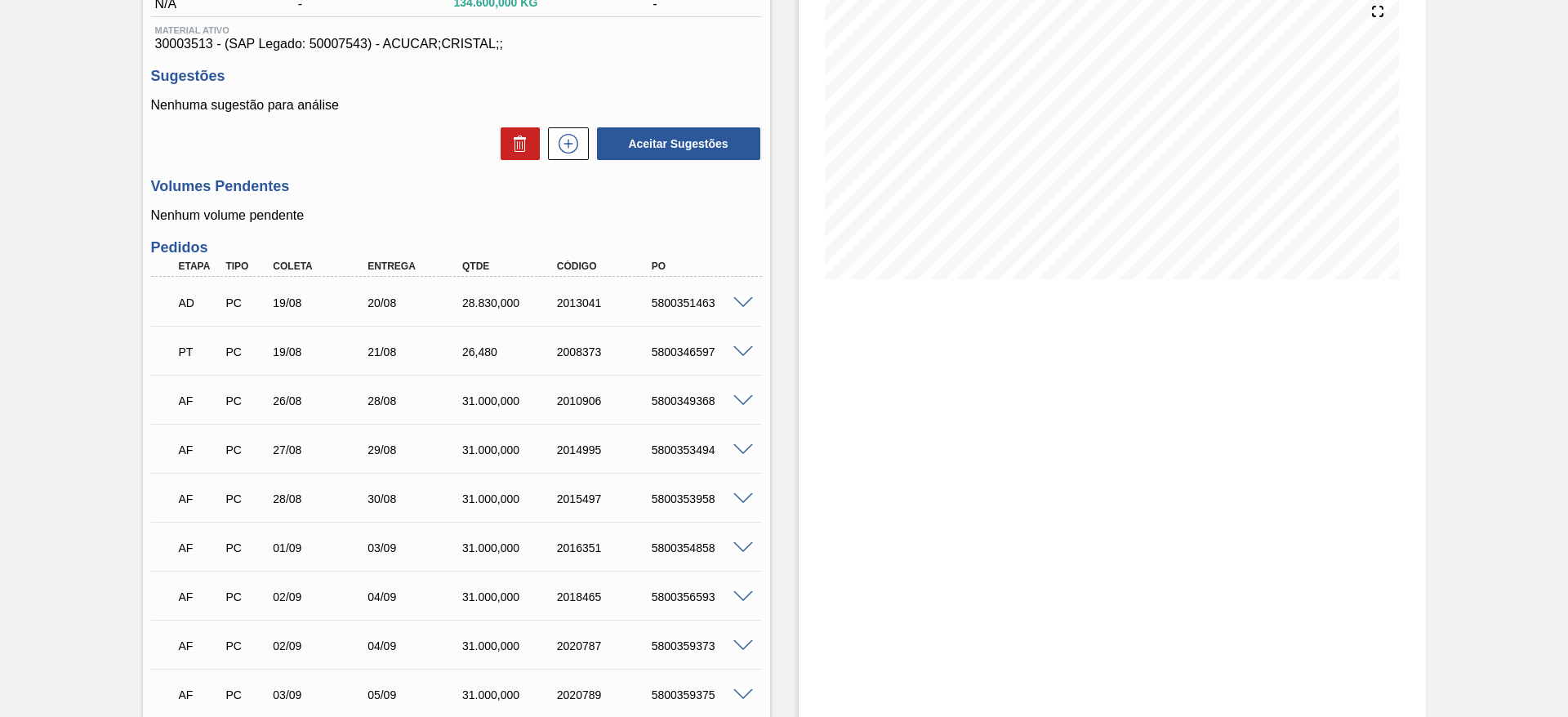
scroll to position [255, 0]
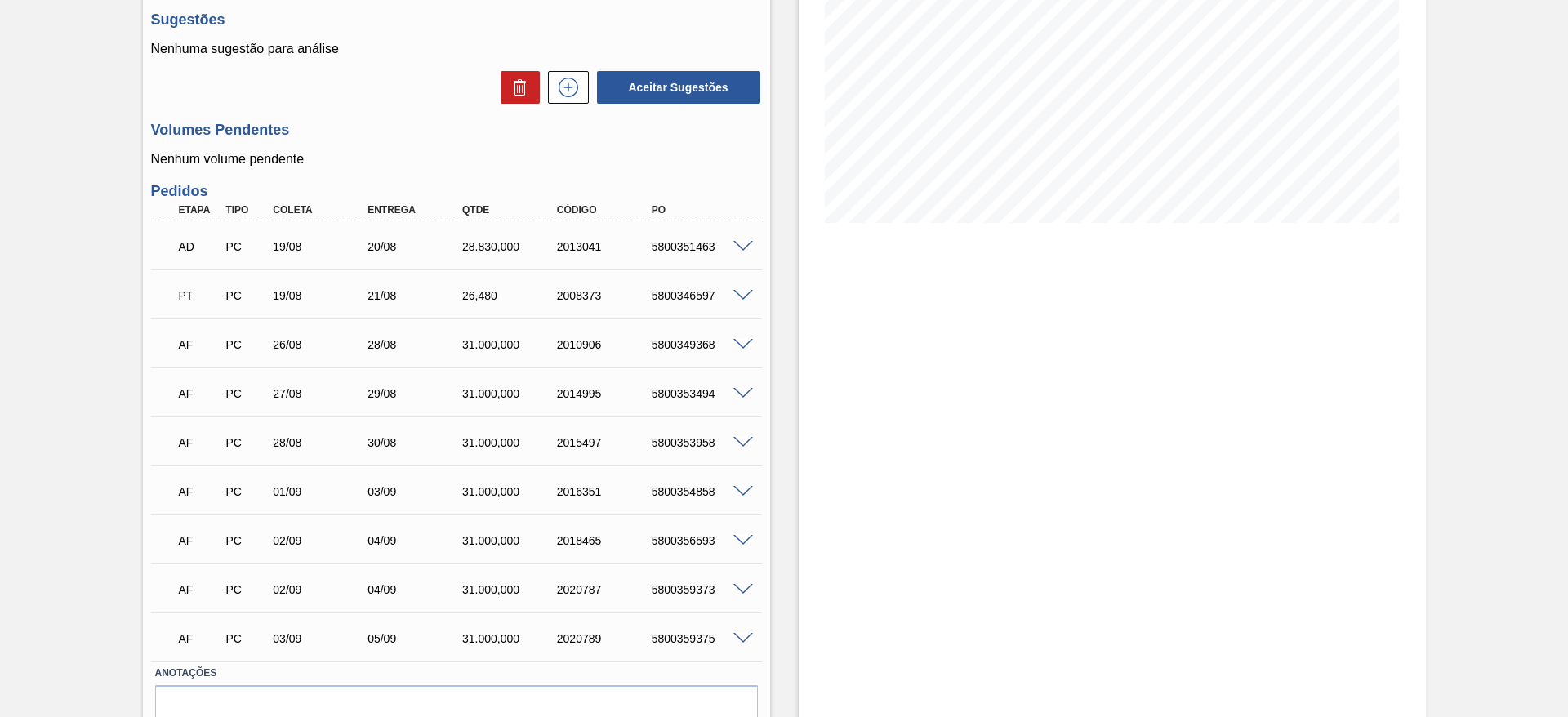
click at [738, 243] on span at bounding box center [743, 247] width 19 height 12
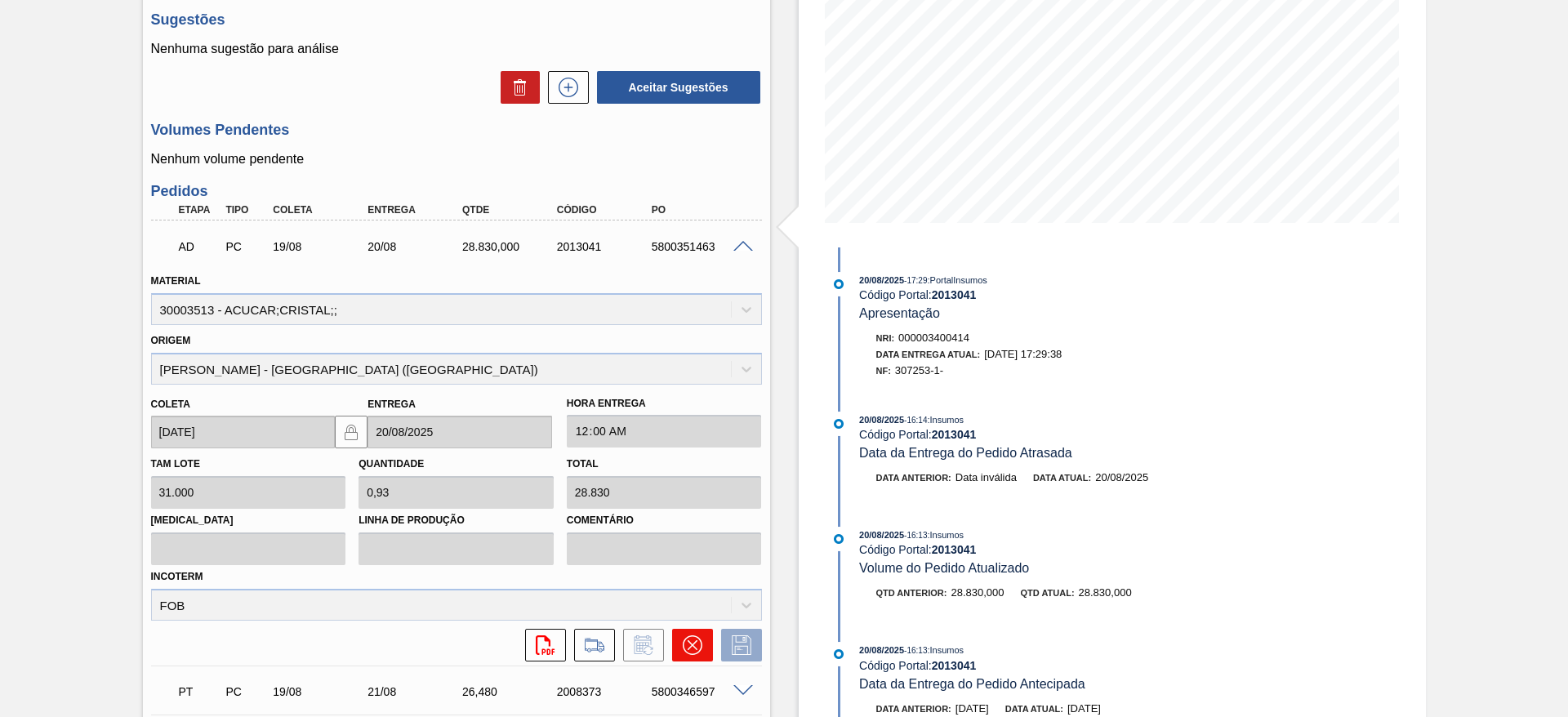
click at [691, 527] on icon at bounding box center [692, 645] width 19 height 19
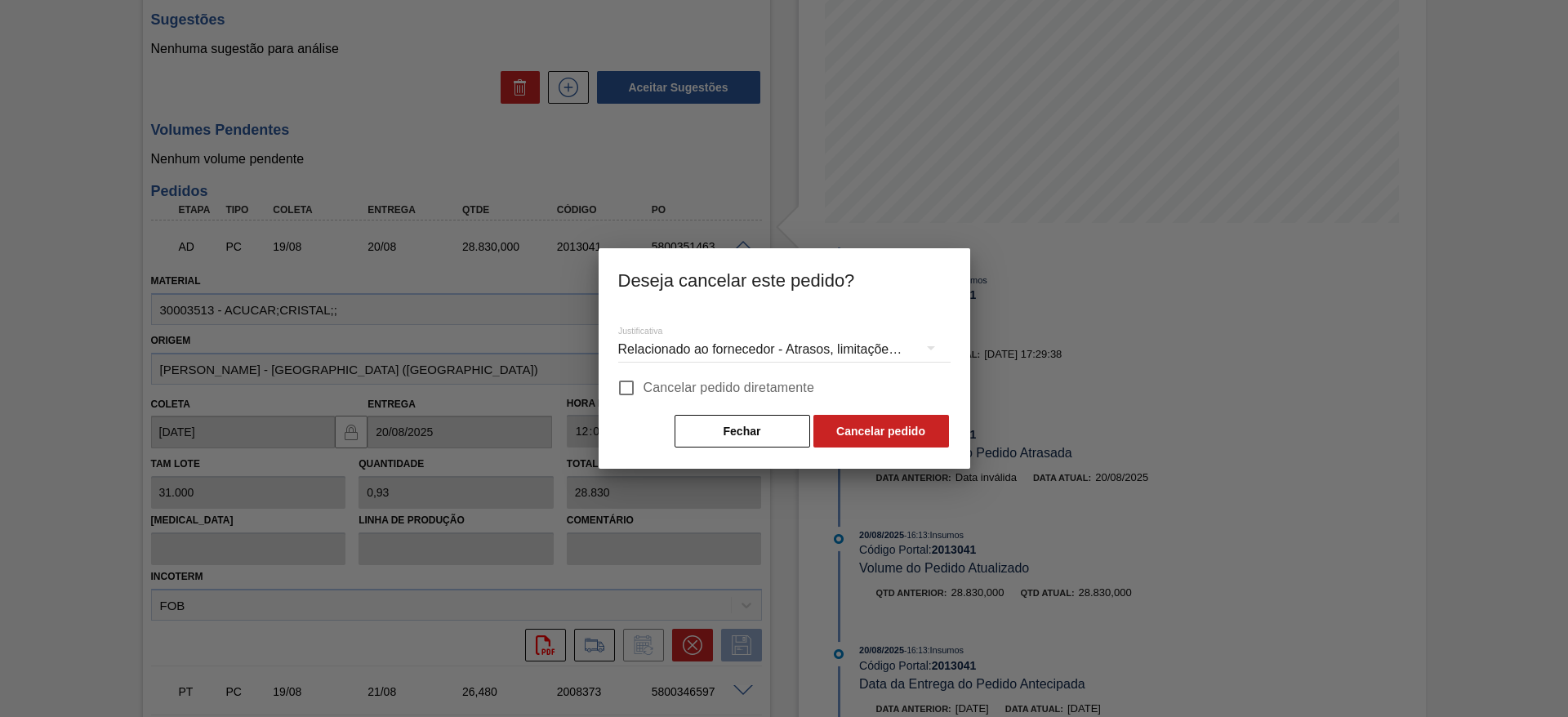
click at [688, 378] on span "Cancelar pedido diretamente" at bounding box center [730, 388] width 172 height 19
click at [644, 377] on input "Cancelar pedido diretamente" at bounding box center [626, 388] width 34 height 34
checkbox input "true"
click at [845, 415] on button "Cancelar pedido" at bounding box center [881, 431] width 136 height 32
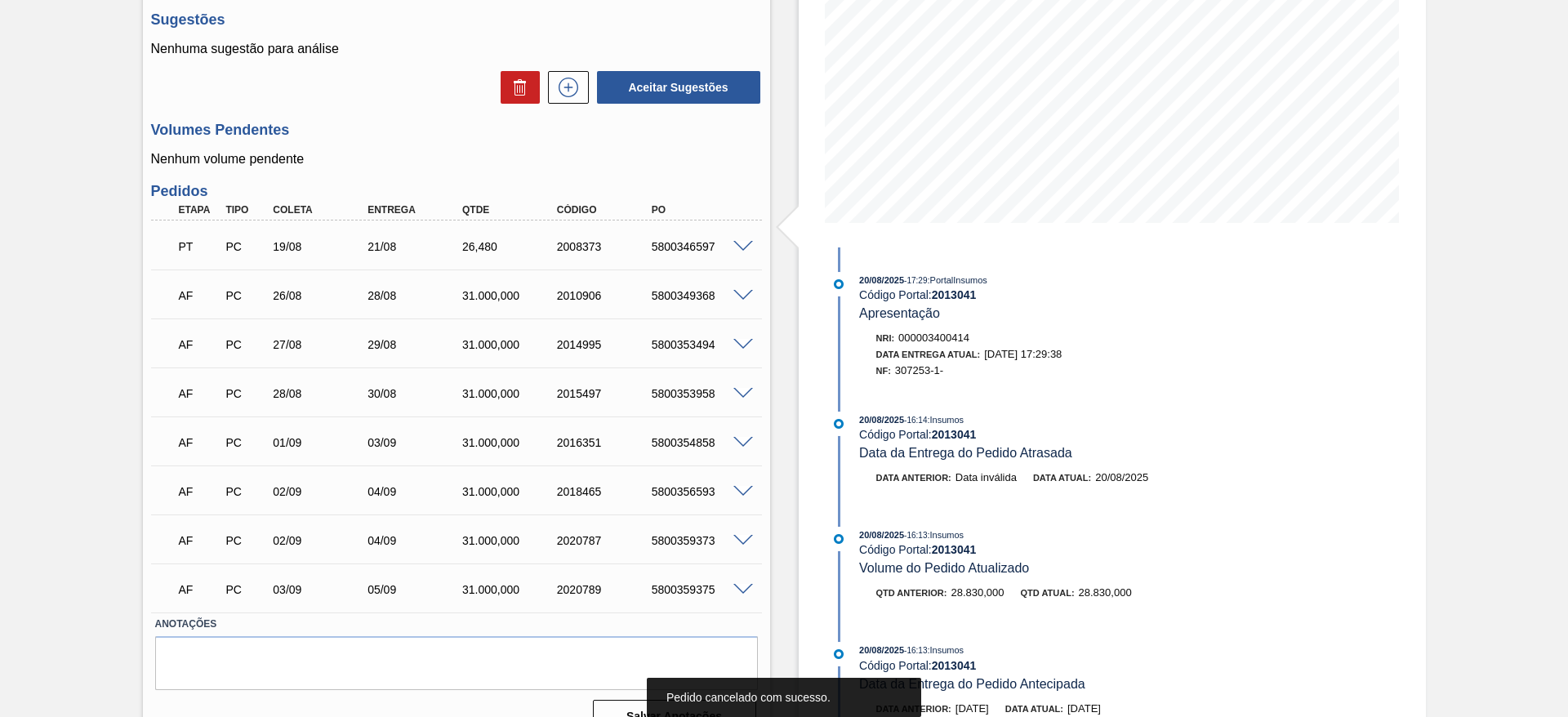
drag, startPoint x: 741, startPoint y: 255, endPoint x: 747, endPoint y: 228, distance: 27.7
click at [747, 228] on div "PT PC 19/08 21/08 26,[PHONE_NUMBER] 5800346597" at bounding box center [456, 245] width 611 height 41
click at [741, 244] on span at bounding box center [743, 247] width 19 height 12
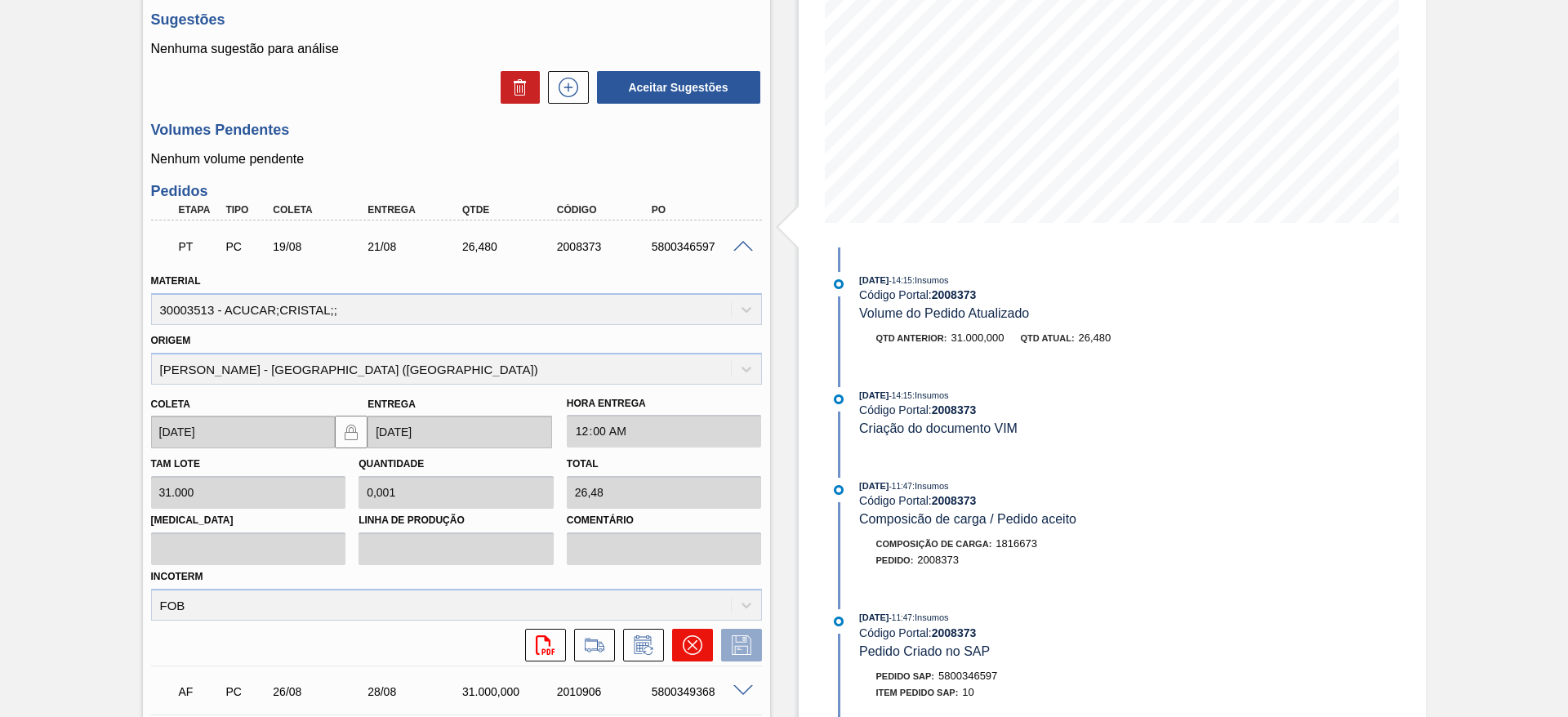
click at [683, 527] on icon at bounding box center [692, 645] width 19 height 19
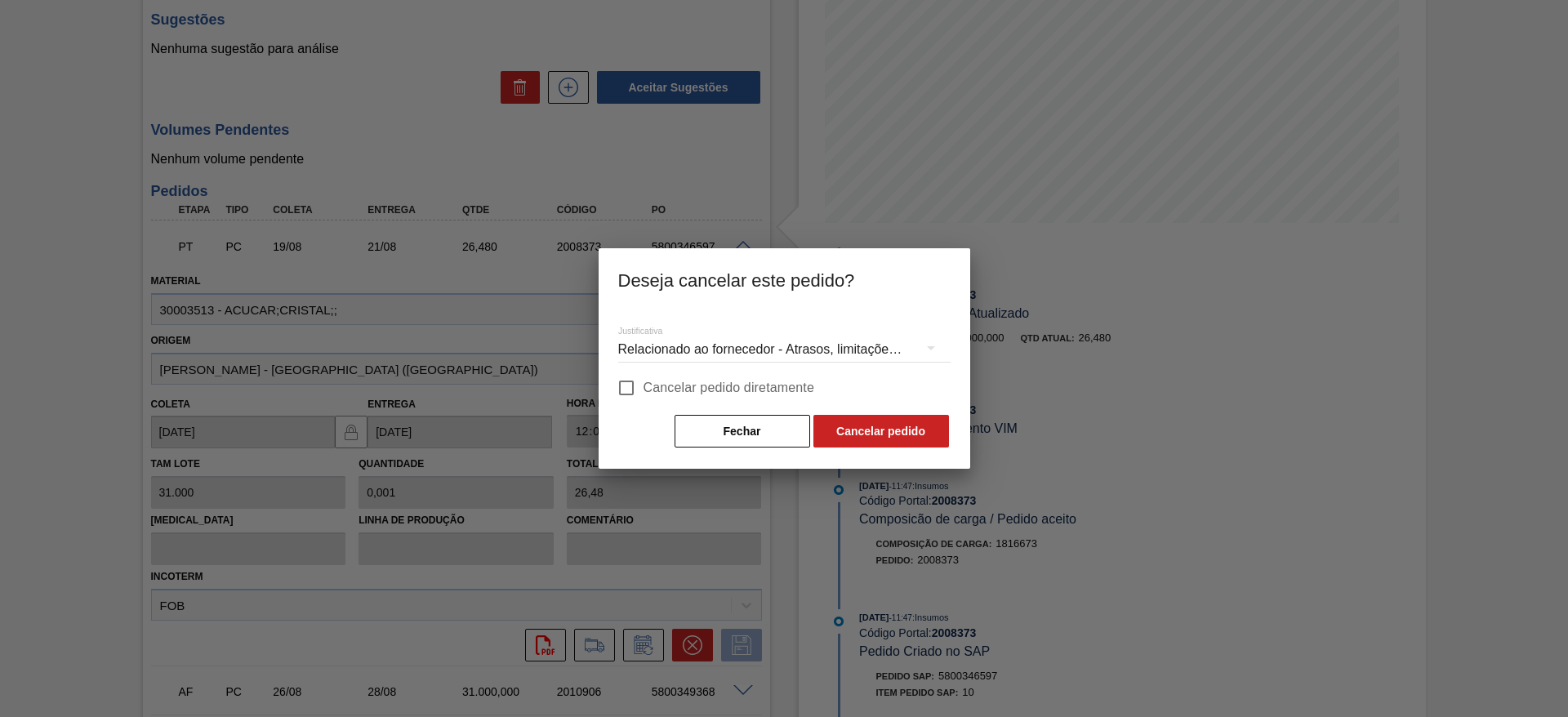
click at [655, 385] on span "Cancelar pedido diretamente" at bounding box center [730, 388] width 172 height 19
click at [644, 385] on input "Cancelar pedido diretamente" at bounding box center [626, 388] width 34 height 34
checkbox input "true"
click at [850, 419] on button "Cancelar pedido" at bounding box center [881, 431] width 136 height 32
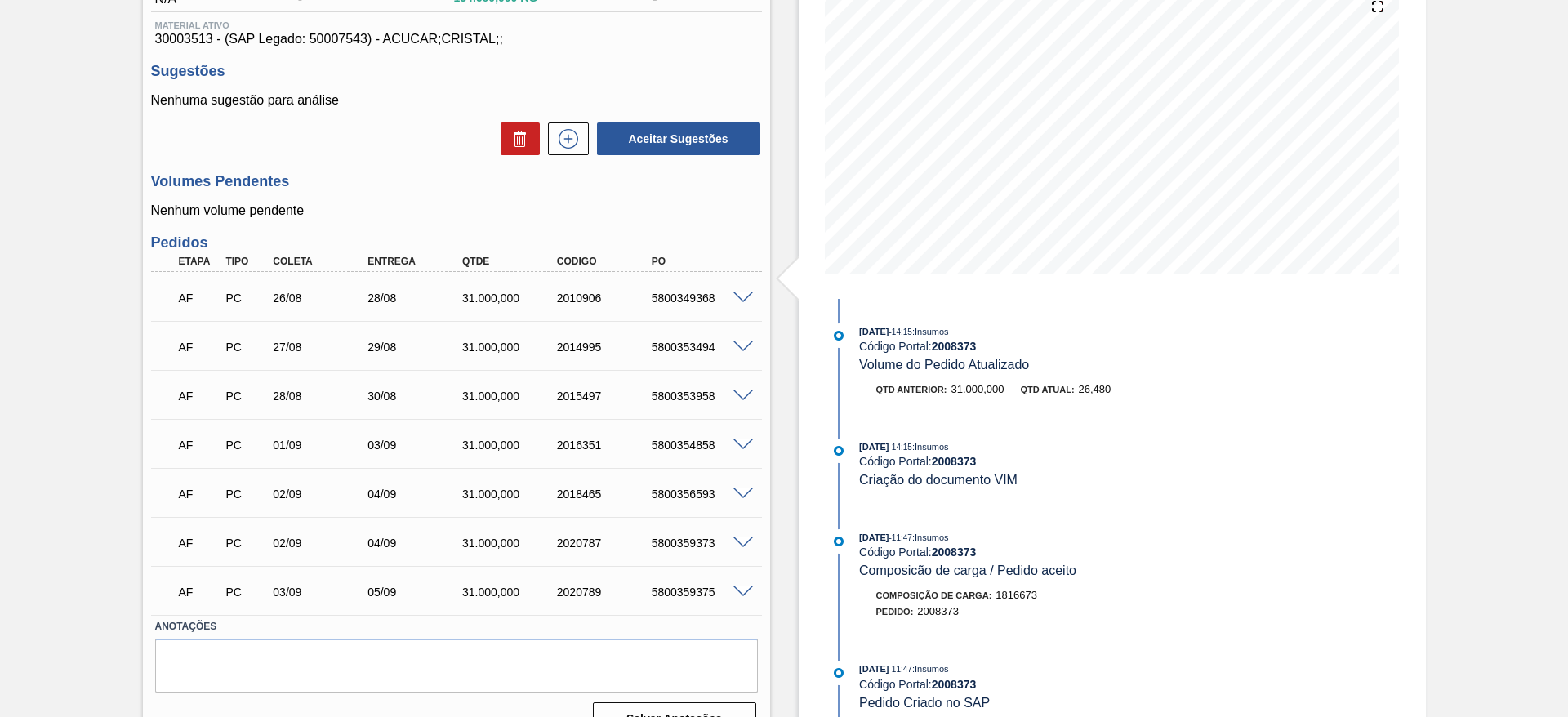
scroll to position [188, 0]
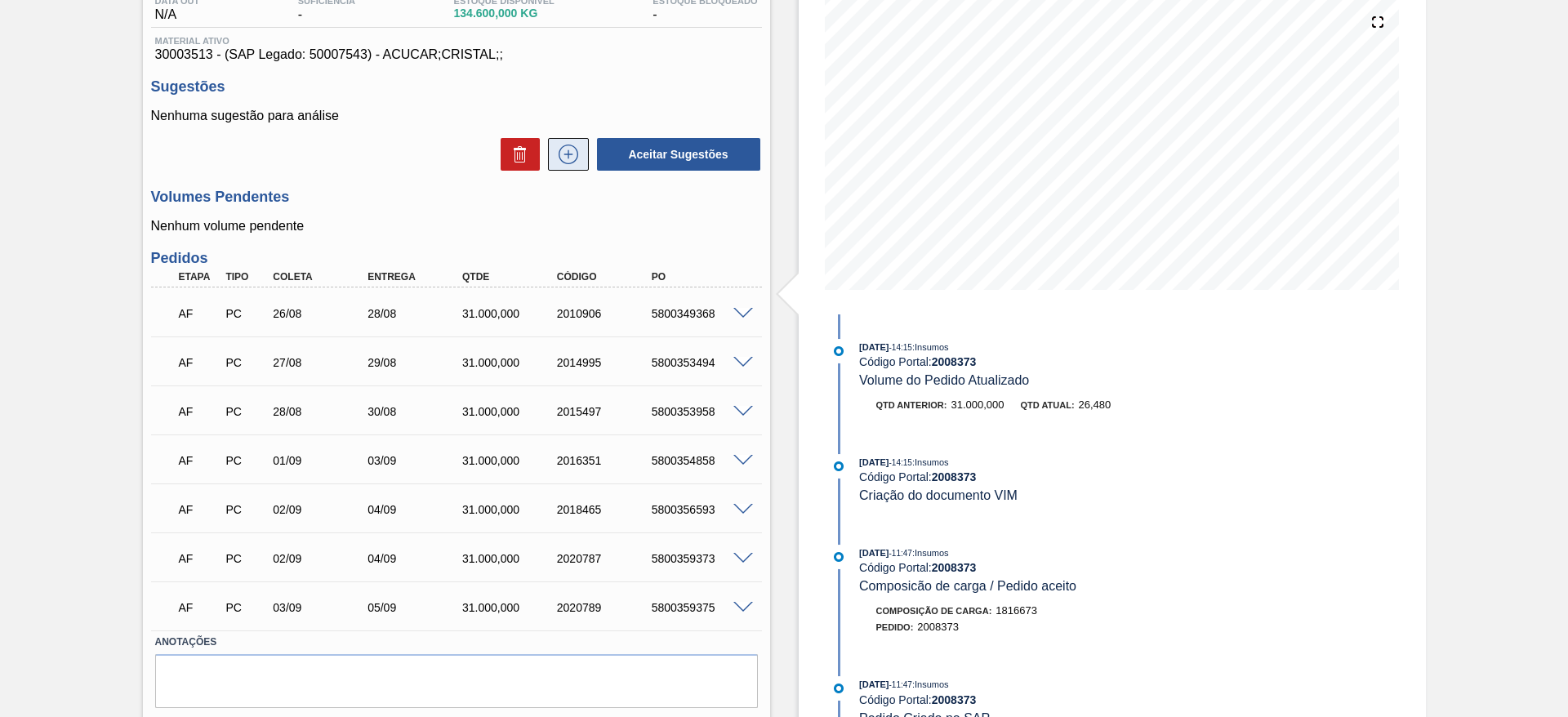
click at [577, 148] on icon at bounding box center [569, 154] width 26 height 19
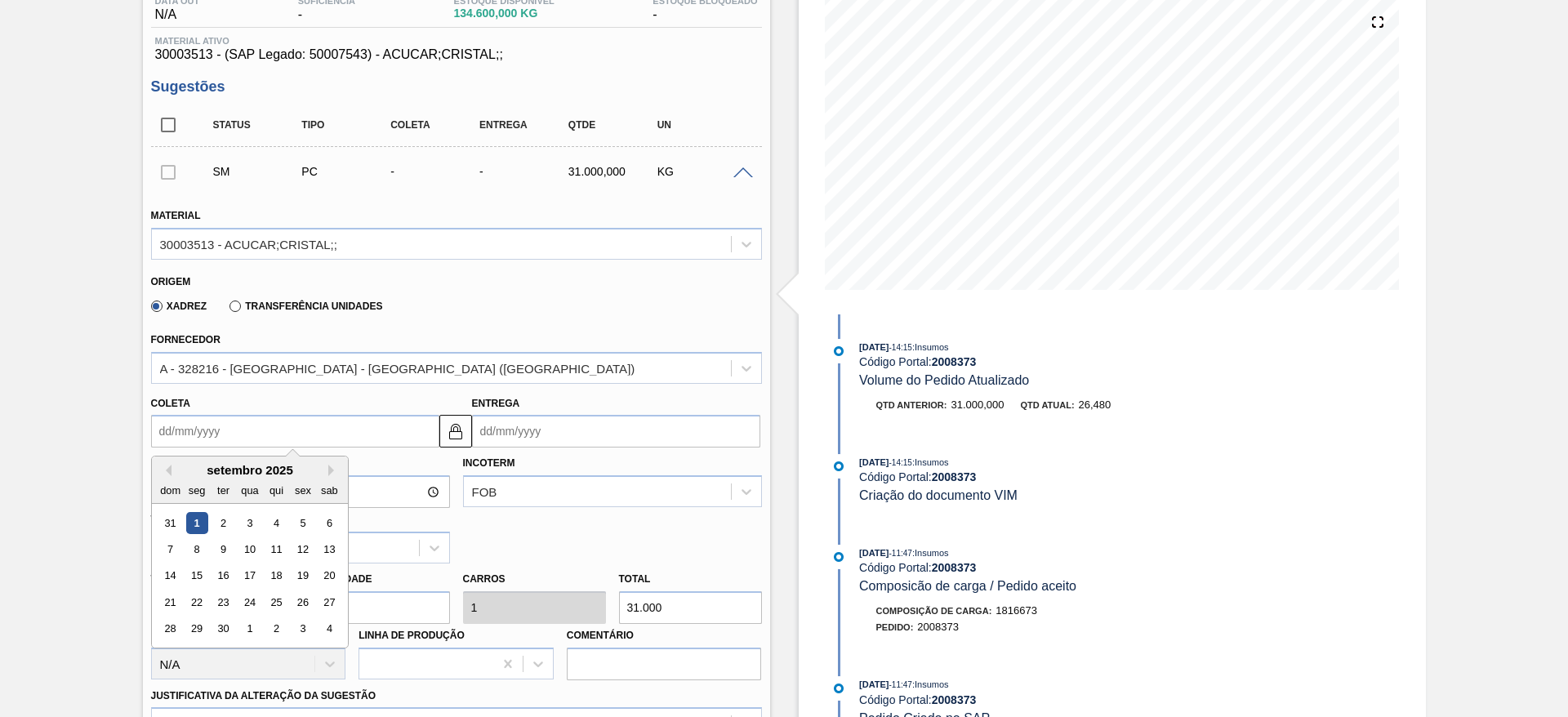
click at [200, 433] on input "Coleta" at bounding box center [295, 431] width 289 height 32
click at [269, 527] on div "4" at bounding box center [276, 523] width 22 height 22
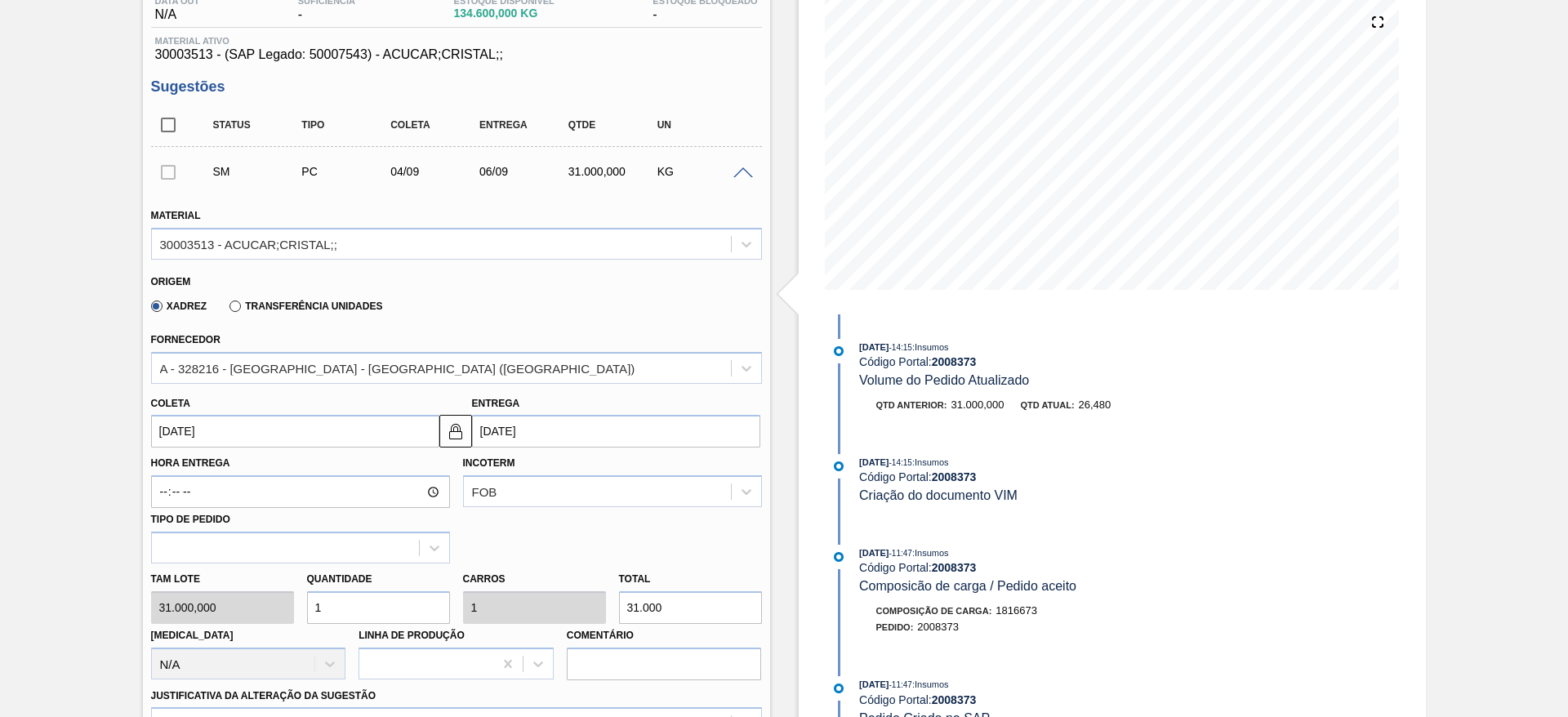
type input "[DATE]"
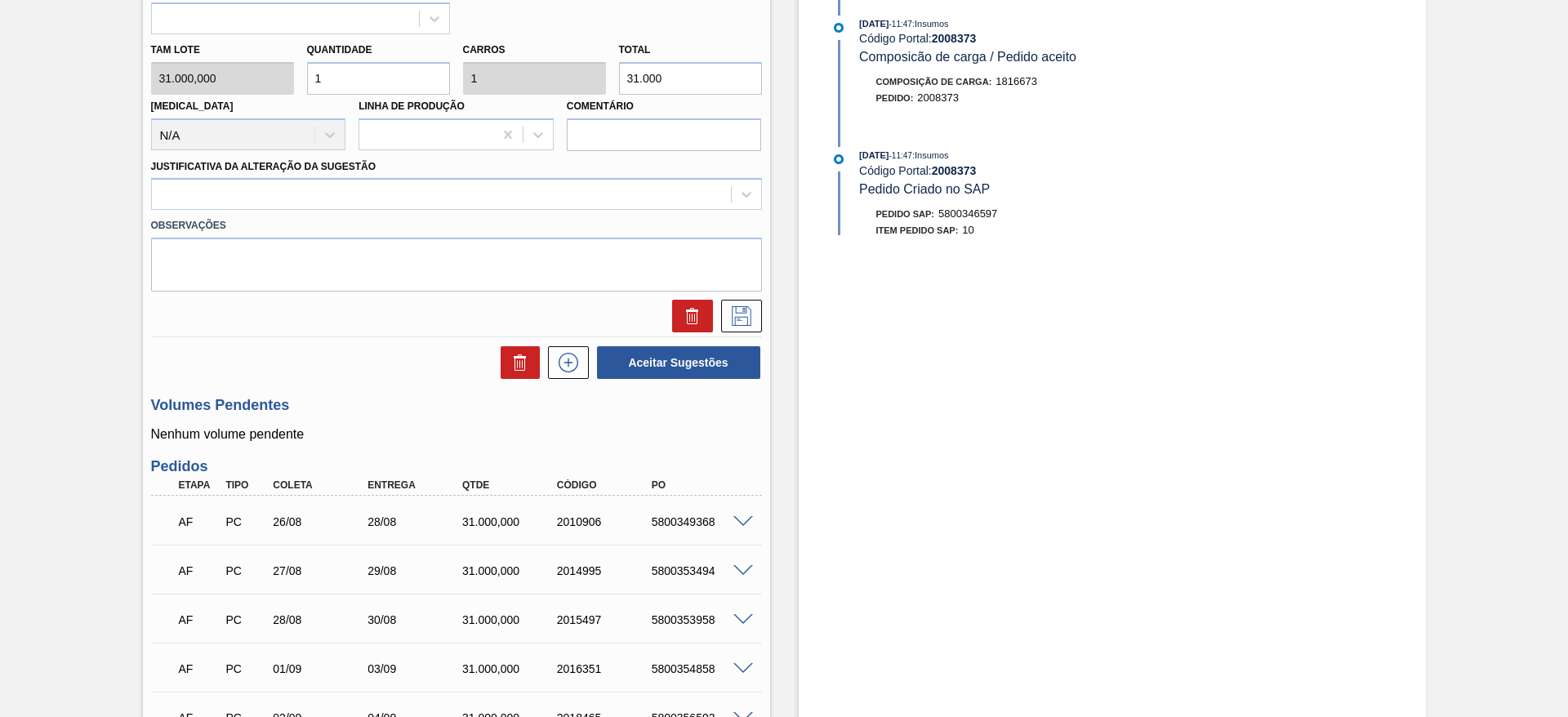
scroll to position [729, 0]
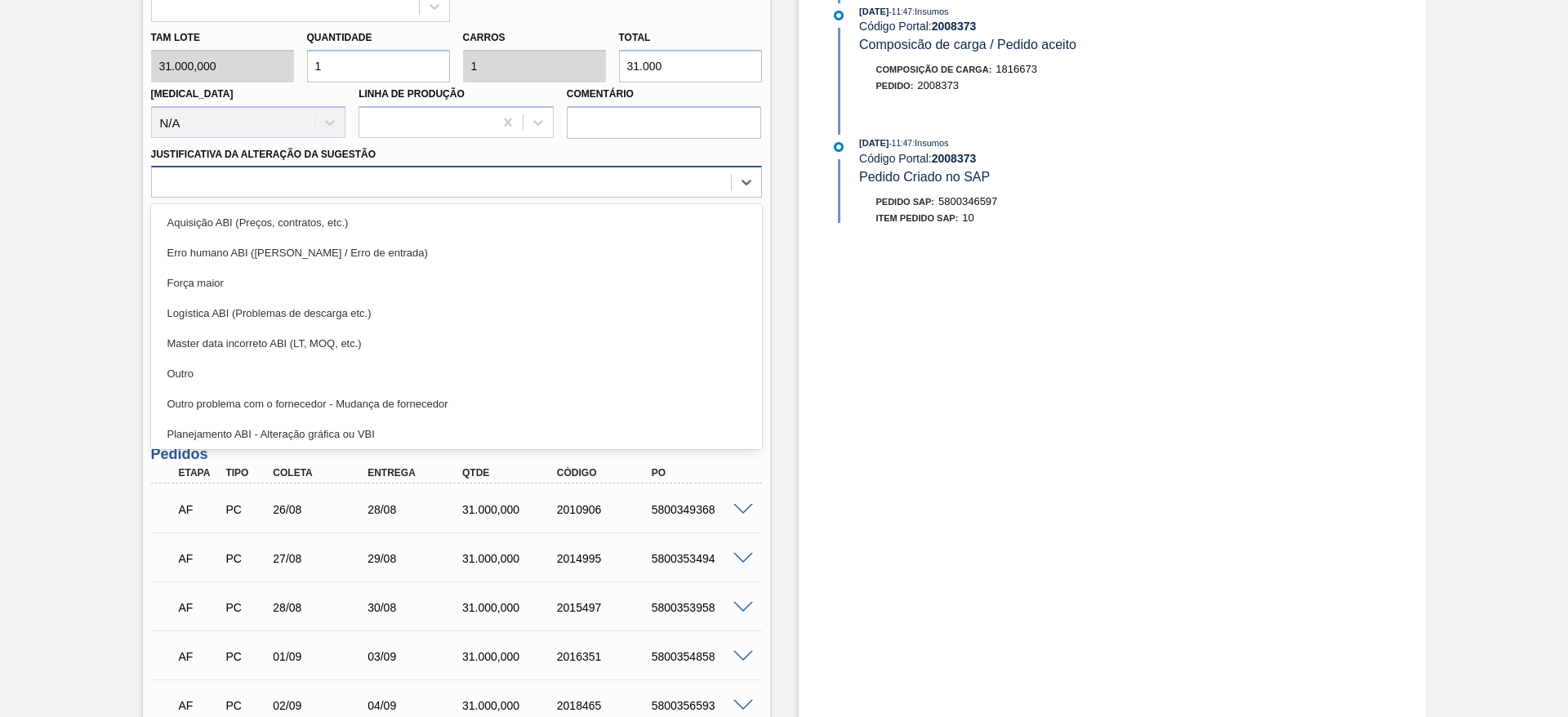
click at [710, 175] on div at bounding box center [441, 183] width 579 height 24
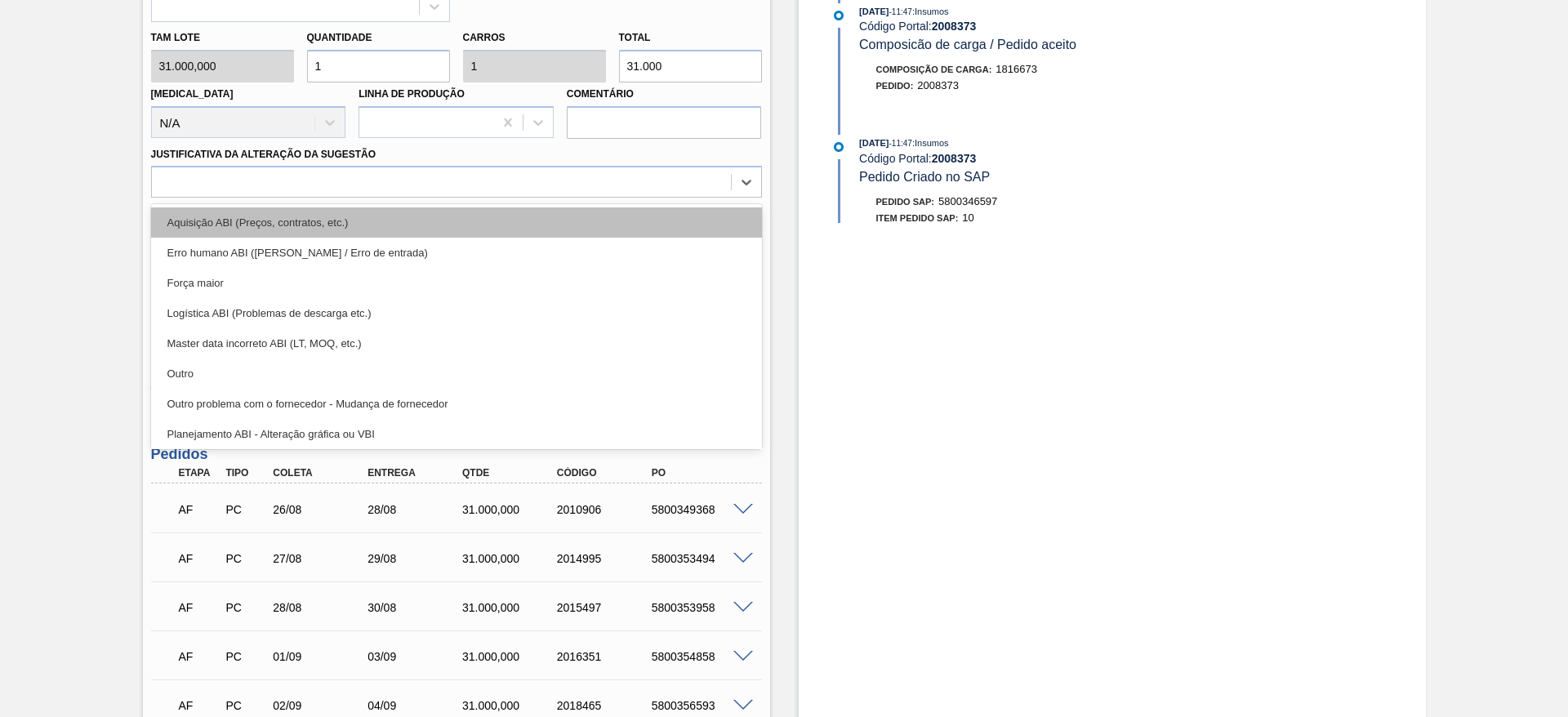
click at [708, 217] on div "Aquisição ABI (Preços, contratos, etc.)" at bounding box center [456, 222] width 611 height 30
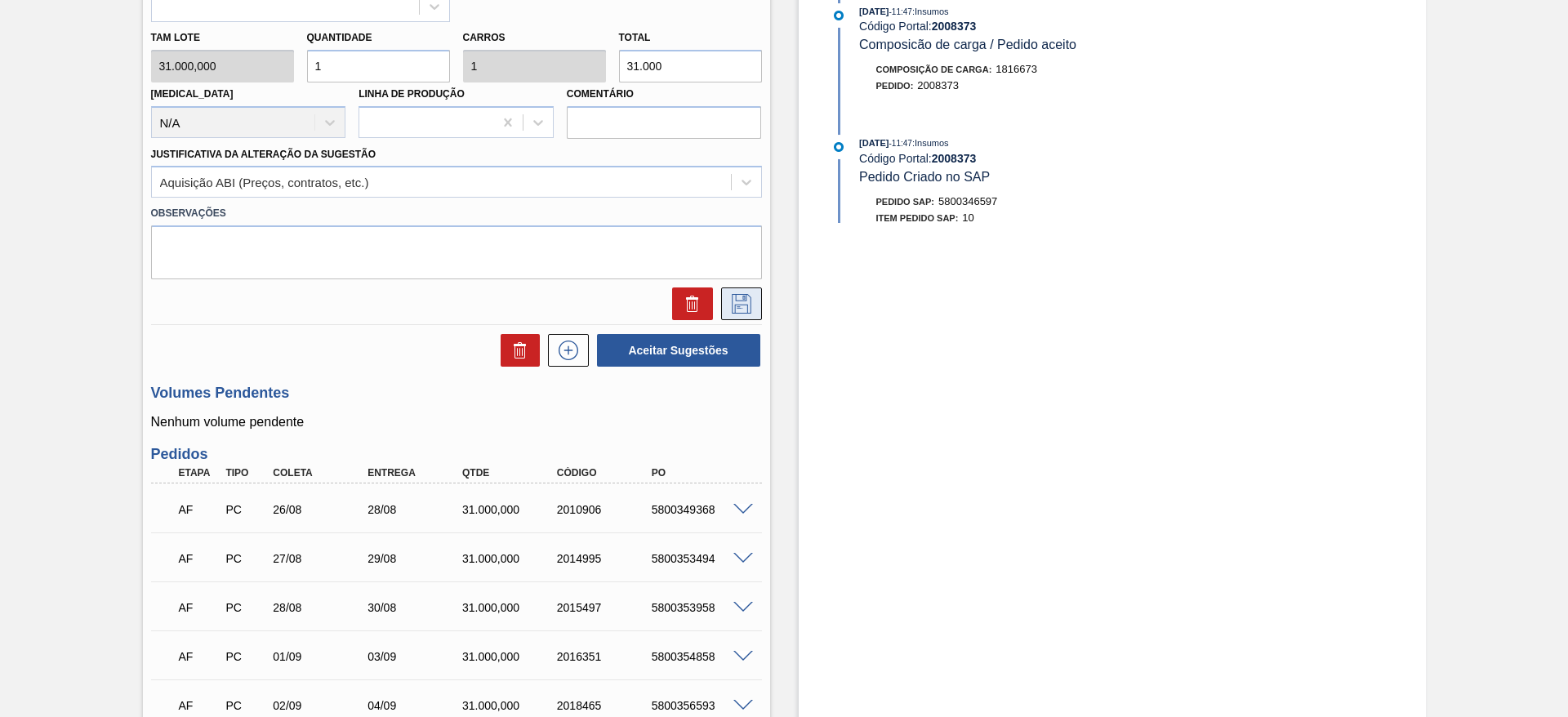
click at [745, 308] on icon at bounding box center [741, 304] width 26 height 19
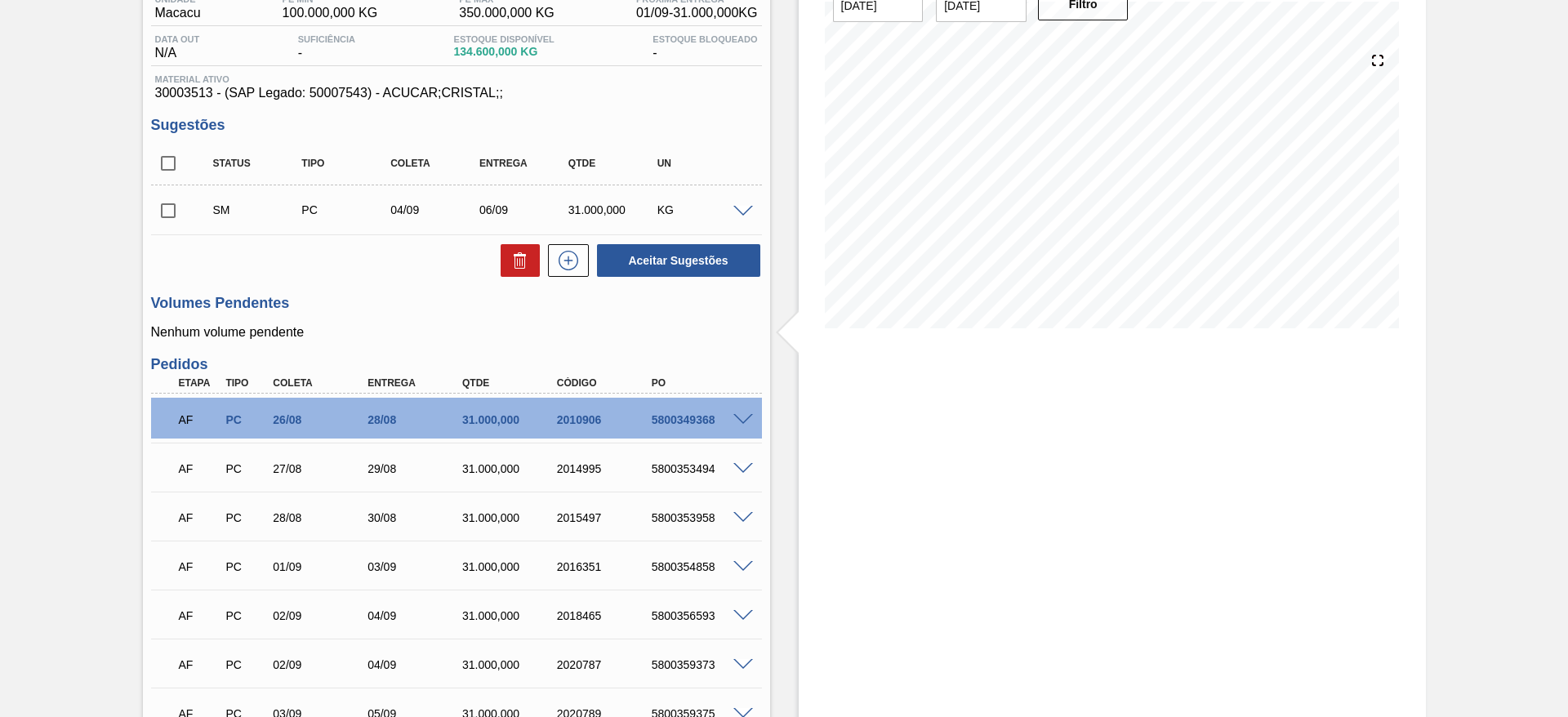
scroll to position [147, 0]
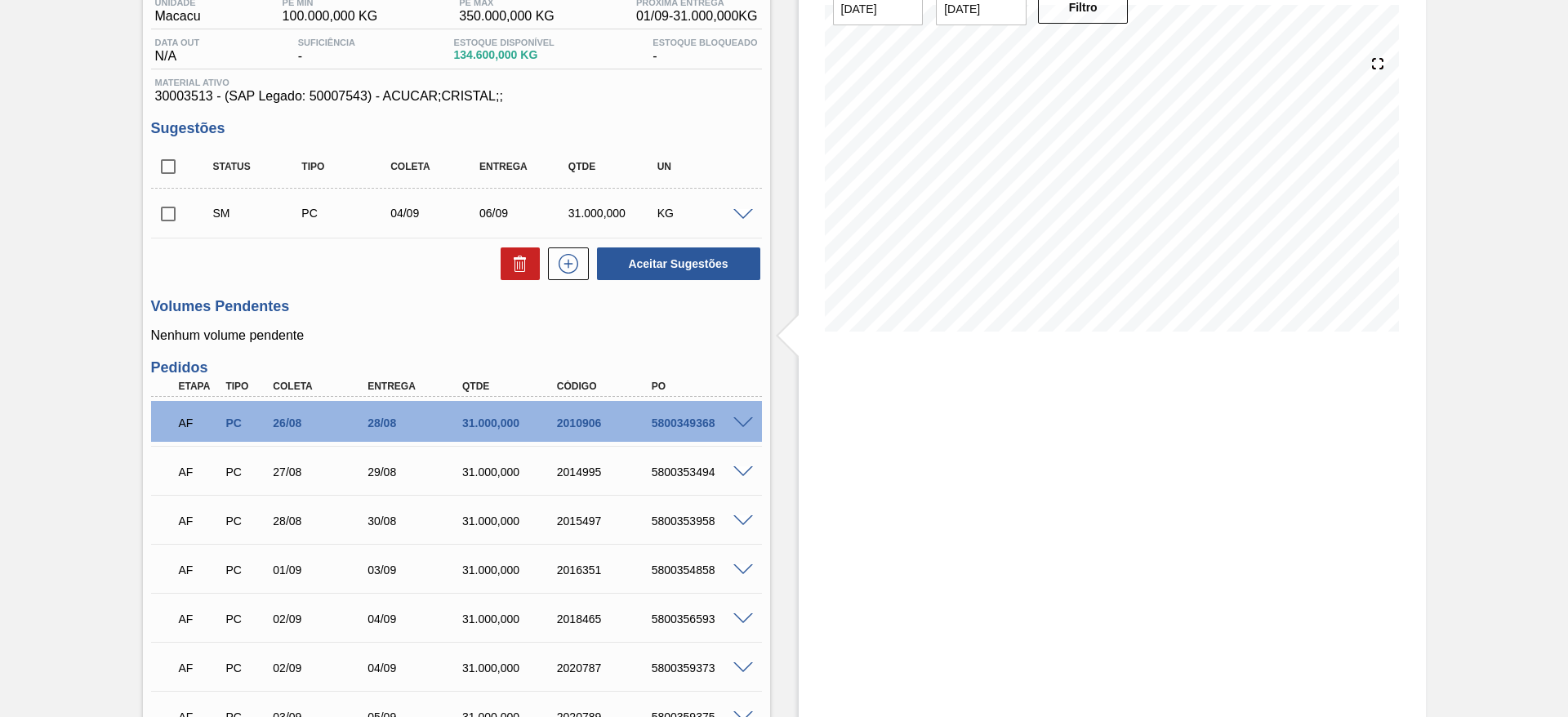
click at [172, 217] on input "checkbox" at bounding box center [168, 213] width 34 height 34
click at [646, 261] on button "Aceitar Sugestões" at bounding box center [679, 263] width 163 height 32
checkbox input "false"
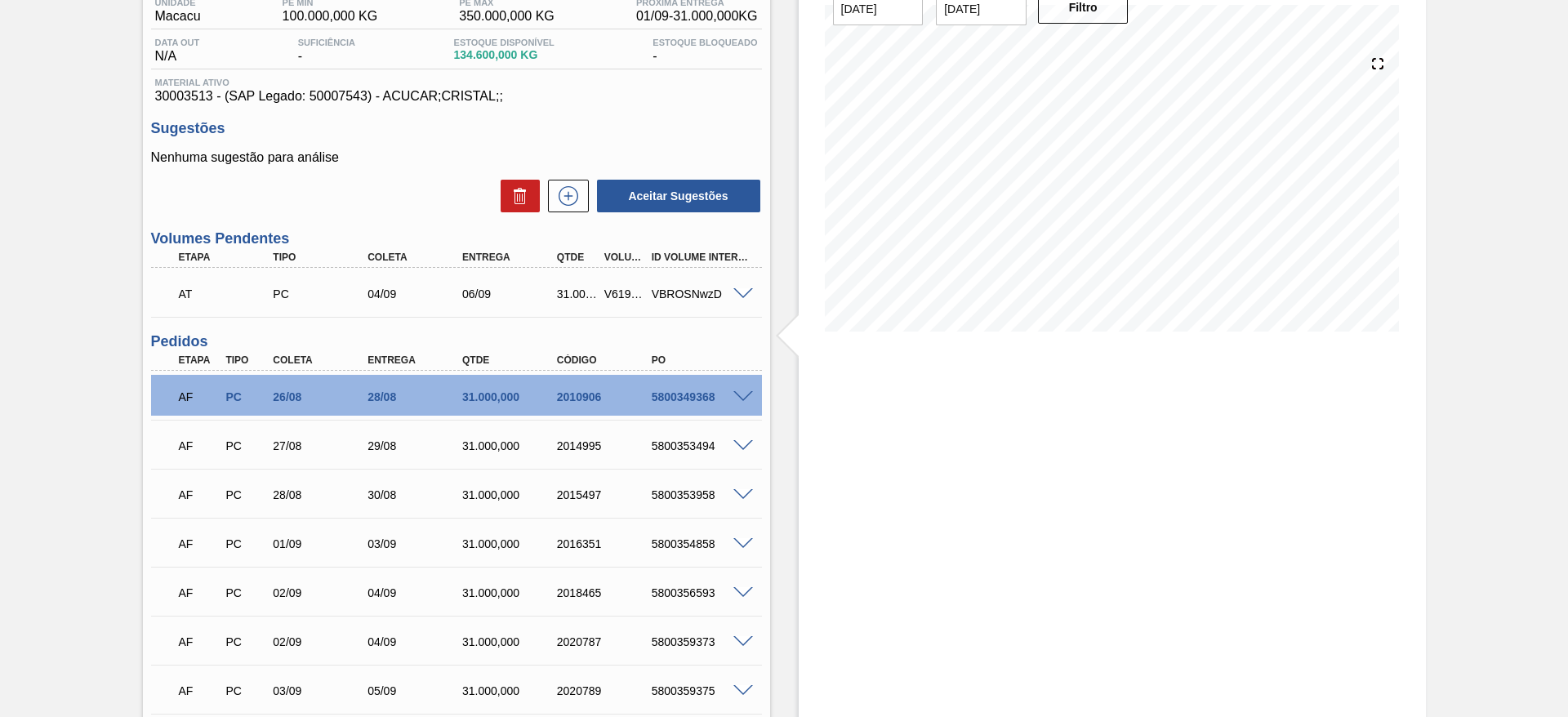
click at [805, 397] on div "Estoque De [DATE] Até [DATE] Filtro" at bounding box center [1113, 391] width 627 height 913
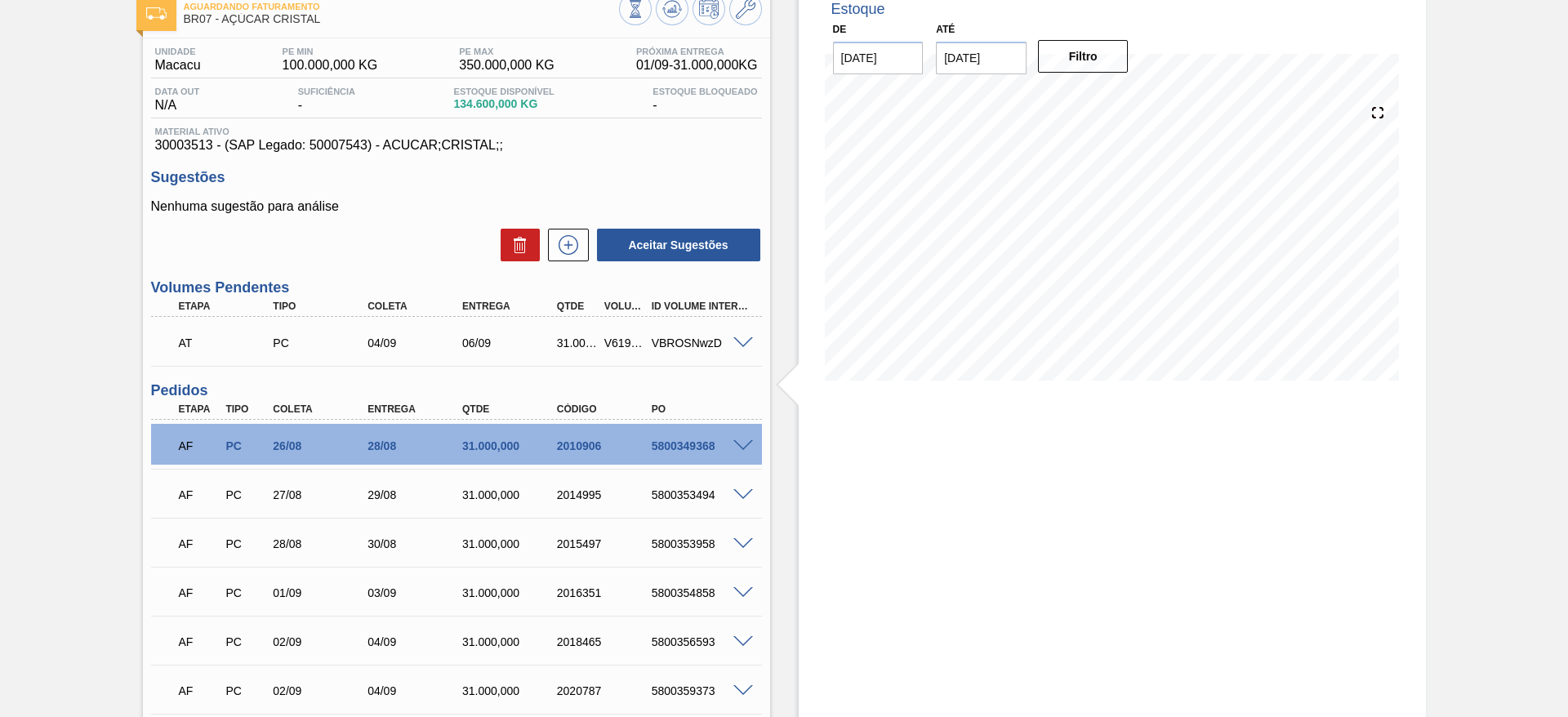
scroll to position [93, 0]
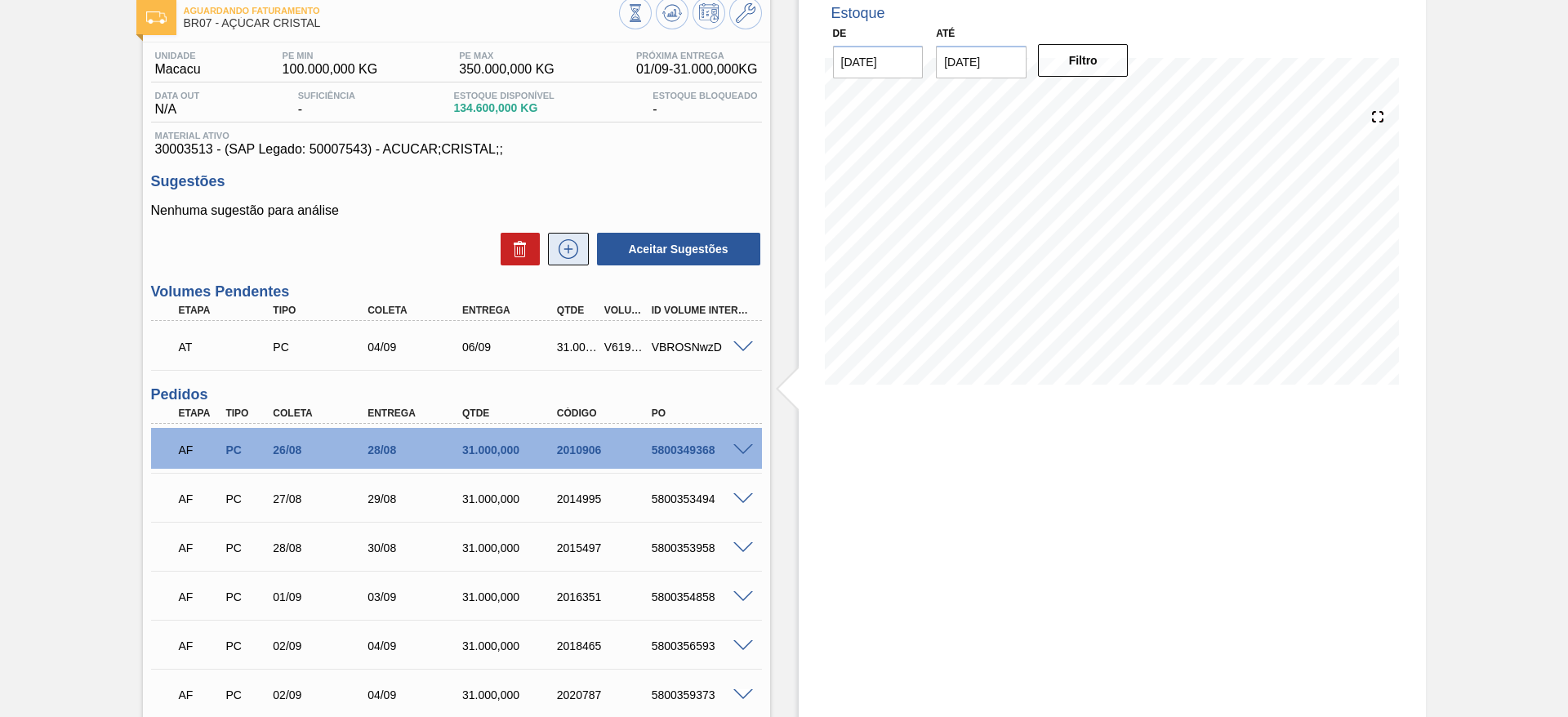
click at [569, 236] on button at bounding box center [569, 248] width 41 height 32
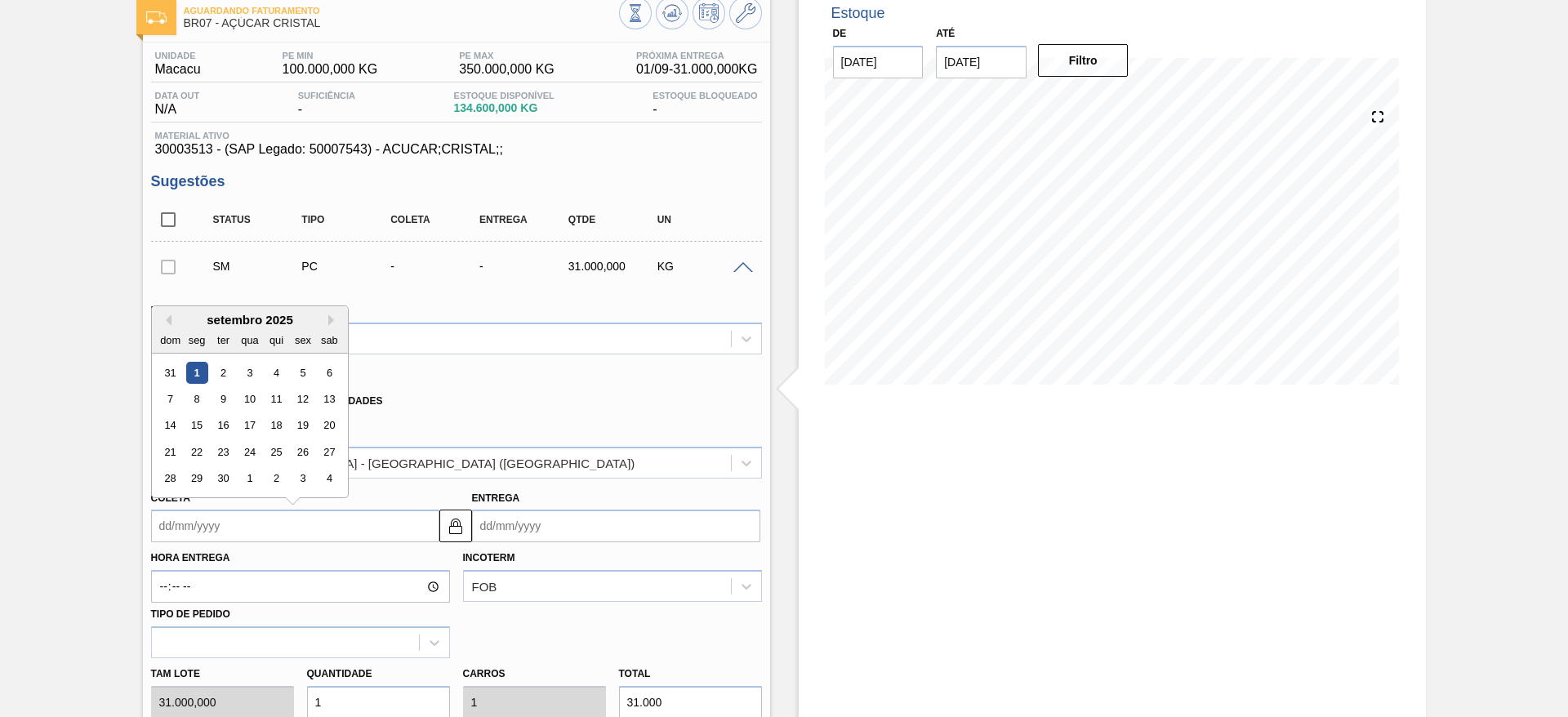
click at [177, 527] on input "Coleta" at bounding box center [295, 526] width 289 height 32
click at [254, 366] on div "3" at bounding box center [249, 372] width 22 height 22
type input "[DATE]"
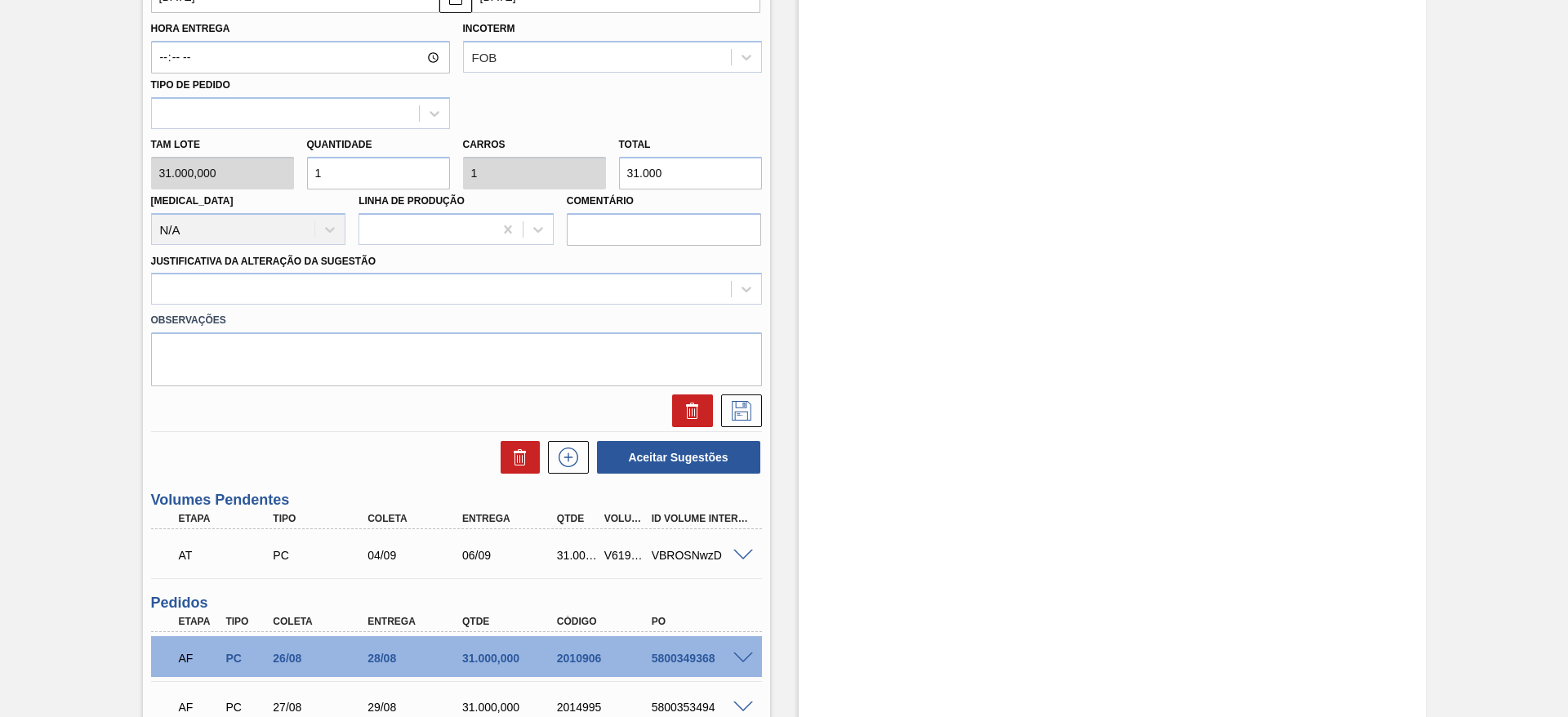
scroll to position [627, 0]
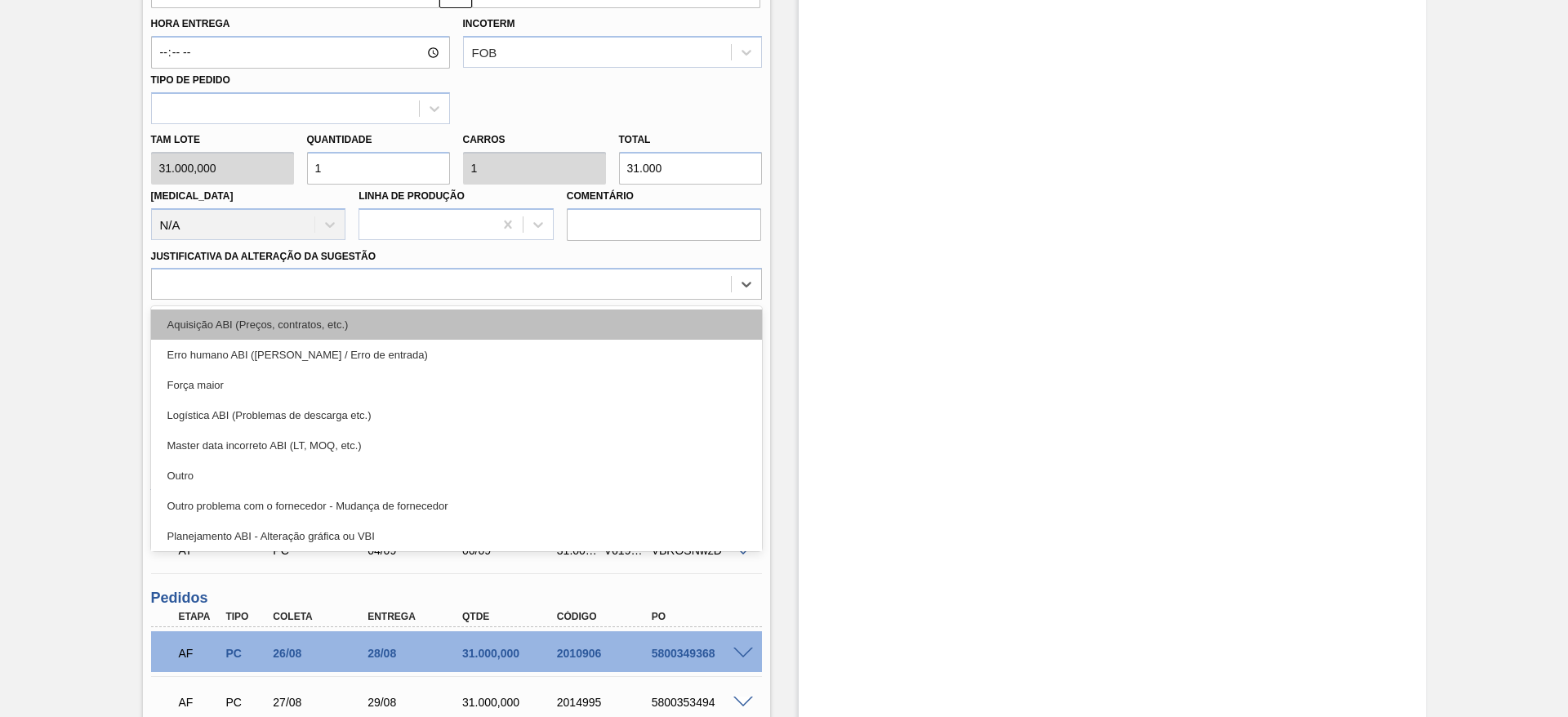
drag, startPoint x: 590, startPoint y: 292, endPoint x: 596, endPoint y: 313, distance: 21.8
click at [596, 300] on div "option Aquisição ABI (Preços, contratos, etc.) focused, 1 of 18. 18 results ava…" at bounding box center [456, 283] width 611 height 32
click at [596, 313] on div "Aquisição ABI (Preços, contratos, etc.)" at bounding box center [456, 325] width 611 height 30
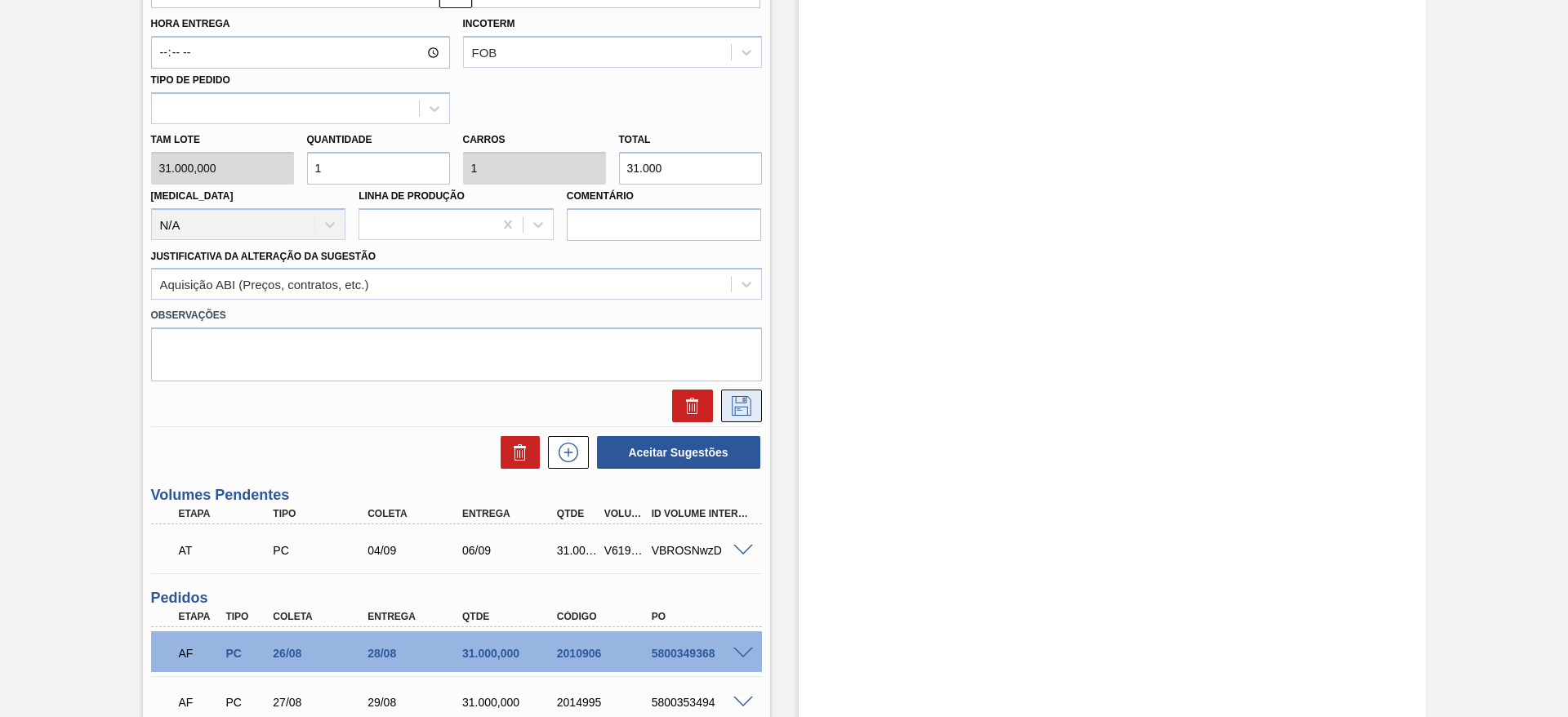
drag, startPoint x: 755, startPoint y: 387, endPoint x: 747, endPoint y: 409, distance: 23.4
click at [747, 409] on div at bounding box center [456, 402] width 624 height 41
click at [747, 409] on icon at bounding box center [741, 406] width 26 height 19
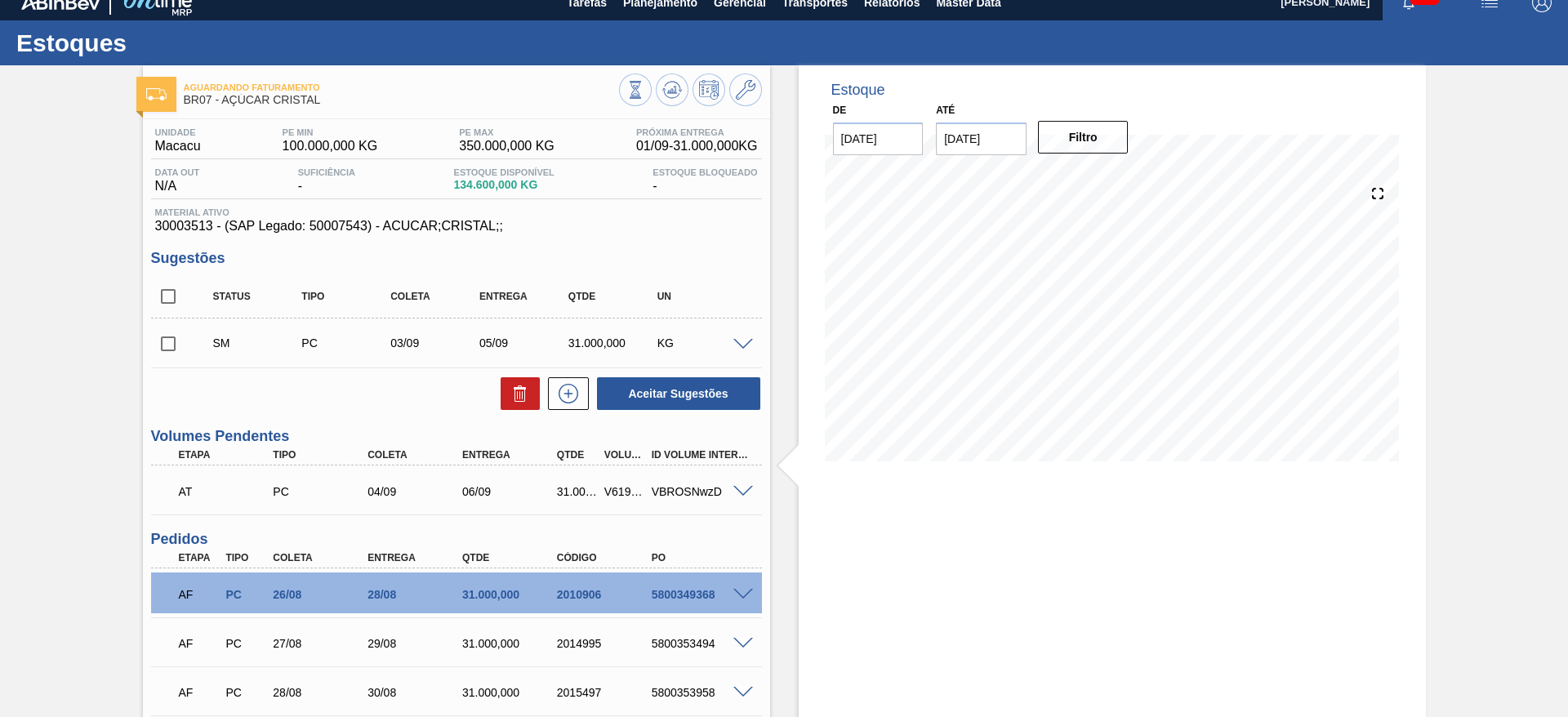
scroll to position [11, 0]
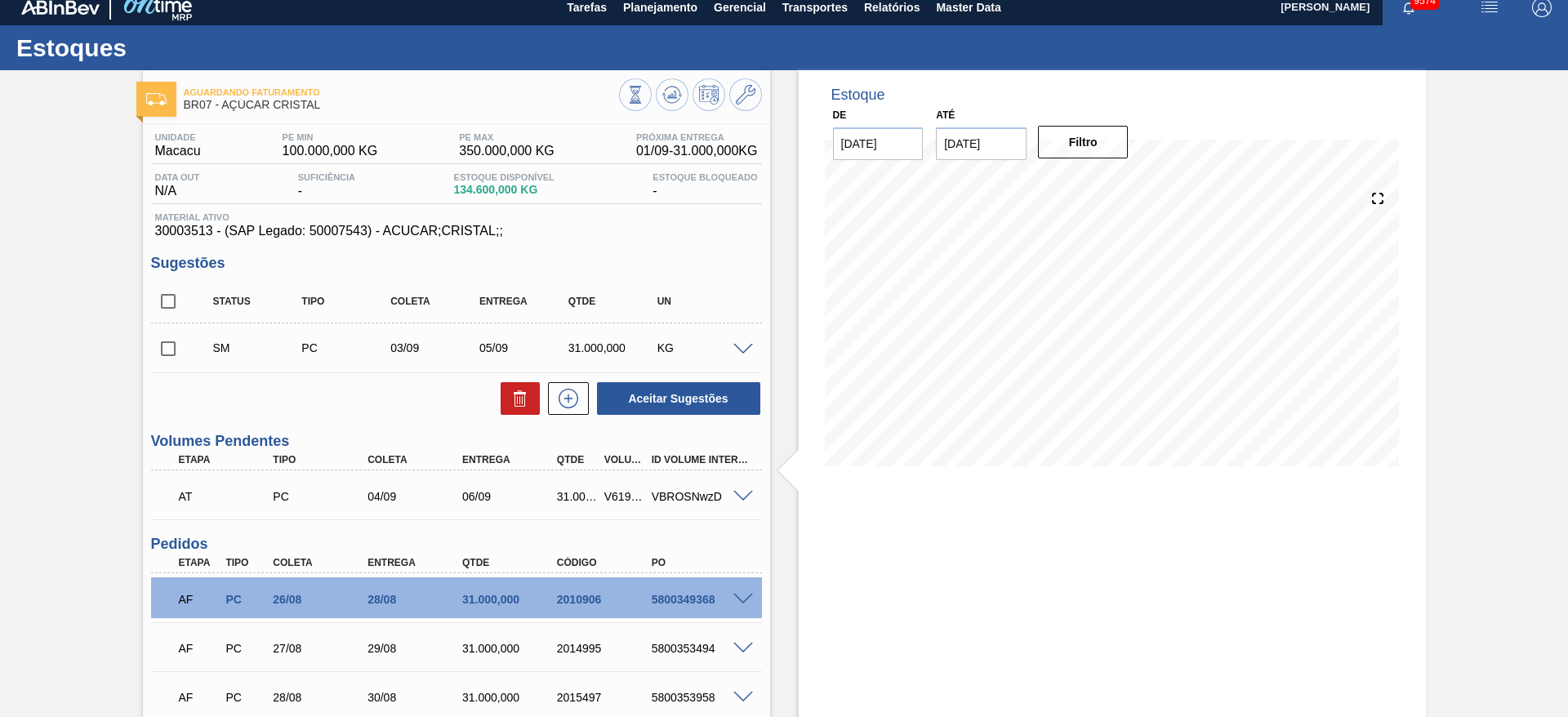
click at [172, 294] on input "checkbox" at bounding box center [168, 301] width 34 height 34
checkbox input "true"
click at [692, 397] on button "Aceitar Sugestões" at bounding box center [679, 398] width 163 height 32
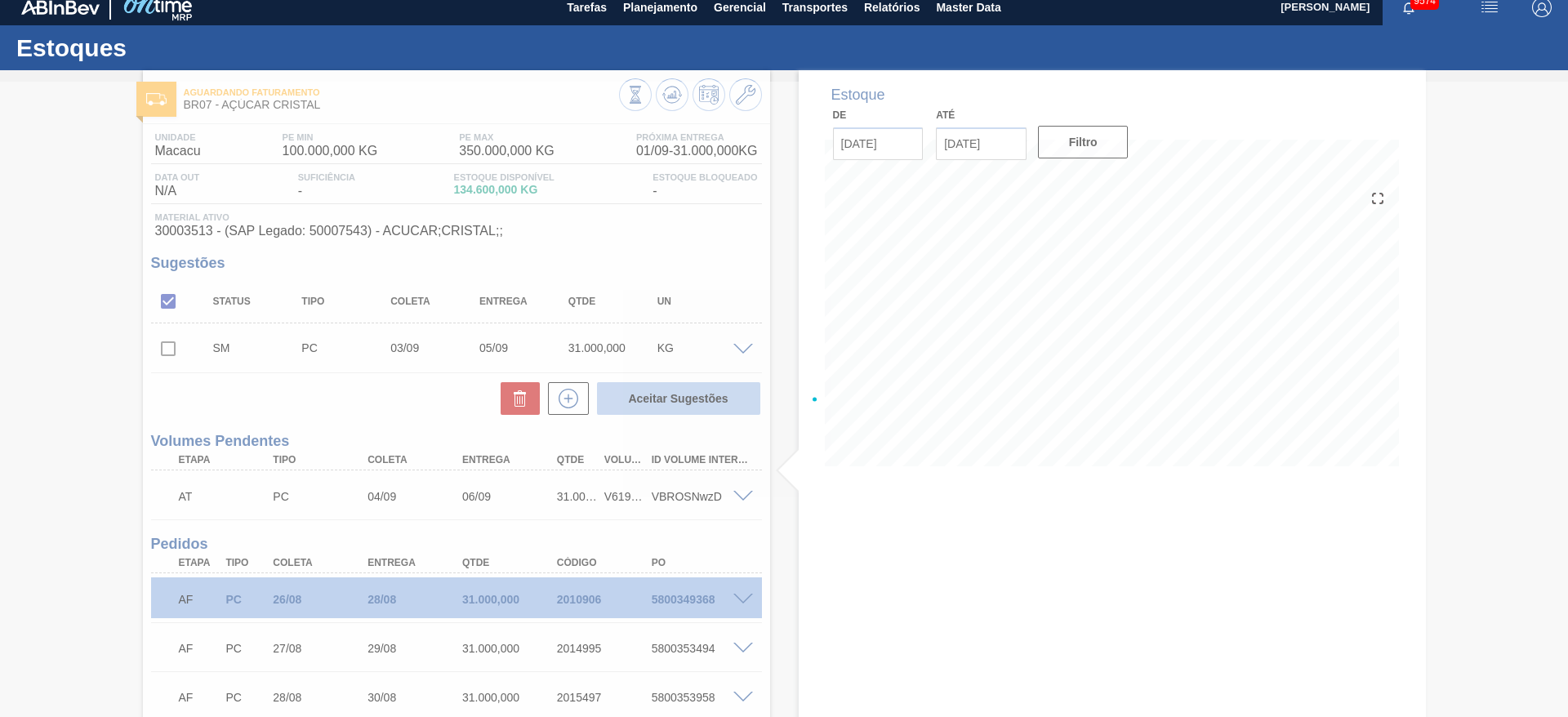
checkbox input "false"
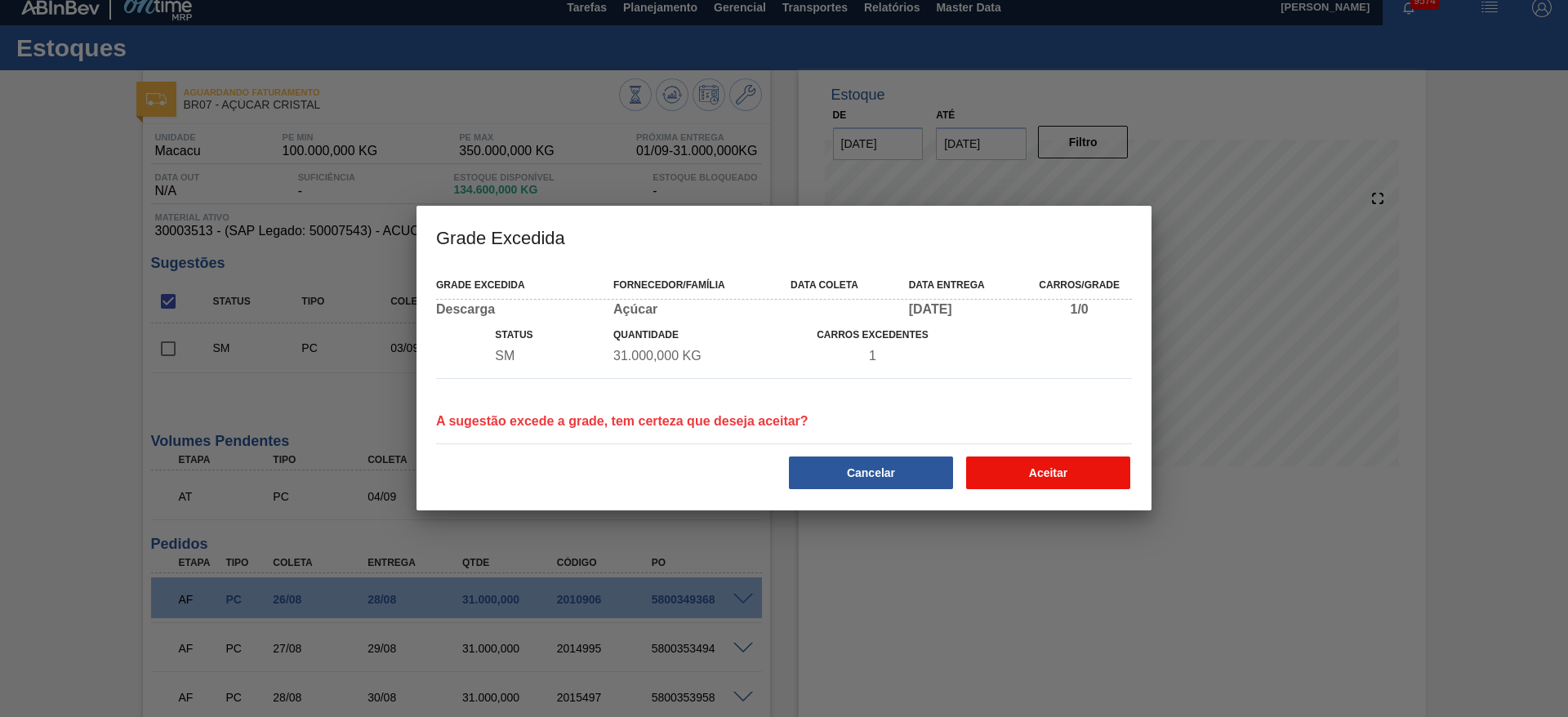
drag, startPoint x: 1086, startPoint y: 496, endPoint x: 1086, endPoint y: 484, distance: 12.0
click at [967, 484] on div "Grade Excedida Fornecedor/Família Data [PERSON_NAME] Data entrega Carros/Grade …" at bounding box center [784, 388] width 735 height 243
click at [967, 484] on button "Aceitar" at bounding box center [1048, 472] width 164 height 32
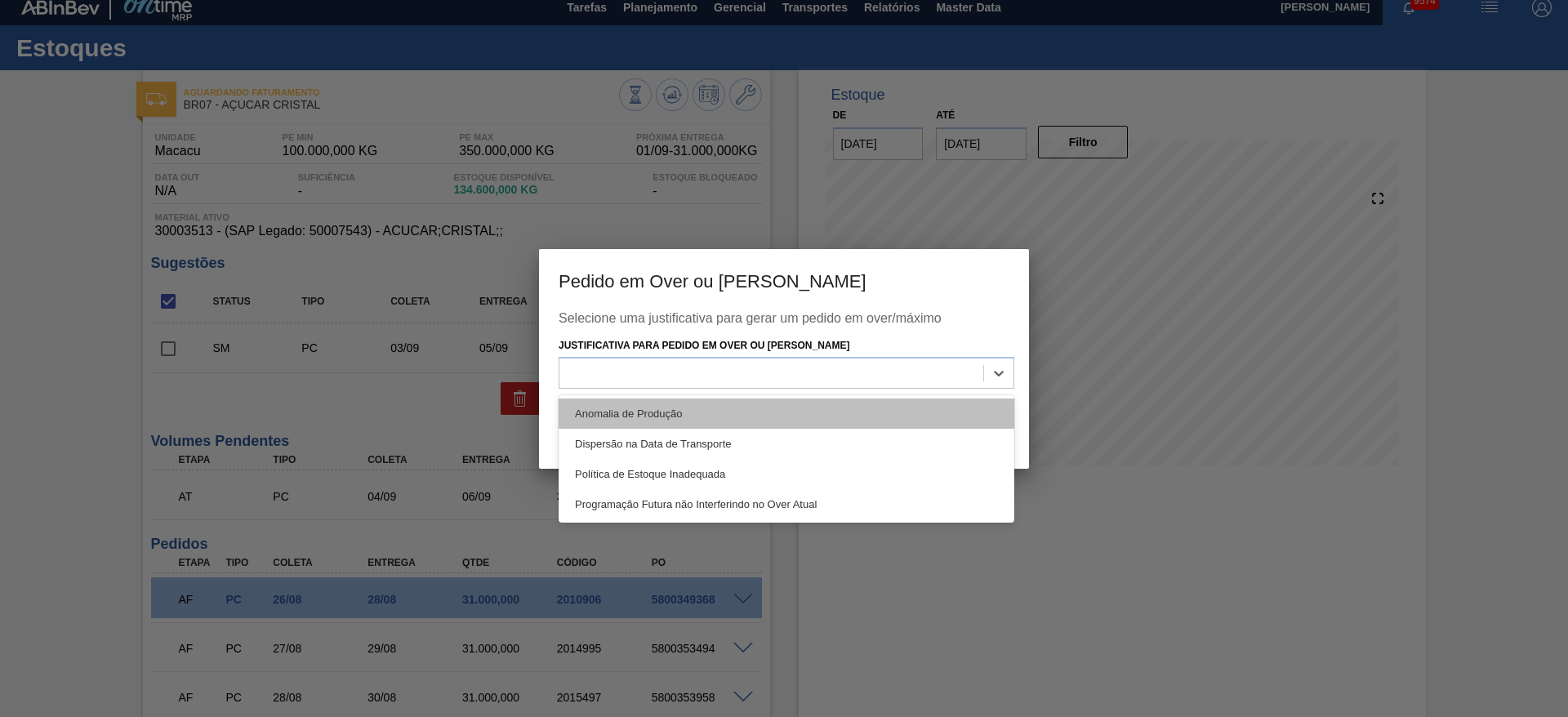
drag, startPoint x: 923, startPoint y: 368, endPoint x: 923, endPoint y: 402, distance: 34.0
click at [923, 389] on div "option Anomalia de Produção focused, 1 of 4. 4 results available. Use Up and Do…" at bounding box center [786, 373] width 455 height 32
click at [923, 402] on div "Anomalia de Produção" at bounding box center [786, 413] width 455 height 30
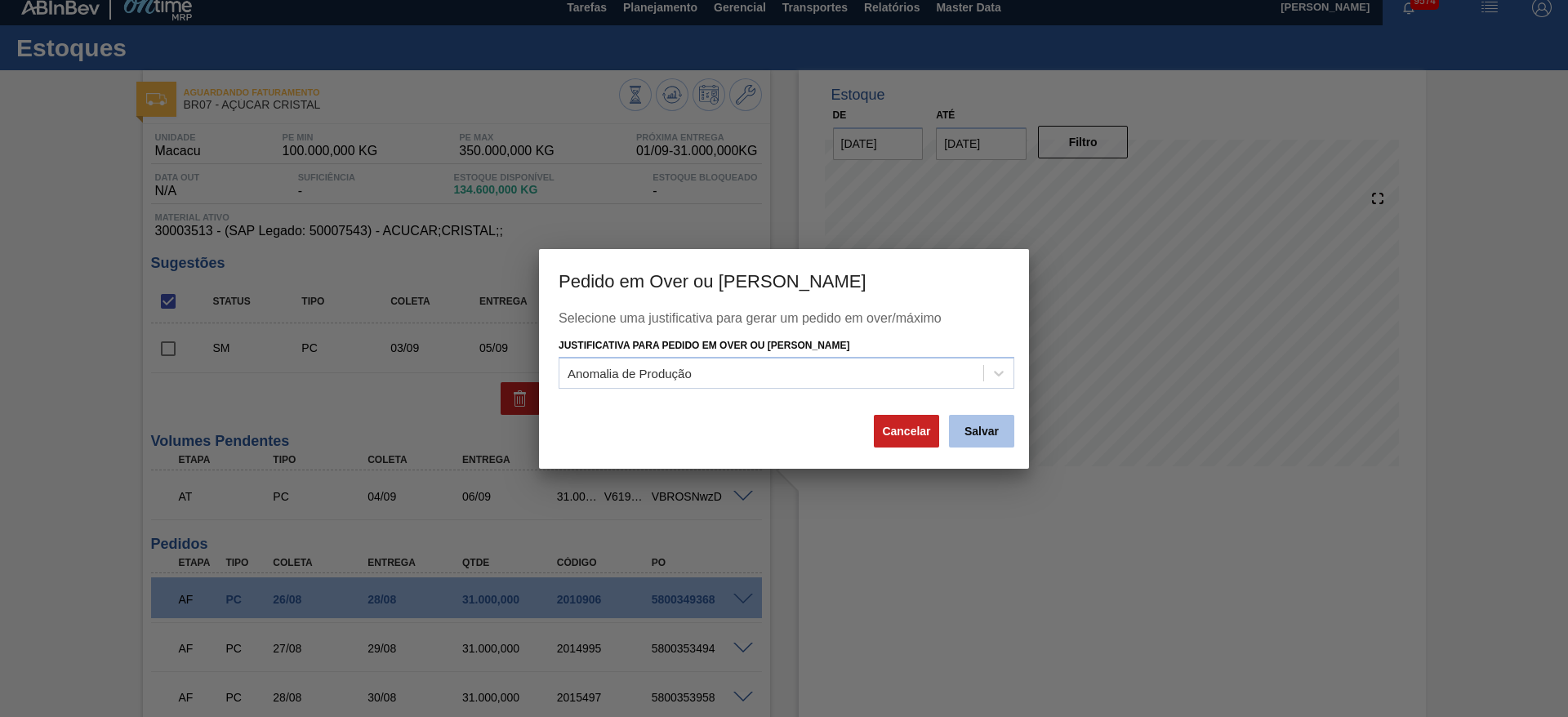
click at [967, 437] on button "Salvar" at bounding box center [982, 431] width 65 height 32
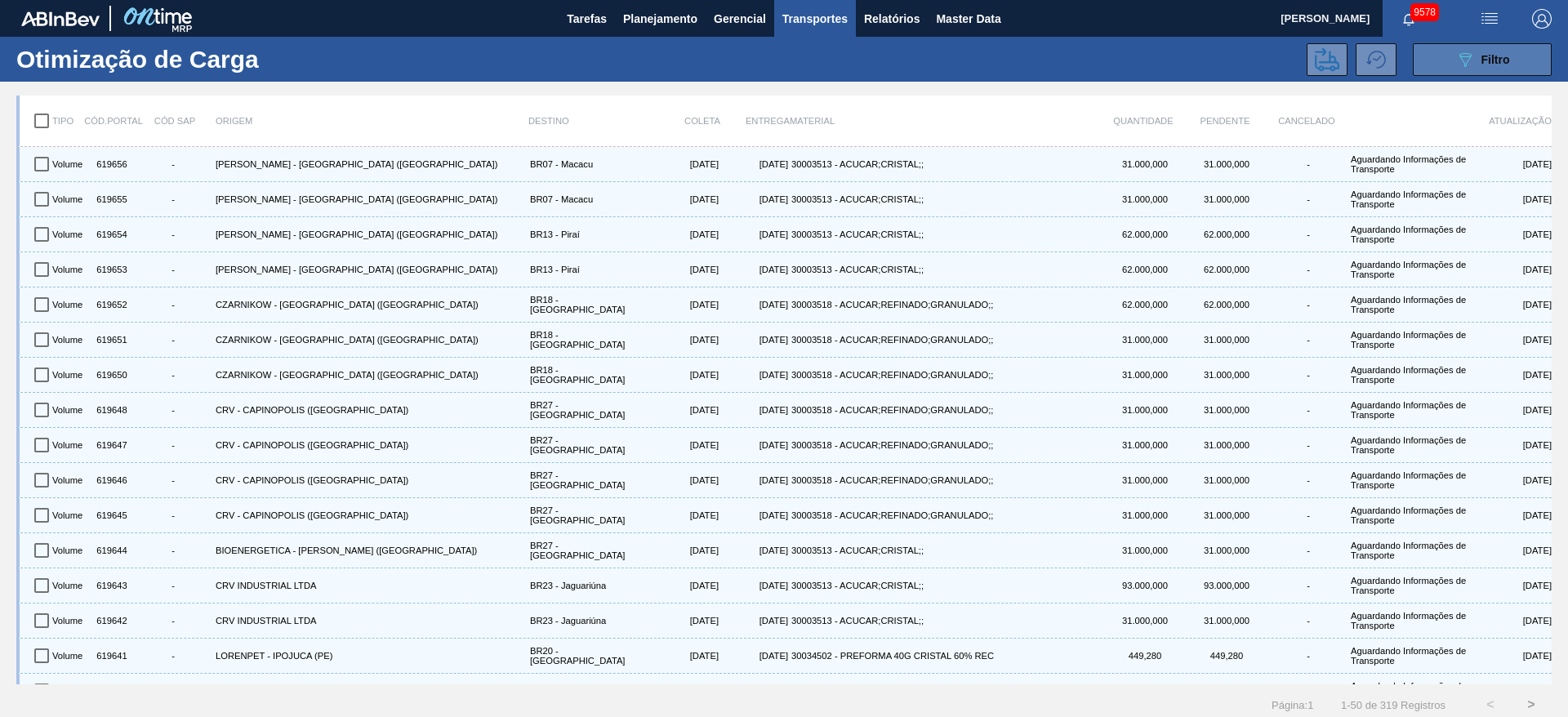
click at [1489, 50] on div "089F7B8B-B2A5-4AFE-B5C0-19BA573D28AC Filtro" at bounding box center [1483, 60] width 54 height 19
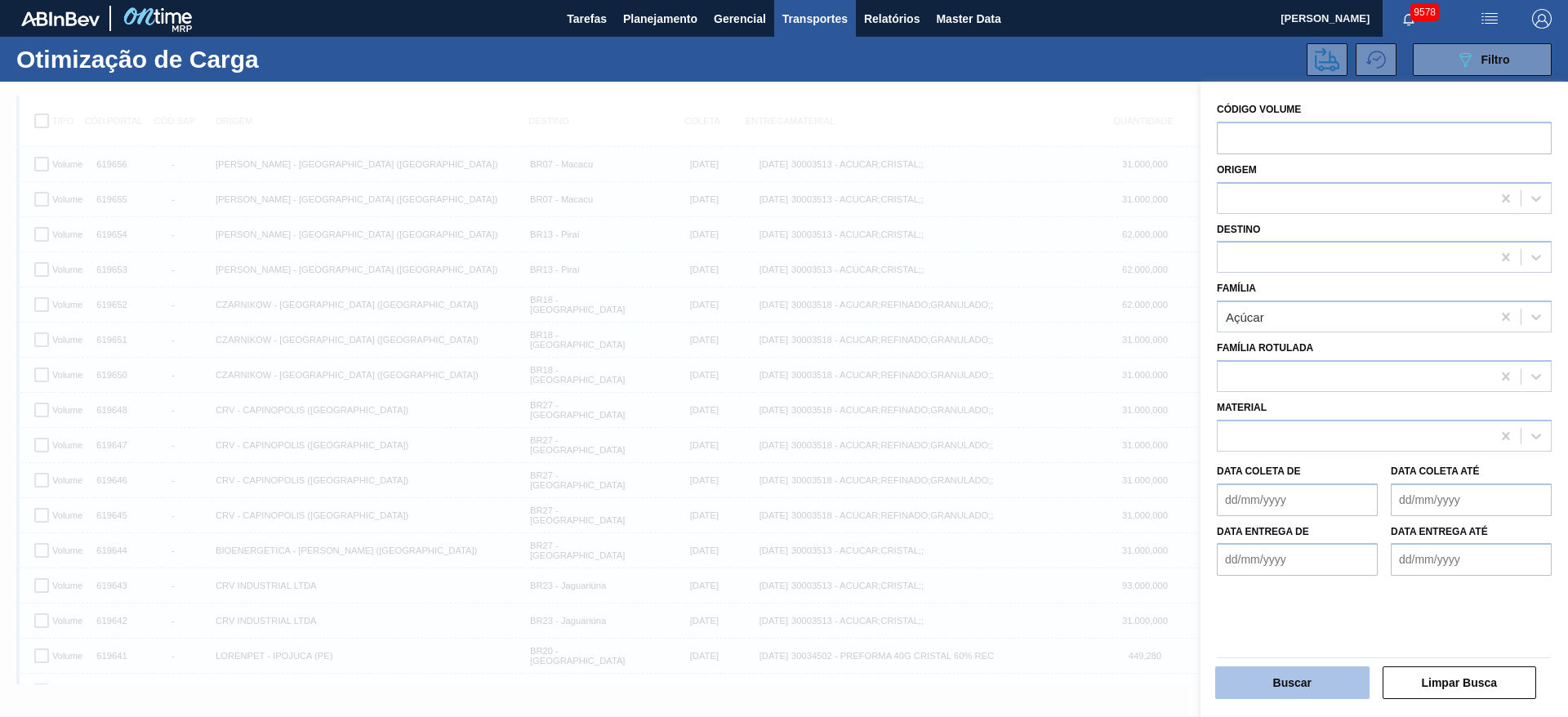
click at [1328, 677] on button "Buscar" at bounding box center [1292, 683] width 154 height 32
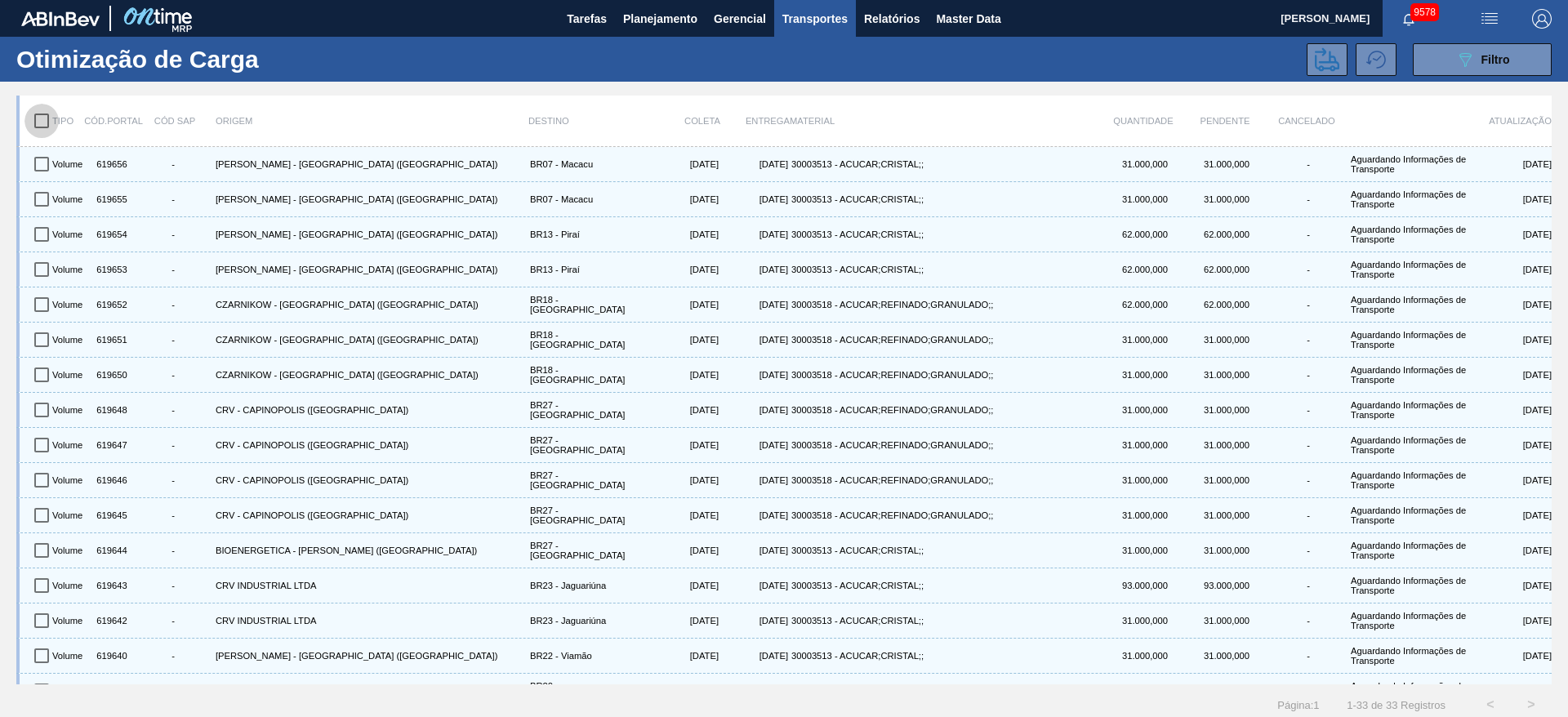
click at [33, 123] on input "checkbox" at bounding box center [41, 120] width 34 height 34
checkbox input "true"
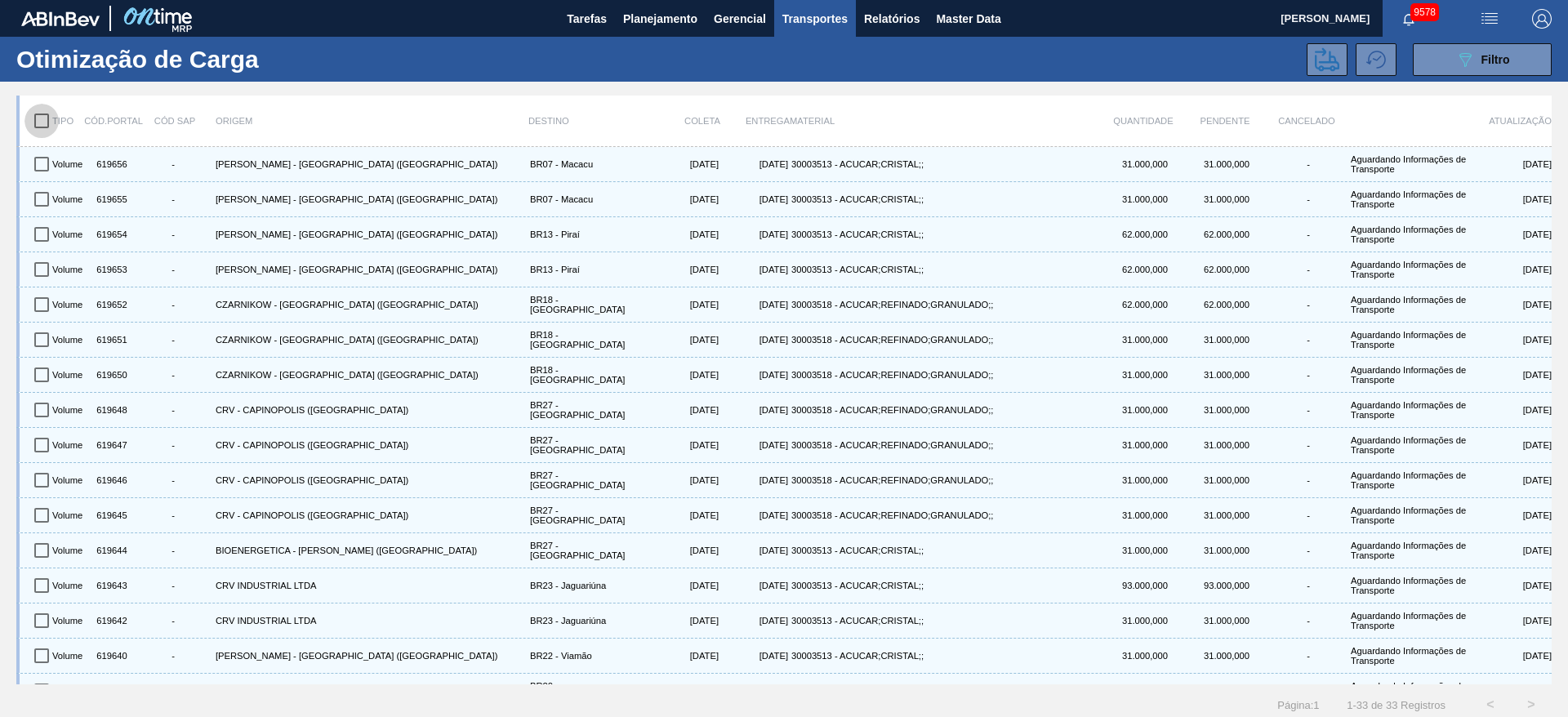
checkbox input "true"
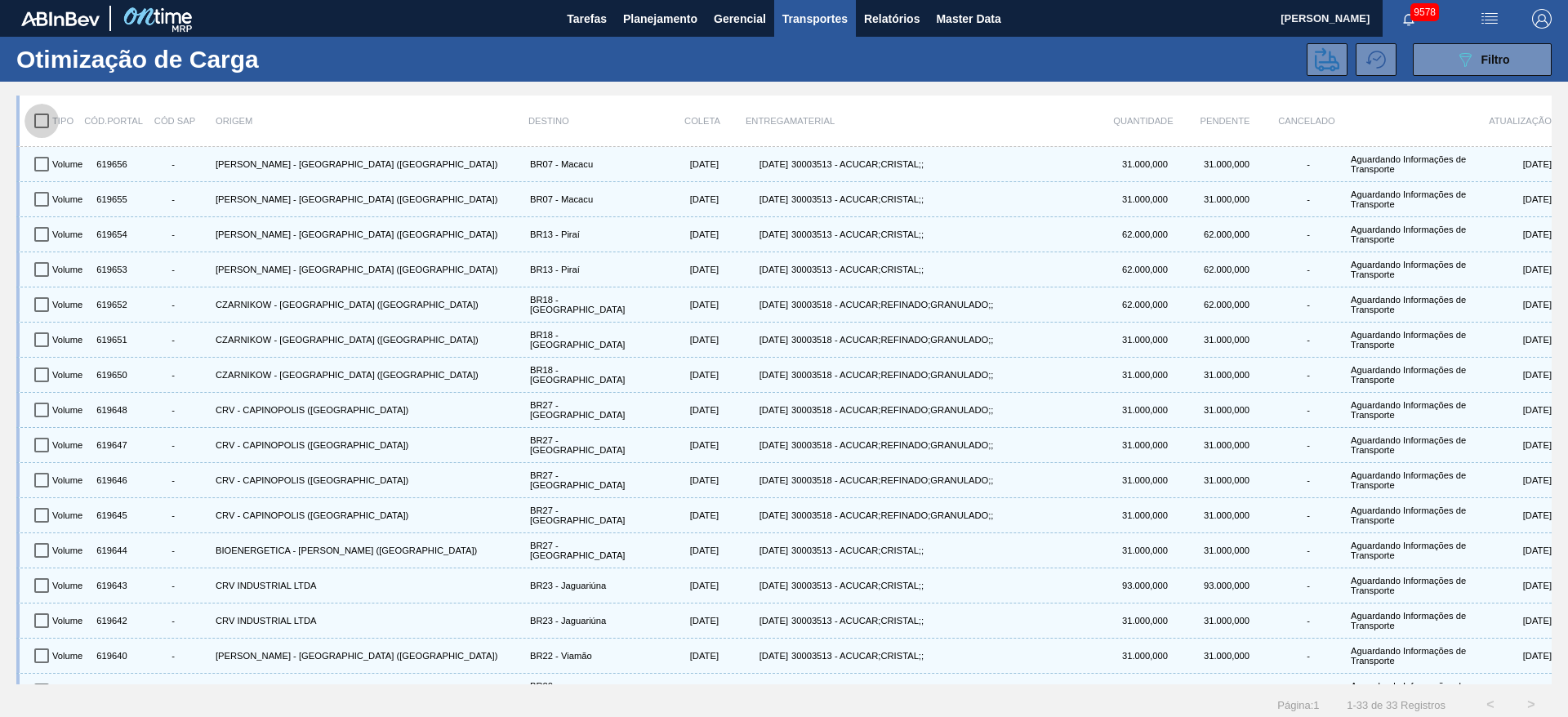
checkbox input "true"
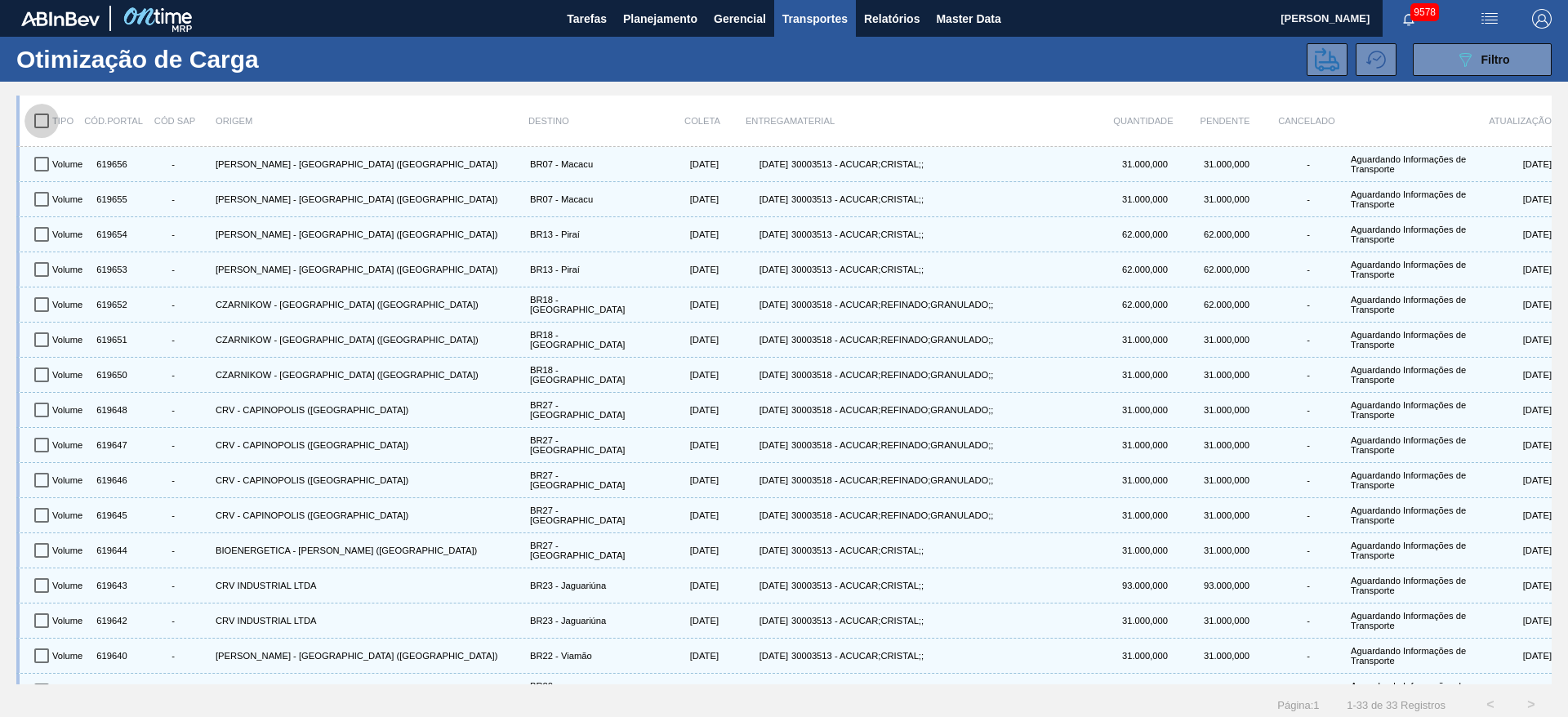
checkbox input "true"
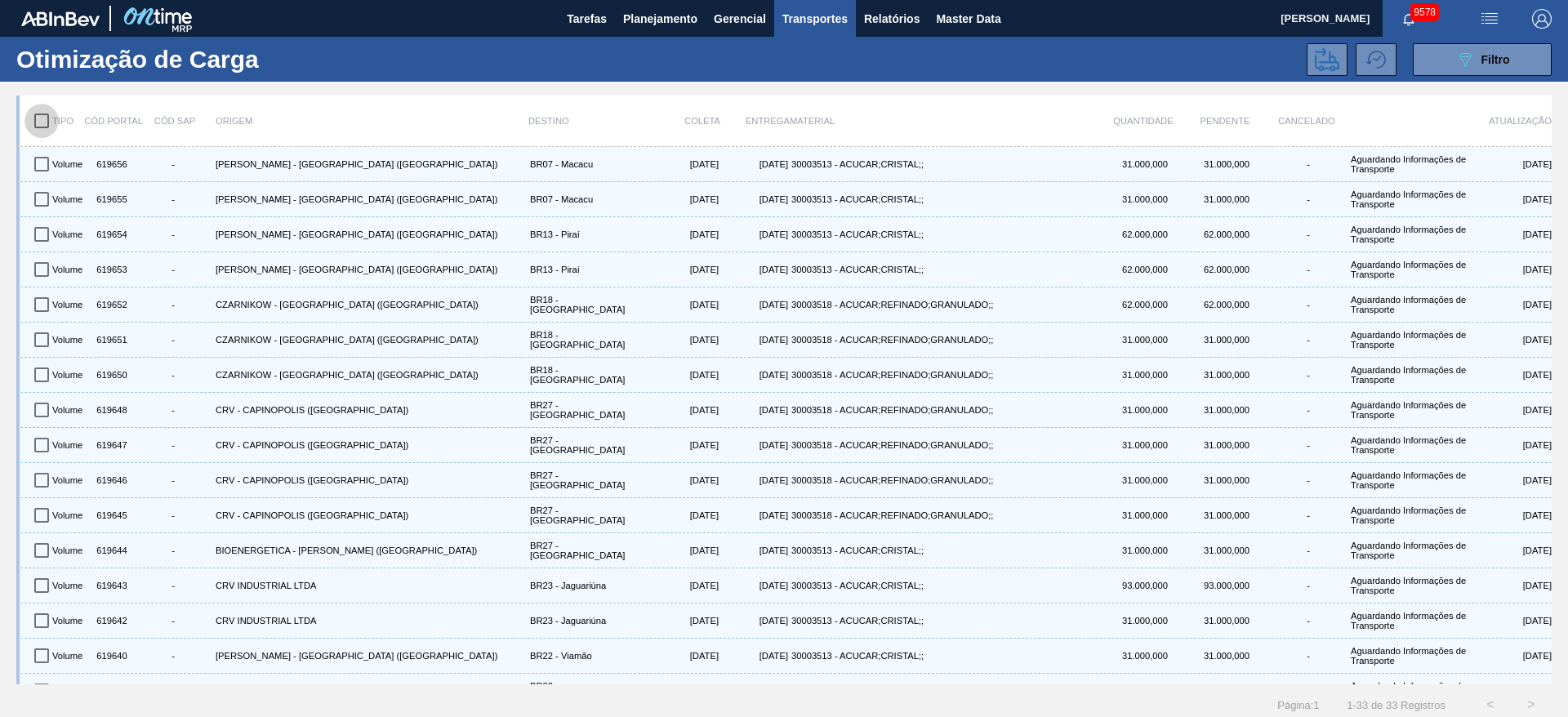
checkbox input "true"
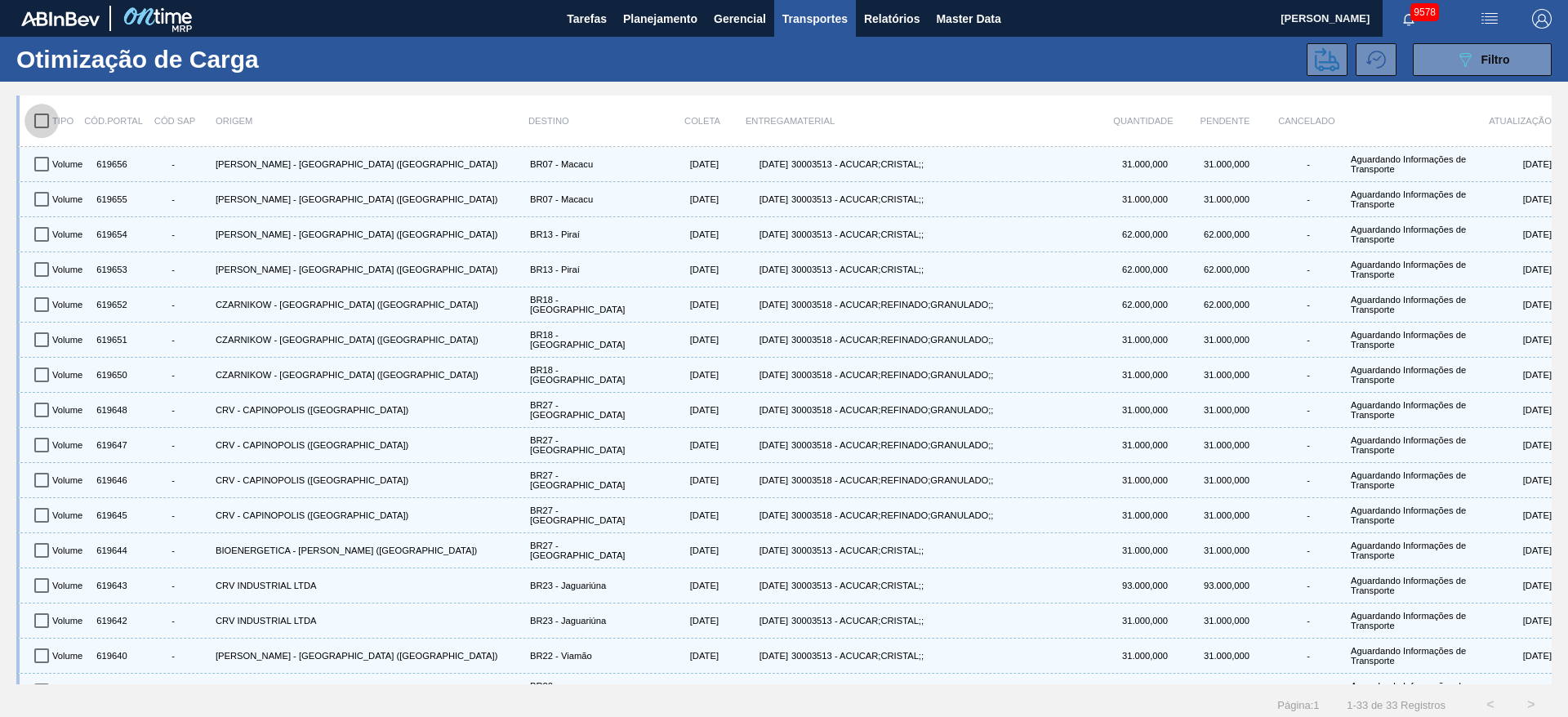
checkbox input "true"
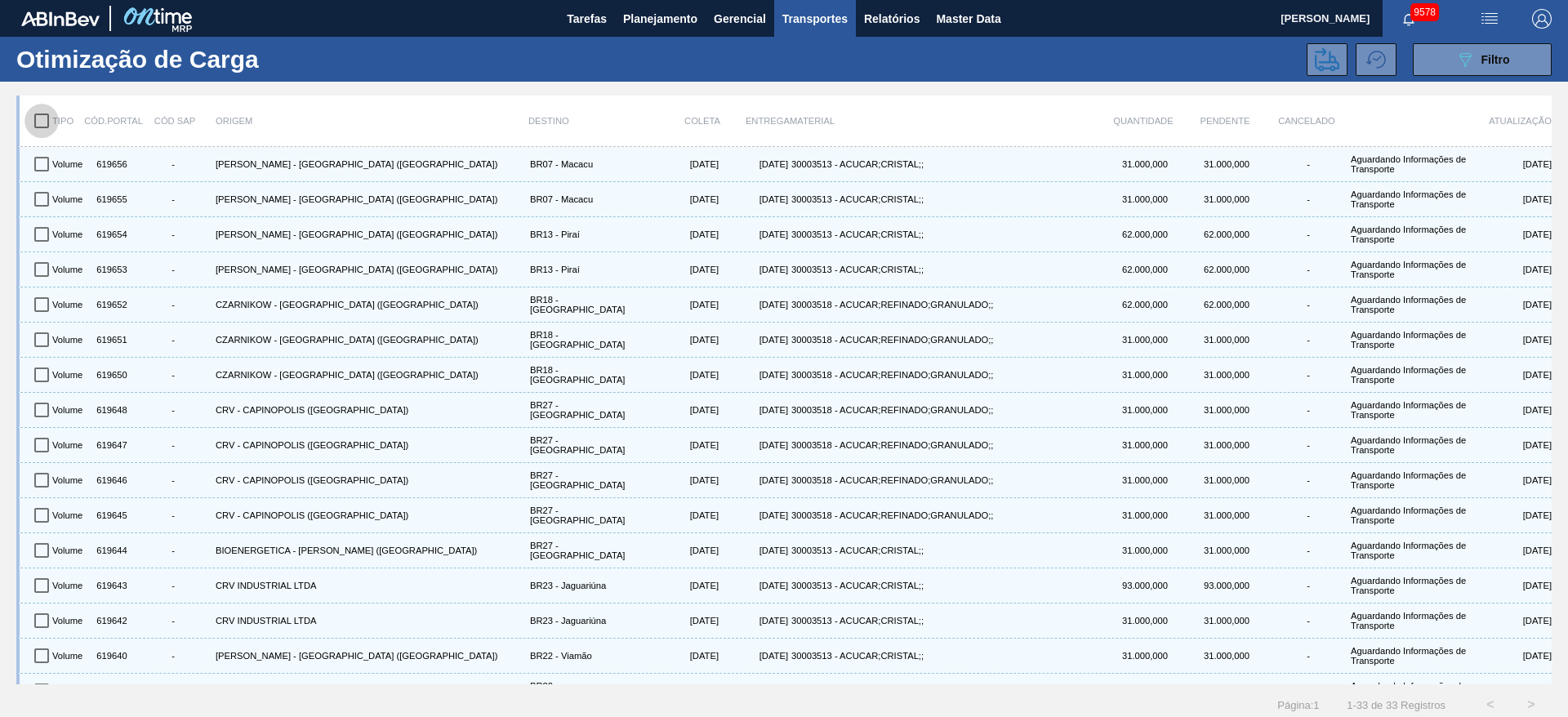
checkbox input "true"
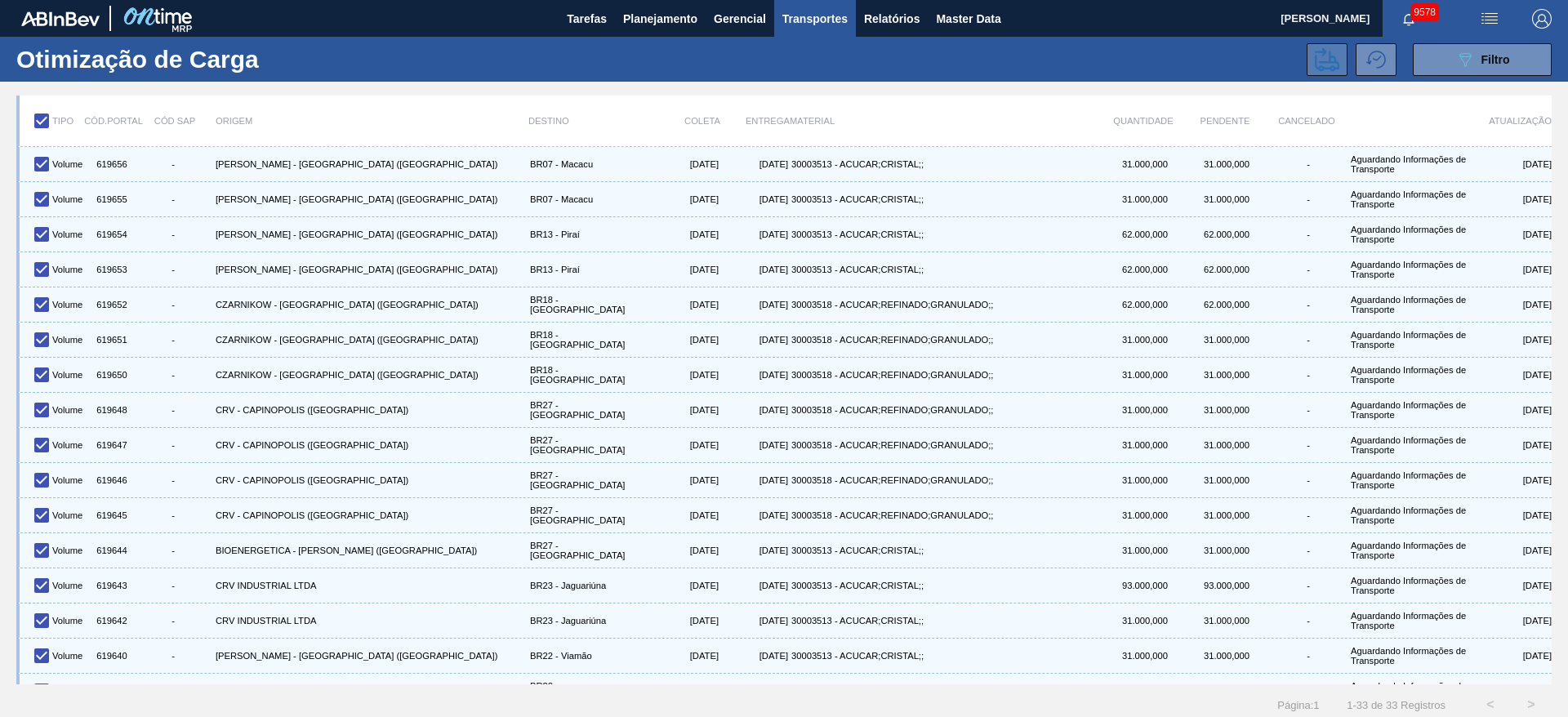
click at [1332, 70] on icon at bounding box center [1328, 60] width 25 height 25
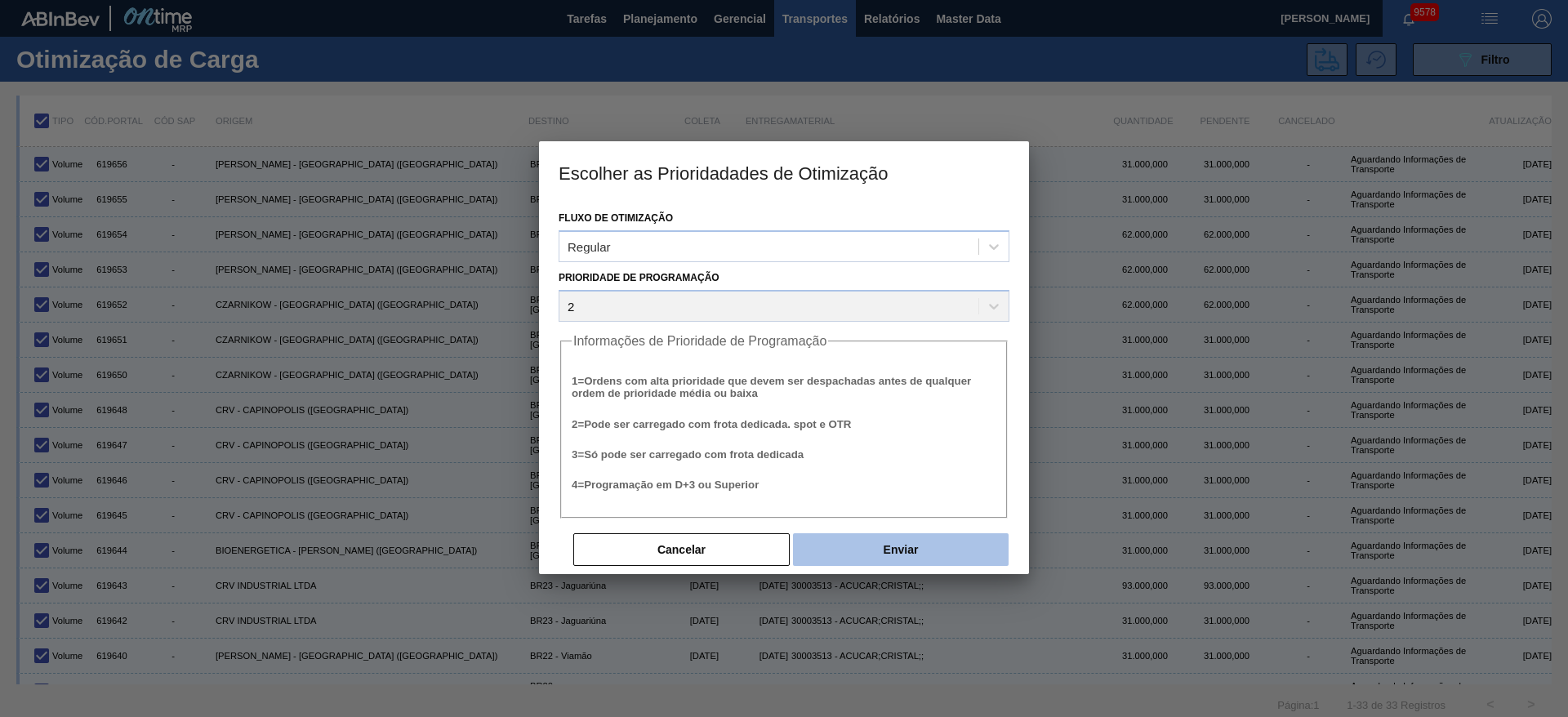
click at [918, 550] on button "Enviar" at bounding box center [901, 549] width 216 height 32
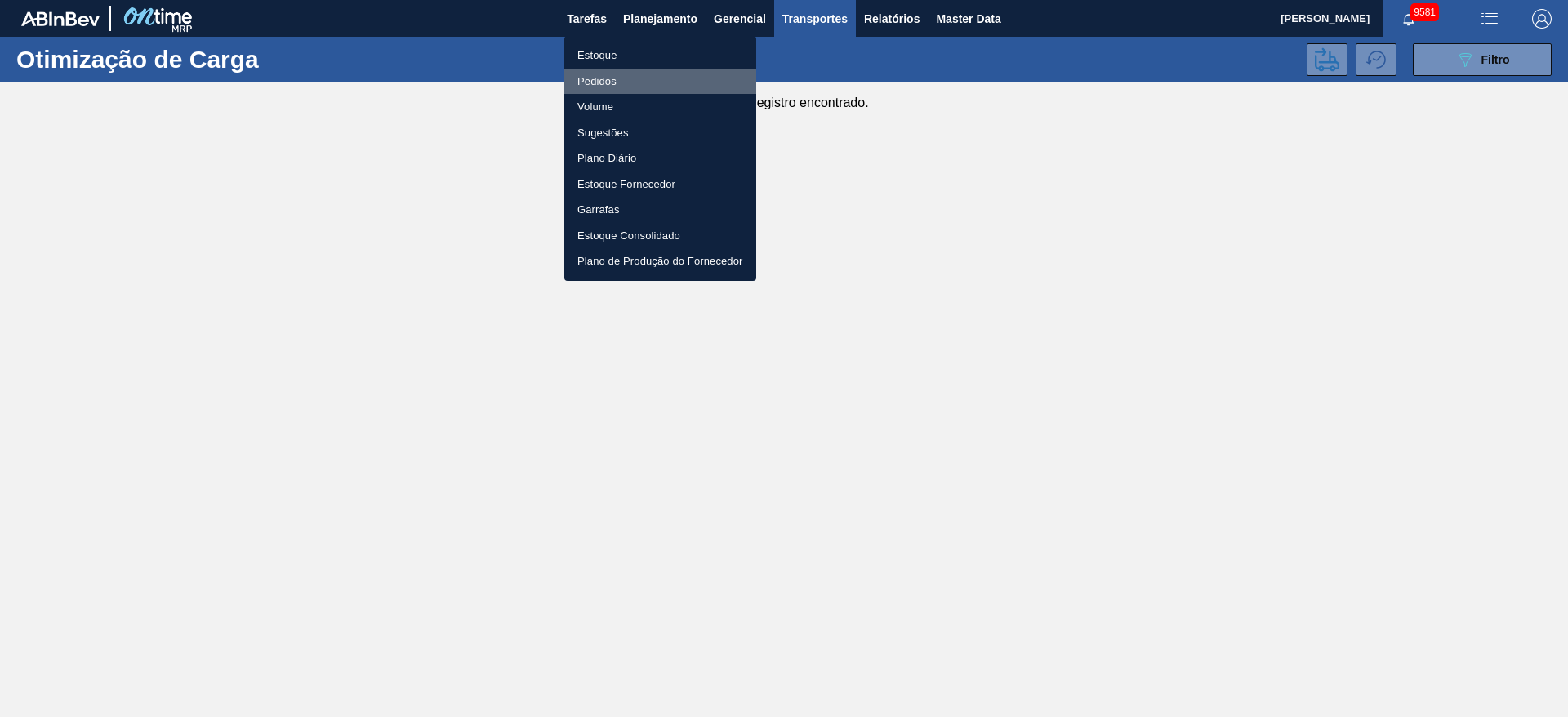
click at [645, 81] on li "Pedidos" at bounding box center [660, 82] width 192 height 26
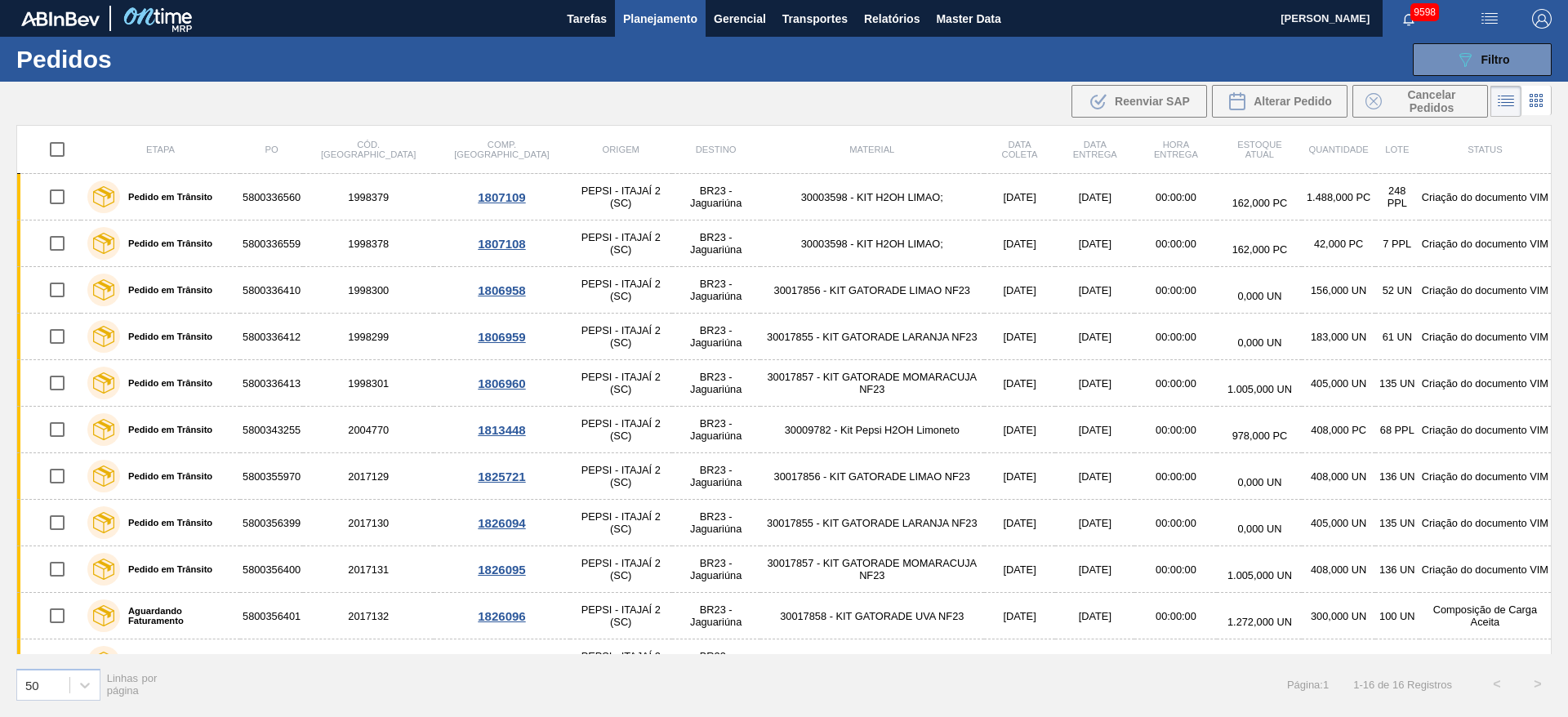
click at [639, 21] on span "Planejamento" at bounding box center [660, 18] width 75 height 19
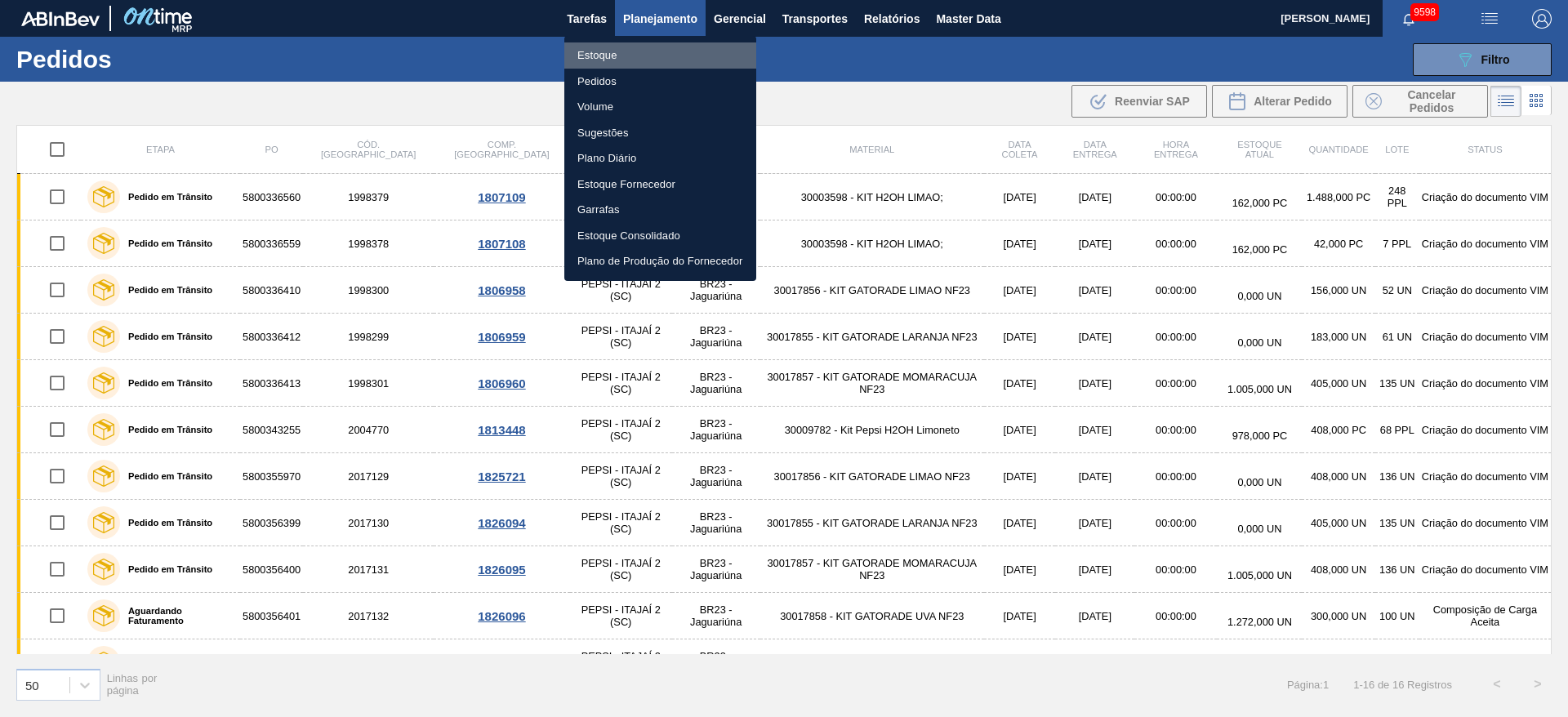
click at [635, 61] on li "Estoque" at bounding box center [660, 55] width 192 height 26
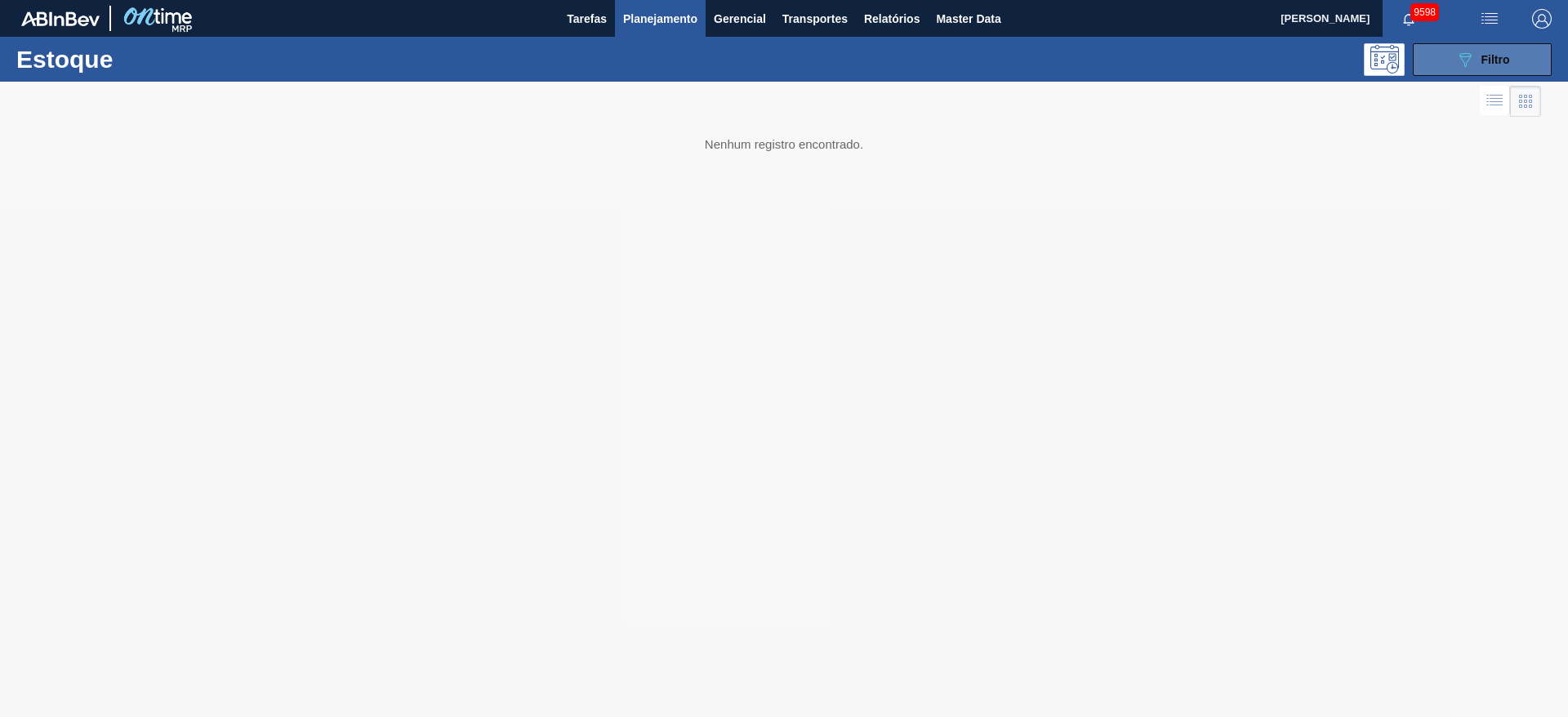
click at [1493, 61] on span "Filtro" at bounding box center [1496, 60] width 29 height 13
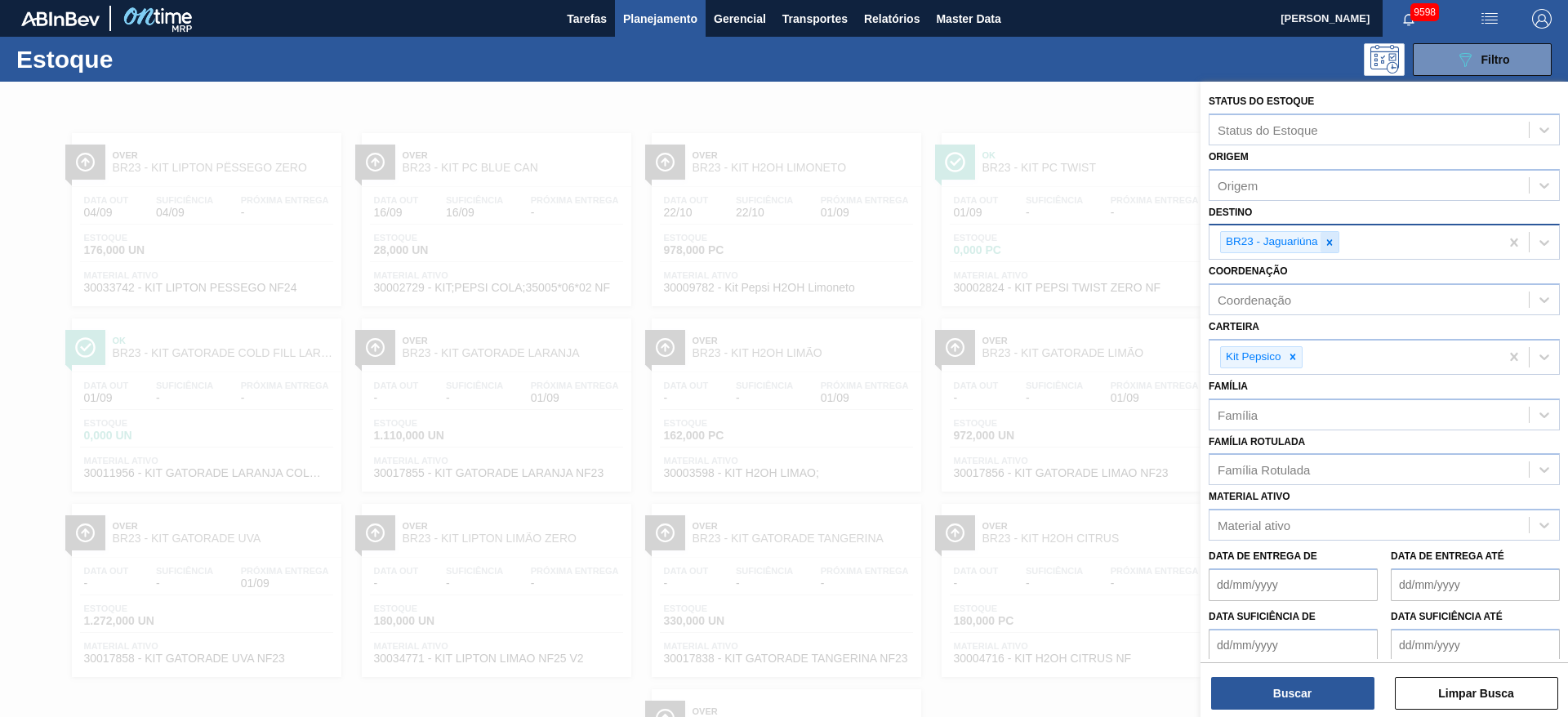
click at [1328, 242] on icon at bounding box center [1329, 242] width 11 height 11
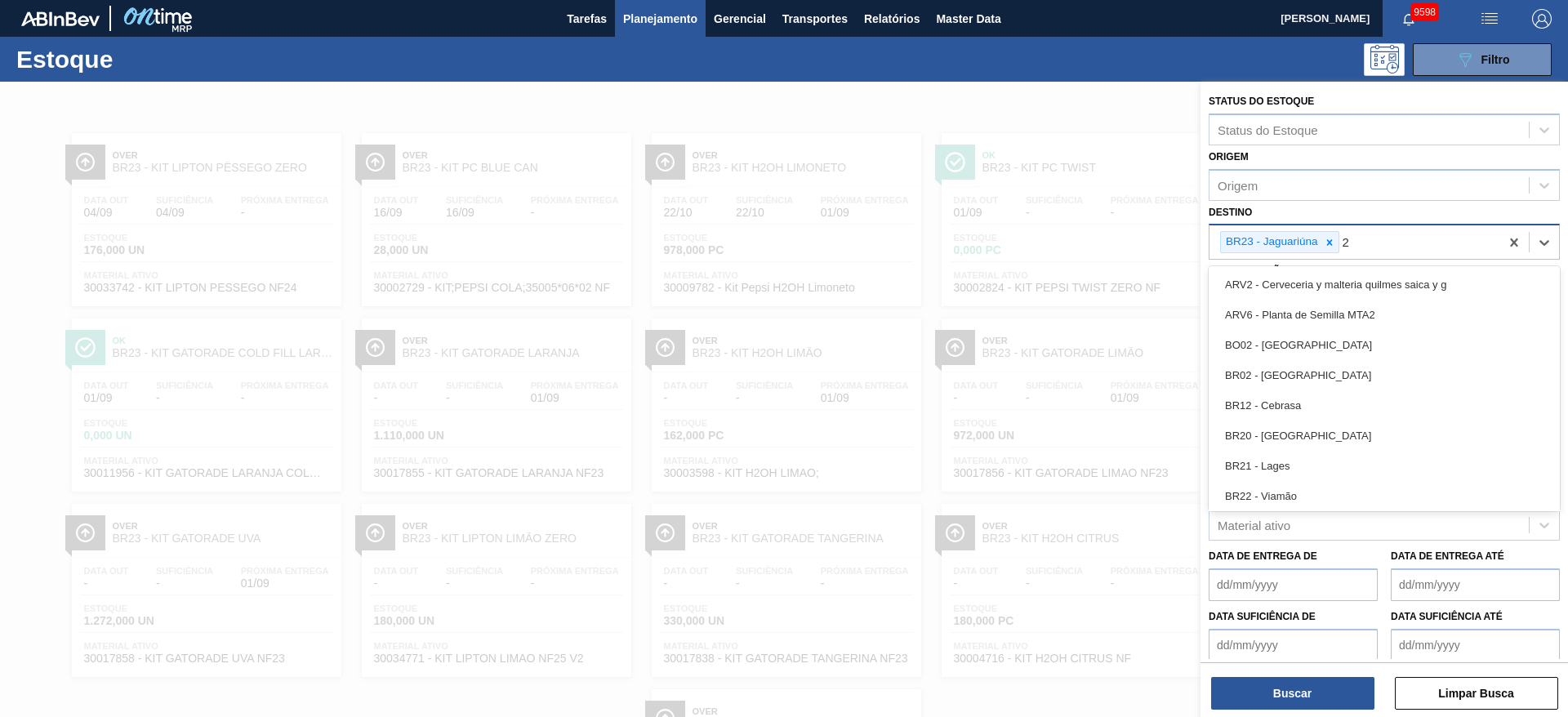
type input "28"
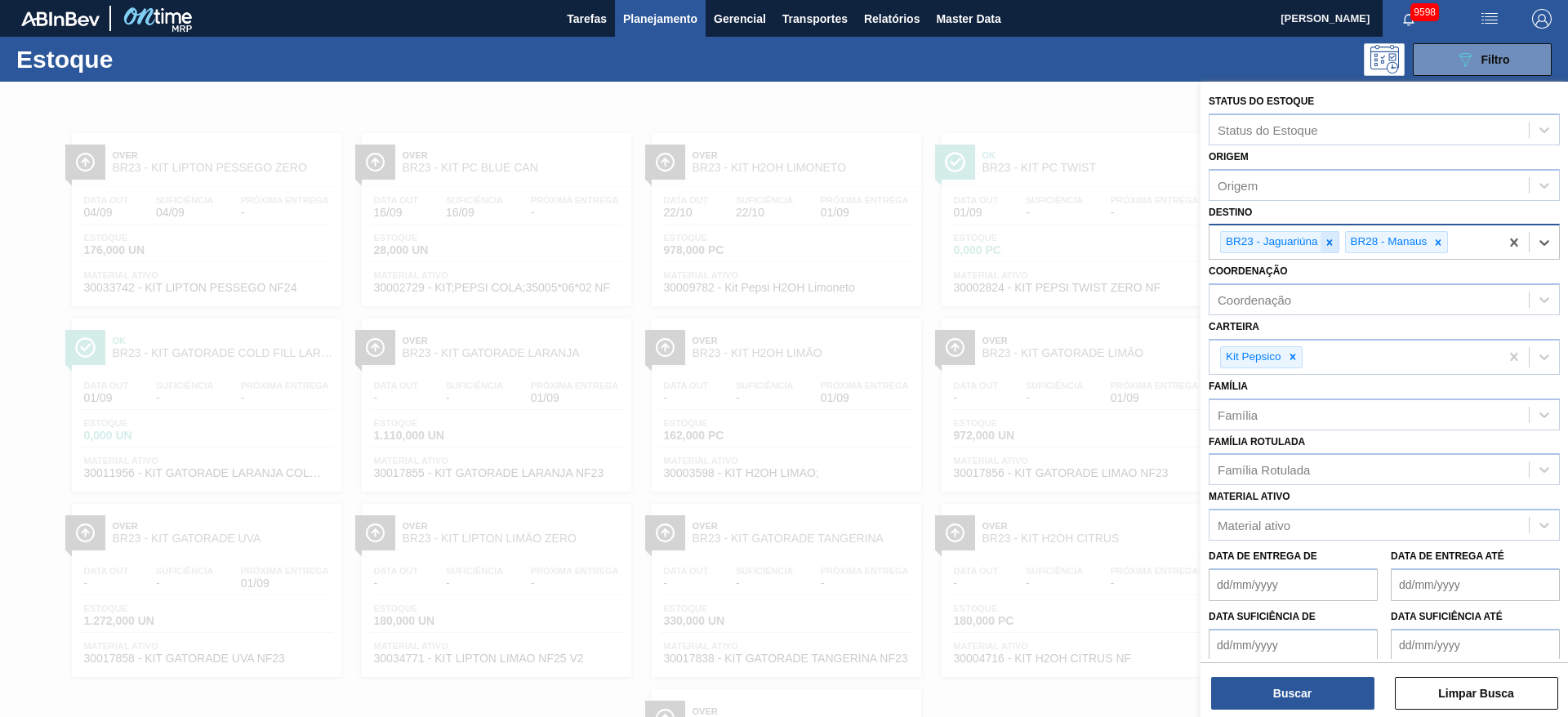
click at [1328, 242] on icon at bounding box center [1329, 242] width 11 height 11
click at [1273, 681] on button "Buscar" at bounding box center [1293, 693] width 163 height 32
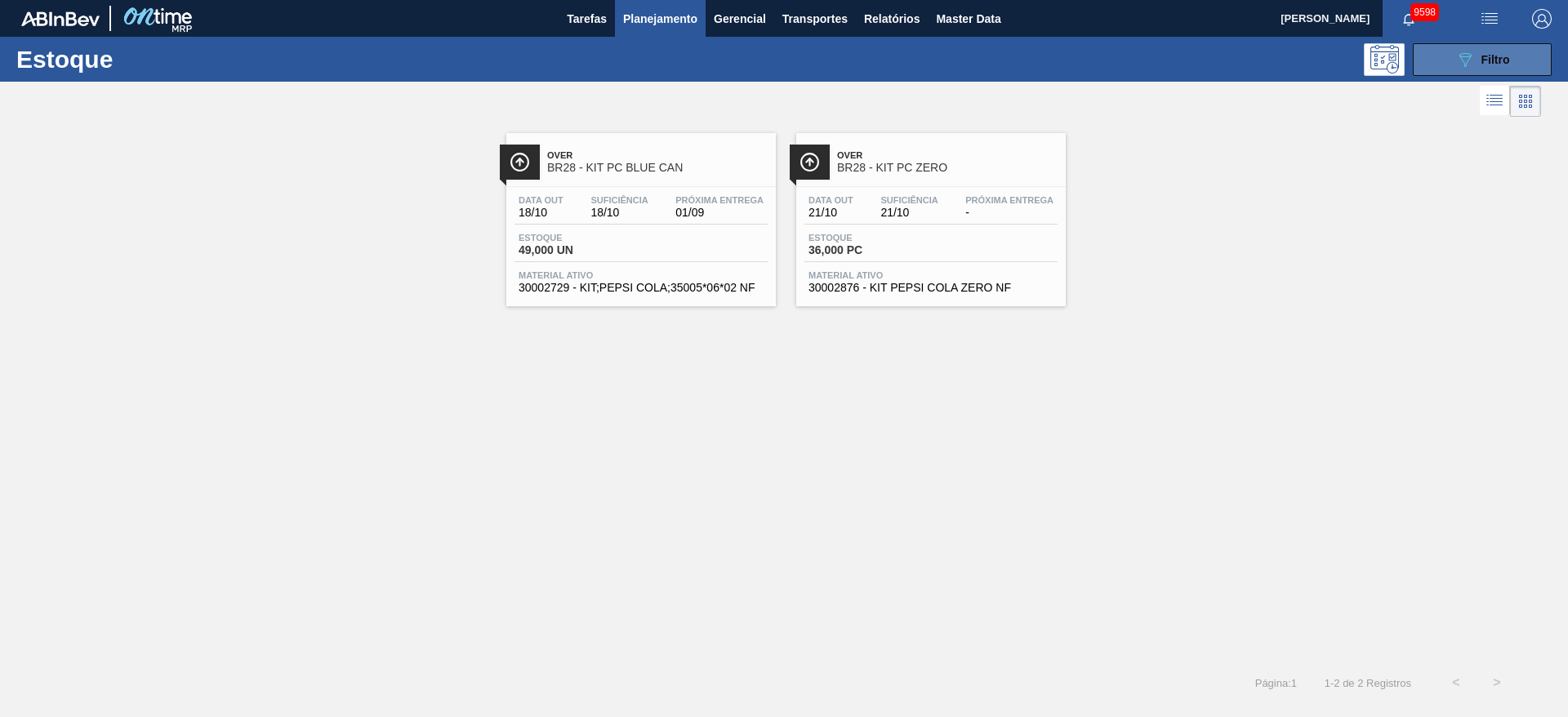
click at [1476, 56] on div "089F7B8B-B2A5-4AFE-B5C0-19BA573D28AC Filtro" at bounding box center [1483, 60] width 54 height 19
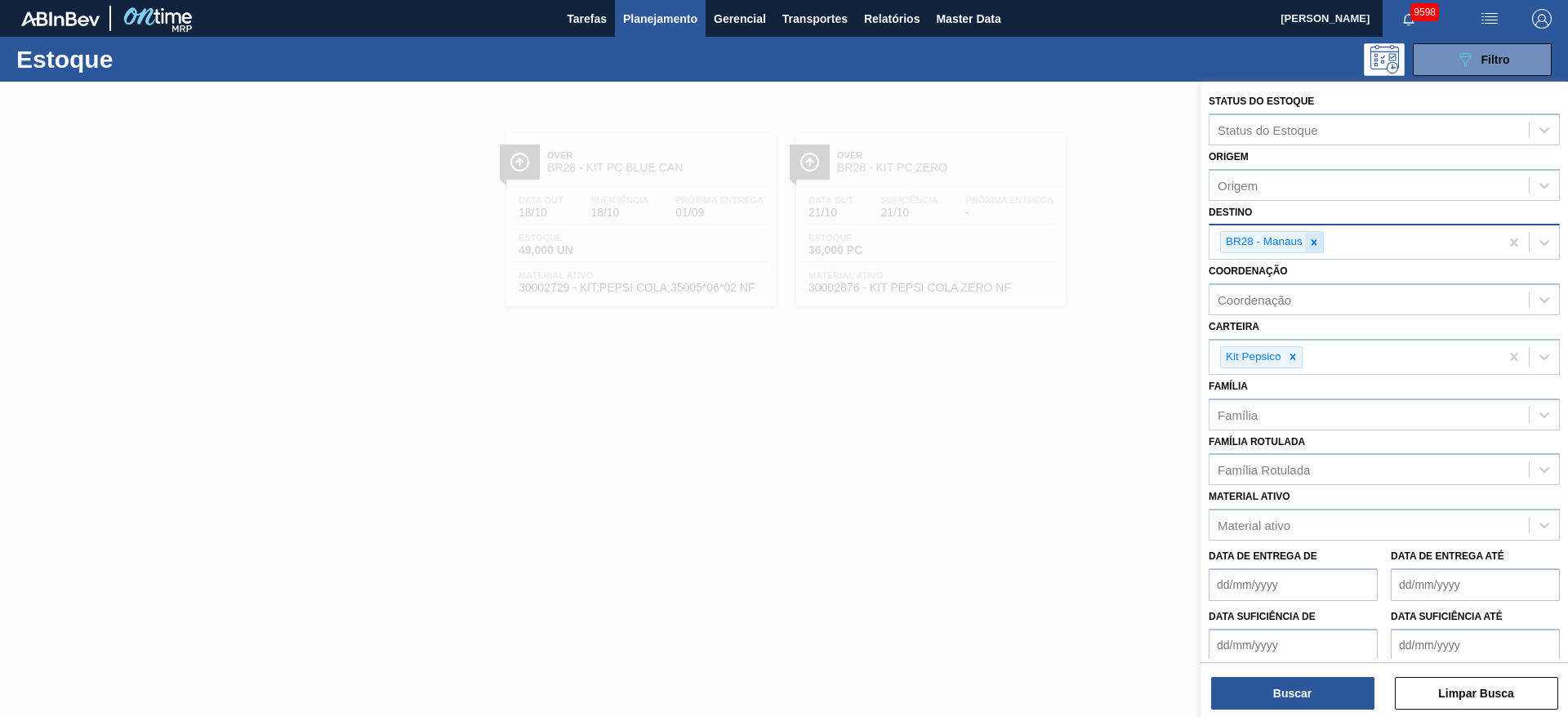
click at [1317, 243] on icon at bounding box center [1314, 242] width 11 height 11
type input "3"
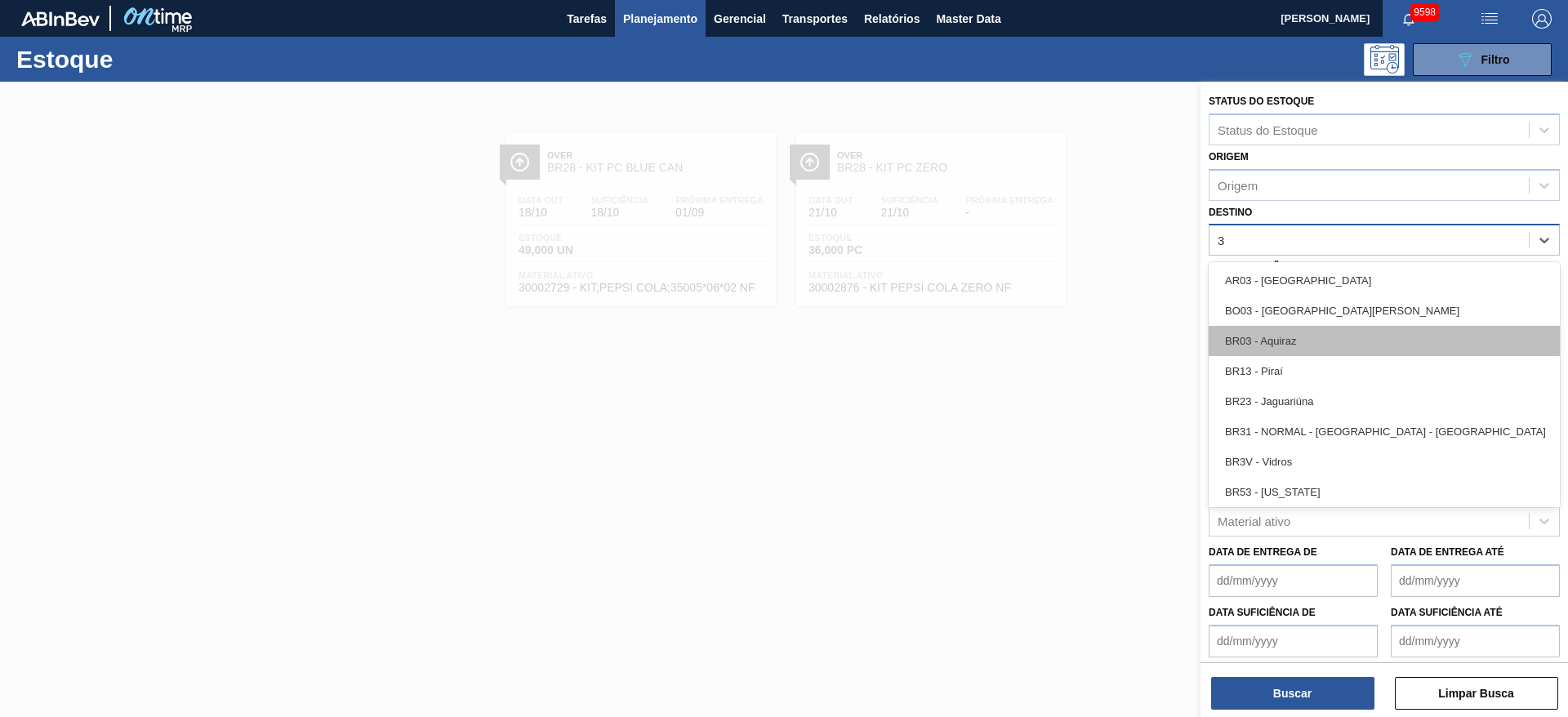
click at [1292, 343] on div "BR03 - Aquiraz" at bounding box center [1385, 341] width 351 height 30
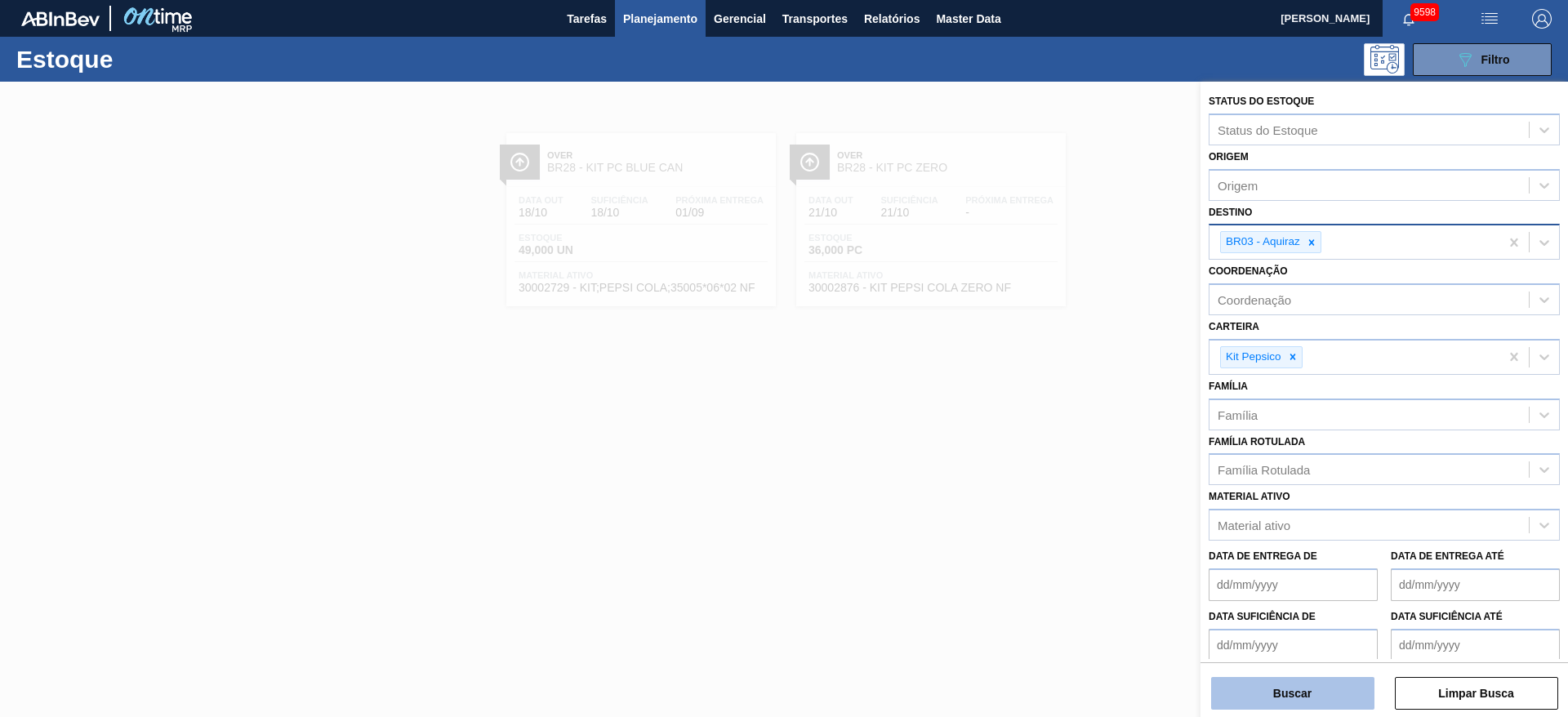
click at [1276, 695] on button "Buscar" at bounding box center [1293, 693] width 163 height 32
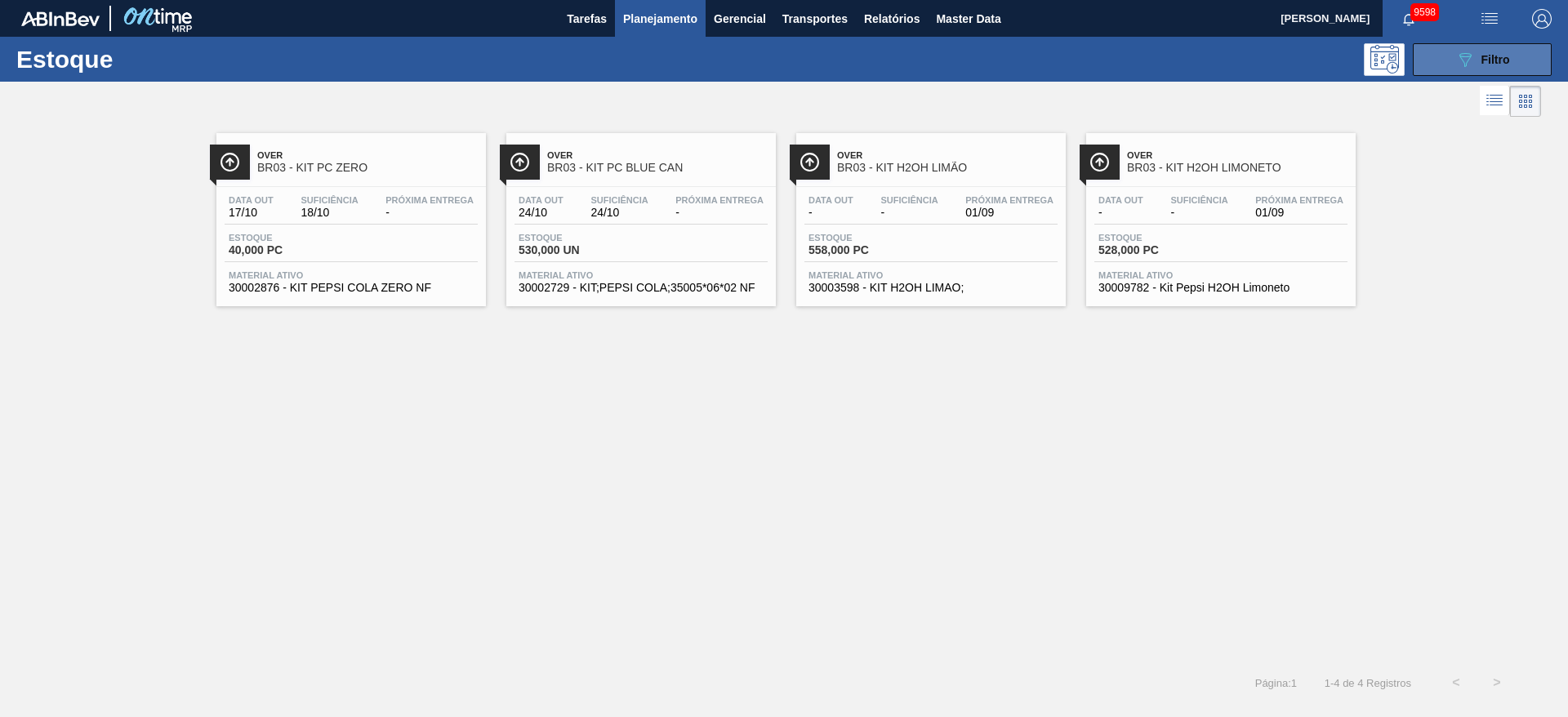
click at [1442, 73] on button "089F7B8B-B2A5-4AFE-B5C0-19BA573D28AC Filtro" at bounding box center [1483, 59] width 139 height 32
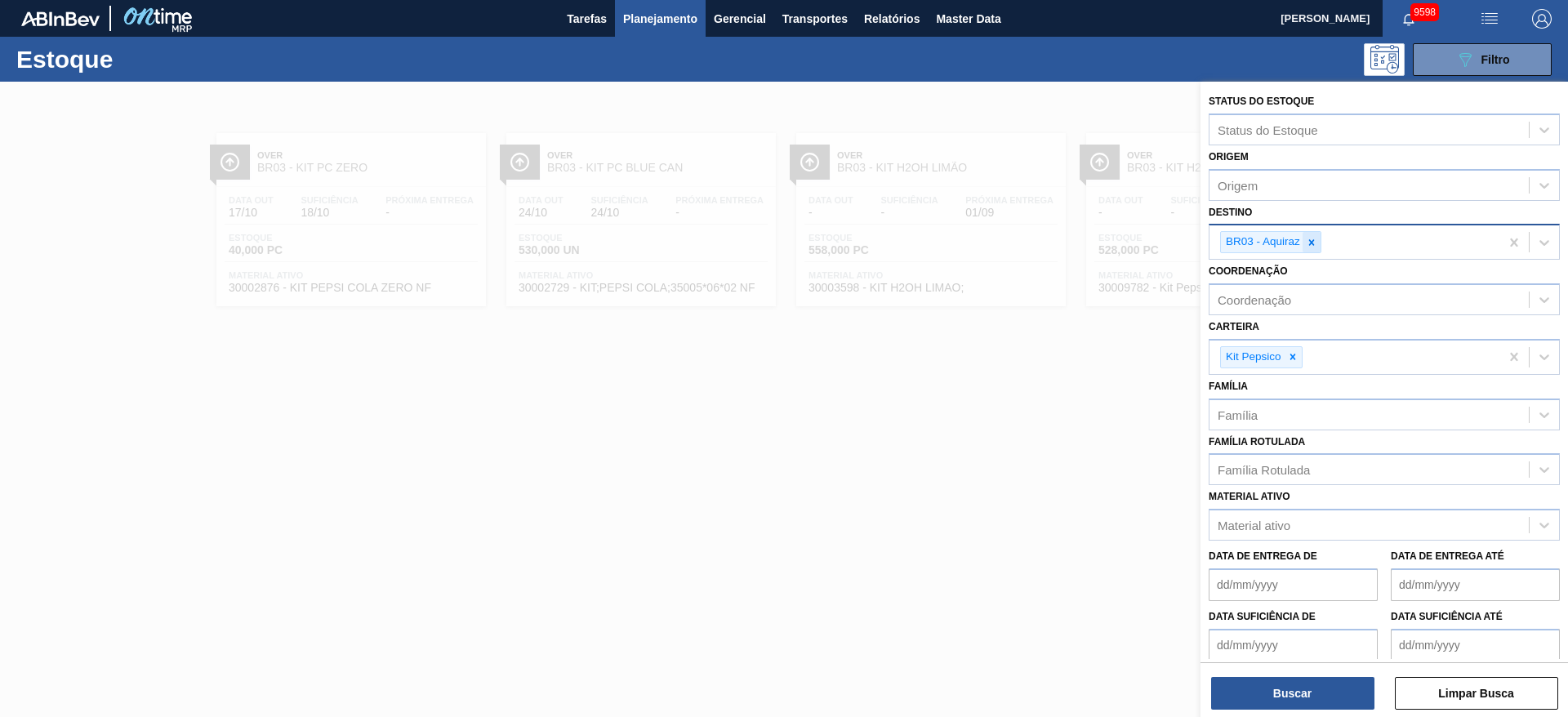
click at [1315, 241] on icon at bounding box center [1312, 242] width 11 height 11
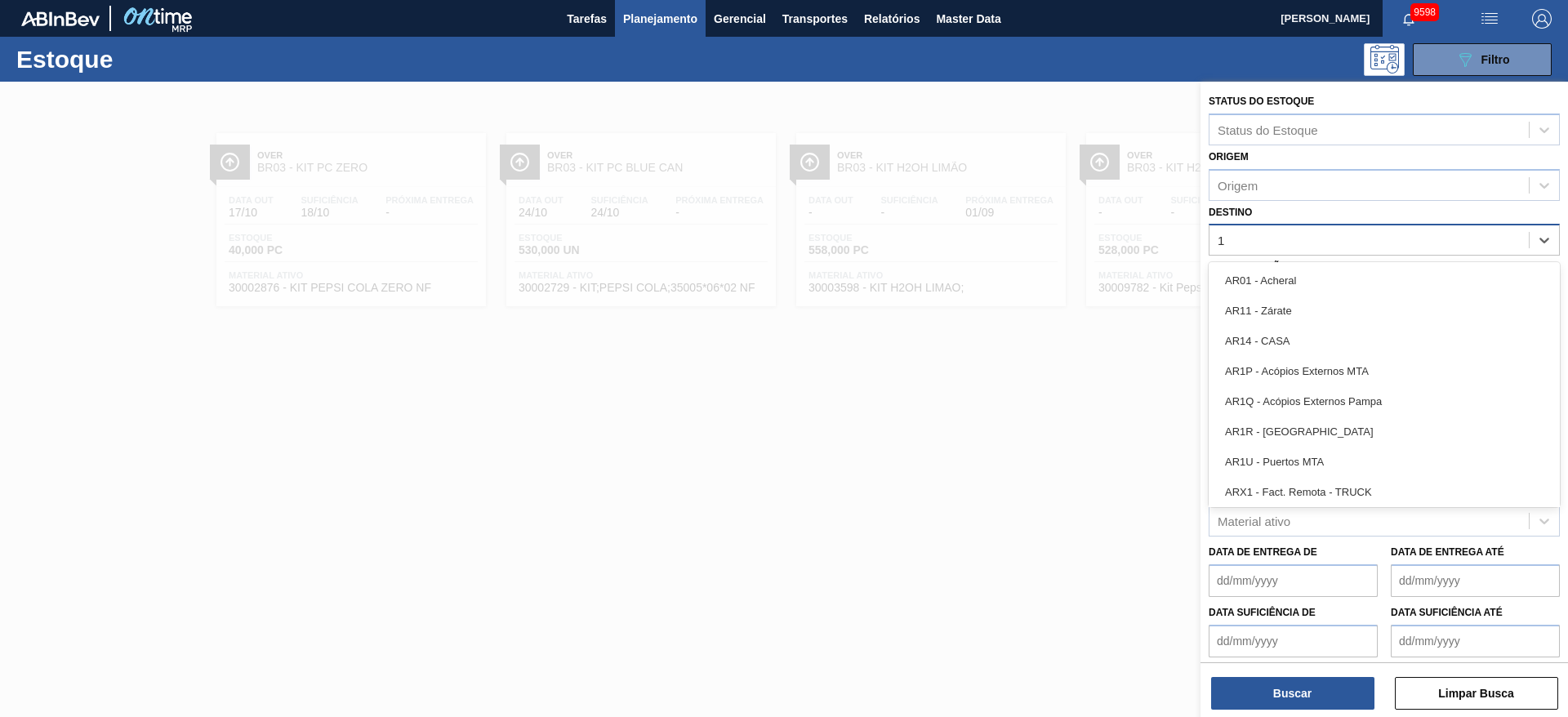
type input "14"
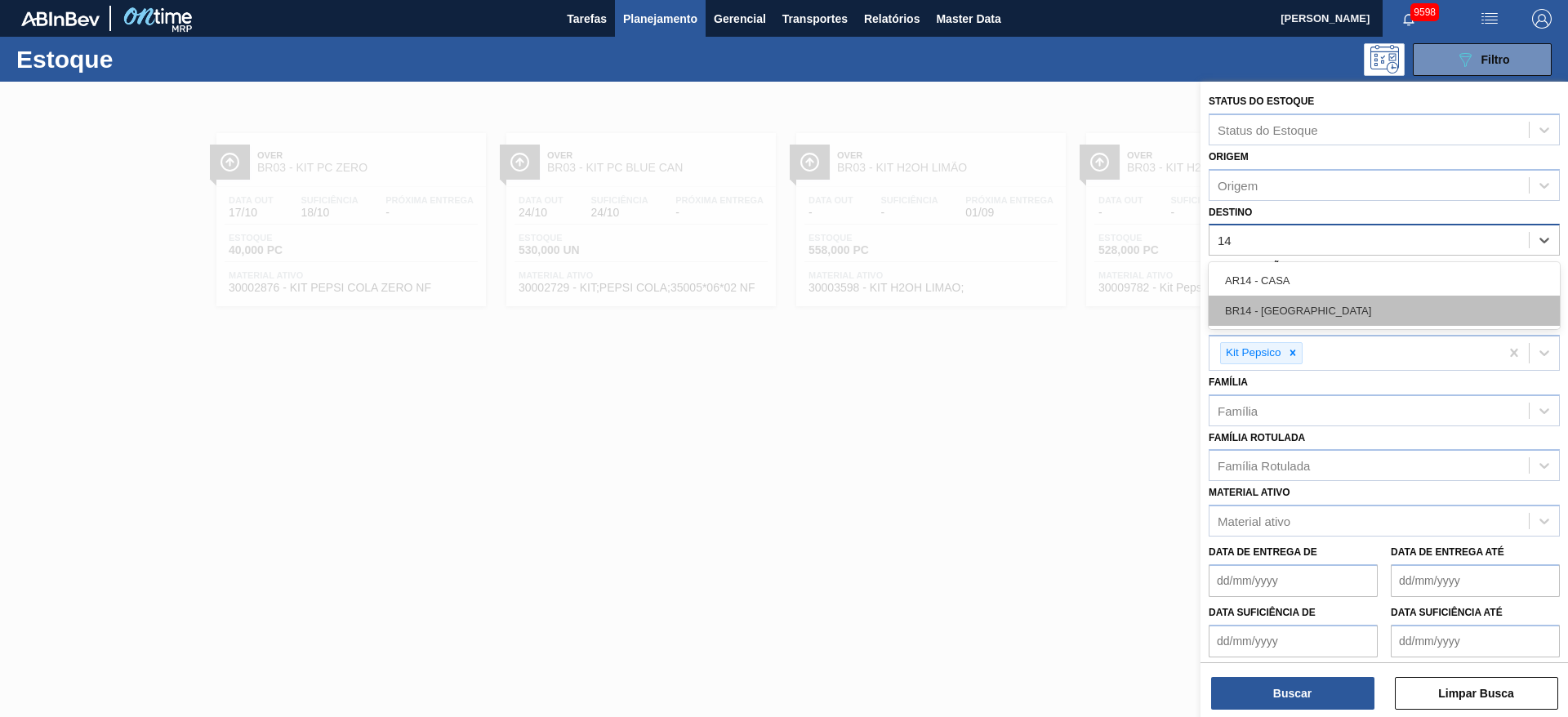
click at [1308, 319] on div "BR14 - [GEOGRAPHIC_DATA]" at bounding box center [1385, 311] width 351 height 30
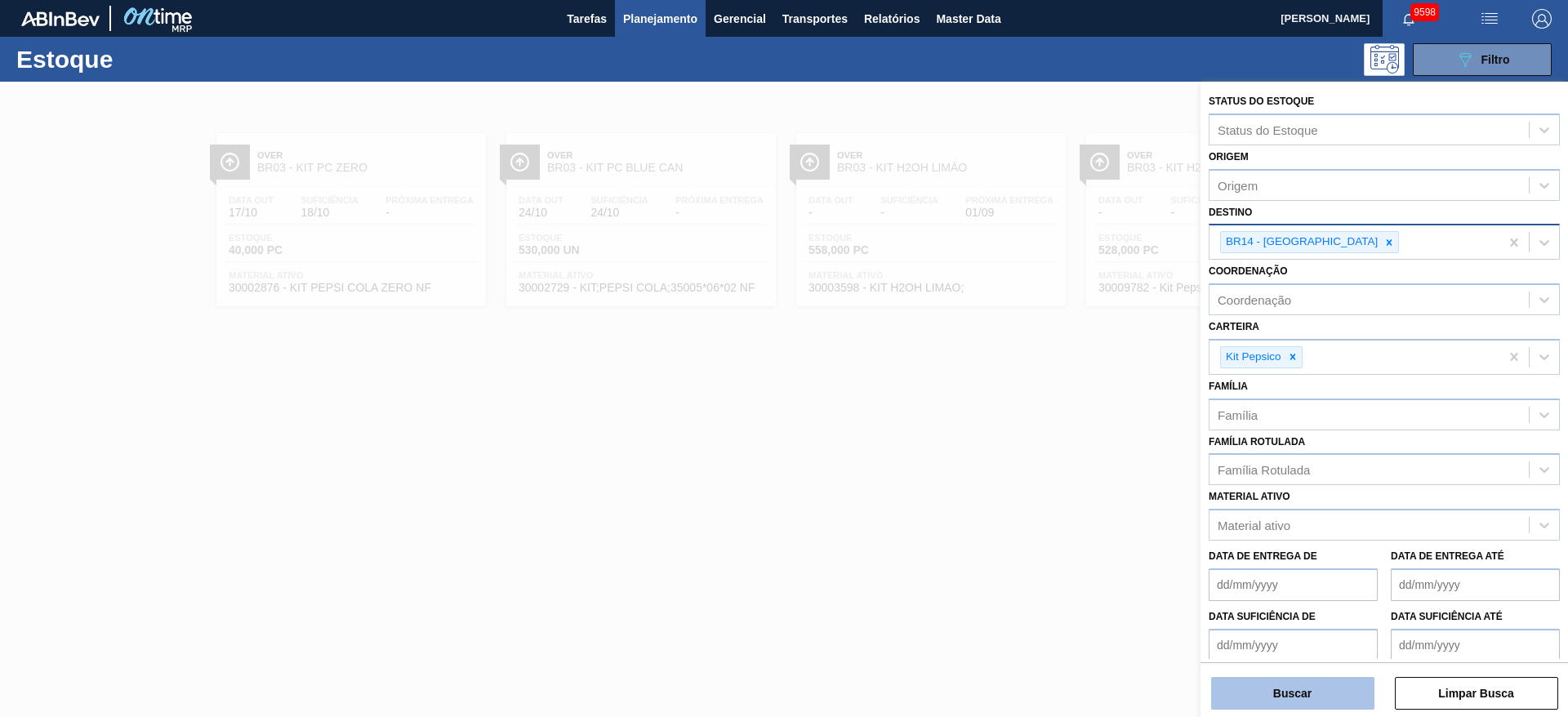
click at [1296, 699] on button "Buscar" at bounding box center [1293, 693] width 163 height 32
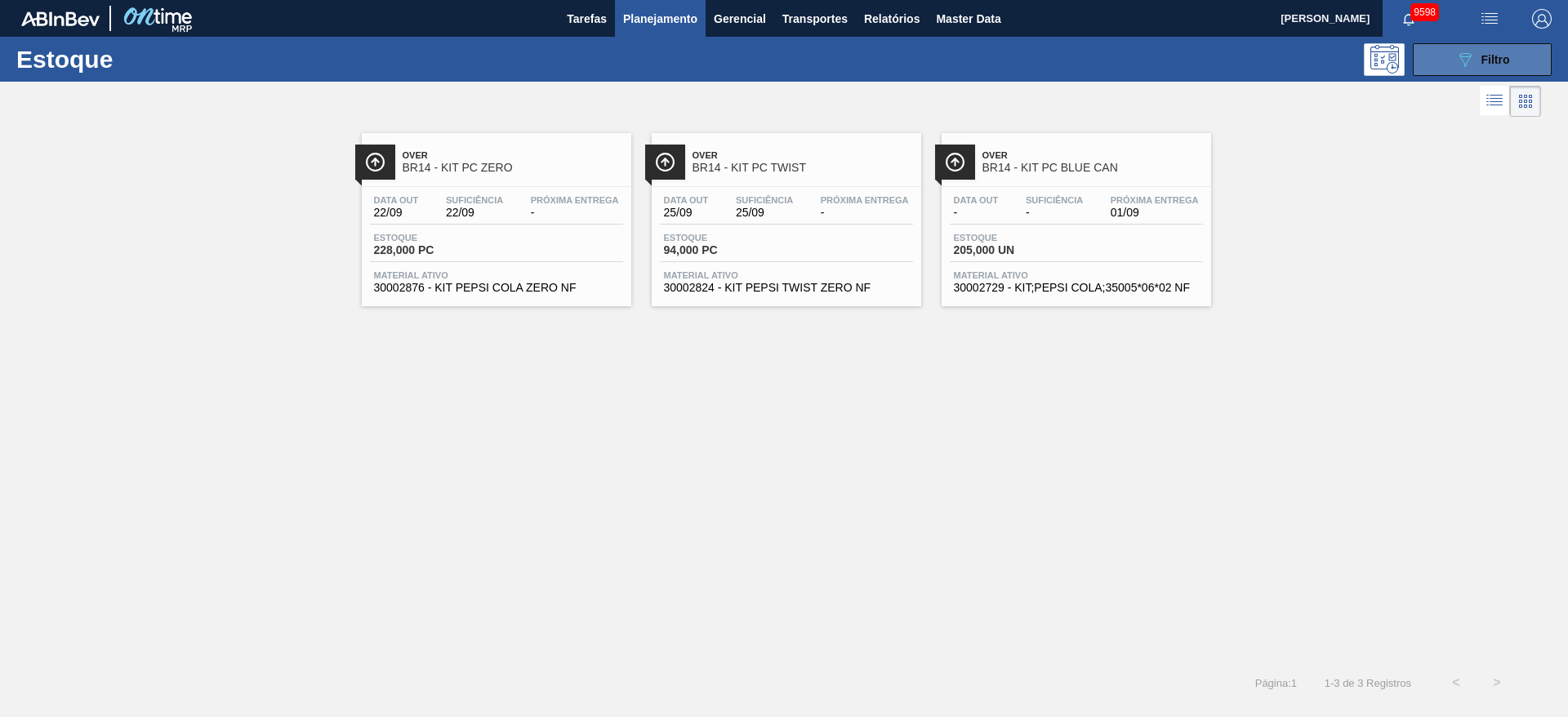
click at [1456, 55] on icon "089F7B8B-B2A5-4AFE-B5C0-19BA573D28AC" at bounding box center [1465, 60] width 19 height 19
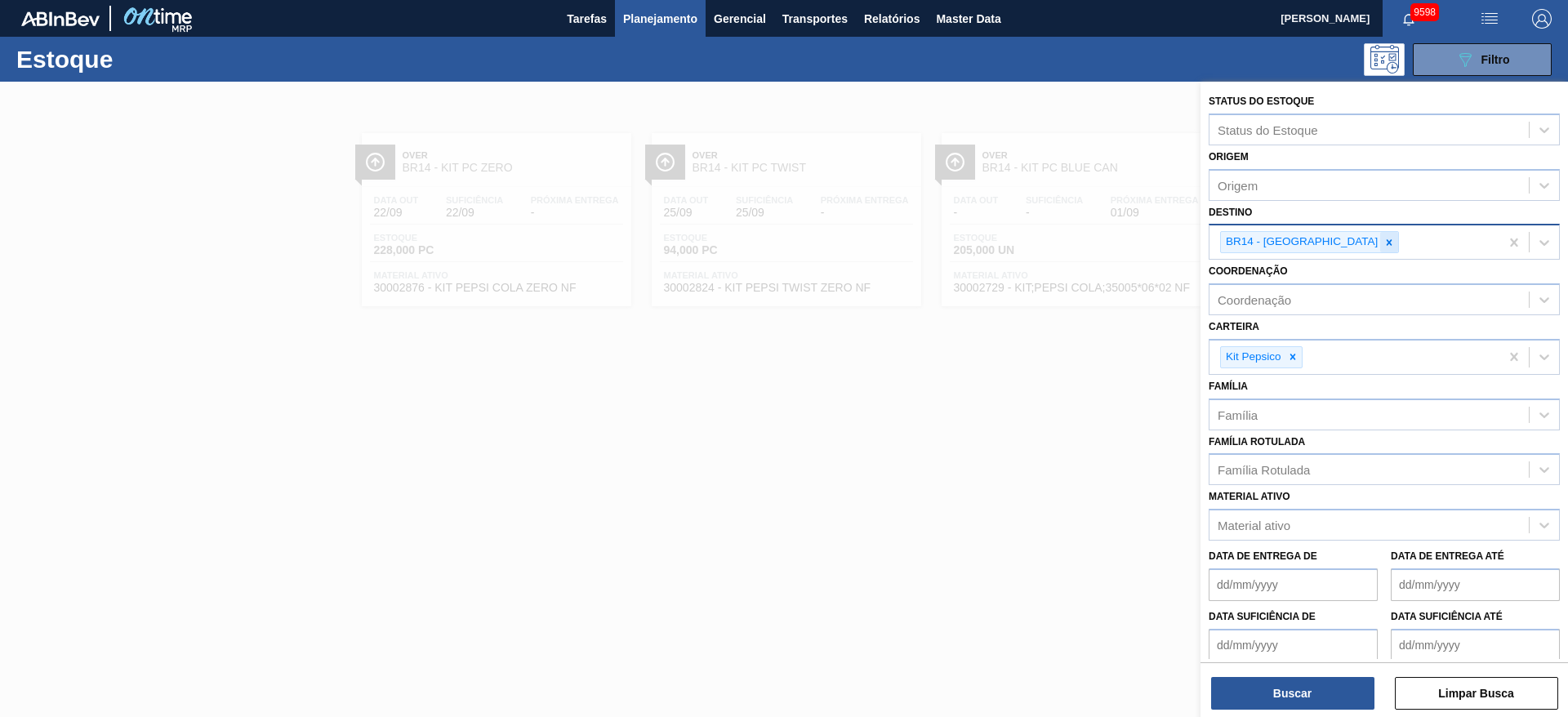
click at [1384, 245] on icon at bounding box center [1389, 242] width 11 height 11
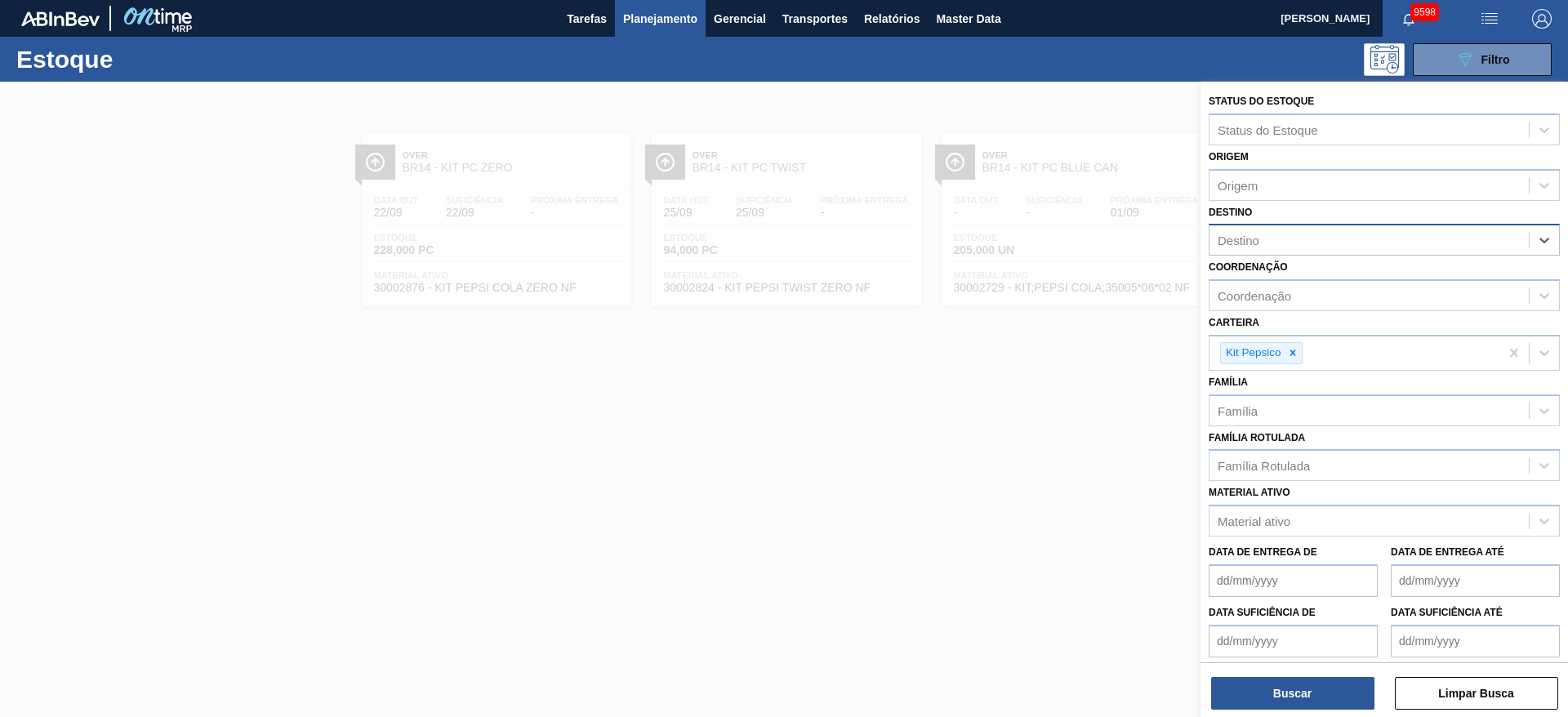
type input "2"
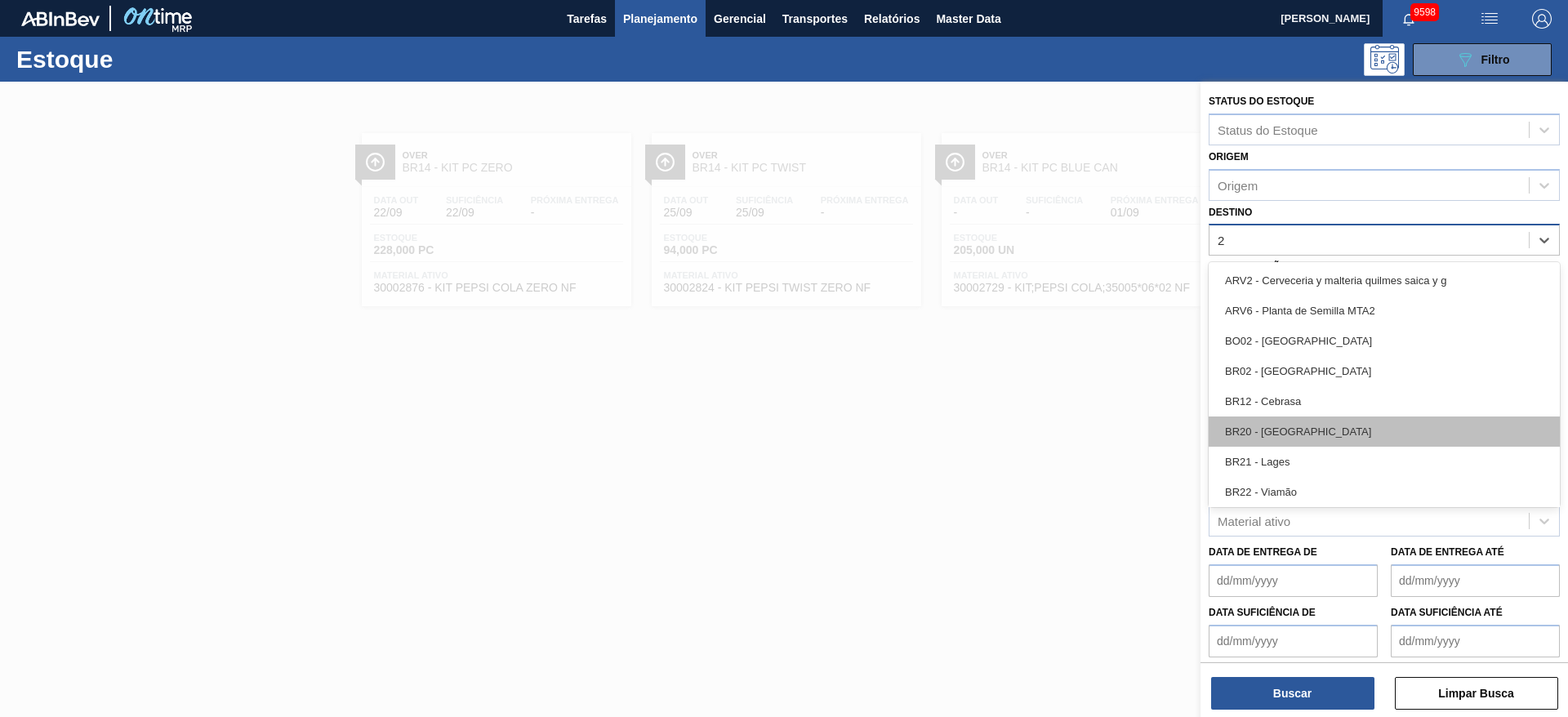
click at [1285, 441] on div "BR20 - [GEOGRAPHIC_DATA]" at bounding box center [1385, 432] width 351 height 30
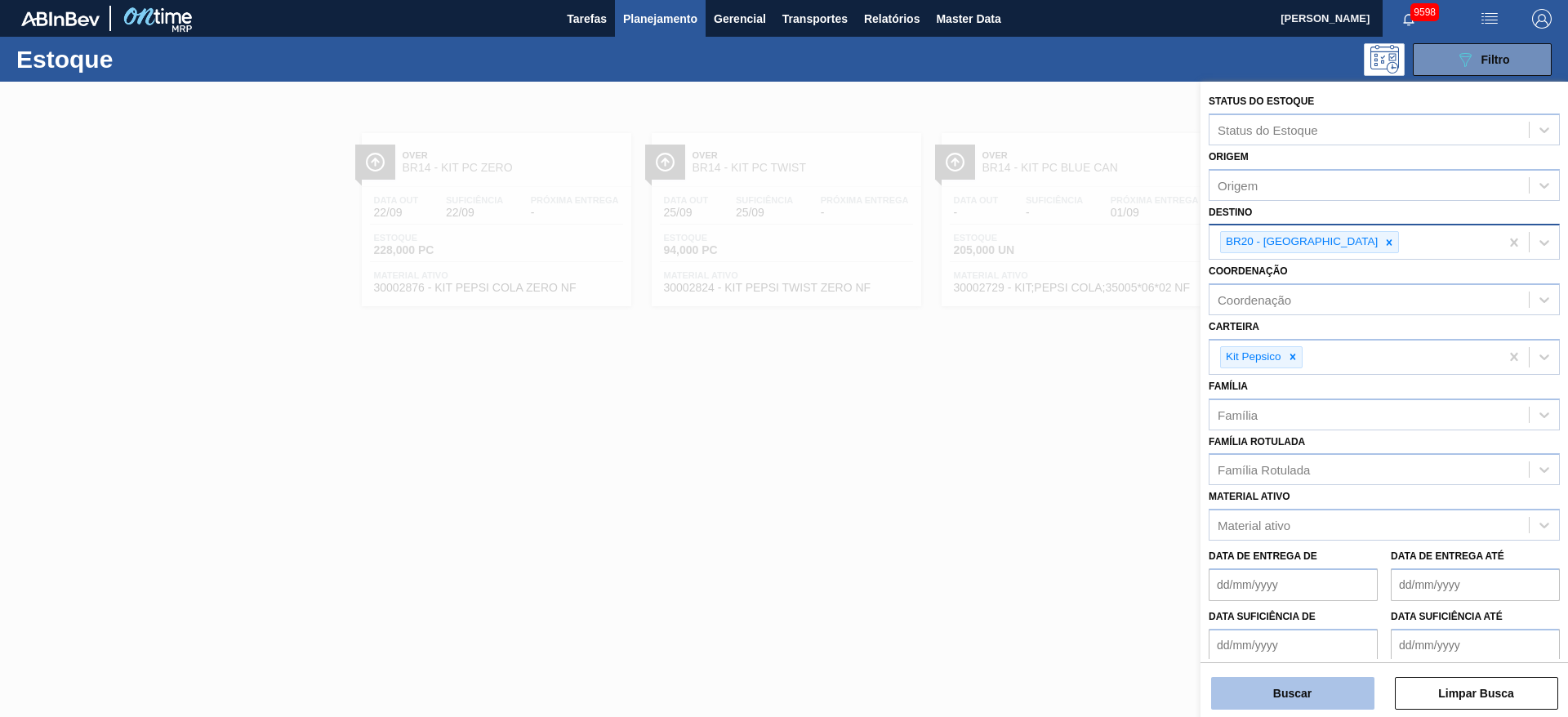
click at [1291, 684] on button "Buscar" at bounding box center [1293, 693] width 163 height 32
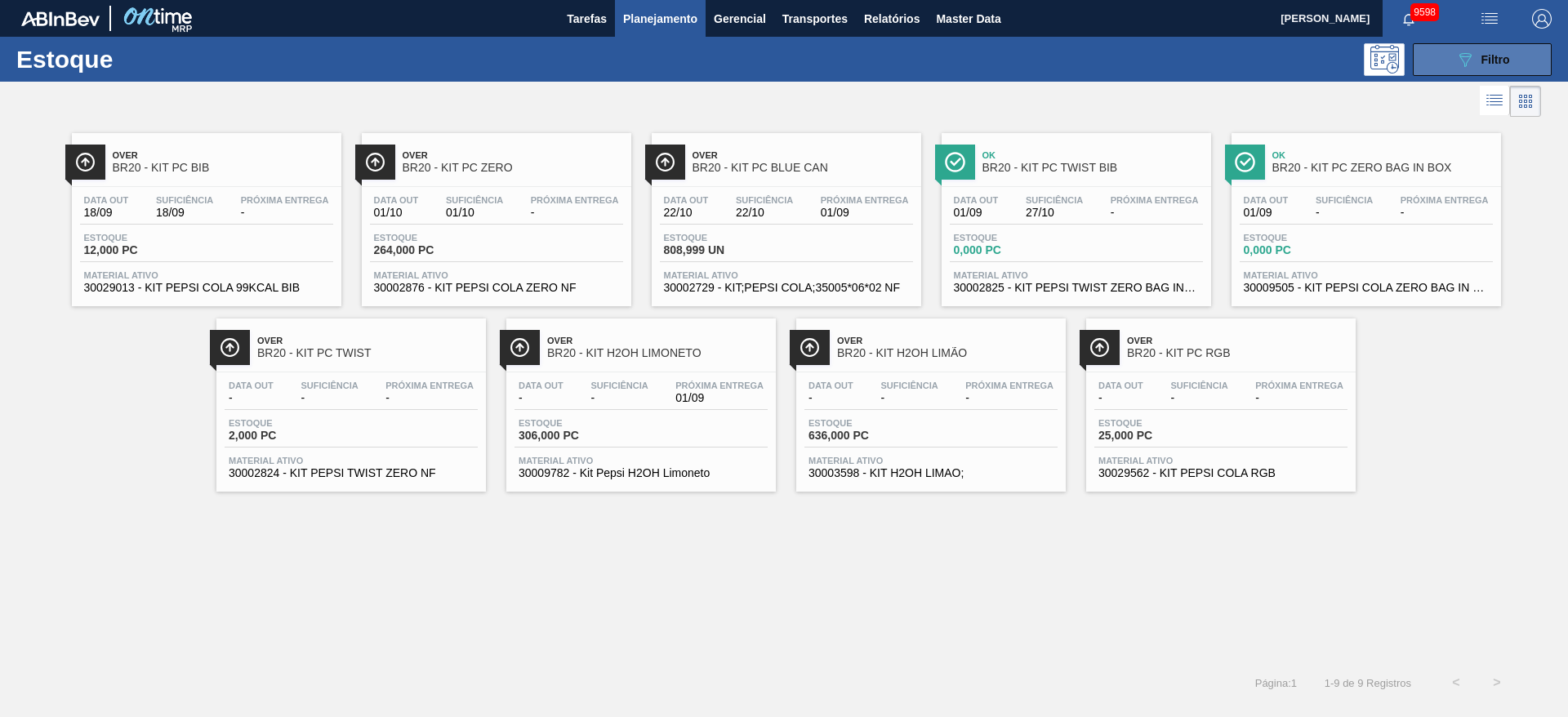
click at [1483, 46] on button "089F7B8B-B2A5-4AFE-B5C0-19BA573D28AC Filtro" at bounding box center [1483, 59] width 139 height 32
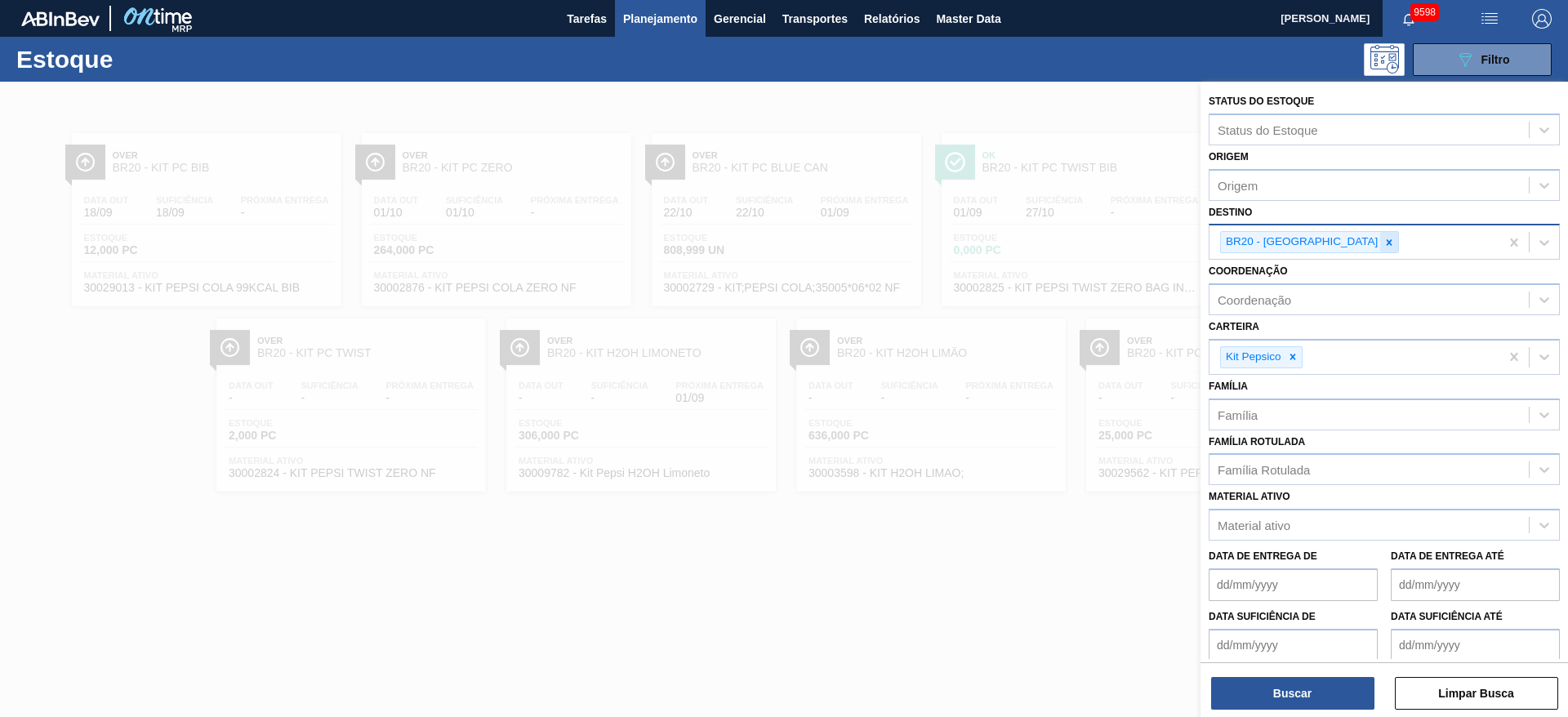
click at [1380, 233] on div at bounding box center [1389, 241] width 18 height 20
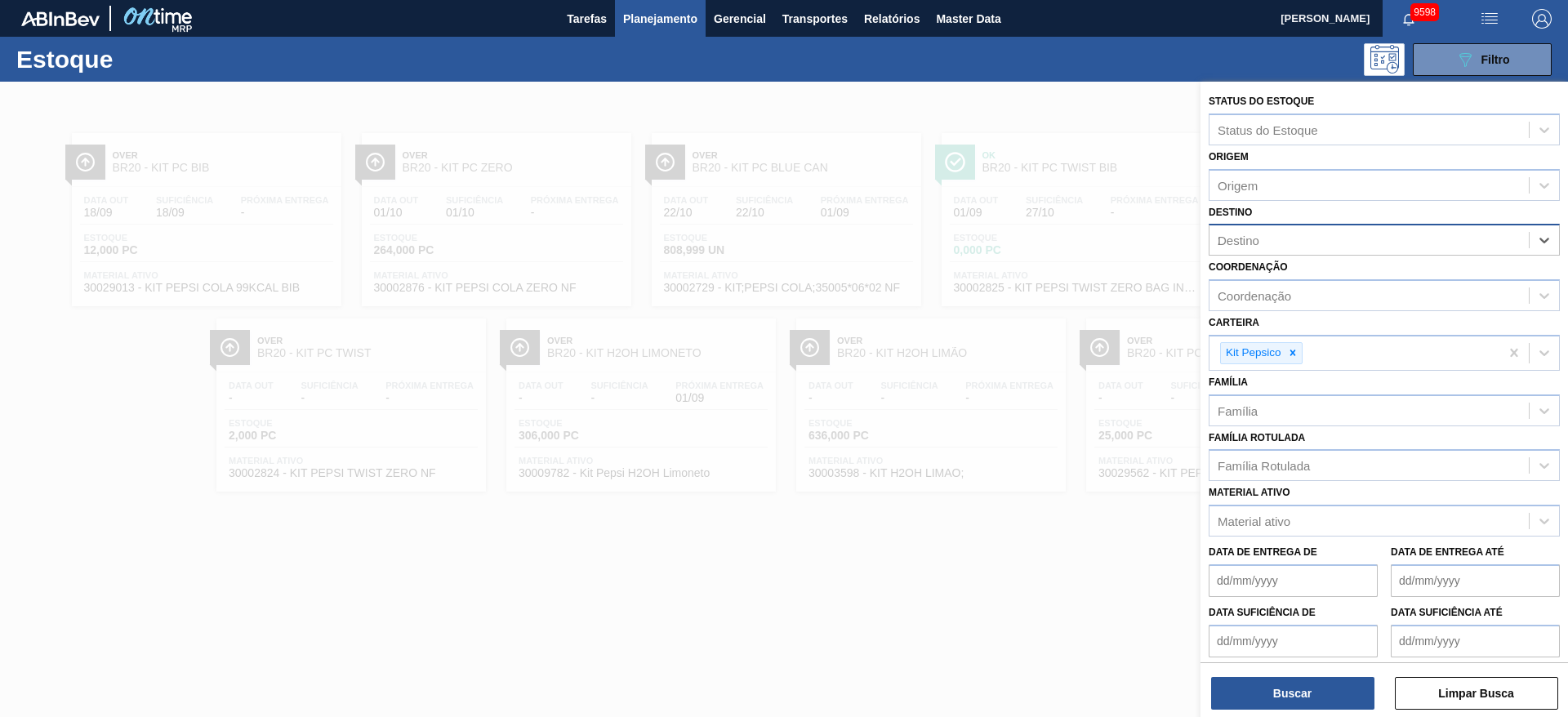
type input "22"
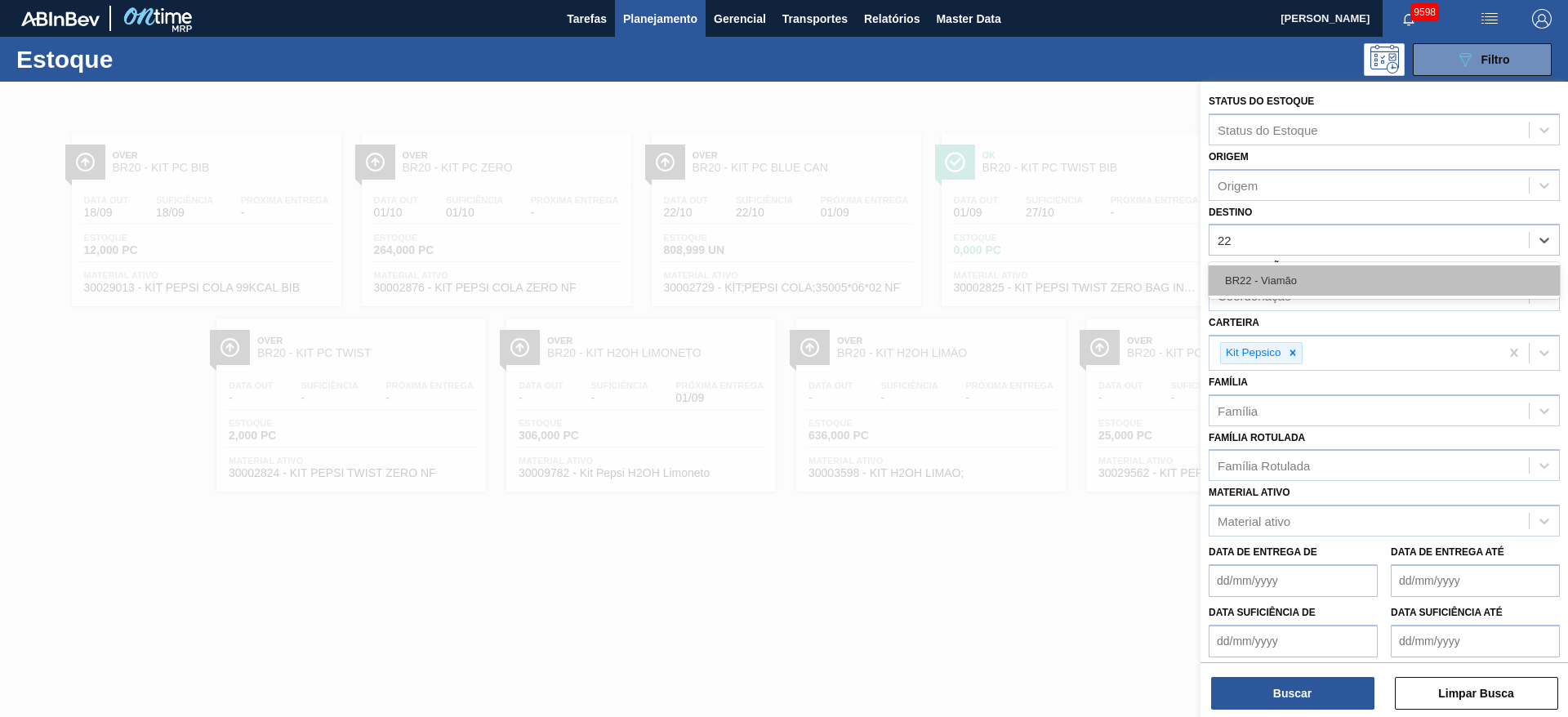
click at [1300, 285] on div "BR22 - Viamão" at bounding box center [1385, 281] width 351 height 30
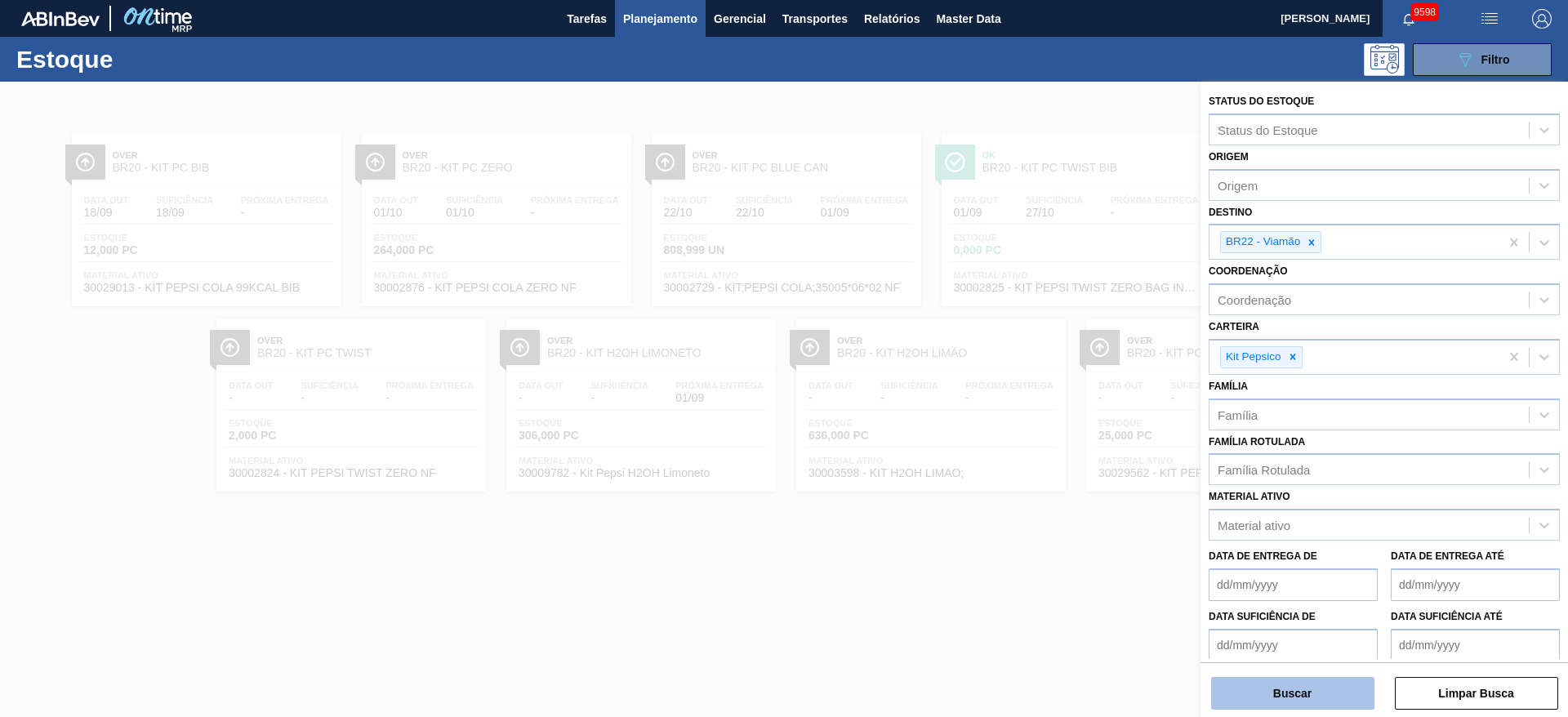
click at [1314, 697] on button "Buscar" at bounding box center [1293, 693] width 163 height 32
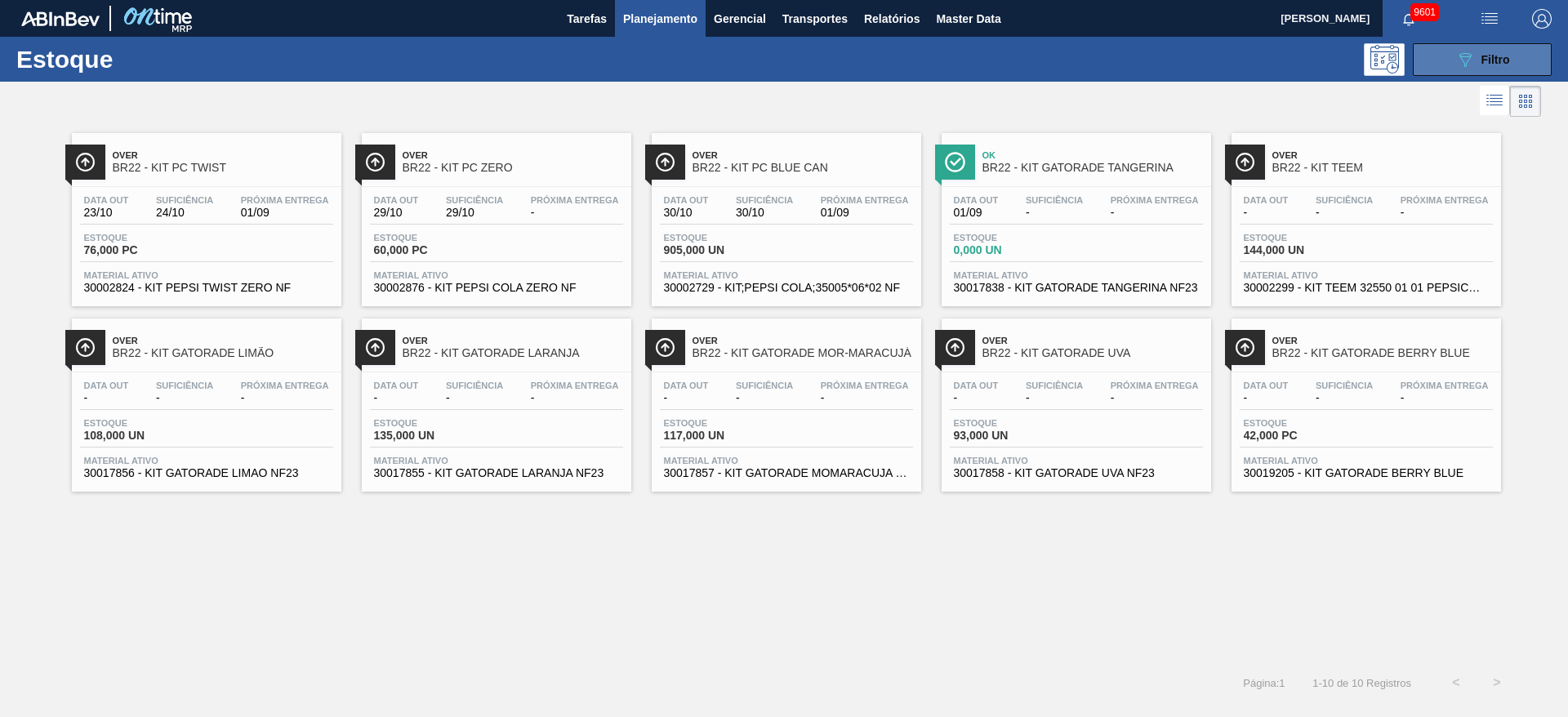
click at [1449, 54] on button "089F7B8B-B2A5-4AFE-B5C0-19BA573D28AC Filtro" at bounding box center [1483, 59] width 139 height 32
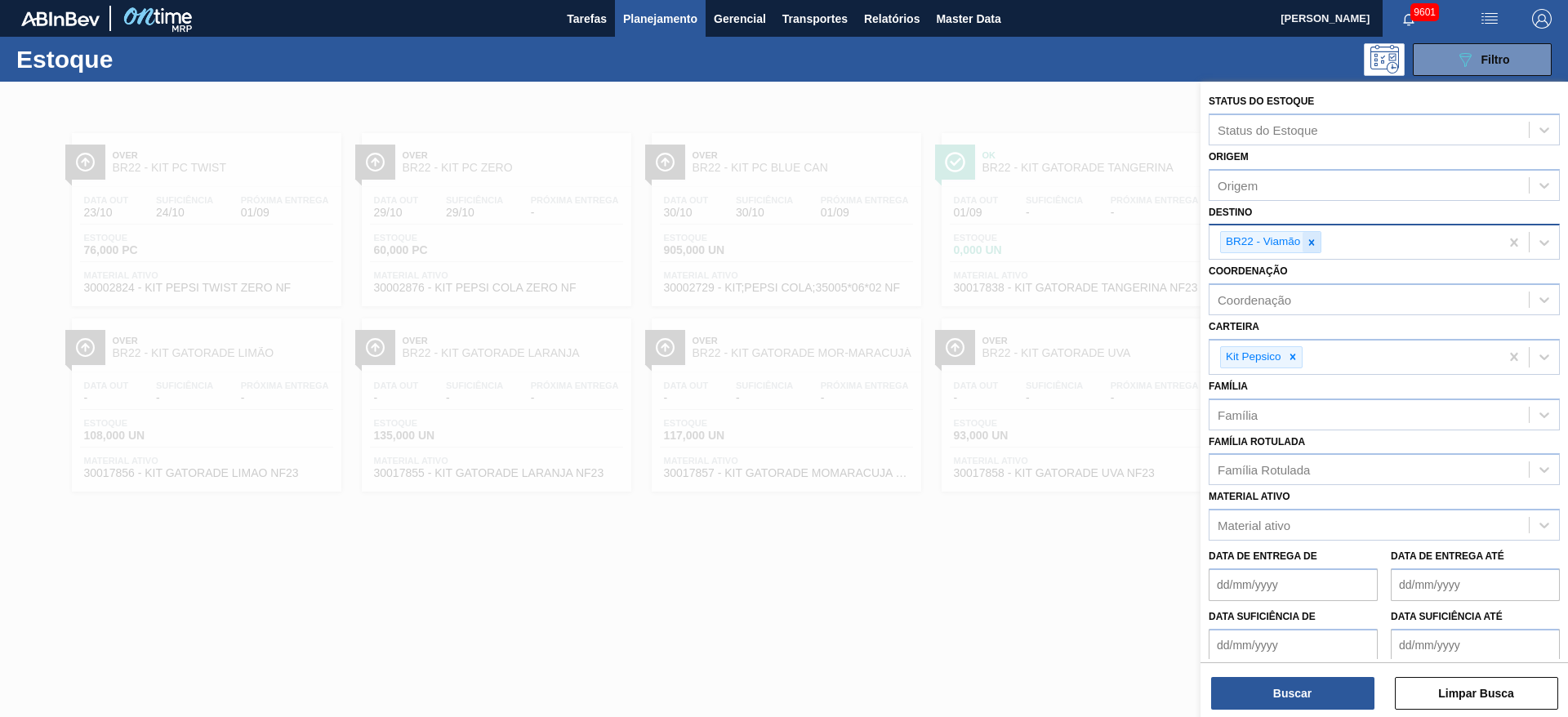
click at [1315, 244] on icon at bounding box center [1312, 242] width 11 height 11
type input "23"
click at [1256, 699] on button "Buscar" at bounding box center [1293, 693] width 163 height 32
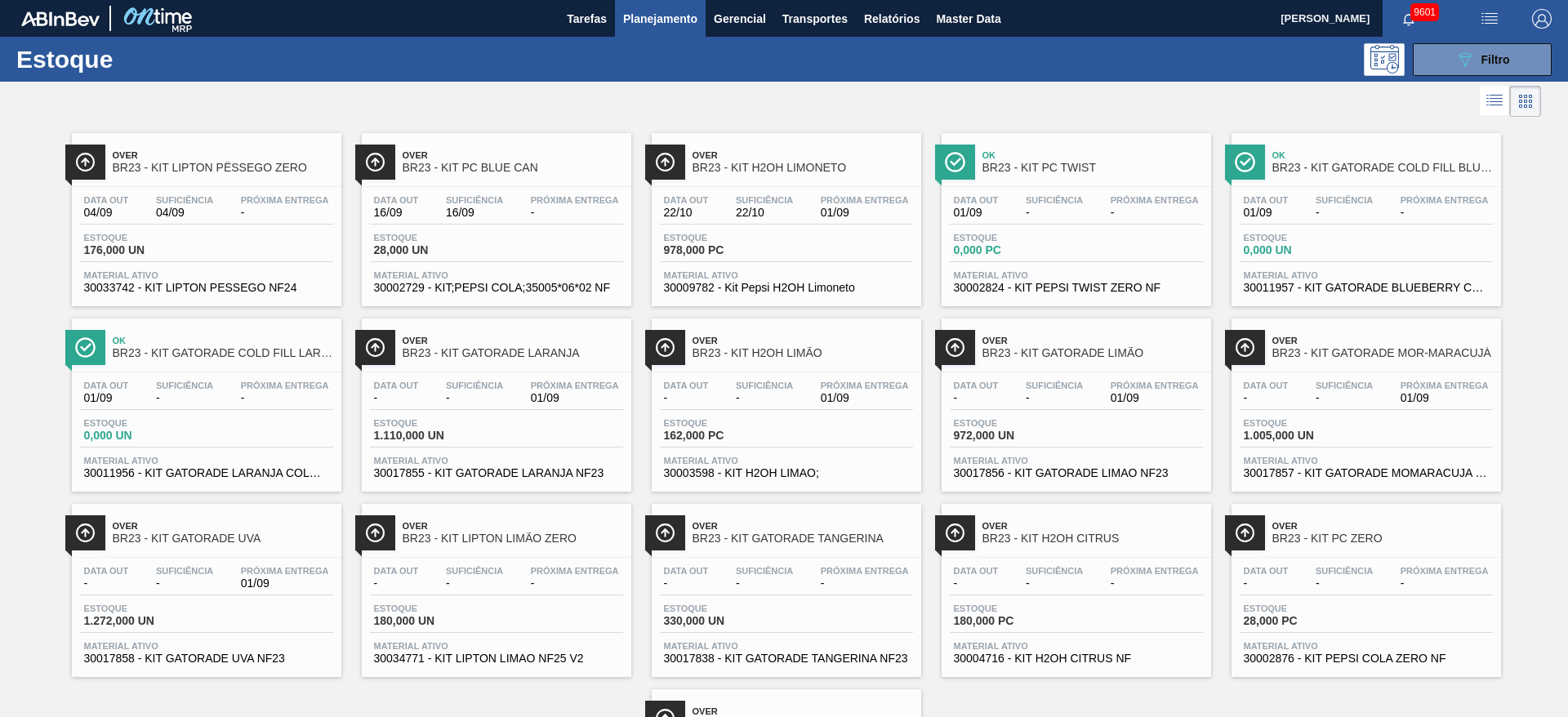
scroll to position [186, 0]
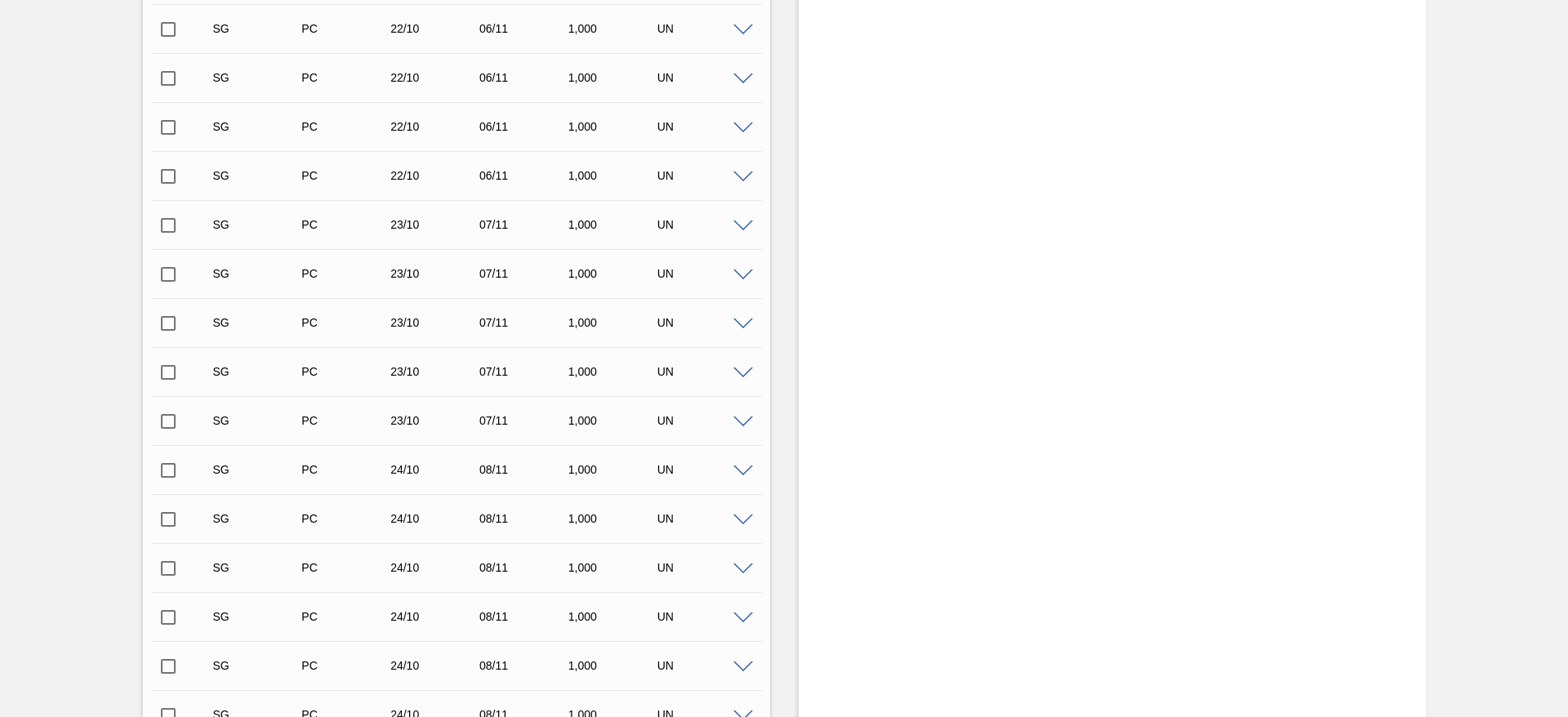
scroll to position [2693, 0]
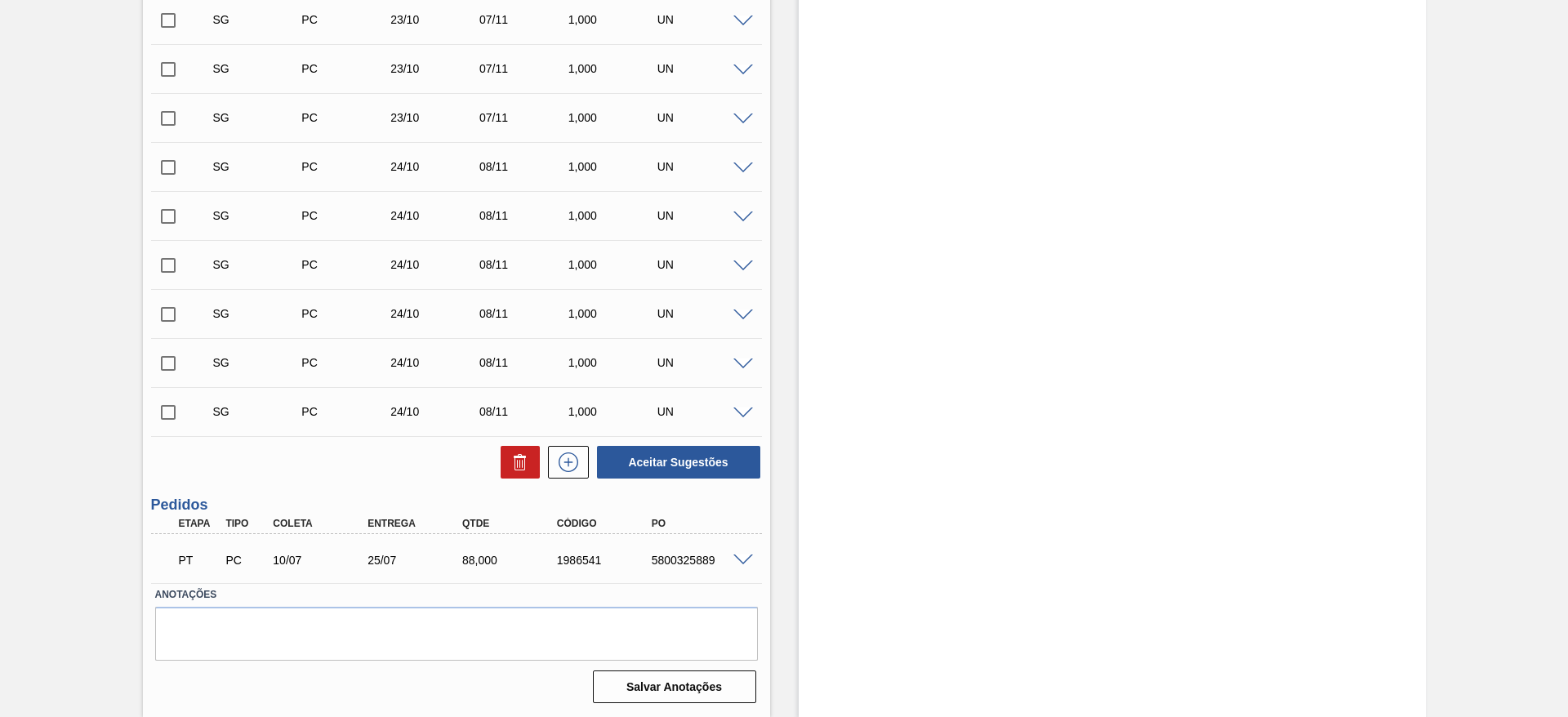
click at [740, 559] on span at bounding box center [743, 561] width 19 height 12
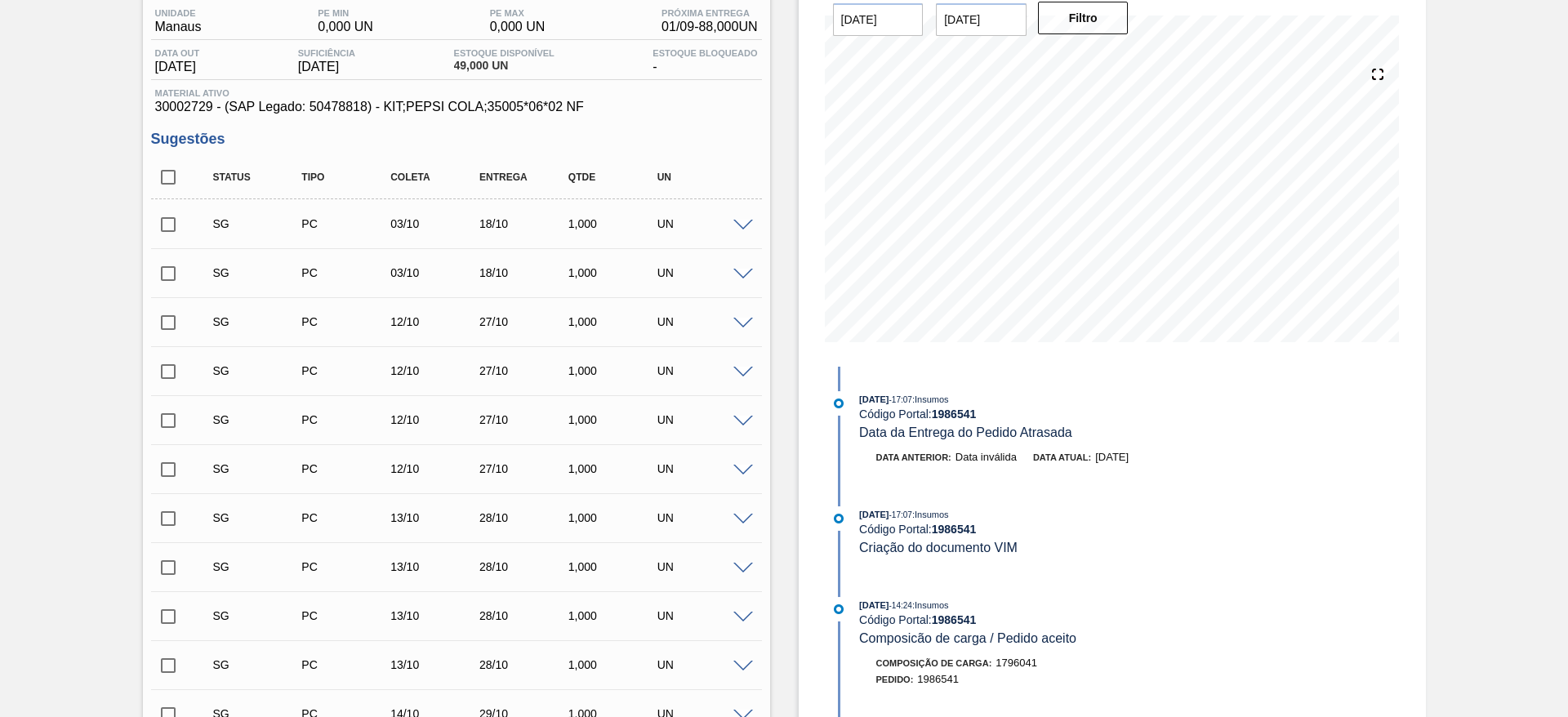
scroll to position [0, 0]
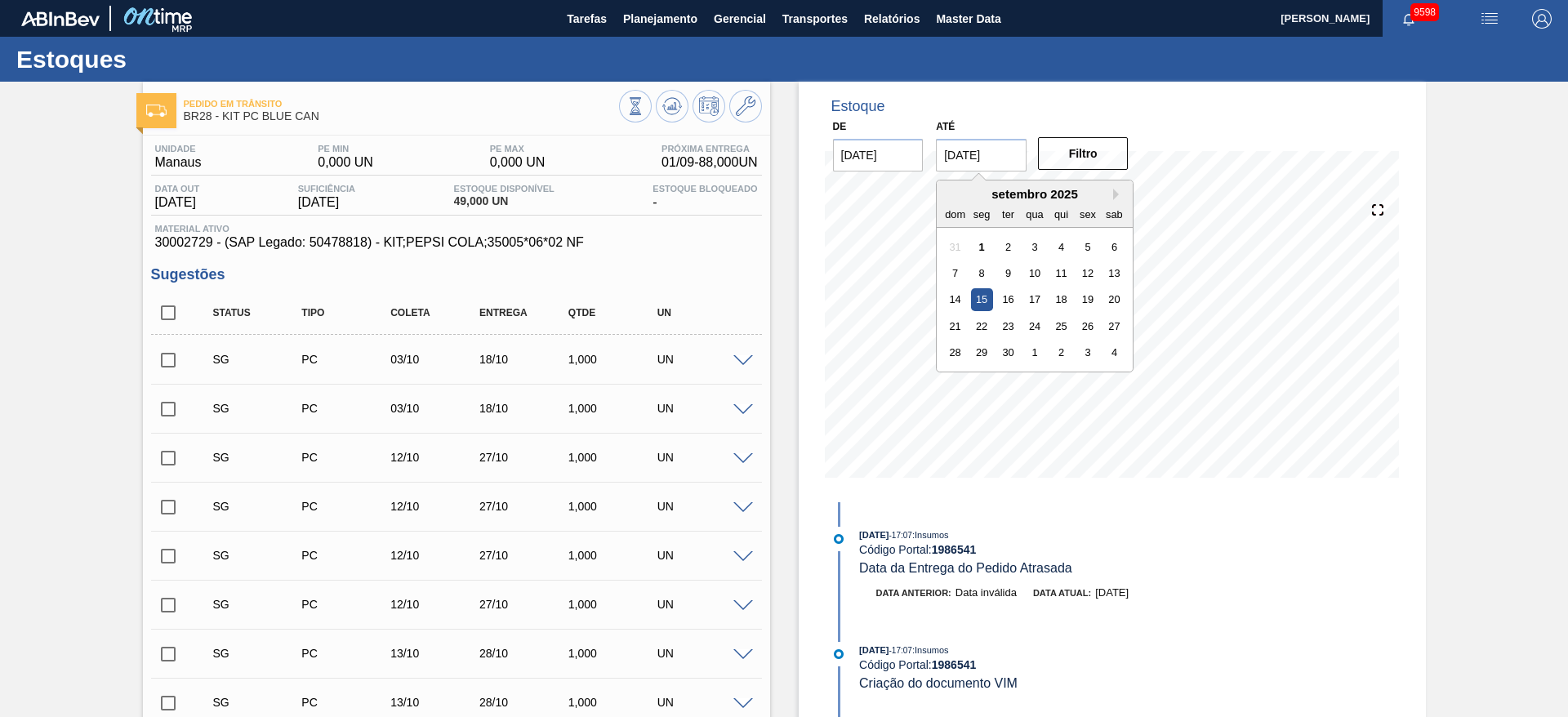
click at [975, 154] on input "[DATE]" at bounding box center [981, 154] width 90 height 32
click at [1108, 355] on div "4" at bounding box center [1114, 352] width 22 height 22
type input "[DATE]"
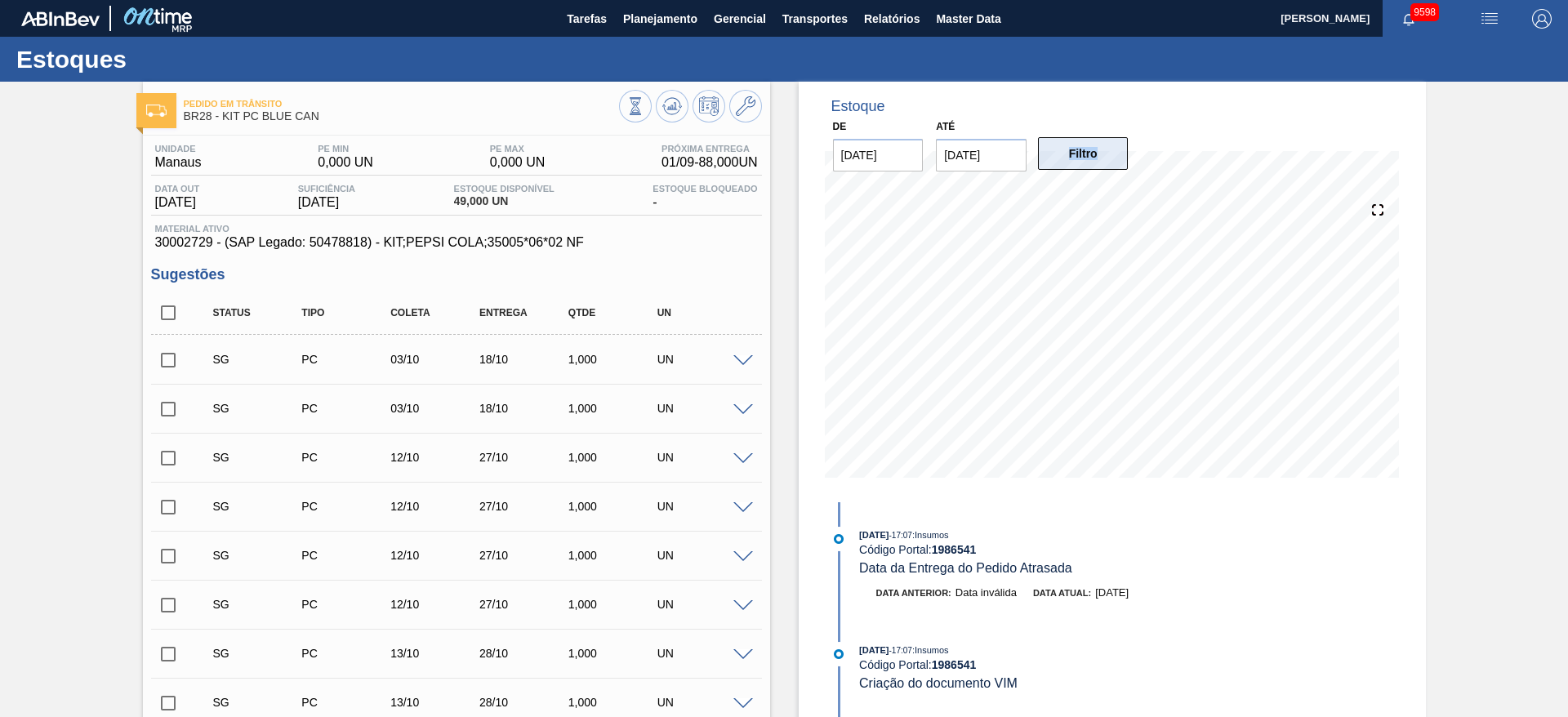
drag, startPoint x: 1128, startPoint y: 161, endPoint x: 1100, endPoint y: 155, distance: 28.6
click at [1100, 155] on div "Filtro" at bounding box center [1085, 154] width 104 height 36
click at [1100, 155] on button "Filtro" at bounding box center [1083, 153] width 90 height 32
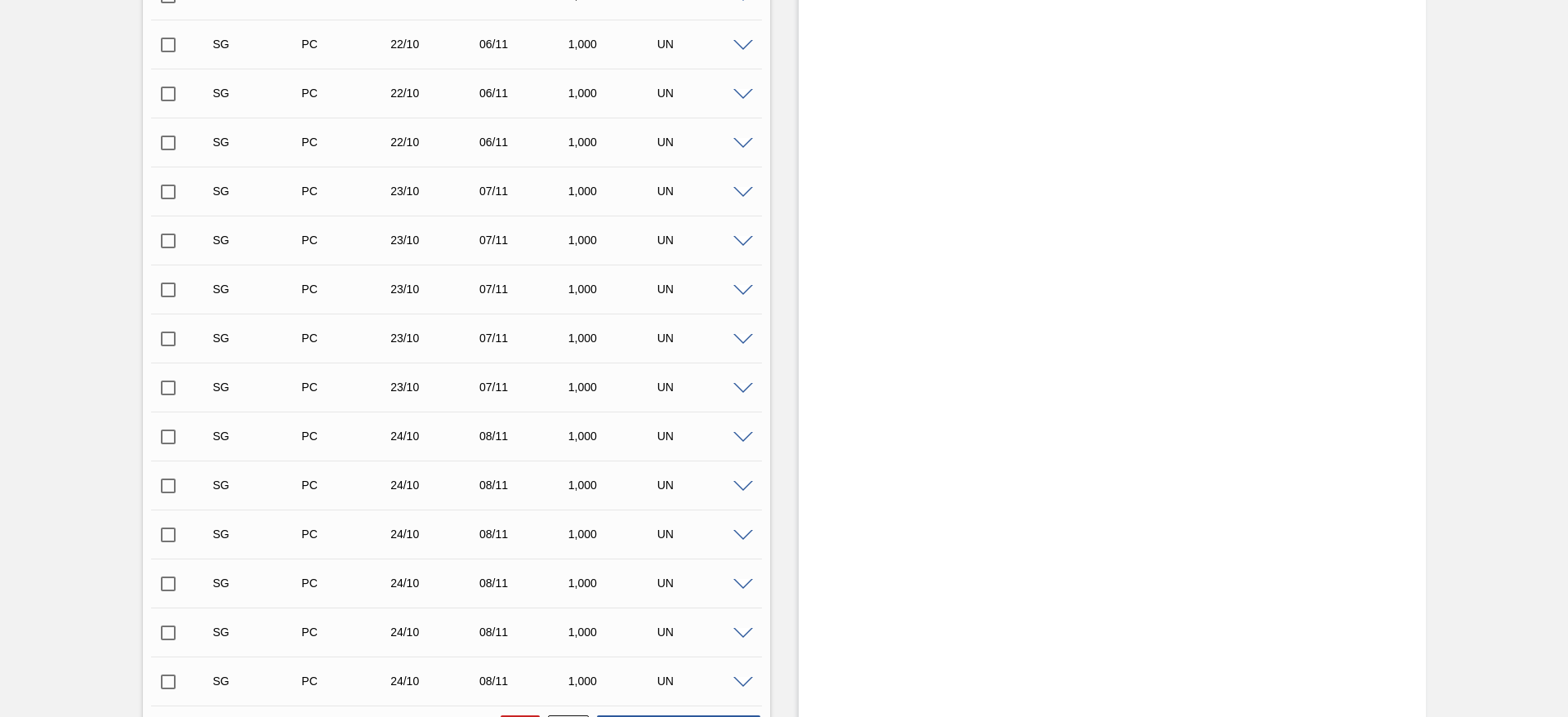
scroll to position [3089, 0]
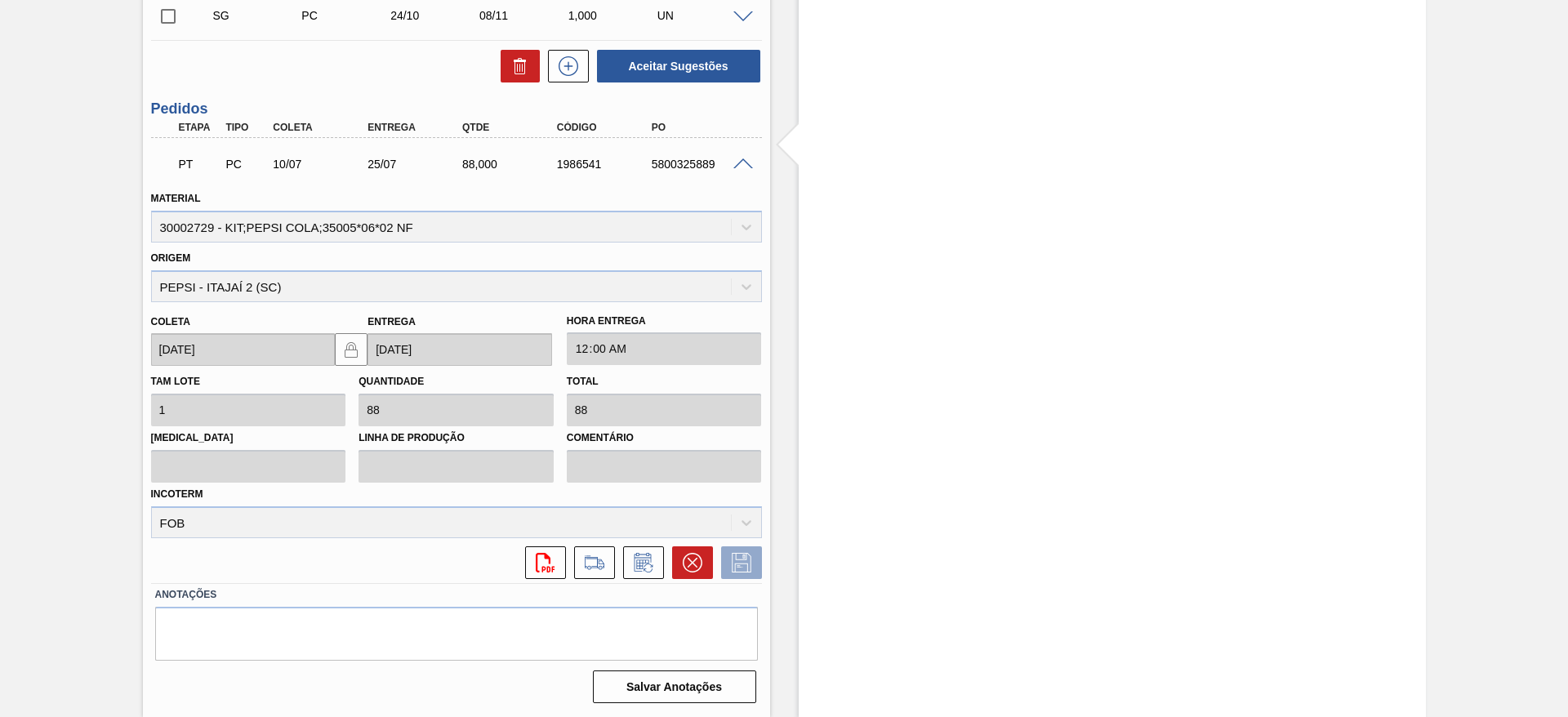
click at [677, 581] on div "PT PC 10/07 25/07 88,000 1986541 5800325889 Material 30002729 - KIT;PEPSI COLA;…" at bounding box center [456, 360] width 611 height 445
click at [683, 574] on button at bounding box center [692, 563] width 41 height 32
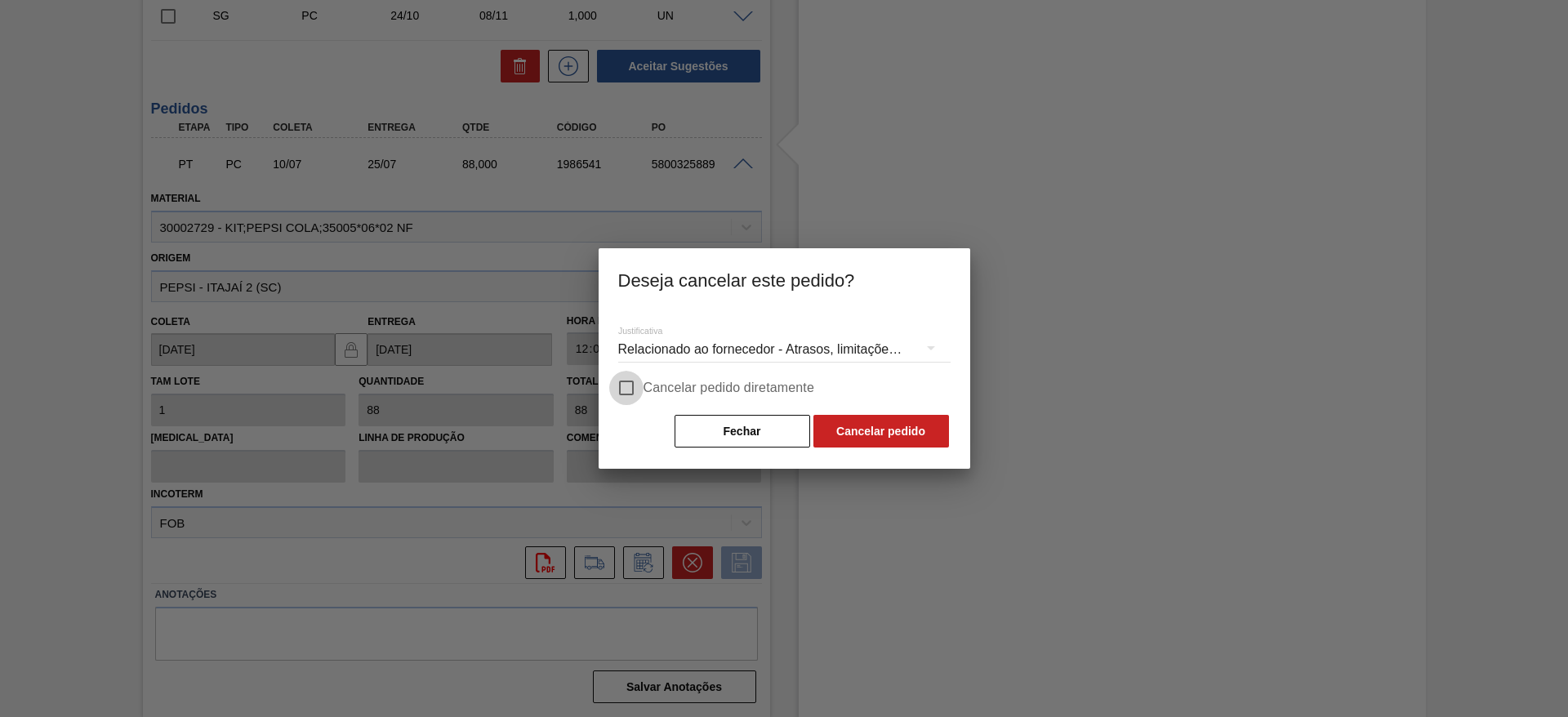
click at [643, 378] on input "Cancelar pedido diretamente" at bounding box center [626, 388] width 34 height 34
checkbox input "true"
click at [823, 432] on button "Cancelar pedido" at bounding box center [881, 431] width 136 height 32
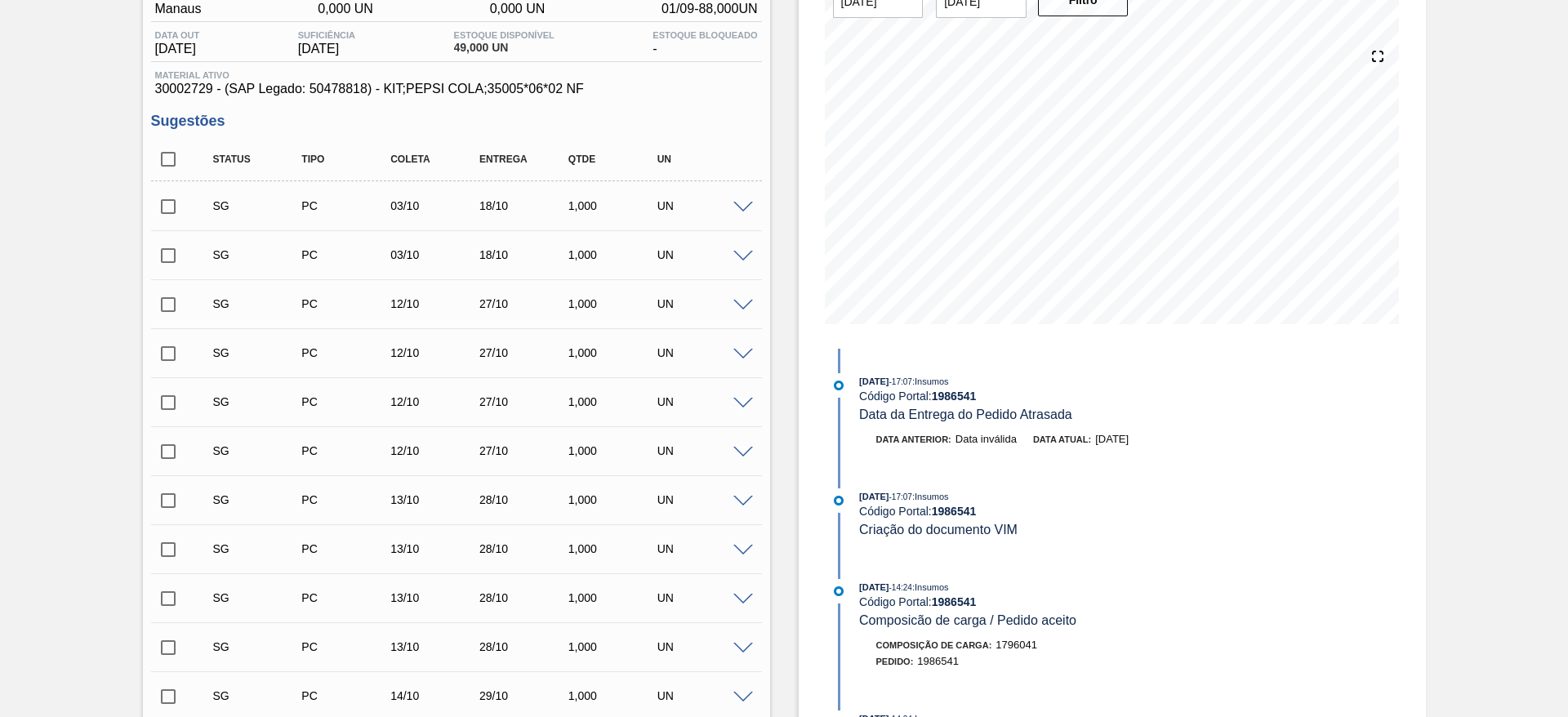
scroll to position [0, 0]
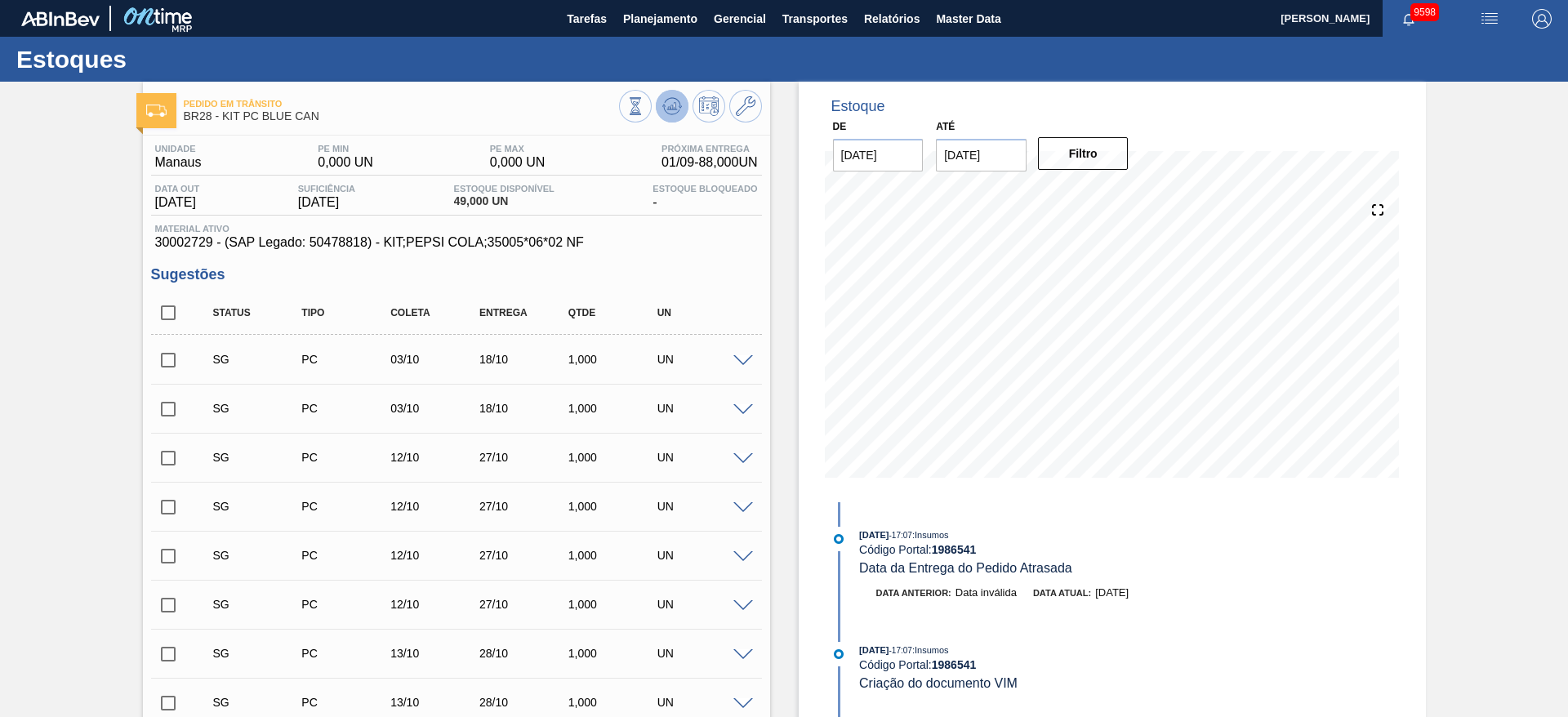
click at [676, 114] on icon at bounding box center [672, 106] width 19 height 19
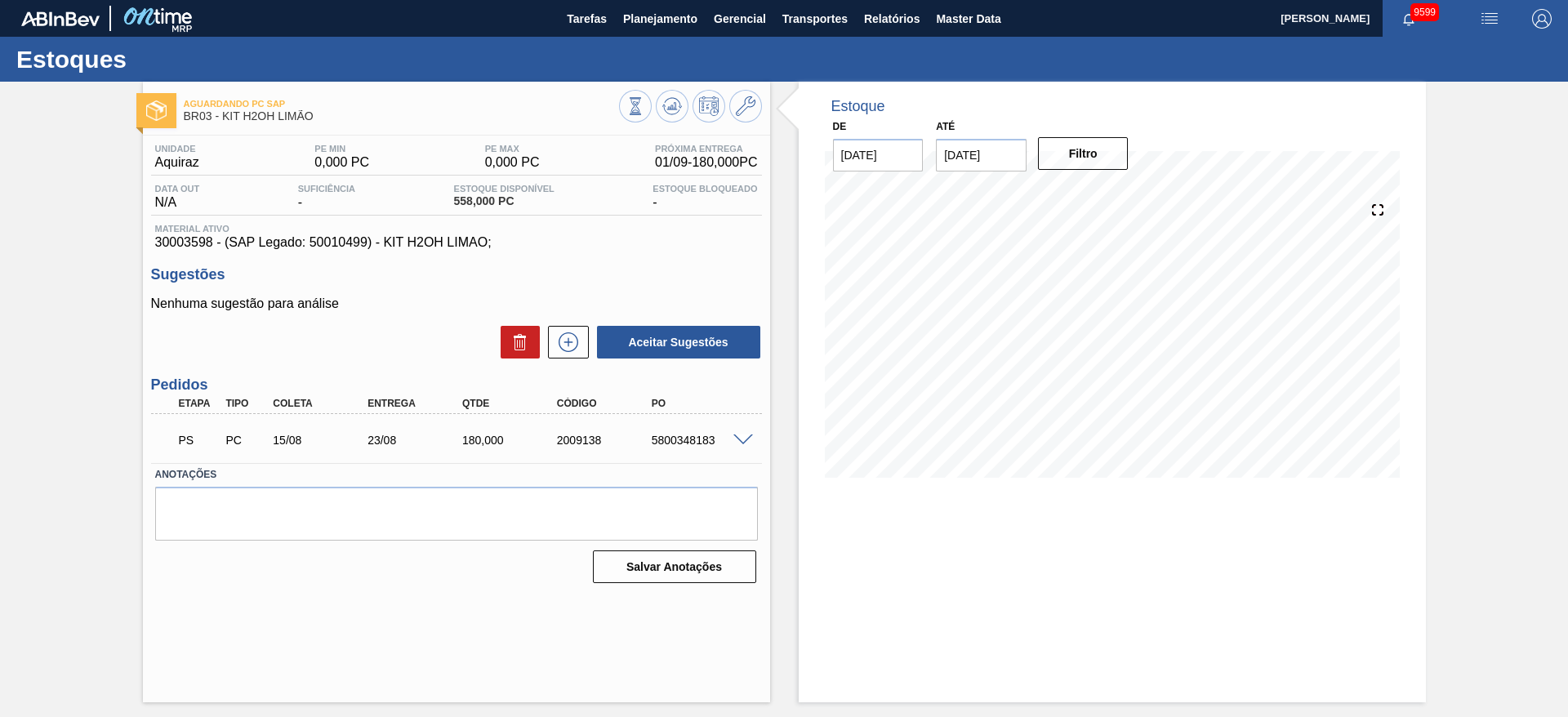
click at [748, 436] on span at bounding box center [743, 441] width 19 height 12
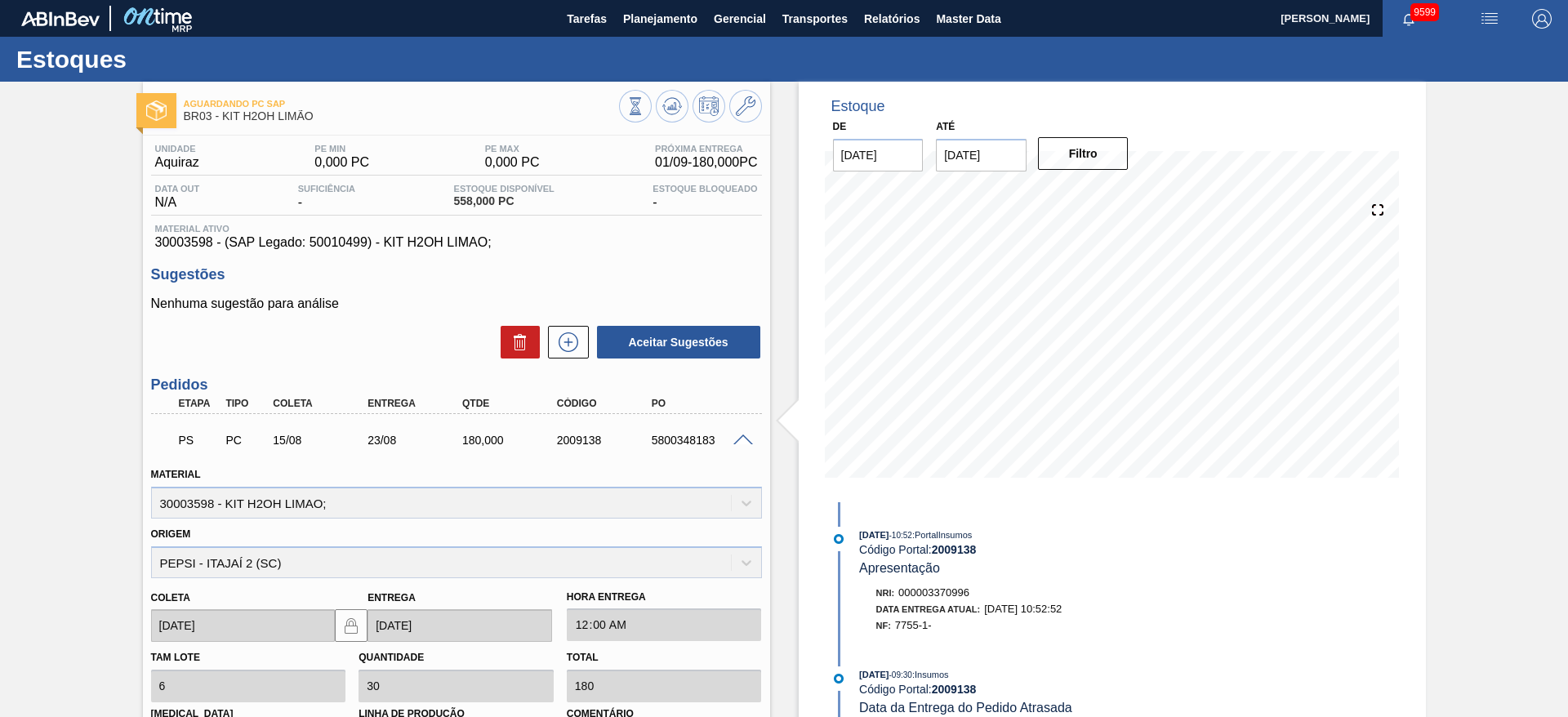
scroll to position [276, 0]
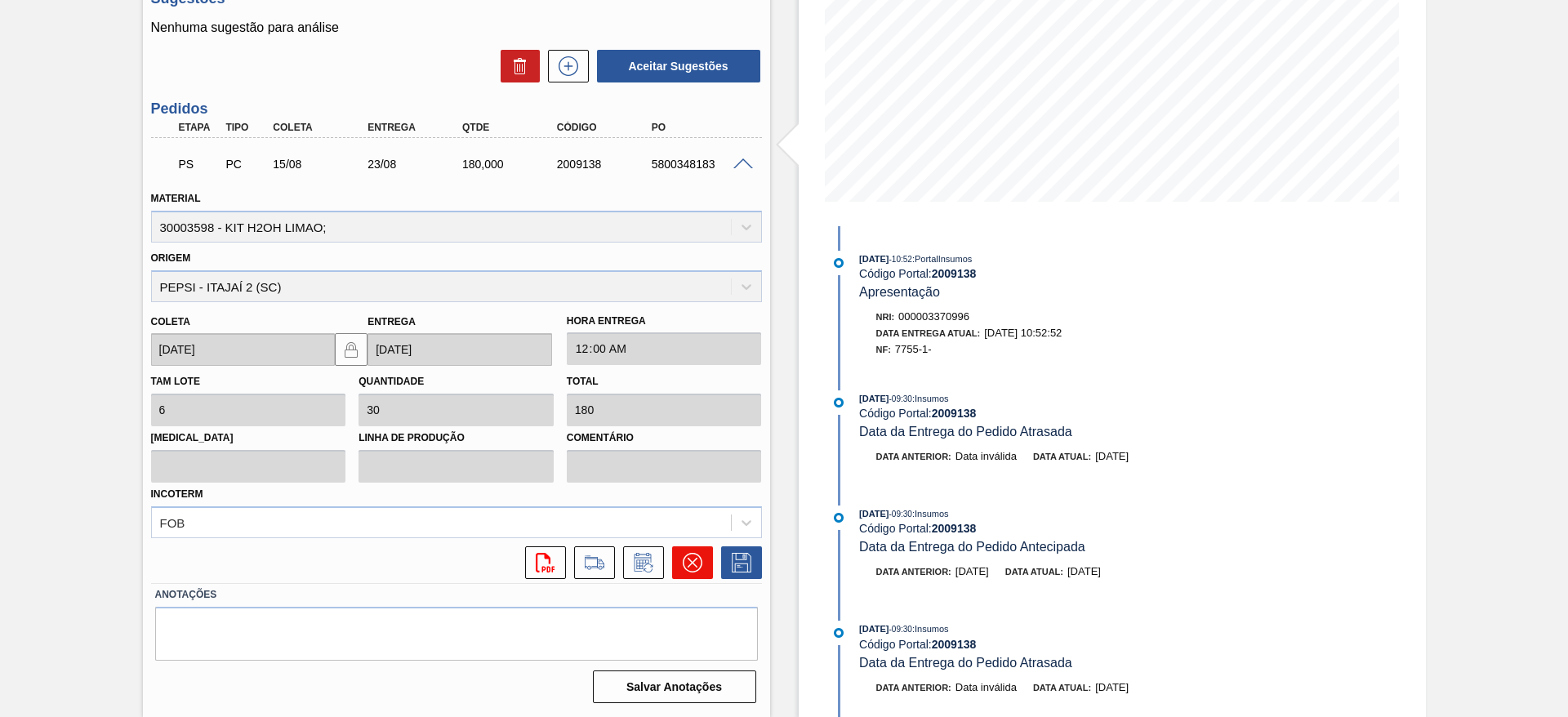
click at [698, 573] on button at bounding box center [692, 563] width 41 height 32
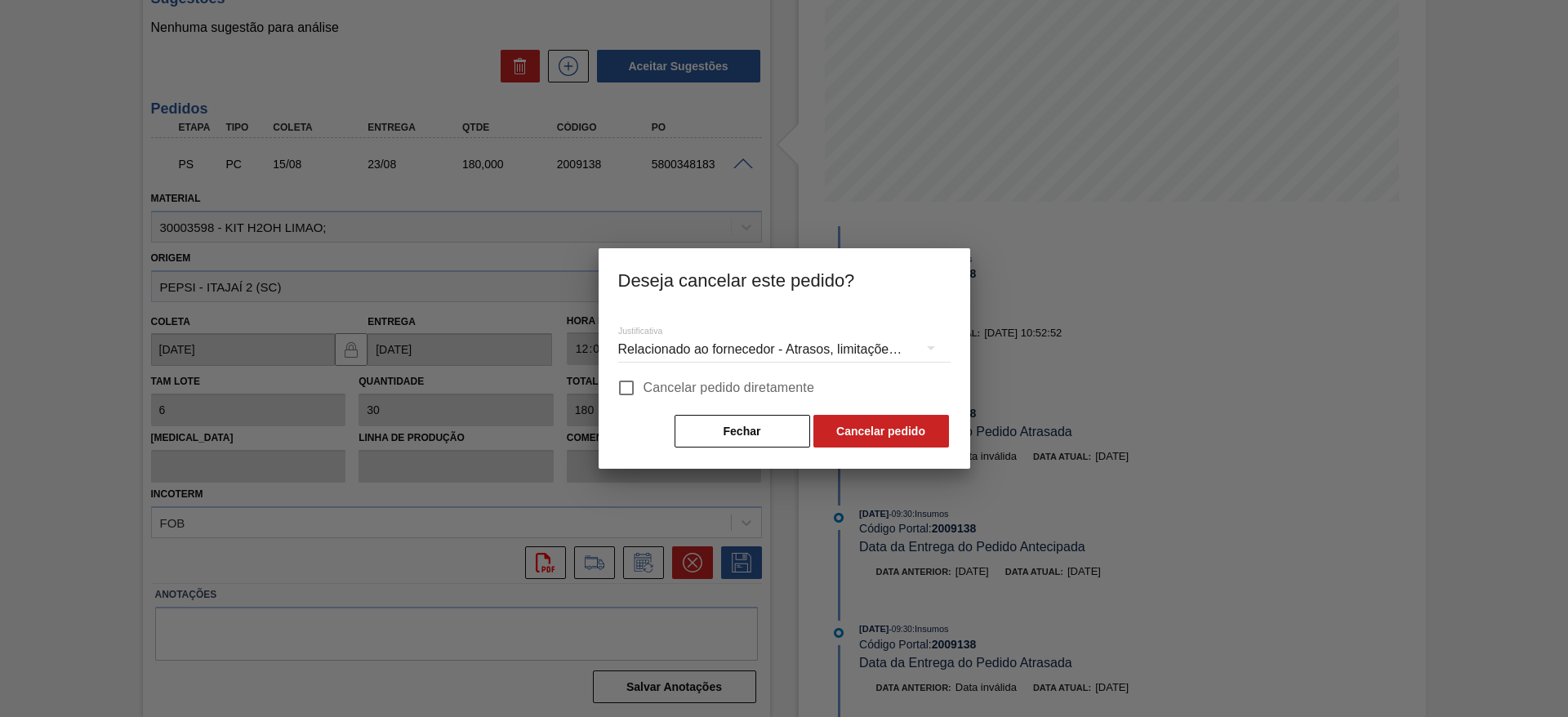
click at [704, 391] on span "Cancelar pedido diretamente" at bounding box center [730, 388] width 172 height 19
click at [644, 391] on input "Cancelar pedido diretamente" at bounding box center [626, 388] width 34 height 34
checkbox input "true"
click at [846, 419] on button "Cancelar pedido" at bounding box center [881, 431] width 136 height 32
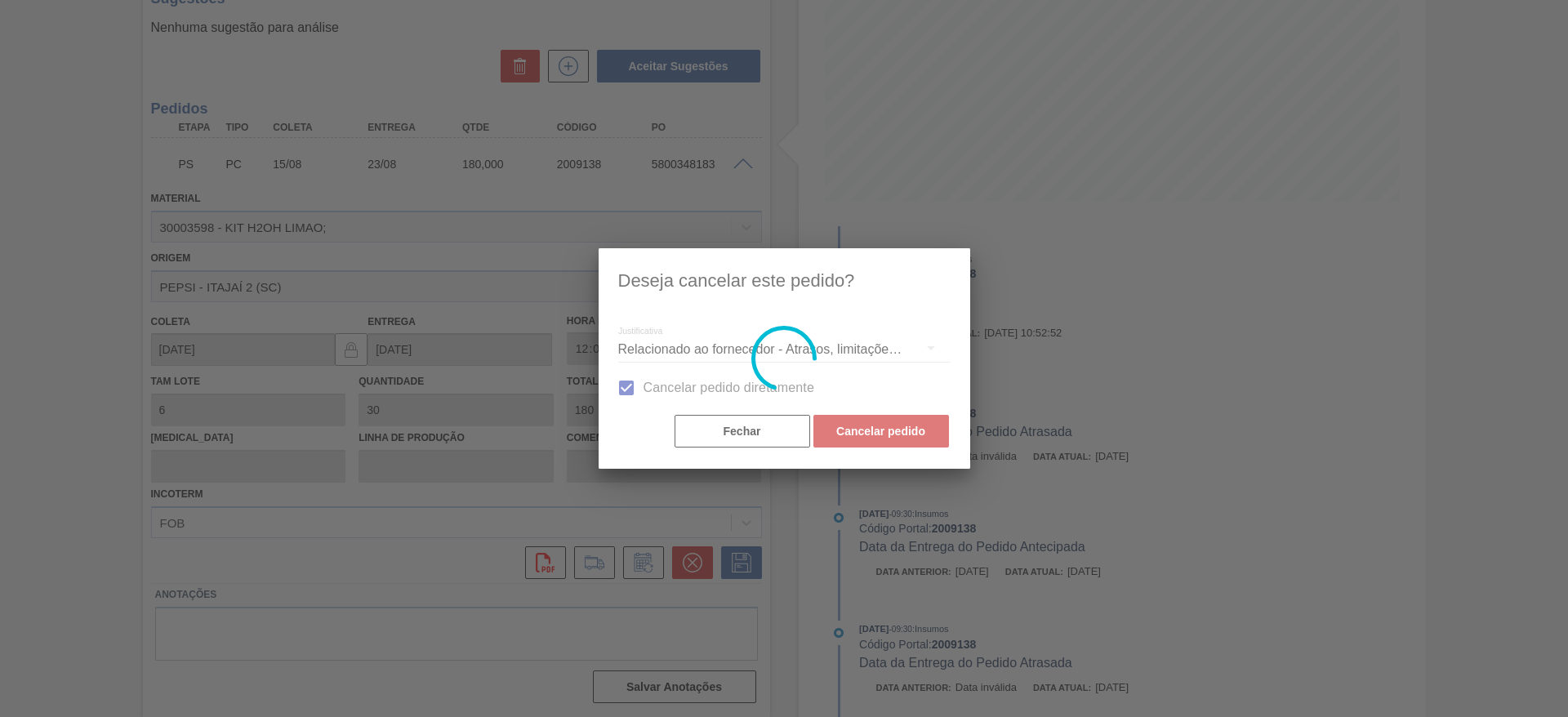
scroll to position [0, 0]
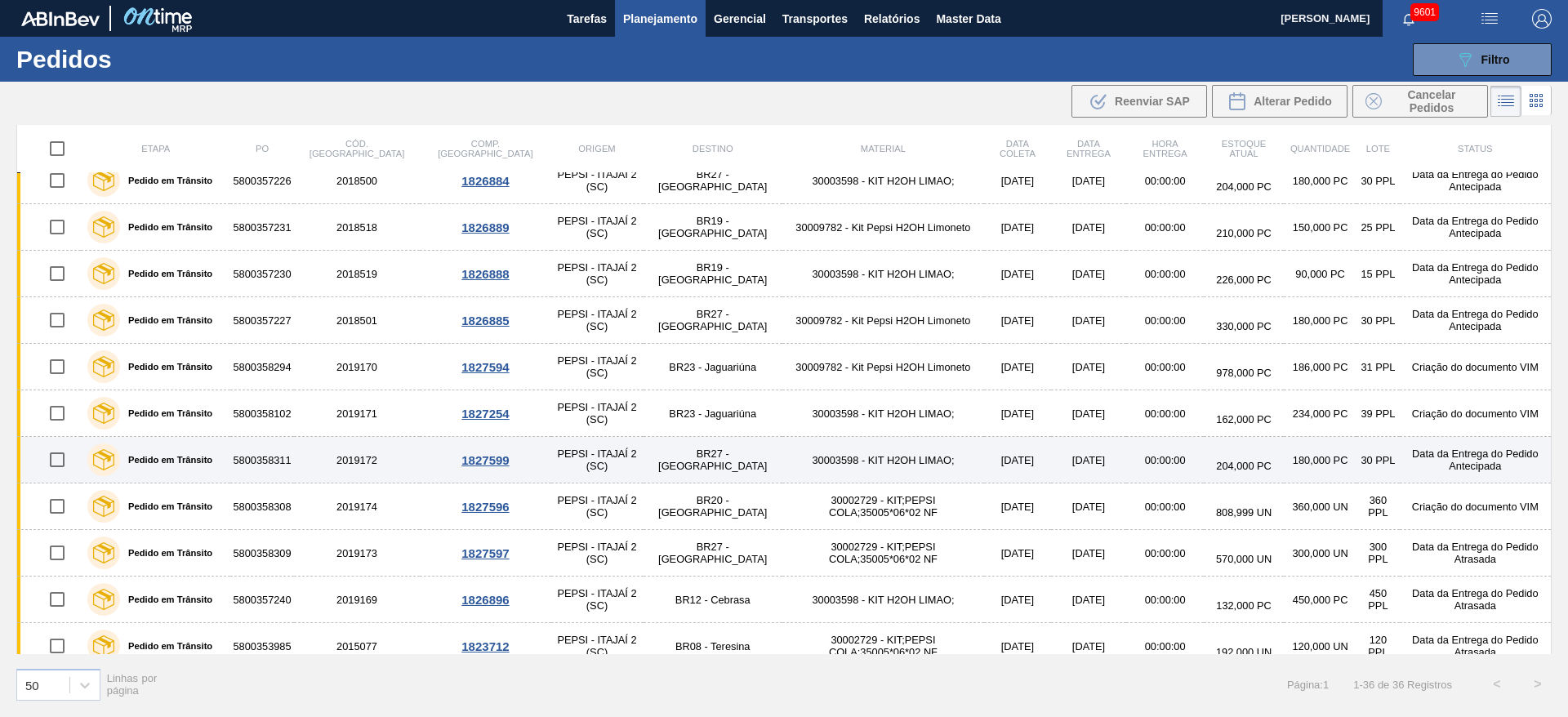
scroll to position [1196, 0]
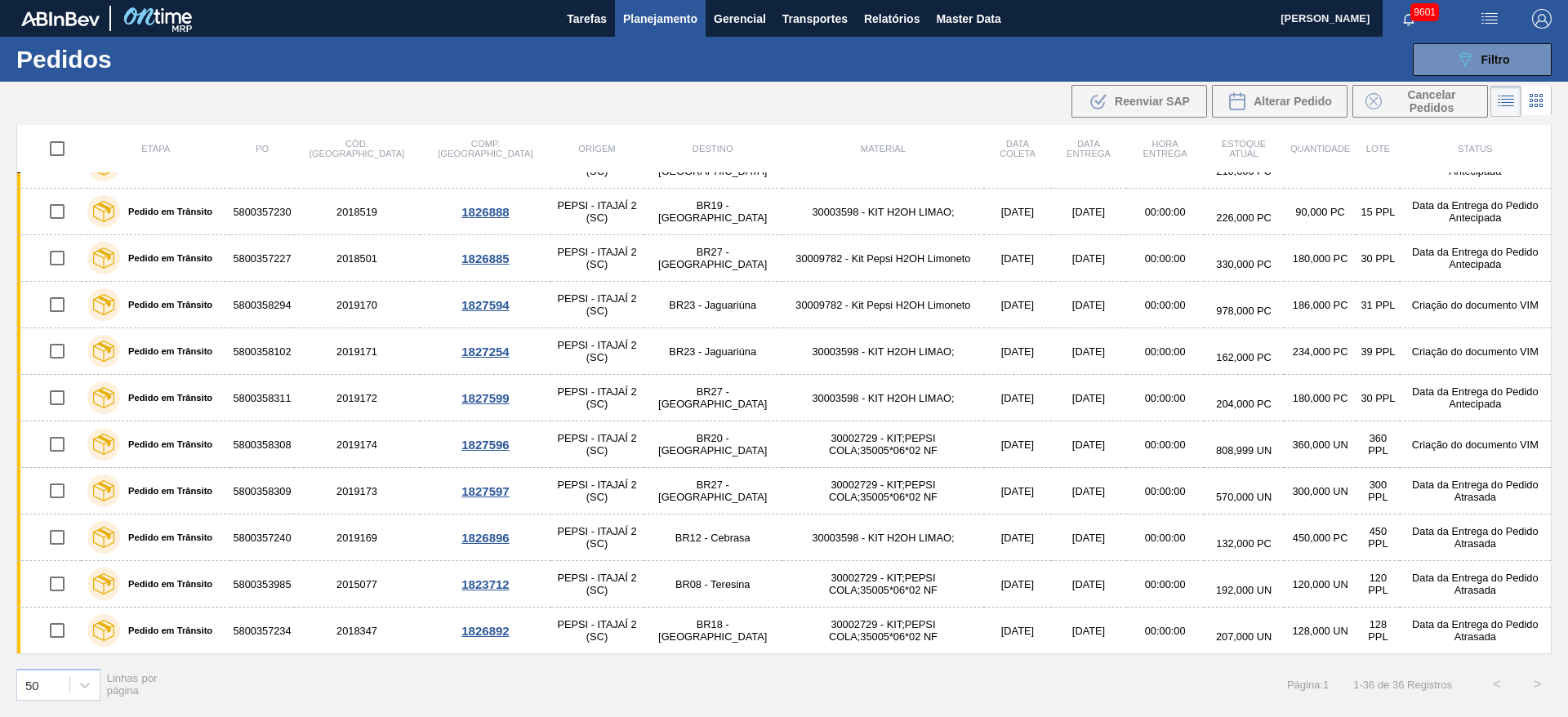
click at [653, 18] on span "Planejamento" at bounding box center [660, 18] width 75 height 19
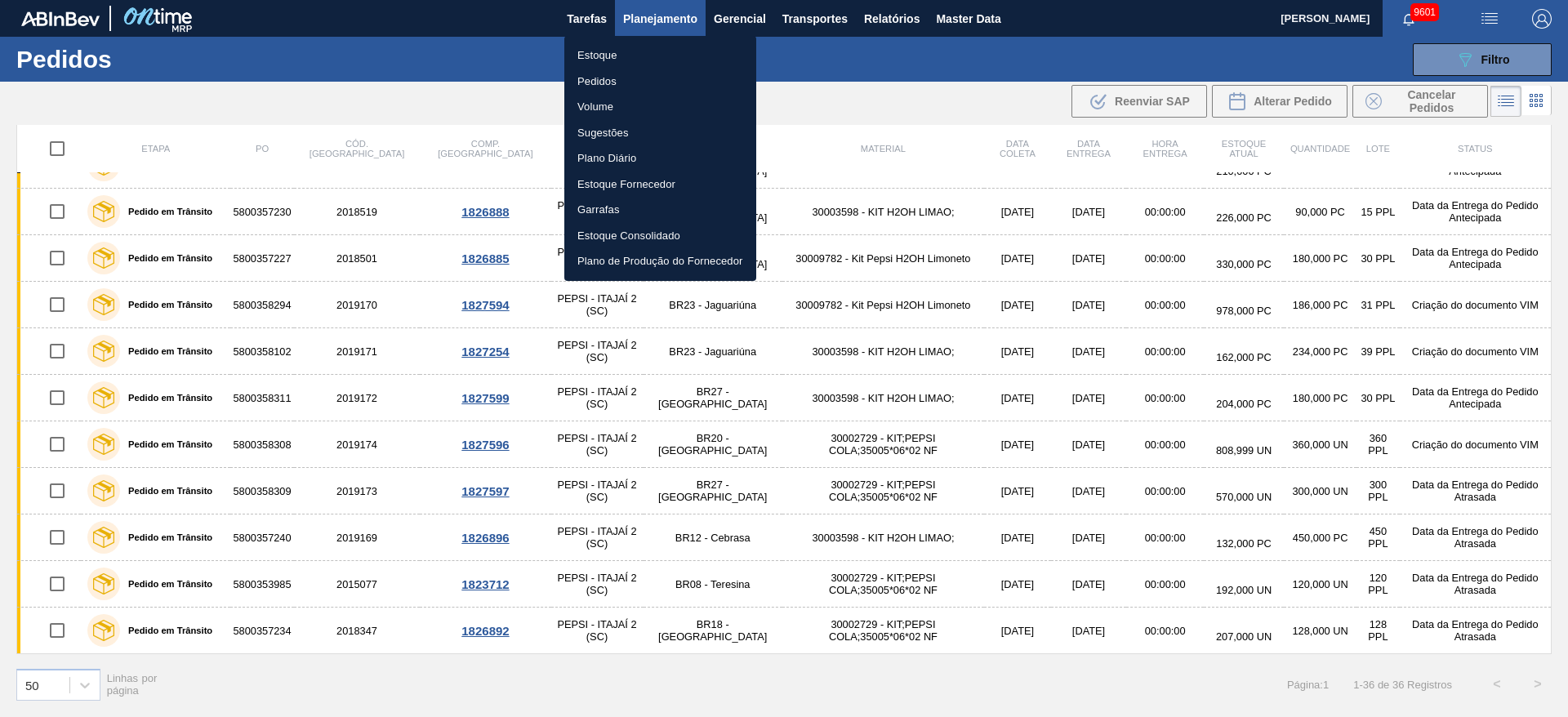
click at [1447, 65] on div at bounding box center [784, 358] width 1568 height 717
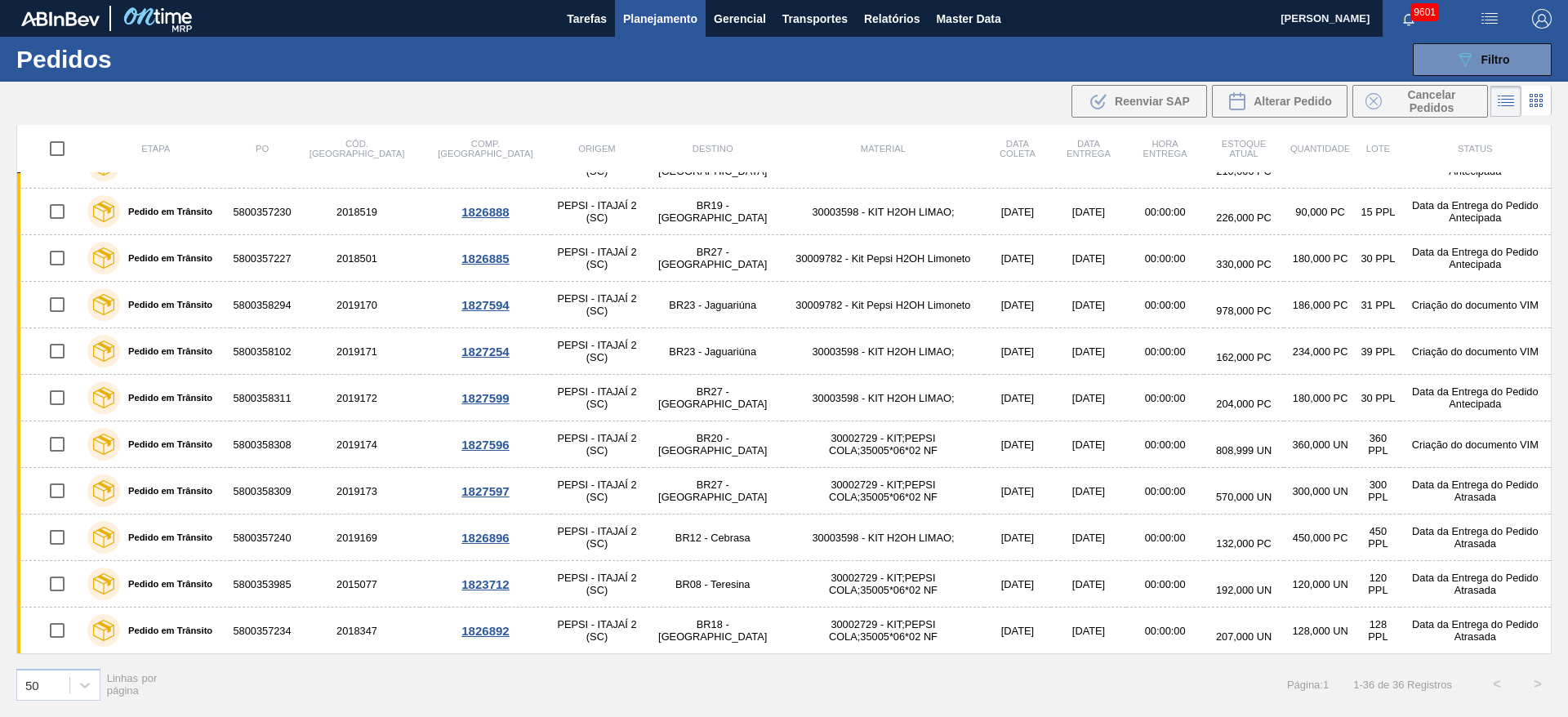
click at [1447, 65] on div "Estoque Pedidos Volume Sugestões Plano Diário Estoque Fornecedor Garrafas Estoq…" at bounding box center [784, 358] width 1568 height 717
click at [1447, 65] on button "089F7B8B-B2A5-4AFE-B5C0-19BA573D28AC Filtro" at bounding box center [1483, 59] width 139 height 32
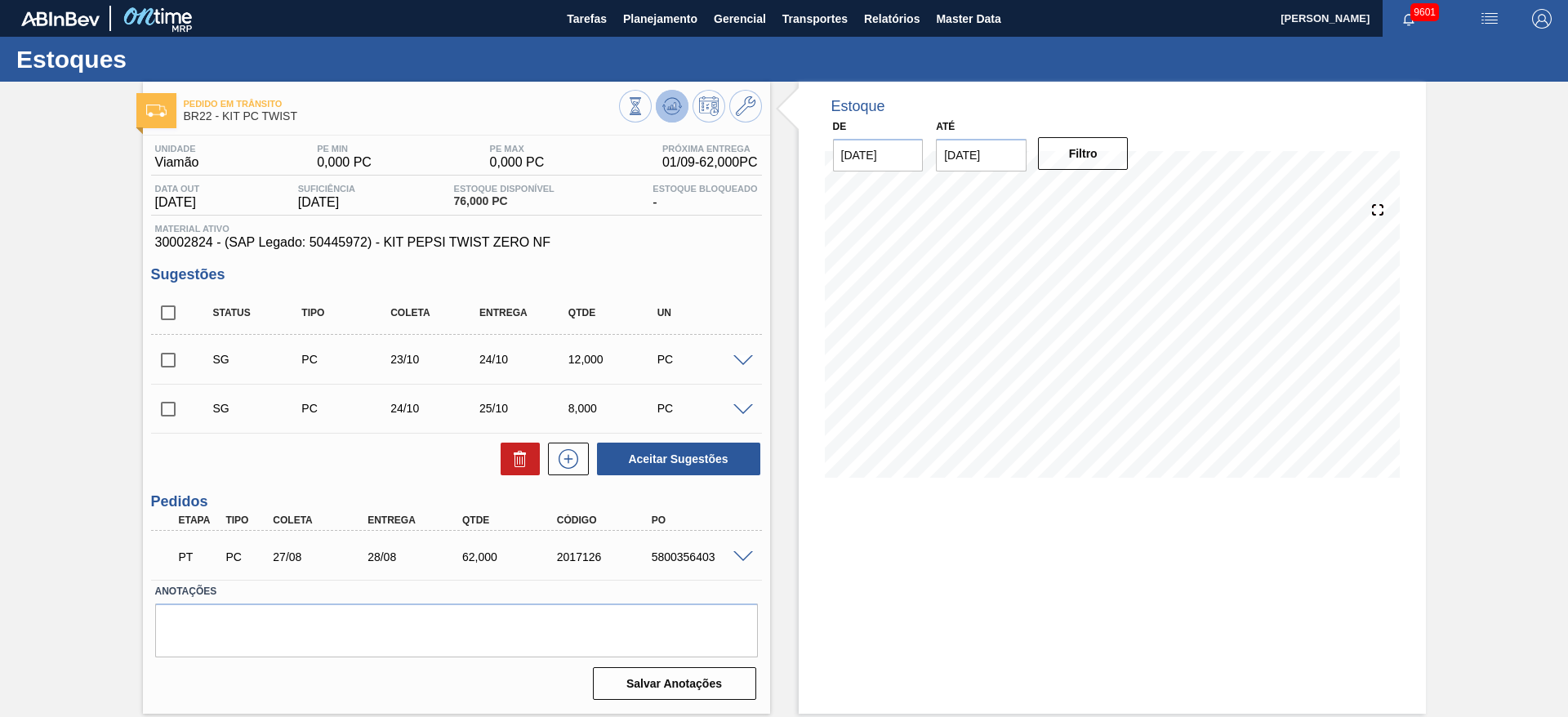
click at [664, 109] on icon at bounding box center [671, 110] width 17 height 8
